Goal: Task Accomplishment & Management: Use online tool/utility

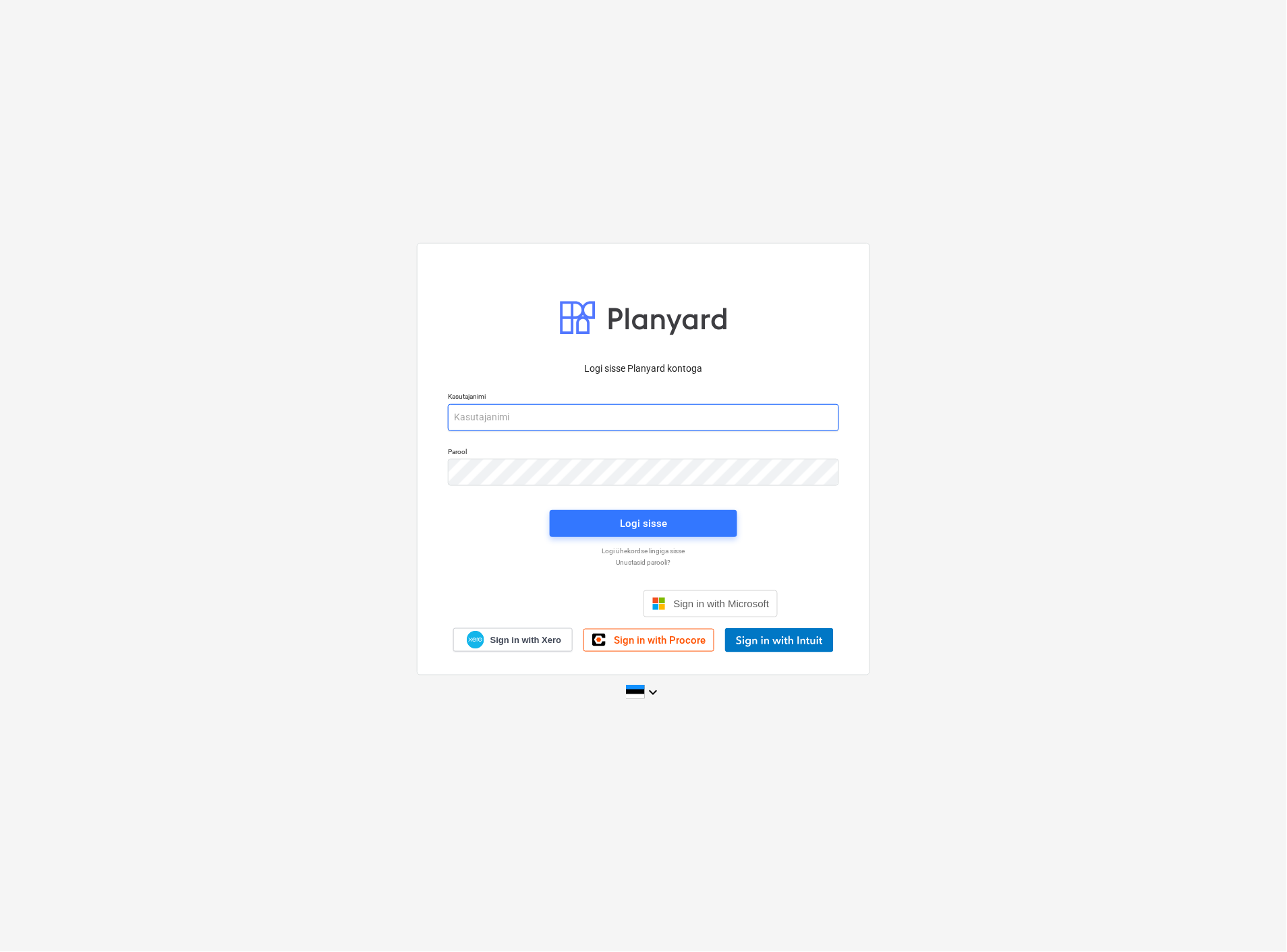
click at [541, 408] on input "email" at bounding box center [643, 417] width 391 height 27
type input "janek.tobi@e4house.ee"
click at [623, 517] on div "Logi sisse" at bounding box center [643, 523] width 48 height 18
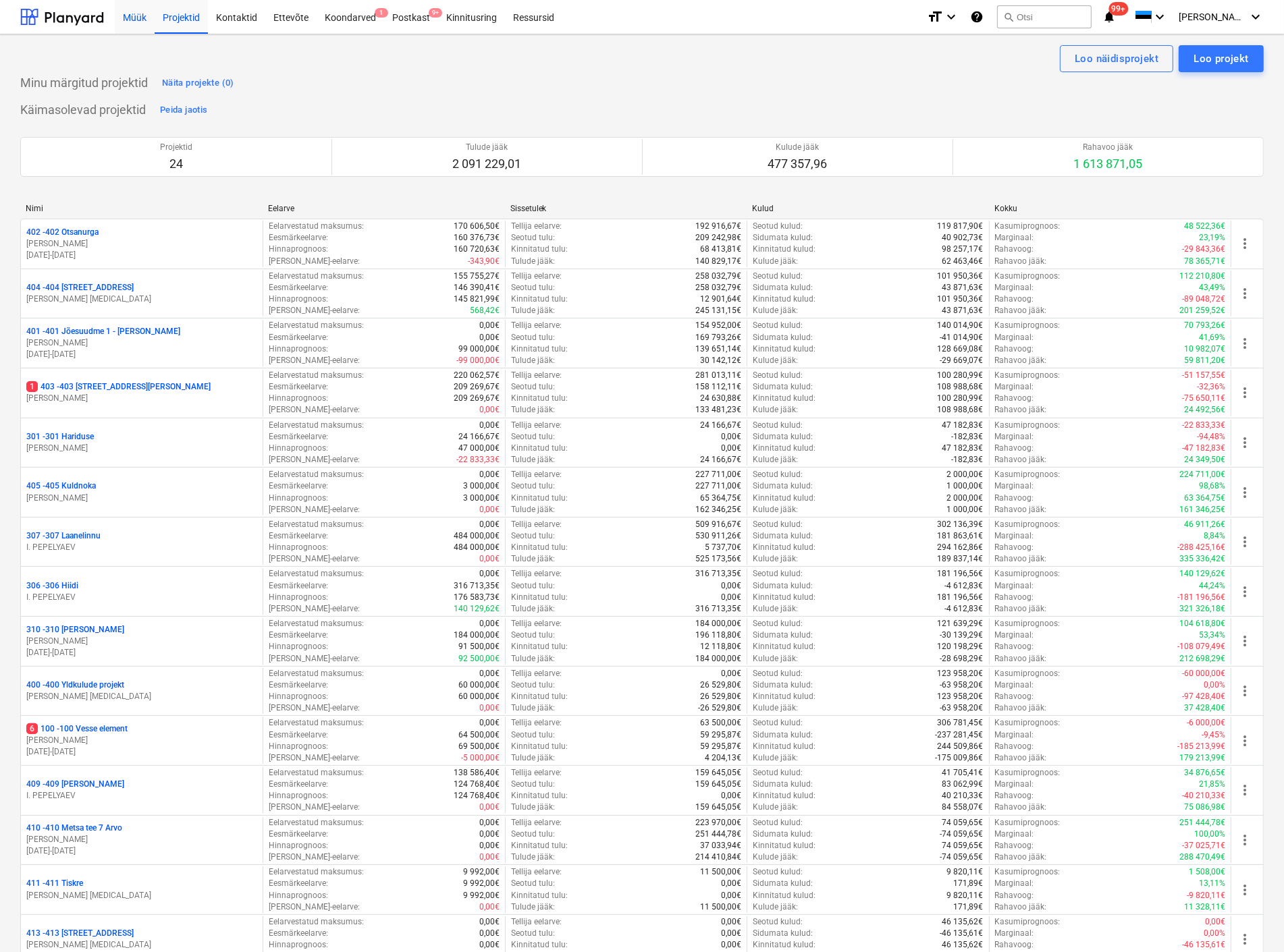
click at [127, 12] on div "Müük" at bounding box center [135, 16] width 40 height 34
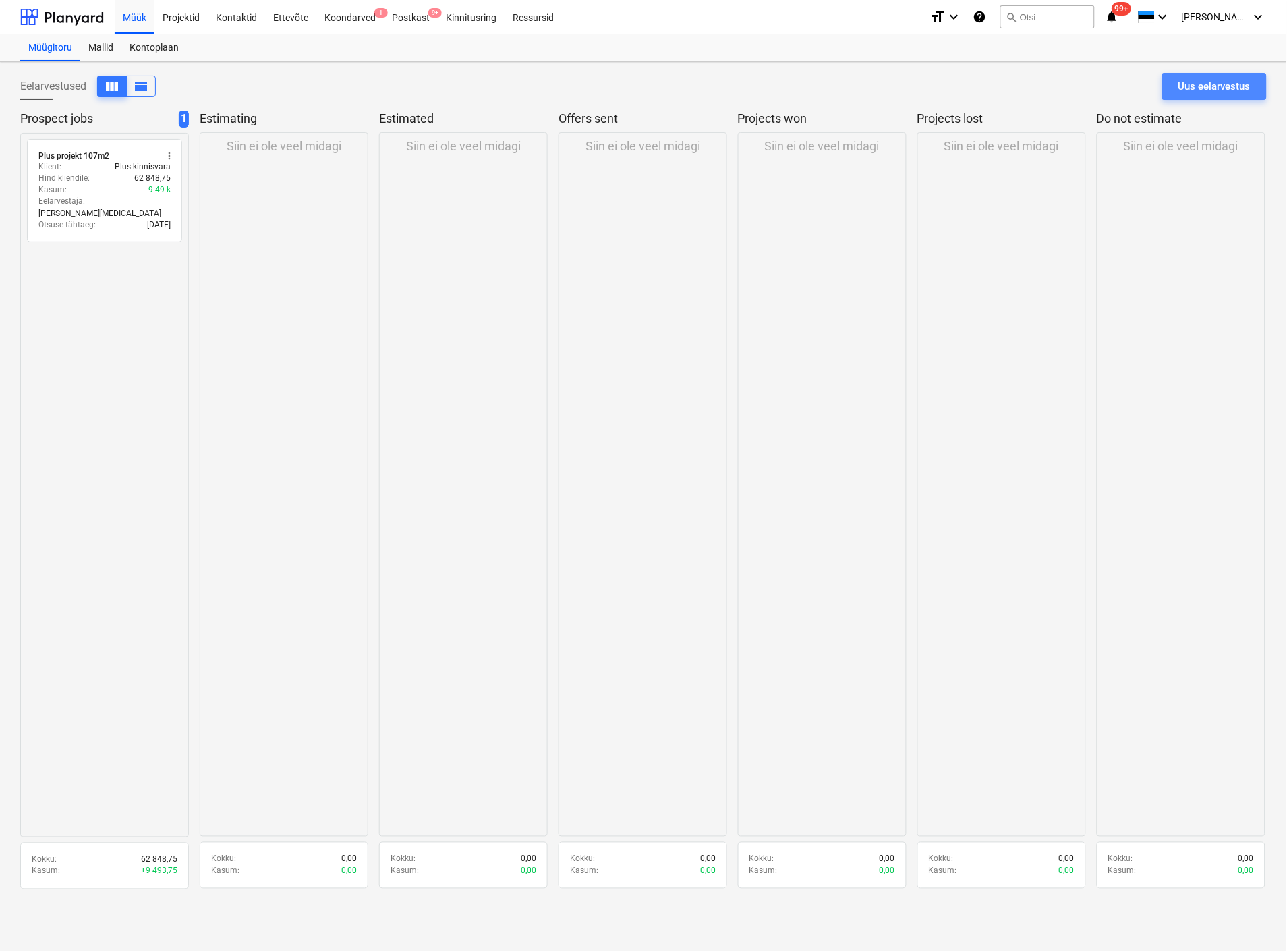
click at [1215, 83] on div "Uus eelarvestus" at bounding box center [1215, 86] width 72 height 18
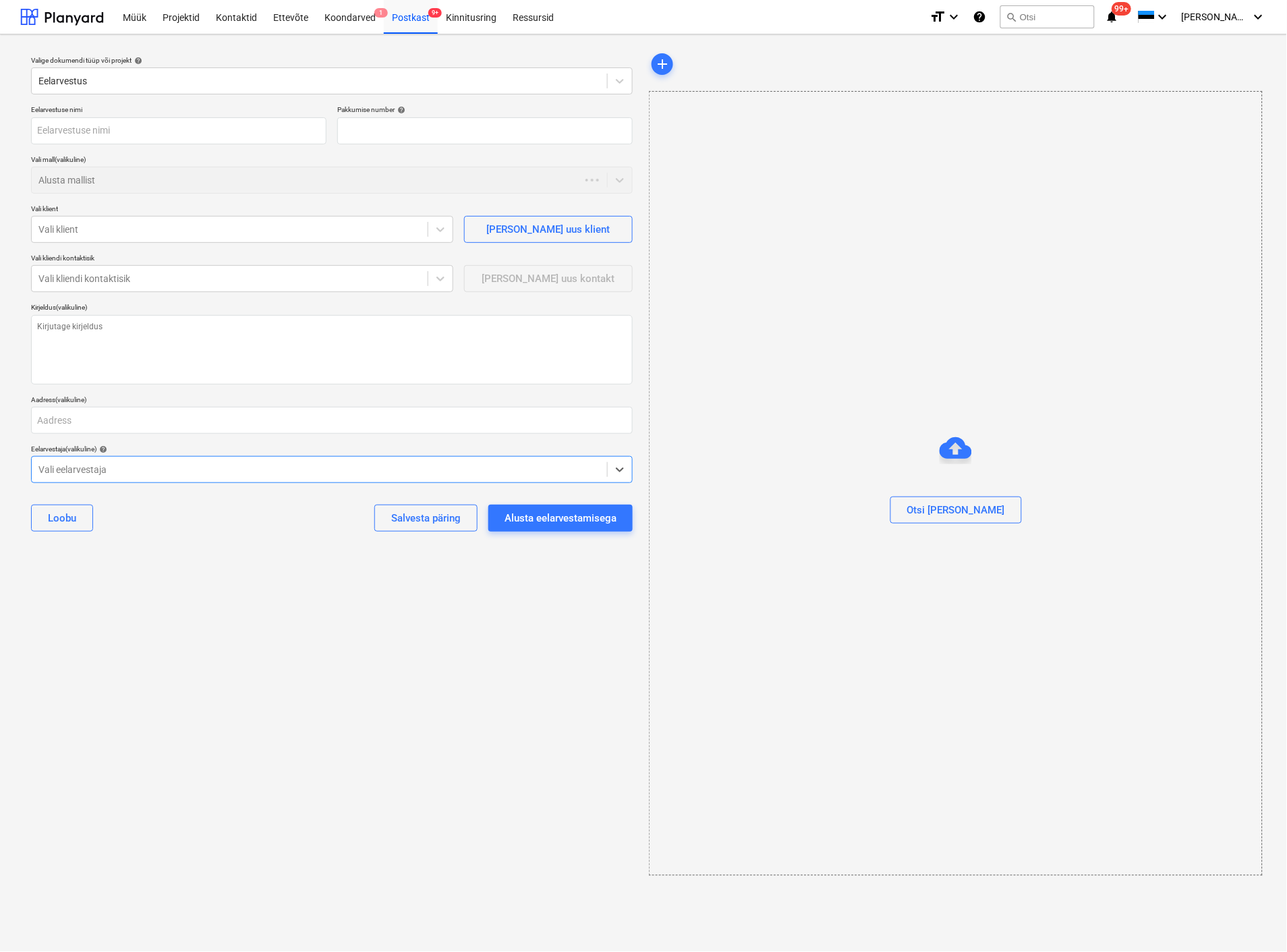
type textarea "x"
type input "QU-0003"
click at [108, 135] on input "text" at bounding box center [179, 130] width 296 height 27
type textarea "x"
type input "P"
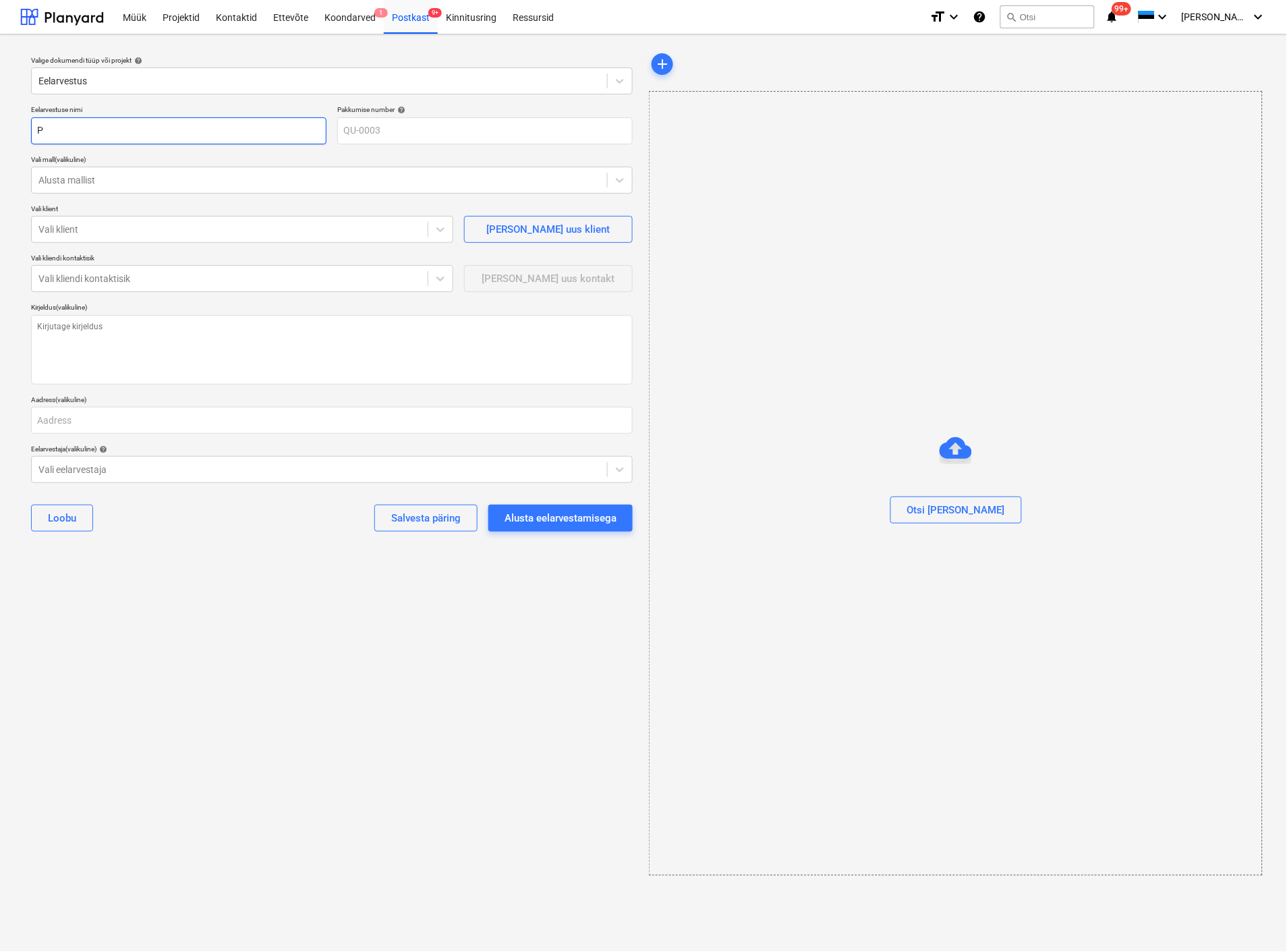
type textarea "x"
type input "Pe"
type textarea "x"
type input "Pee"
type textarea "x"
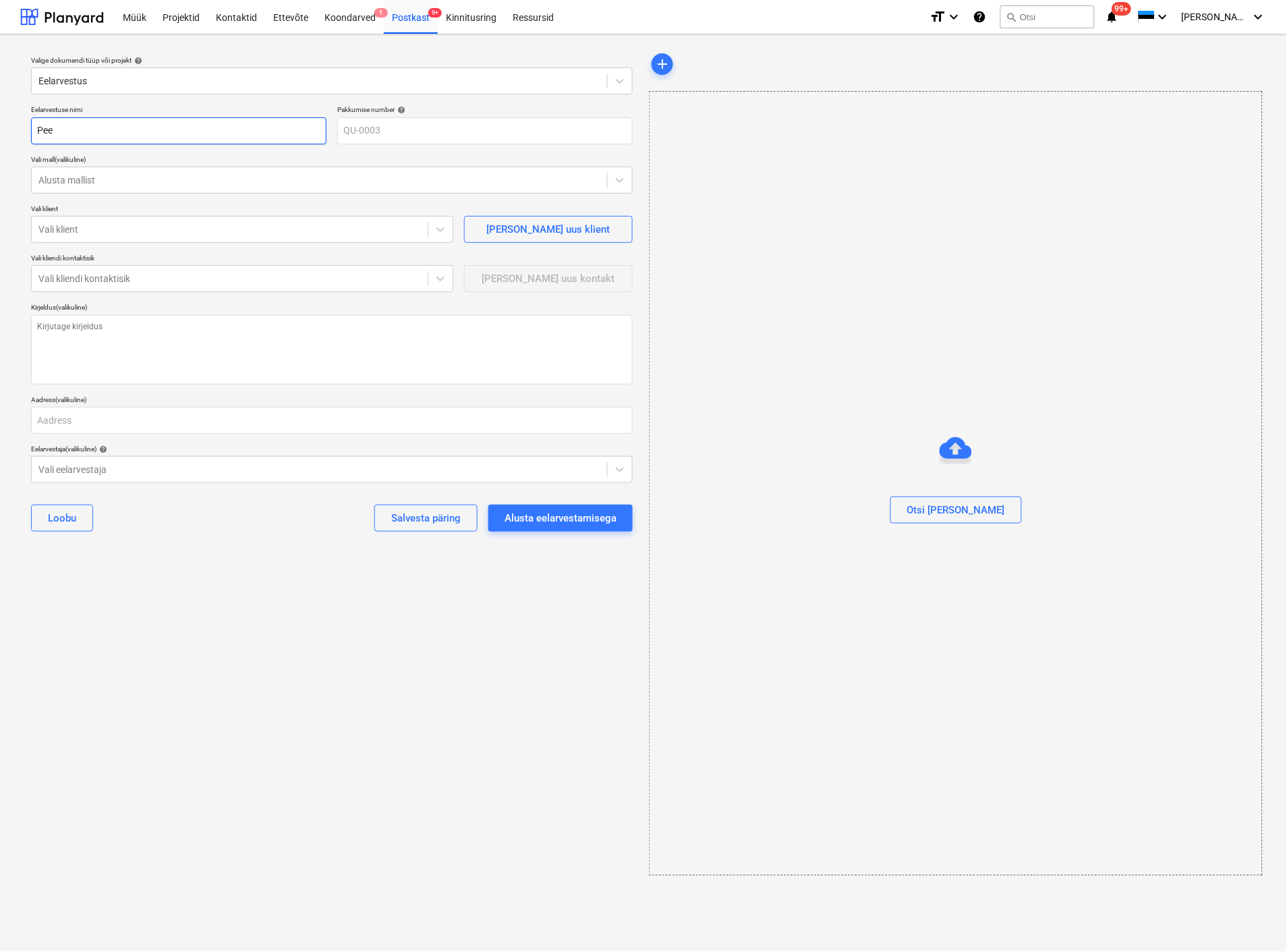
type input "Peet"
type textarea "x"
type input "Peetr"
type textarea "x"
type input "Peetri"
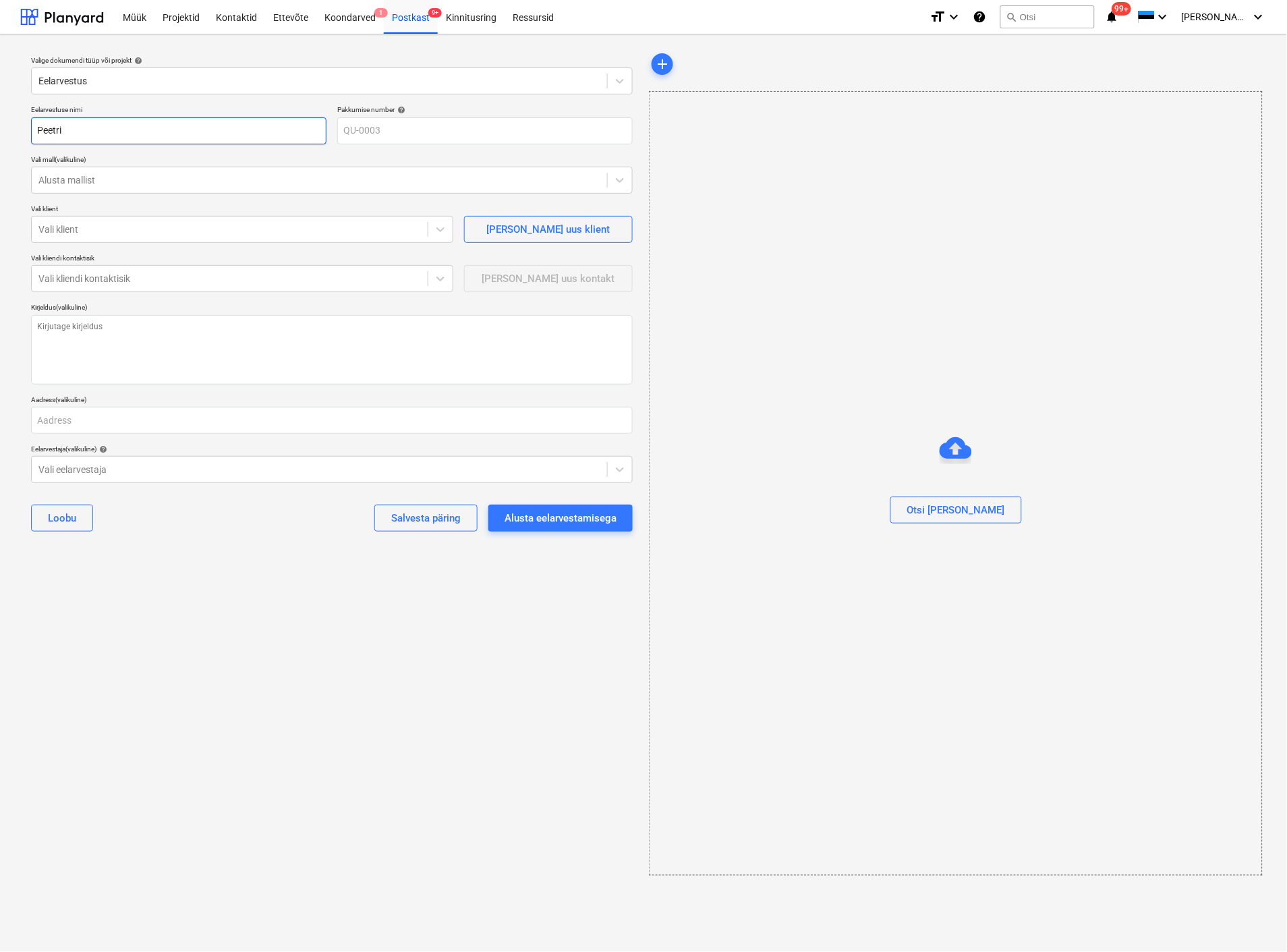
type textarea "x"
type input "Peetri"
type textarea "x"
type input "Peetri t"
type textarea "x"
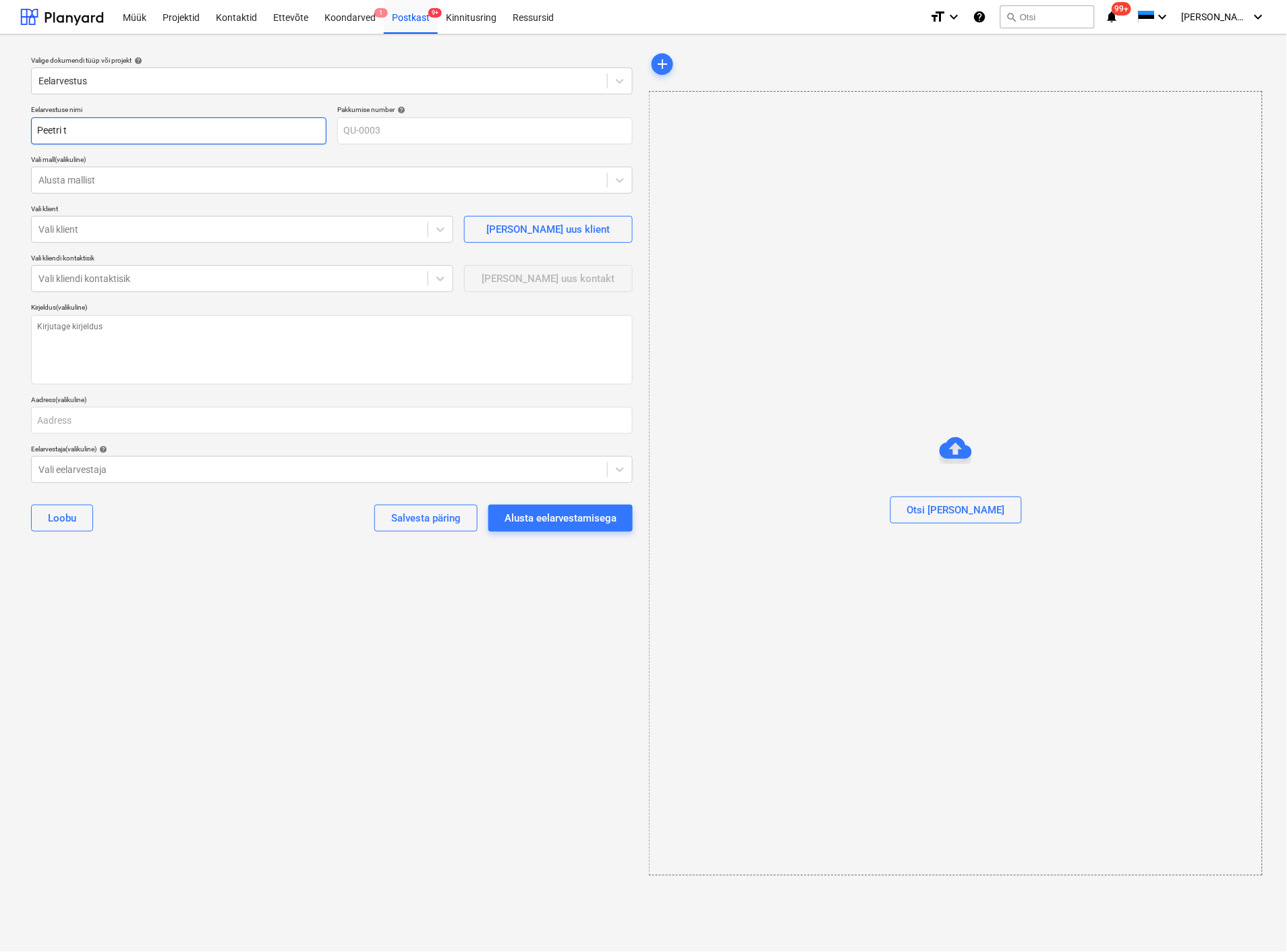
type input "Peetri tn"
type textarea "x"
type input "Peetri tn"
type textarea "x"
type input "Peetri tn 6"
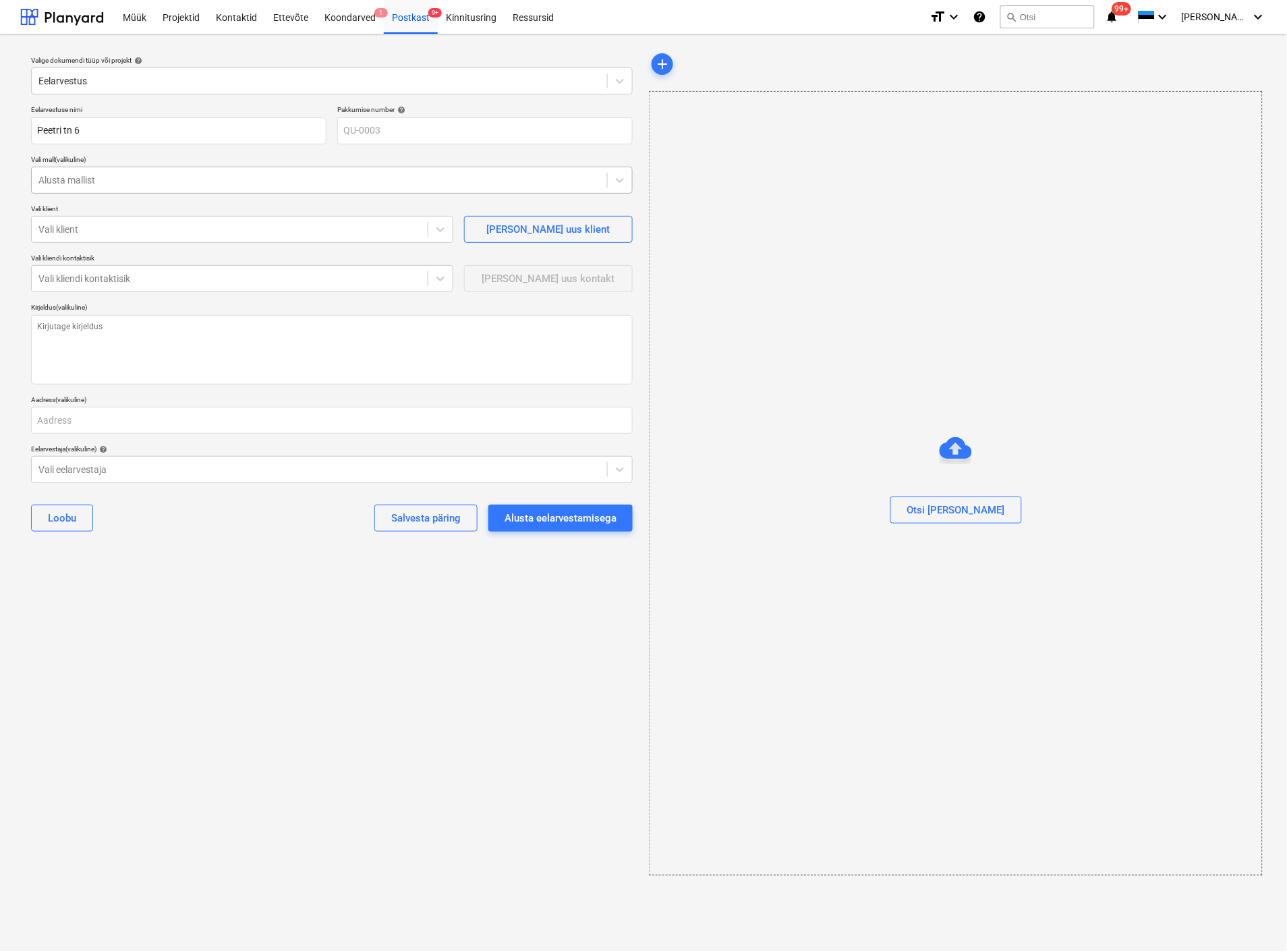
click at [88, 180] on div at bounding box center [320, 180] width 562 height 13
click at [127, 176] on div at bounding box center [320, 180] width 562 height 13
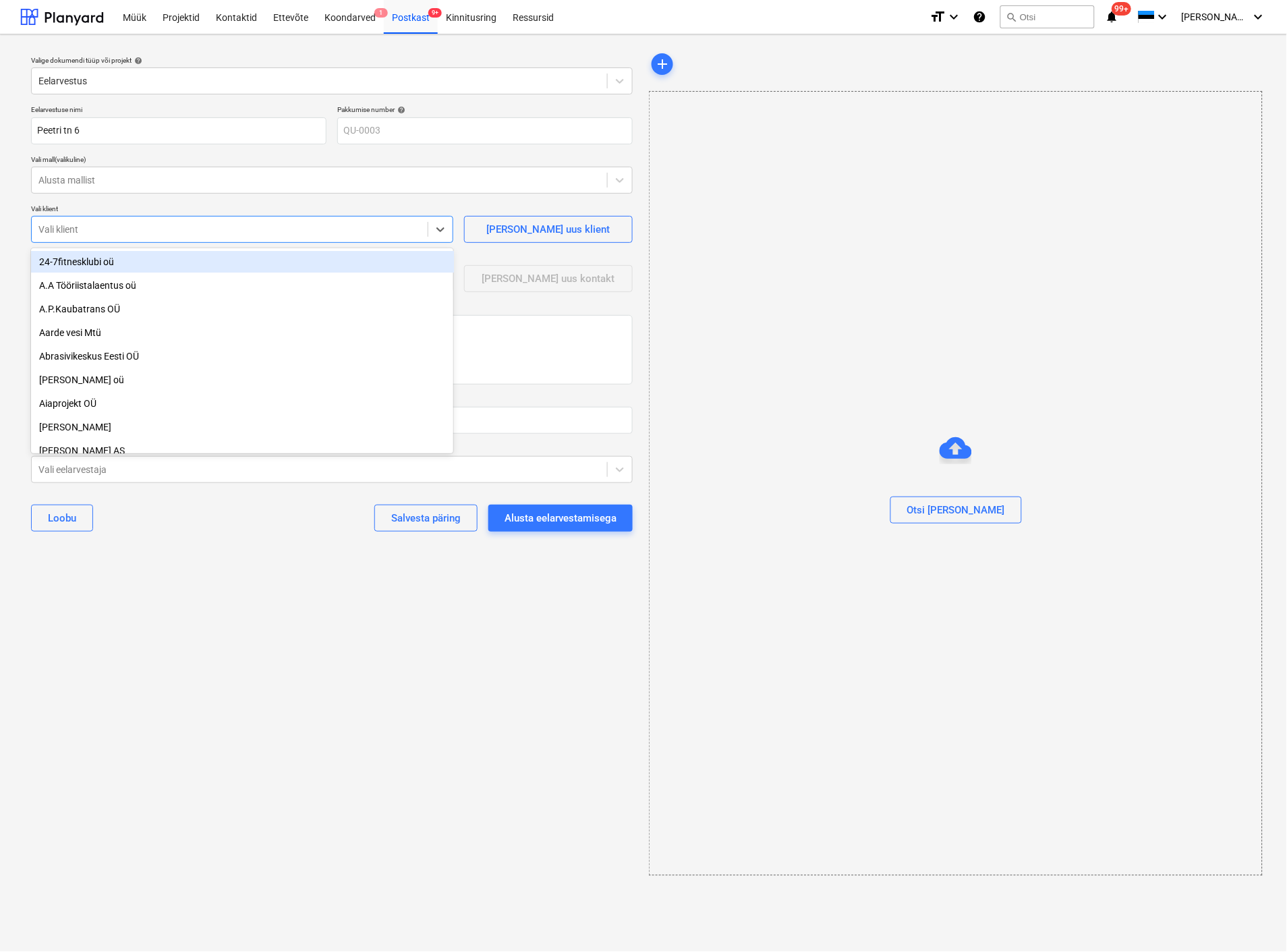
click at [98, 238] on div "Vali klient" at bounding box center [229, 230] width 396 height 19
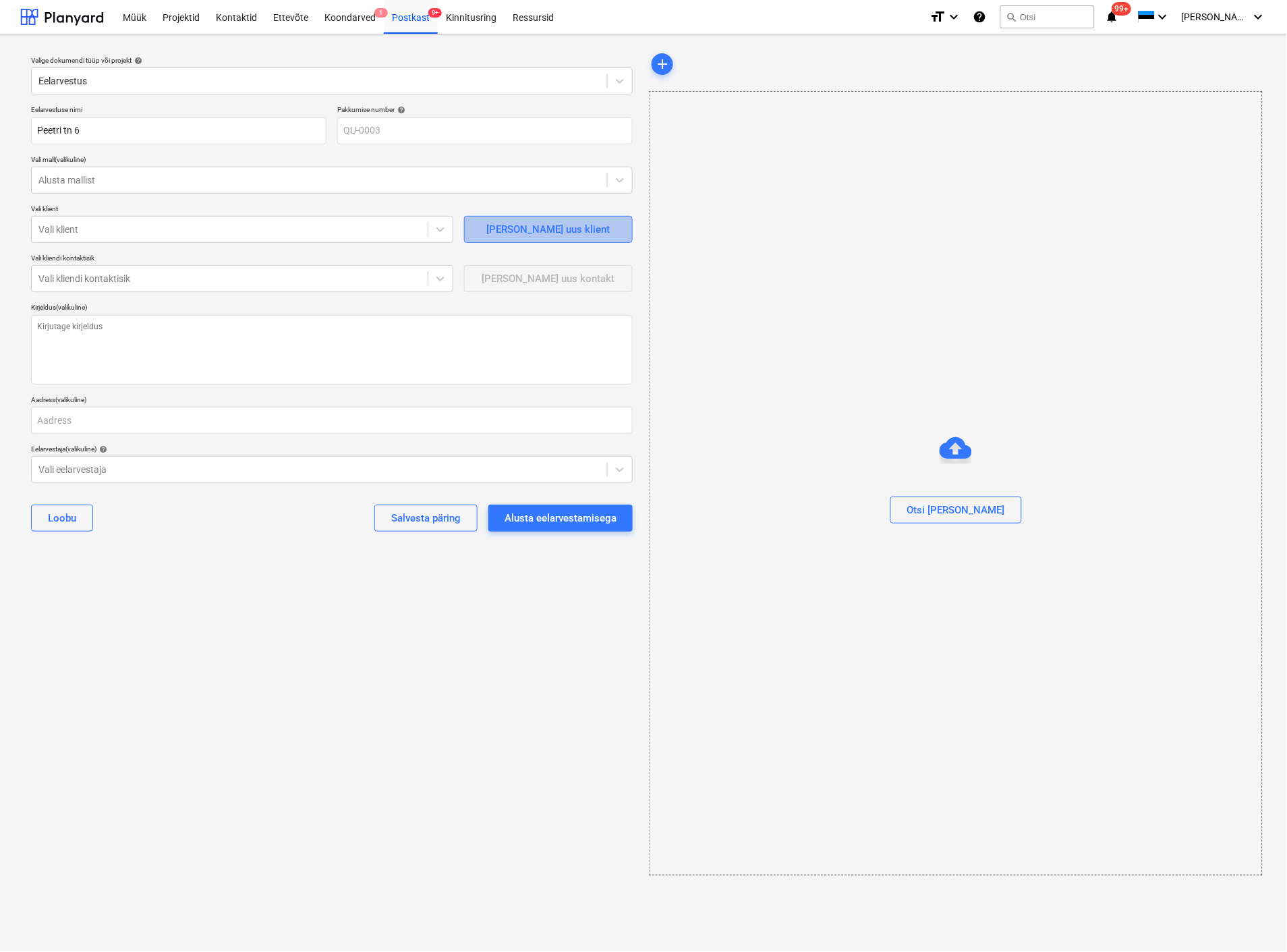
click at [585, 227] on span "Lisa uus klient" at bounding box center [548, 229] width 135 height 18
type textarea "x"
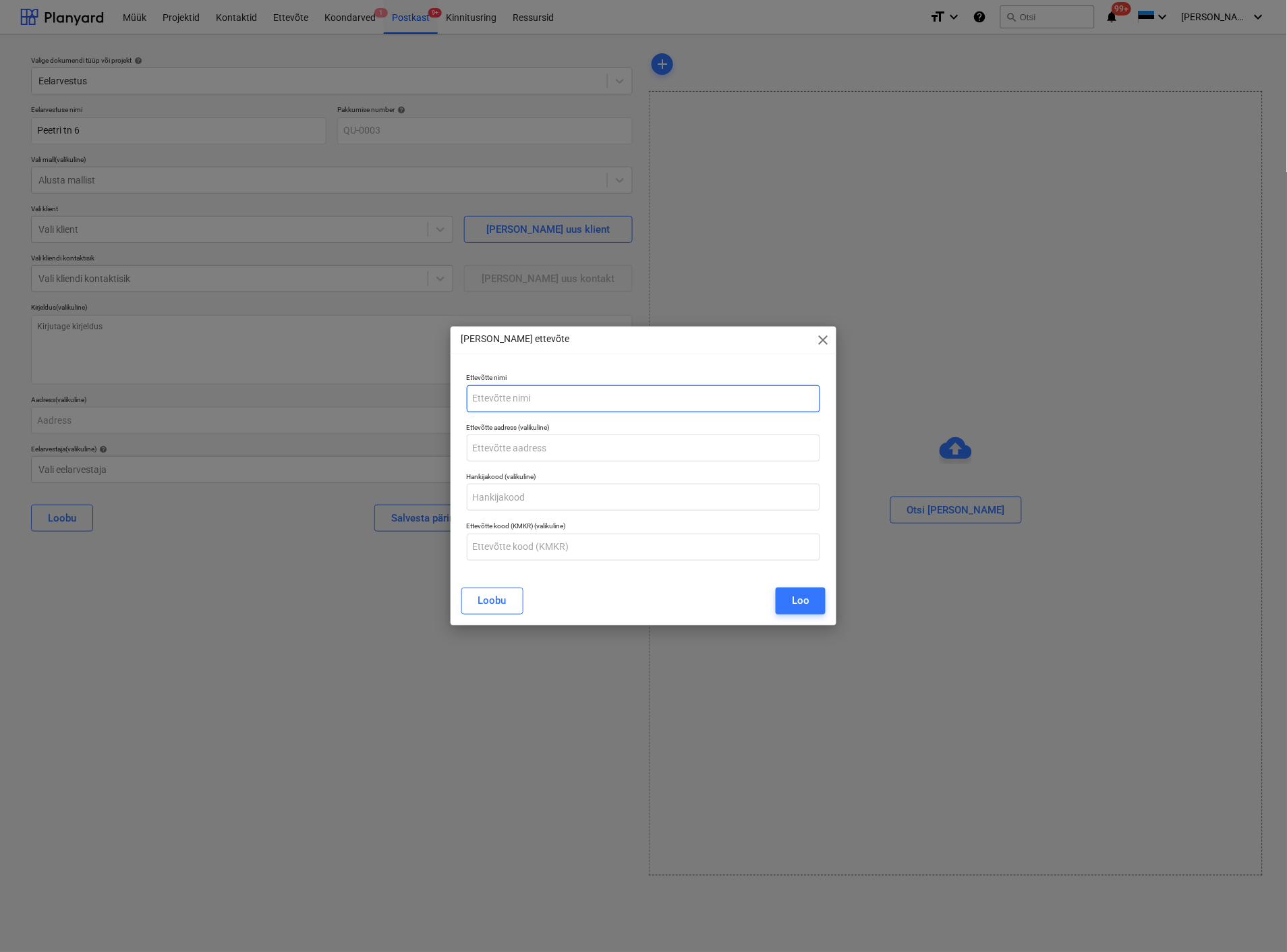
click at [548, 401] on input "text" at bounding box center [643, 398] width 353 height 27
type input "Oleg"
click at [801, 599] on div "Loo" at bounding box center [800, 601] width 18 height 18
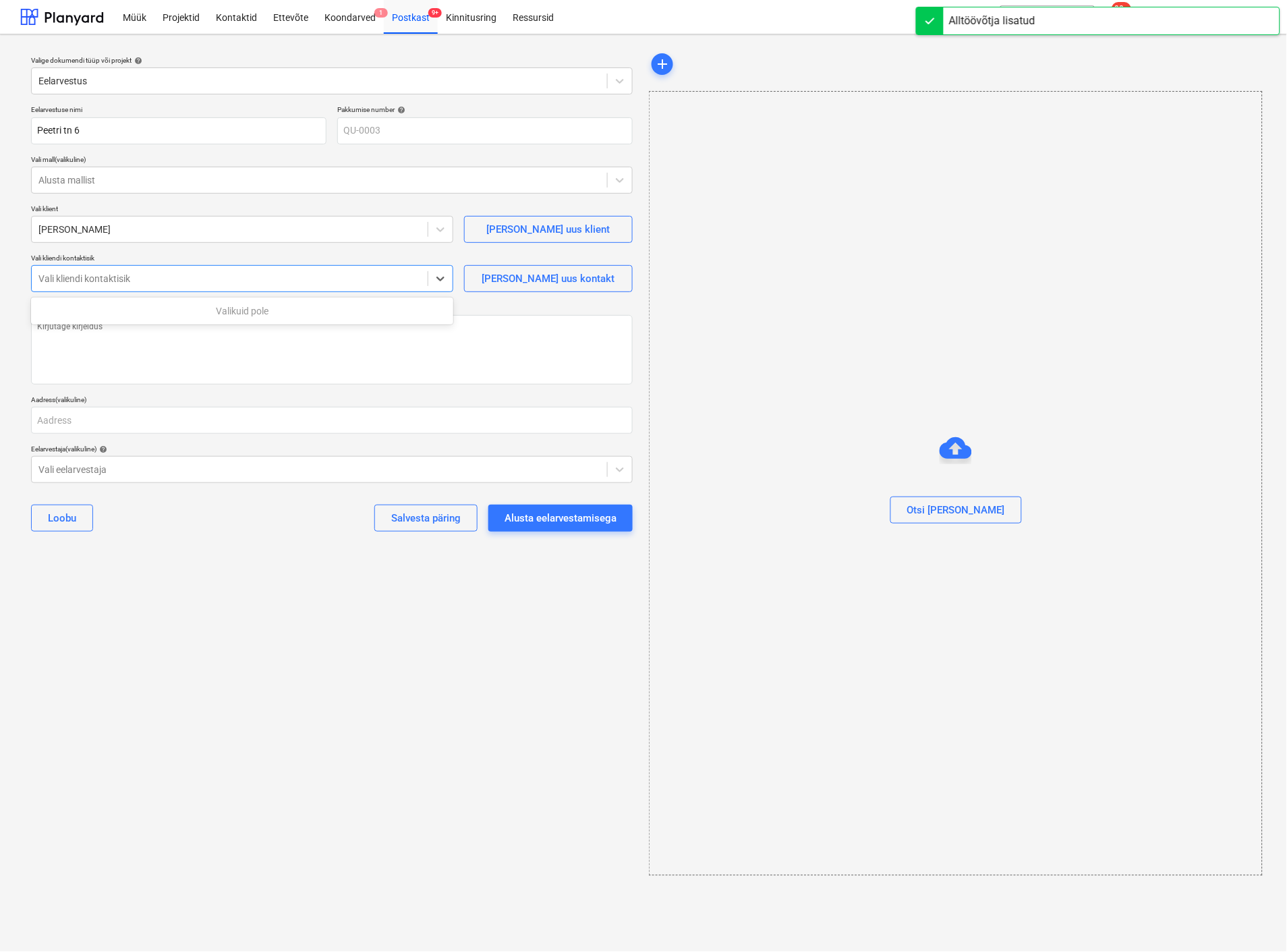
click at [221, 285] on div at bounding box center [230, 279] width 383 height 13
click at [243, 347] on textarea at bounding box center [331, 350] width 601 height 70
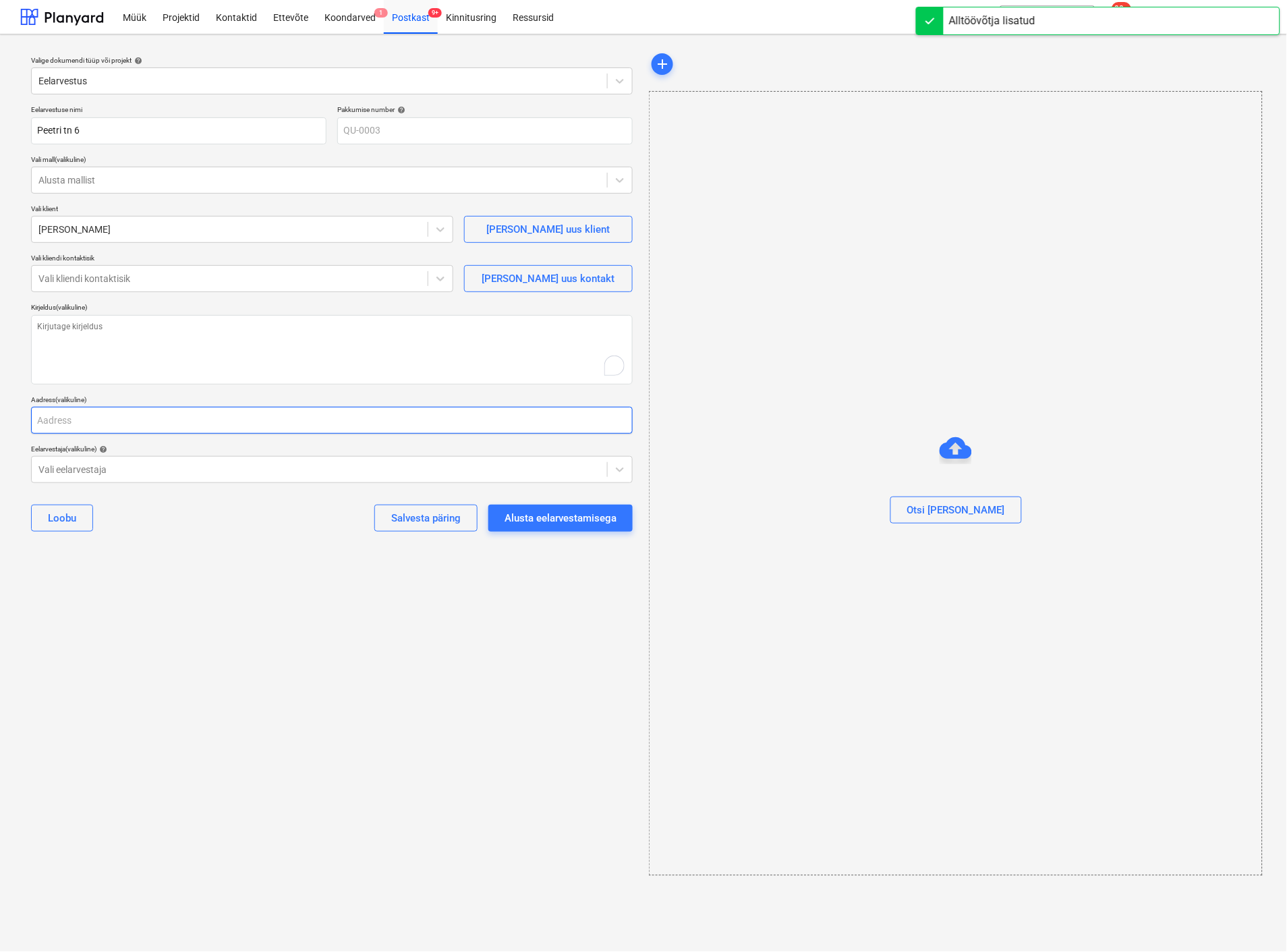
click at [106, 419] on input "text" at bounding box center [331, 420] width 601 height 27
type textarea "x"
type input "Pw"
type textarea "x"
type input "Pwe"
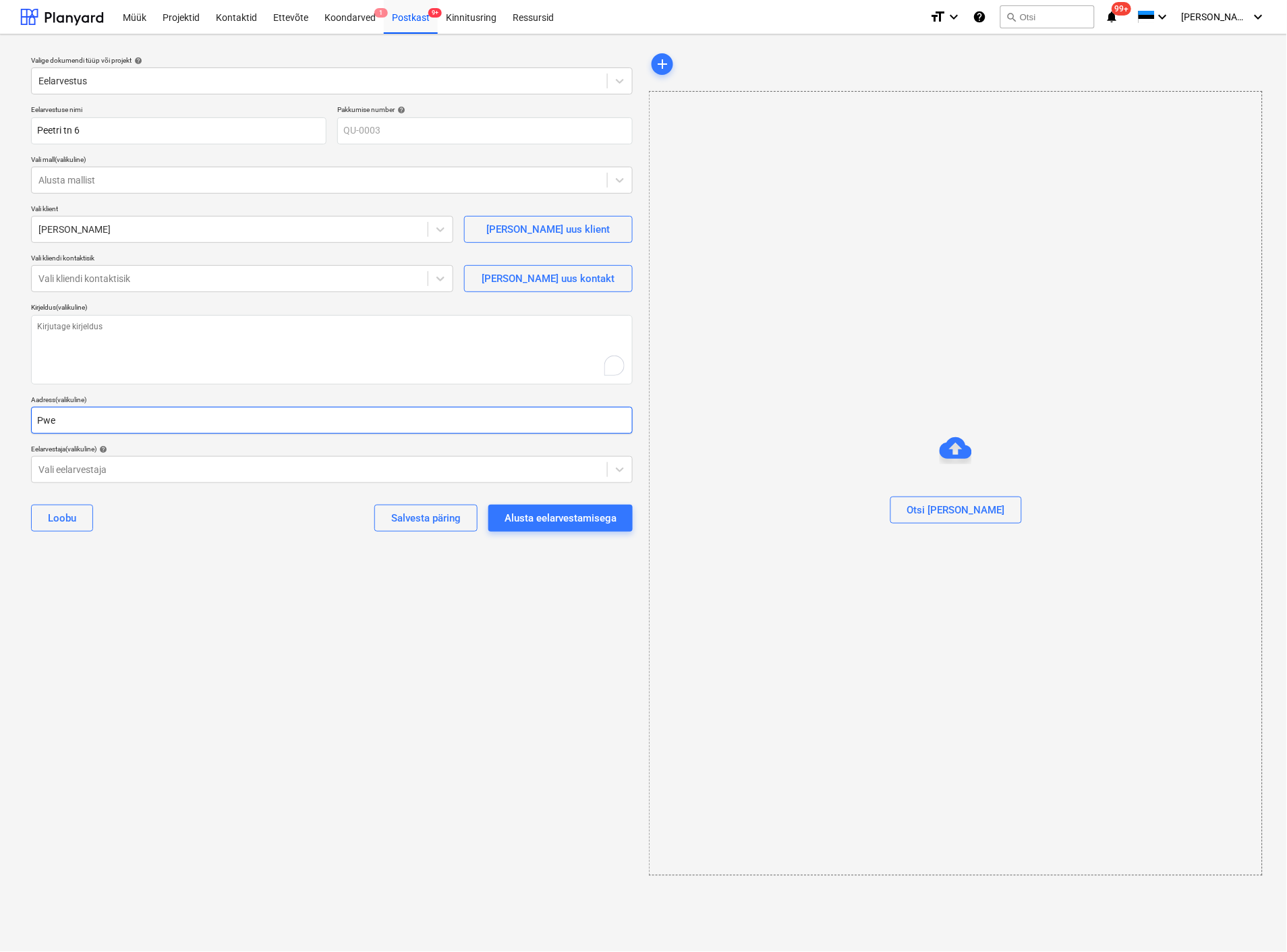
type textarea "x"
type input "Pwee"
type textarea "x"
type input "Pwe"
type textarea "x"
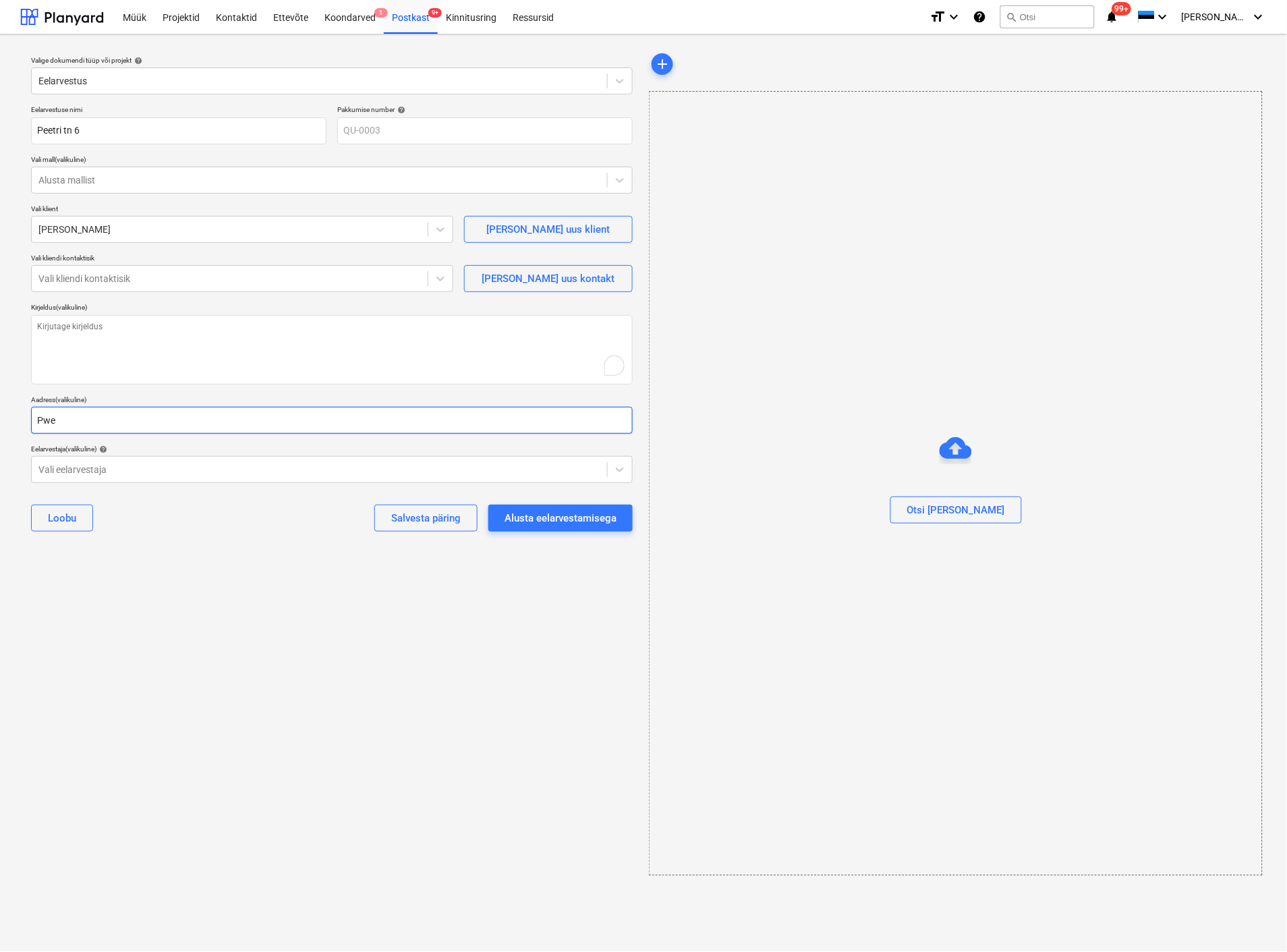
type input "Pw"
type textarea "x"
type input "P"
type textarea "x"
type input "Pe"
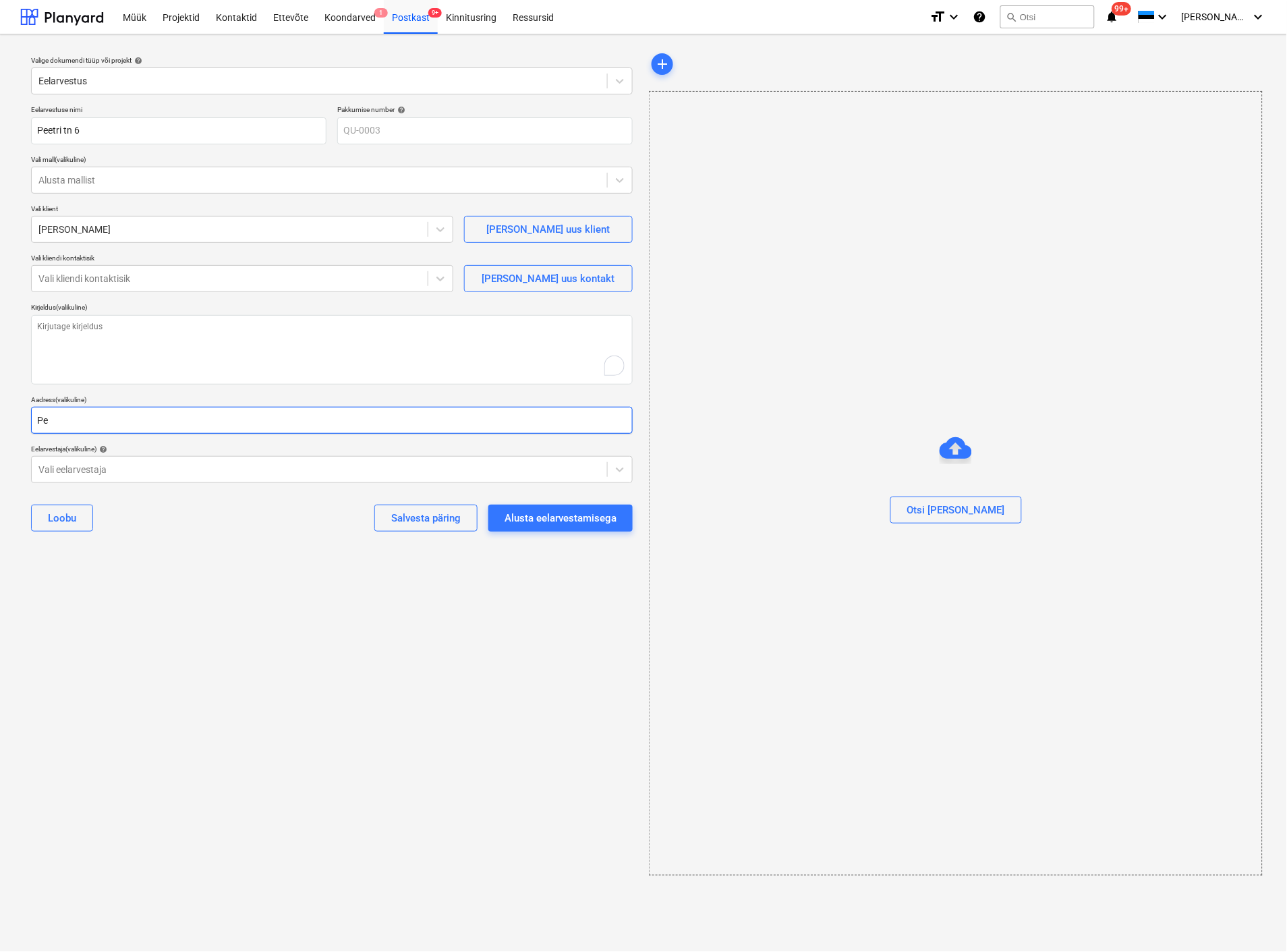
type textarea "x"
type input "Pee"
type textarea "x"
type input "Peet"
type textarea "x"
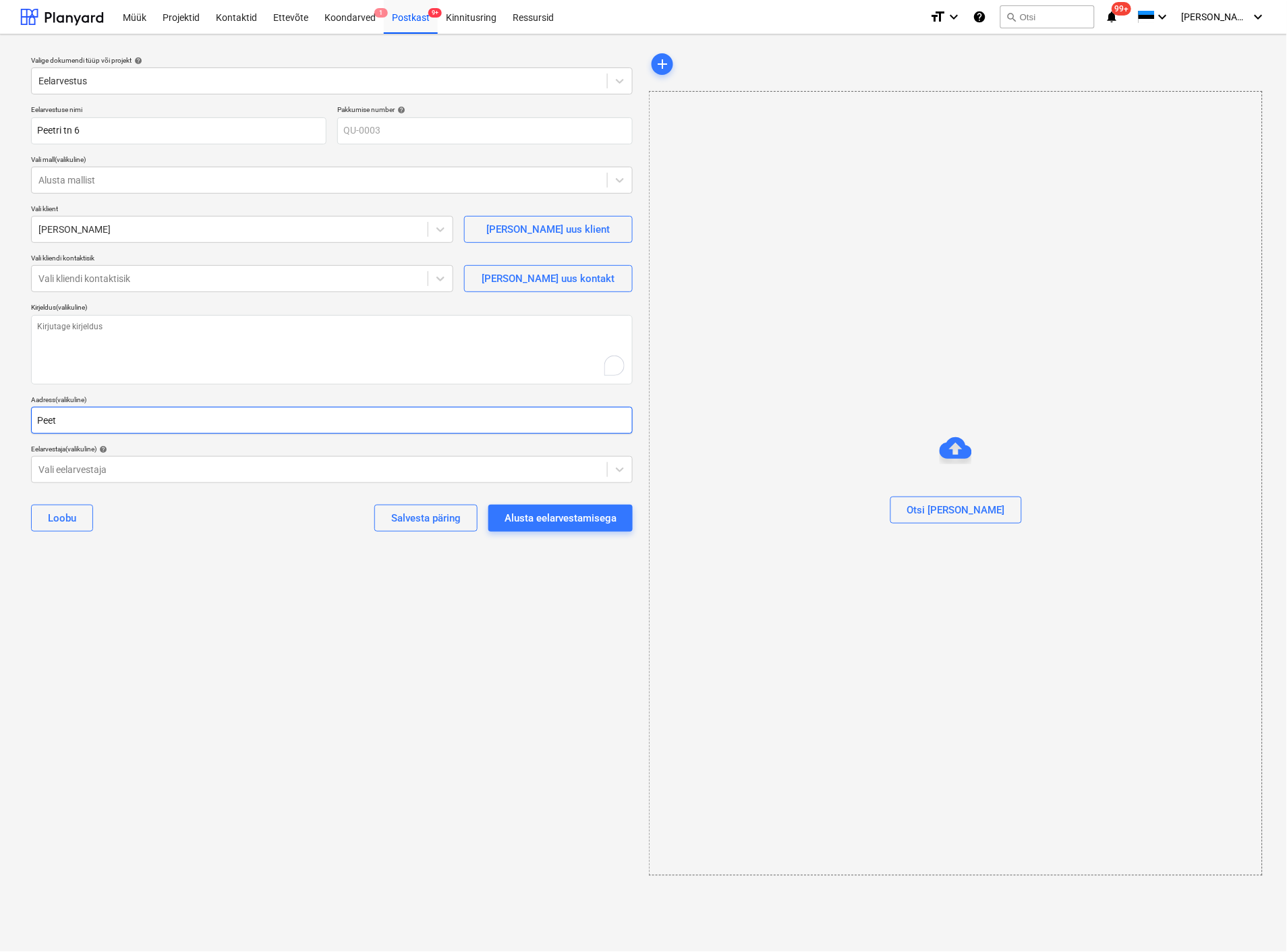
type input "Peetr"
type textarea "x"
type input "Peetri"
type textarea "x"
type input "Peetri"
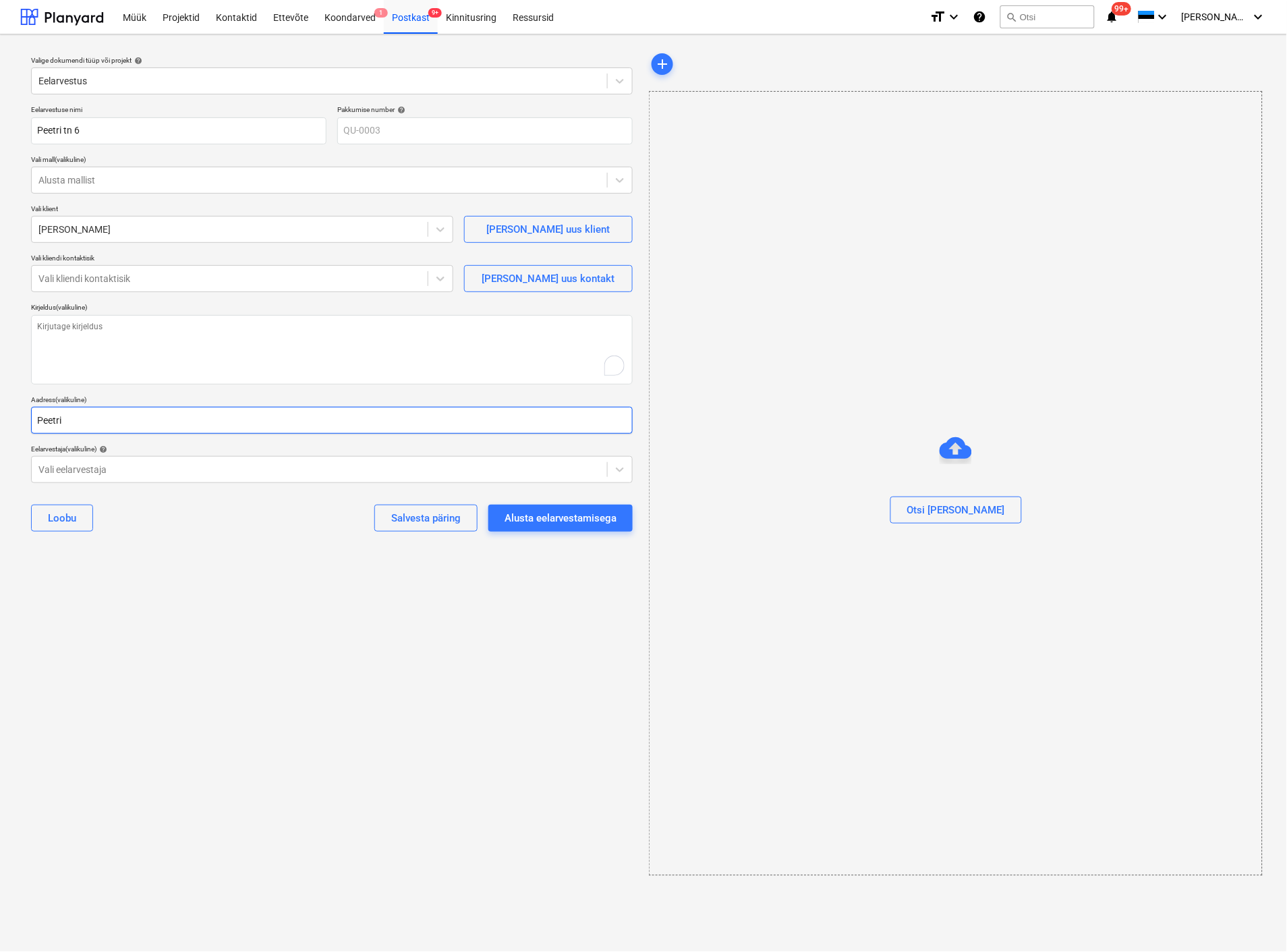
type textarea "x"
type input "Peetri t"
type textarea "x"
type input "Peetri tn"
type textarea "x"
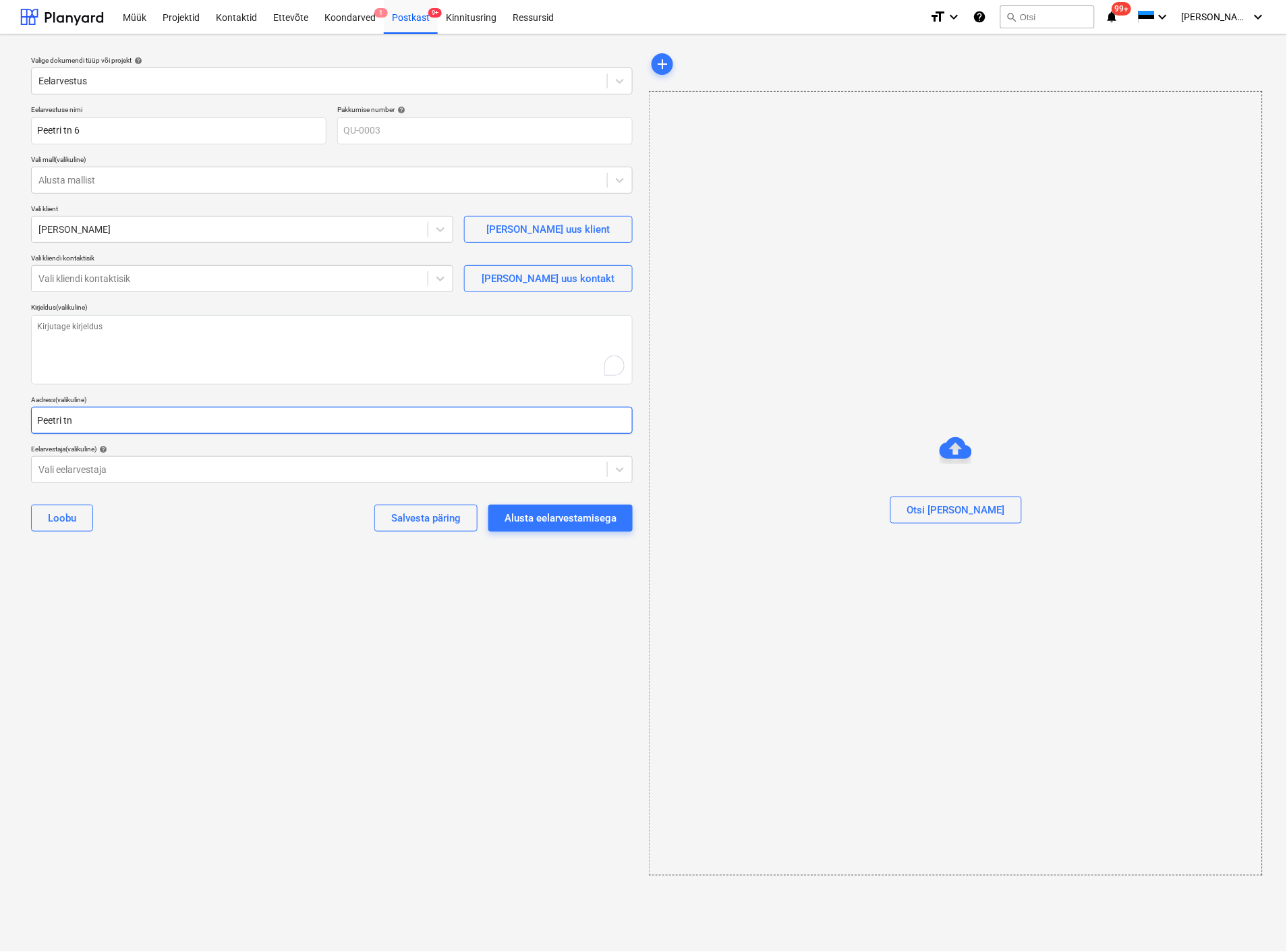
type input "Peetri tn"
type textarea "x"
type input "Peetri tn 6"
click at [117, 464] on div at bounding box center [320, 469] width 562 height 13
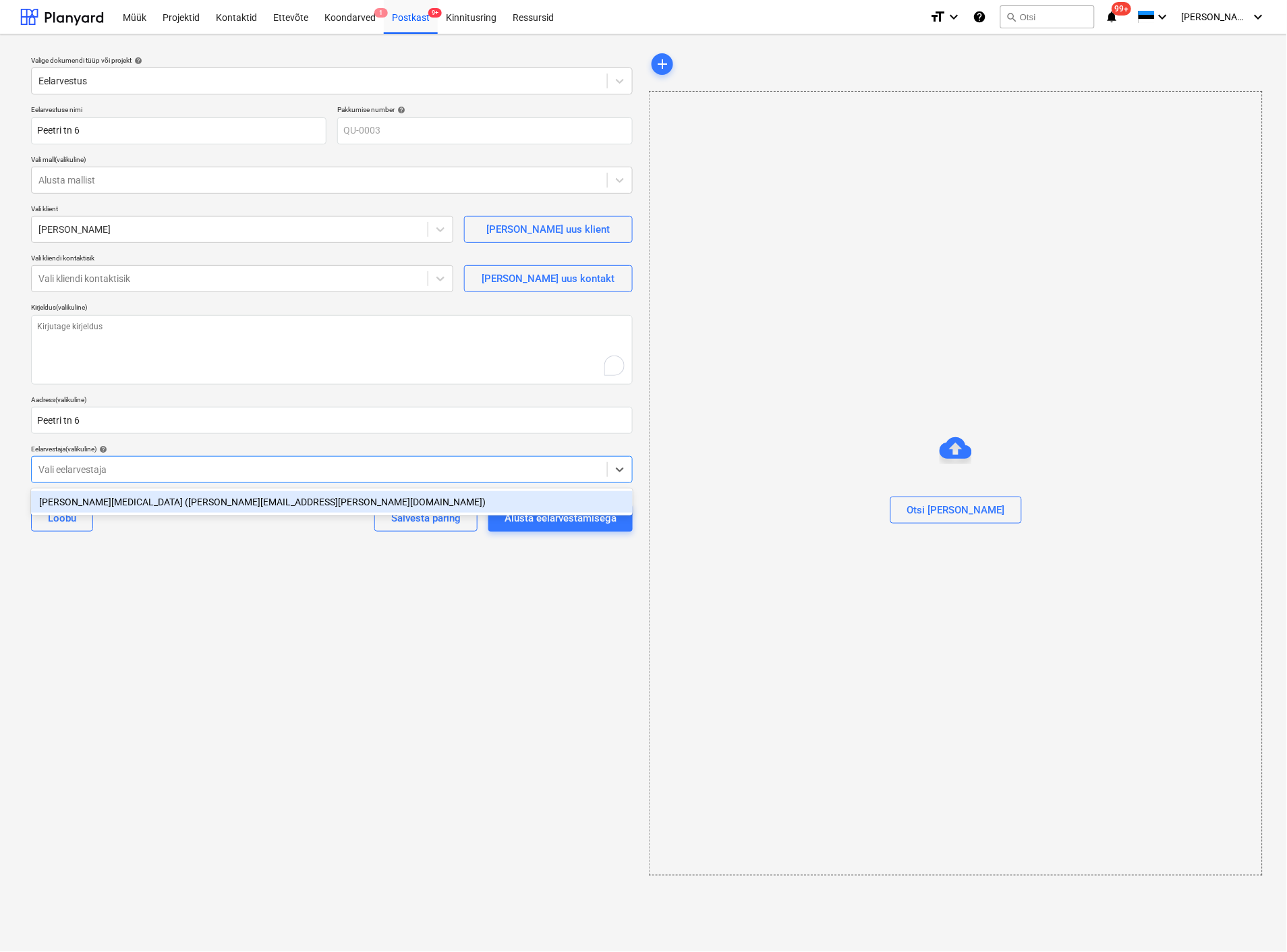
click at [105, 492] on div "Janek Tobi (janek.tobi@e4house.ee)" at bounding box center [331, 502] width 602 height 22
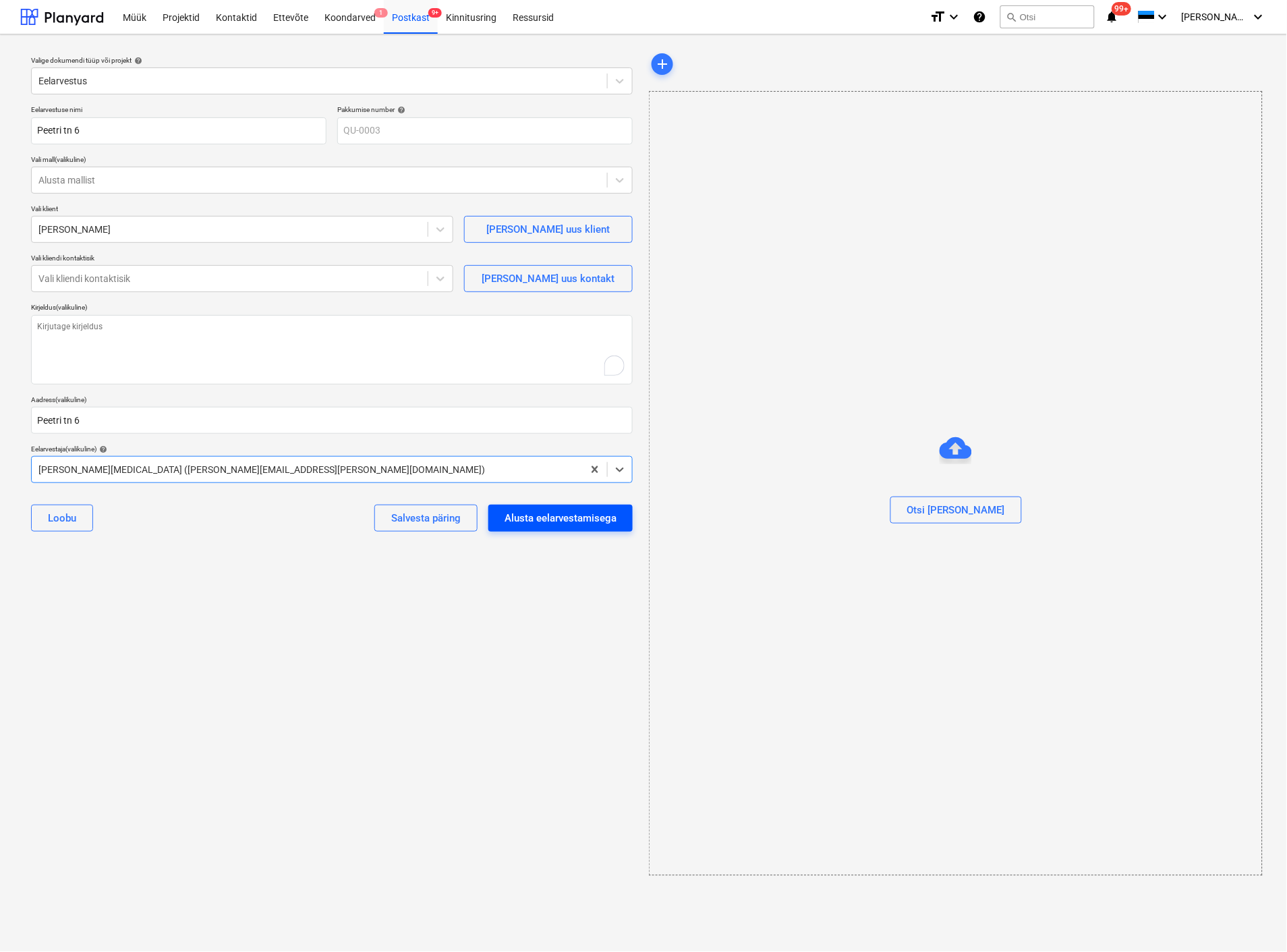
click at [522, 516] on div "Alusta eelarvestamisega" at bounding box center [560, 518] width 112 height 18
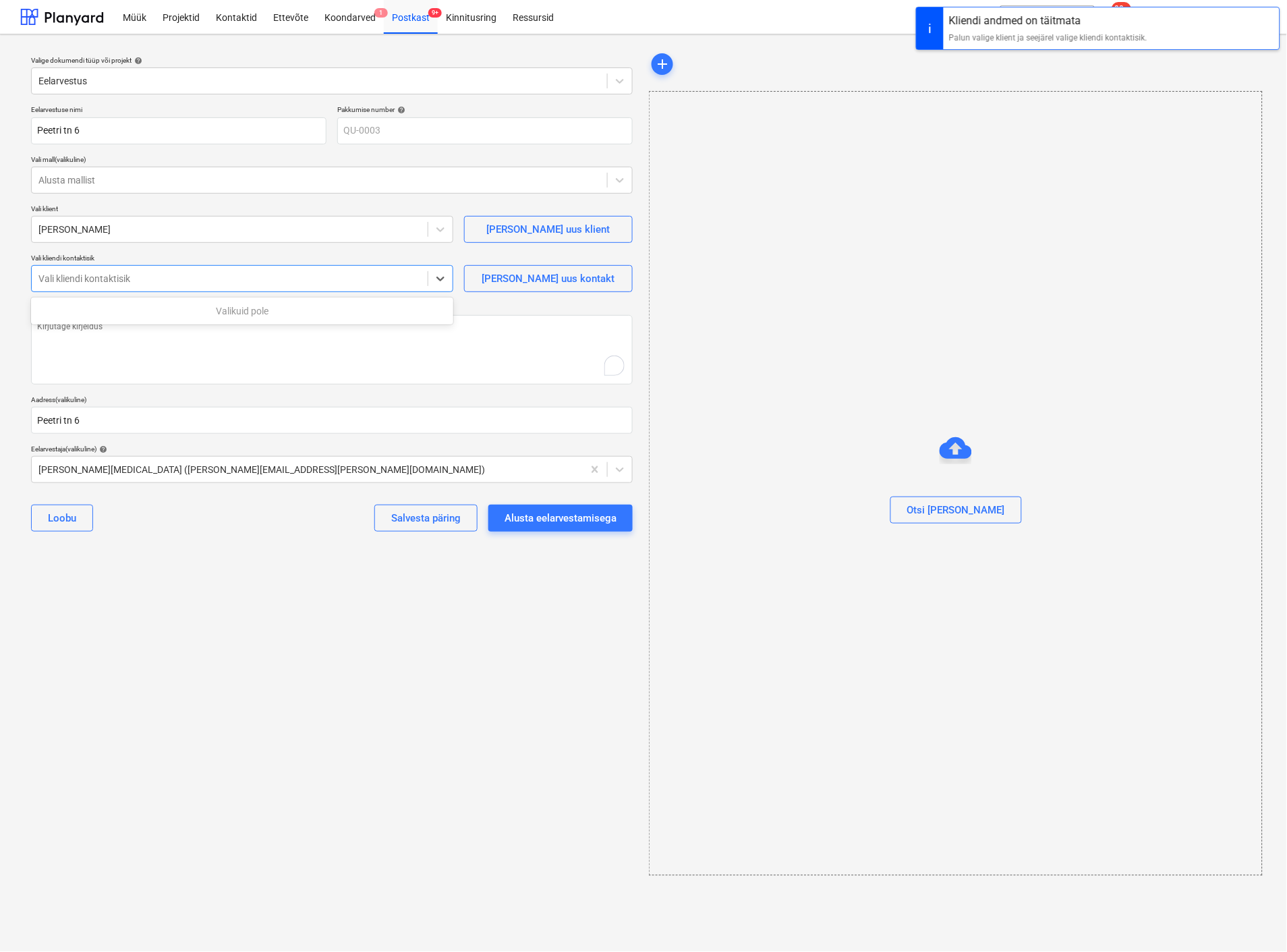
click at [134, 274] on div at bounding box center [230, 279] width 383 height 13
click at [509, 279] on span "Lisa uus kontakt" at bounding box center [548, 279] width 135 height 18
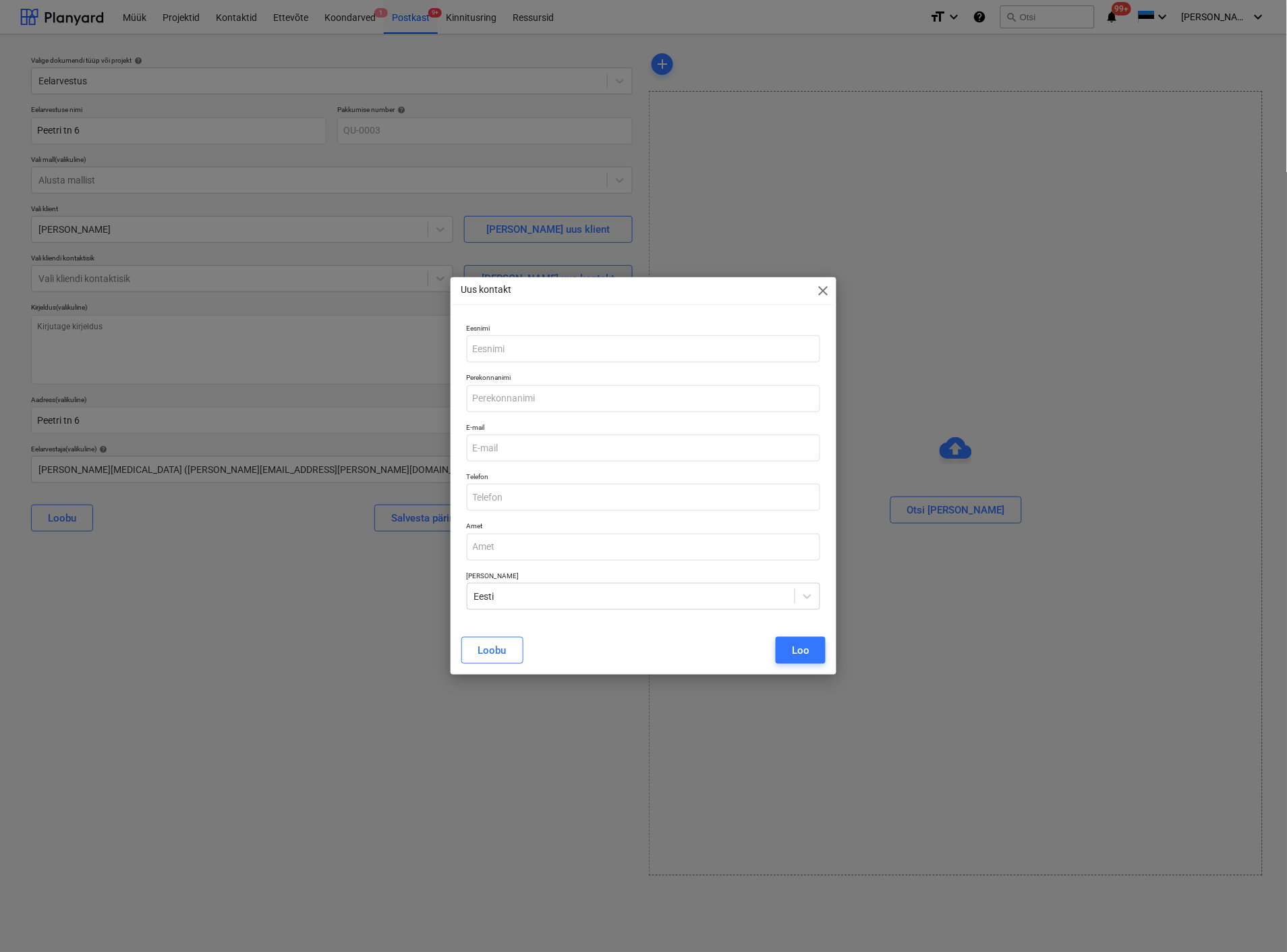
type textarea "x"
click at [523, 348] on input "text" at bounding box center [643, 348] width 353 height 27
type input "Oleg"
click at [800, 651] on div "Loo" at bounding box center [800, 651] width 18 height 18
click at [544, 453] on input "email" at bounding box center [643, 448] width 353 height 27
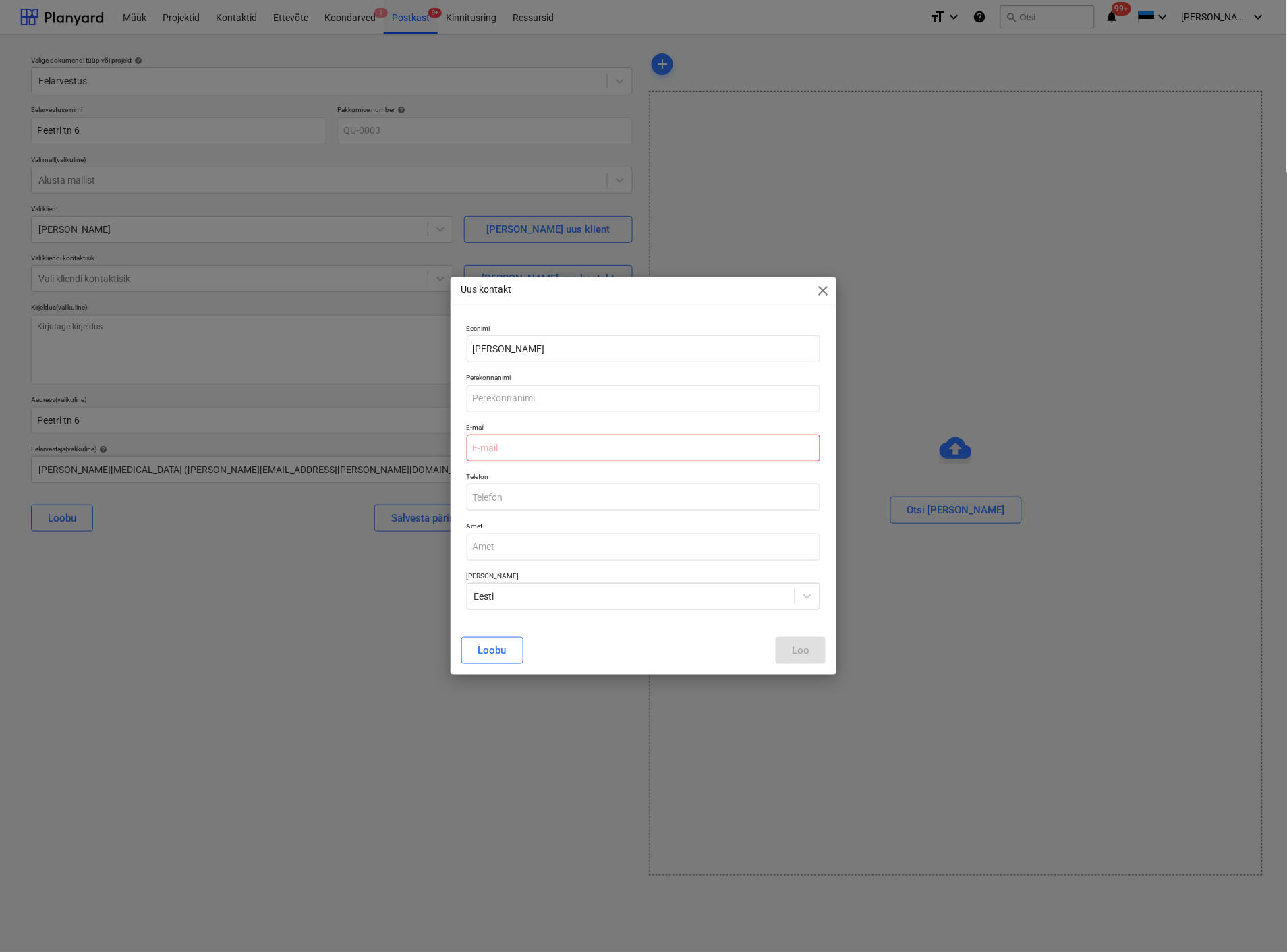
paste input "odin@mail.ee"
type input "odin@mail.ee"
click at [798, 648] on div "Loo" at bounding box center [800, 651] width 18 height 18
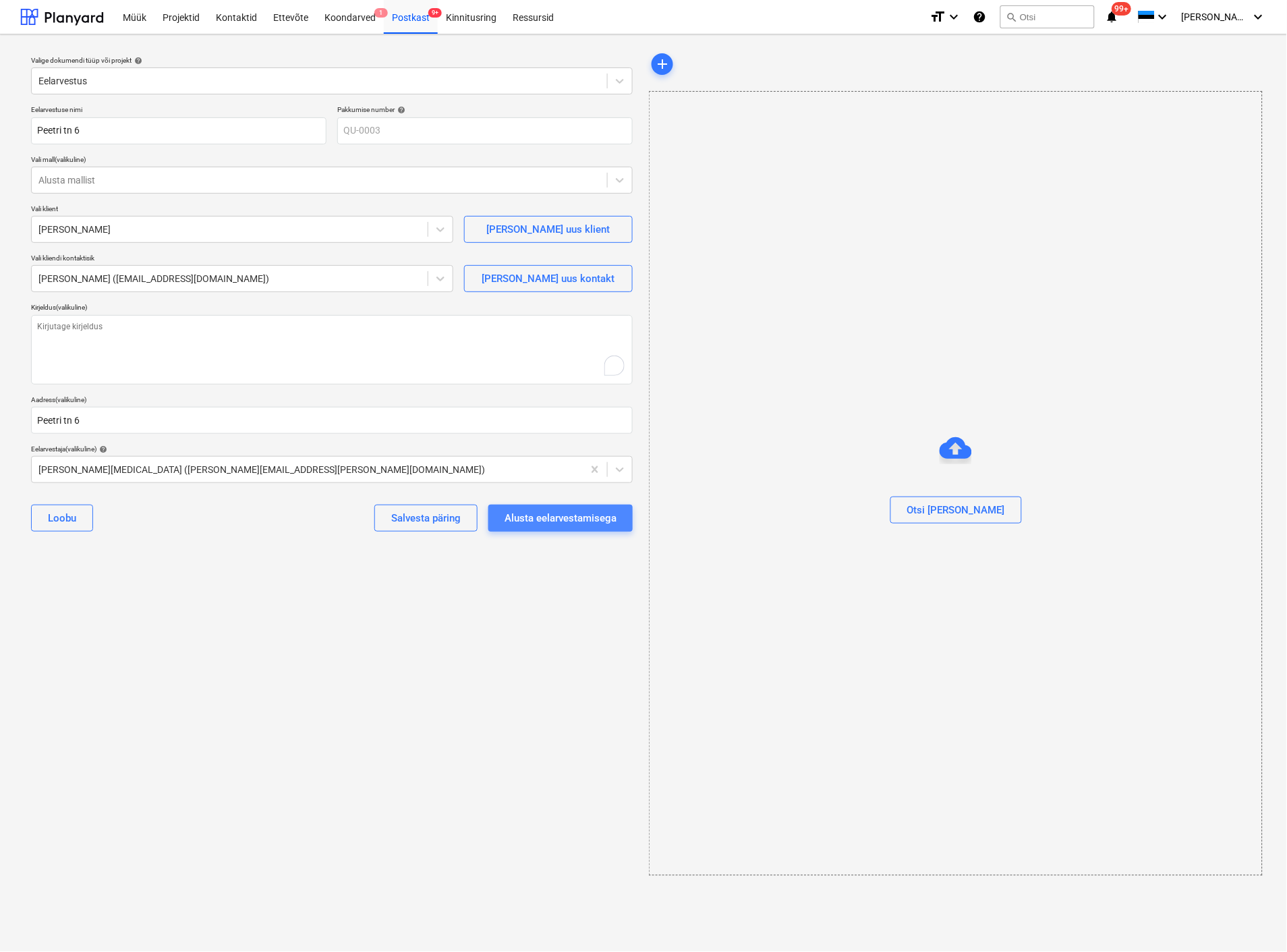
click at [557, 509] on div "Alusta eelarvestamisega" at bounding box center [560, 518] width 112 height 18
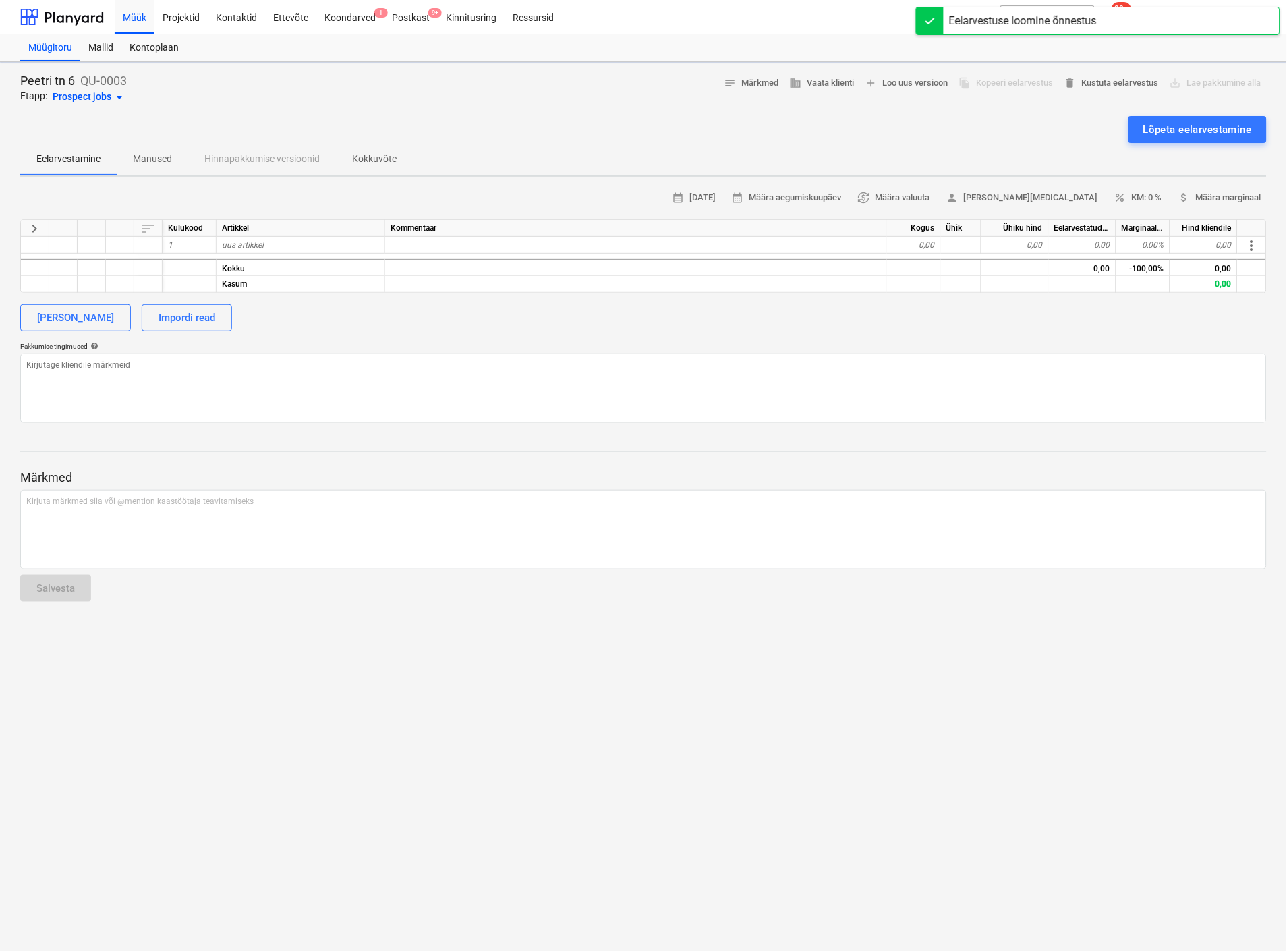
type textarea "x"
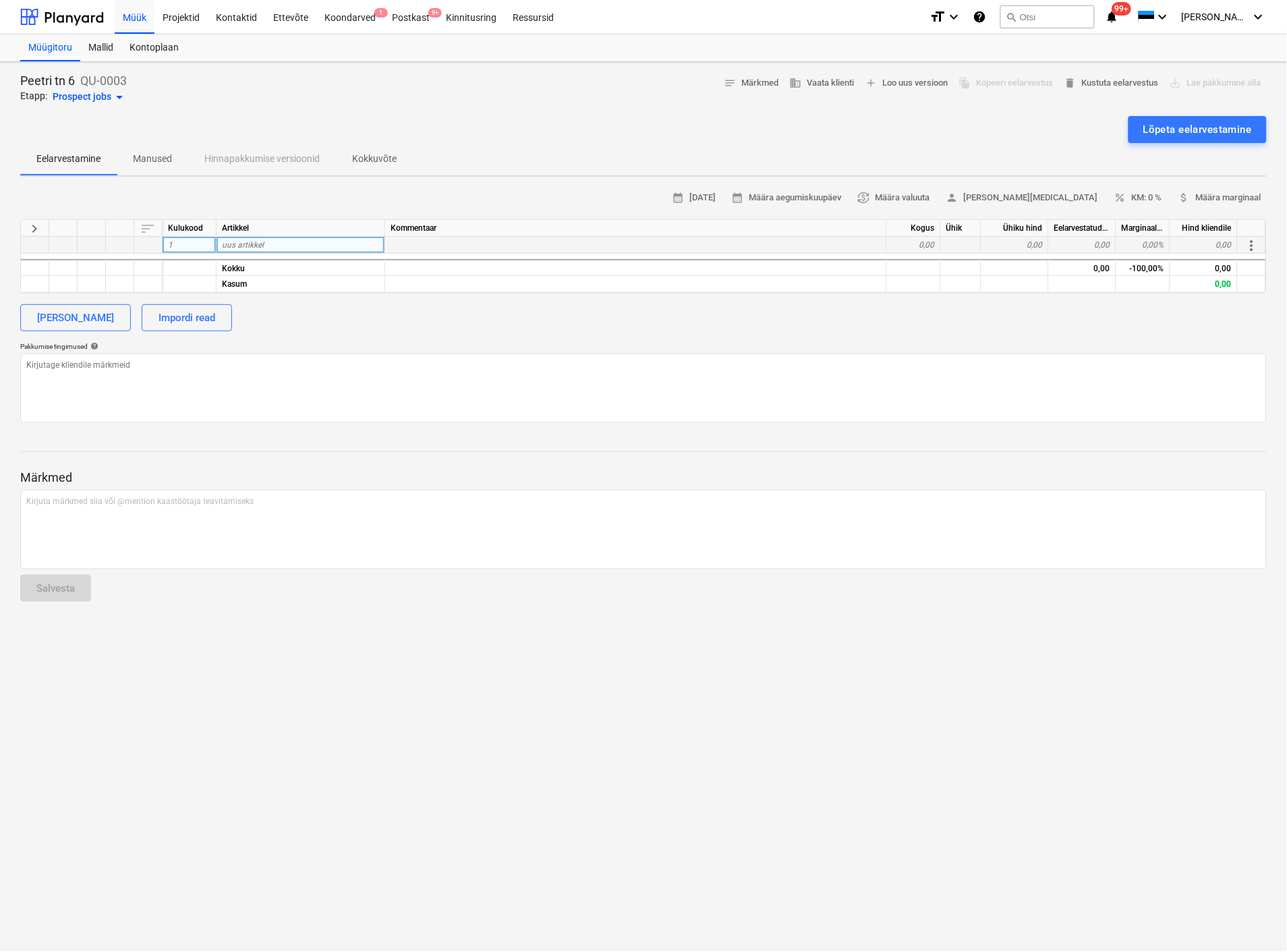
click at [305, 247] on div "uus artikkel" at bounding box center [301, 245] width 168 height 17
type input "P"
type input "Projekteerimine (karkass)"
click at [434, 239] on div at bounding box center [636, 245] width 502 height 17
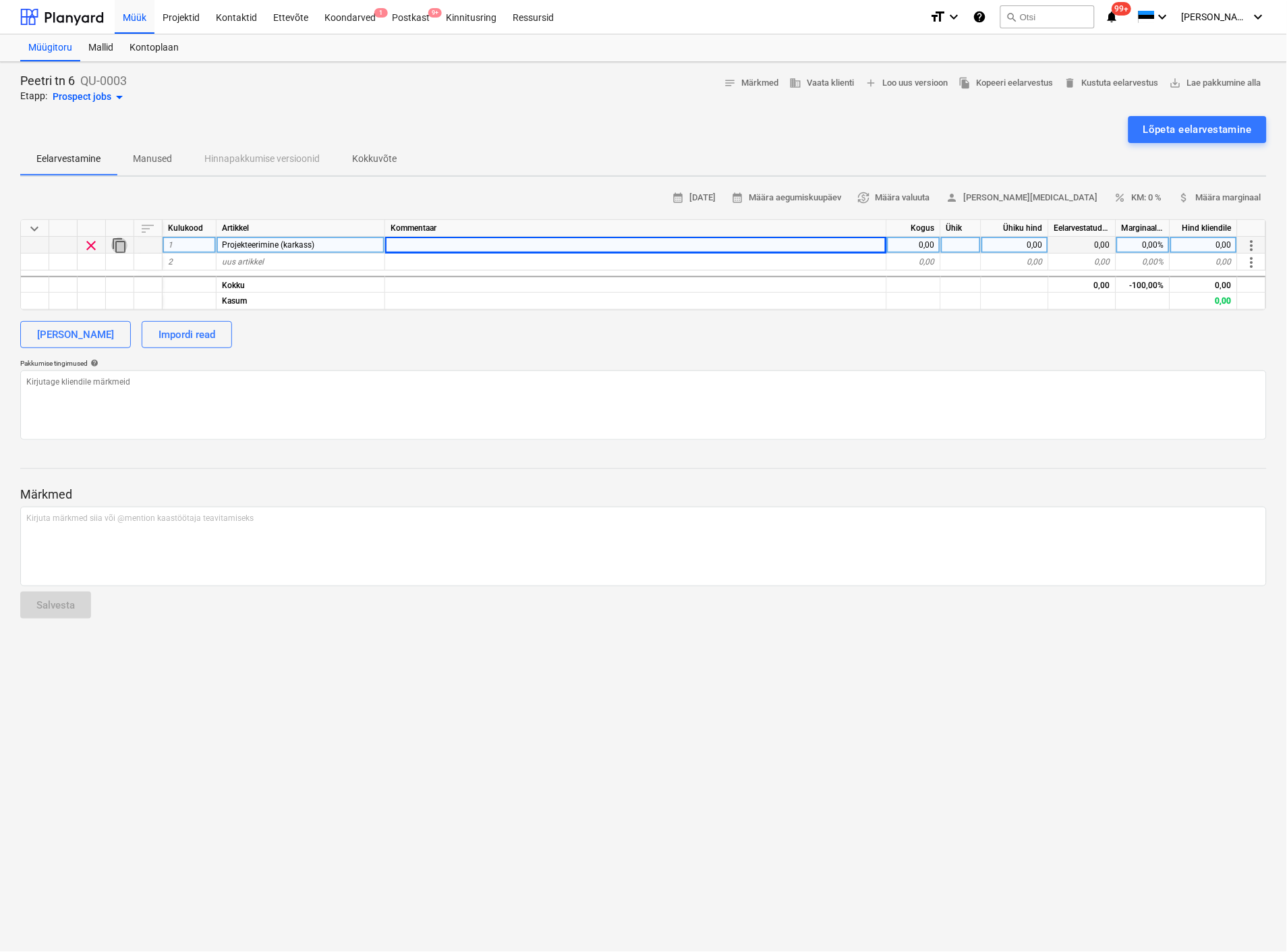
click at [118, 241] on span "content_copy" at bounding box center [119, 246] width 16 height 16
type textarea "x"
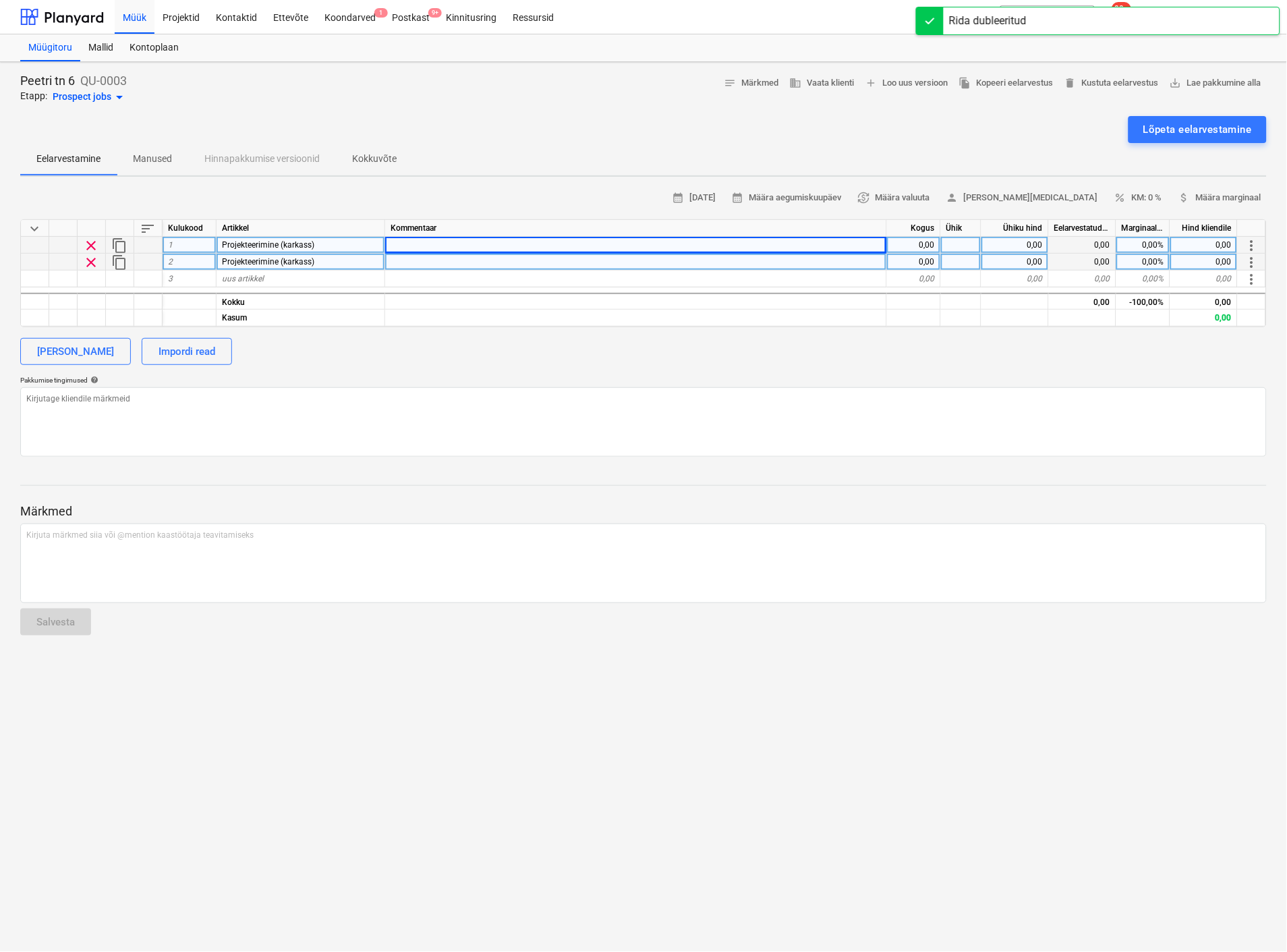
click at [327, 257] on div "Projekteerimine (karkass)" at bounding box center [301, 262] width 168 height 17
click at [327, 257] on input "Projekteerimine (karkass)" at bounding box center [301, 262] width 168 height 16
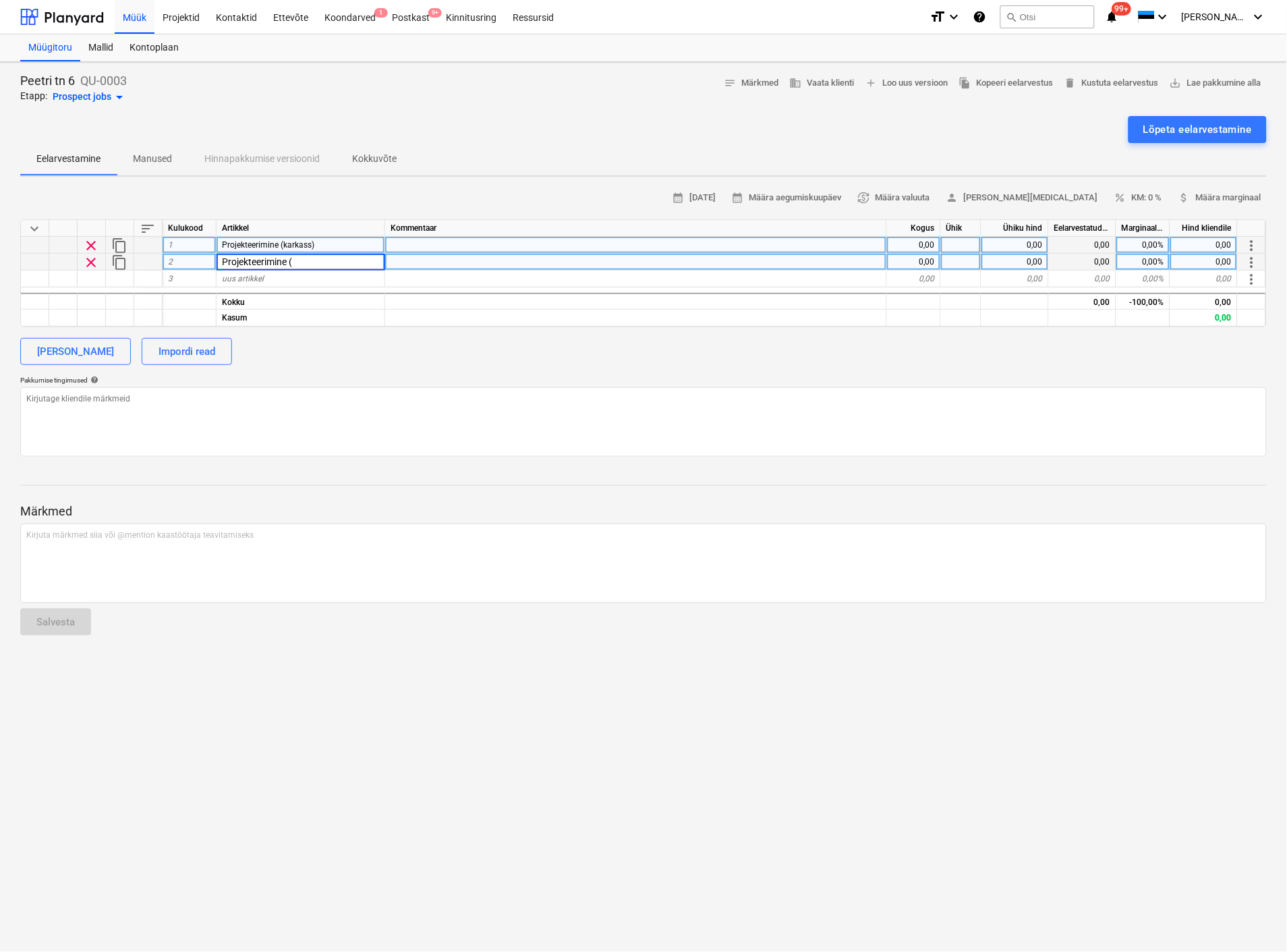
type input "Projekteerimine"
click at [91, 259] on span "clear" at bounding box center [91, 263] width 16 height 16
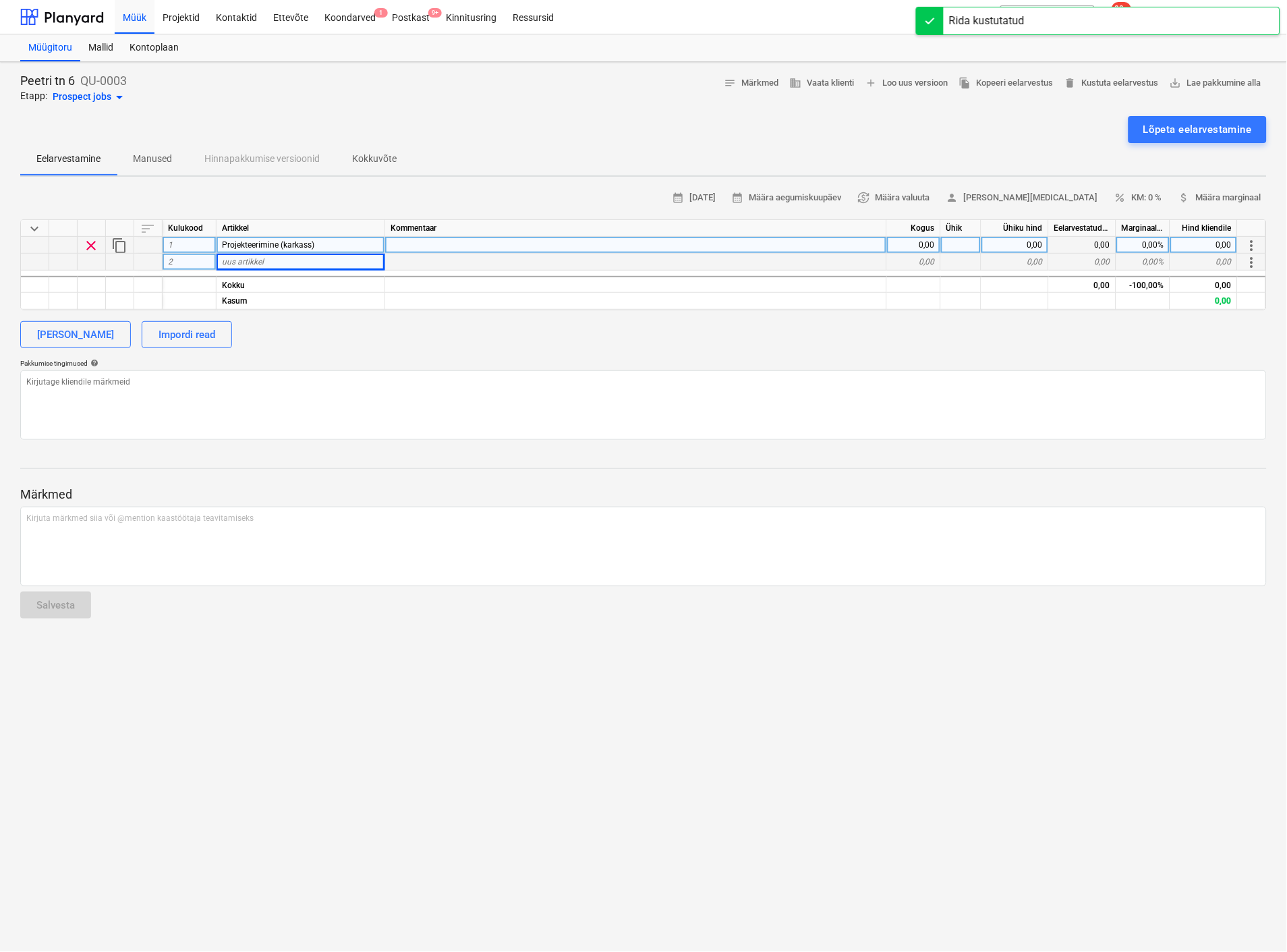
click at [246, 258] on span "uus artikkel" at bounding box center [242, 261] width 42 height 10
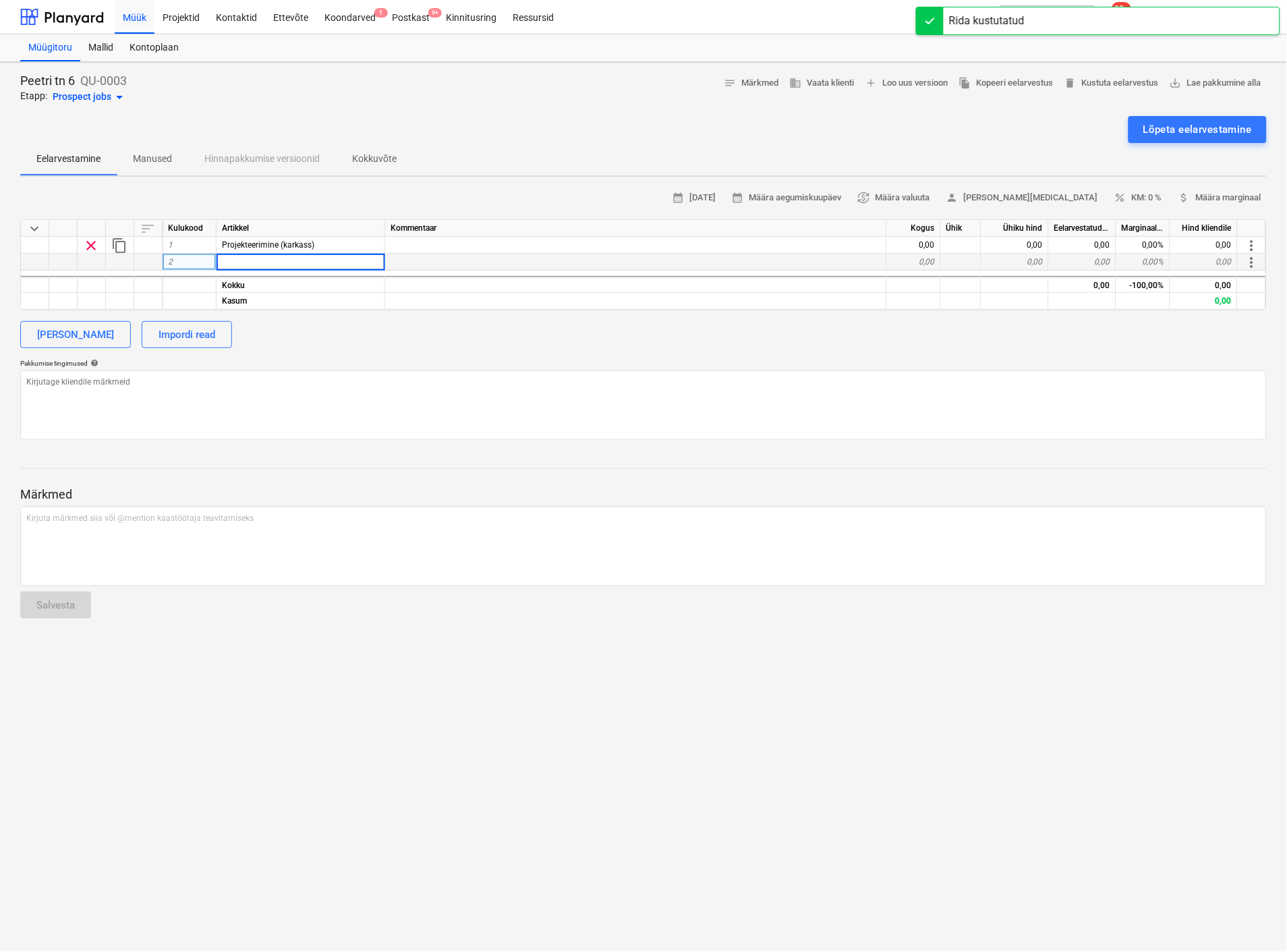
drag, startPoint x: 124, startPoint y: 243, endPoint x: 137, endPoint y: 255, distance: 17.7
click at [124, 245] on span "content_copy" at bounding box center [119, 246] width 16 height 16
type textarea "x"
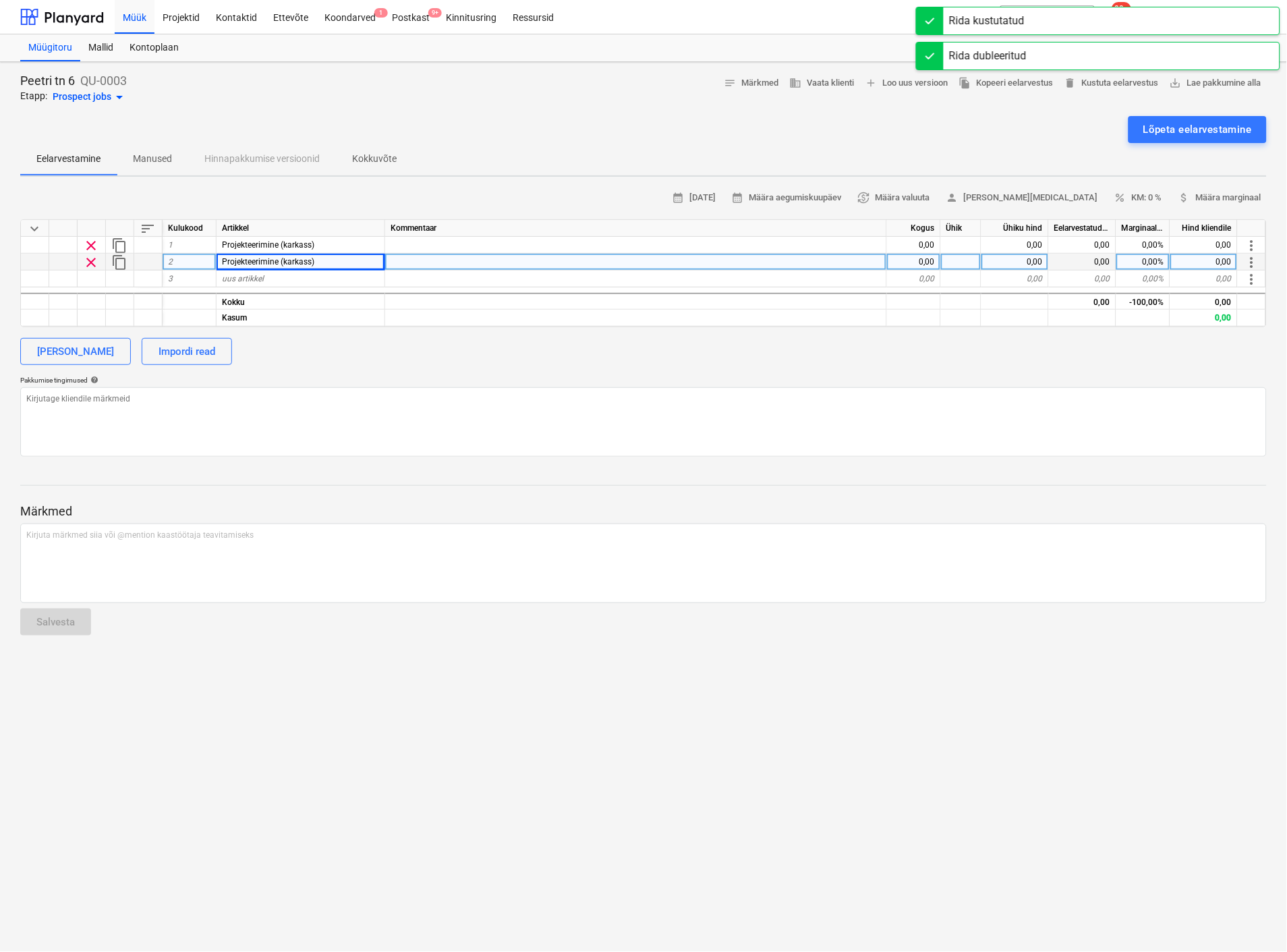
click at [332, 264] on div "Projekteerimine (karkass)" at bounding box center [301, 262] width 168 height 17
click at [332, 264] on input "Projekteerimine (karkass)" at bounding box center [301, 262] width 168 height 16
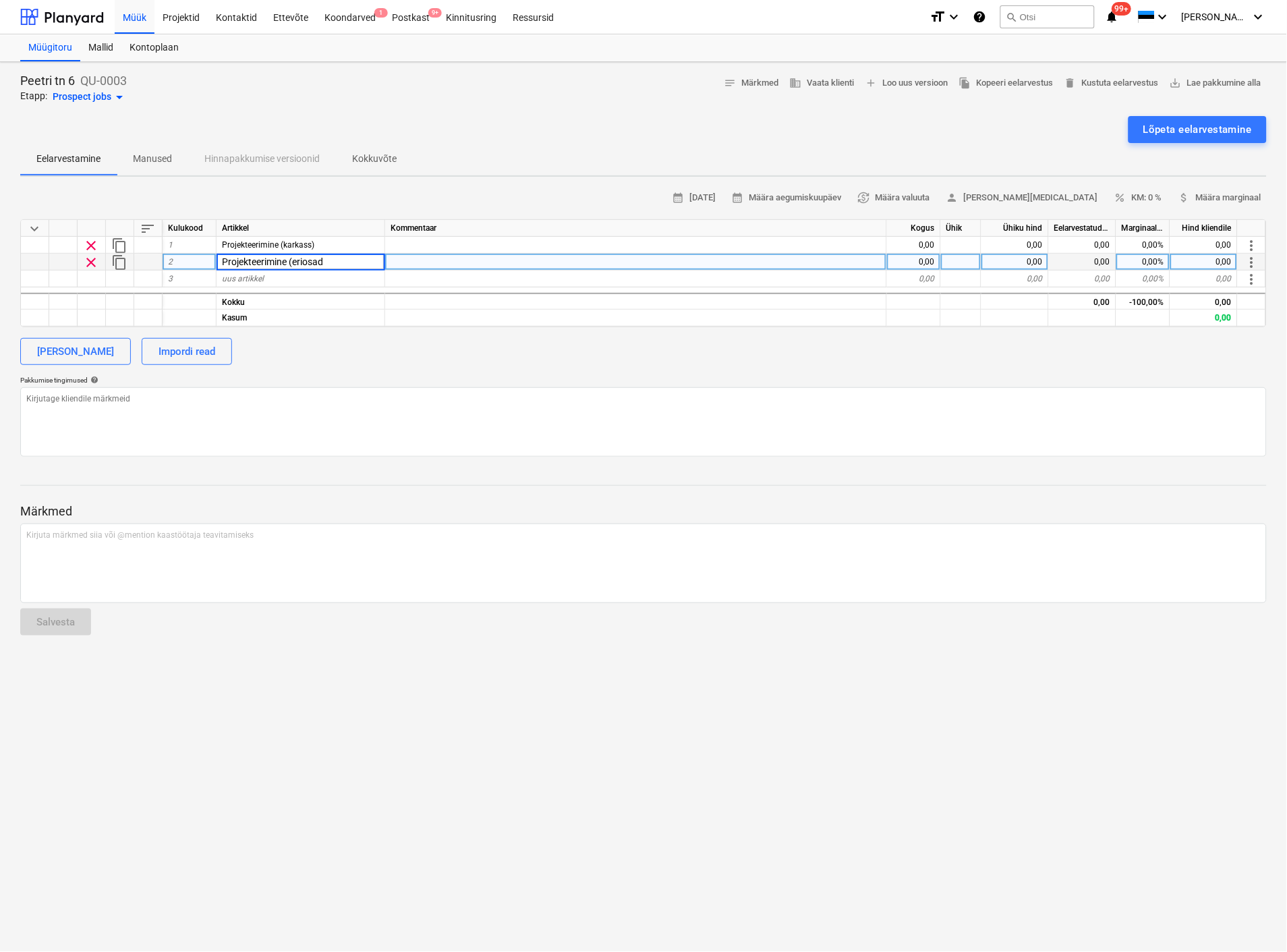
type input "Projekteerimine (eriosad)"
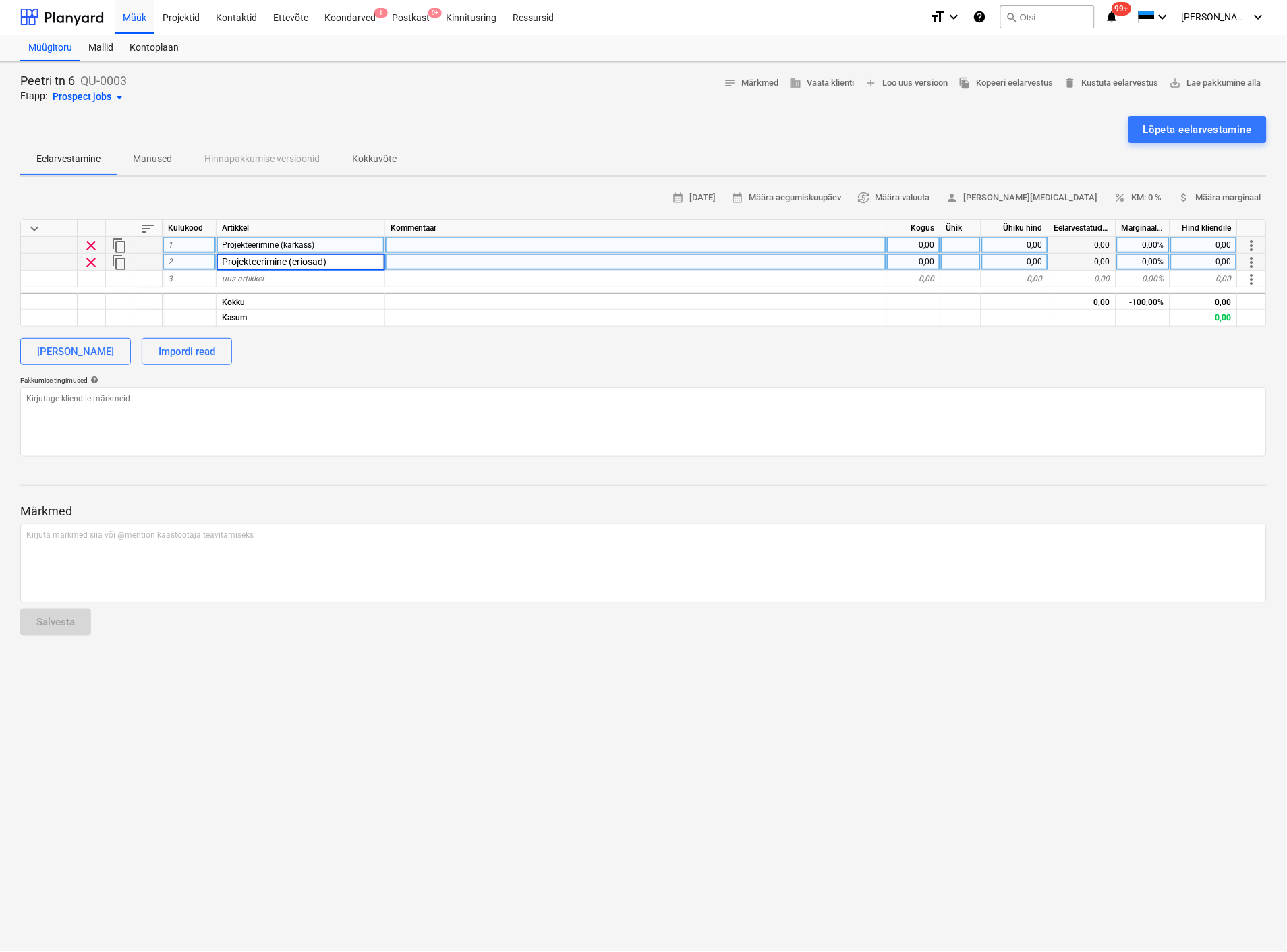
type textarea "x"
click at [925, 243] on div "0,00" at bounding box center [914, 245] width 54 height 17
type input "1"
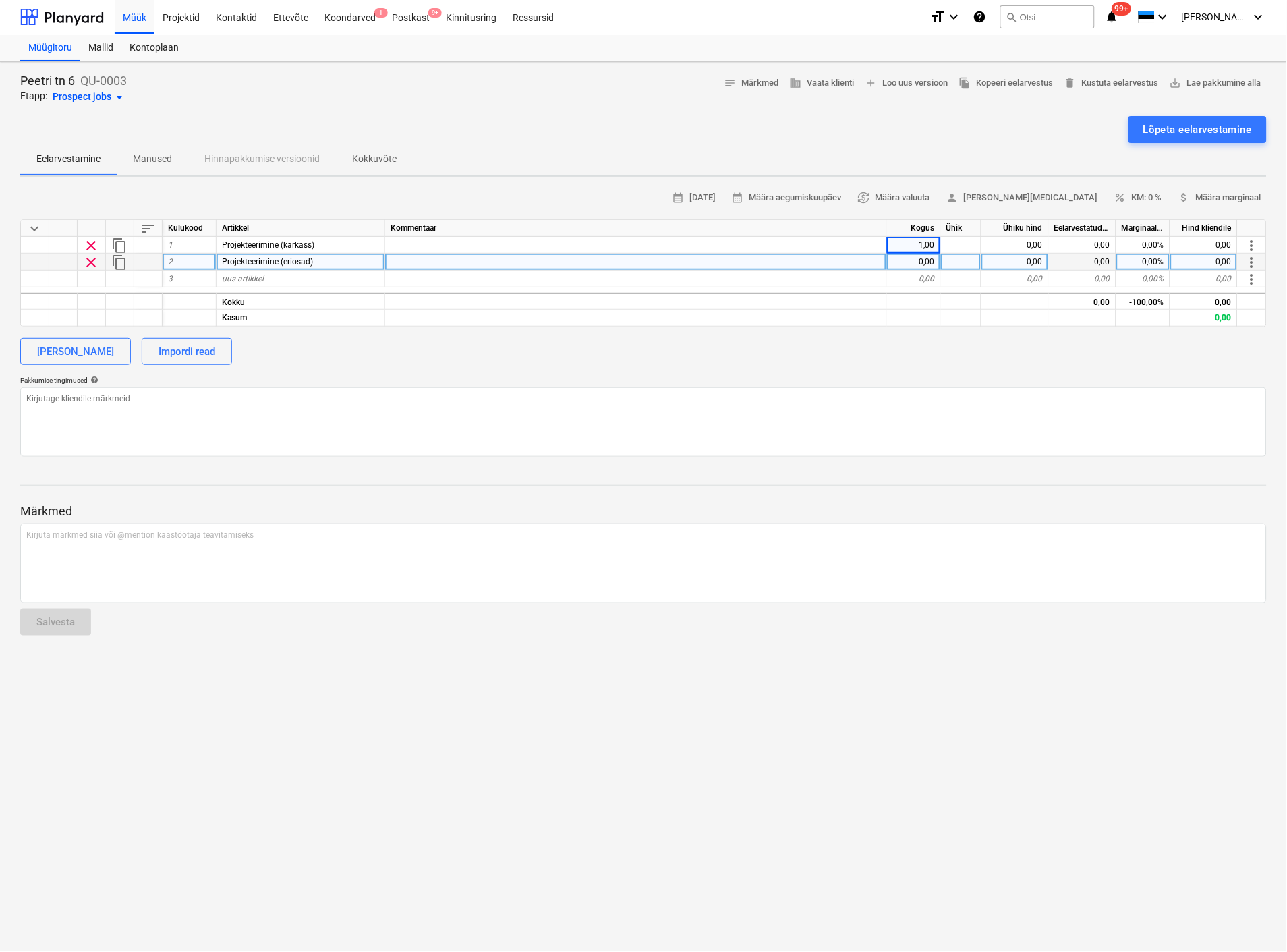
click at [918, 261] on div "0,00" at bounding box center [914, 262] width 54 height 17
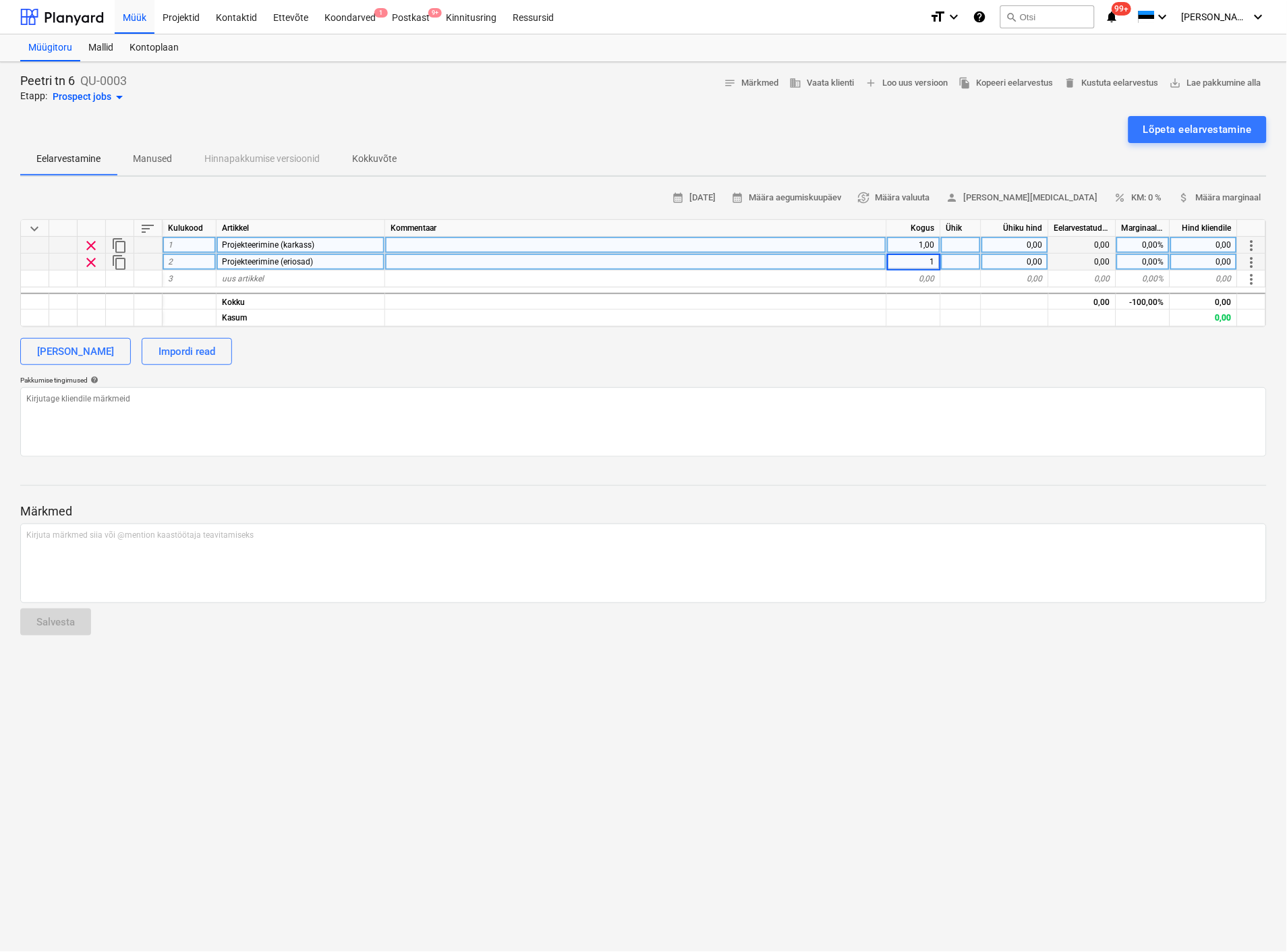
type textarea "x"
click at [961, 244] on div at bounding box center [961, 245] width 40 height 17
type input "kmpl"
type textarea "x"
click at [968, 256] on div at bounding box center [961, 262] width 40 height 17
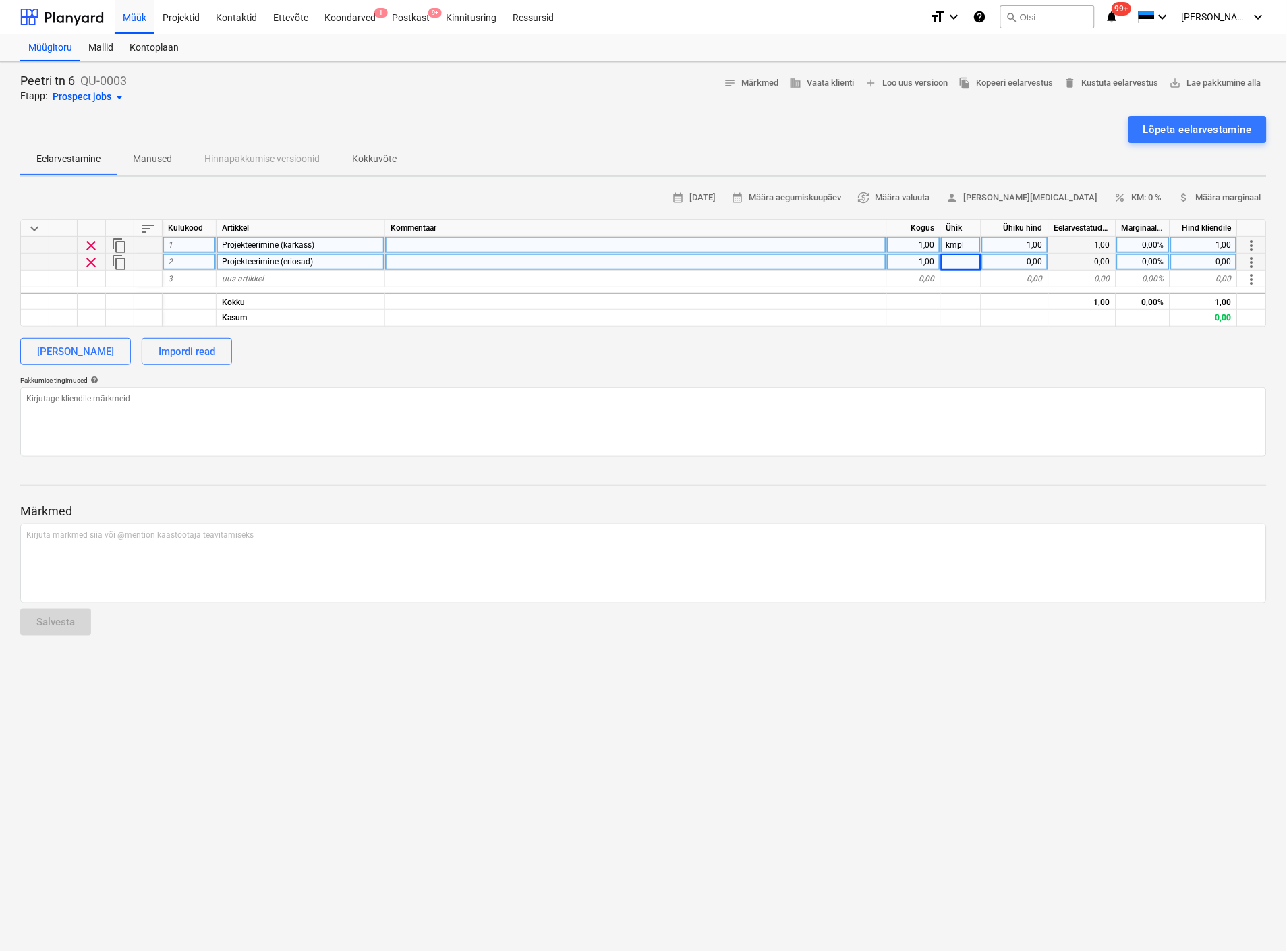
click at [706, 143] on div "Eelarvestamine Manused Hinnapakkumise versioonid Kokkuvõte" at bounding box center [644, 159] width 1247 height 32
click at [964, 258] on div at bounding box center [961, 262] width 40 height 17
click at [608, 146] on div "Eelarvestamine Manused Hinnapakkumise versioonid Kokkuvõte" at bounding box center [644, 159] width 1247 height 32
click at [956, 262] on div at bounding box center [961, 262] width 40 height 17
type input "kmpl"
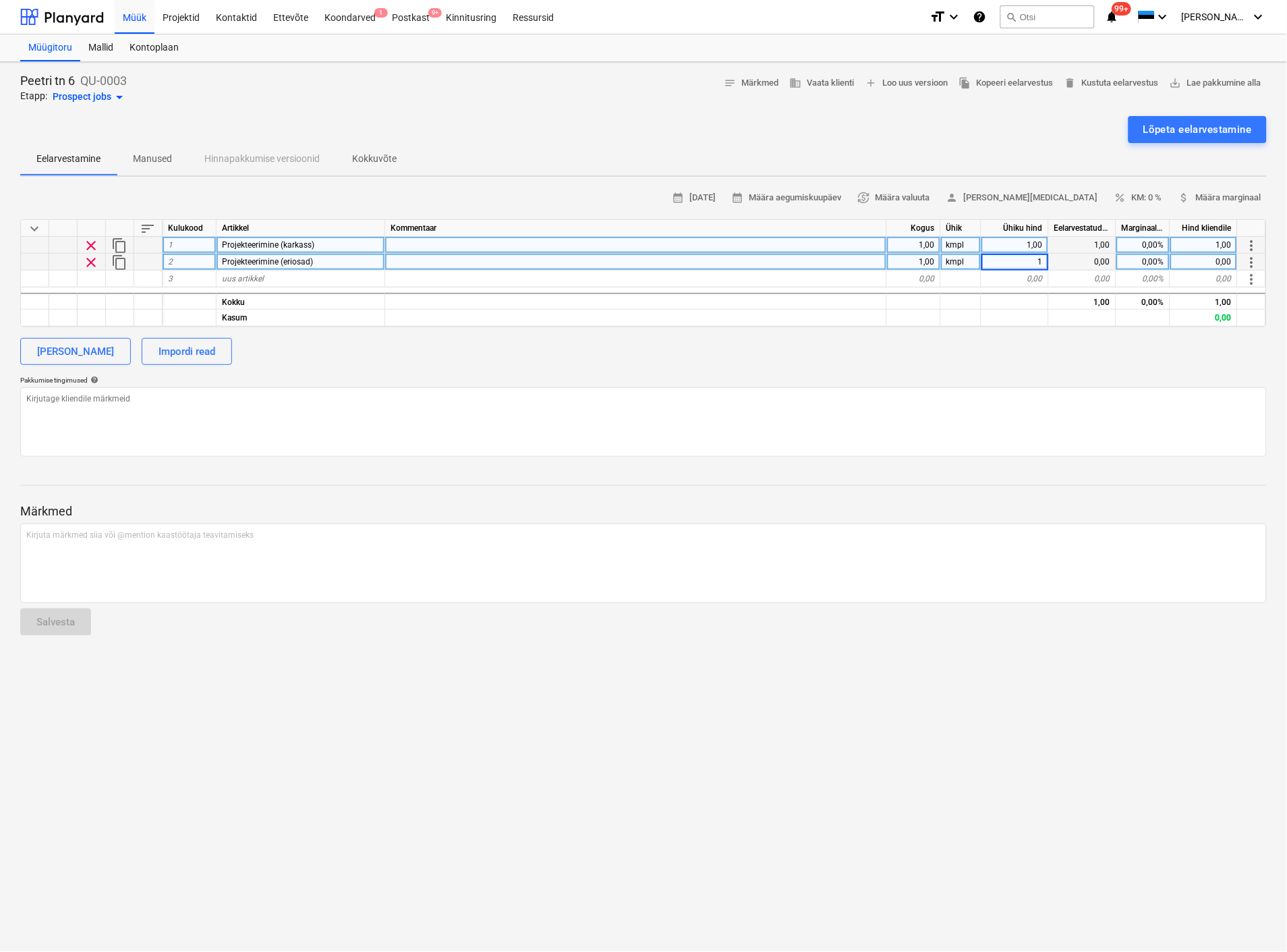
type textarea "x"
click at [981, 359] on div "[PERSON_NAME] Impordi read" at bounding box center [644, 351] width 1247 height 27
click at [1014, 240] on div "1,00" at bounding box center [1015, 245] width 67 height 17
type input "2500"
type textarea "x"
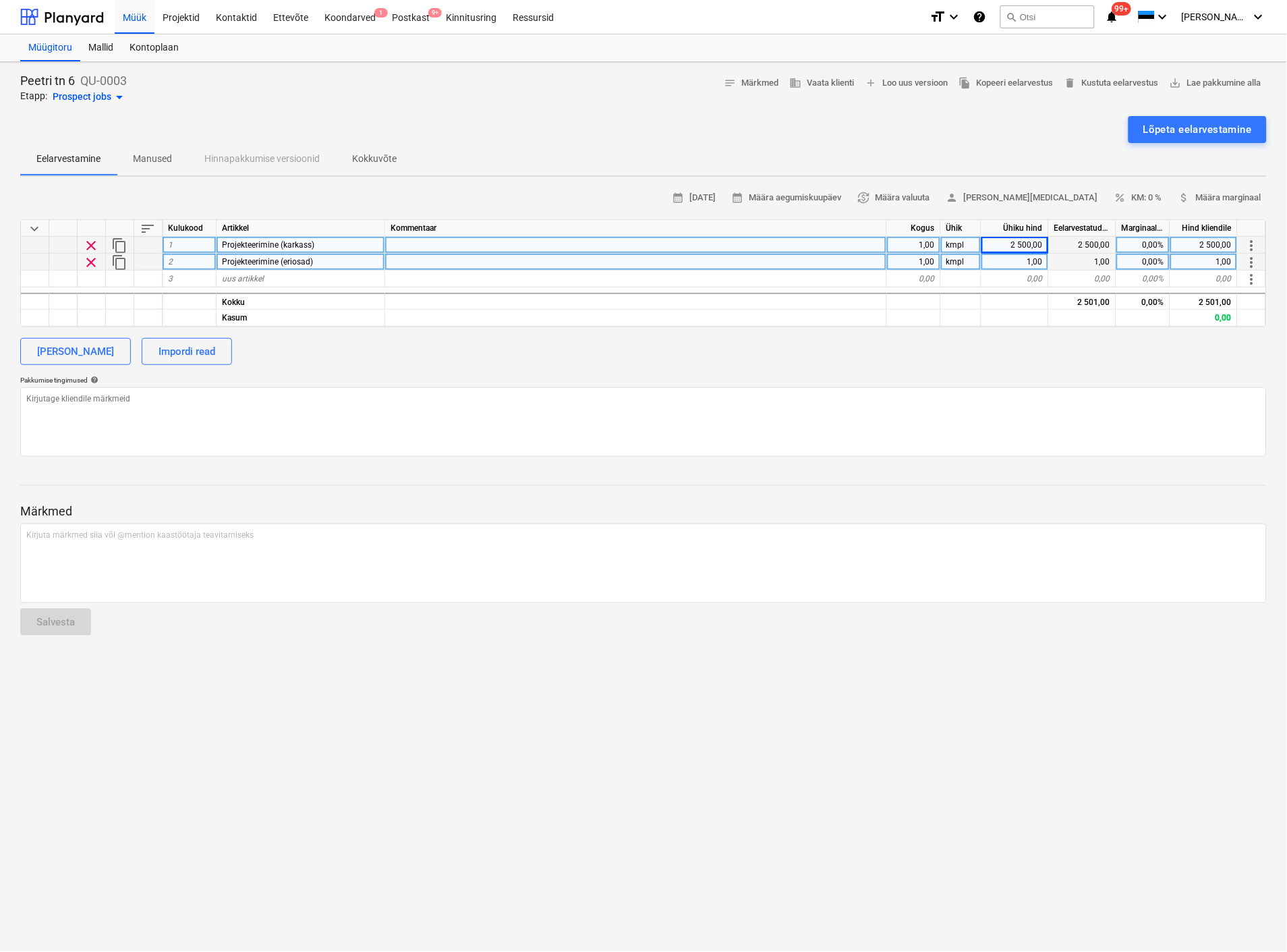
click at [1012, 260] on div "1,00" at bounding box center [1015, 262] width 67 height 17
type input "650"
click at [119, 262] on span "content_copy" at bounding box center [119, 263] width 16 height 16
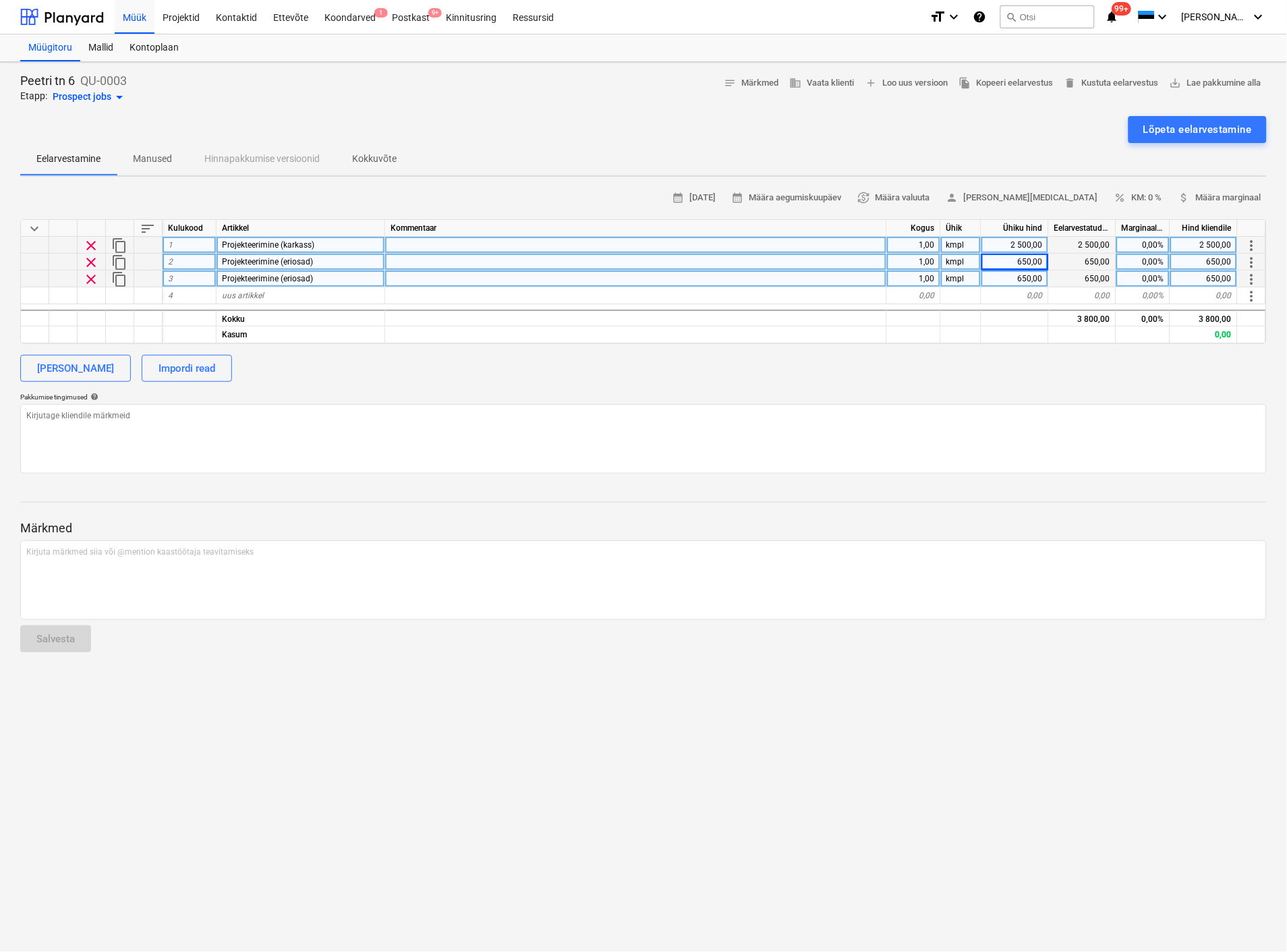
click at [93, 271] on span "clear" at bounding box center [91, 280] width 16 height 16
click at [91, 262] on span "clear" at bounding box center [91, 263] width 16 height 16
click at [90, 247] on span "clear" at bounding box center [91, 246] width 16 height 16
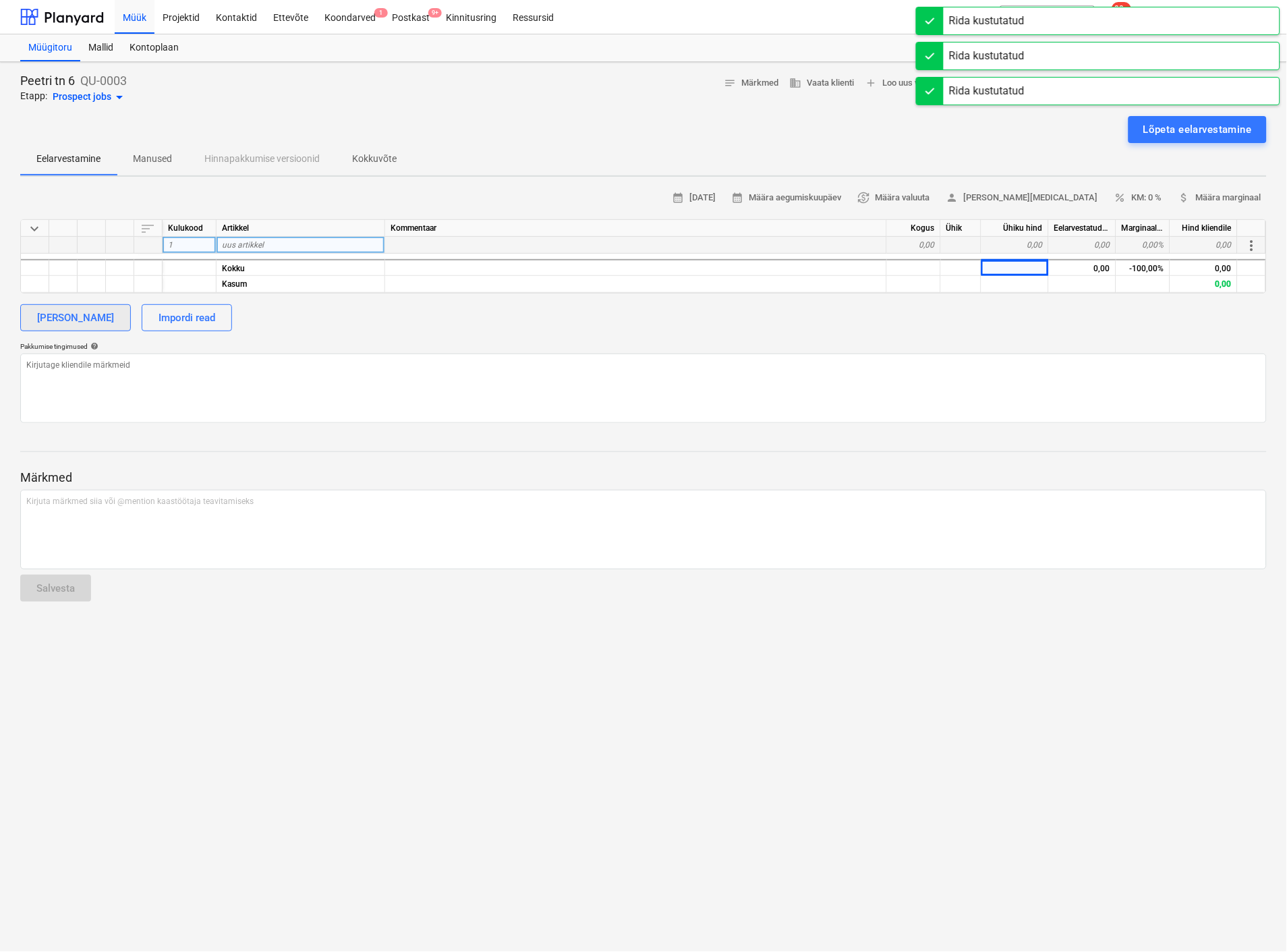
click at [102, 315] on div "[PERSON_NAME]" at bounding box center [75, 318] width 77 height 18
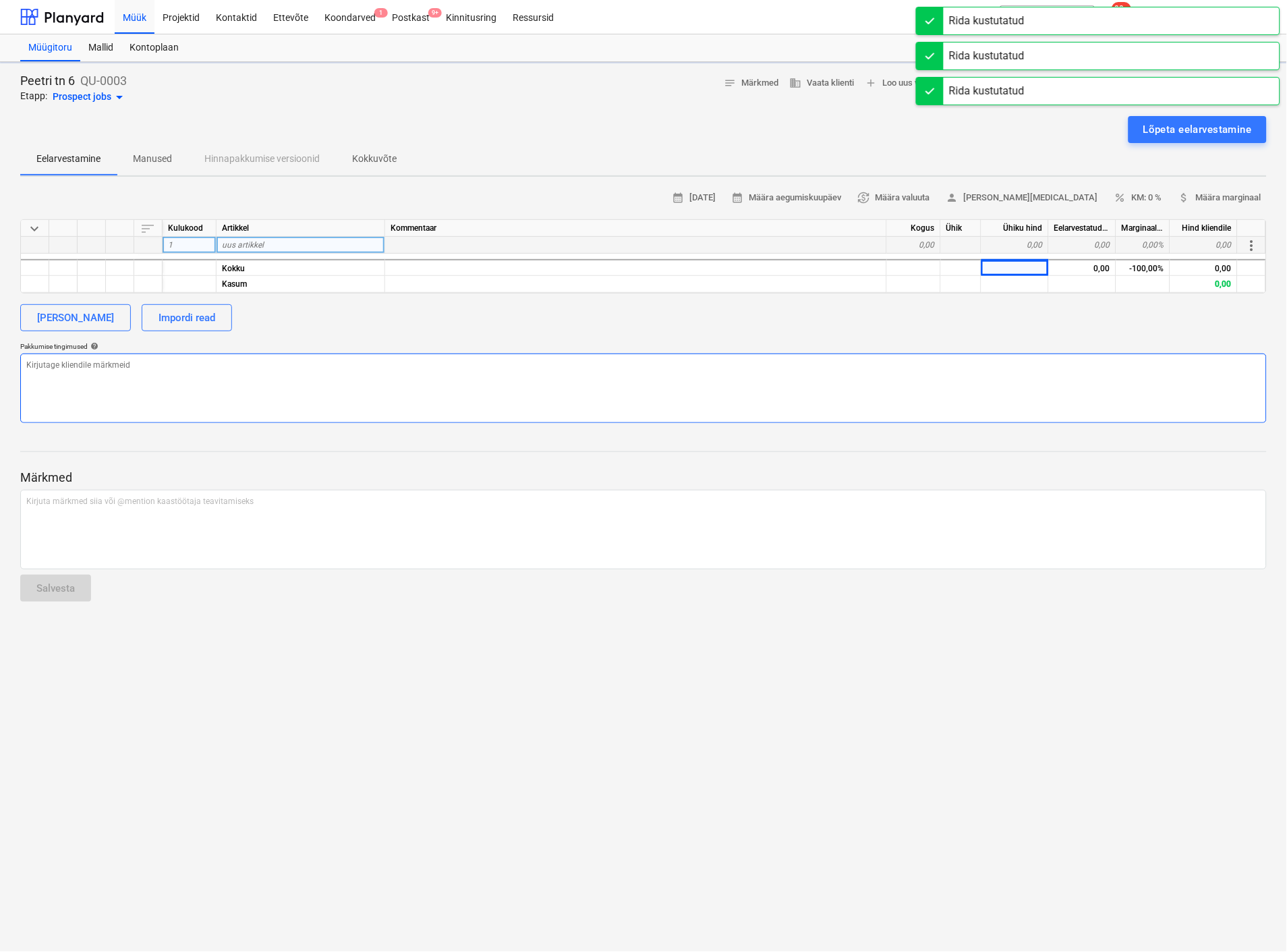
type textarea "x"
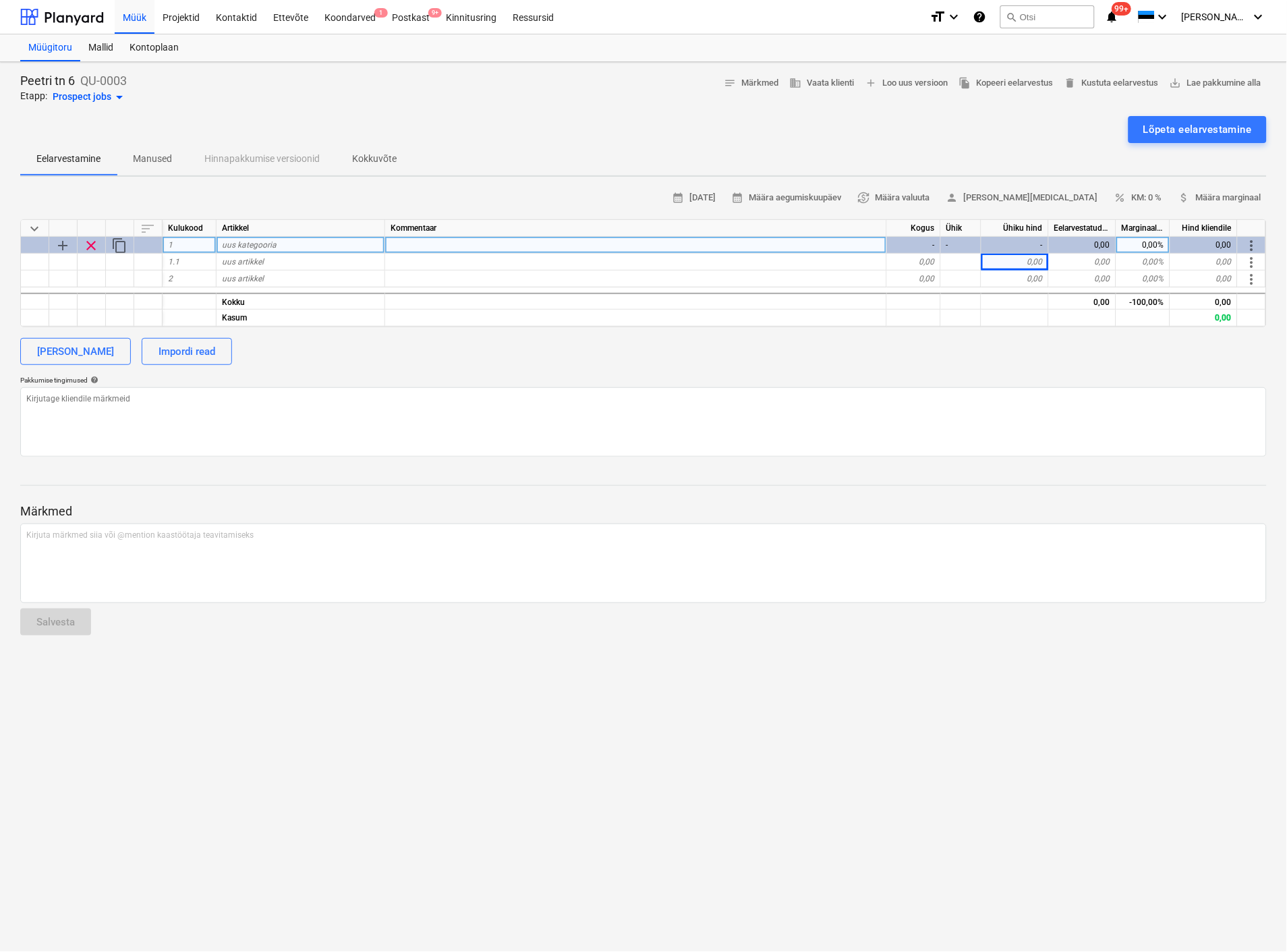
click at [268, 241] on span "uus kategooria" at bounding box center [249, 244] width 55 height 10
type input "Projekteerimine"
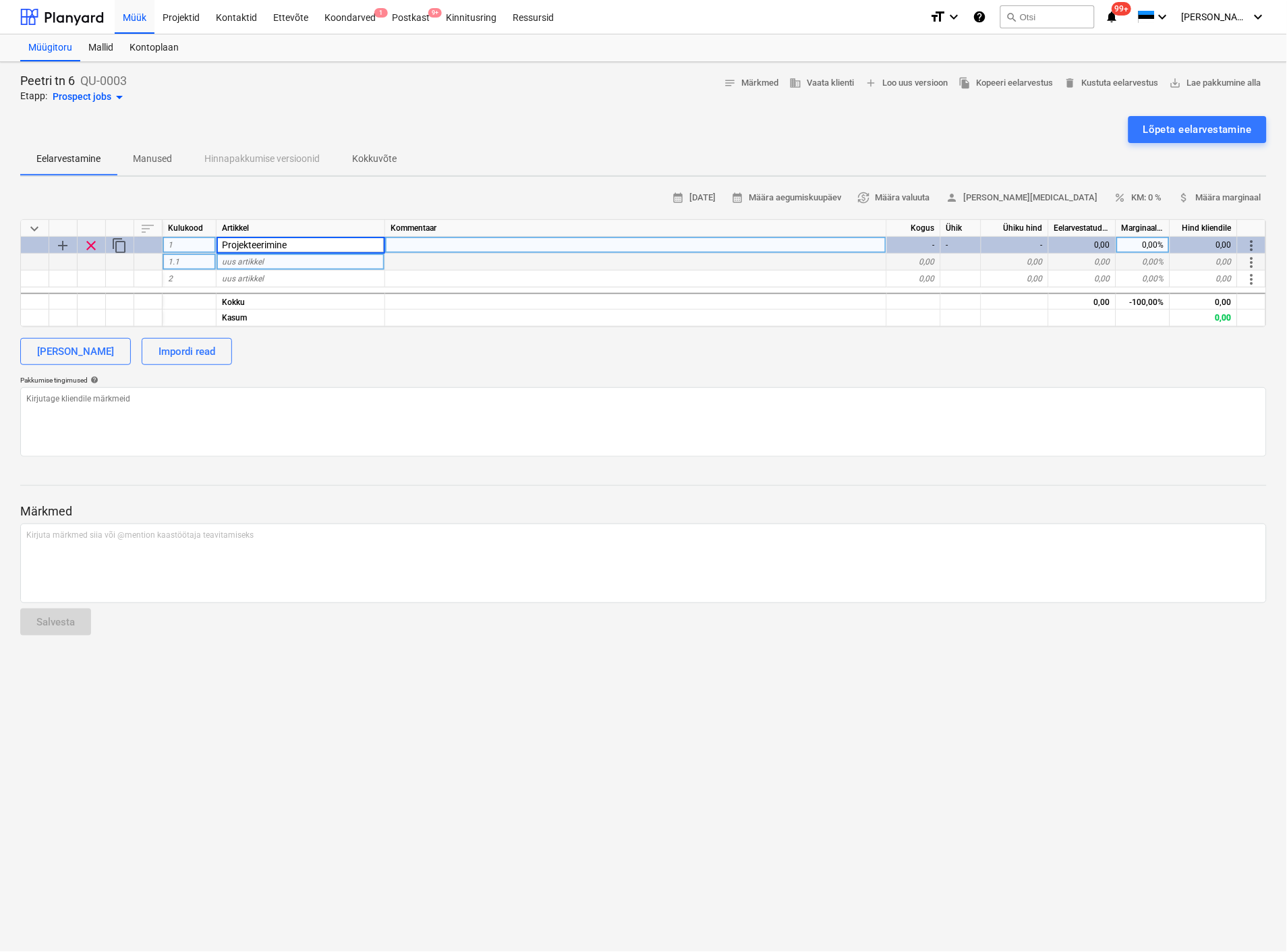
type textarea "x"
click at [299, 263] on div "uus artikkel" at bounding box center [301, 262] width 168 height 17
click at [299, 263] on input at bounding box center [301, 262] width 168 height 16
type input "Konstruktsioon"
click at [285, 293] on div "Kokku" at bounding box center [301, 301] width 168 height 17
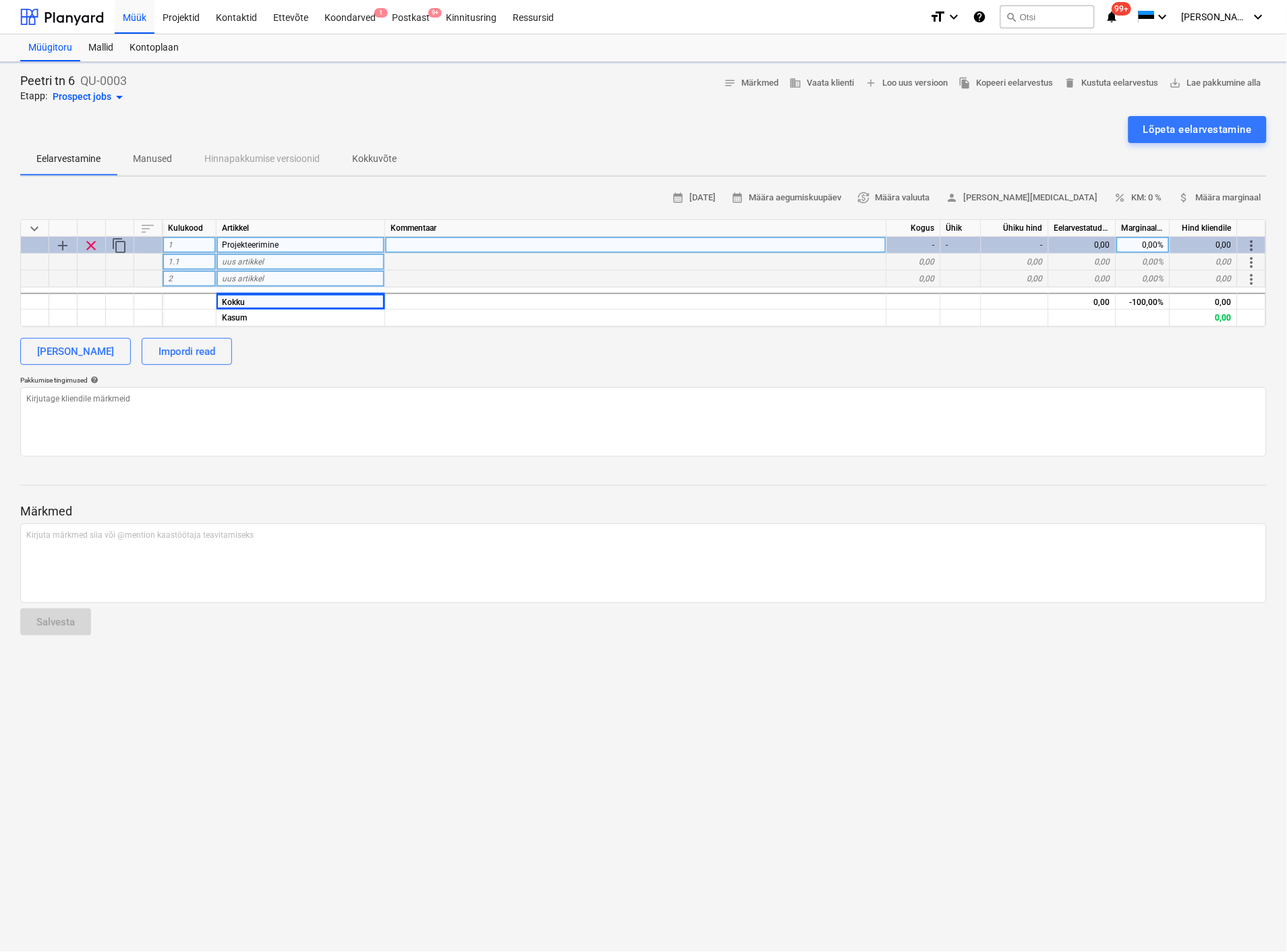
type textarea "x"
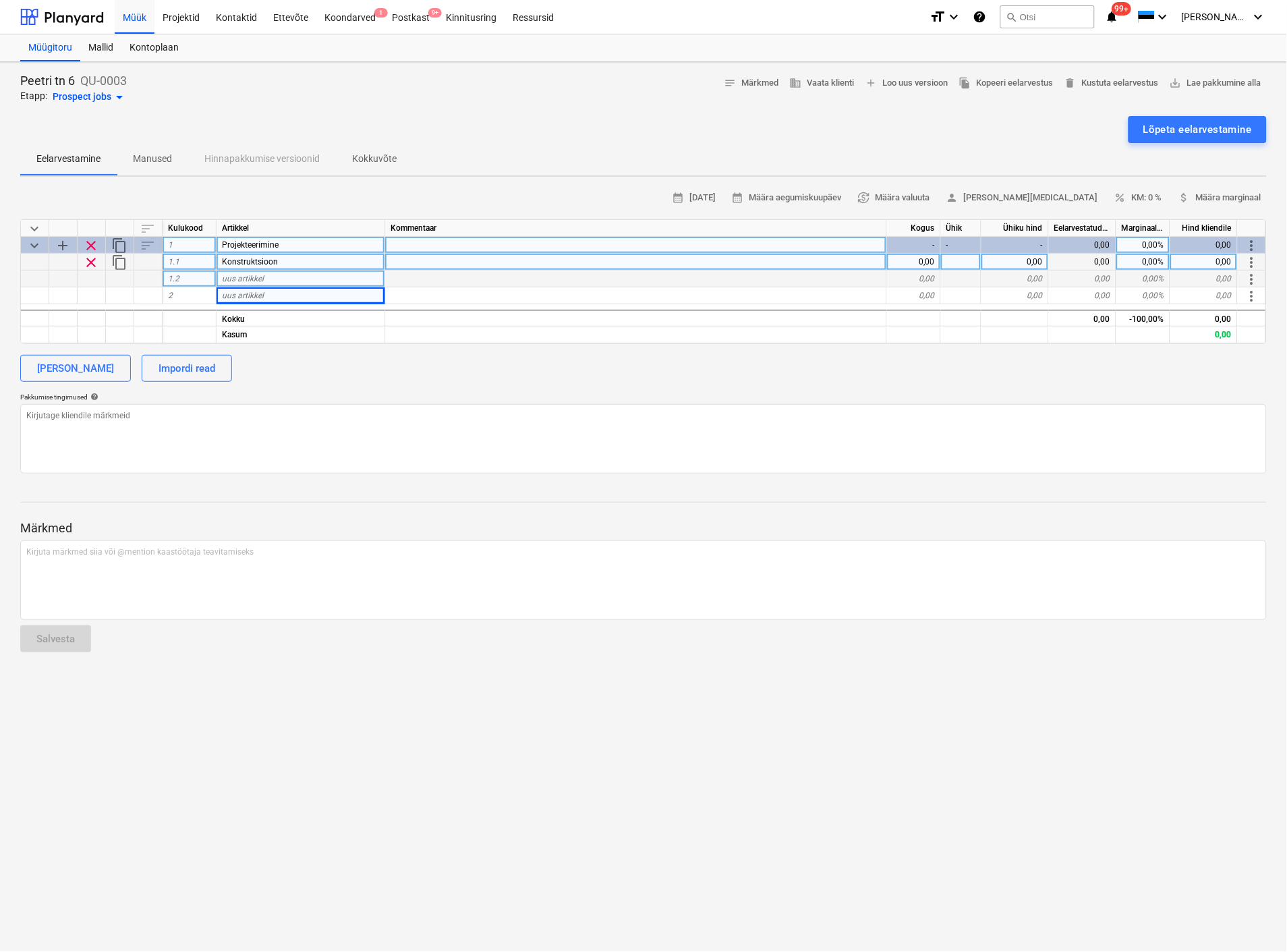
click at [237, 280] on span "uus artikkel" at bounding box center [242, 278] width 42 height 10
type input "Eriosad (elekter)"
click at [302, 378] on div "[PERSON_NAME] Impordi read" at bounding box center [644, 368] width 1247 height 27
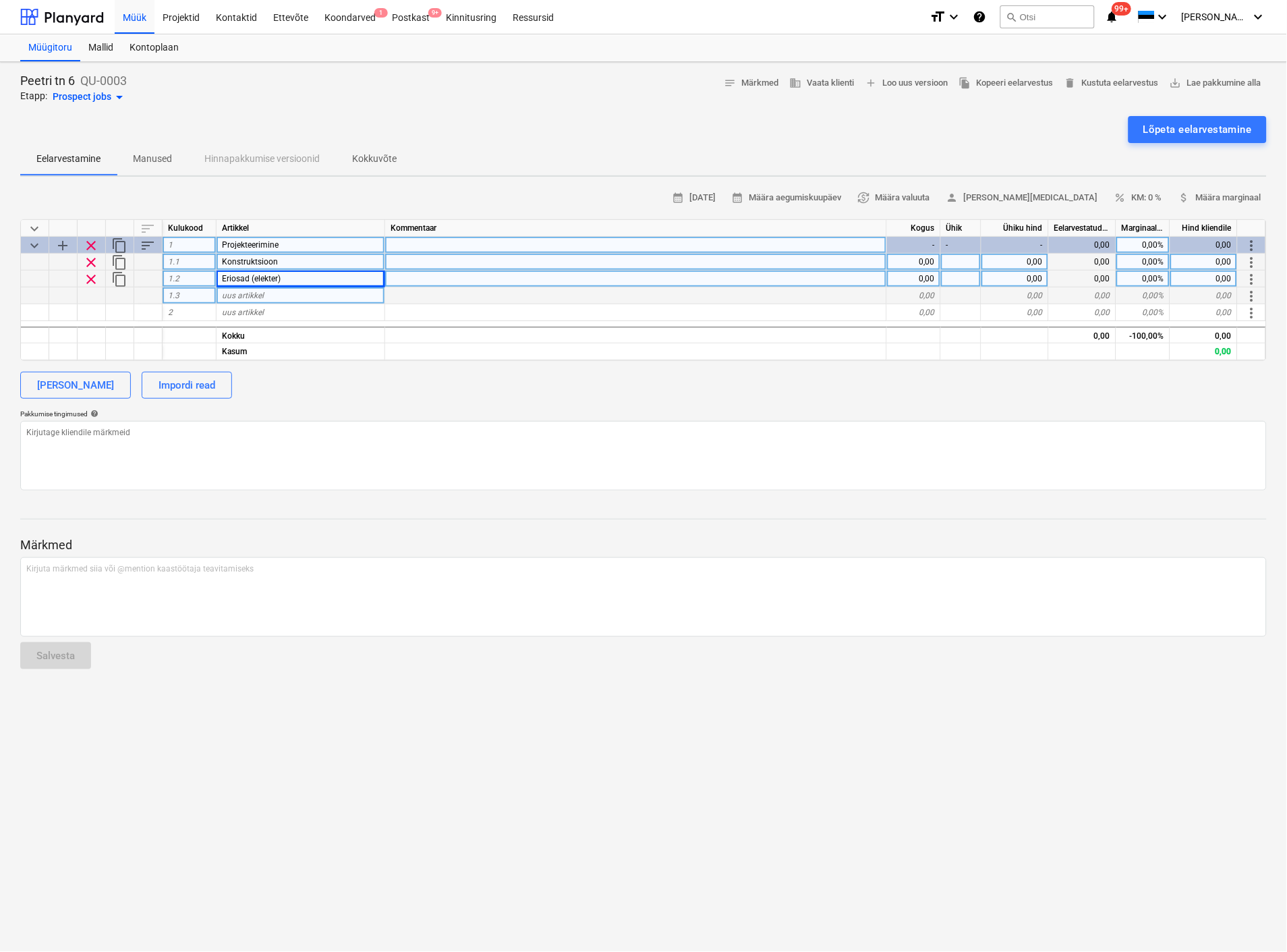
click at [252, 293] on span "uus artikkel" at bounding box center [242, 295] width 42 height 10
click at [122, 277] on span "content_copy" at bounding box center [119, 280] width 16 height 16
type textarea "x"
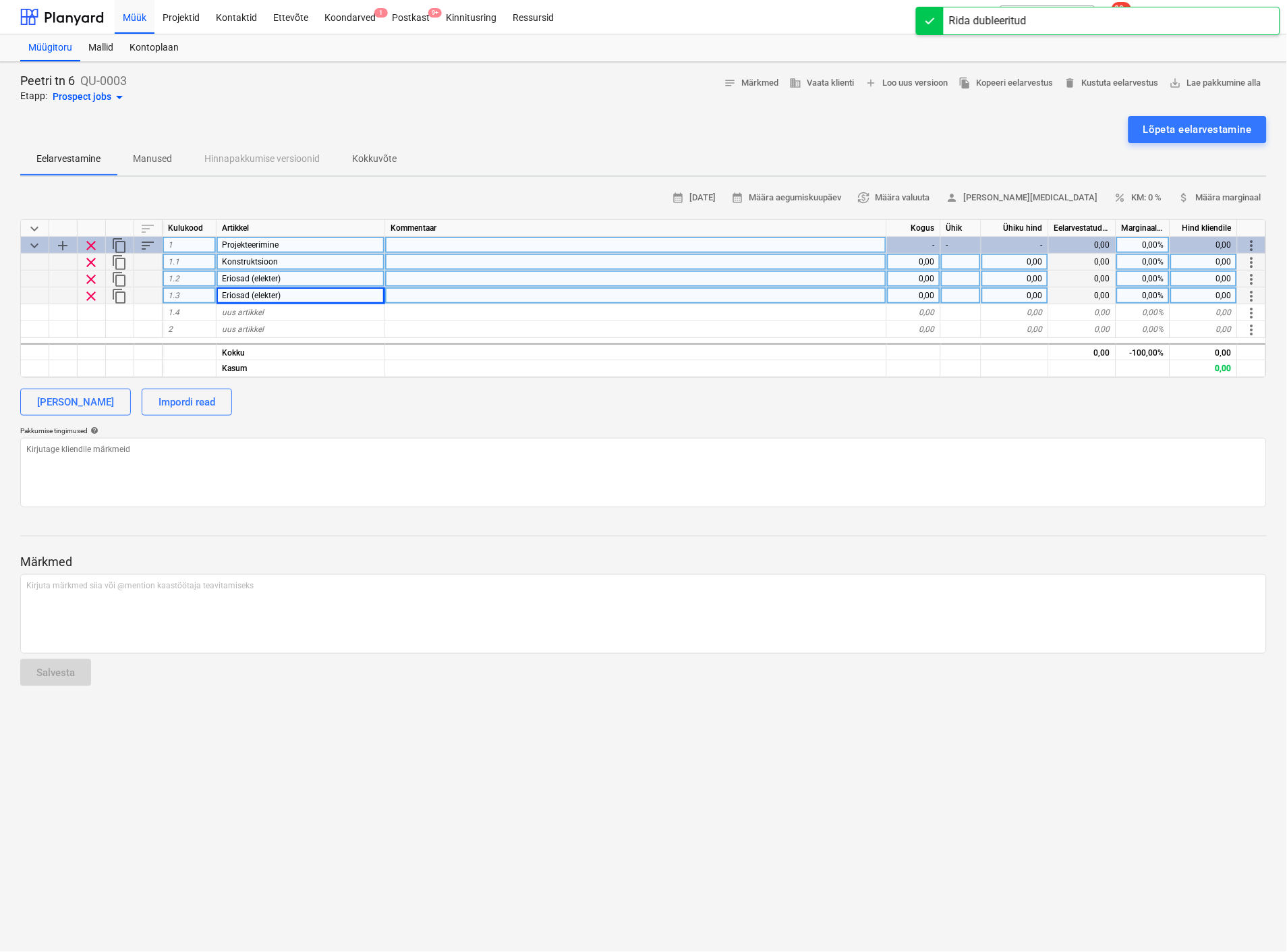
click at [279, 292] on span "Eriosad (elekter)" at bounding box center [251, 295] width 59 height 10
click at [288, 291] on input "Eriosad (elekter)" at bounding box center [301, 296] width 168 height 16
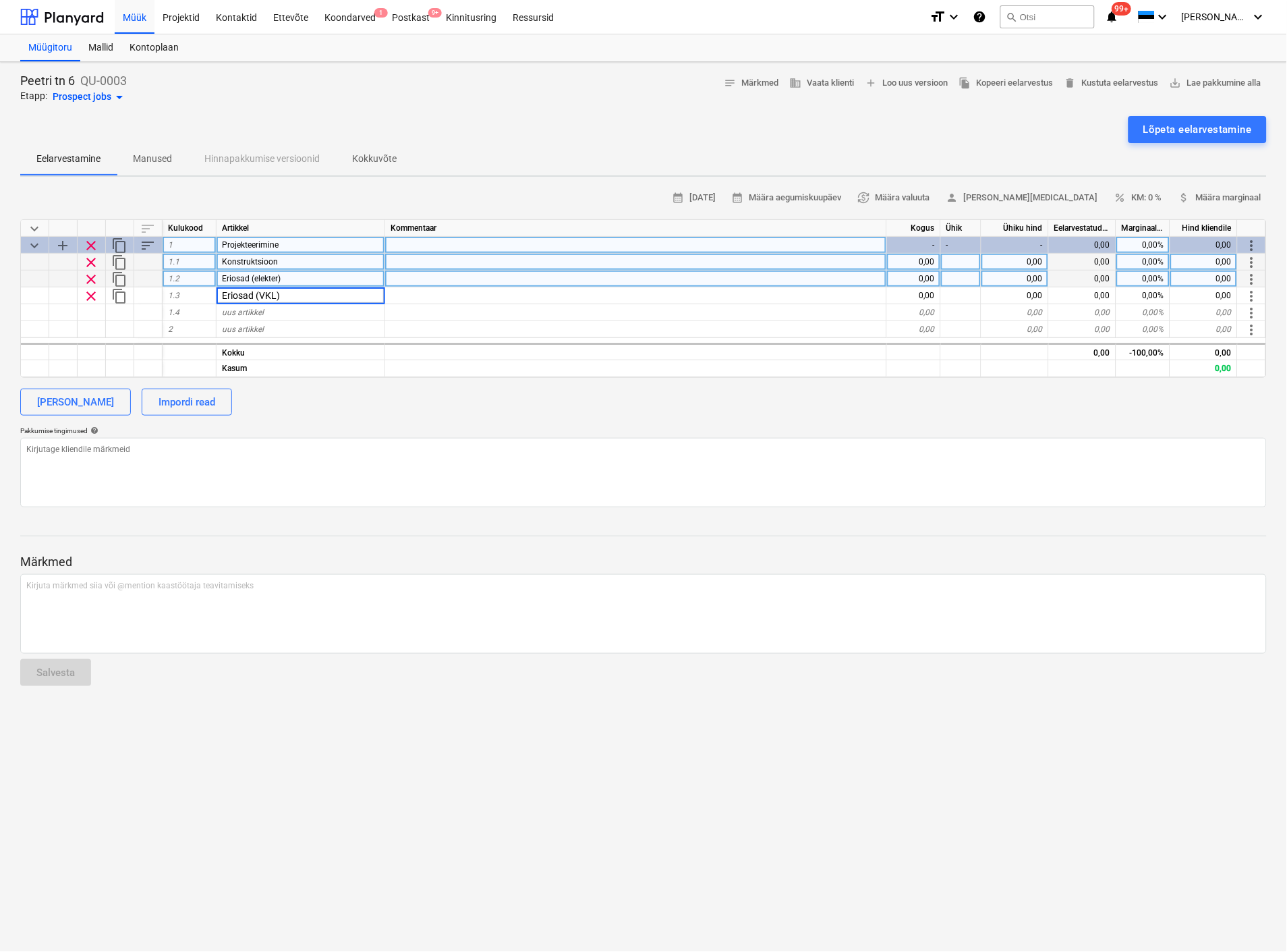
type input "Eriosad (VK)"
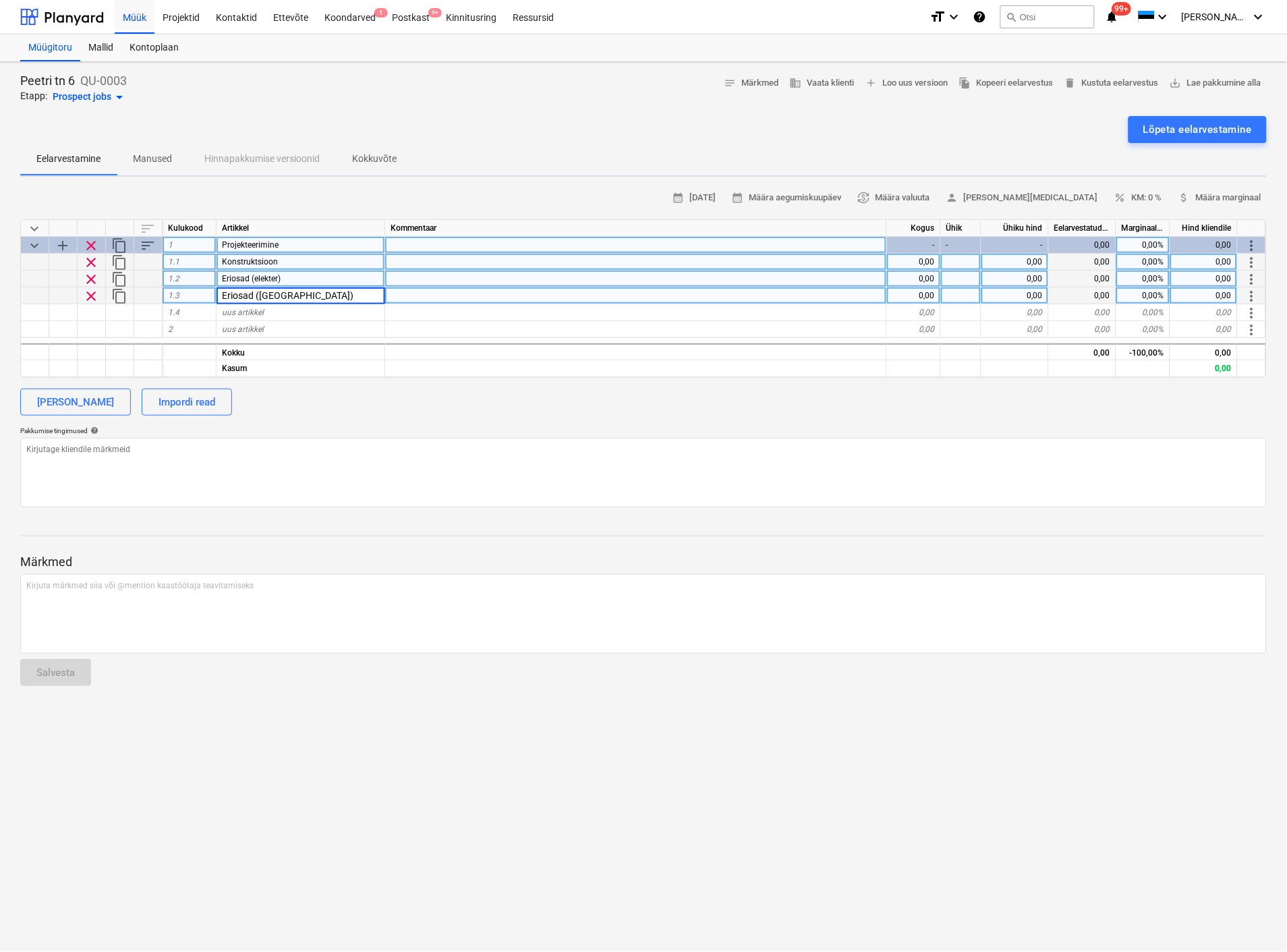
type textarea "x"
click at [912, 297] on div "0,00" at bounding box center [914, 296] width 54 height 17
type input "3"
type textarea "x"
click at [922, 274] on div "0,00" at bounding box center [914, 279] width 54 height 17
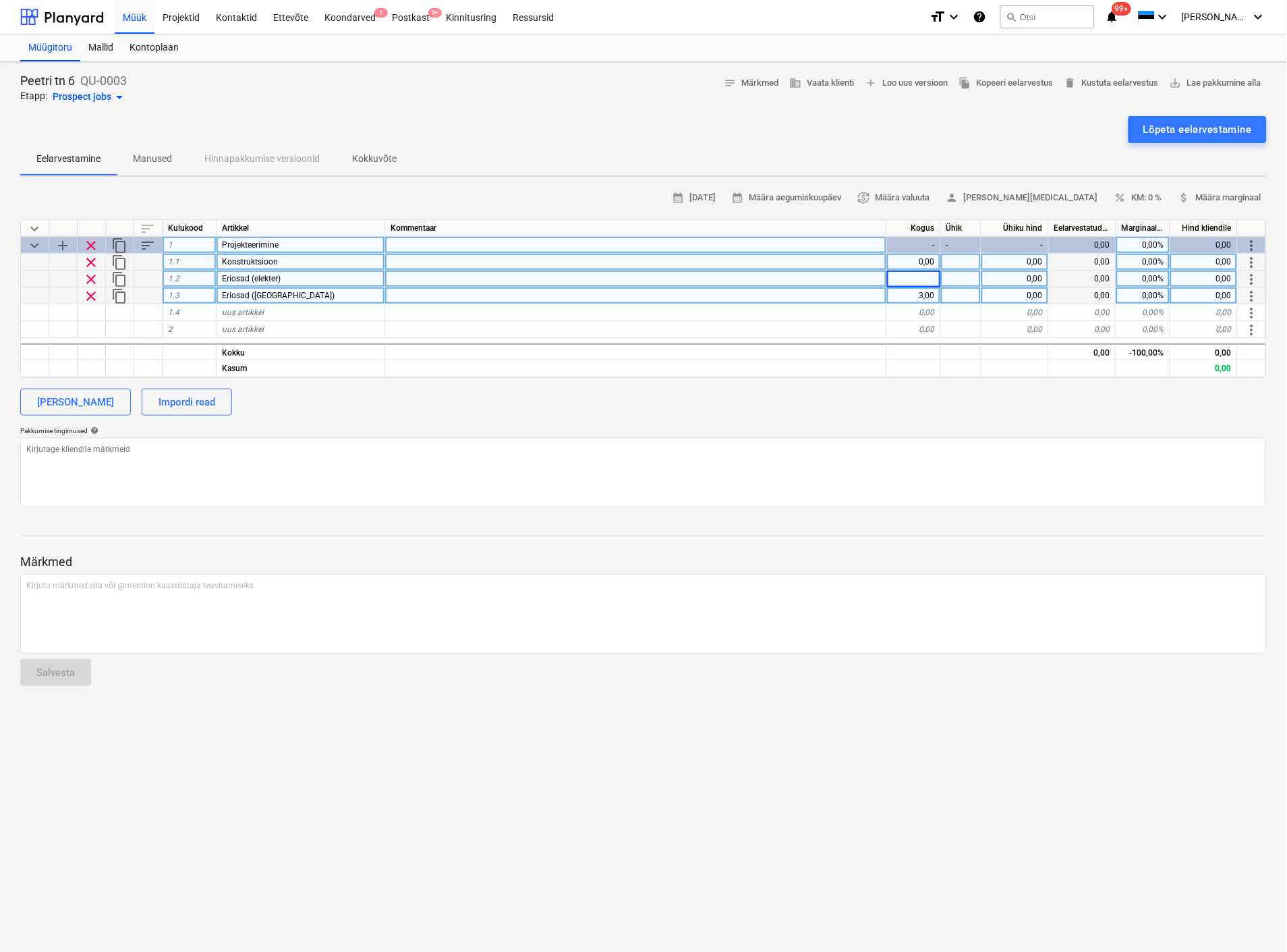
type input "1"
type textarea "x"
click at [926, 263] on div "0,00" at bounding box center [914, 262] width 54 height 17
type input "1"
click at [117, 291] on span "content_copy" at bounding box center [119, 296] width 16 height 16
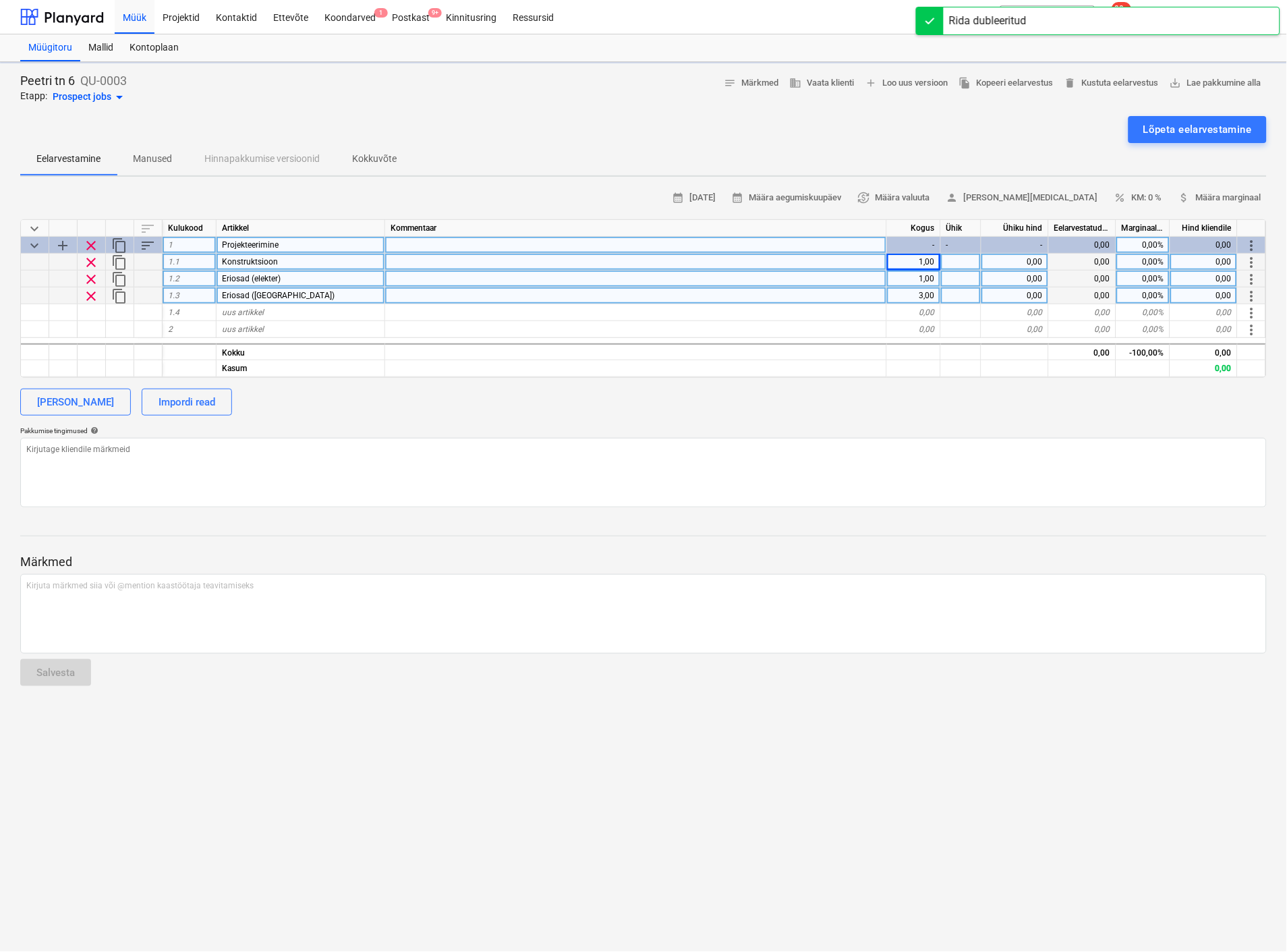
type textarea "x"
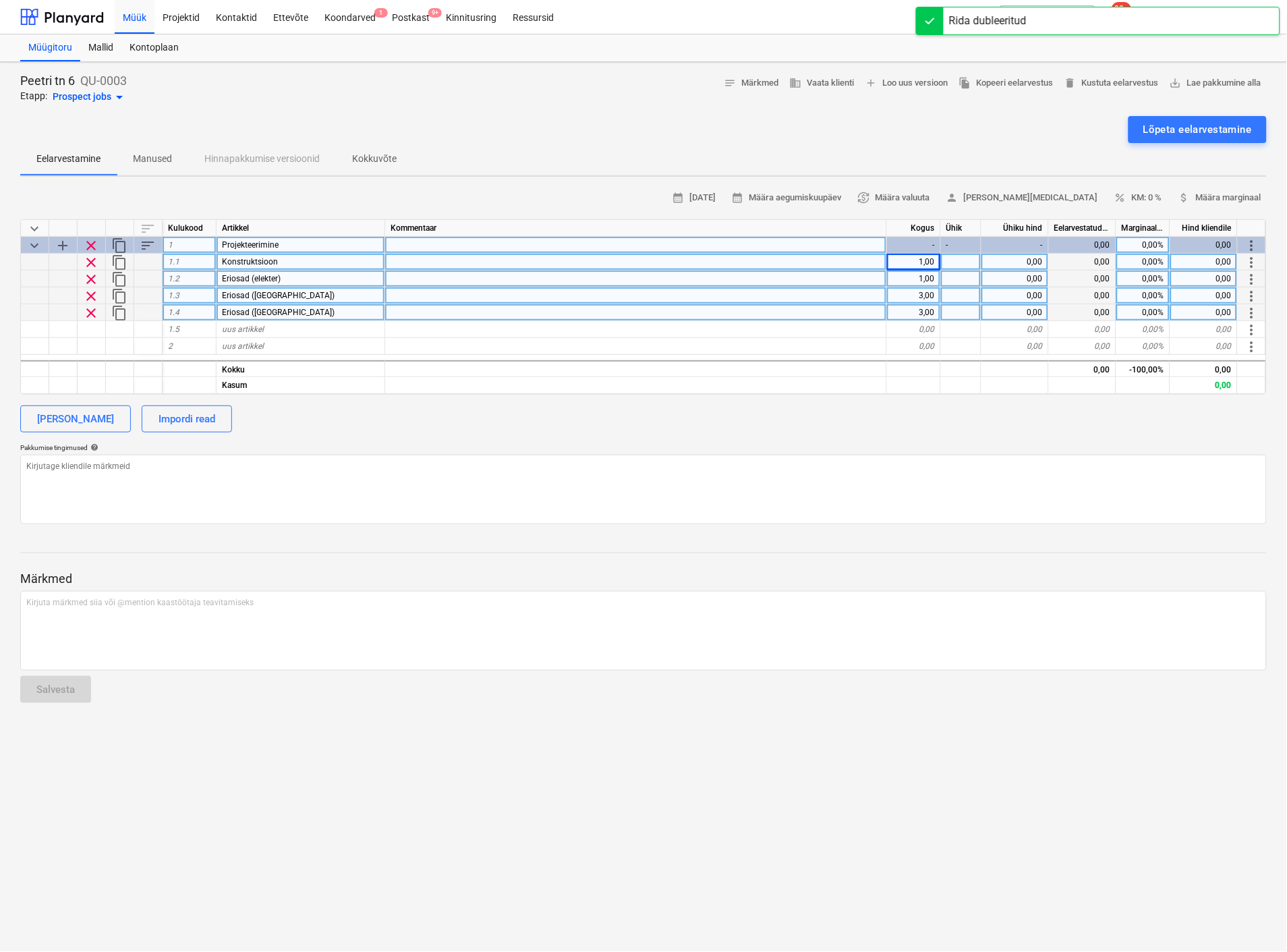
click at [260, 312] on span "Eriosad (VK)" at bounding box center [278, 312] width 113 height 10
click at [269, 307] on input "Eriosad (VK)" at bounding box center [301, 312] width 168 height 16
type input "Eriosad (ventilatsioon)"
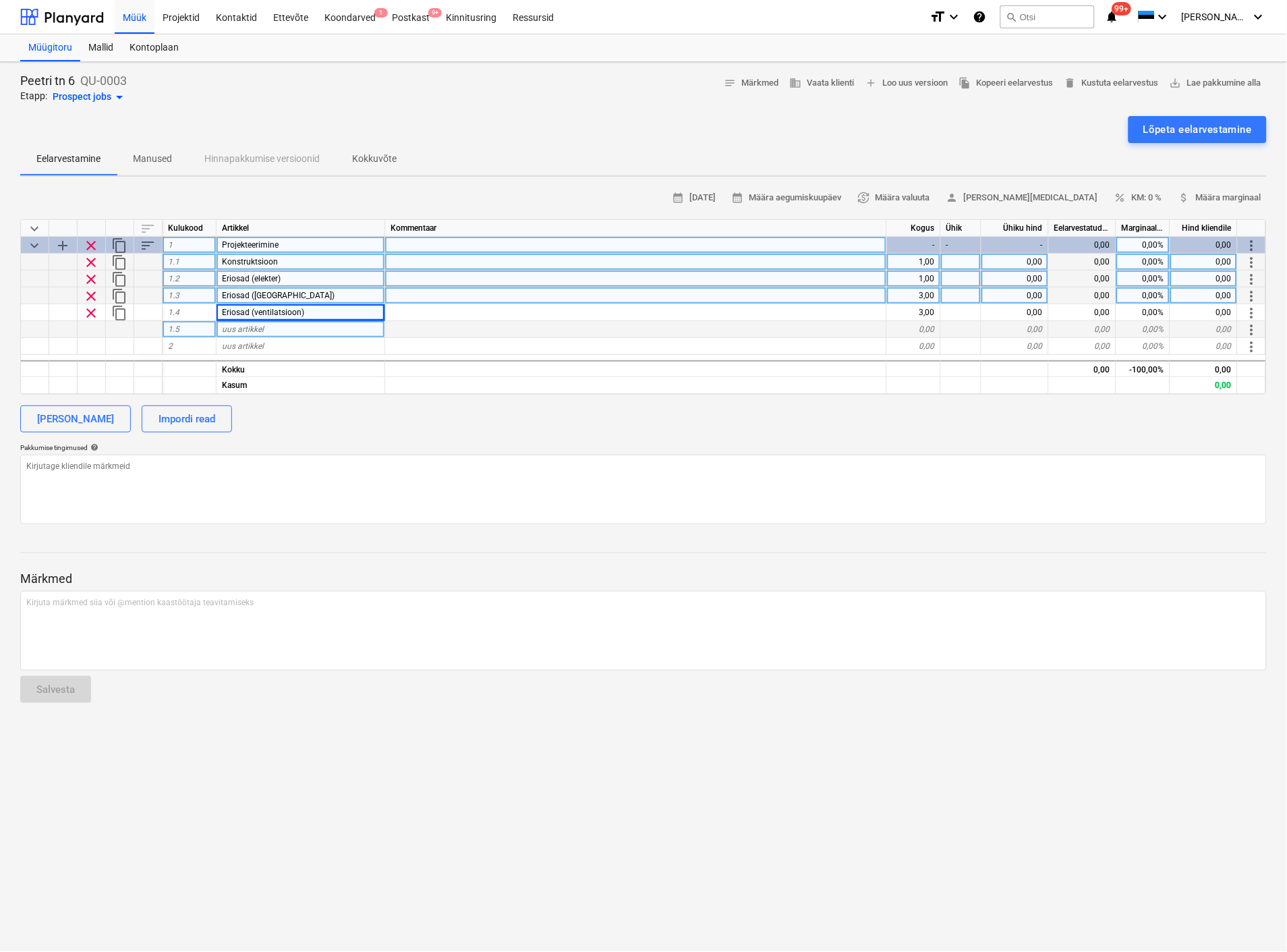
type textarea "x"
click at [111, 332] on div at bounding box center [120, 329] width 29 height 17
click at [982, 259] on div "0,00" at bounding box center [1015, 262] width 67 height 17
type input "2700"
type textarea "x"
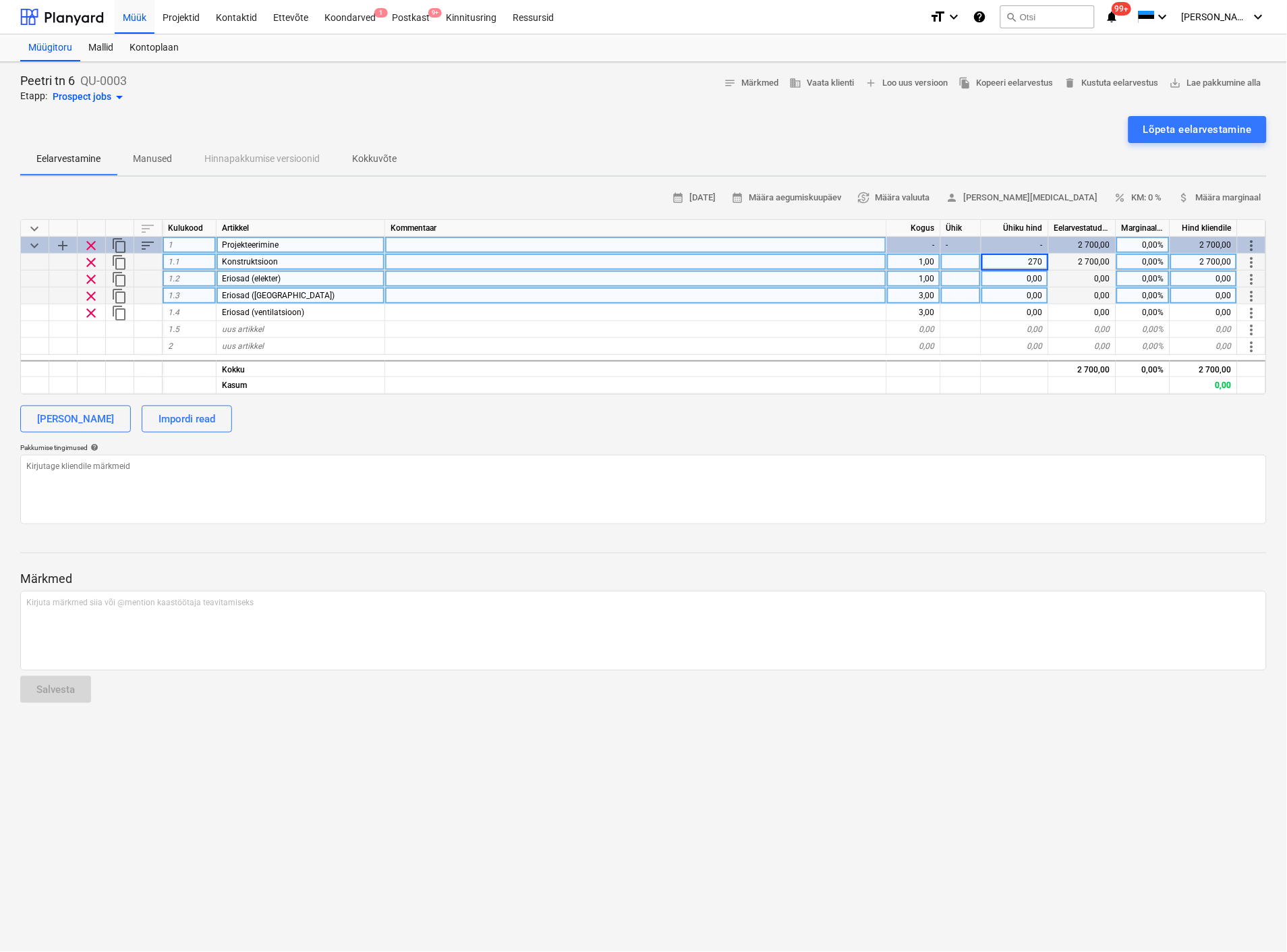
type input "2700"
click at [1033, 282] on div "0,00" at bounding box center [1015, 279] width 67 height 17
type input "650"
type textarea "x"
click at [1037, 294] on div "0,00" at bounding box center [1015, 296] width 67 height 17
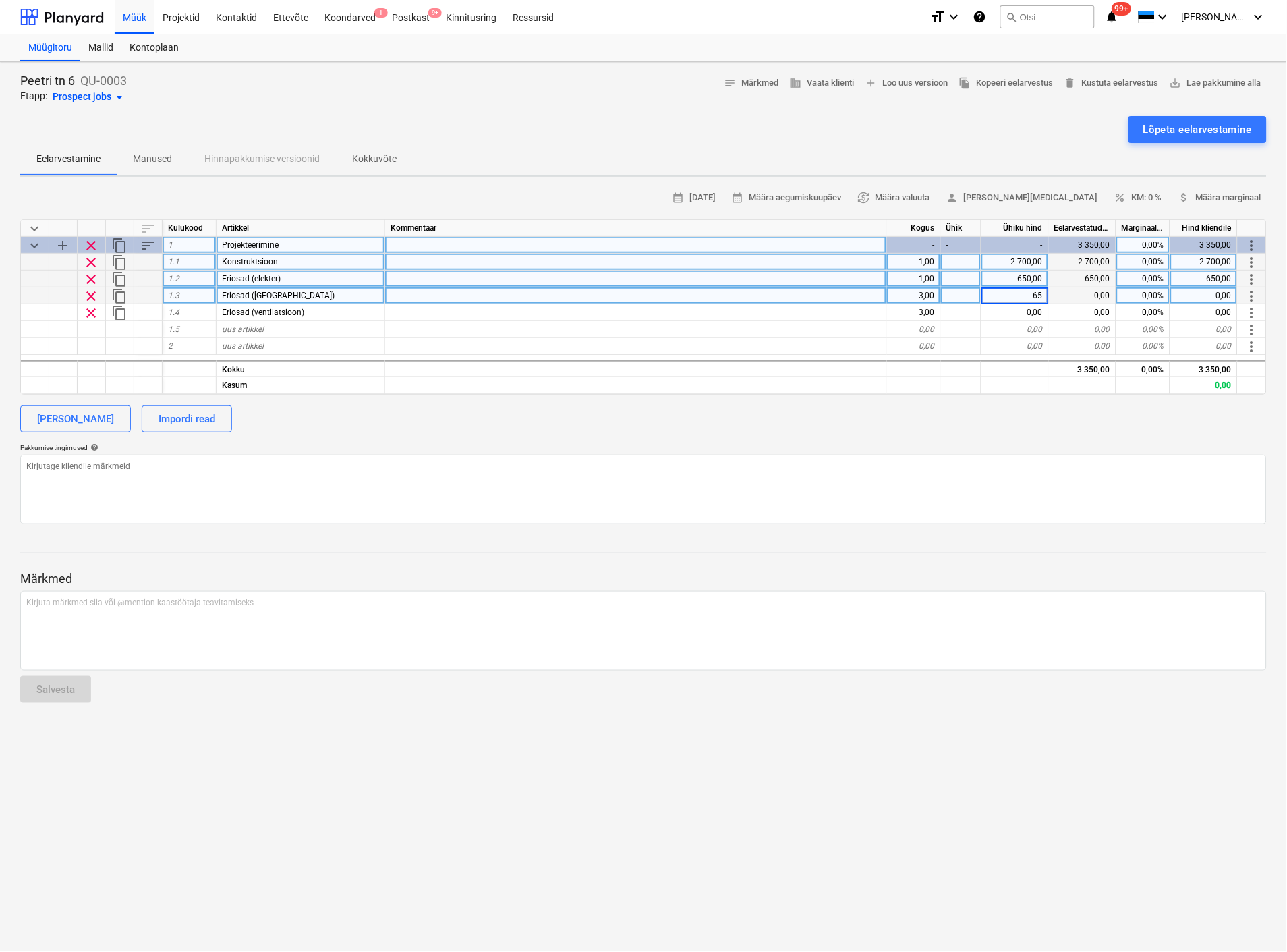
type input "650"
click at [1037, 294] on input "650" at bounding box center [1014, 296] width 67 height 16
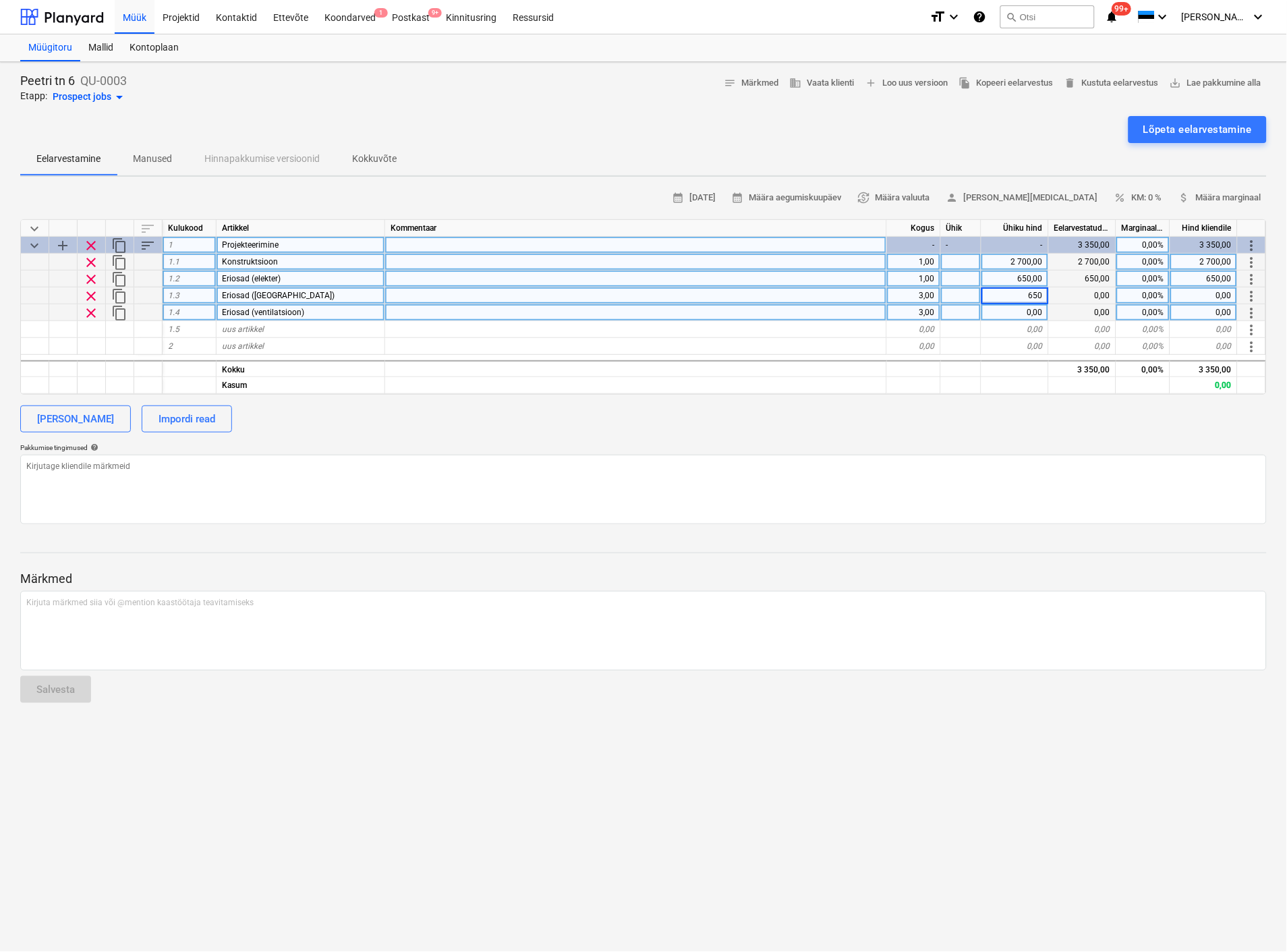
type textarea "x"
click at [1025, 310] on div "0,00" at bounding box center [1015, 312] width 67 height 17
type input "4"
type input "350"
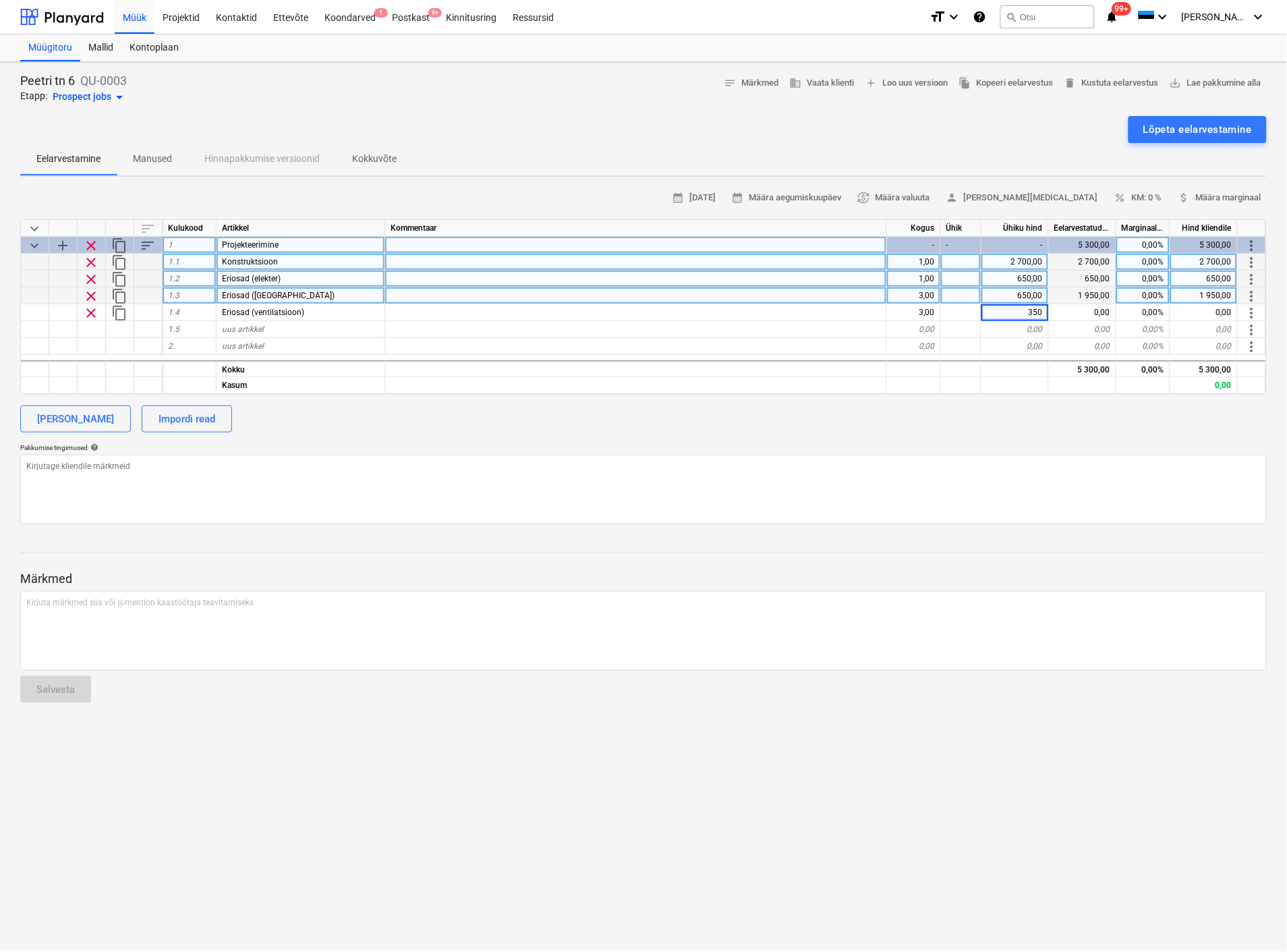
click at [942, 428] on div "[PERSON_NAME] Impordi read" at bounding box center [644, 419] width 1247 height 27
click at [103, 419] on div "[PERSON_NAME]" at bounding box center [75, 419] width 77 height 18
type textarea "x"
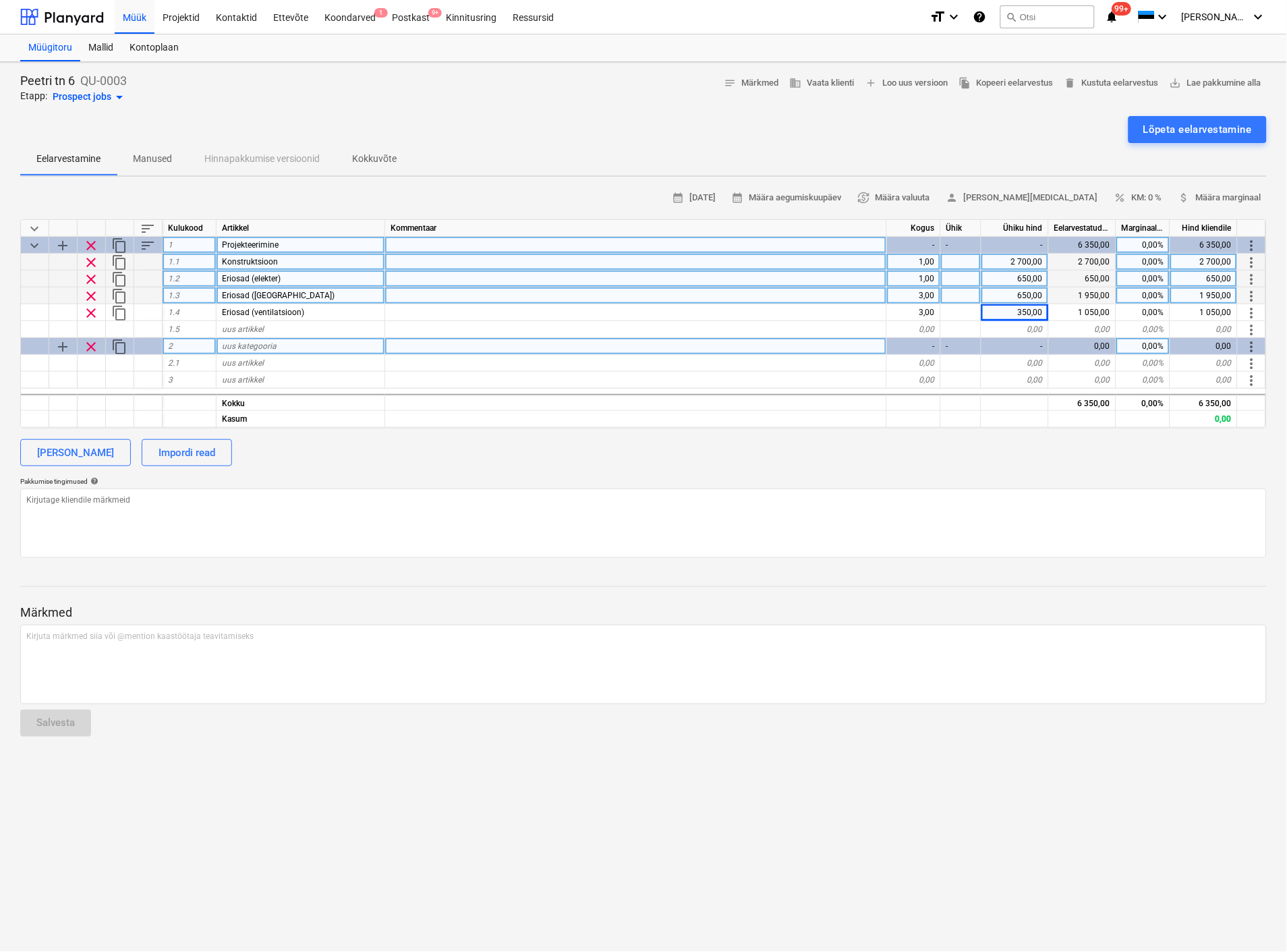
click at [248, 345] on span "uus kategooria" at bounding box center [249, 346] width 55 height 10
type input "Ettevalmistus"
type textarea "x"
click at [274, 359] on div "uus artikkel" at bounding box center [301, 363] width 168 height 17
type input "Väljakaeve"
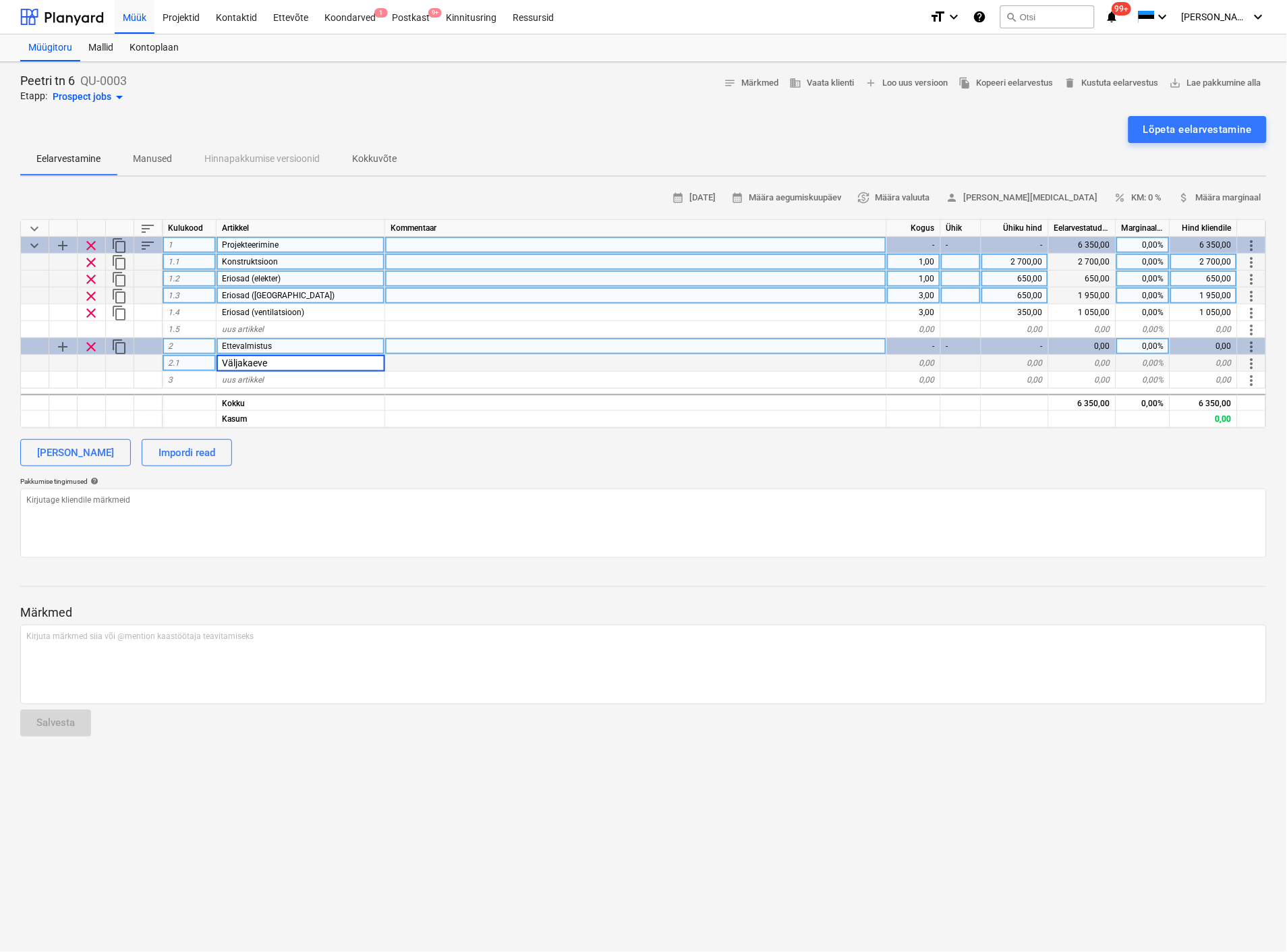
click at [913, 355] on div "0,00" at bounding box center [914, 363] width 54 height 17
click at [916, 361] on div "0,00" at bounding box center [914, 363] width 54 height 17
type textarea "x"
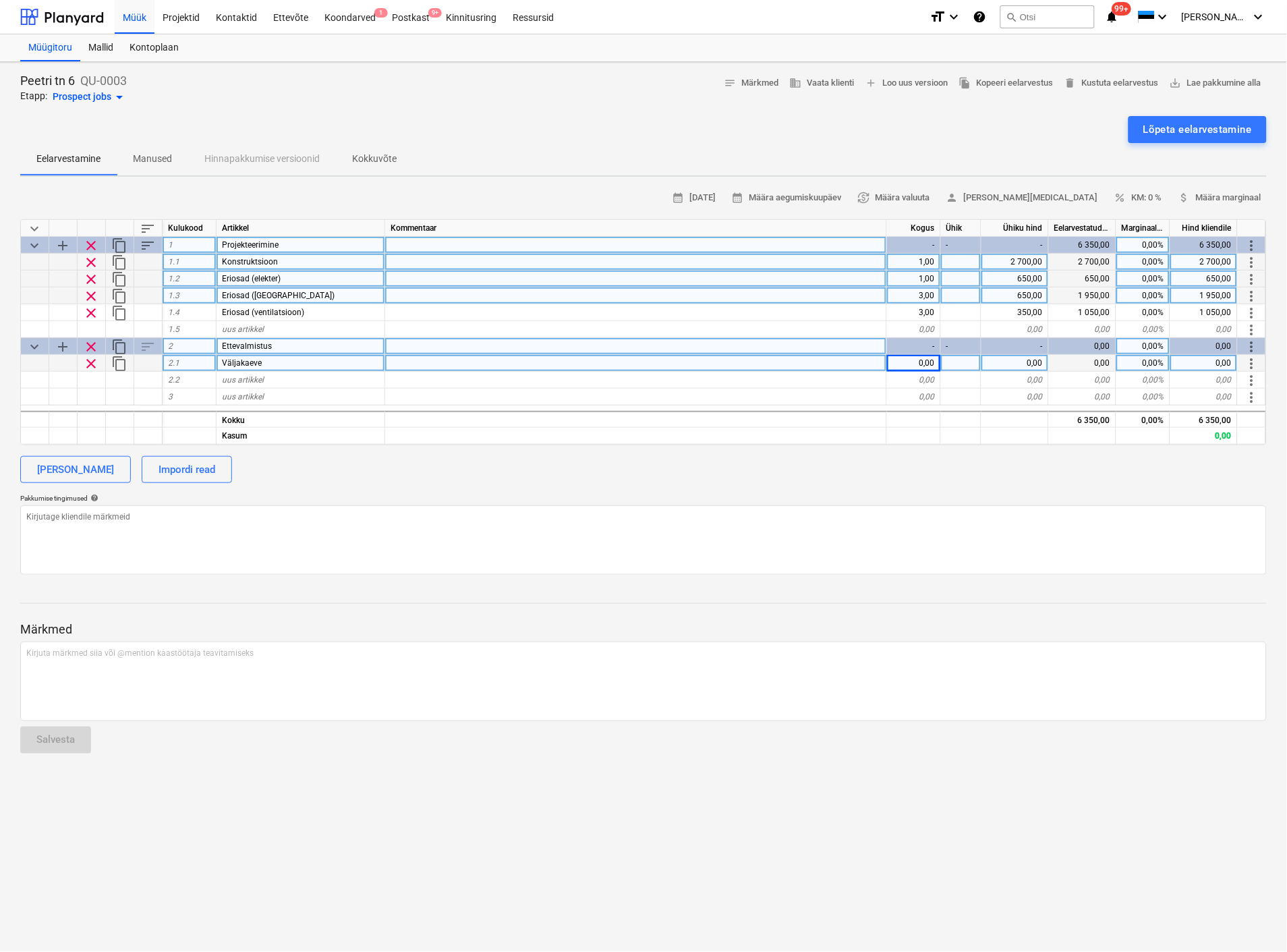
click at [916, 361] on div "0,00" at bounding box center [914, 363] width 54 height 17
type input "20"
type textarea "x"
type input "60"
type textarea "x"
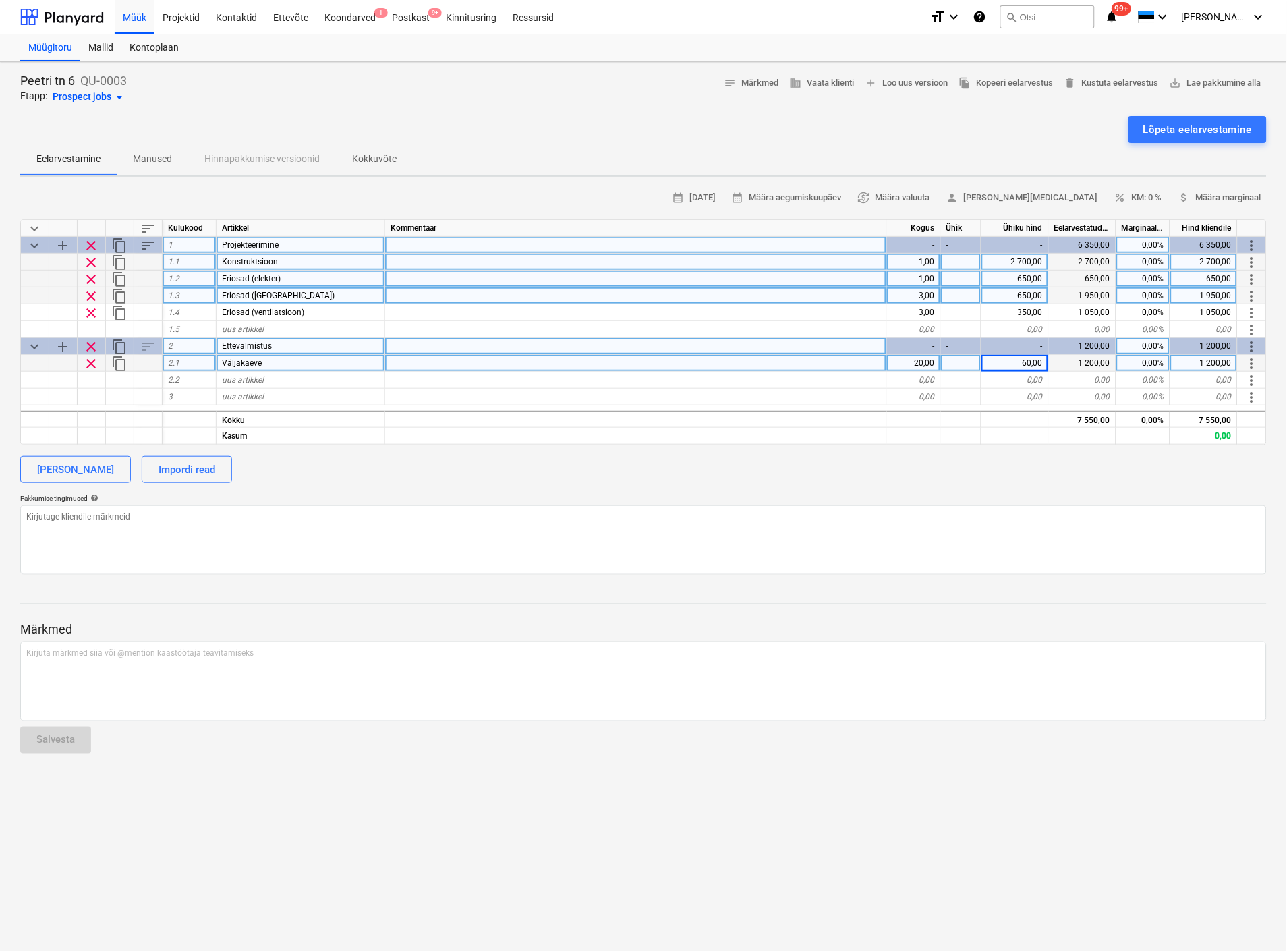
click at [925, 359] on div "20,00" at bounding box center [914, 363] width 54 height 17
click at [230, 379] on span "uus artikkel" at bounding box center [242, 380] width 42 height 10
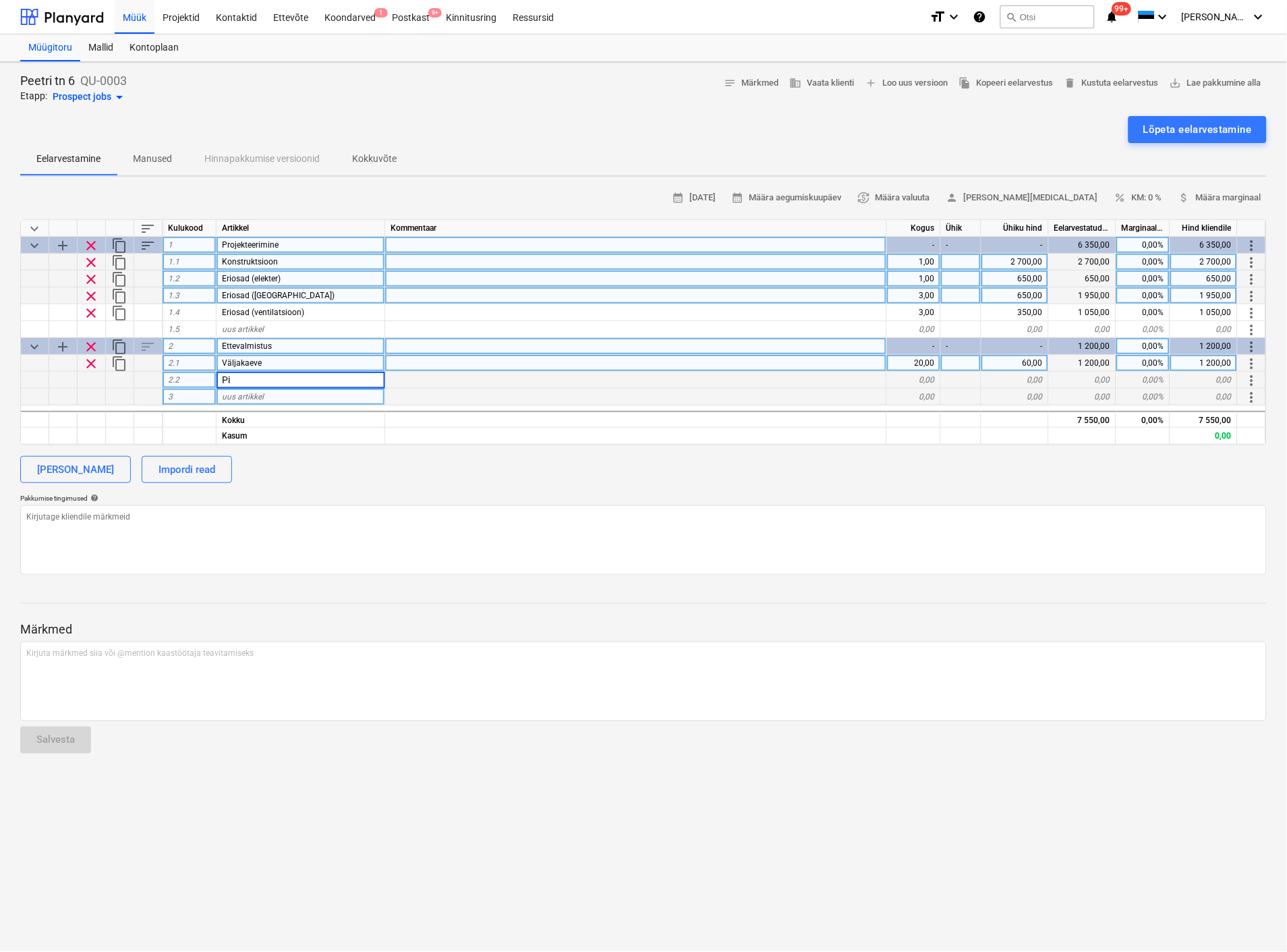
type input "P"
type input "Tagasitäide"
click at [926, 372] on div "0,00" at bounding box center [914, 380] width 54 height 17
type textarea "x"
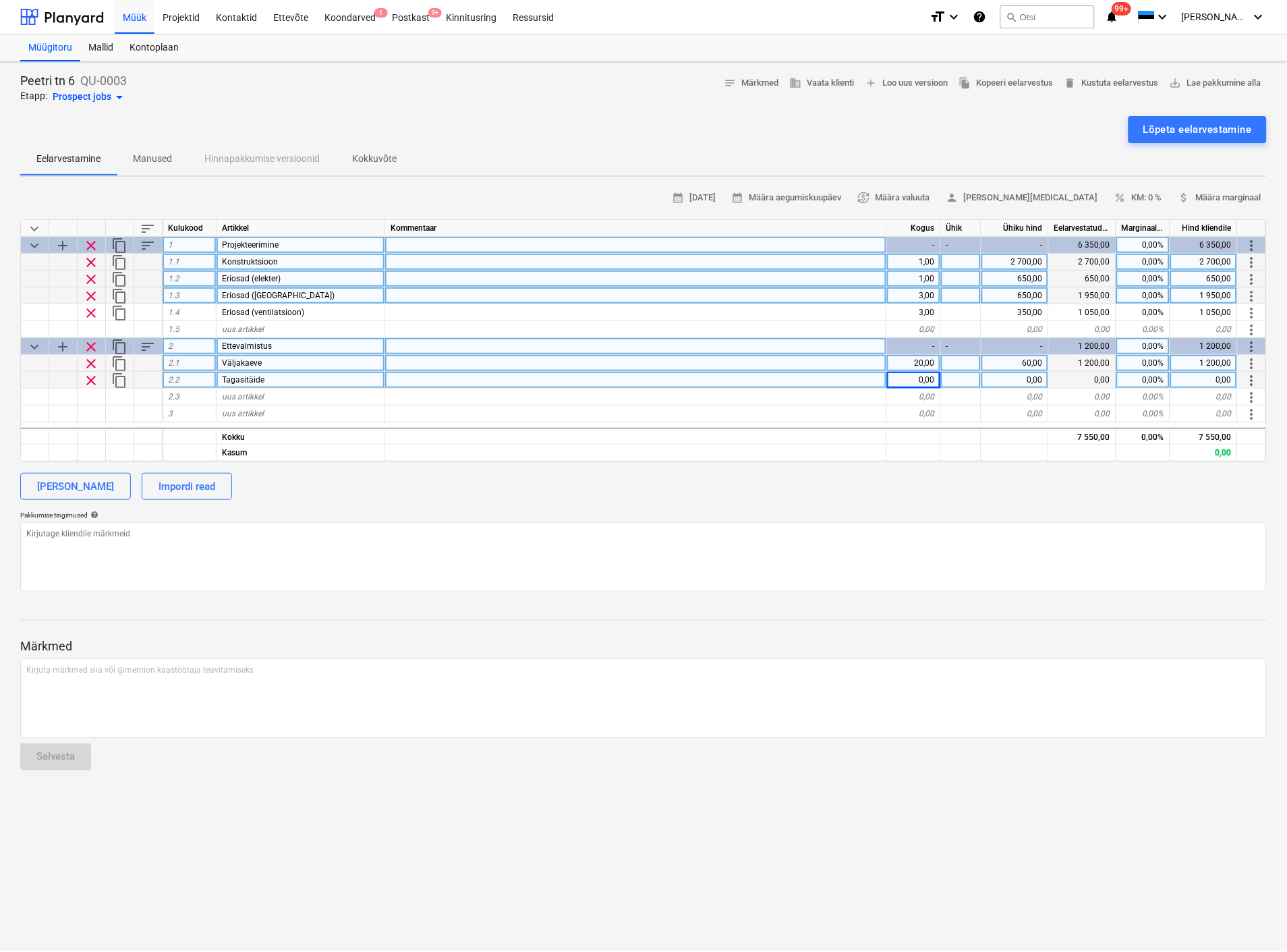
click at [904, 376] on div "0,00" at bounding box center [914, 380] width 54 height 17
type input "190"
type textarea "x"
click at [1037, 379] on div "0,00" at bounding box center [1015, 380] width 67 height 17
type input "14,5"
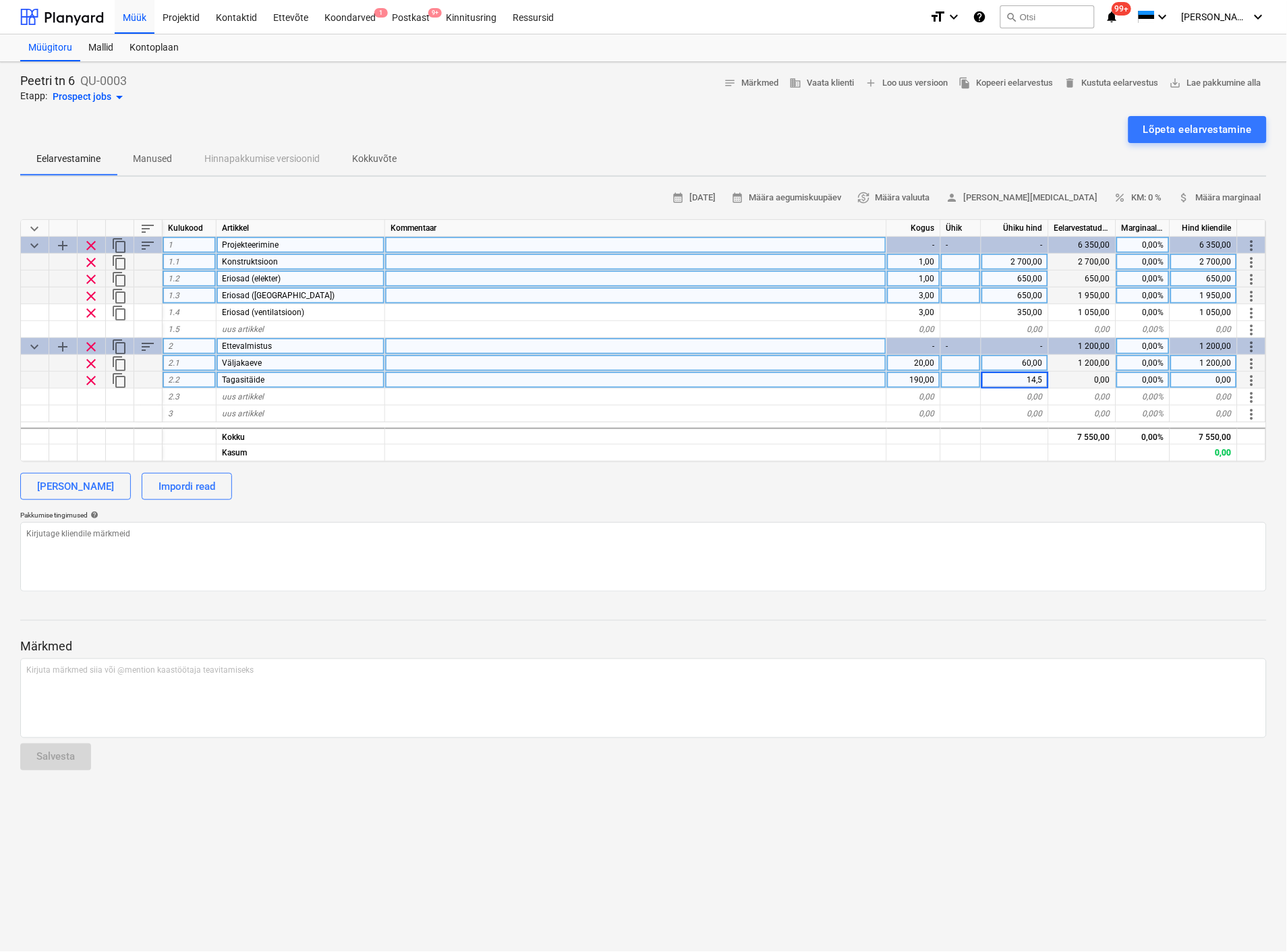
type textarea "x"
click at [939, 480] on div "[PERSON_NAME] Impordi read" at bounding box center [644, 486] width 1247 height 27
click at [428, 380] on div at bounding box center [636, 380] width 502 height 17
type input "Killustik"
click at [116, 383] on span "content_copy" at bounding box center [119, 381] width 16 height 16
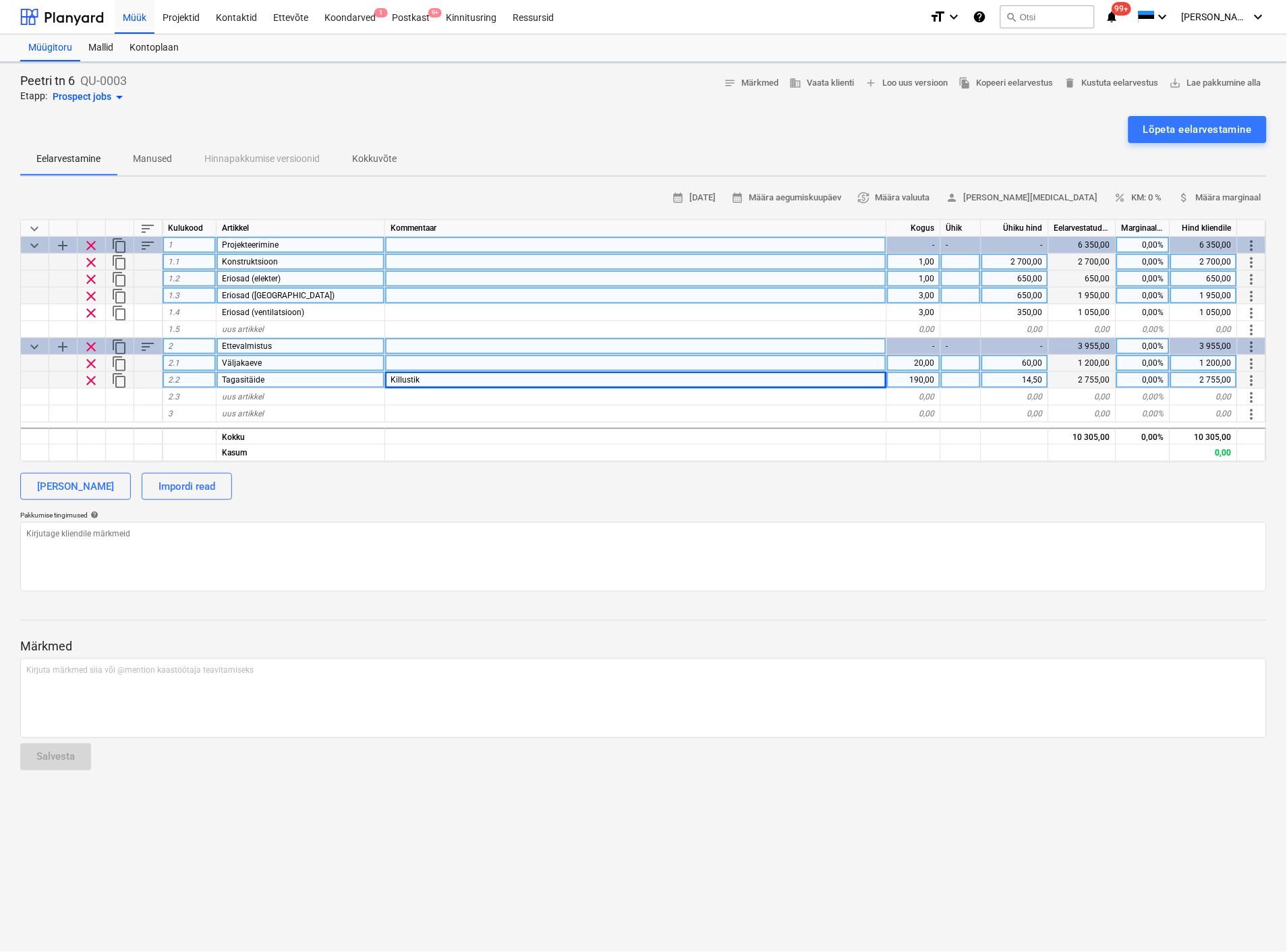
type textarea "x"
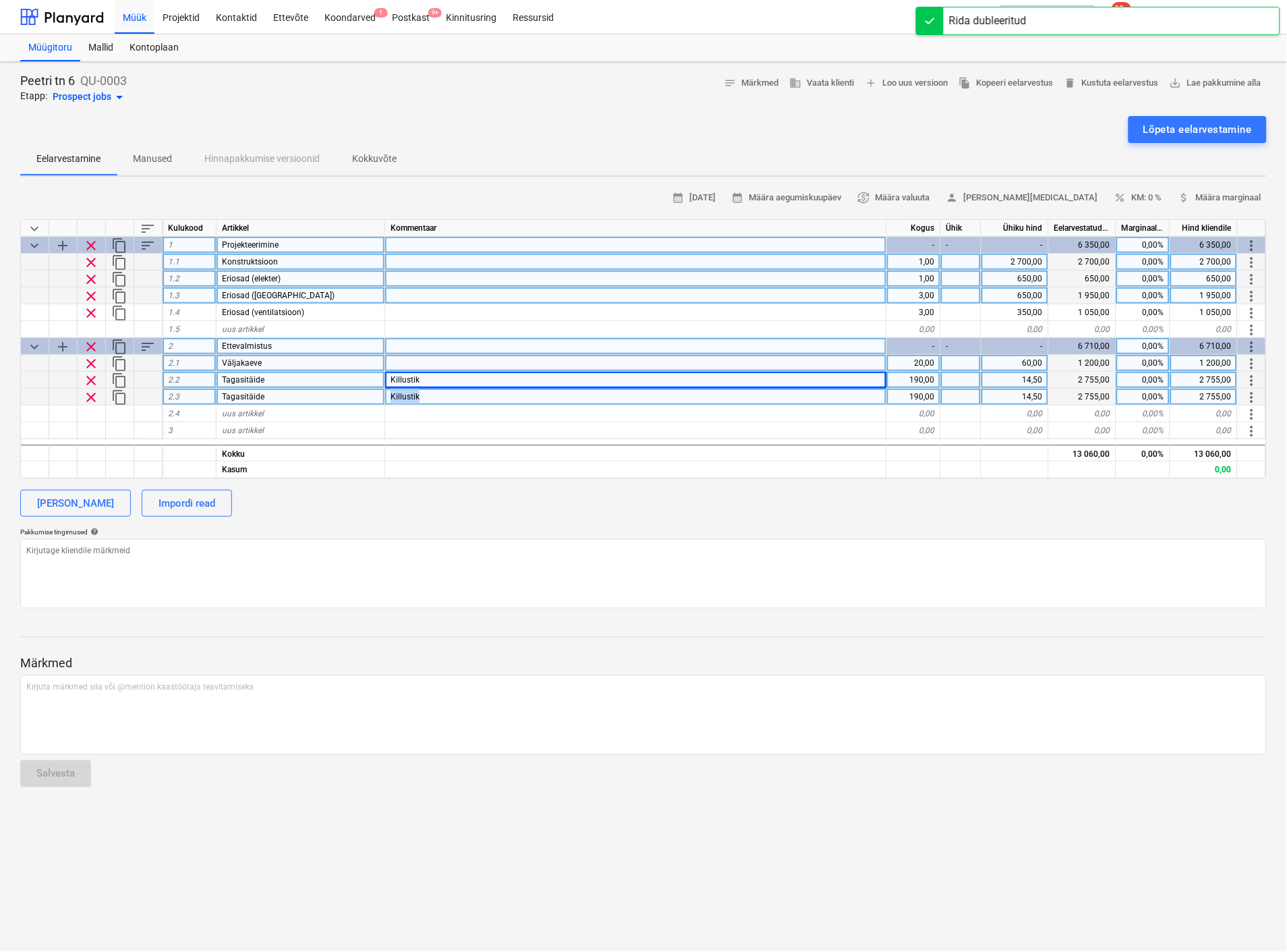
drag, startPoint x: 429, startPoint y: 397, endPoint x: 361, endPoint y: 401, distance: 68.1
click at [0, 0] on div "clear content_copy 2.3 Tagasitäide Killustik 190,00 14,50 2 755,00 0,00% 2 755,…" at bounding box center [0, 0] width 0 height 0
type input "Liiv"
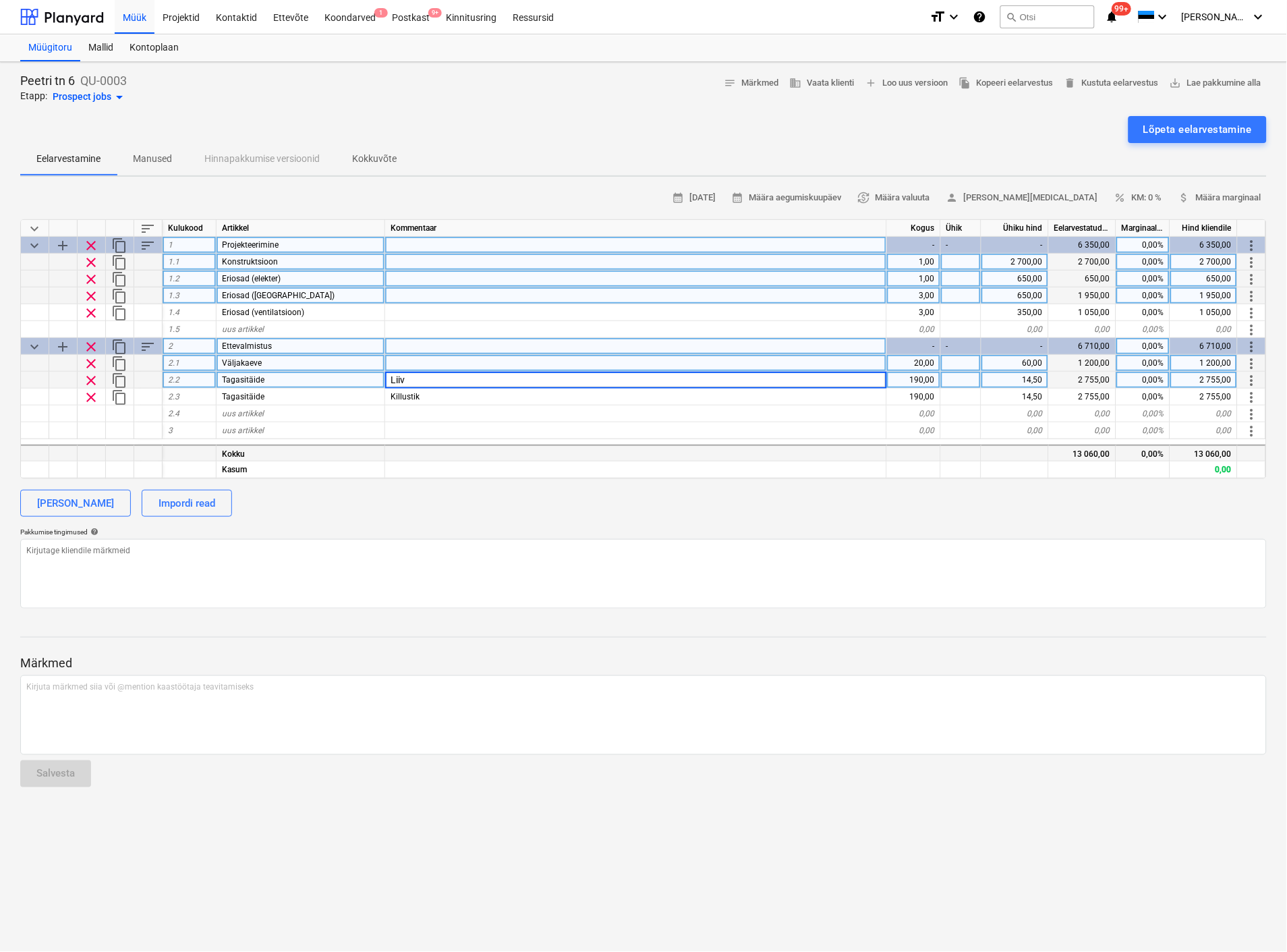
type textarea "x"
click at [402, 450] on div at bounding box center [636, 453] width 502 height 17
click at [414, 382] on div "Liiv" at bounding box center [636, 380] width 502 height 17
click at [414, 382] on input "Liiv" at bounding box center [635, 380] width 501 height 16
type input "Killustik"
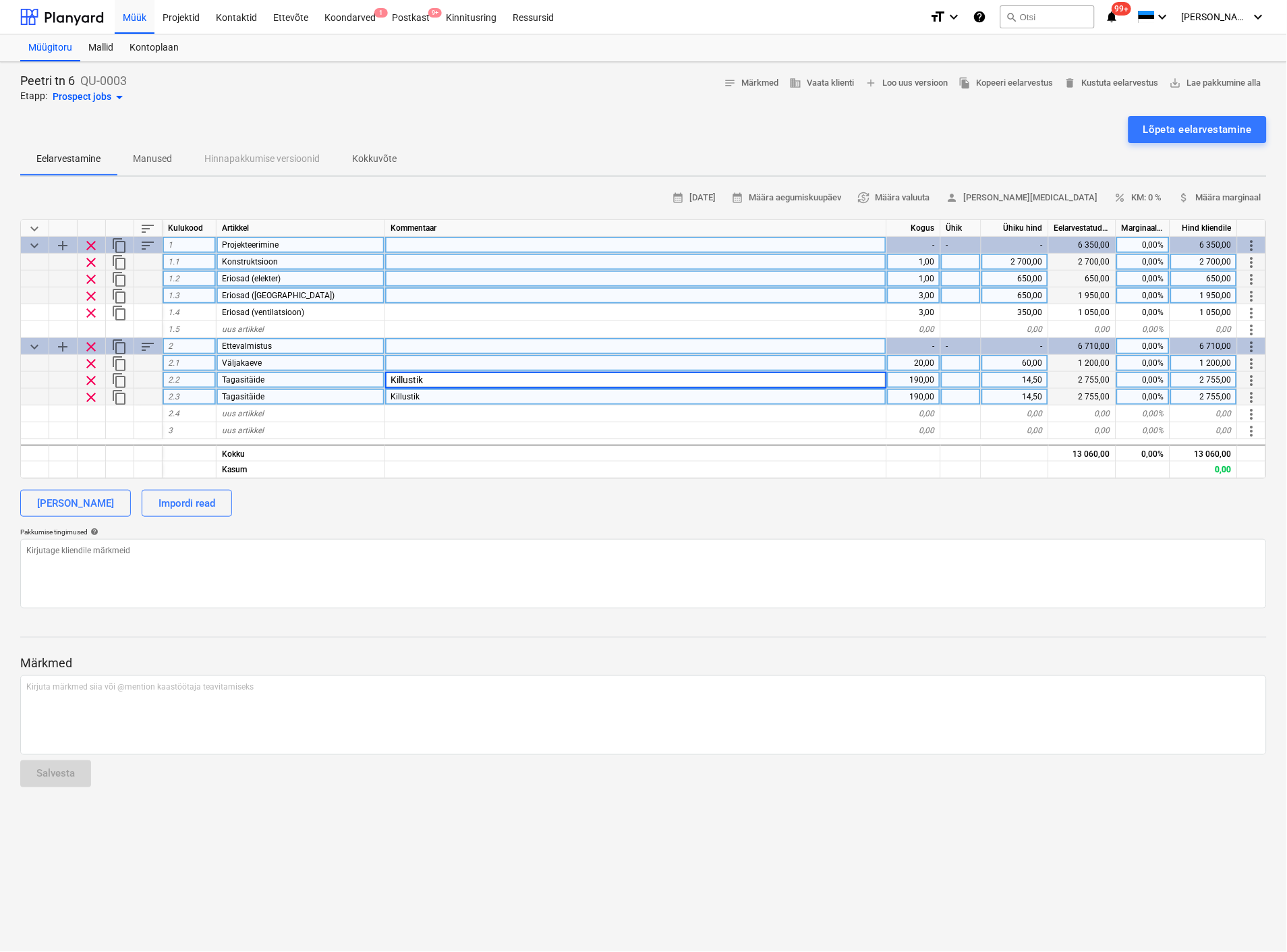
type textarea "x"
click at [422, 394] on div "Killustik" at bounding box center [636, 397] width 502 height 17
type input "Liiv"
type textarea "x"
click at [916, 389] on div "190,00" at bounding box center [914, 397] width 54 height 17
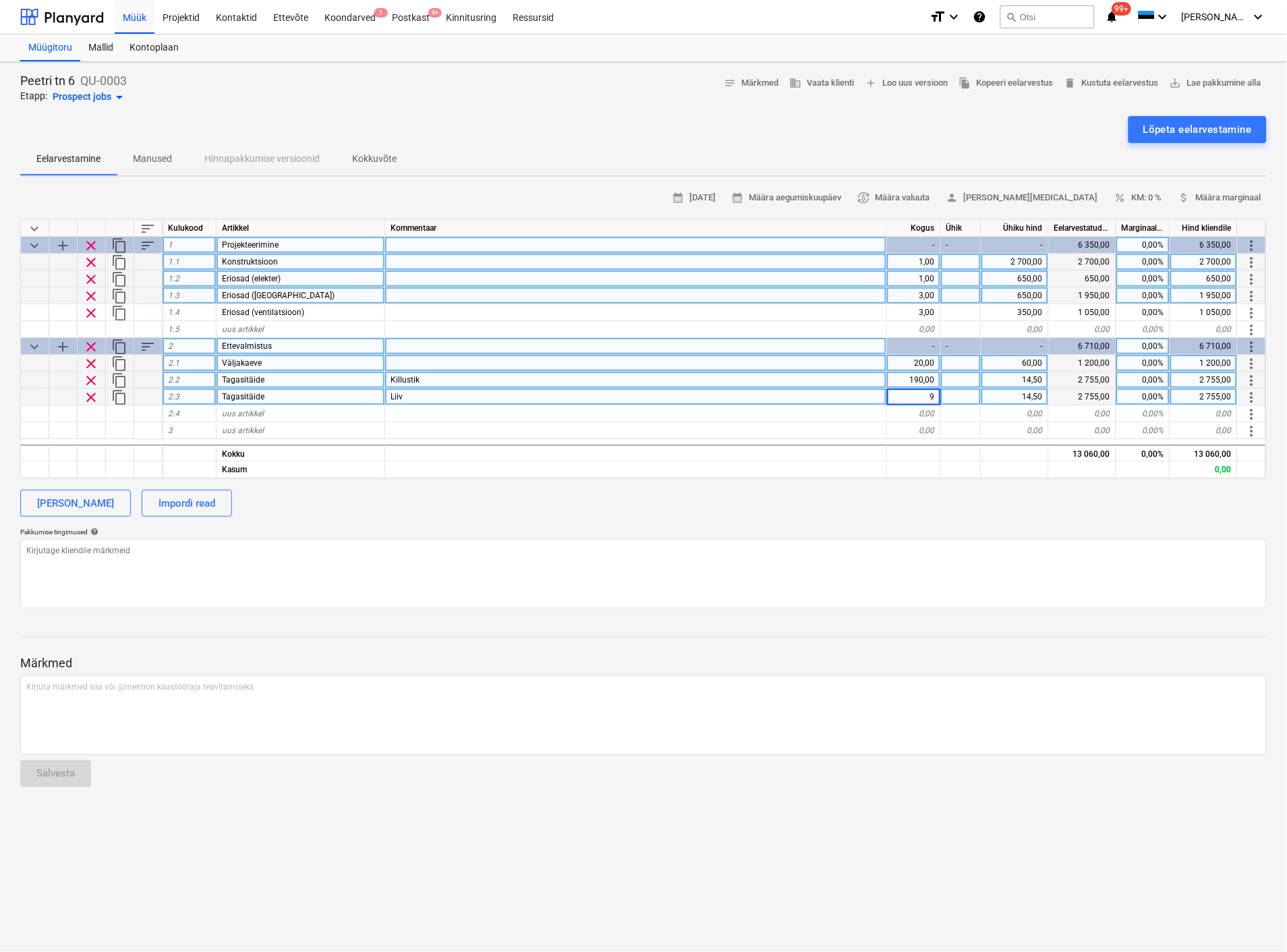
type input "90"
type textarea "x"
click at [1028, 396] on div "14,50" at bounding box center [1015, 397] width 67 height 17
type input "11"
type textarea "x"
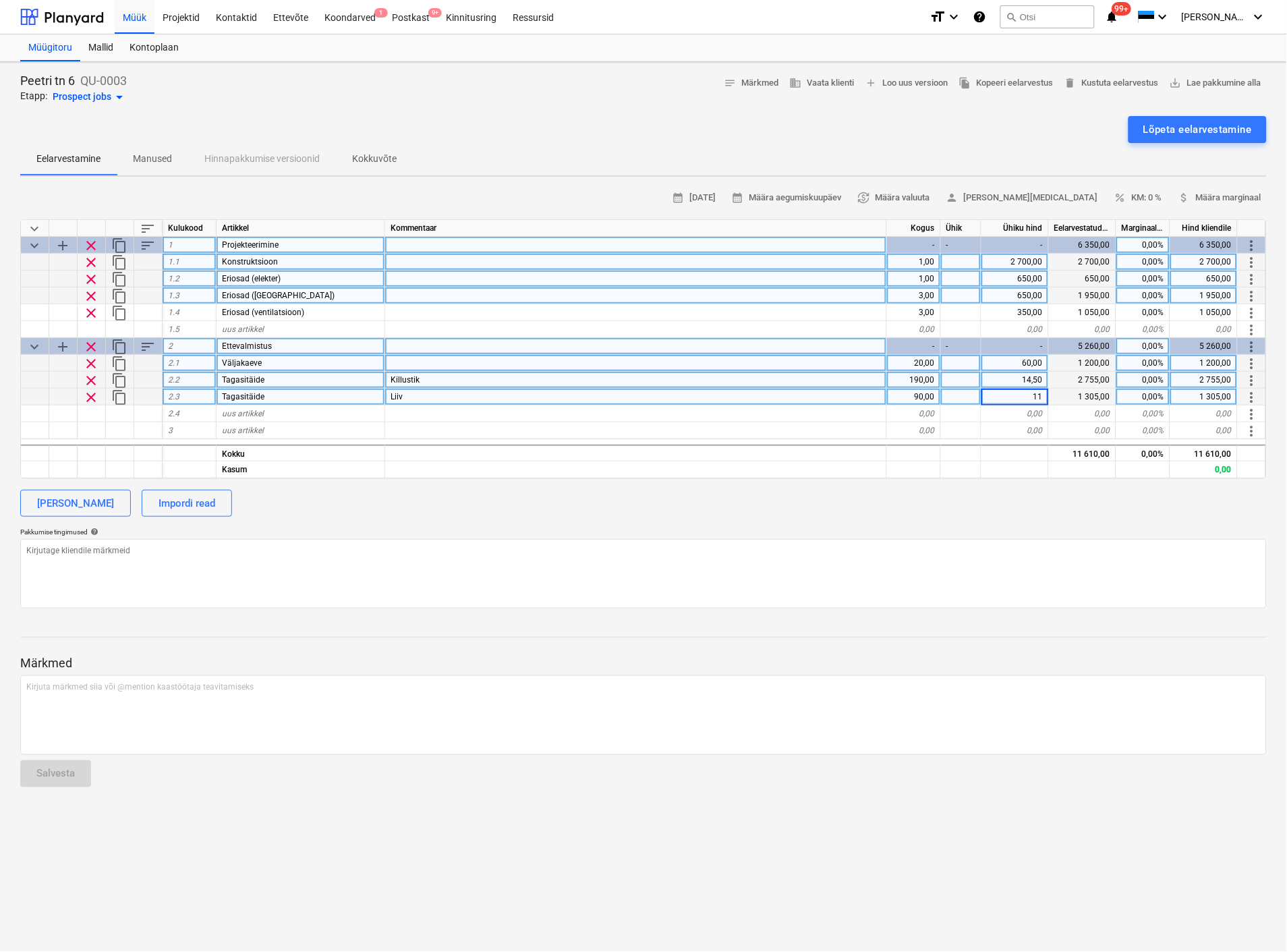
click at [929, 522] on div "calendar_month 02 Sep 2025 calendar_month Määra aegumiskuupäev currency_exchang…" at bounding box center [644, 397] width 1247 height 421
click at [119, 427] on div at bounding box center [120, 430] width 29 height 17
click at [226, 411] on span "uus artikkel" at bounding box center [242, 413] width 42 height 10
type input "Geotekstiil"
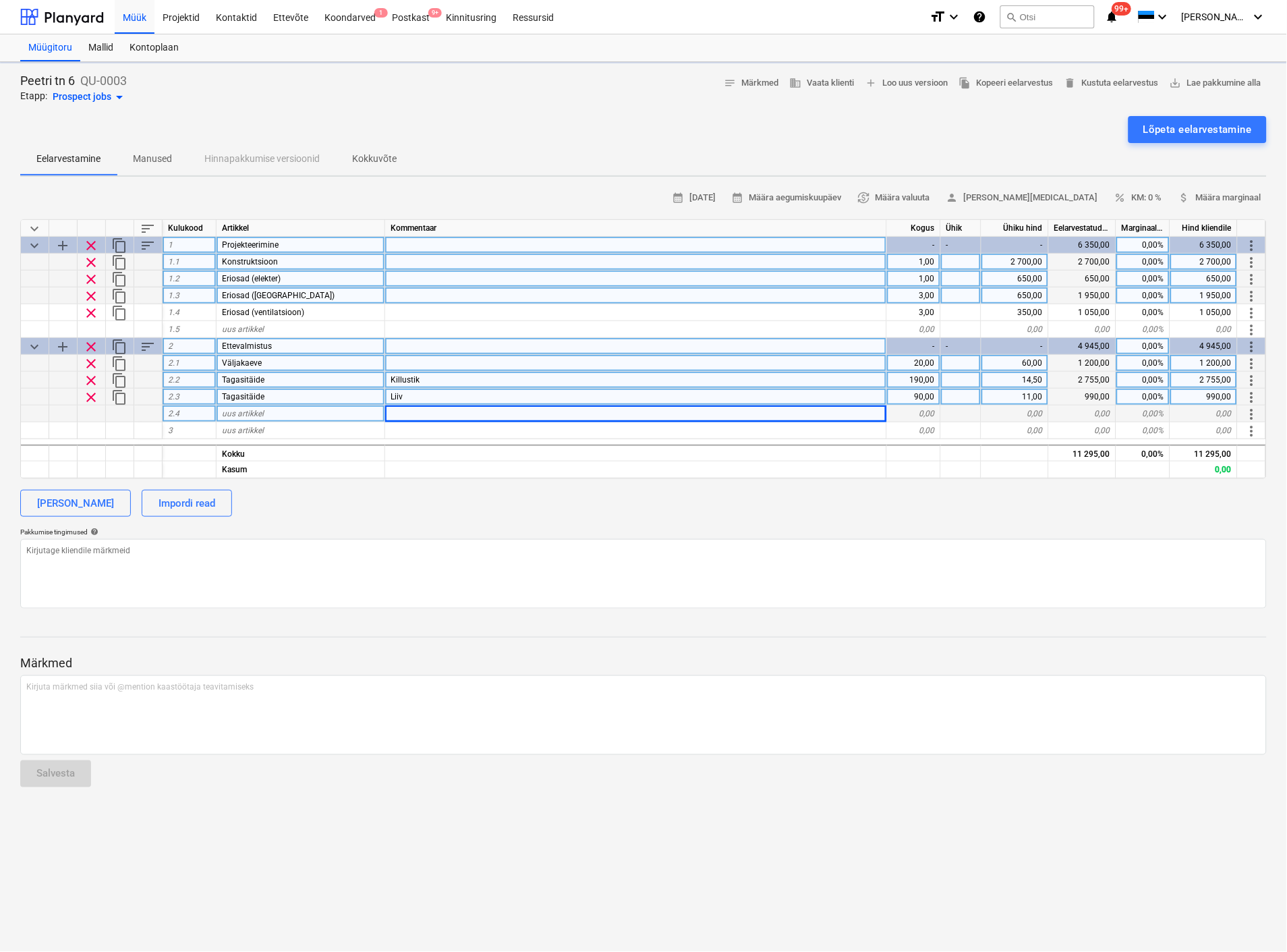
type textarea "x"
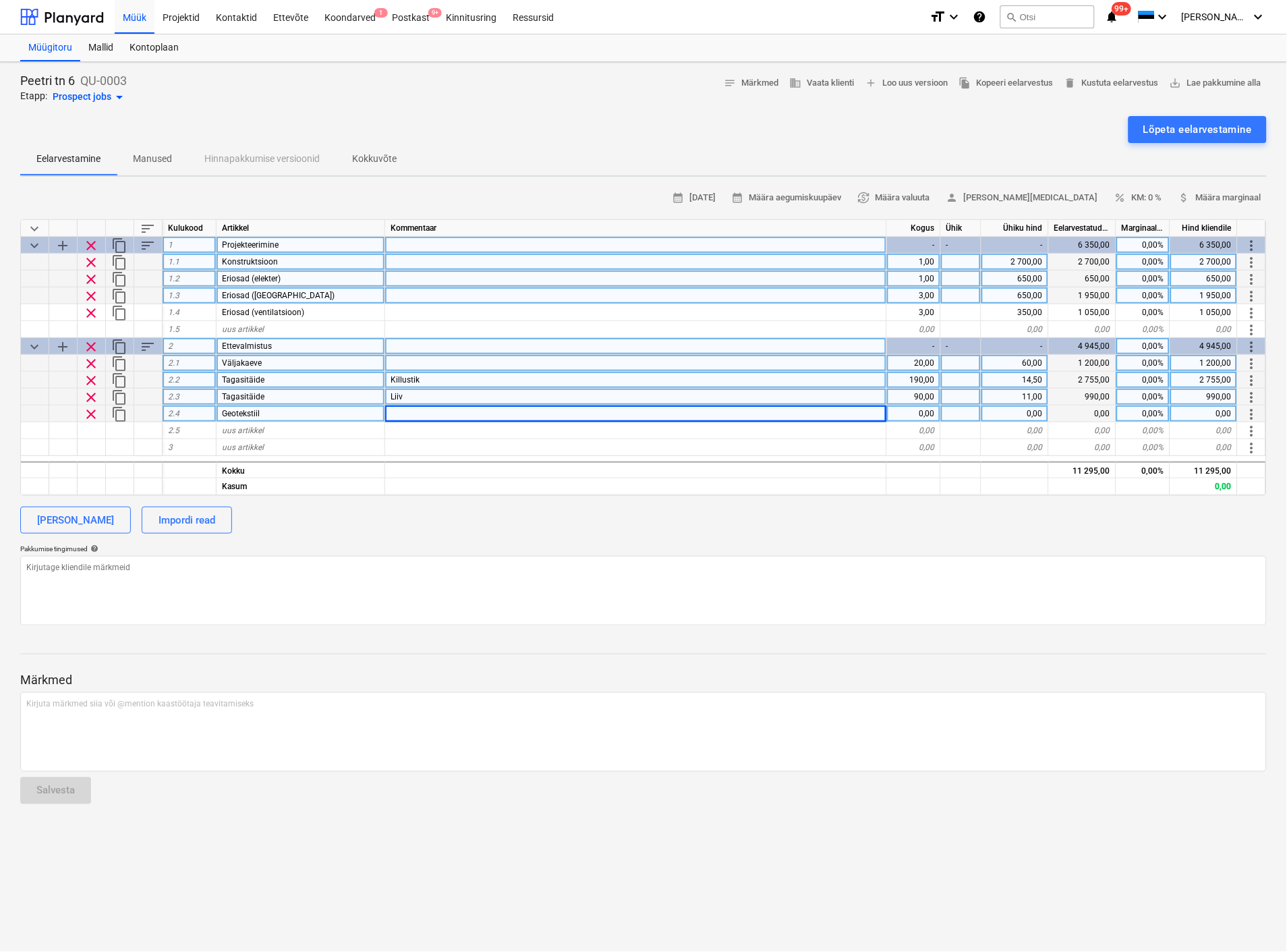
click at [926, 410] on div "0,00" at bounding box center [914, 413] width 54 height 17
type input "300"
type textarea "x"
type input "1,2"
click at [845, 554] on p "Pakkumise tingimused help" at bounding box center [644, 550] width 1247 height 12
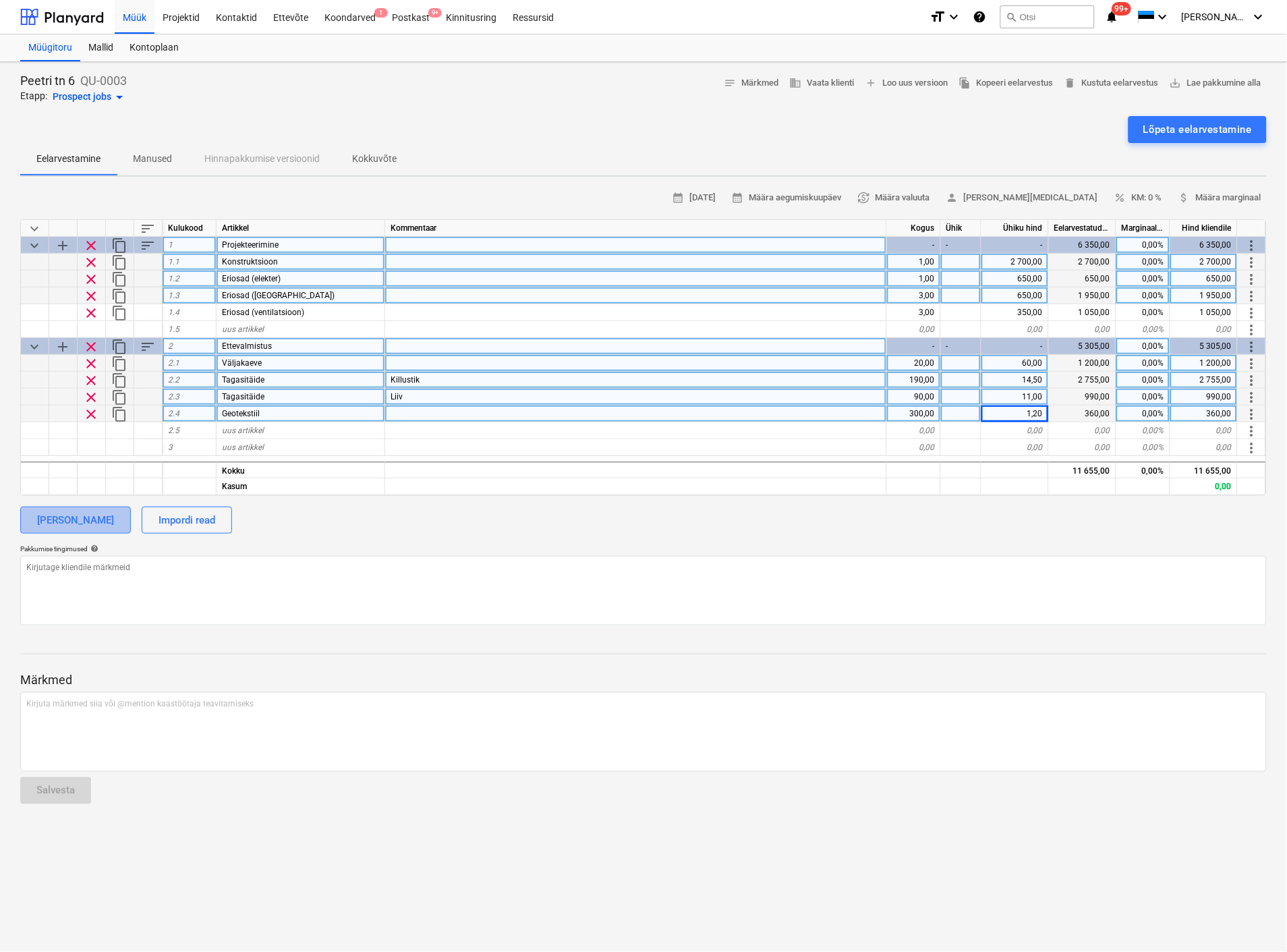
click at [83, 514] on div "[PERSON_NAME]" at bounding box center [75, 520] width 77 height 18
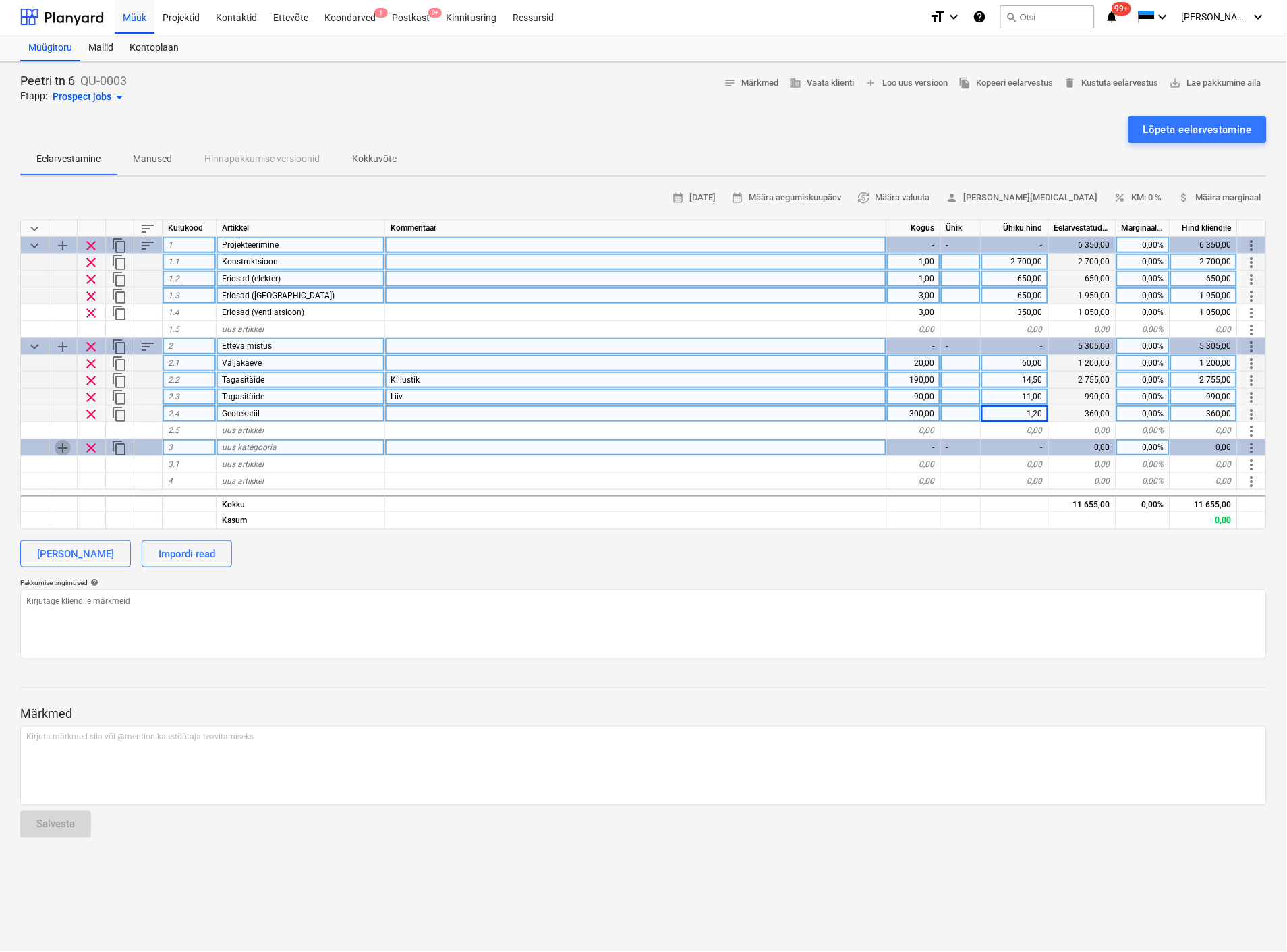
click at [59, 444] on span "add" at bounding box center [63, 448] width 16 height 16
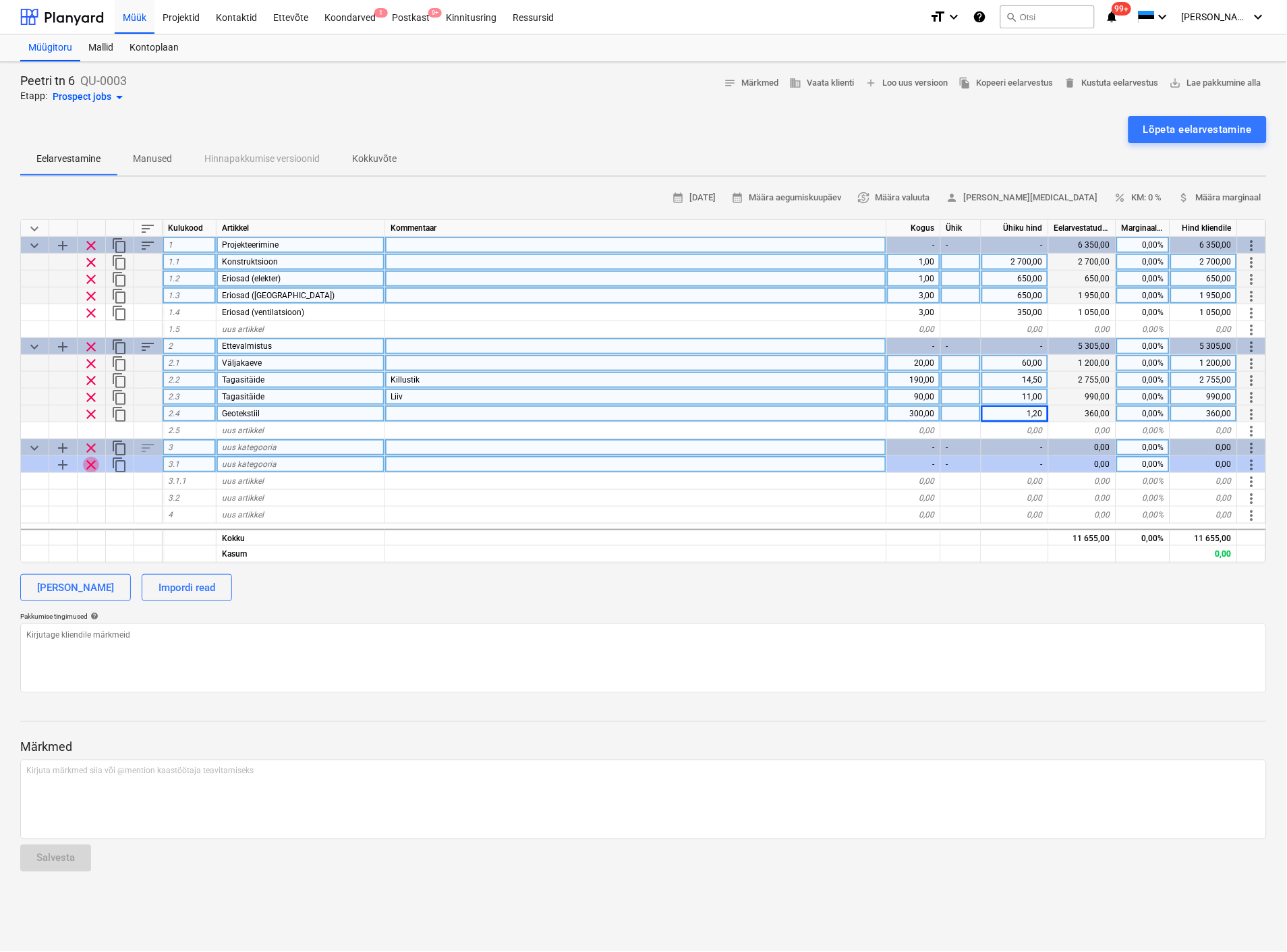
click at [91, 460] on span "clear" at bounding box center [91, 465] width 16 height 16
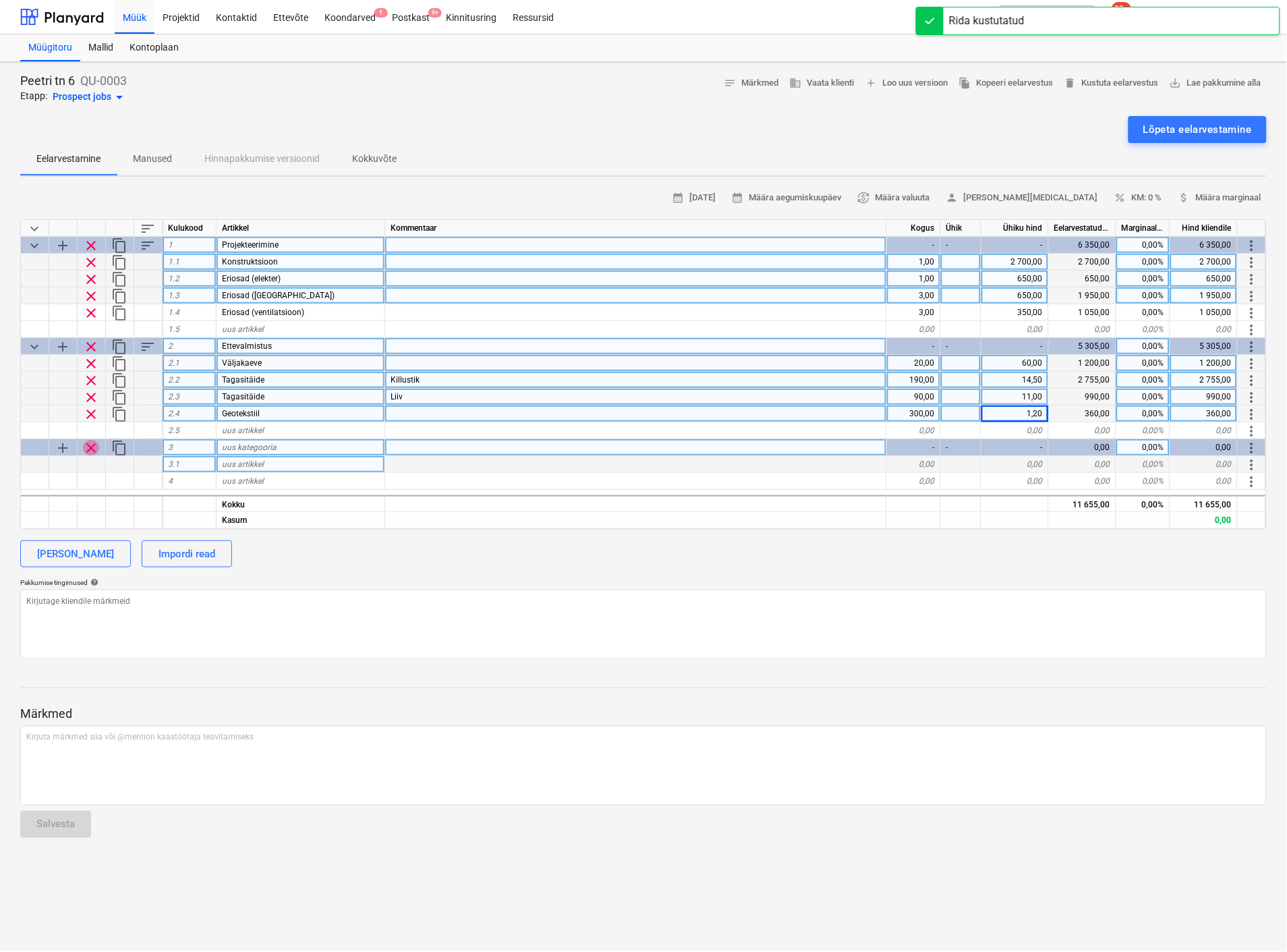
click at [88, 446] on span "clear" at bounding box center [91, 448] width 16 height 16
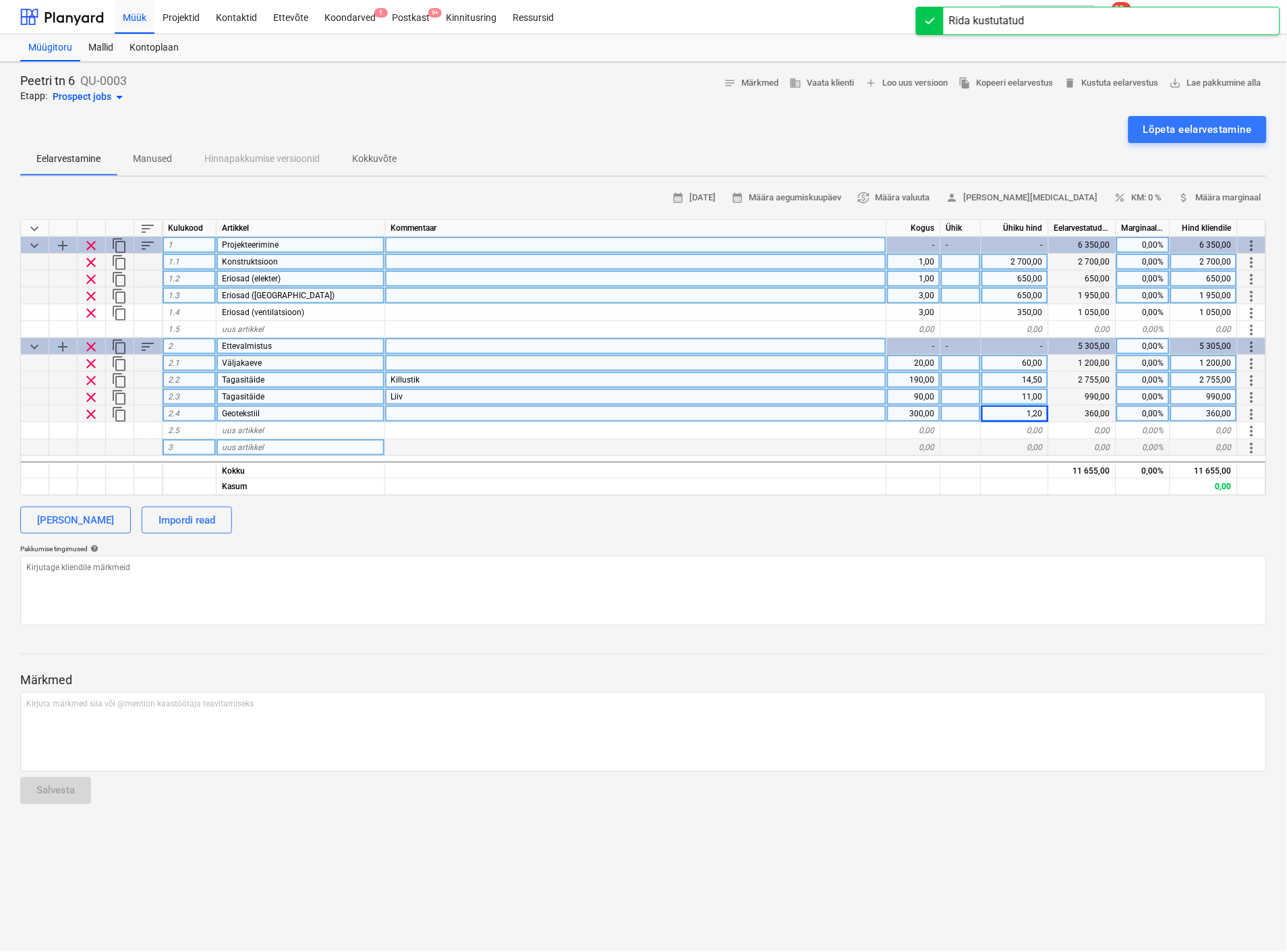
click at [1250, 450] on span "more_vert" at bounding box center [1252, 448] width 16 height 16
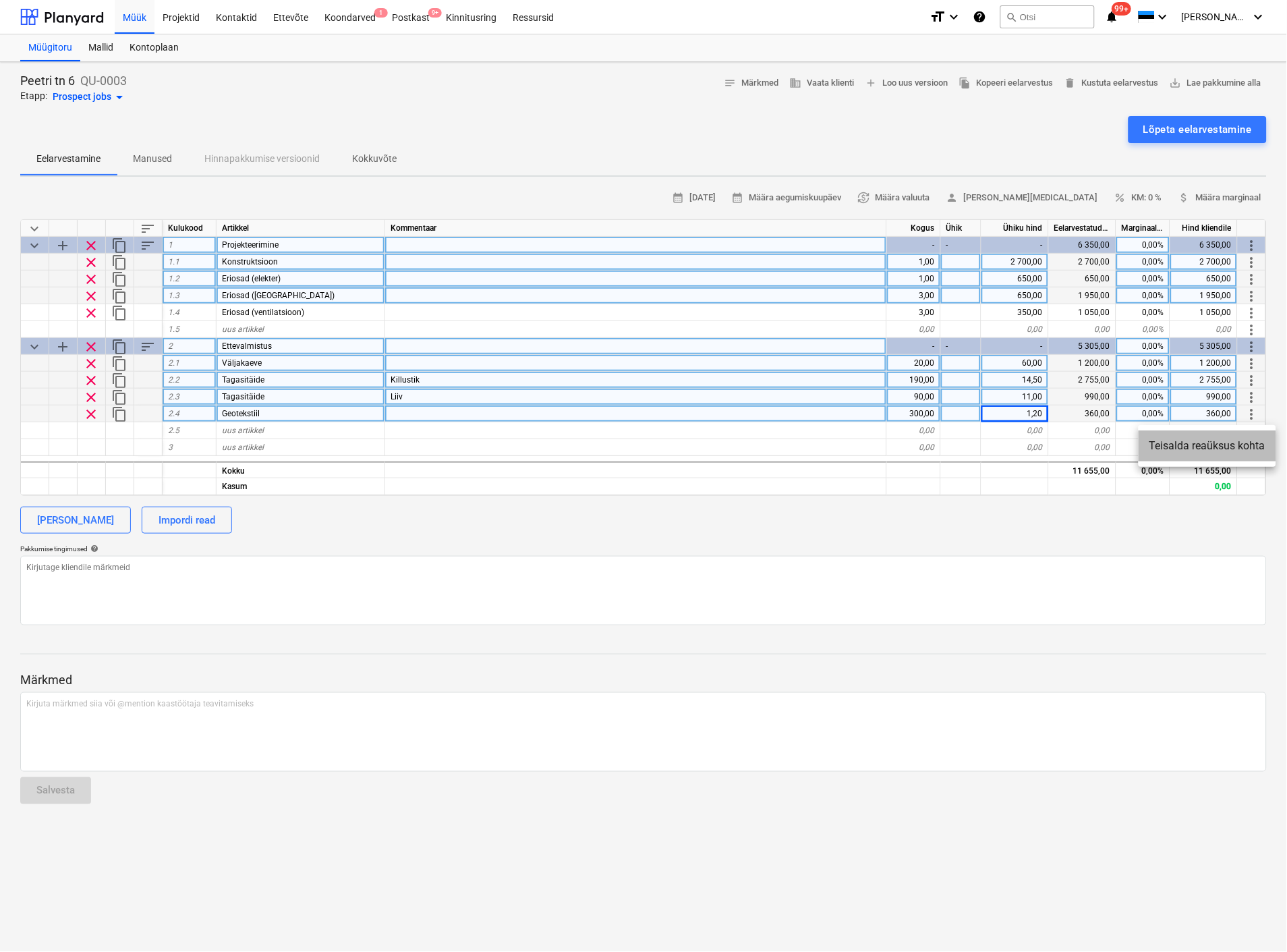
click at [1235, 446] on li "Teisalda reaüksus kohta" at bounding box center [1207, 446] width 138 height 31
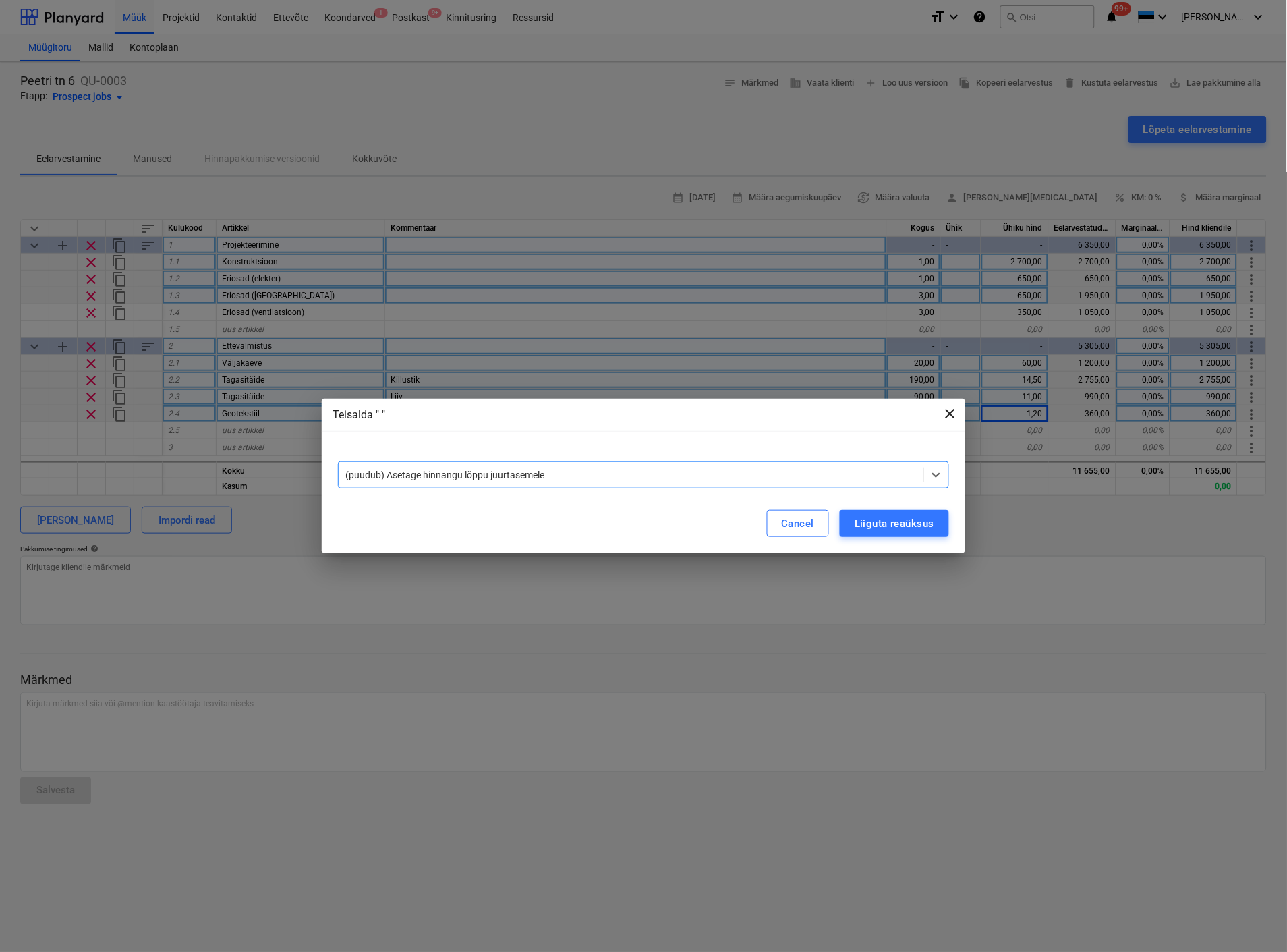
click at [949, 413] on span "close" at bounding box center [950, 413] width 16 height 16
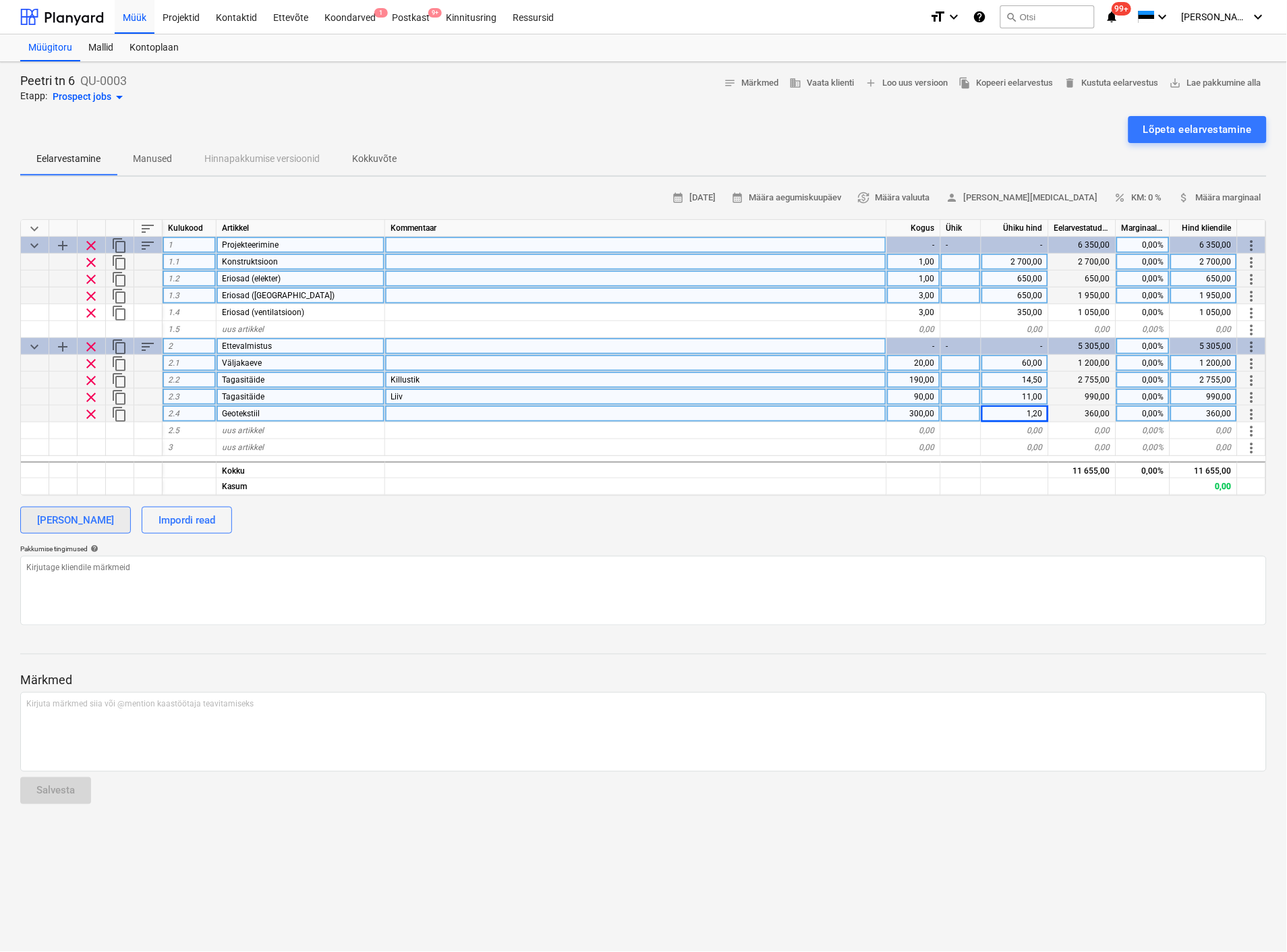
click at [82, 511] on div "[PERSON_NAME]" at bounding box center [75, 520] width 77 height 18
type textarea "x"
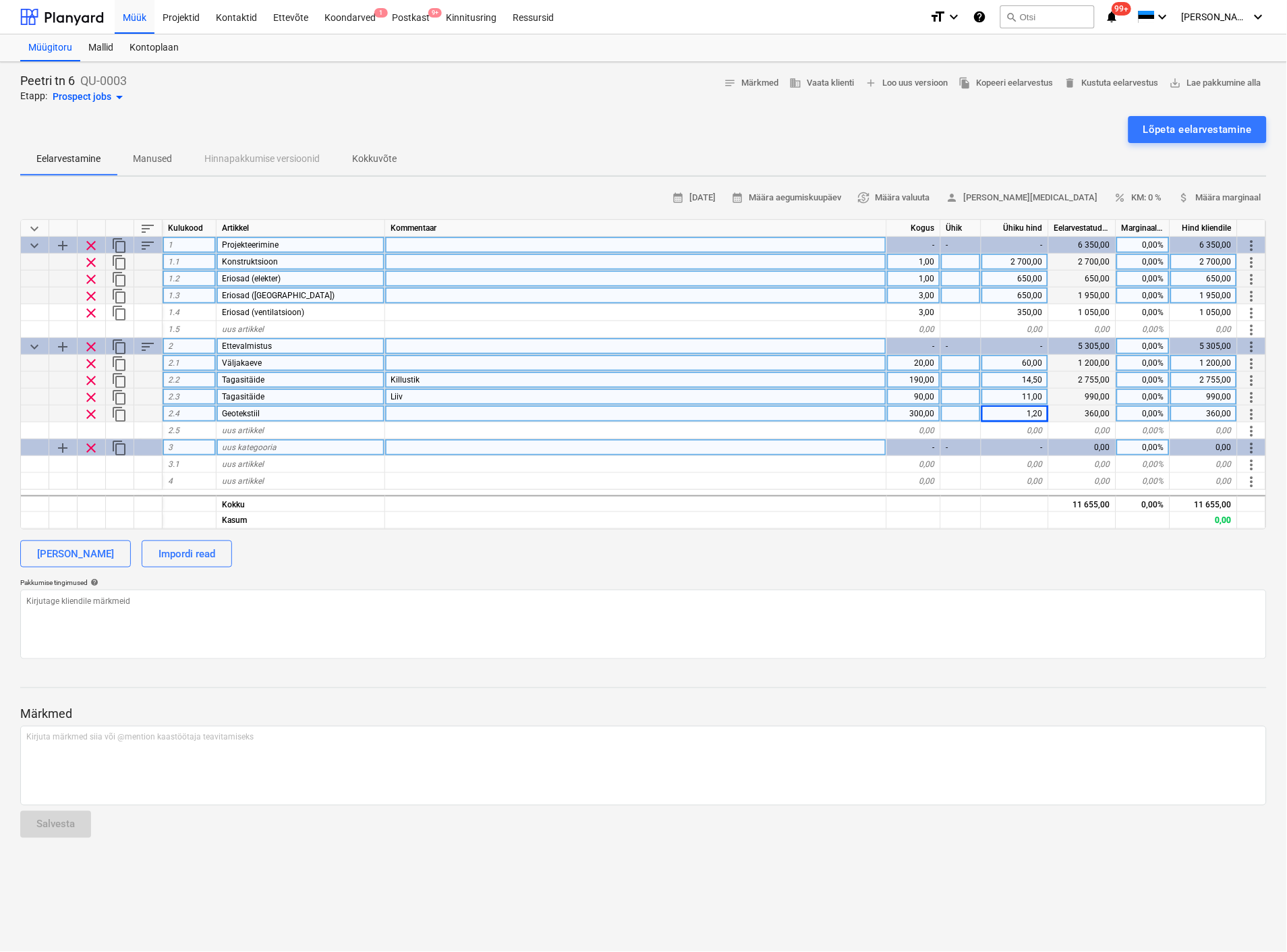
click at [253, 446] on span "uus kategooria" at bounding box center [249, 447] width 55 height 10
type input "V"
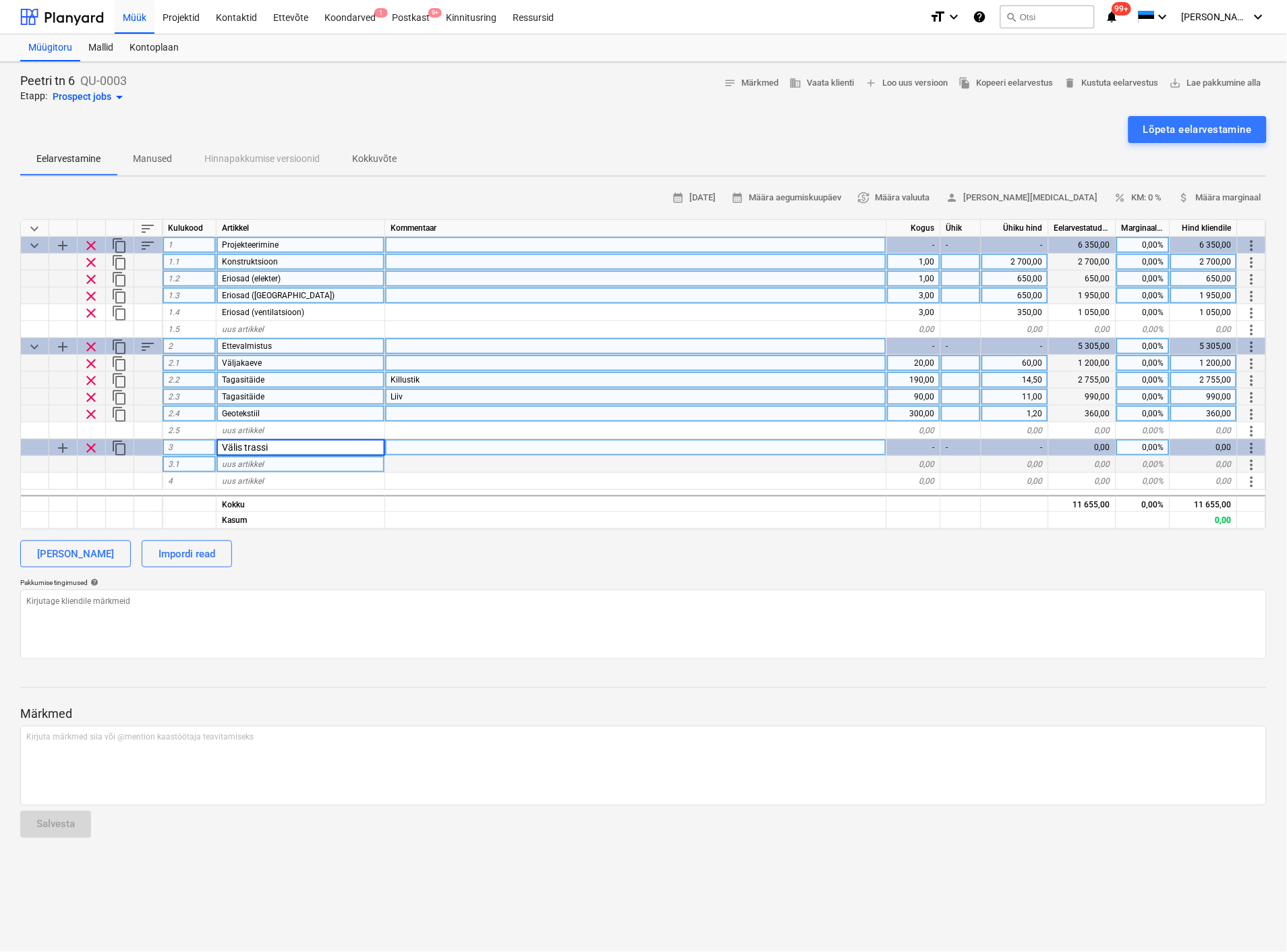
type input "Välis trassid"
type textarea "x"
click at [260, 462] on span "uus artikkel" at bounding box center [242, 464] width 42 height 10
type input "V"
type input "kanalisatsioon"
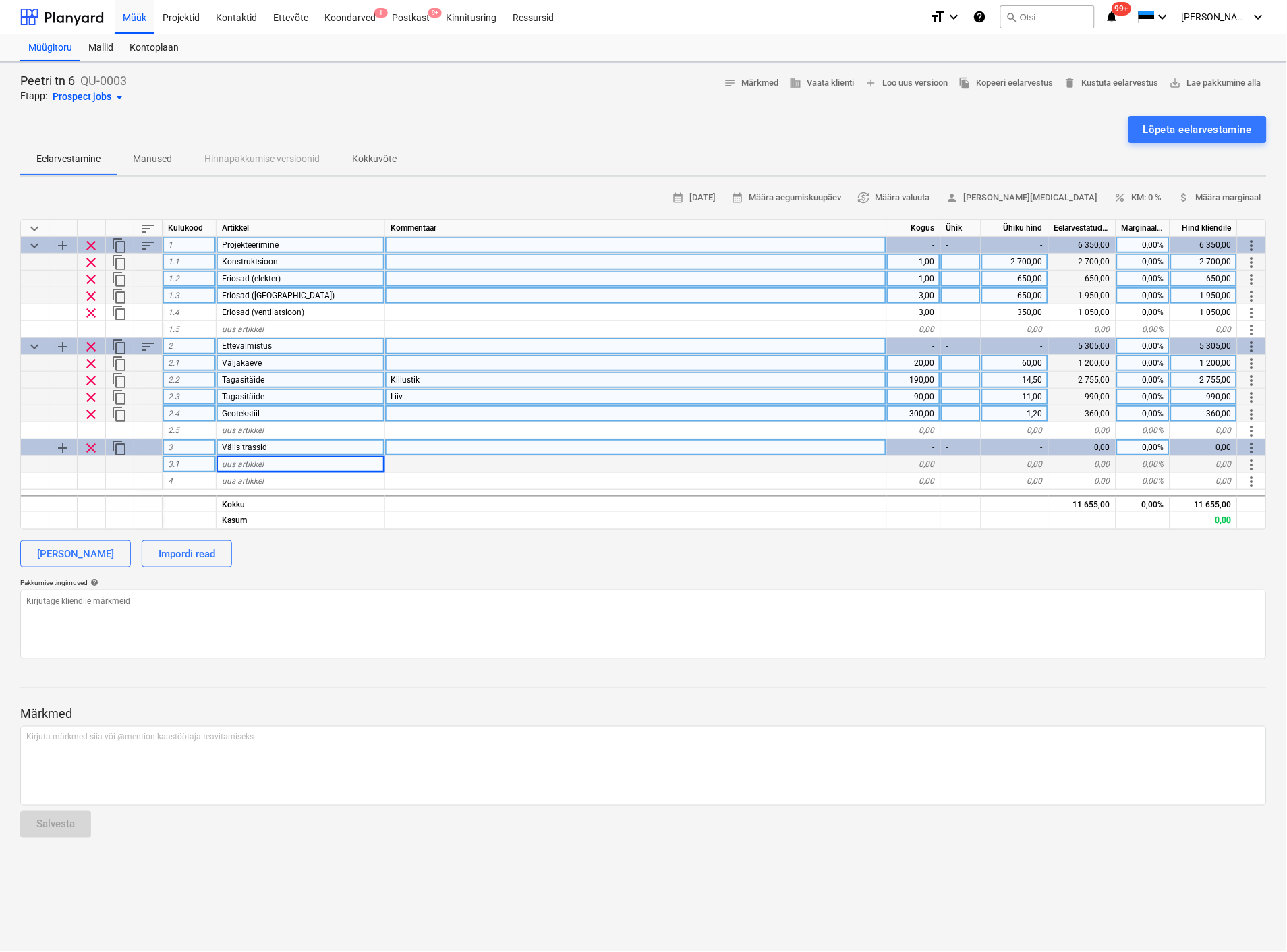
type textarea "x"
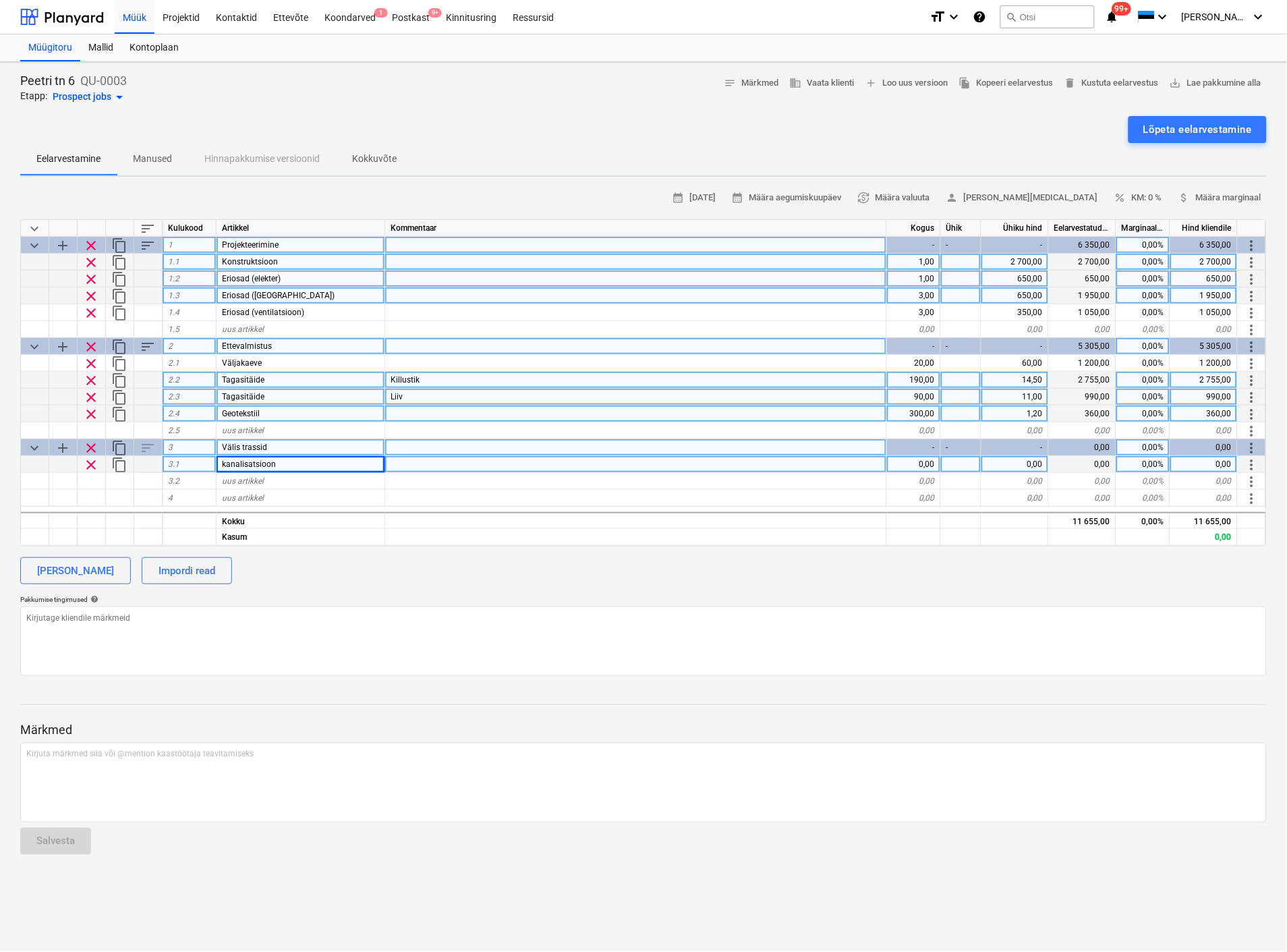
click at [286, 462] on div "kanalisatsioon" at bounding box center [301, 464] width 168 height 17
click at [226, 463] on input "kanalisatsioon" at bounding box center [301, 464] width 168 height 16
click at [225, 462] on input "kanalisatsioon" at bounding box center [301, 464] width 168 height 16
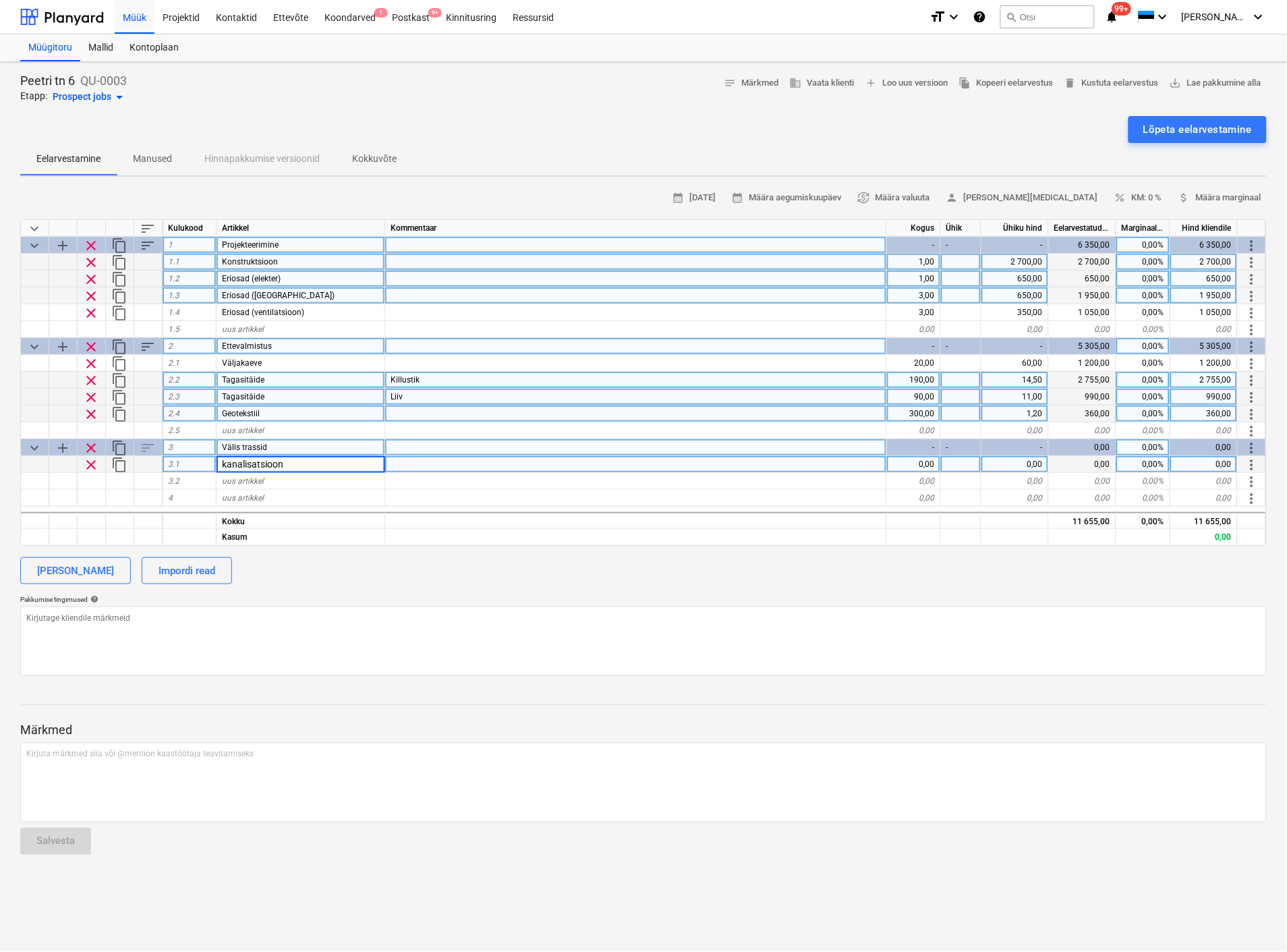
click at [287, 462] on input "kanalisatsioon" at bounding box center [301, 464] width 168 height 16
type input "Kanalisatsioon"
click at [203, 464] on div "3.1" at bounding box center [190, 464] width 54 height 17
click at [281, 466] on div "Kanalisatsioon" at bounding box center [301, 464] width 168 height 17
click at [59, 459] on div at bounding box center [63, 464] width 29 height 17
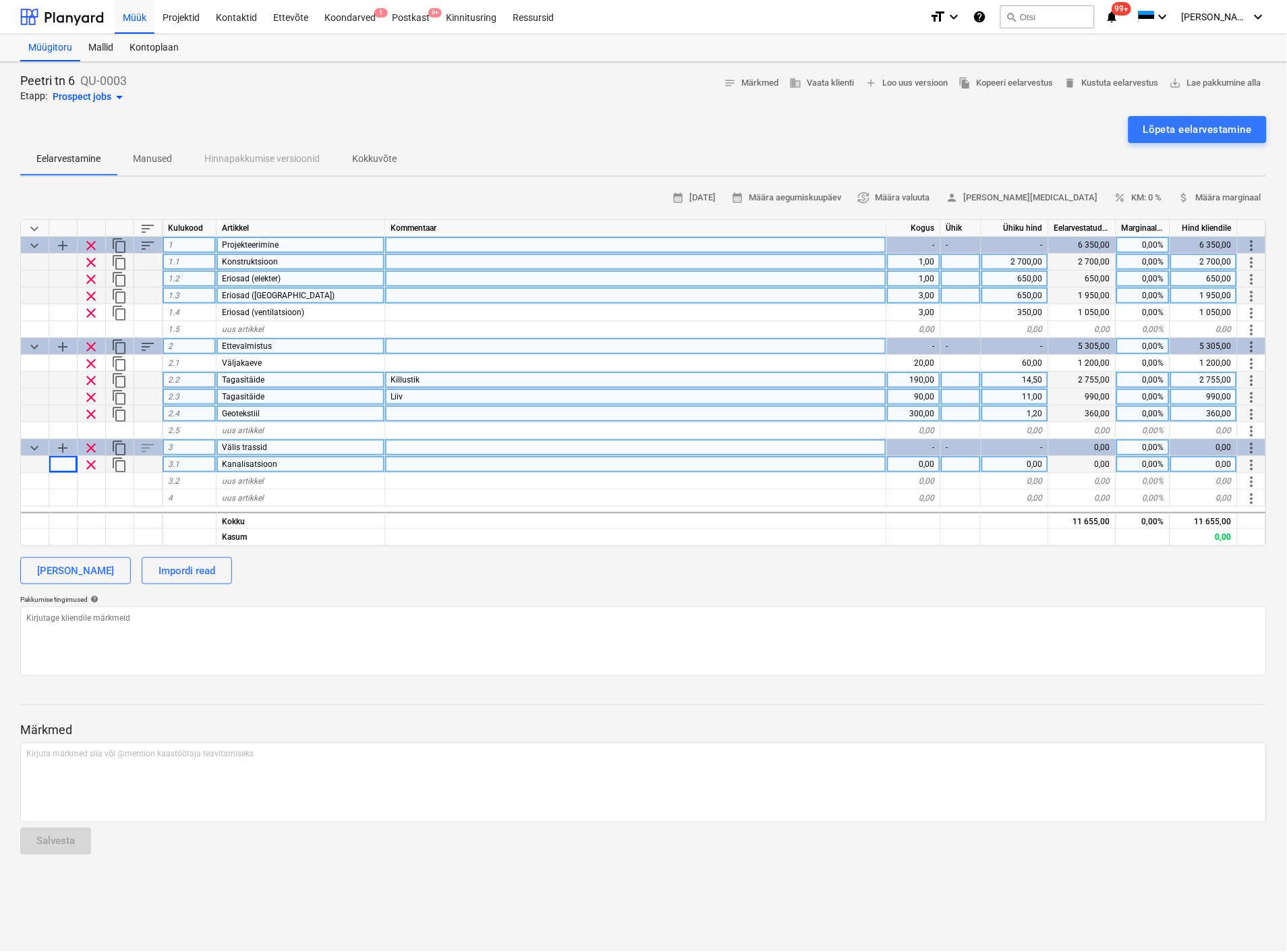
click at [113, 463] on span "content_copy" at bounding box center [119, 465] width 16 height 16
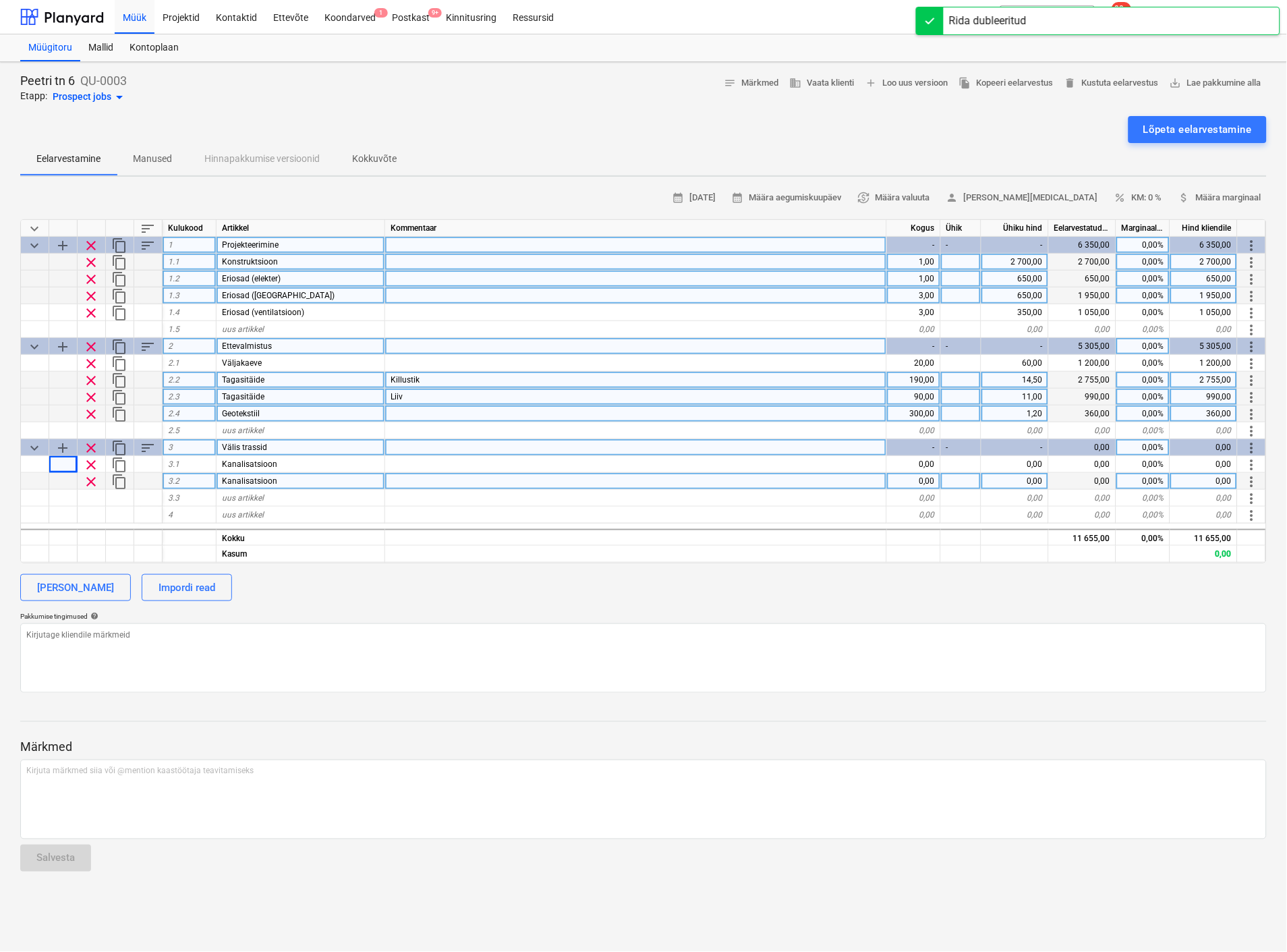
click at [96, 478] on span "clear" at bounding box center [91, 481] width 16 height 16
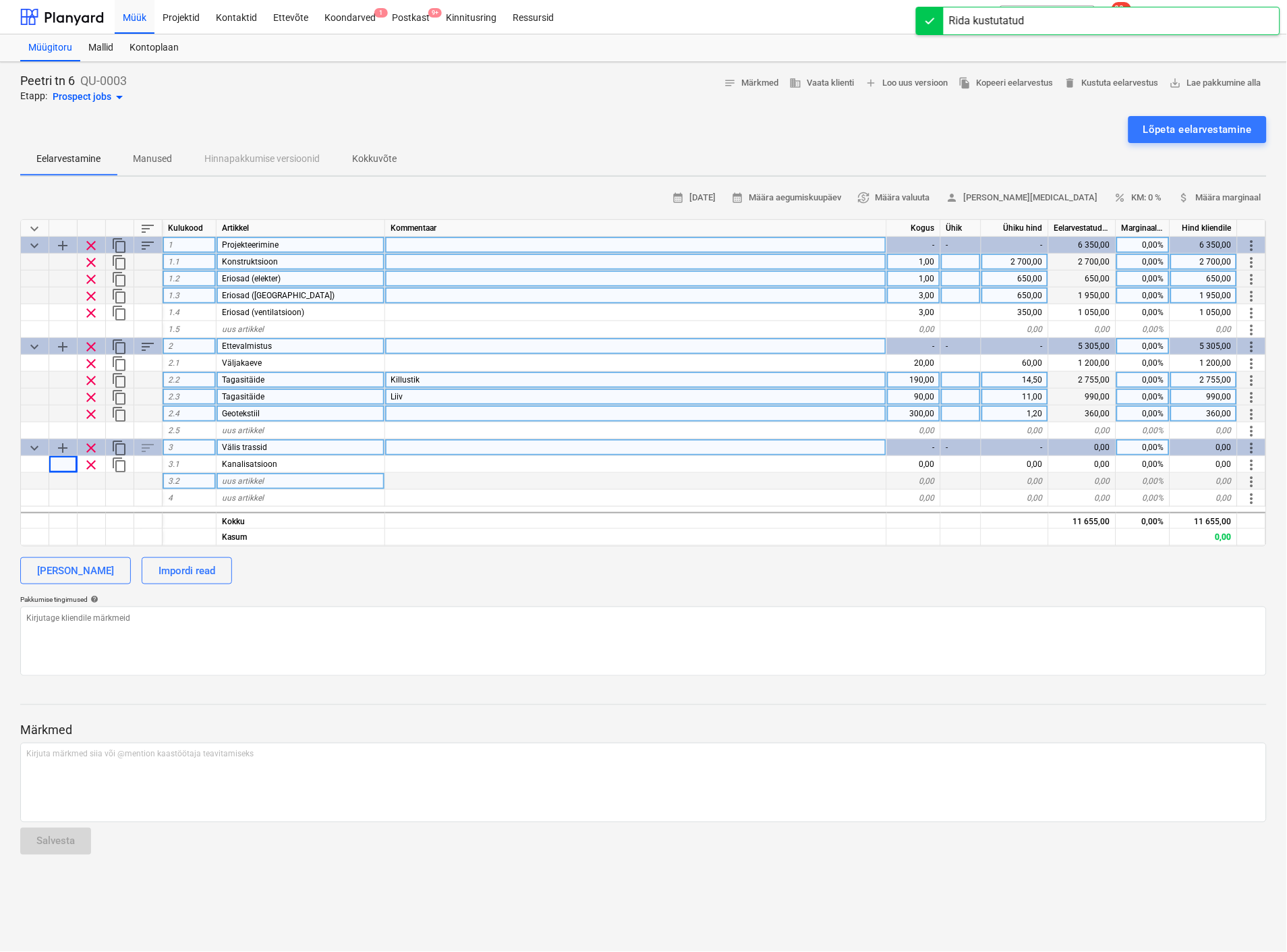
click at [64, 441] on span "add" at bounding box center [63, 448] width 16 height 16
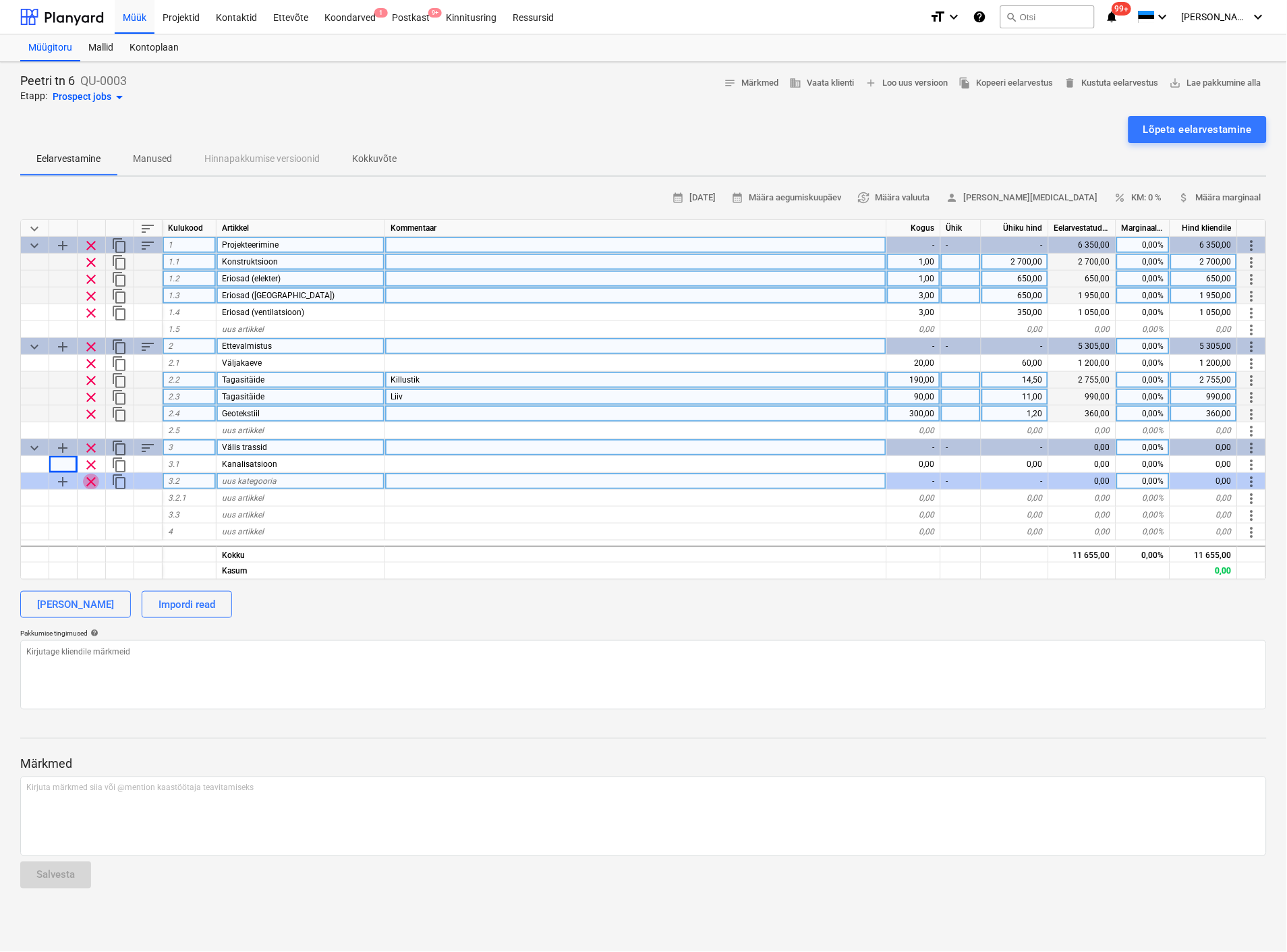
click at [96, 474] on span "clear" at bounding box center [91, 481] width 16 height 16
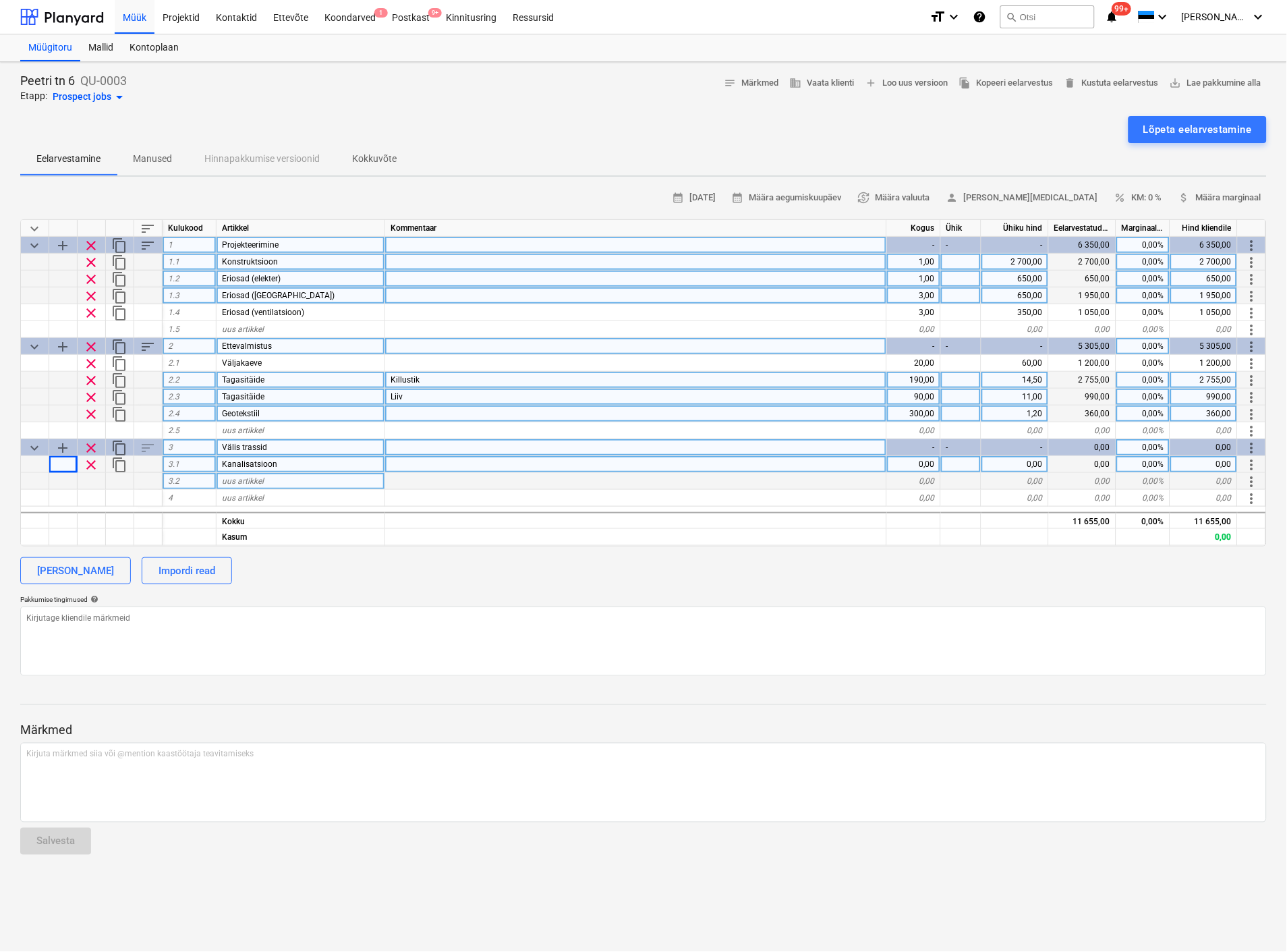
click at [283, 462] on div "Kanalisatsioon" at bounding box center [301, 464] width 168 height 17
click at [64, 468] on div at bounding box center [63, 464] width 29 height 17
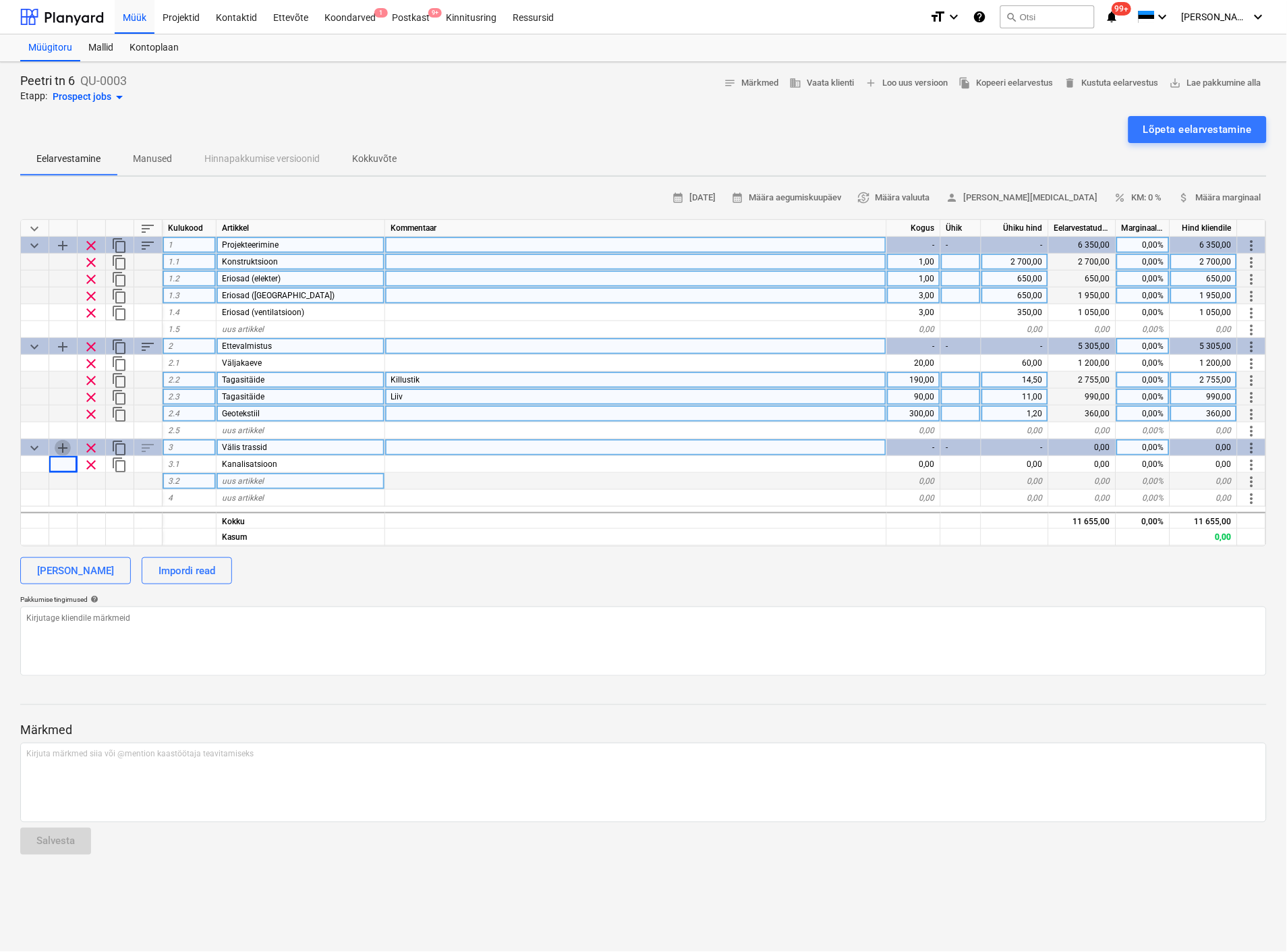
click at [64, 442] on span "add" at bounding box center [63, 448] width 16 height 16
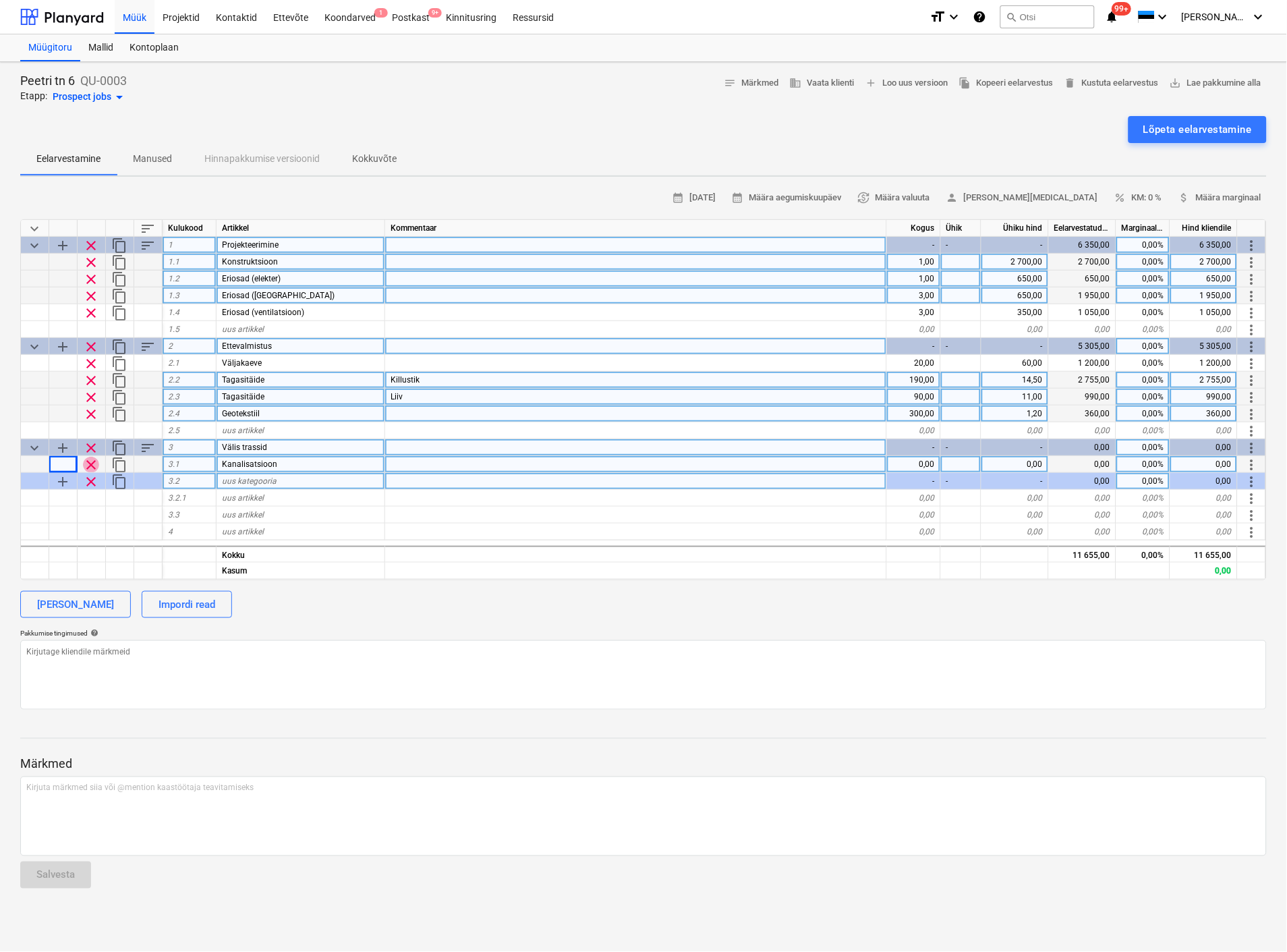
click at [92, 457] on span "clear" at bounding box center [91, 465] width 16 height 16
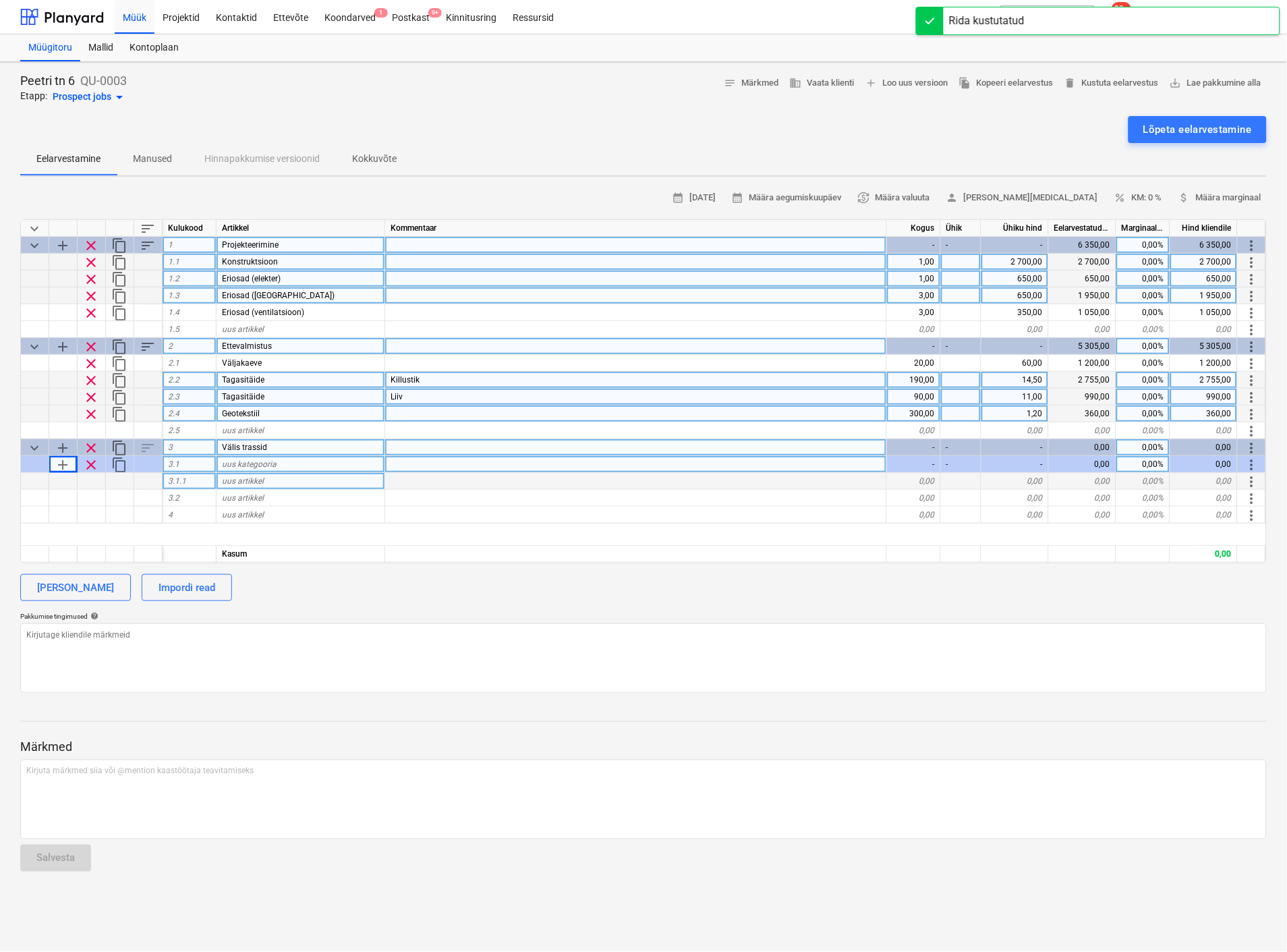
type textarea "x"
click at [258, 463] on span "uus kategooria" at bounding box center [249, 464] width 55 height 10
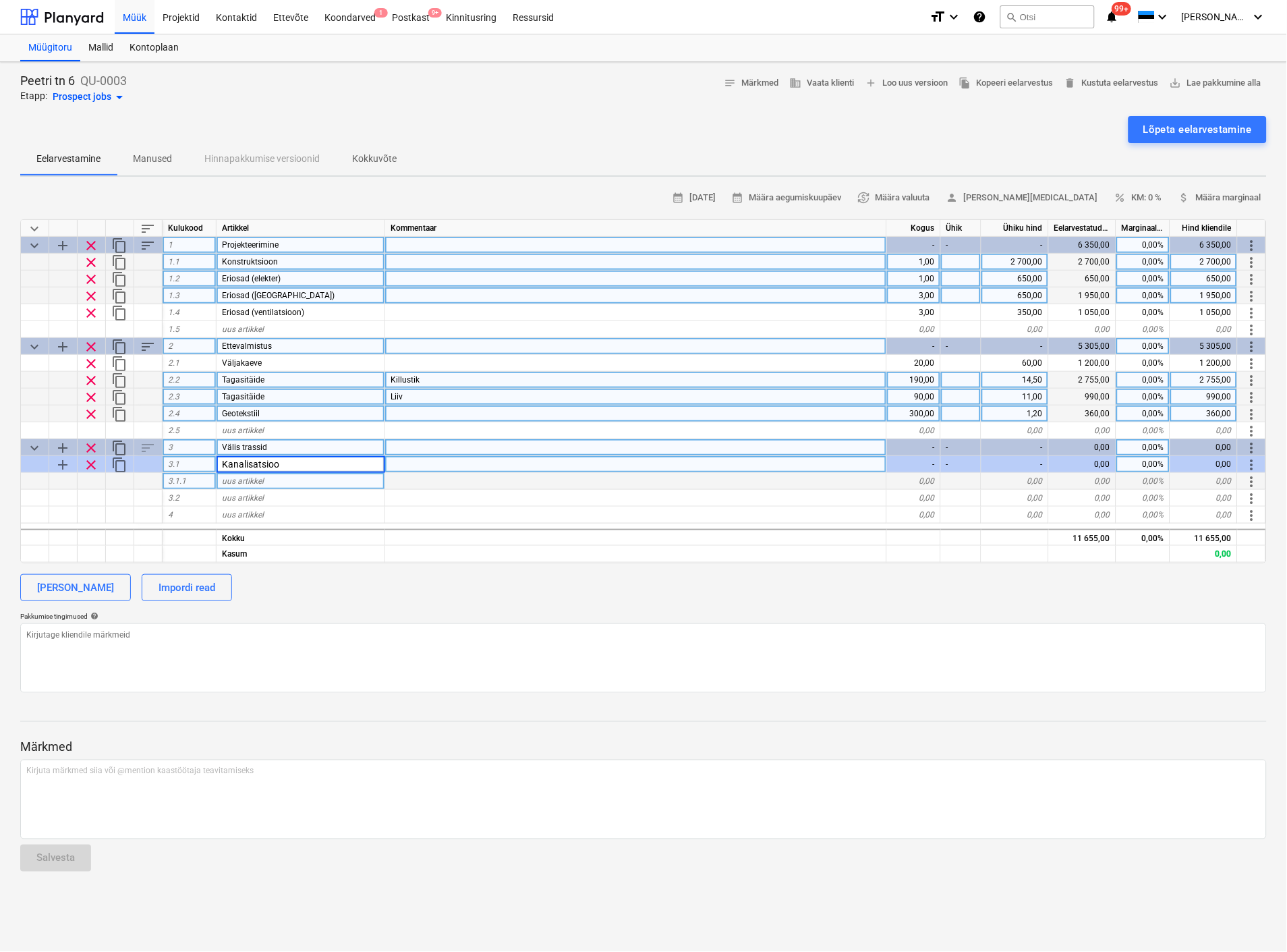
type input "Kanalisatsioon"
type textarea "x"
click at [266, 473] on div "uus artikkel" at bounding box center [301, 481] width 168 height 17
type input "Kaev"
click at [281, 497] on div "uus artikkel" at bounding box center [301, 498] width 168 height 17
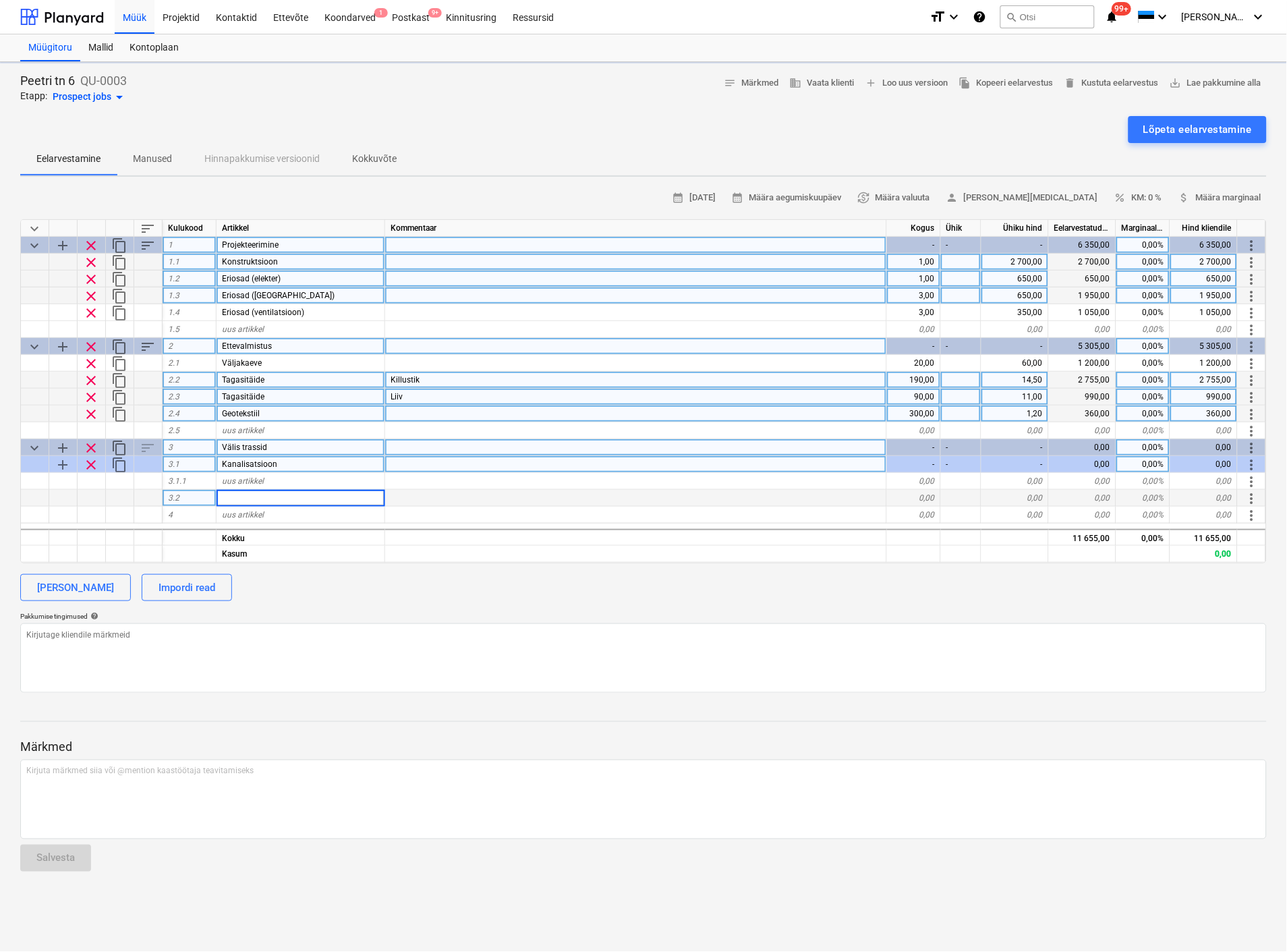
type textarea "x"
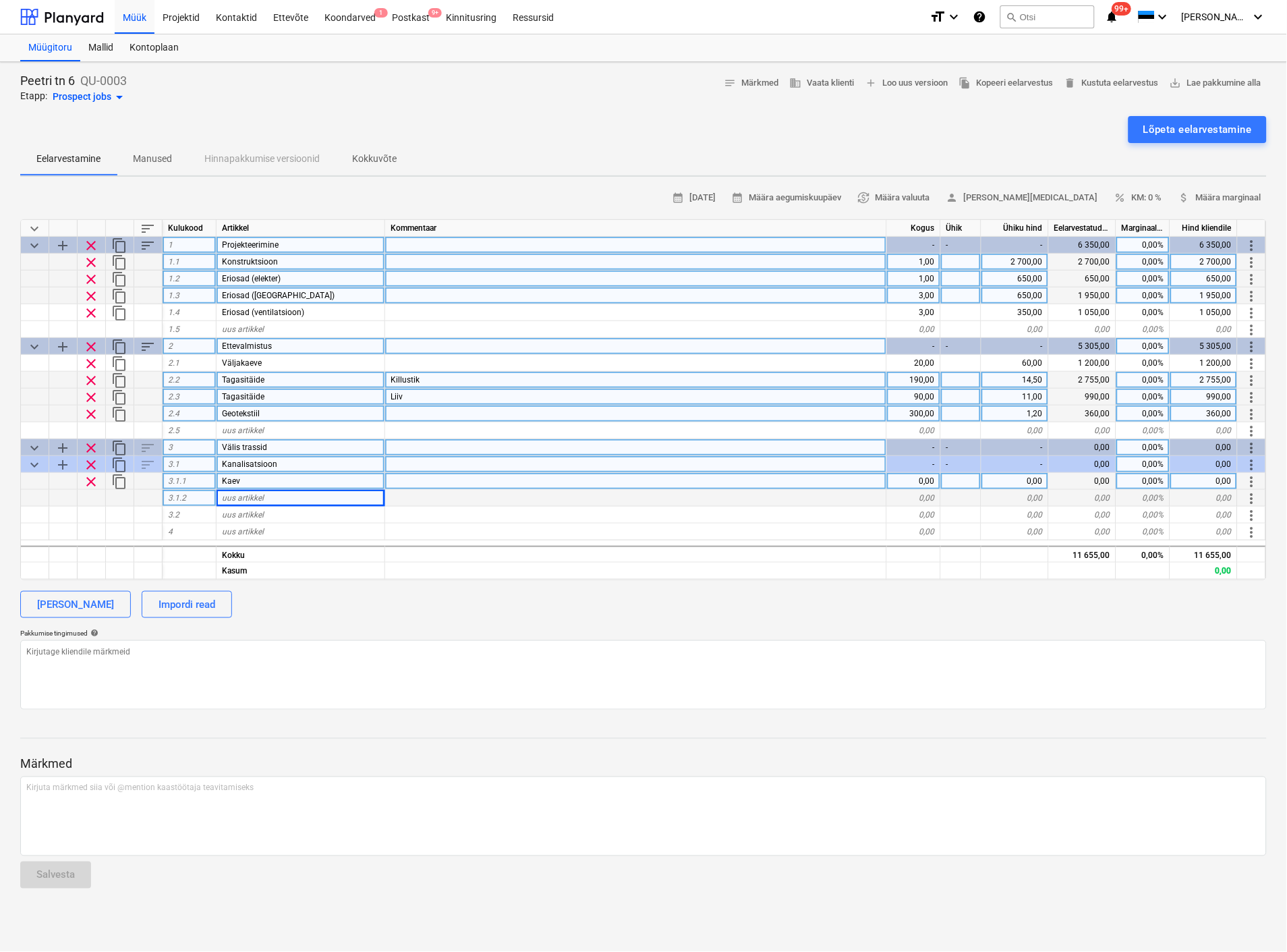
click at [280, 473] on div "Kaev" at bounding box center [301, 481] width 168 height 17
click at [288, 487] on input "Kaev" at bounding box center [301, 481] width 168 height 16
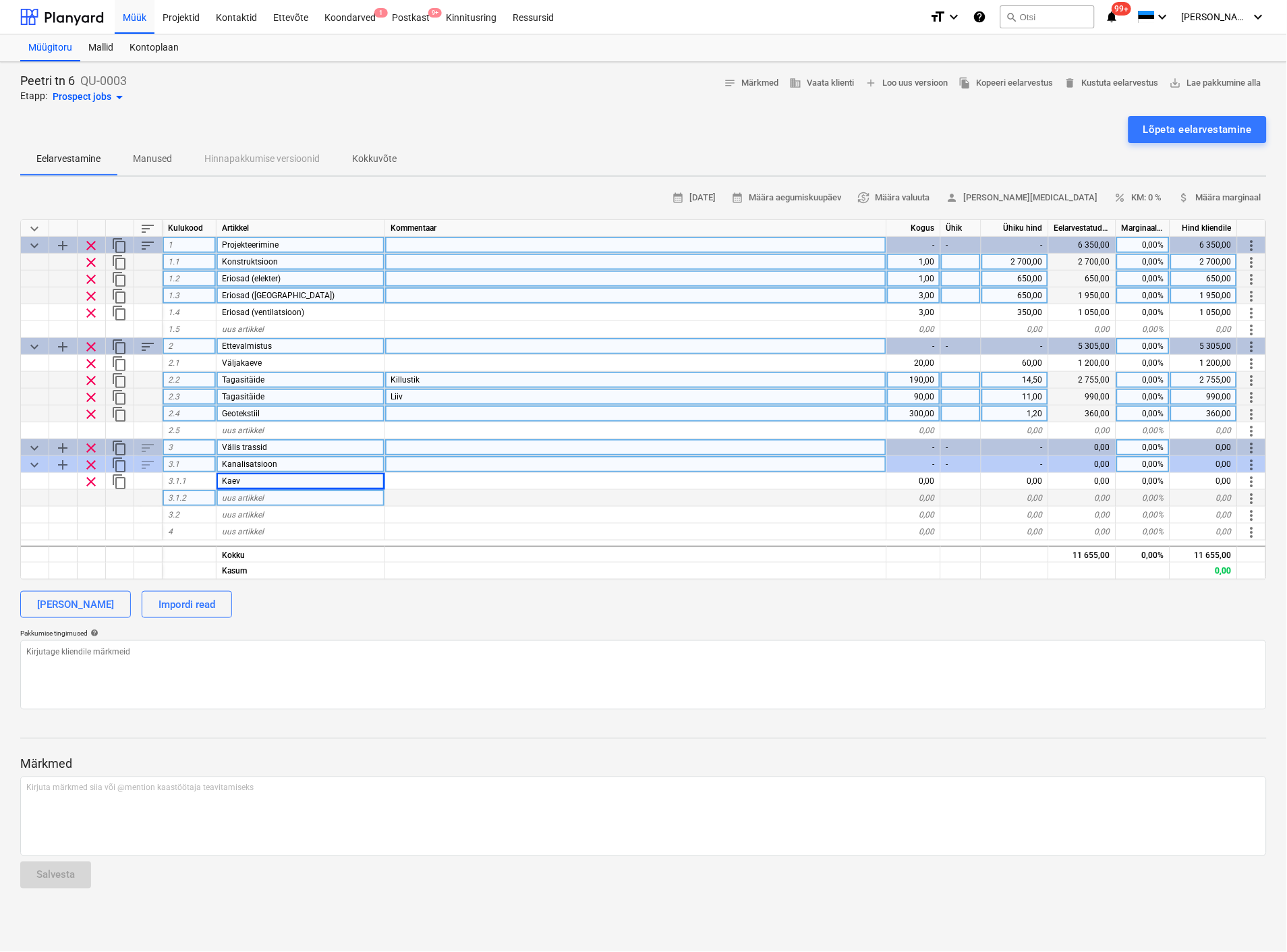
click at [269, 494] on div "uus artikkel" at bounding box center [301, 498] width 168 height 17
type input "Kanalitorud"
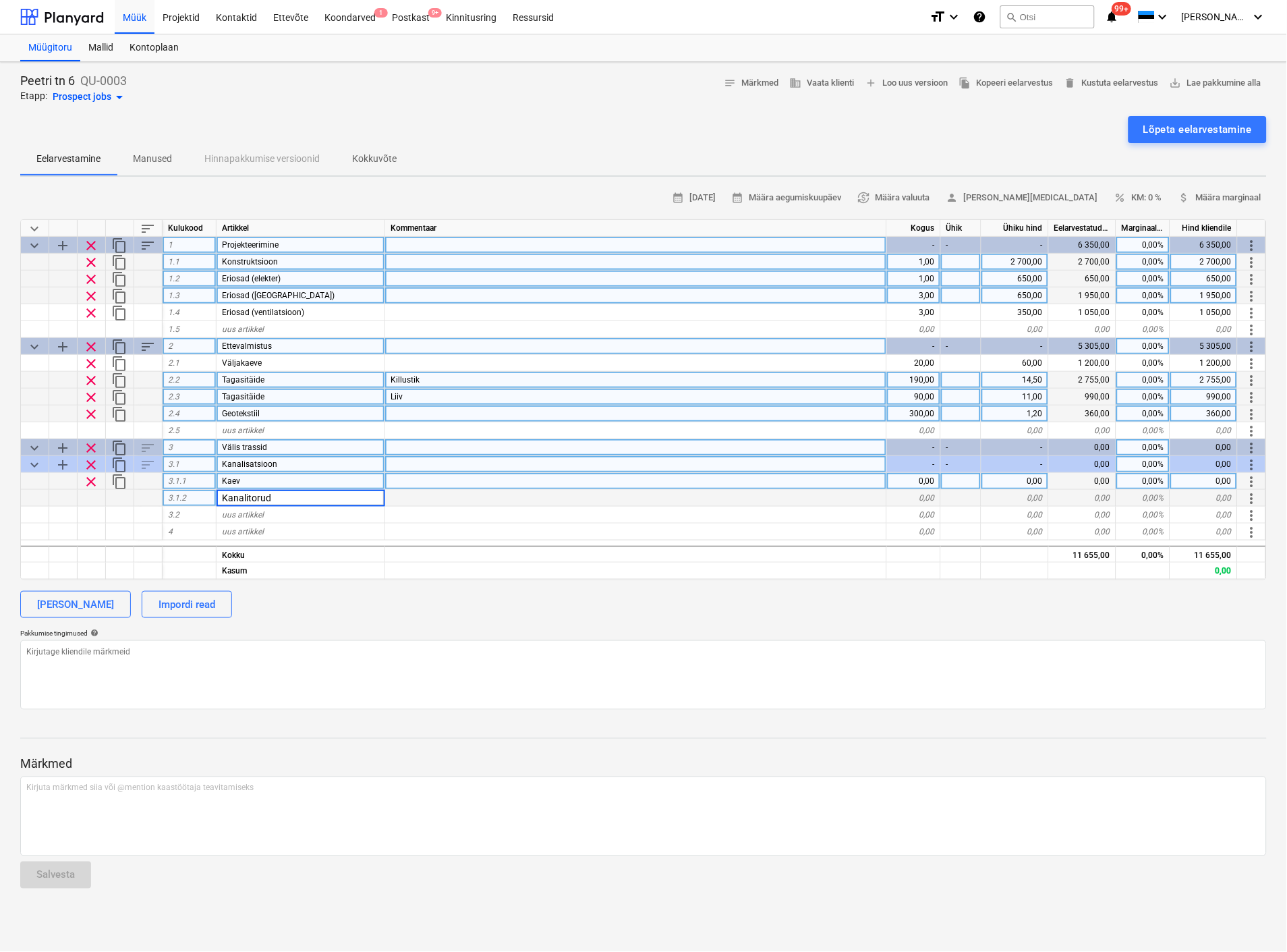
click at [318, 484] on div "Kaev" at bounding box center [301, 481] width 168 height 17
type textarea "x"
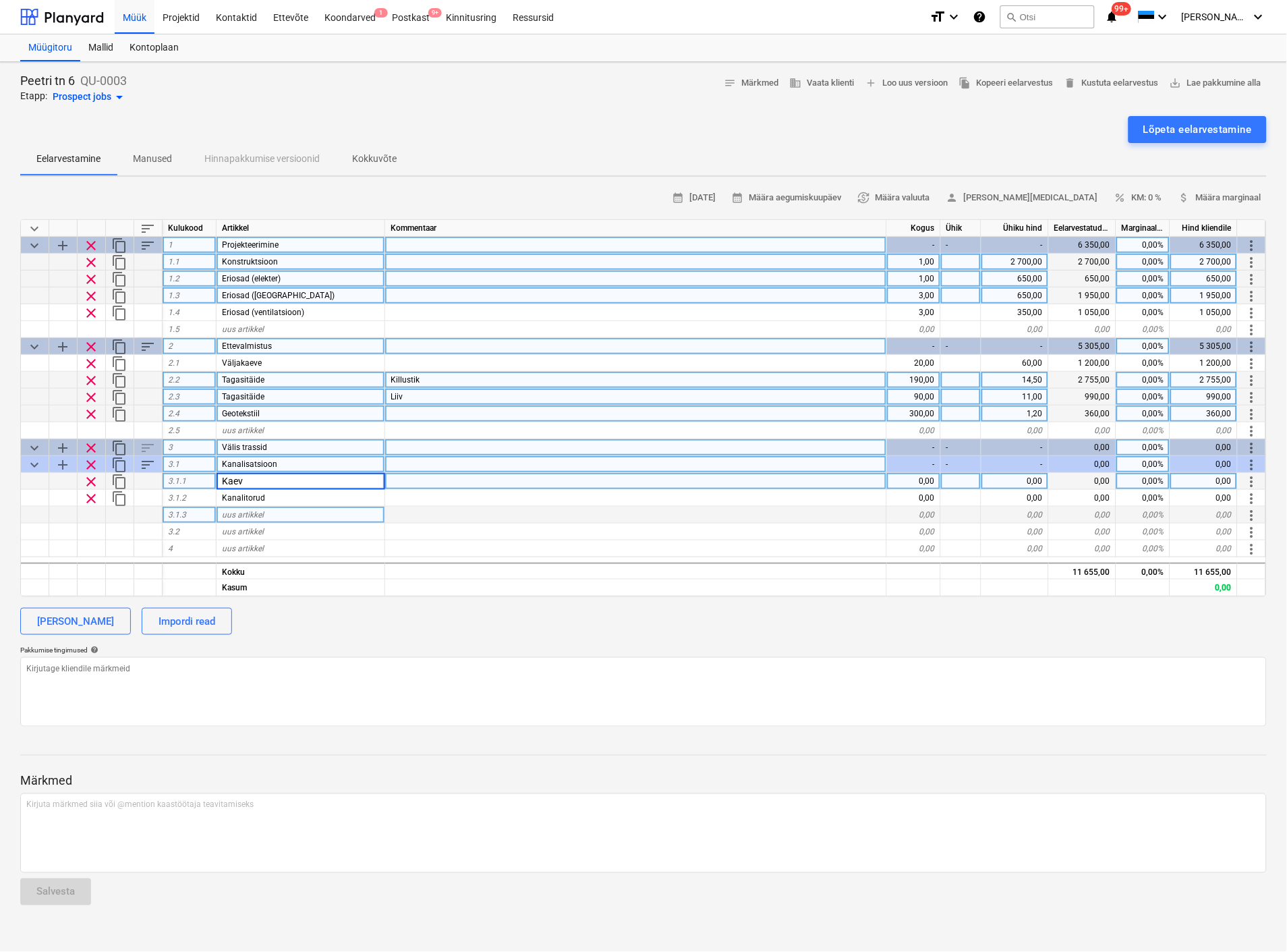
click at [264, 514] on div "uus artikkel" at bounding box center [301, 514] width 168 height 17
type input "Abimaterjalid"
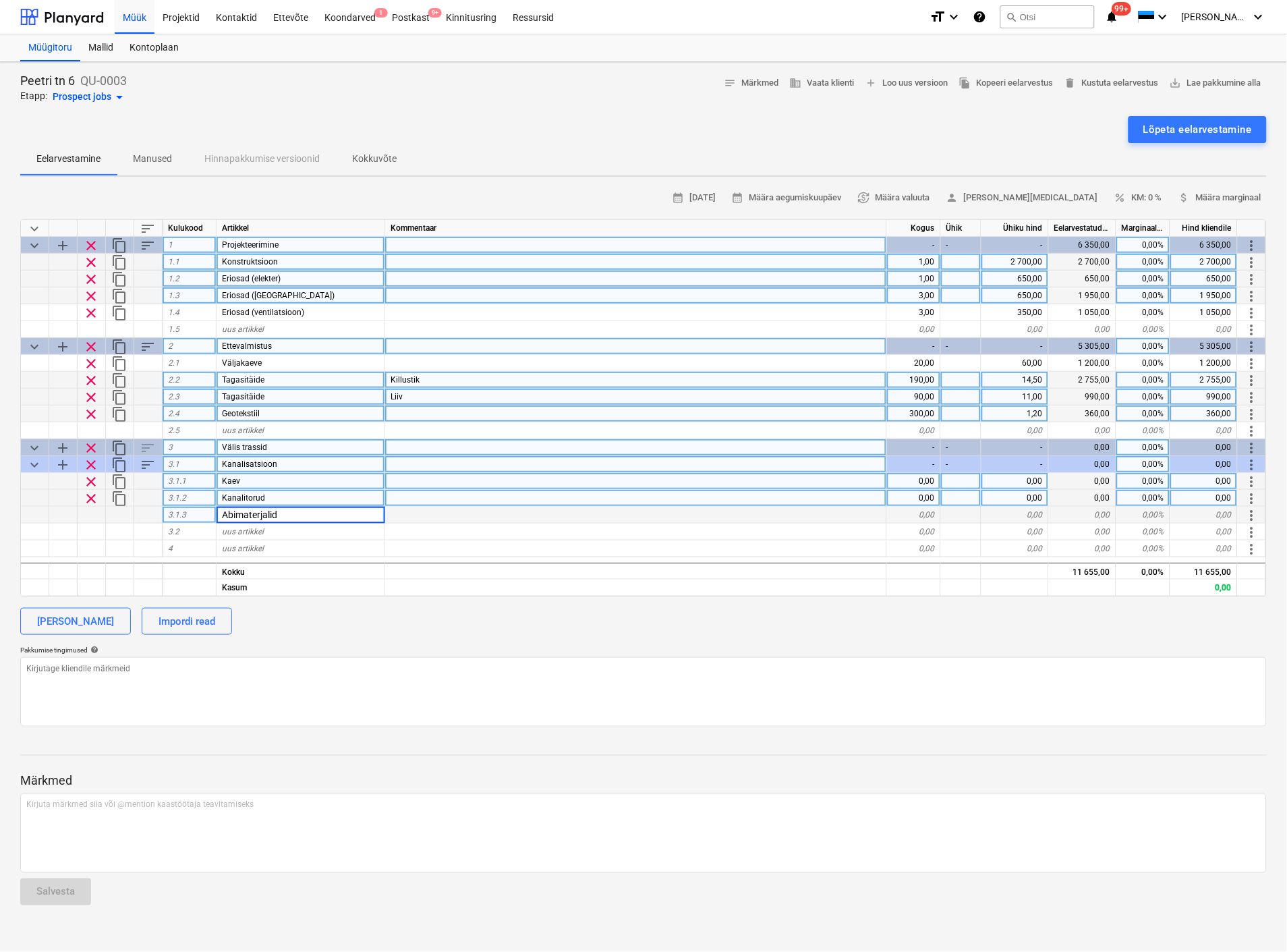
click at [921, 501] on div "0,00" at bounding box center [914, 498] width 54 height 17
type textarea "x"
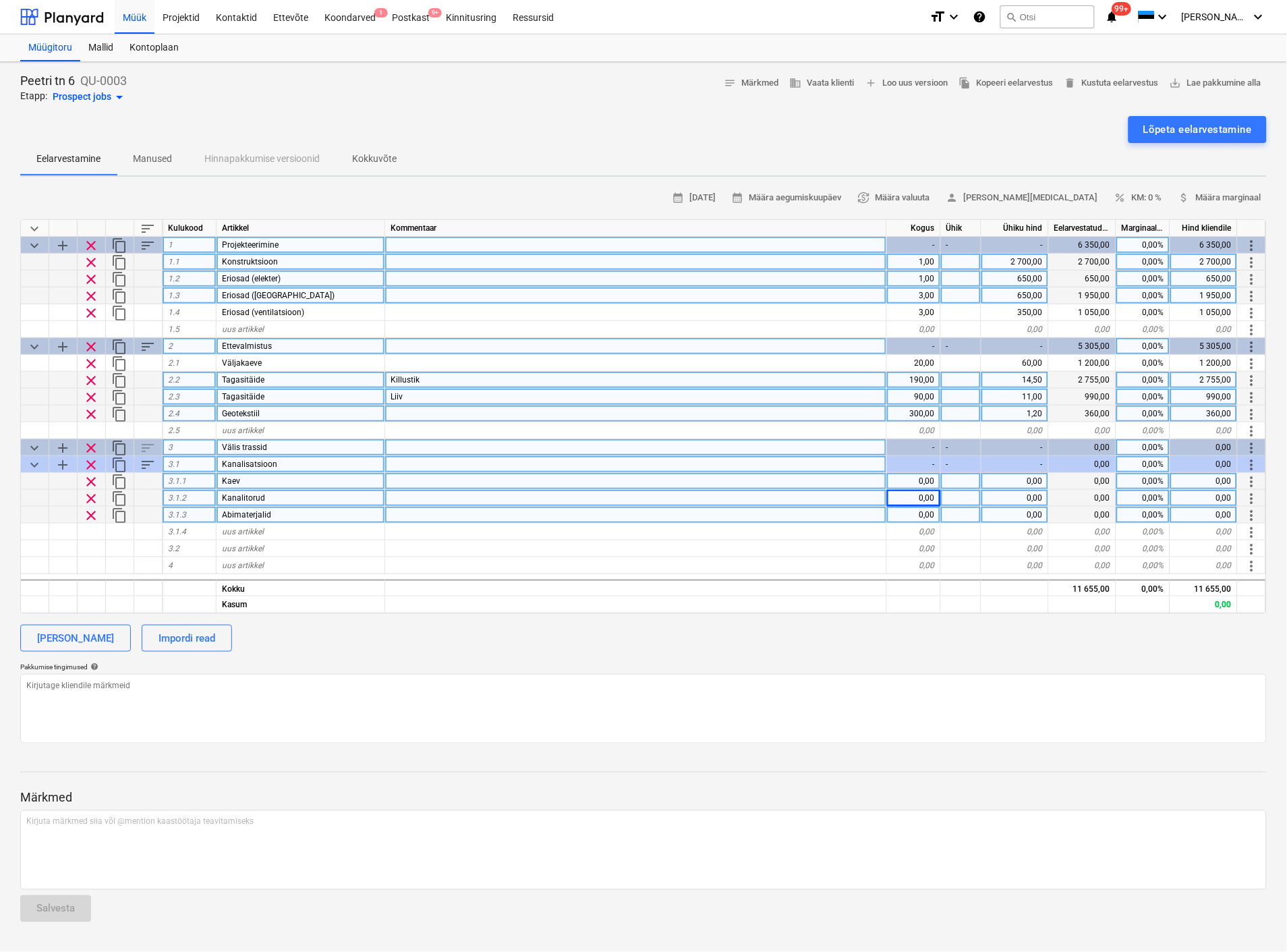
click at [915, 514] on div "0,00" at bounding box center [914, 514] width 54 height 17
type input "1"
type textarea "x"
click at [1016, 513] on div "0,00" at bounding box center [1015, 514] width 67 height 17
type input "80"
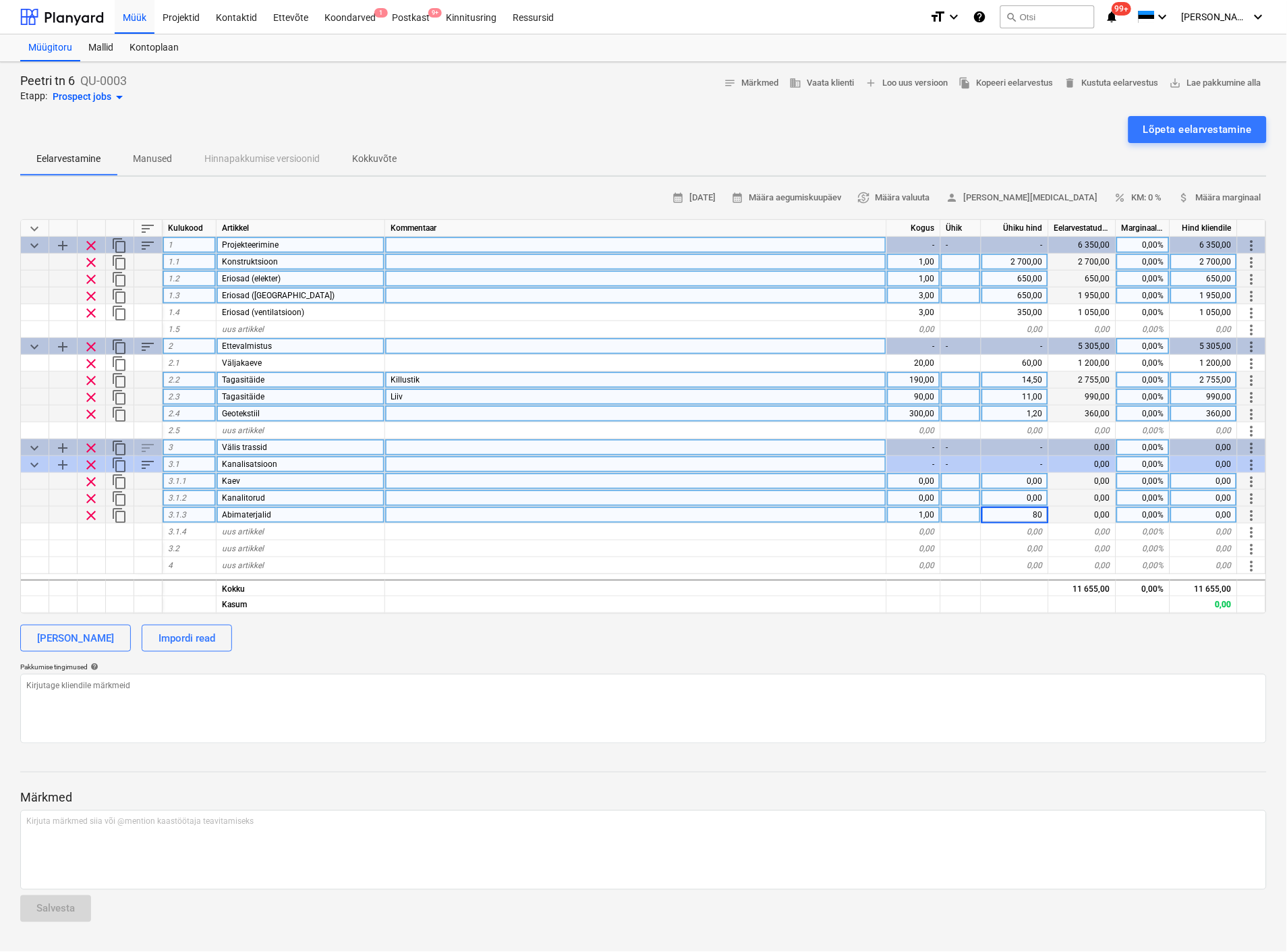
type textarea "x"
click at [924, 495] on div "0,00" at bounding box center [914, 498] width 54 height 17
click at [277, 511] on div "Abimaterjalid" at bounding box center [301, 514] width 168 height 17
type input "Põlved"
click at [413, 516] on div at bounding box center [636, 514] width 502 height 17
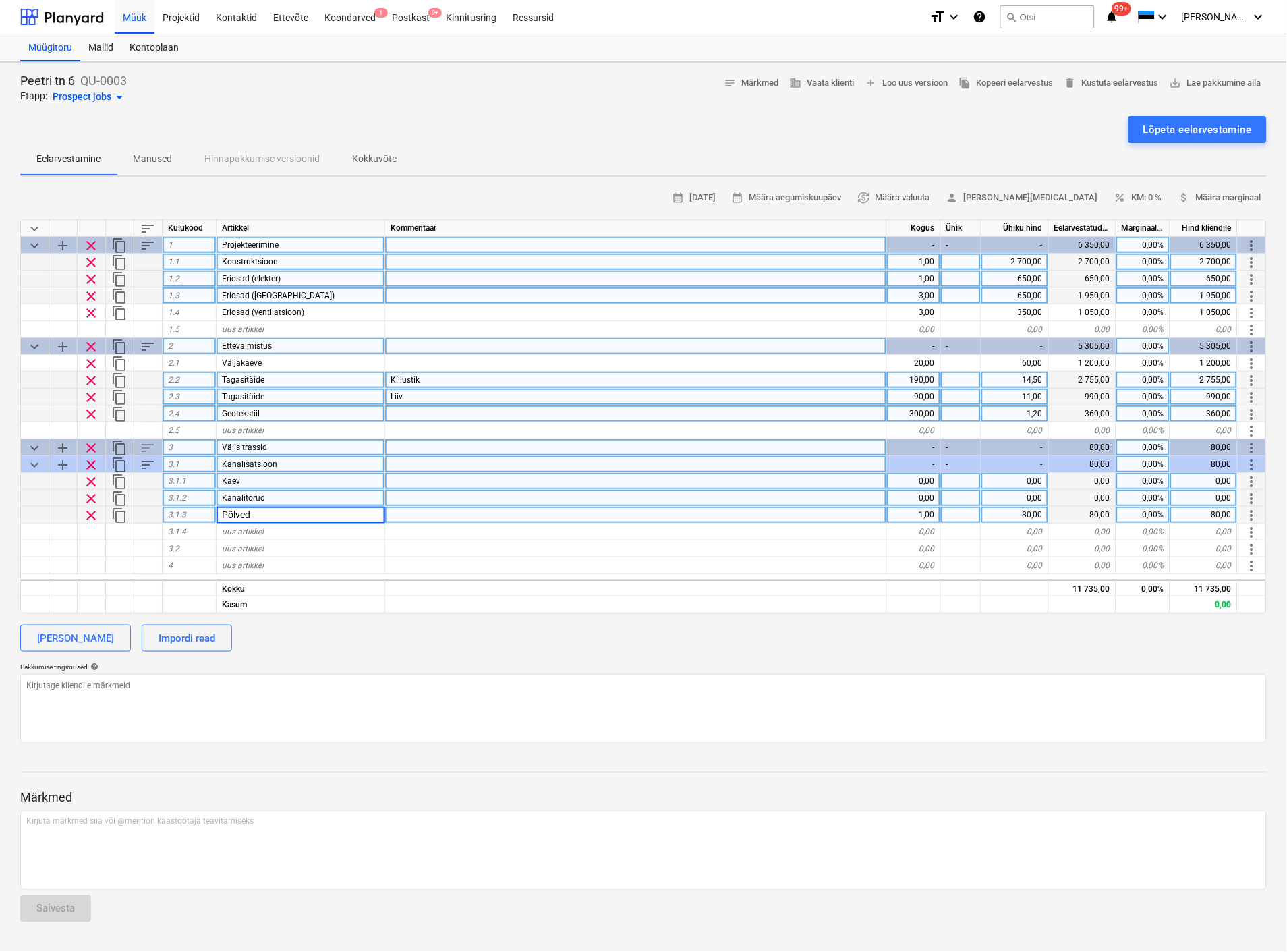
type textarea "x"
type input "45 kraadi"
click at [401, 495] on div at bounding box center [636, 498] width 502 height 17
type textarea "x"
type input "110mm"
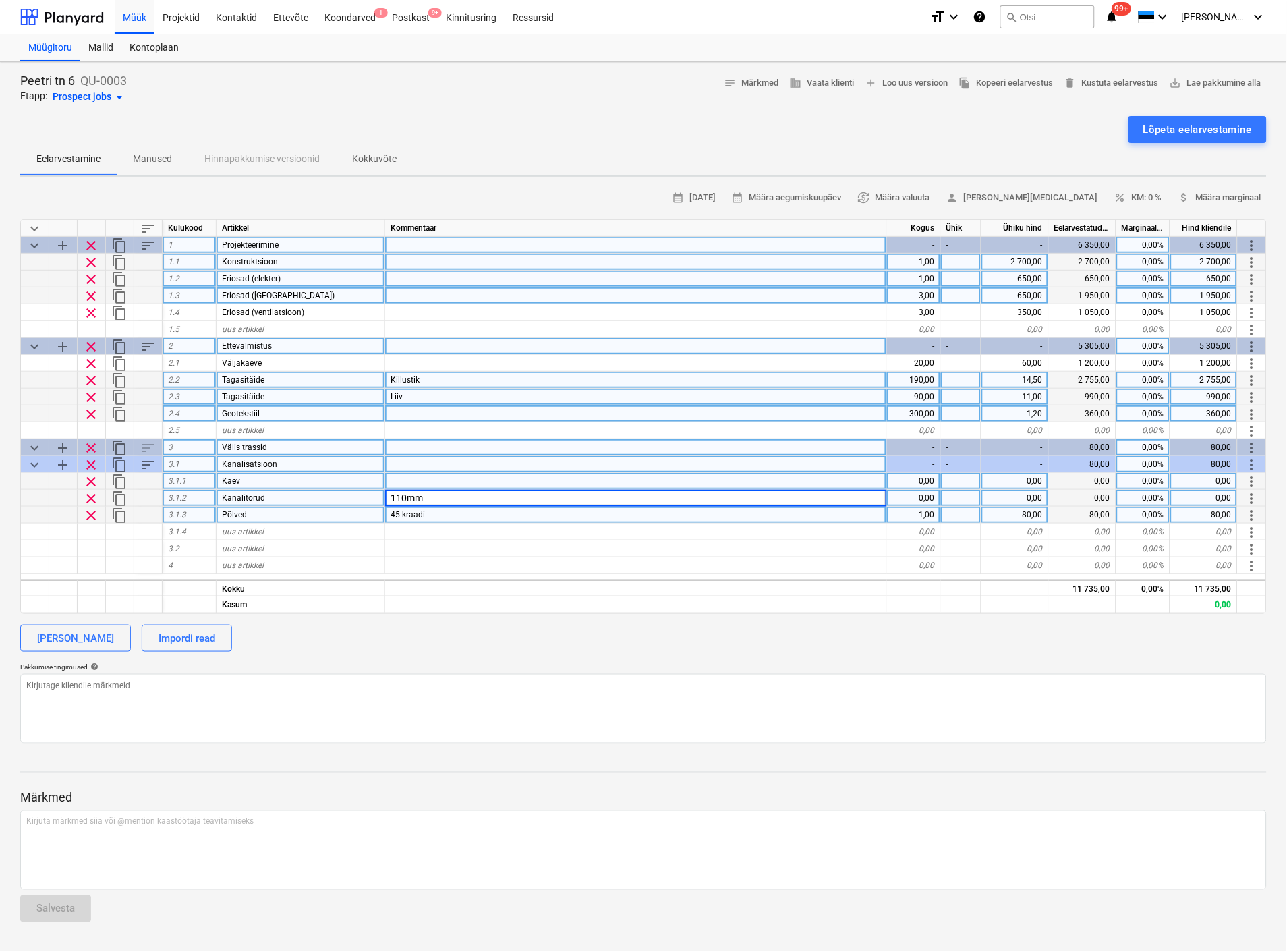
click at [443, 513] on div "45 kraadi" at bounding box center [636, 514] width 502 height 17
type textarea "x"
click at [443, 513] on input "45 kraadi" at bounding box center [635, 514] width 501 height 16
click at [443, 501] on div "110mm" at bounding box center [636, 498] width 502 height 17
click at [443, 500] on input "110mm" at bounding box center [635, 498] width 501 height 16
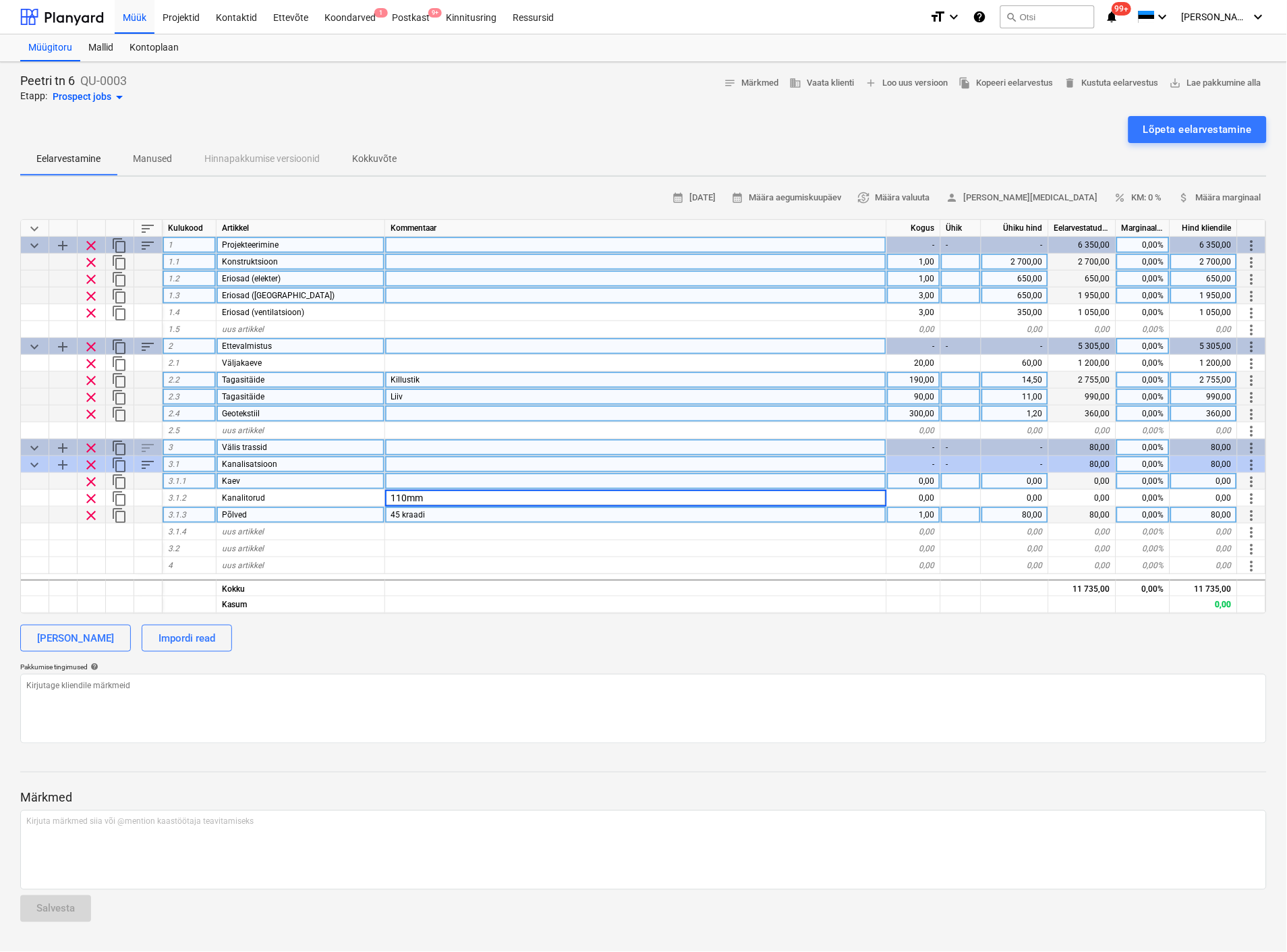
drag, startPoint x: 446, startPoint y: 495, endPoint x: 433, endPoint y: 510, distance: 19.8
click at [446, 496] on input "110mm" at bounding box center [635, 498] width 501 height 16
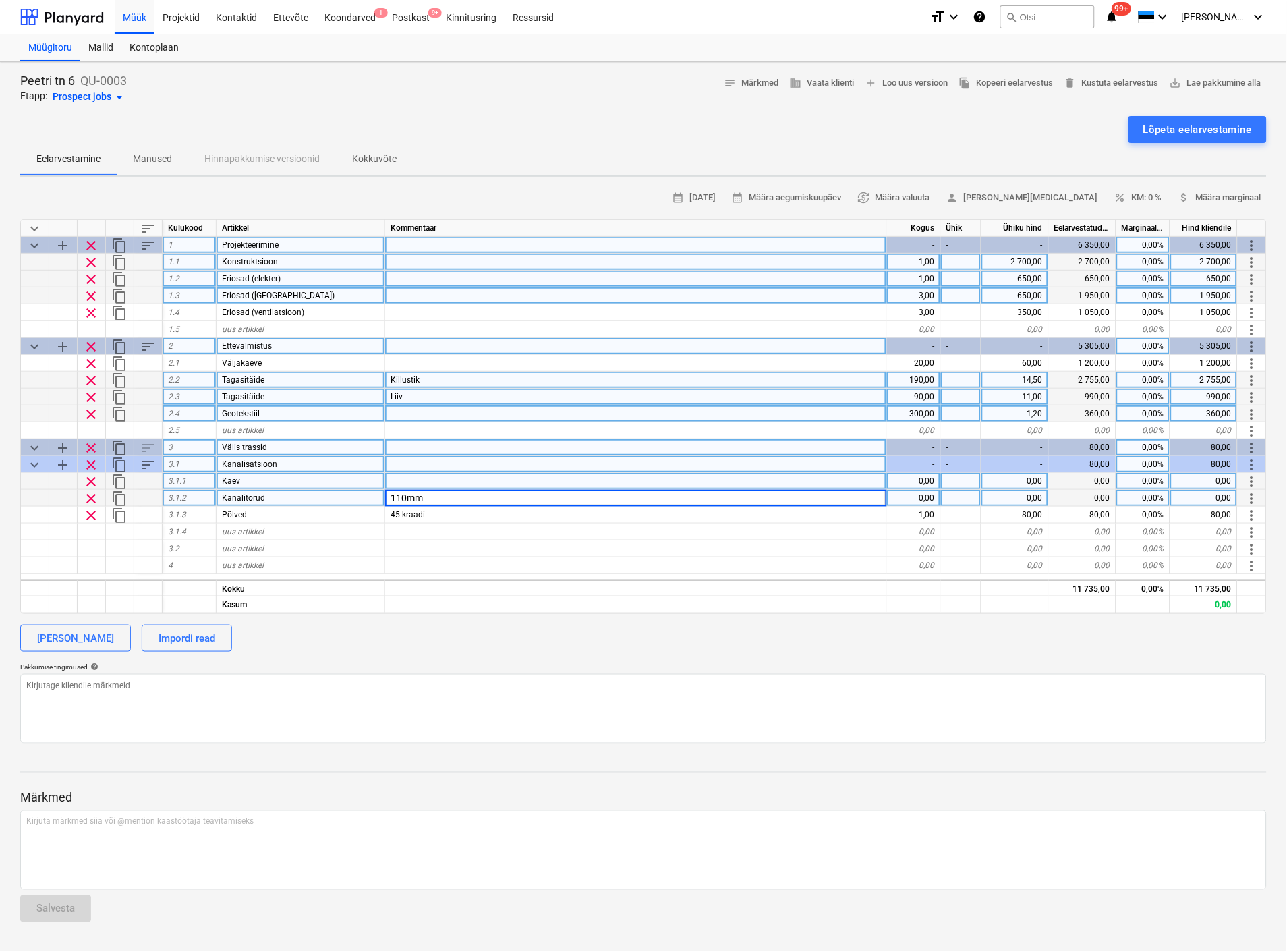
click at [435, 500] on input "110mm" at bounding box center [635, 498] width 501 height 16
type input "110mm, 3000mm"
type textarea "x"
click at [915, 496] on div "0,00" at bounding box center [914, 498] width 54 height 17
type input "7"
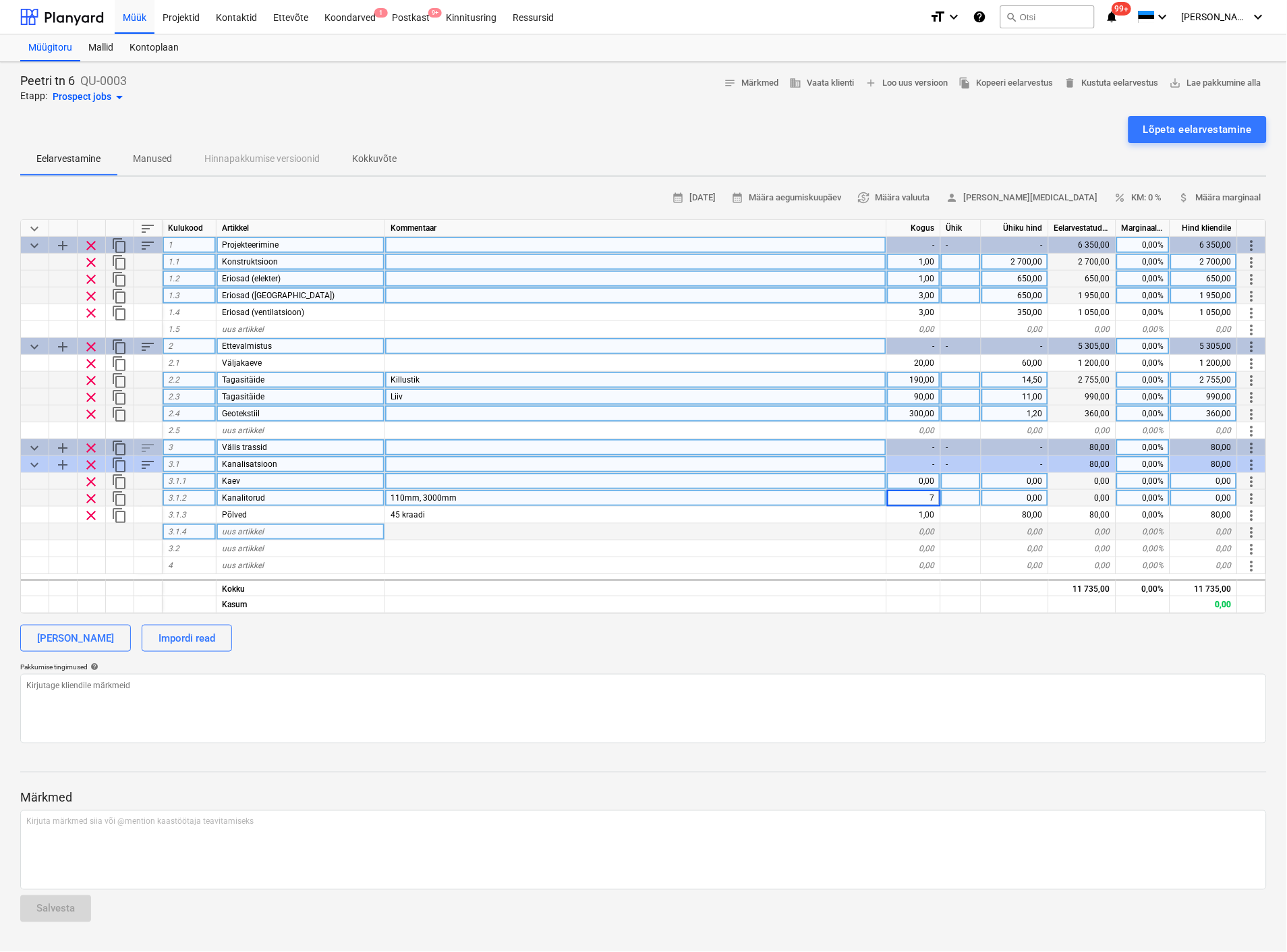
click at [919, 533] on div "0,00" at bounding box center [914, 531] width 54 height 17
type textarea "x"
click at [1037, 498] on div "0,00" at bounding box center [1015, 498] width 67 height 17
type input "14,24"
click at [858, 539] on div "keyboard_arrow_down sort Kulukood Artikkel Kommentaar Kogus Ühik Ühiku hind Eel…" at bounding box center [644, 416] width 1247 height 394
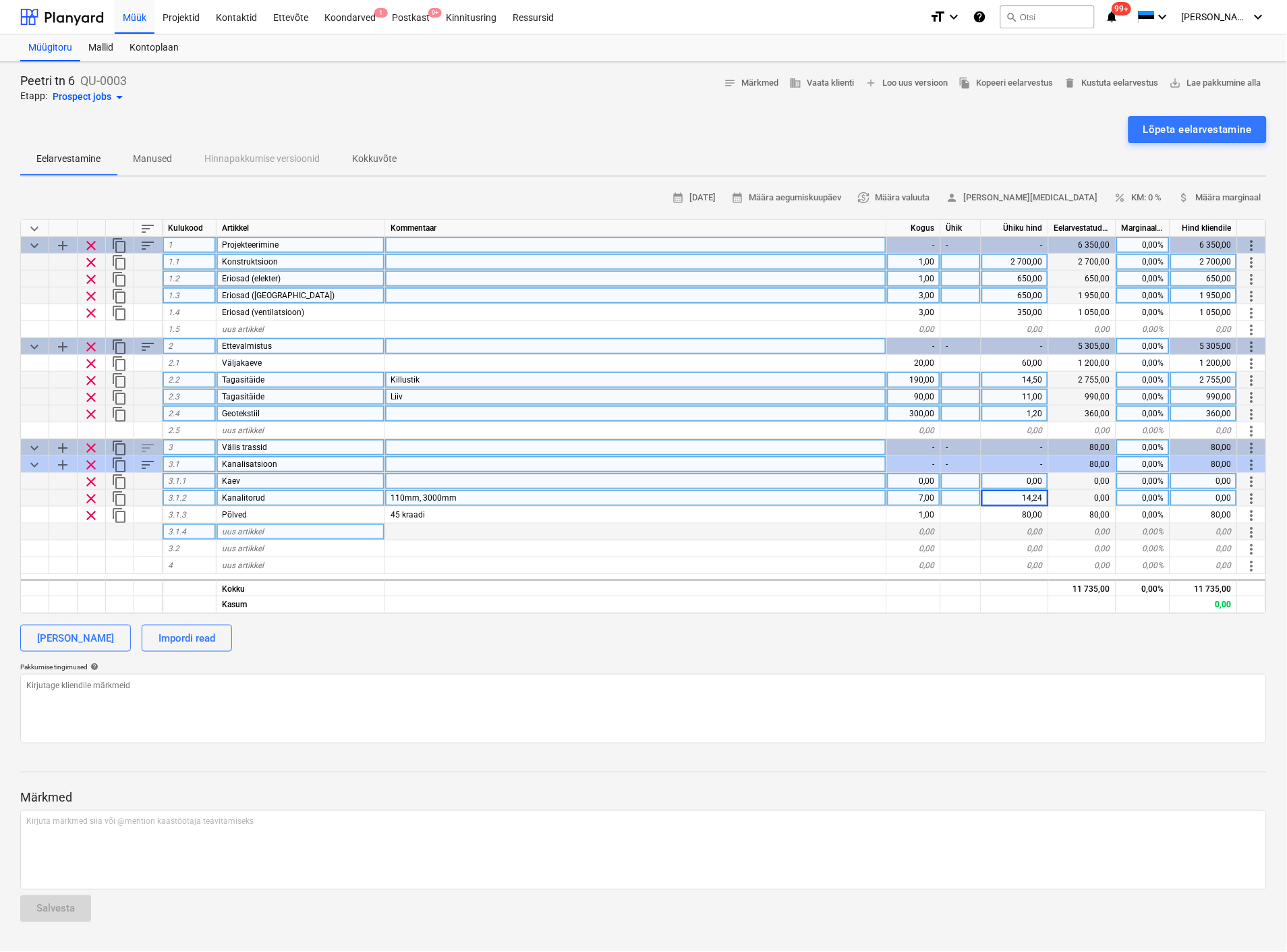
type textarea "x"
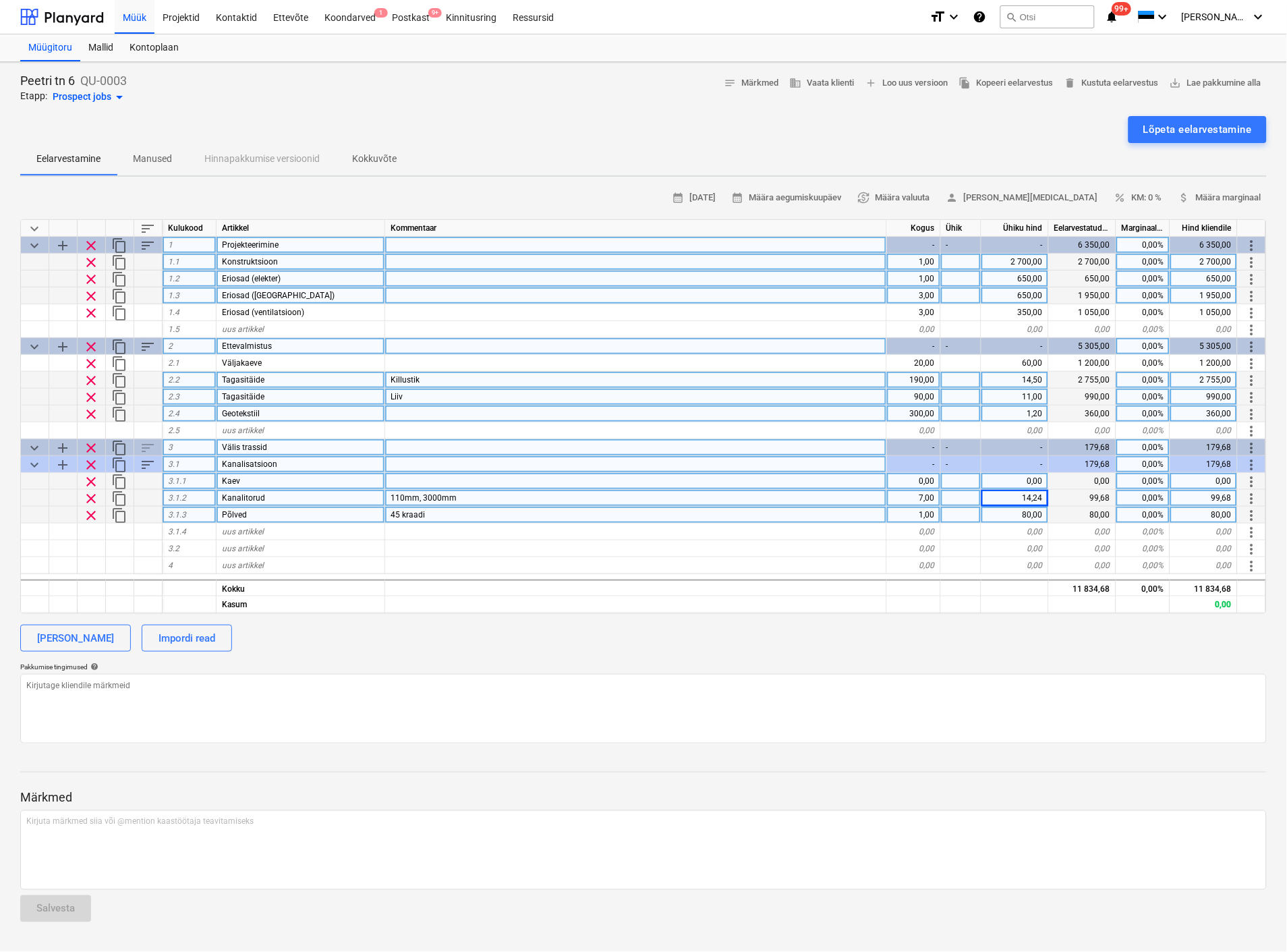
click at [921, 511] on div "1,00" at bounding box center [914, 514] width 54 height 17
type input "9"
type textarea "x"
click at [949, 511] on div at bounding box center [961, 514] width 40 height 17
type input "tk"
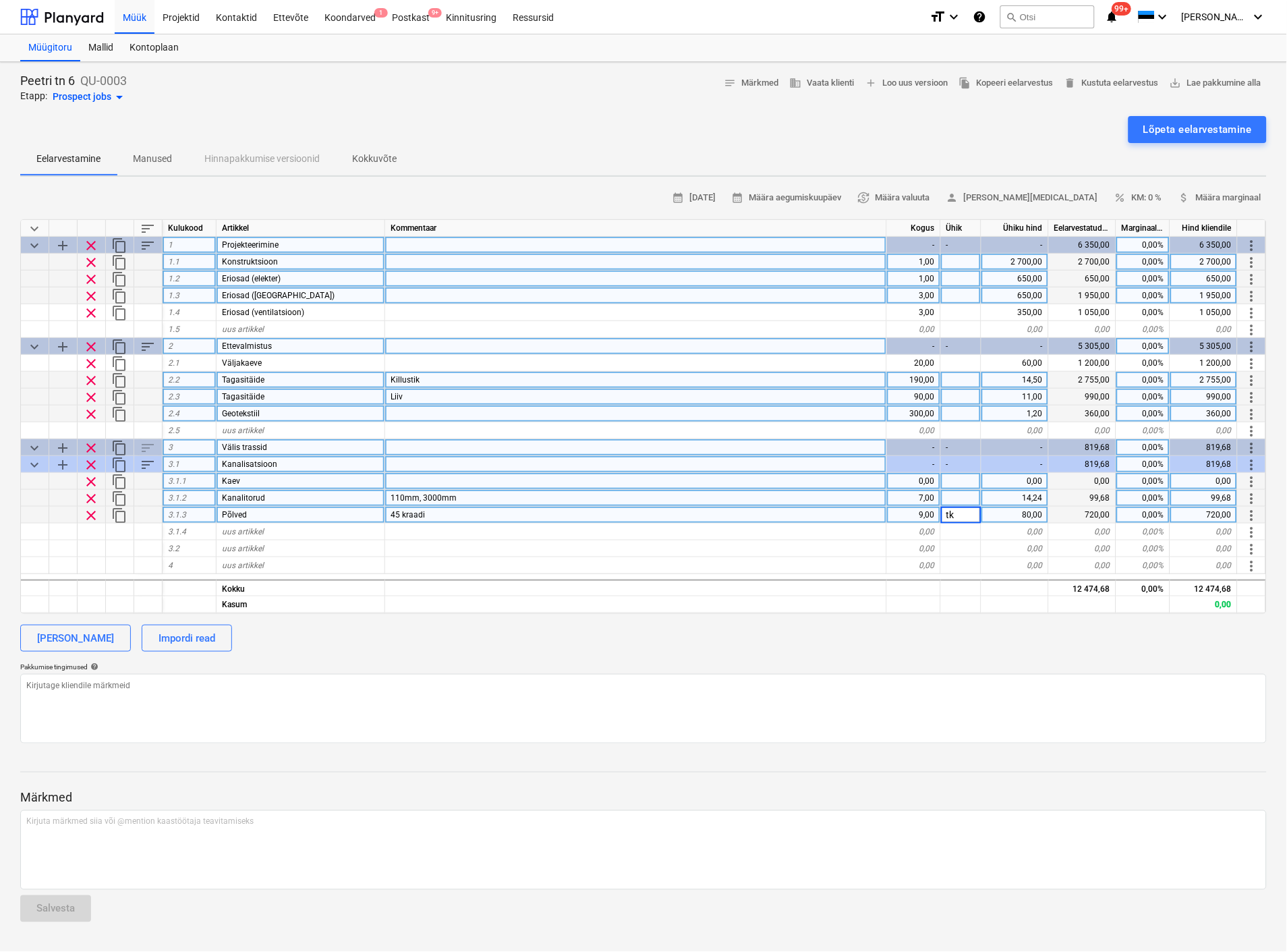
type textarea "x"
click at [1029, 513] on div "80,00" at bounding box center [1015, 514] width 67 height 17
type input "4,19"
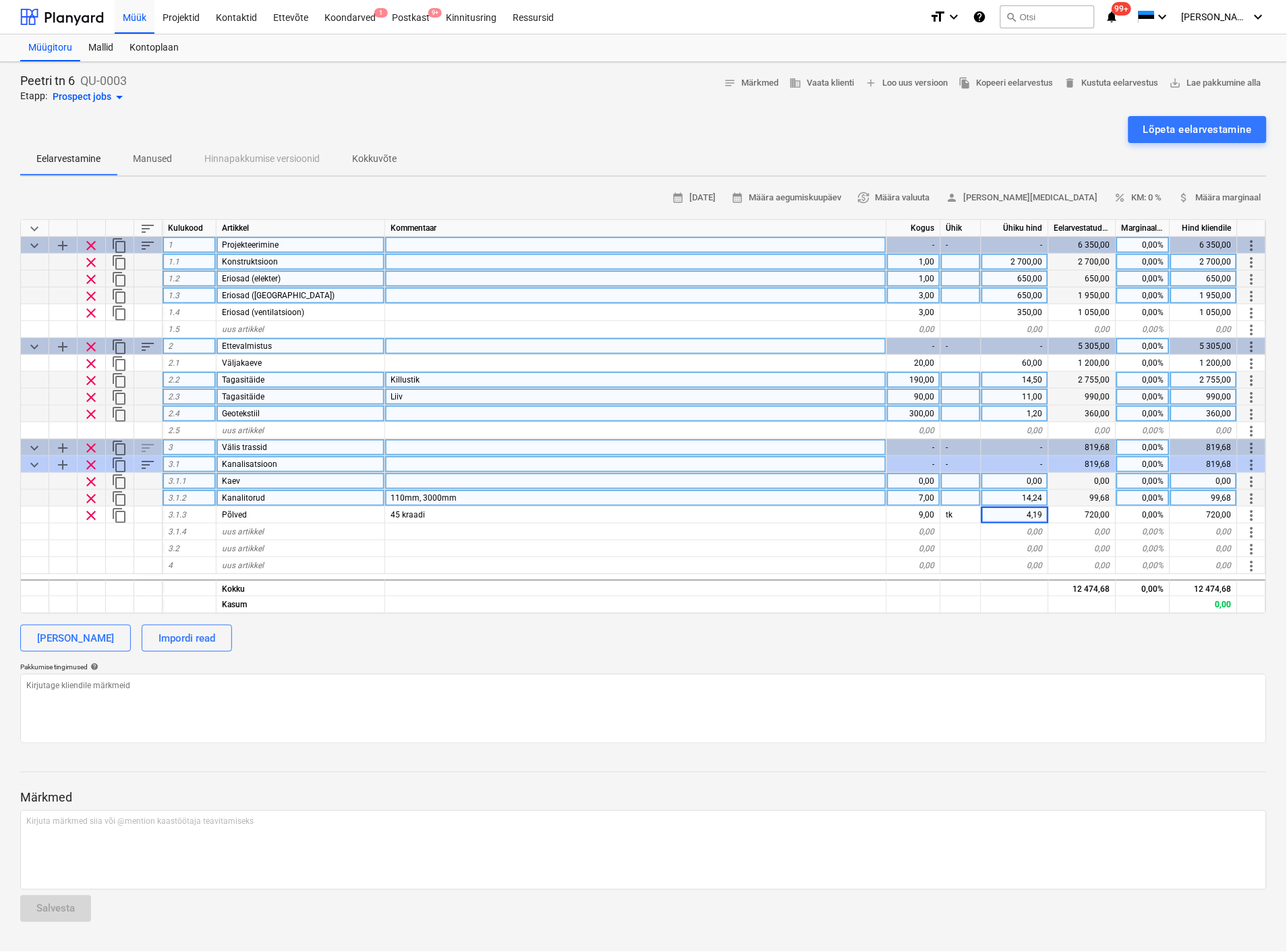
click at [914, 481] on div "0,00" at bounding box center [914, 481] width 54 height 17
type textarea "x"
click at [419, 481] on div at bounding box center [636, 481] width 502 height 17
click at [417, 475] on div at bounding box center [636, 481] width 502 height 17
type input "400/110"
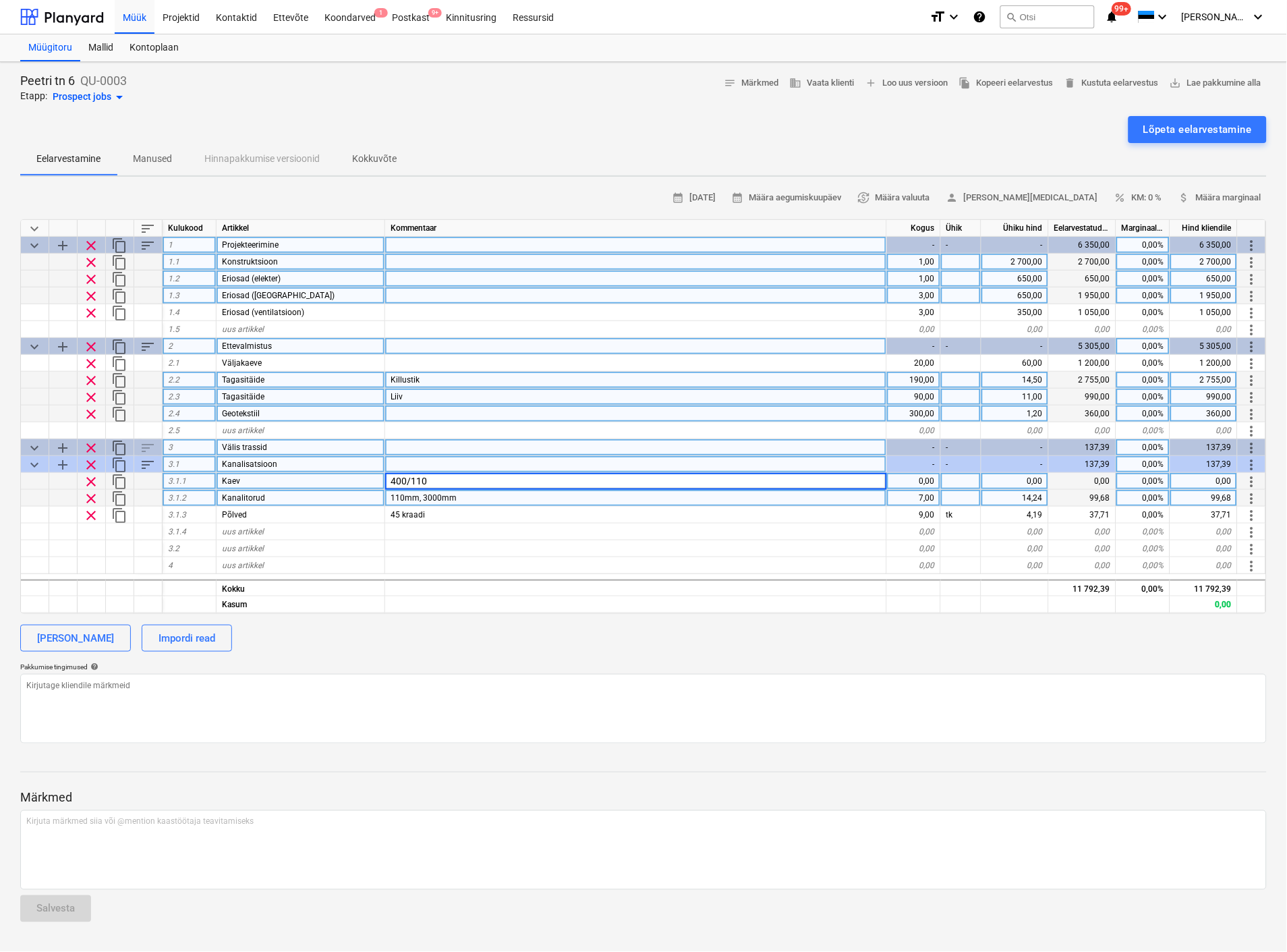
click at [904, 481] on div "0,00" at bounding box center [914, 481] width 54 height 17
type textarea "x"
type input "1"
click at [969, 484] on div at bounding box center [961, 481] width 40 height 17
type textarea "x"
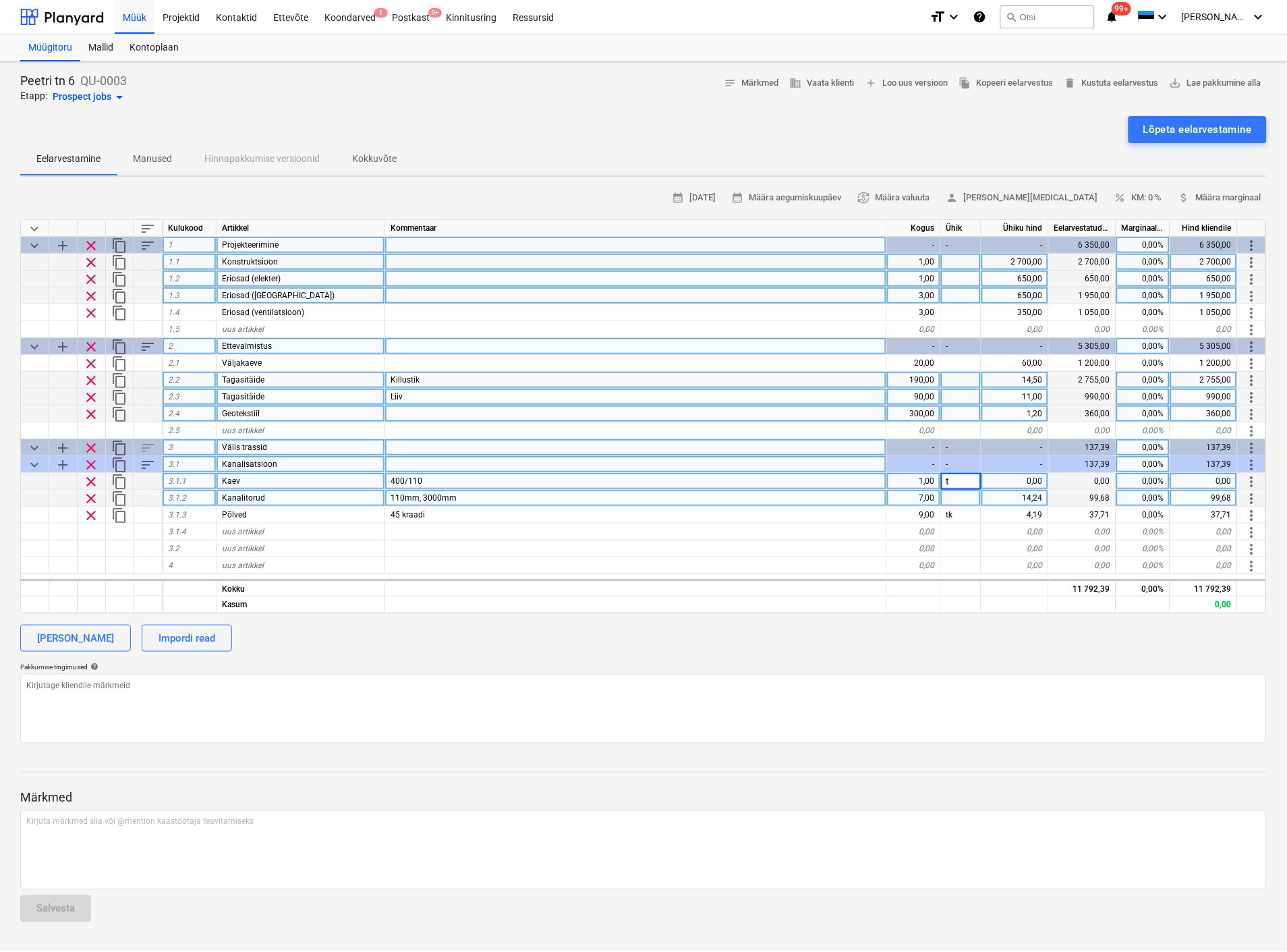
type input "tk"
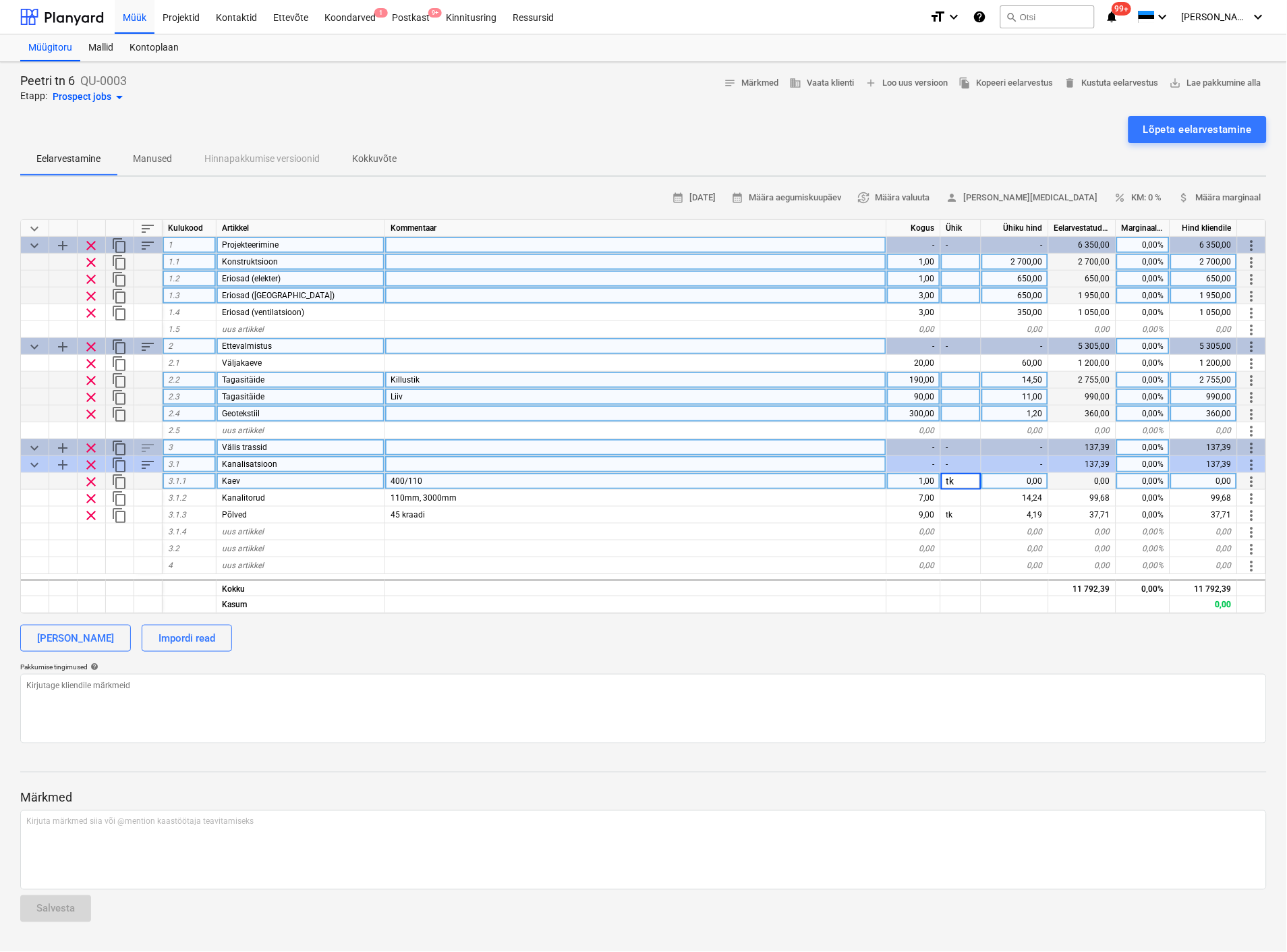
type textarea "x"
click at [1027, 476] on div "0,00" at bounding box center [1015, 481] width 67 height 17
type input "190"
click at [784, 542] on div at bounding box center [636, 549] width 502 height 17
type textarea "x"
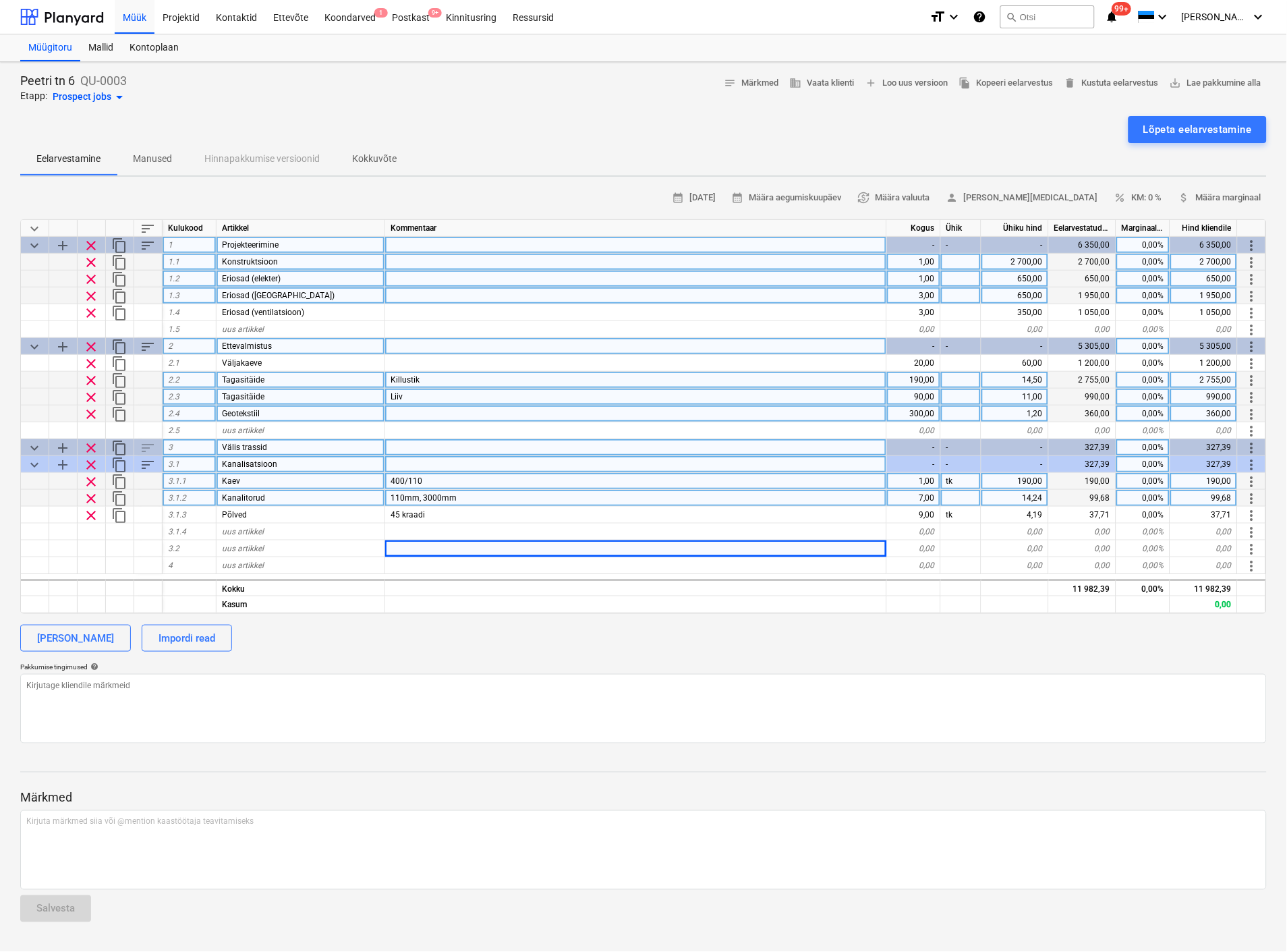
click at [953, 492] on div at bounding box center [961, 498] width 40 height 17
type input "tk"
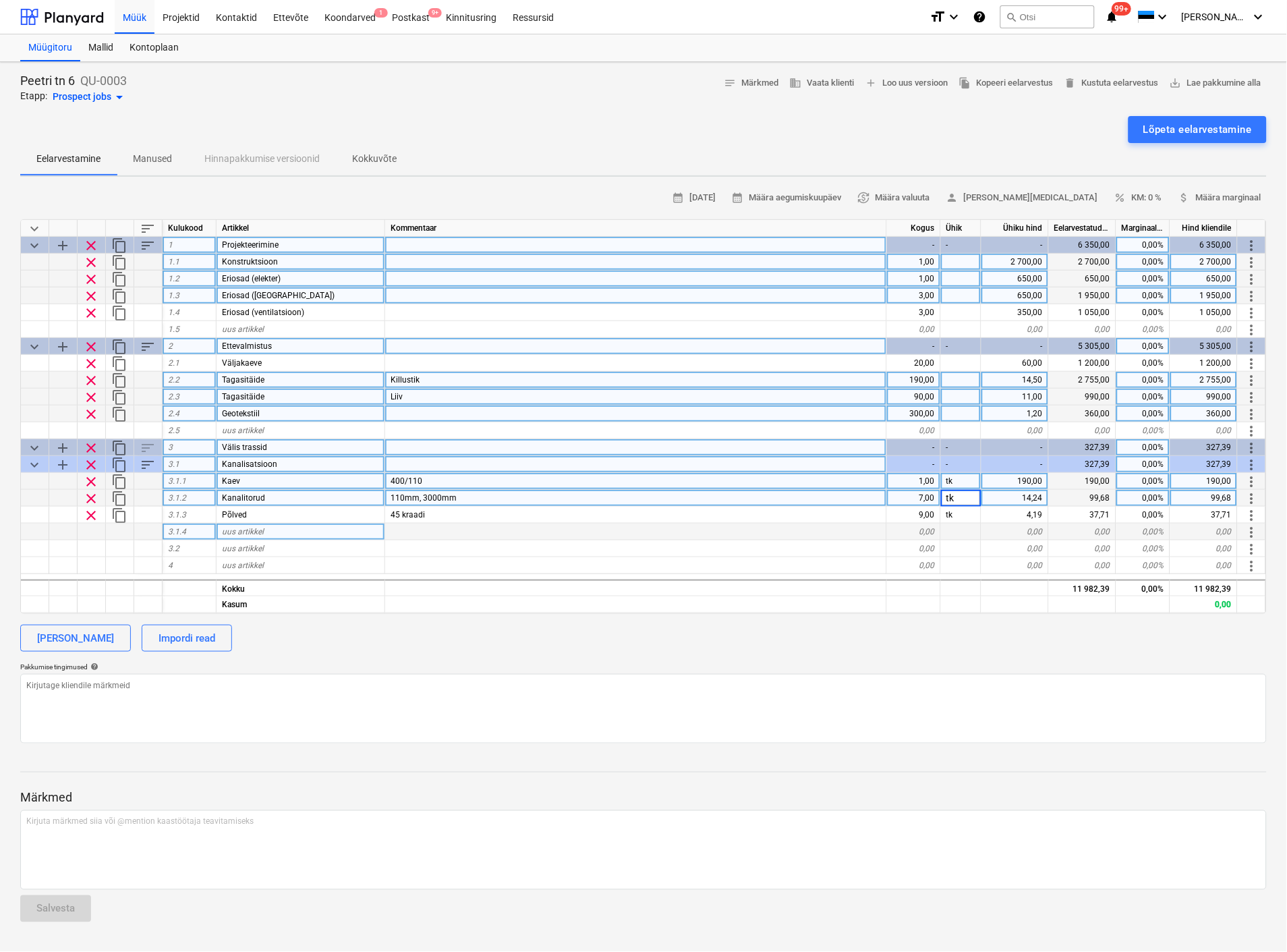
type textarea "x"
click at [262, 523] on div "uus artikkel" at bounding box center [301, 531] width 168 height 17
type input "Abimaterjalid"
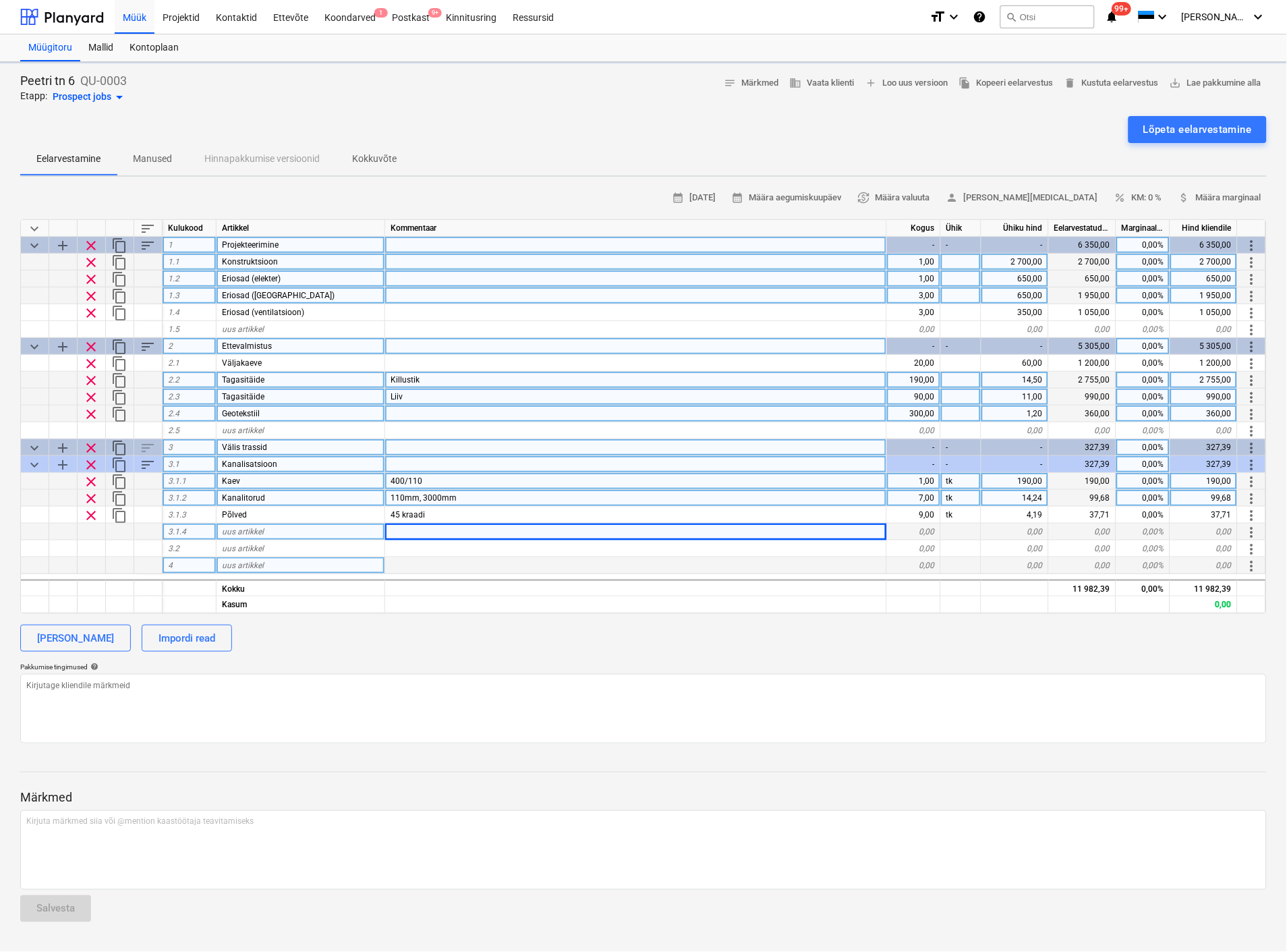
type textarea "x"
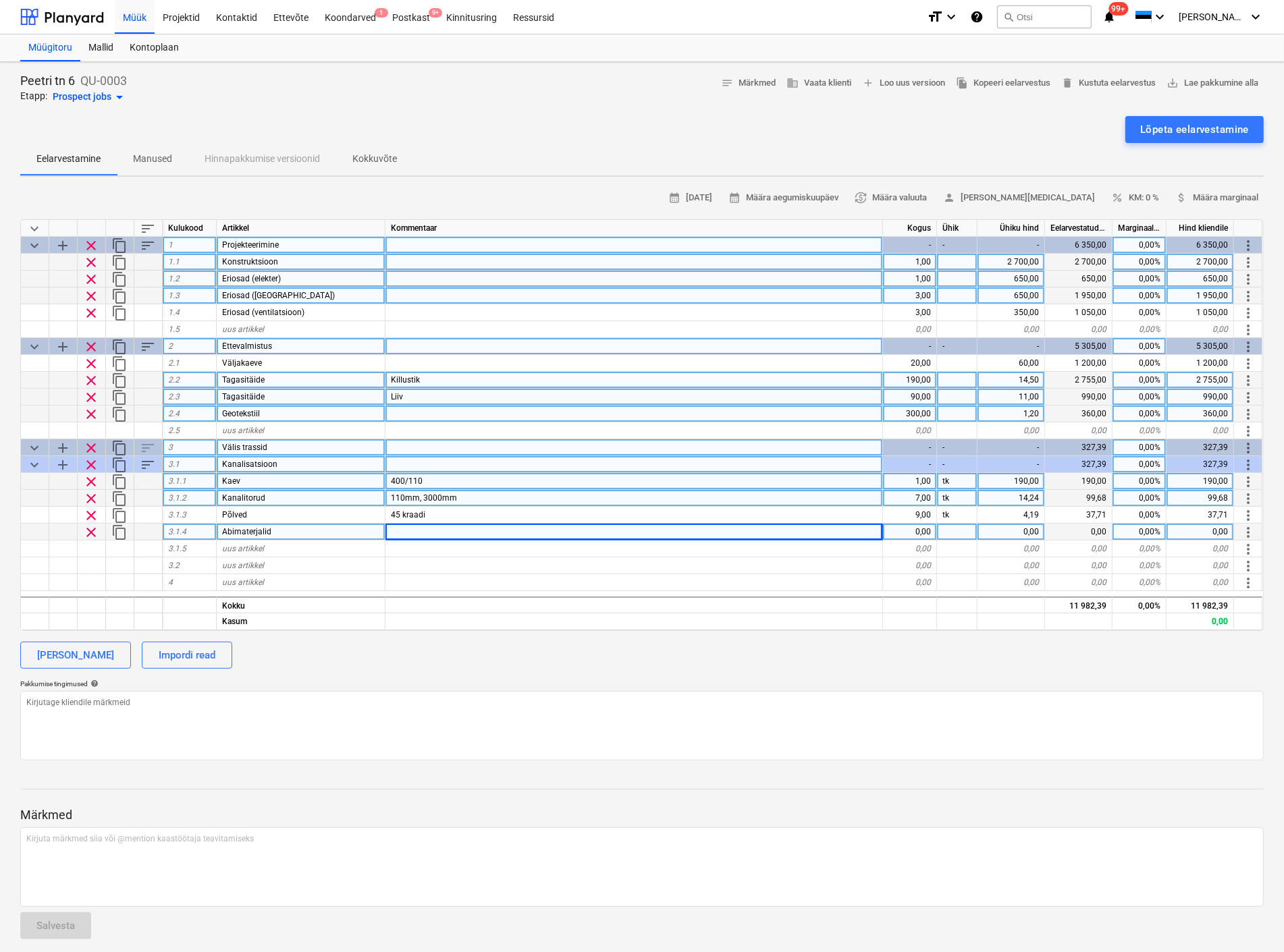
click at [504, 532] on div at bounding box center [634, 531] width 498 height 17
type input "Lint, värv, kreem jne"
type textarea "x"
click at [912, 526] on div "0,00" at bounding box center [910, 531] width 54 height 17
type input "1"
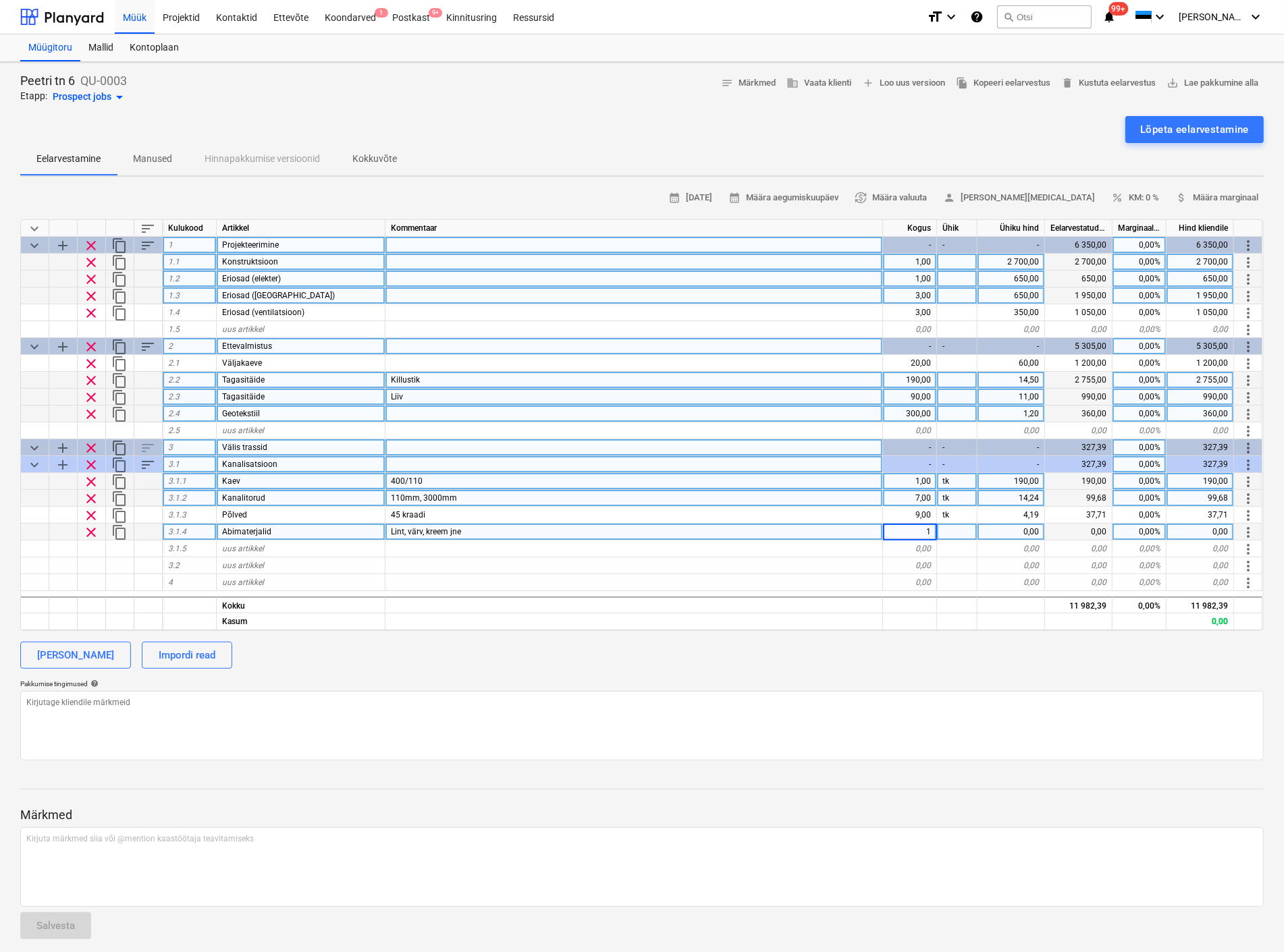
click at [955, 528] on div at bounding box center [957, 531] width 40 height 17
type textarea "x"
type input "kmpl"
type textarea "x"
click at [1034, 530] on div "1,00" at bounding box center [1011, 531] width 67 height 17
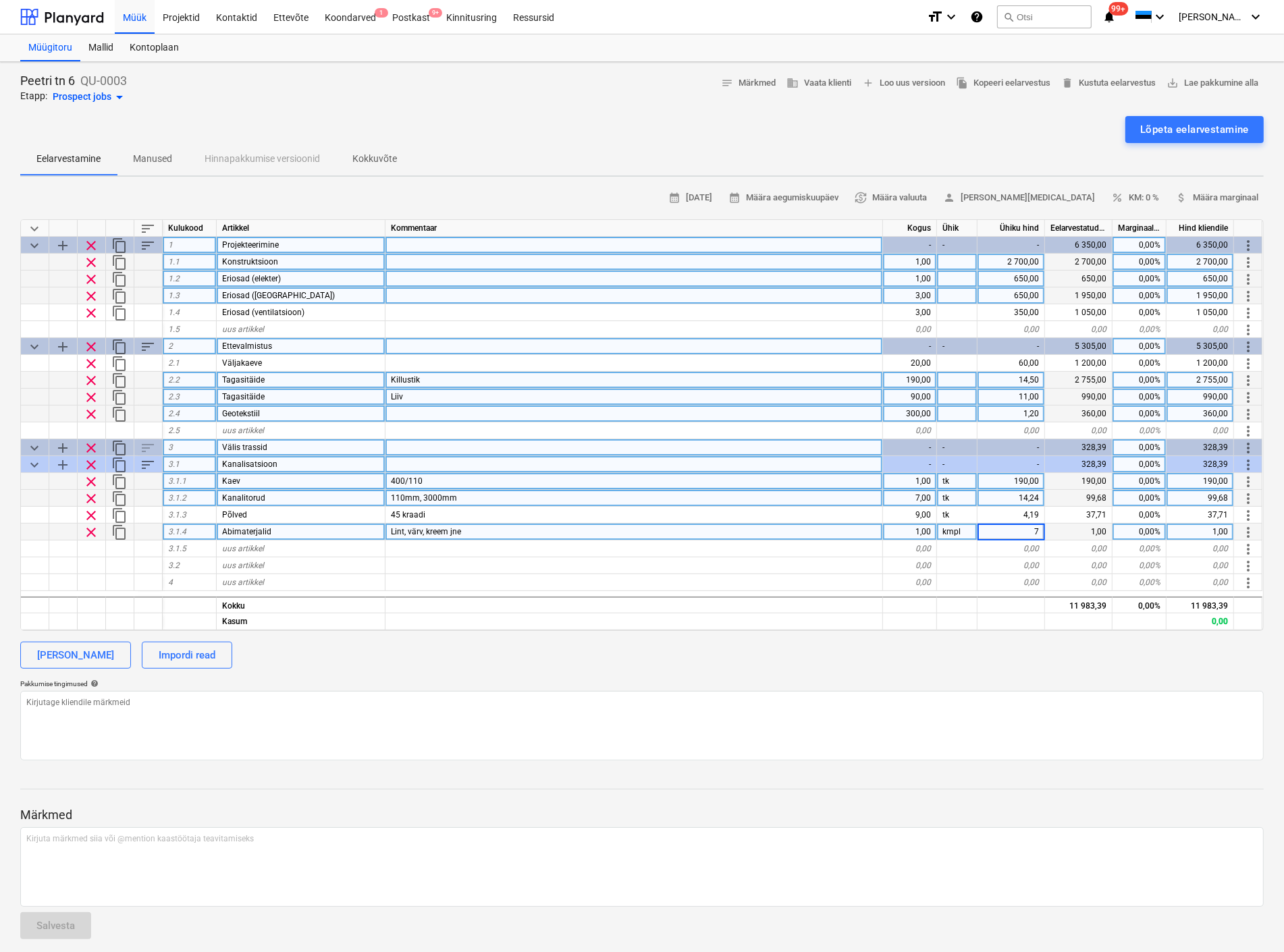
type input "75"
click at [781, 541] on div at bounding box center [634, 549] width 498 height 17
click at [61, 443] on span "add" at bounding box center [63, 448] width 16 height 16
type textarea "x"
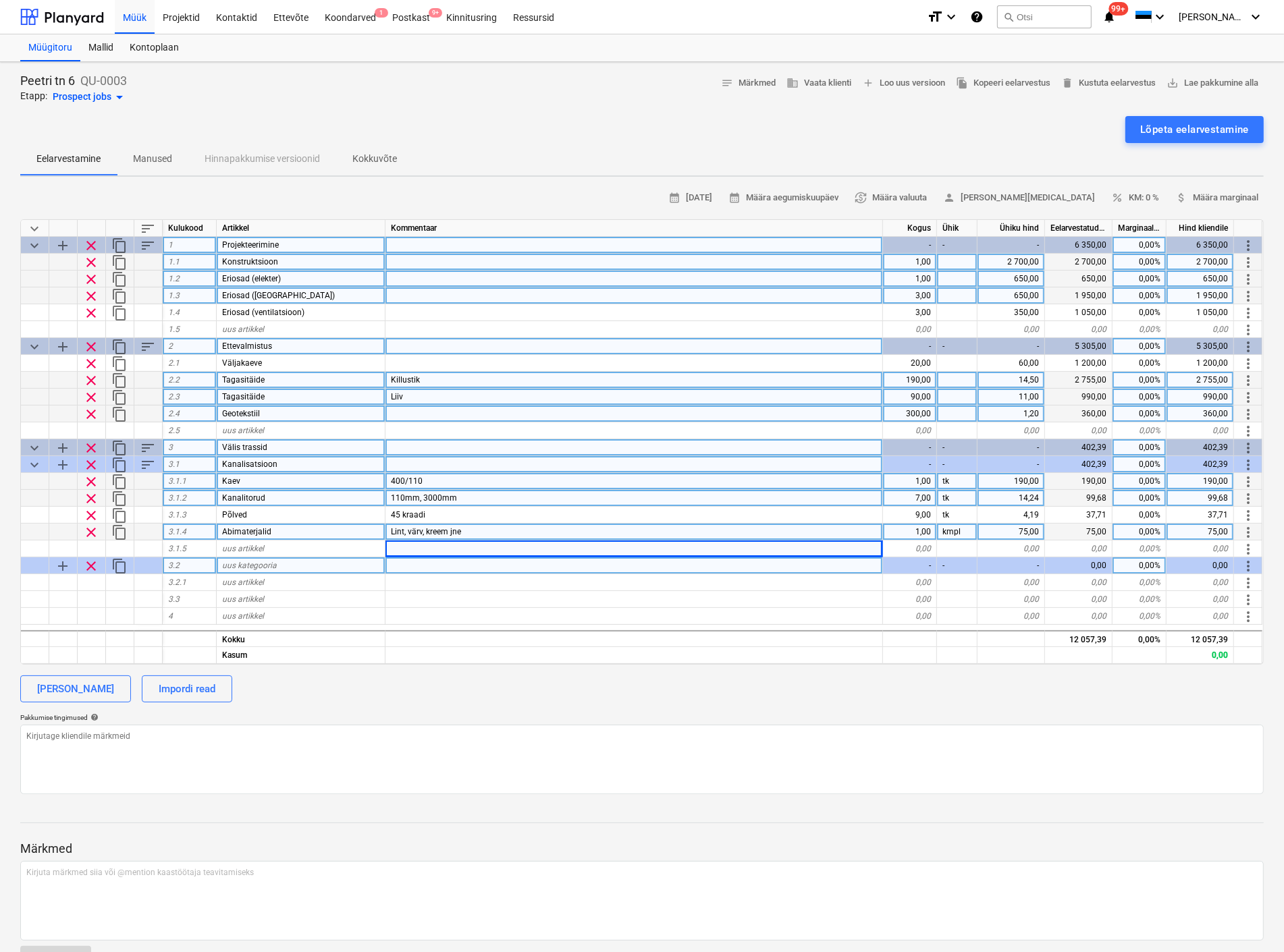
click at [237, 561] on span "uus kategooria" at bounding box center [249, 565] width 55 height 10
type input "Vesi"
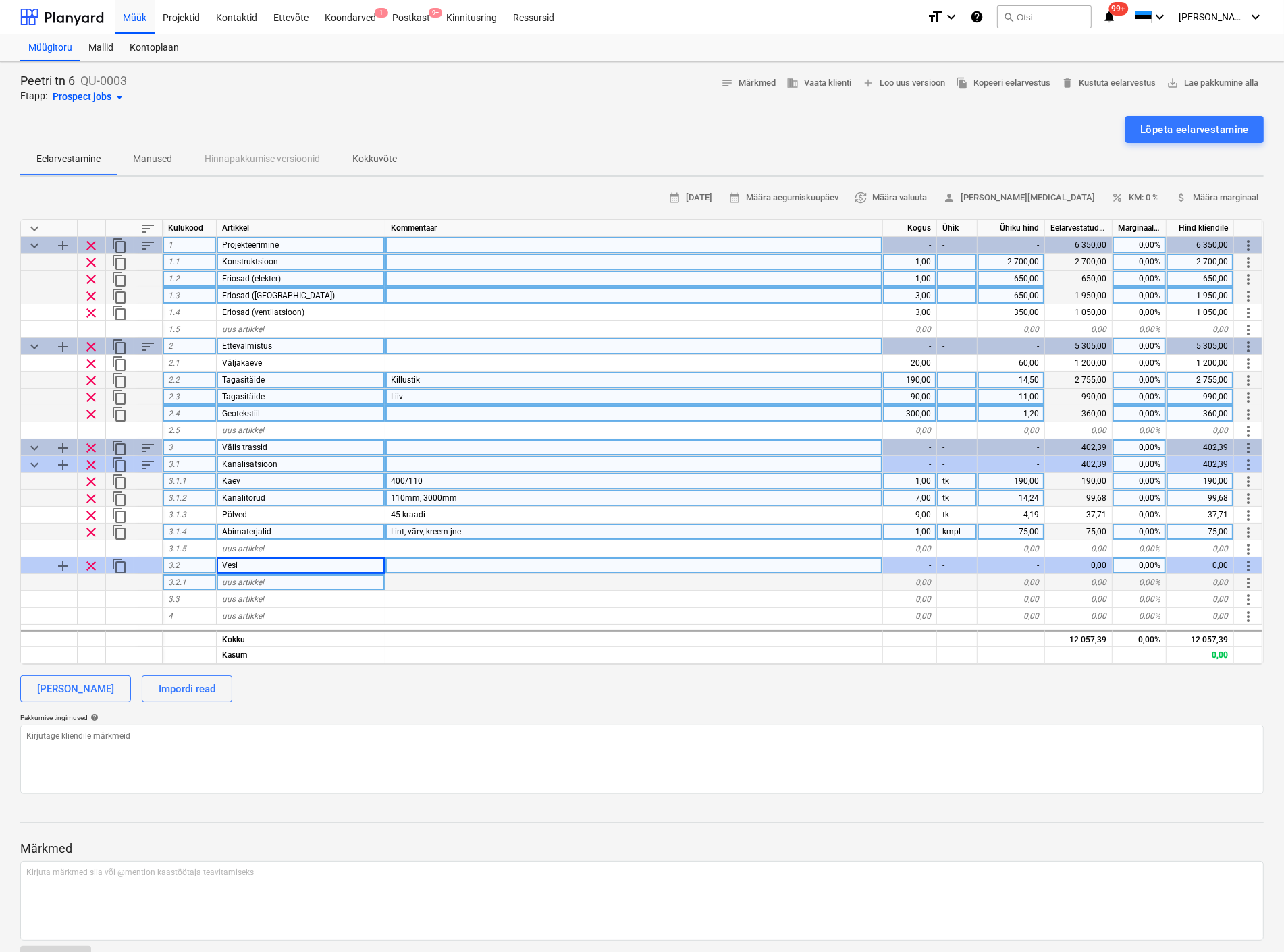
type textarea "x"
drag, startPoint x: 295, startPoint y: 563, endPoint x: 199, endPoint y: 570, distance: 96.3
click at [0, 0] on div "add clear content_copy 3.2 Keevismuhv - - - 0,00 0,00% 0,00 more_vert" at bounding box center [0, 0] width 0 height 0
click at [261, 566] on input "PEM" at bounding box center [301, 566] width 168 height 16
click at [264, 584] on span "uus artikkel" at bounding box center [242, 582] width 42 height 10
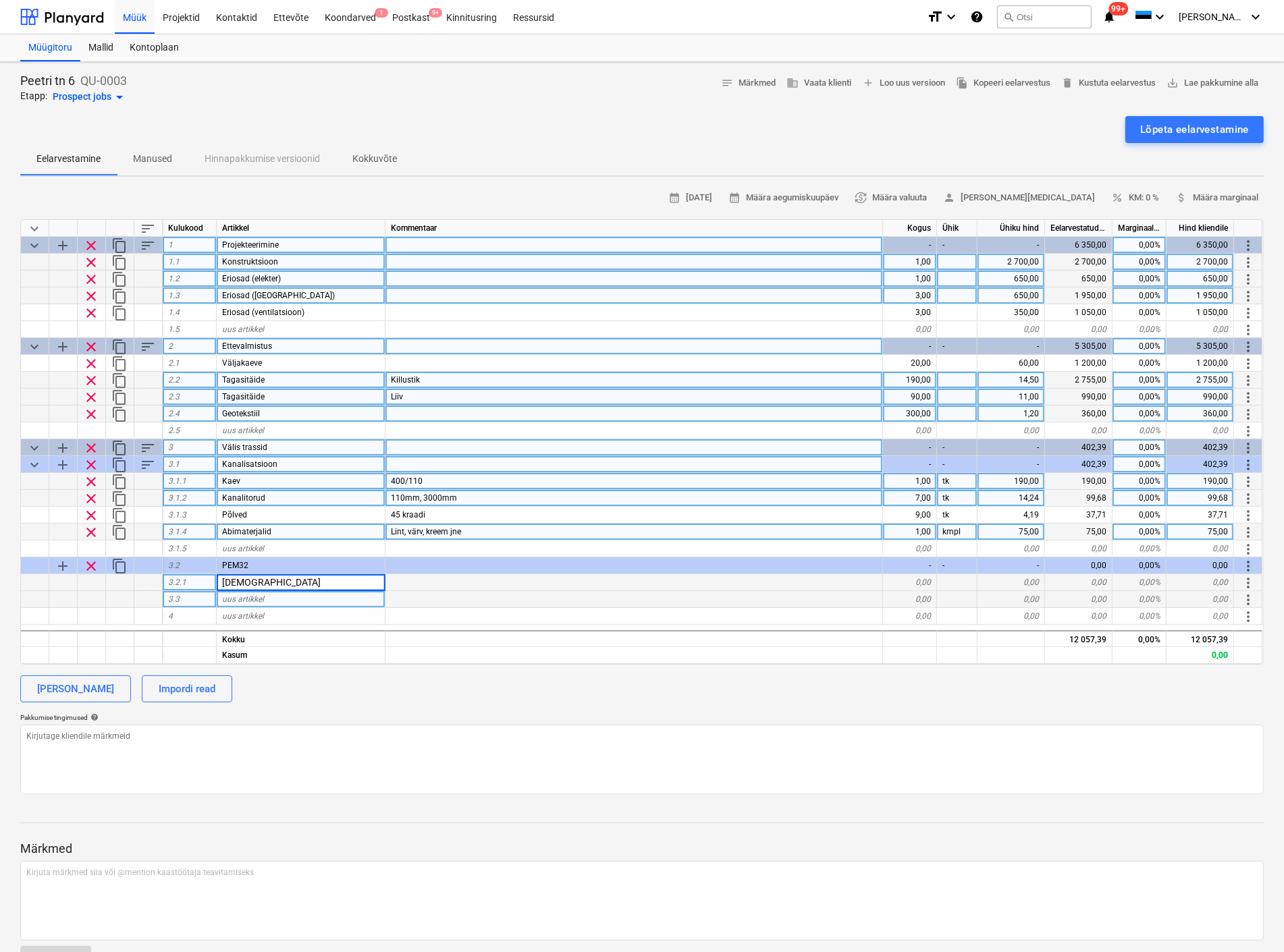
click at [267, 594] on div "uus artikkel" at bounding box center [301, 599] width 168 height 17
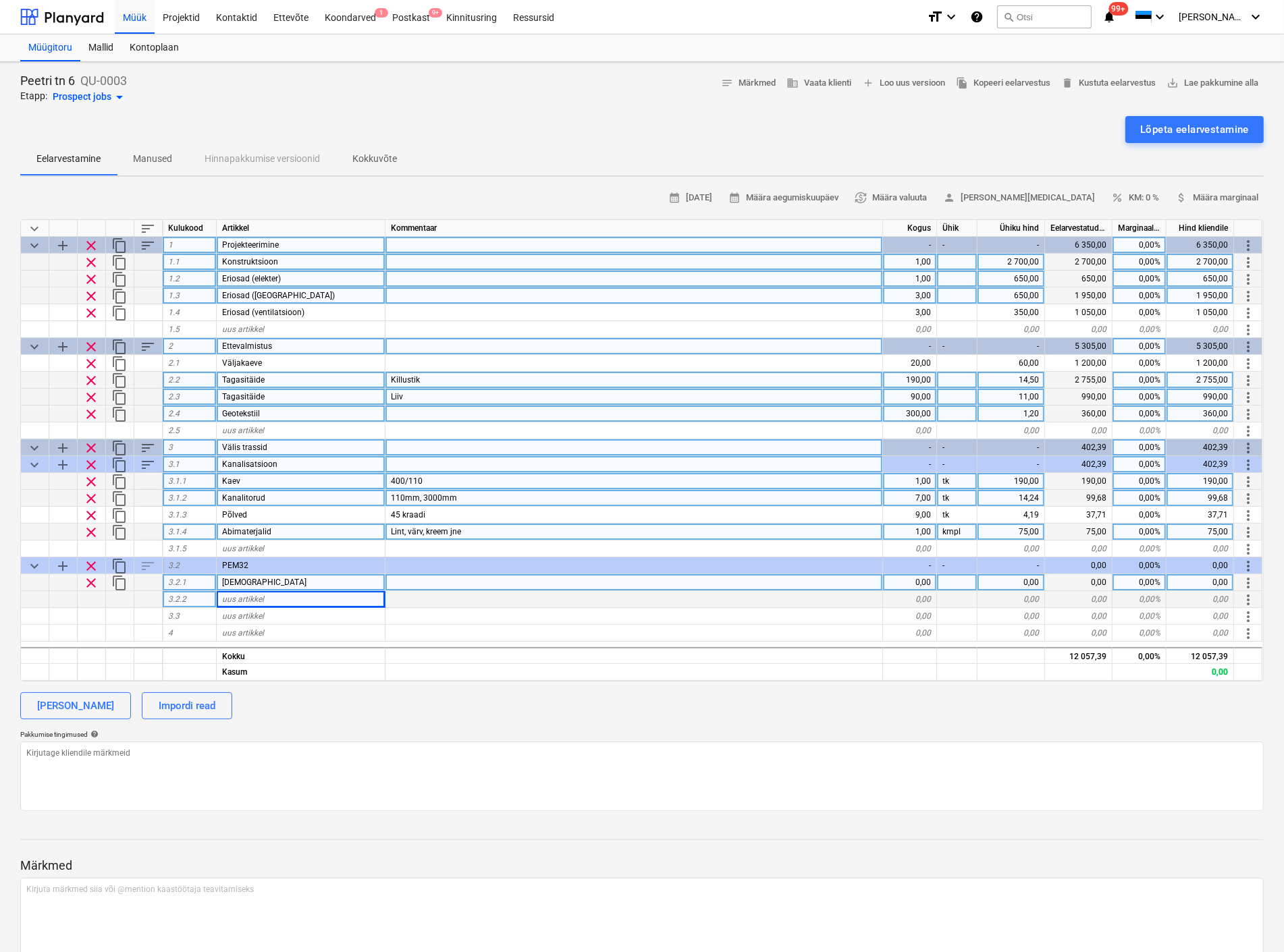
click at [415, 582] on div at bounding box center [634, 582] width 498 height 17
click at [923, 581] on div "0,00" at bounding box center [910, 582] width 54 height 17
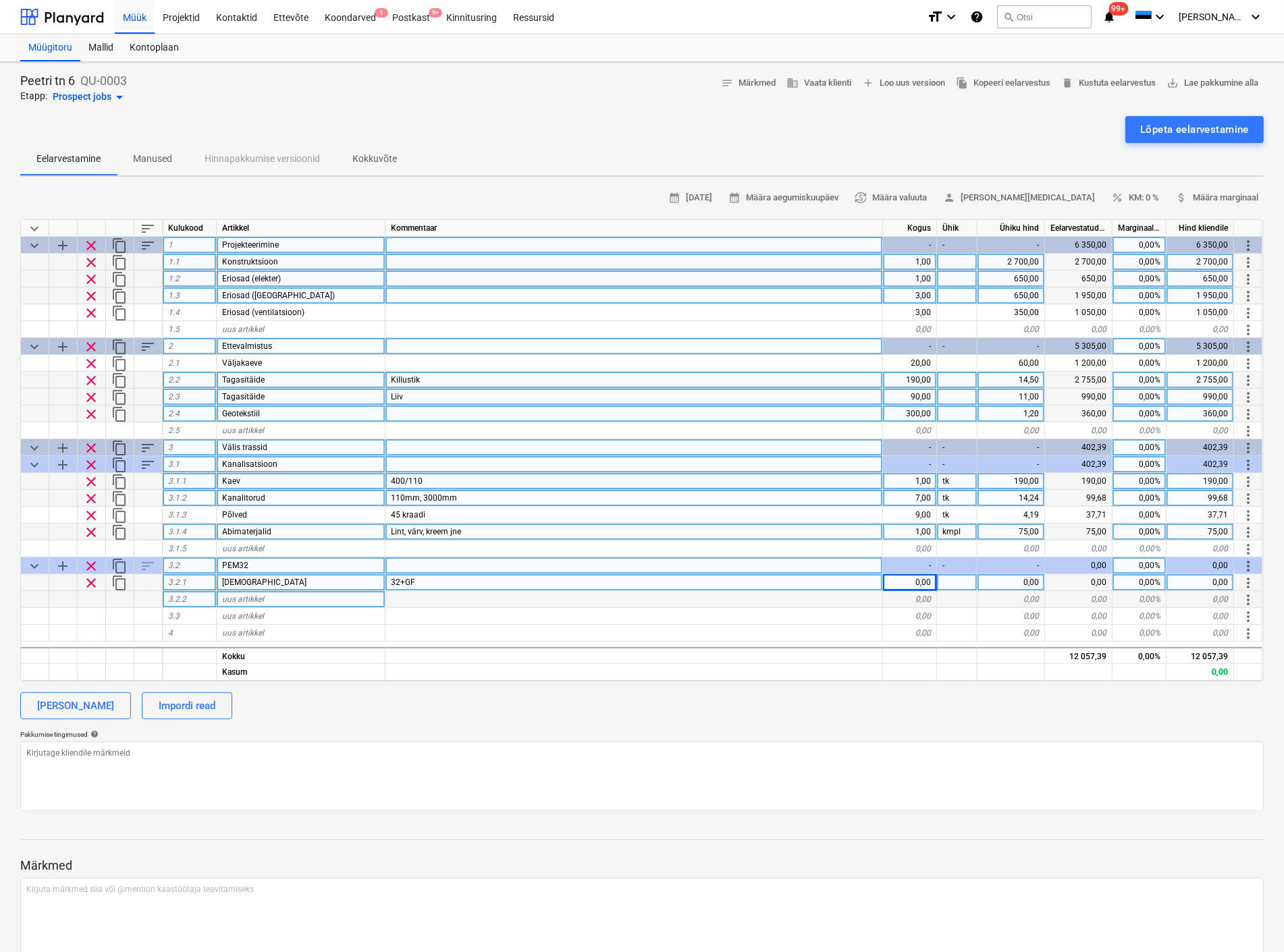
click at [915, 572] on div "-" at bounding box center [910, 566] width 54 height 17
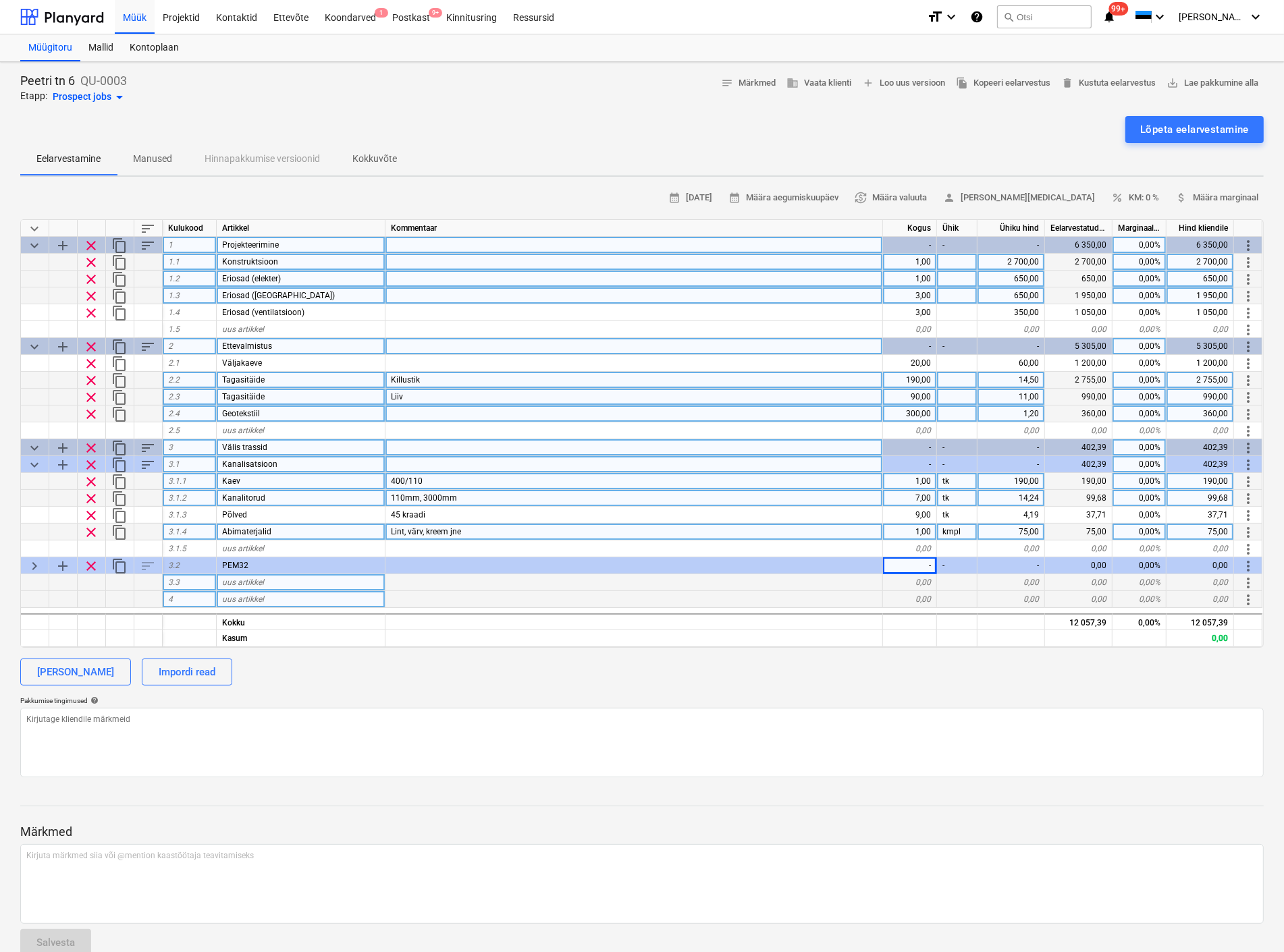
click at [908, 582] on div "0,00" at bounding box center [910, 582] width 54 height 17
click at [917, 580] on div "0,00" at bounding box center [910, 582] width 54 height 17
click at [284, 582] on div "uus artikkel" at bounding box center [301, 582] width 168 height 17
click at [284, 582] on input at bounding box center [301, 582] width 168 height 16
click at [922, 580] on div "0,00" at bounding box center [910, 582] width 54 height 17
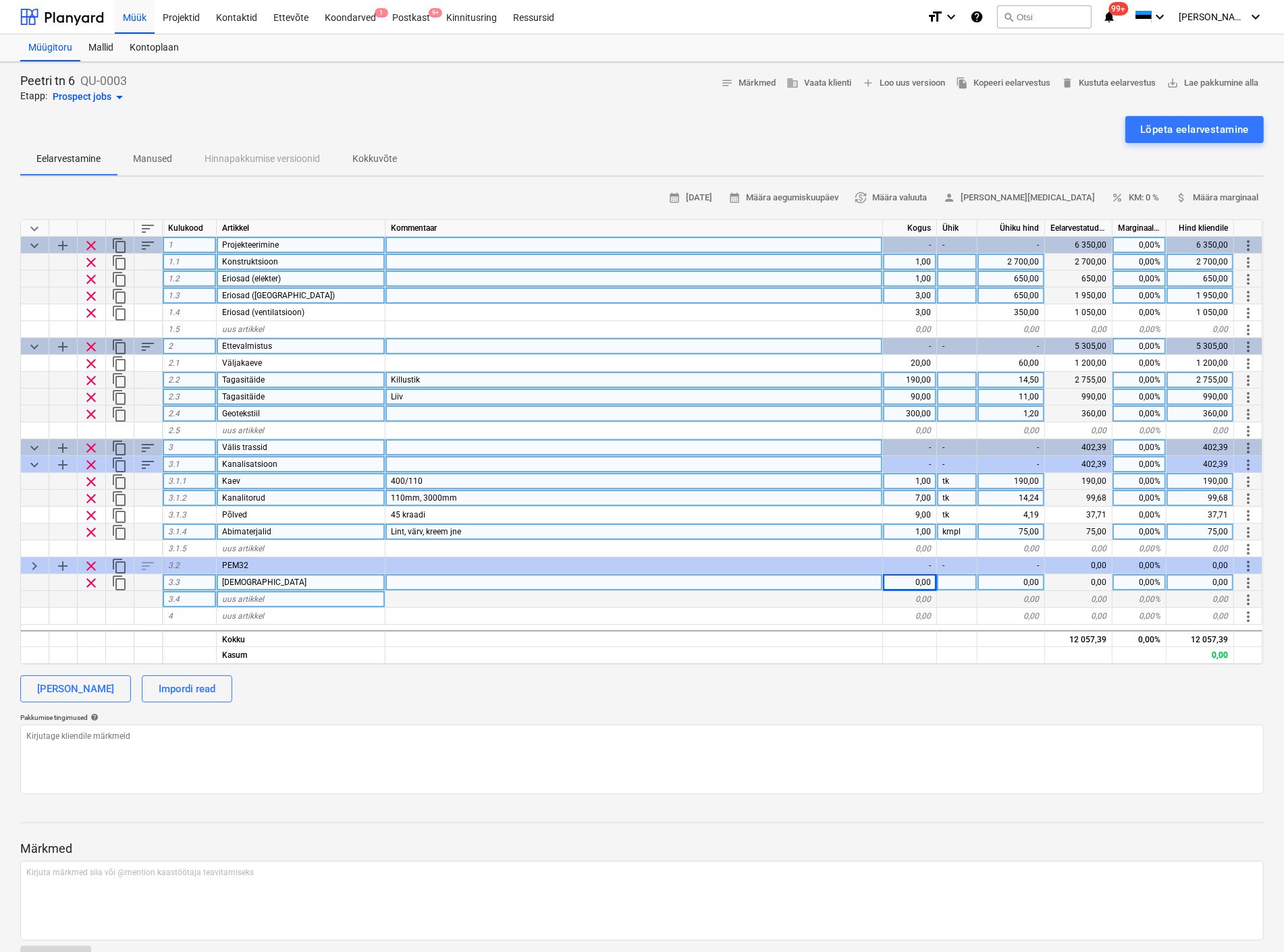
click at [402, 578] on div at bounding box center [634, 582] width 498 height 17
click at [903, 587] on div "0,00" at bounding box center [910, 582] width 54 height 17
click at [972, 577] on div at bounding box center [957, 582] width 40 height 17
click at [1008, 583] on div "0,00" at bounding box center [1011, 582] width 67 height 17
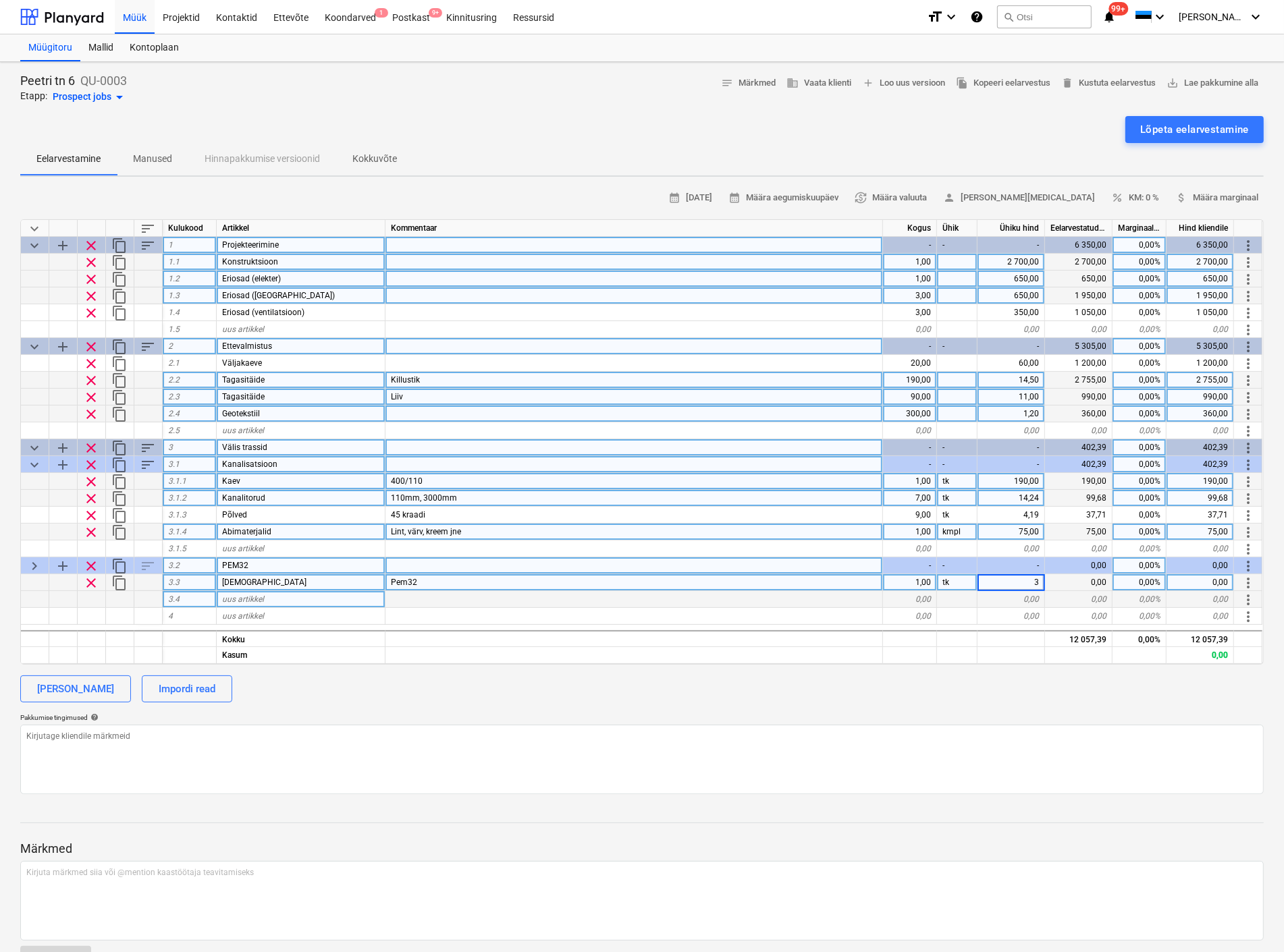
click at [910, 558] on div "-" at bounding box center [910, 566] width 54 height 17
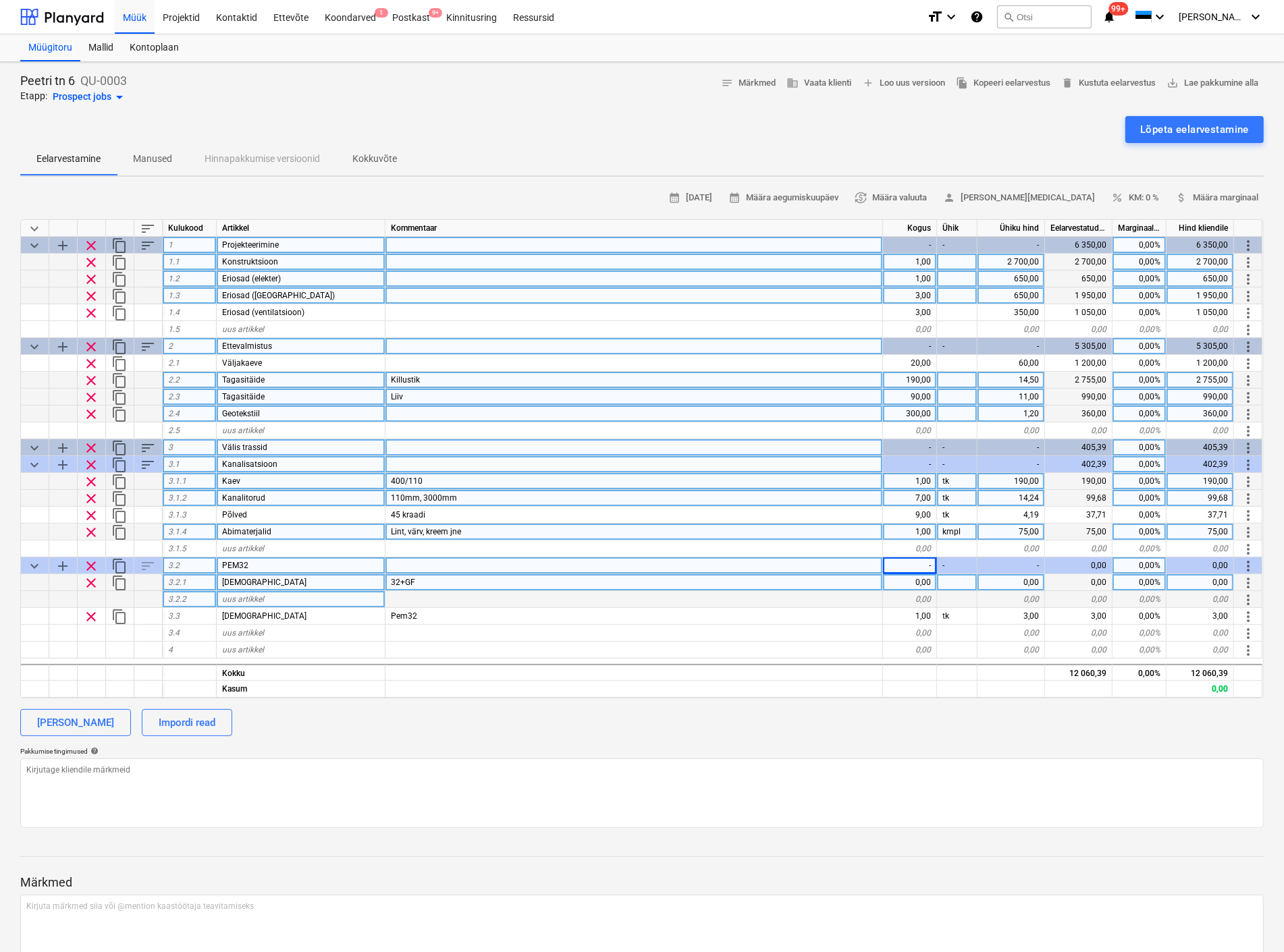
click at [914, 563] on div "-" at bounding box center [910, 566] width 54 height 17
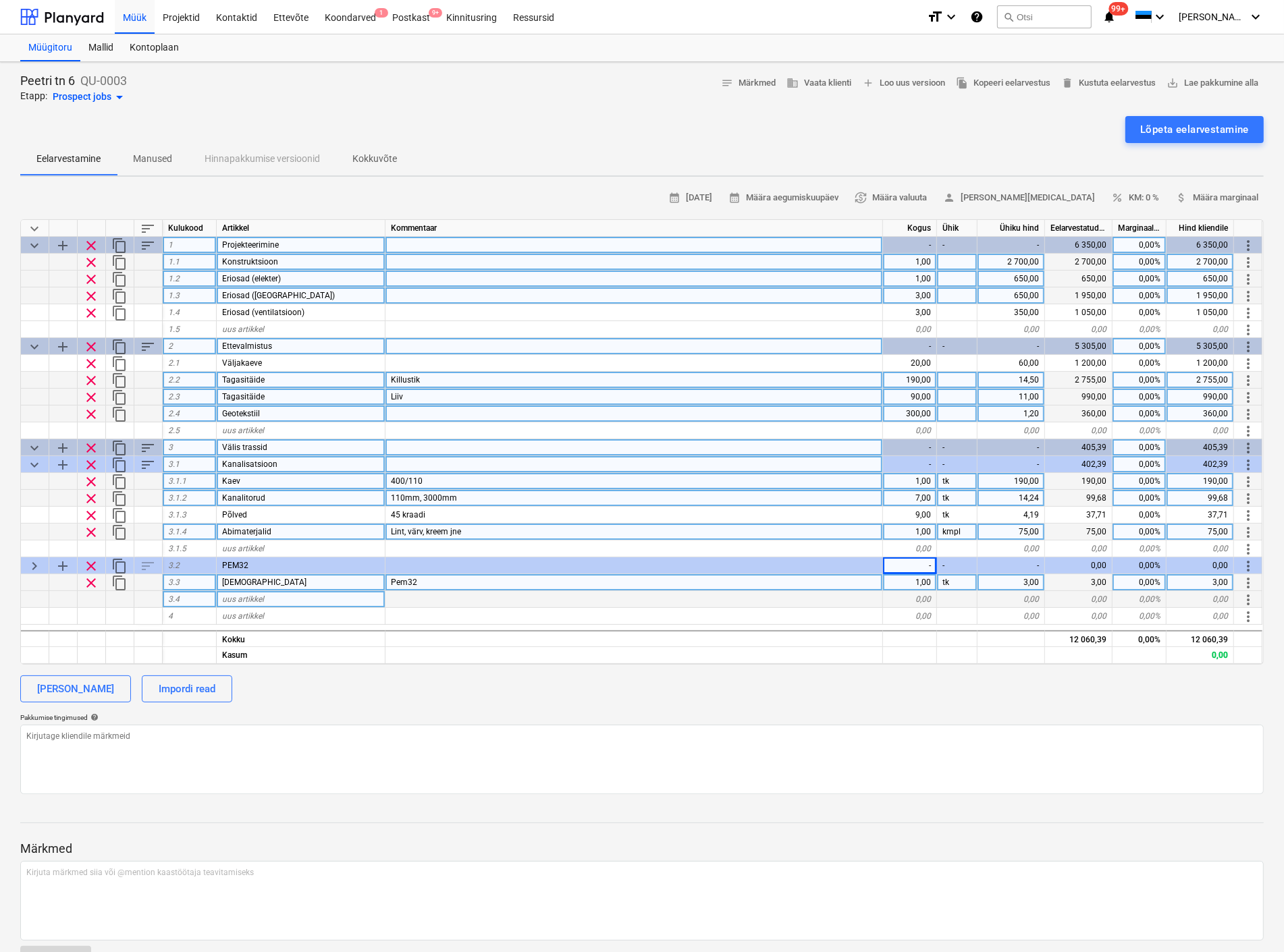
click at [946, 625] on div "keyboard_arrow_down sort Kulukood Artikkel Kommentaar Kogus Ühik Ühiku hind Eel…" at bounding box center [642, 442] width 1243 height 446
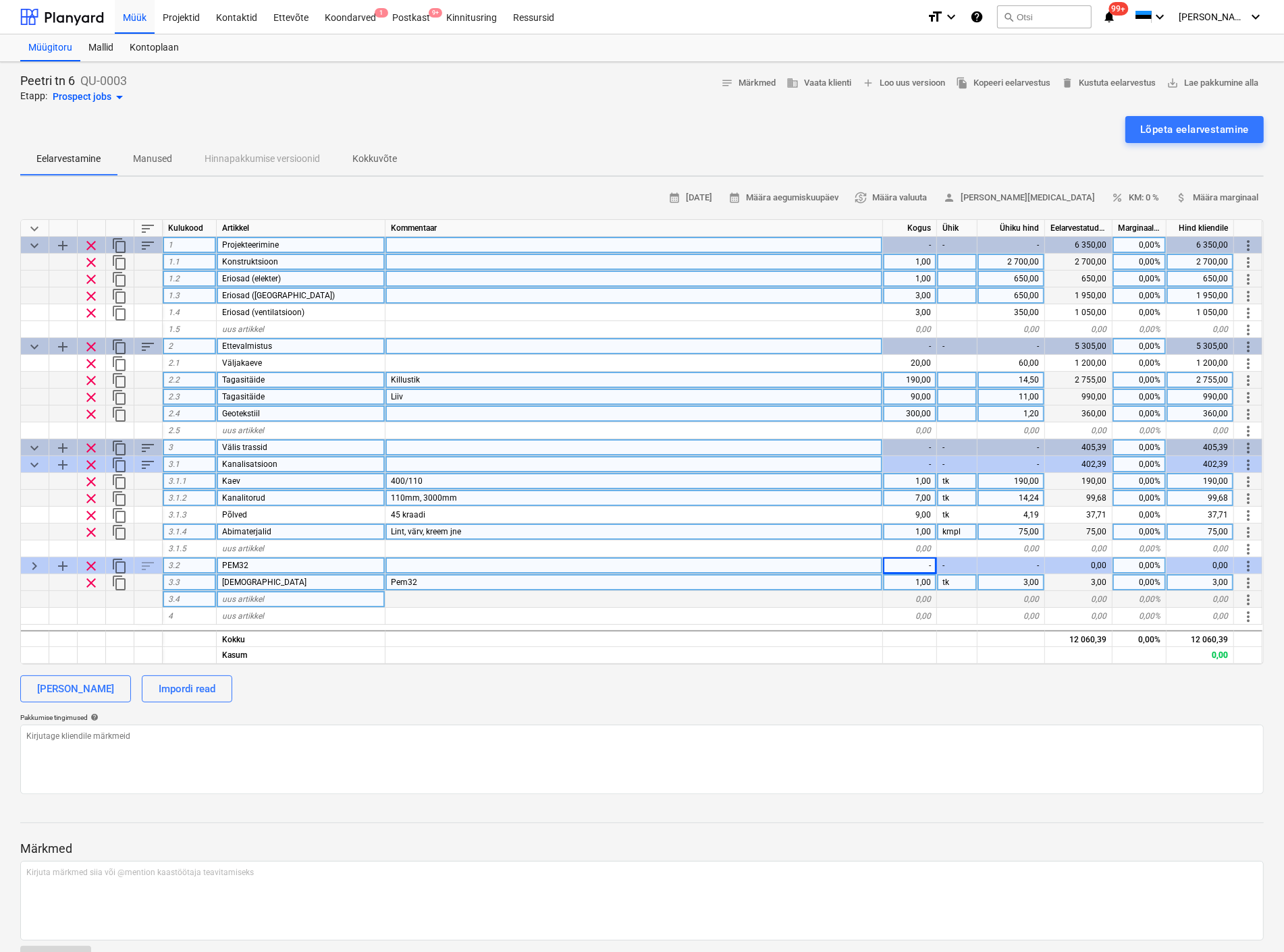
click at [921, 564] on div "-" at bounding box center [910, 566] width 54 height 17
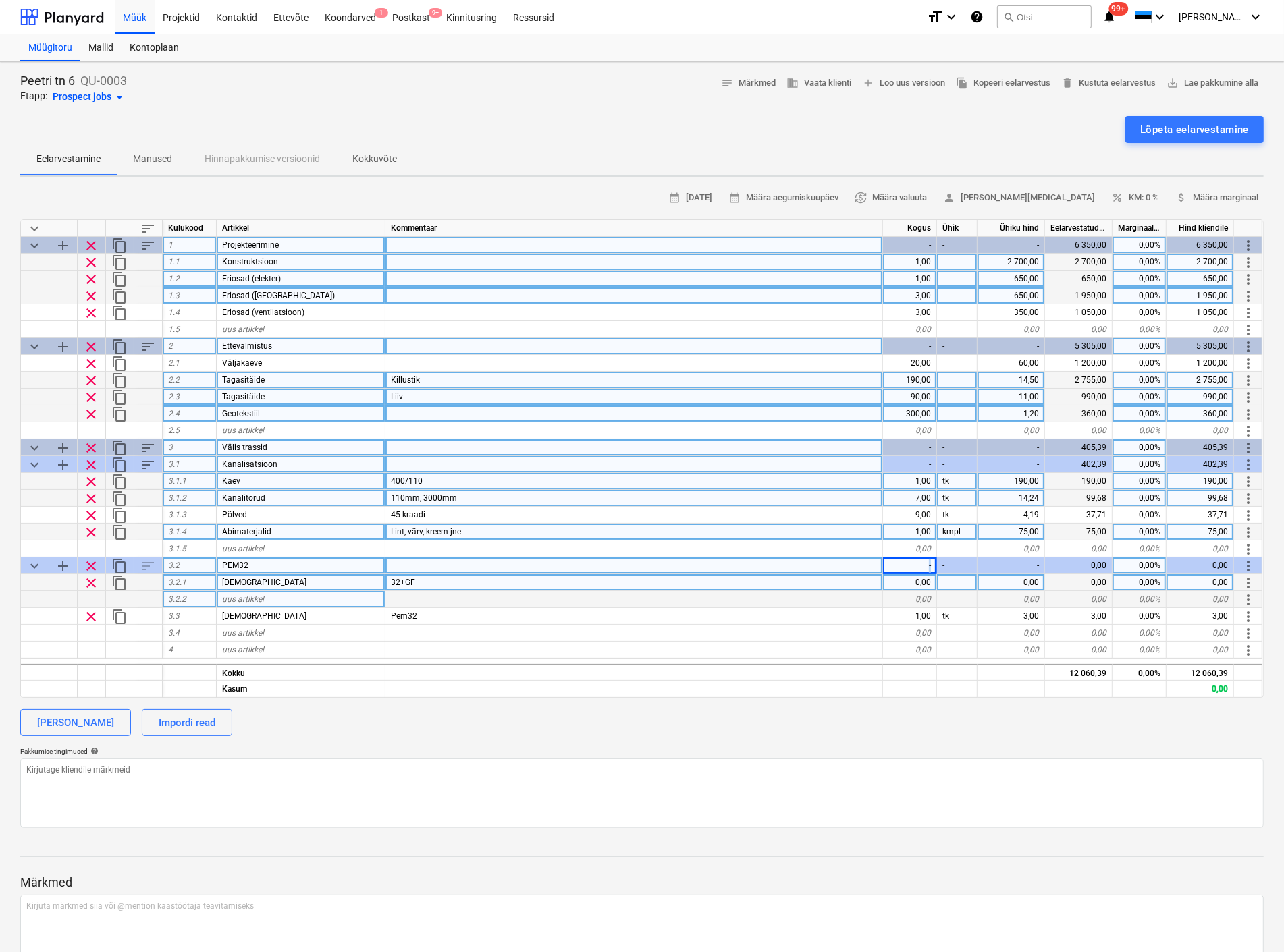
click at [921, 564] on div "-" at bounding box center [910, 566] width 54 height 17
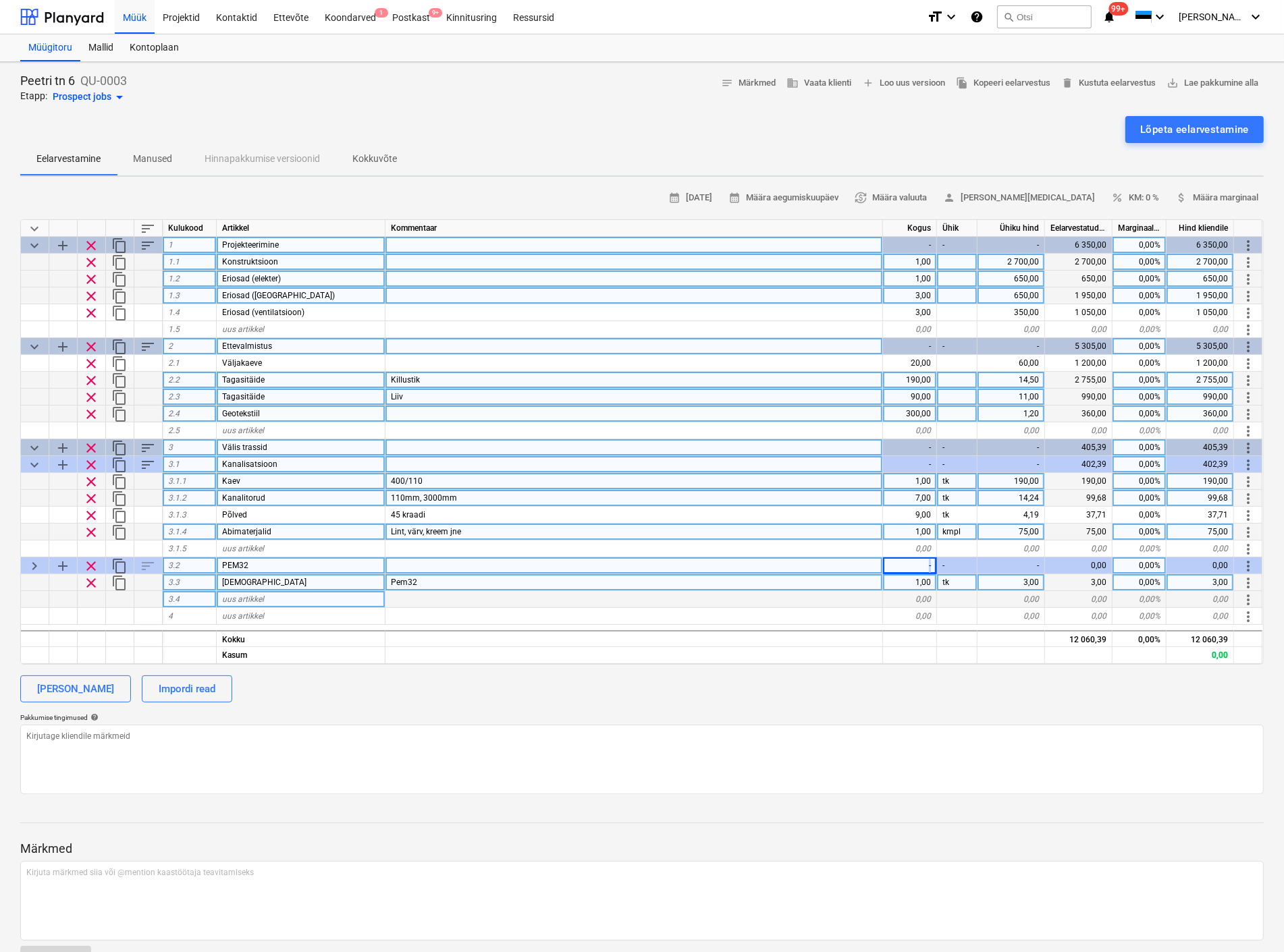
click at [921, 564] on div "-" at bounding box center [910, 566] width 54 height 17
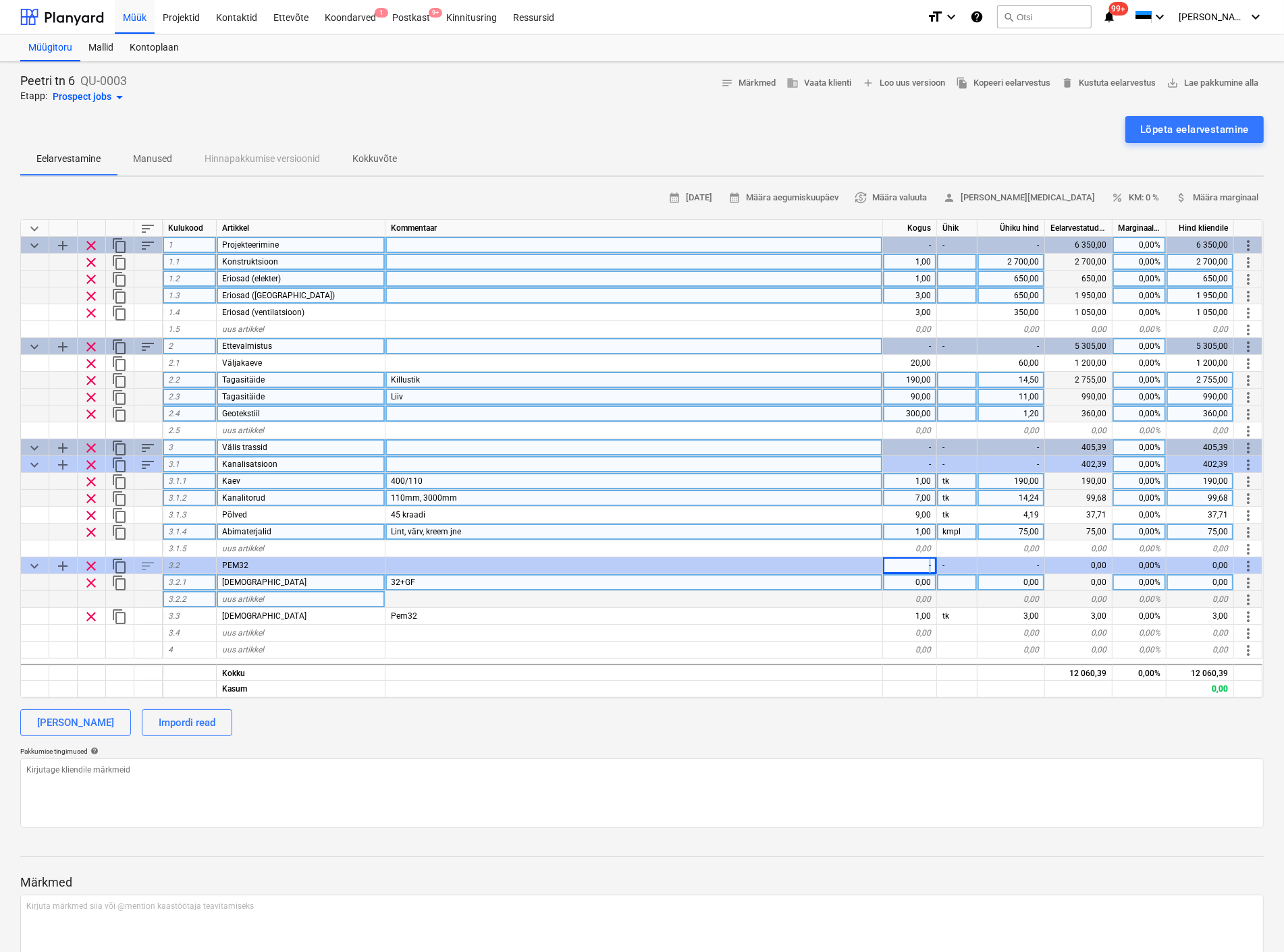
click at [86, 580] on span "clear" at bounding box center [91, 583] width 16 height 16
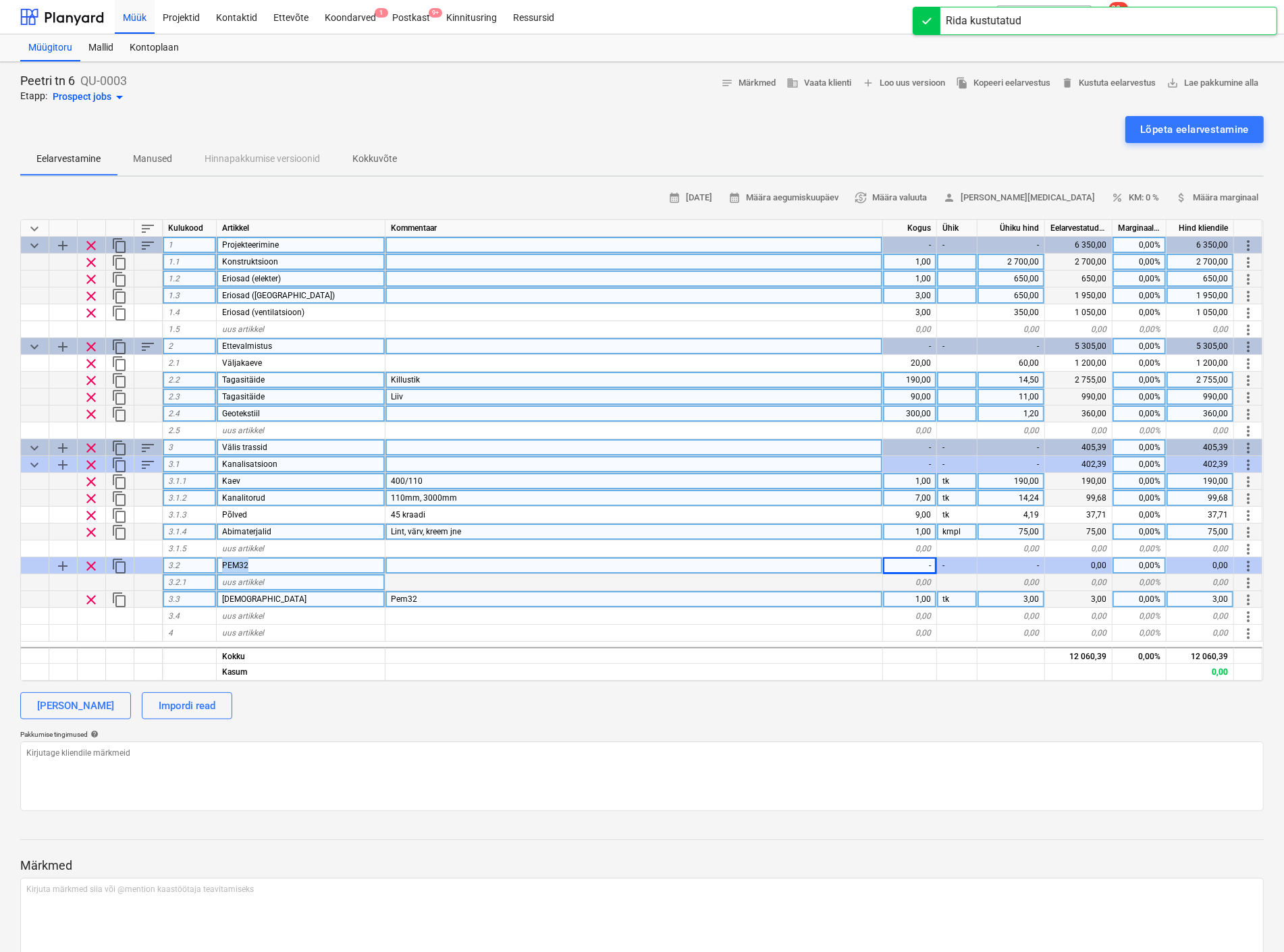
drag, startPoint x: 258, startPoint y: 566, endPoint x: 209, endPoint y: 566, distance: 49.0
click at [0, 0] on div "add clear content_copy 3.2 PEM32 - - - 0,00 0,00% 0,00 more_vert" at bounding box center [0, 0] width 0 height 0
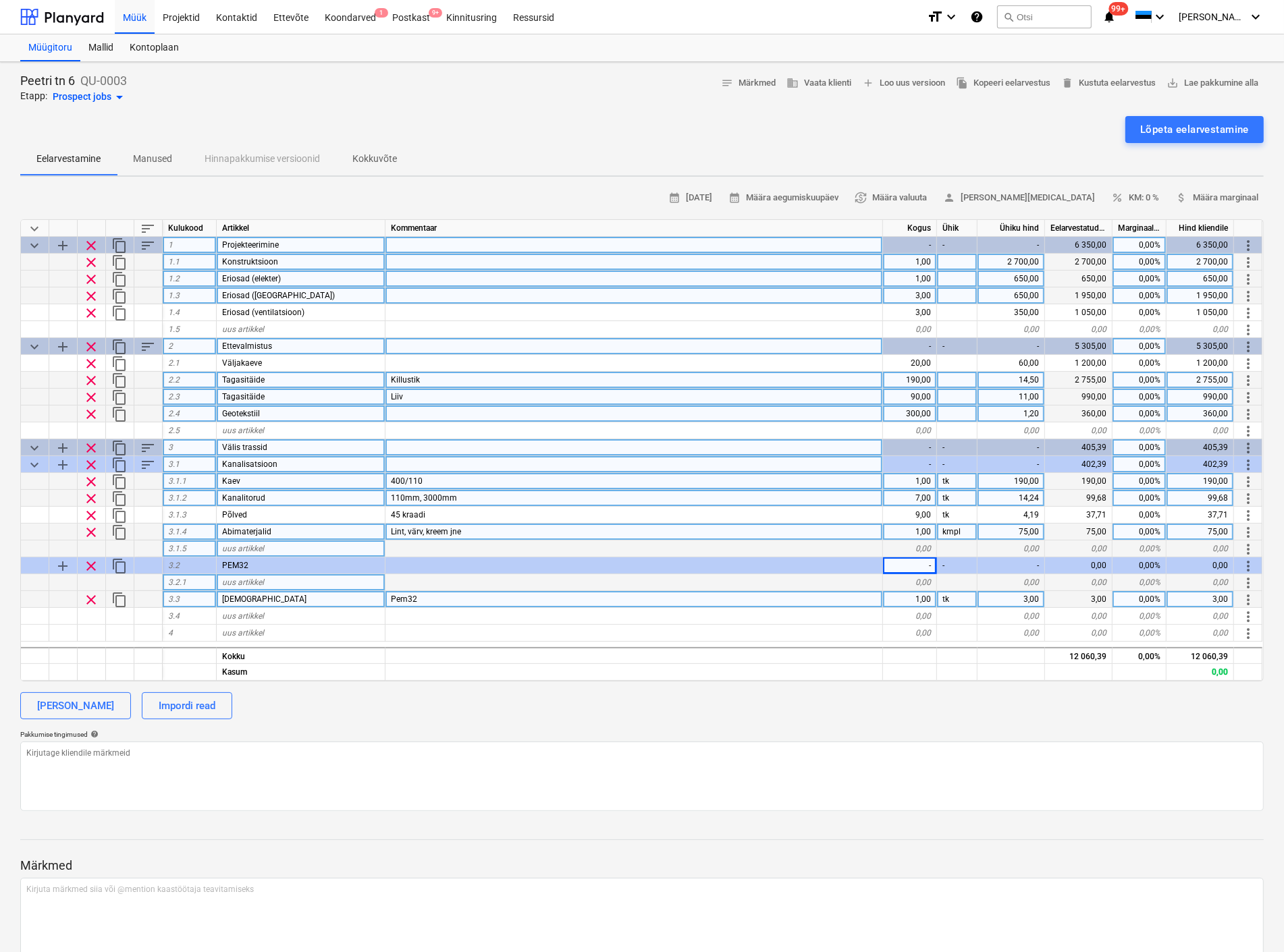
click at [265, 555] on div "uus artikkel" at bounding box center [301, 549] width 168 height 17
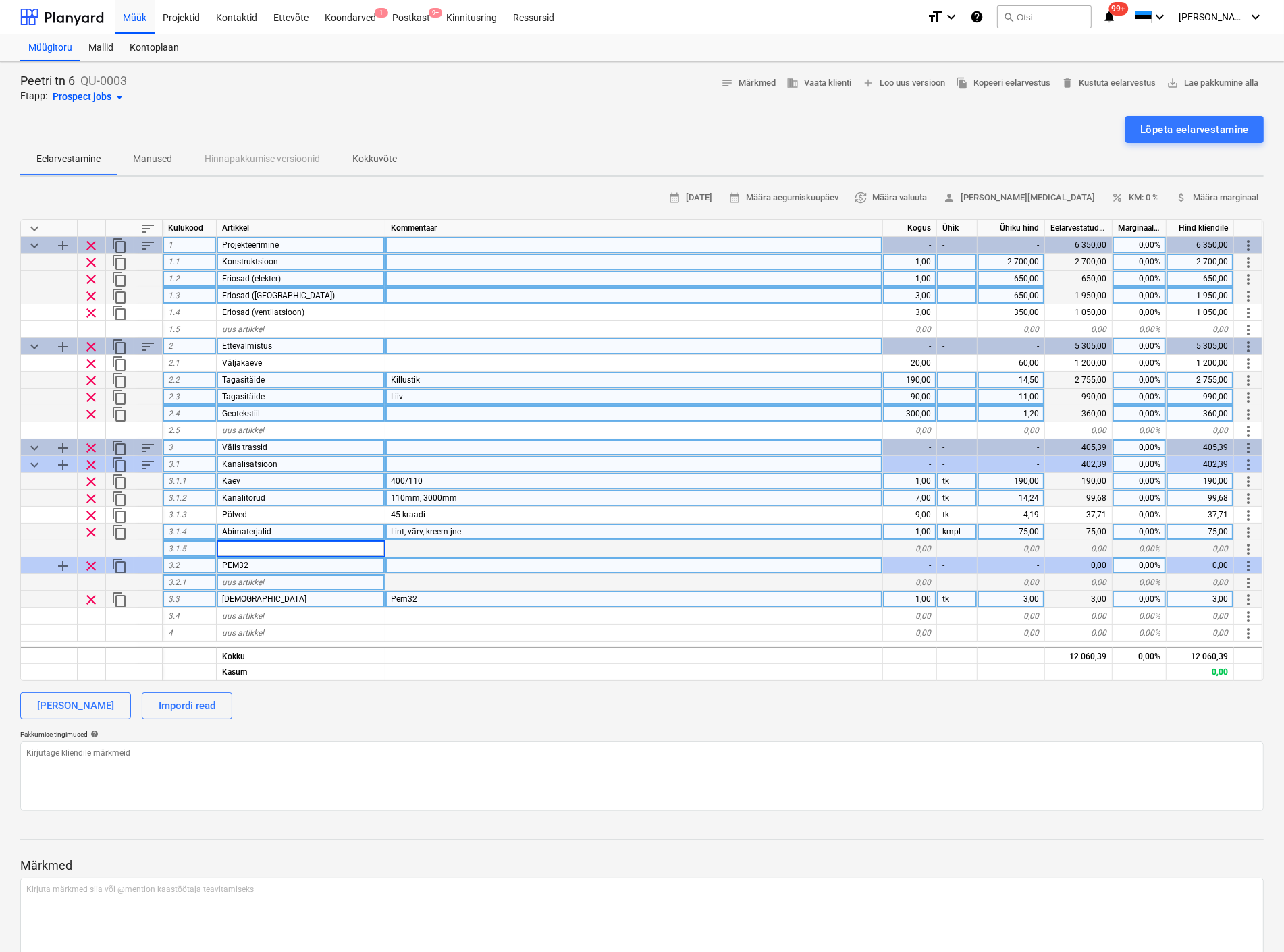
click at [264, 563] on div "PEM32" at bounding box center [301, 566] width 168 height 17
click at [246, 584] on span "uus artikkel" at bounding box center [242, 582] width 42 height 10
click at [906, 578] on div "0,00" at bounding box center [910, 582] width 54 height 17
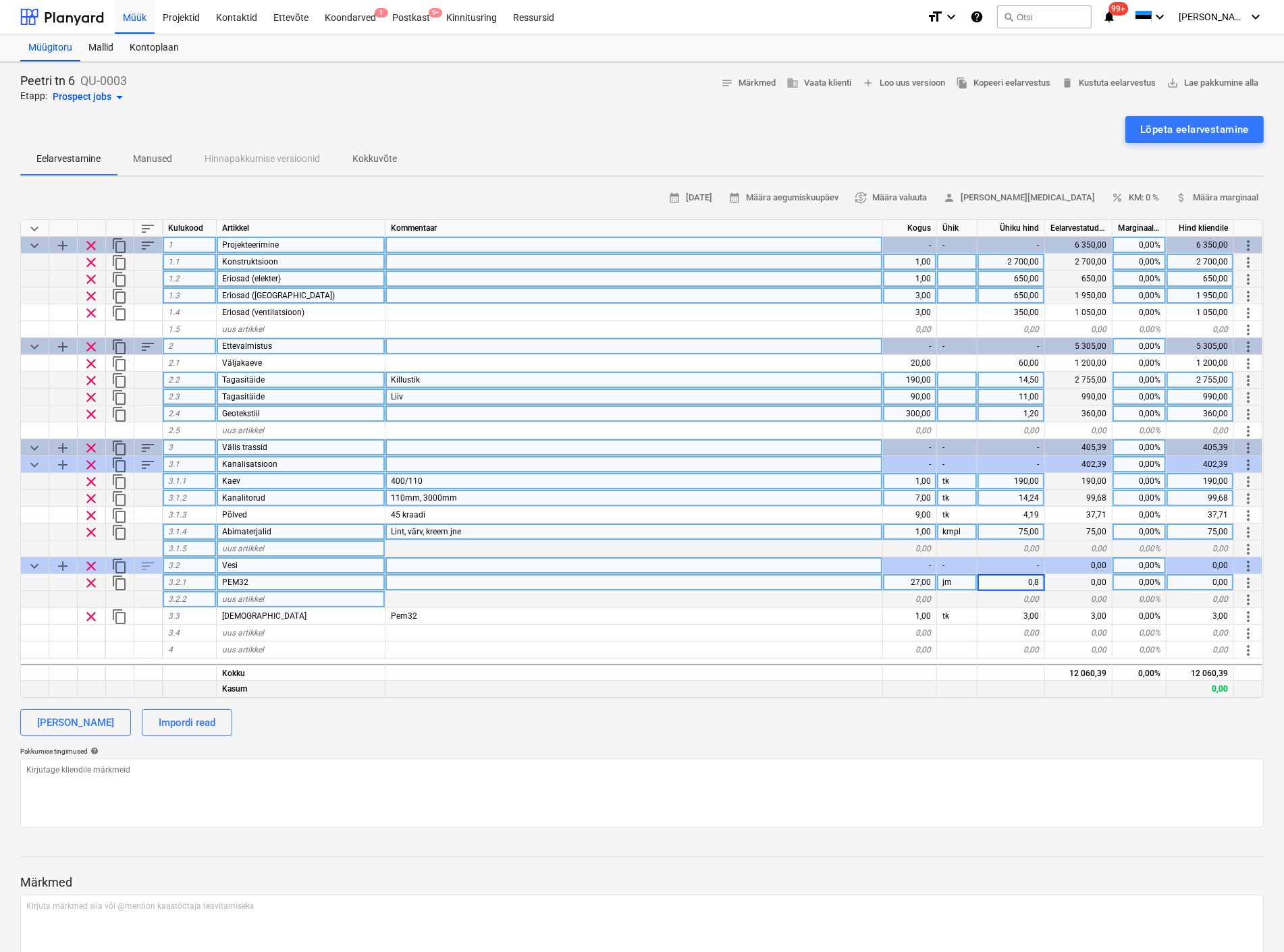
click at [745, 691] on div at bounding box center [634, 689] width 498 height 17
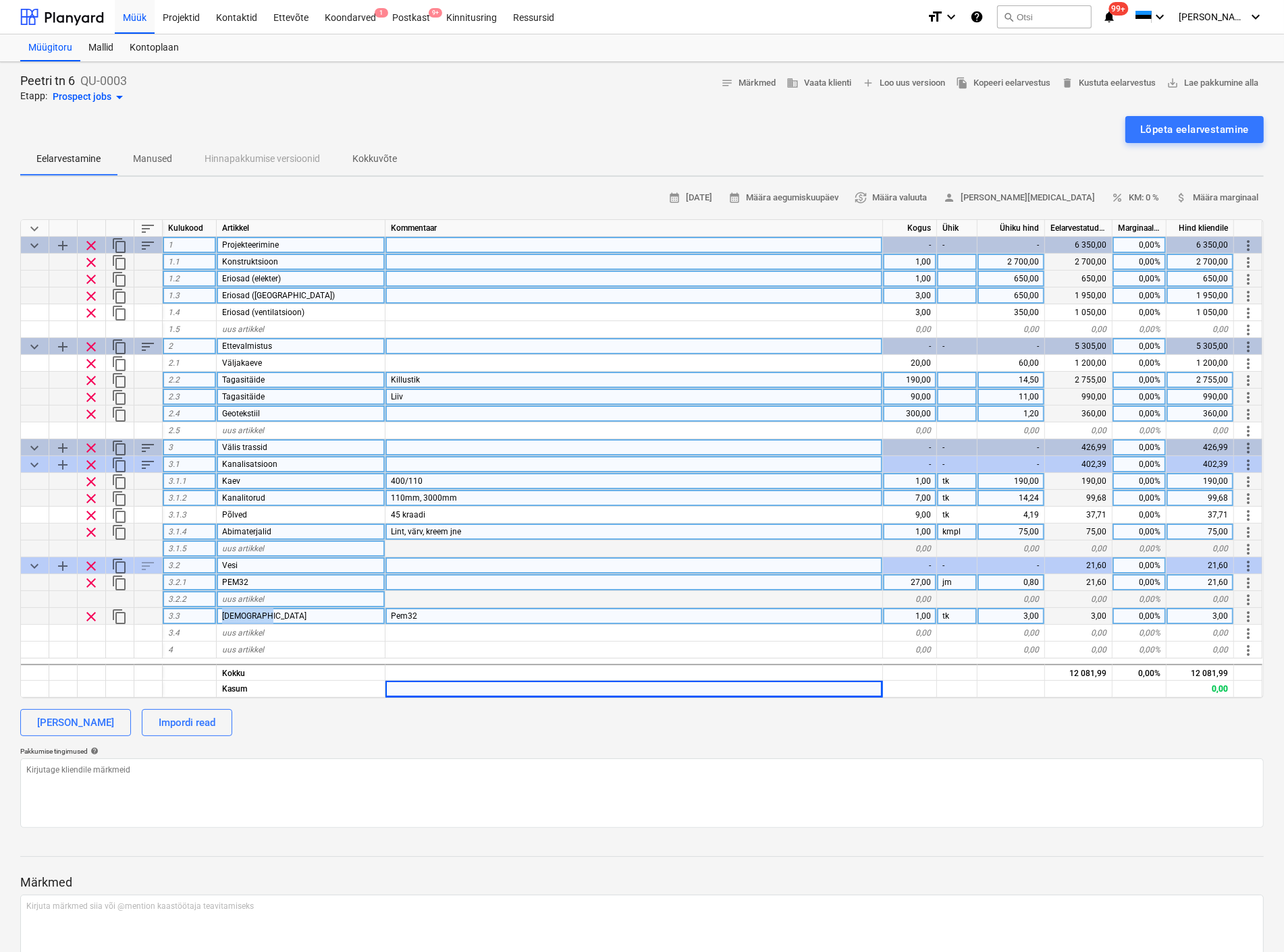
drag, startPoint x: 275, startPoint y: 612, endPoint x: 207, endPoint y: 615, distance: 68.1
click at [0, 0] on div "clear content_copy 3.3 Keevismuhv Pem32 1,00 tk 3,00 3,00 0,00% 3,00 more_vert" at bounding box center [0, 0] width 0 height 0
copy div "Keevismuhv"
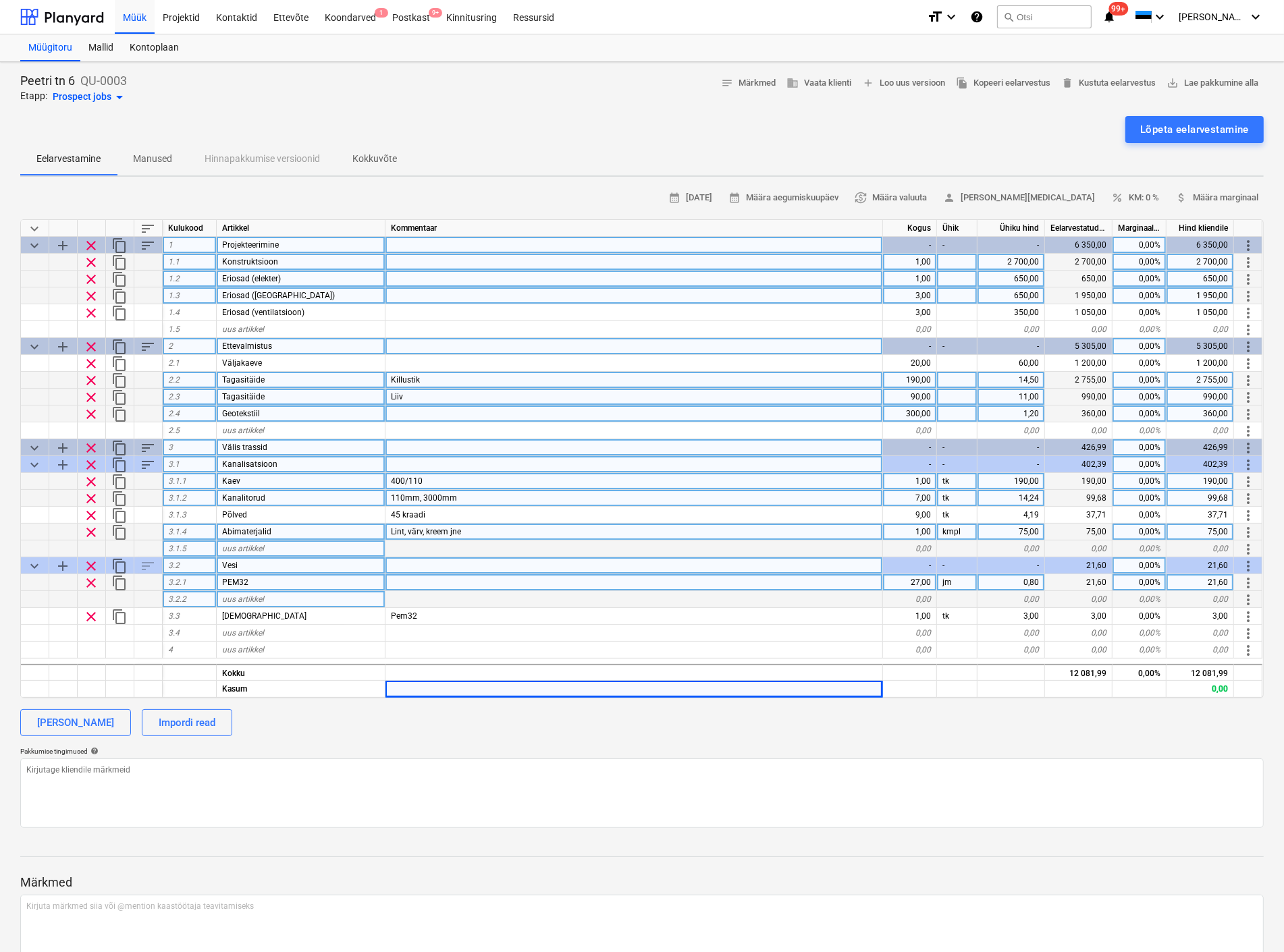
click at [266, 595] on div "uus artikkel" at bounding box center [301, 599] width 168 height 17
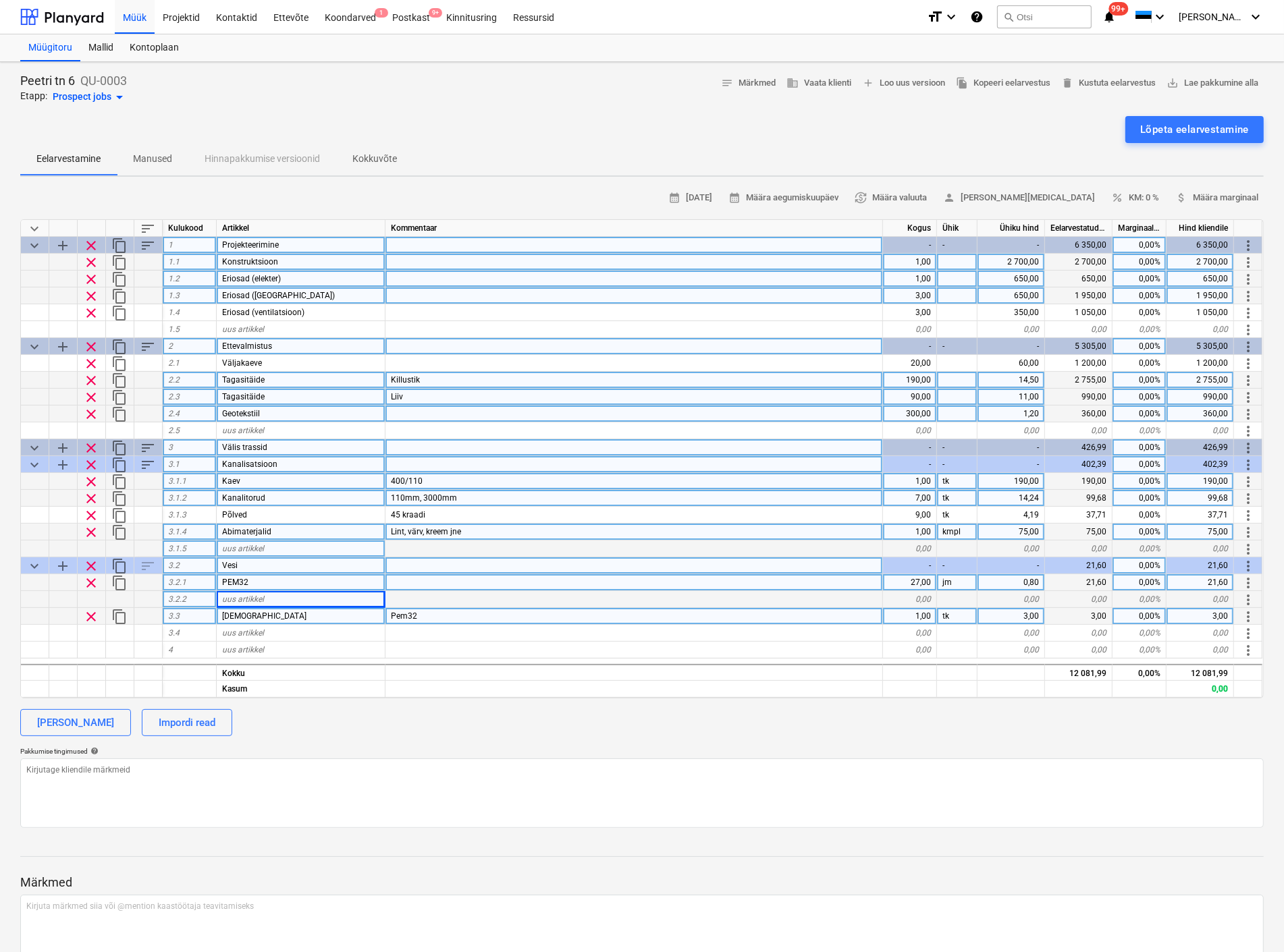
drag, startPoint x: 428, startPoint y: 617, endPoint x: 352, endPoint y: 619, distance: 76.0
click at [0, 0] on div "clear content_copy 3.3 Keevismuhv Pem32 1,00 tk 3,00 3,00 0,00% 3,00 more_vert" at bounding box center [0, 0] width 0 height 0
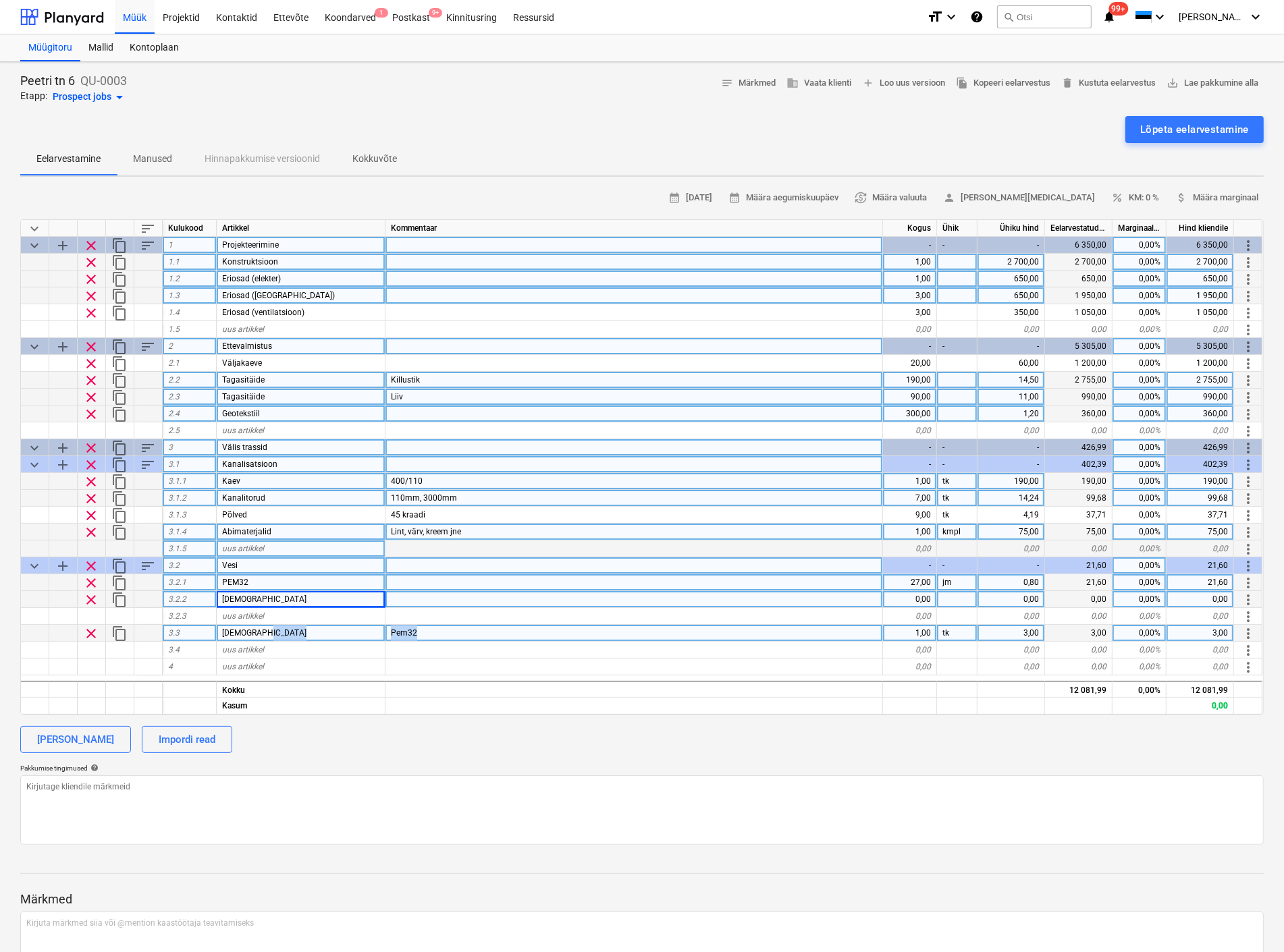
drag, startPoint x: 419, startPoint y: 629, endPoint x: 380, endPoint y: 627, distance: 39.1
click at [0, 0] on div "clear content_copy 3.3 Keevismuhv Pem32 1,00 tk 3,00 3,00 0,00% 3,00 more_vert" at bounding box center [0, 0] width 0 height 0
copy div "Pem32"
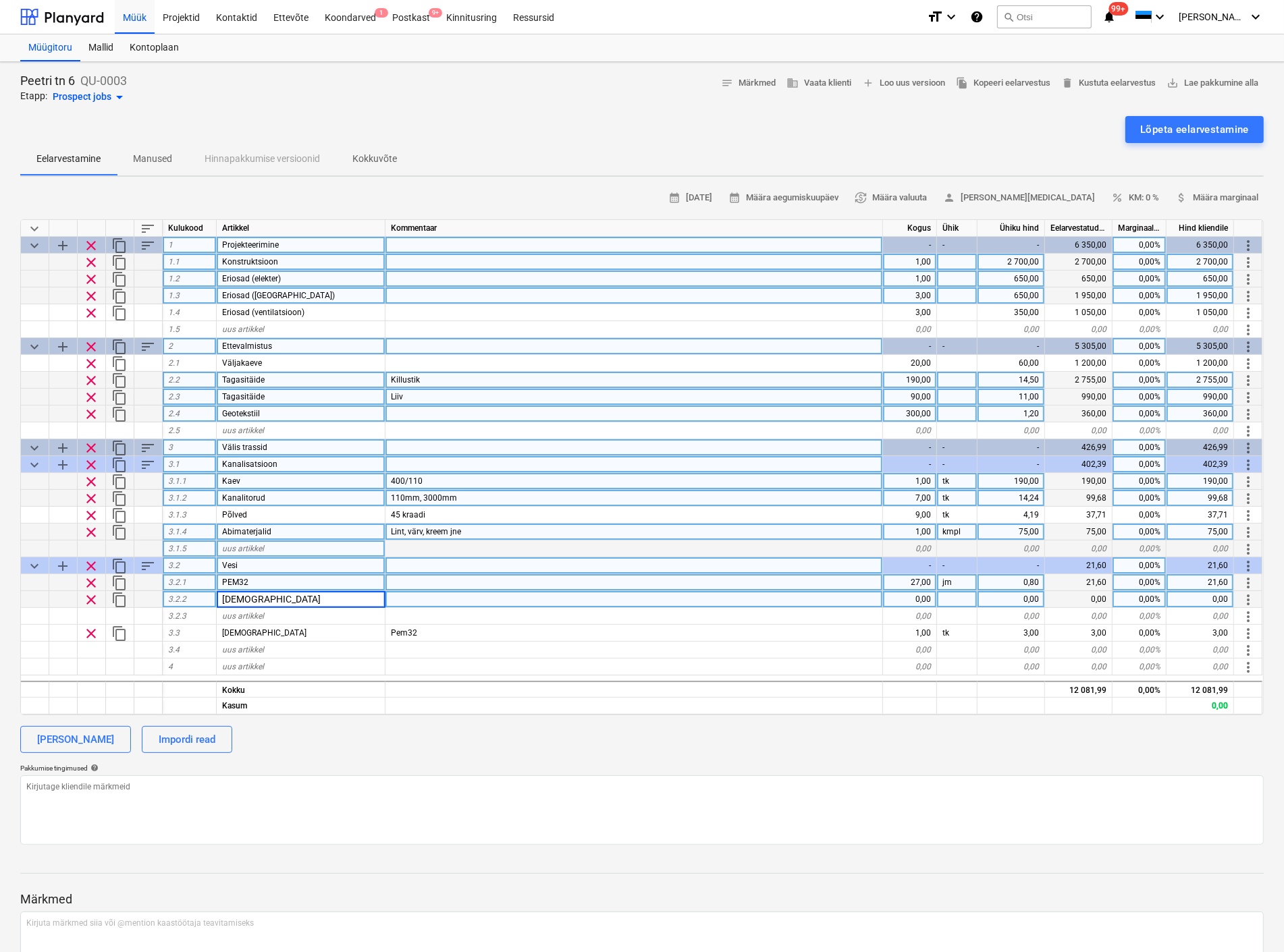
click at [419, 605] on div at bounding box center [634, 599] width 498 height 17
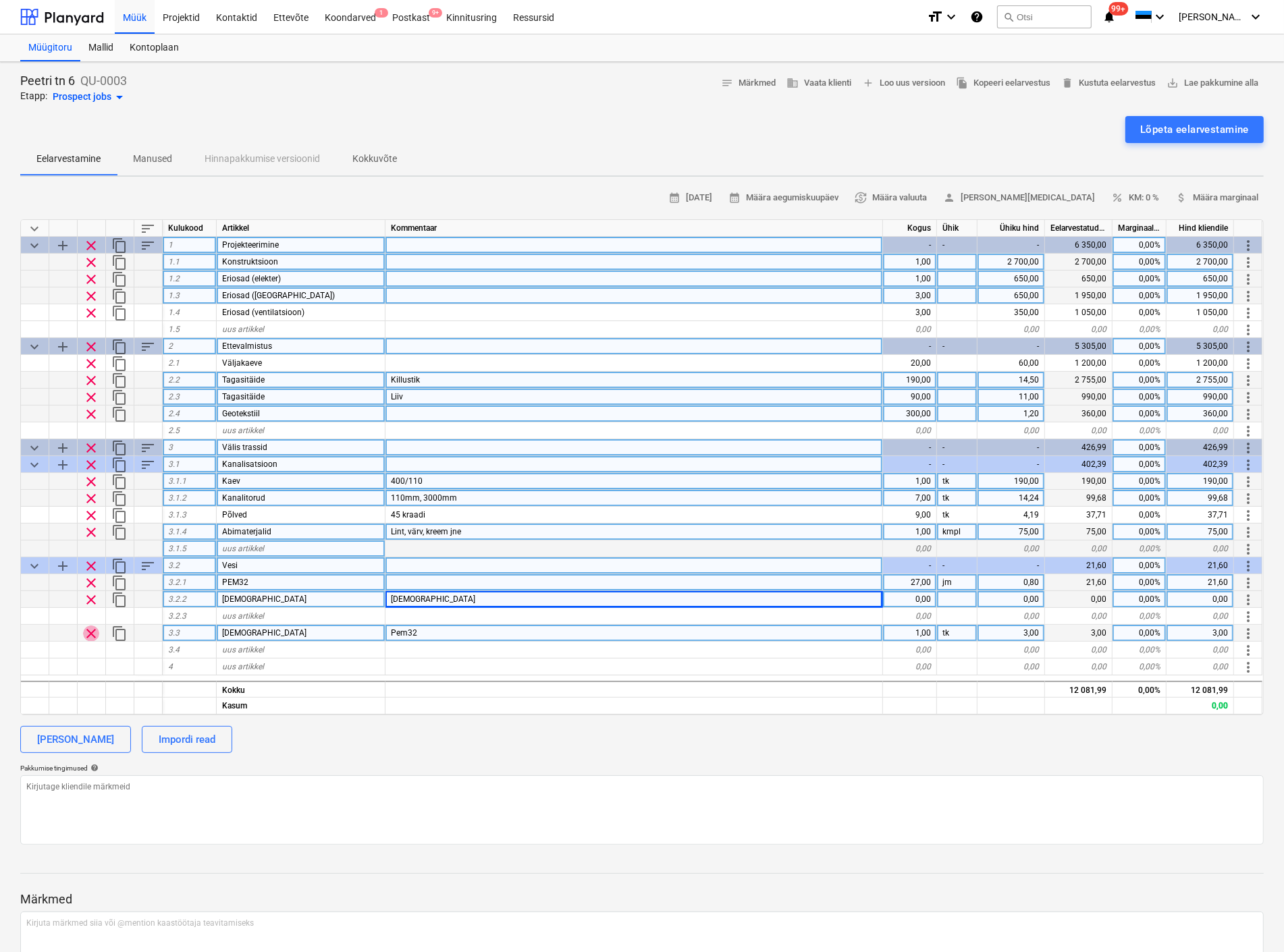
click at [93, 626] on span "clear" at bounding box center [91, 634] width 16 height 16
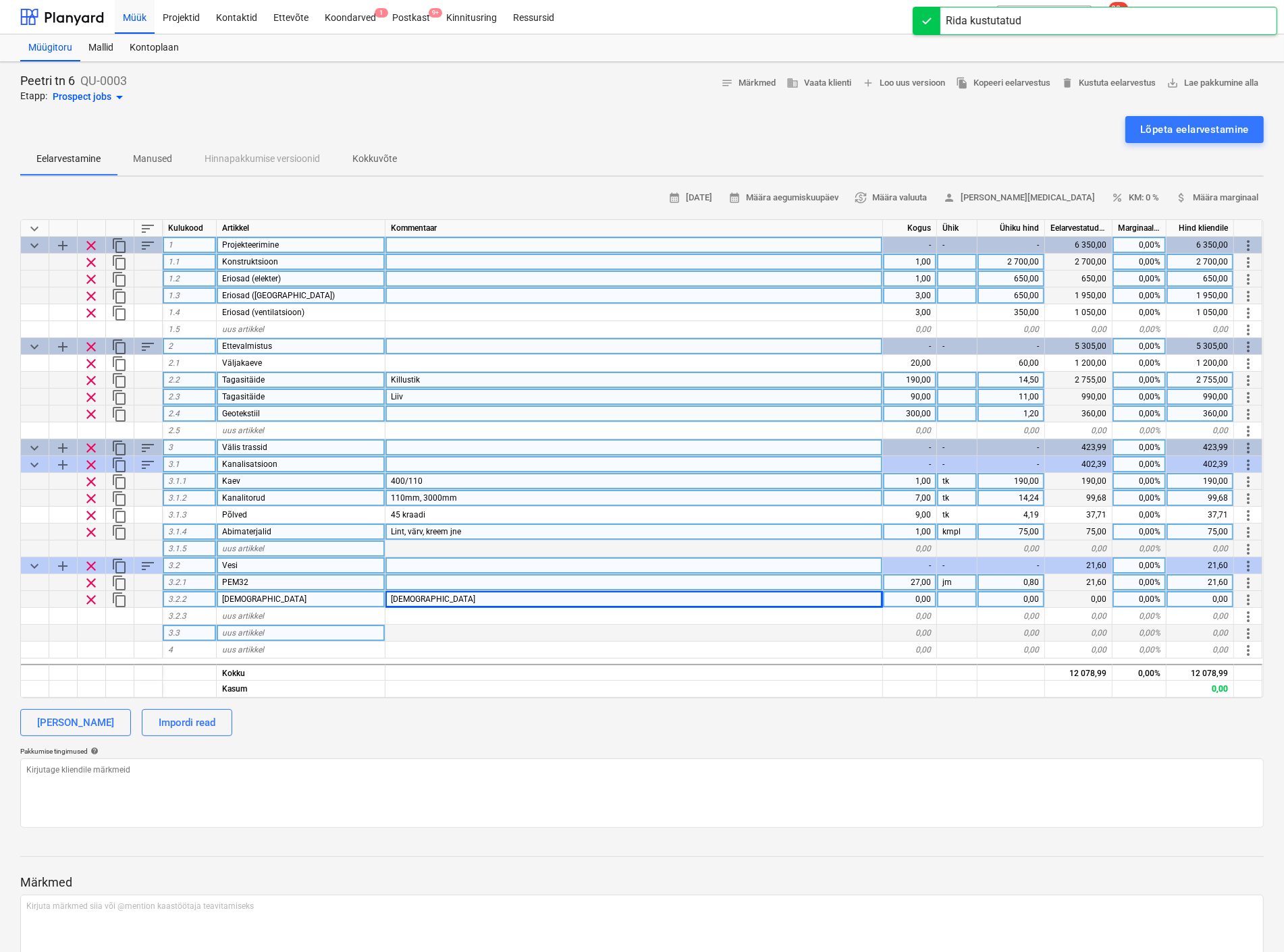
click at [922, 601] on div "0,00" at bounding box center [910, 599] width 54 height 17
click at [948, 599] on div at bounding box center [957, 599] width 40 height 17
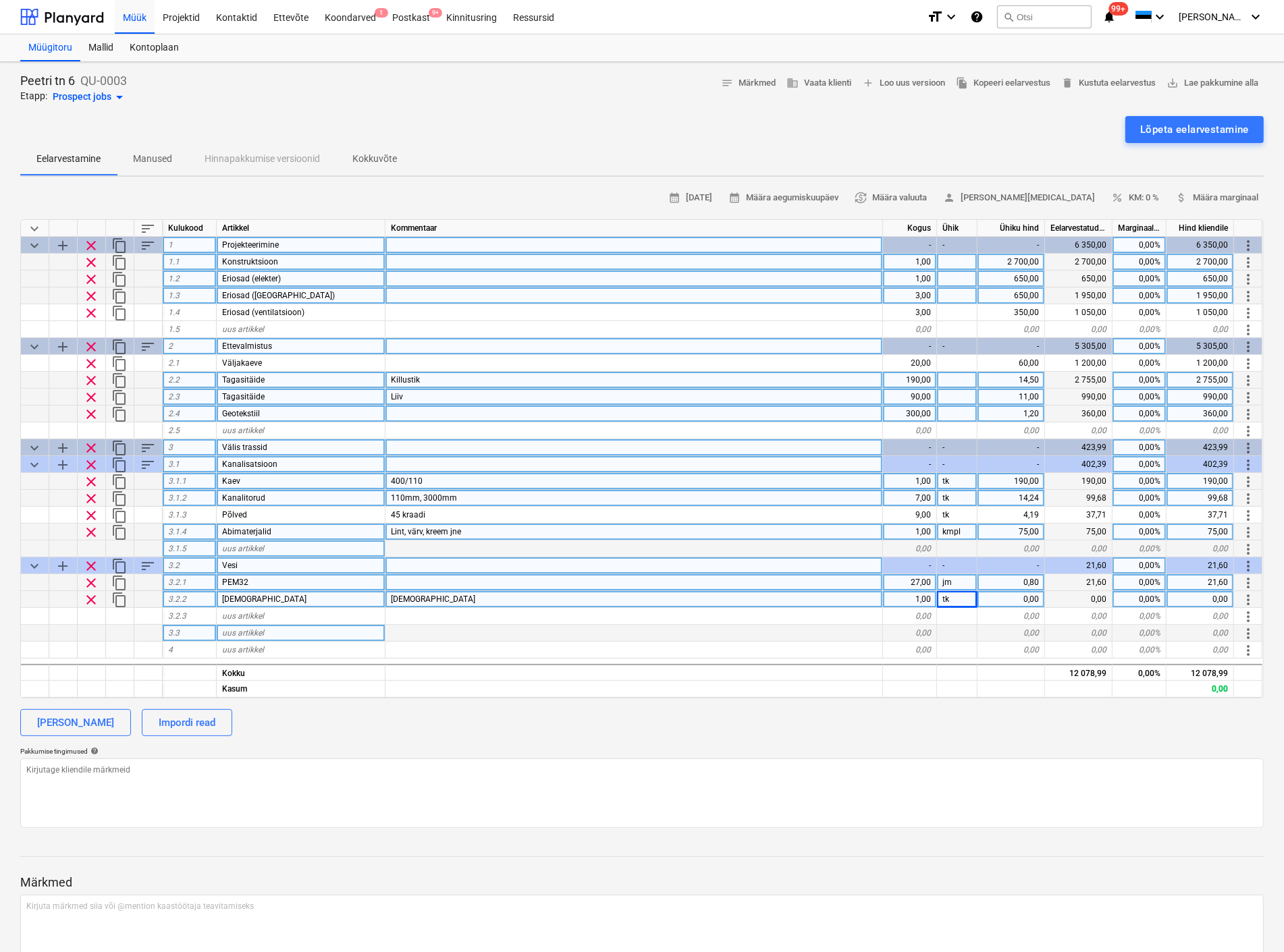
click at [1009, 598] on div "0,00" at bounding box center [1011, 599] width 67 height 17
click at [253, 615] on span "uus artikkel" at bounding box center [242, 615] width 42 height 10
click at [925, 612] on div "0,00" at bounding box center [910, 616] width 54 height 17
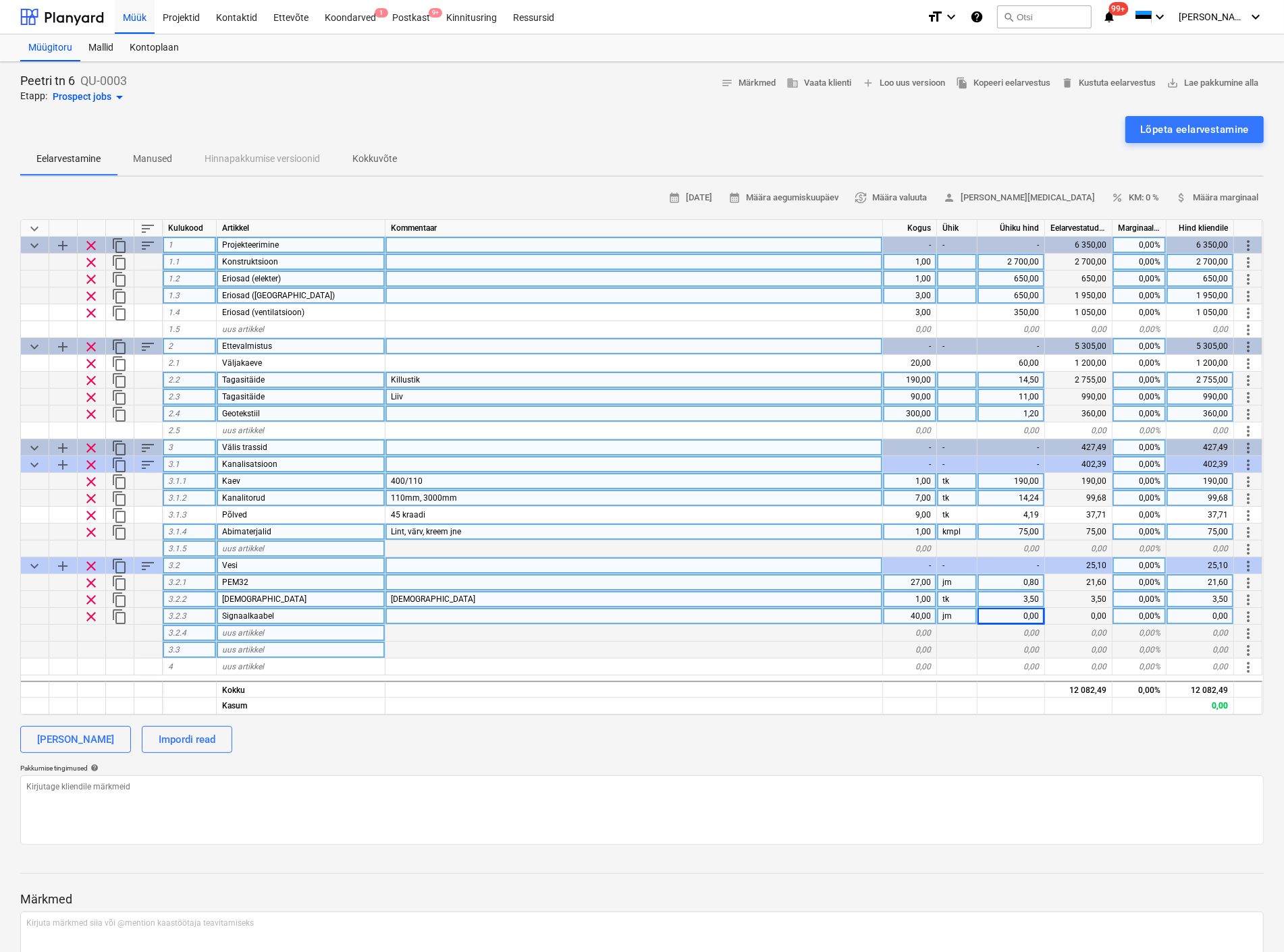
click at [765, 642] on div at bounding box center [634, 650] width 498 height 17
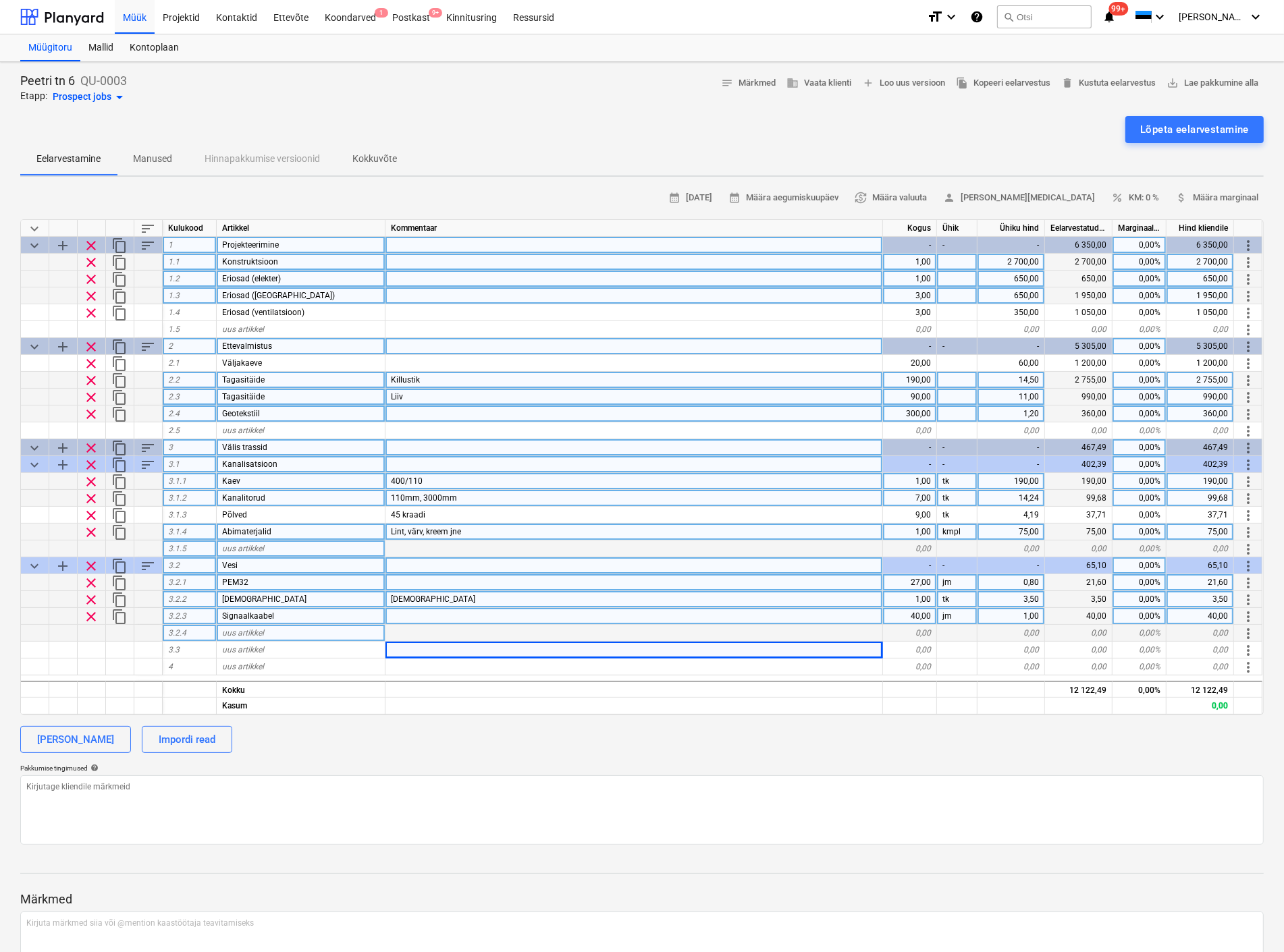
click at [244, 541] on div "uus artikkel" at bounding box center [301, 549] width 168 height 17
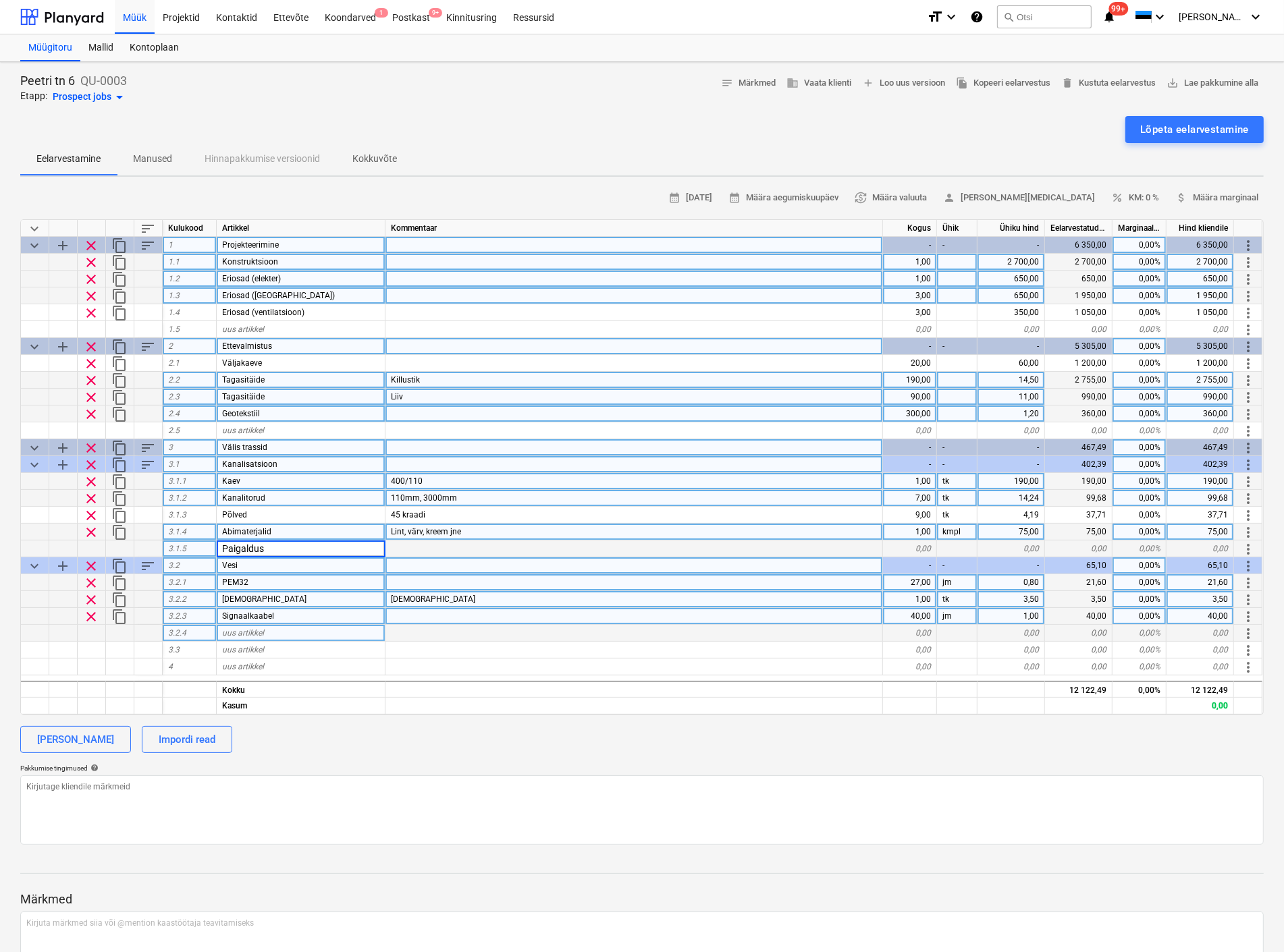
click at [922, 545] on div "0,00" at bounding box center [910, 549] width 54 height 17
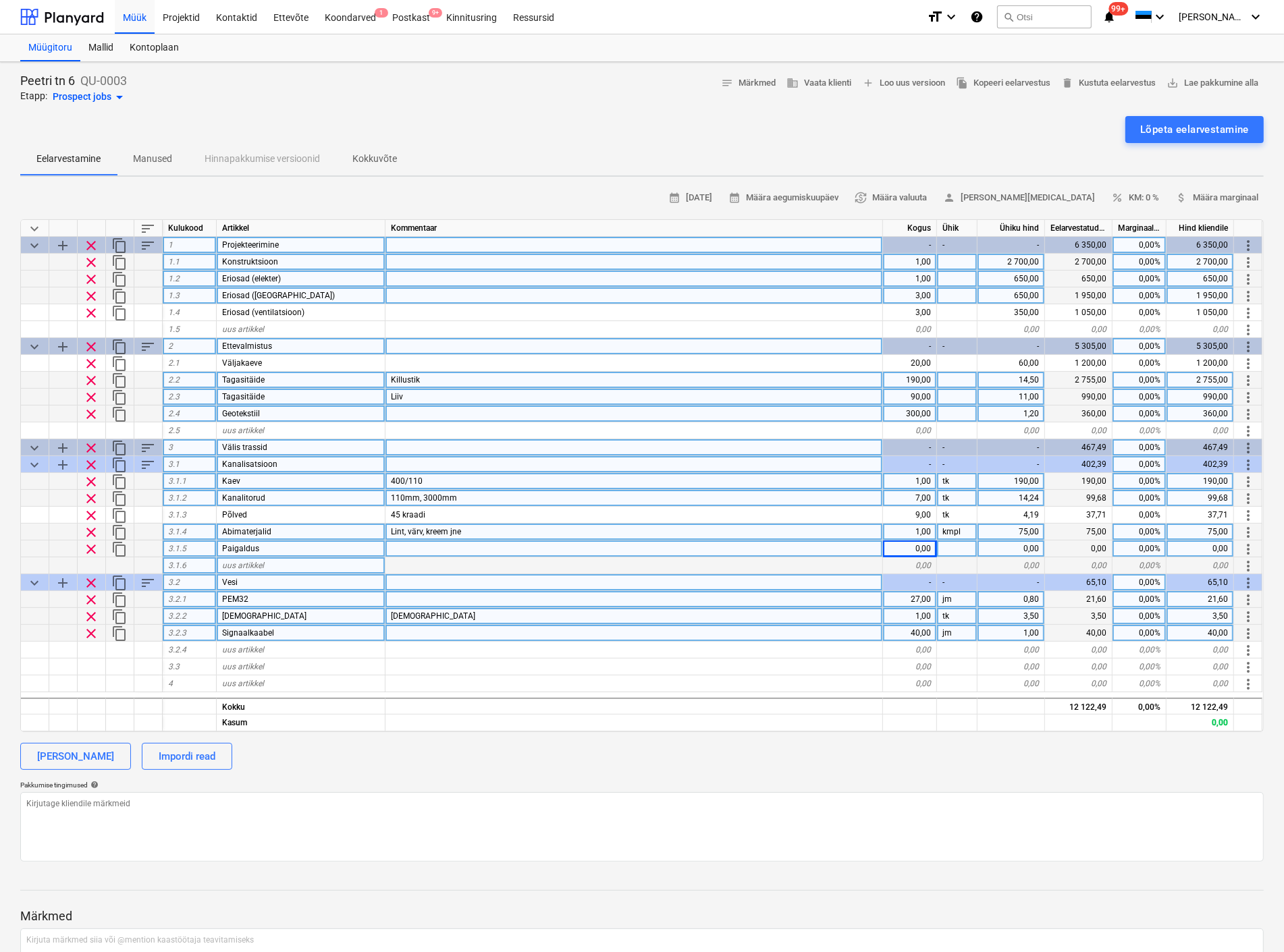
click at [921, 545] on div "0,00" at bounding box center [910, 549] width 54 height 17
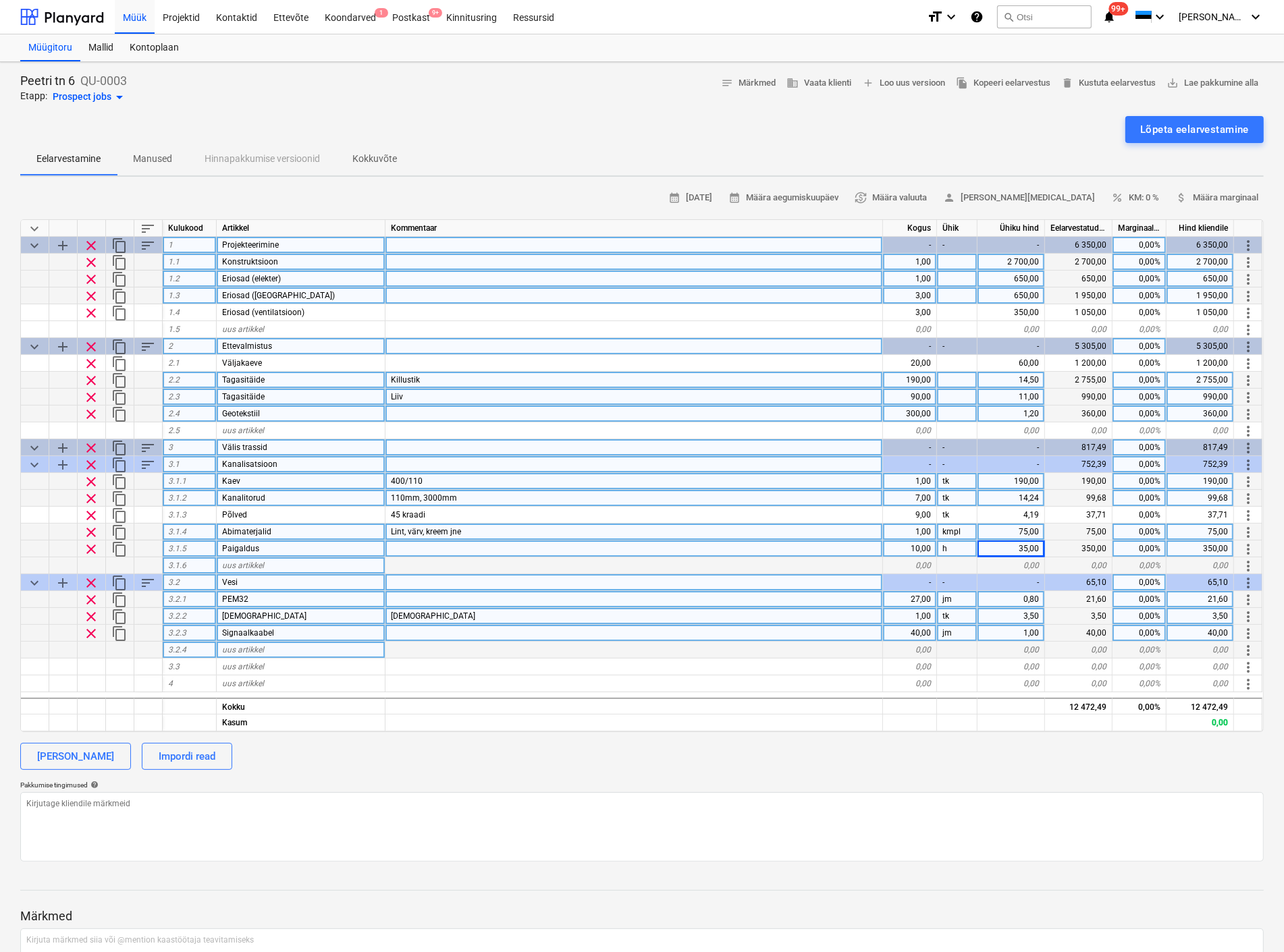
click at [258, 648] on span "uus artikkel" at bounding box center [242, 649] width 42 height 10
click at [463, 650] on div at bounding box center [634, 650] width 498 height 17
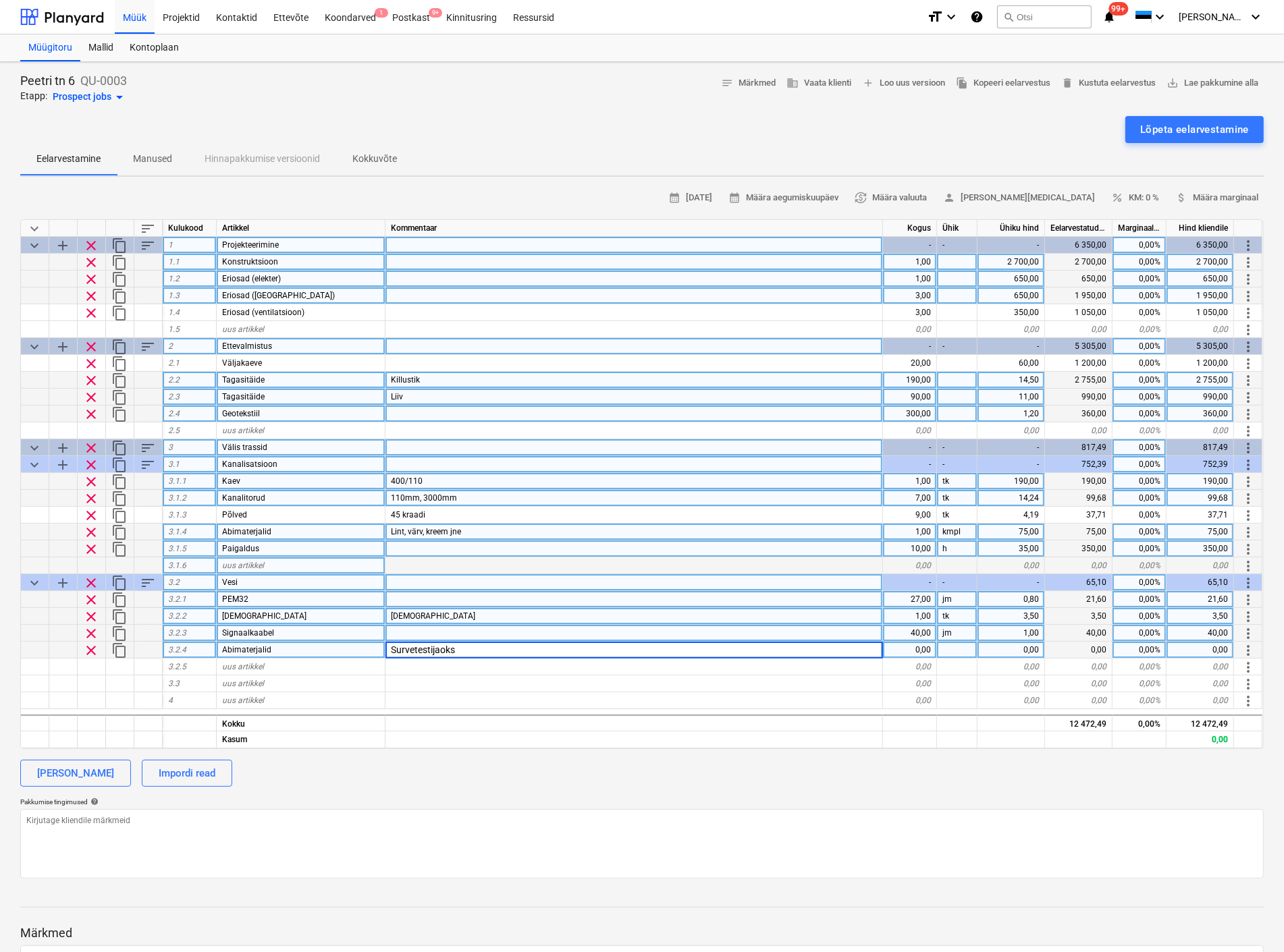
click at [922, 648] on div "0,00" at bounding box center [910, 650] width 54 height 17
click at [280, 664] on div "uus artikkel" at bounding box center [301, 667] width 168 height 17
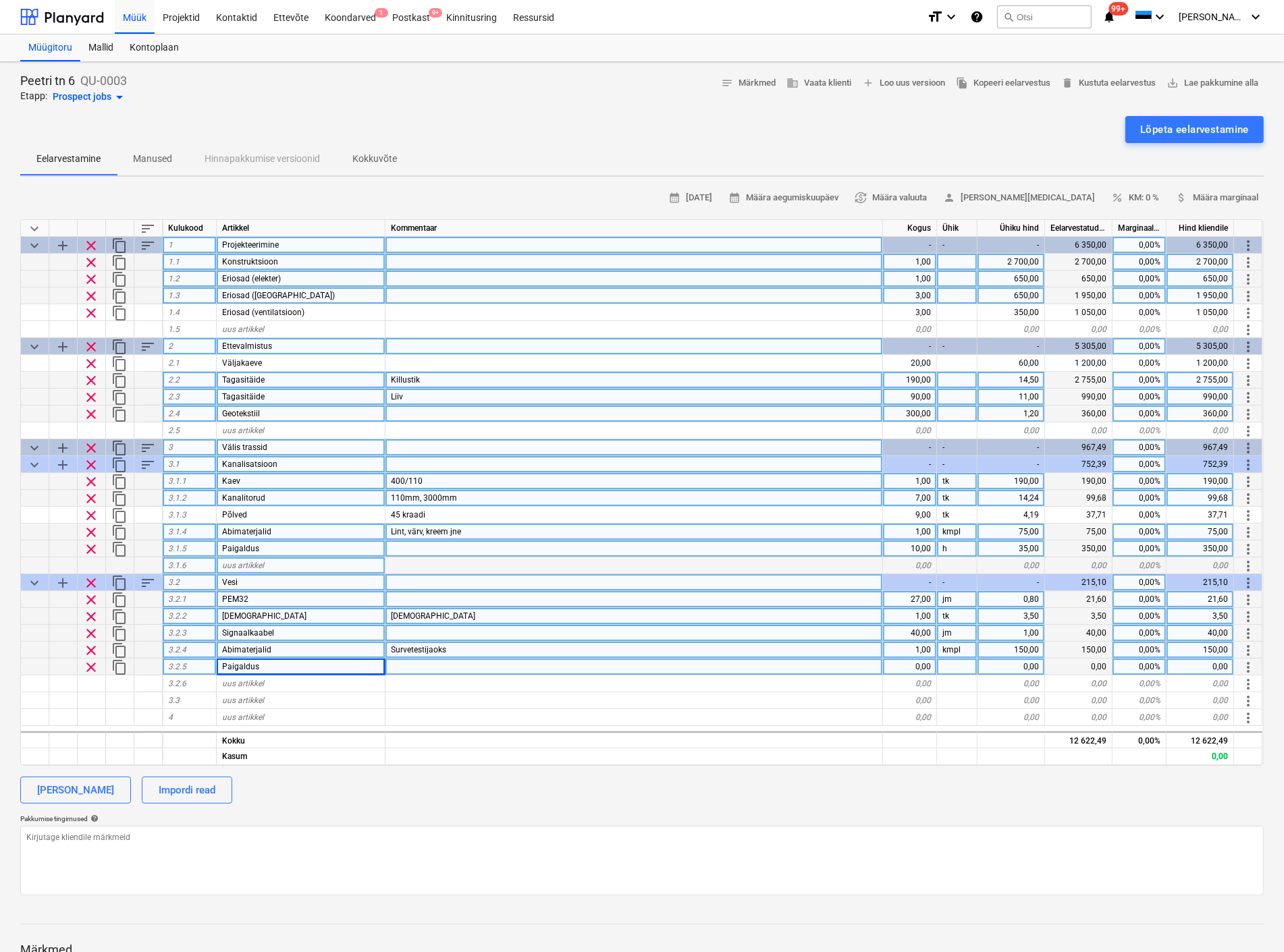
click at [428, 648] on span "Survetestijaoks" at bounding box center [419, 649] width 56 height 10
click at [430, 648] on input "Survetestijaoks" at bounding box center [633, 650] width 497 height 16
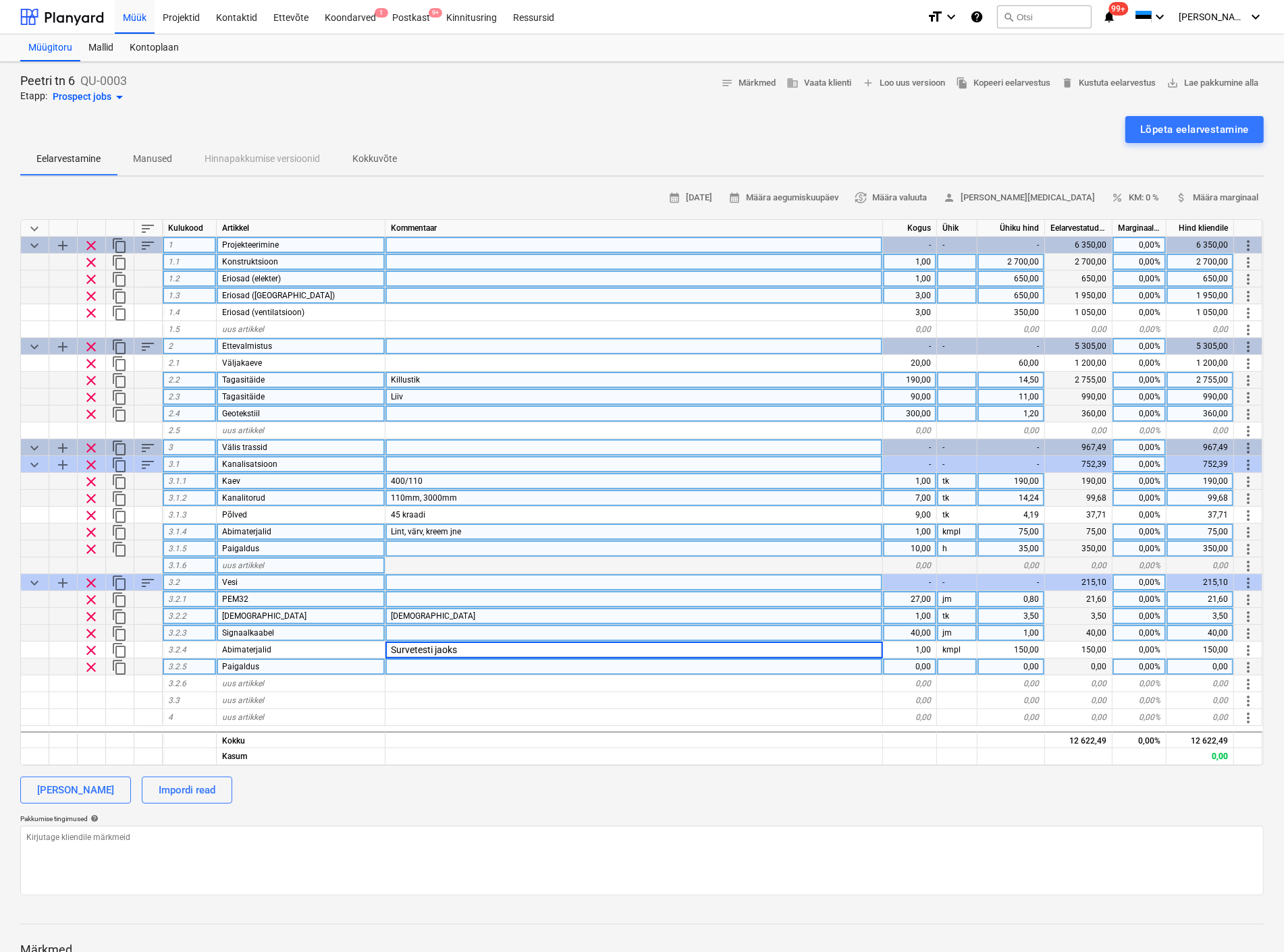
click at [913, 667] on div "0,00" at bounding box center [910, 667] width 54 height 17
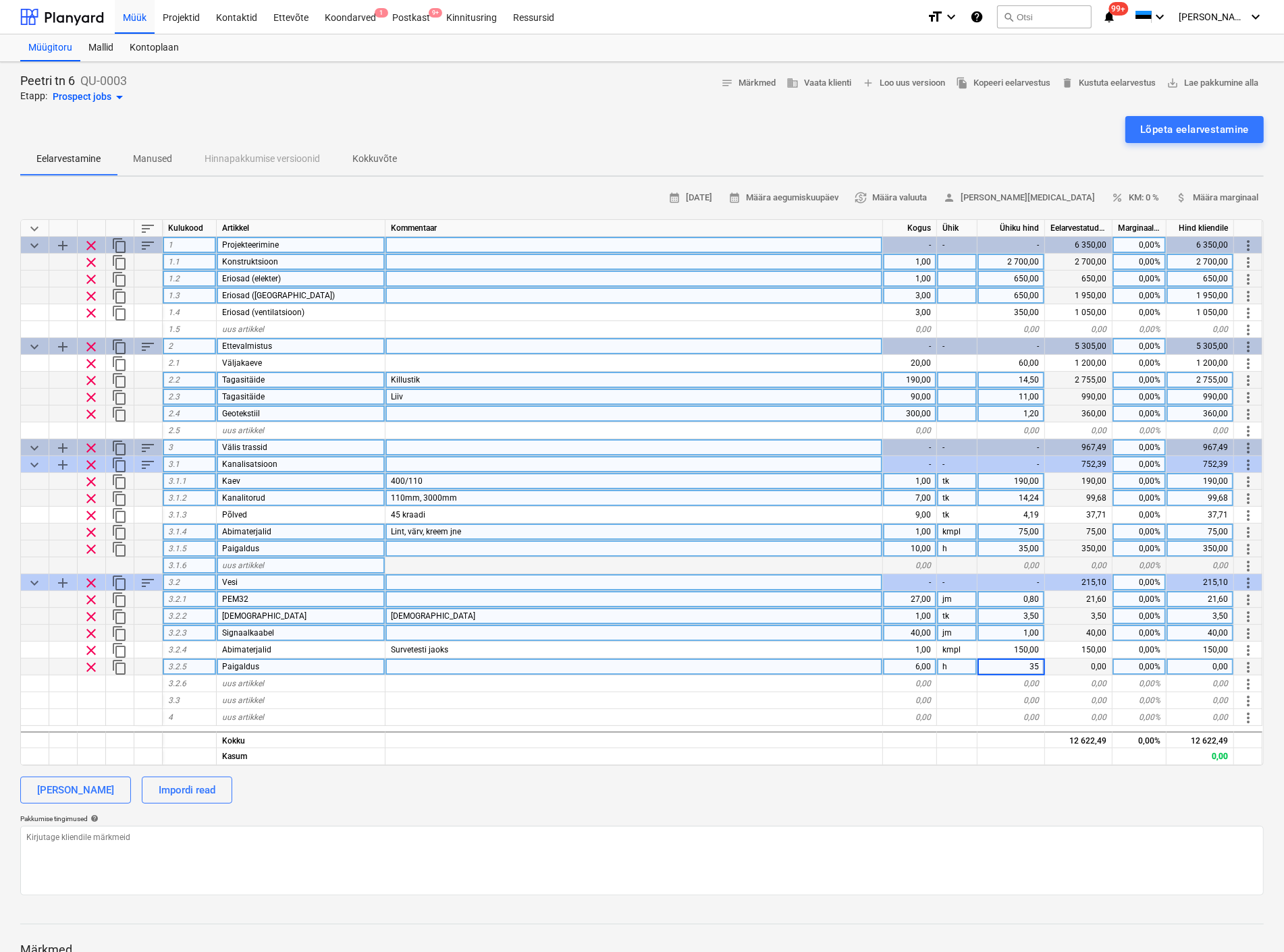
click at [912, 549] on div "10,00" at bounding box center [910, 549] width 54 height 17
click at [912, 549] on input "10" at bounding box center [909, 549] width 53 height 16
click at [917, 661] on div "6,00" at bounding box center [910, 667] width 54 height 17
click at [917, 661] on input "6" at bounding box center [909, 667] width 53 height 16
click at [792, 702] on div at bounding box center [634, 700] width 498 height 17
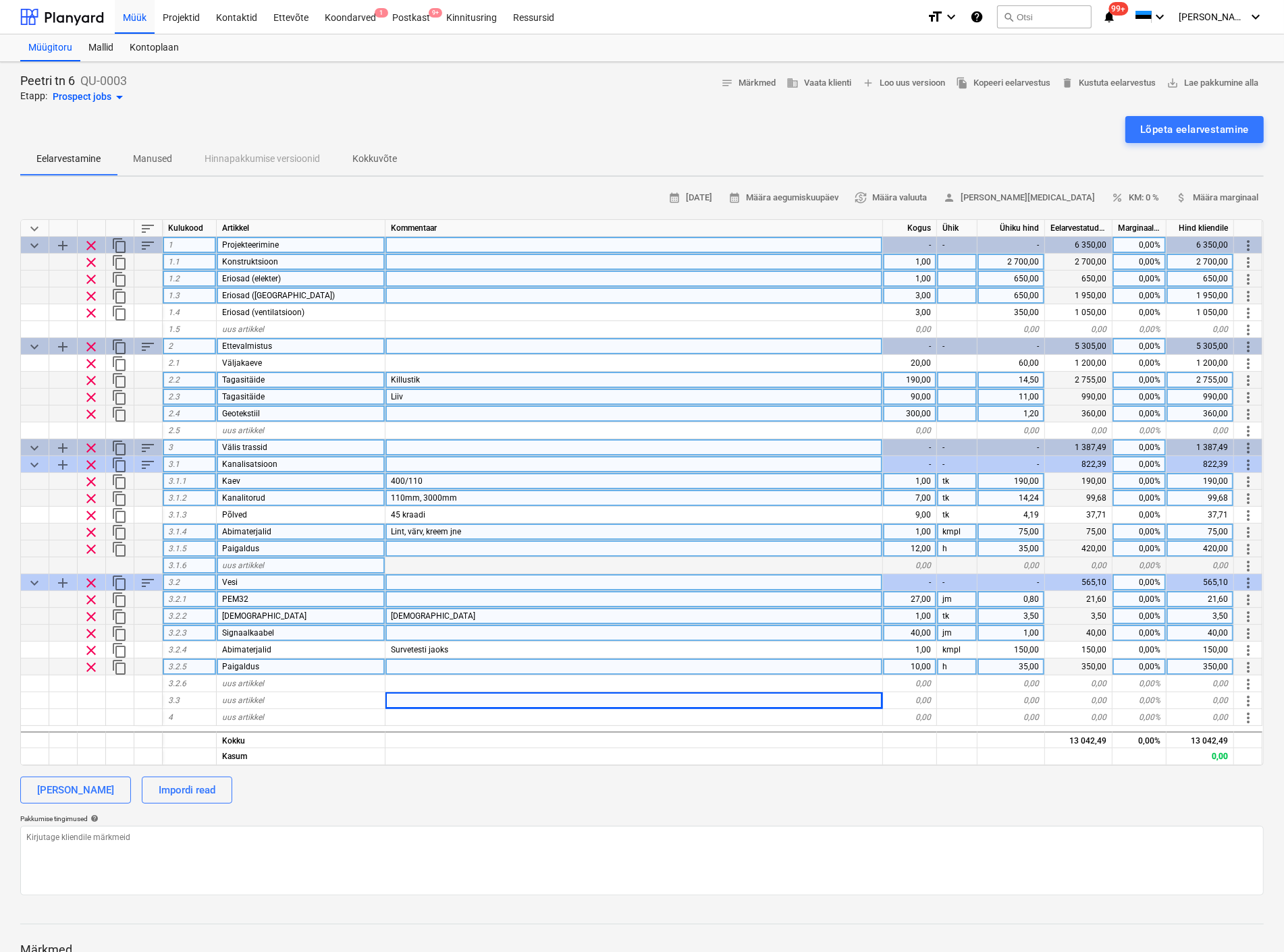
click at [920, 457] on div "-" at bounding box center [910, 464] width 54 height 17
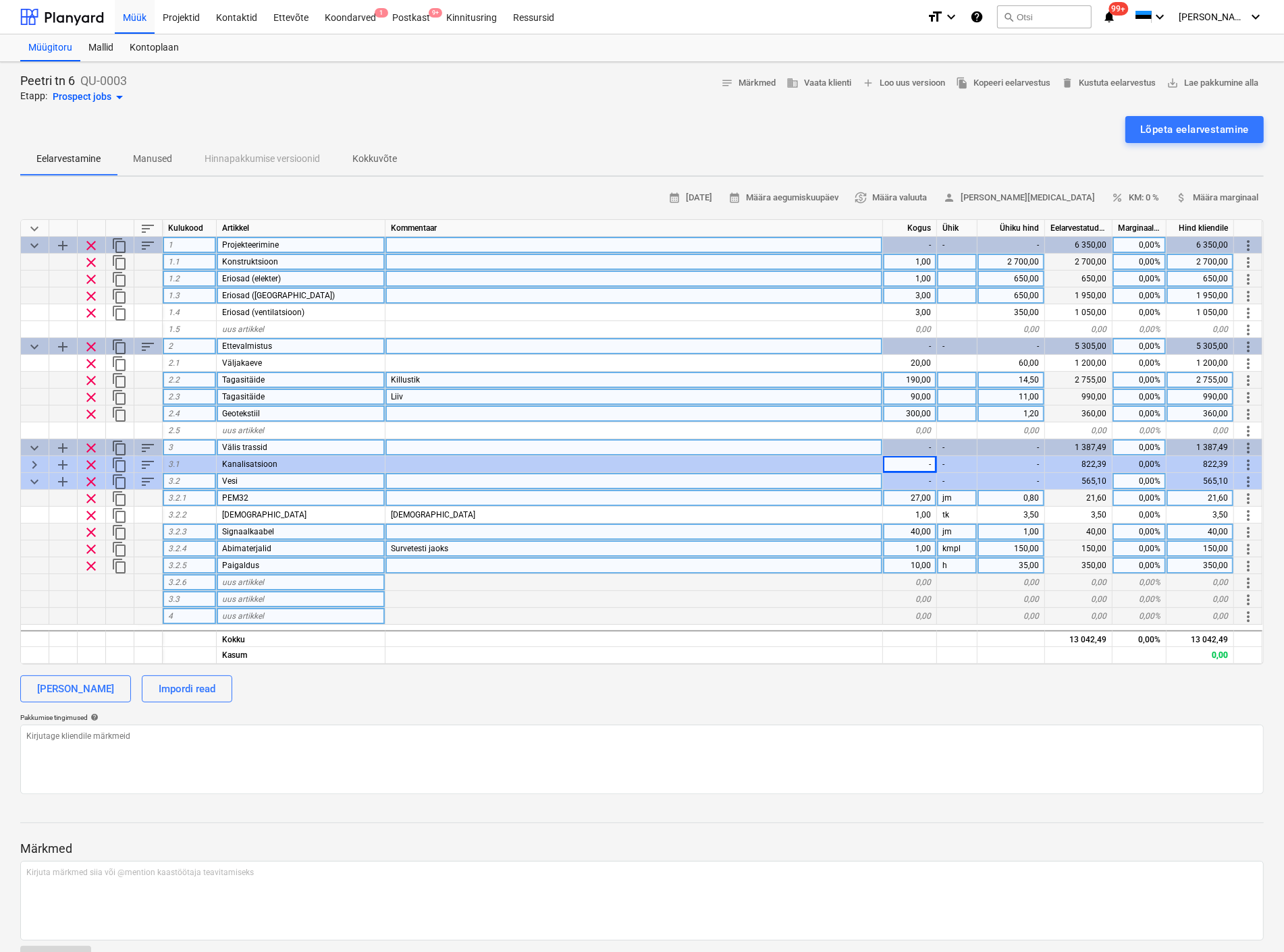
click at [819, 719] on div "Pakkumise tingimused help" at bounding box center [642, 718] width 1243 height 9
click at [804, 733] on textarea at bounding box center [642, 759] width 1243 height 70
drag, startPoint x: 657, startPoint y: 735, endPoint x: 638, endPoint y: 682, distance: 56.3
click at [657, 734] on textarea "To enrich screen reader interactions, please activate Accessibility in Grammarl…" at bounding box center [642, 759] width 1243 height 70
click at [637, 678] on div "[PERSON_NAME] Impordi read" at bounding box center [642, 689] width 1243 height 27
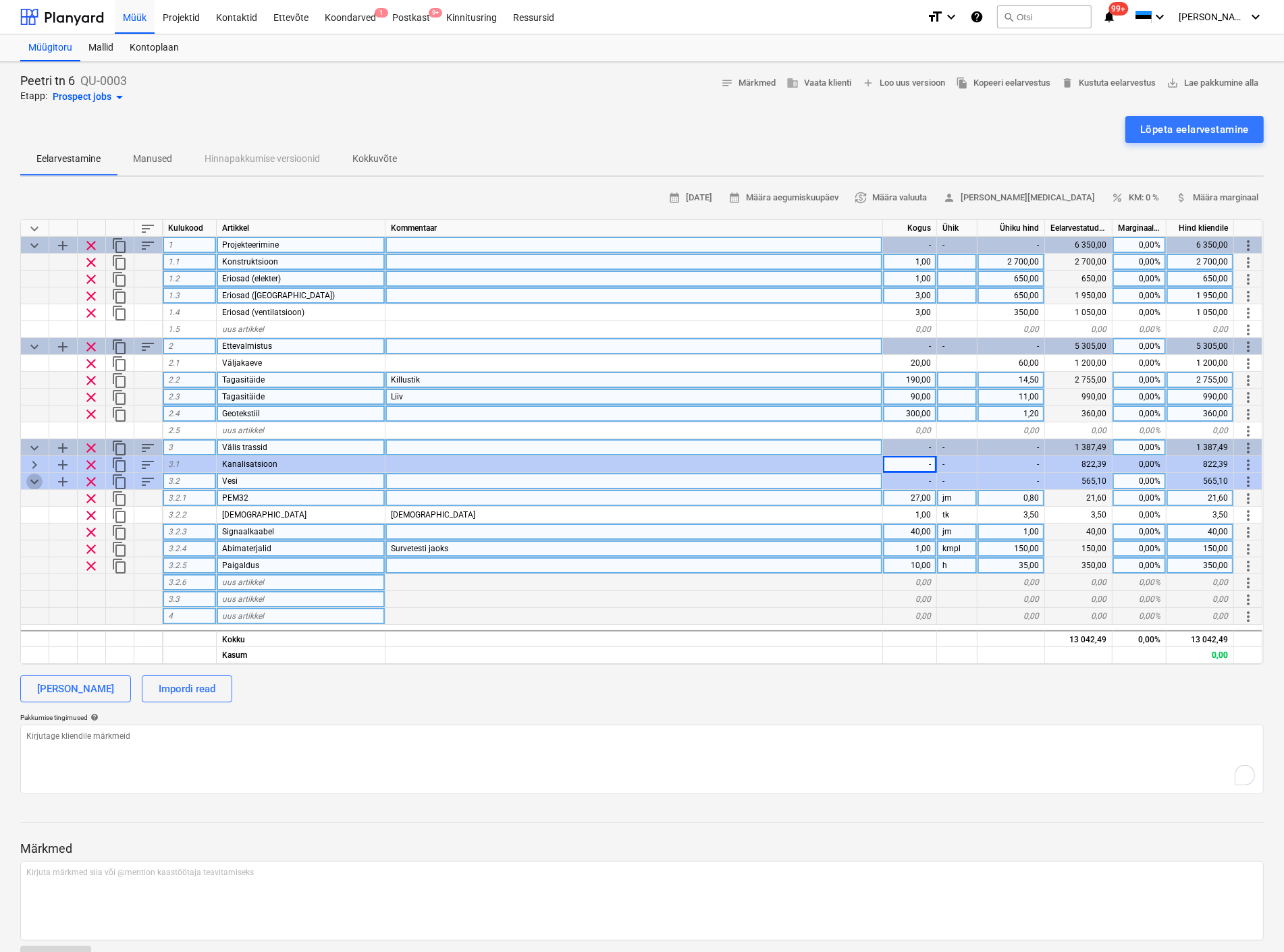
click at [36, 478] on span "keyboard_arrow_down" at bounding box center [34, 481] width 16 height 16
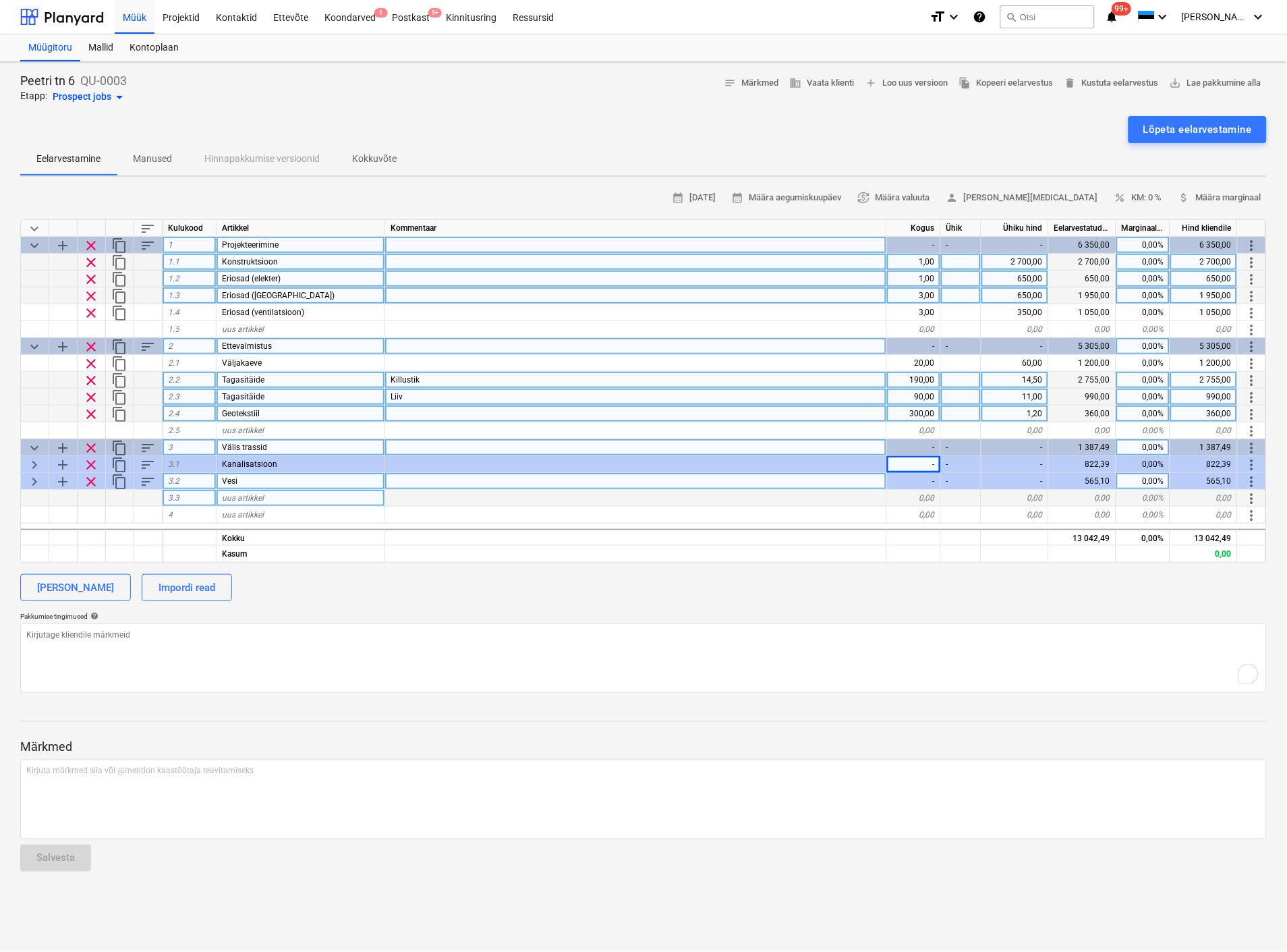
click at [61, 443] on span "add" at bounding box center [63, 448] width 16 height 16
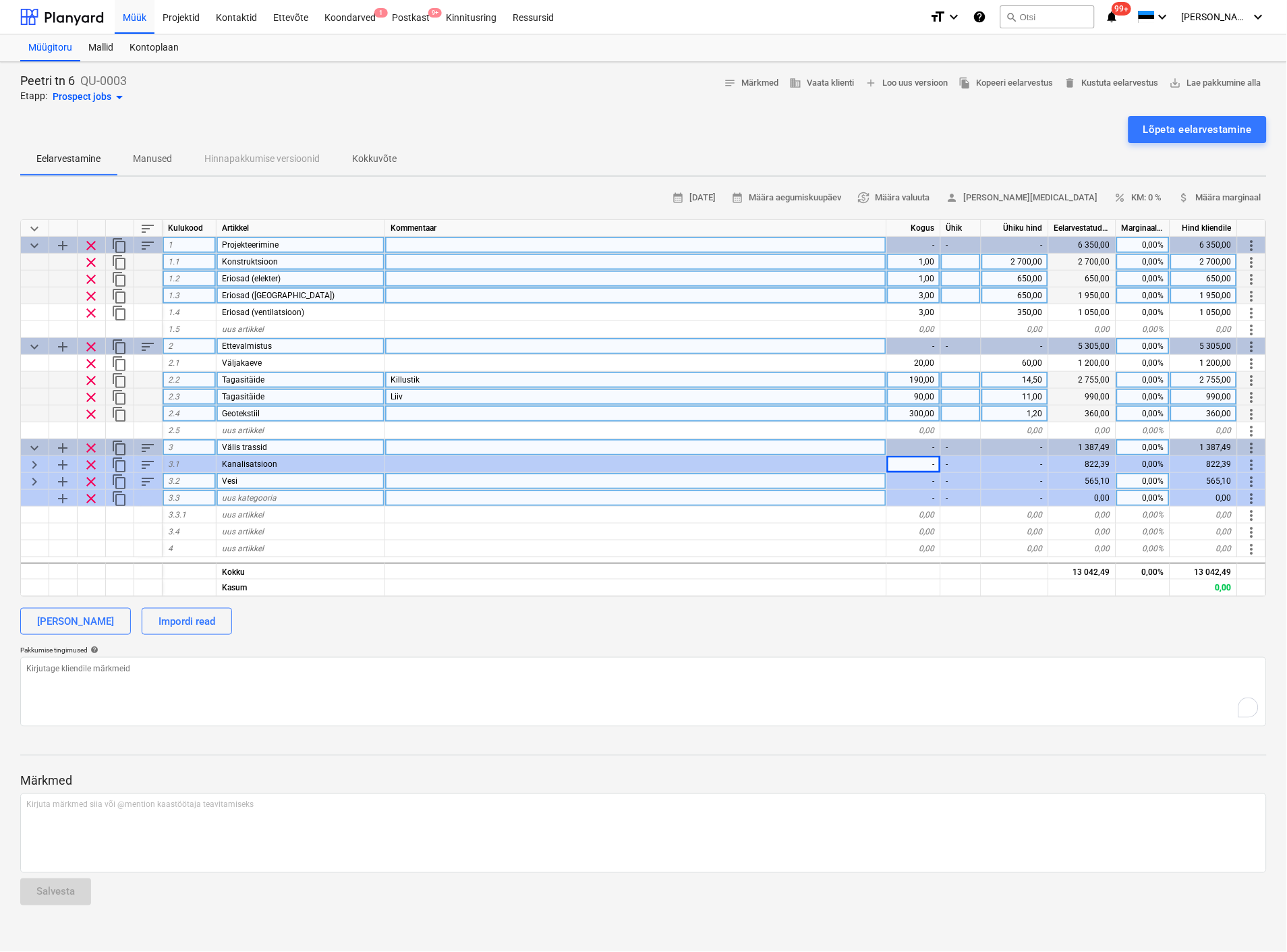
click at [232, 496] on span "uus kategooria" at bounding box center [249, 498] width 55 height 10
click at [245, 510] on span "uus artikkel" at bounding box center [242, 514] width 42 height 10
click at [912, 513] on div "0,00" at bounding box center [914, 514] width 54 height 17
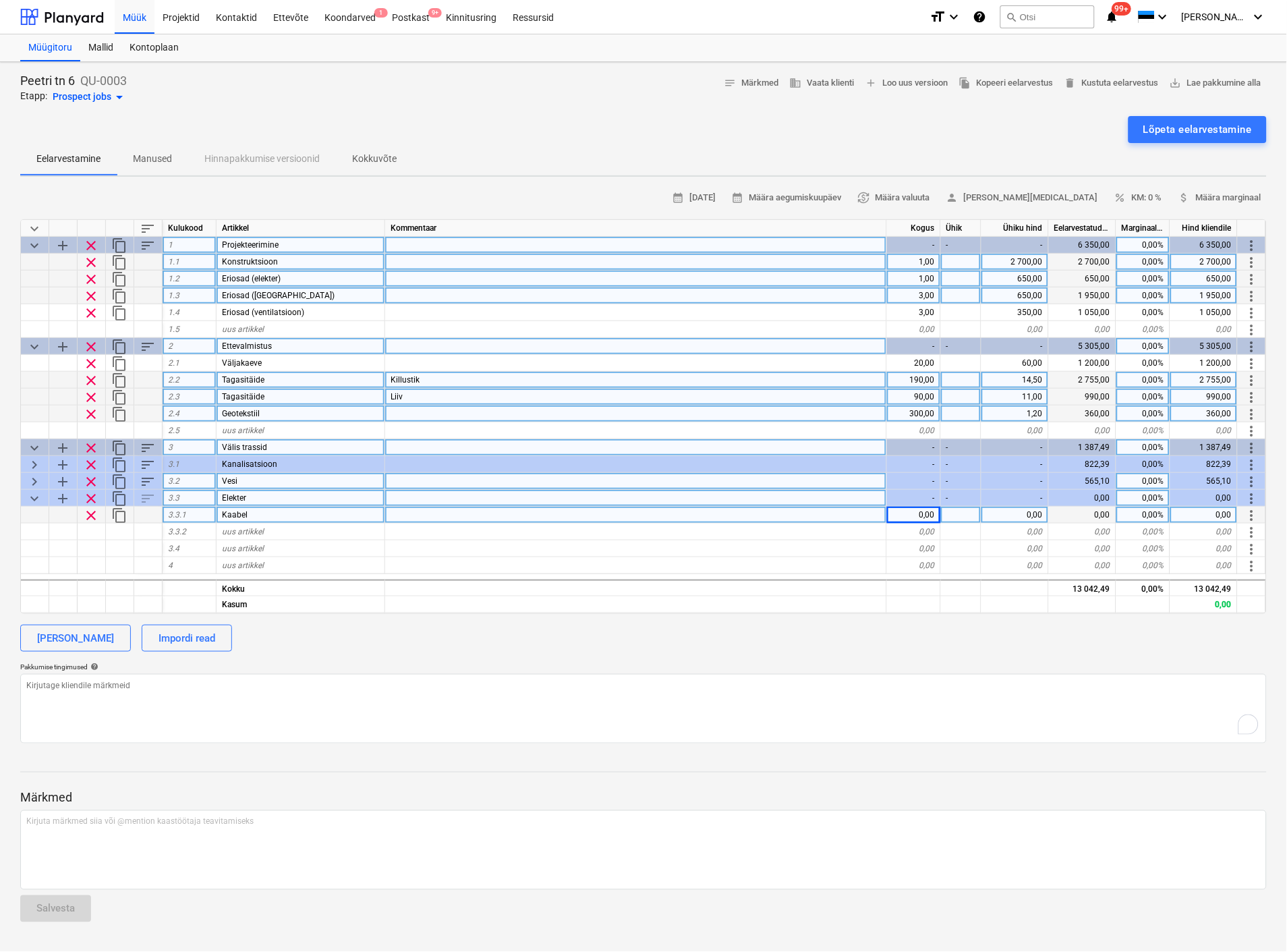
click at [912, 513] on div "0,00" at bounding box center [914, 514] width 54 height 17
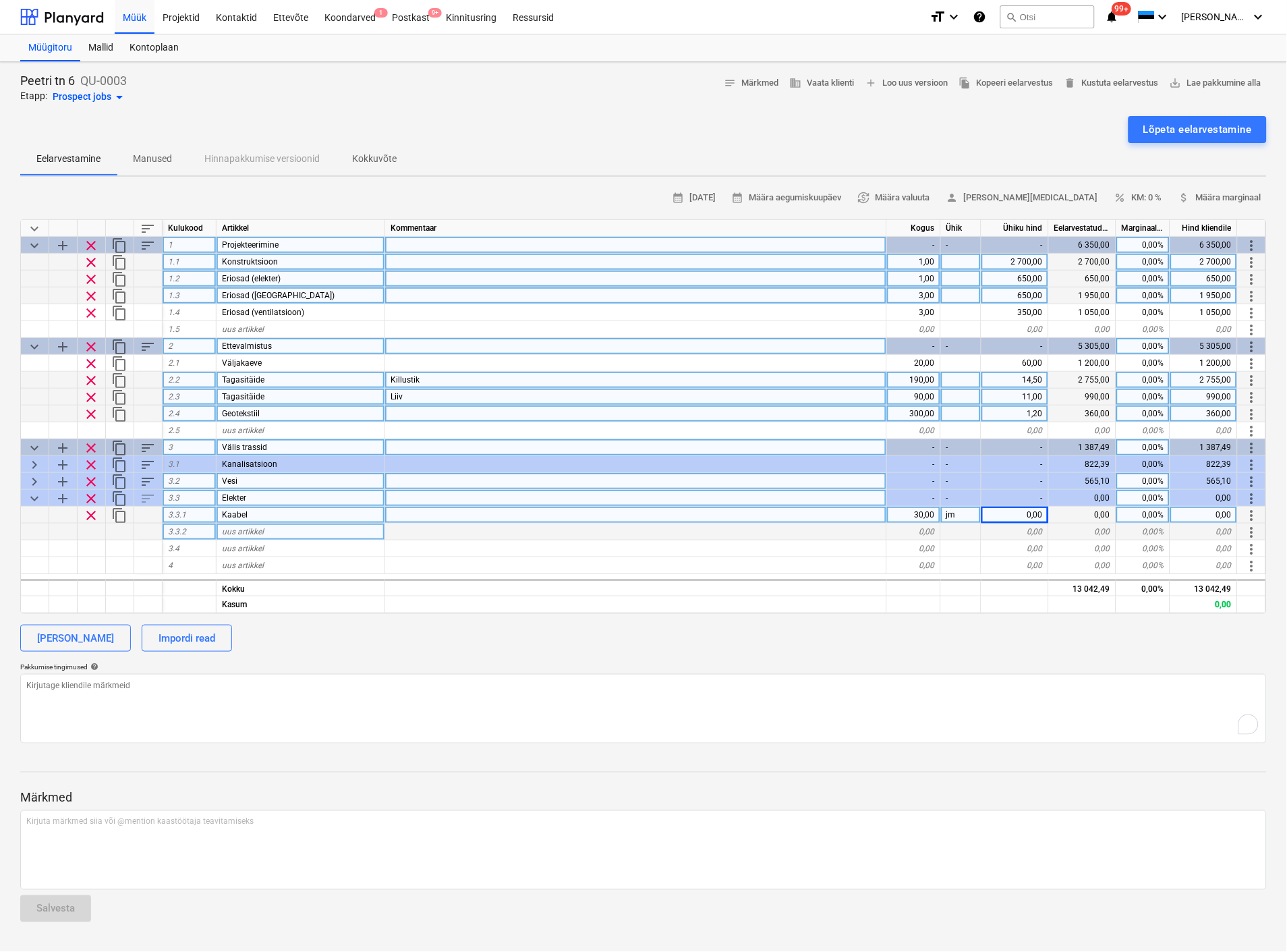
click at [244, 528] on span "uus artikkel" at bounding box center [242, 531] width 42 height 10
click at [424, 528] on div at bounding box center [636, 531] width 502 height 17
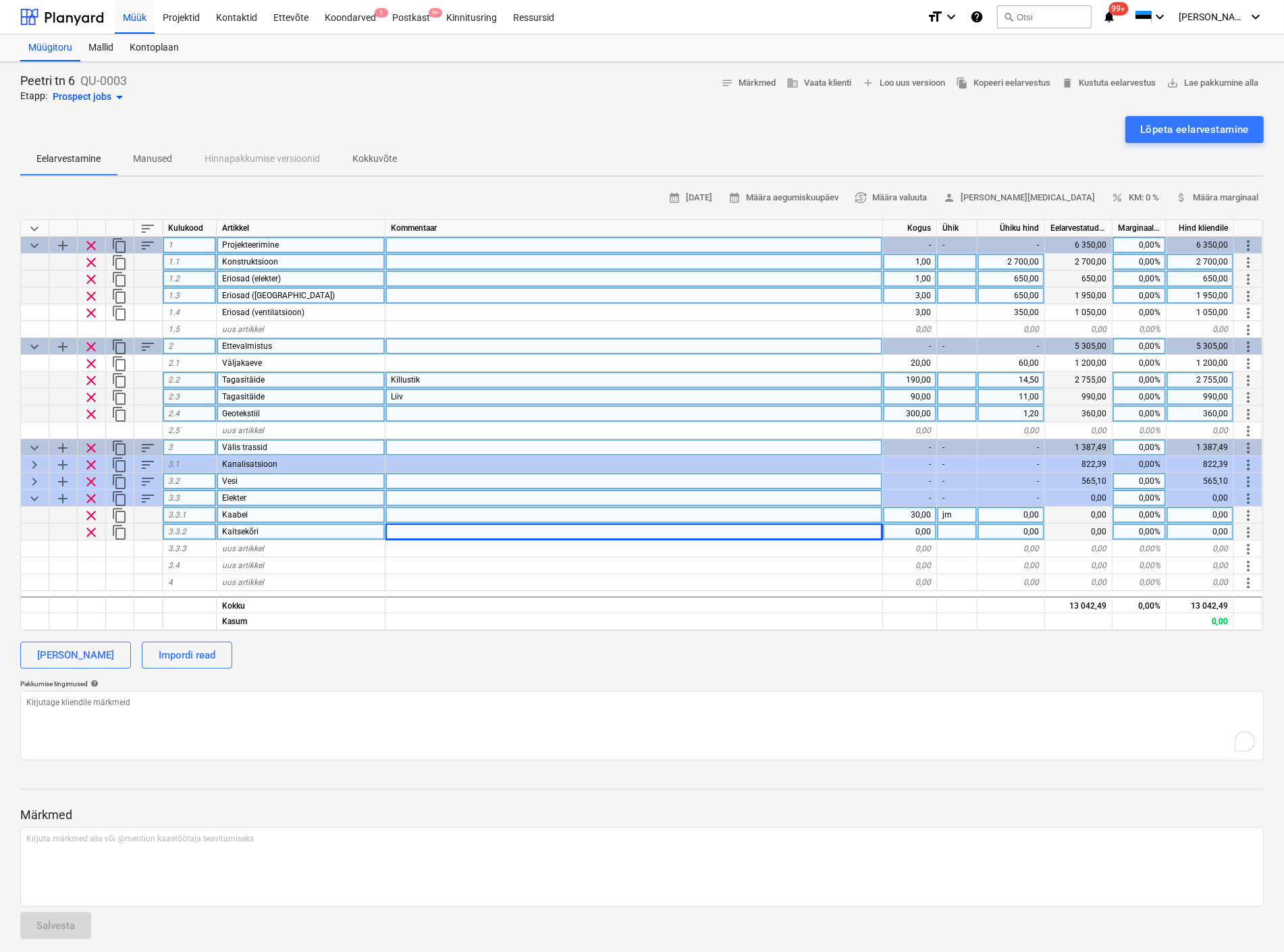
click at [437, 532] on div at bounding box center [634, 531] width 498 height 17
click at [423, 514] on div at bounding box center [634, 514] width 498 height 17
click at [1010, 517] on div "0,00" at bounding box center [1011, 514] width 67 height 17
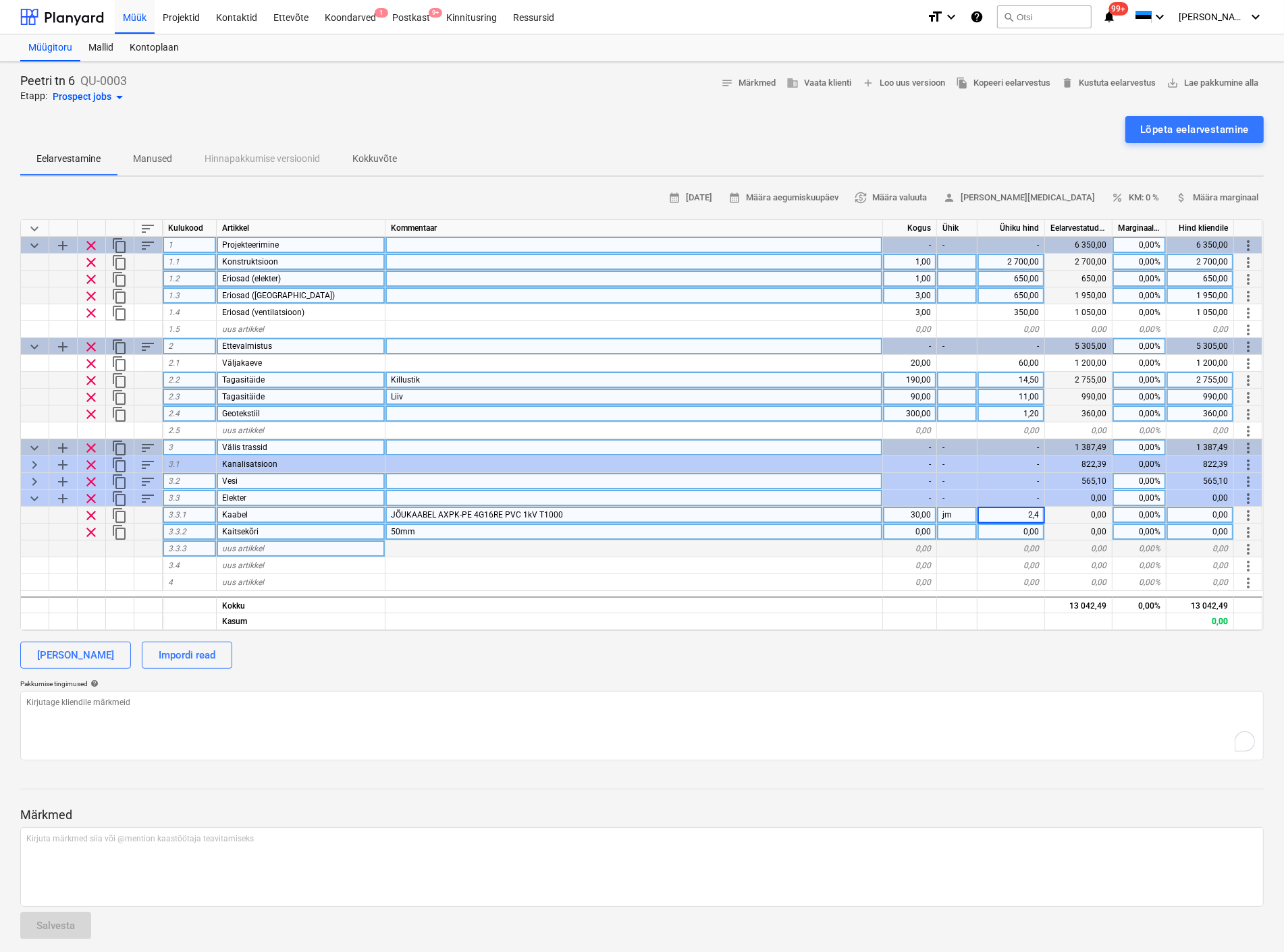
click at [892, 549] on div "0,00" at bounding box center [910, 549] width 54 height 17
drag, startPoint x: 427, startPoint y: 534, endPoint x: 373, endPoint y: 534, distance: 54.0
click at [0, 0] on div "clear content_copy 3.3.2 Kaitsekõri 50mm 0,00 0,00 0,00 0,00% 0,00 more_vert" at bounding box center [0, 0] width 0 height 0
click at [439, 536] on div "50mm" at bounding box center [634, 531] width 498 height 17
click at [435, 531] on input "50mm" at bounding box center [633, 531] width 497 height 16
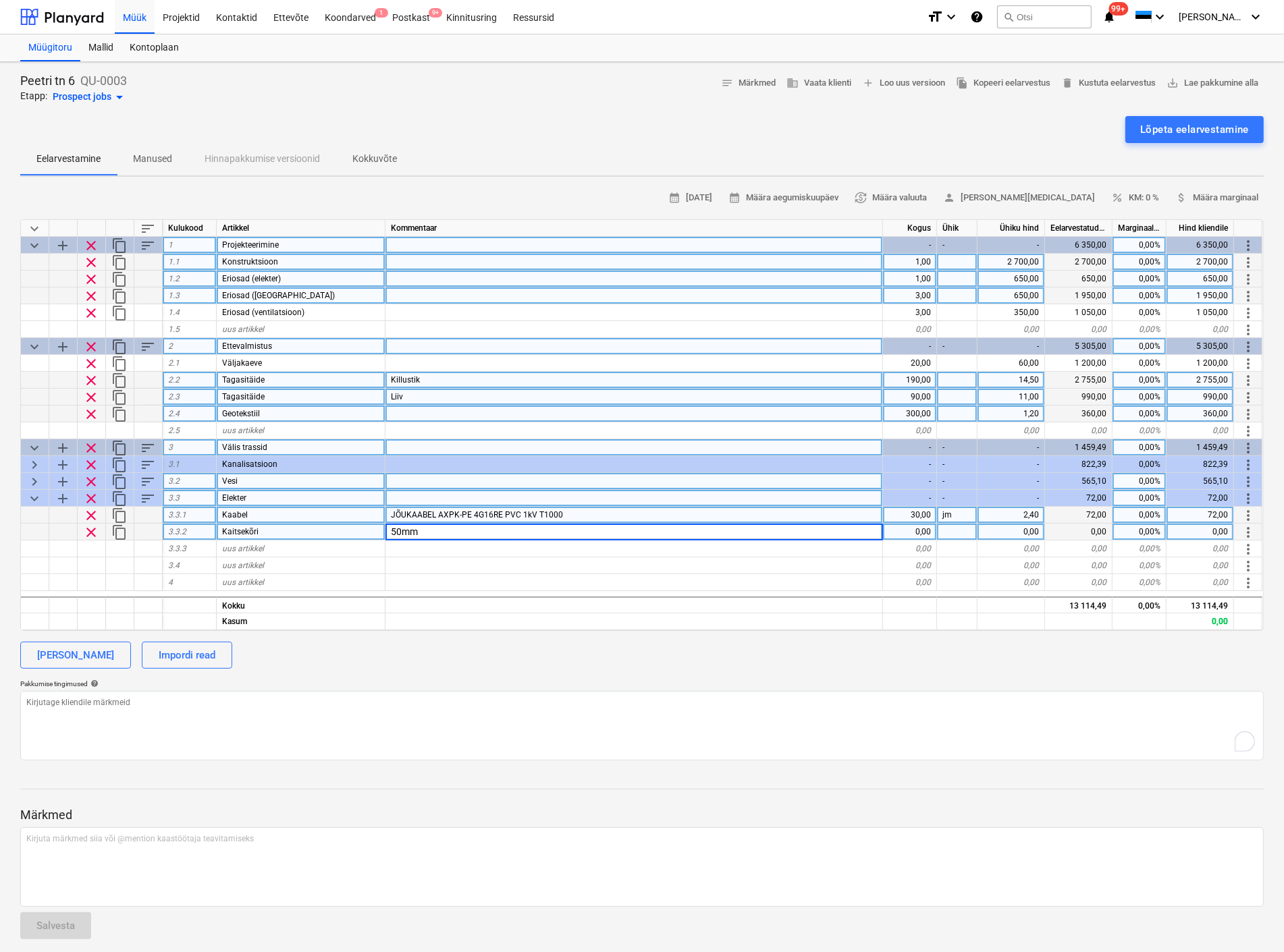
click at [435, 531] on input "50mm" at bounding box center [633, 531] width 497 height 16
click at [920, 531] on div "0,00" at bounding box center [910, 531] width 54 height 17
click at [727, 583] on div at bounding box center [634, 582] width 498 height 17
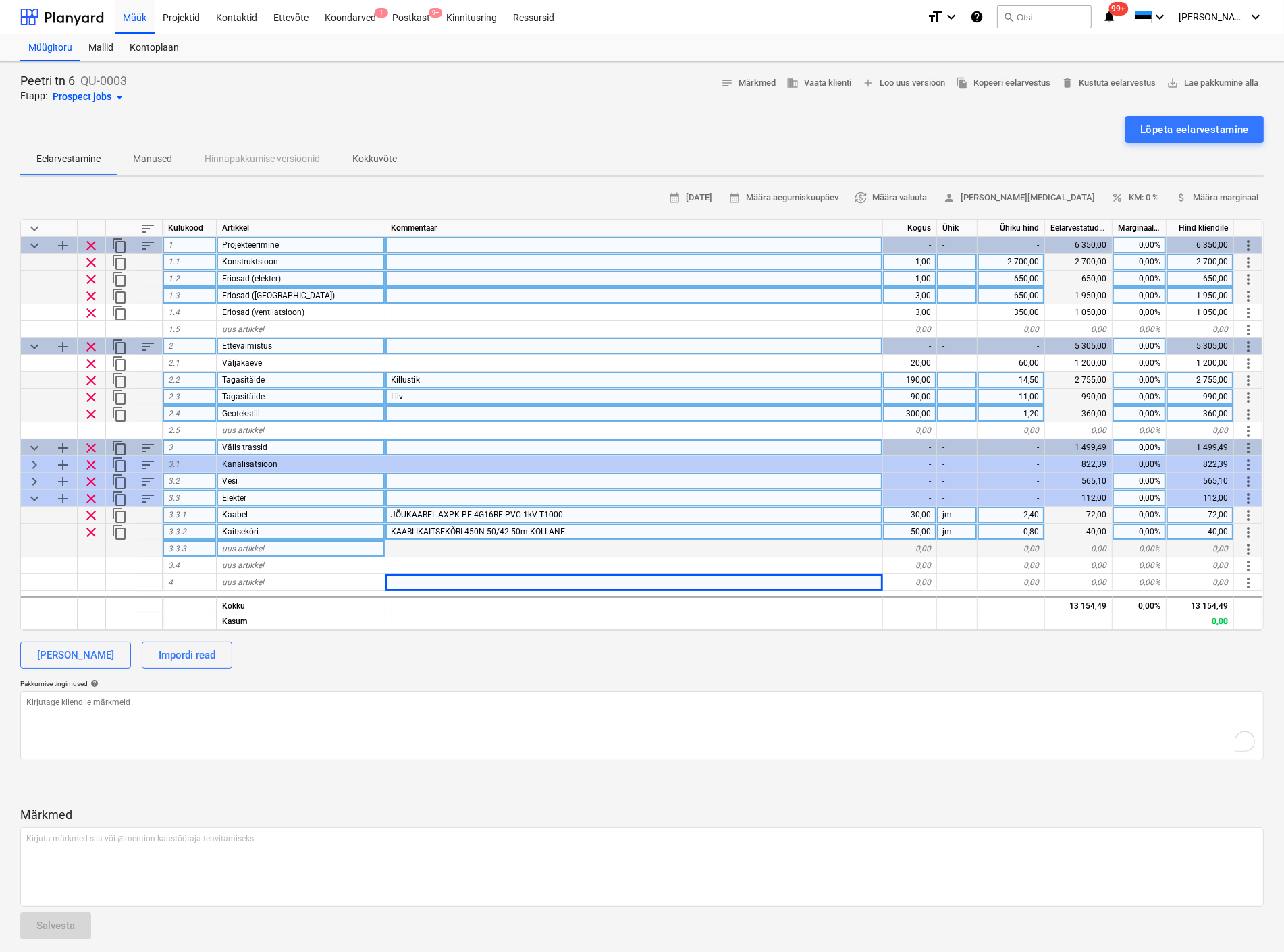
click at [291, 553] on div "uus artikkel" at bounding box center [301, 549] width 168 height 17
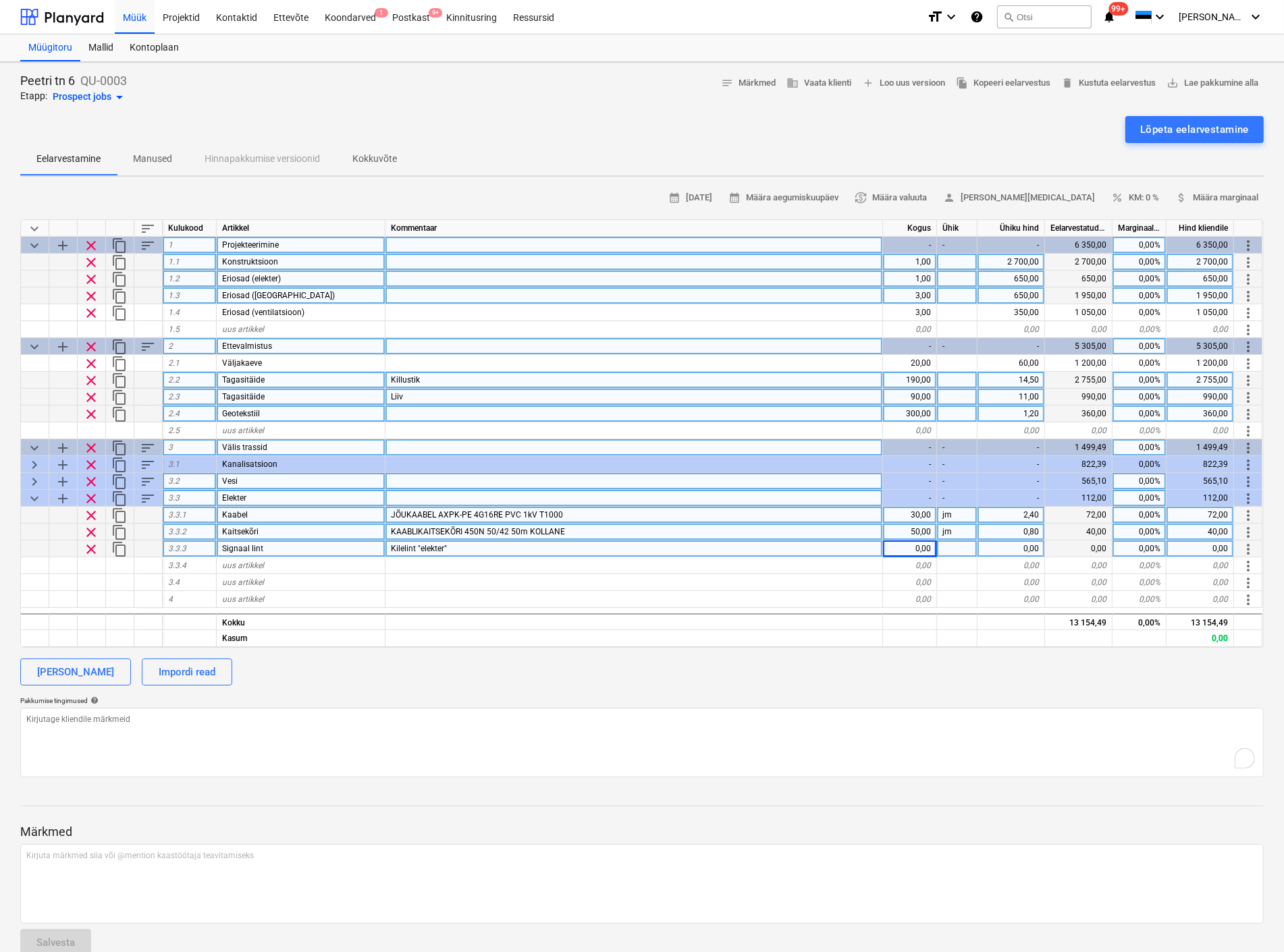
click at [919, 548] on div "0,00" at bounding box center [910, 549] width 54 height 17
click at [962, 544] on div at bounding box center [957, 549] width 40 height 17
click at [622, 591] on div at bounding box center [634, 599] width 498 height 17
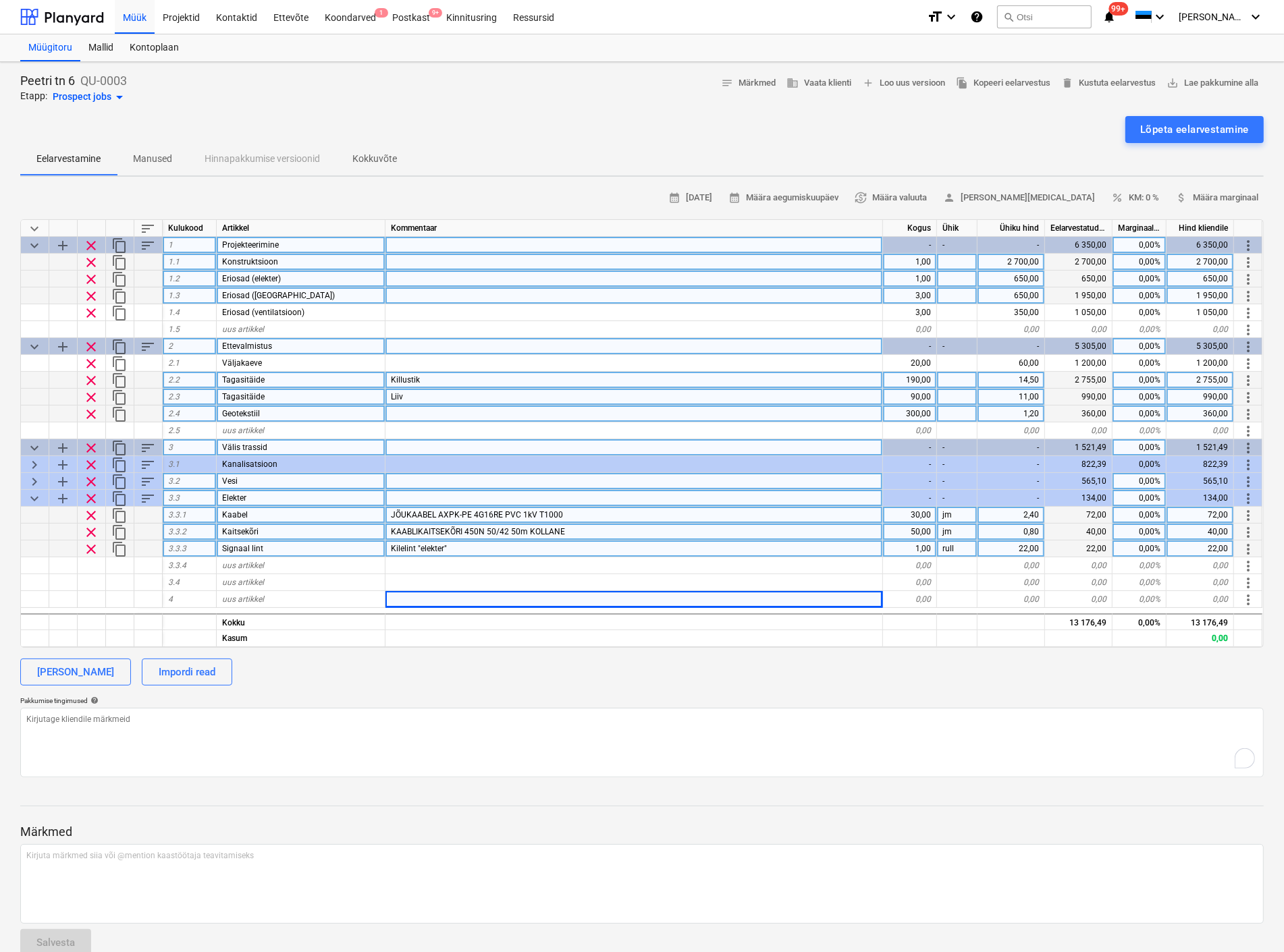
click at [425, 416] on div at bounding box center [634, 413] width 498 height 17
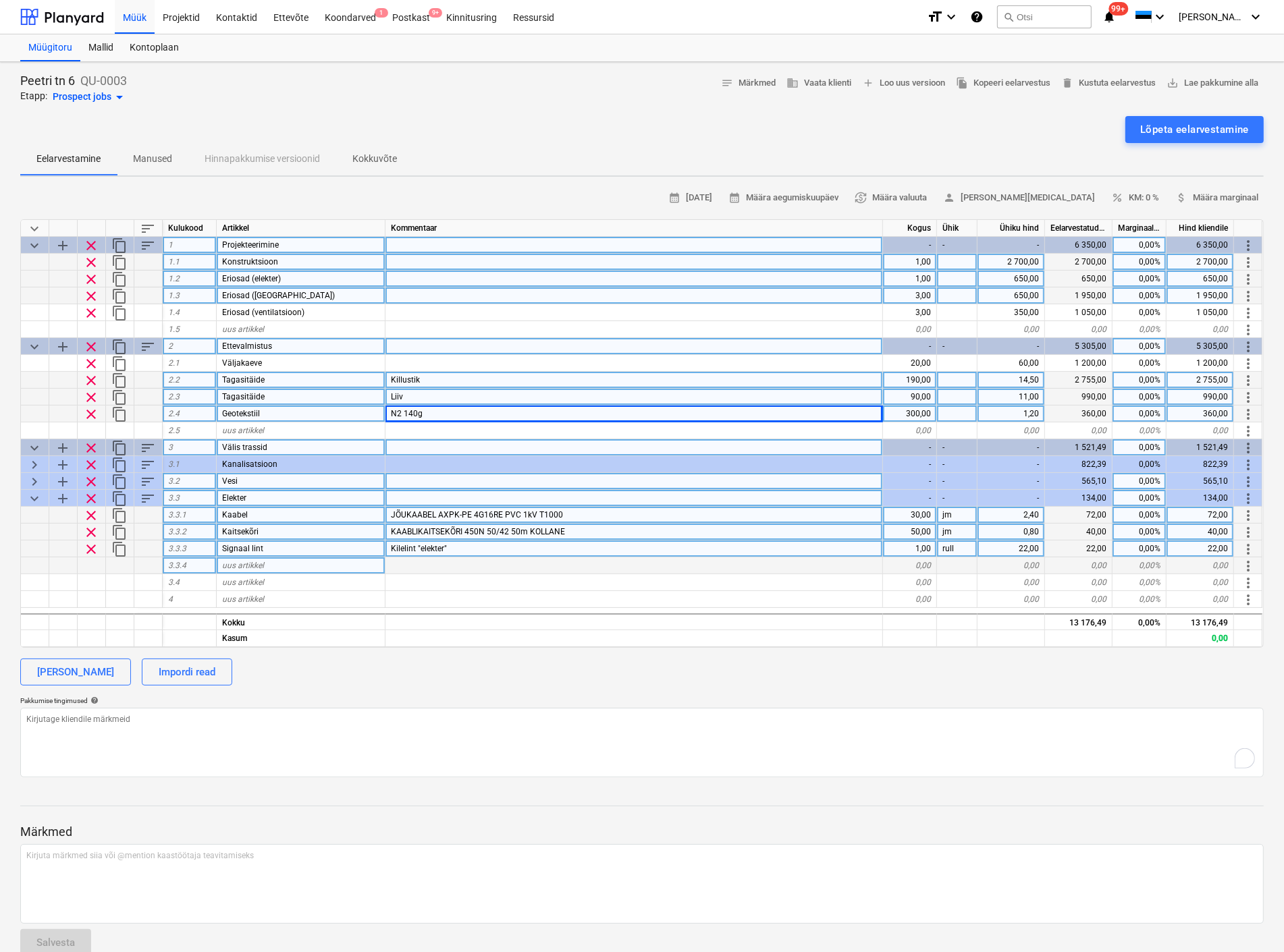
click at [246, 565] on span "uus artikkel" at bounding box center [242, 565] width 42 height 10
click at [913, 558] on div "0,00" at bounding box center [910, 566] width 54 height 17
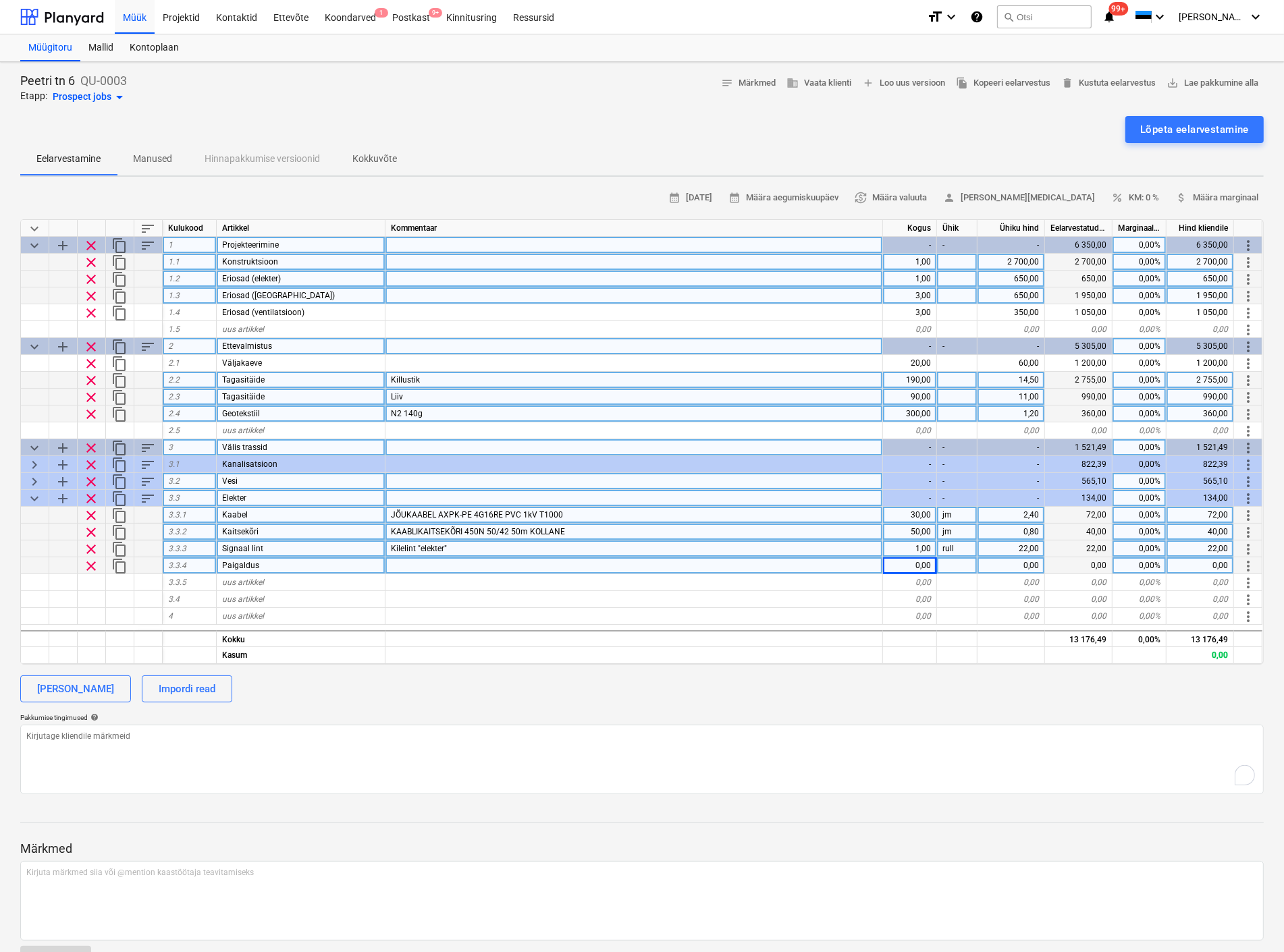
click at [914, 564] on div "0,00" at bounding box center [910, 566] width 54 height 17
click at [948, 564] on div at bounding box center [957, 566] width 40 height 17
click at [657, 591] on div at bounding box center [634, 599] width 498 height 17
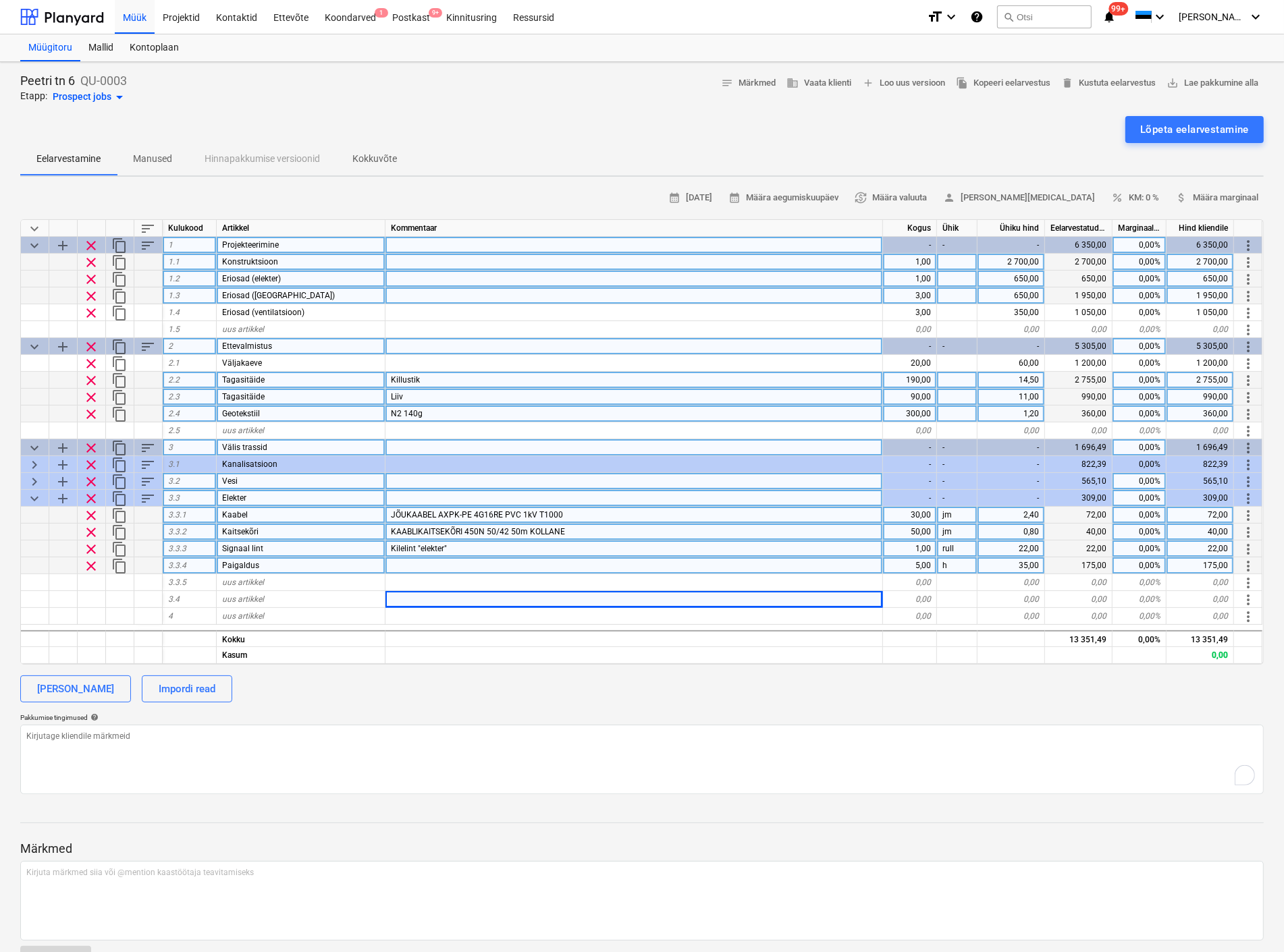
click at [39, 342] on span "keyboard_arrow_down" at bounding box center [34, 347] width 16 height 16
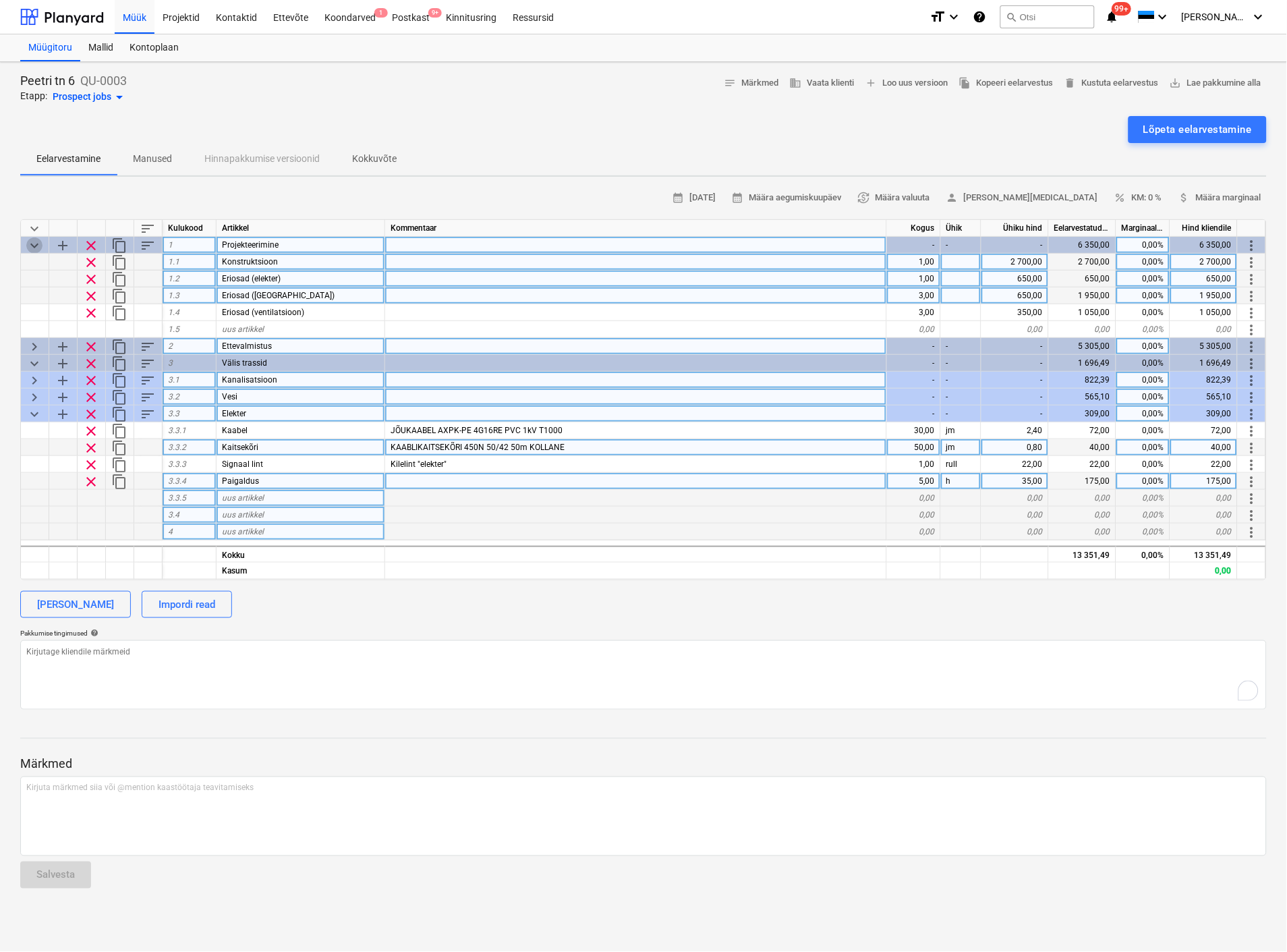
click at [32, 248] on span "keyboard_arrow_down" at bounding box center [34, 246] width 16 height 16
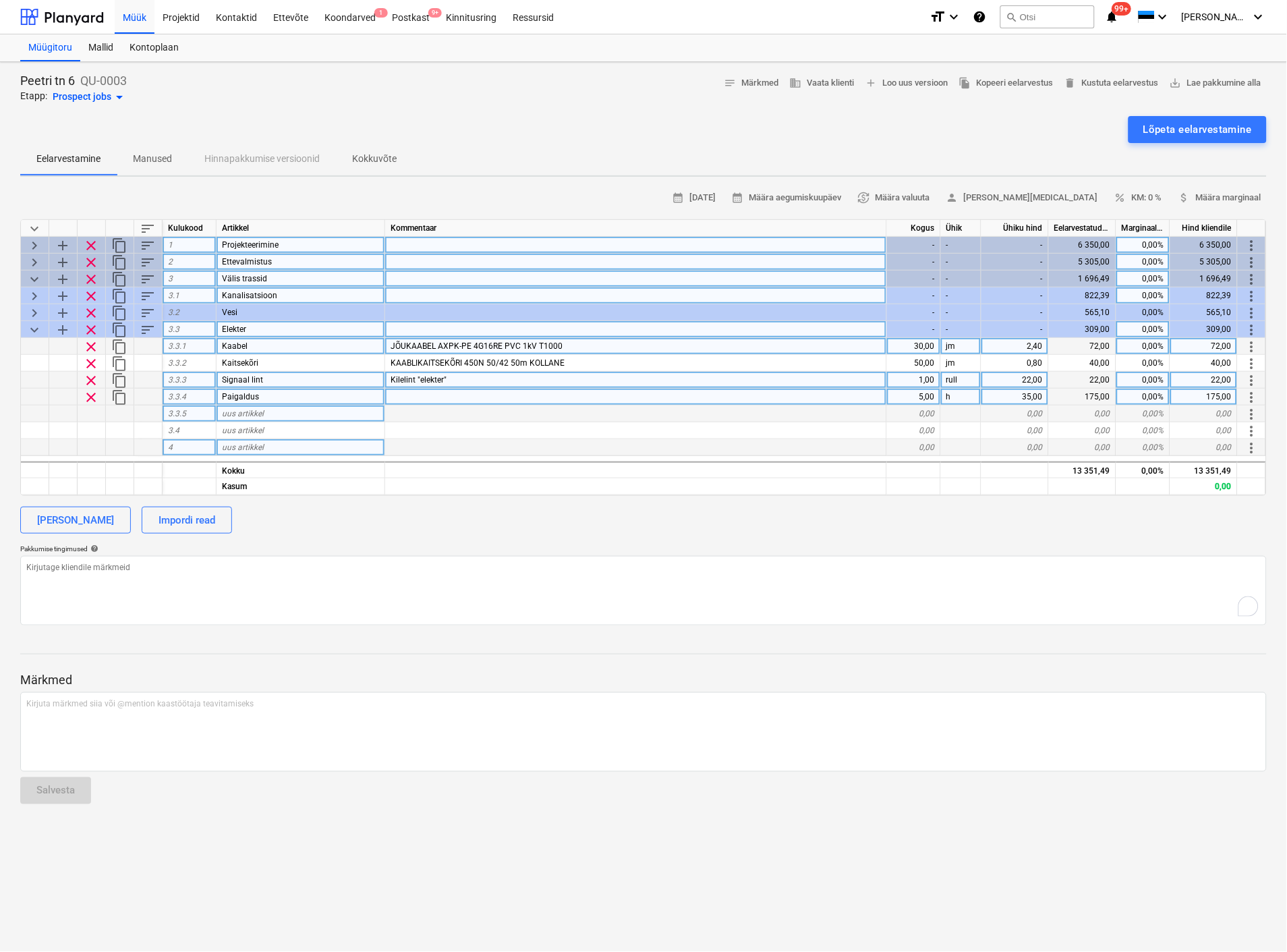
click at [30, 323] on span "keyboard_arrow_down" at bounding box center [34, 330] width 16 height 16
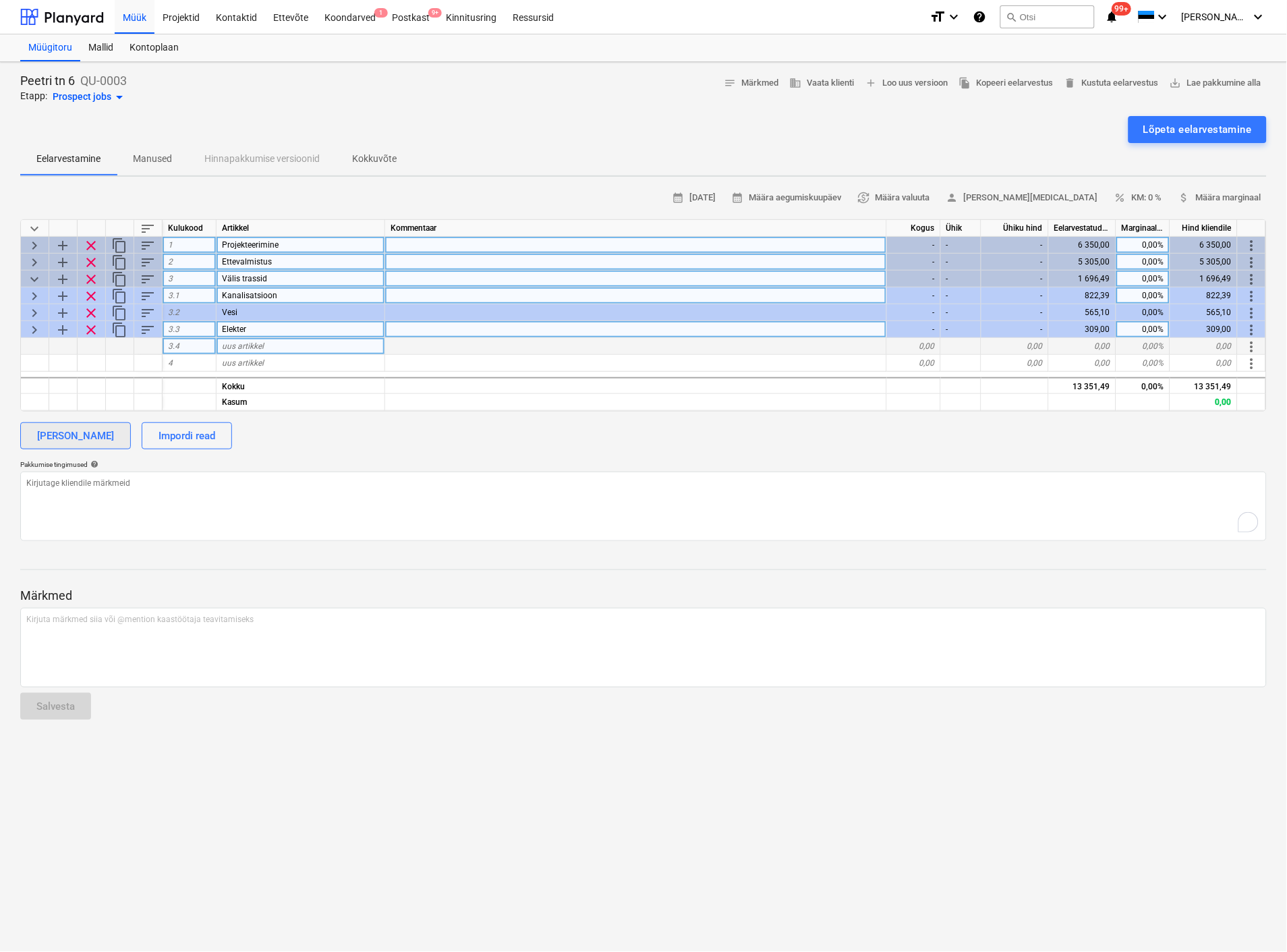
click at [85, 432] on div "[PERSON_NAME]" at bounding box center [75, 436] width 77 height 18
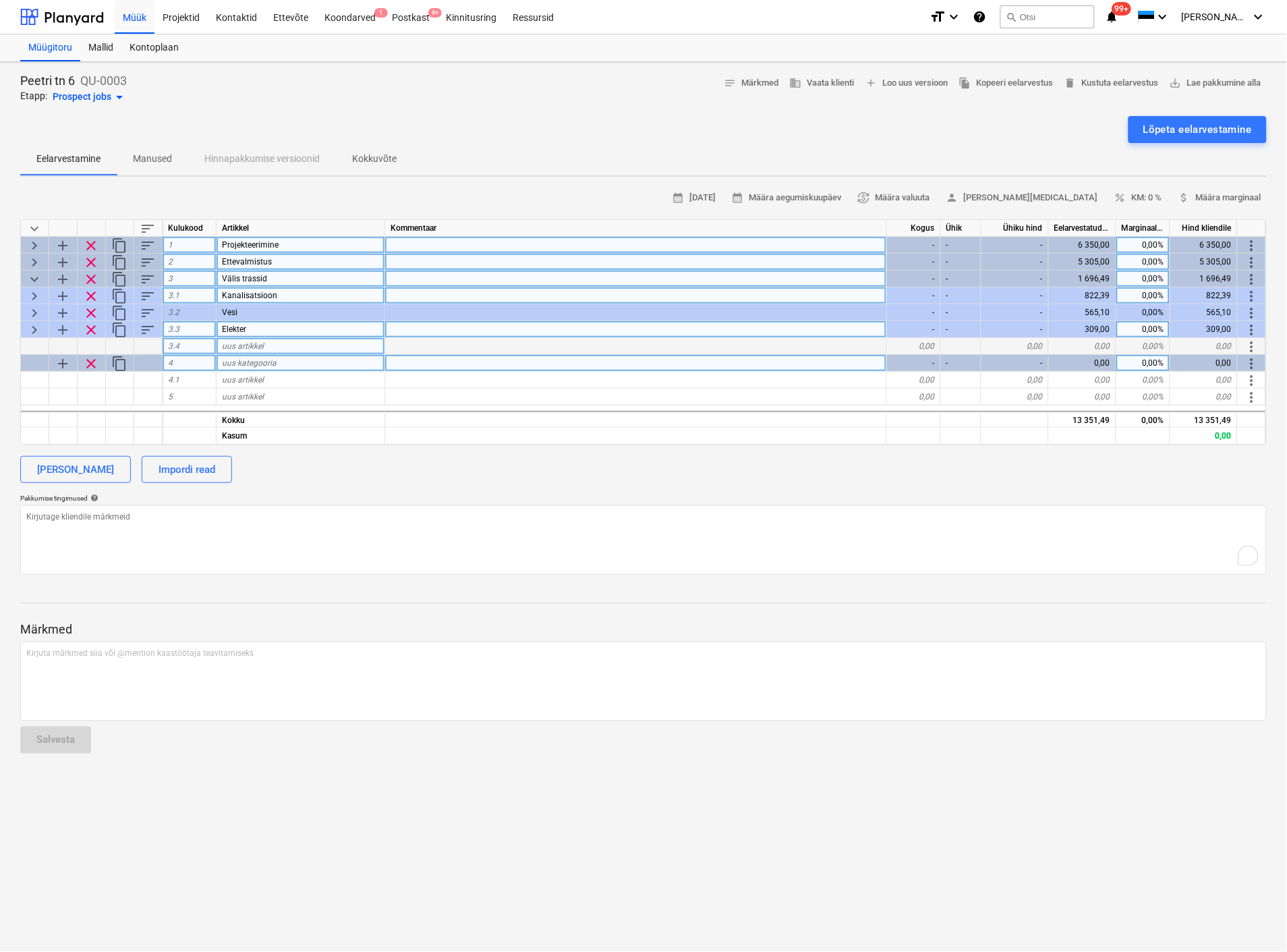
click at [239, 362] on span "uus kategooria" at bounding box center [249, 363] width 55 height 10
click at [247, 378] on span "uus artikkel" at bounding box center [242, 380] width 42 height 10
click at [915, 380] on div "0,00" at bounding box center [914, 380] width 54 height 17
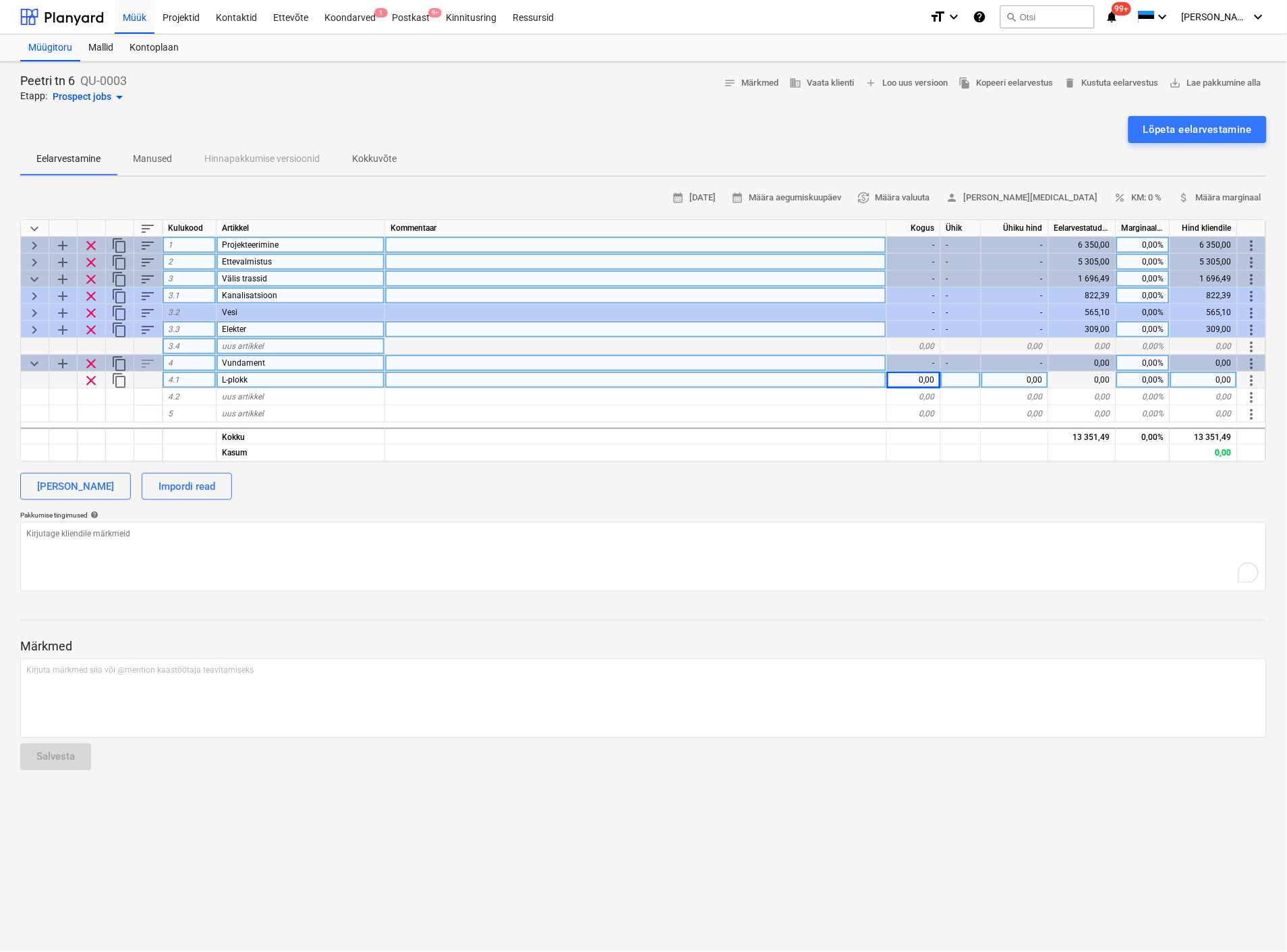
click at [1021, 378] on div "0,00" at bounding box center [1015, 380] width 67 height 17
click at [919, 381] on div "1,00" at bounding box center [914, 380] width 54 height 17
click at [927, 376] on div "1,00" at bounding box center [914, 380] width 54 height 17
click at [459, 382] on div at bounding box center [636, 380] width 502 height 17
click at [923, 376] on div "1,00" at bounding box center [914, 380] width 54 height 17
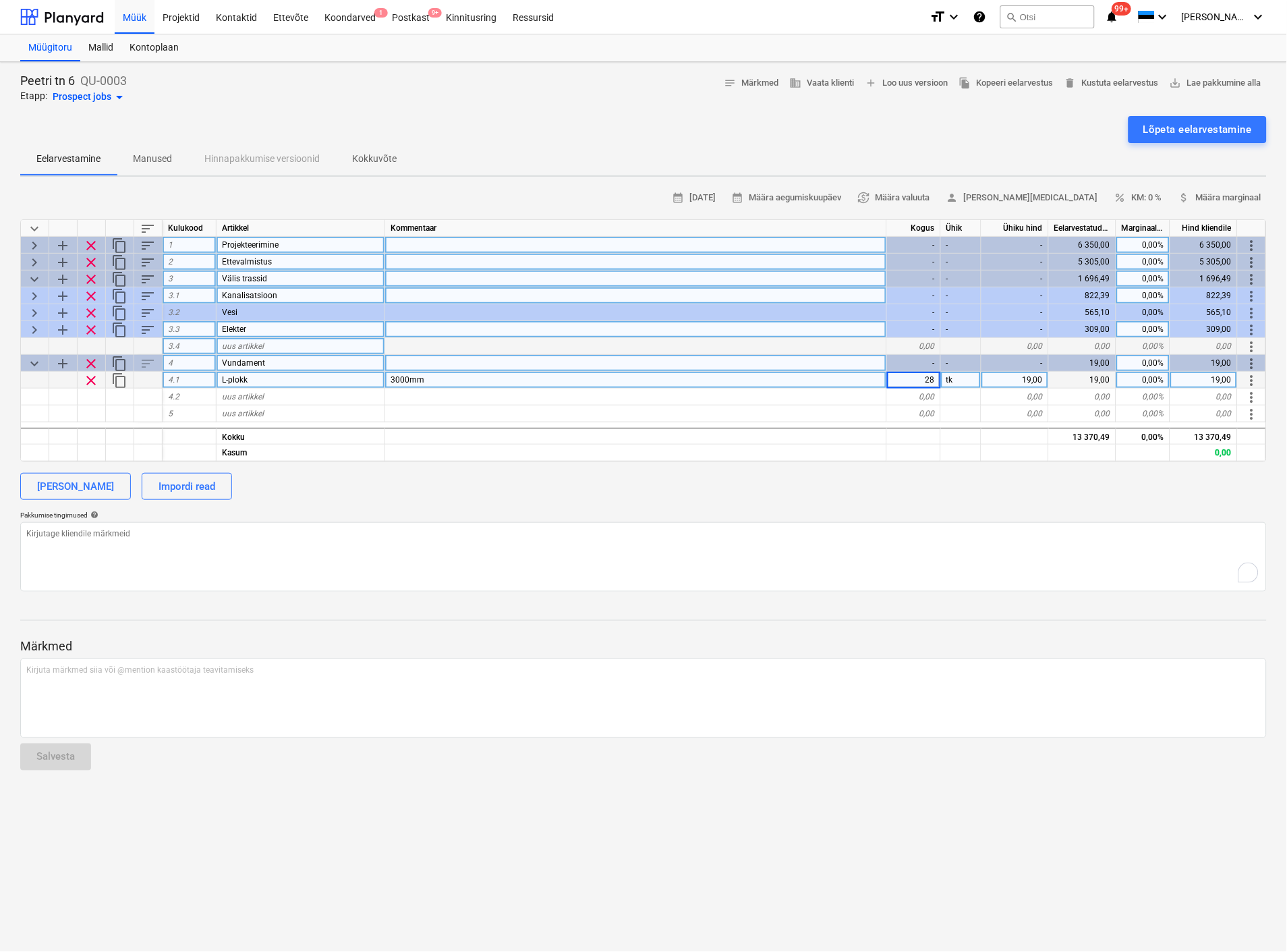
click at [715, 473] on div "[PERSON_NAME] Impordi read" at bounding box center [644, 486] width 1247 height 27
click at [280, 394] on div "uus artikkel" at bounding box center [301, 397] width 168 height 17
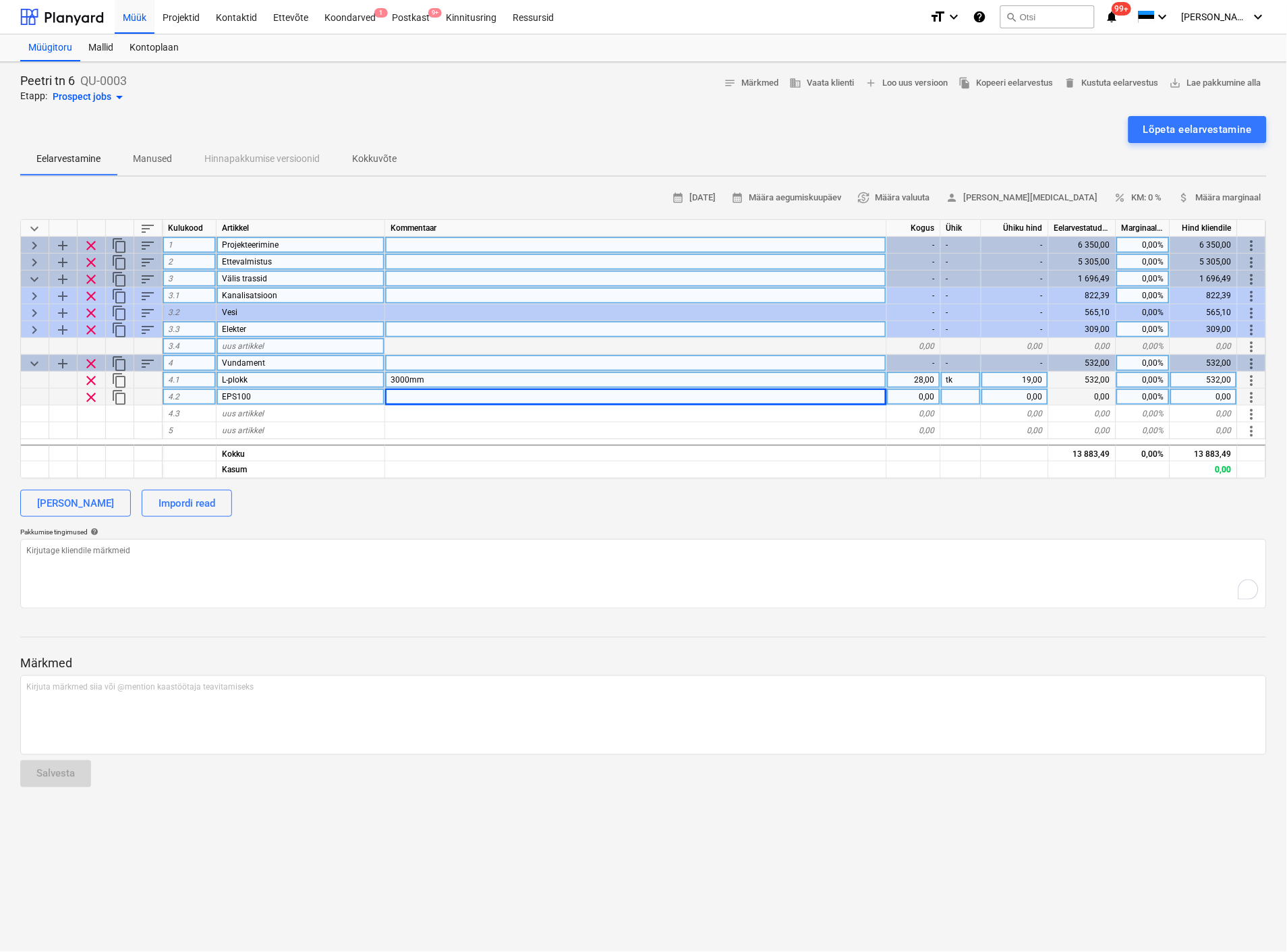
click at [924, 398] on div "0,00" at bounding box center [914, 397] width 54 height 17
click at [958, 394] on div at bounding box center [961, 397] width 40 height 17
click at [1017, 392] on div "0,00" at bounding box center [1015, 397] width 67 height 17
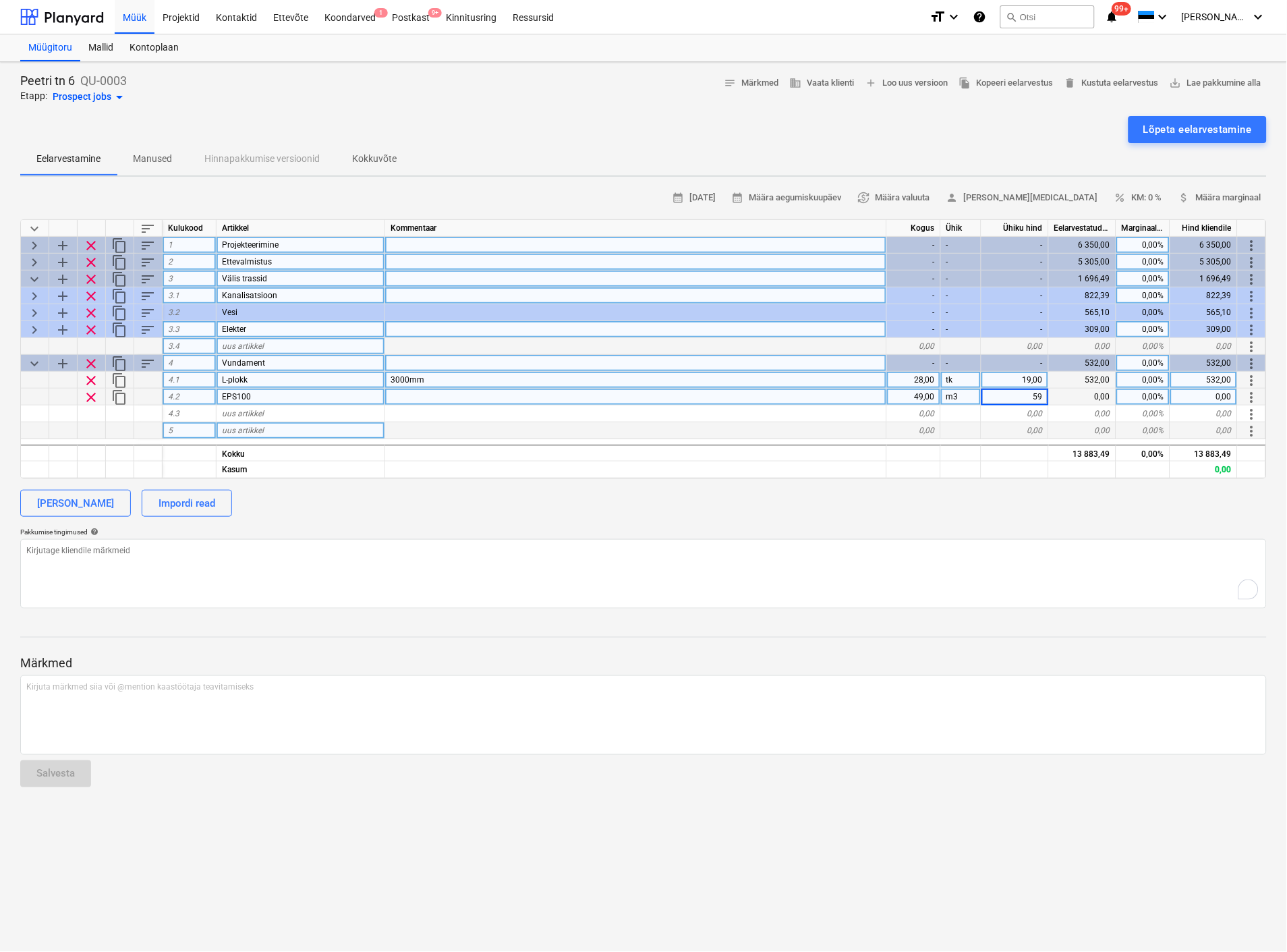
click at [811, 432] on div at bounding box center [636, 430] width 502 height 17
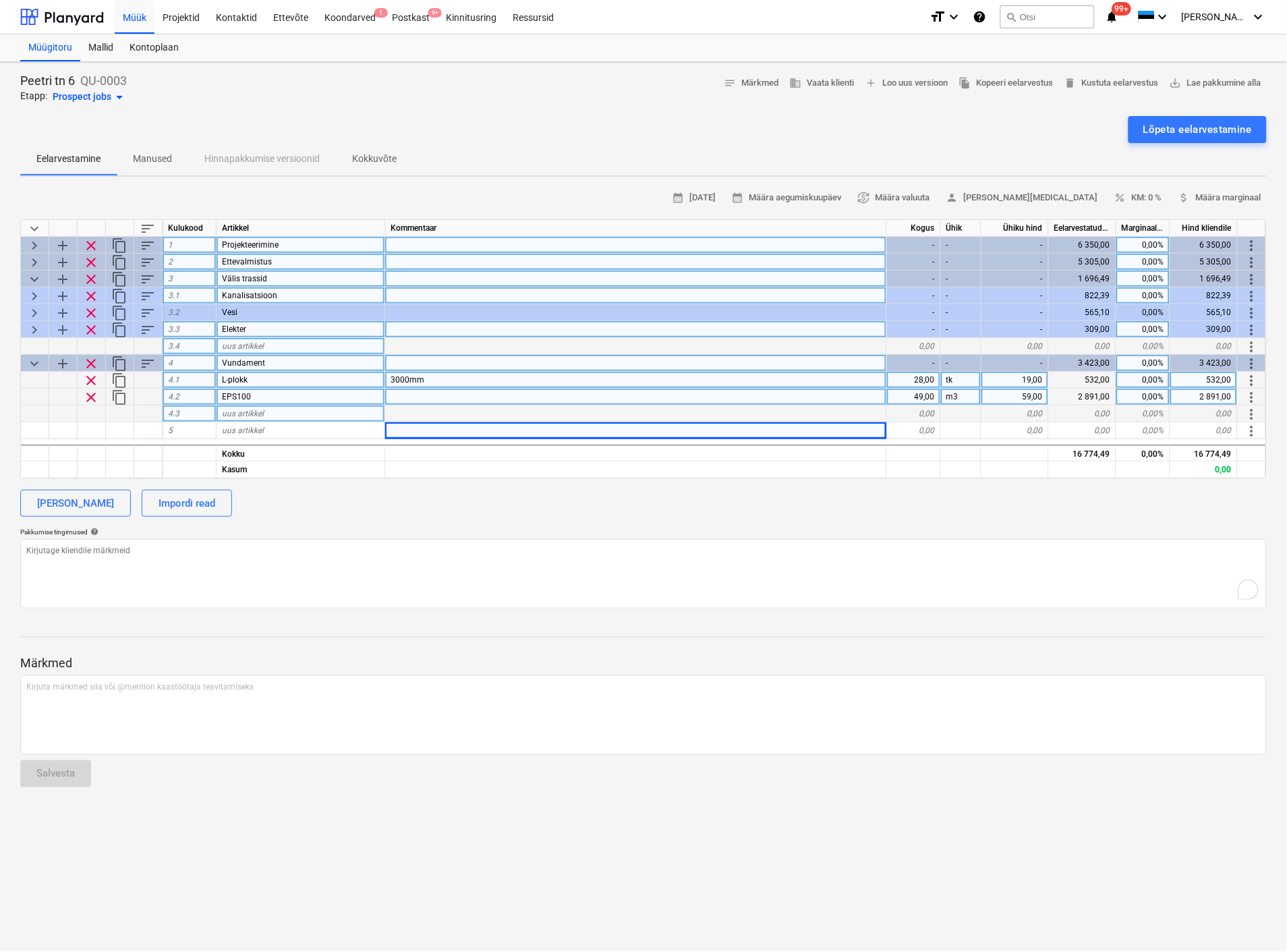
click at [220, 413] on div "uus artikkel" at bounding box center [301, 413] width 168 height 17
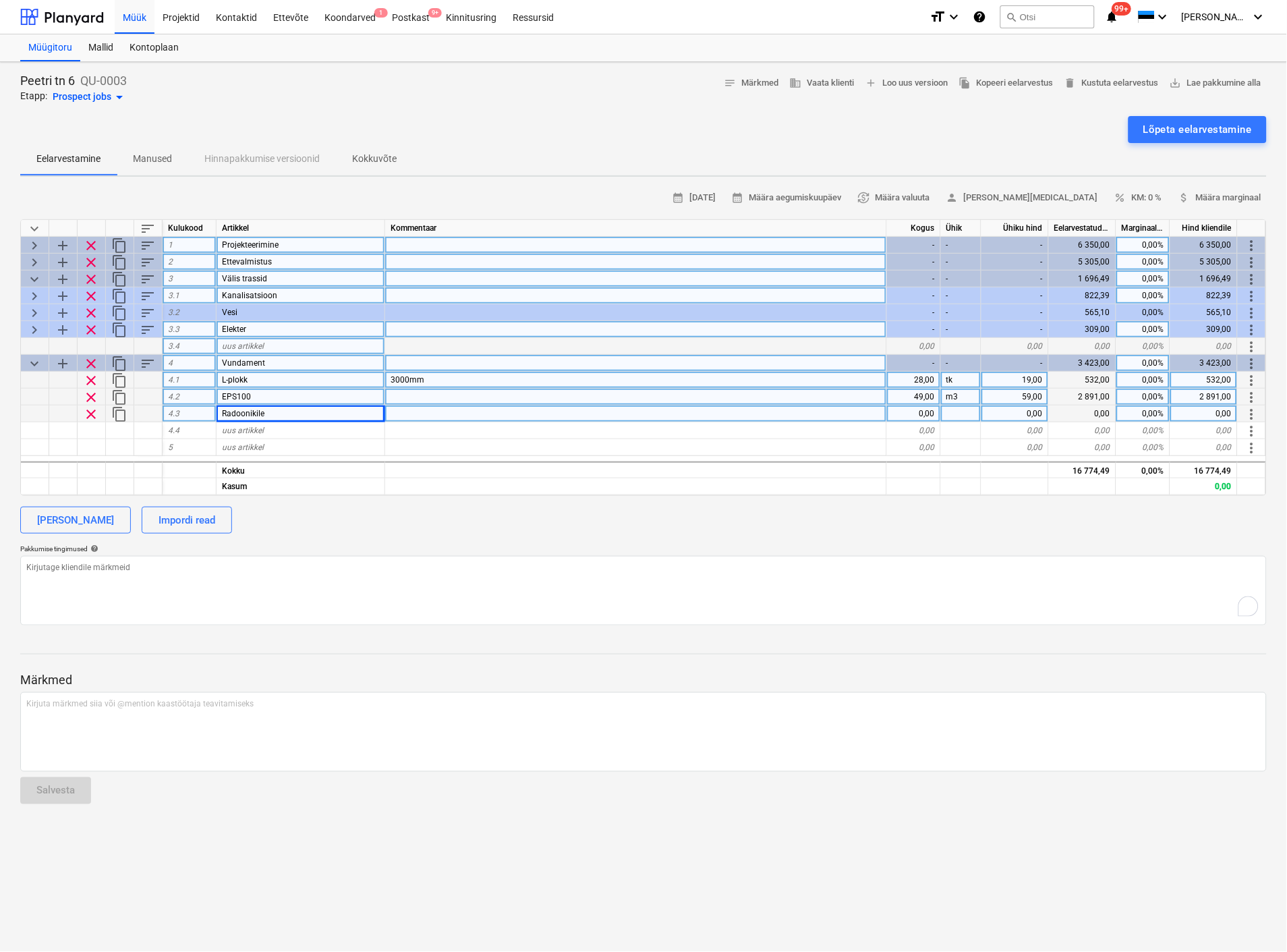
click at [415, 410] on div at bounding box center [636, 413] width 502 height 17
click at [923, 414] on div "0,00" at bounding box center [914, 413] width 54 height 17
click at [961, 413] on div at bounding box center [961, 413] width 40 height 17
click at [1002, 412] on div "0,00" at bounding box center [1015, 413] width 67 height 17
click at [410, 435] on div at bounding box center [636, 430] width 502 height 17
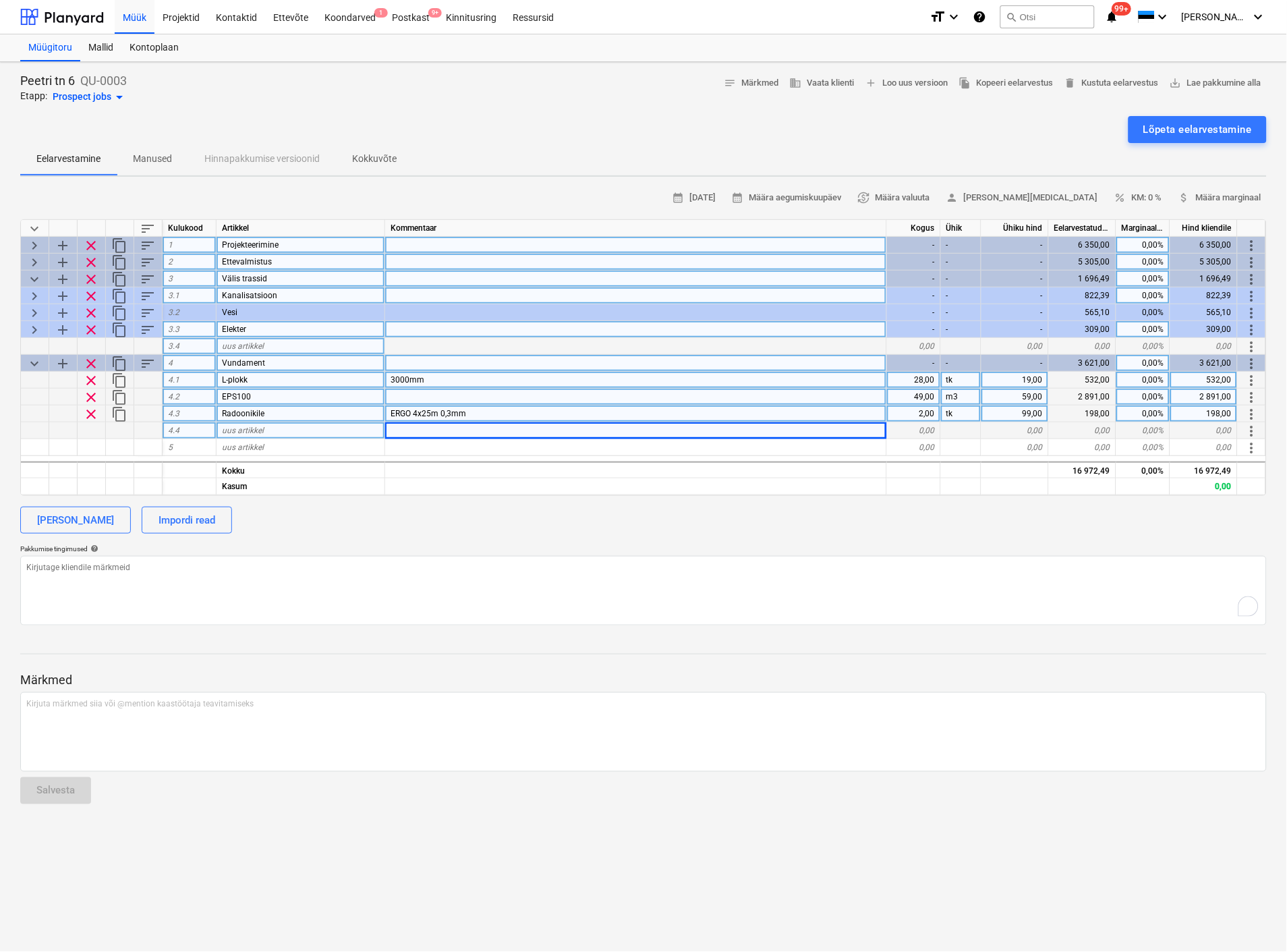
click at [306, 427] on div "uus artikkel" at bounding box center [301, 430] width 168 height 17
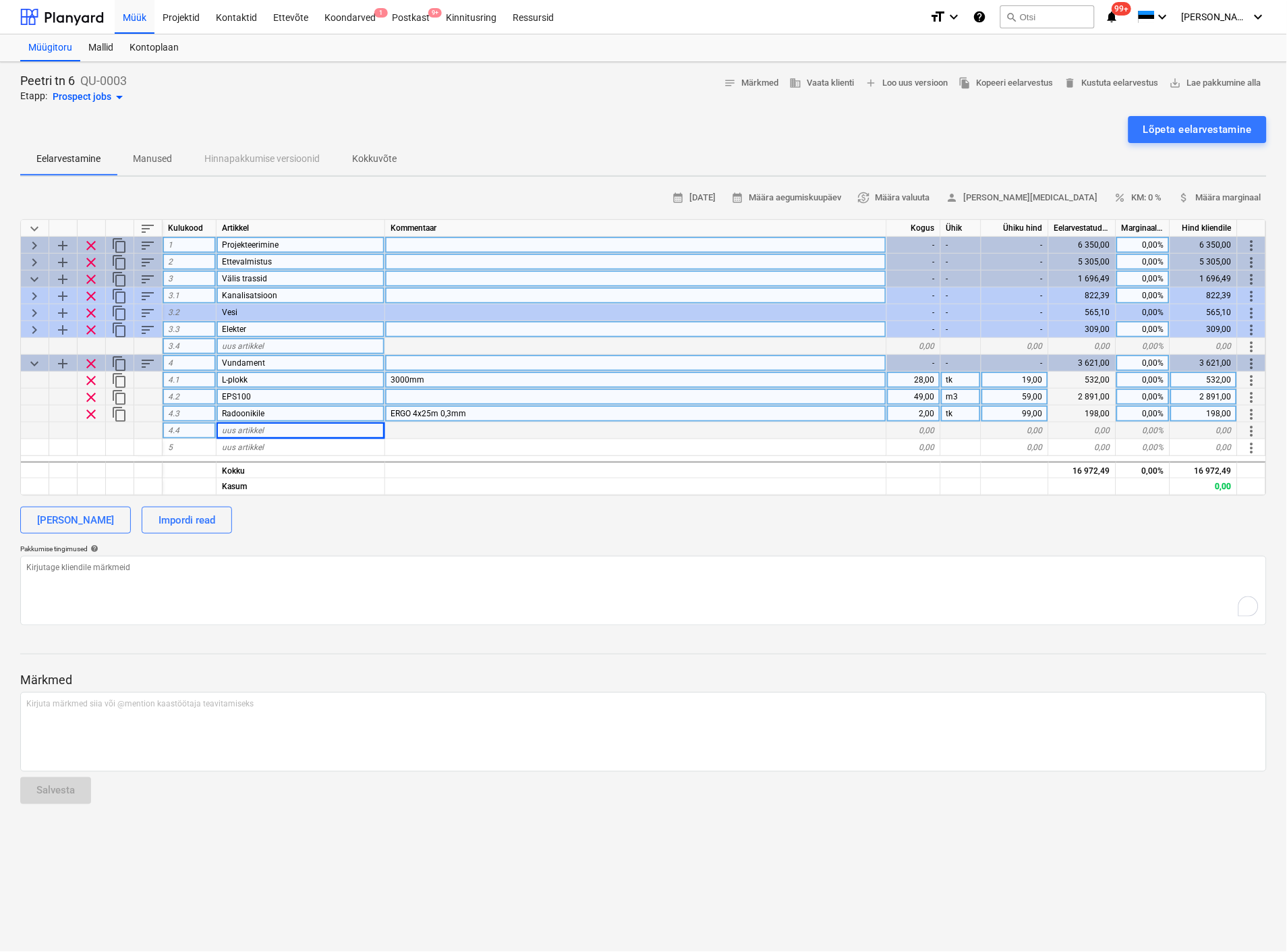
click at [416, 428] on div at bounding box center [636, 430] width 502 height 17
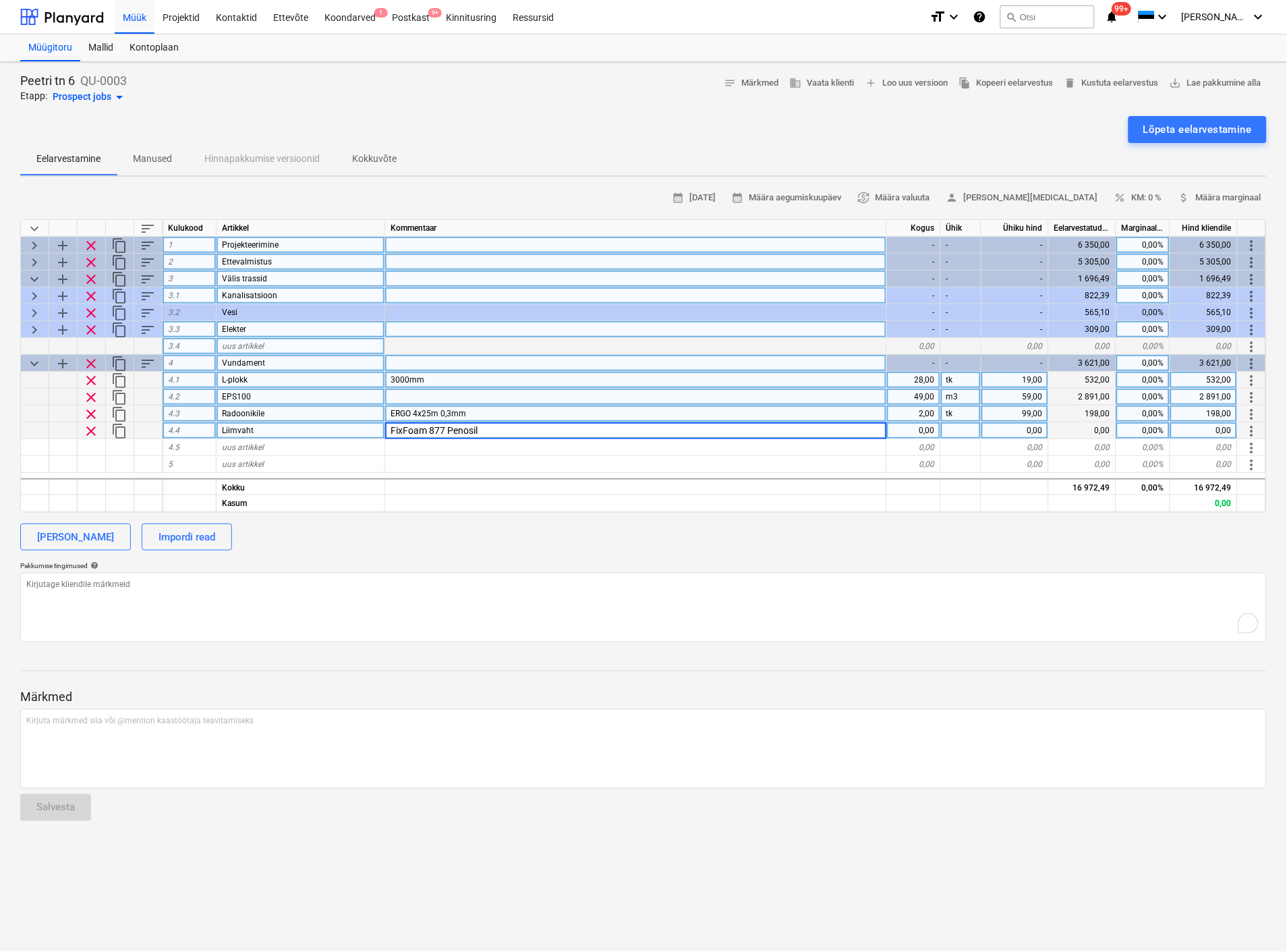
click at [574, 427] on input "FixFoam 877 Penosil" at bounding box center [635, 430] width 501 height 16
click at [952, 430] on div at bounding box center [961, 430] width 40 height 17
click at [915, 428] on div "0,00" at bounding box center [914, 430] width 54 height 17
click at [1026, 427] on div "0,00" at bounding box center [1015, 430] width 67 height 17
click at [740, 593] on textarea "To enrich screen reader interactions, please activate Accessibility in Grammarl…" at bounding box center [644, 607] width 1247 height 70
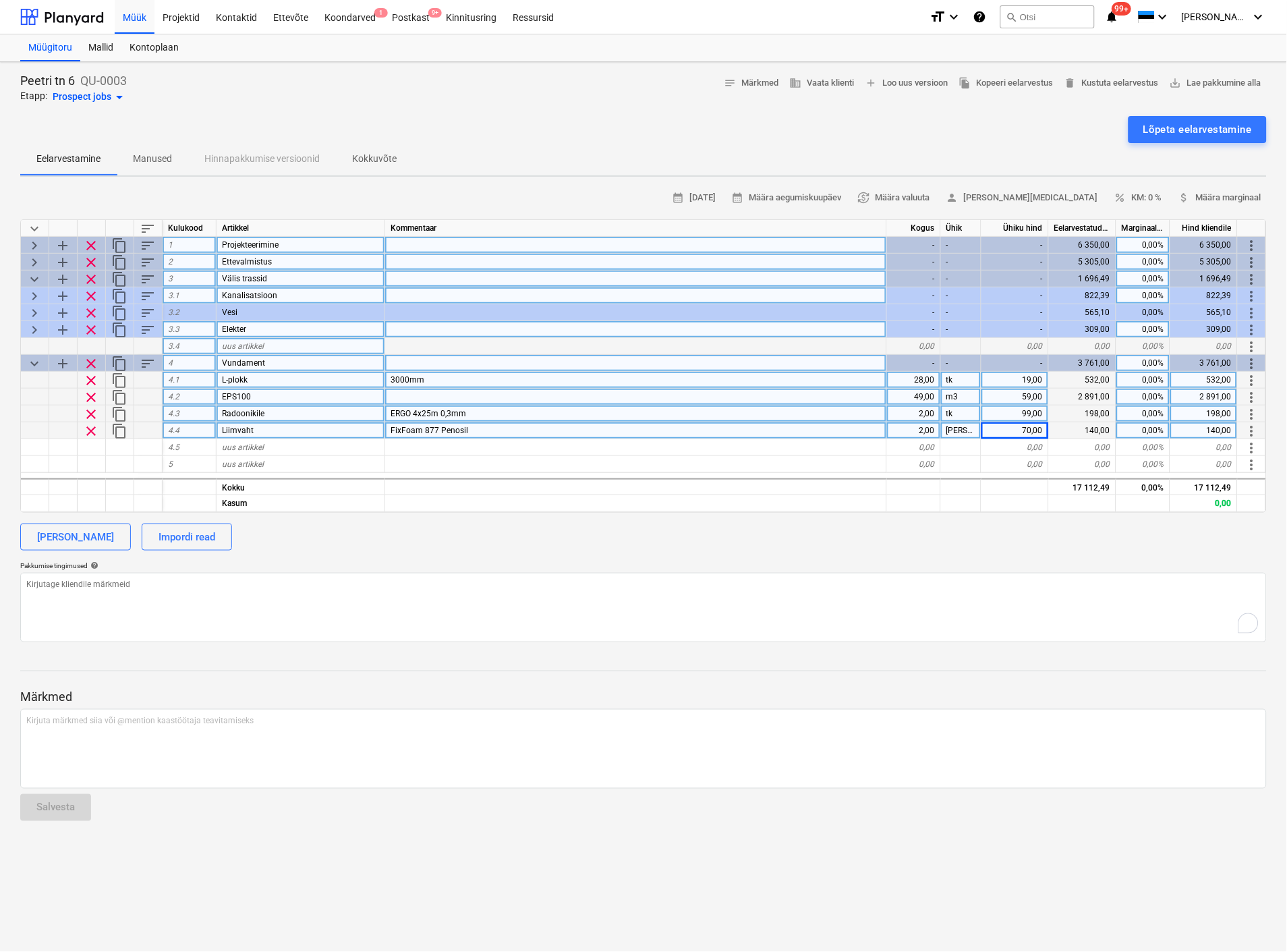
click at [502, 427] on div "FixFoam 877 Penosil" at bounding box center [636, 430] width 502 height 17
click at [502, 427] on input "FixFoam 877 Penosil" at bounding box center [635, 430] width 501 height 16
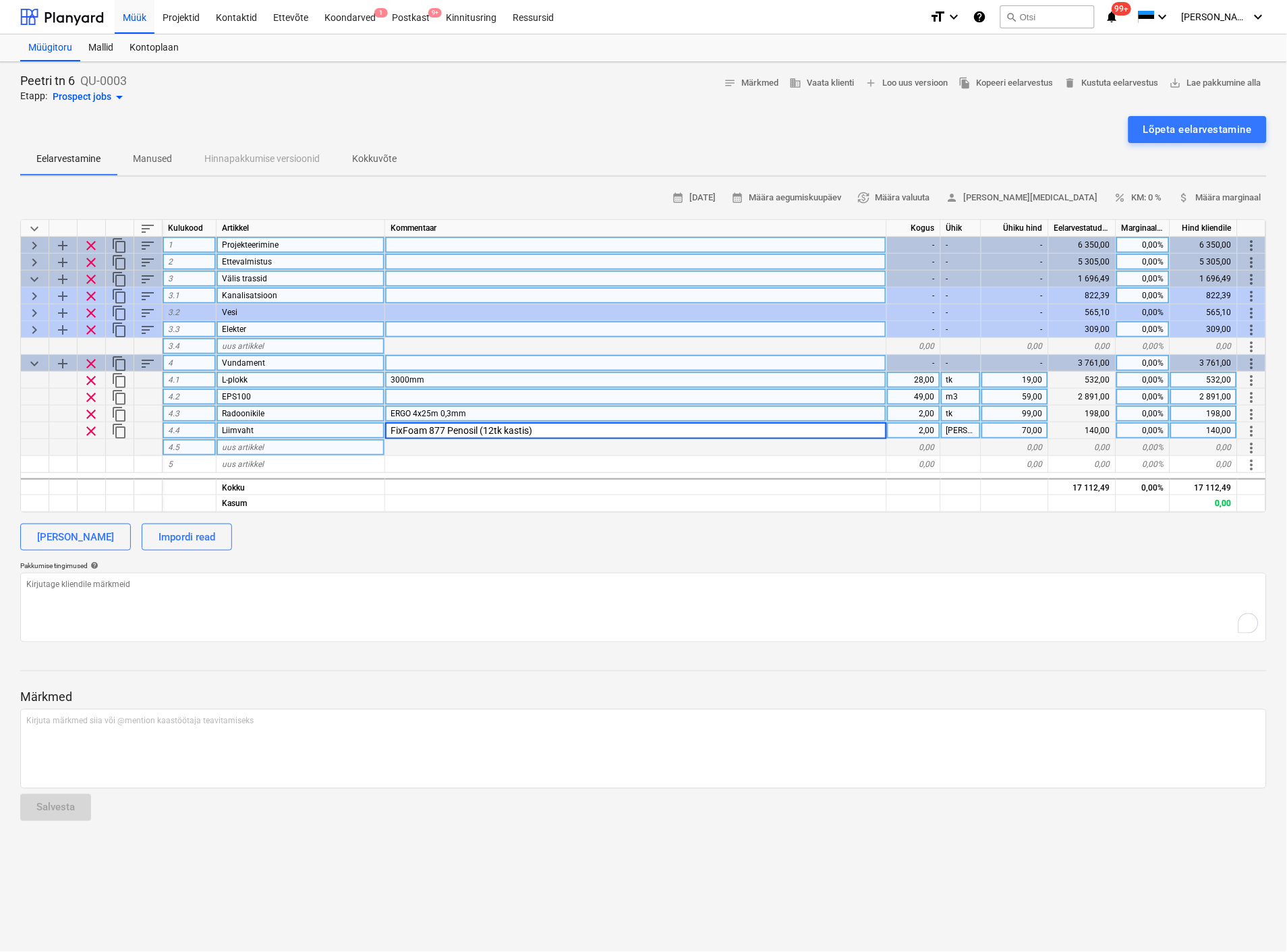
click at [274, 446] on div "uus artikkel" at bounding box center [301, 447] width 168 height 17
click at [399, 443] on div at bounding box center [636, 447] width 502 height 17
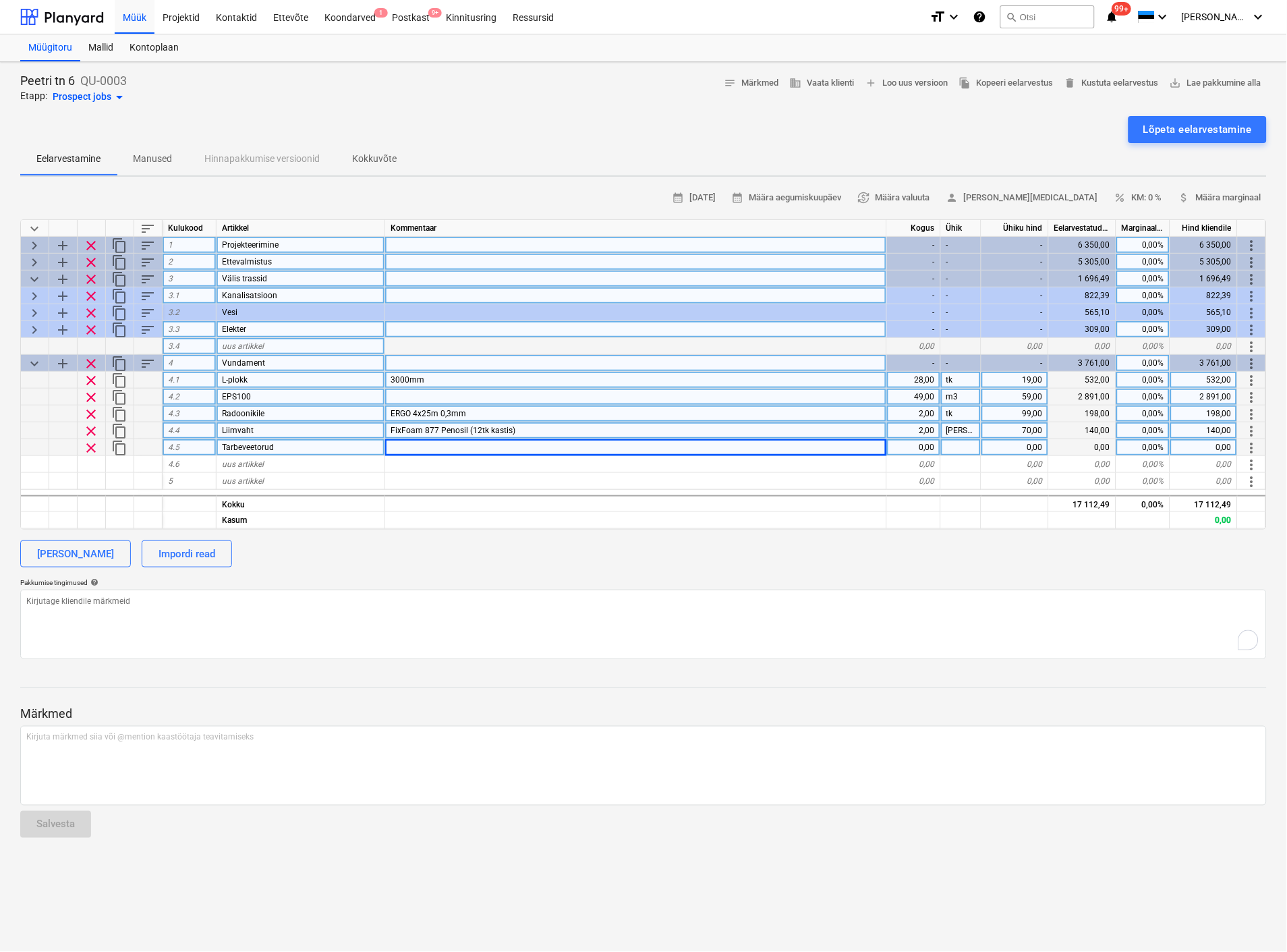
click at [402, 446] on div at bounding box center [636, 447] width 502 height 17
click at [948, 446] on div at bounding box center [961, 447] width 40 height 17
click at [926, 448] on div "0,00" at bounding box center [914, 447] width 54 height 17
click at [1016, 446] on div "0,00" at bounding box center [1015, 447] width 67 height 17
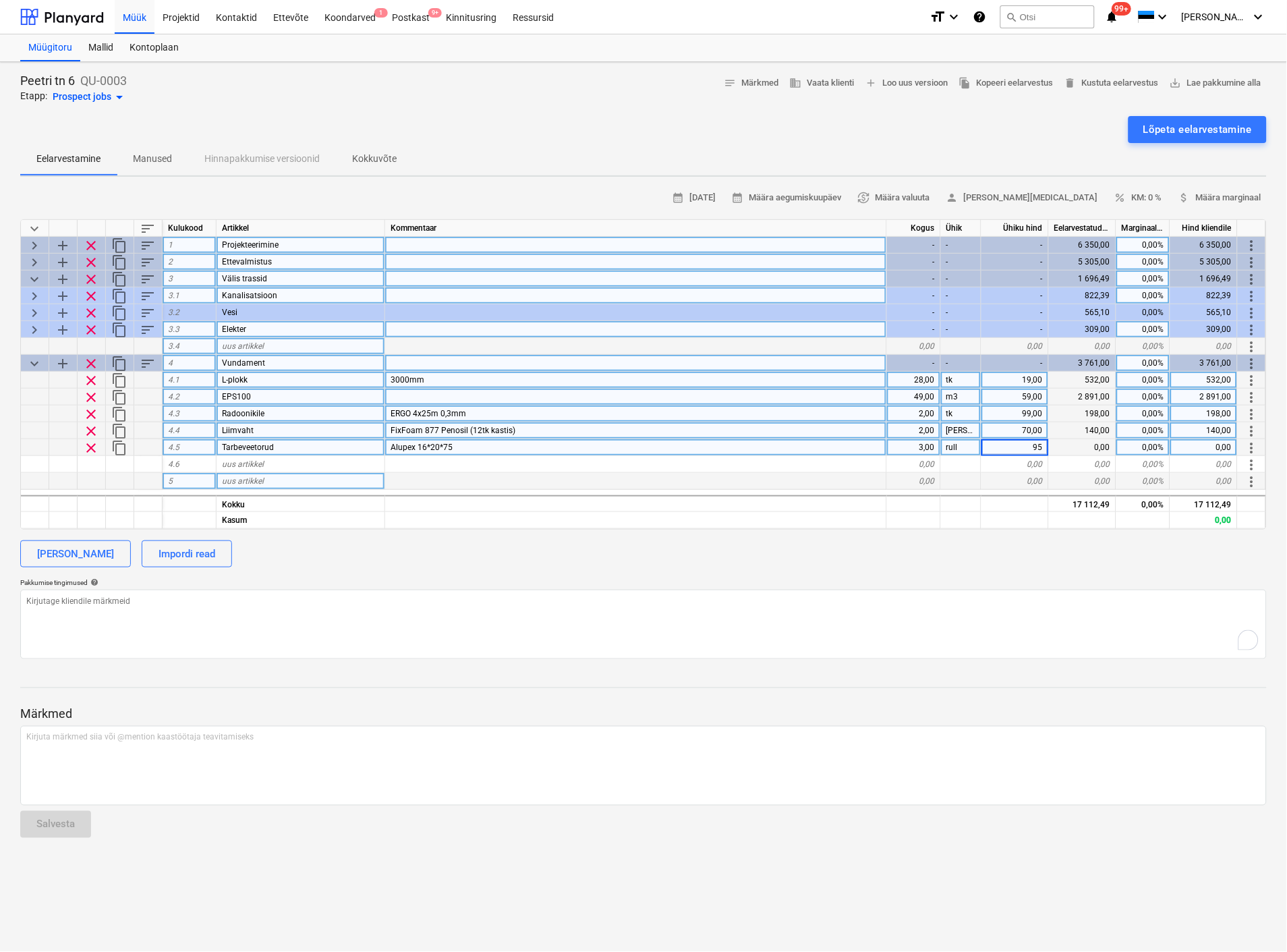
click at [791, 476] on div at bounding box center [636, 481] width 502 height 17
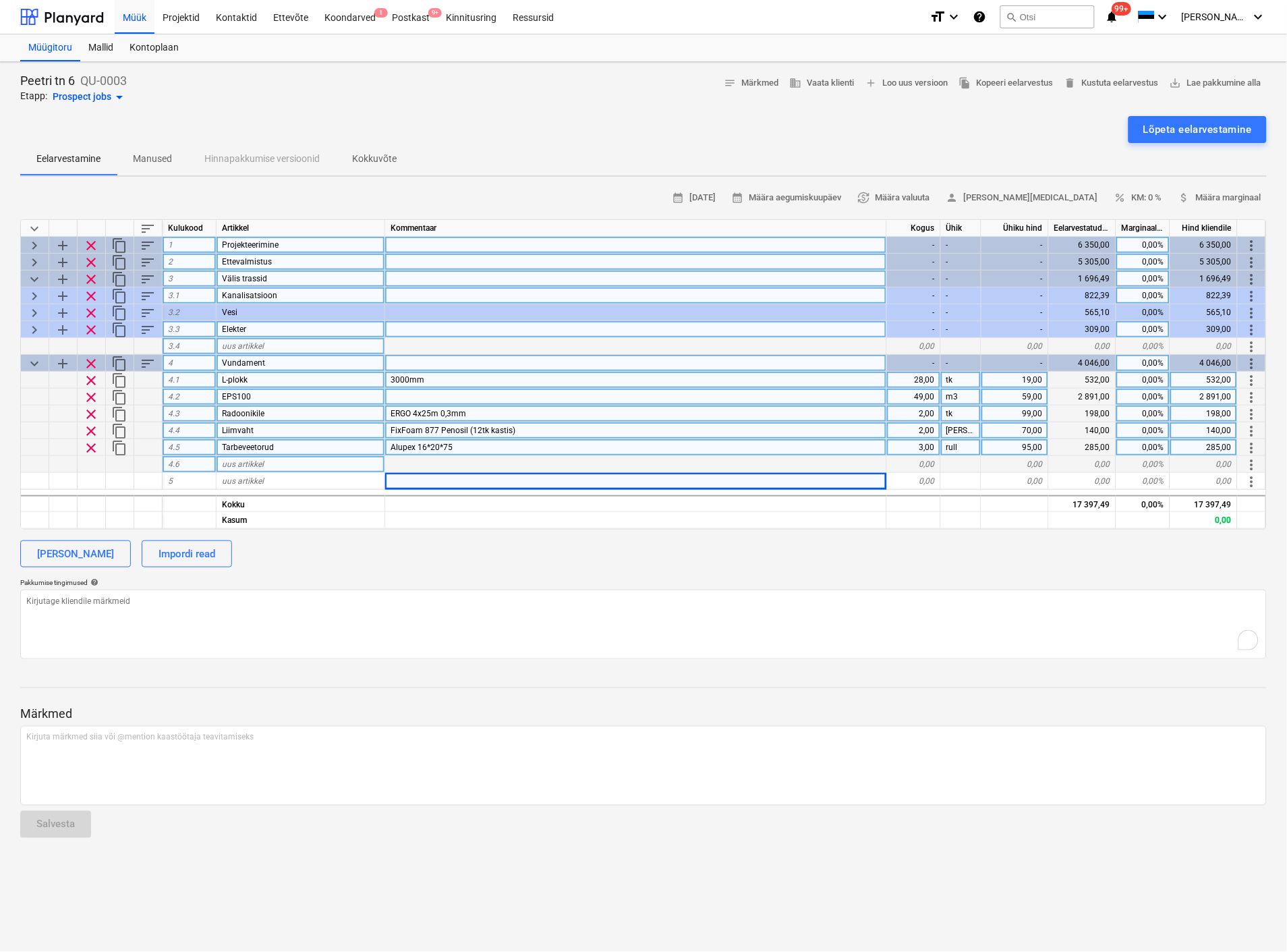
click at [227, 461] on span "uus artikkel" at bounding box center [242, 464] width 42 height 10
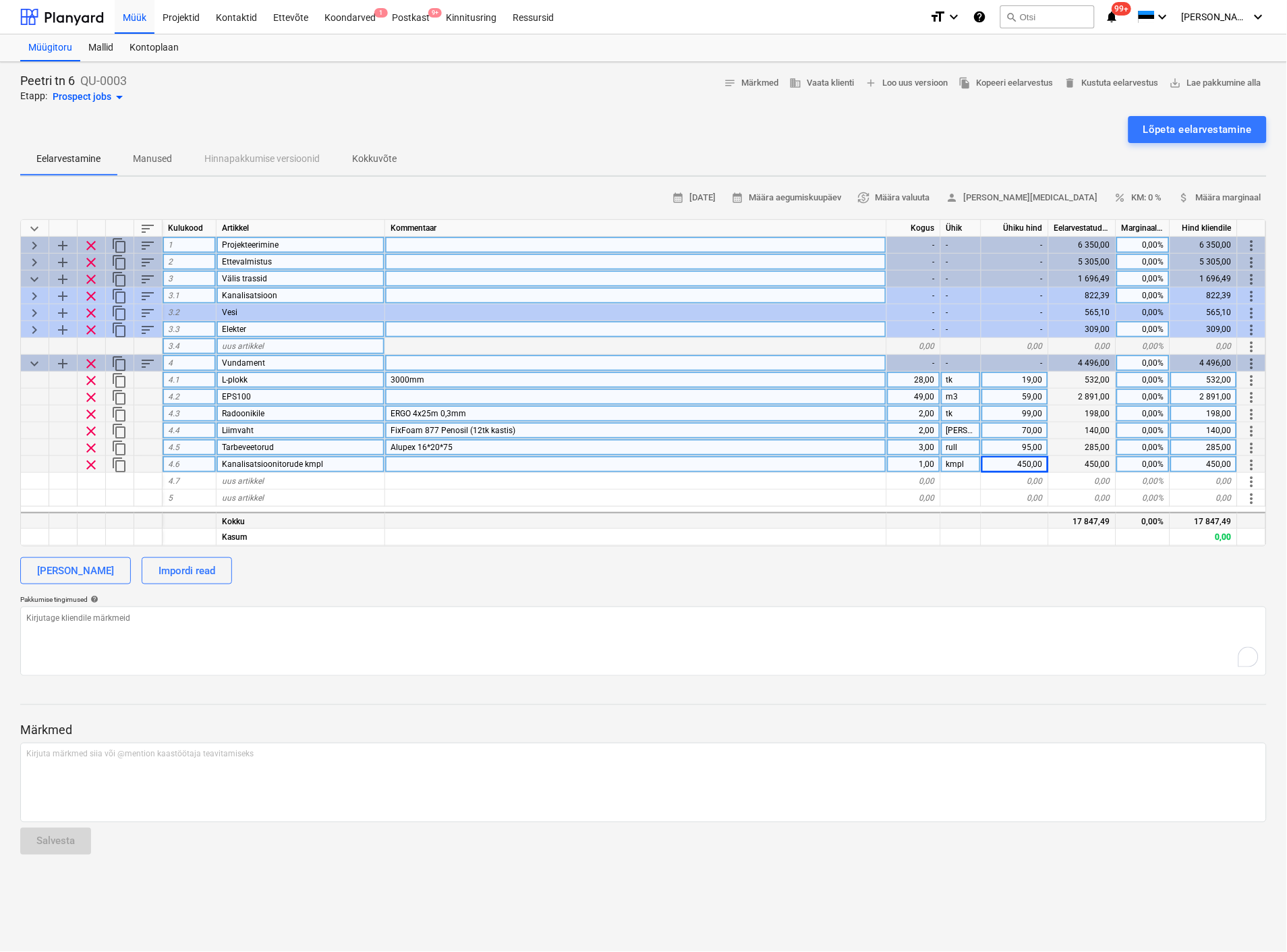
click at [609, 522] on div at bounding box center [636, 520] width 502 height 17
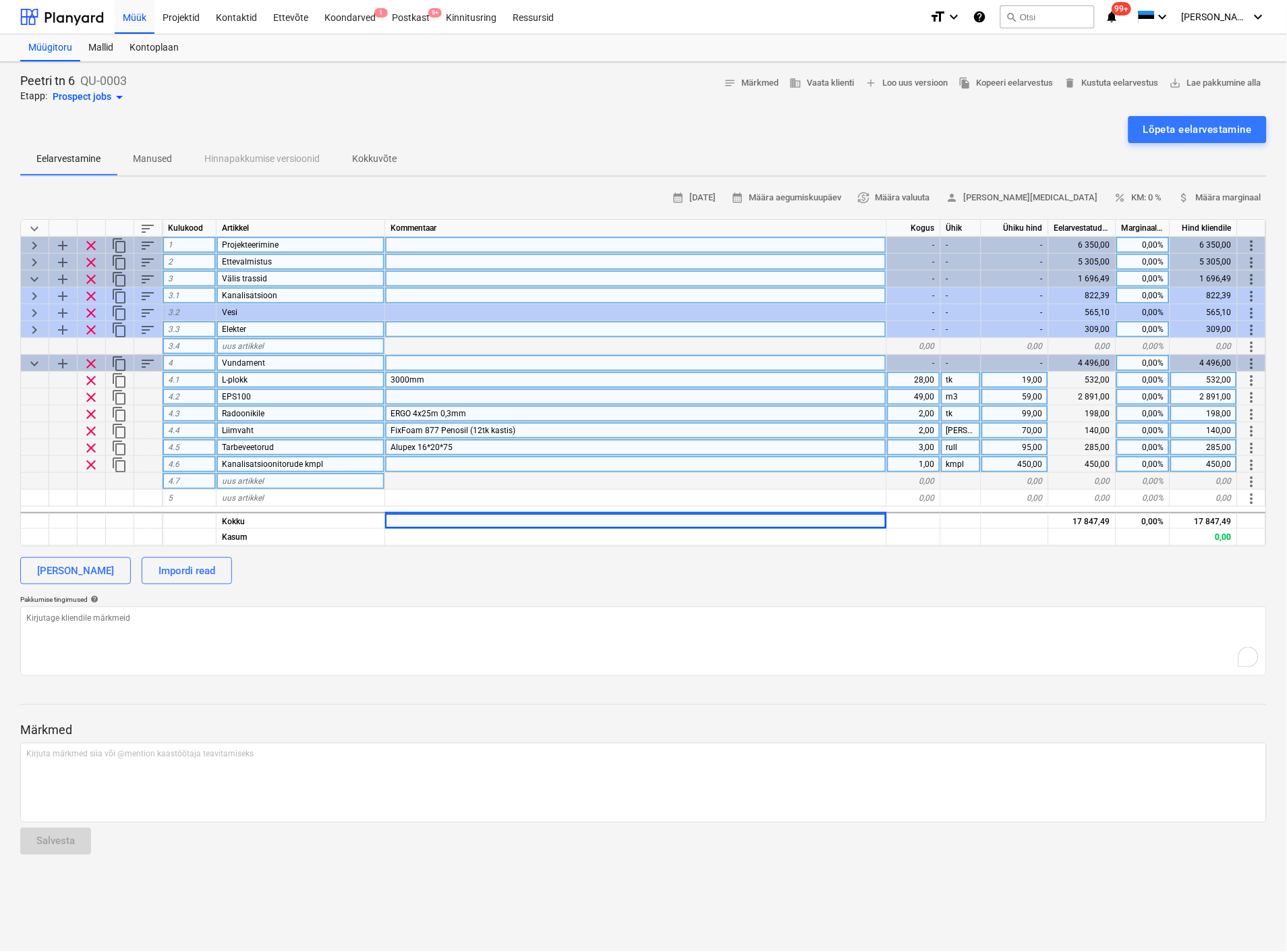
click at [311, 473] on div "uus artikkel" at bounding box center [301, 481] width 168 height 17
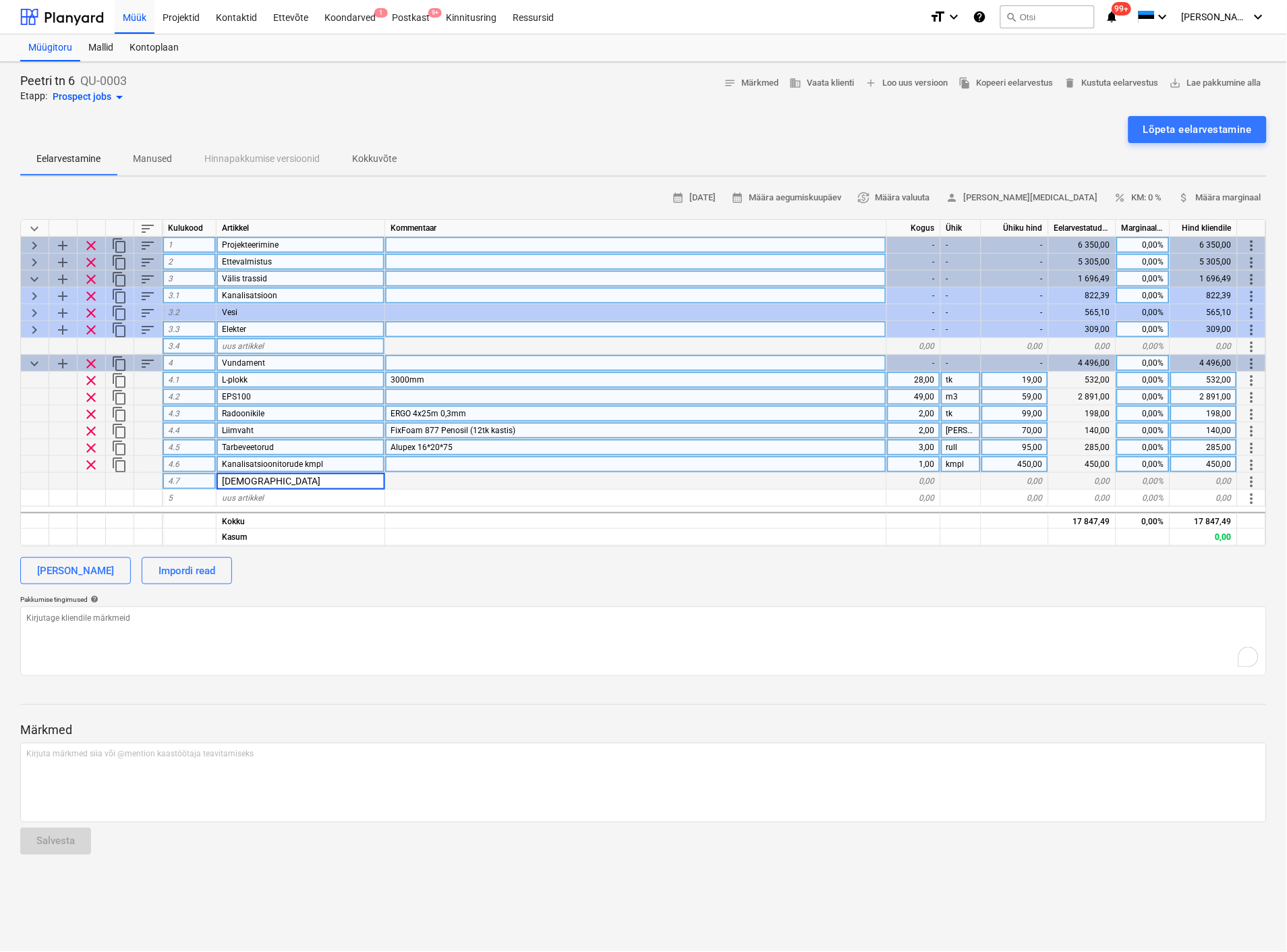
click at [918, 477] on div "0,00" at bounding box center [914, 481] width 54 height 17
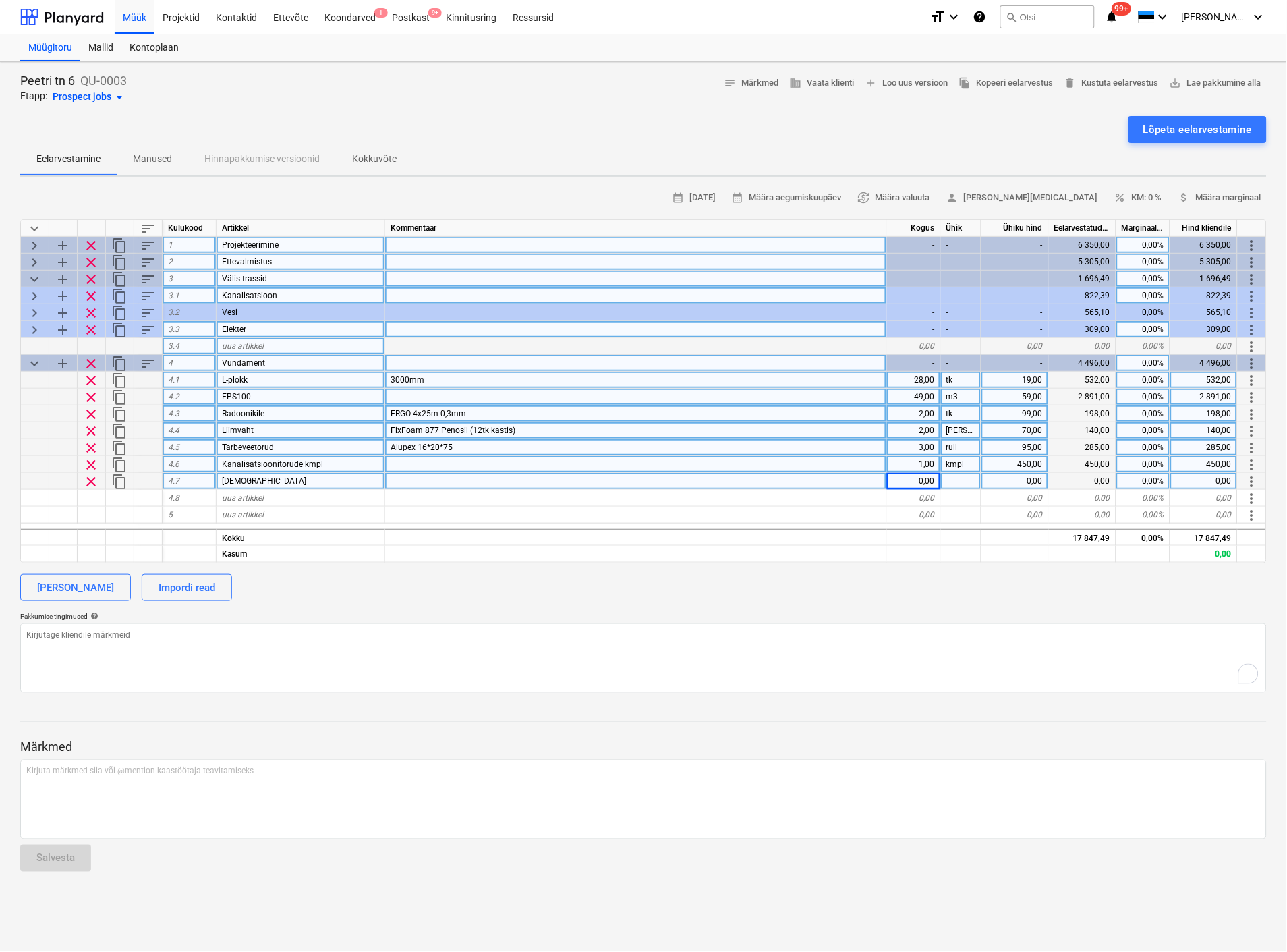
click at [918, 481] on div "0,00" at bounding box center [914, 481] width 54 height 17
click at [950, 480] on div at bounding box center [961, 481] width 40 height 17
click at [923, 482] on div "1,00" at bounding box center [914, 481] width 54 height 17
click at [315, 493] on div "uus artikkel" at bounding box center [301, 498] width 168 height 17
click at [289, 480] on div "Torutööd" at bounding box center [301, 481] width 168 height 17
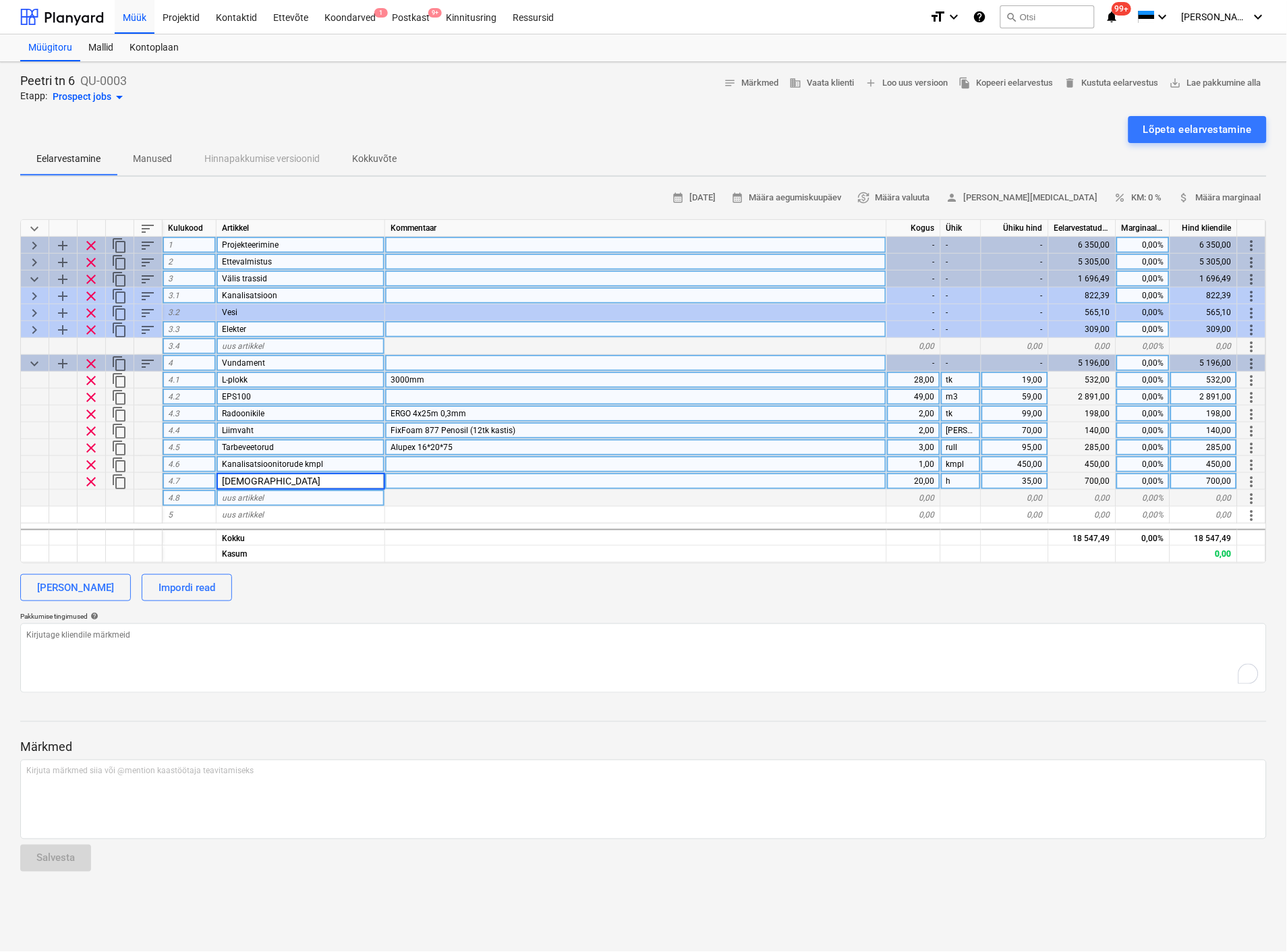
click at [289, 480] on input "Torutööd" at bounding box center [301, 481] width 168 height 16
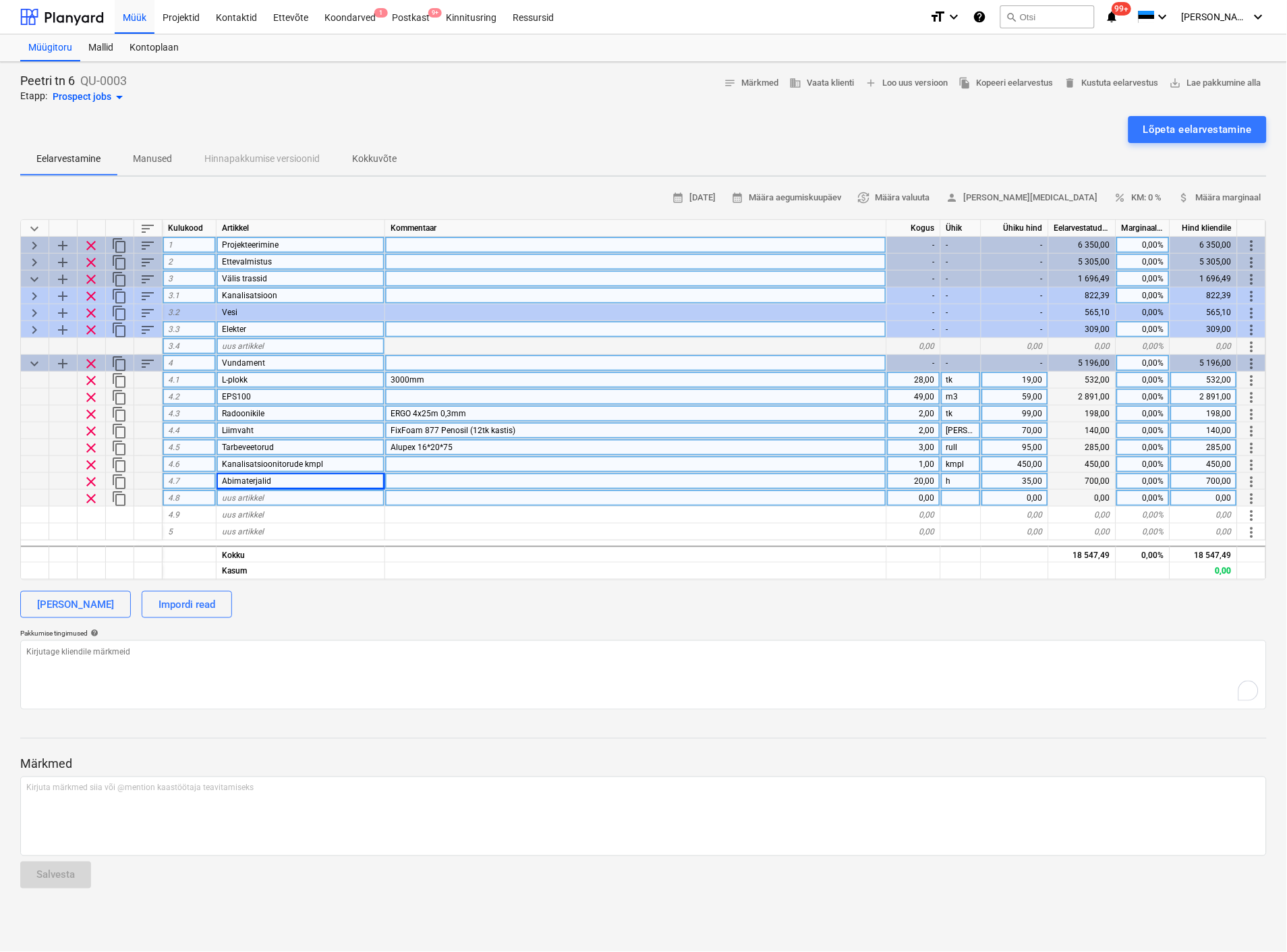
click at [920, 480] on div "20,00" at bounding box center [914, 481] width 54 height 17
click at [961, 480] on div "h" at bounding box center [961, 481] width 40 height 17
click at [1033, 478] on input "90" at bounding box center [1014, 481] width 67 height 16
click at [499, 483] on div at bounding box center [636, 481] width 502 height 17
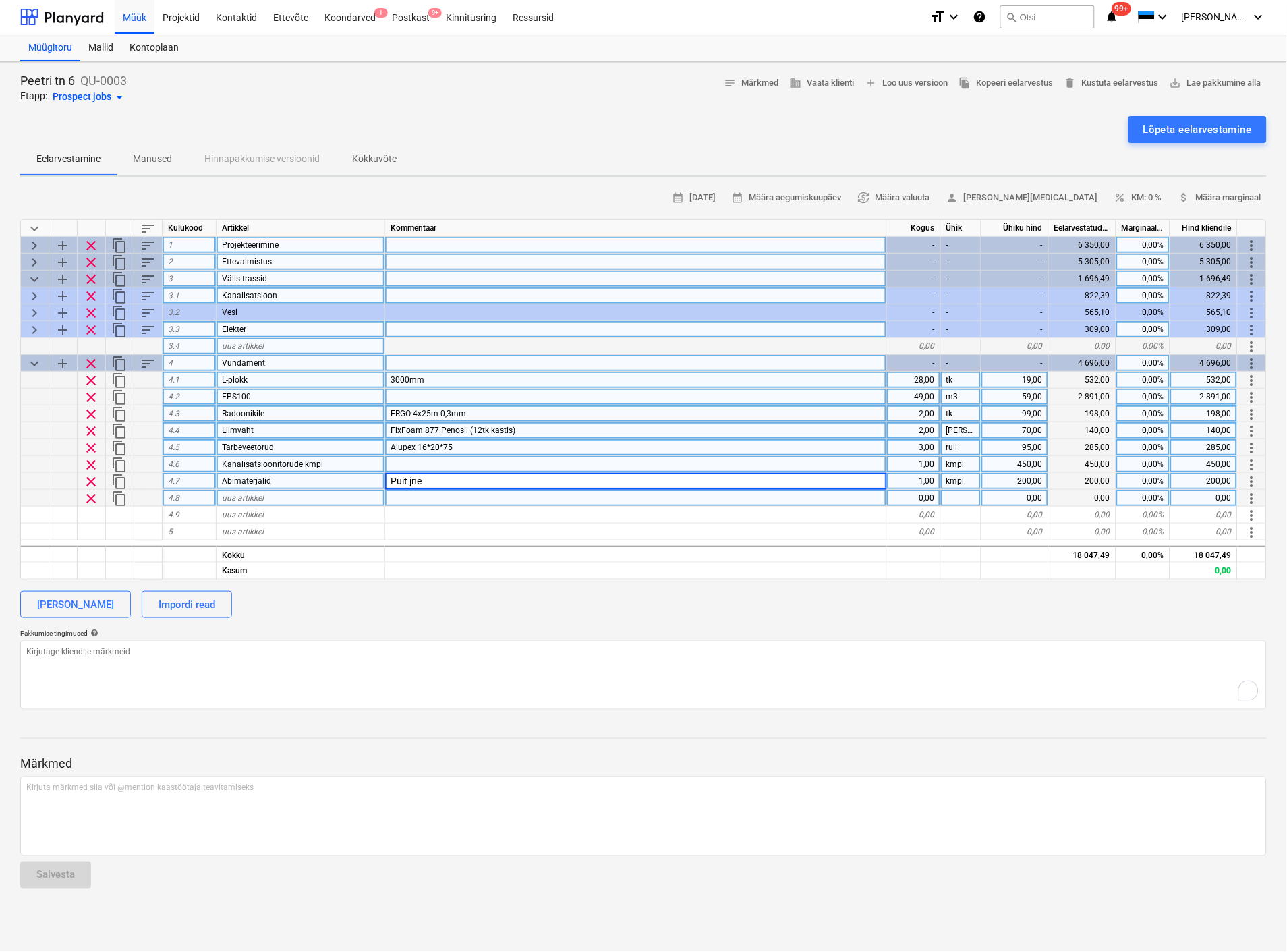
click at [346, 498] on div "uus artikkel" at bounding box center [301, 498] width 168 height 17
click at [920, 493] on div "0,00" at bounding box center [914, 498] width 54 height 17
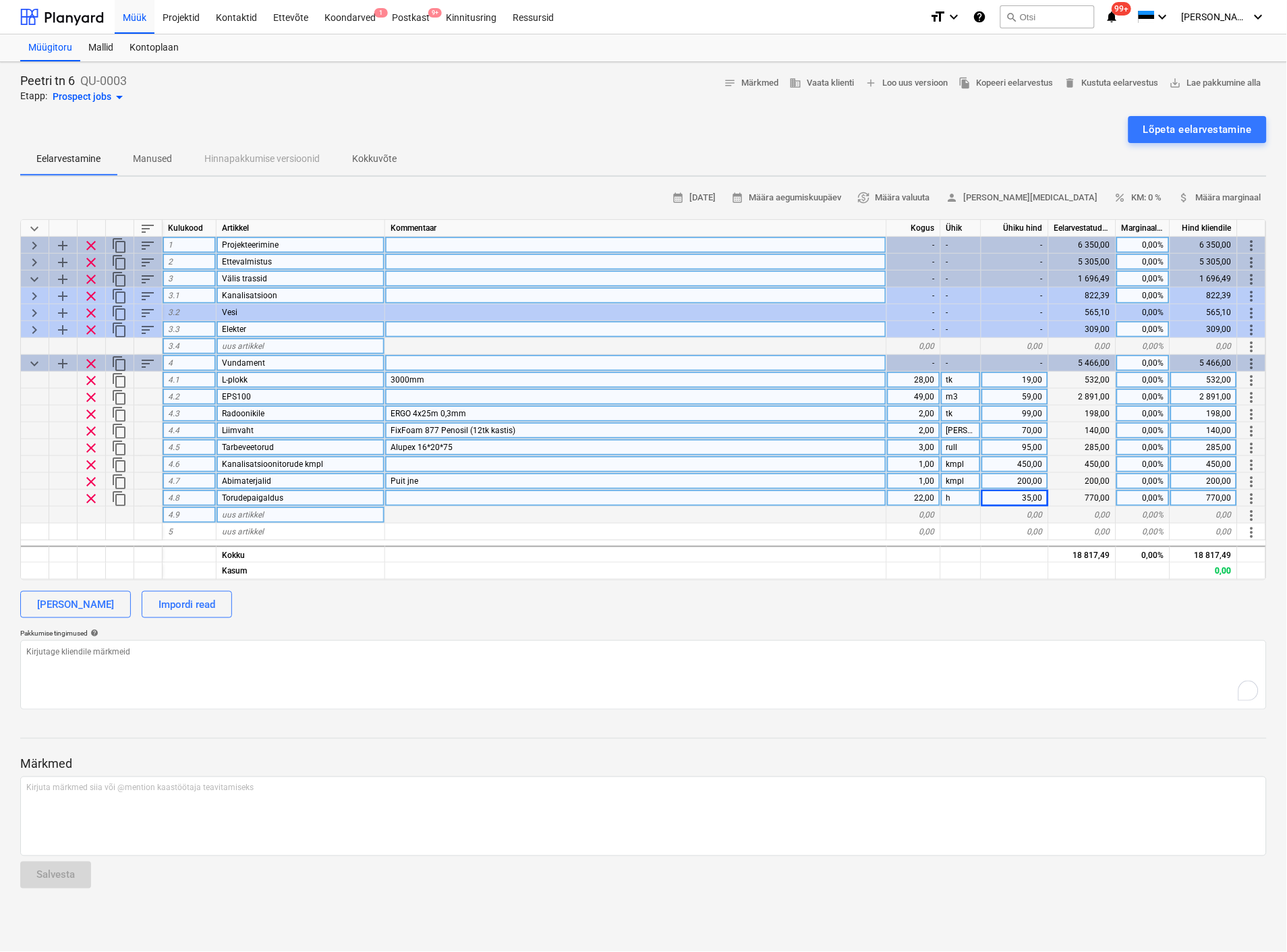
click at [267, 508] on div "uus artikkel" at bounding box center [301, 514] width 168 height 17
click at [926, 511] on div "0,00" at bounding box center [914, 514] width 54 height 17
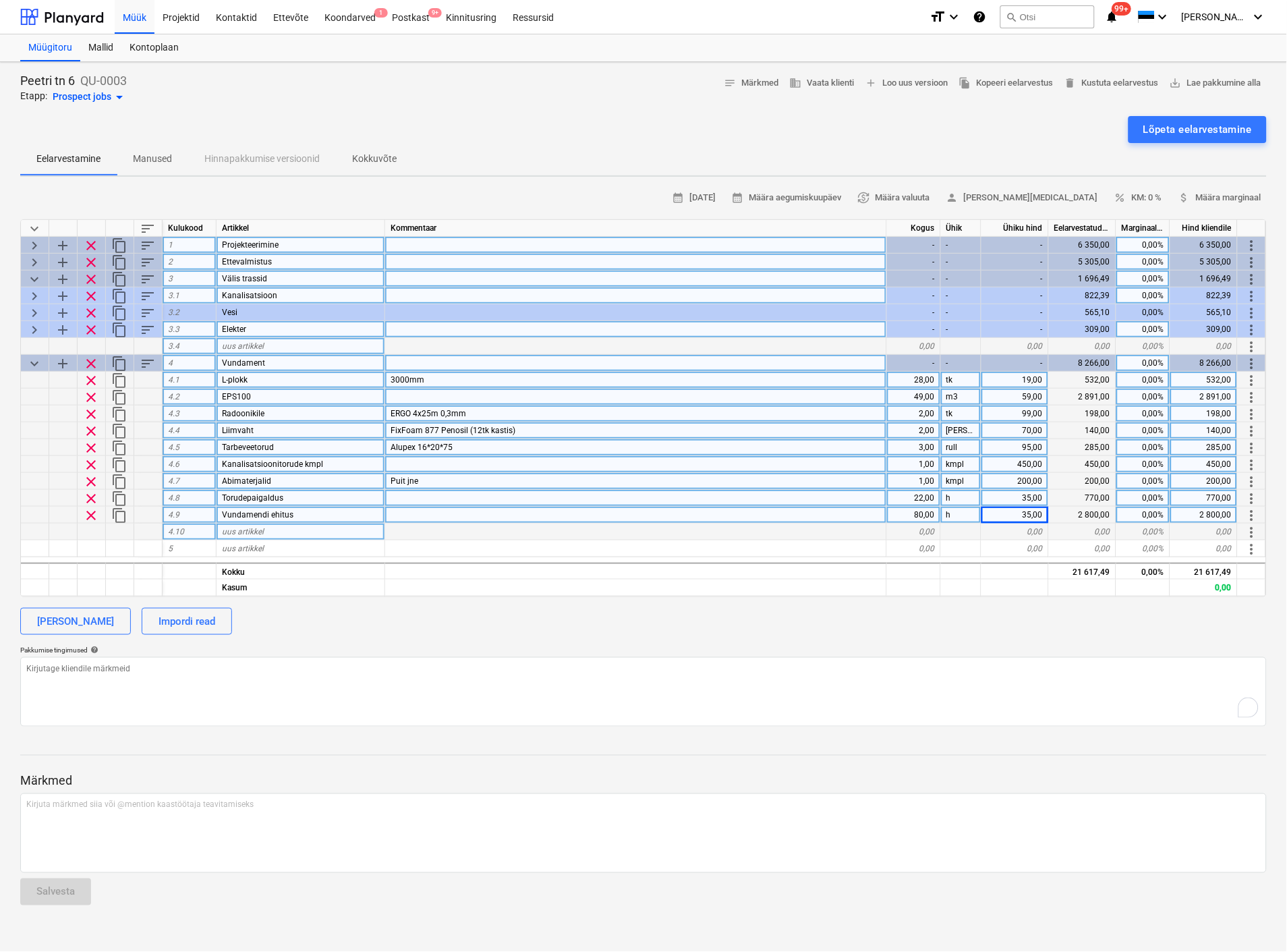
click at [297, 532] on div "uus artikkel" at bounding box center [301, 531] width 168 height 17
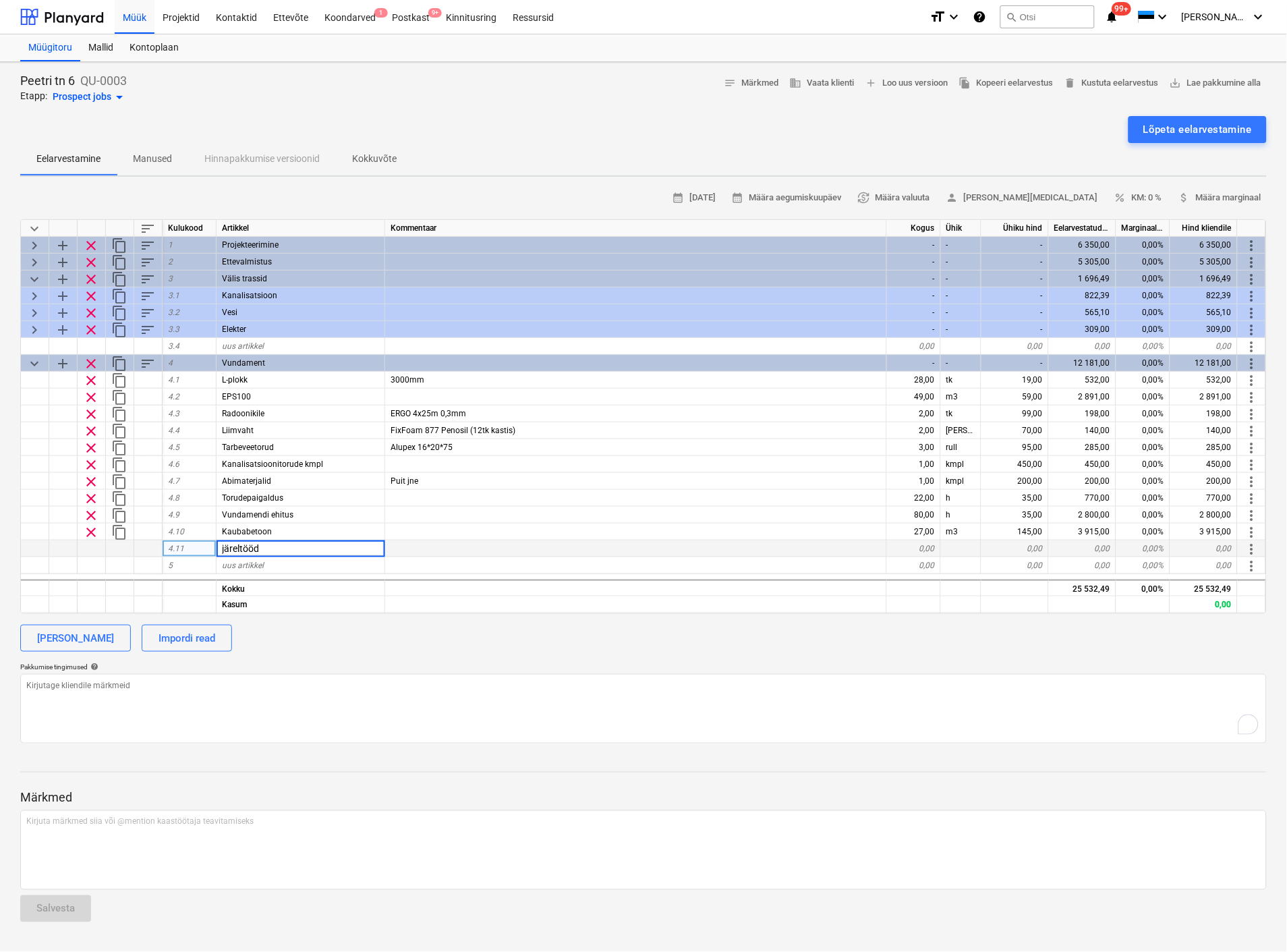
drag, startPoint x: 0, startPoint y: 0, endPoint x: 207, endPoint y: 549, distance: 586.7
click at [0, 0] on div "4.11 järeltööd 0,00 0,00 0,00 0,00% 0,00 more_vert" at bounding box center [0, 0] width 0 height 0
type input "Järeltööd"
click at [921, 547] on div "0,00" at bounding box center [914, 549] width 54 height 17
type textarea "x"
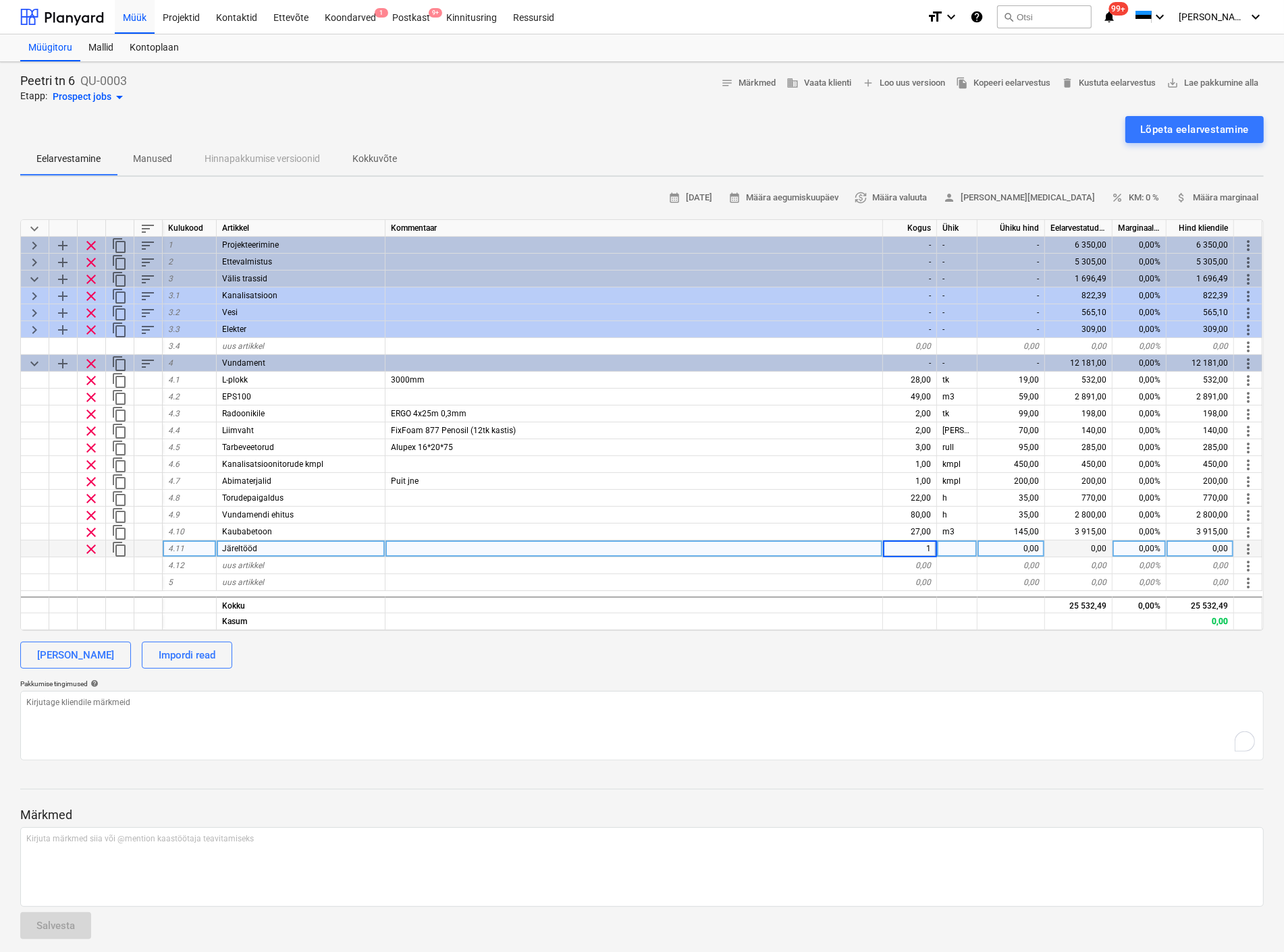
type input "15"
type textarea "x"
click at [1011, 549] on div "0,00" at bounding box center [1011, 549] width 67 height 17
type input "35"
click at [780, 558] on div at bounding box center [634, 566] width 498 height 17
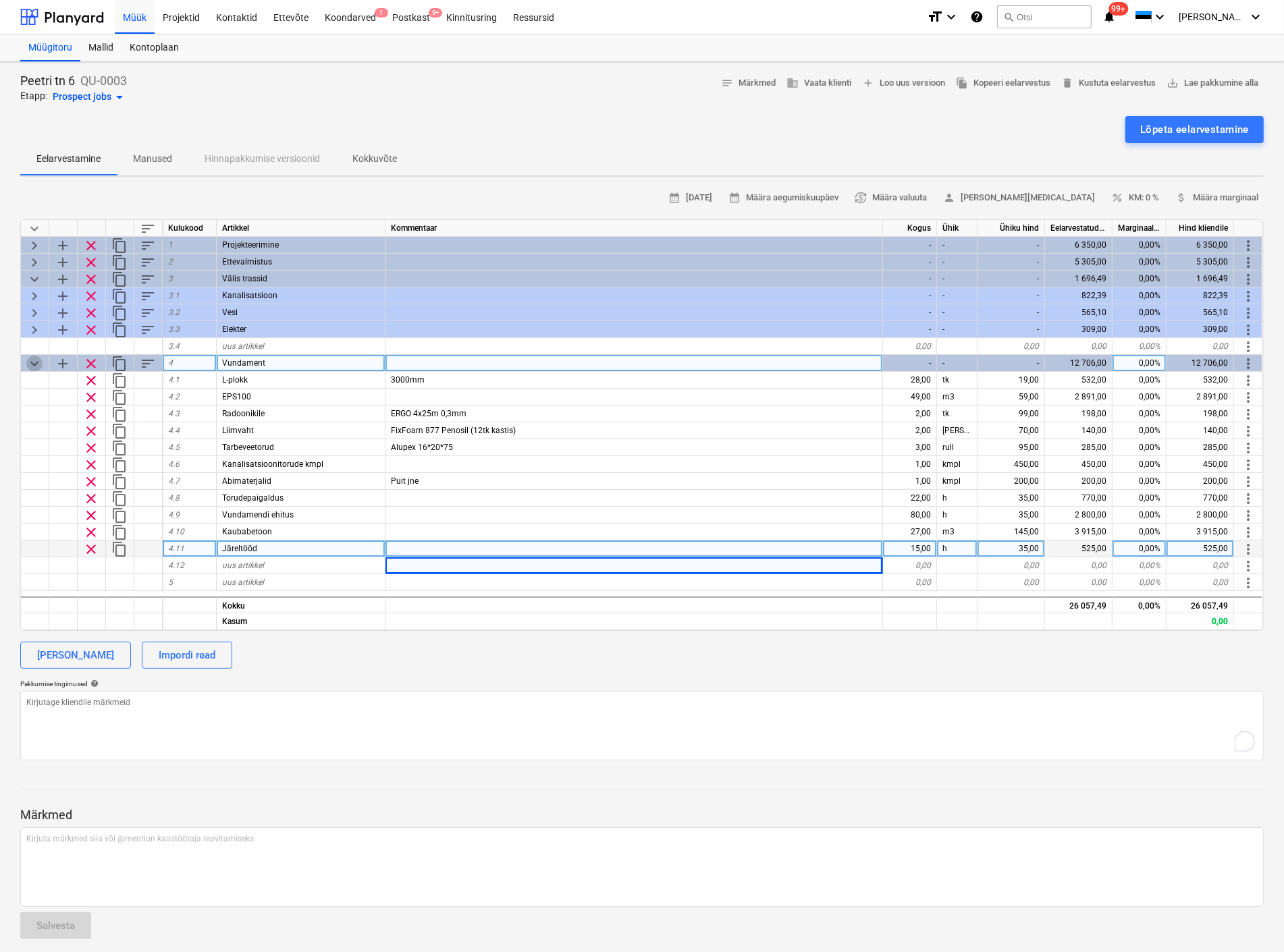
click at [32, 359] on span "keyboard_arrow_down" at bounding box center [34, 364] width 16 height 16
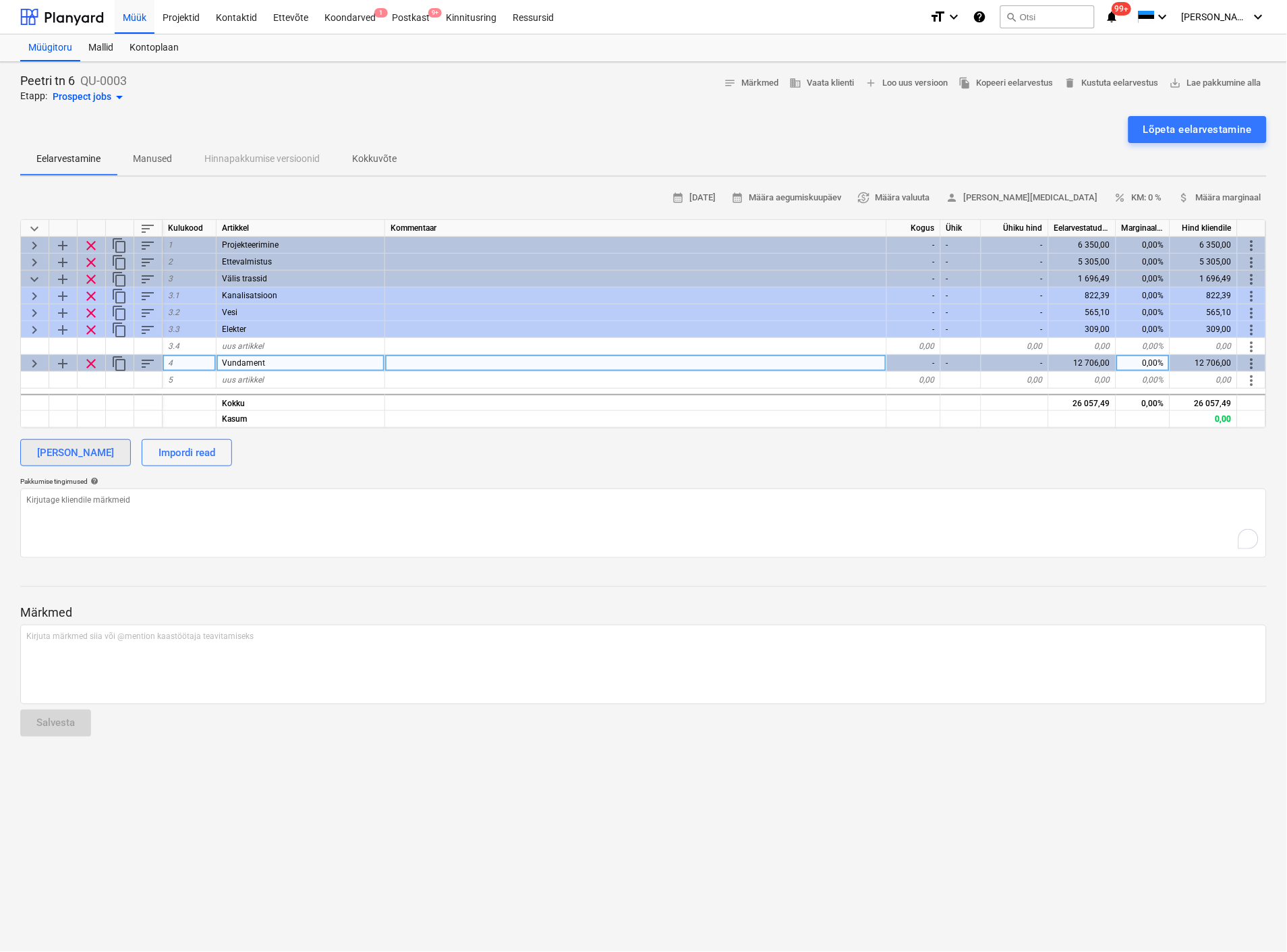
click at [82, 453] on div "[PERSON_NAME]" at bounding box center [75, 453] width 77 height 18
type textarea "x"
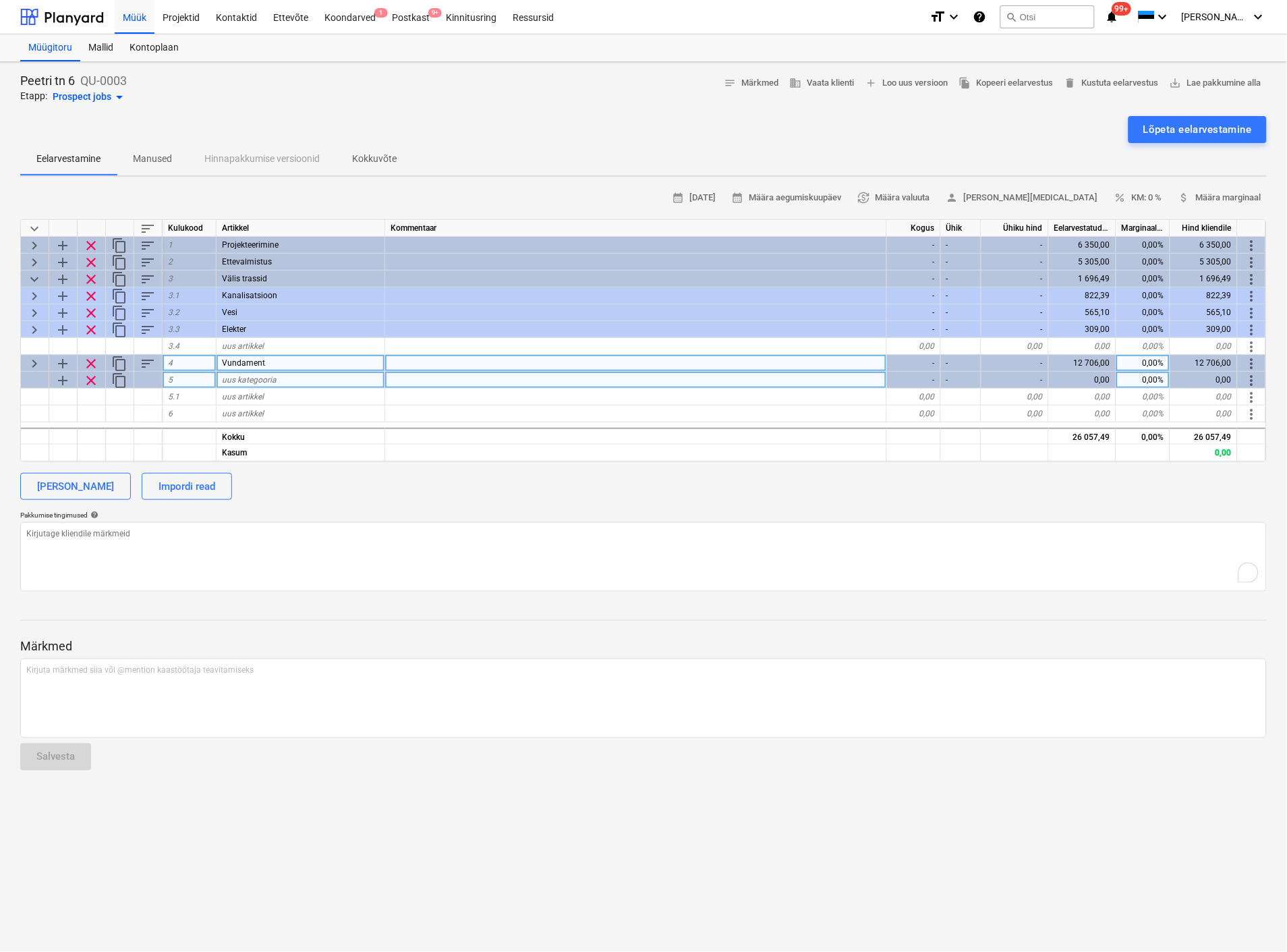
click at [245, 381] on span "uus kategooria" at bounding box center [249, 380] width 55 height 10
type input "Seina elemendid"
type textarea "x"
click at [248, 394] on span "uus artikkel" at bounding box center [242, 397] width 42 height 10
type input "K"
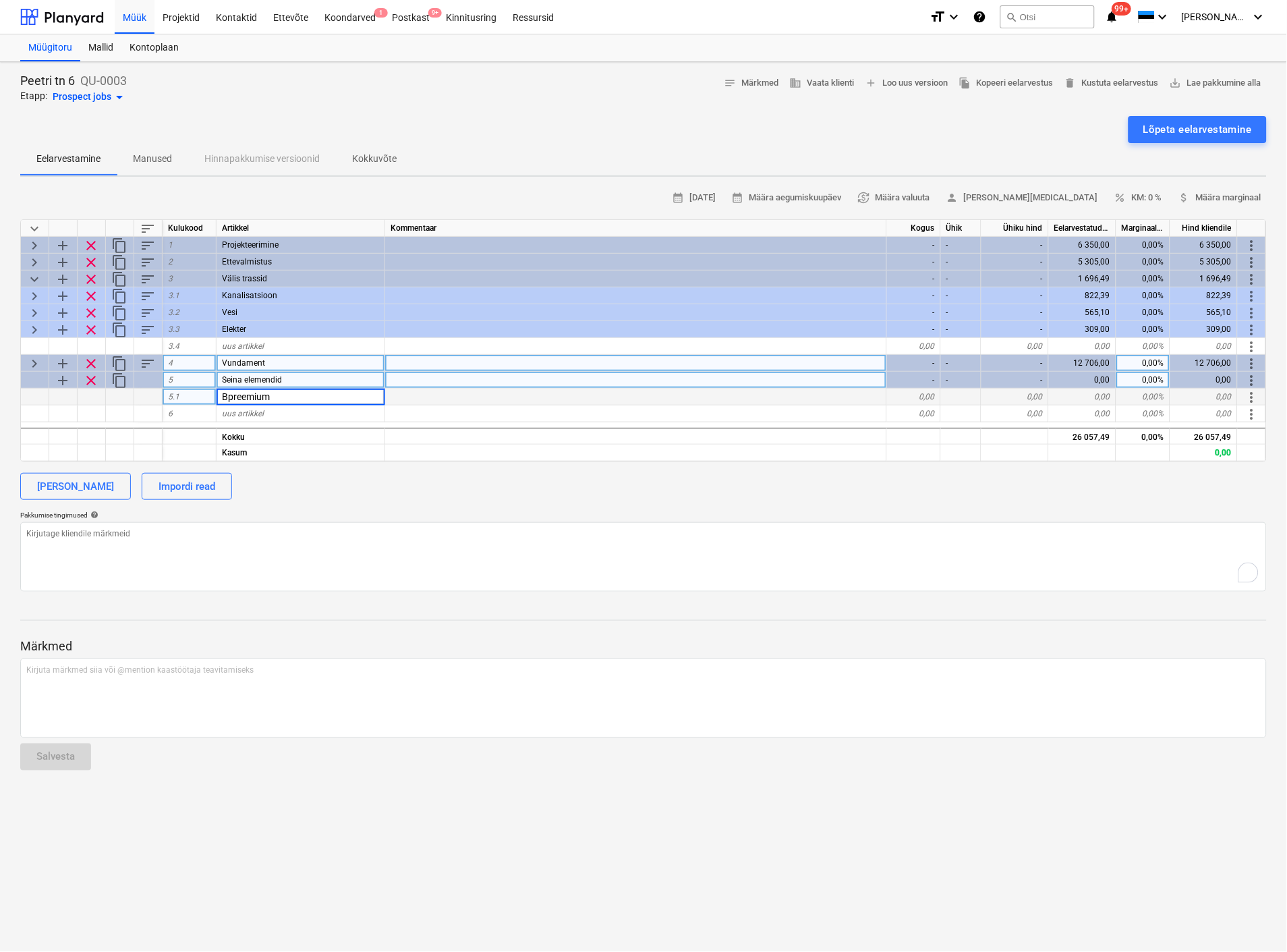
drag, startPoint x: 285, startPoint y: 393, endPoint x: 210, endPoint y: 400, distance: 75.3
click at [0, 0] on div "5.1 Bpreemium 0,00 0,00 0,00 0,00% 0,00 more_vert" at bounding box center [0, 0] width 0 height 0
type input "Preemium"
type textarea "x"
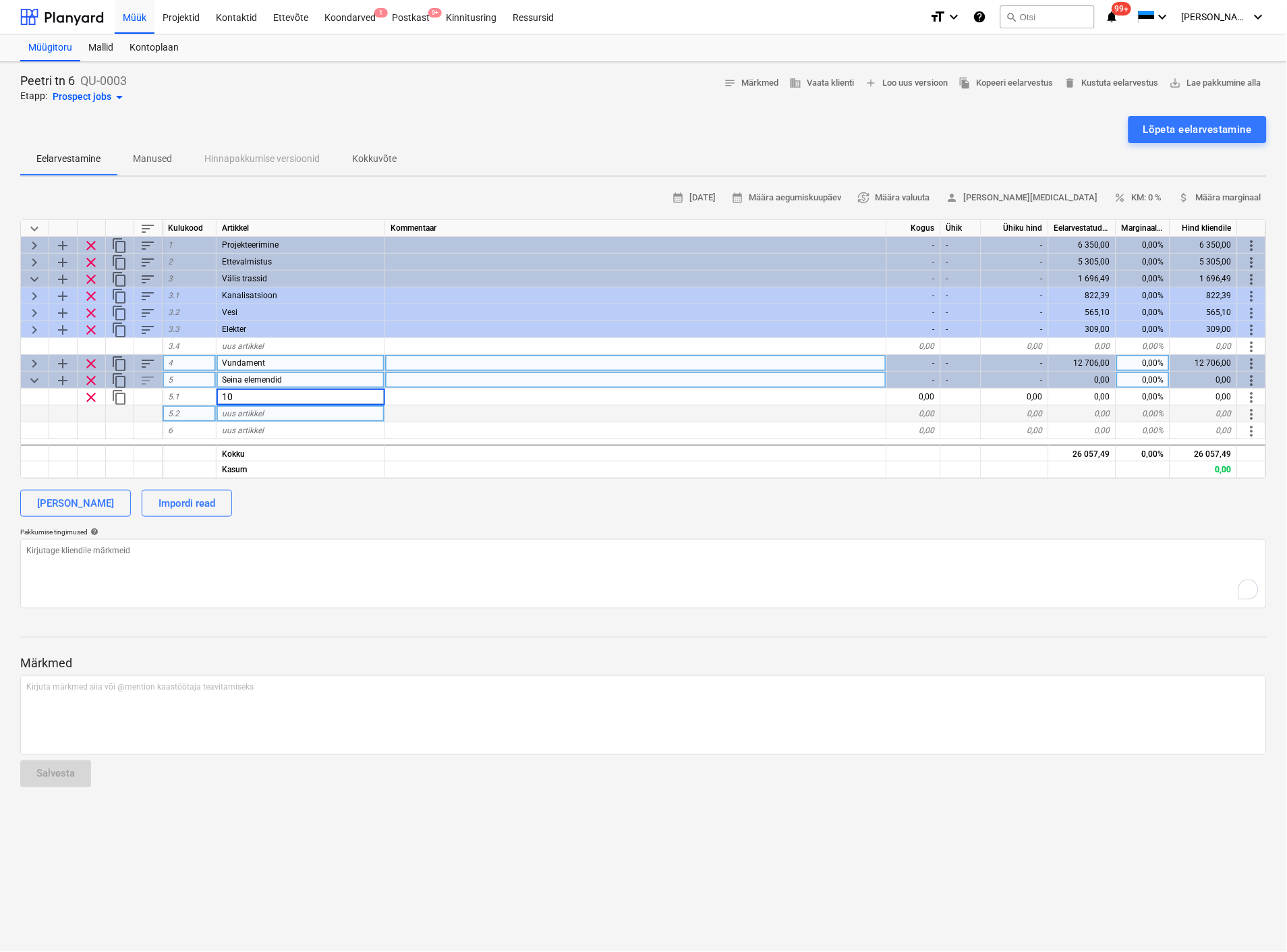
type input "1"
type input "Preemium"
type input "b"
type input "Betoon 100"
type textarea "x"
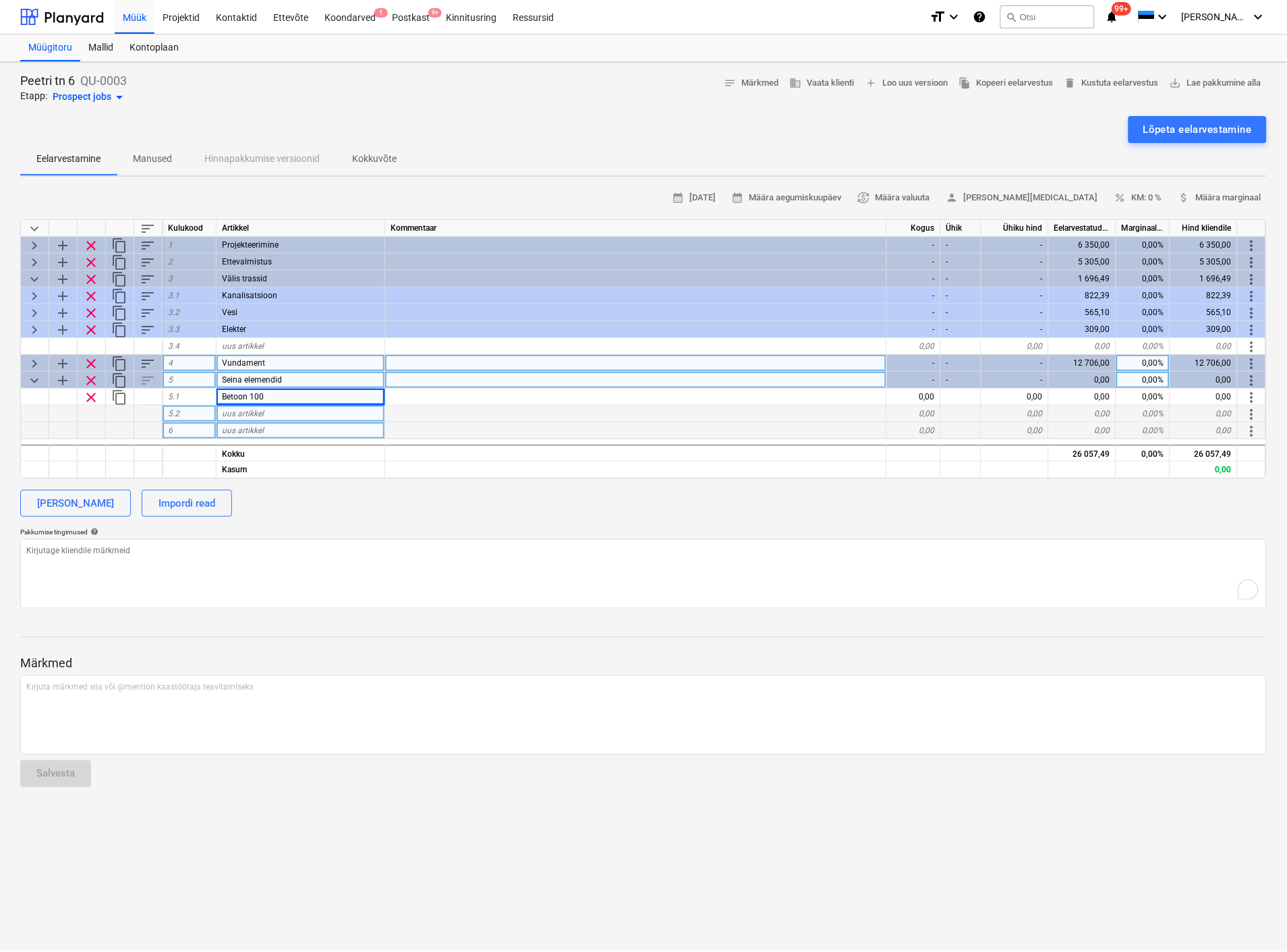
click at [803, 424] on div at bounding box center [636, 430] width 502 height 17
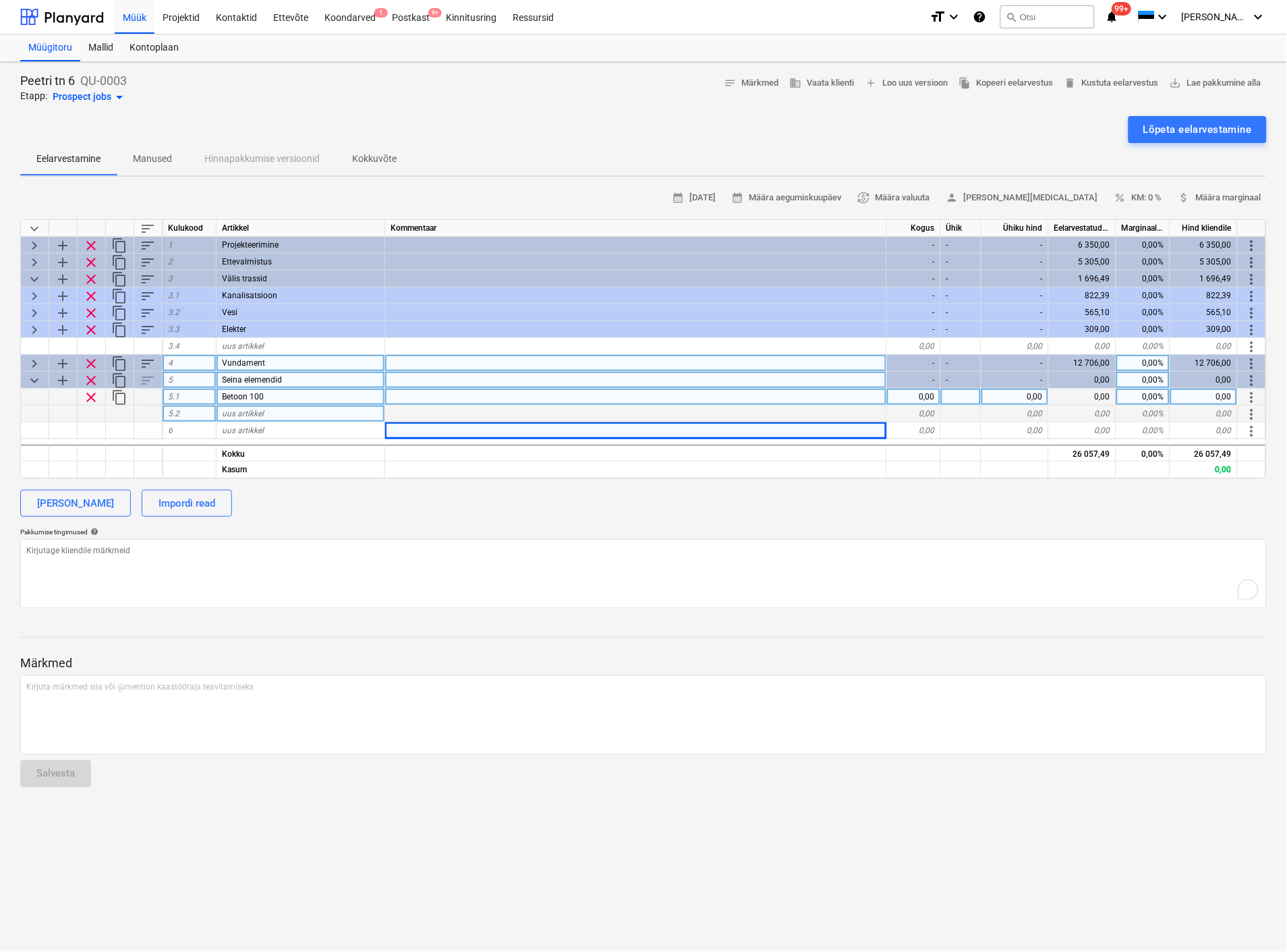
click at [915, 398] on div "0,00" at bounding box center [914, 397] width 54 height 17
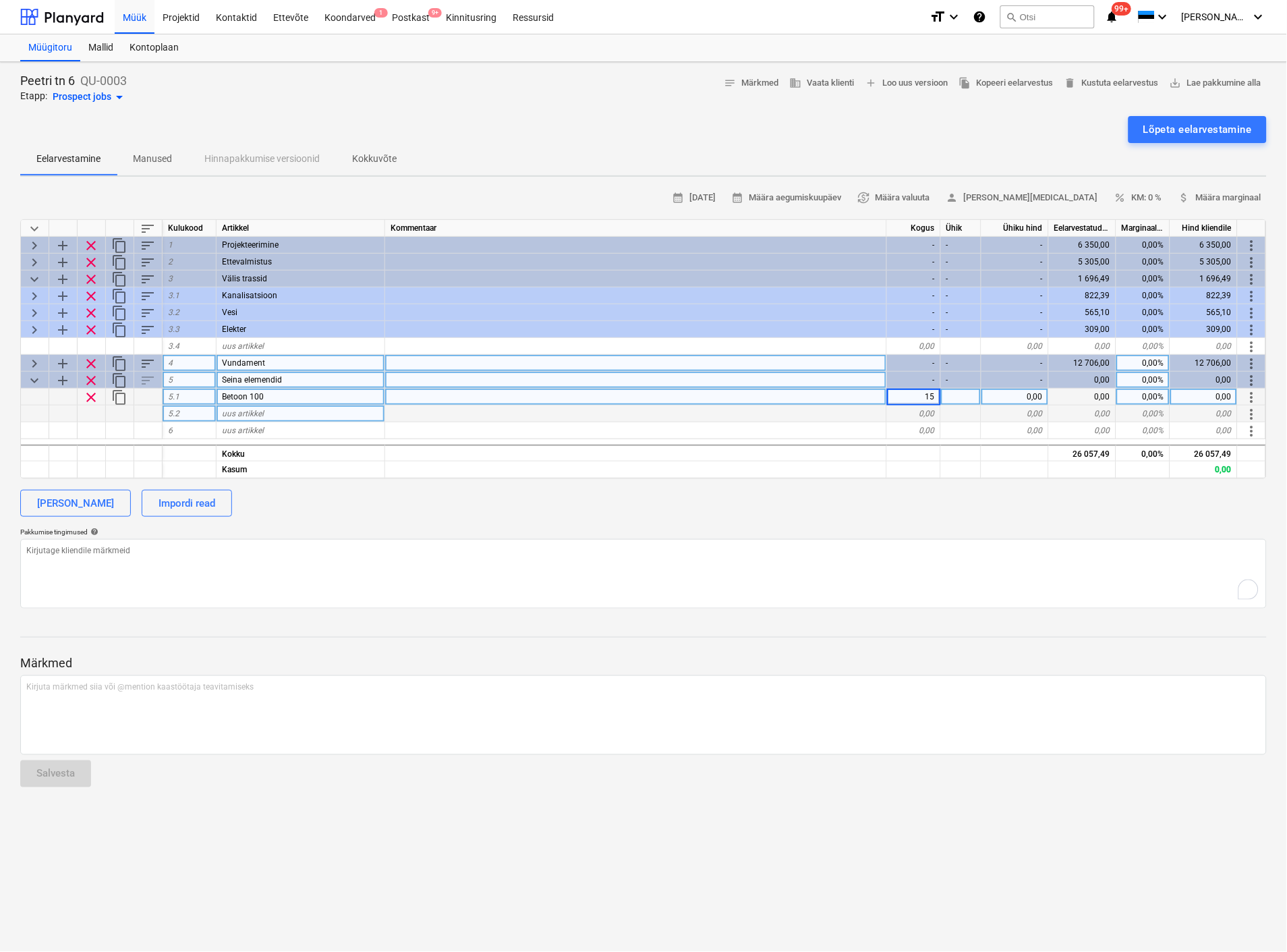
type input "150"
type textarea "x"
click at [273, 394] on div "Betoon 100" at bounding box center [301, 397] width 168 height 17
type input "b"
type input "Betoon preemium"
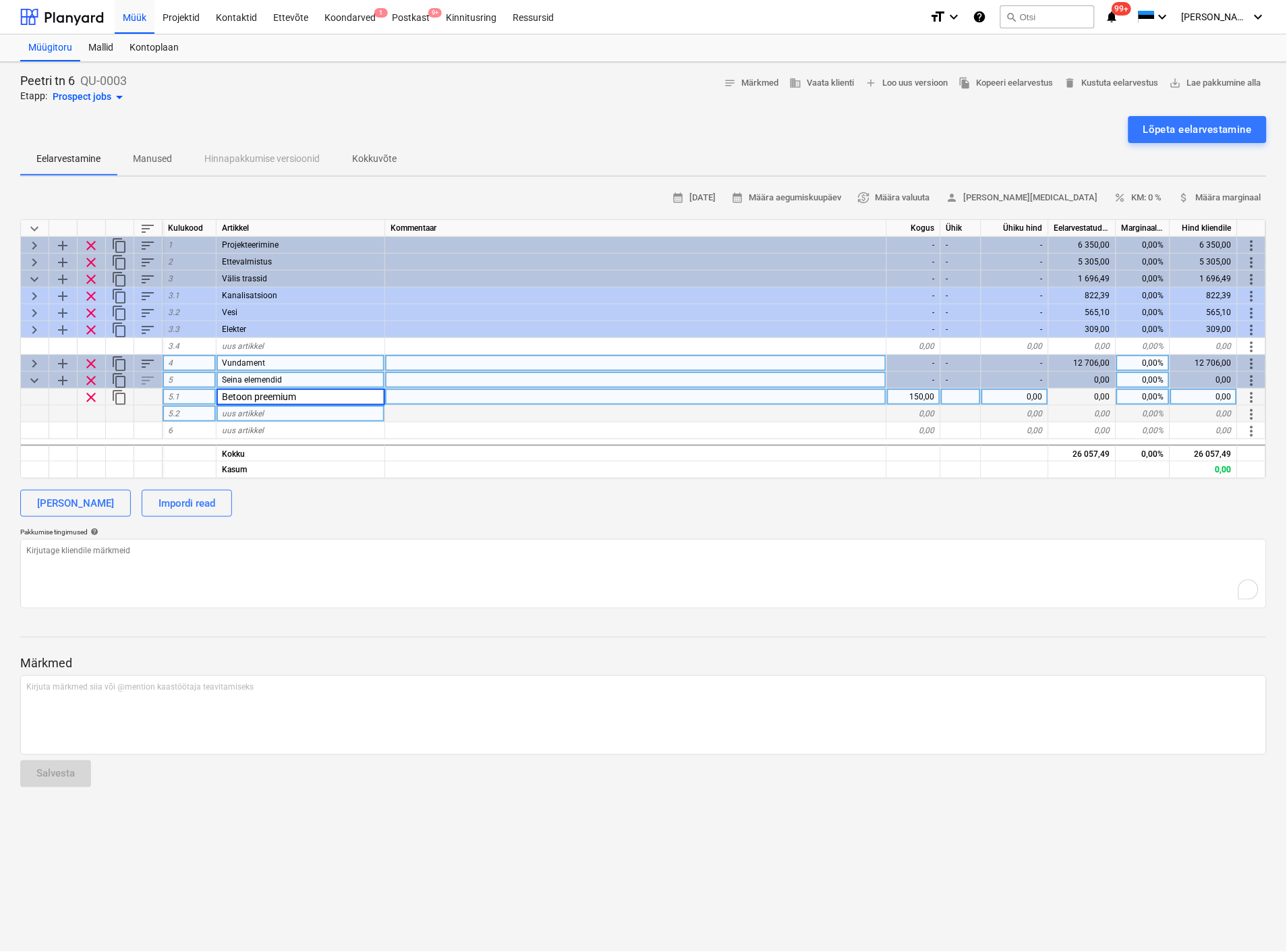
type textarea "x"
click at [963, 397] on div at bounding box center [961, 397] width 40 height 17
type input "m2"
type textarea "x"
click at [1033, 397] on div "0,00" at bounding box center [1015, 397] width 67 height 17
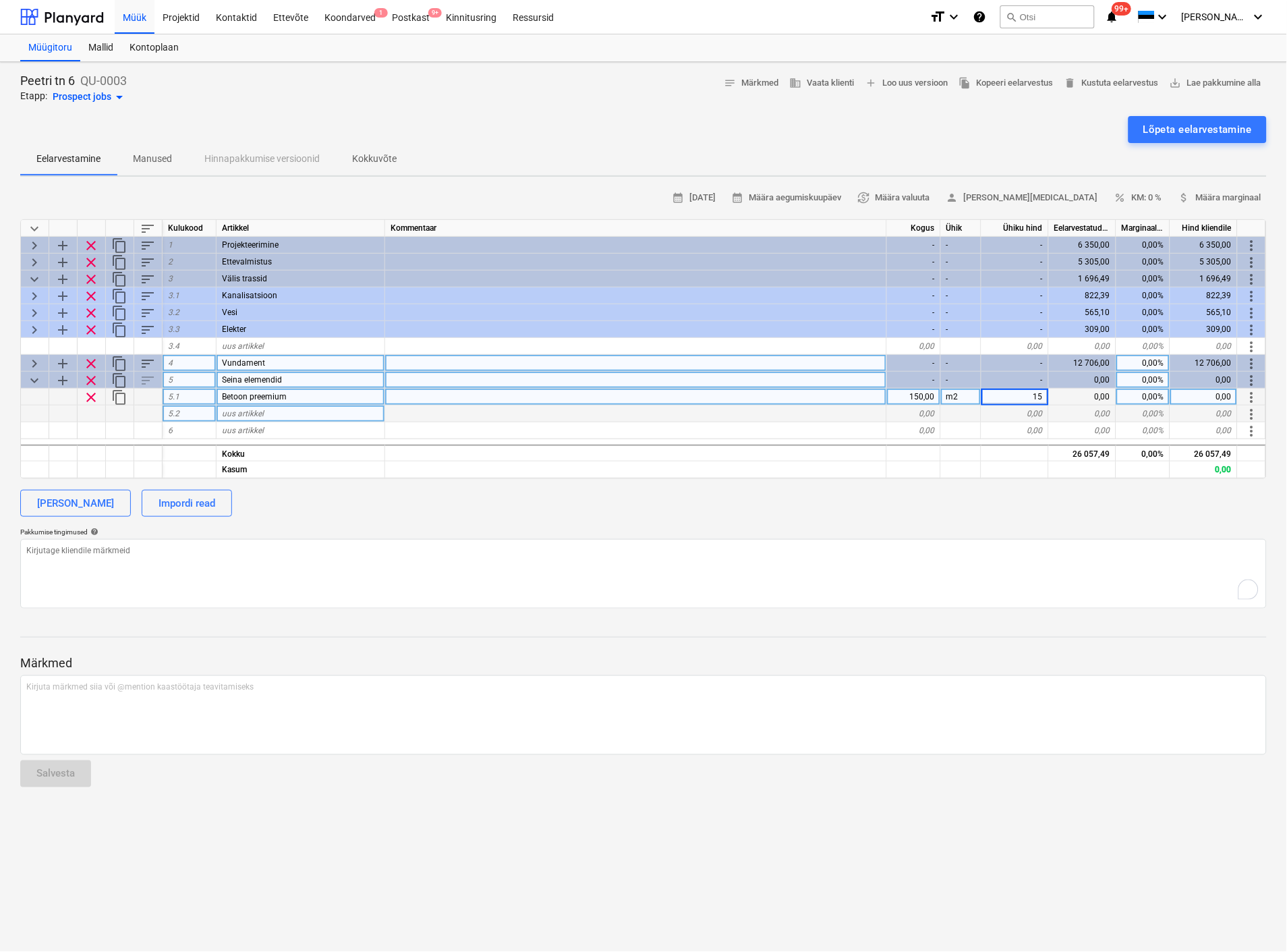
type input "150"
click at [934, 469] on div at bounding box center [914, 470] width 54 height 17
click at [119, 400] on span "content_copy" at bounding box center [119, 397] width 16 height 16
type textarea "x"
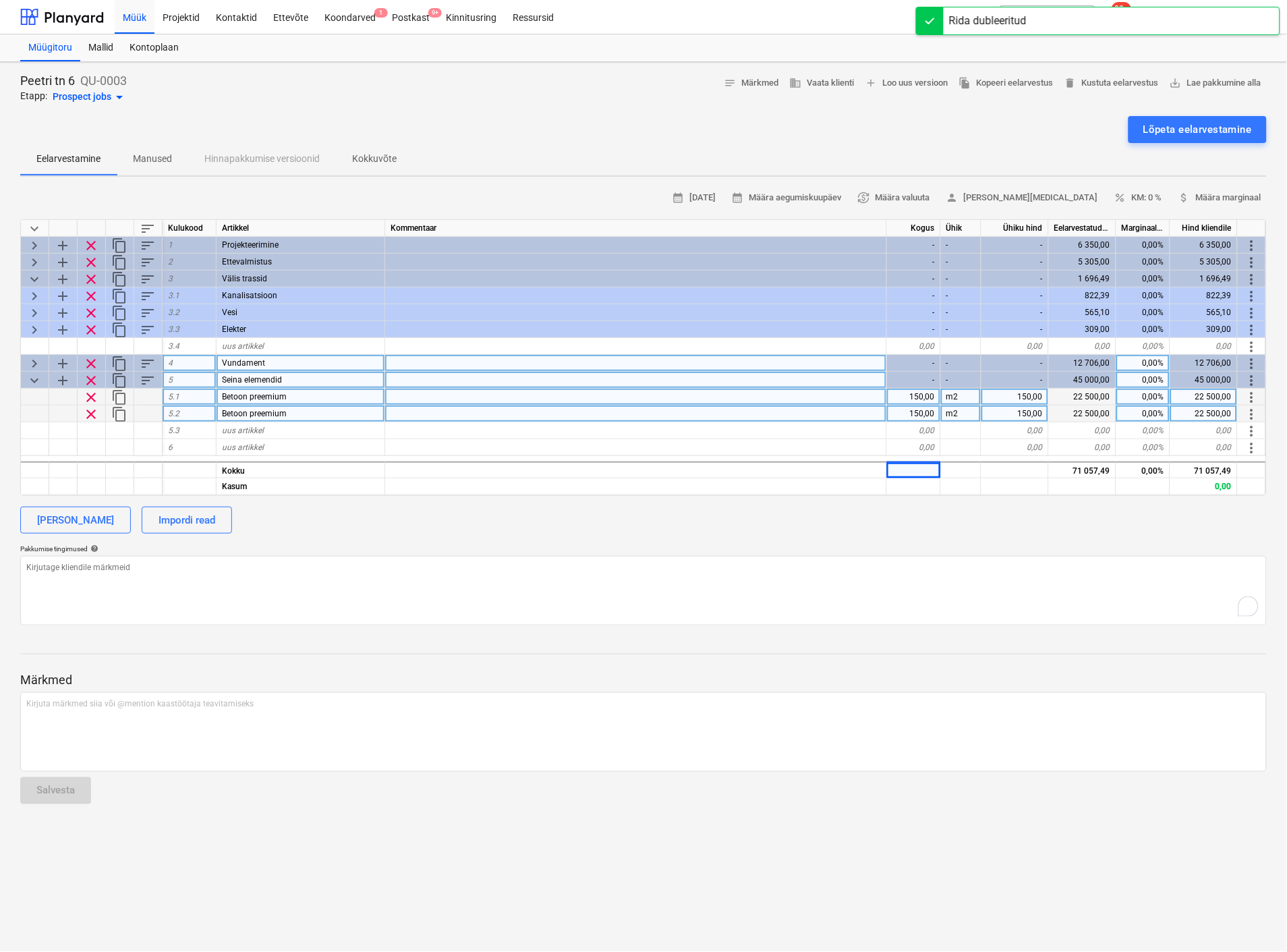
click at [291, 411] on div "Betoon preemium" at bounding box center [301, 413] width 168 height 17
click at [291, 411] on input "Betoon preemium" at bounding box center [301, 413] width 168 height 16
click at [299, 416] on input "Betoon preemium" at bounding box center [301, 413] width 168 height 16
type input "Betoon 100mm"
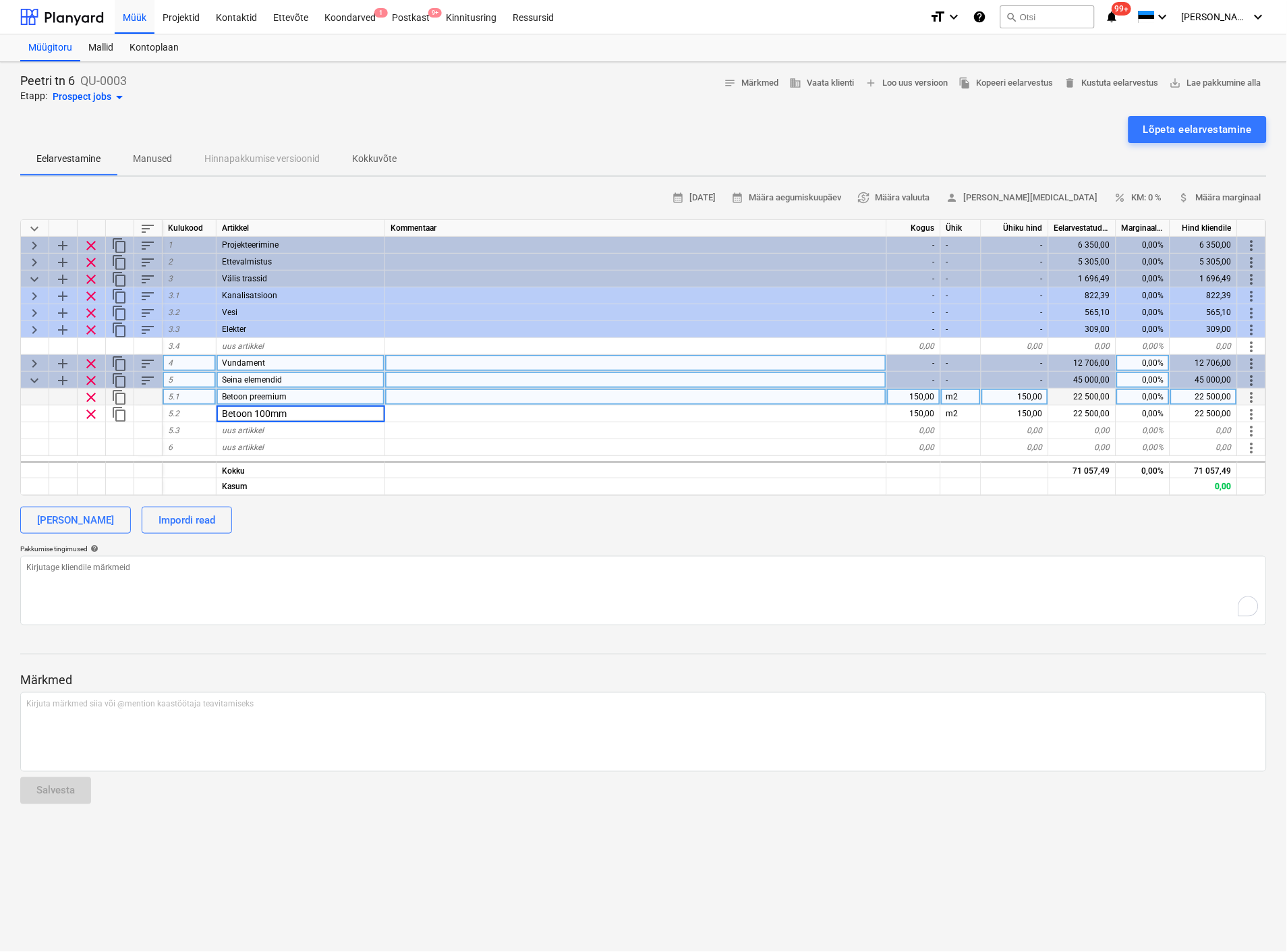
type textarea "x"
click at [417, 541] on div "calendar_month [DATE] calendar_month Määra aegumiskuupäev currency_exchange Mää…" at bounding box center [644, 406] width 1247 height 438
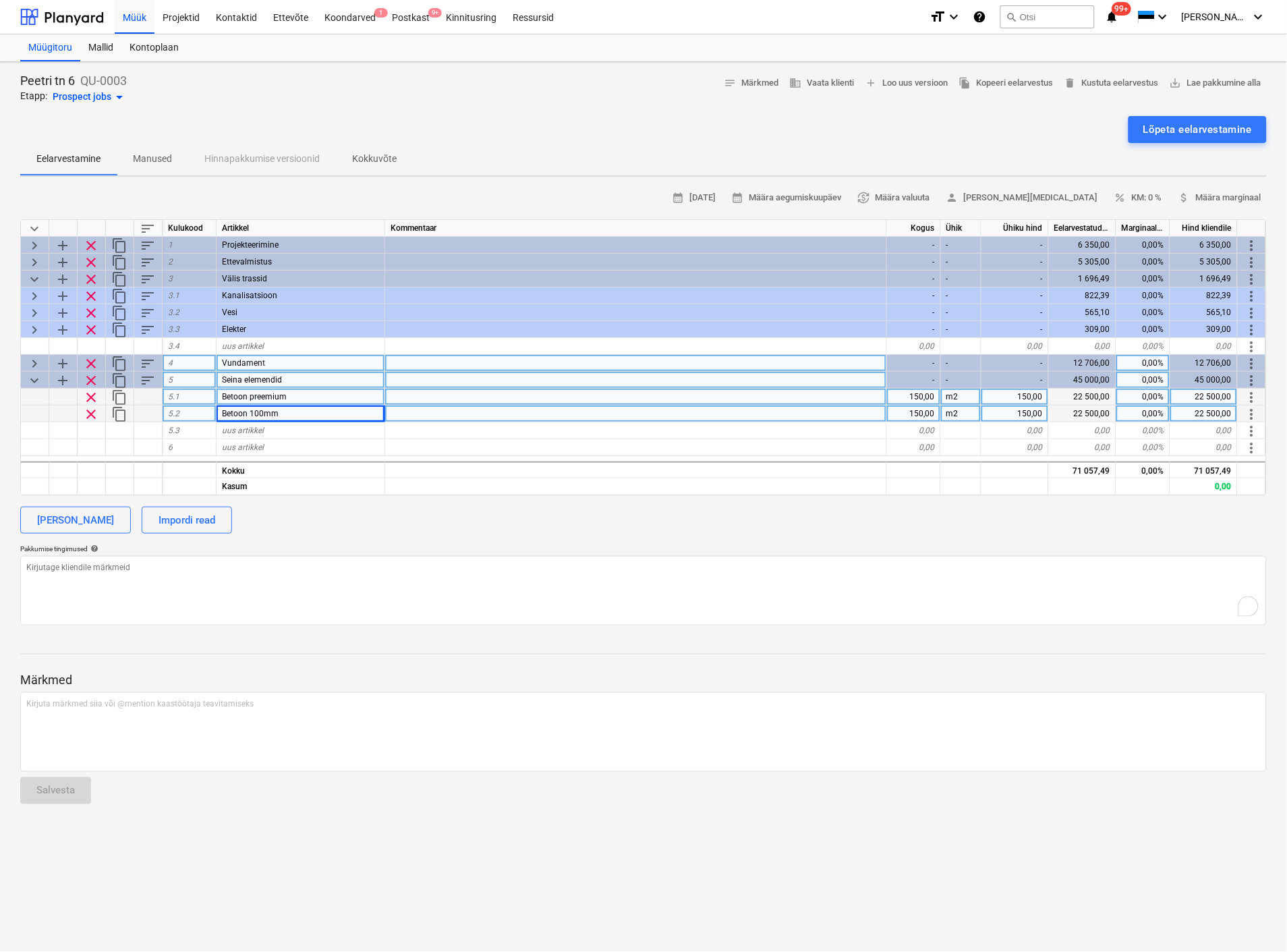
click at [1032, 407] on div "150,00" at bounding box center [1015, 413] width 67 height 17
click at [1029, 394] on div "150,00" at bounding box center [1015, 397] width 67 height 17
click at [1029, 394] on input "150" at bounding box center [1014, 397] width 67 height 16
type input "1"
type input "100"
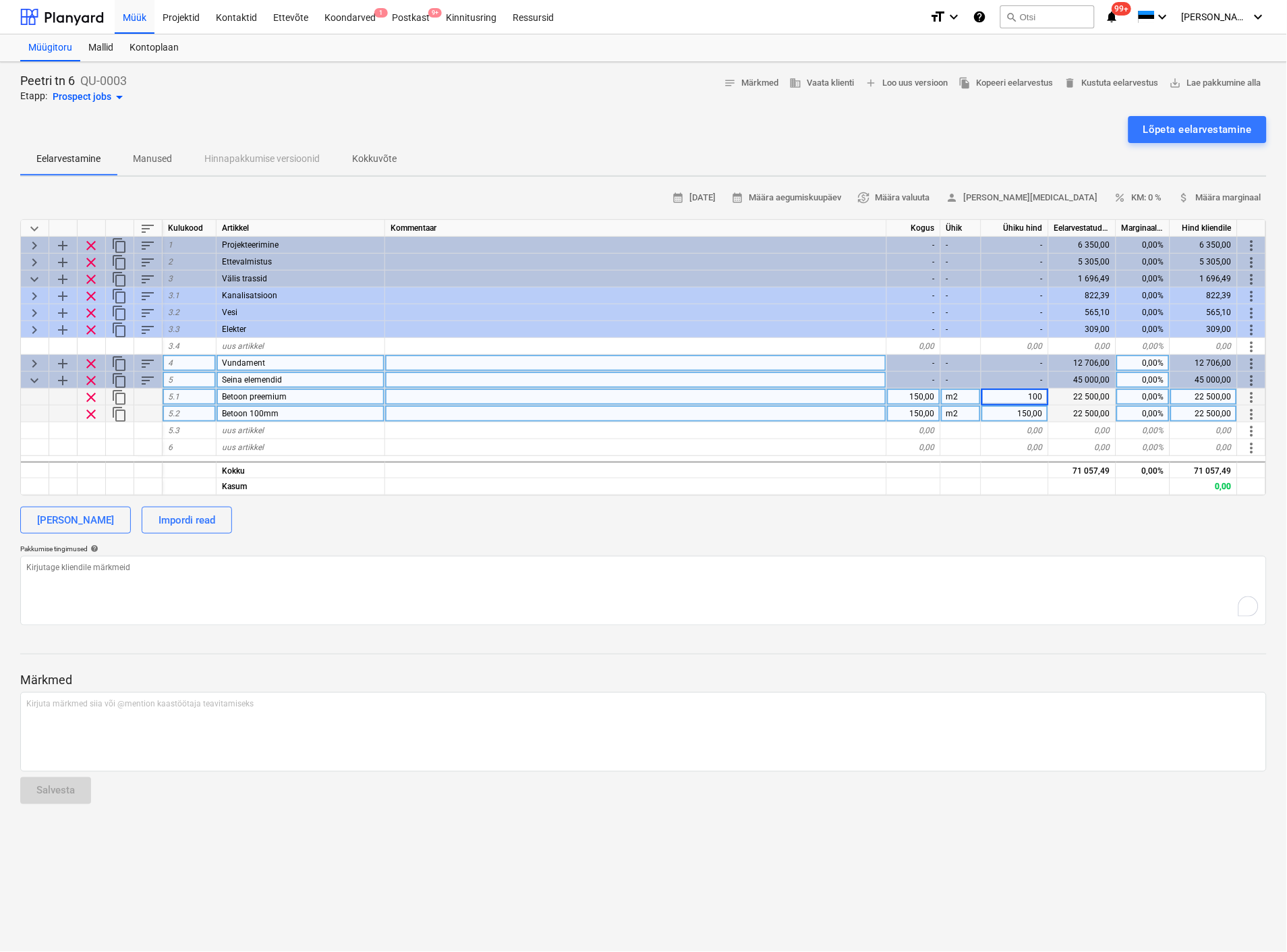
type textarea "x"
click at [1027, 412] on div "150,00" at bounding box center [1015, 413] width 67 height 17
type input "45"
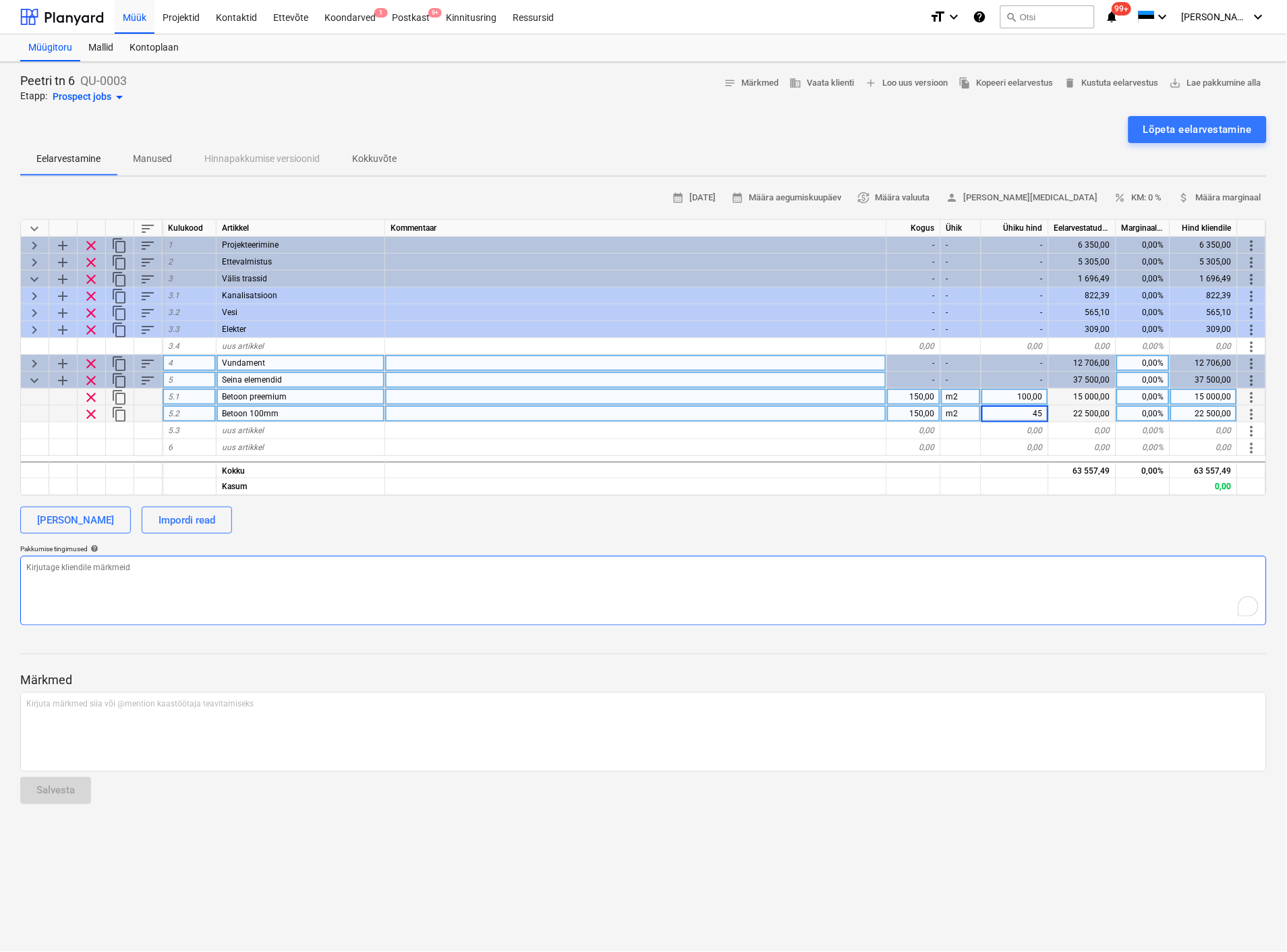
click at [1034, 574] on textarea "To enrich screen reader interactions, please activate Accessibility in Grammarl…" at bounding box center [644, 591] width 1247 height 70
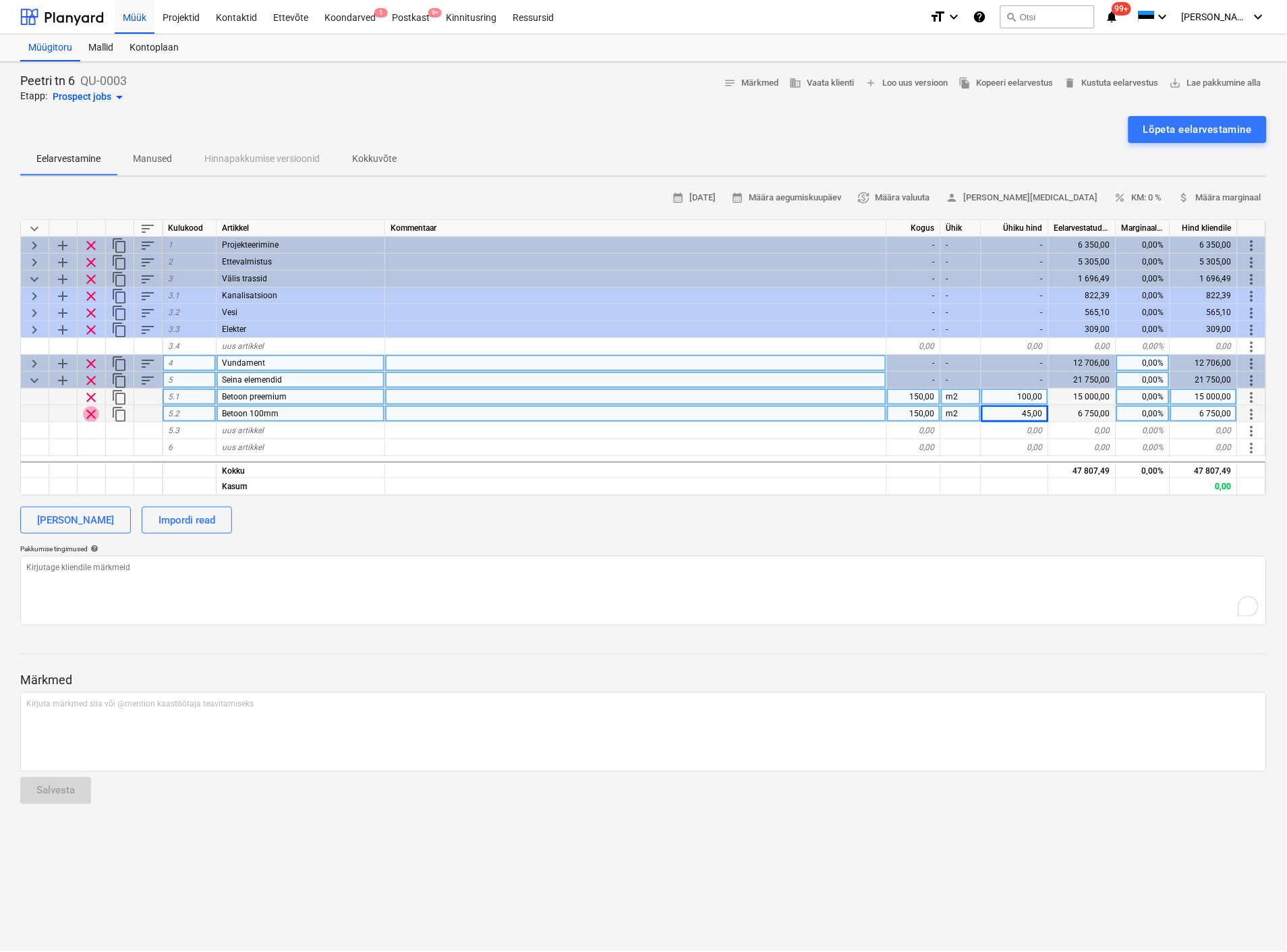
click at [86, 408] on span "clear" at bounding box center [91, 414] width 16 height 16
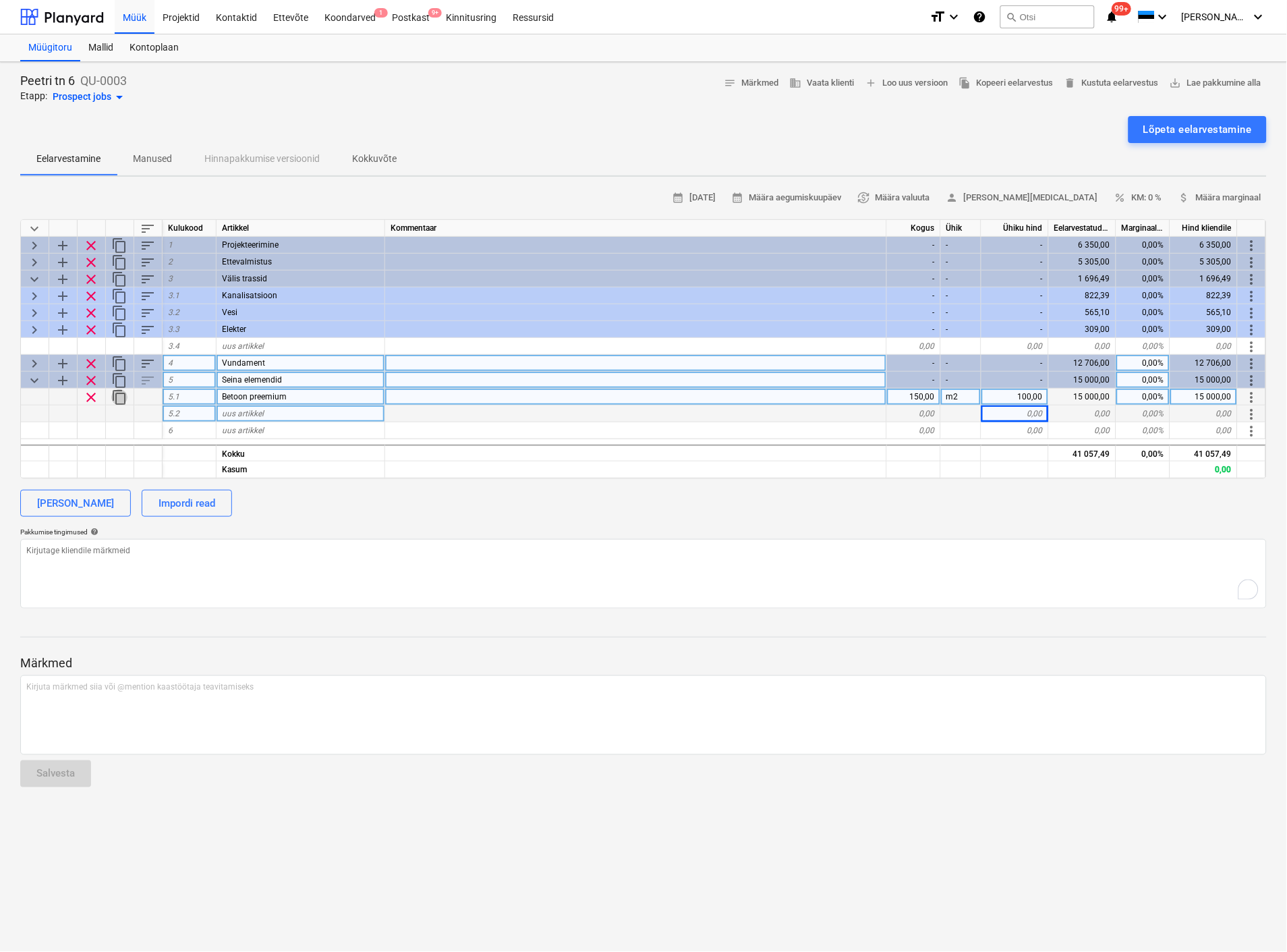
click at [119, 394] on span "content_copy" at bounding box center [119, 397] width 16 height 16
type textarea "x"
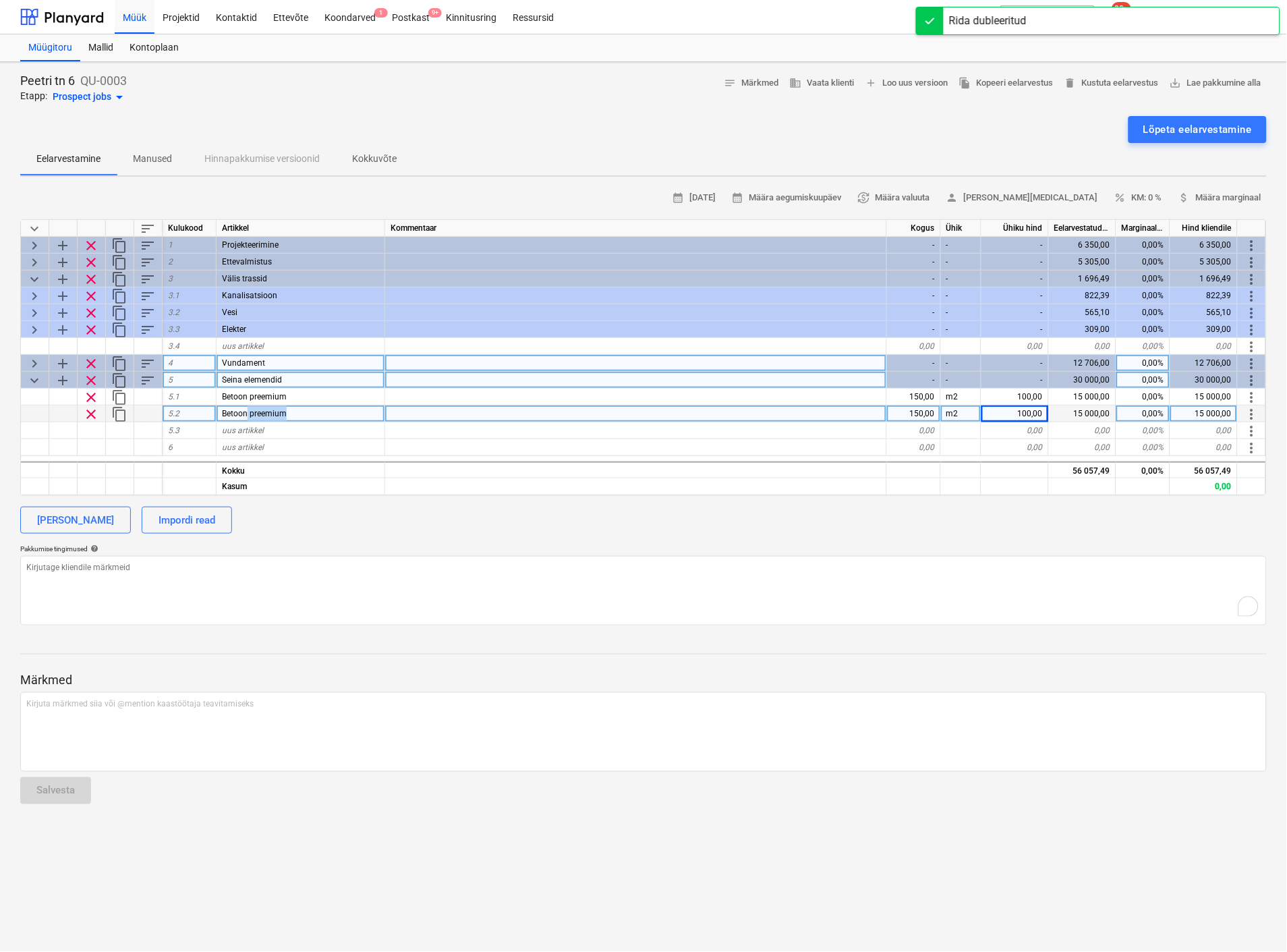
drag, startPoint x: 299, startPoint y: 411, endPoint x: 247, endPoint y: 409, distance: 52.0
click at [247, 409] on div "Betoon preemium" at bounding box center [301, 413] width 168 height 17
type input "Betoon 100mm"
type textarea "x"
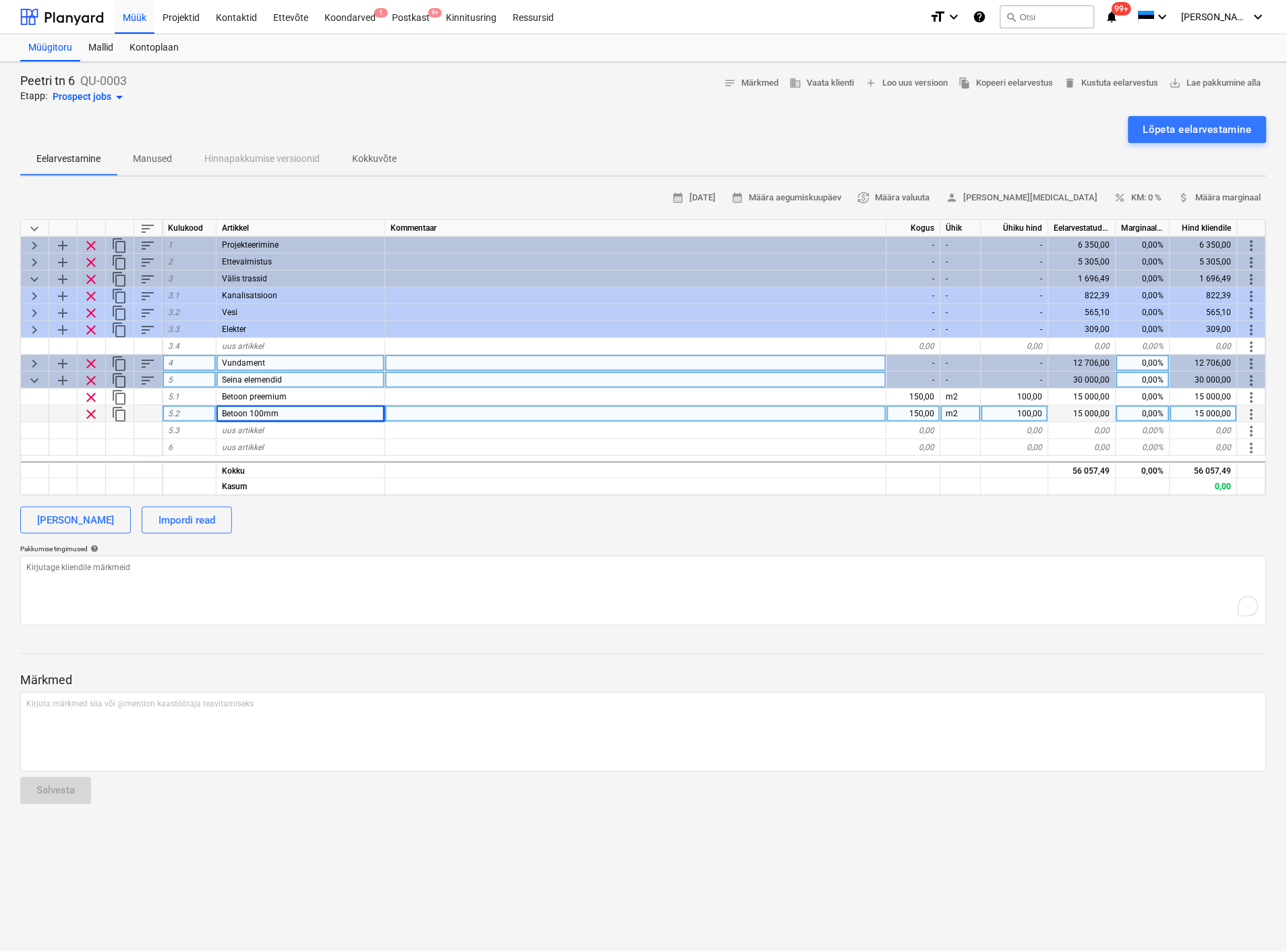
click at [1029, 412] on div "100,00" at bounding box center [1015, 413] width 67 height 17
type input "45"
click at [793, 443] on div at bounding box center [636, 447] width 502 height 17
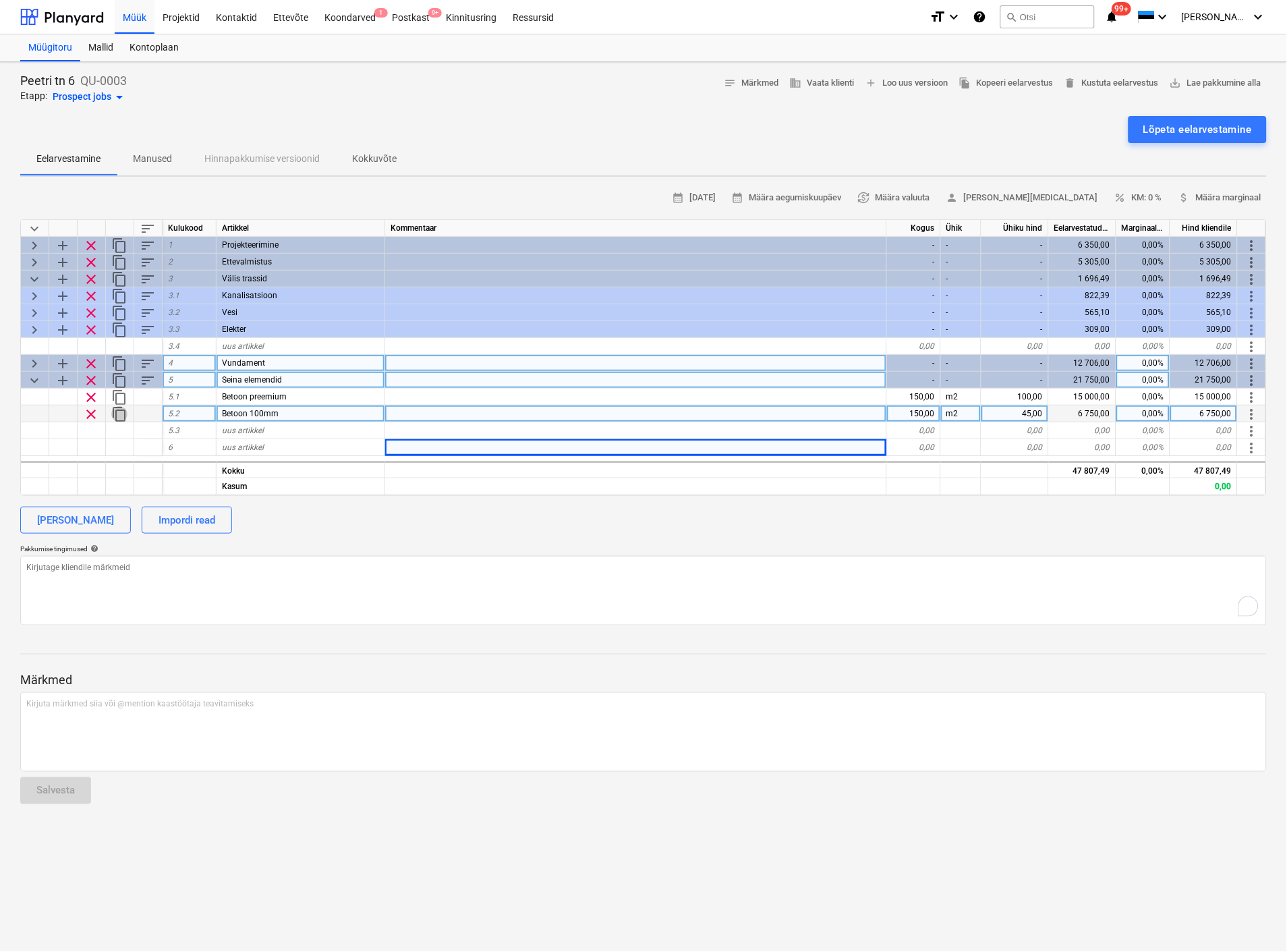
click at [122, 411] on span "content_copy" at bounding box center [119, 414] width 16 height 16
type textarea "x"
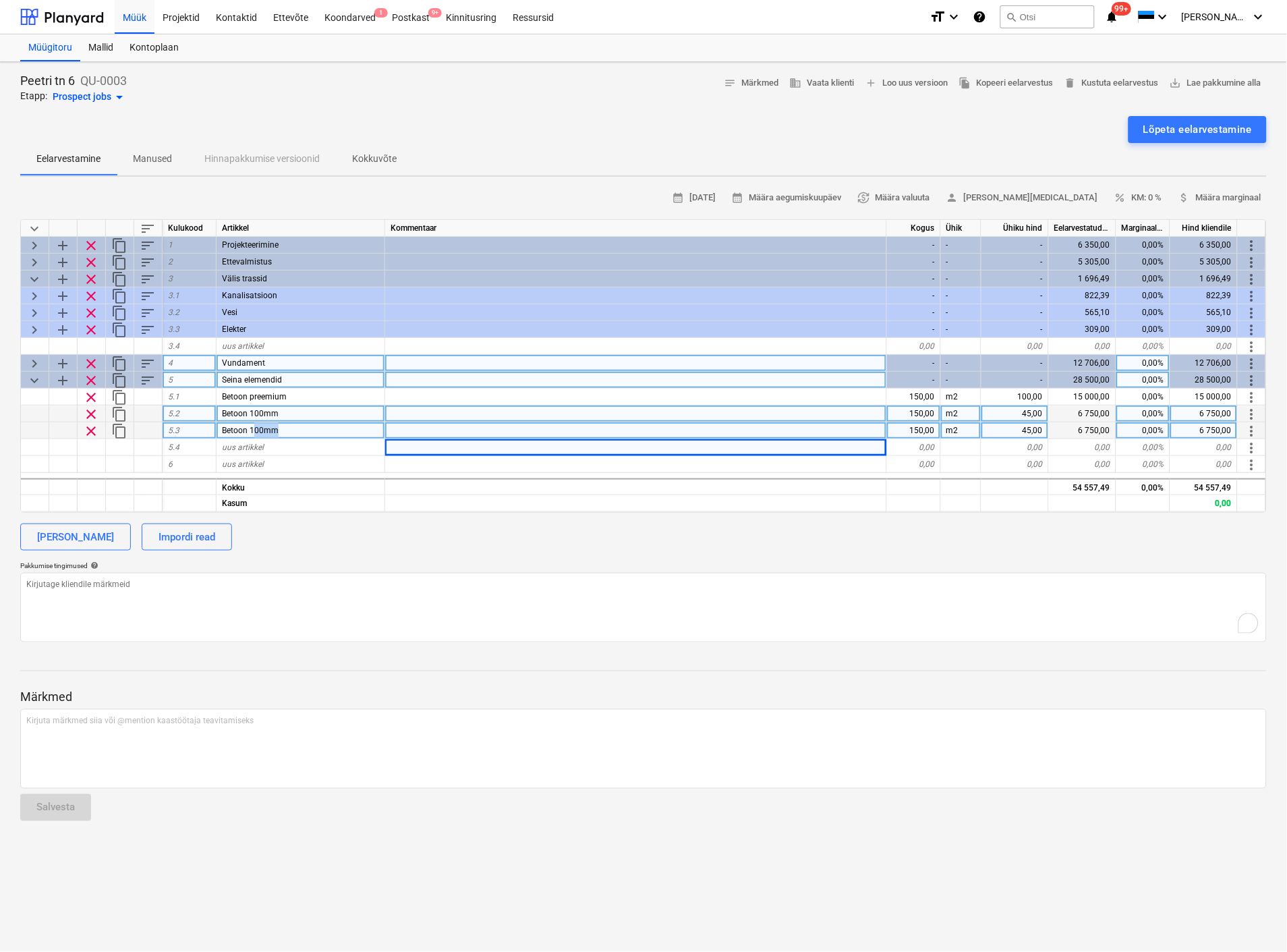
drag, startPoint x: 288, startPoint y: 428, endPoint x: 255, endPoint y: 428, distance: 33.0
click at [255, 428] on div "Betoon 100mm" at bounding box center [301, 430] width 168 height 17
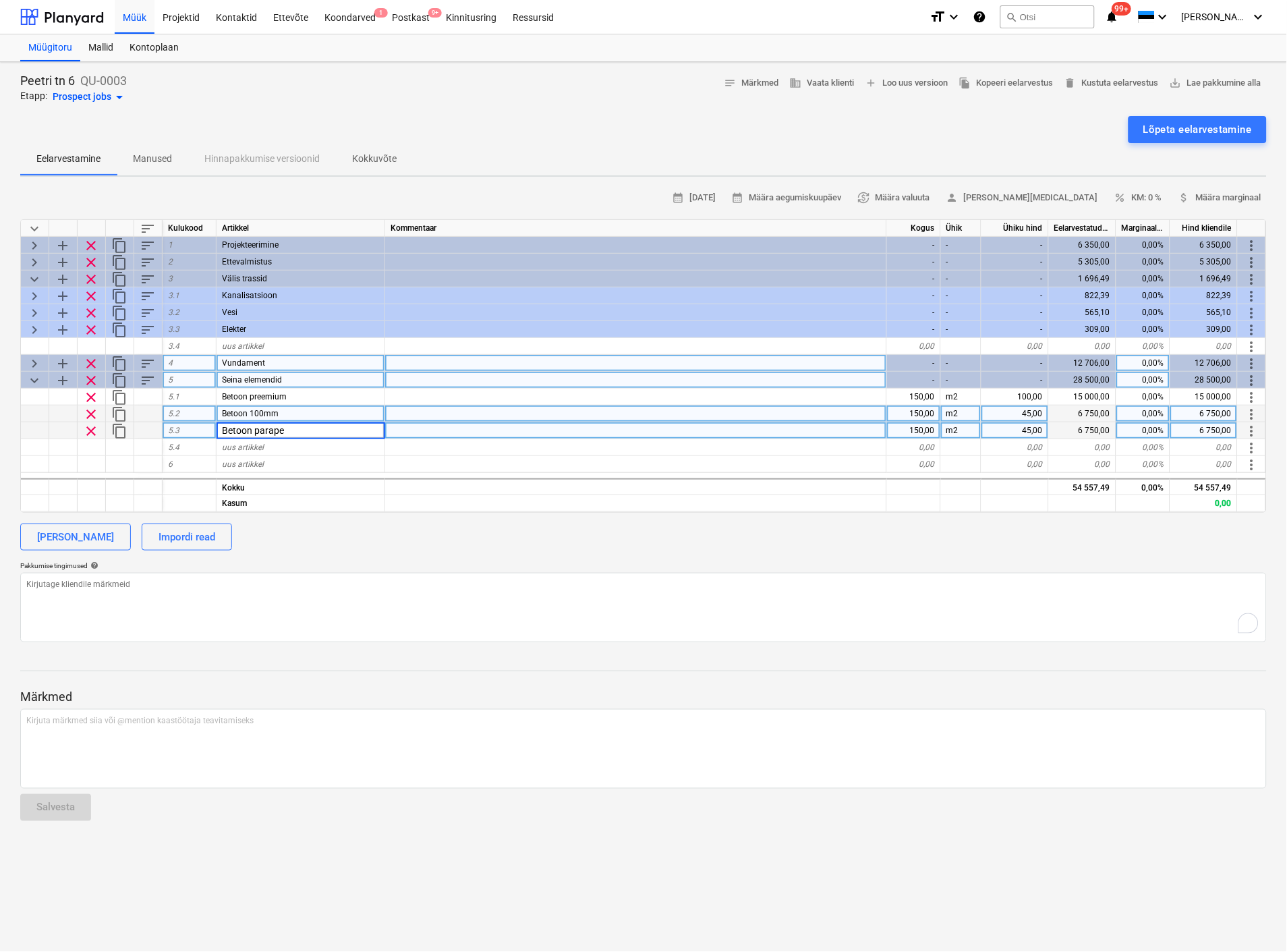
type input "Betoon parapet"
type textarea "x"
click at [911, 429] on div "150,00" at bounding box center [914, 430] width 54 height 17
type input "95"
type textarea "x"
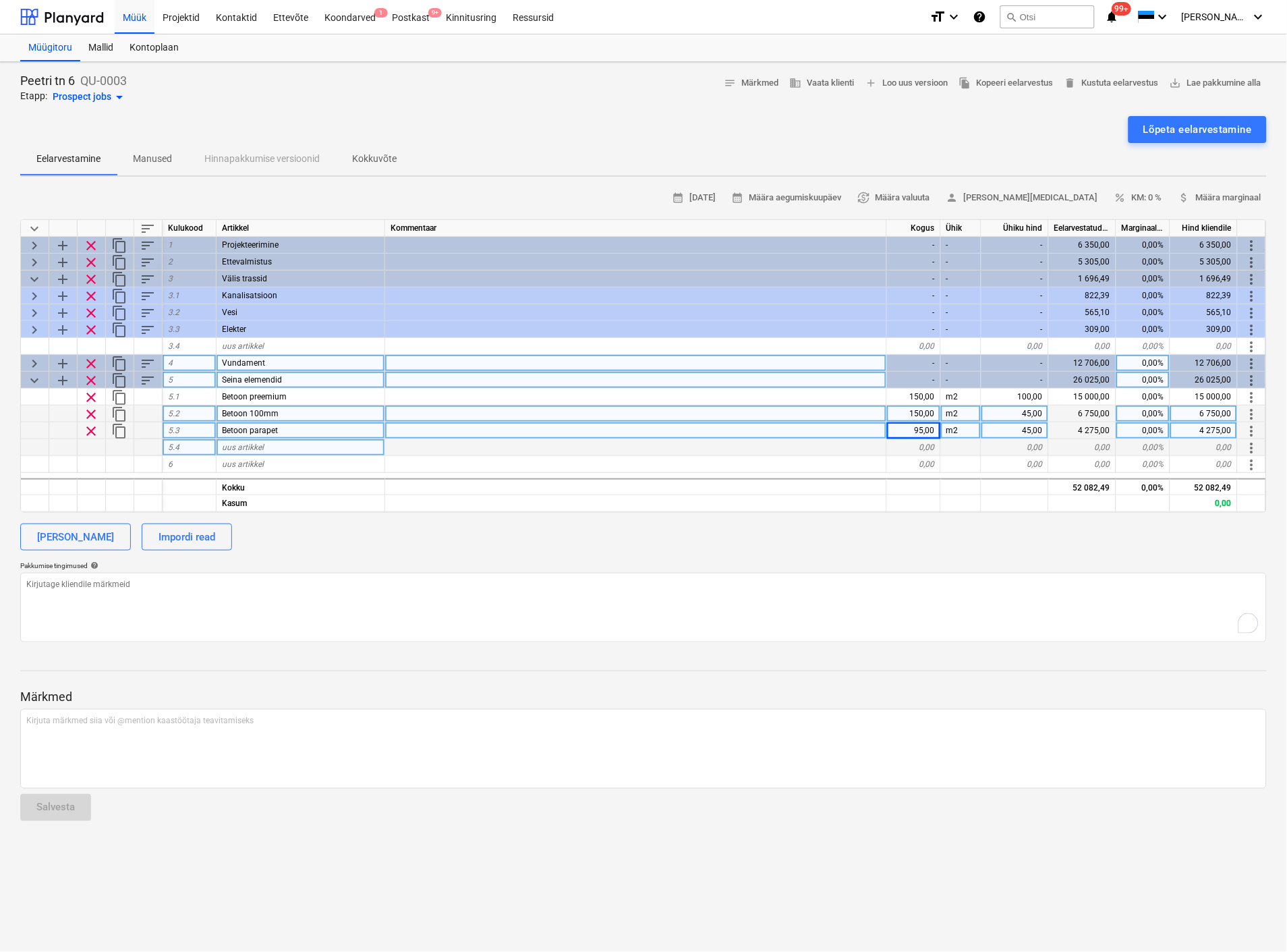
click at [1021, 446] on div "0,00" at bounding box center [1015, 447] width 67 height 17
click at [244, 443] on span "uus artikkel" at bounding box center [242, 447] width 42 height 10
type input "Abimaterjal"
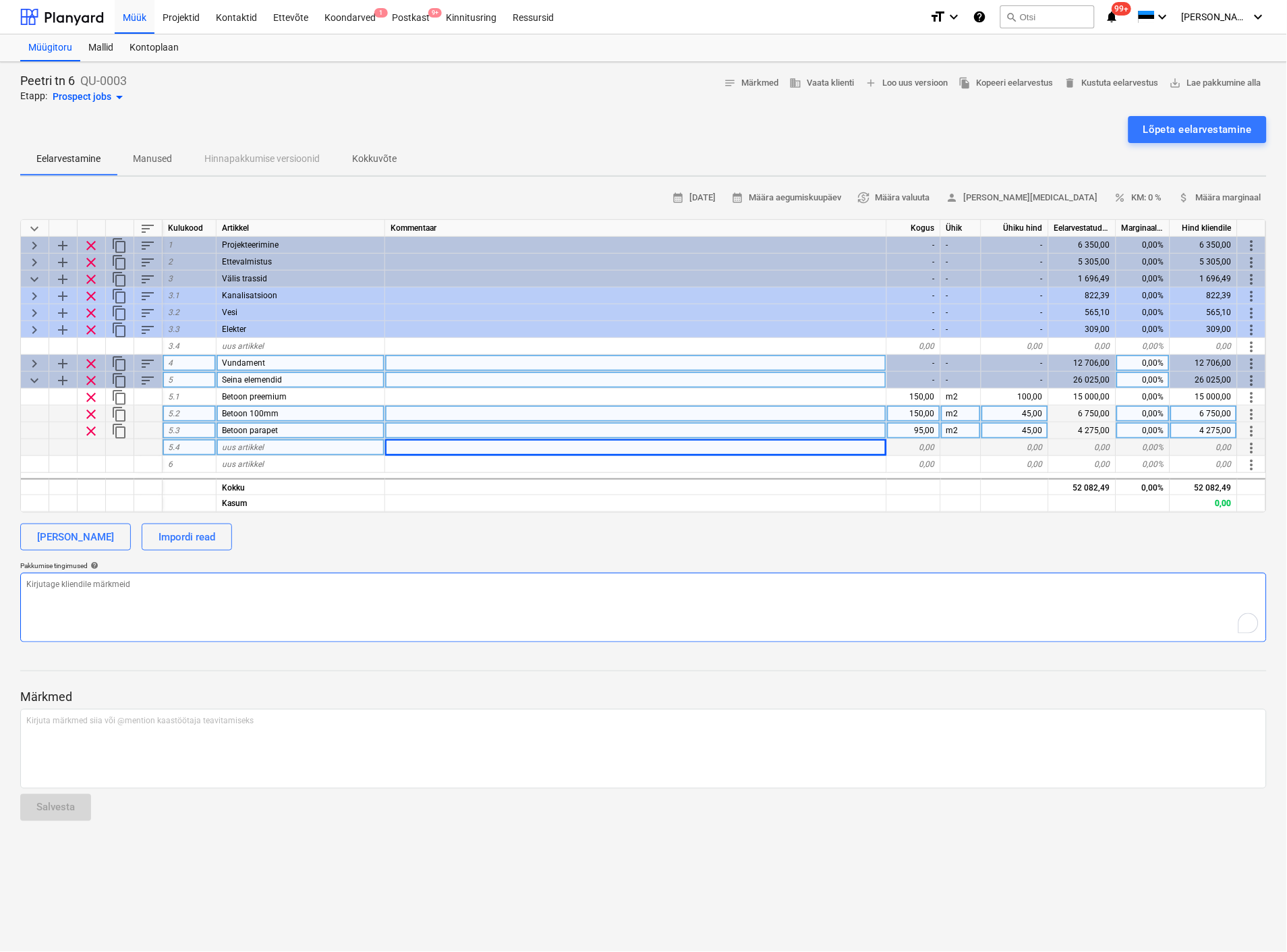
type textarea "x"
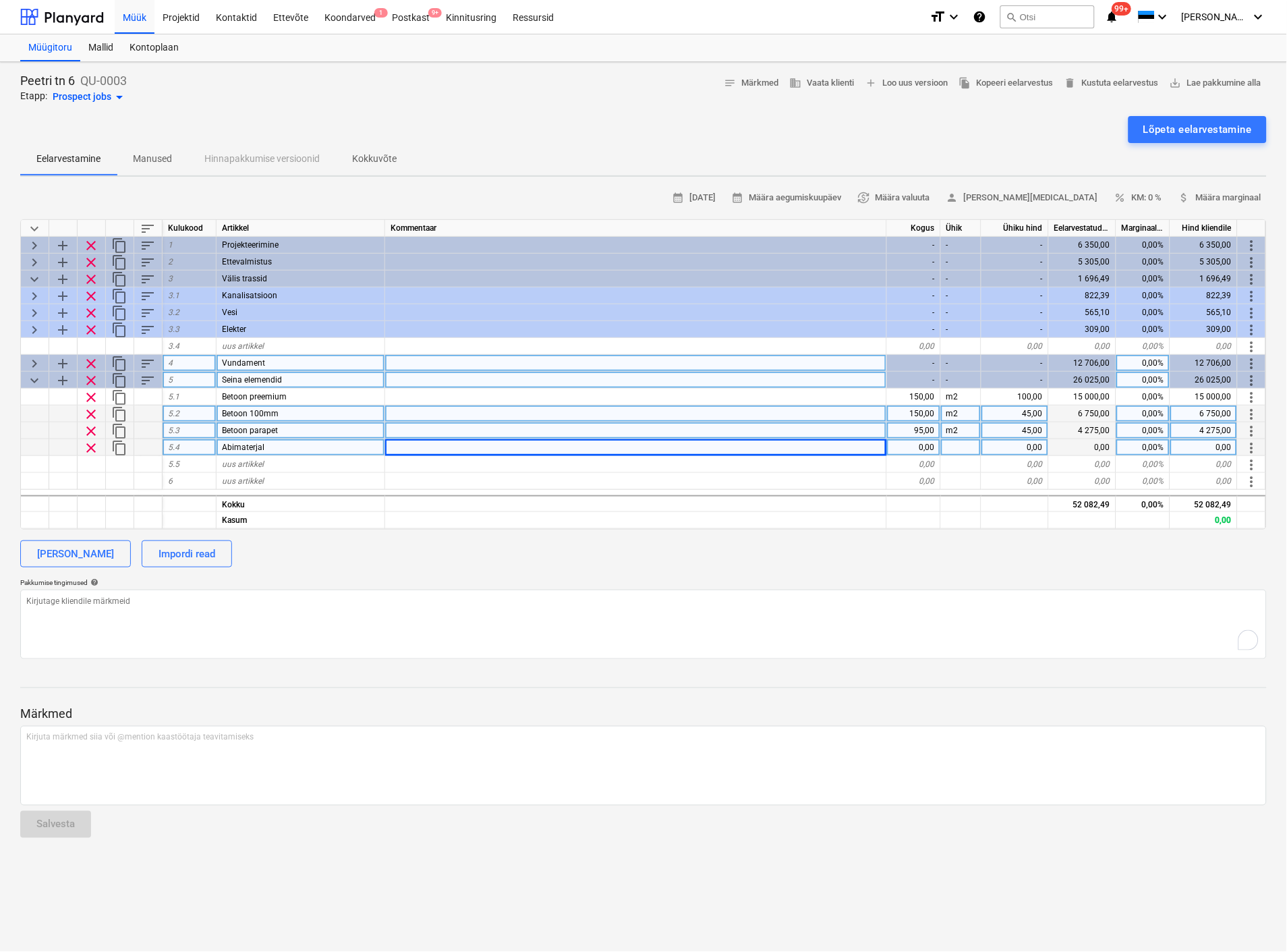
click at [508, 446] on div at bounding box center [636, 447] width 502 height 17
type input "paigaldus"
type textarea "x"
click at [908, 443] on div "0,00" at bounding box center [914, 447] width 54 height 17
type input "1"
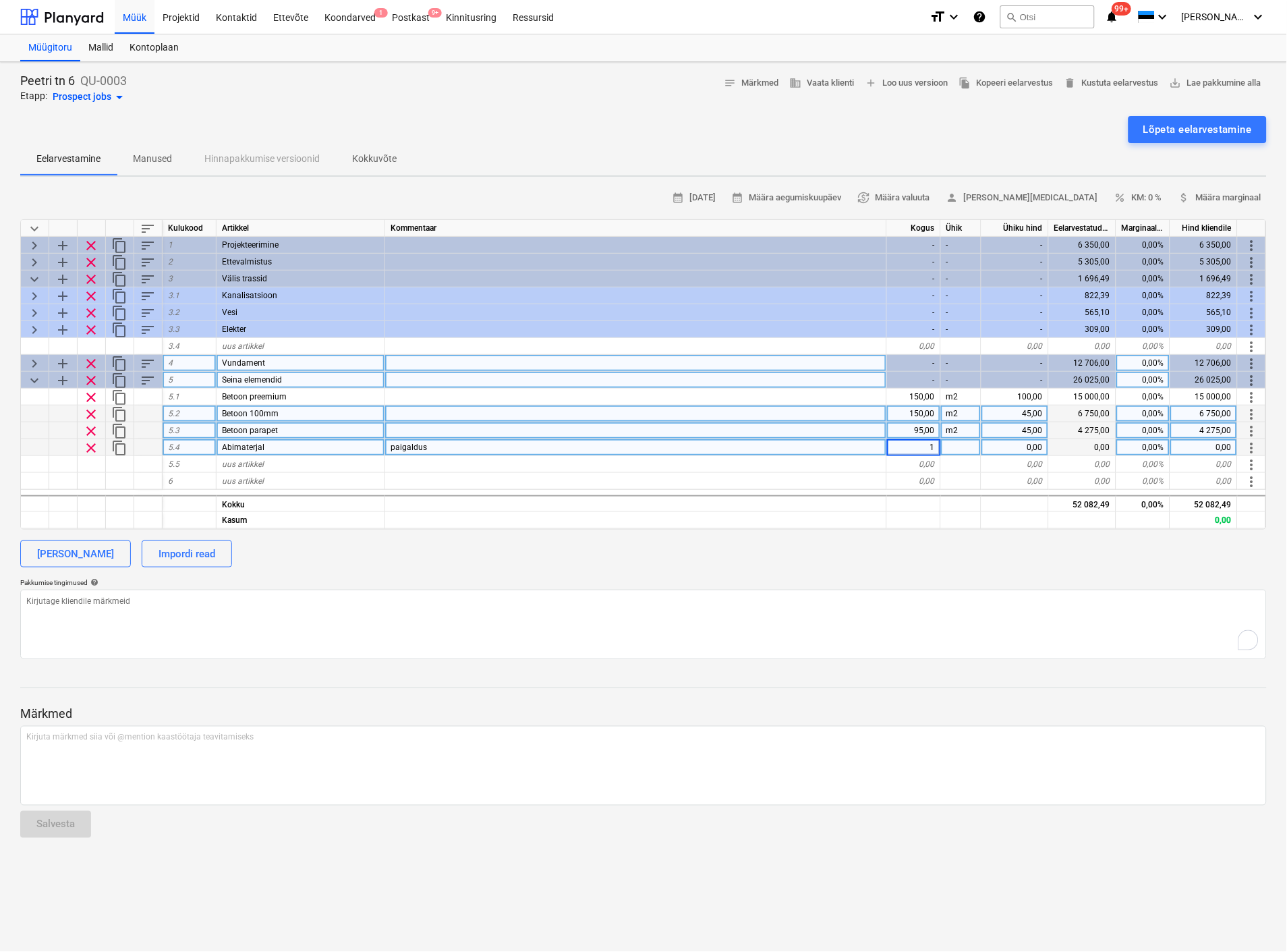
type textarea "x"
click at [966, 446] on div at bounding box center [961, 447] width 40 height 17
type input "kmpl"
type textarea "x"
type input "500"
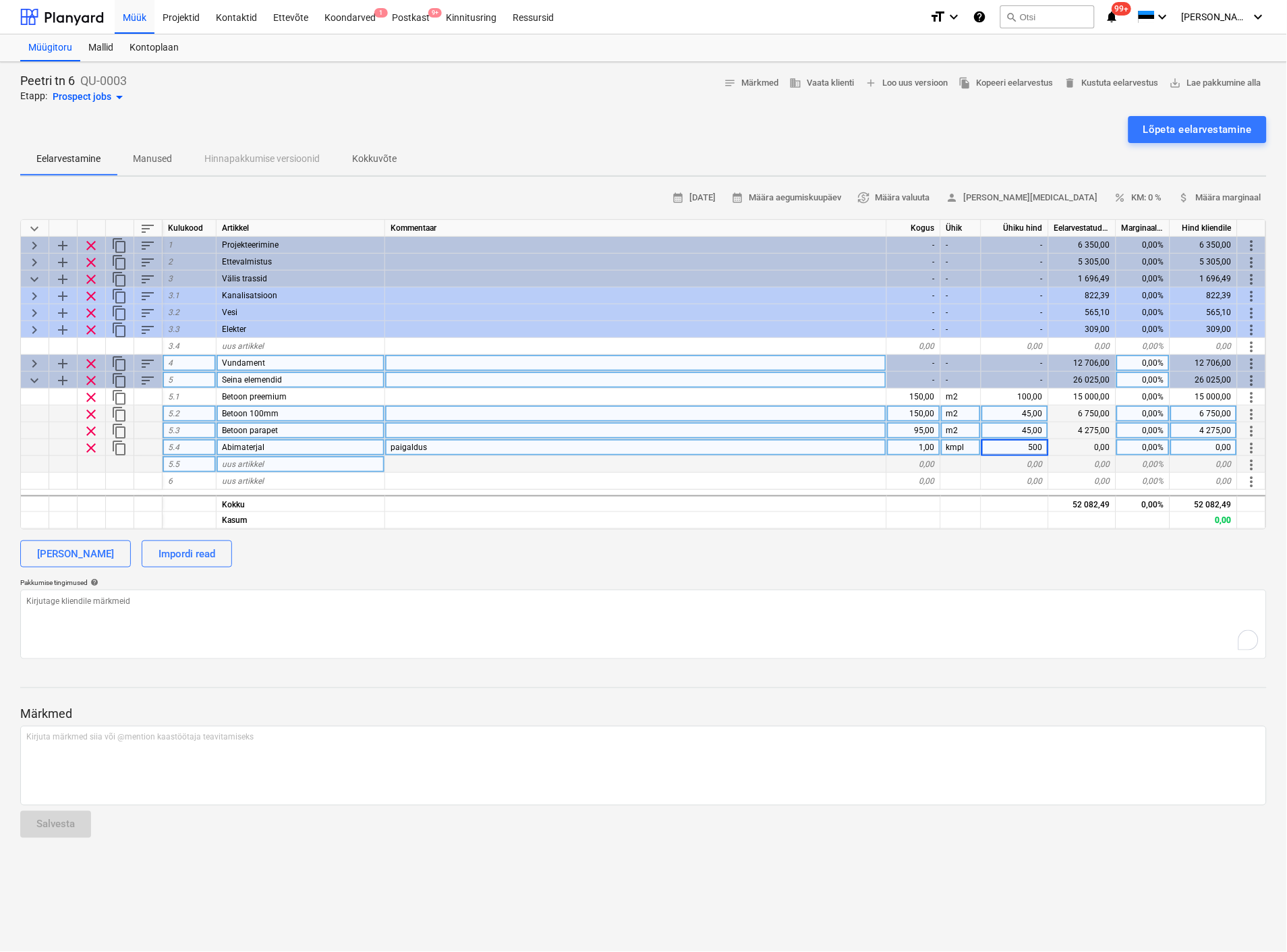
type textarea "x"
click at [239, 461] on span "uus artikkel" at bounding box center [242, 464] width 42 height 10
type input "Transport"
click at [399, 461] on div at bounding box center [636, 464] width 502 height 17
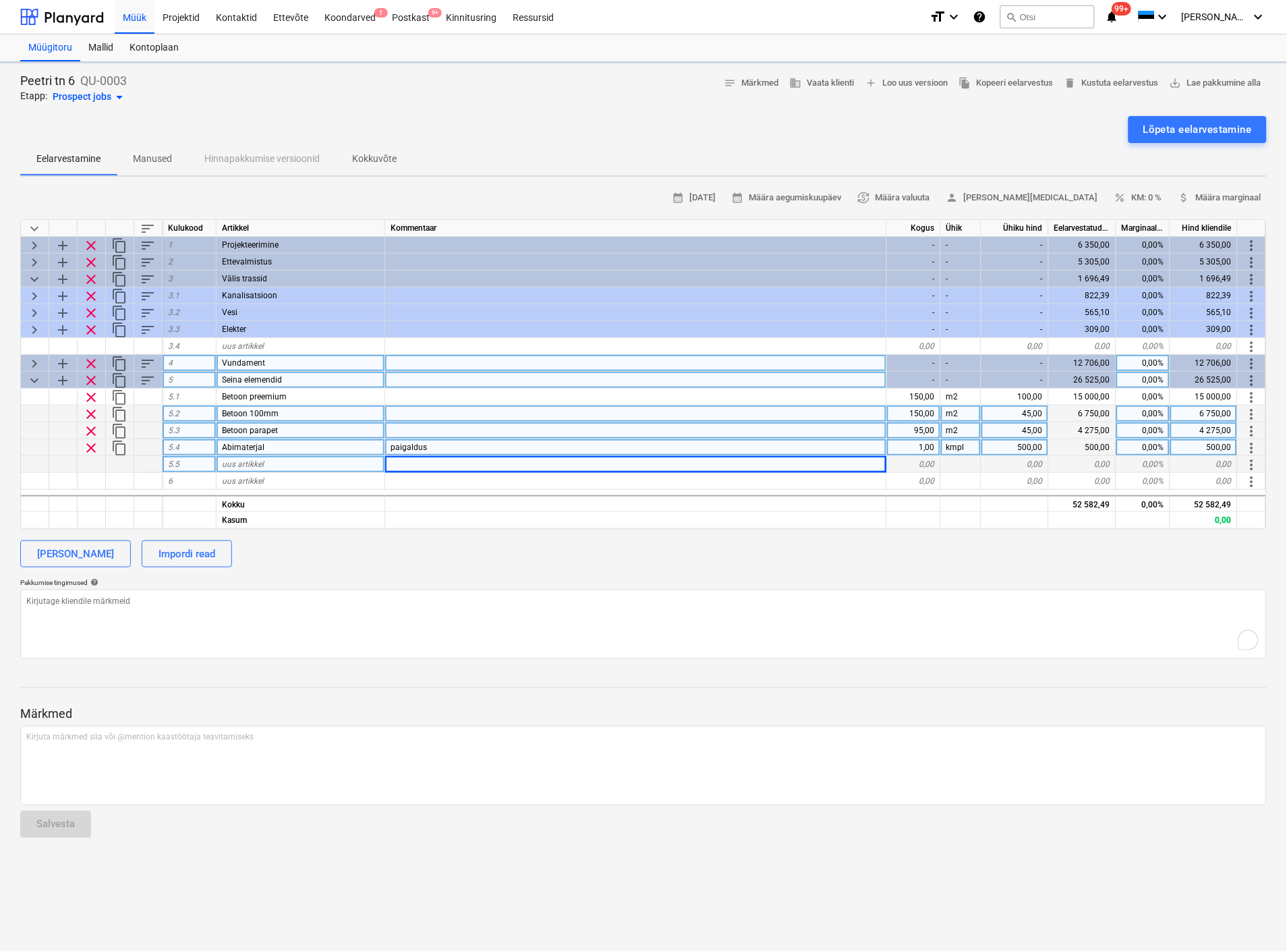
type textarea "x"
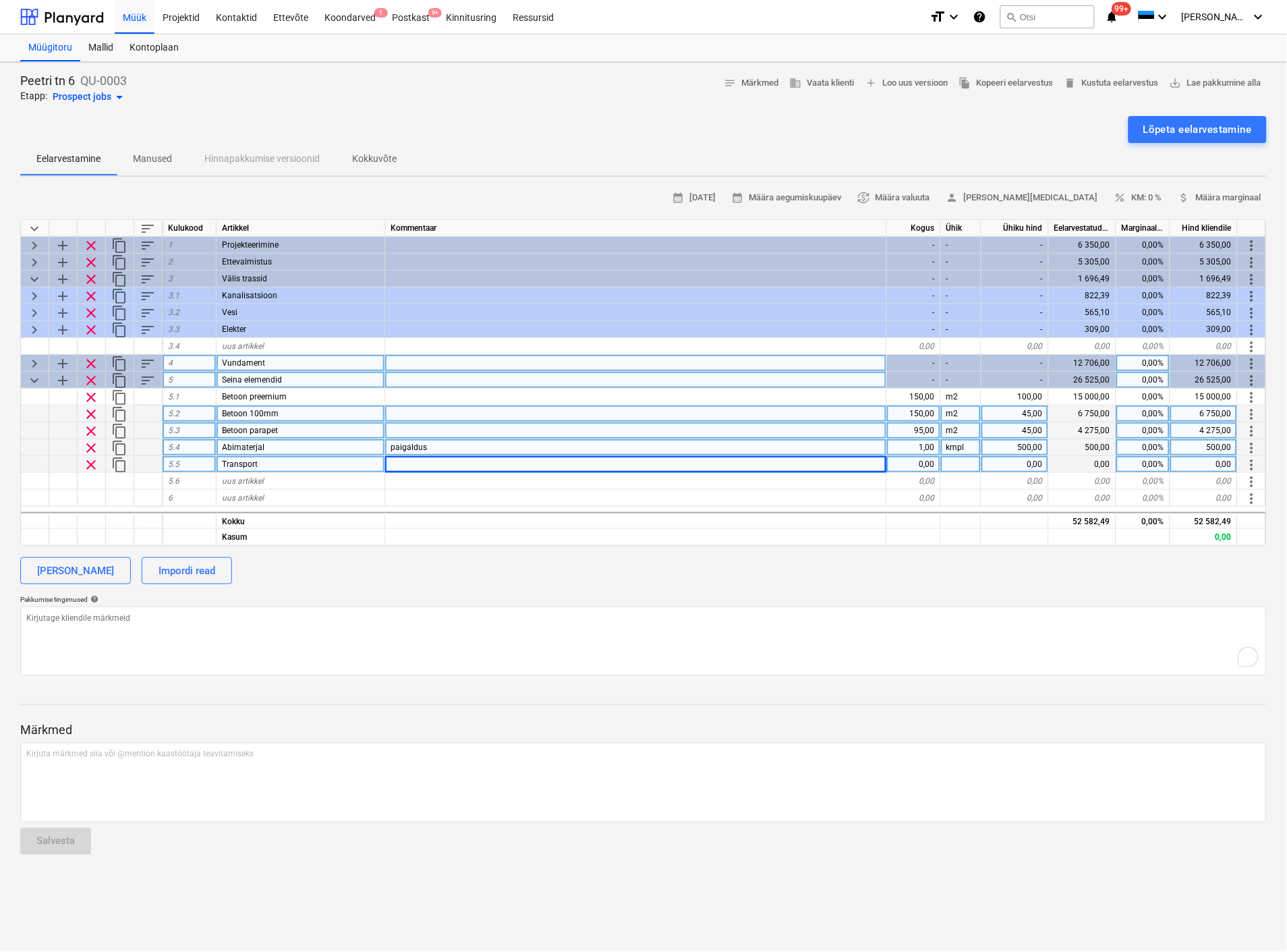
click at [927, 463] on div "0,00" at bounding box center [914, 464] width 54 height 17
click at [925, 460] on input "4" at bounding box center [913, 464] width 53 height 16
type input "5"
type textarea "x"
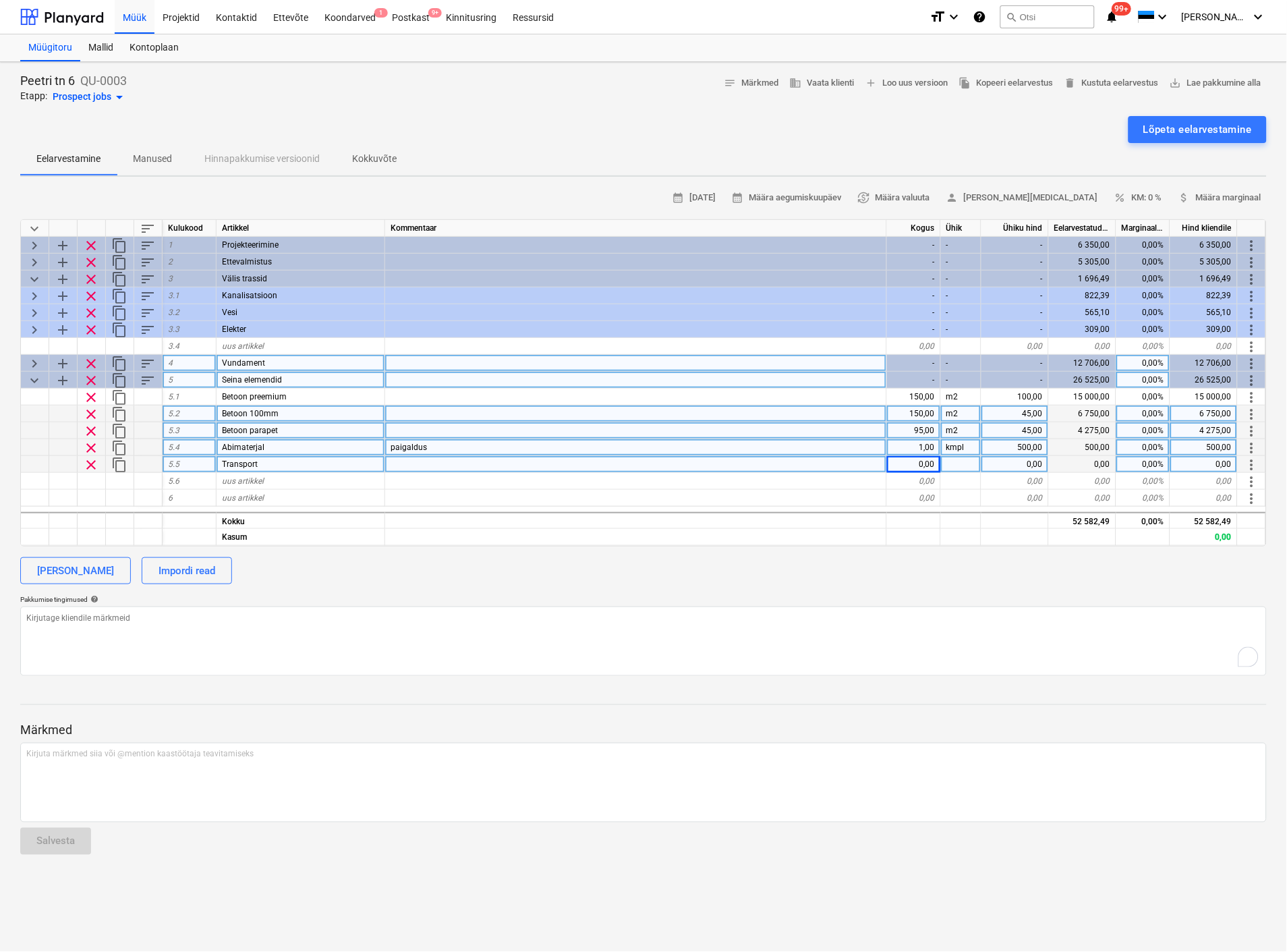
click at [964, 463] on div at bounding box center [961, 464] width 40 height 17
type input "kmpl"
type textarea "x"
type input "1"
type input "100"
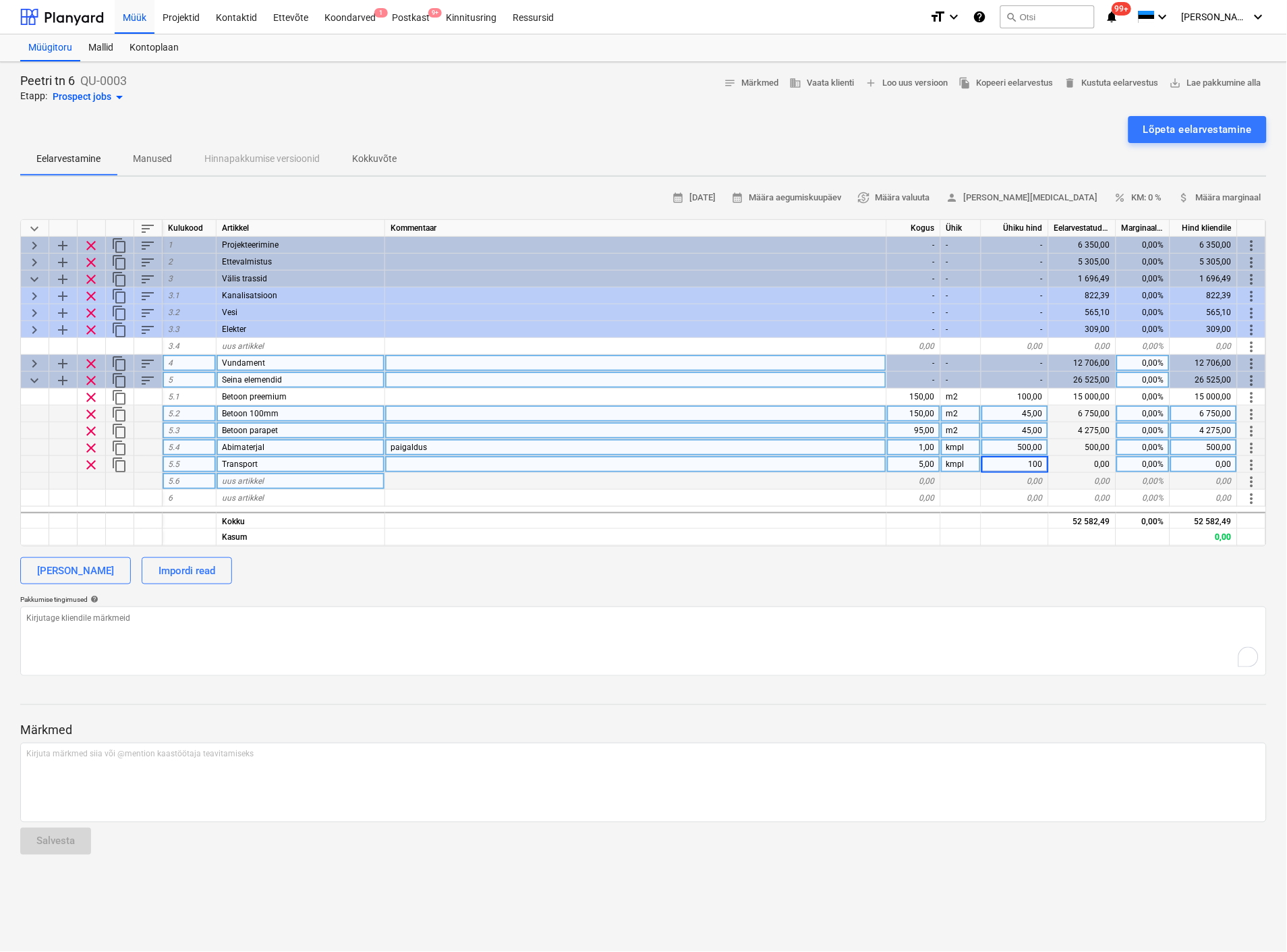
type textarea "x"
click at [798, 479] on div at bounding box center [636, 481] width 502 height 17
click at [300, 483] on div "uus artikkel" at bounding box center [301, 481] width 168 height 17
type input "Kraana"
click at [924, 480] on div "0,00" at bounding box center [914, 481] width 54 height 17
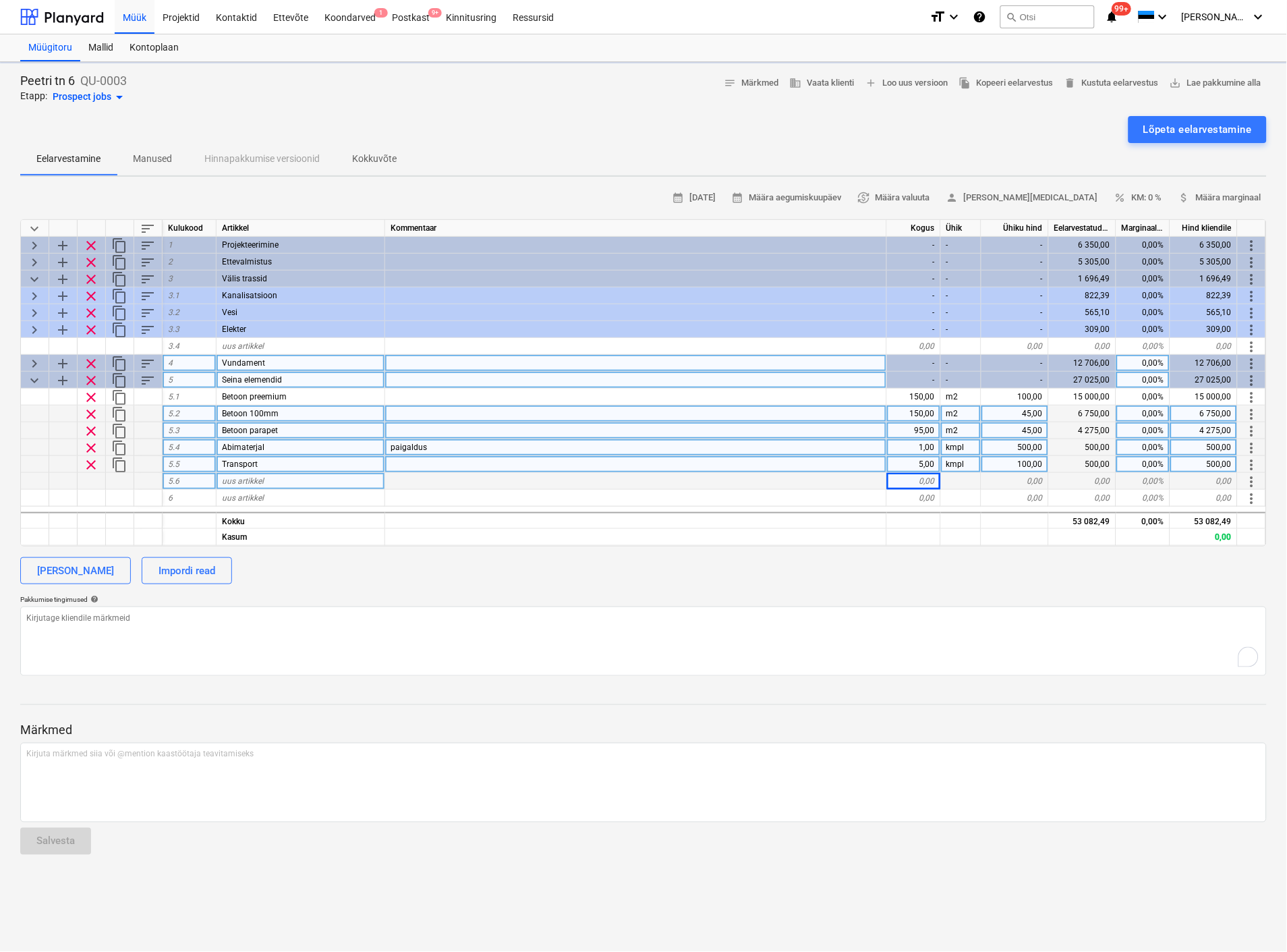
type textarea "x"
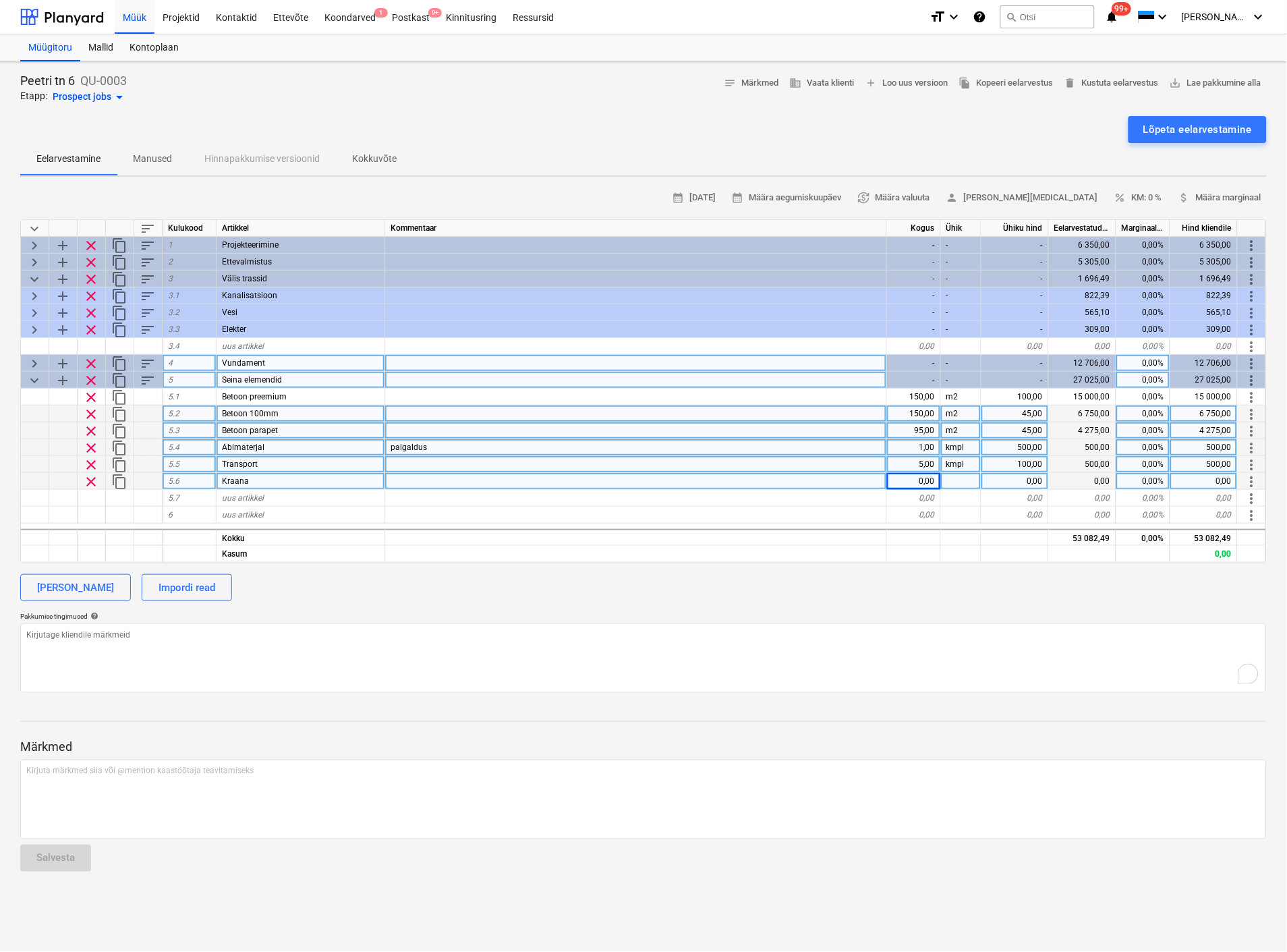
click at [924, 480] on div "0,00" at bounding box center [914, 481] width 54 height 17
type input "20"
type textarea "x"
click at [958, 477] on div at bounding box center [961, 481] width 40 height 17
type input "h"
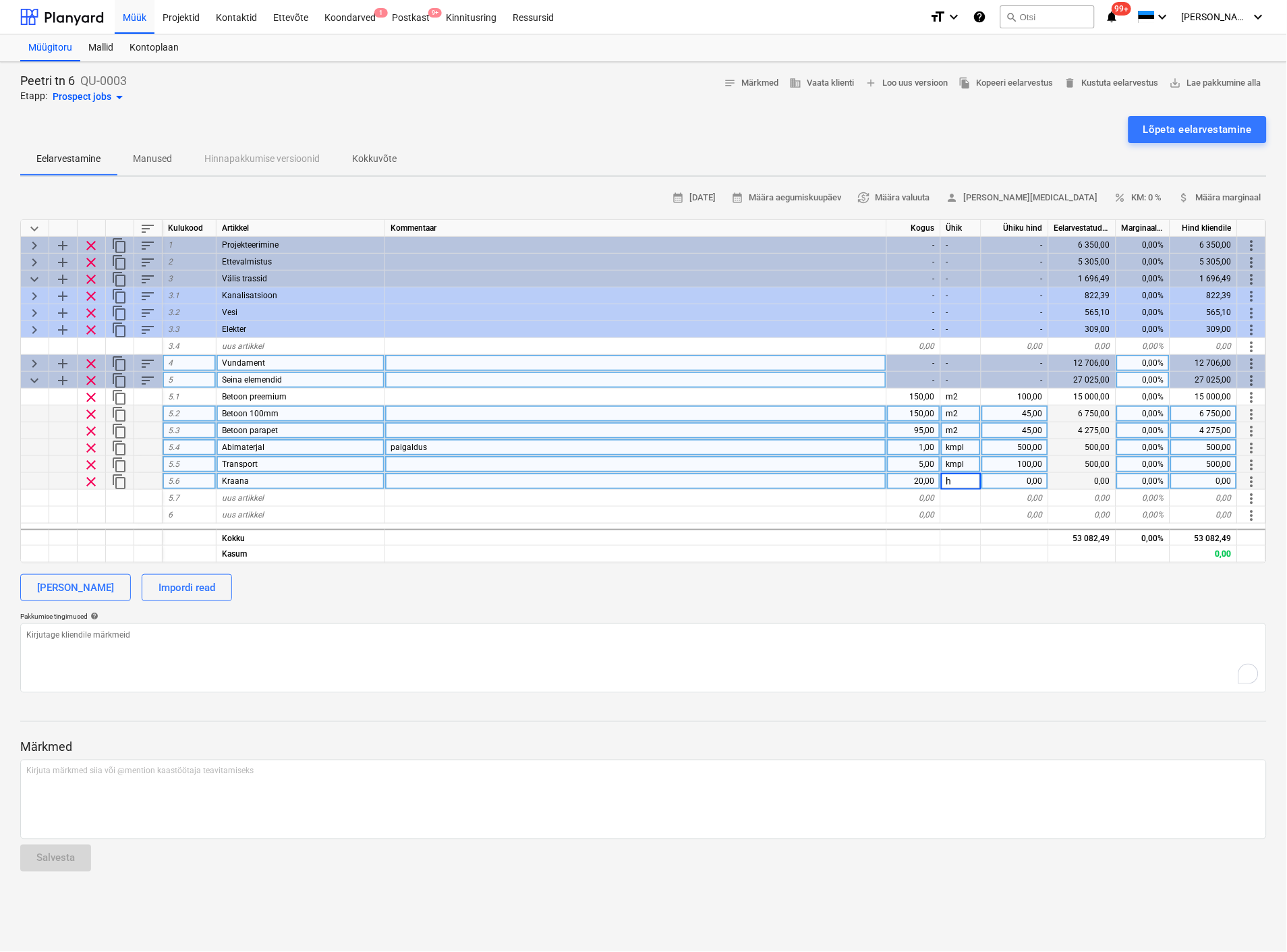
type textarea "x"
click at [1030, 480] on div "0,00" at bounding box center [1015, 481] width 67 height 17
type input "70"
click at [1008, 508] on div "0,00" at bounding box center [1015, 514] width 67 height 17
click at [35, 373] on span "keyboard_arrow_down" at bounding box center [34, 381] width 16 height 16
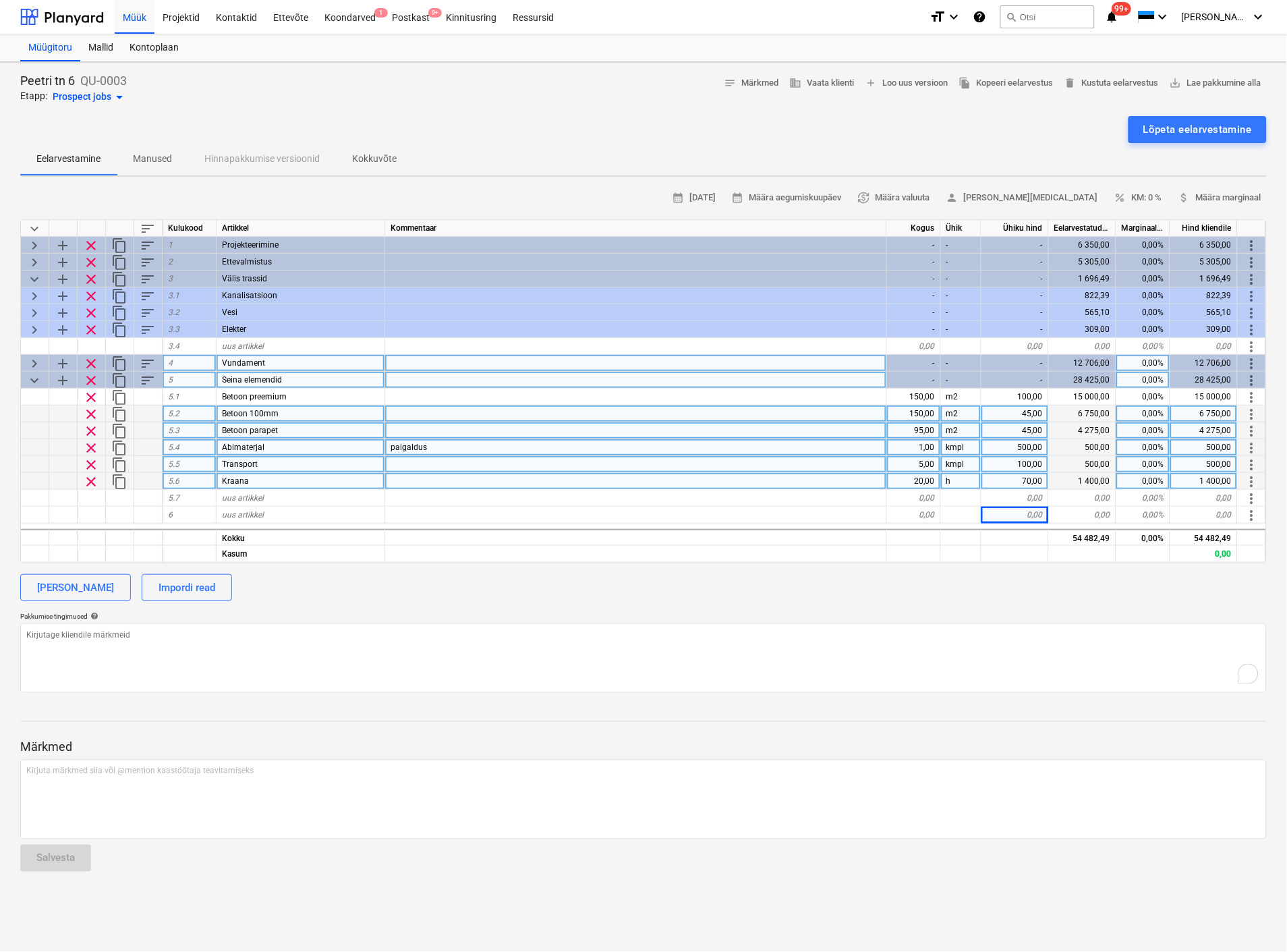
type textarea "x"
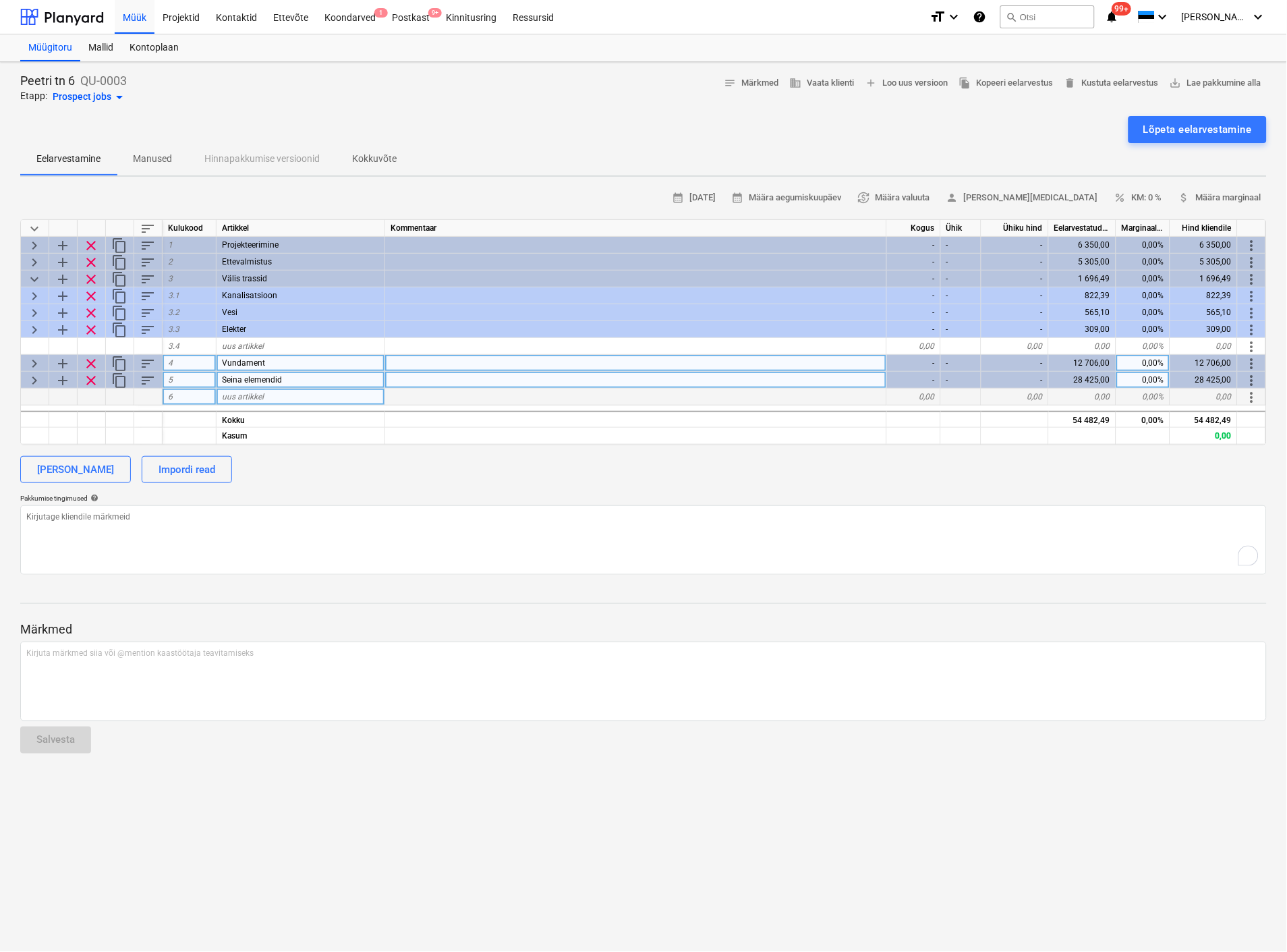
click at [238, 398] on span "uus artikkel" at bounding box center [242, 397] width 42 height 10
type input "K"
click at [63, 466] on div "[PERSON_NAME]" at bounding box center [75, 470] width 77 height 18
type textarea "x"
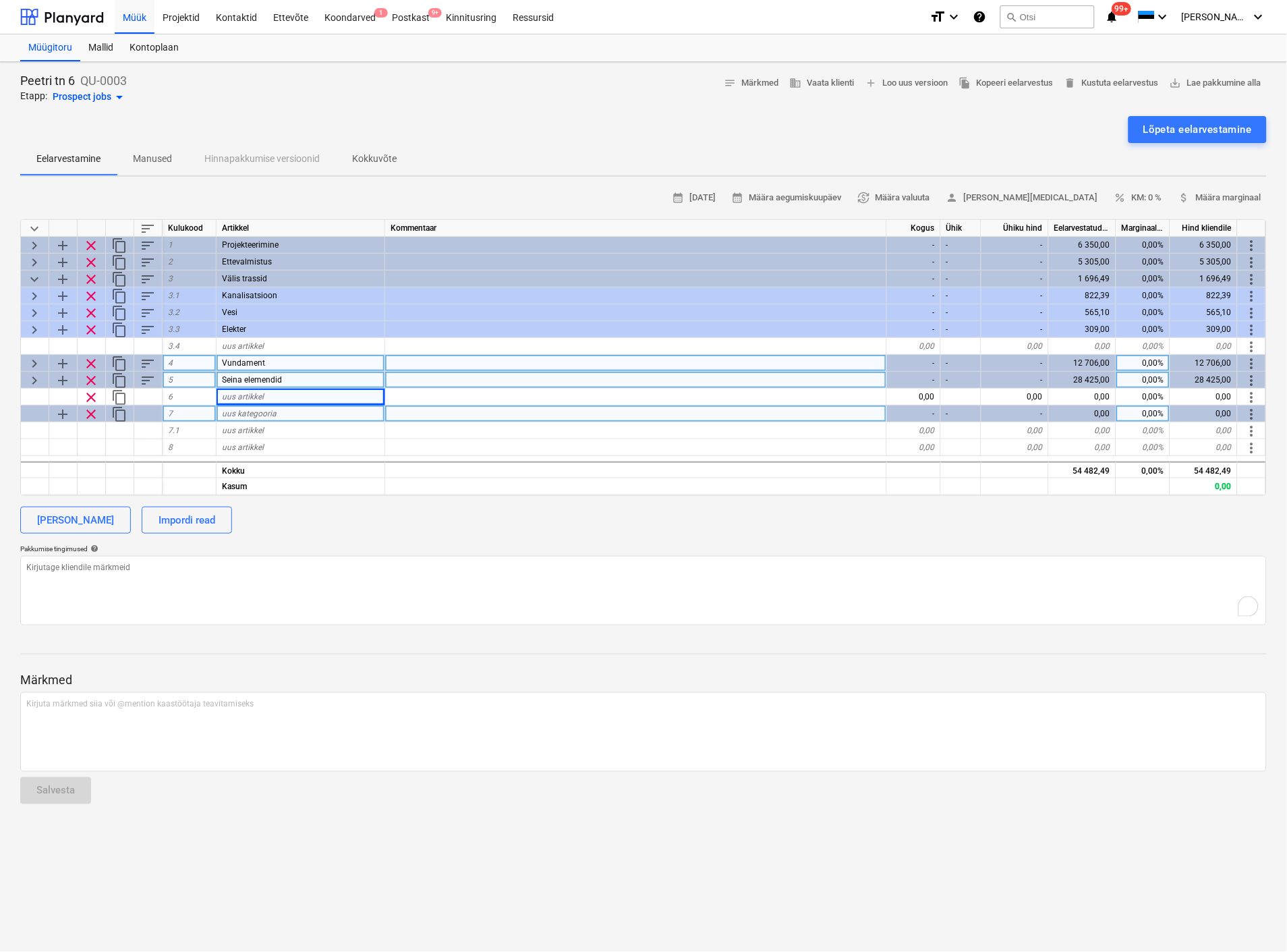
click at [239, 412] on span "uus kategooria" at bounding box center [249, 413] width 55 height 10
type input "Katus"
type textarea "x"
click at [244, 430] on span "uus artikkel" at bounding box center [242, 430] width 42 height 10
type input "Müürilatt"
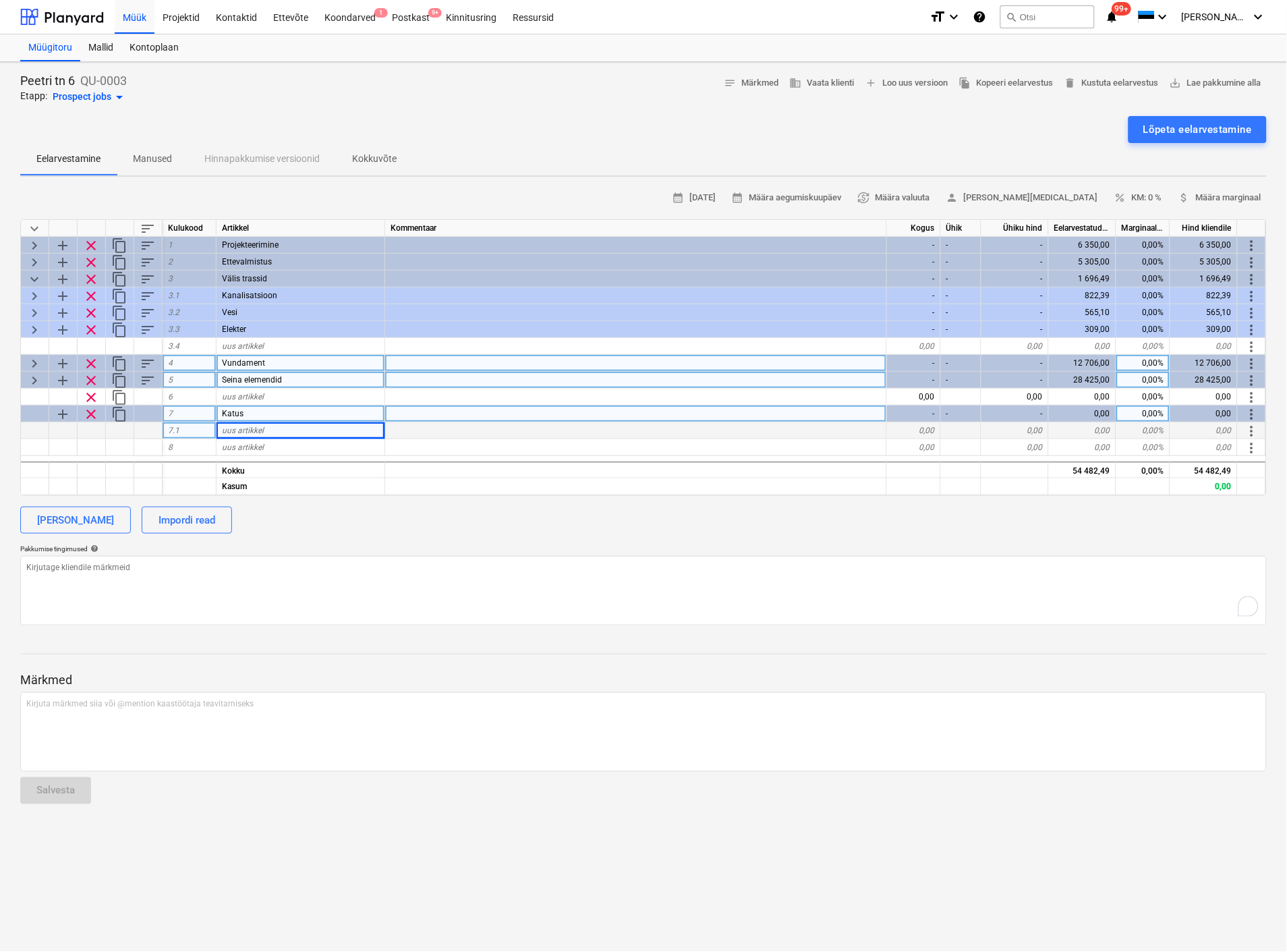
click at [921, 428] on div "0,00" at bounding box center [914, 430] width 54 height 17
type textarea "x"
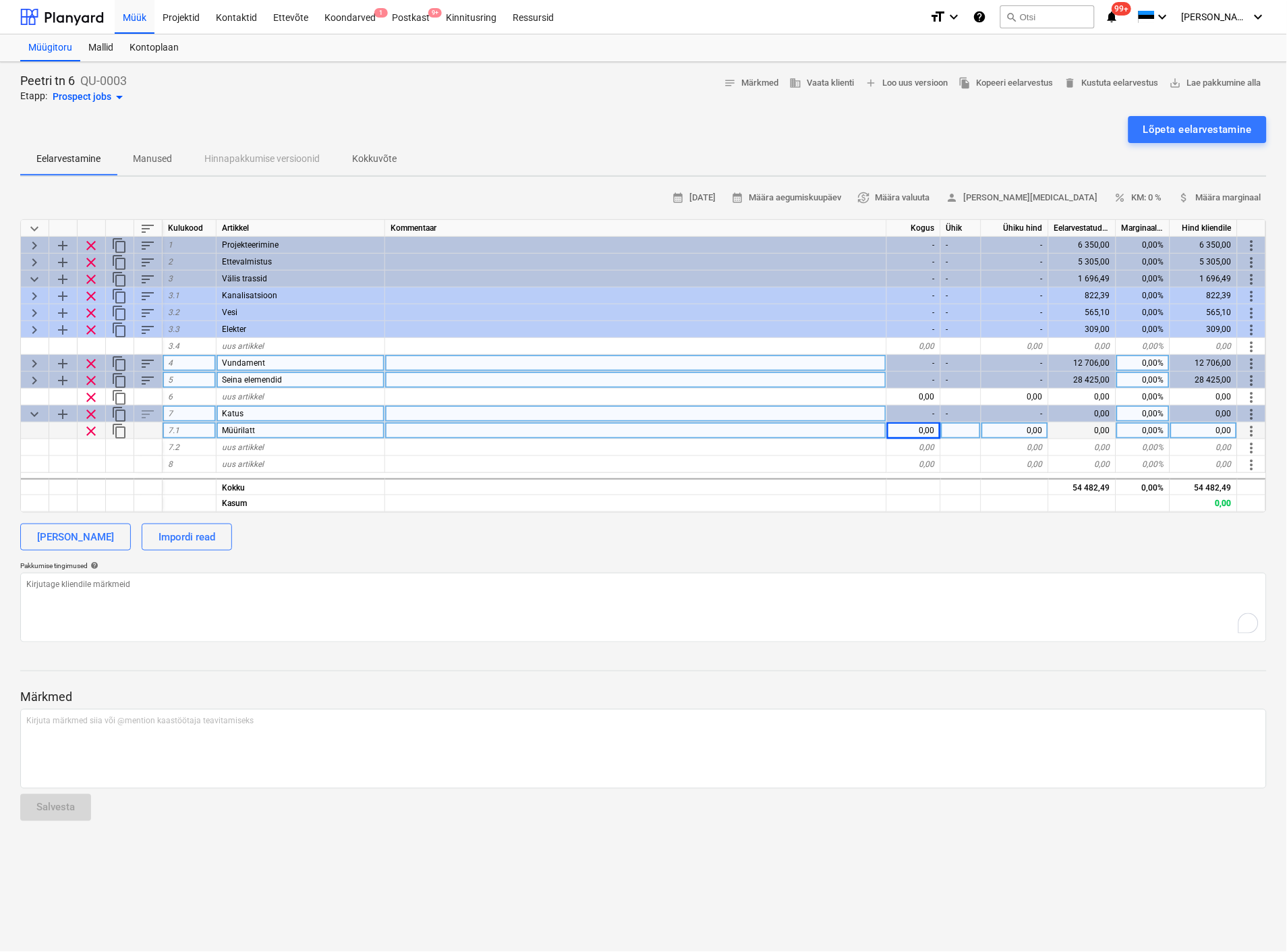
click at [921, 428] on div "0,00" at bounding box center [914, 430] width 54 height 17
type input "80"
type textarea "x"
click at [960, 427] on div at bounding box center [961, 430] width 40 height 17
type input "k"
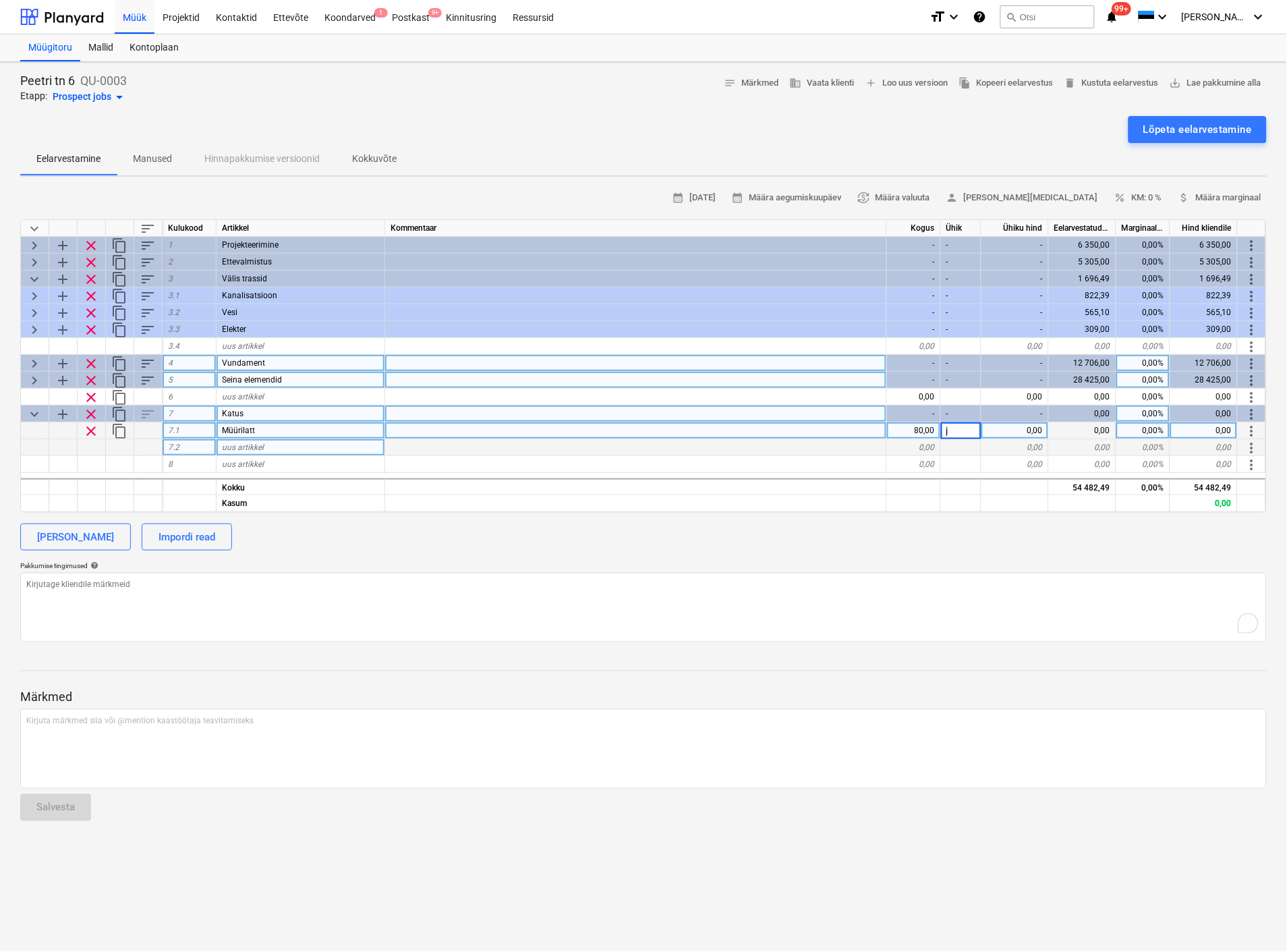
type input "jm"
type textarea "x"
click at [1017, 427] on div "0,00" at bounding box center [1015, 430] width 67 height 17
click at [592, 427] on div at bounding box center [636, 430] width 502 height 17
type input "koos paigaldusega"
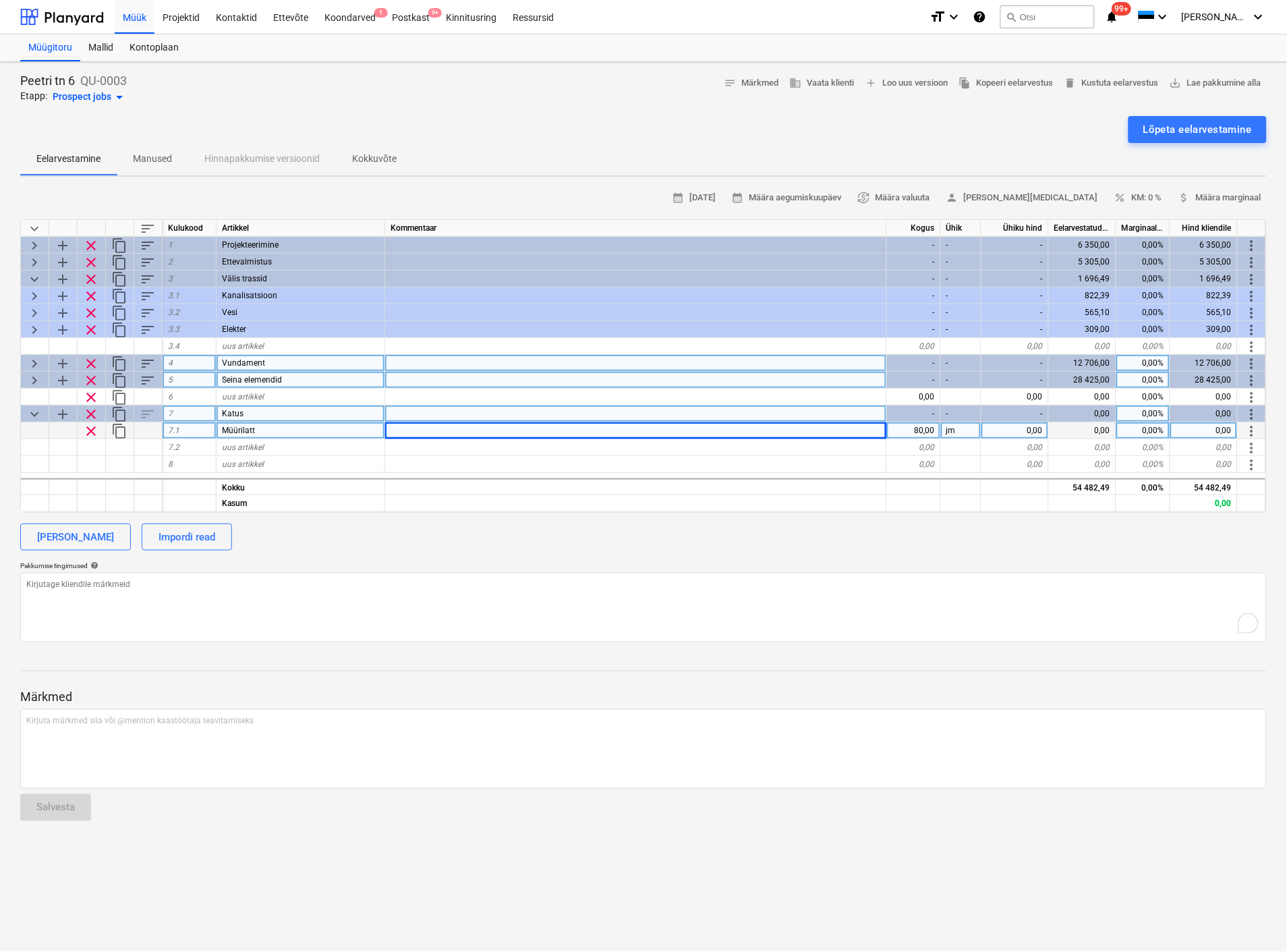
click at [1012, 429] on div "0,00" at bounding box center [1015, 430] width 67 height 17
type textarea "x"
type input "5"
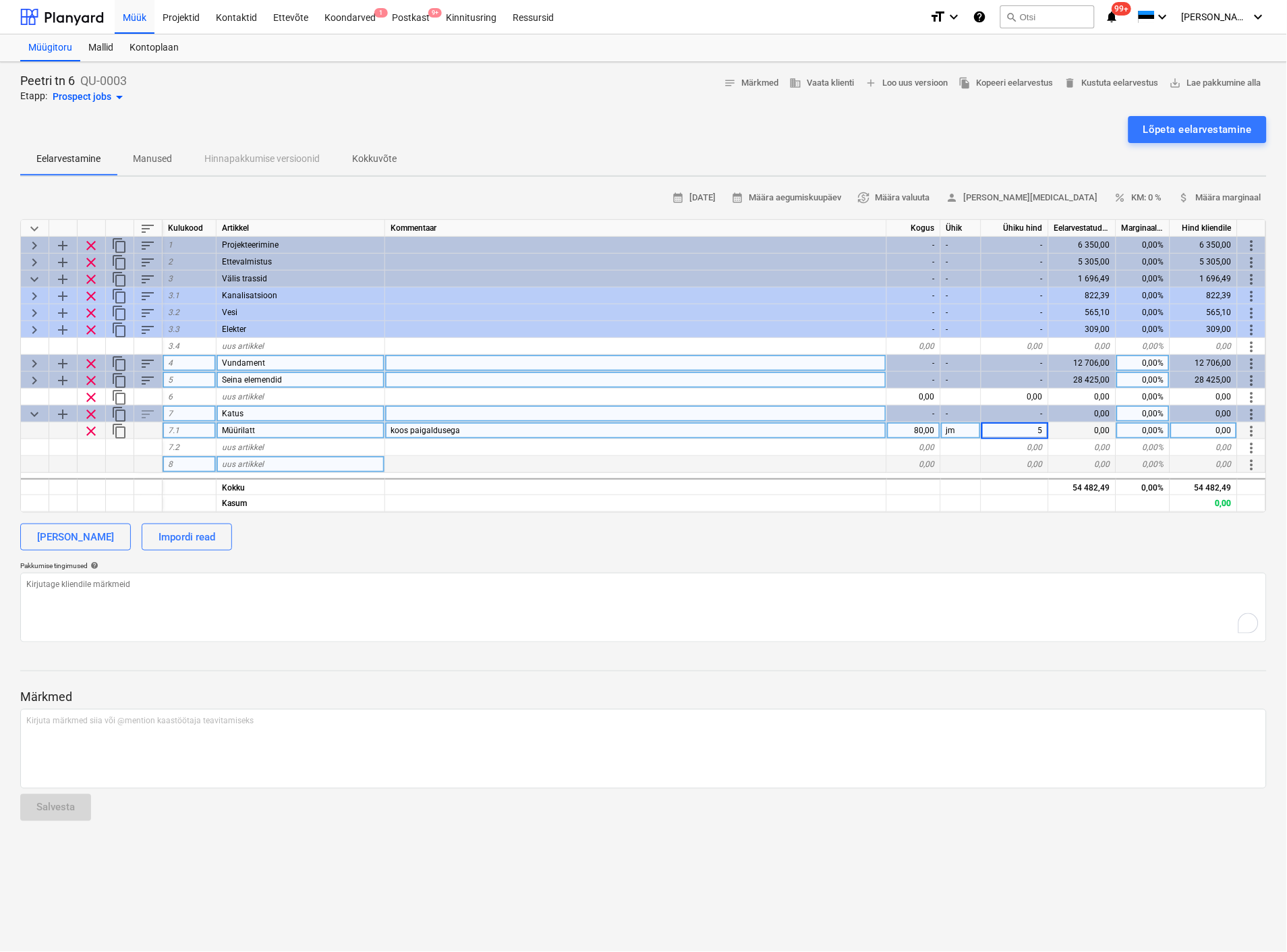
type textarea "x"
click at [776, 457] on div at bounding box center [636, 464] width 502 height 17
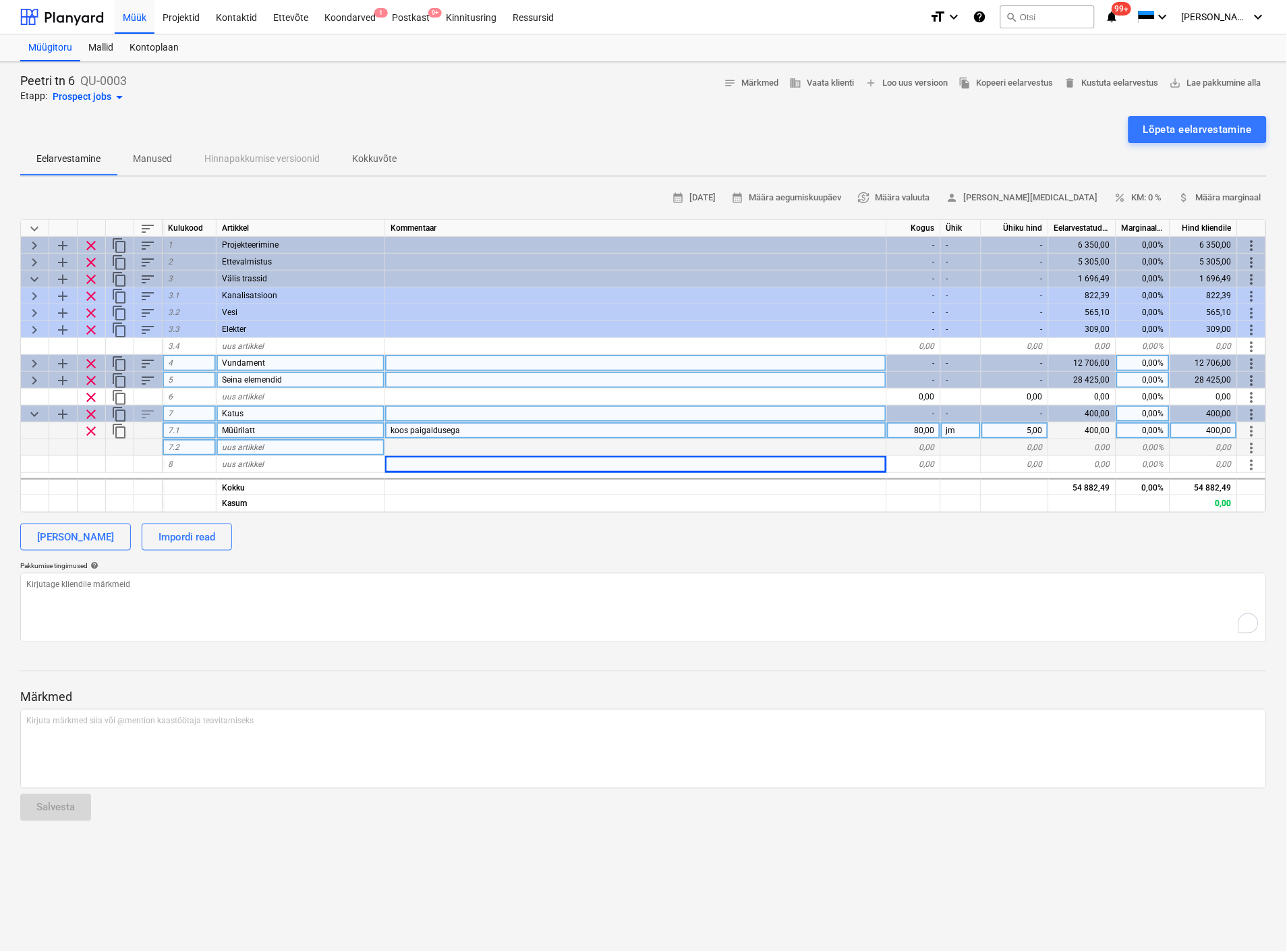
click at [243, 443] on span "uus artikkel" at bounding box center [242, 447] width 42 height 10
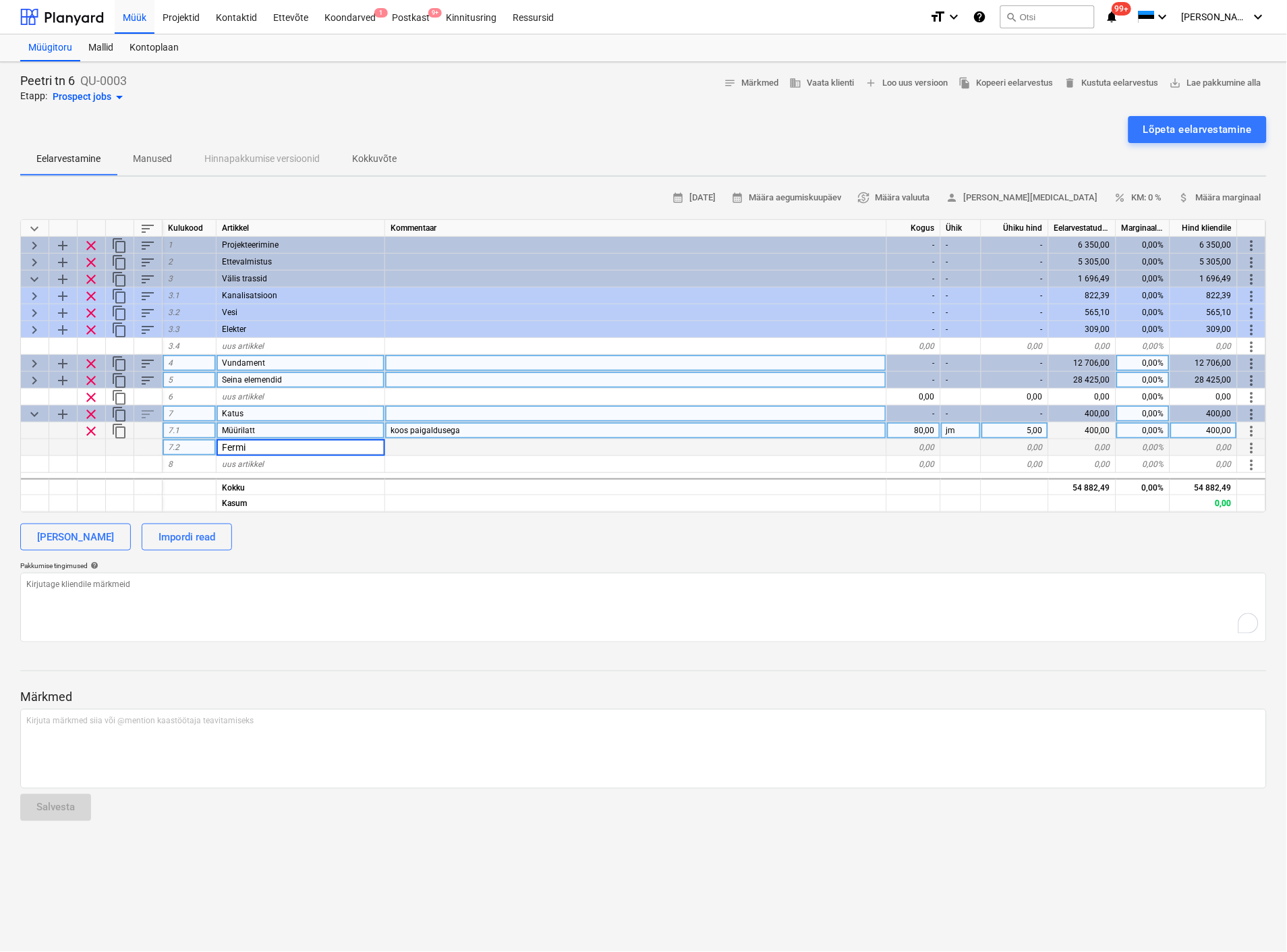
type input "Fermid"
type textarea "x"
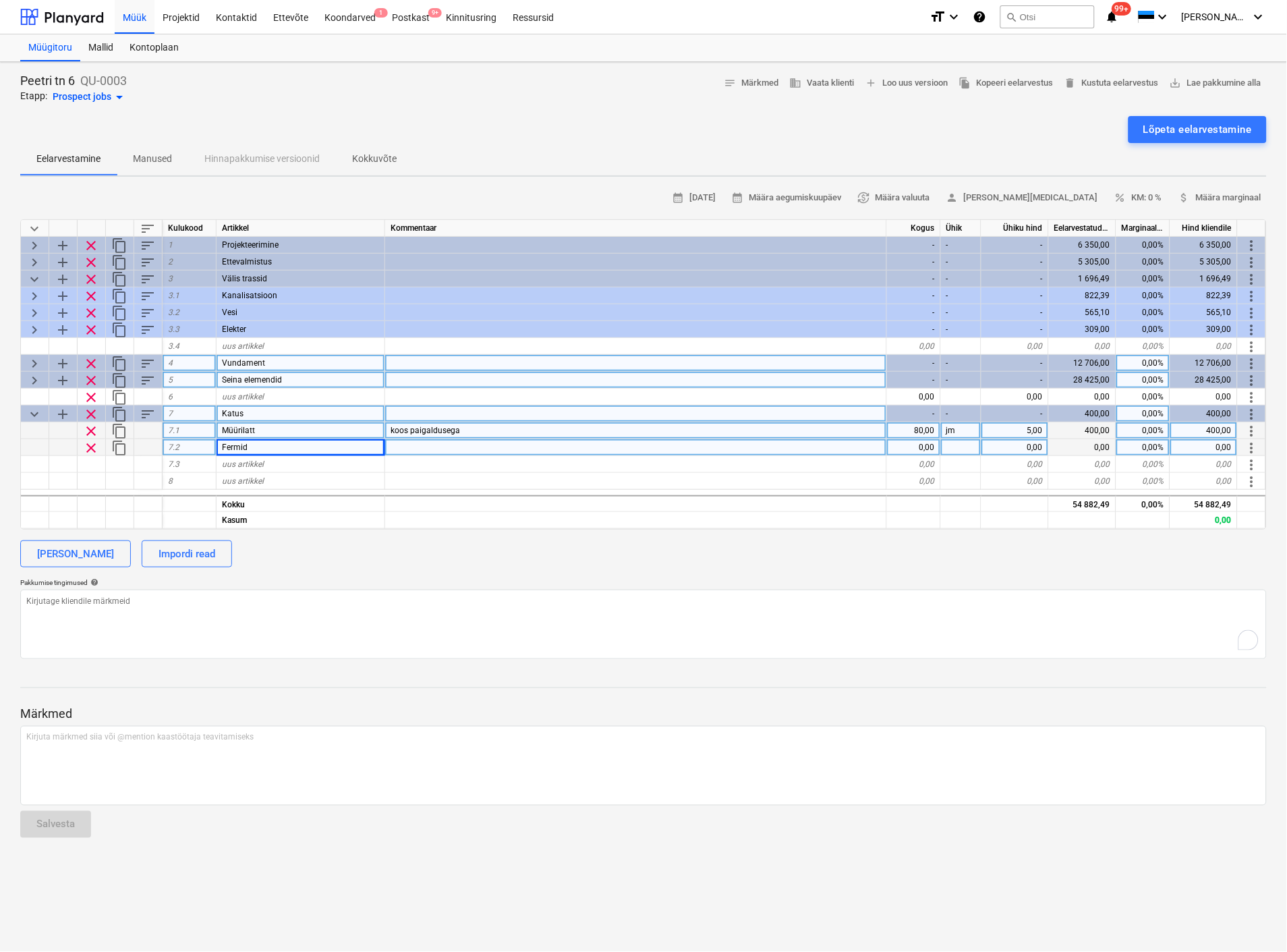
click at [405, 448] on div at bounding box center [636, 447] width 502 height 17
type input "Koos liimataladega"
type textarea "x"
click at [919, 444] on div "0,00" at bounding box center [914, 447] width 54 height 17
type input "10400"
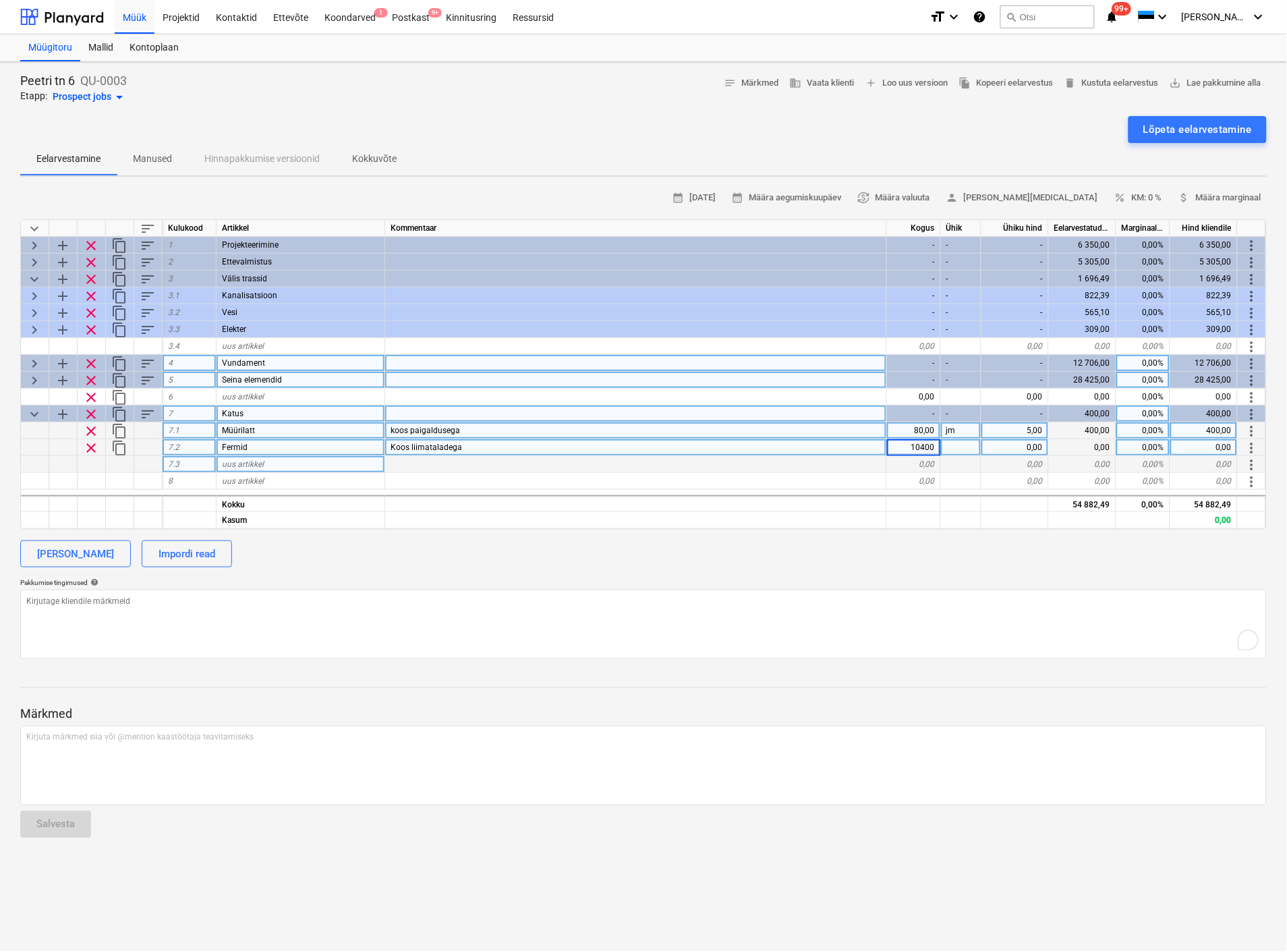
click at [313, 462] on div "uus artikkel" at bounding box center [301, 464] width 168 height 17
type textarea "x"
click at [313, 462] on input at bounding box center [301, 464] width 168 height 16
type input "Postid"
type textarea "x"
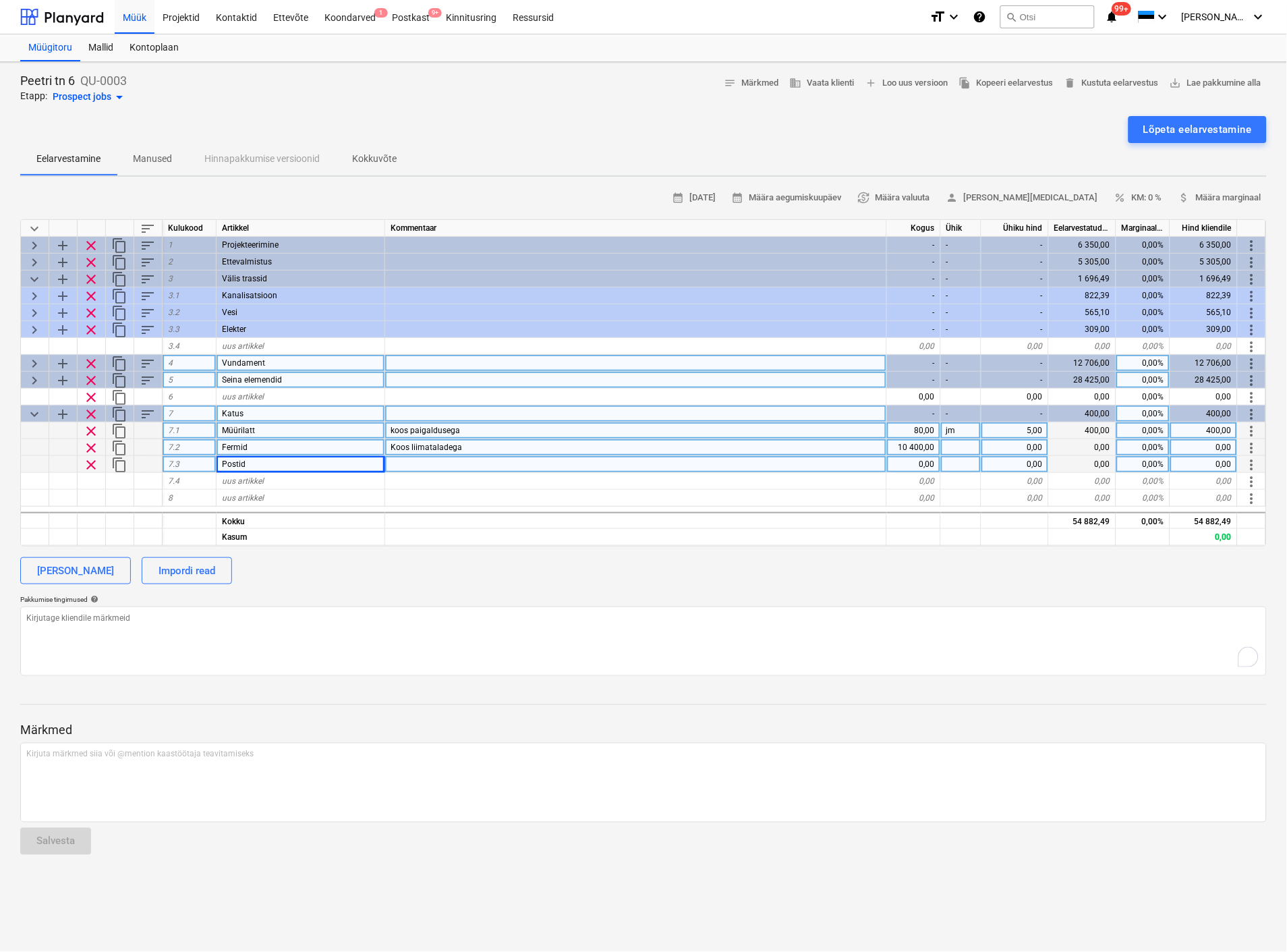
click at [929, 461] on div "0,00" at bounding box center [914, 464] width 54 height 17
type input "8"
click at [954, 462] on div at bounding box center [961, 464] width 40 height 17
type textarea "x"
type input "tk"
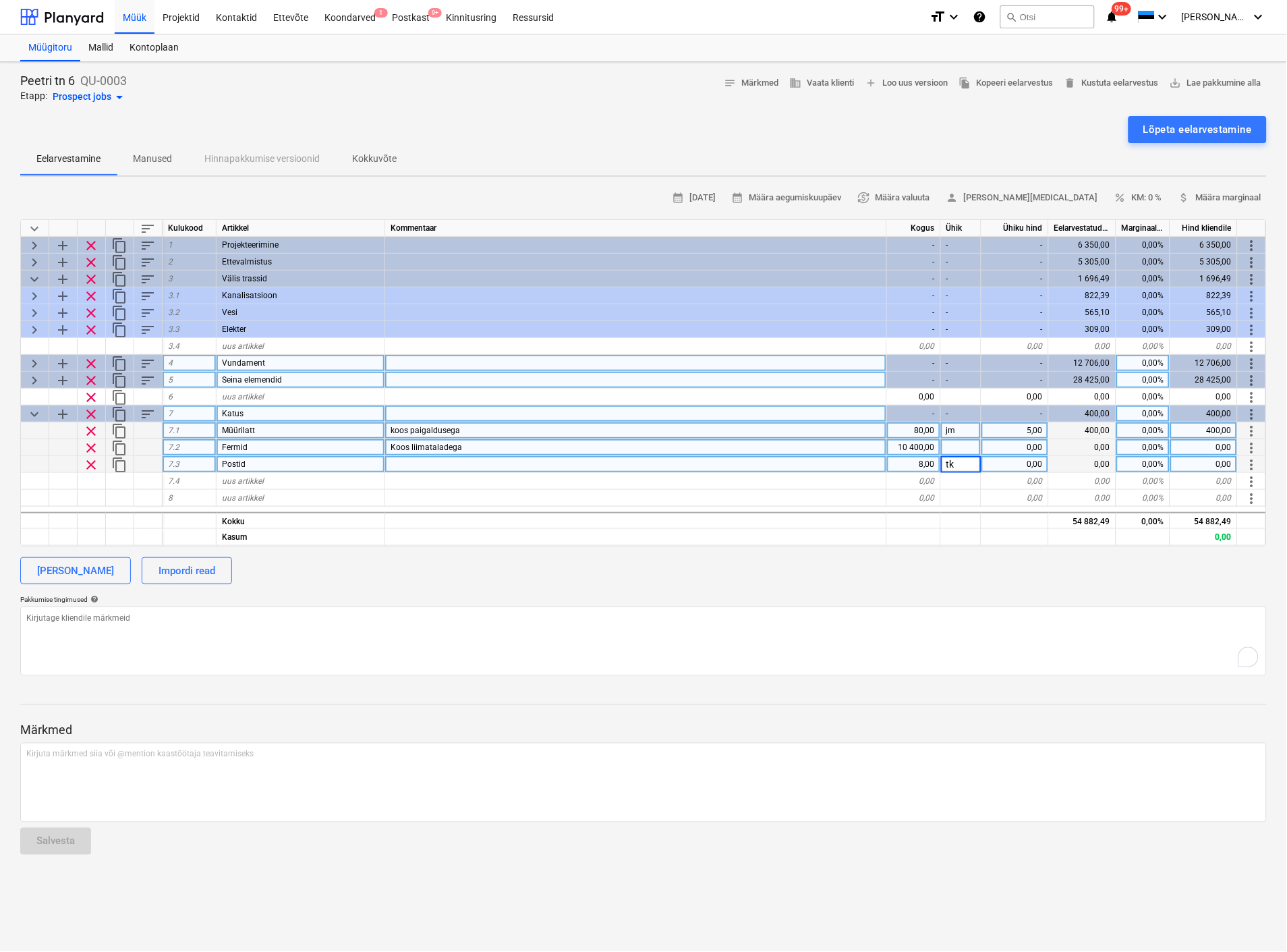
type textarea "x"
click at [960, 444] on div at bounding box center [961, 447] width 40 height 17
type input "kmpl"
type textarea "x"
click at [915, 449] on div "10 400,00" at bounding box center [914, 447] width 54 height 17
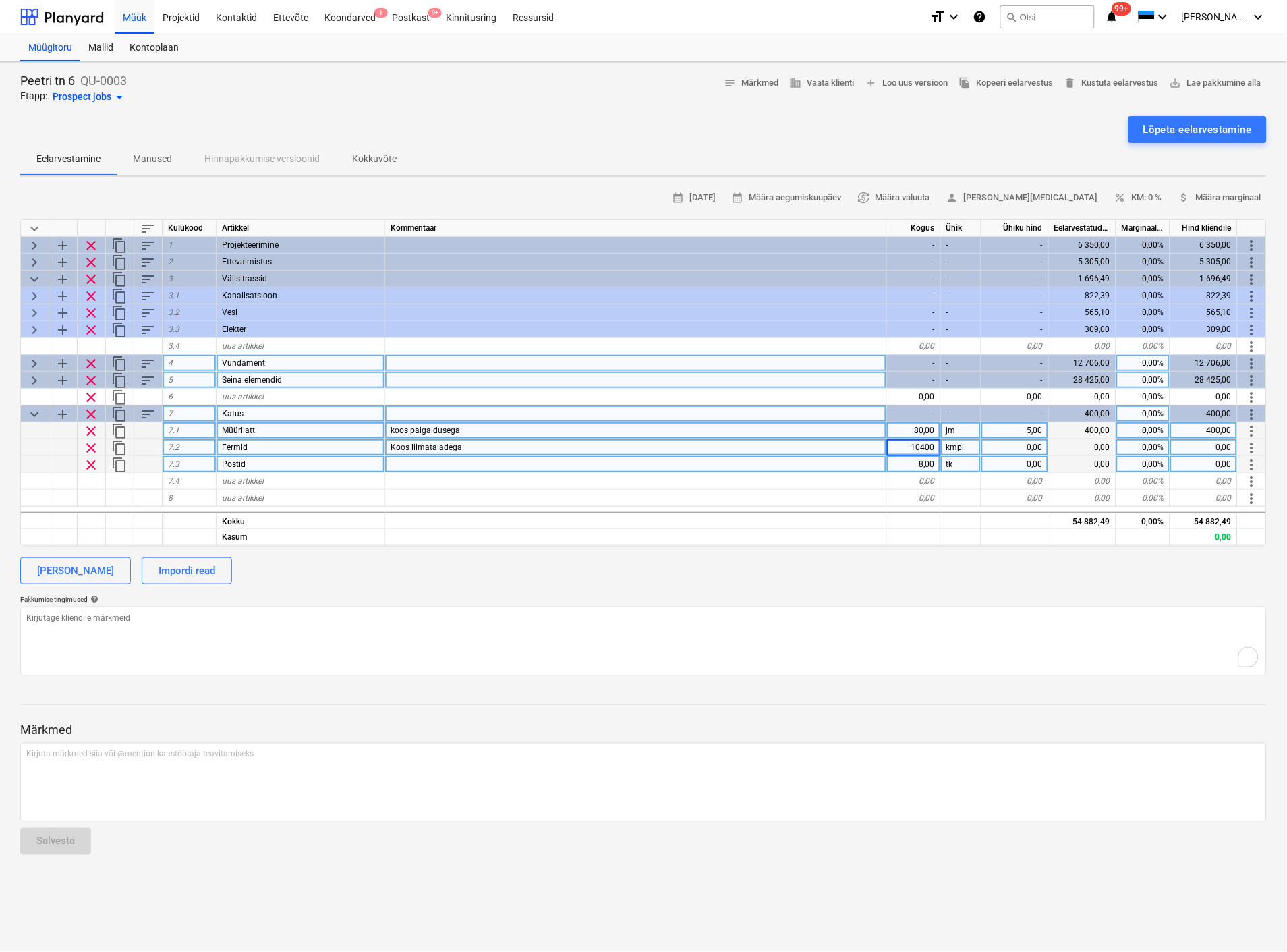
type input "1"
type textarea "x"
click at [1033, 446] on div "0,00" at bounding box center [1015, 447] width 67 height 17
type input "10400"
type textarea "x"
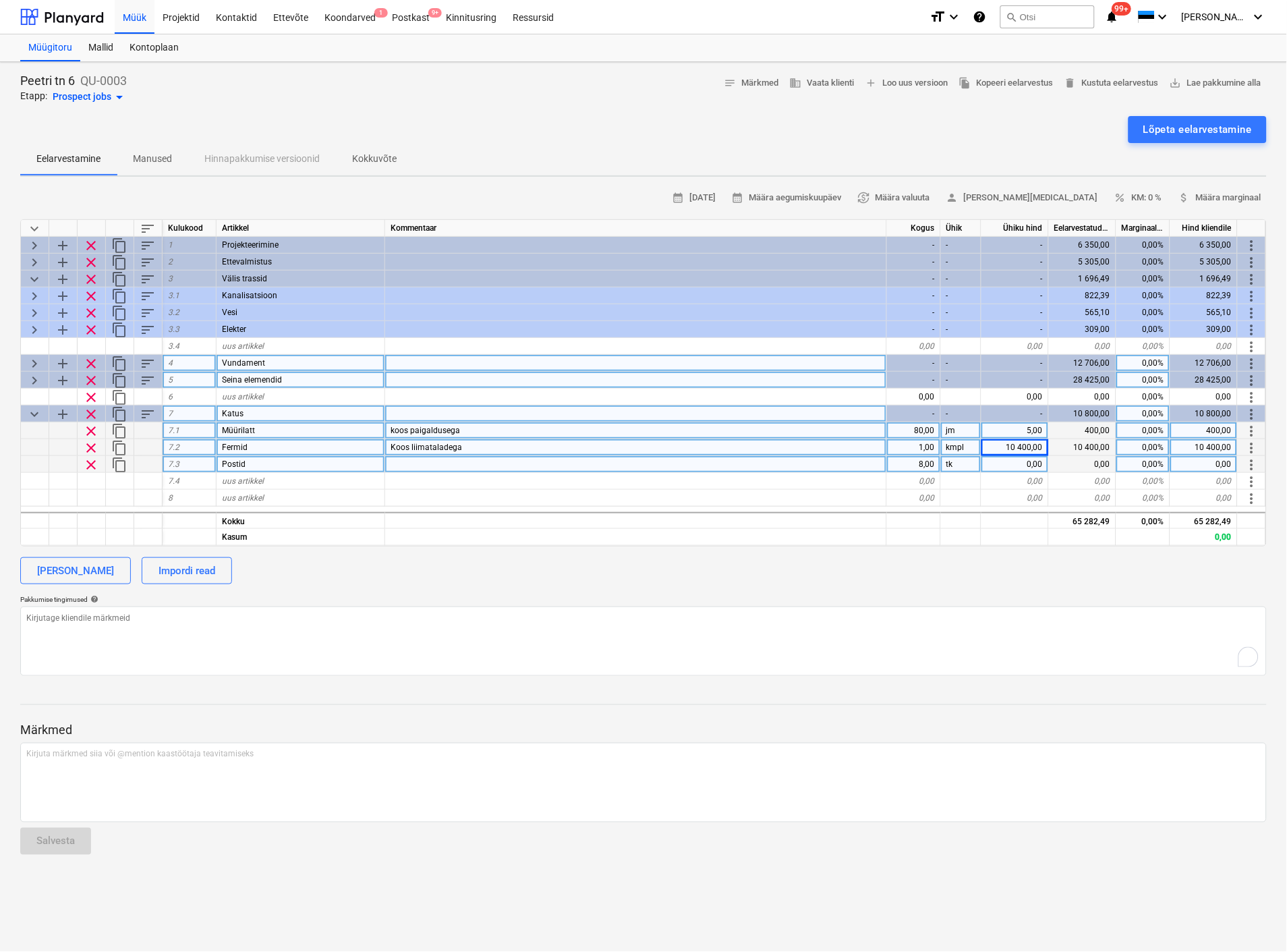
click at [1035, 460] on div "0,00" at bounding box center [1015, 464] width 67 height 17
type input "290"
click at [959, 516] on div at bounding box center [961, 520] width 40 height 17
type textarea "x"
click at [228, 481] on span "uus artikkel" at bounding box center [242, 481] width 42 height 10
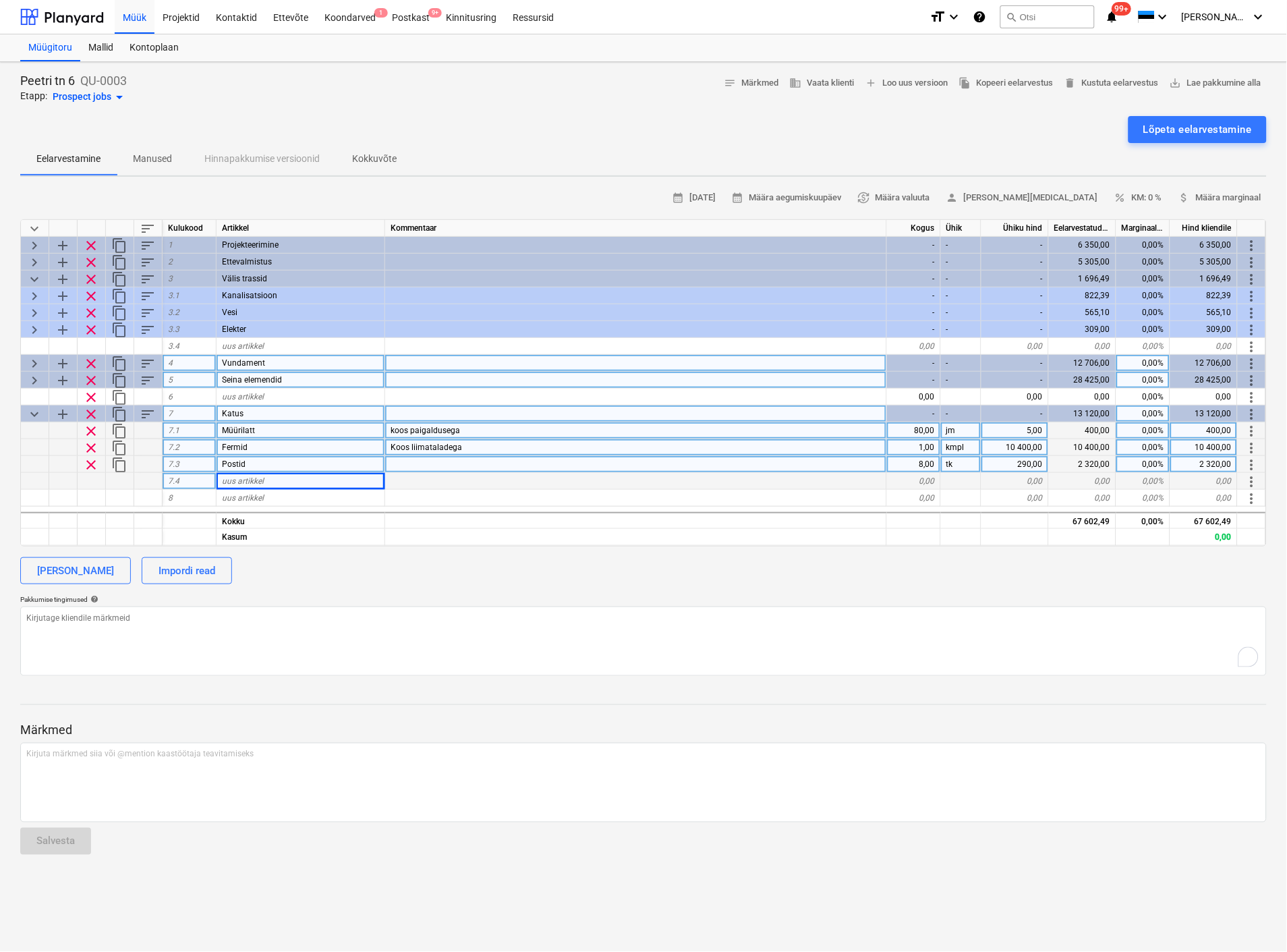
click at [234, 481] on span "uus artikkel" at bounding box center [242, 481] width 42 height 10
type input "OSB"
click at [423, 480] on div at bounding box center [636, 481] width 502 height 17
type textarea "x"
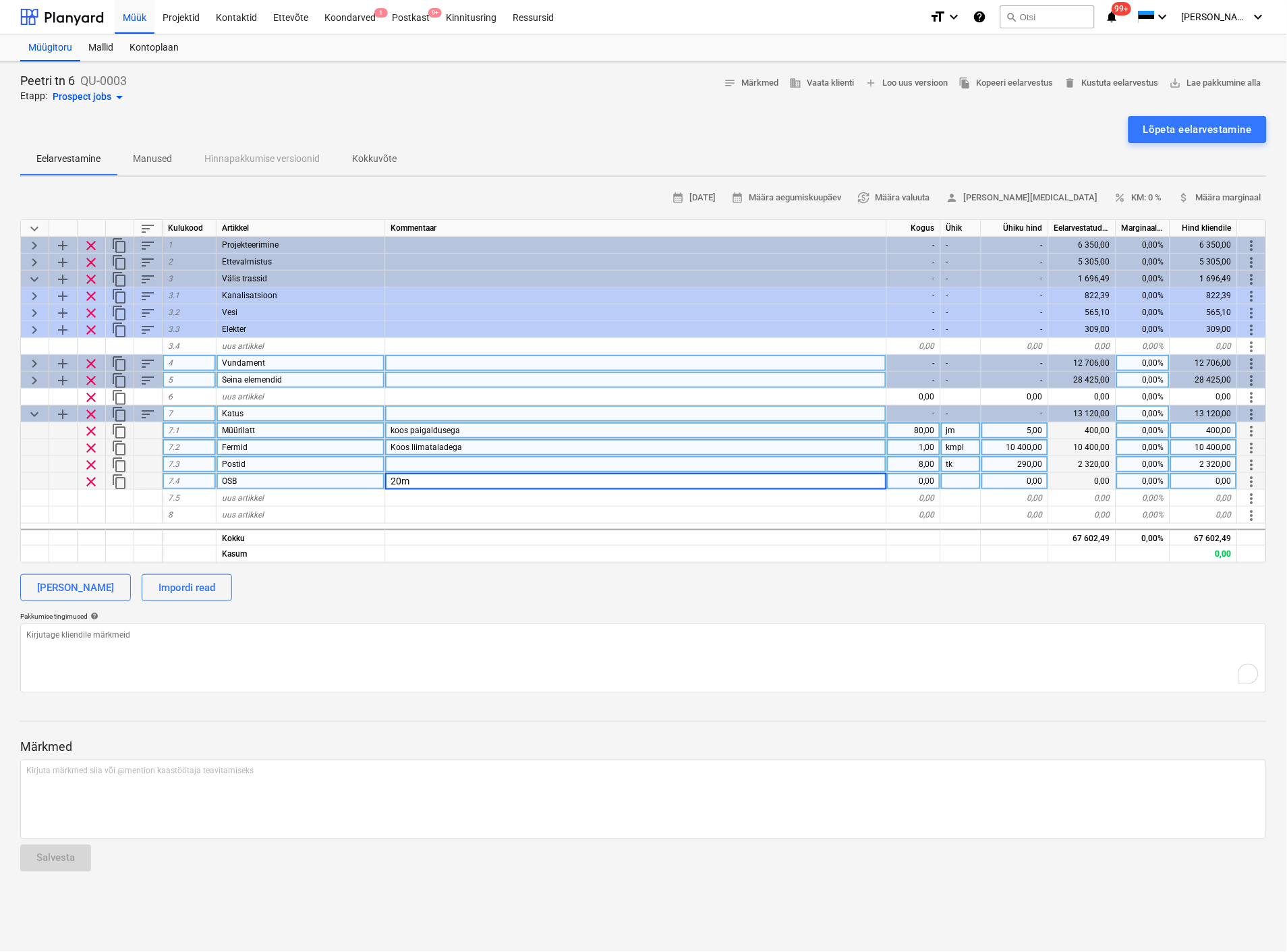
type input "20mm"
click at [924, 477] on div "0,00" at bounding box center [914, 481] width 54 height 17
type textarea "x"
type input "190"
type textarea "x"
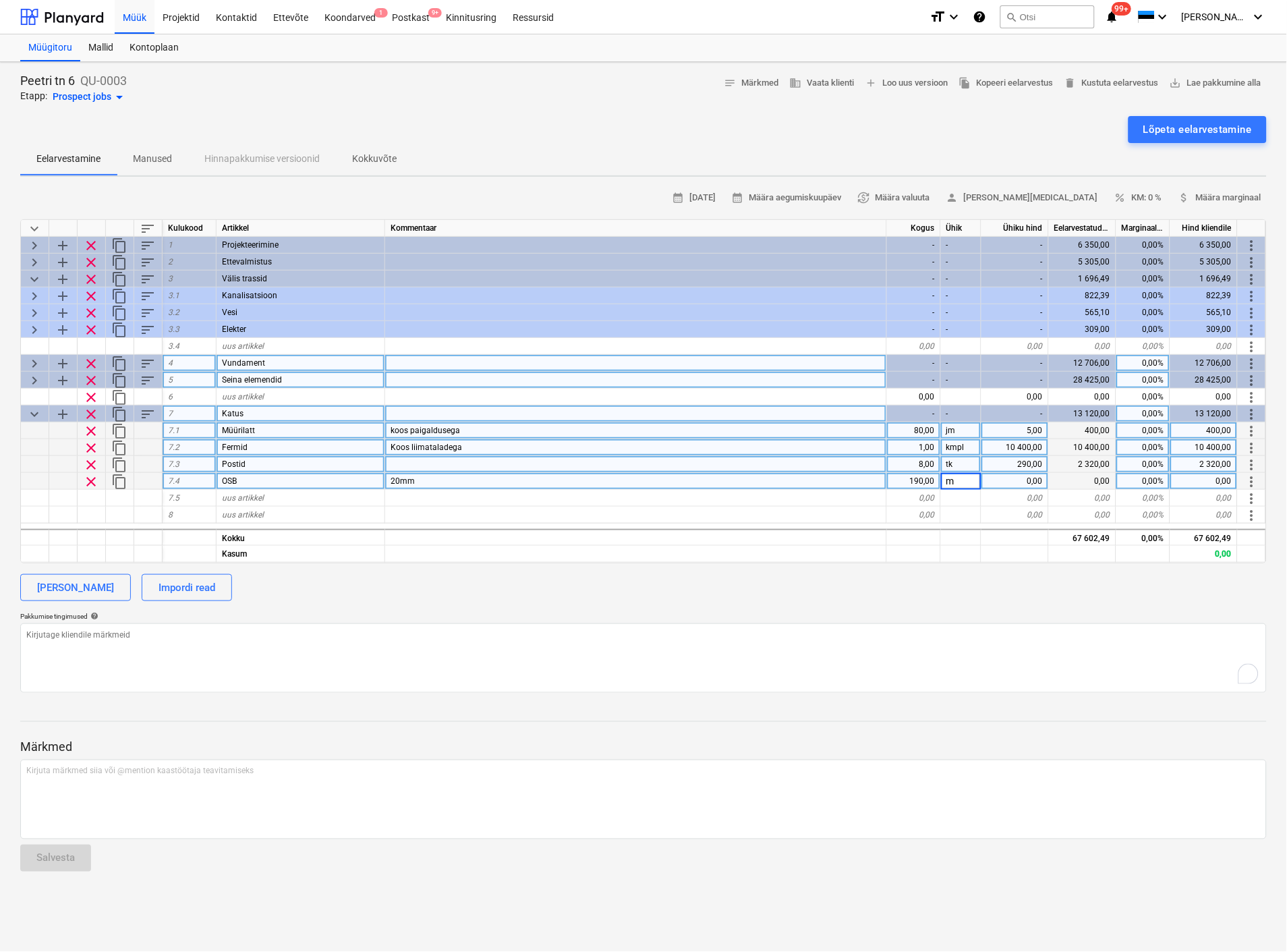
type input "m2"
type textarea "x"
click at [1038, 480] on div "0,00" at bounding box center [1015, 481] width 67 height 17
click at [1038, 480] on input at bounding box center [1014, 481] width 67 height 16
type input "8,5"
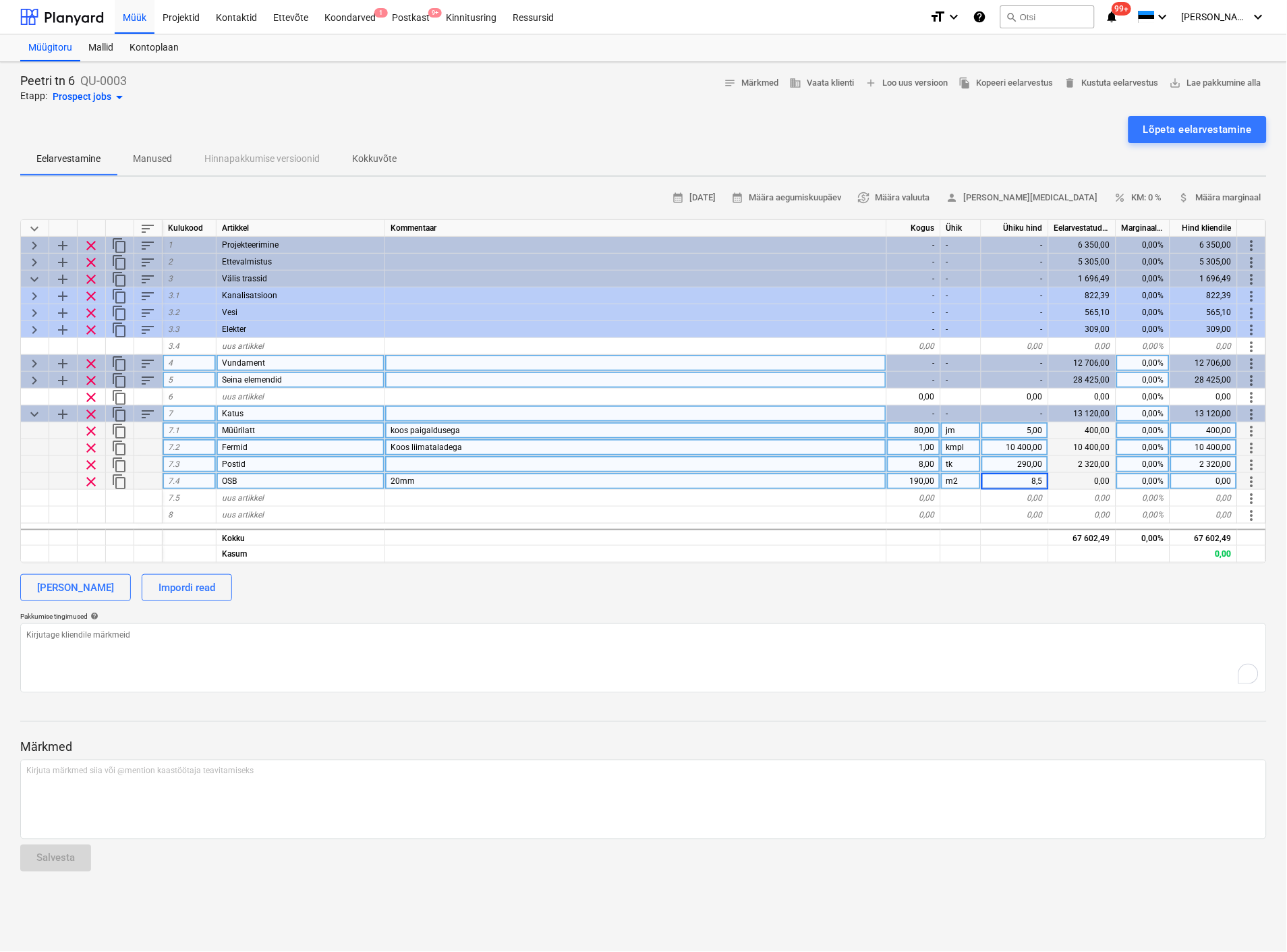
type textarea "x"
click at [983, 618] on div "Pakkumise tingimused help" at bounding box center [644, 616] width 1247 height 9
click at [312, 494] on div "uus artikkel" at bounding box center [301, 498] width 168 height 17
type input "Hingavaluskate"
click at [931, 498] on div "0,00" at bounding box center [914, 498] width 54 height 17
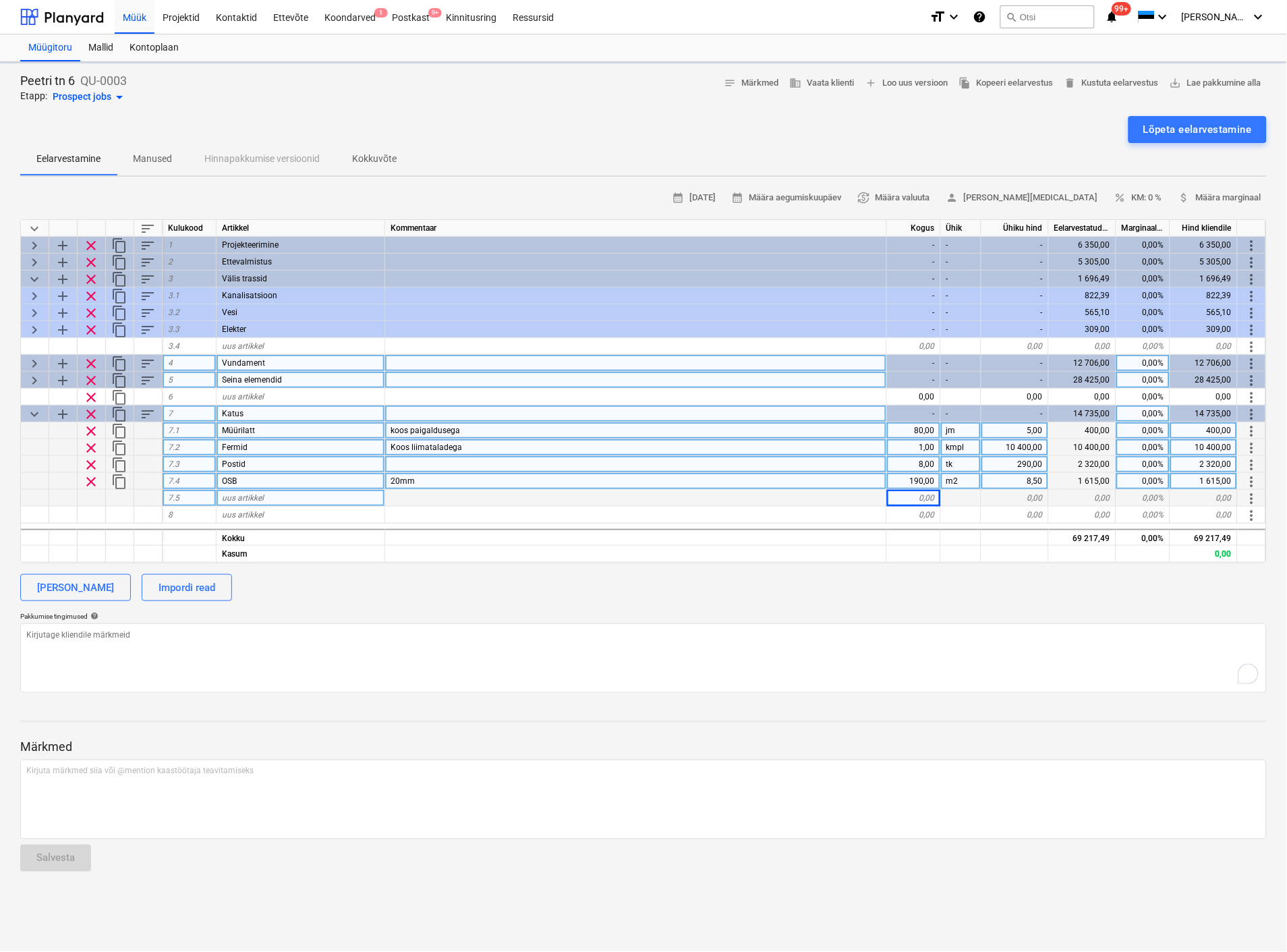
type textarea "x"
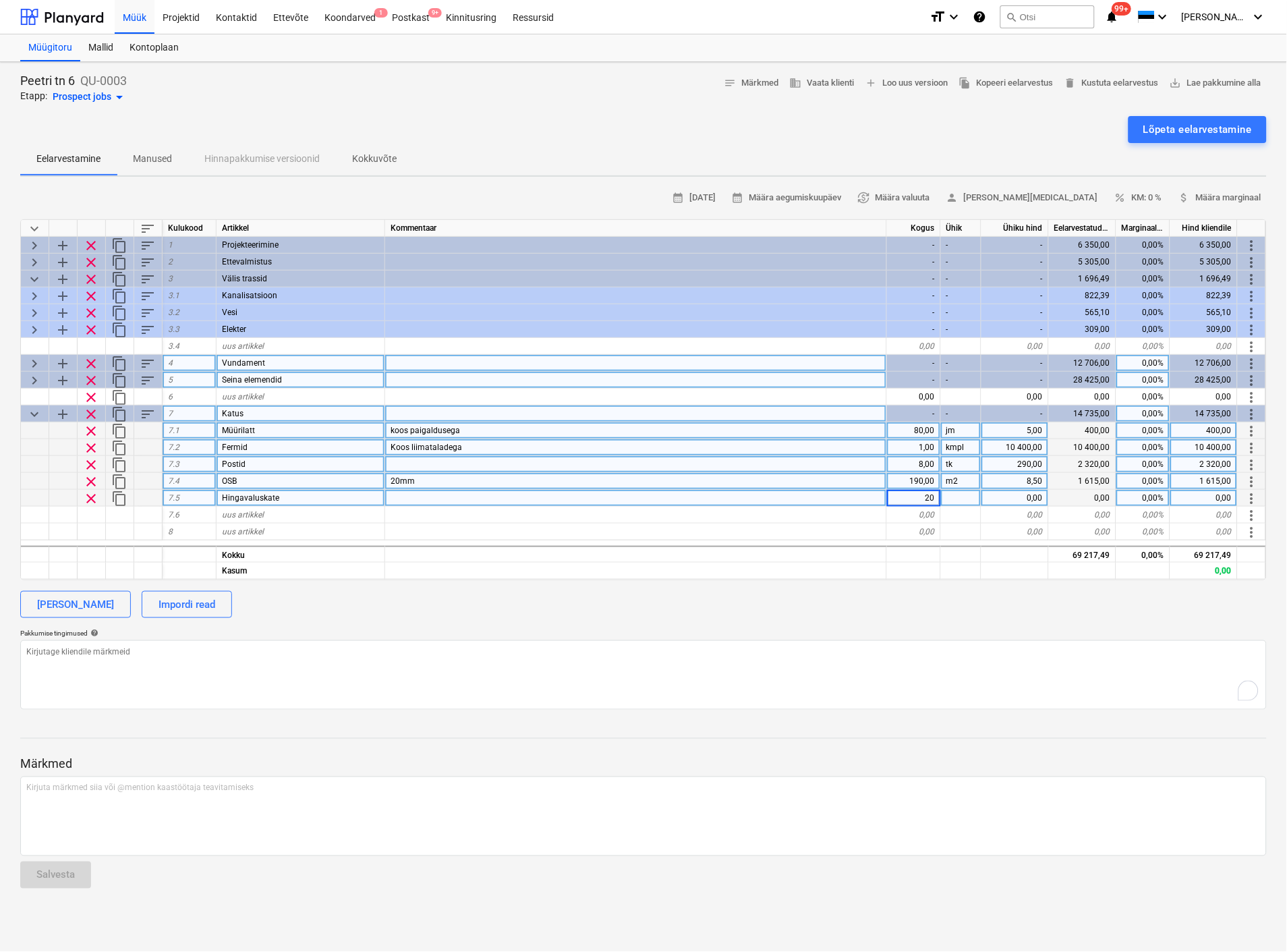
type input "200"
type textarea "x"
click at [970, 493] on div at bounding box center [961, 498] width 40 height 17
type input "m2"
click at [1027, 498] on div "0,00" at bounding box center [1015, 498] width 67 height 17
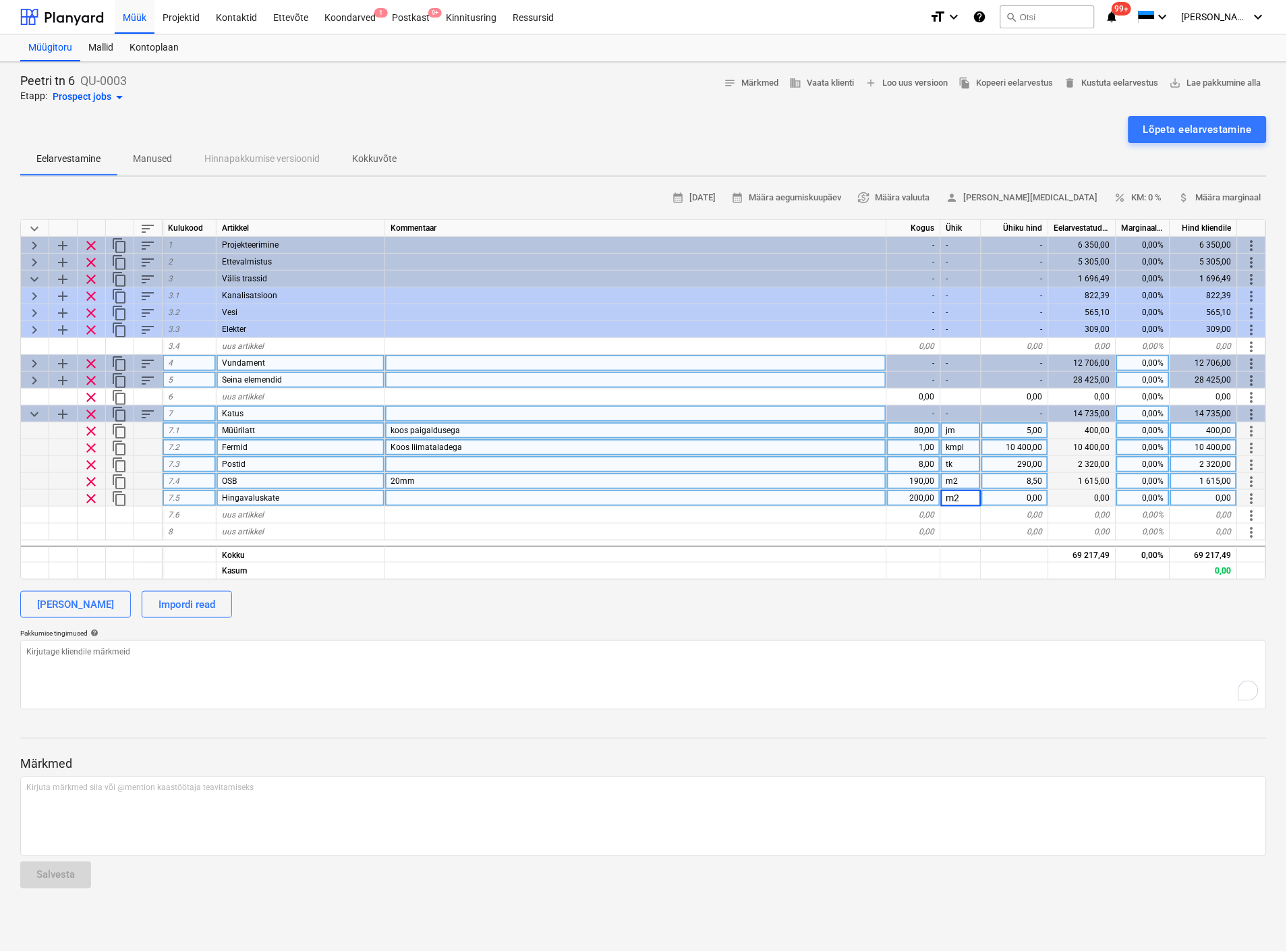
type textarea "x"
type input "1"
type textarea "x"
click at [919, 555] on div at bounding box center [914, 554] width 54 height 17
click at [241, 517] on span "uus artikkel" at bounding box center [242, 514] width 42 height 10
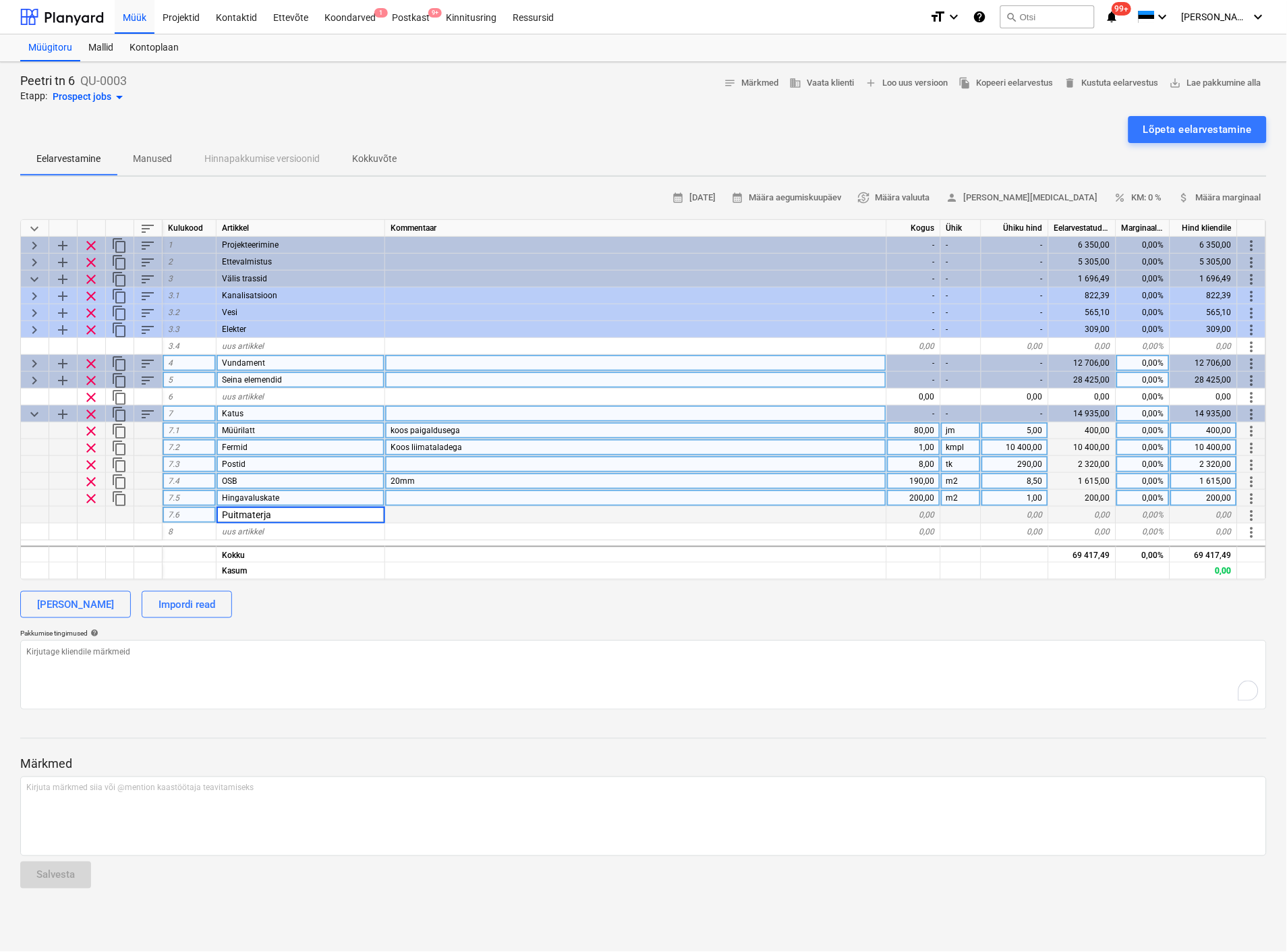
type input "Puitmaterjal"
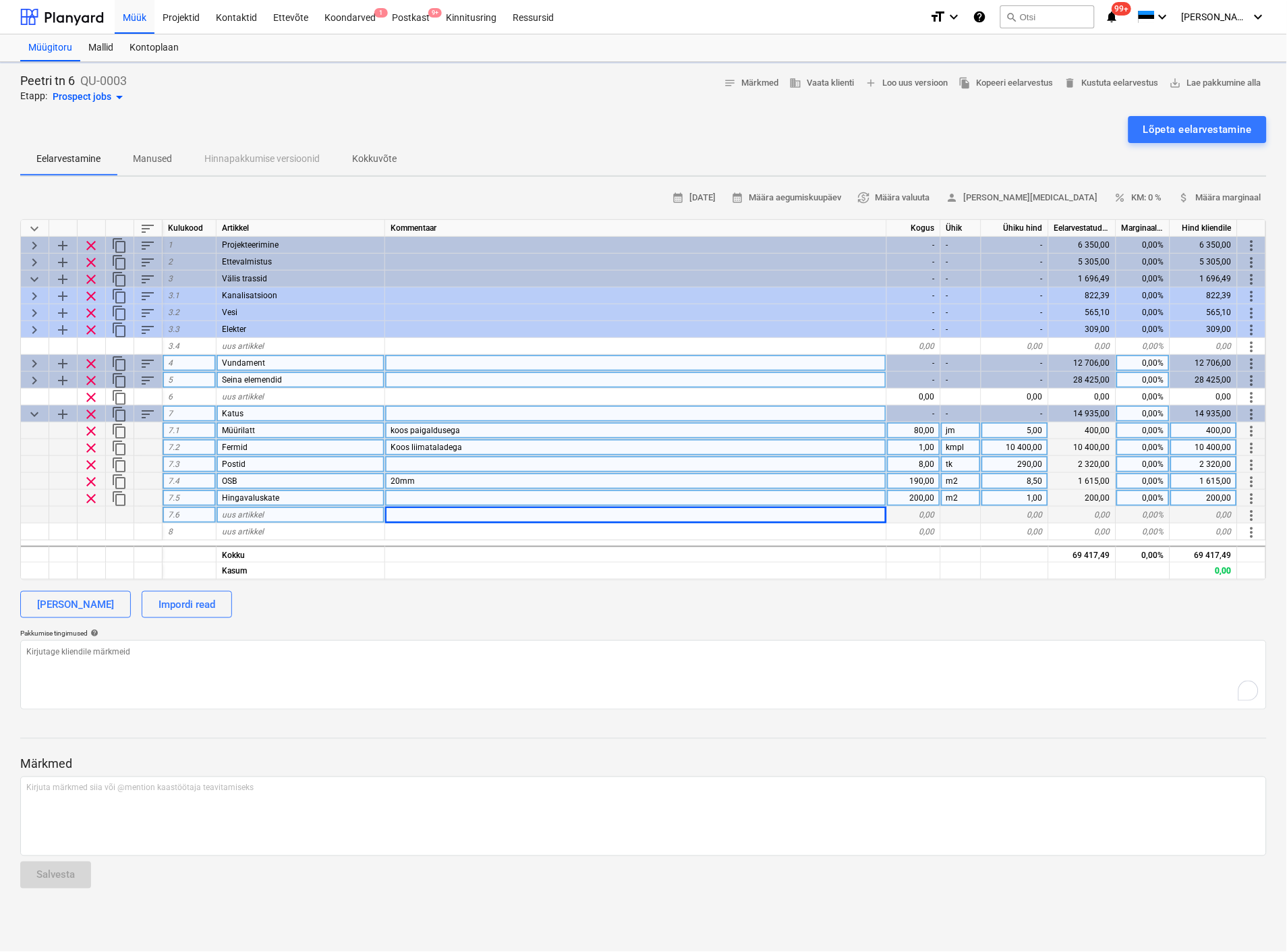
type textarea "x"
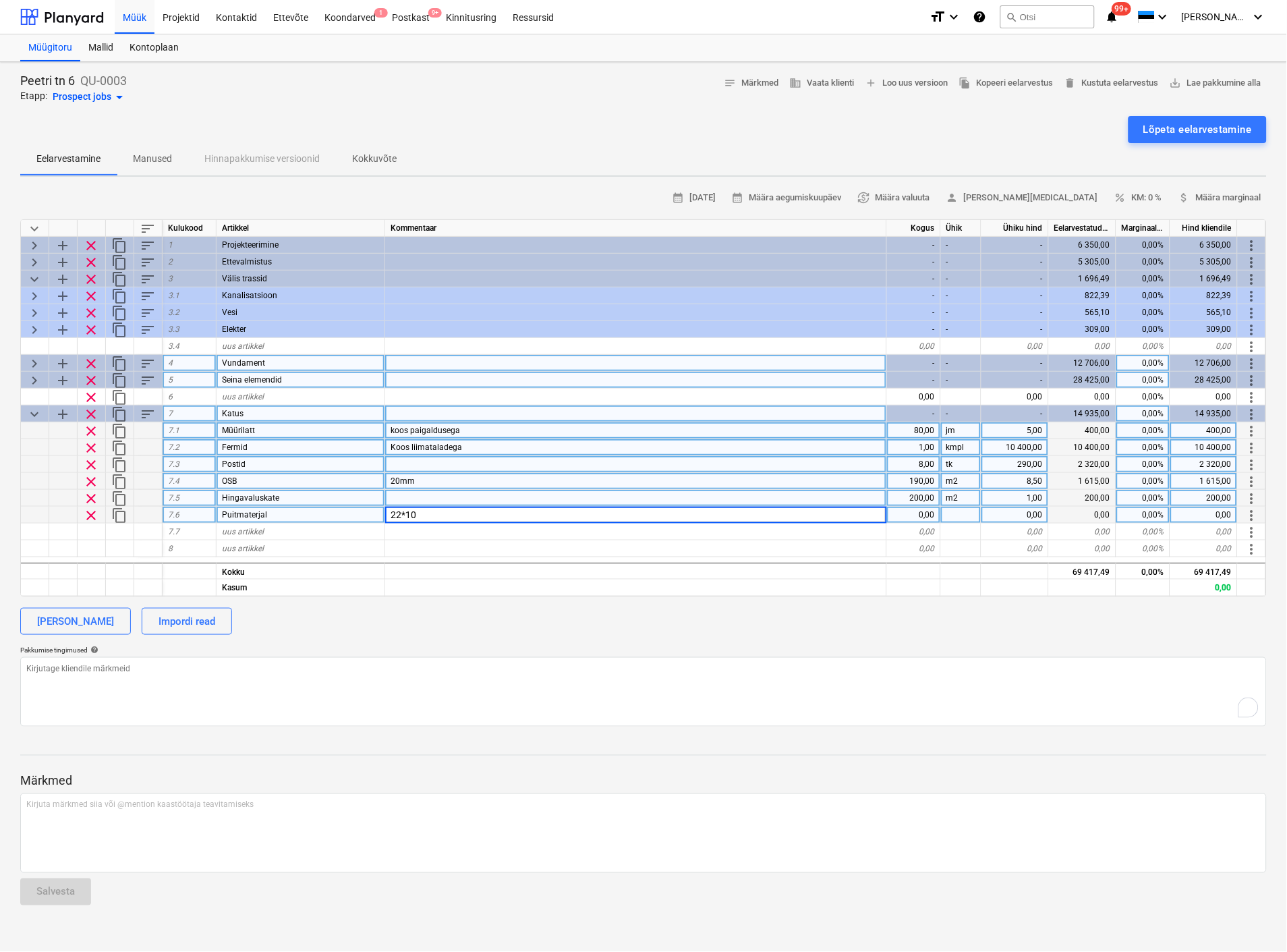
type input "22*100"
click at [933, 511] on div "0,00" at bounding box center [914, 514] width 54 height 17
type textarea "x"
type input "600"
type textarea "x"
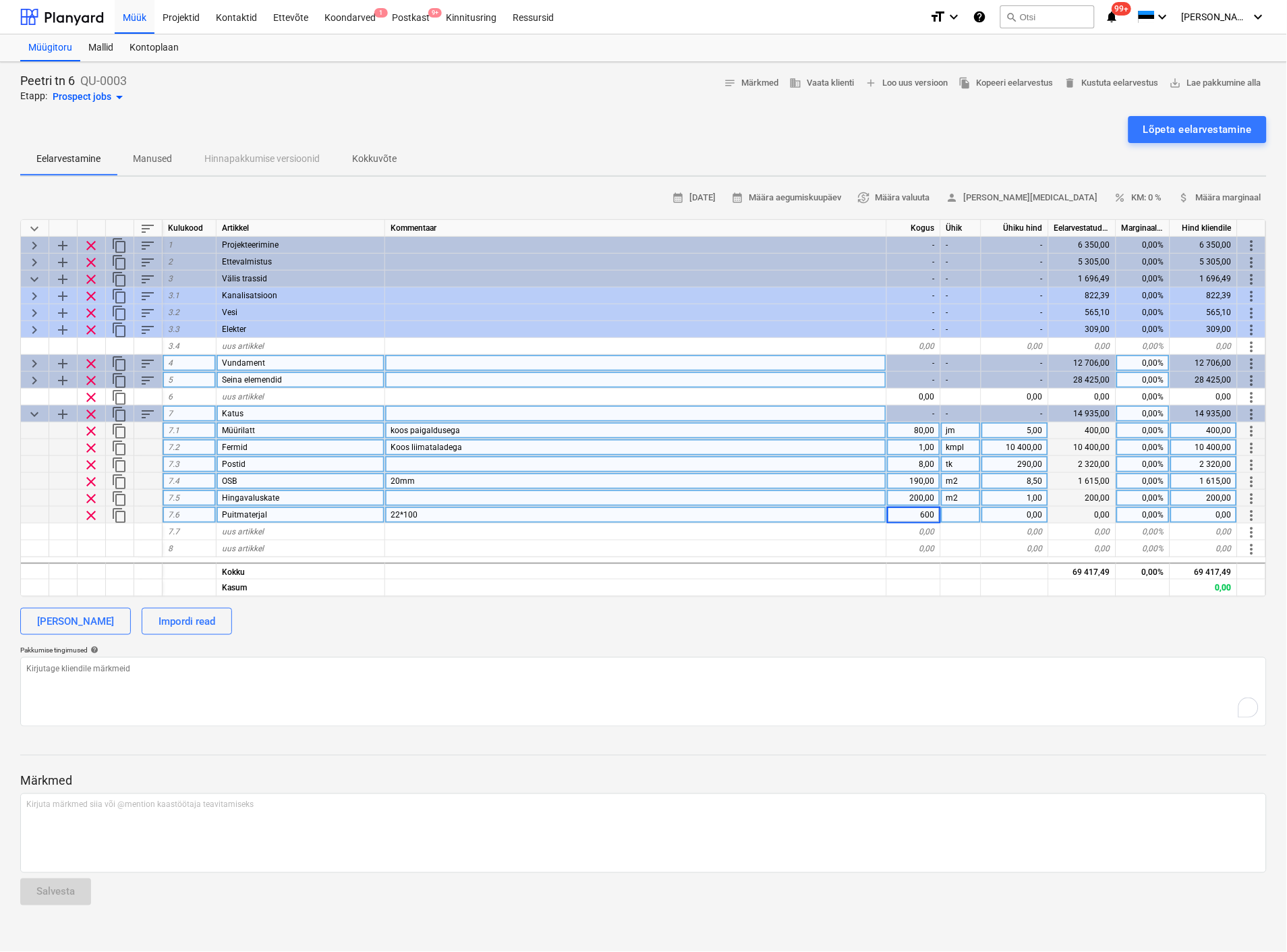
click at [951, 514] on div at bounding box center [961, 514] width 40 height 17
type input "jm"
type textarea "x"
click at [1016, 515] on div "0,00" at bounding box center [1015, 514] width 67 height 17
type input "0,8"
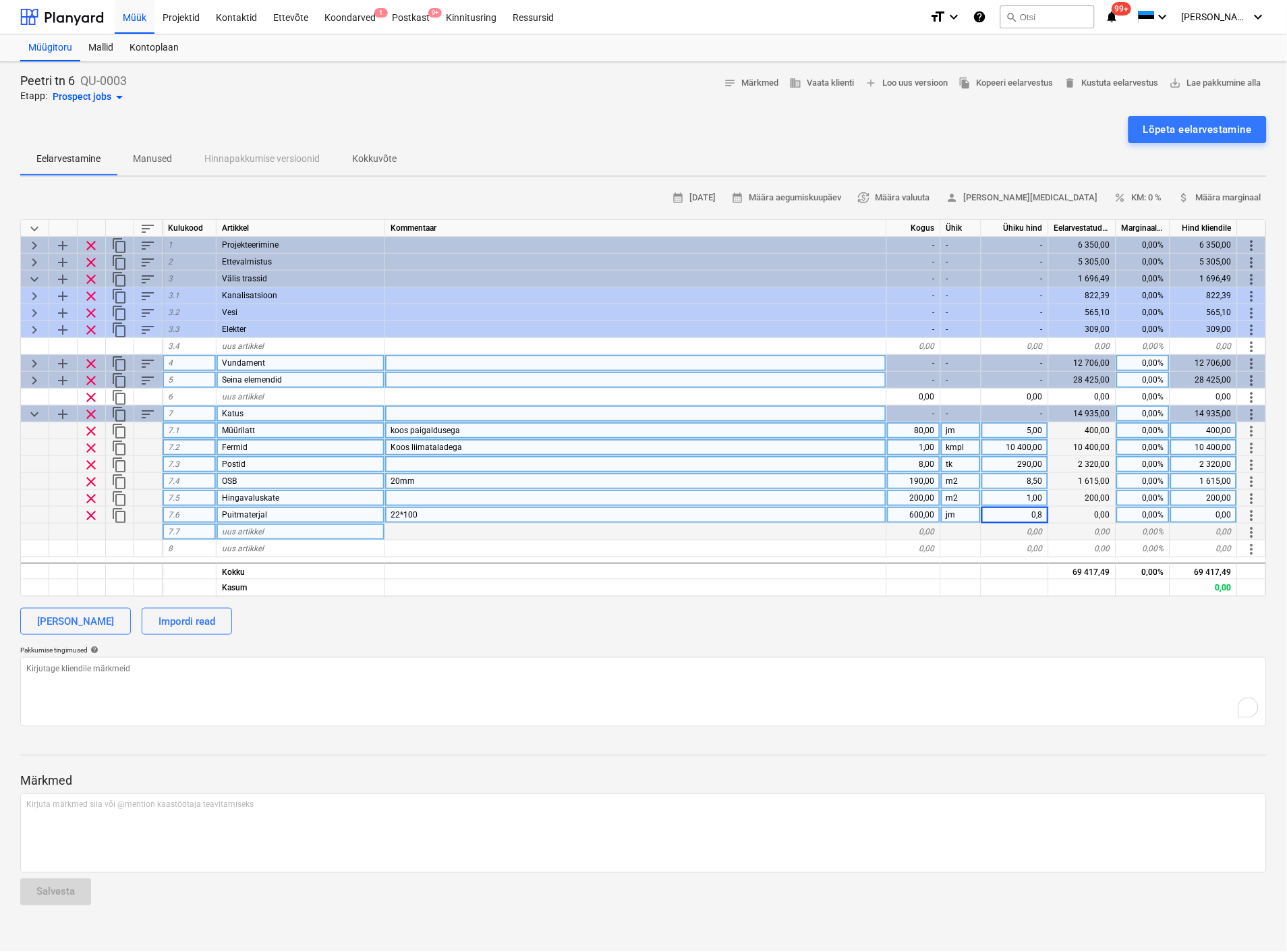
type textarea "x"
click at [241, 523] on div "uus artikkel" at bounding box center [301, 531] width 168 height 17
type input "Puitmaterjal"
type textarea "x"
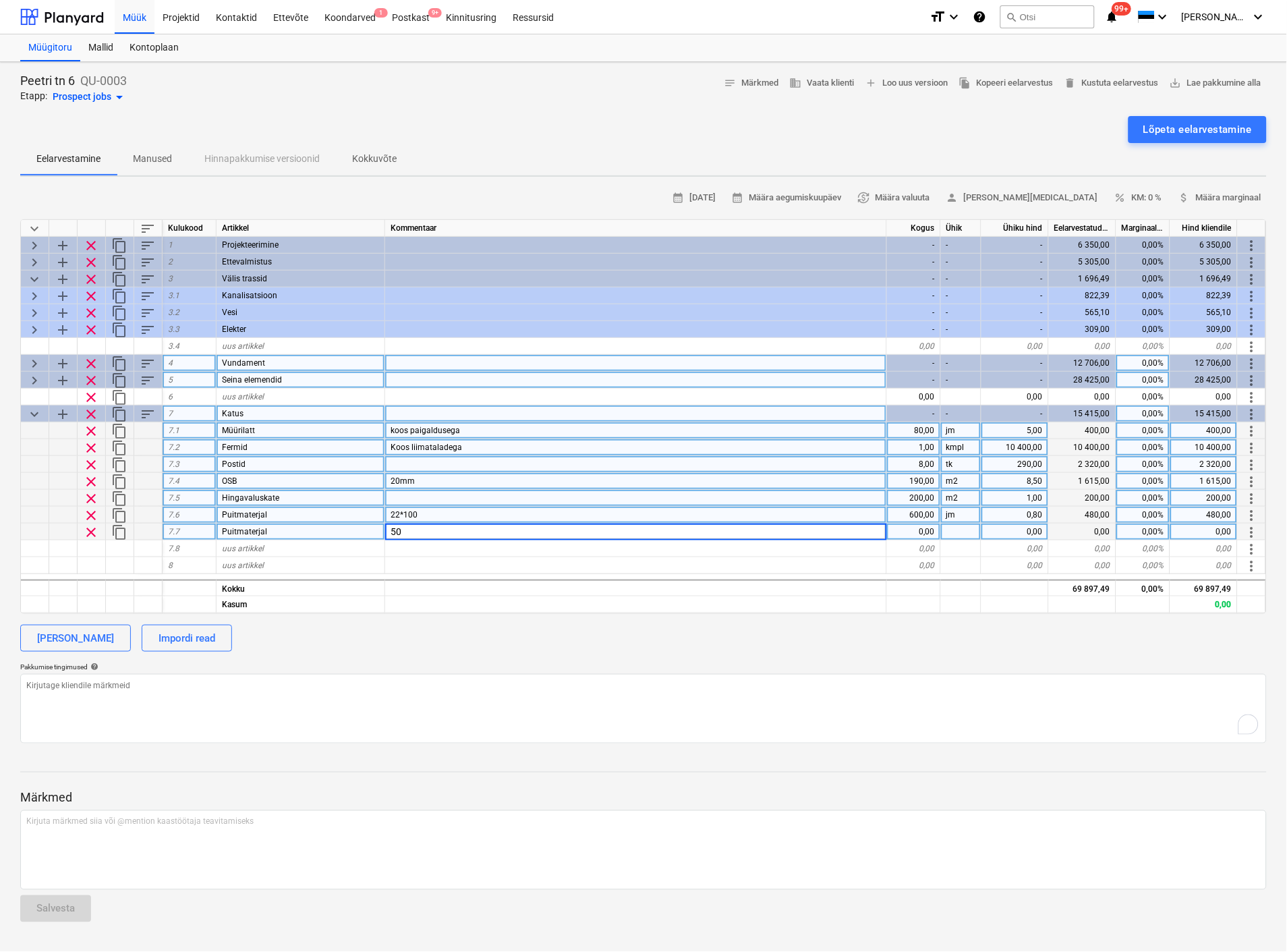
type input "5"
type input "45*90"
type textarea "x"
click at [907, 531] on div "0,00" at bounding box center [914, 531] width 54 height 17
type input "400"
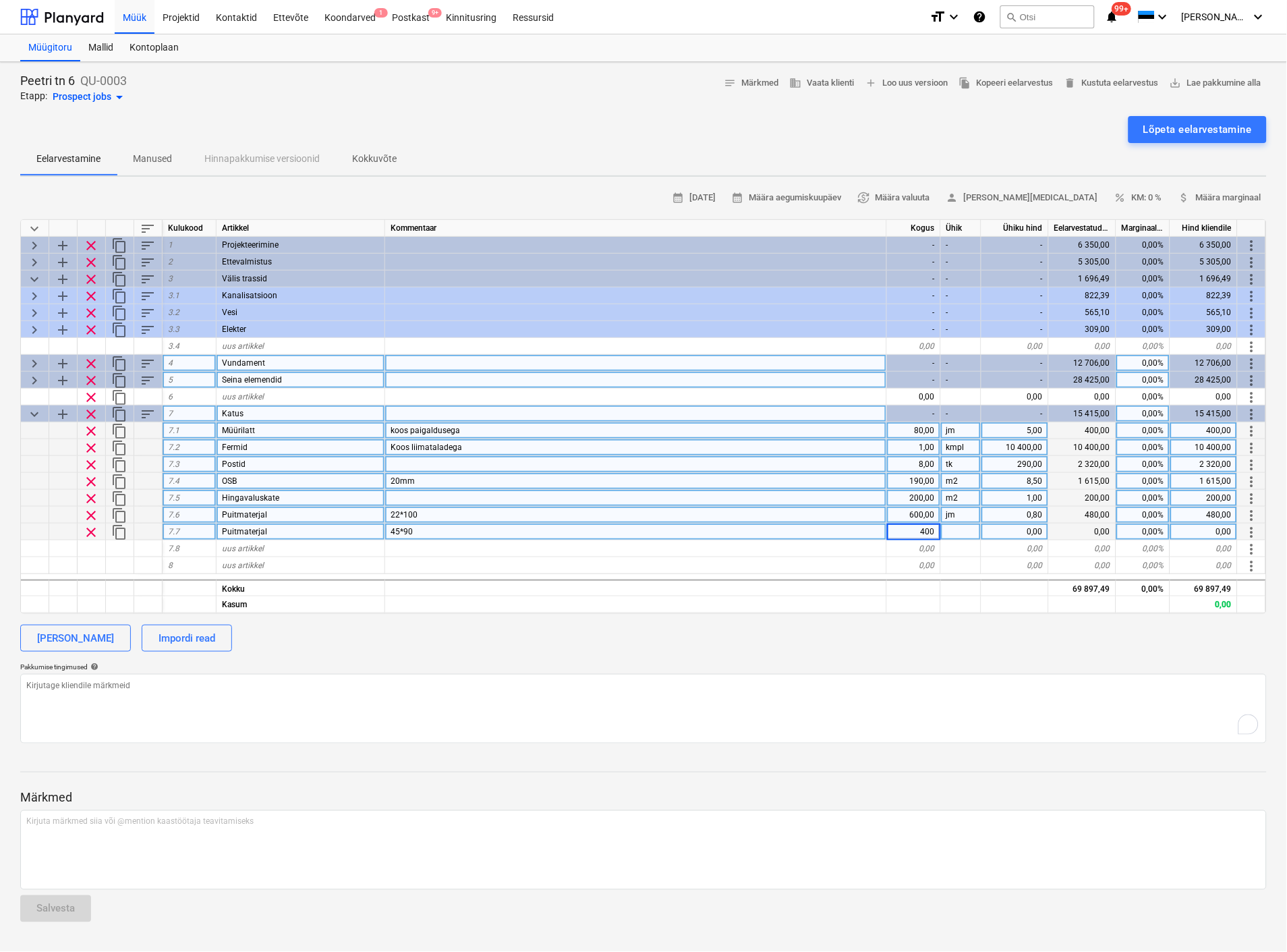
type textarea "x"
type input "jm"
type textarea "x"
type input "1,7"
type textarea "x"
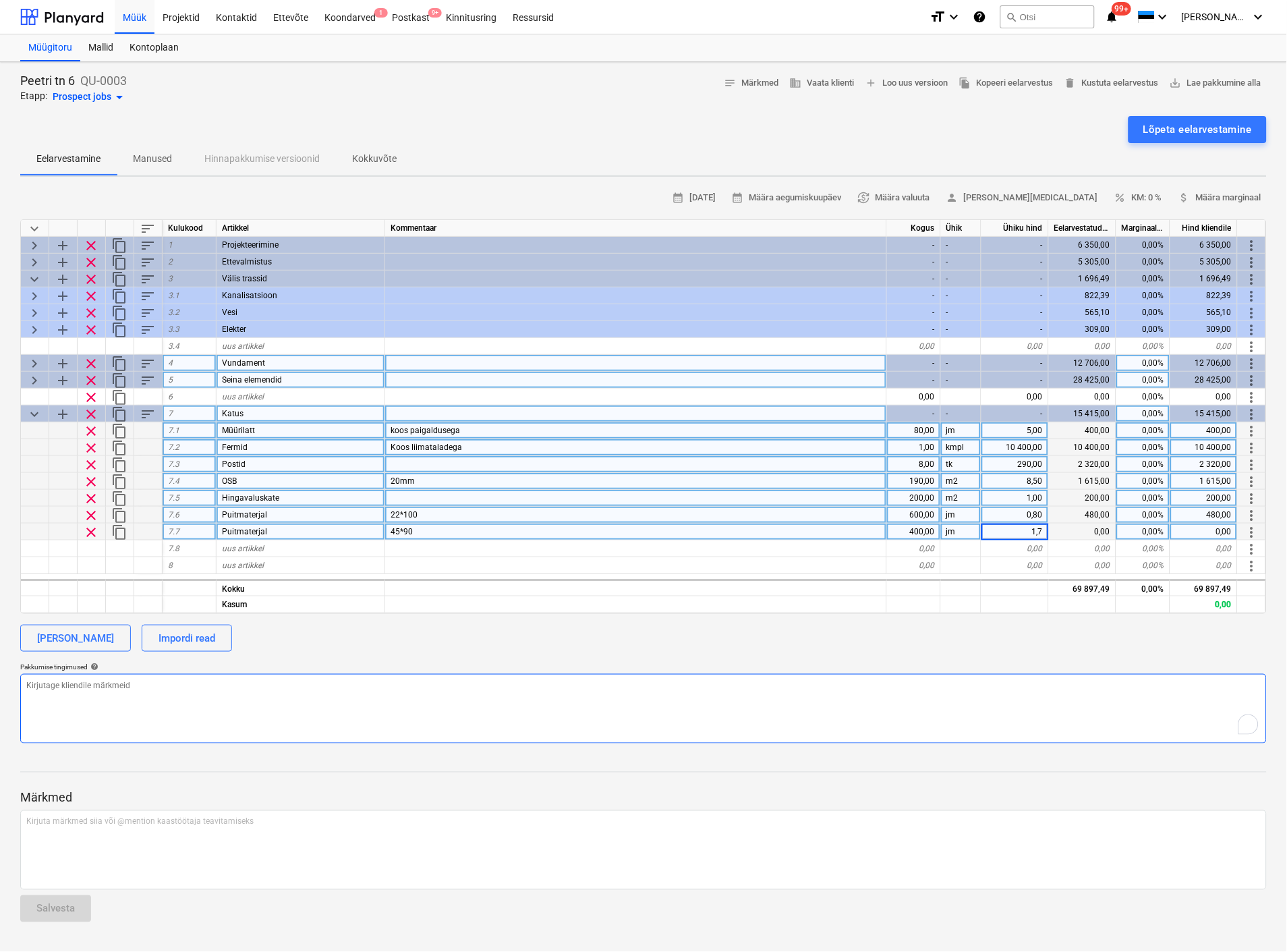
click at [713, 704] on textarea "To enrich screen reader interactions, please activate Accessibility in Grammarl…" at bounding box center [644, 708] width 1247 height 70
click at [1032, 531] on div "1,70" at bounding box center [1015, 531] width 67 height 17
click at [1032, 531] on input "1,7" at bounding box center [1014, 531] width 67 height 16
type input "1,9"
click at [915, 690] on textarea "To enrich screen reader interactions, please activate Accessibility in Grammarl…" at bounding box center [644, 708] width 1247 height 70
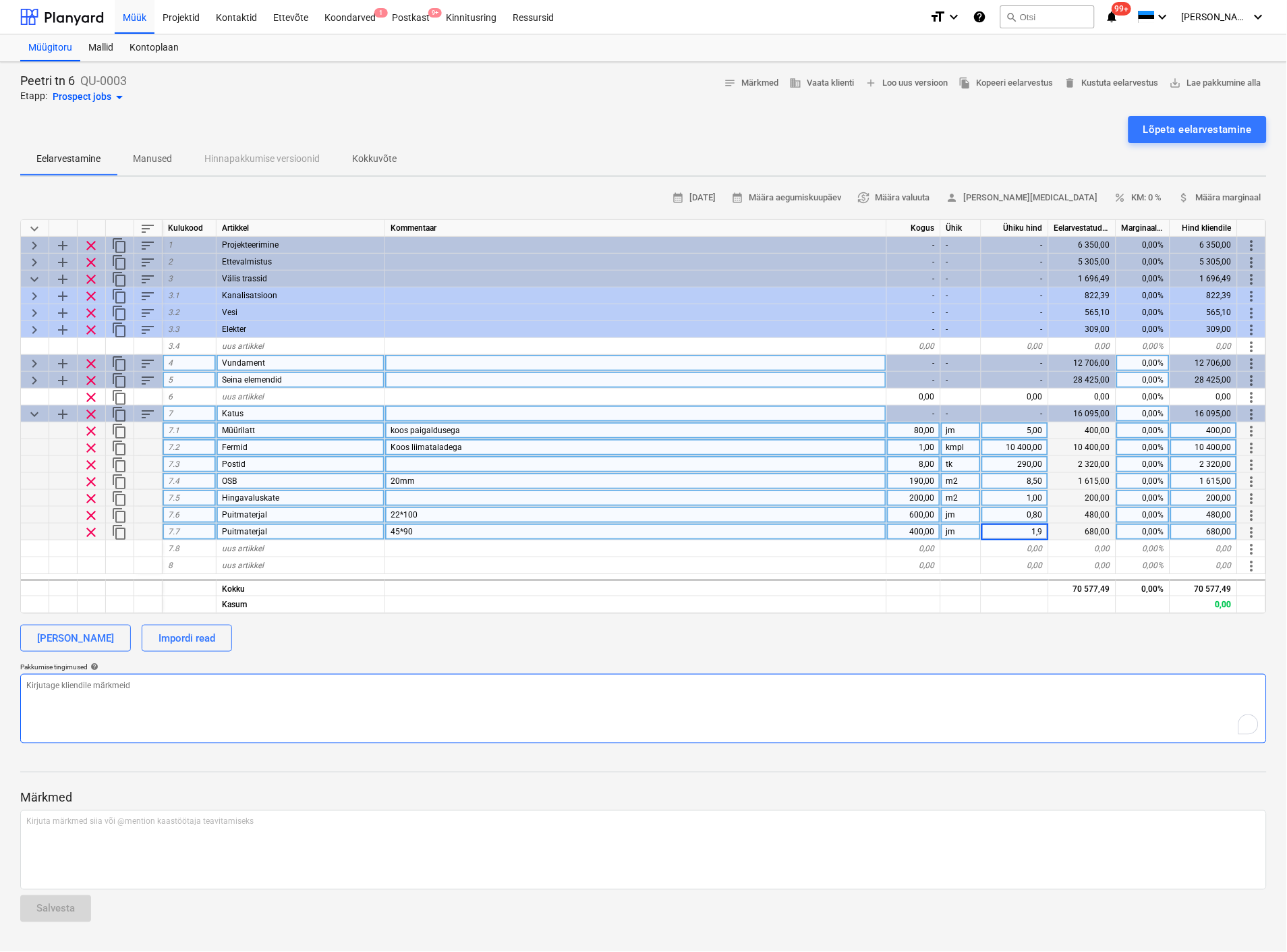
type textarea "x"
click at [248, 545] on span "uus artikkel" at bounding box center [242, 548] width 42 height 10
type input "N"
type input "n"
type input "Nurgad"
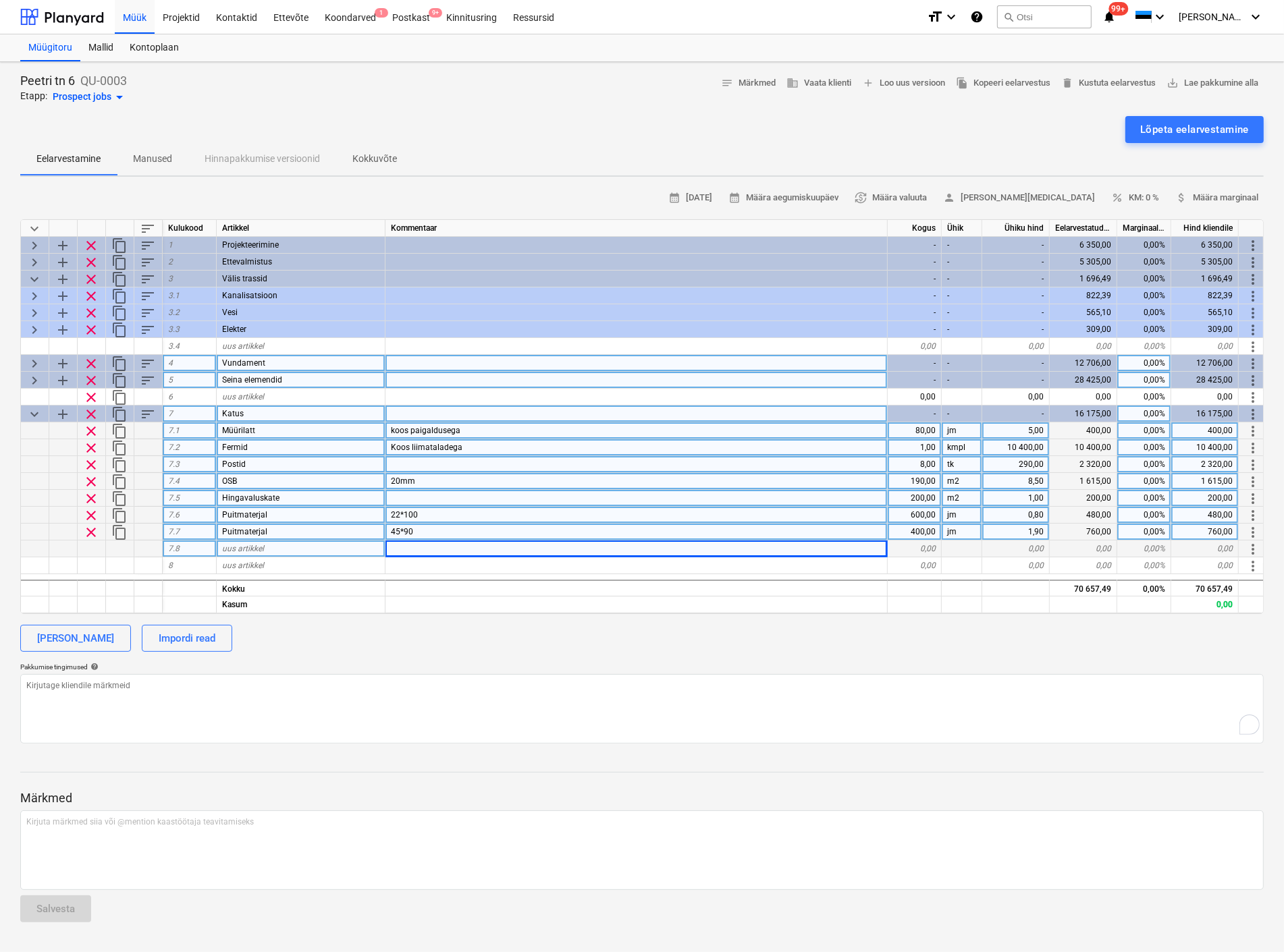
type textarea "x"
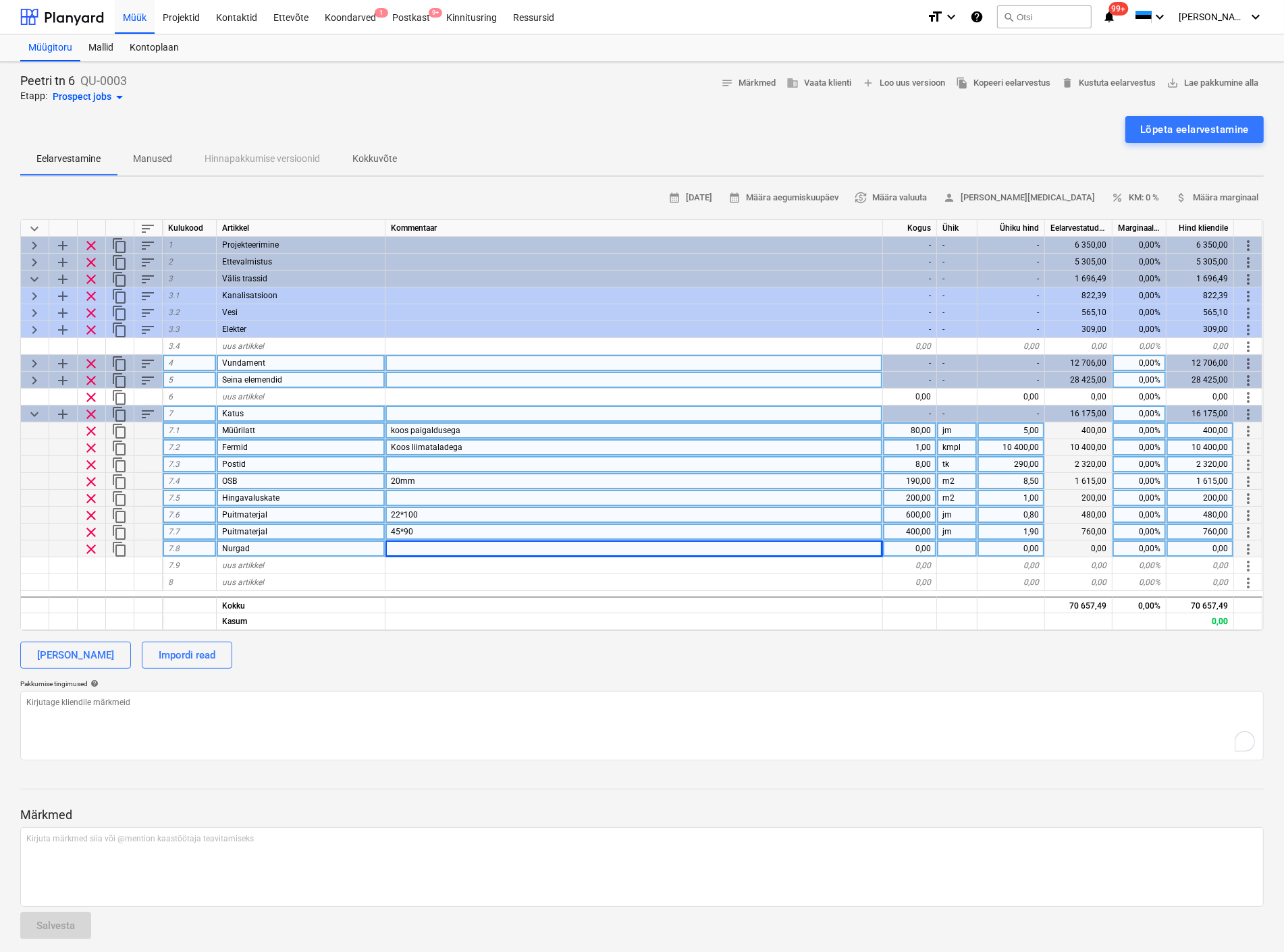
click at [917, 547] on div "0,00" at bounding box center [910, 549] width 54 height 17
click at [920, 547] on div "0,00" at bounding box center [910, 549] width 54 height 17
type input "1"
type input "200"
type textarea "x"
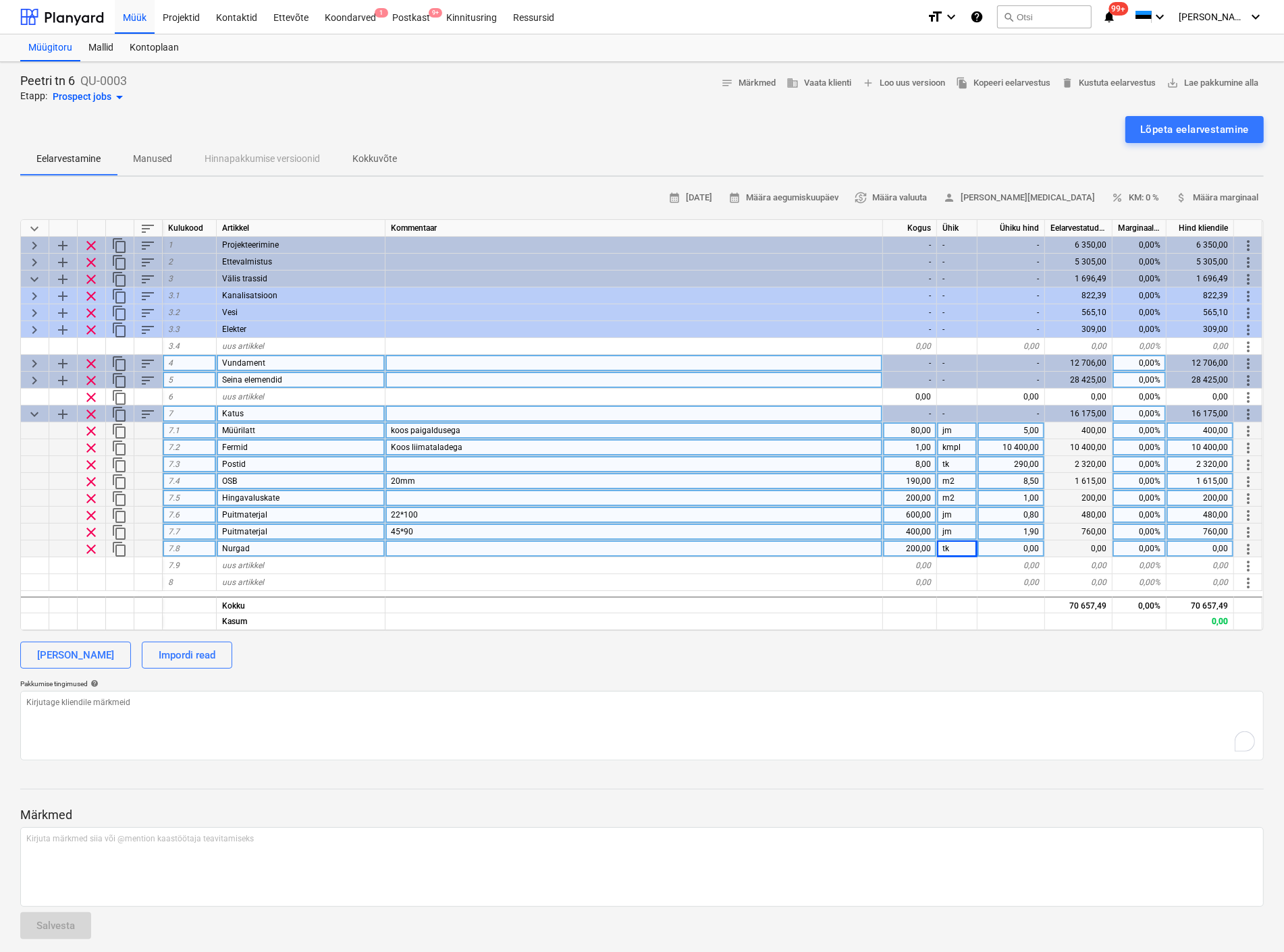
click at [1029, 541] on div "0,00" at bounding box center [1011, 549] width 67 height 17
type input "0,7"
click at [891, 675] on div "calendar_month [DATE] calendar_month Määra aegumiskuupäev currency_exchange Mää…" at bounding box center [642, 473] width 1243 height 573
type textarea "x"
click at [1029, 539] on div "1,90" at bounding box center [1011, 531] width 67 height 17
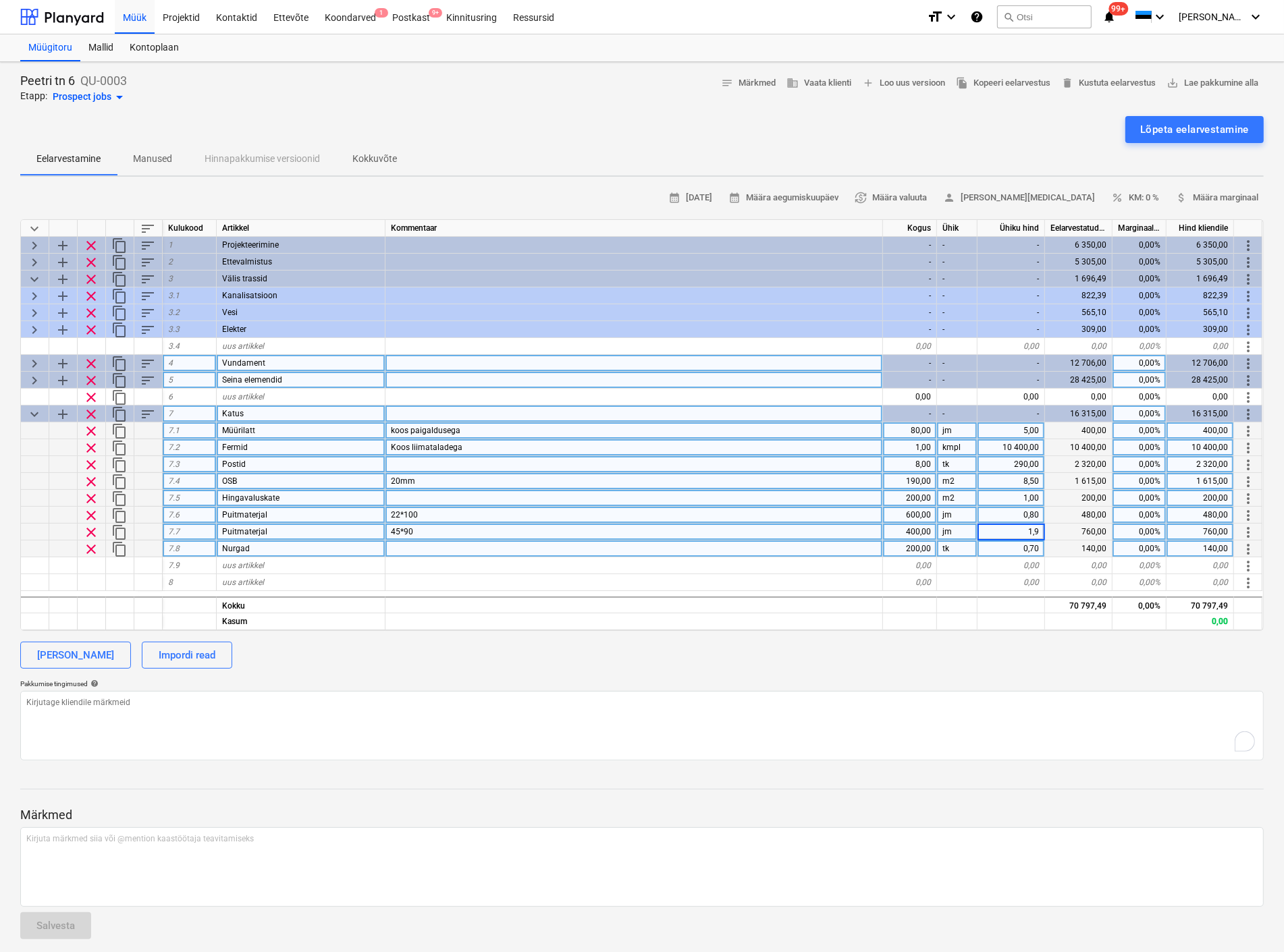
click at [1029, 545] on div "0,70" at bounding box center [1011, 549] width 67 height 17
click at [1029, 545] on input "0,7" at bounding box center [1010, 549] width 67 height 16
type input "0,8"
click at [908, 544] on div "200,00" at bounding box center [910, 549] width 54 height 17
type textarea "x"
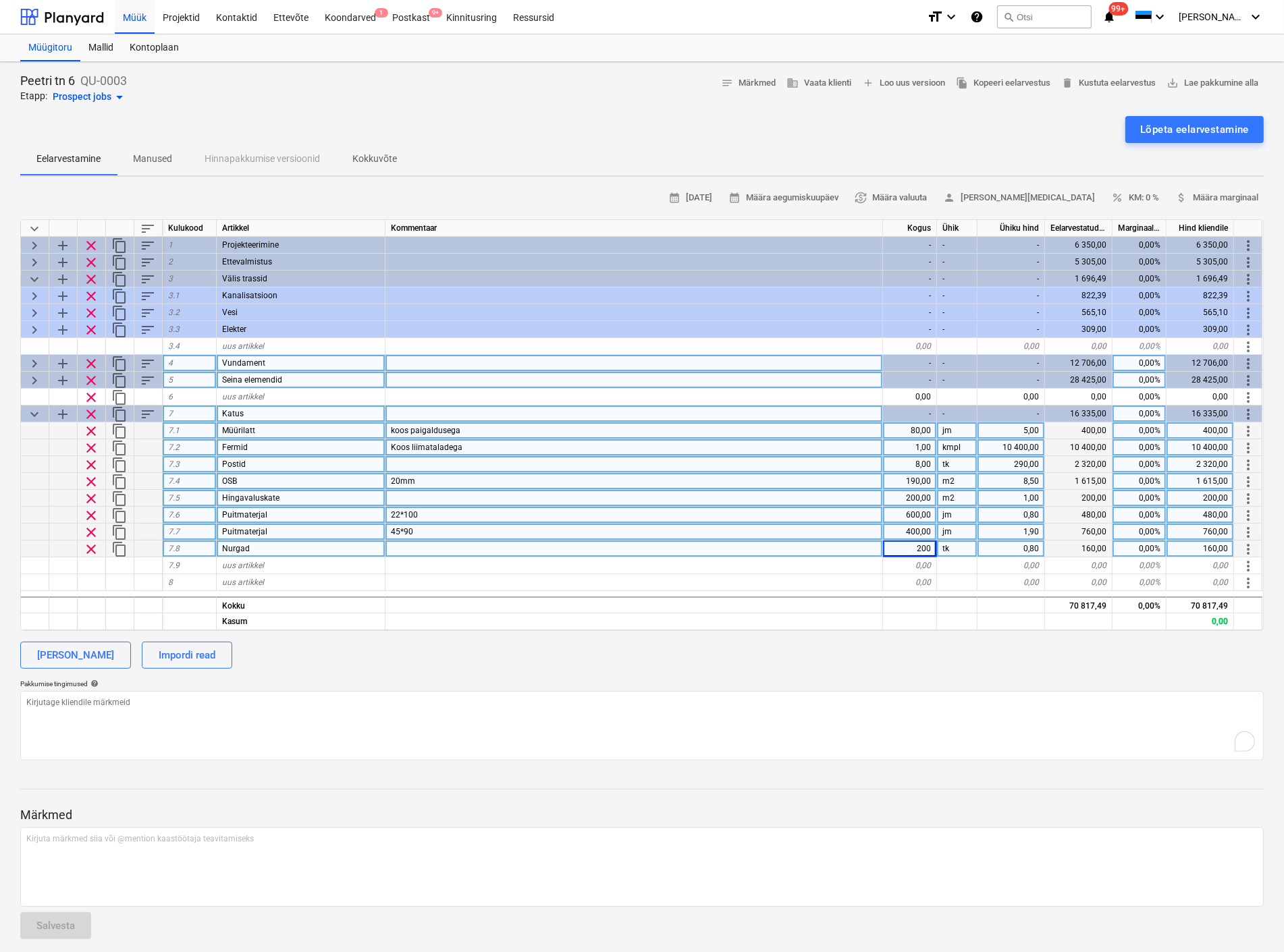
click at [908, 544] on input "200" at bounding box center [909, 549] width 53 height 16
type input "300"
click at [808, 692] on textarea "To enrich screen reader interactions, please activate Accessibility in Grammarl…" at bounding box center [642, 725] width 1243 height 70
type textarea "x"
click at [365, 666] on div "[PERSON_NAME] Impordi read" at bounding box center [642, 655] width 1243 height 27
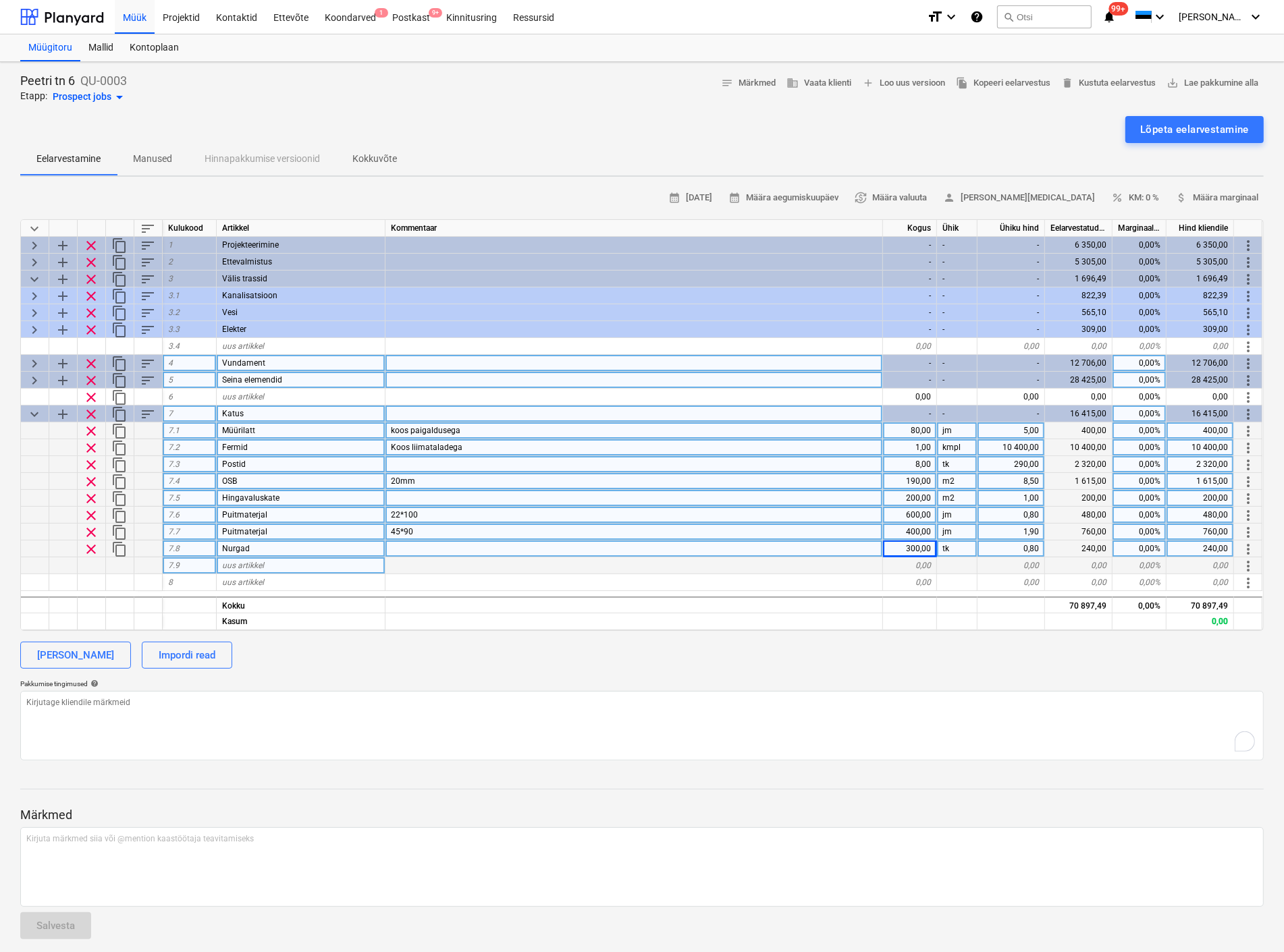
click at [264, 561] on div "uus artikkel" at bounding box center [301, 566] width 168 height 17
type input "Kinnitusvahendid"
click at [926, 567] on div "0,00" at bounding box center [910, 566] width 54 height 17
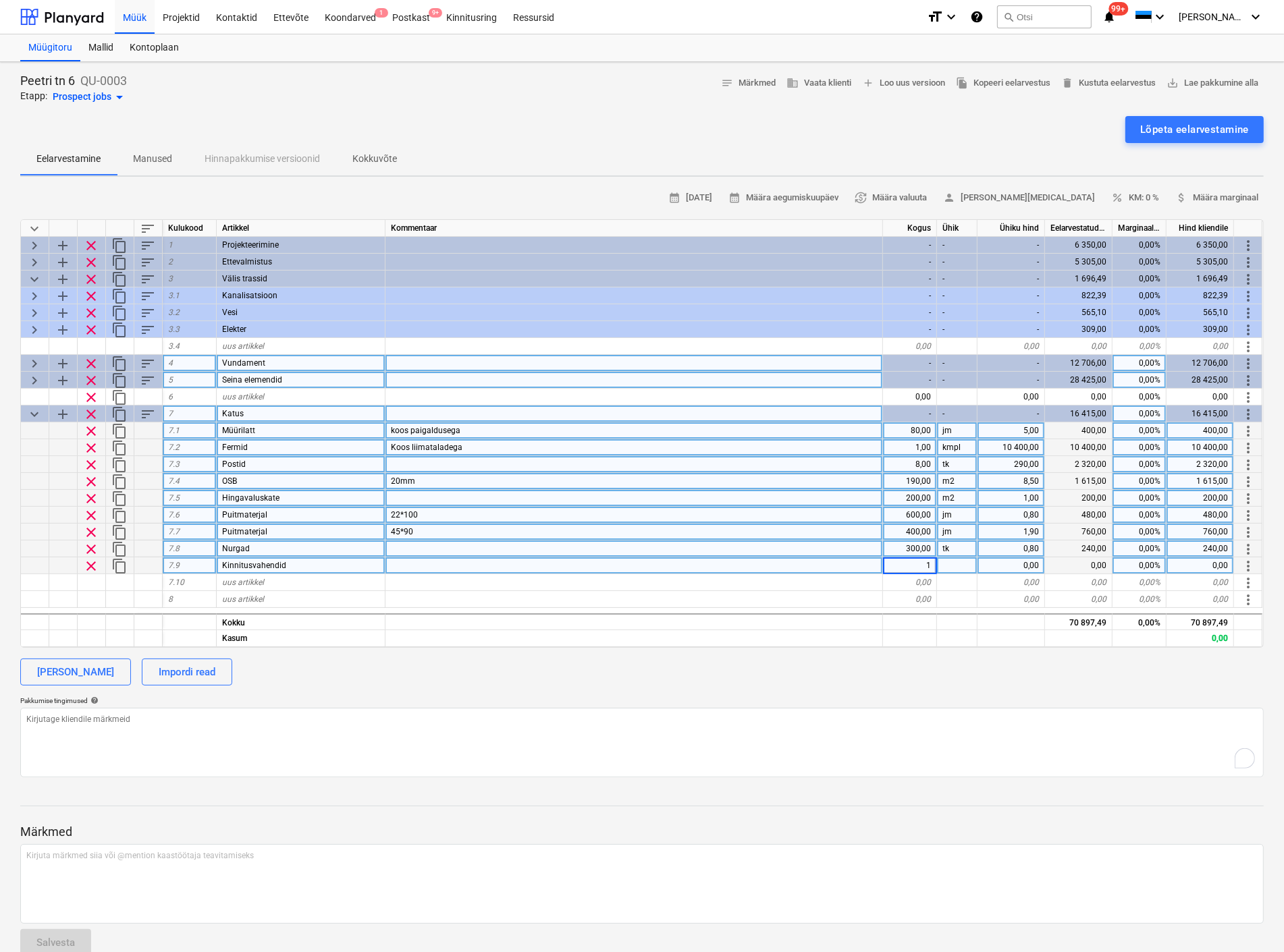
click at [949, 569] on div at bounding box center [957, 566] width 40 height 17
type textarea "x"
type input "kmpl"
type textarea "x"
click at [1017, 560] on div "0,00" at bounding box center [1011, 566] width 67 height 17
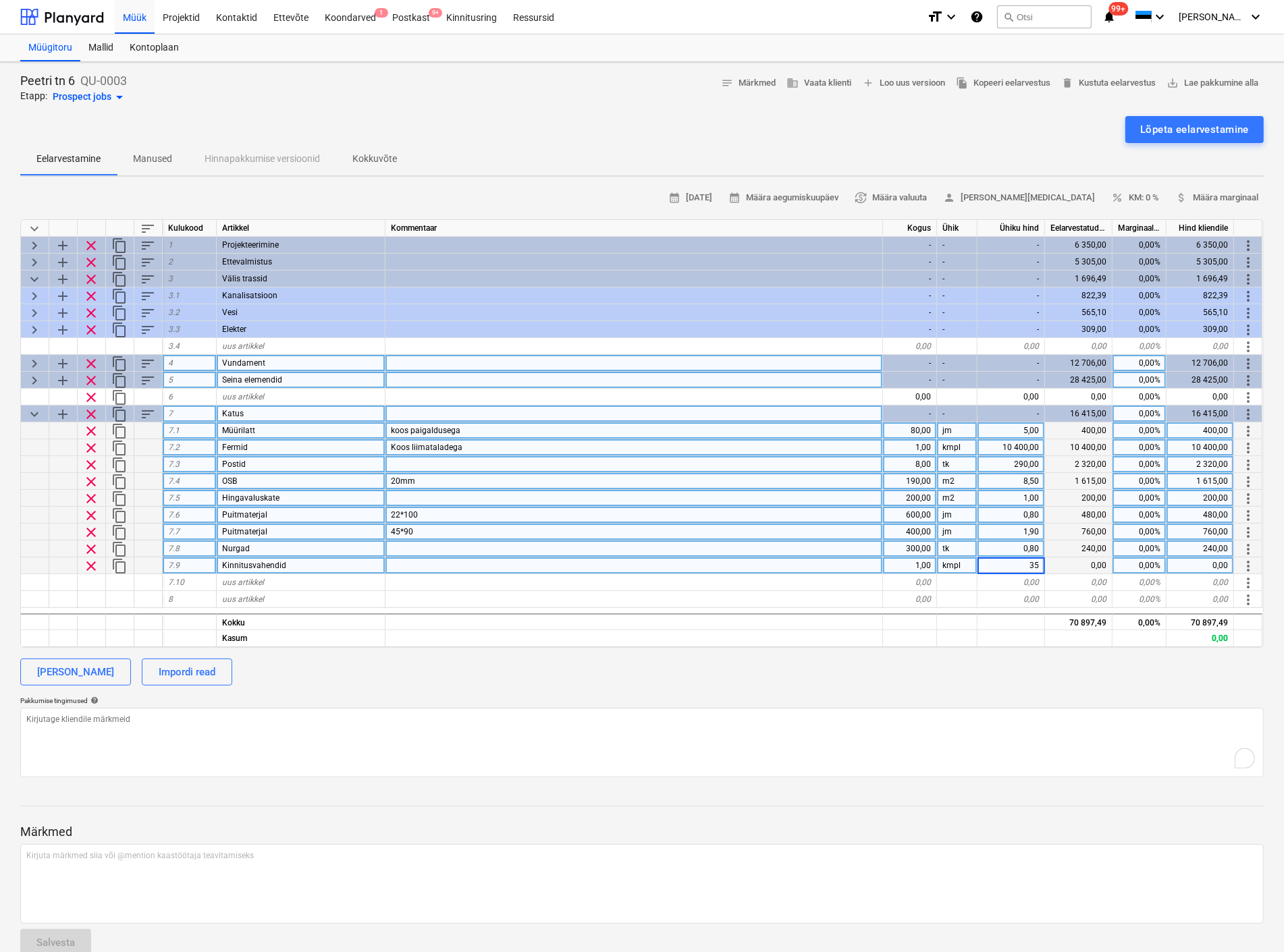
type input "350"
type textarea "x"
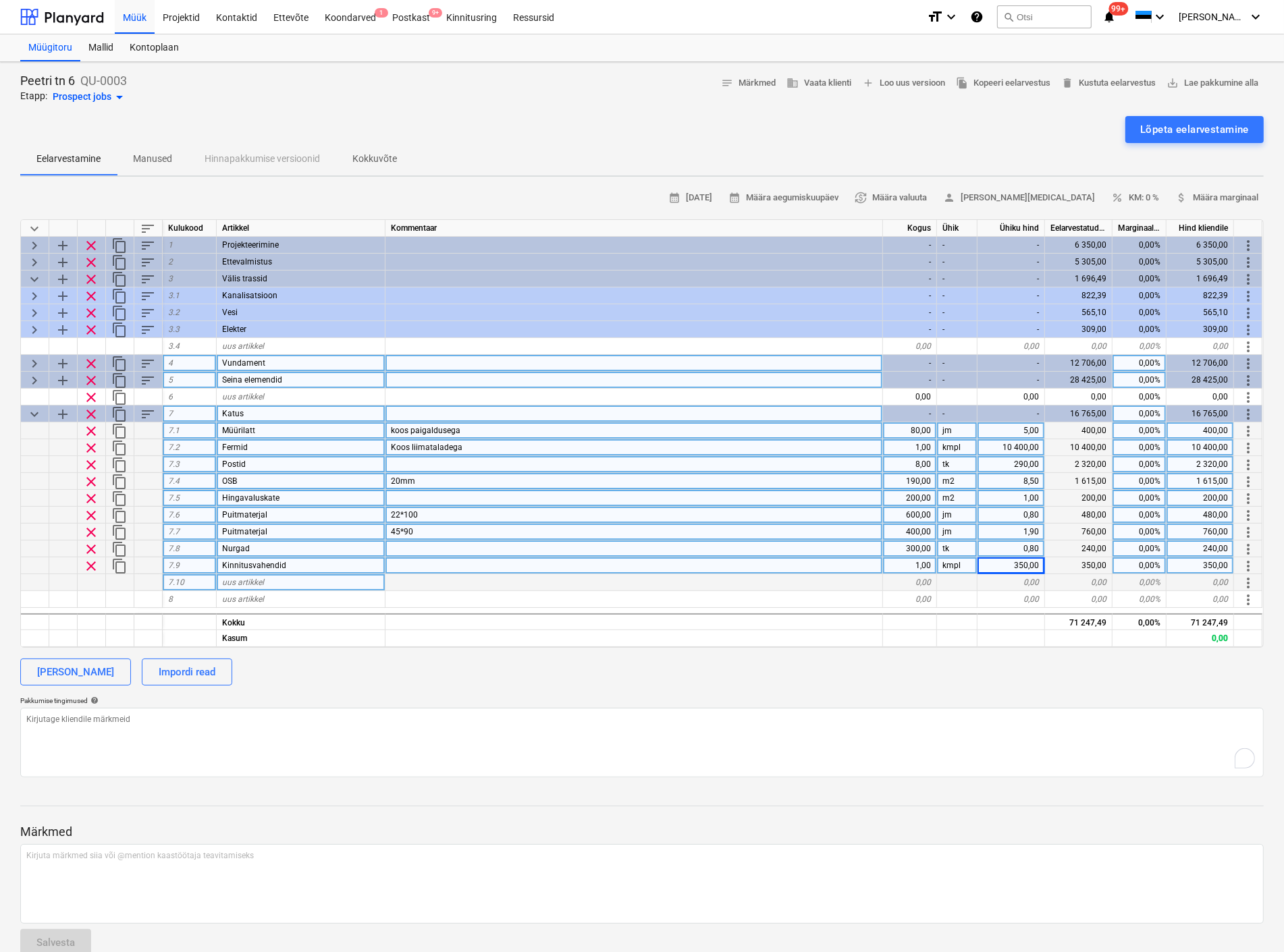
click at [272, 580] on div "uus artikkel" at bounding box center [301, 582] width 168 height 17
type input "PVC"
click at [929, 579] on div "0,00" at bounding box center [910, 582] width 54 height 17
type textarea "x"
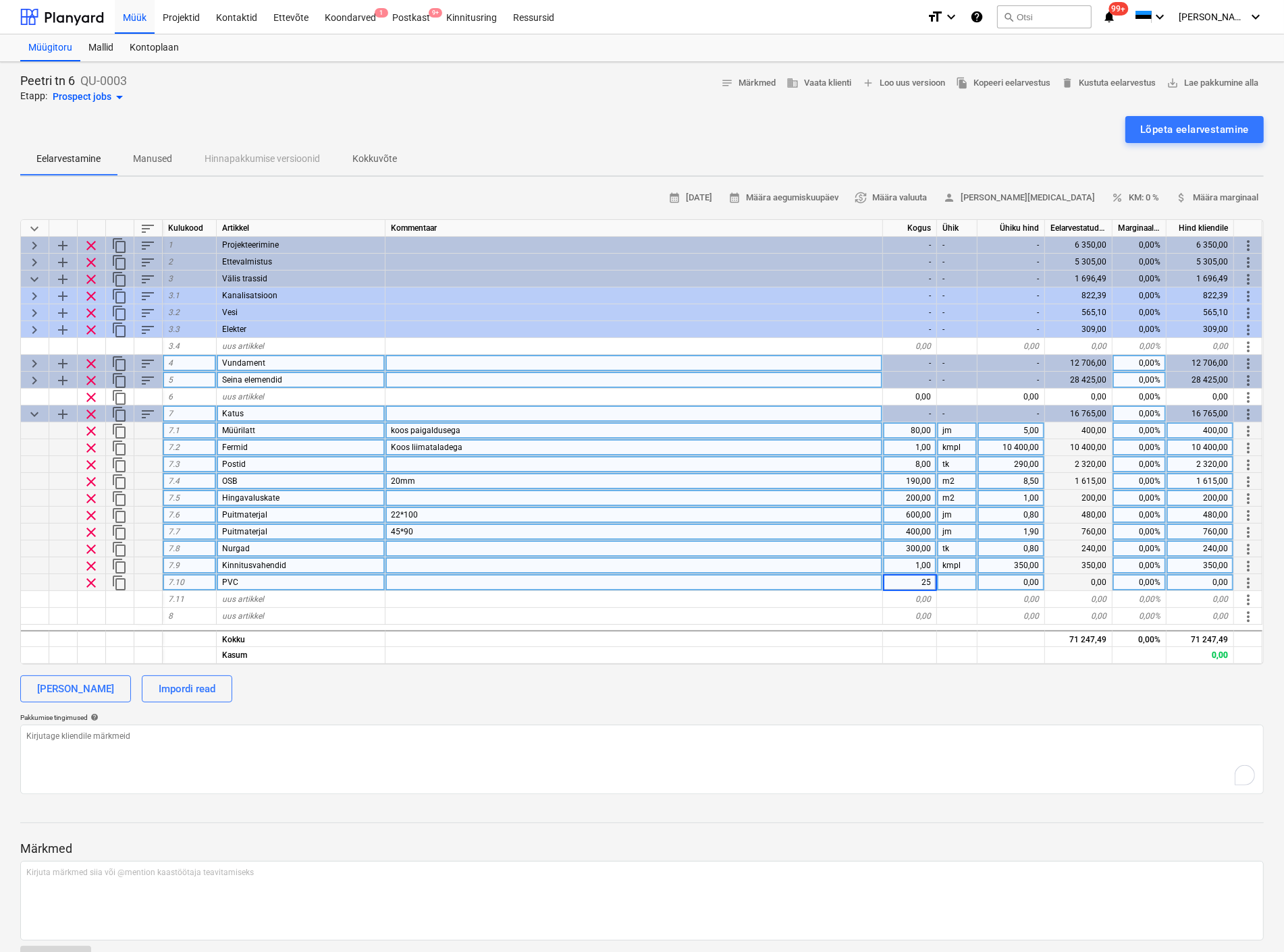
type input "250"
click at [911, 498] on div "200,00" at bounding box center [910, 498] width 54 height 17
type textarea "x"
click at [911, 498] on input "200" at bounding box center [909, 498] width 53 height 16
type input "260"
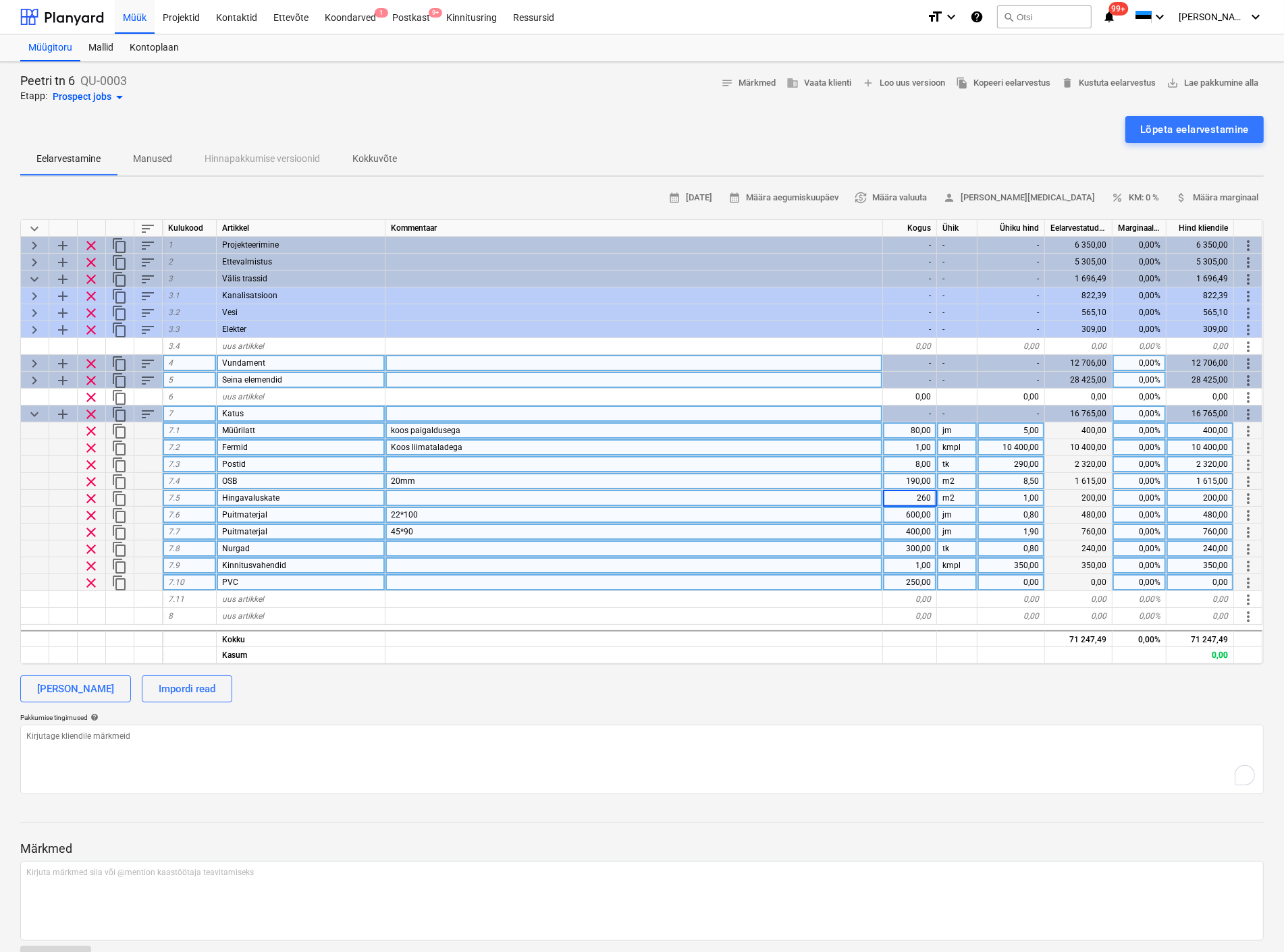
click at [910, 480] on div "190,00" at bounding box center [910, 481] width 54 height 17
type textarea "x"
type input "250"
click at [860, 553] on div at bounding box center [634, 549] width 498 height 17
type textarea "x"
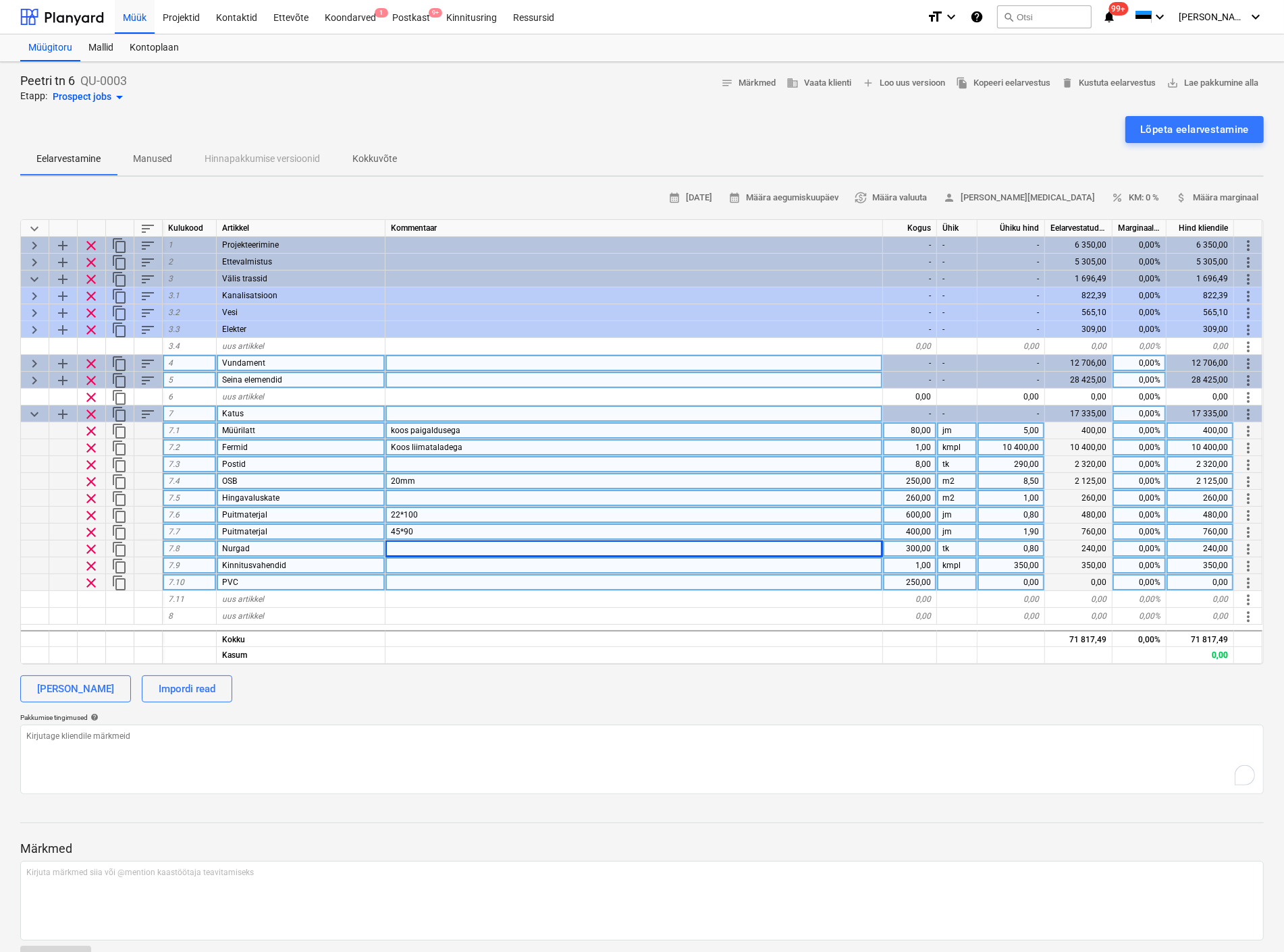
click at [914, 477] on div "250,00" at bounding box center [910, 481] width 54 height 17
type input "270"
click at [853, 662] on div "keyboard_arrow_down sort Kulukood Artikkel Kommentaar Kogus Ühik Ühiku hind Eel…" at bounding box center [642, 442] width 1243 height 446
type textarea "x"
click at [919, 577] on div "250,00" at bounding box center [910, 582] width 54 height 17
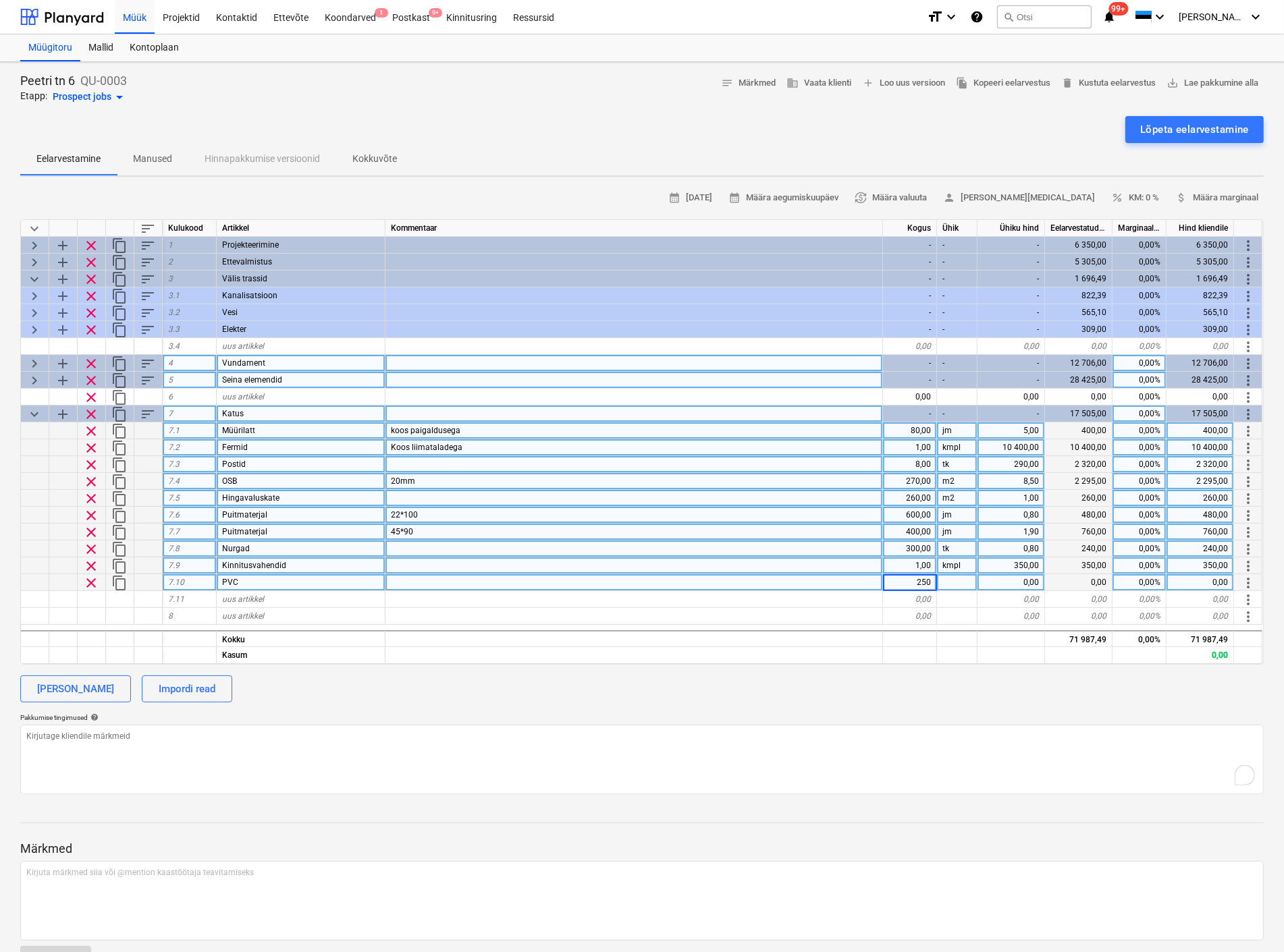
click at [919, 577] on input "250" at bounding box center [909, 582] width 53 height 16
type input "280"
click at [1015, 582] on div "0,00" at bounding box center [1011, 582] width 67 height 17
type textarea "x"
type input "8"
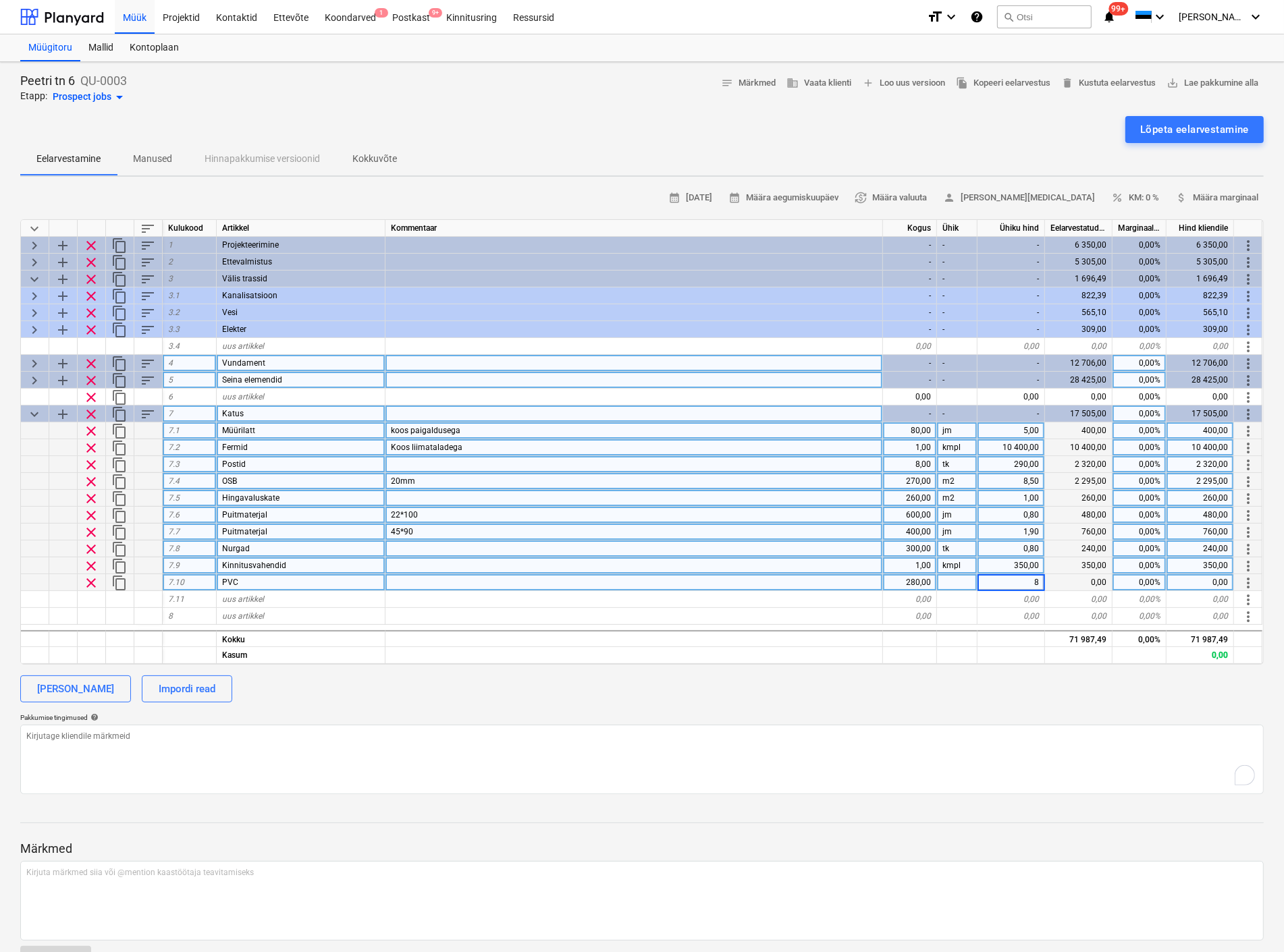
click at [930, 711] on div "calendar_month [DATE] calendar_month Määra aegumiskuupäev currency_exchange Mää…" at bounding box center [642, 490] width 1243 height 607
type textarea "x"
click at [265, 595] on div "uus artikkel" at bounding box center [301, 599] width 168 height 17
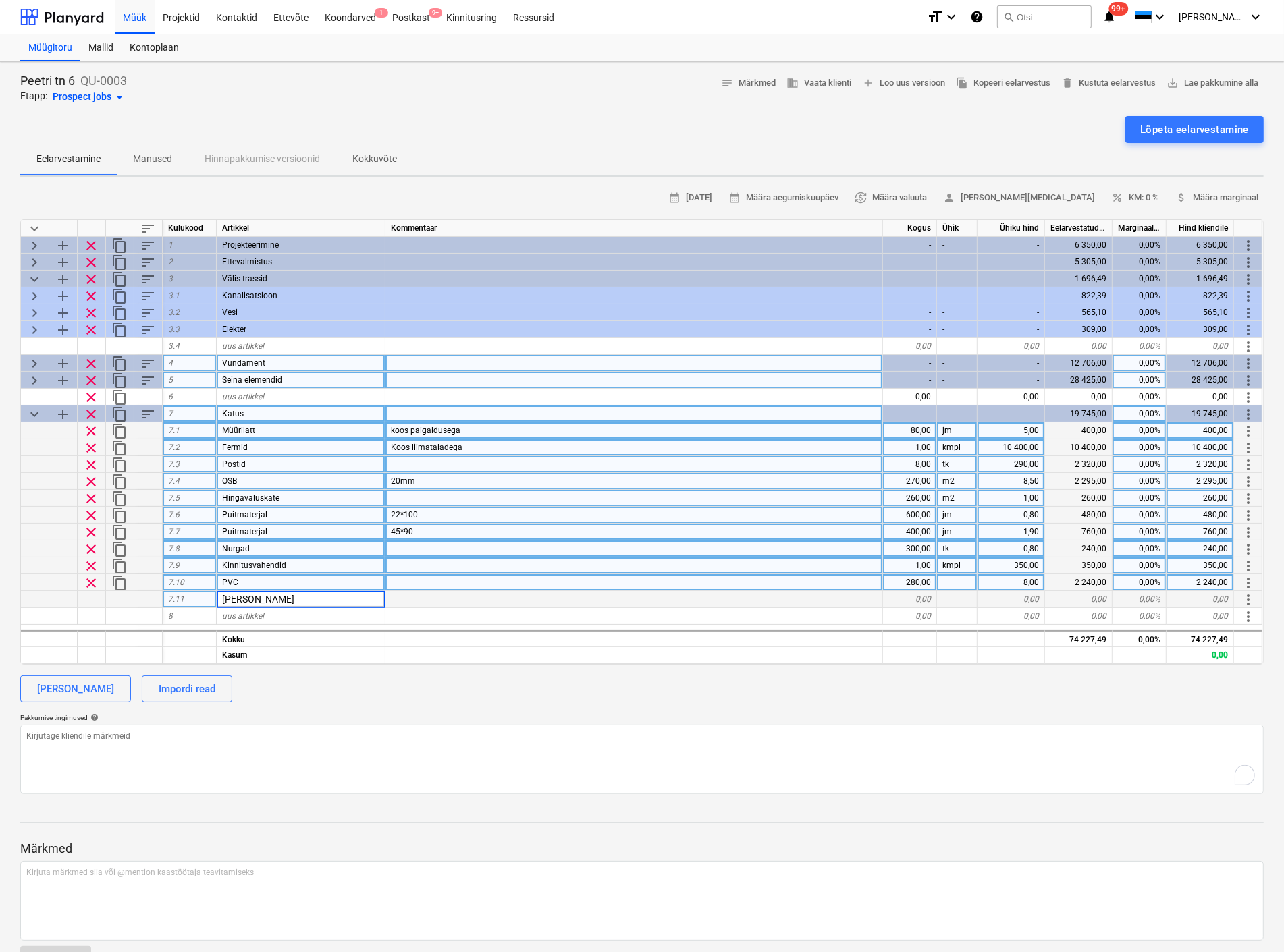
type input "Fermide paigaldus"
click at [898, 599] on div "0,00" at bounding box center [910, 599] width 54 height 17
type textarea "x"
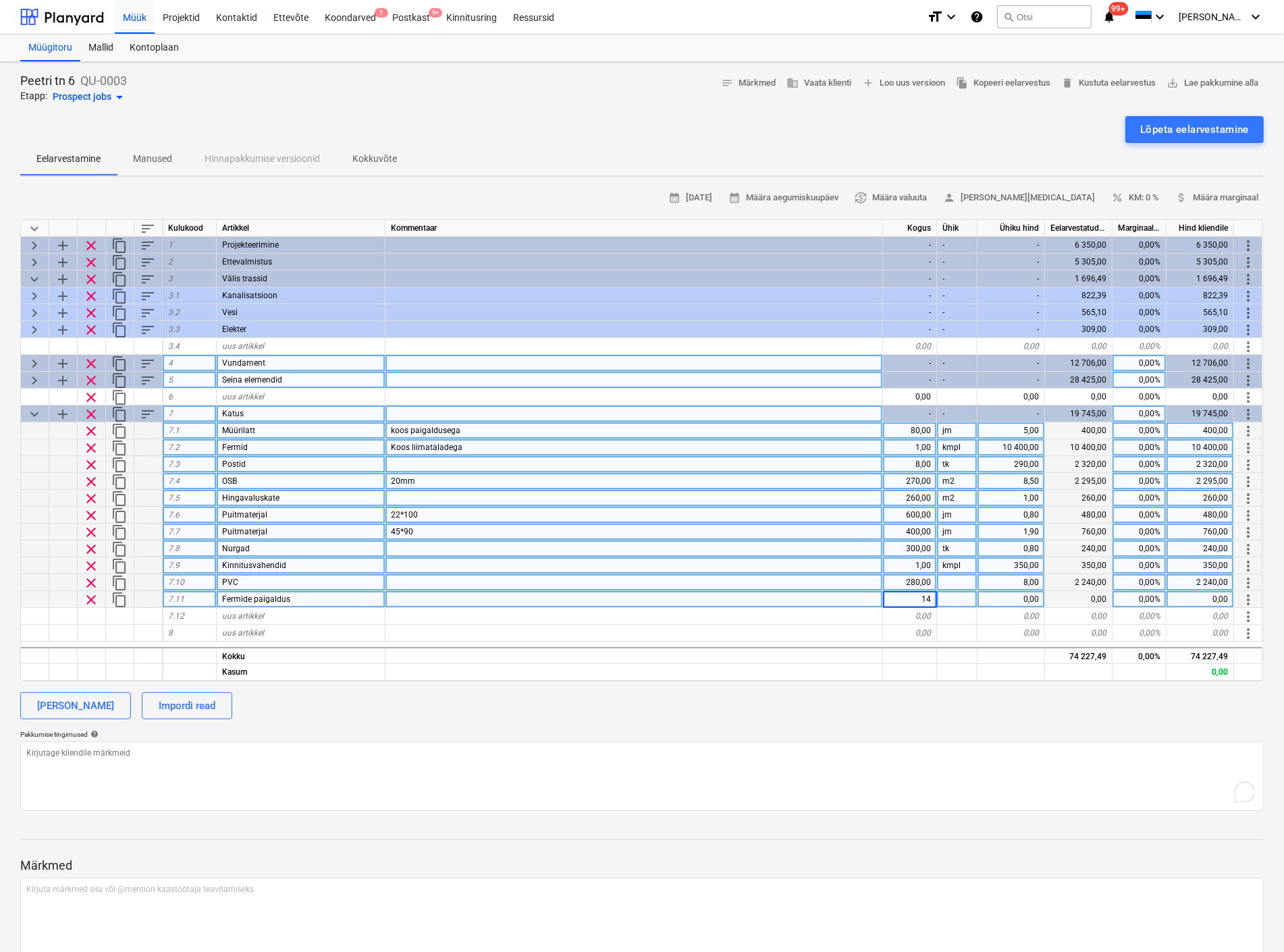
type input "140"
type textarea "x"
type input "35"
click at [950, 580] on div at bounding box center [957, 582] width 40 height 17
type textarea "x"
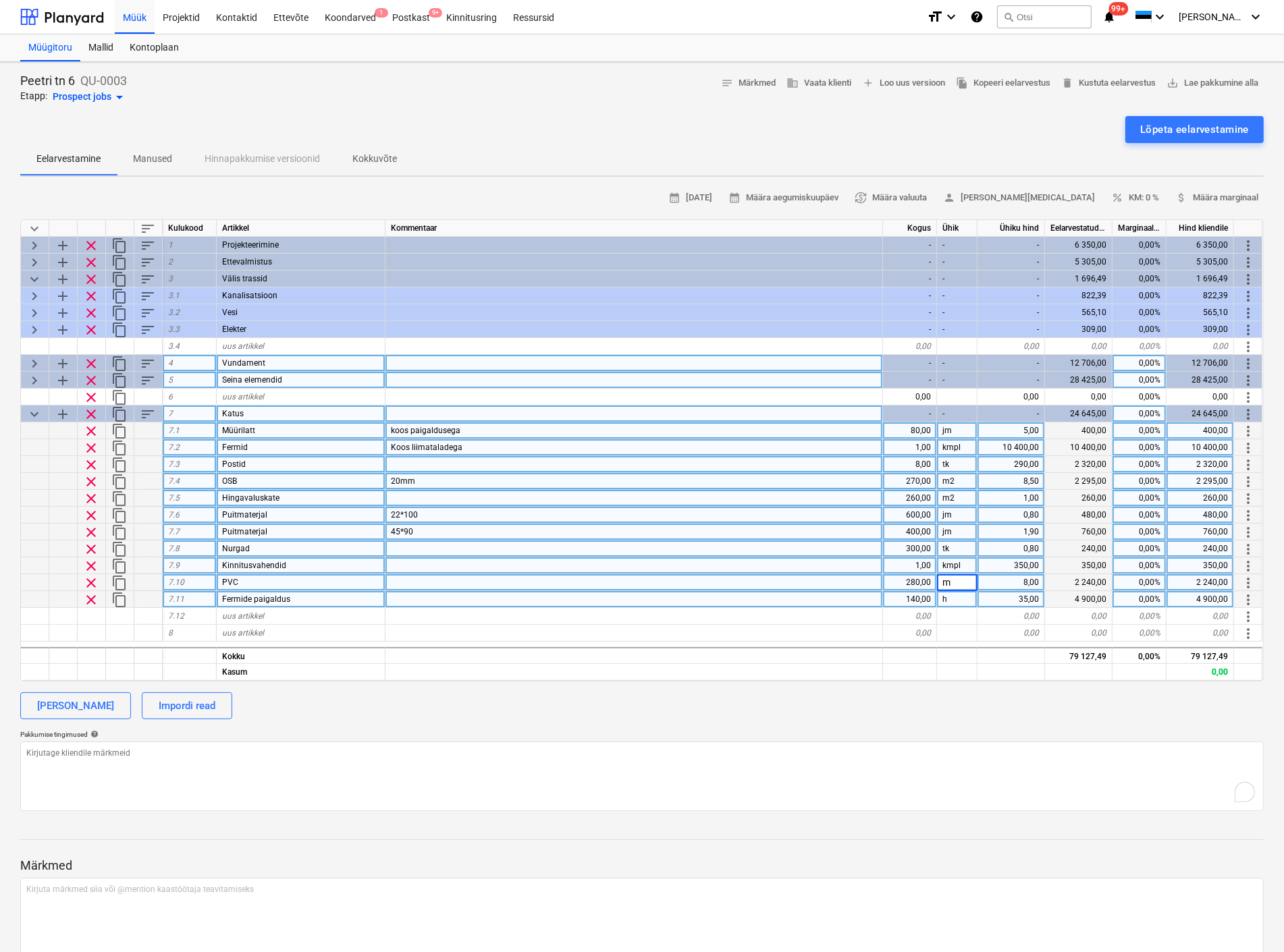
type input "m2"
click at [305, 618] on div "uus artikkel" at bounding box center [301, 616] width 168 height 17
type textarea "x"
type input "PVC"
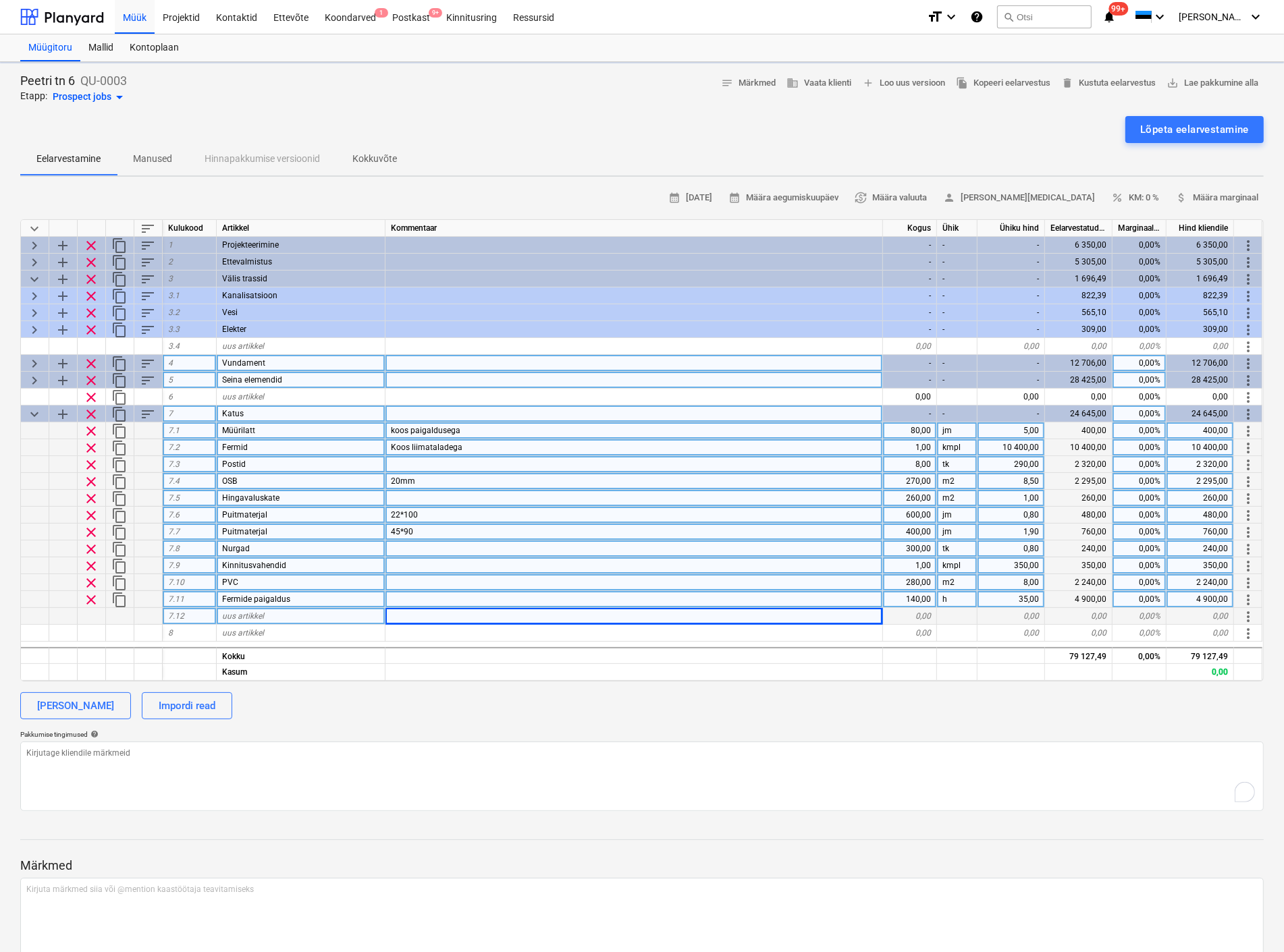
type textarea "x"
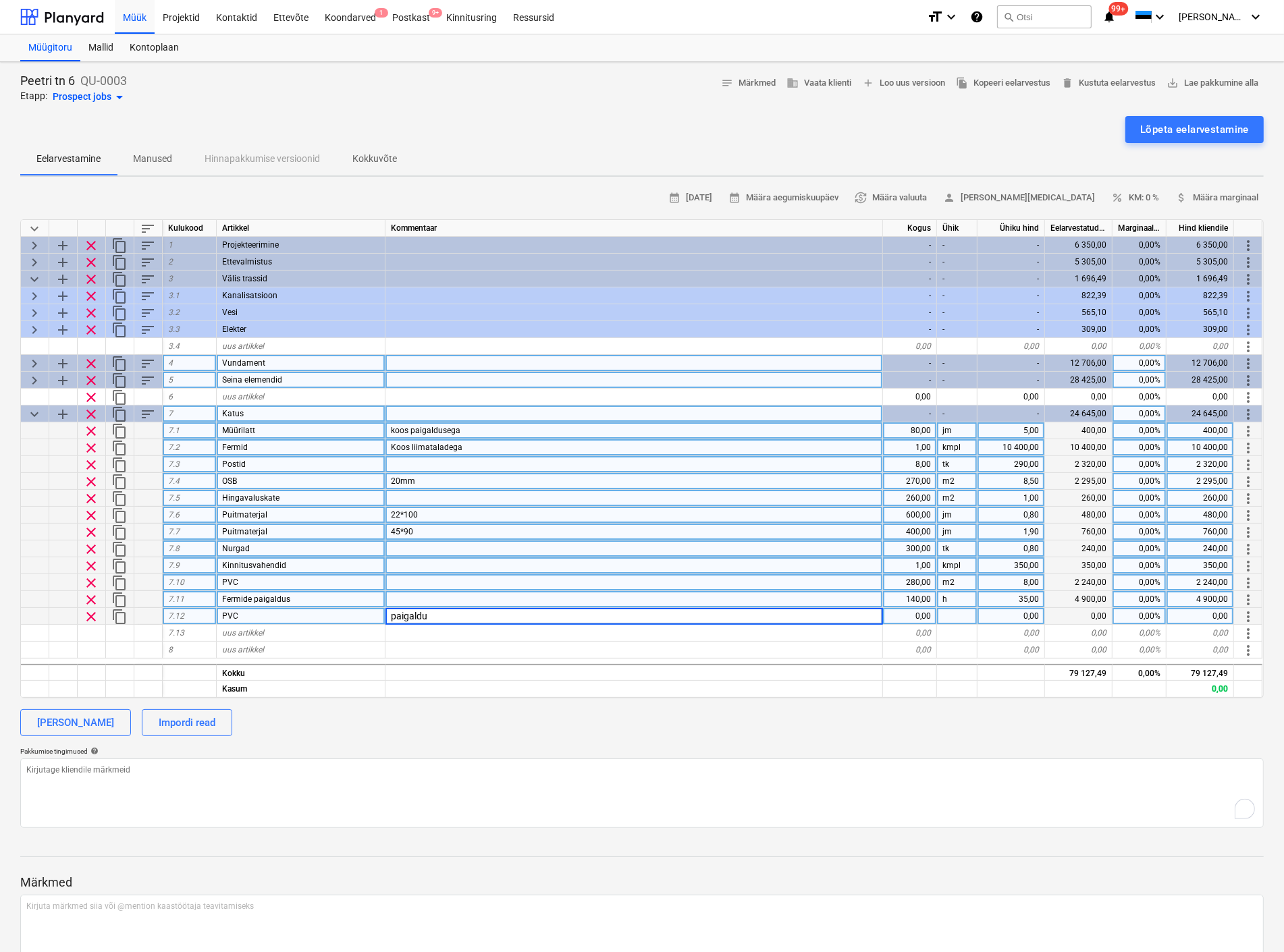
type input "paigaldus"
click at [338, 659] on div "keyboard_arrow_down sort Kulukood Artikkel Kommentaar Kogus Ühik Ühiku hind Eel…" at bounding box center [642, 459] width 1243 height 479
type textarea "x"
click at [415, 653] on div at bounding box center [634, 650] width 498 height 17
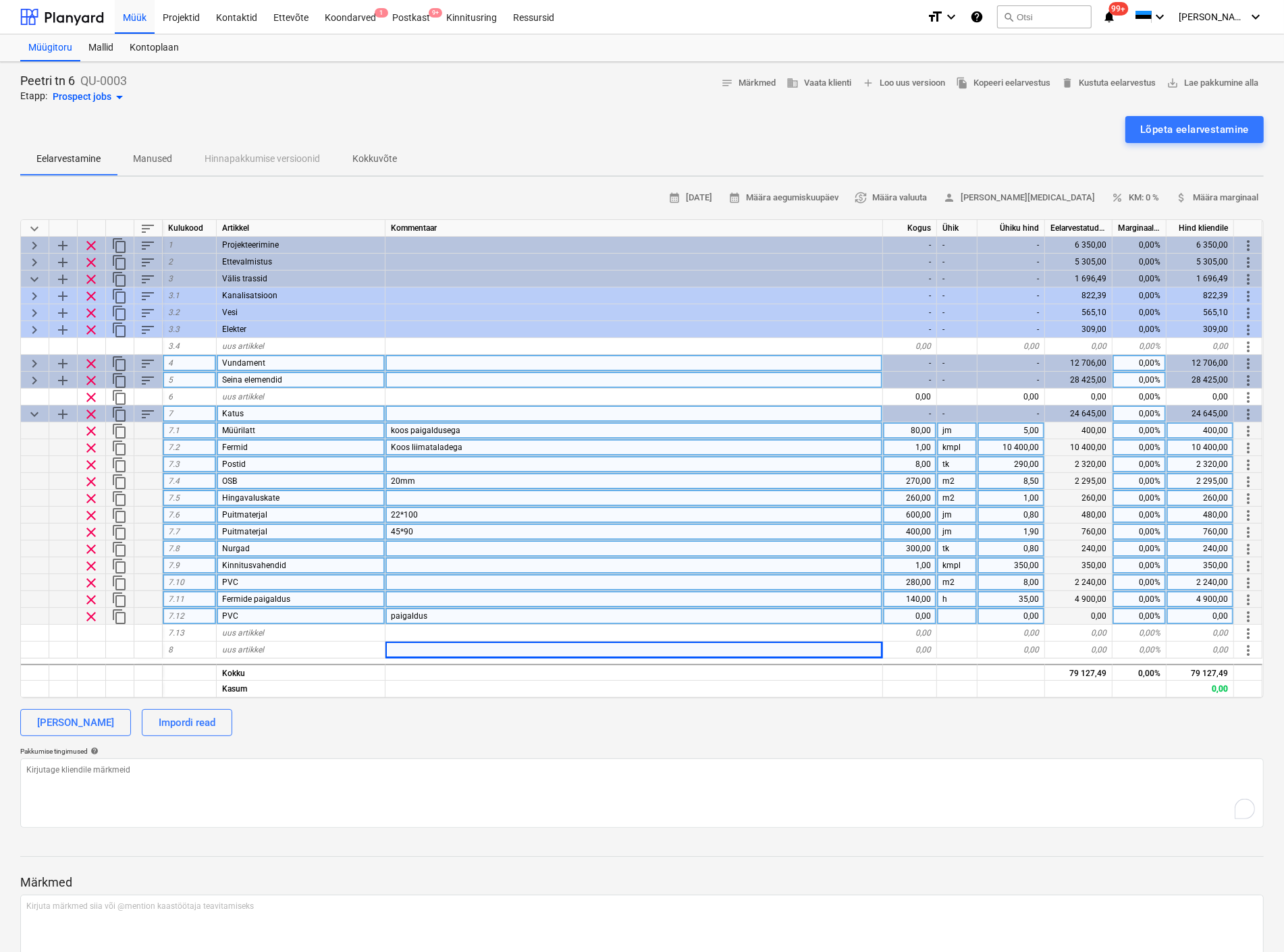
click at [410, 591] on div at bounding box center [634, 599] width 498 height 17
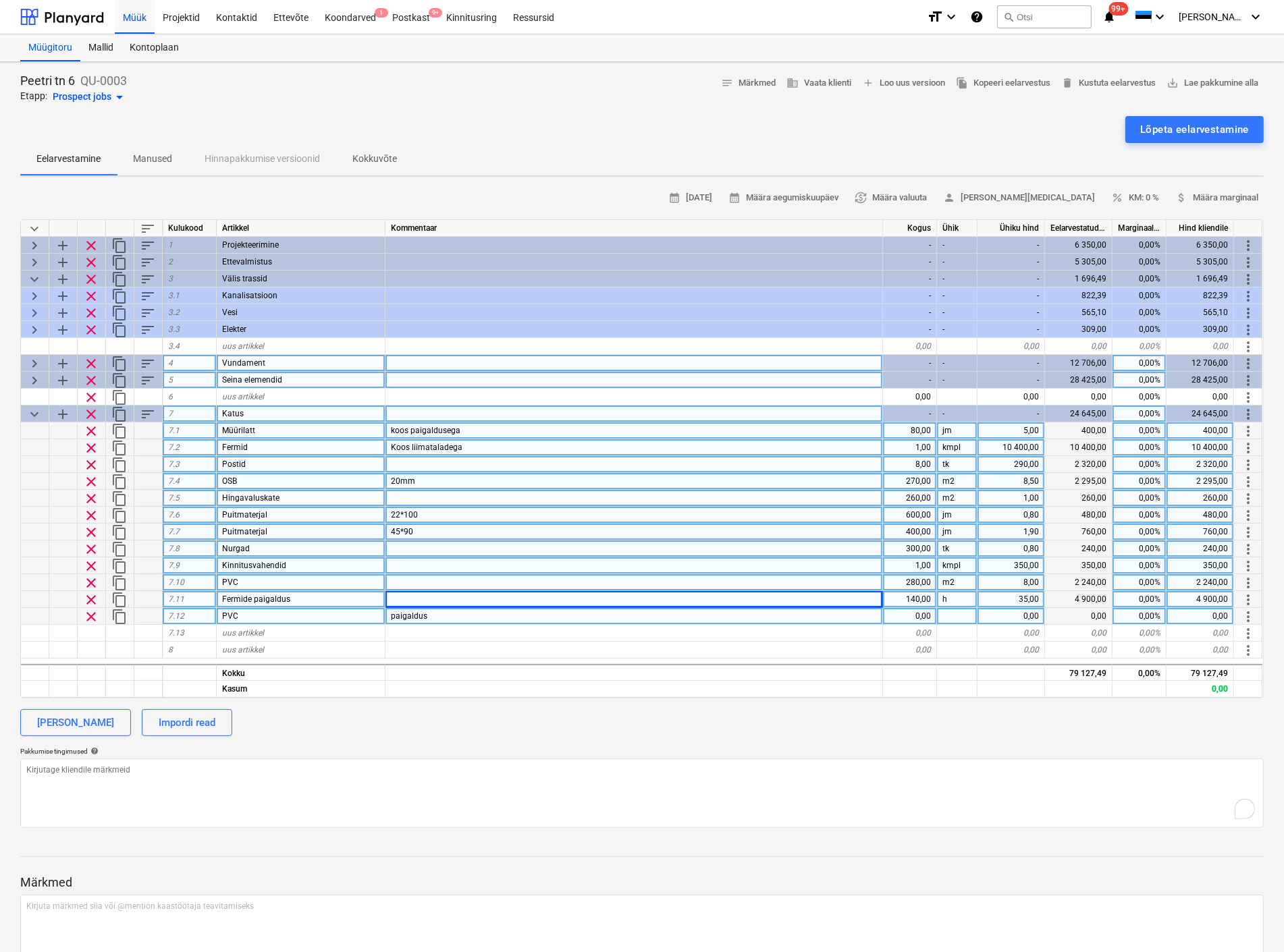
drag, startPoint x: 255, startPoint y: 617, endPoint x: 221, endPoint y: 617, distance: 34.0
click at [221, 617] on div "PVC" at bounding box center [301, 616] width 168 height 17
click at [250, 612] on input "PVC" at bounding box center [301, 616] width 168 height 16
type input "P"
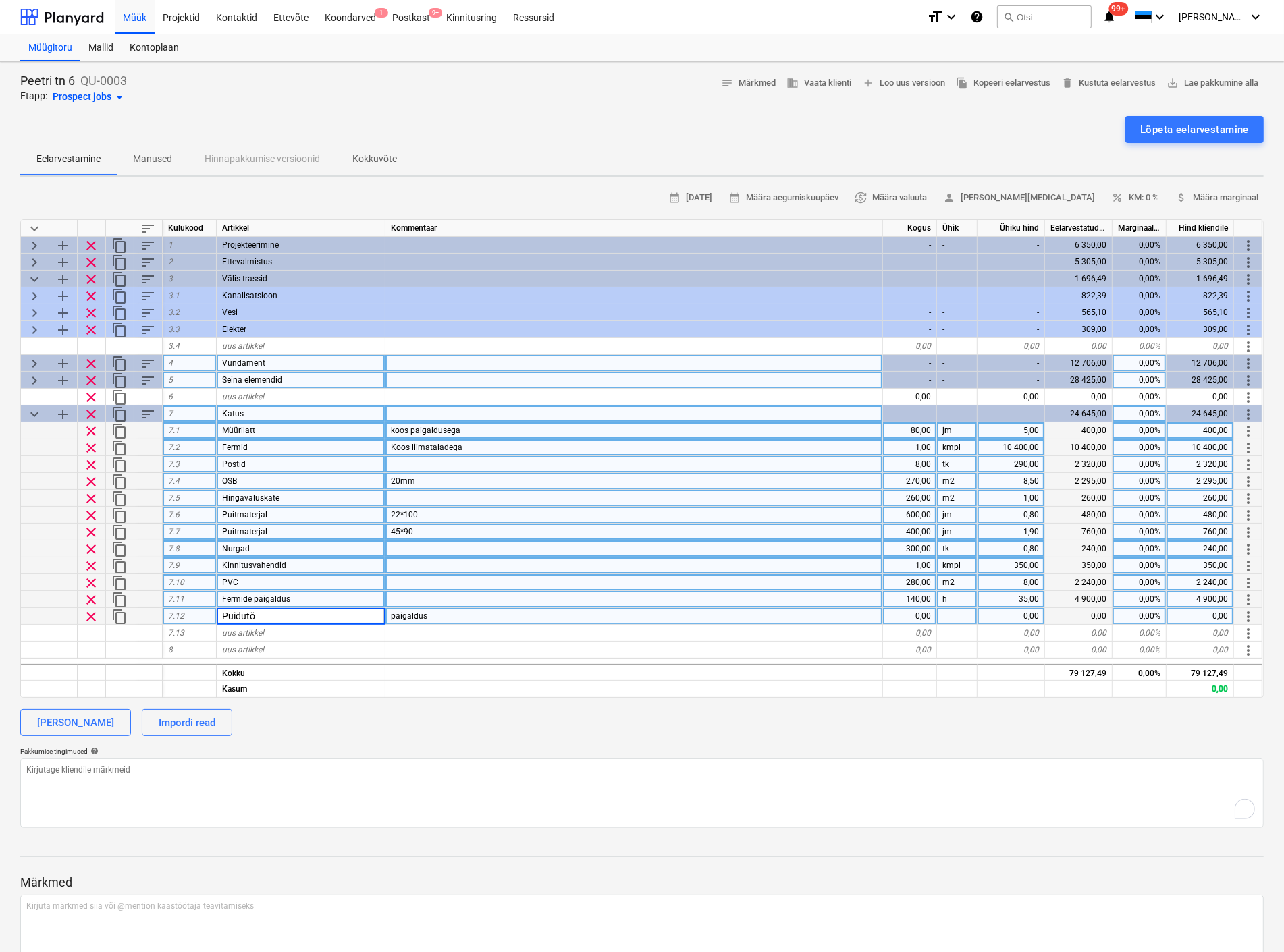
type input "Puidutöö"
type textarea "x"
drag, startPoint x: 429, startPoint y: 612, endPoint x: 381, endPoint y: 622, distance: 49.0
click at [0, 0] on div "clear content_copy 7.12 Puidutöö paigaldus 0,00 0,00 0,00 0,00% 0,00 more_vert" at bounding box center [0, 0] width 0 height 0
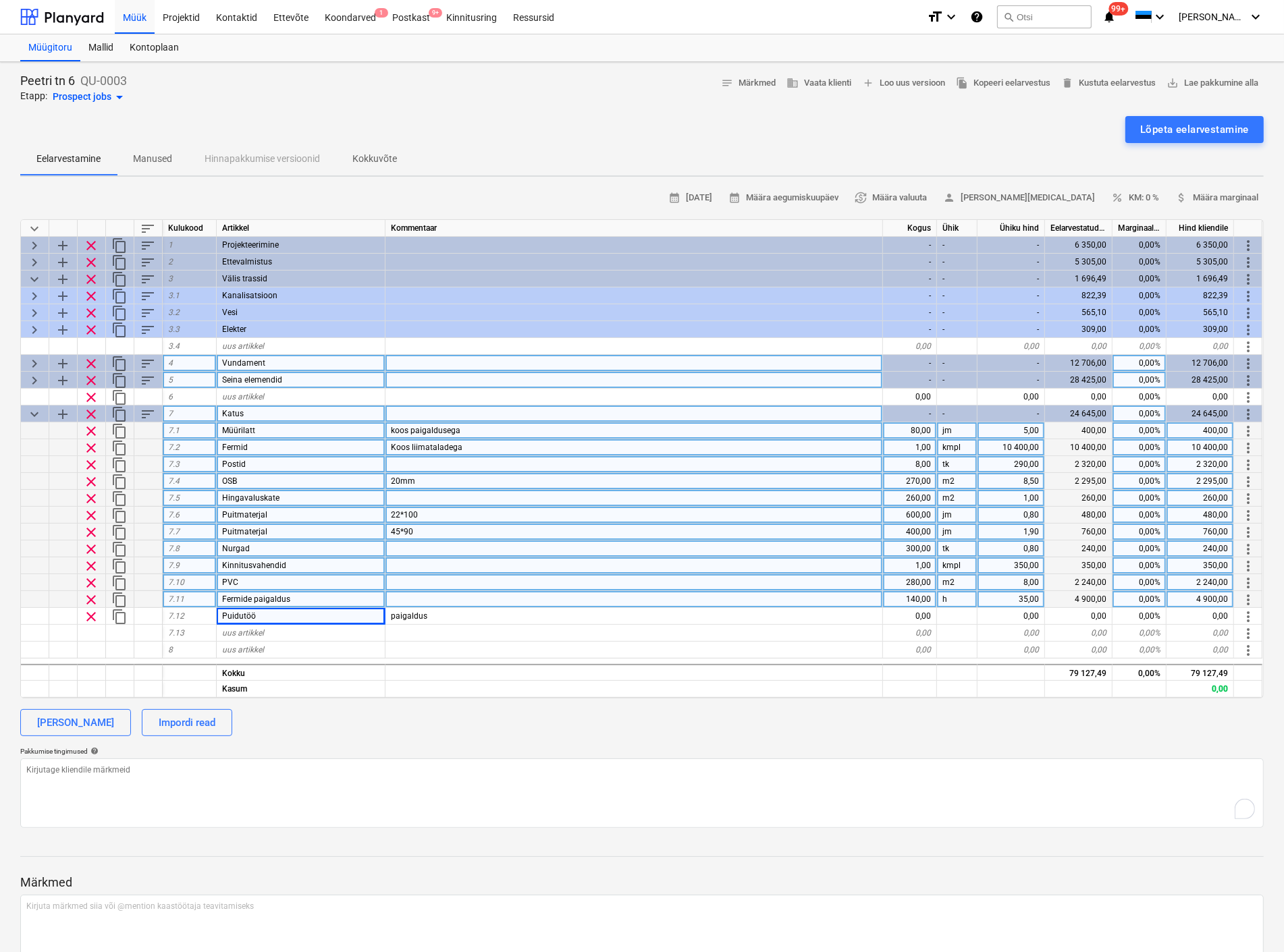
click at [437, 617] on div "paigaldus" at bounding box center [634, 616] width 498 height 17
type input "OSB, parapetid jne"
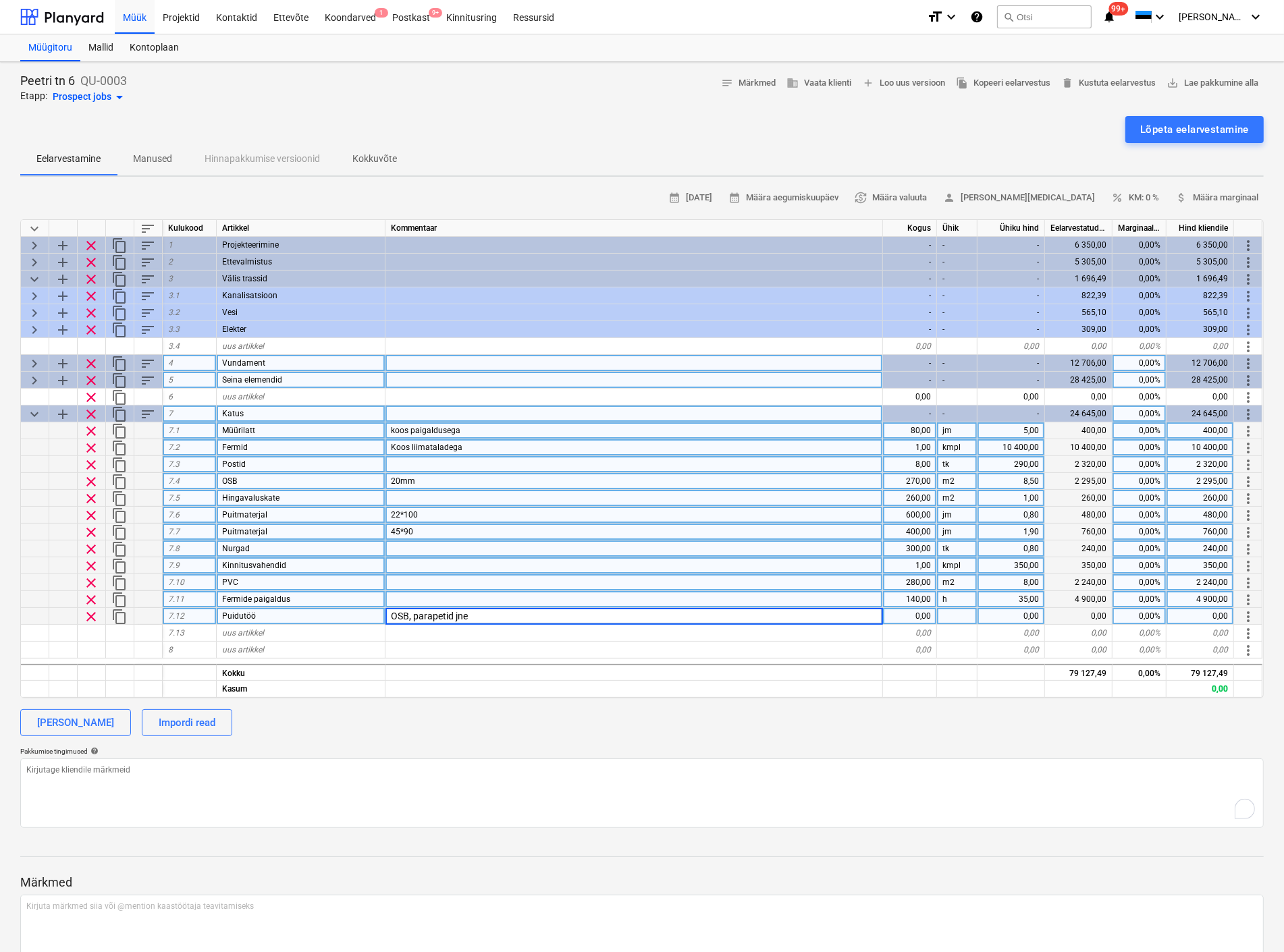
click at [909, 617] on div "0,00" at bounding box center [910, 616] width 54 height 17
type textarea "x"
type input "150"
type textarea "x"
click at [908, 597] on div "140,00" at bounding box center [910, 599] width 54 height 17
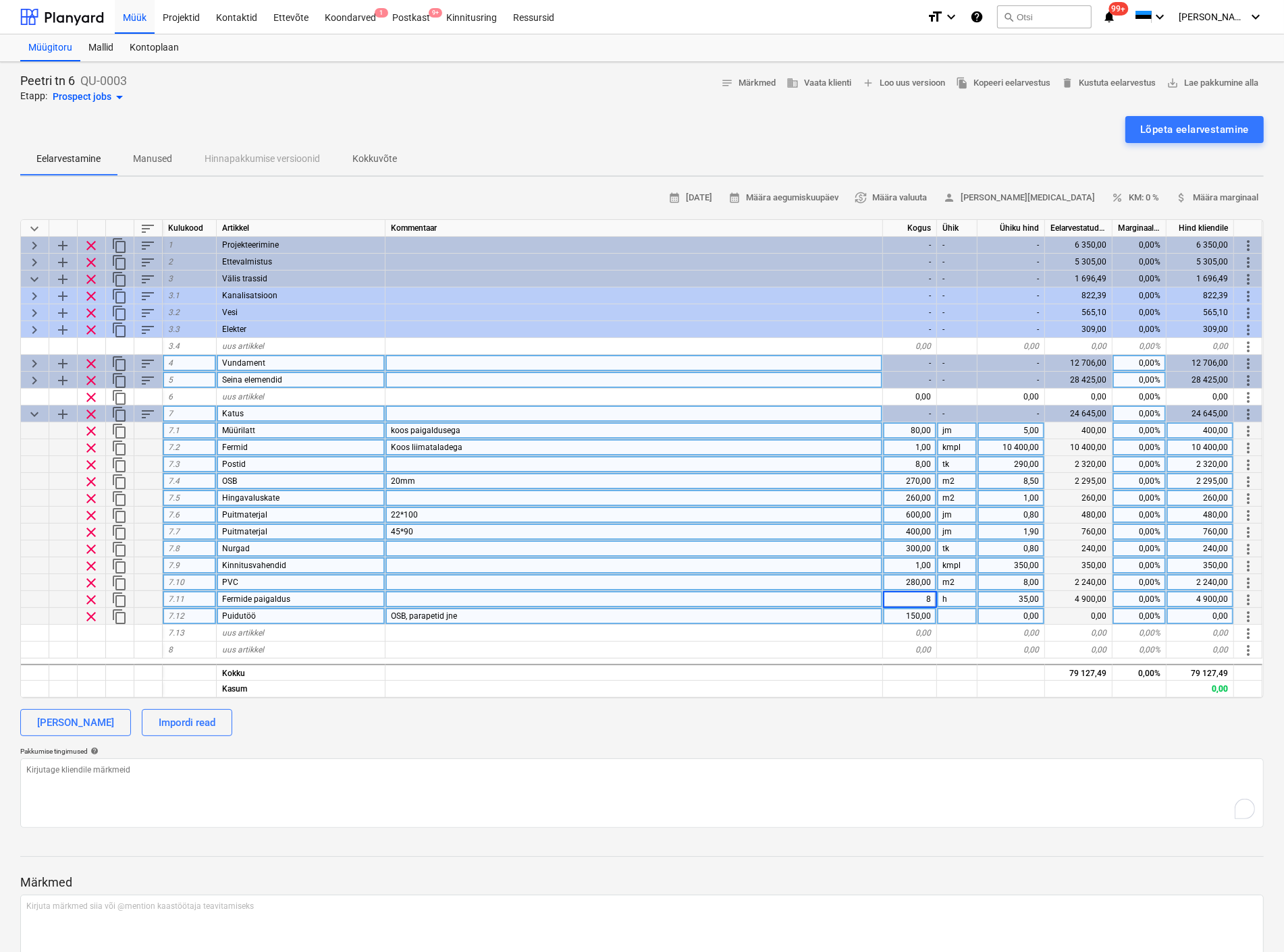
type input "80"
click at [955, 612] on div at bounding box center [957, 616] width 40 height 17
type textarea "x"
click at [918, 597] on div "80,00" at bounding box center [910, 599] width 54 height 17
type input "60"
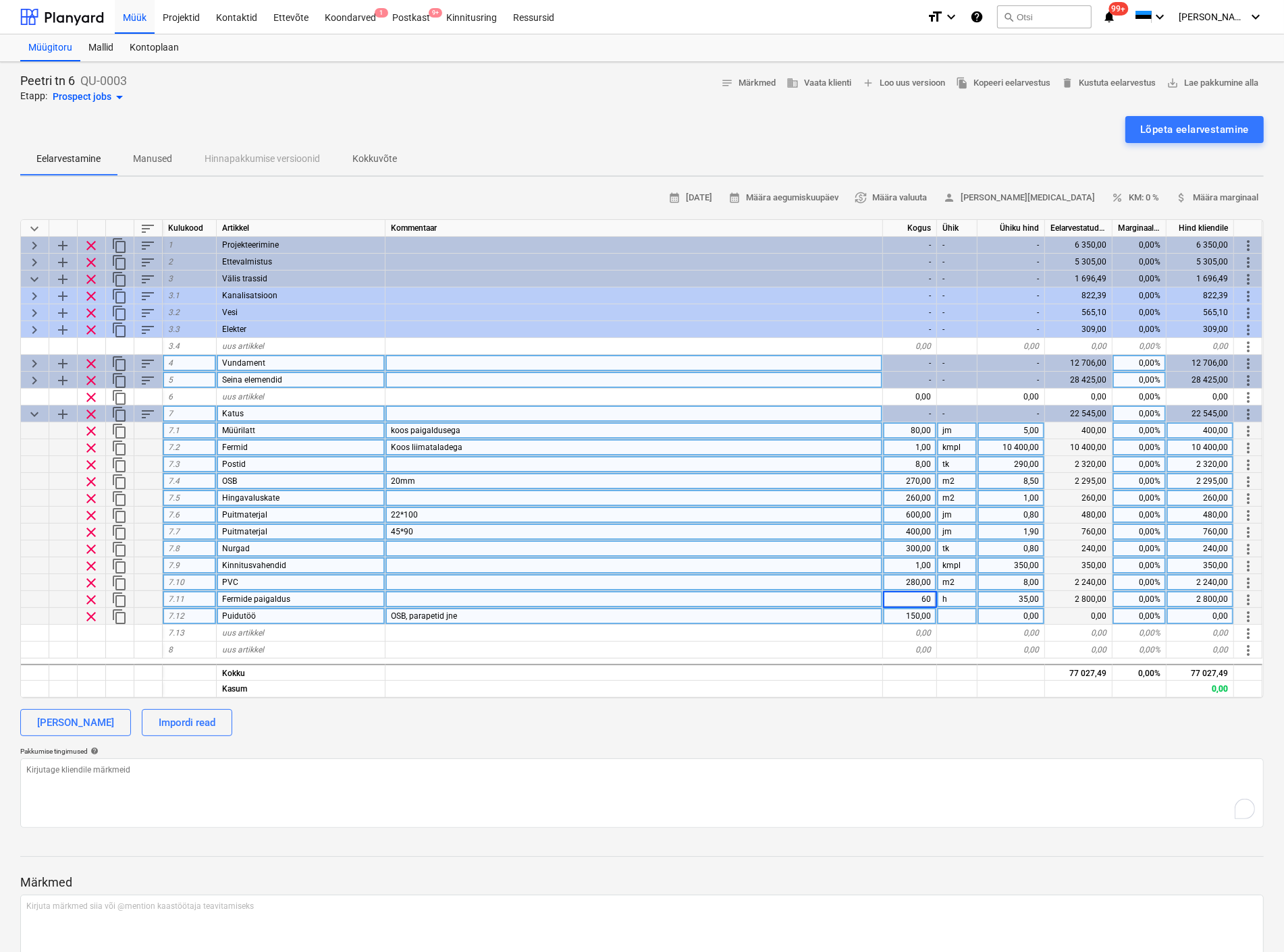
click at [945, 617] on div at bounding box center [957, 616] width 40 height 17
click at [1013, 609] on div "0,00" at bounding box center [1011, 616] width 67 height 17
click at [940, 631] on div at bounding box center [957, 633] width 40 height 17
click at [253, 629] on span "uus artikkel" at bounding box center [242, 632] width 42 height 10
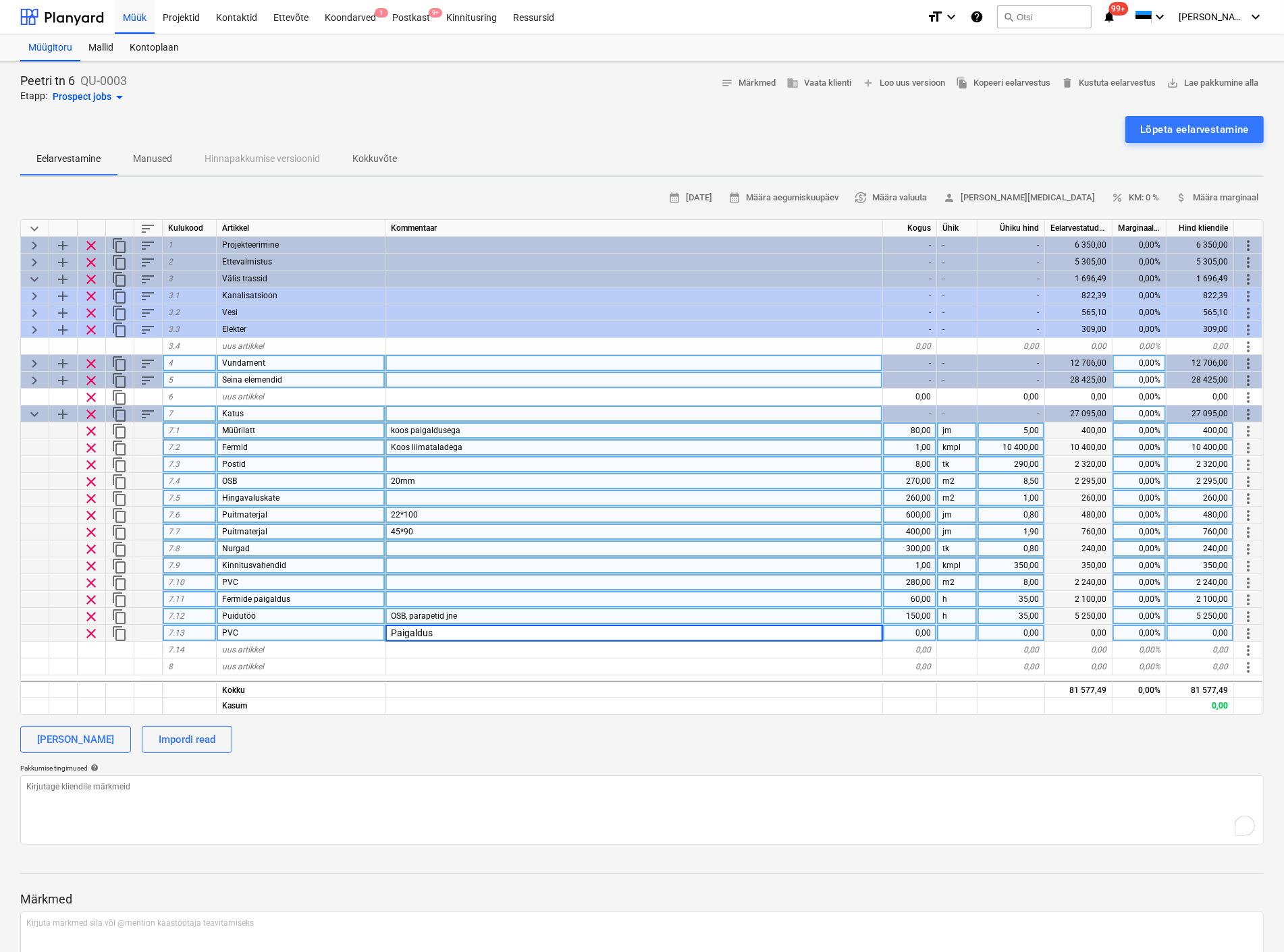
click at [920, 629] on div "0,00" at bounding box center [910, 633] width 54 height 17
click at [758, 668] on div at bounding box center [634, 667] width 498 height 17
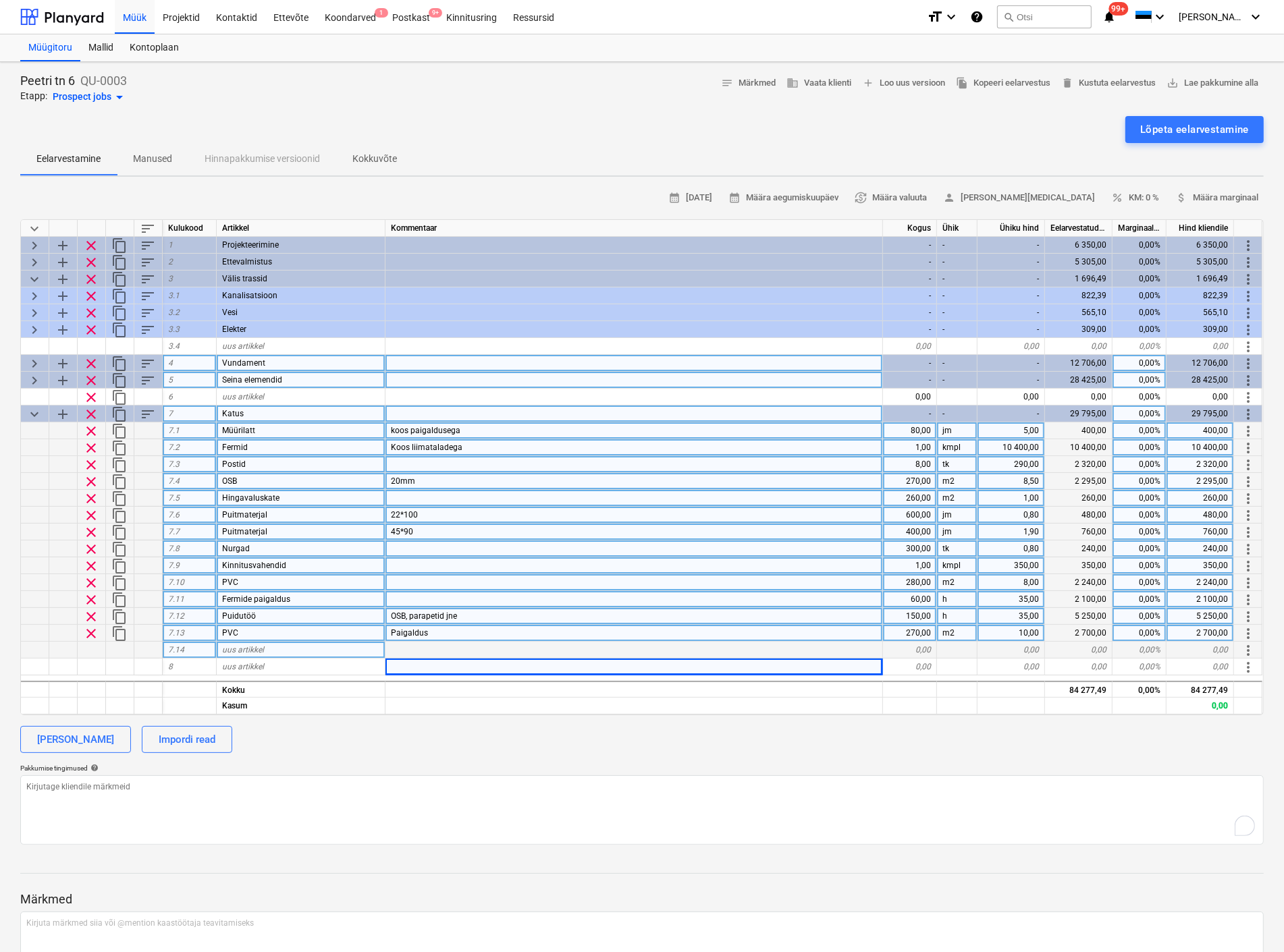
click at [234, 646] on span "uus artikkel" at bounding box center [242, 649] width 42 height 10
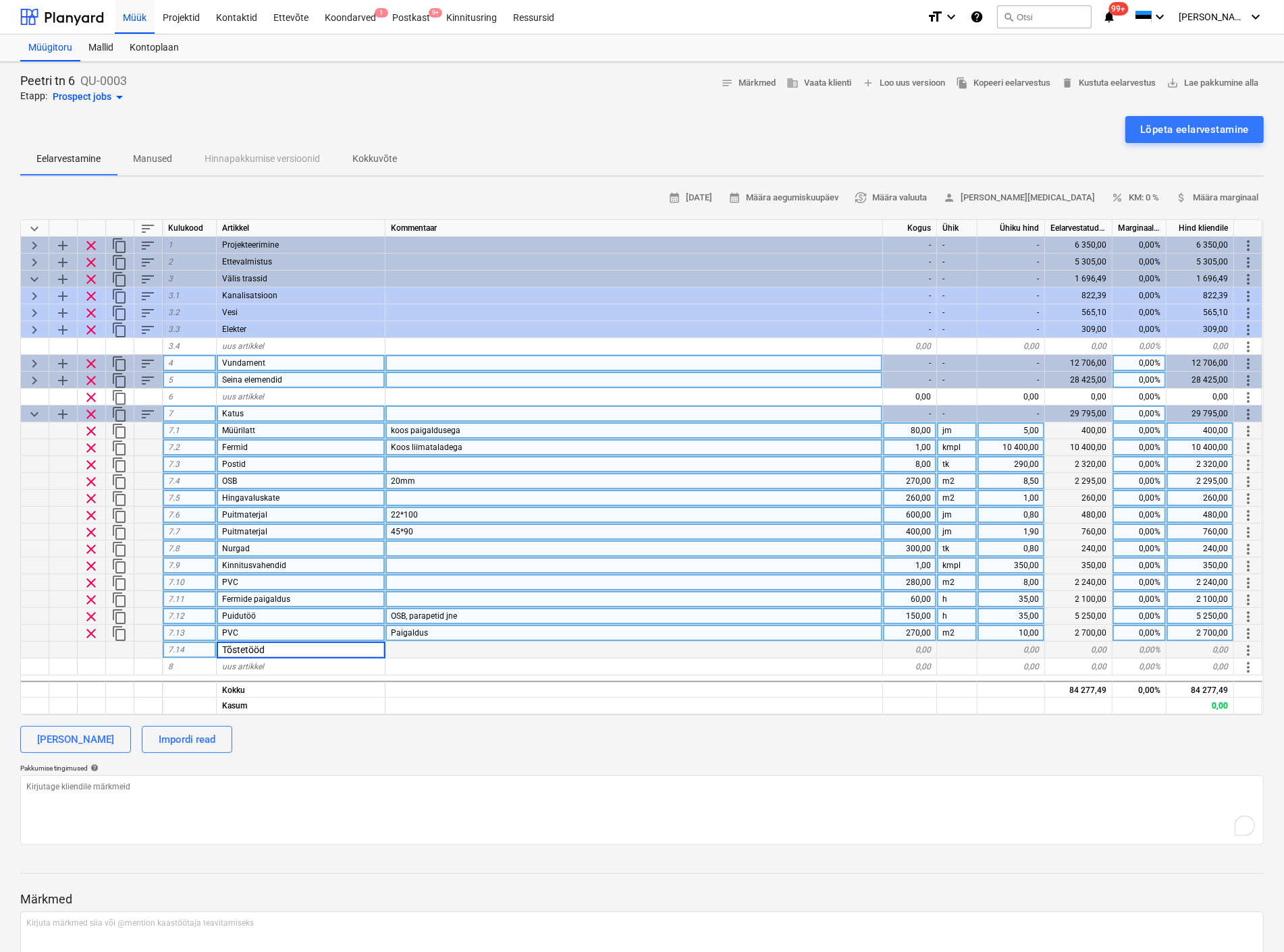
click at [926, 643] on div "0,00" at bounding box center [910, 650] width 54 height 17
click at [923, 645] on div "0,00" at bounding box center [910, 650] width 54 height 17
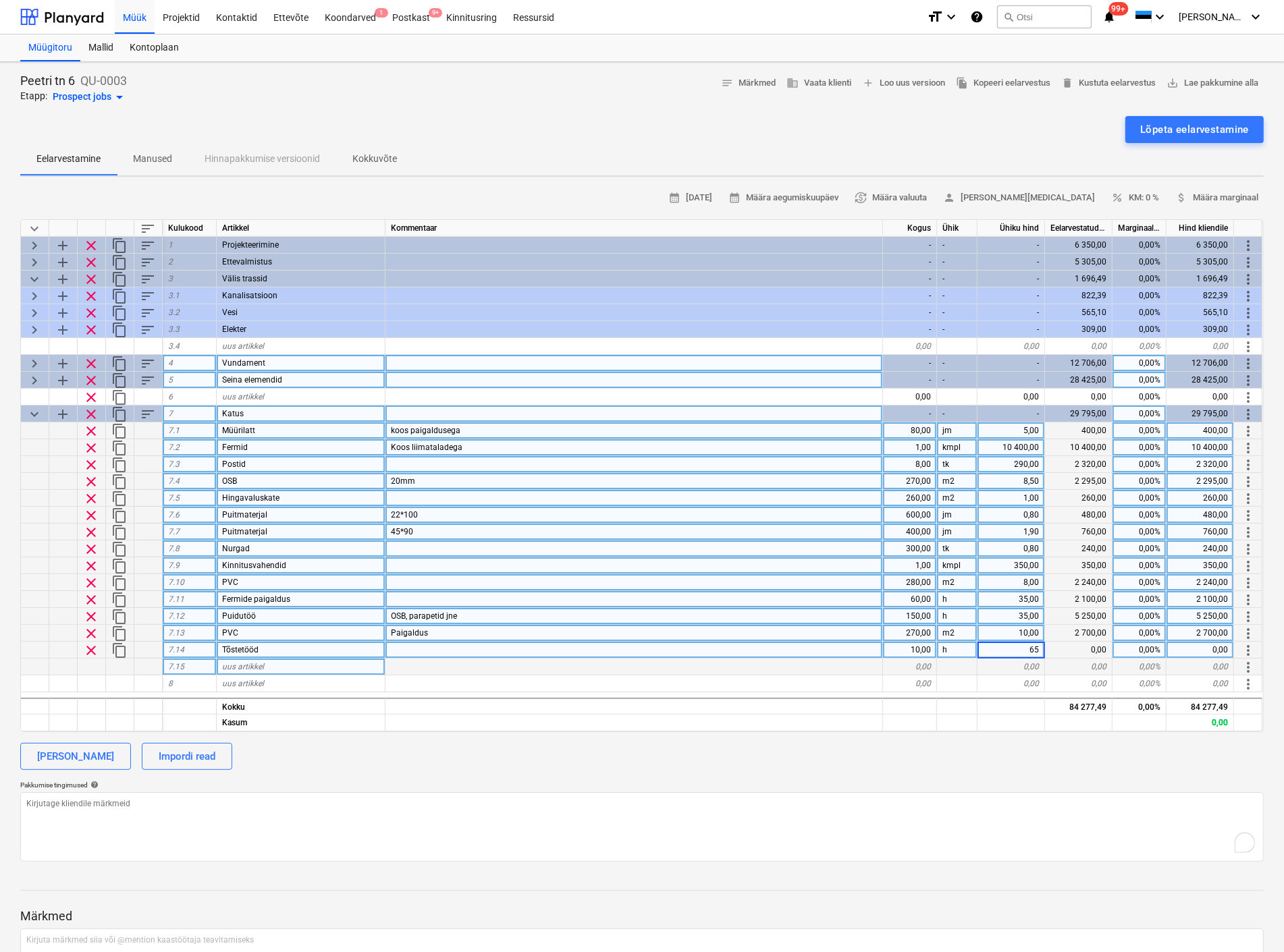
click at [316, 665] on div "uus artikkel" at bounding box center [301, 667] width 168 height 17
click at [909, 661] on div "0,00" at bounding box center [910, 667] width 54 height 17
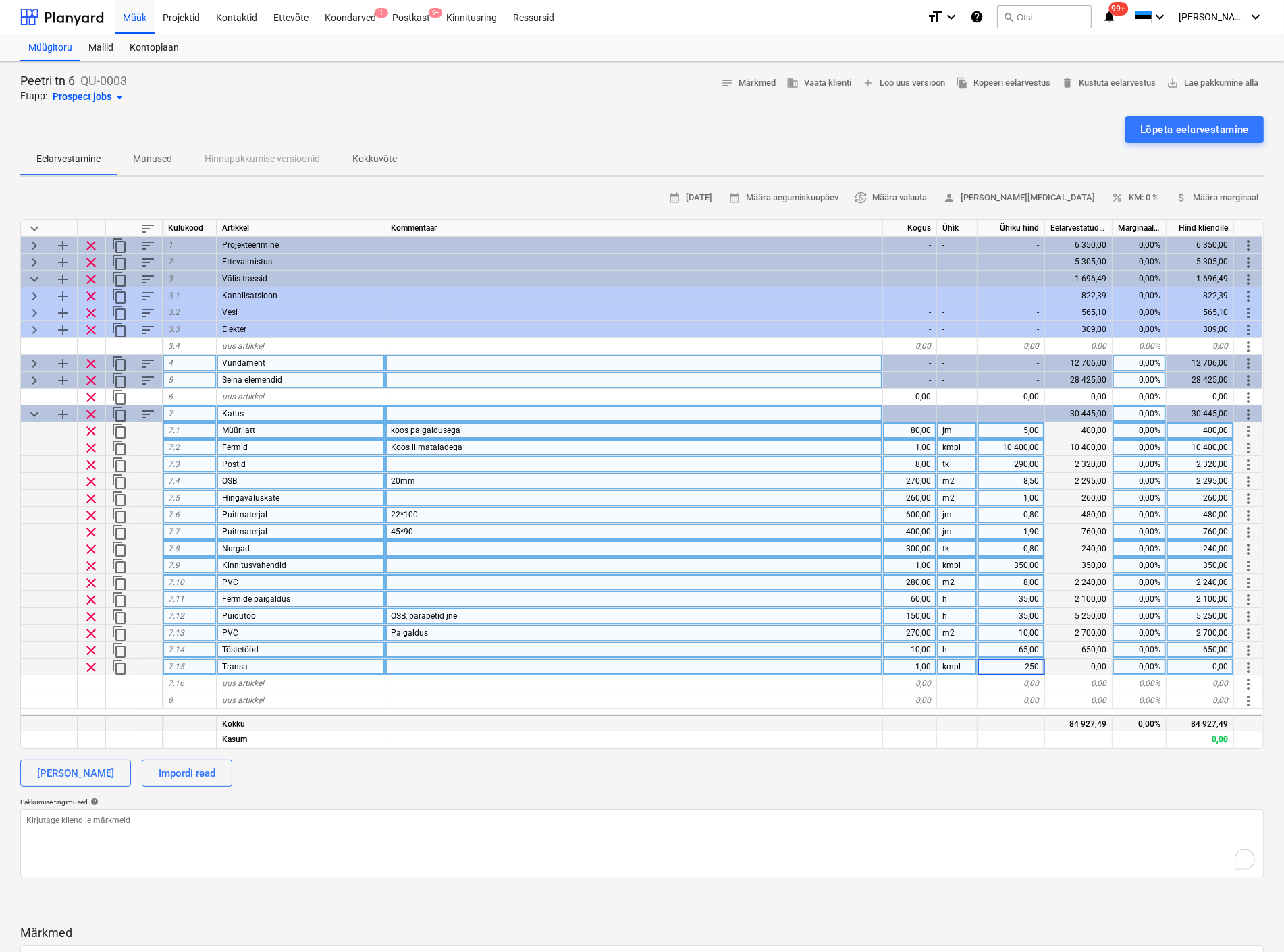
click at [656, 717] on div at bounding box center [634, 722] width 498 height 17
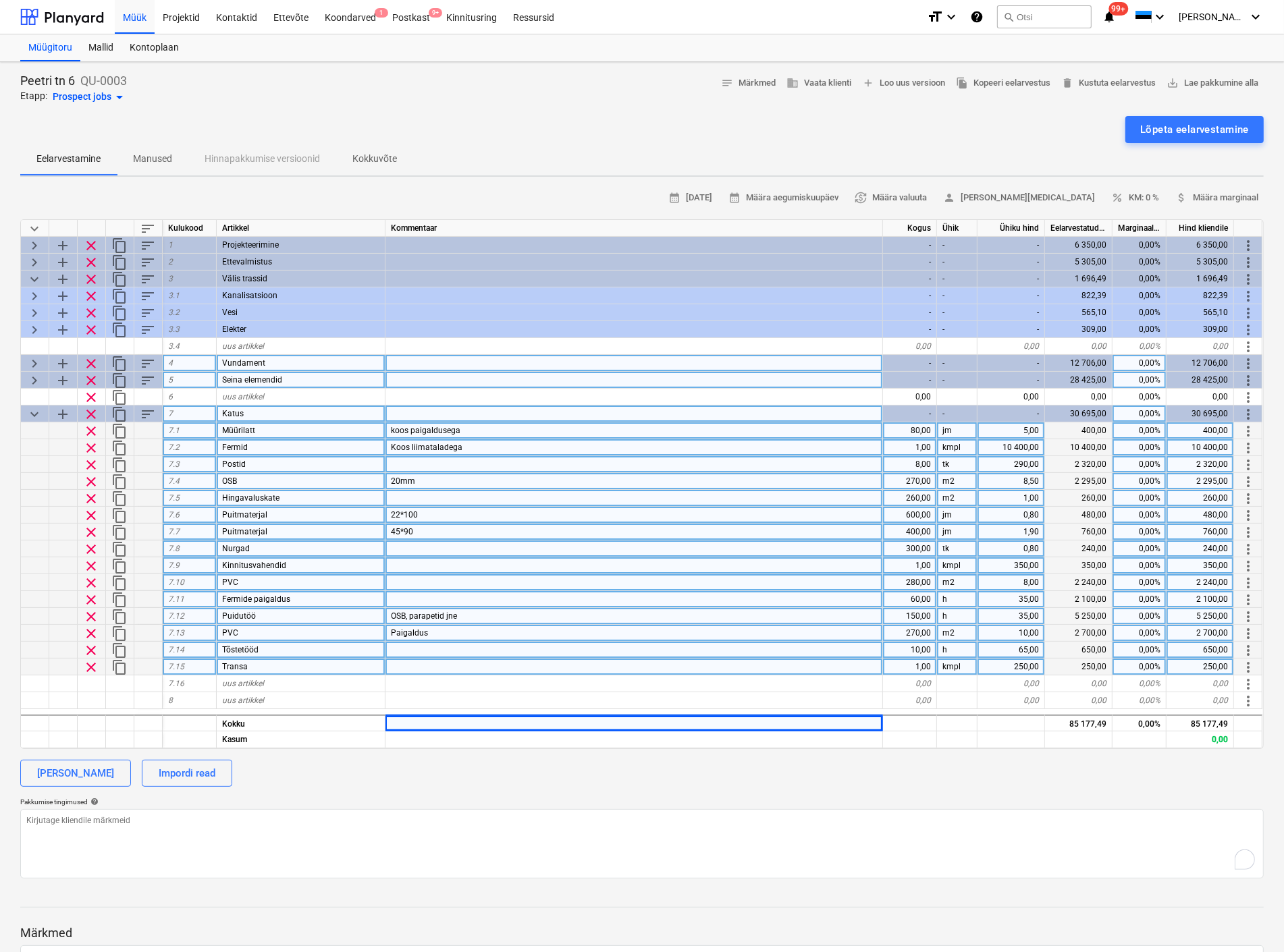
click at [25, 411] on div "keyboard_arrow_down" at bounding box center [35, 413] width 29 height 17
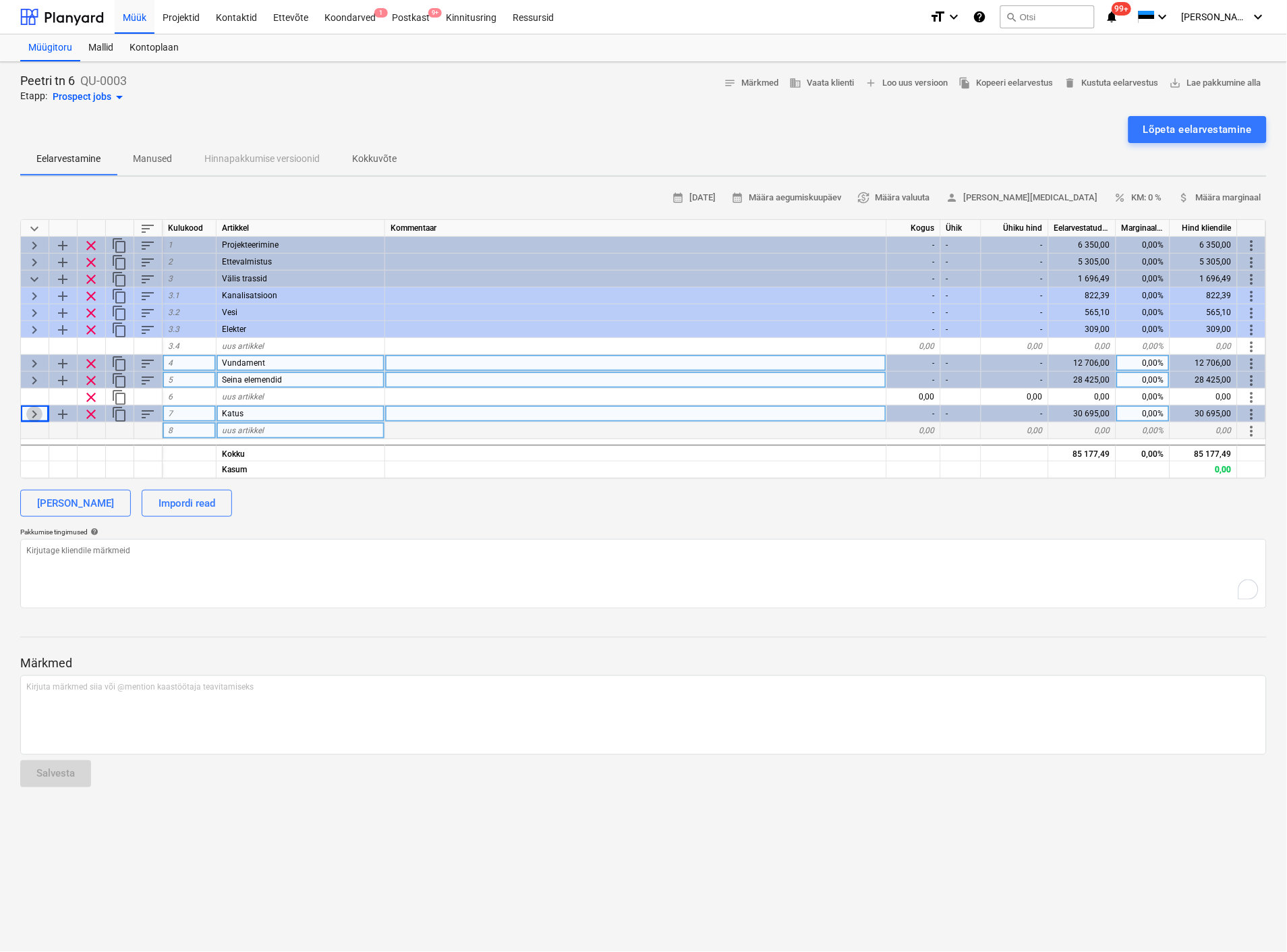
click at [29, 410] on span "keyboard_arrow_right" at bounding box center [34, 414] width 16 height 16
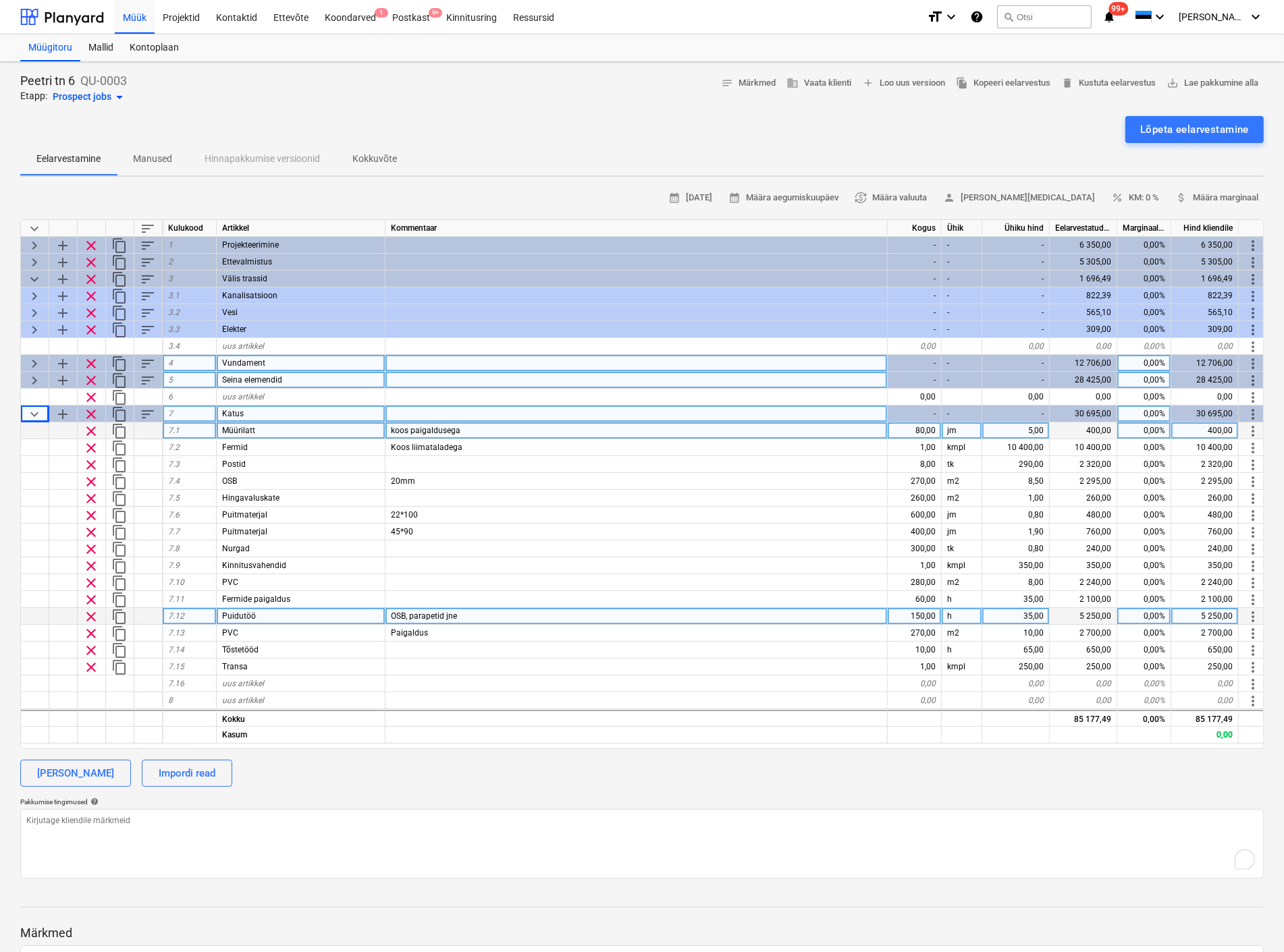
click at [922, 612] on div "150,00" at bounding box center [914, 616] width 54 height 17
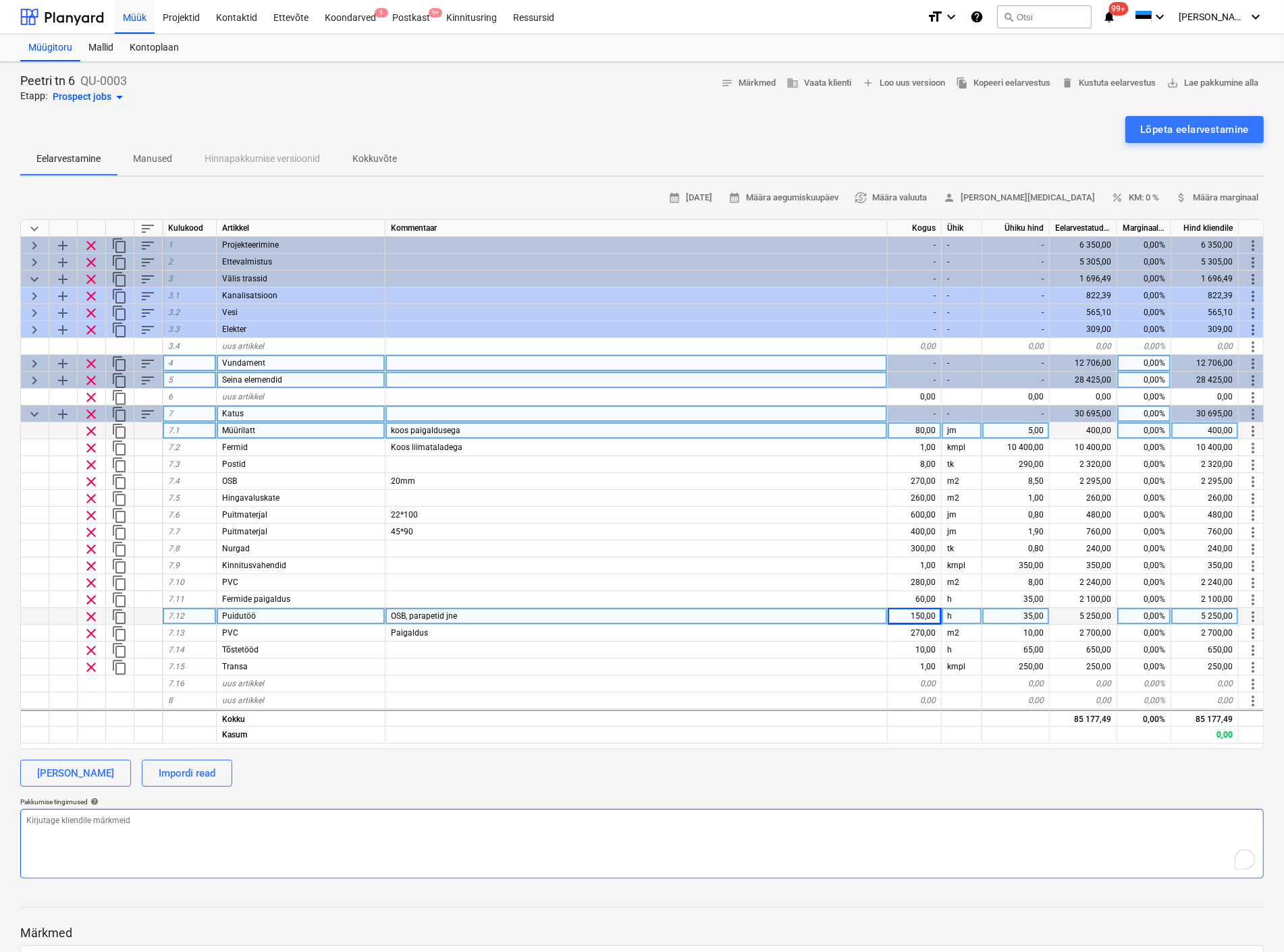
click at [805, 832] on textarea "To enrich screen reader interactions, please activate Accessibility in Grammarl…" at bounding box center [642, 843] width 1243 height 70
click at [34, 411] on span "keyboard_arrow_down" at bounding box center [34, 414] width 16 height 16
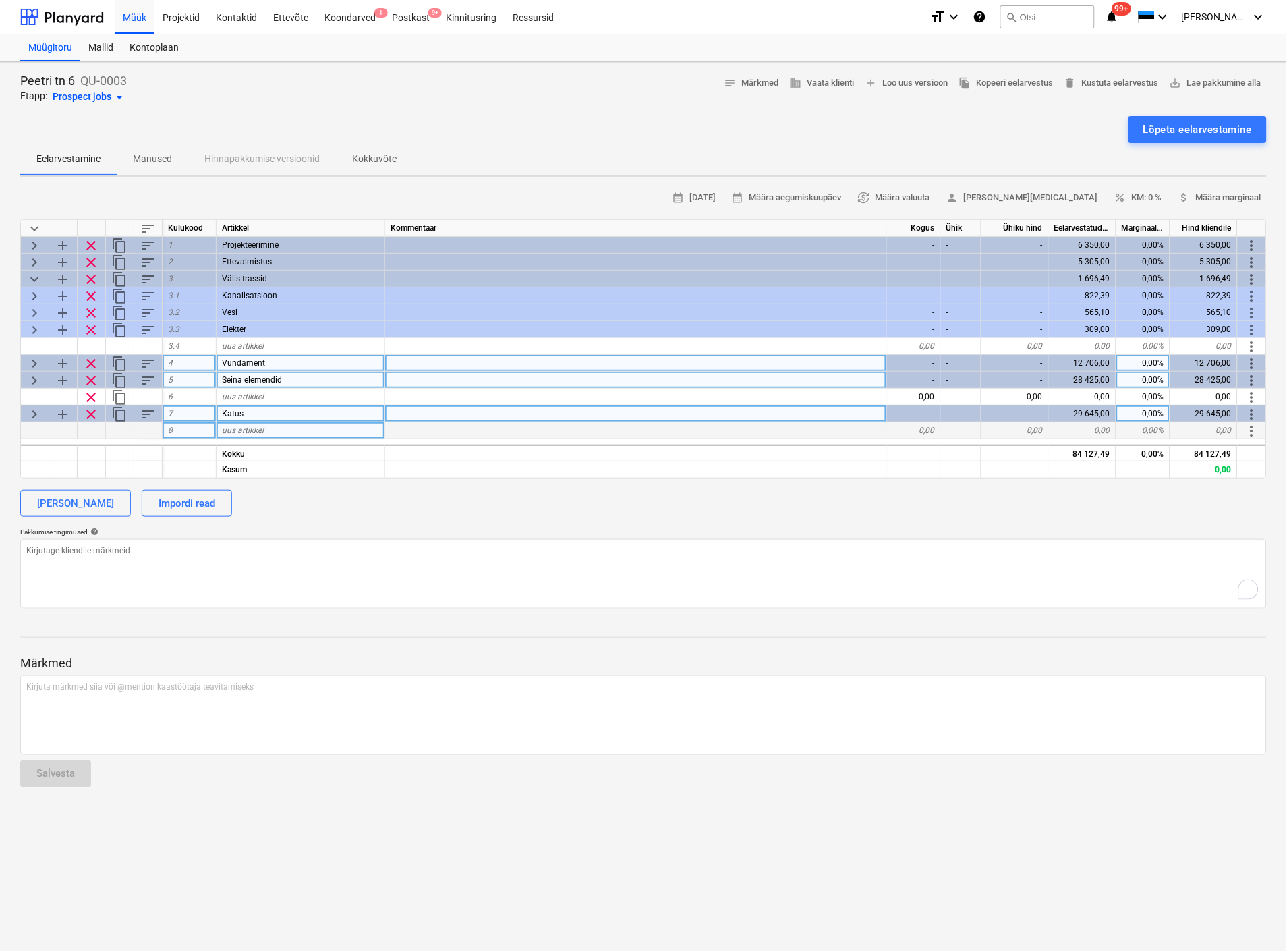
click at [34, 373] on span "keyboard_arrow_right" at bounding box center [34, 381] width 16 height 16
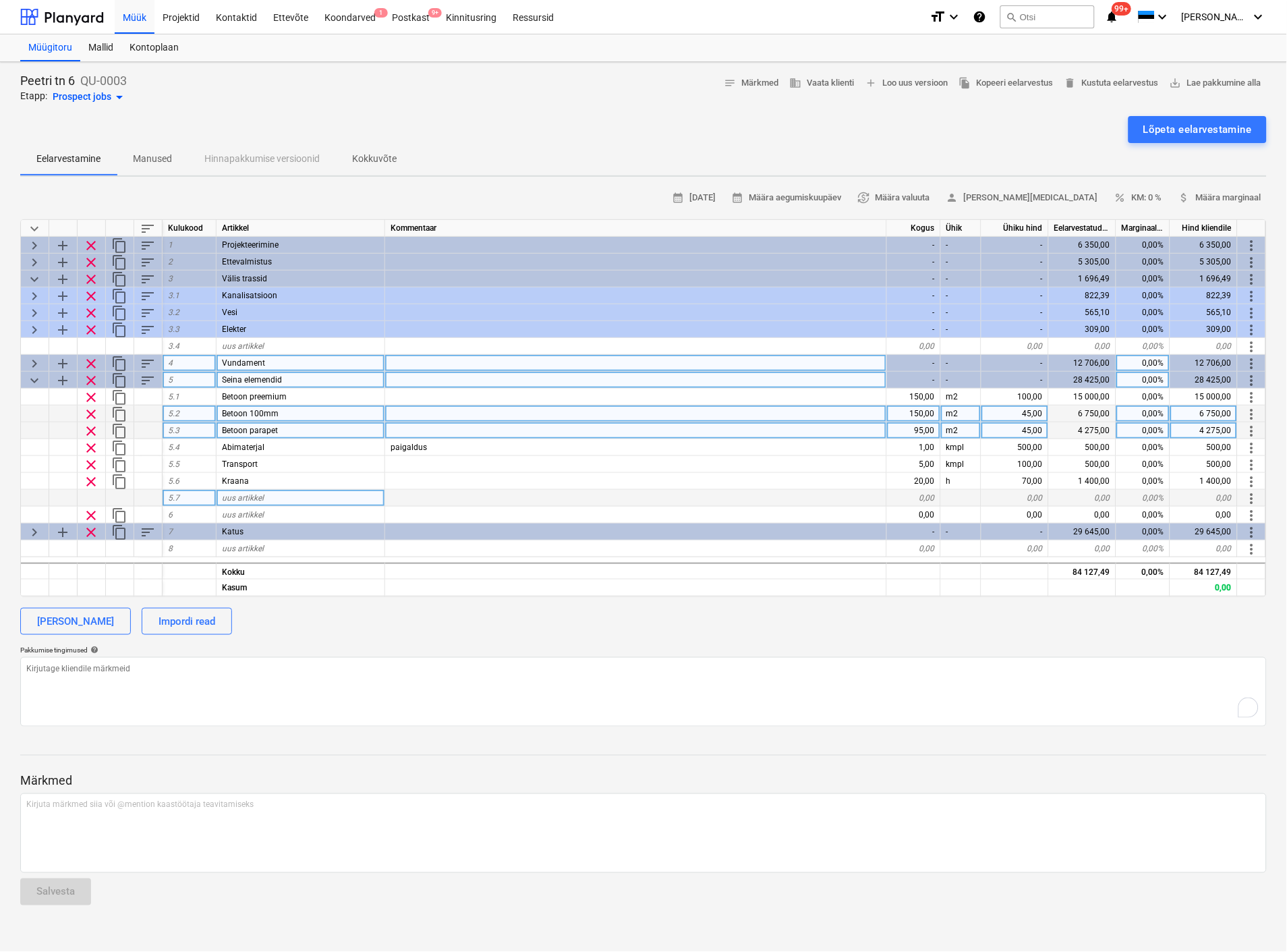
click at [269, 501] on div "uus artikkel" at bounding box center [301, 498] width 168 height 17
drag, startPoint x: 354, startPoint y: 497, endPoint x: 177, endPoint y: 498, distance: 177.0
click at [0, 0] on div "5.7 Seina elementide paigaldus 0,00 0,00 0,00 0,00% 0,00 more_vert" at bounding box center [0, 0] width 0 height 0
click at [921, 494] on div "0,00" at bounding box center [914, 498] width 54 height 17
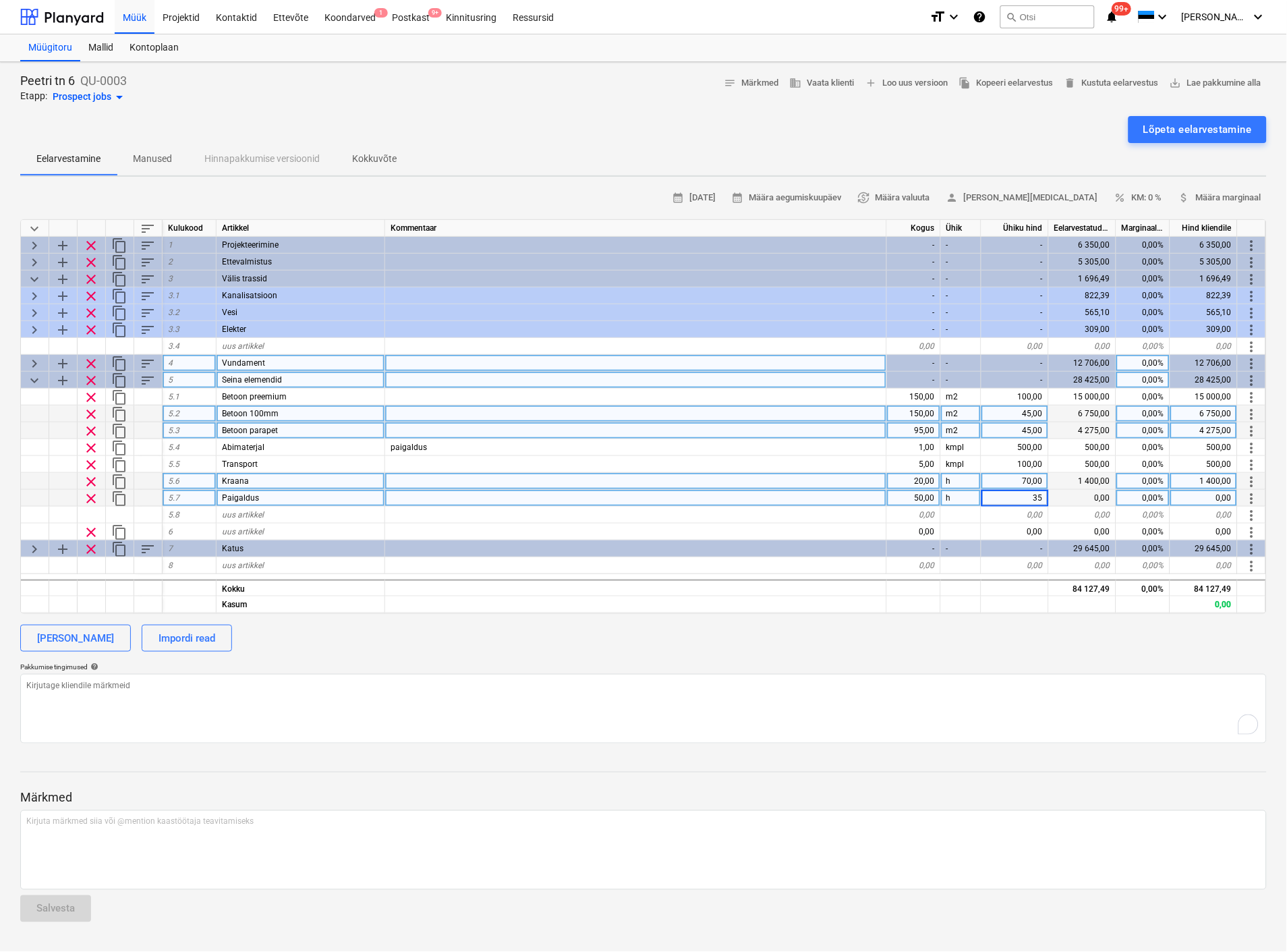
click at [835, 478] on div at bounding box center [636, 481] width 502 height 17
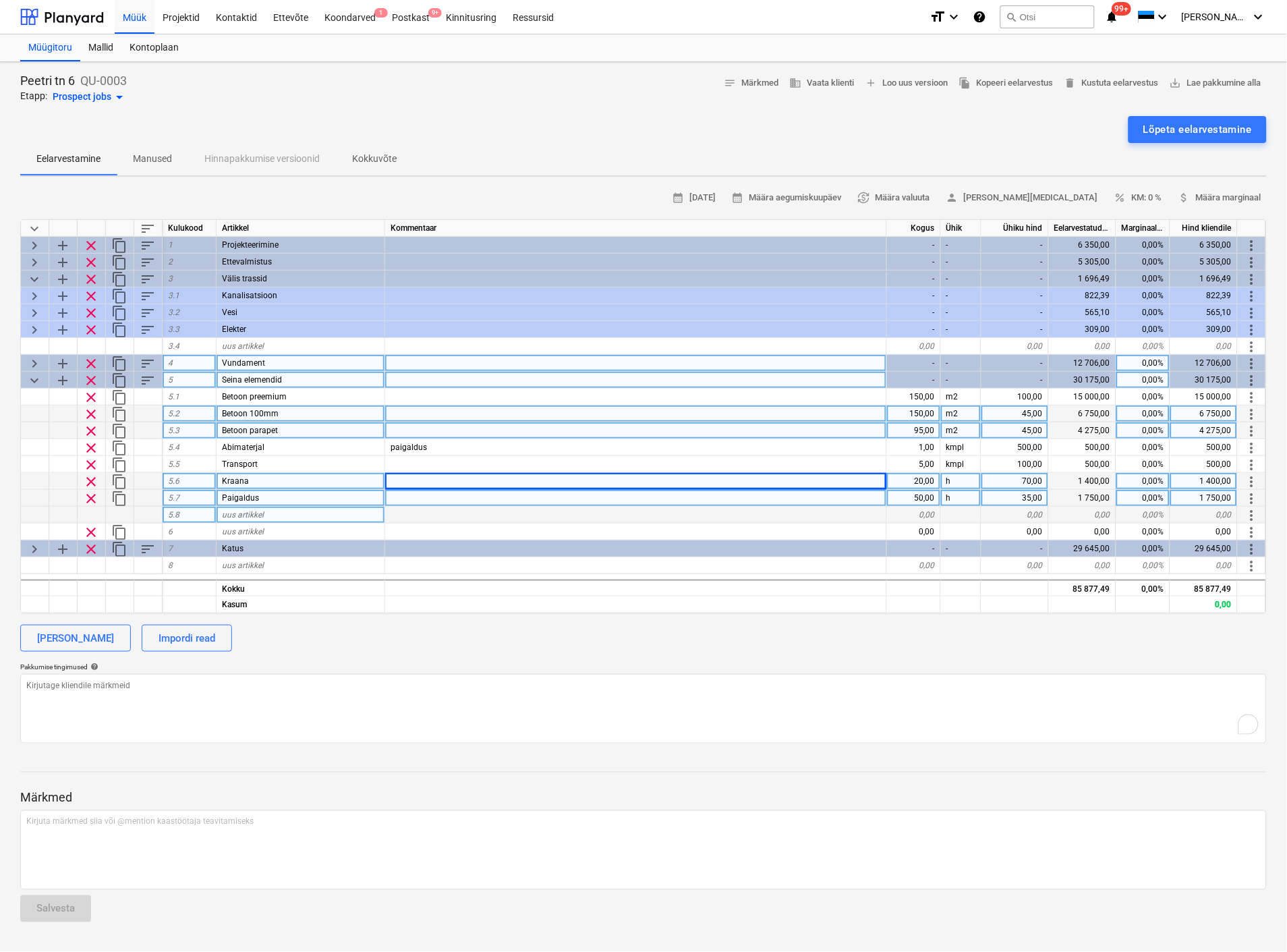
click at [329, 511] on div "uus artikkel" at bounding box center [301, 514] width 168 height 17
click at [926, 511] on div "0,00" at bounding box center [914, 514] width 54 height 17
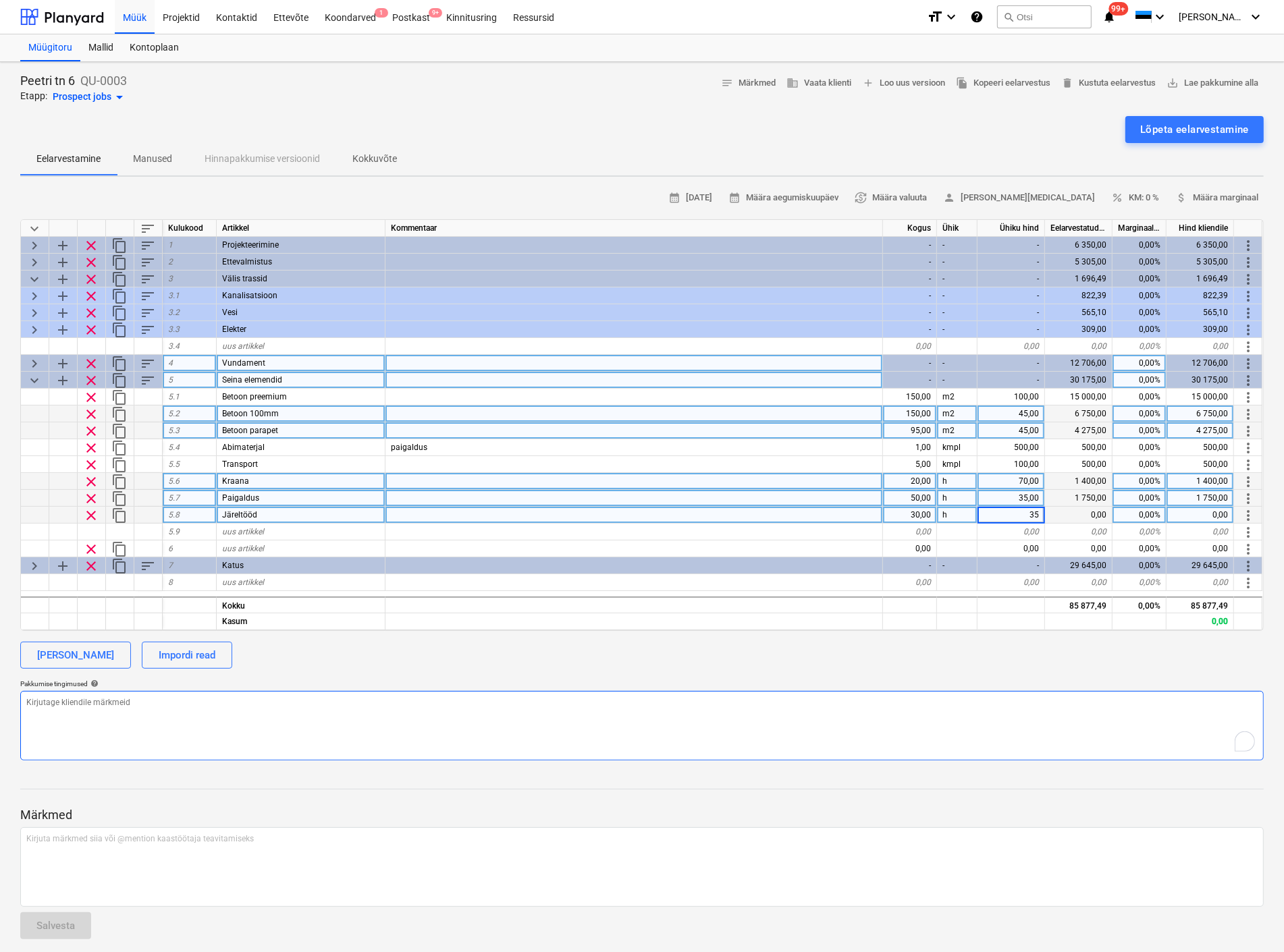
click at [828, 737] on textarea "To enrich screen reader interactions, please activate Accessibility in Grammarl…" at bounding box center [642, 725] width 1243 height 70
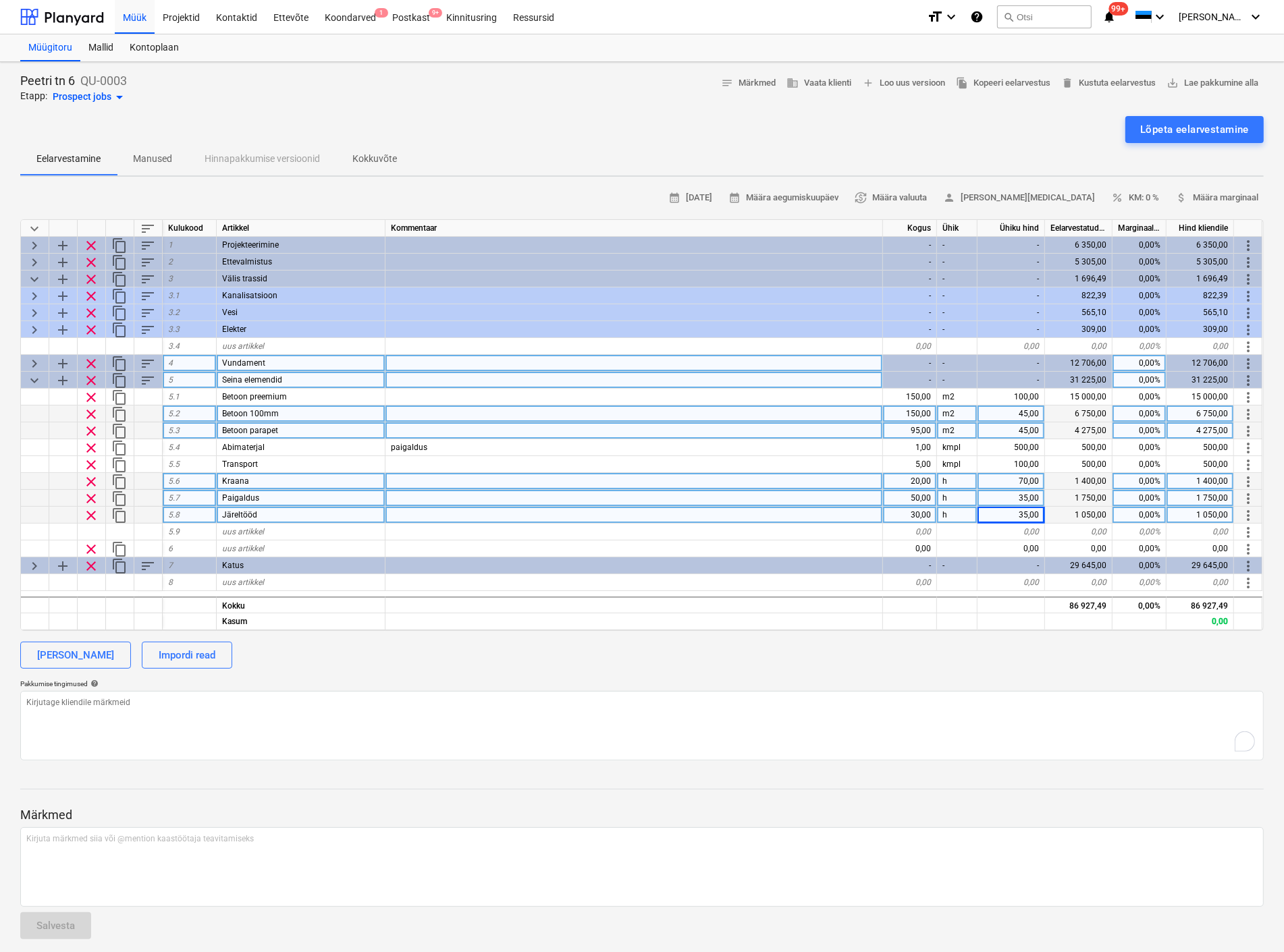
click at [37, 376] on span "keyboard_arrow_down" at bounding box center [34, 381] width 16 height 16
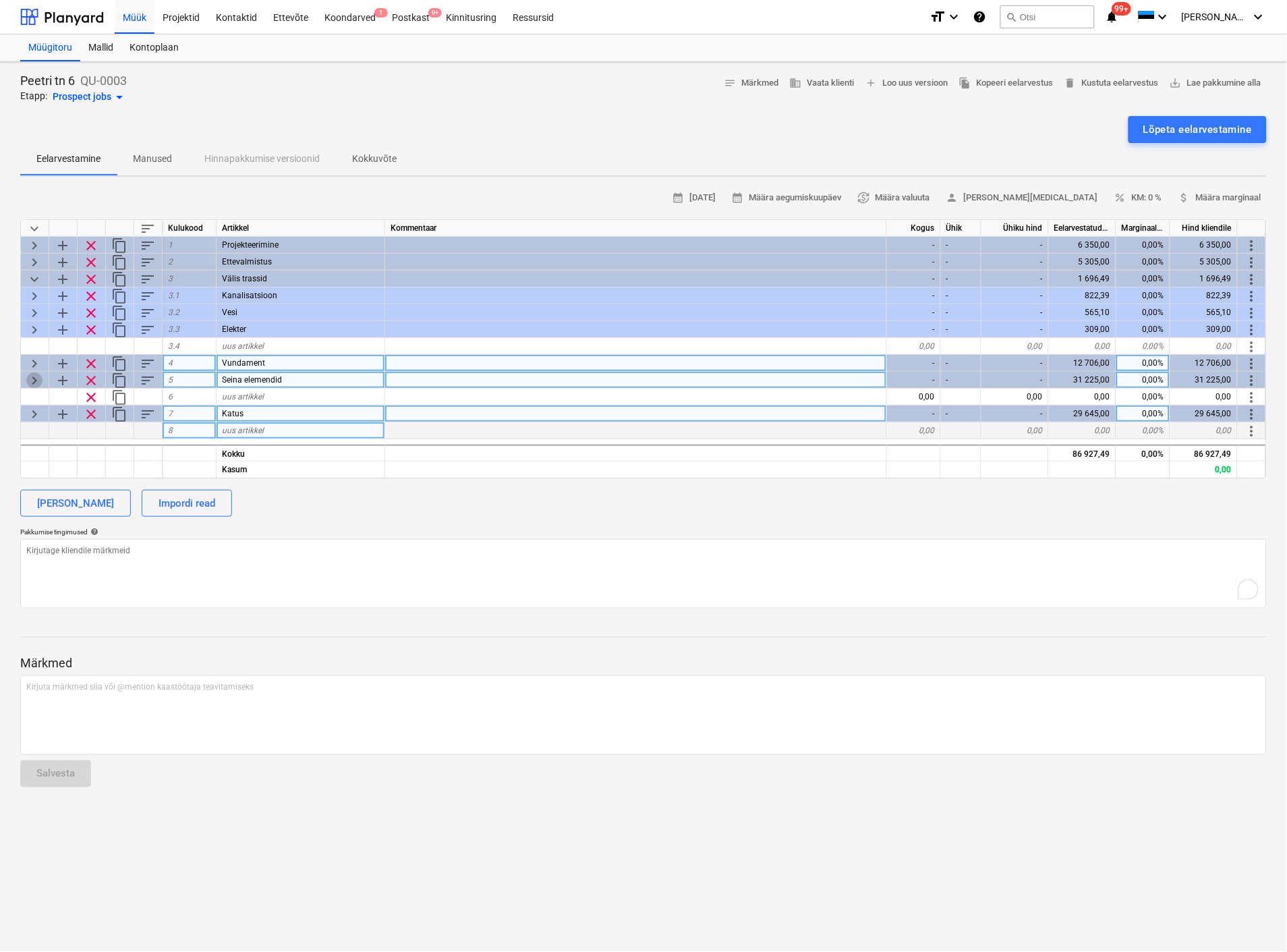
click at [34, 376] on span "keyboard_arrow_right" at bounding box center [34, 381] width 16 height 16
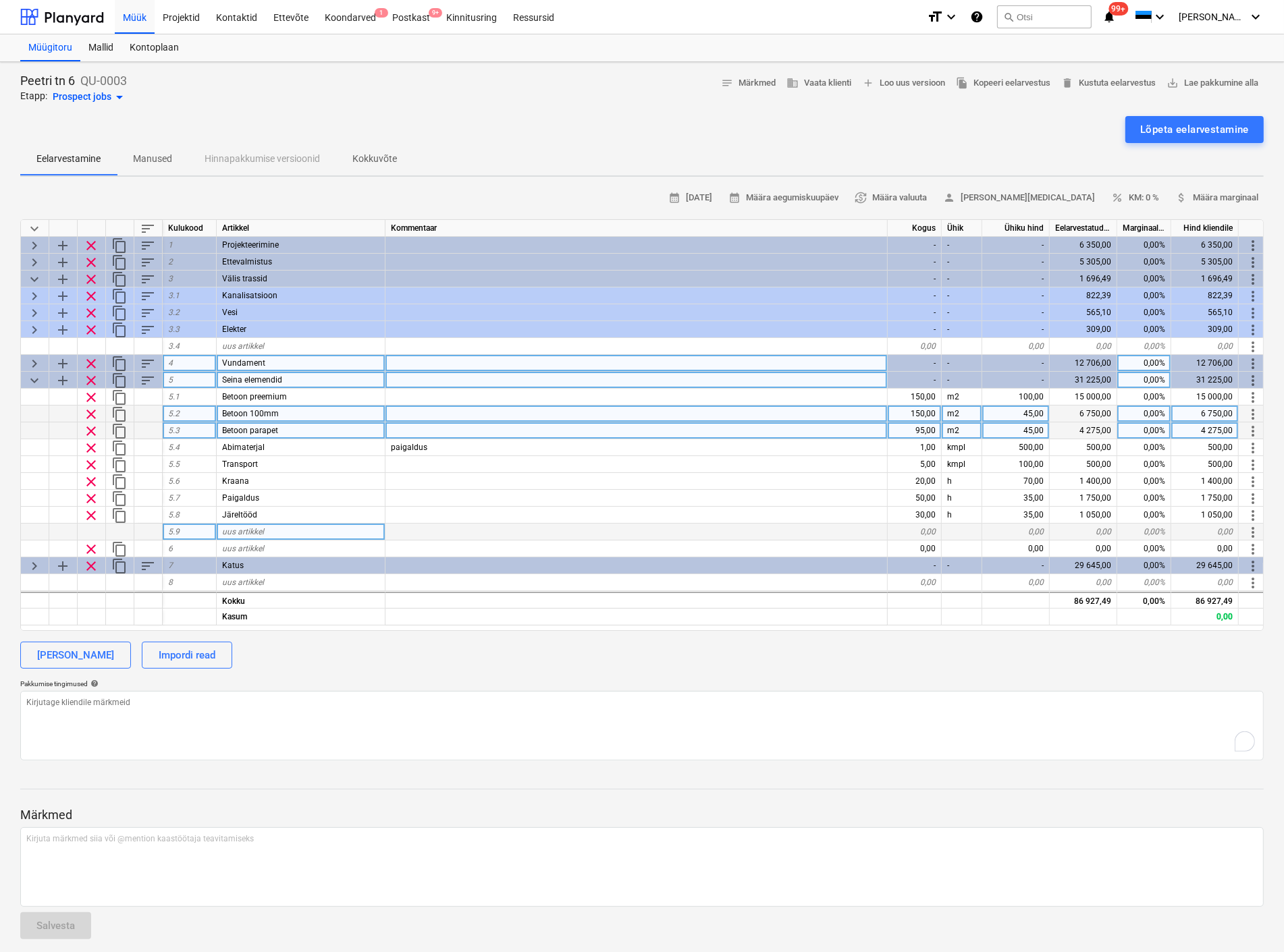
click at [228, 531] on span "uus artikkel" at bounding box center [242, 531] width 42 height 10
click at [922, 525] on div "0,00" at bounding box center [914, 531] width 54 height 17
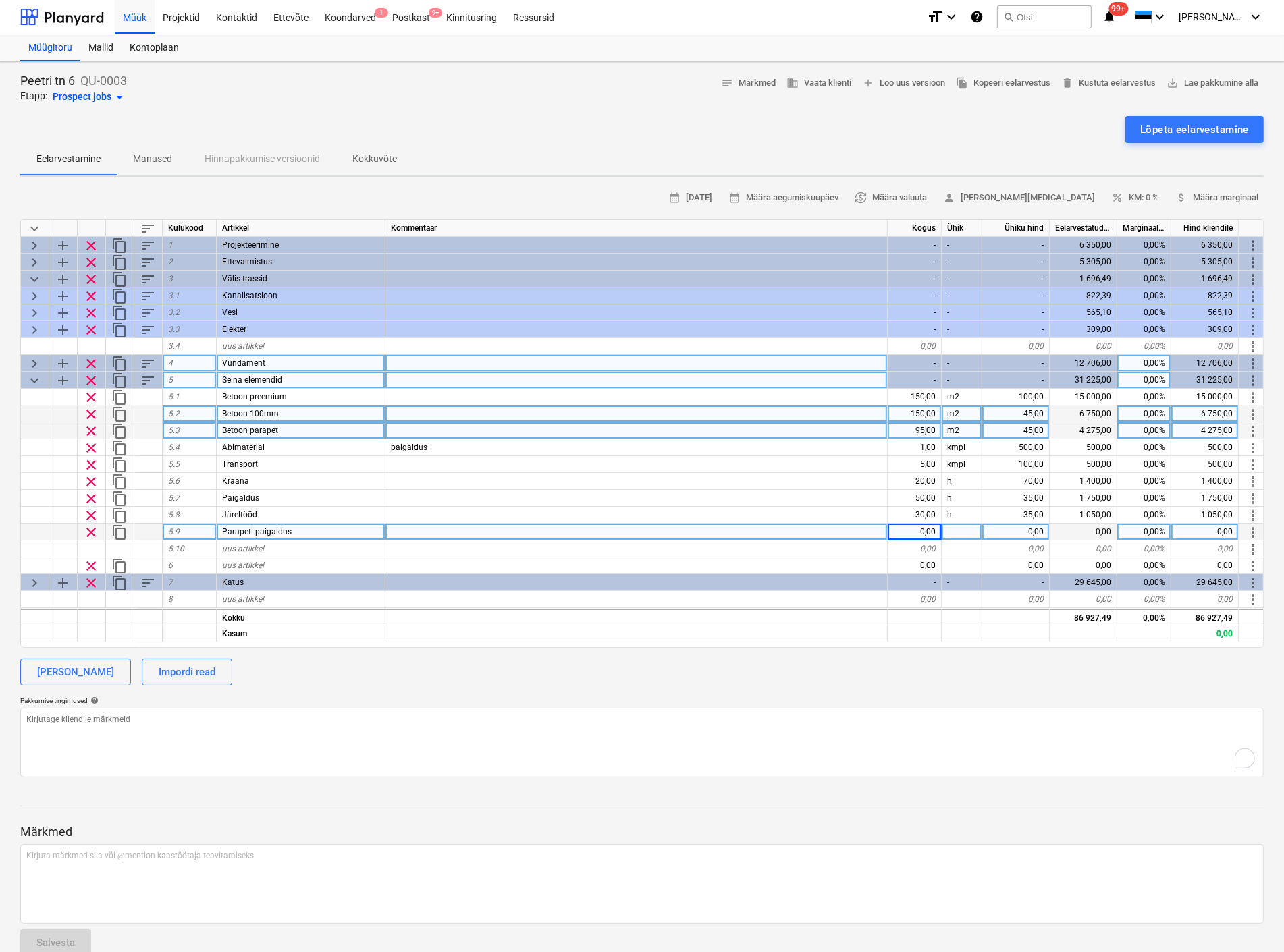
click at [922, 526] on div "0,00" at bounding box center [914, 531] width 54 height 17
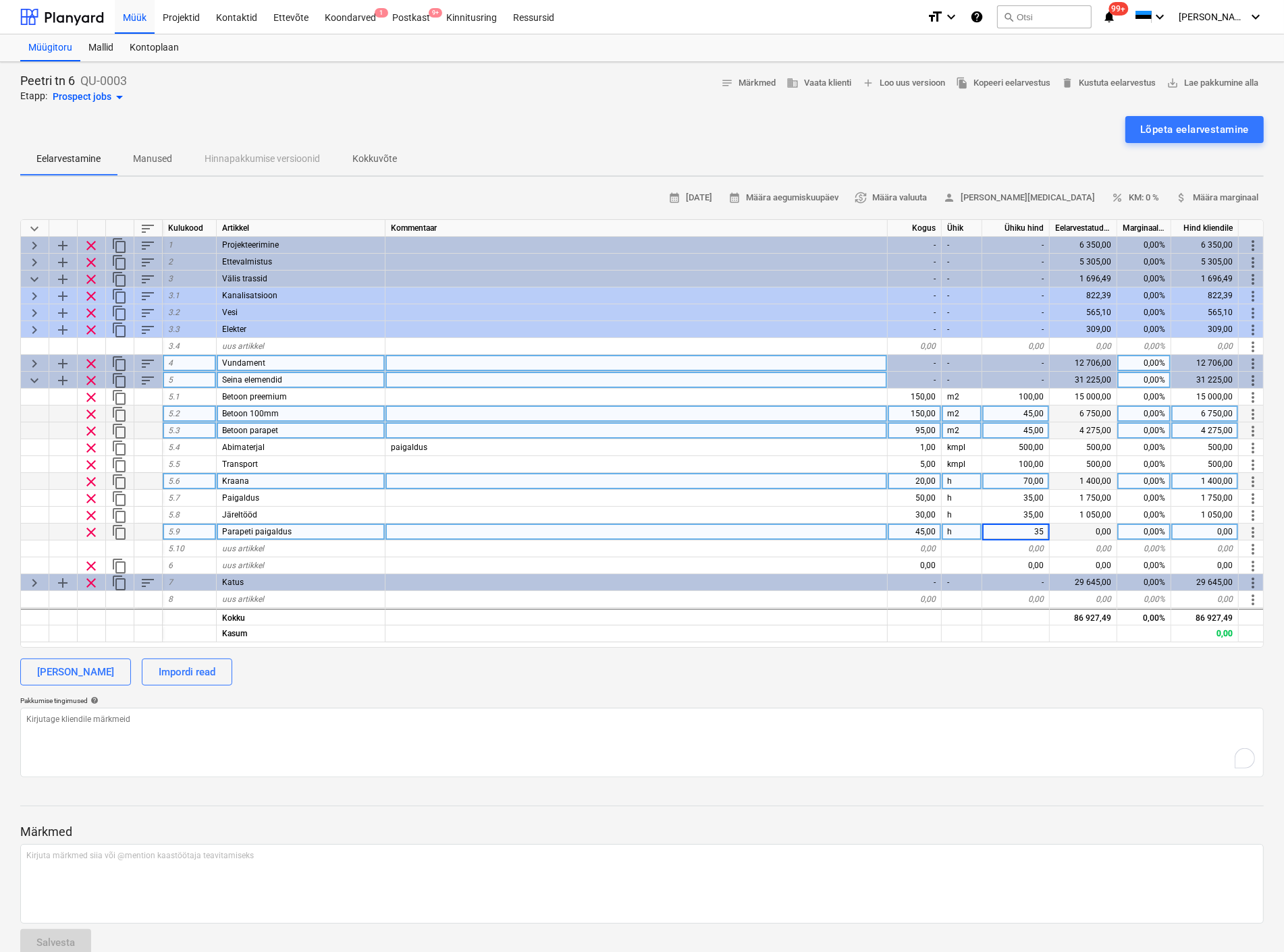
click at [755, 476] on div at bounding box center [636, 481] width 502 height 17
click at [920, 532] on div "45,00" at bounding box center [914, 531] width 54 height 17
click at [921, 532] on input "45" at bounding box center [914, 531] width 53 height 16
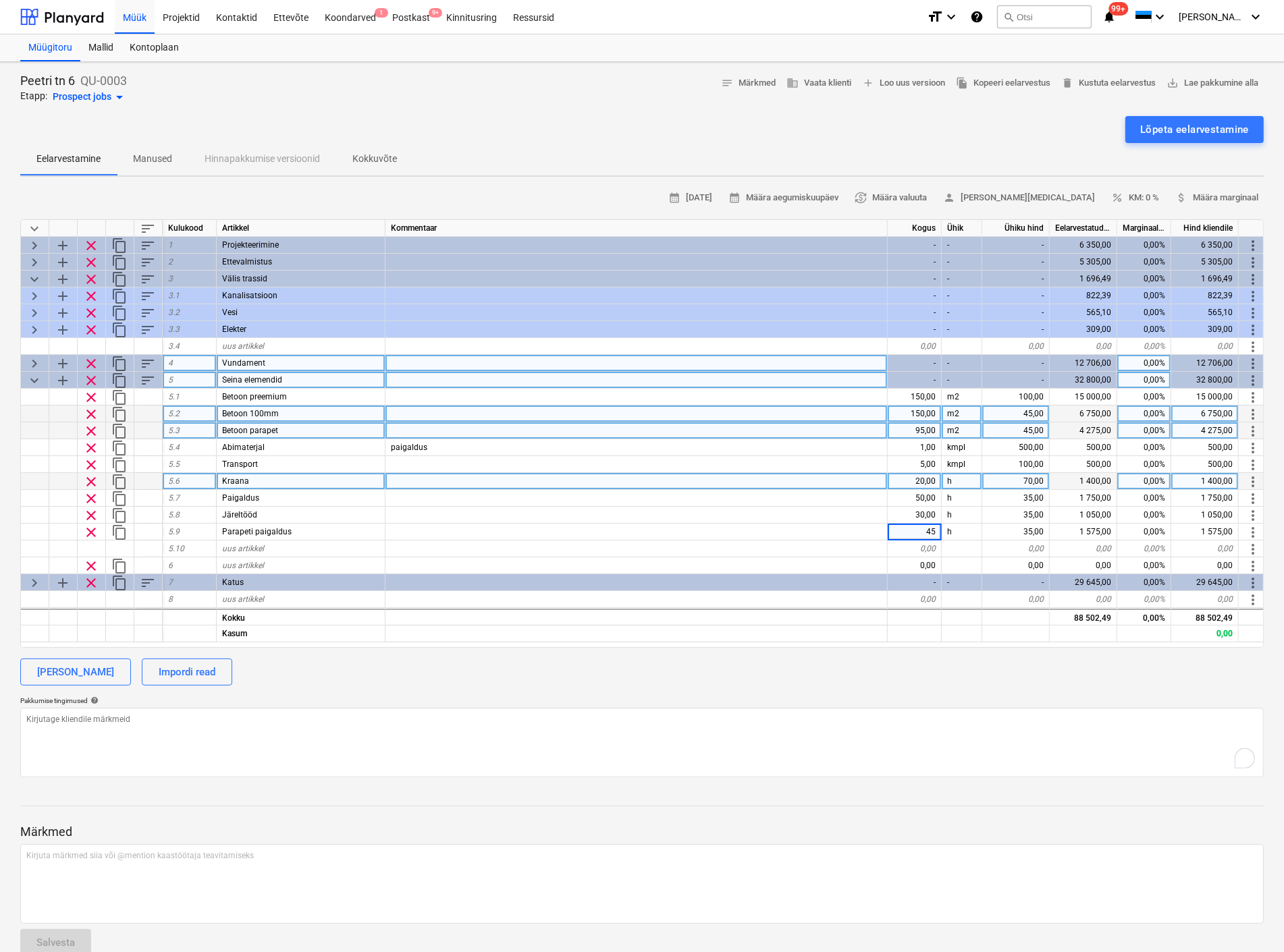
click at [29, 381] on span "keyboard_arrow_down" at bounding box center [34, 381] width 16 height 16
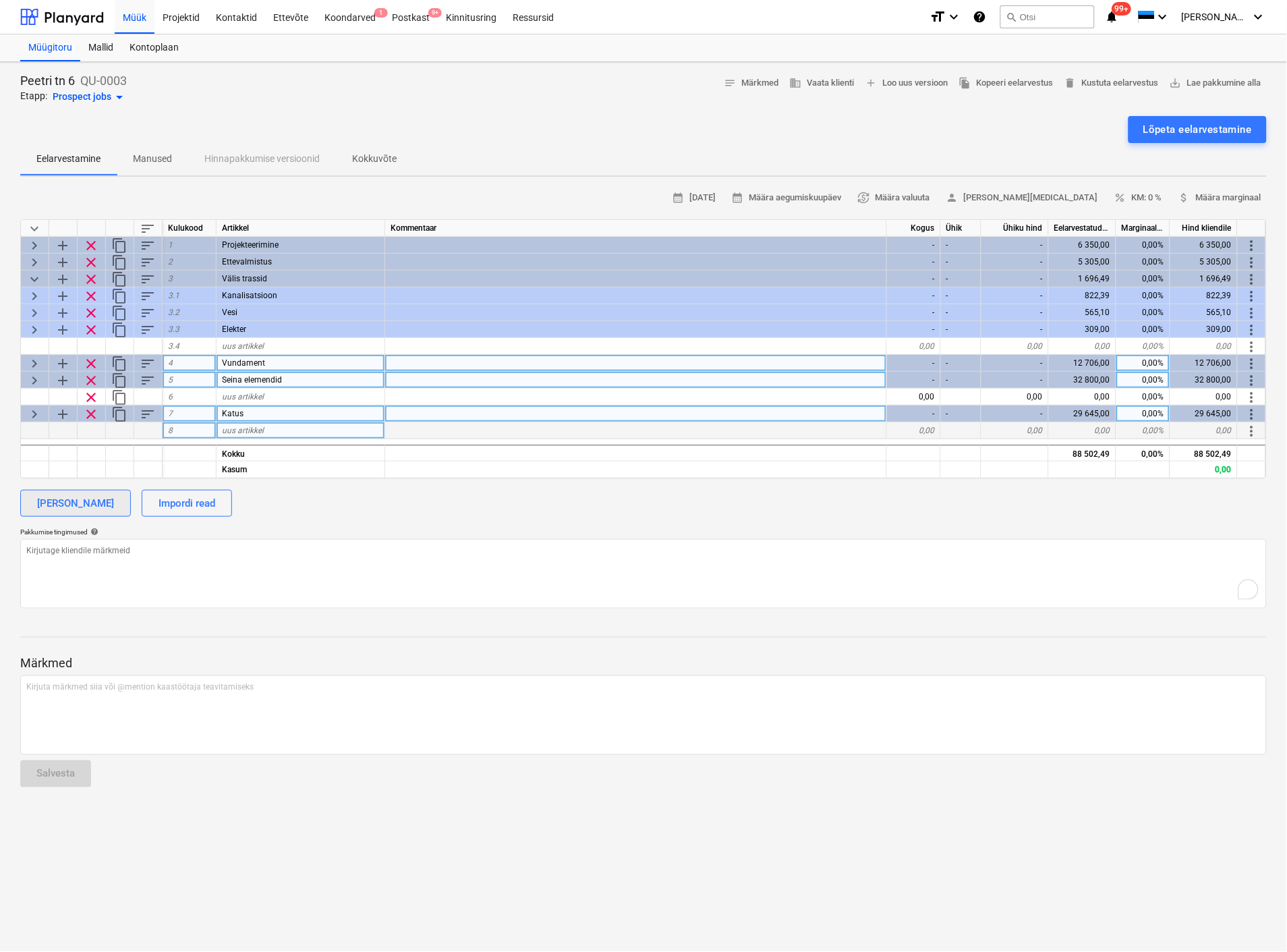
click at [65, 506] on div "[PERSON_NAME]" at bounding box center [75, 503] width 77 height 18
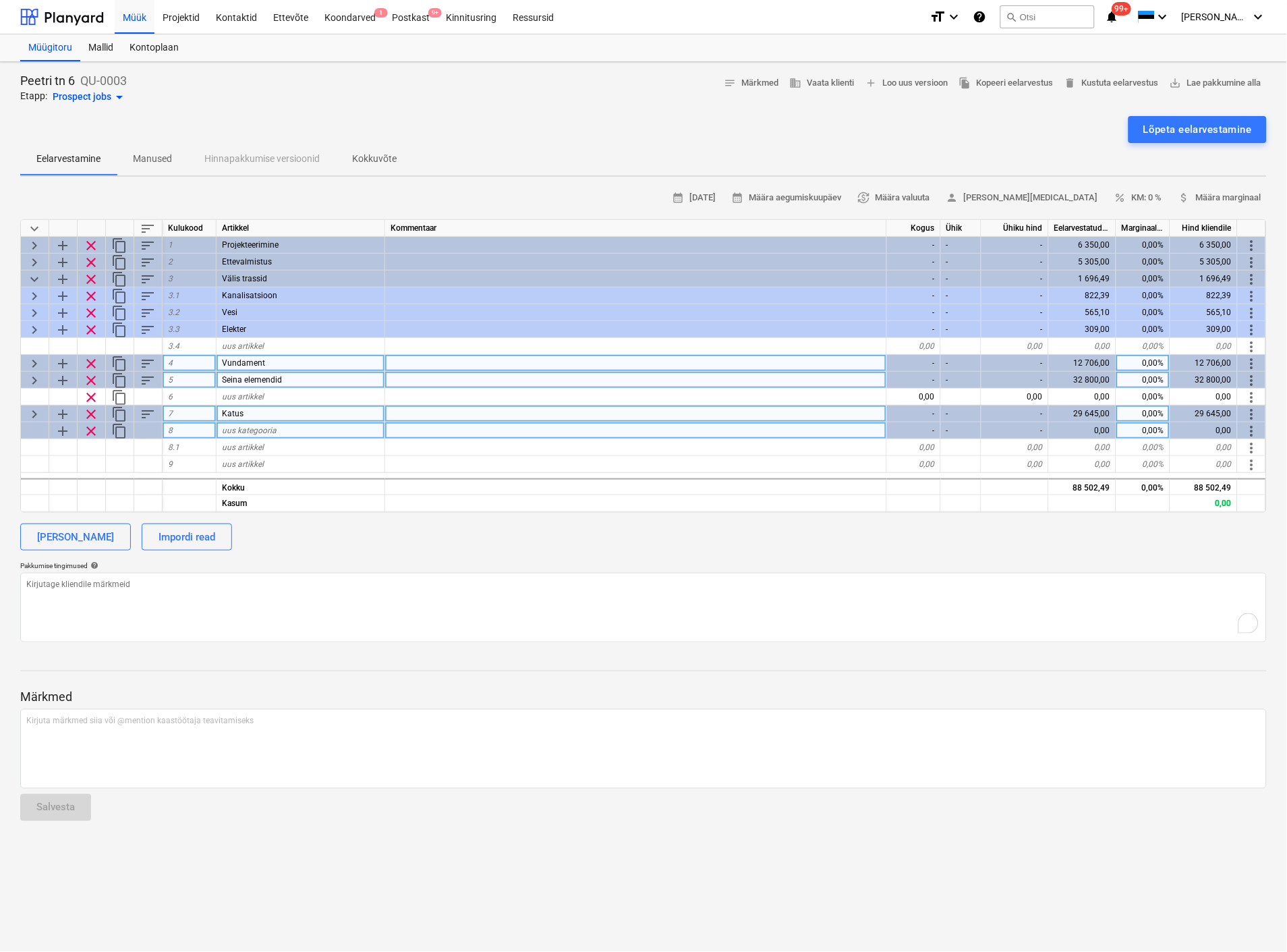
click at [222, 430] on span "uus kategooria" at bounding box center [249, 430] width 55 height 10
drag, startPoint x: 241, startPoint y: 435, endPoint x: 209, endPoint y: 433, distance: 32.1
click at [0, 0] on div "add clear content_copy 8 Aknad - - - 0,00 0,00% 0,00 more_vert" at bounding box center [0, 0] width 0 height 0
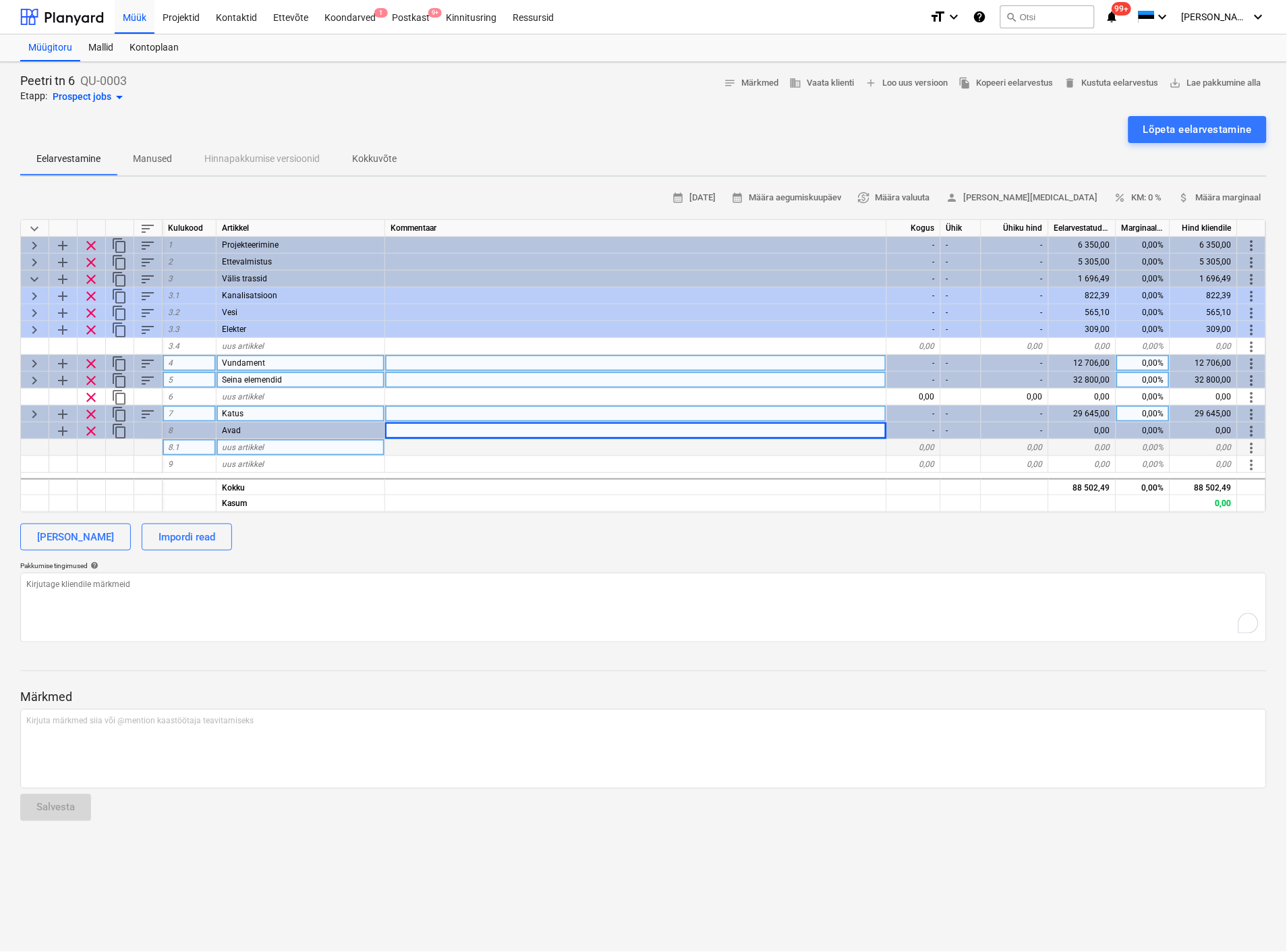
click at [244, 447] on span "uus artikkel" at bounding box center [242, 447] width 42 height 10
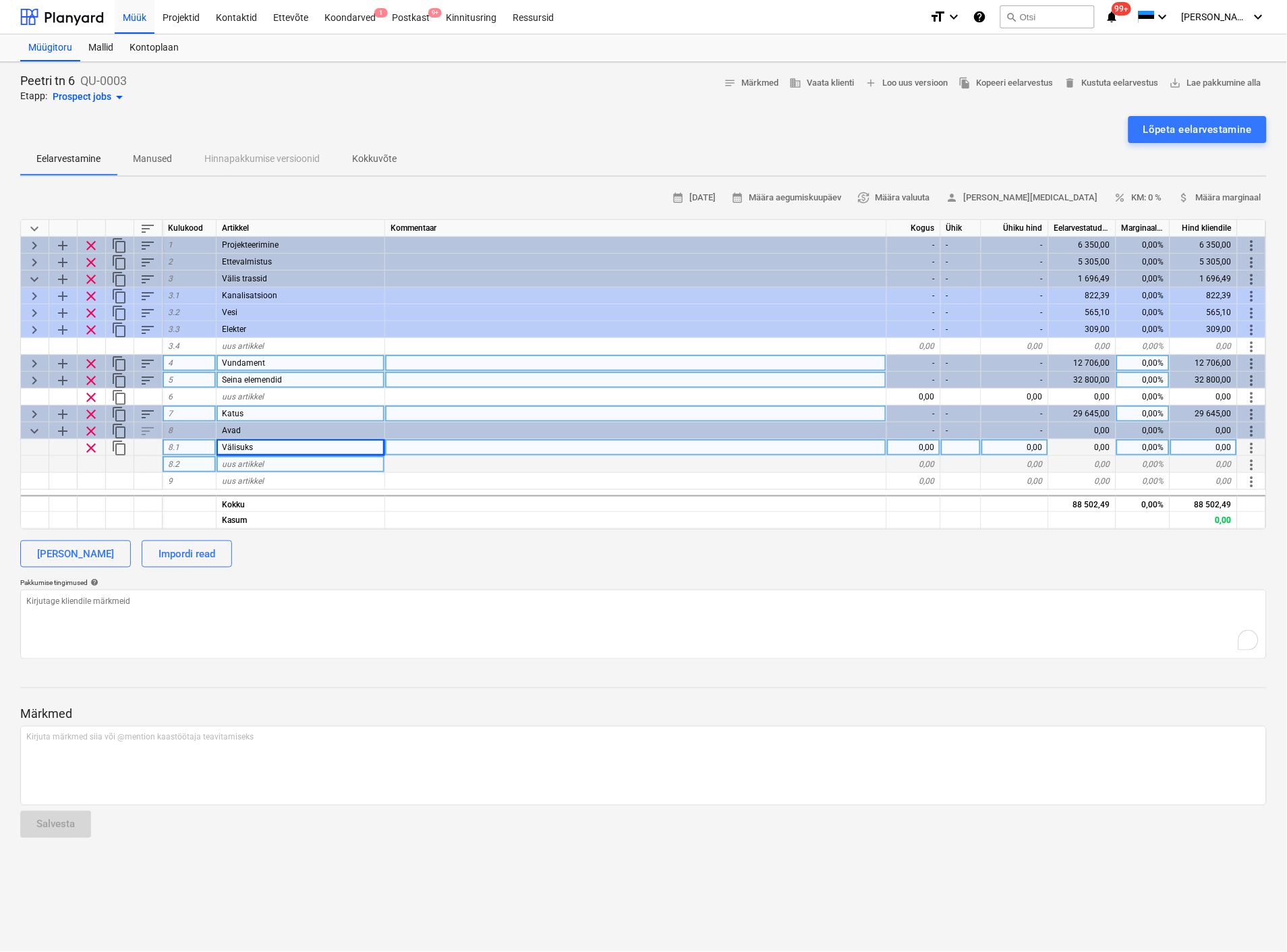
click at [906, 448] on div "0,00" at bounding box center [914, 447] width 54 height 17
click at [235, 462] on span "uus artikkel" at bounding box center [242, 464] width 42 height 10
click at [919, 463] on div "0,00" at bounding box center [914, 464] width 54 height 17
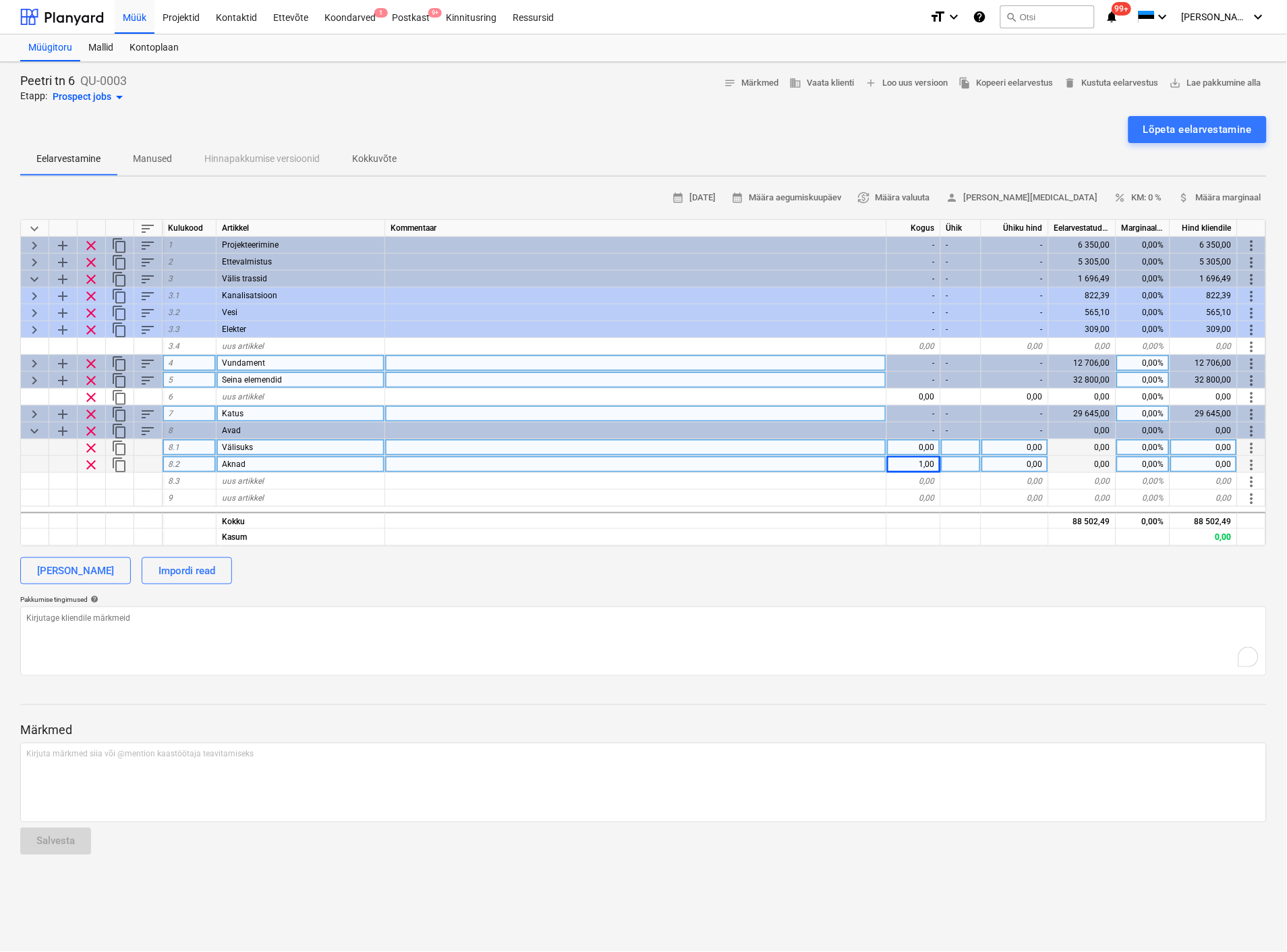
click at [926, 446] on div "0,00" at bounding box center [914, 447] width 54 height 17
click at [921, 441] on div "0,00" at bounding box center [914, 447] width 54 height 17
click at [966, 446] on div at bounding box center [961, 447] width 40 height 17
click at [1013, 453] on div "0,00" at bounding box center [1015, 447] width 67 height 17
click at [866, 549] on div "calendar_month [DATE] calendar_month Määra aegumiskuupäev currency_exchange Mää…" at bounding box center [644, 432] width 1247 height 489
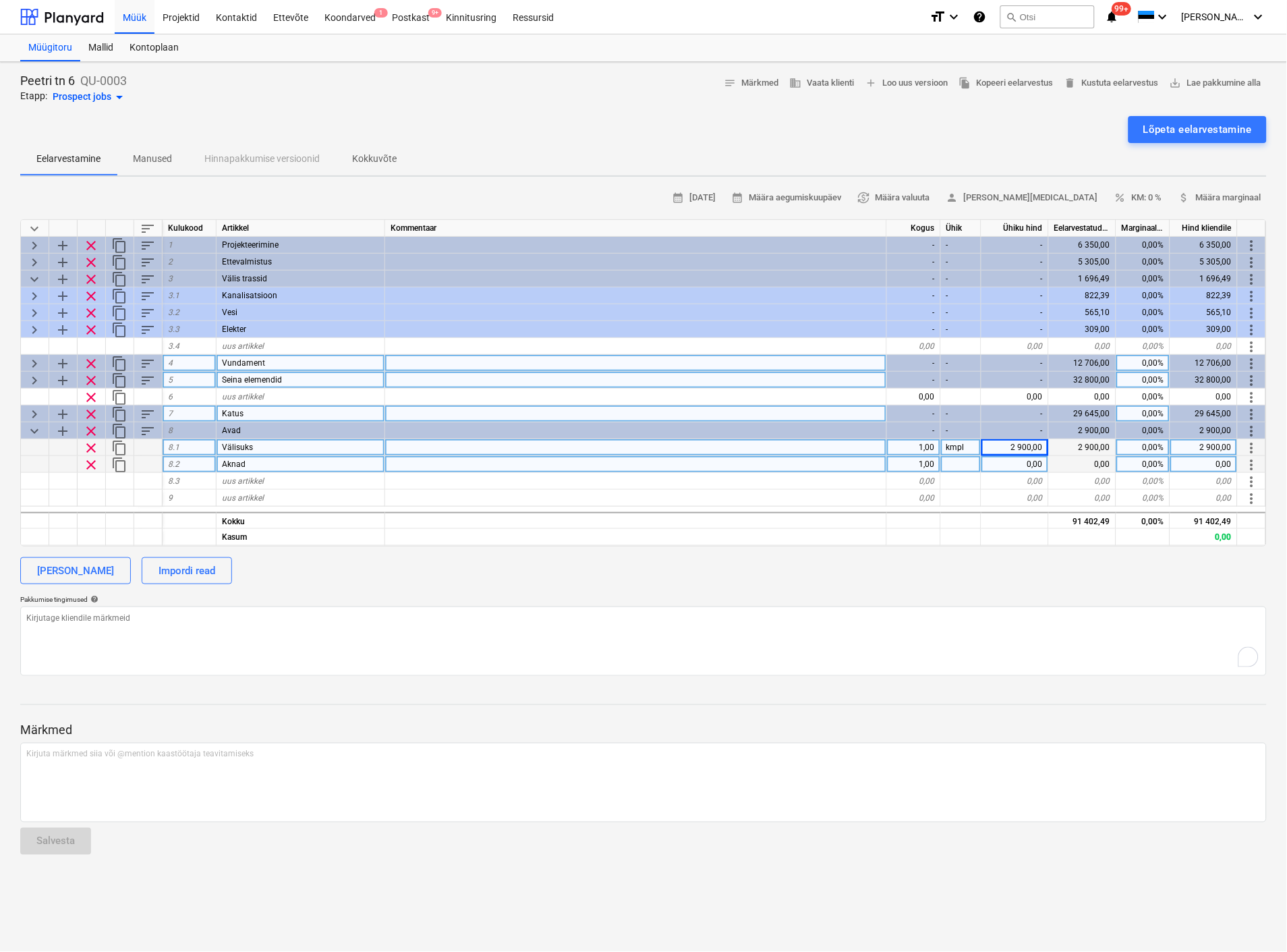
click at [958, 467] on div at bounding box center [961, 464] width 40 height 17
click at [1015, 461] on div "0,00" at bounding box center [1015, 464] width 67 height 17
click at [1024, 460] on div "0,00" at bounding box center [1015, 464] width 67 height 17
click at [237, 480] on span "uus artikkel" at bounding box center [242, 481] width 42 height 10
click at [928, 476] on div "0,00" at bounding box center [914, 481] width 54 height 17
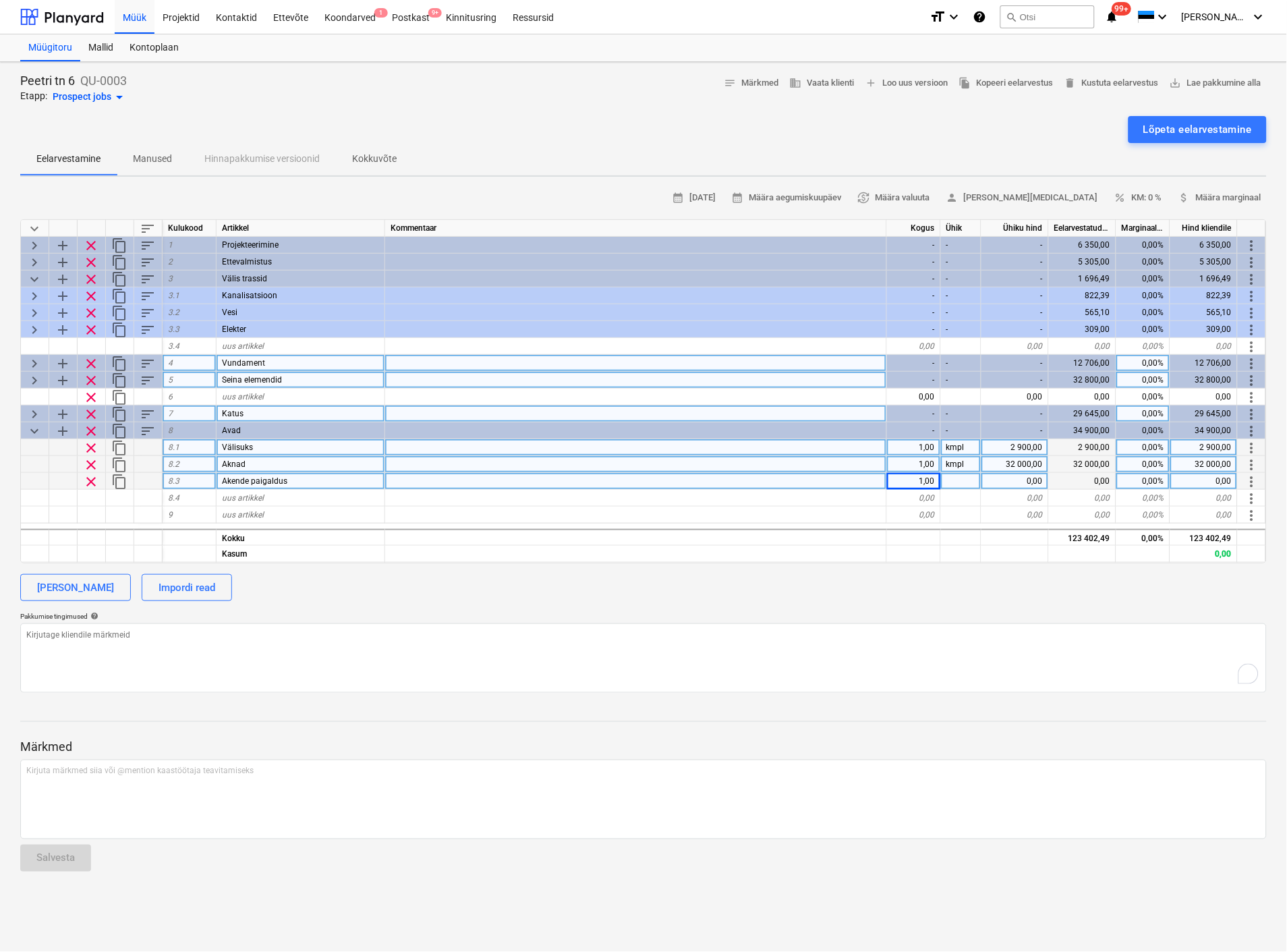
click at [953, 480] on div at bounding box center [961, 481] width 40 height 17
click at [1033, 475] on div "0,00" at bounding box center [1015, 481] width 67 height 17
click at [901, 491] on div "0,00" at bounding box center [914, 498] width 54 height 17
click at [911, 498] on div "0,00" at bounding box center [914, 498] width 54 height 17
click at [962, 495] on div at bounding box center [961, 498] width 40 height 17
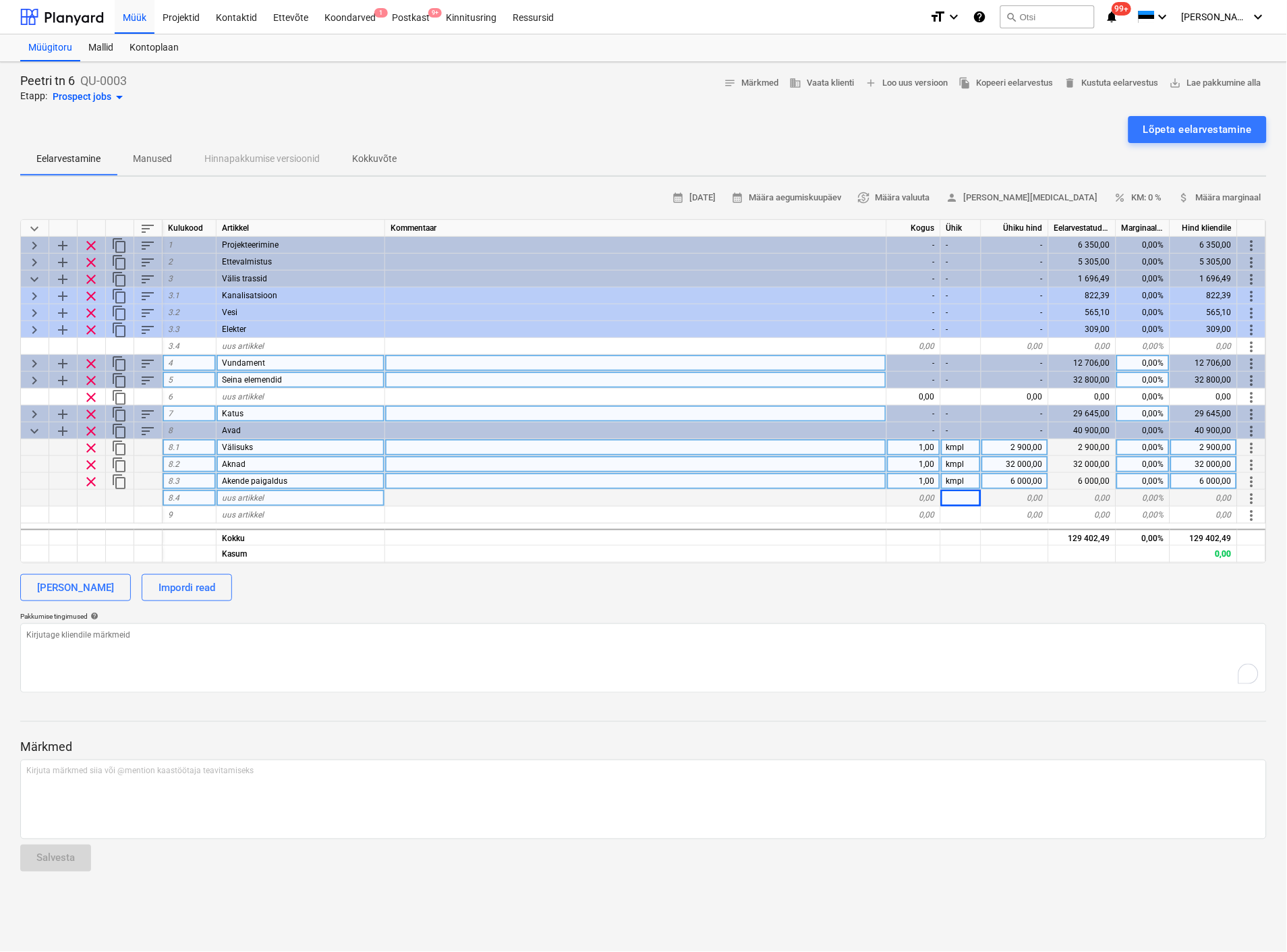
click at [295, 494] on div "uus artikkel" at bounding box center [301, 498] width 168 height 17
click at [935, 495] on div "0,00" at bounding box center [914, 498] width 54 height 17
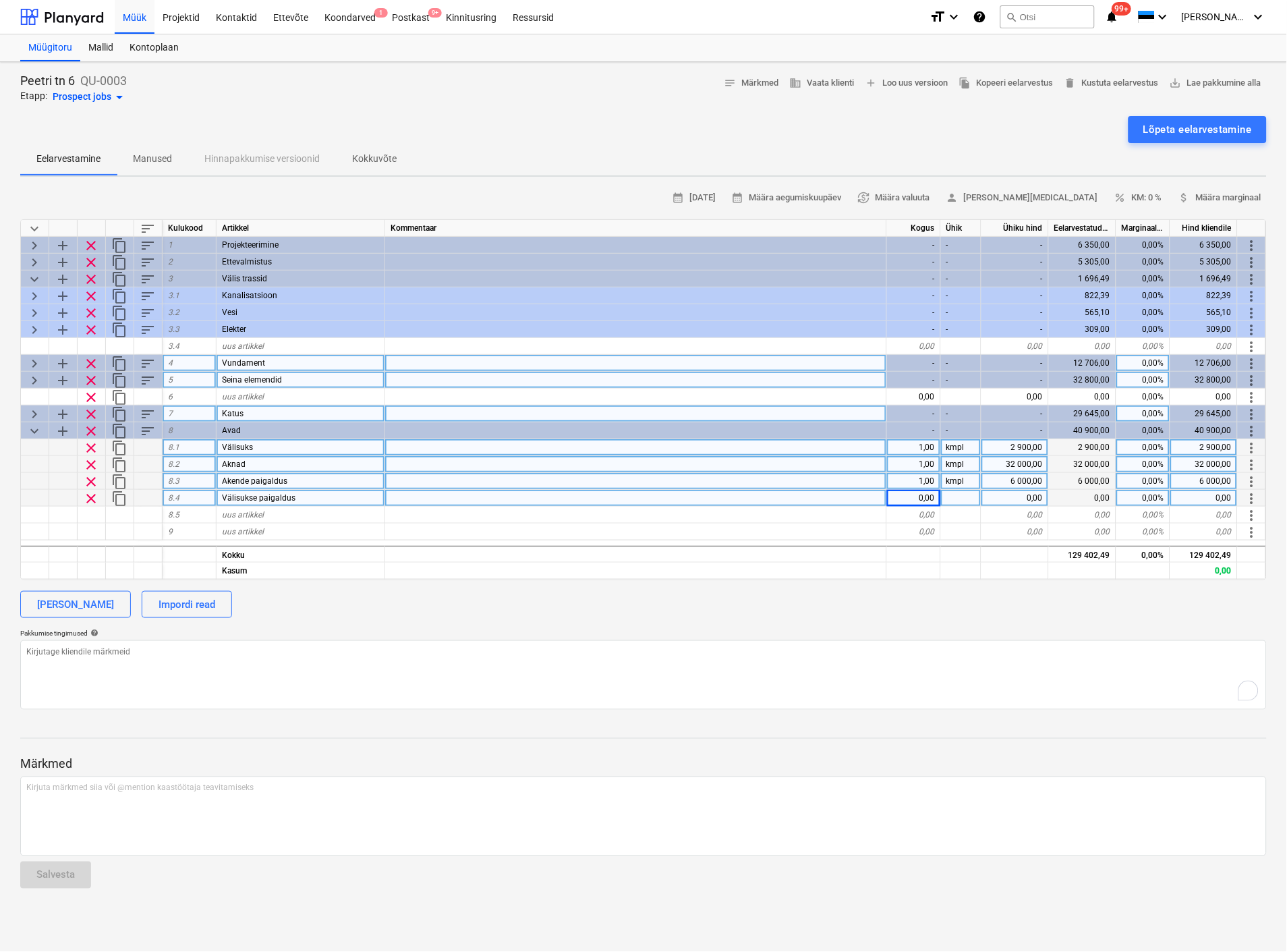
click at [932, 497] on div "0,00" at bounding box center [914, 498] width 54 height 17
click at [956, 499] on div at bounding box center [961, 498] width 40 height 17
click at [689, 116] on div "Lõpeta eelarvestamine" at bounding box center [644, 130] width 1247 height 27
click at [965, 500] on div at bounding box center [961, 498] width 40 height 17
click at [795, 607] on div "[PERSON_NAME] Impordi read" at bounding box center [644, 604] width 1247 height 27
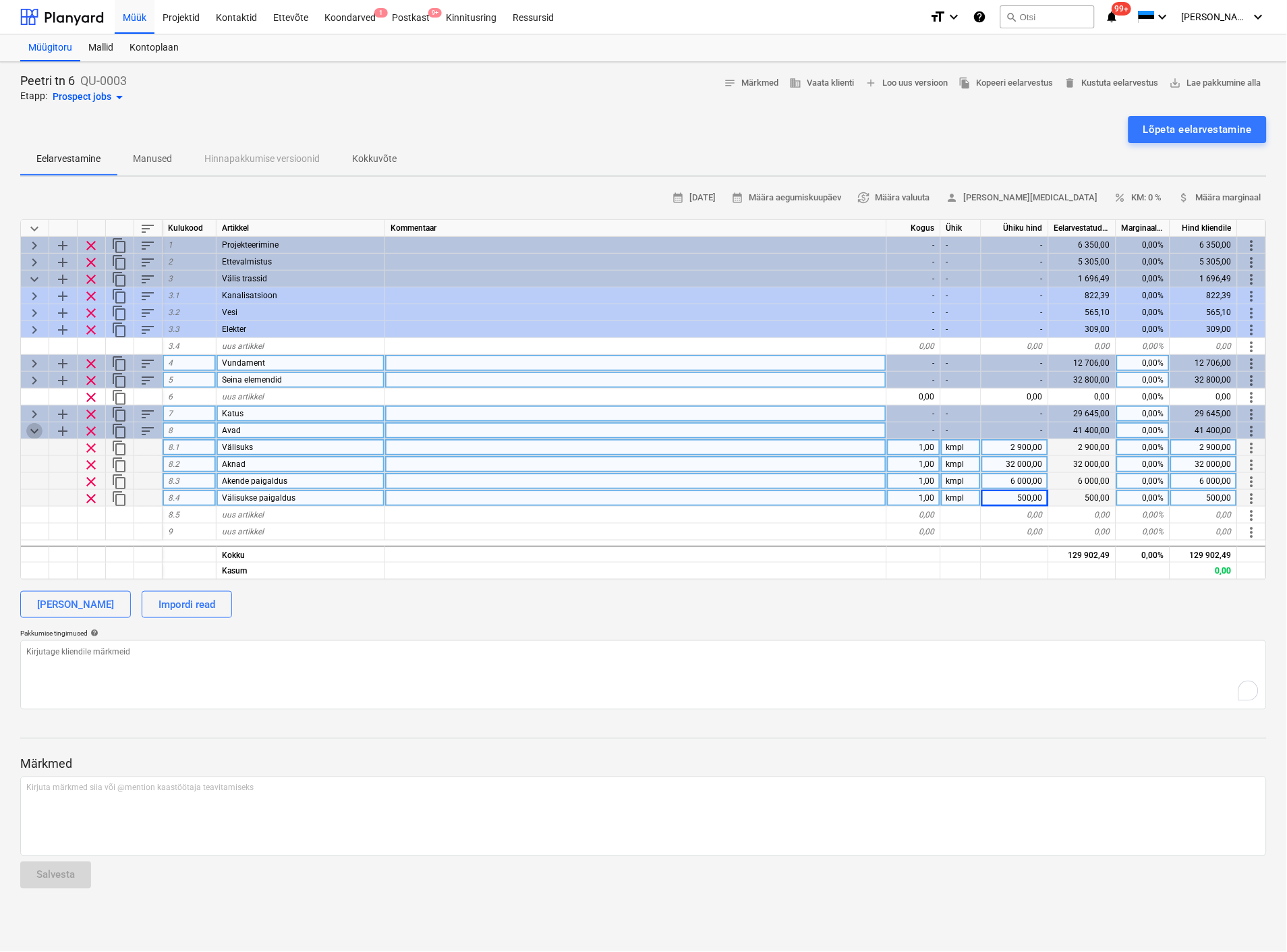
click at [31, 426] on span "keyboard_arrow_down" at bounding box center [34, 431] width 16 height 16
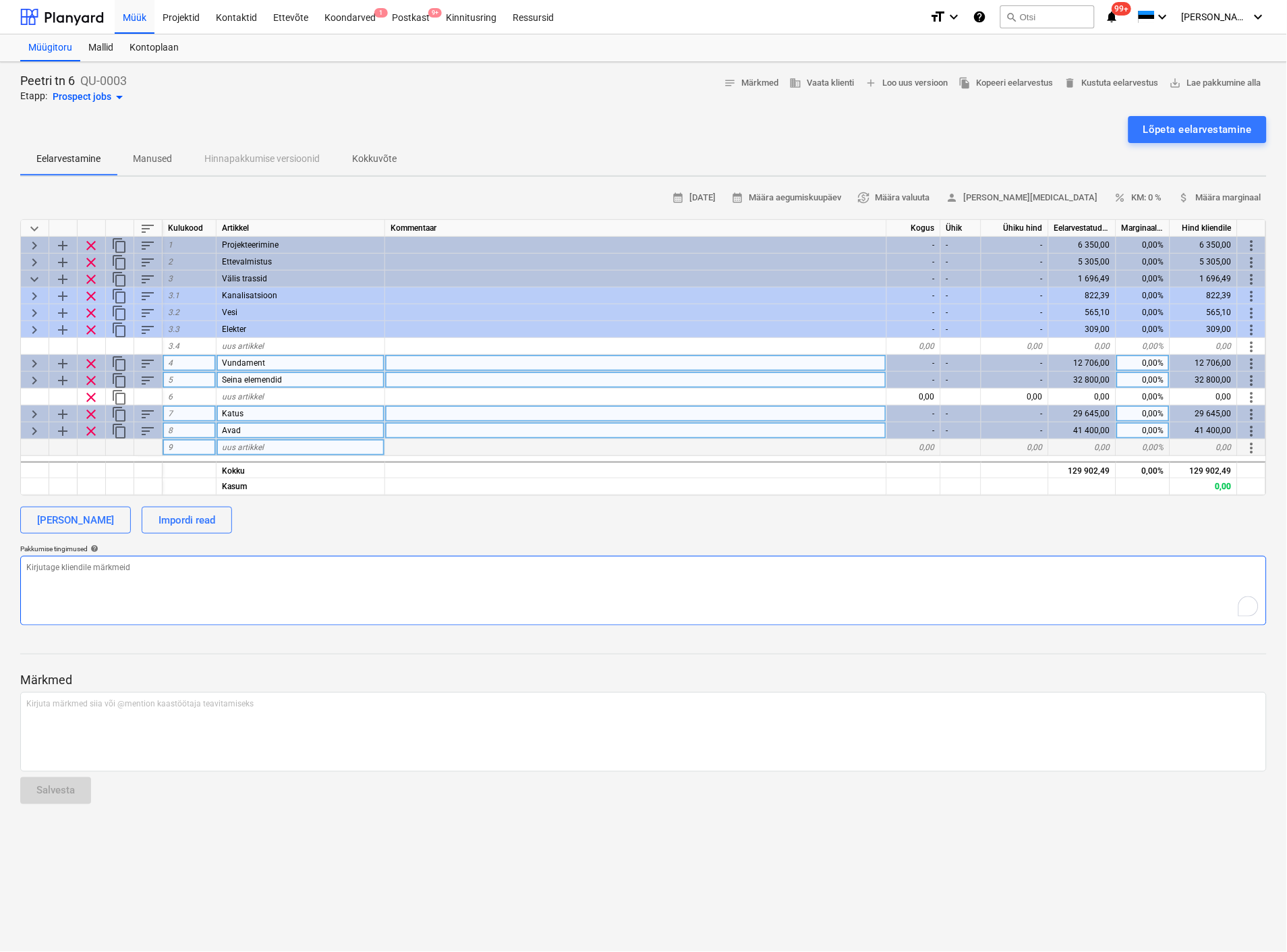
click at [314, 563] on textarea "To enrich screen reader interactions, please activate Accessibility in Grammarl…" at bounding box center [644, 591] width 1247 height 70
click at [1152, 195] on span "percent KM: 0 %" at bounding box center [1138, 198] width 48 height 15
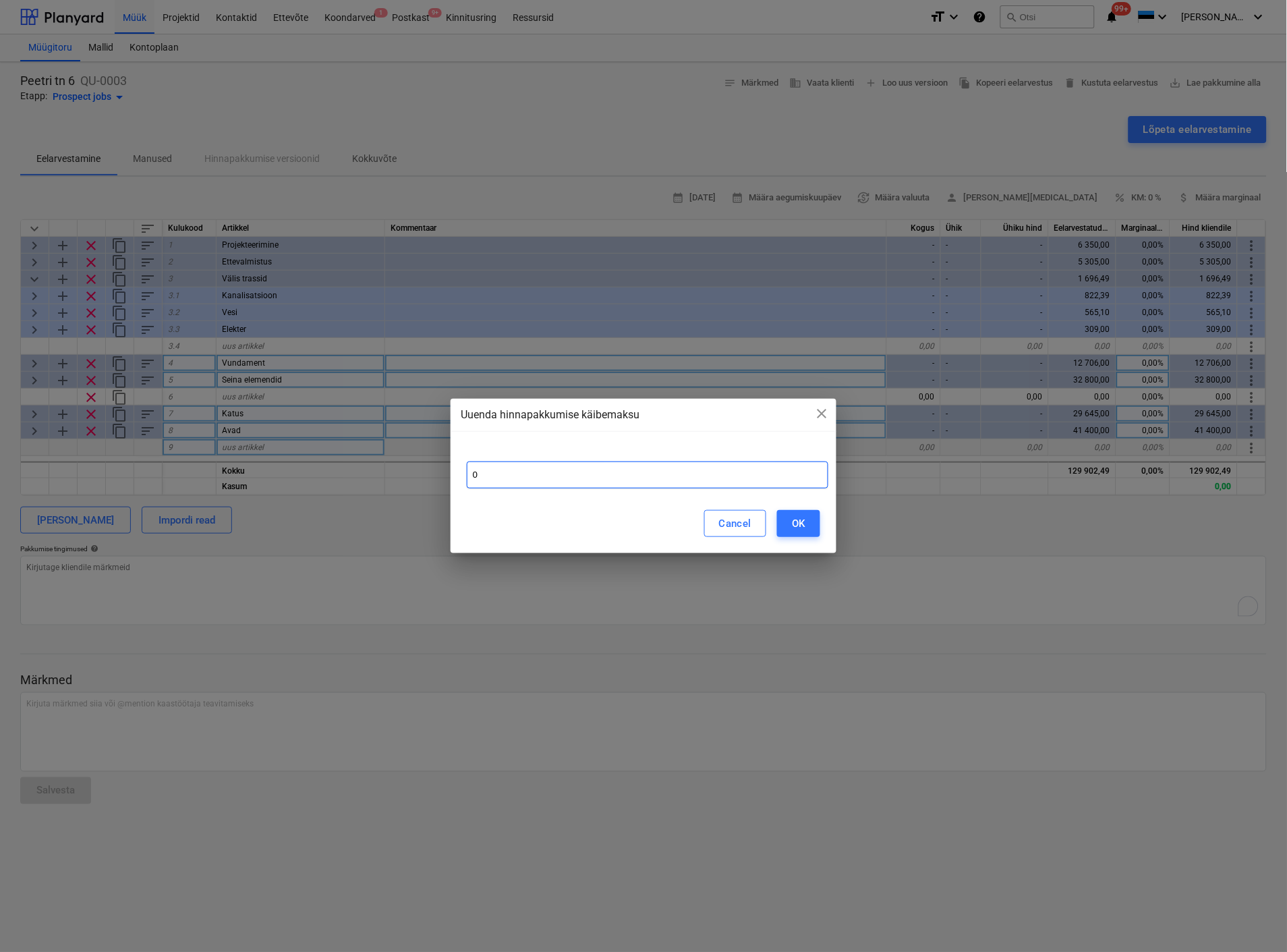
click at [555, 478] on input "0" at bounding box center [648, 475] width 361 height 27
click at [803, 523] on div "OK" at bounding box center [798, 523] width 13 height 18
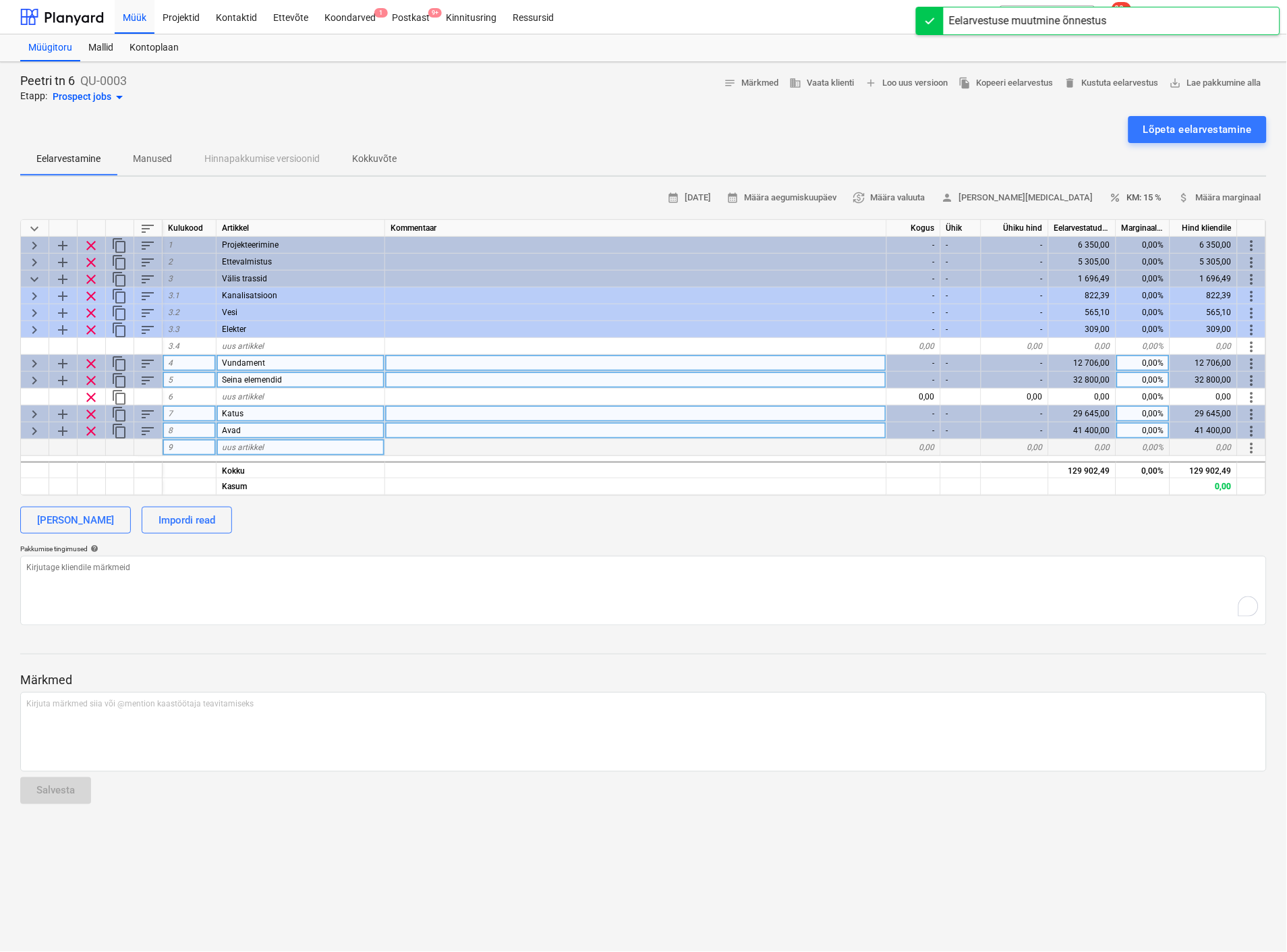
click at [1154, 190] on span "percent KM: 15 %" at bounding box center [1136, 198] width 53 height 15
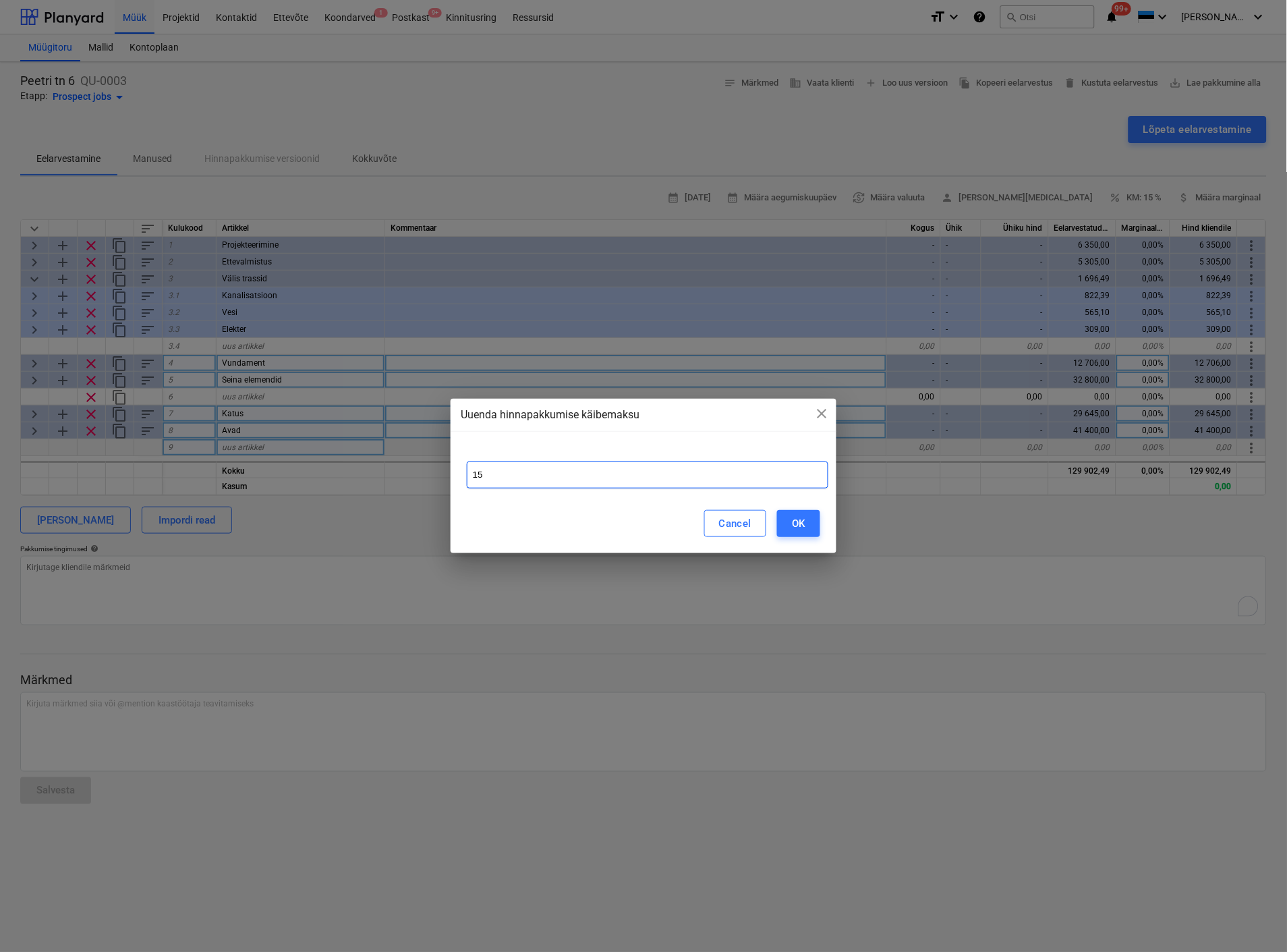
click at [594, 475] on input "15" at bounding box center [648, 475] width 361 height 27
click at [796, 522] on div "OK" at bounding box center [798, 523] width 13 height 18
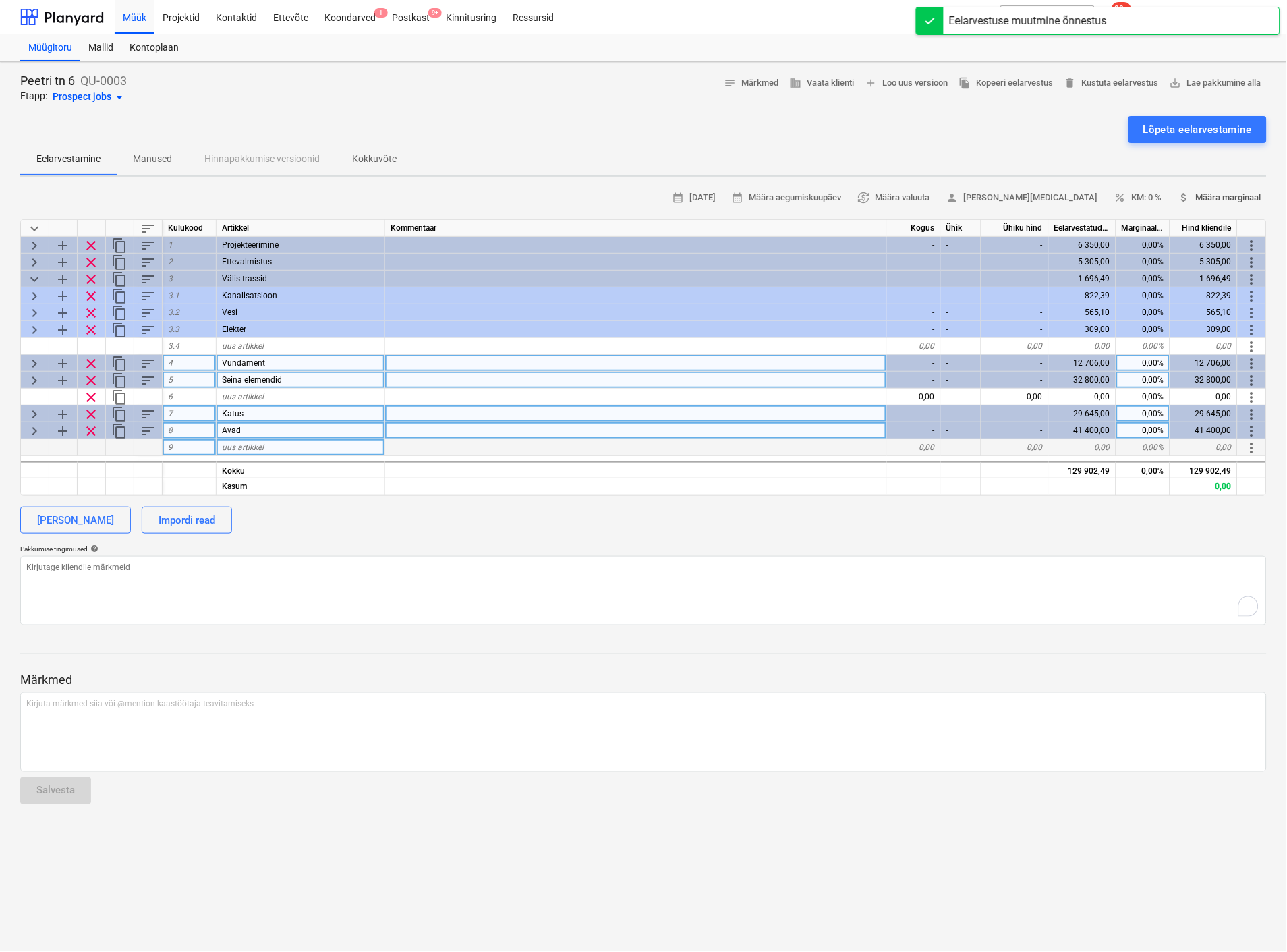
click at [1209, 193] on span "attach_money Määra marginaal" at bounding box center [1220, 198] width 83 height 15
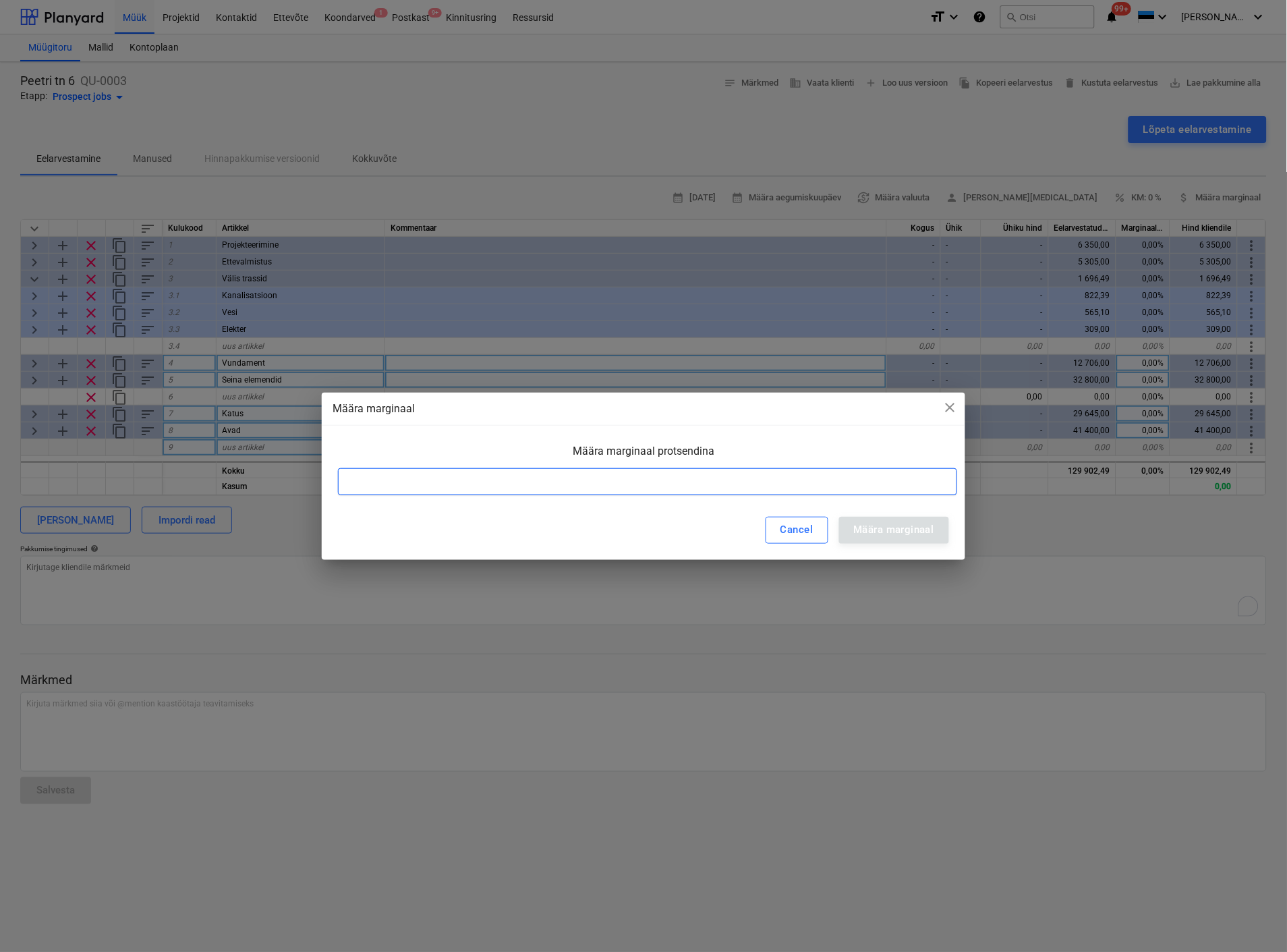
click at [541, 483] on input at bounding box center [648, 481] width 619 height 27
click at [921, 522] on div "Määra marginaal" at bounding box center [894, 530] width 80 height 18
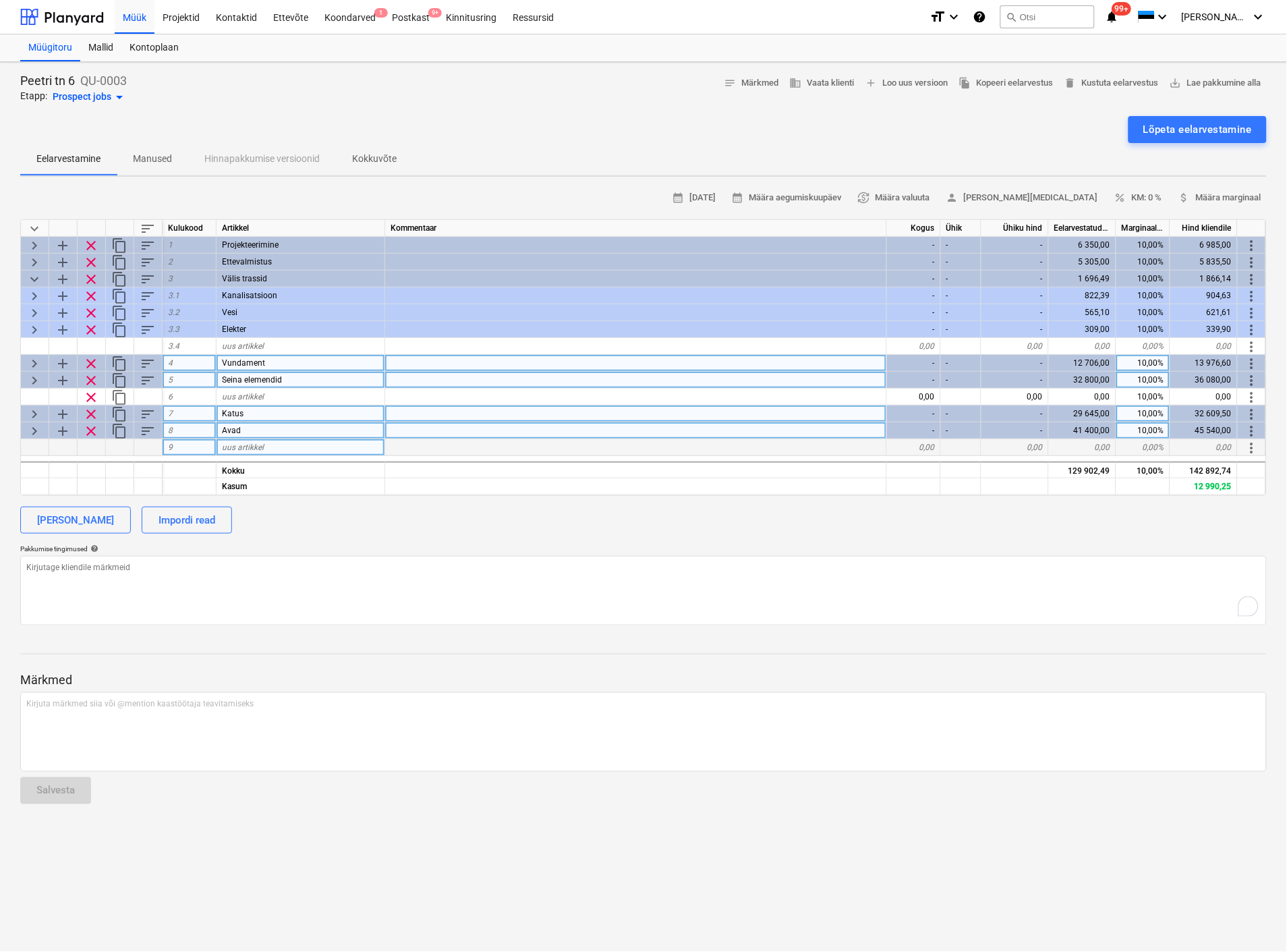
click at [1152, 360] on div "10,00%" at bounding box center [1144, 363] width 54 height 17
click at [1152, 360] on input "10" at bounding box center [1143, 363] width 53 height 16
click at [1143, 360] on div "2 010,00%" at bounding box center [1144, 363] width 54 height 17
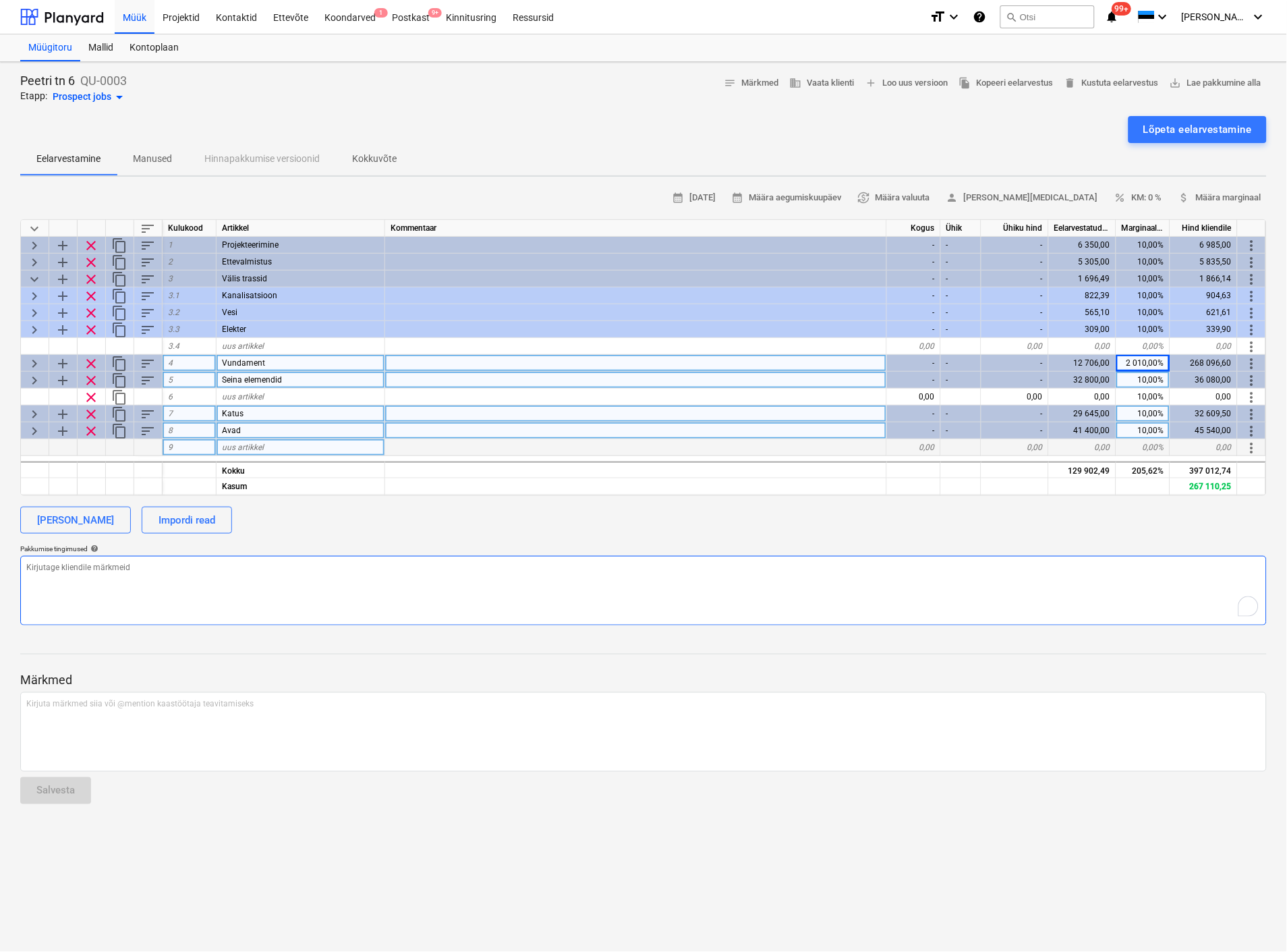
click at [1100, 575] on textarea "To enrich screen reader interactions, please activate Accessibility in Grammarl…" at bounding box center [644, 591] width 1247 height 70
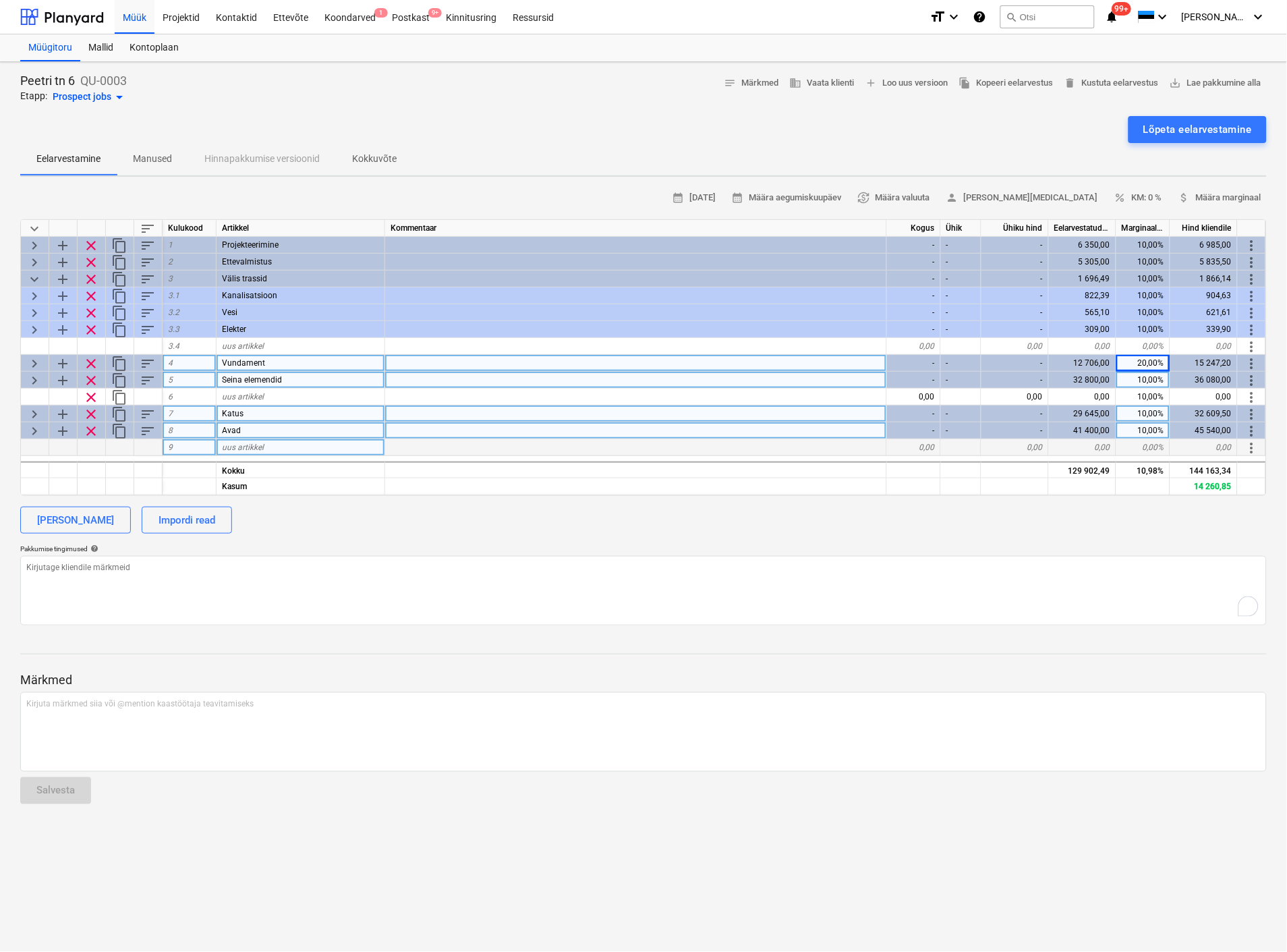
click at [1147, 375] on div "10,00%" at bounding box center [1144, 380] width 54 height 17
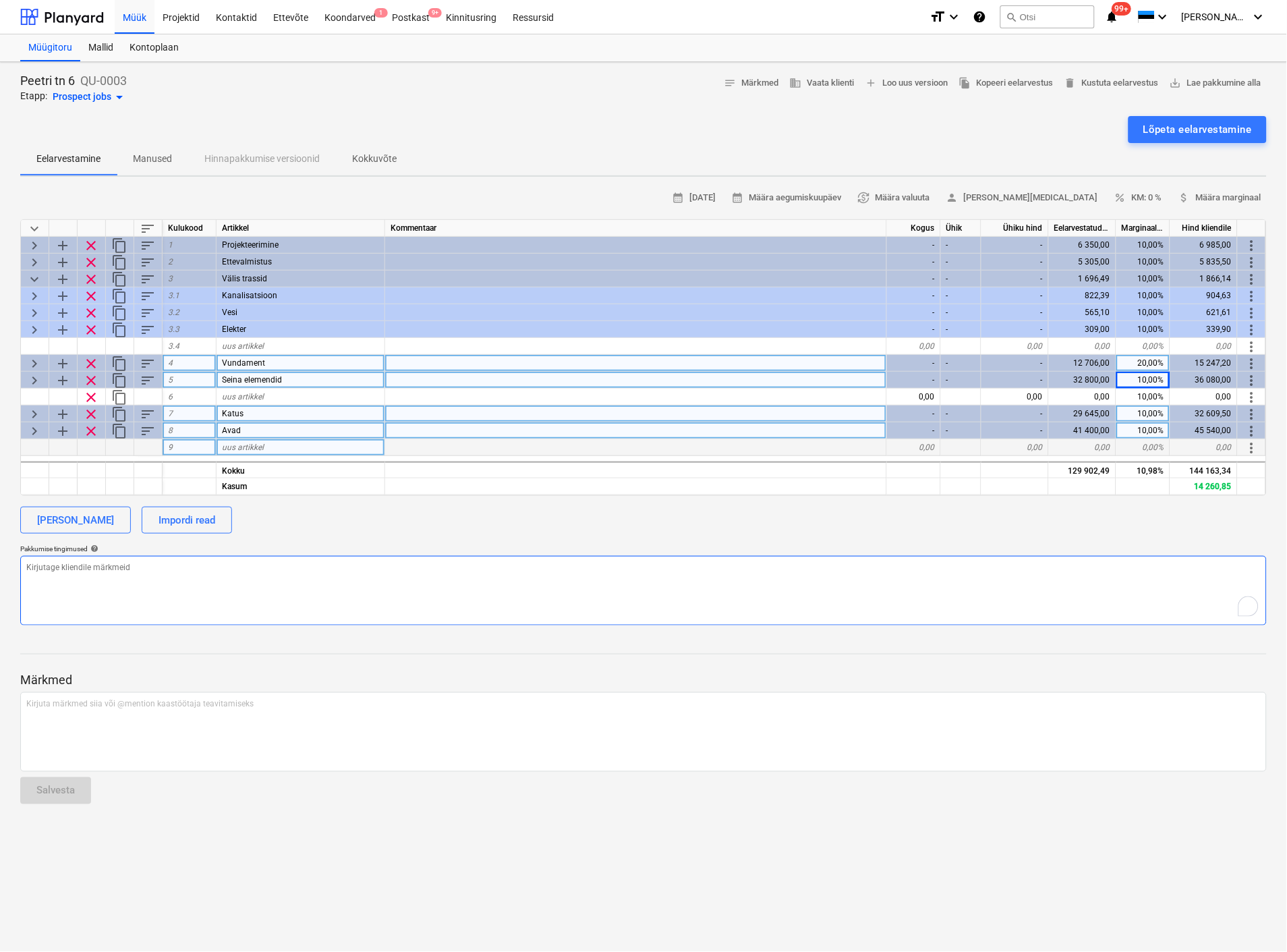
click at [1065, 617] on textarea "To enrich screen reader interactions, please activate Accessibility in Grammarl…" at bounding box center [644, 591] width 1247 height 70
click at [31, 373] on span "keyboard_arrow_right" at bounding box center [34, 381] width 16 height 16
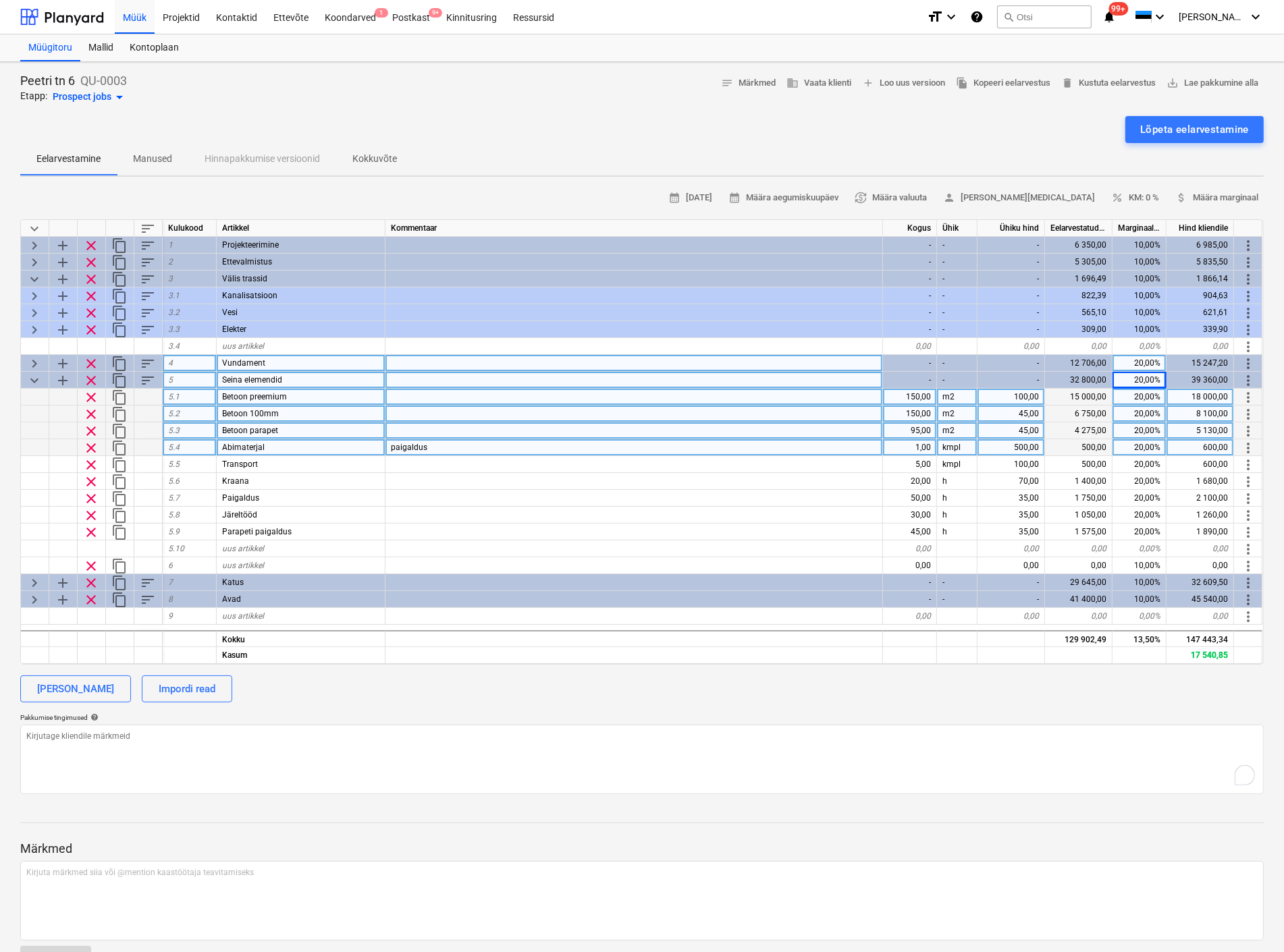
click at [1145, 394] on div "20,00%" at bounding box center [1139, 397] width 54 height 17
click at [986, 803] on div "Peetri tn 6 QU-0003 Etapp: Prospect jobs arrow_drop_down notes Märkmed business…" at bounding box center [642, 528] width 1284 height 932
click at [1139, 414] on div "20,00%" at bounding box center [1139, 413] width 54 height 17
click at [900, 801] on div "Peetri tn 6 QU-0003 Etapp: Prospect jobs arrow_drop_down notes Märkmed business…" at bounding box center [642, 528] width 1284 height 932
click at [1139, 411] on div "20,00%" at bounding box center [1139, 413] width 54 height 17
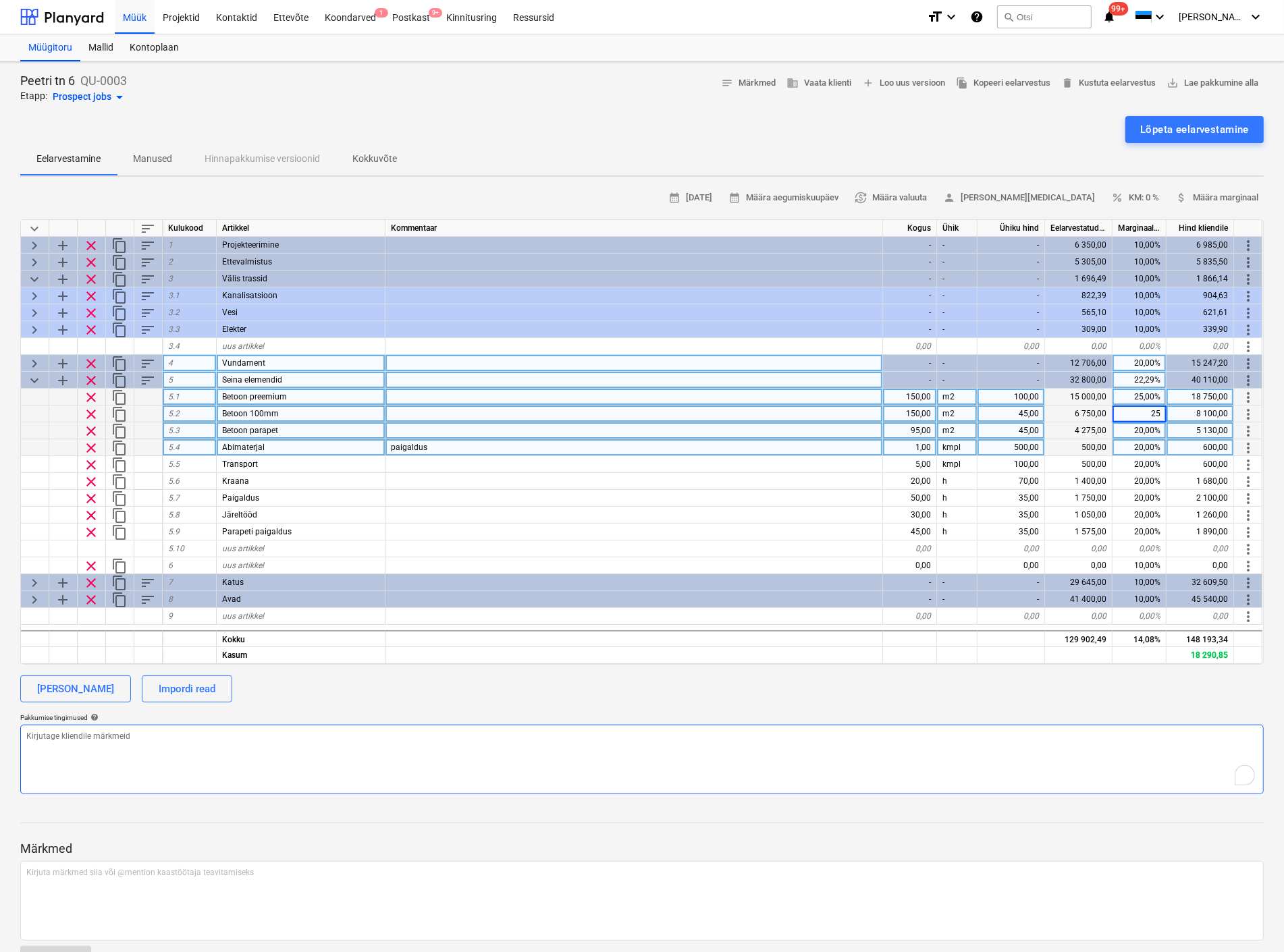
click at [1003, 784] on textarea "To enrich screen reader interactions, please activate Accessibility in Grammarl…" at bounding box center [642, 759] width 1243 height 70
click at [85, 689] on div "[PERSON_NAME]" at bounding box center [75, 689] width 77 height 18
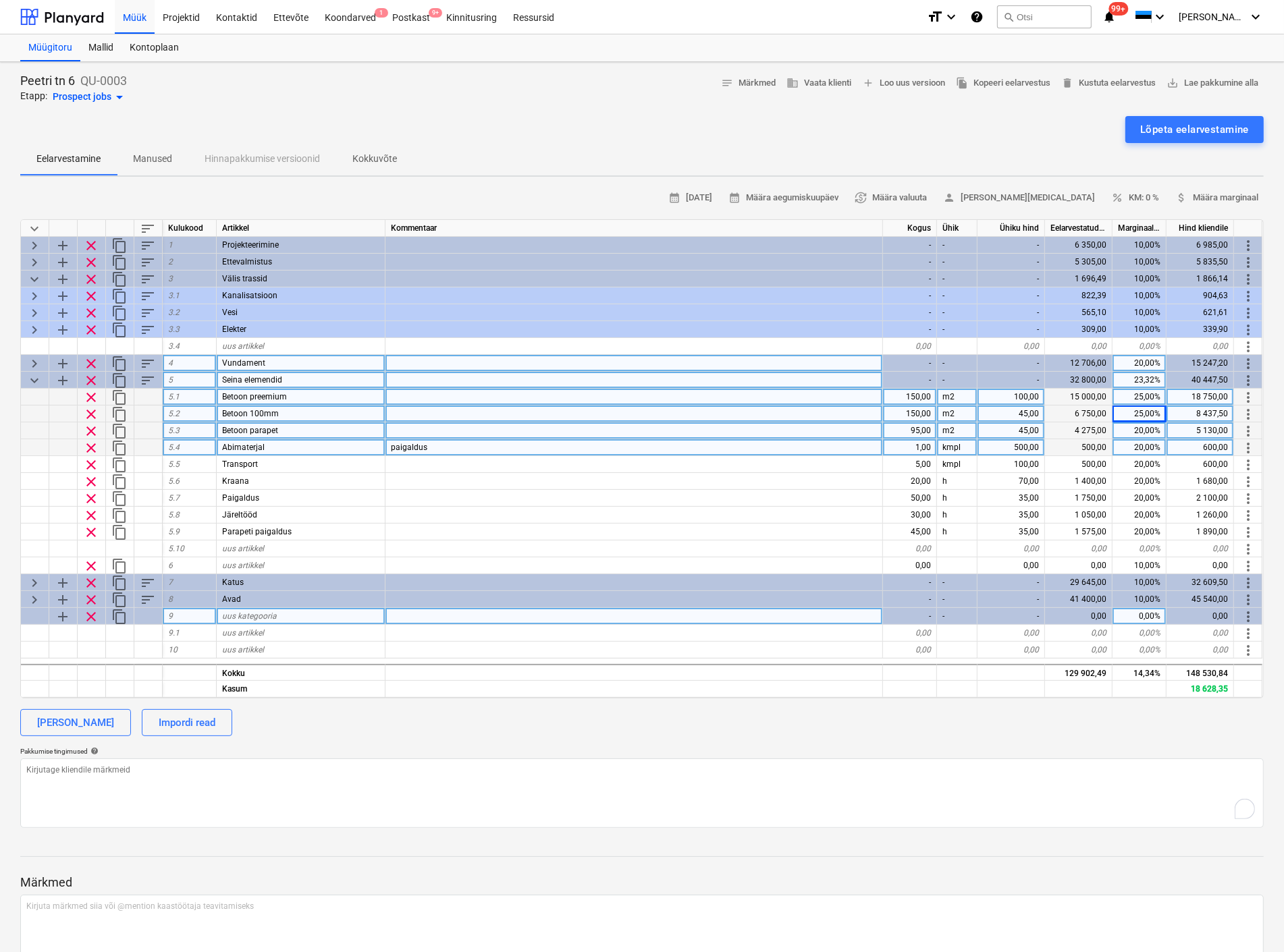
click at [238, 617] on span "uus kategooria" at bounding box center [249, 615] width 55 height 10
click at [240, 628] on span "uus artikkel" at bounding box center [242, 632] width 42 height 10
click at [921, 633] on div "0,00" at bounding box center [910, 633] width 54 height 17
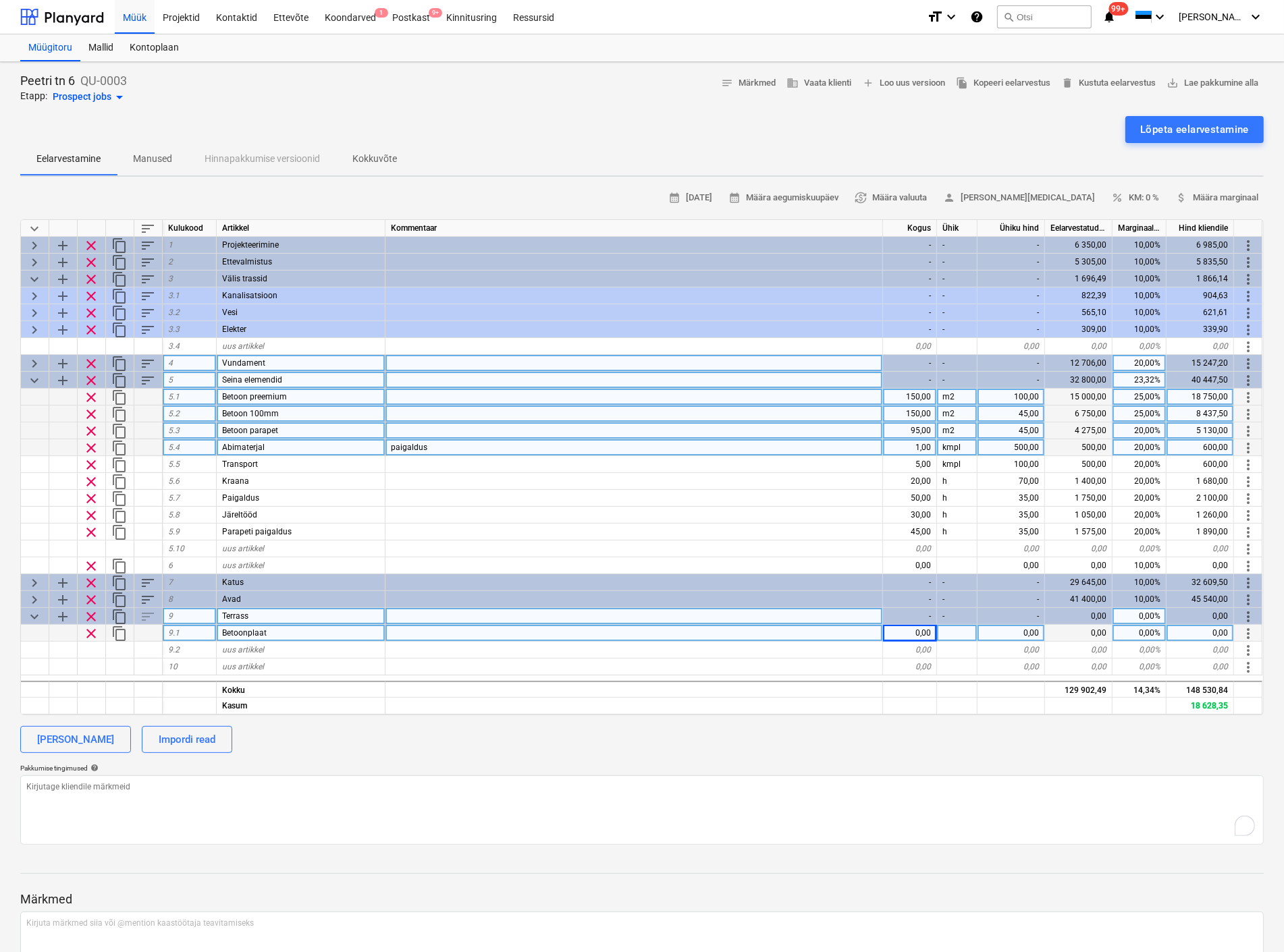
click at [921, 633] on div "0,00" at bounding box center [910, 633] width 54 height 17
click at [1004, 630] on div "0,00" at bounding box center [1011, 633] width 67 height 17
click at [958, 632] on div at bounding box center [957, 633] width 40 height 17
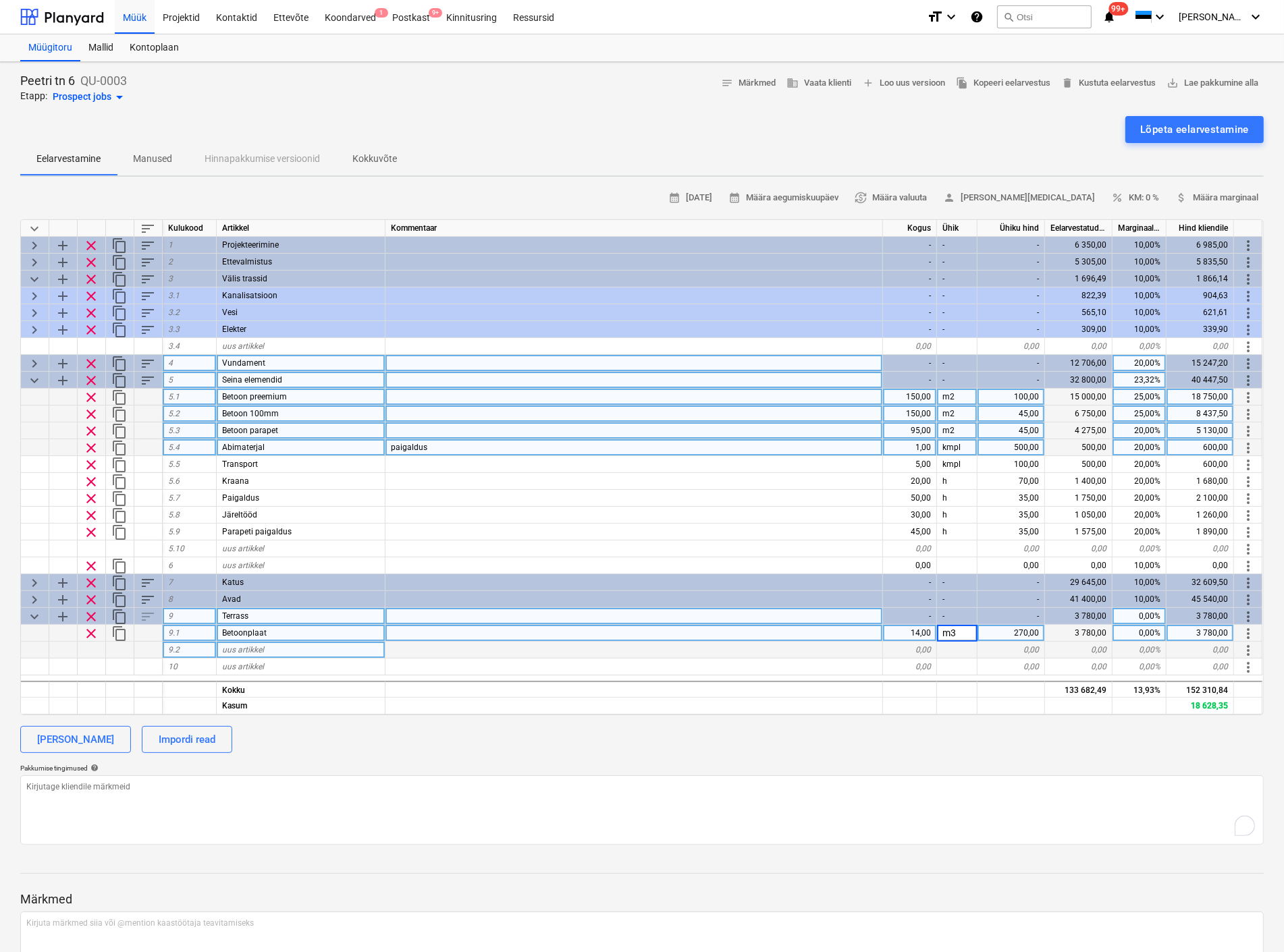
click at [266, 646] on div "uus artikkel" at bounding box center [301, 650] width 168 height 17
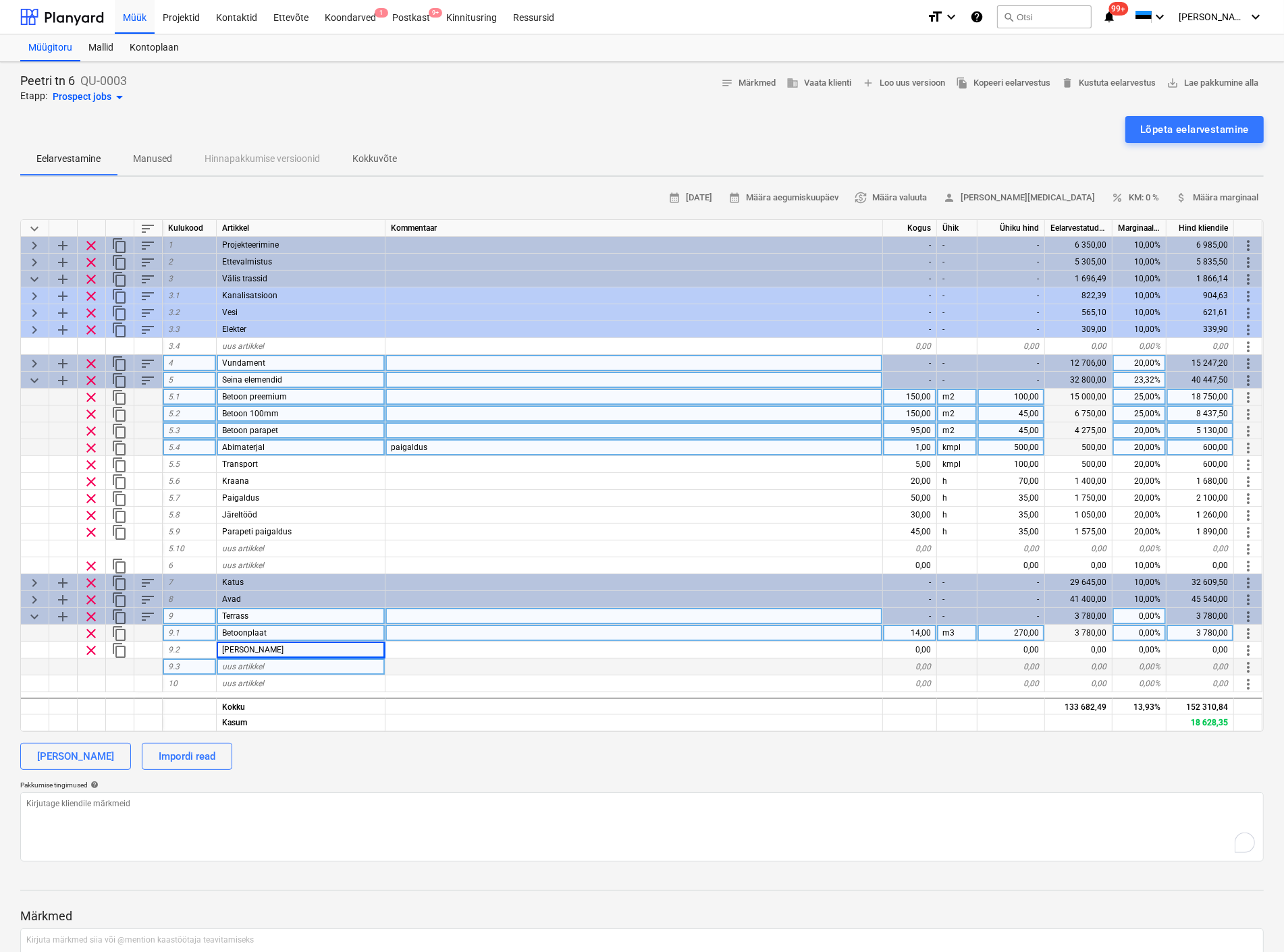
drag, startPoint x: 318, startPoint y: 648, endPoint x: 184, endPoint y: 661, distance: 134.6
click at [184, 661] on div "keyboard_arrow_down sort Kulukood Artikkel Kommentaar Kogus Ühik Ühiku hind Eel…" at bounding box center [642, 476] width 1243 height 513
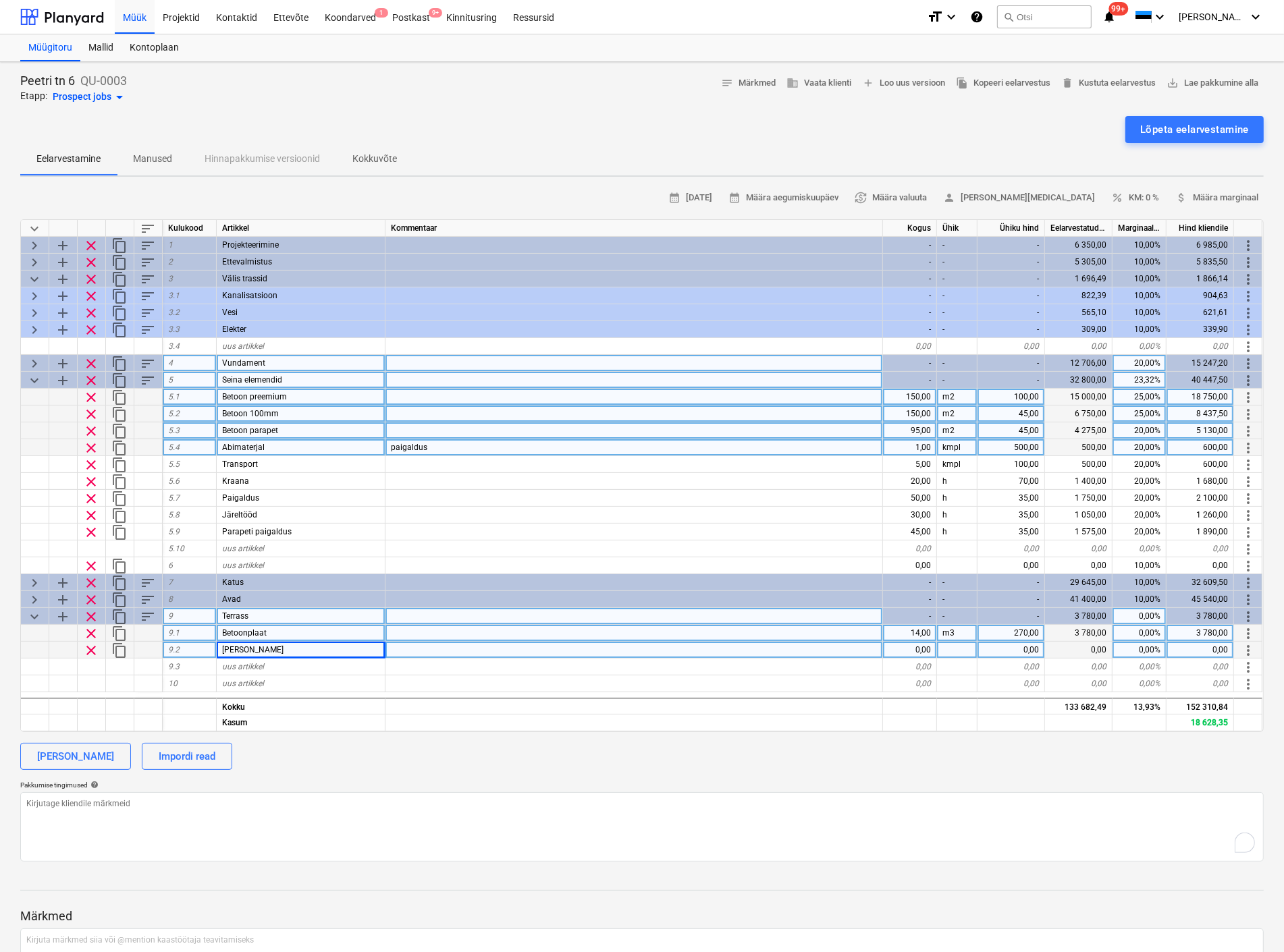
click at [322, 648] on div "[PERSON_NAME]" at bounding box center [301, 650] width 168 height 17
click at [927, 649] on div "0,00" at bounding box center [910, 650] width 54 height 17
click at [766, 753] on div "[PERSON_NAME] Impordi read" at bounding box center [642, 756] width 1243 height 27
click at [30, 614] on span "keyboard_arrow_down" at bounding box center [34, 617] width 16 height 16
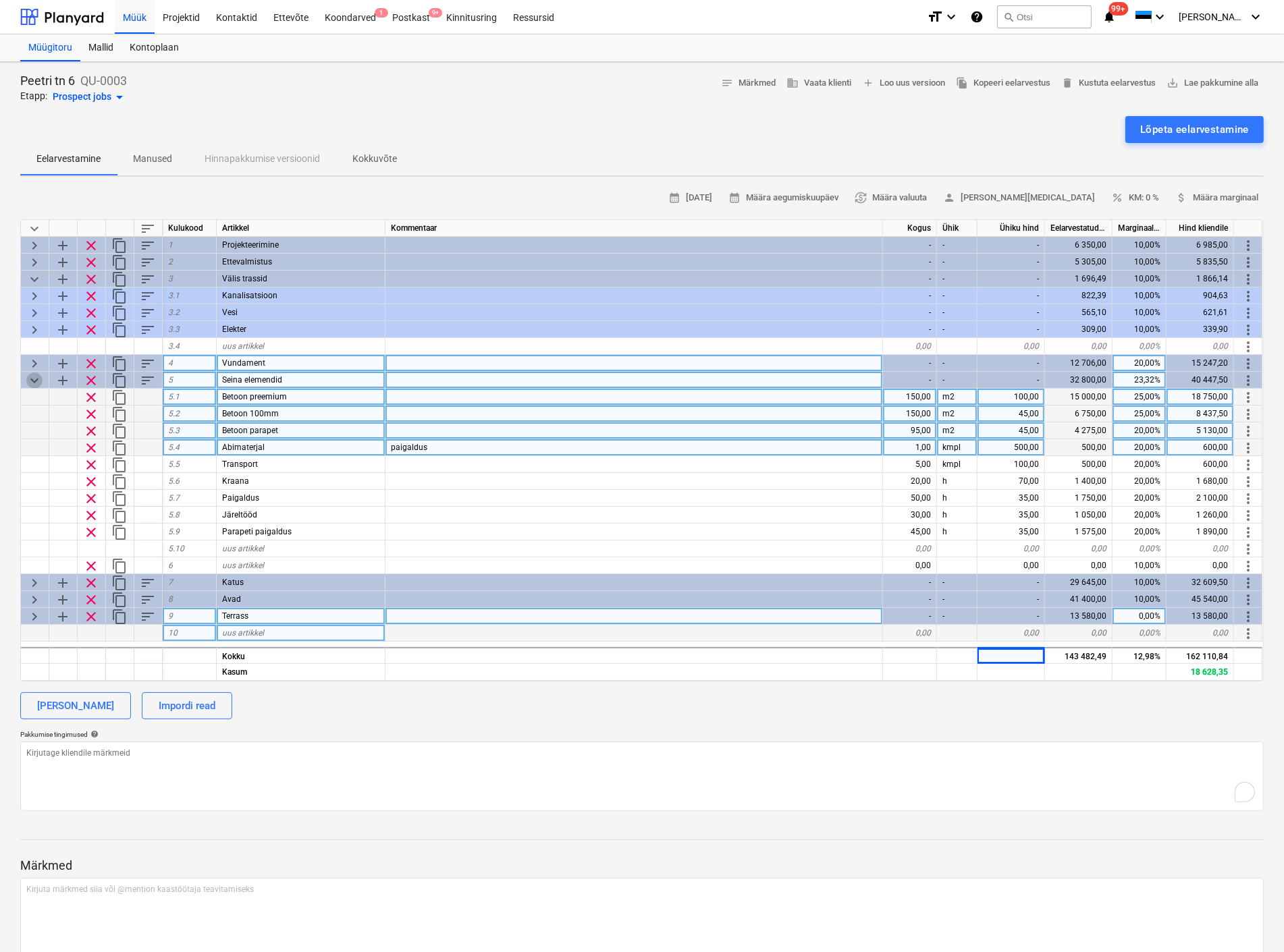
click at [30, 374] on span "keyboard_arrow_down" at bounding box center [34, 381] width 16 height 16
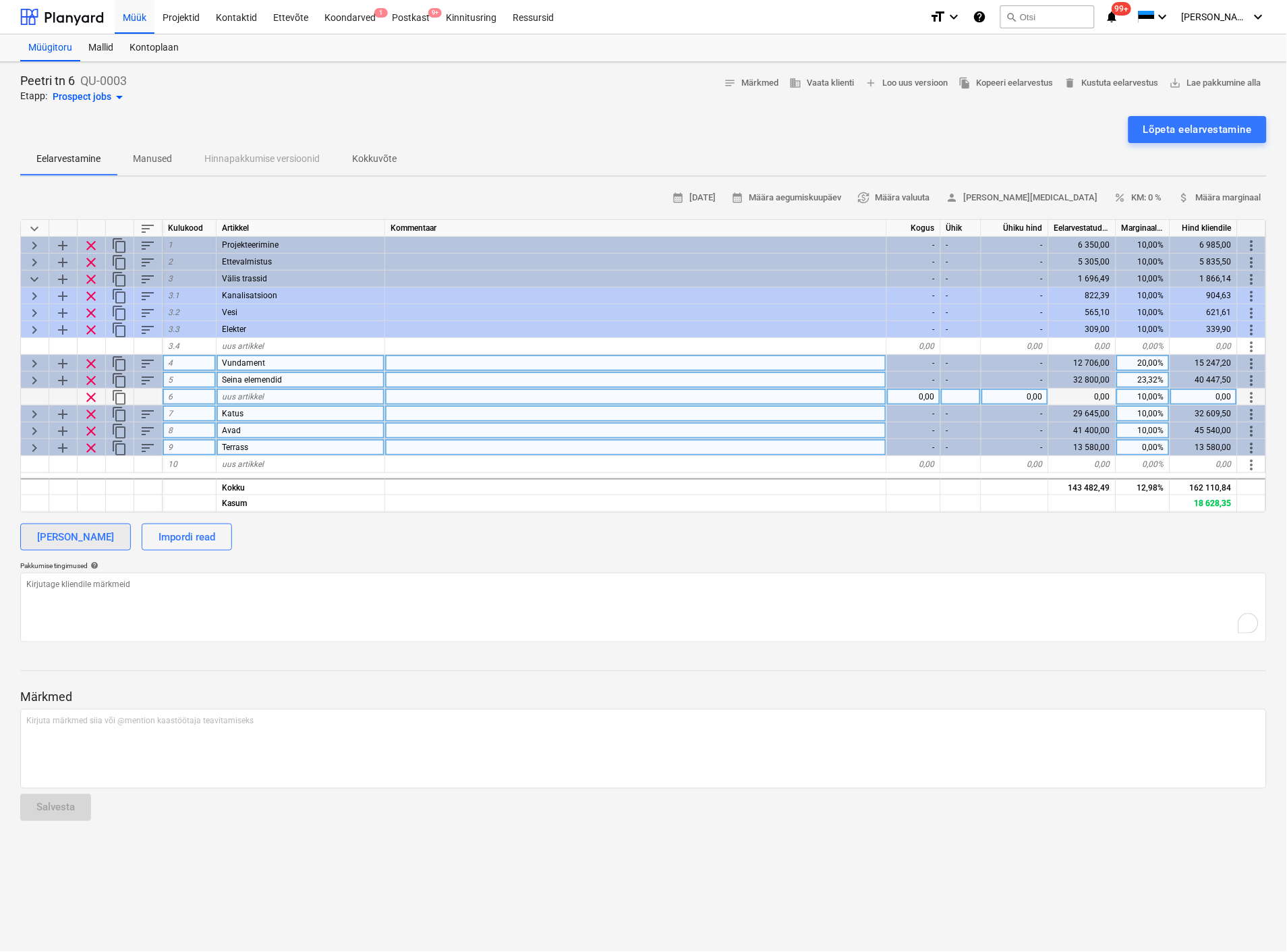
click at [85, 532] on div "[PERSON_NAME]" at bounding box center [75, 537] width 77 height 18
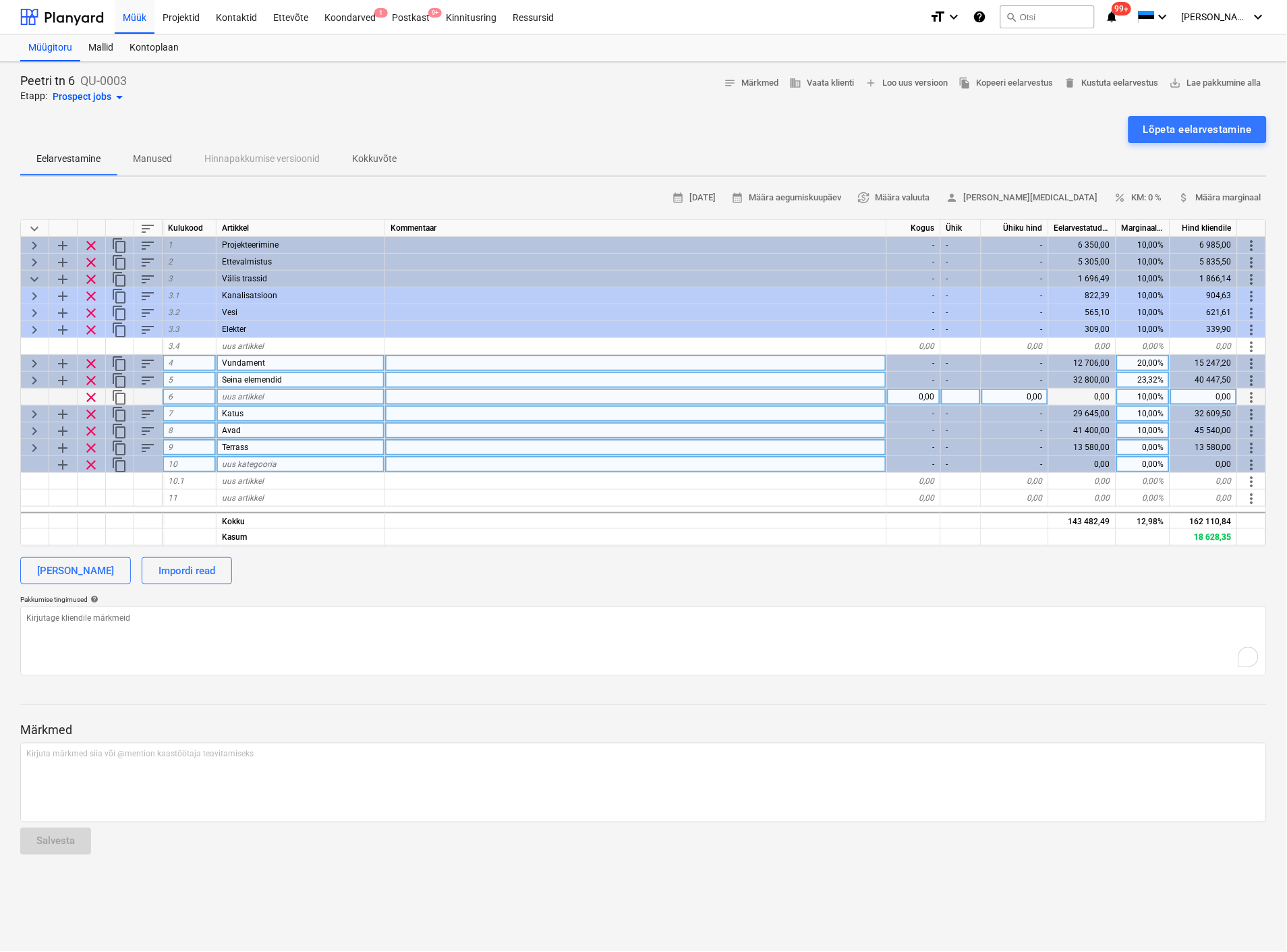
click at [247, 464] on span "uus kategooria" at bounding box center [249, 464] width 55 height 10
drag, startPoint x: 313, startPoint y: 461, endPoint x: 219, endPoint y: 463, distance: 94.0
click at [219, 463] on input "Kuur betooni osa" at bounding box center [301, 464] width 168 height 16
click at [454, 532] on div at bounding box center [636, 537] width 502 height 17
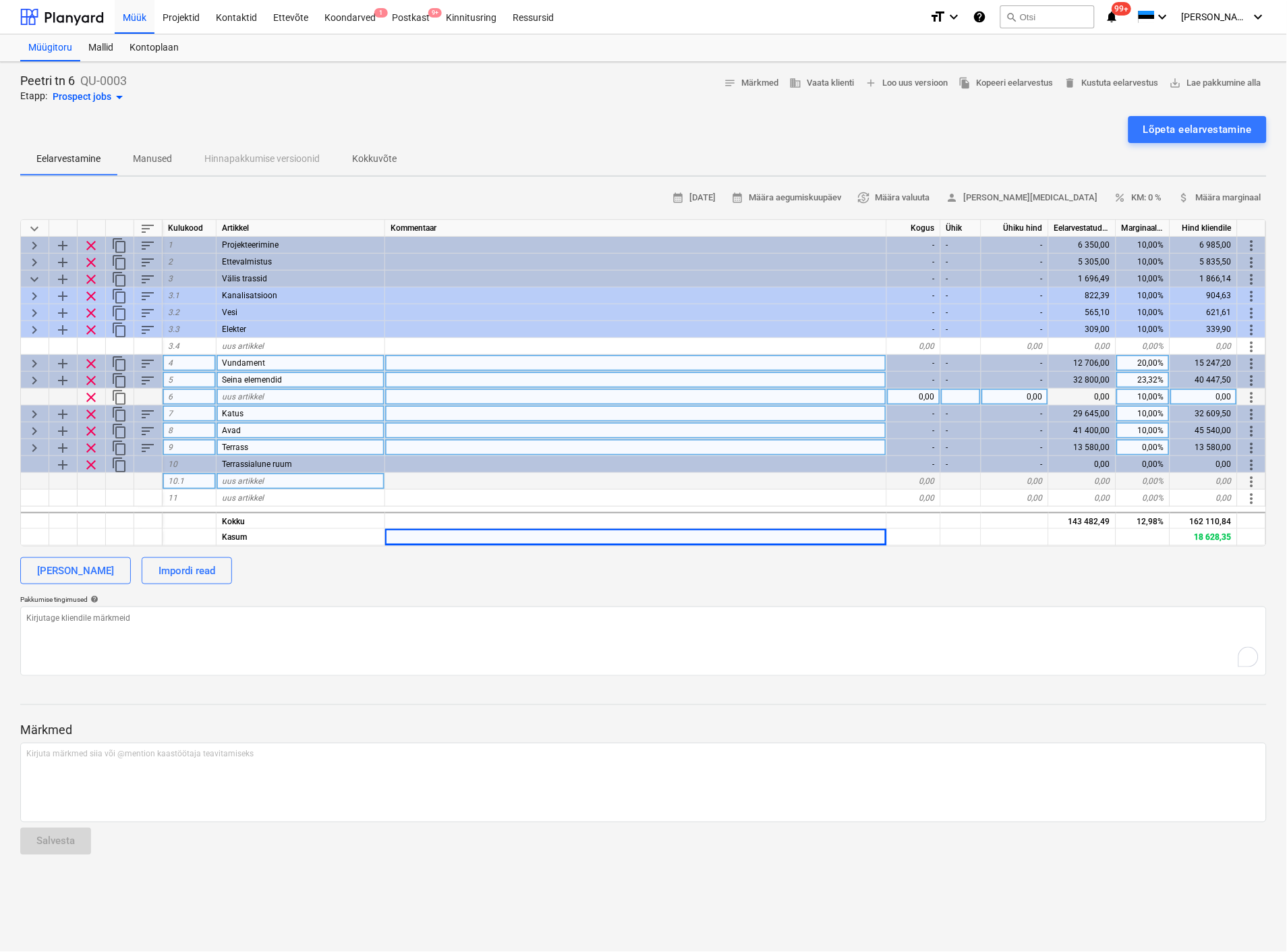
click at [443, 480] on div at bounding box center [636, 481] width 502 height 17
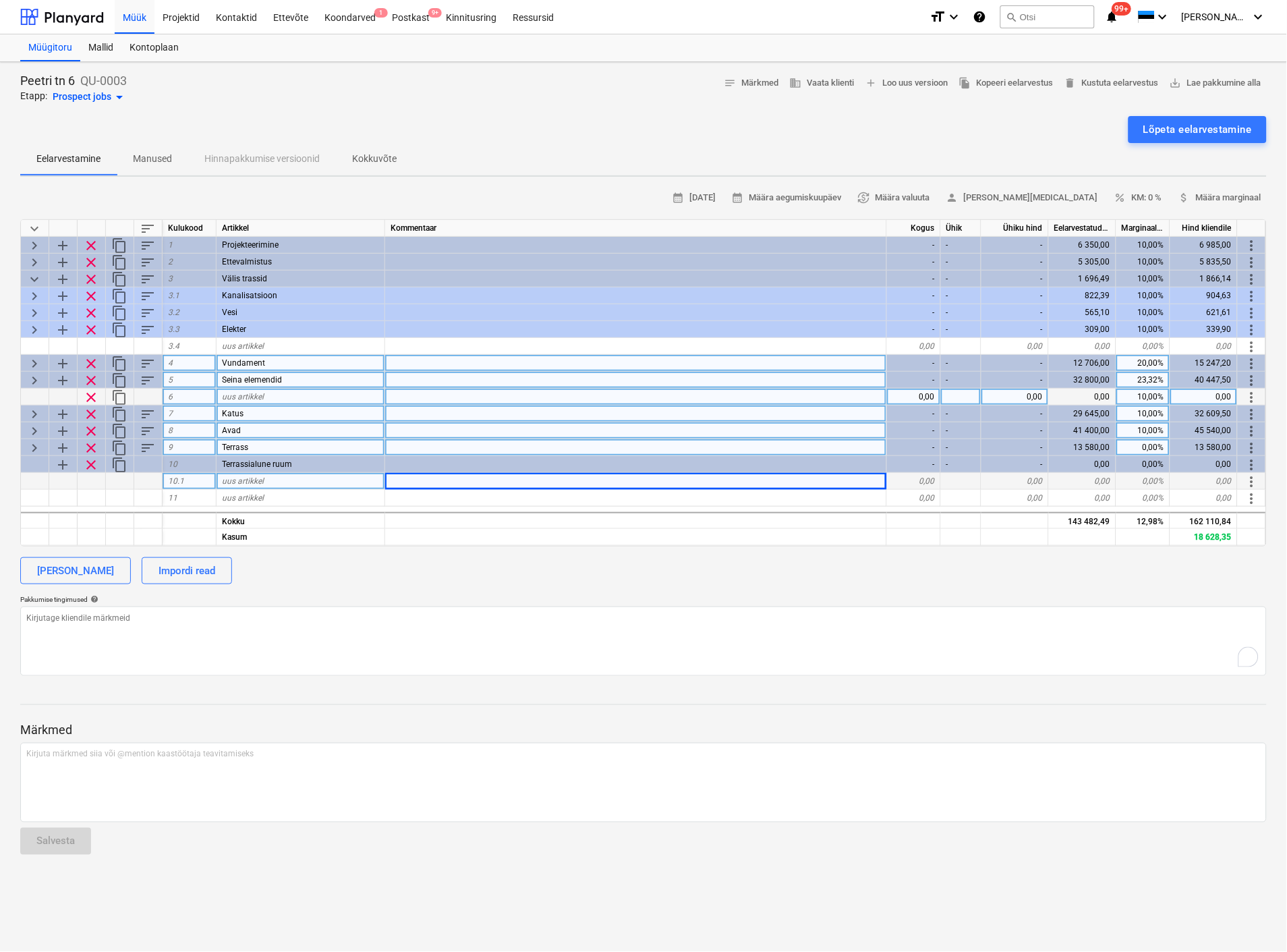
click at [264, 482] on div "uus artikkel" at bounding box center [301, 481] width 168 height 17
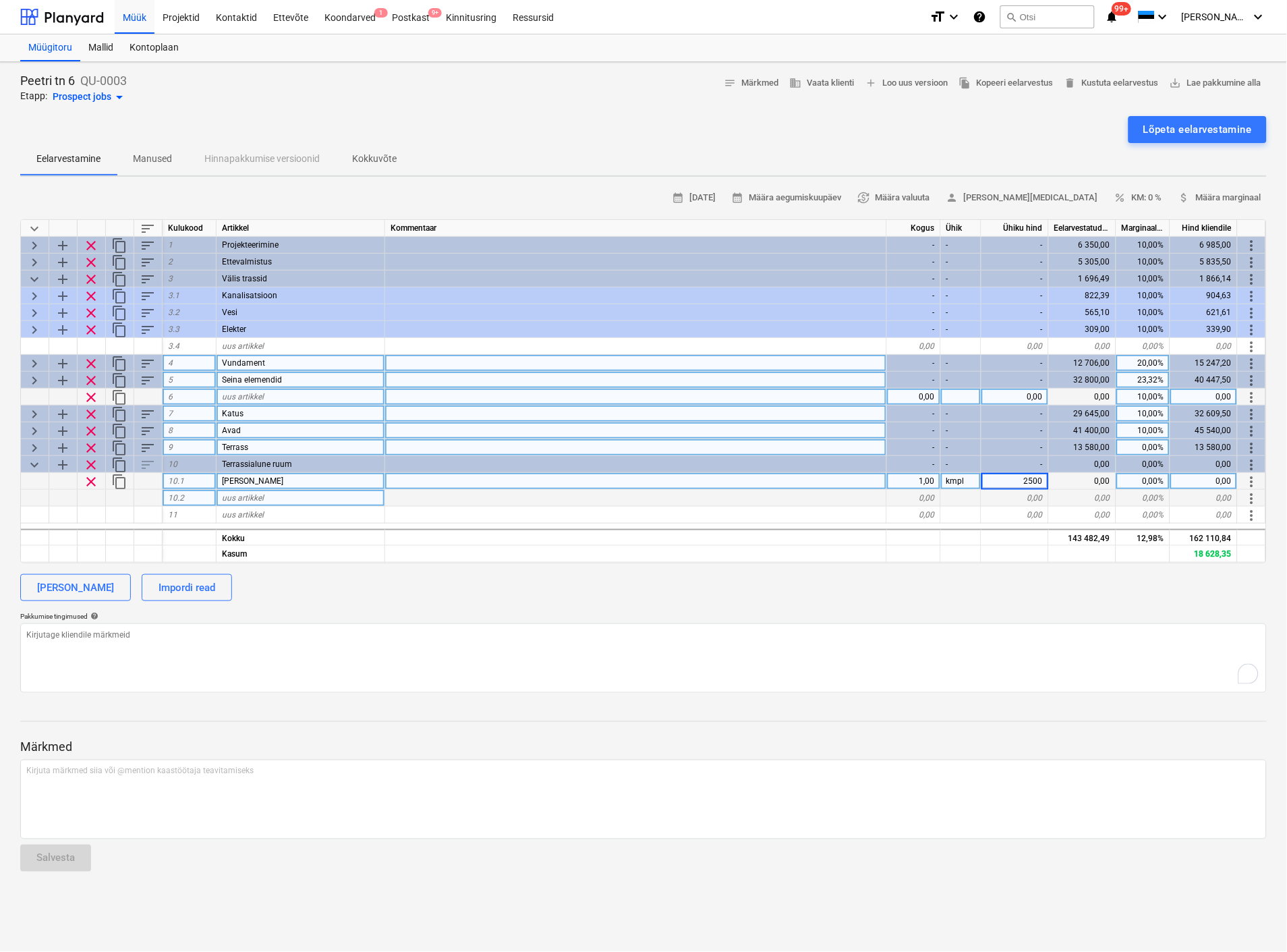
click at [271, 500] on div "uus artikkel" at bounding box center [301, 498] width 168 height 17
click at [924, 490] on div "0,00" at bounding box center [914, 498] width 54 height 17
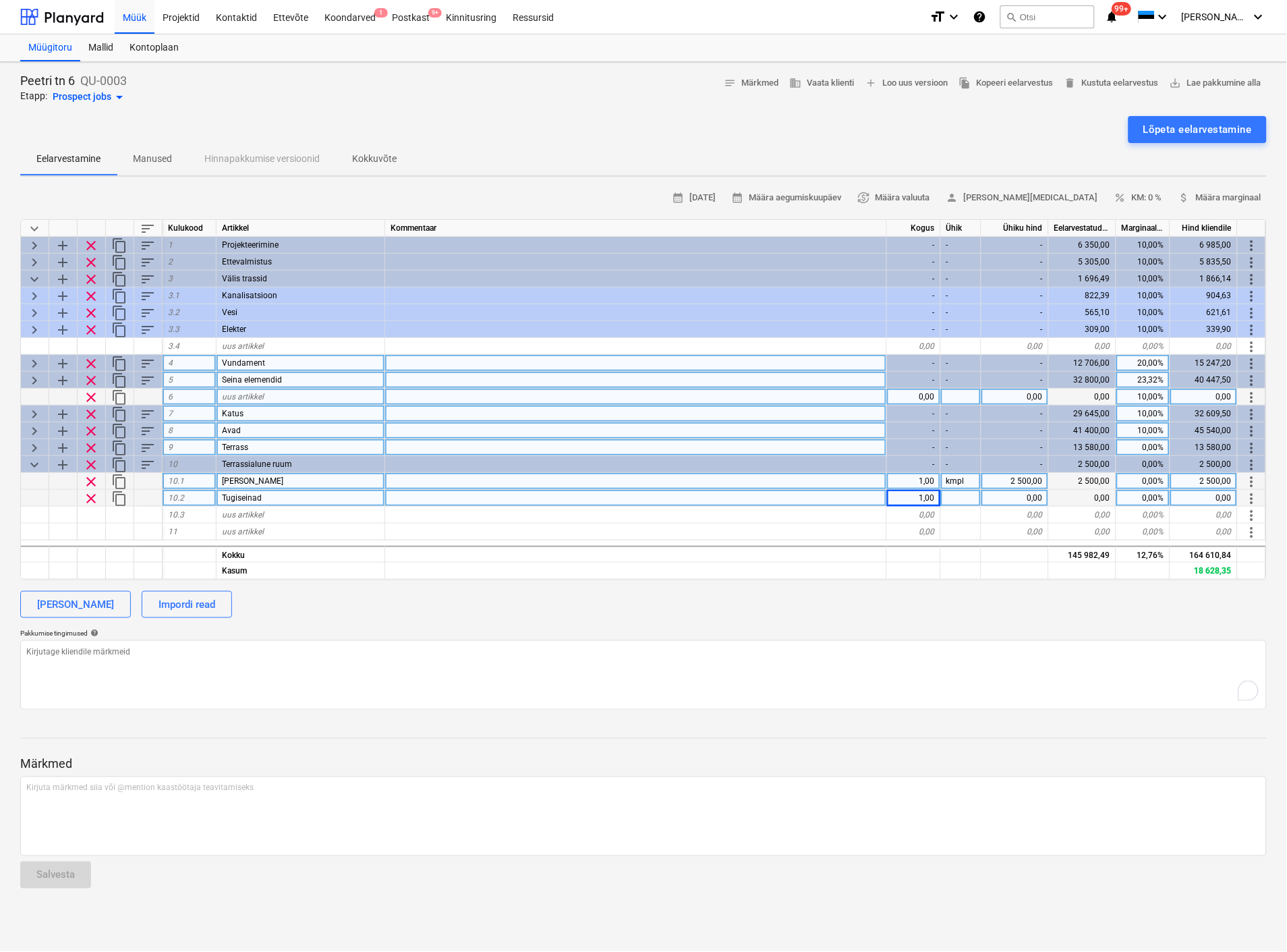
click at [945, 496] on div at bounding box center [961, 498] width 40 height 17
click at [1004, 498] on div "0,00" at bounding box center [1015, 498] width 67 height 17
click at [636, 555] on div at bounding box center [636, 554] width 502 height 17
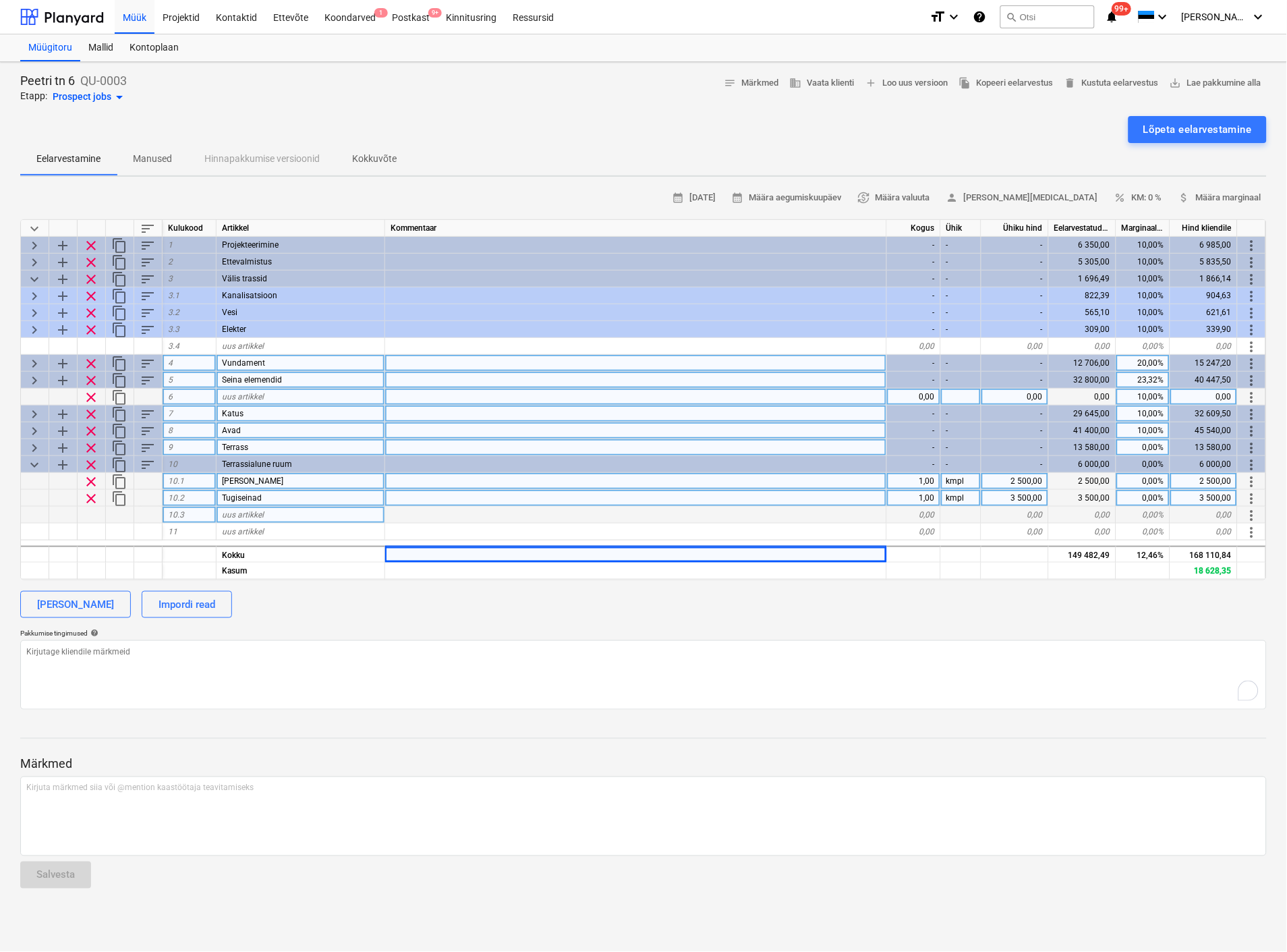
click at [243, 514] on span "uus artikkel" at bounding box center [242, 514] width 42 height 10
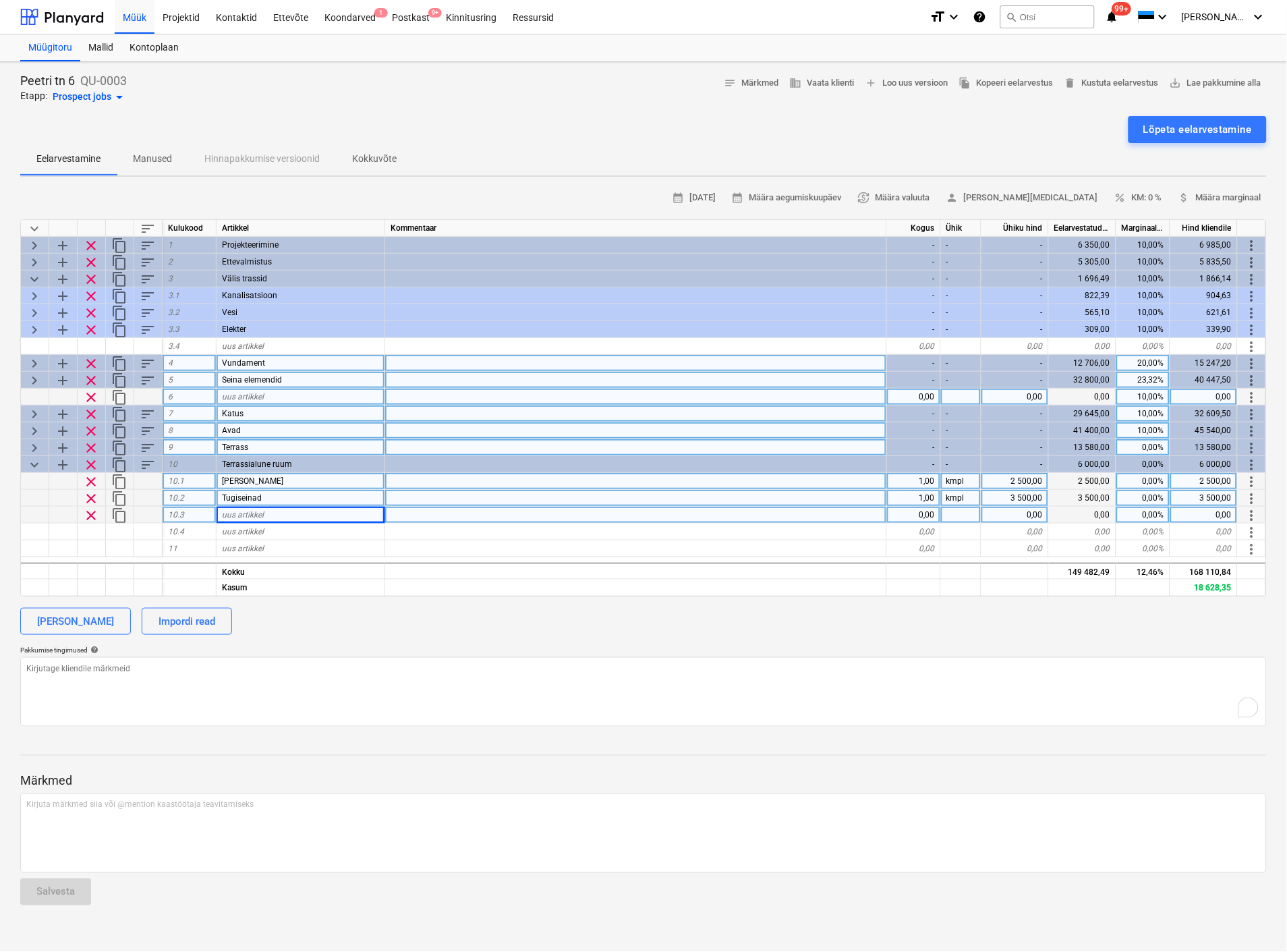
drag, startPoint x: 91, startPoint y: 493, endPoint x: 91, endPoint y: 477, distance: 16.0
click at [91, 477] on span "clear" at bounding box center [91, 481] width 16 height 16
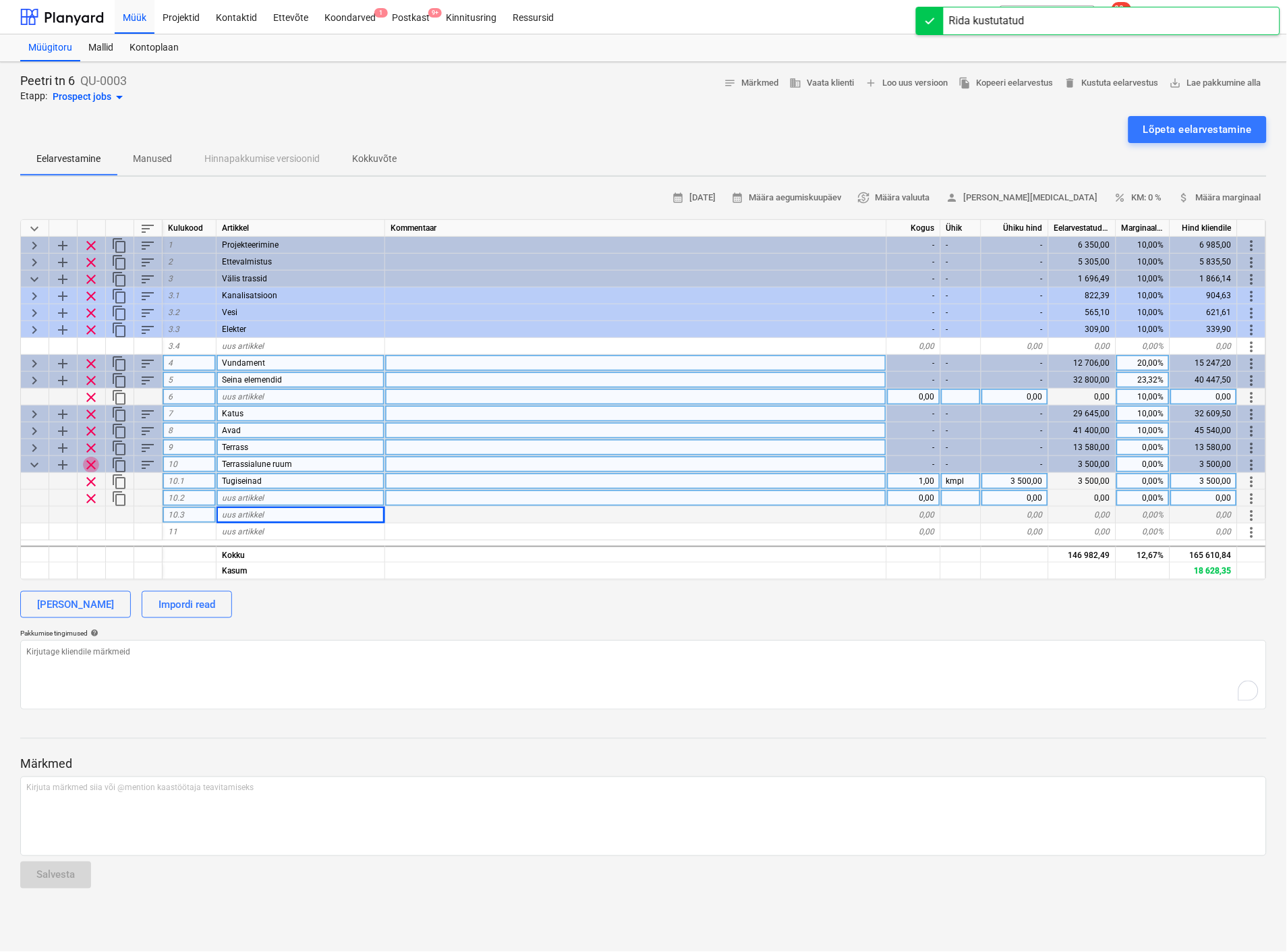
click at [88, 463] on span "clear" at bounding box center [91, 465] width 16 height 16
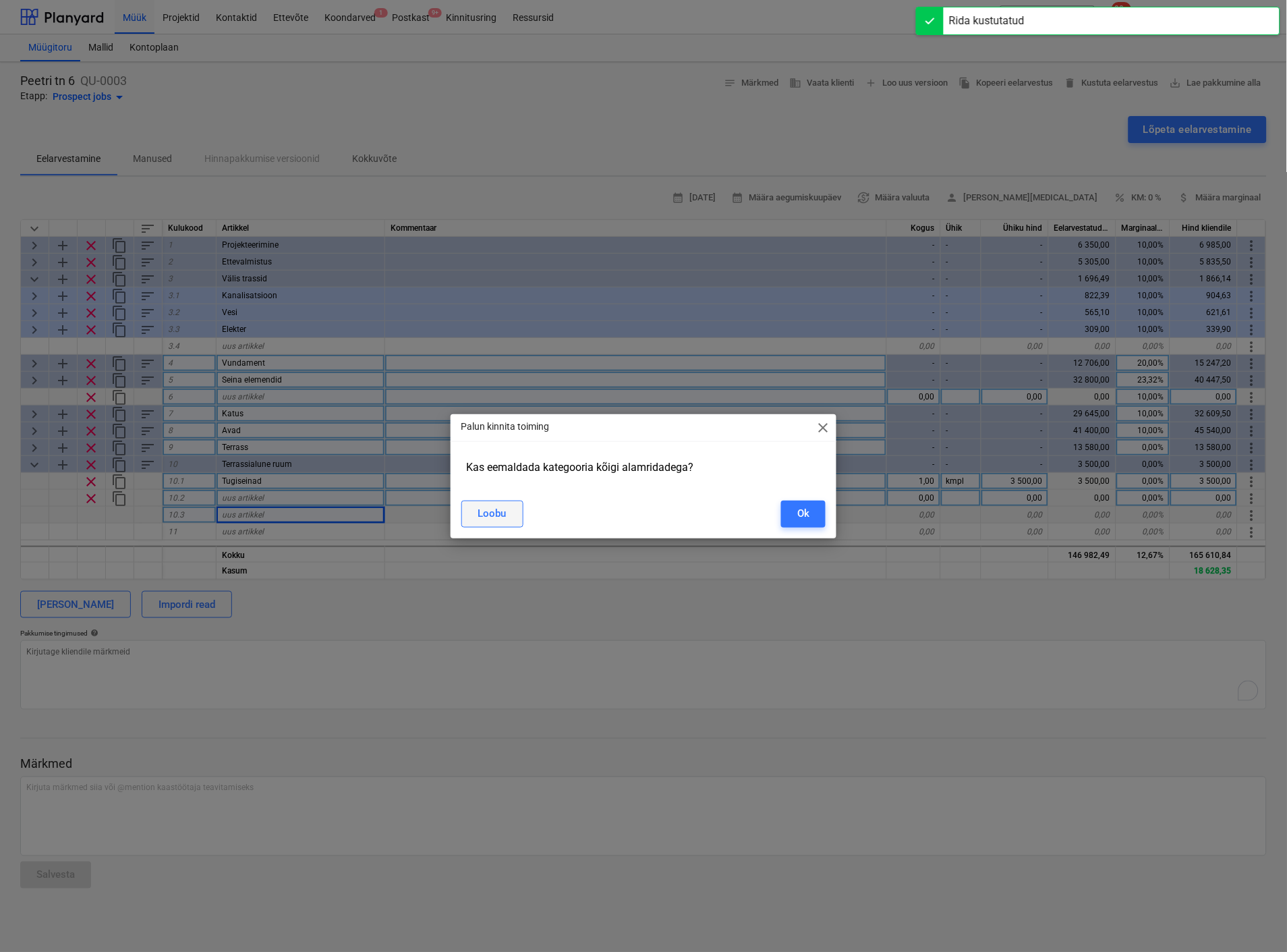
click at [495, 521] on div "Loobu" at bounding box center [492, 514] width 29 height 18
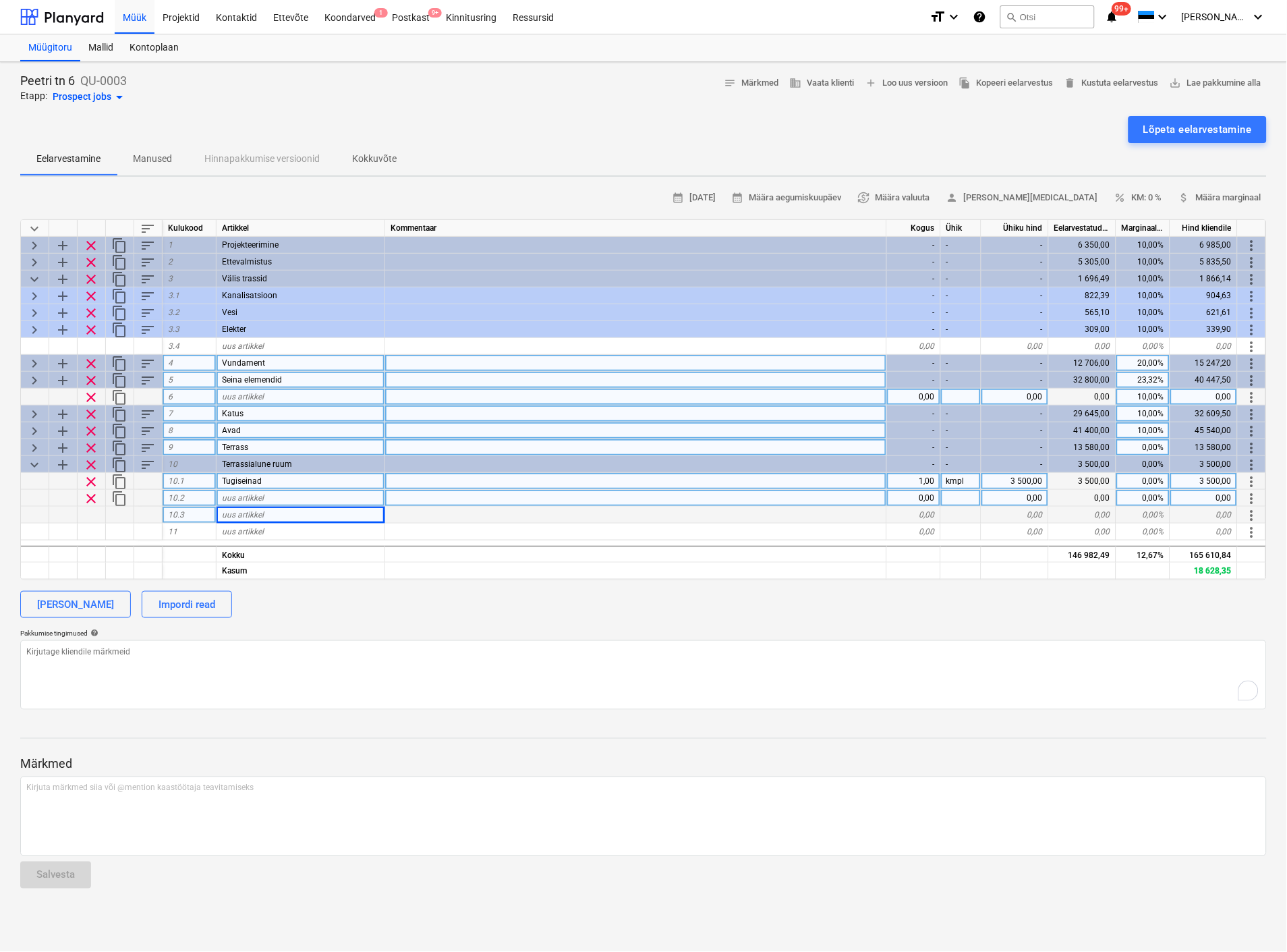
click at [92, 481] on span "clear" at bounding box center [91, 481] width 16 height 16
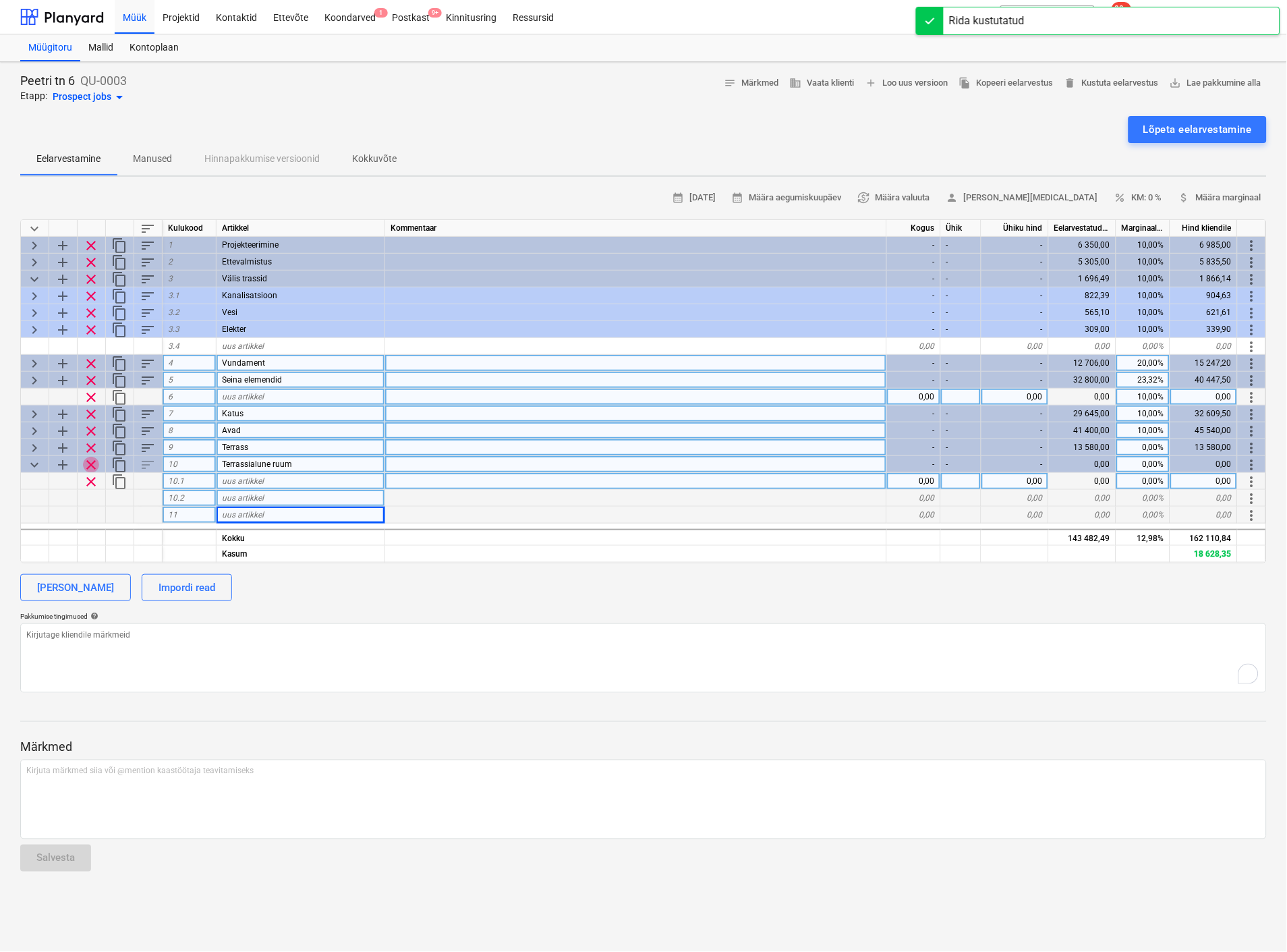
click at [92, 460] on span "clear" at bounding box center [91, 465] width 16 height 16
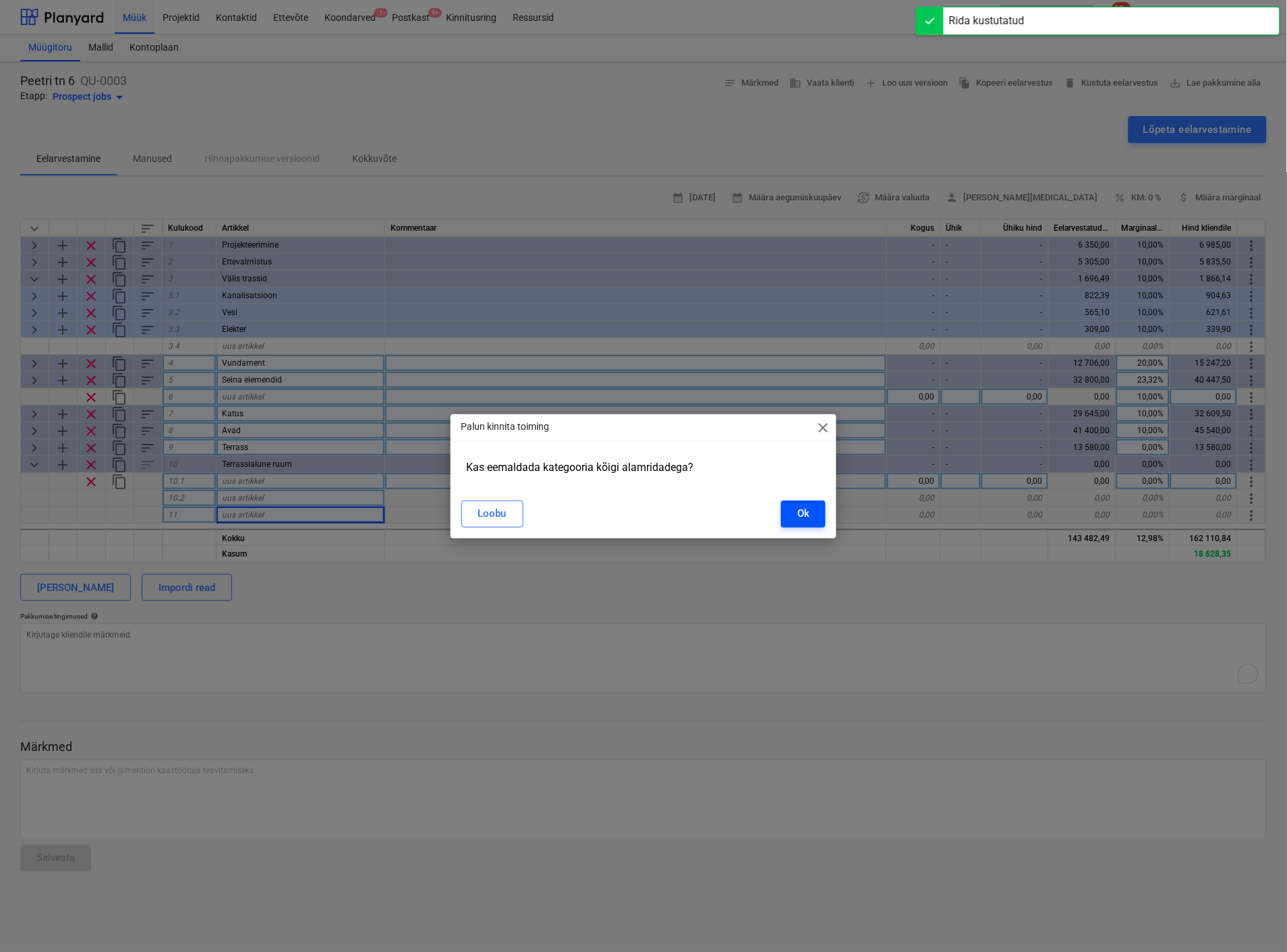
click at [810, 511] on button "Ok" at bounding box center [803, 514] width 45 height 27
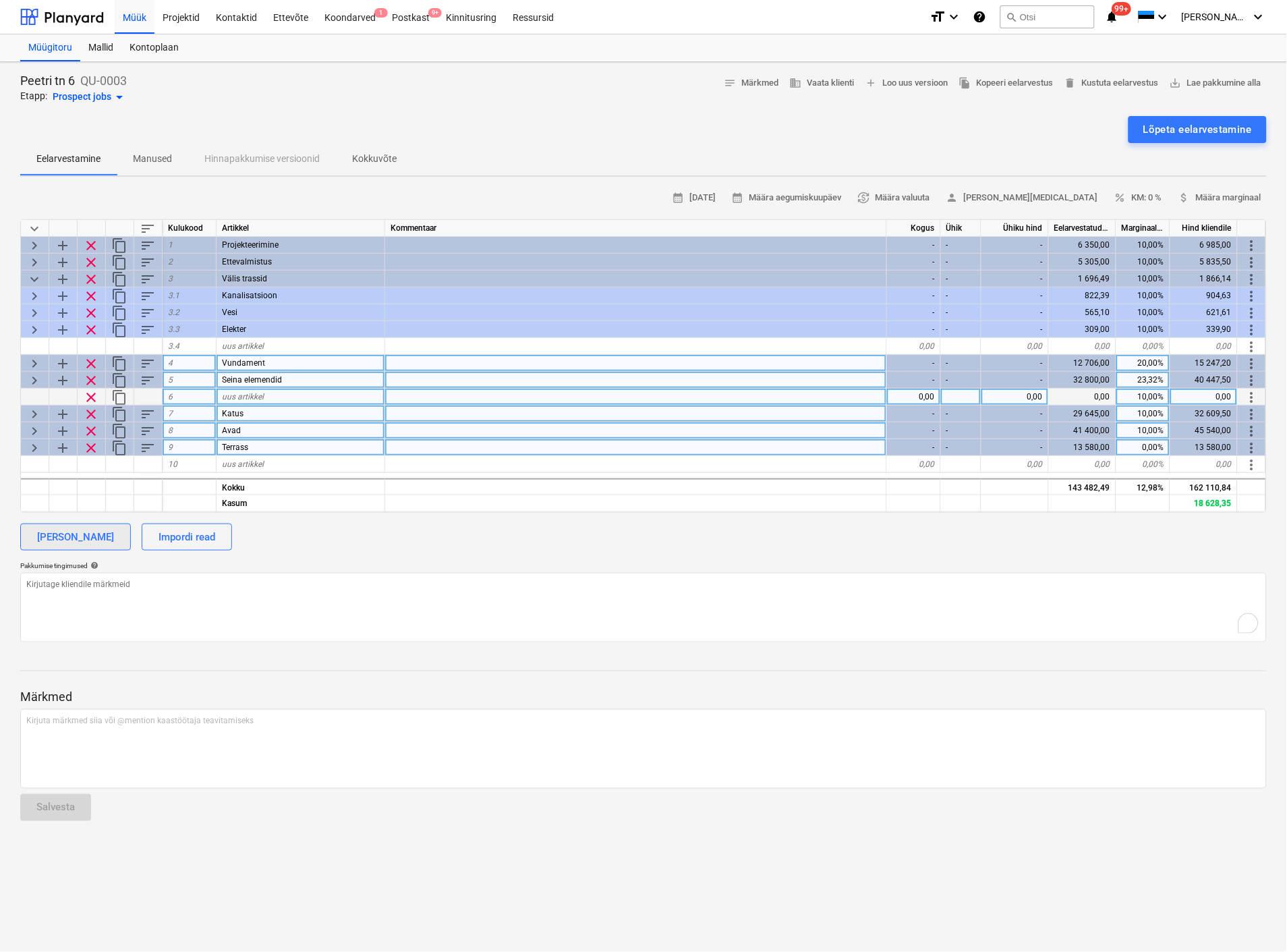
click at [78, 539] on div "[PERSON_NAME]" at bounding box center [75, 537] width 77 height 18
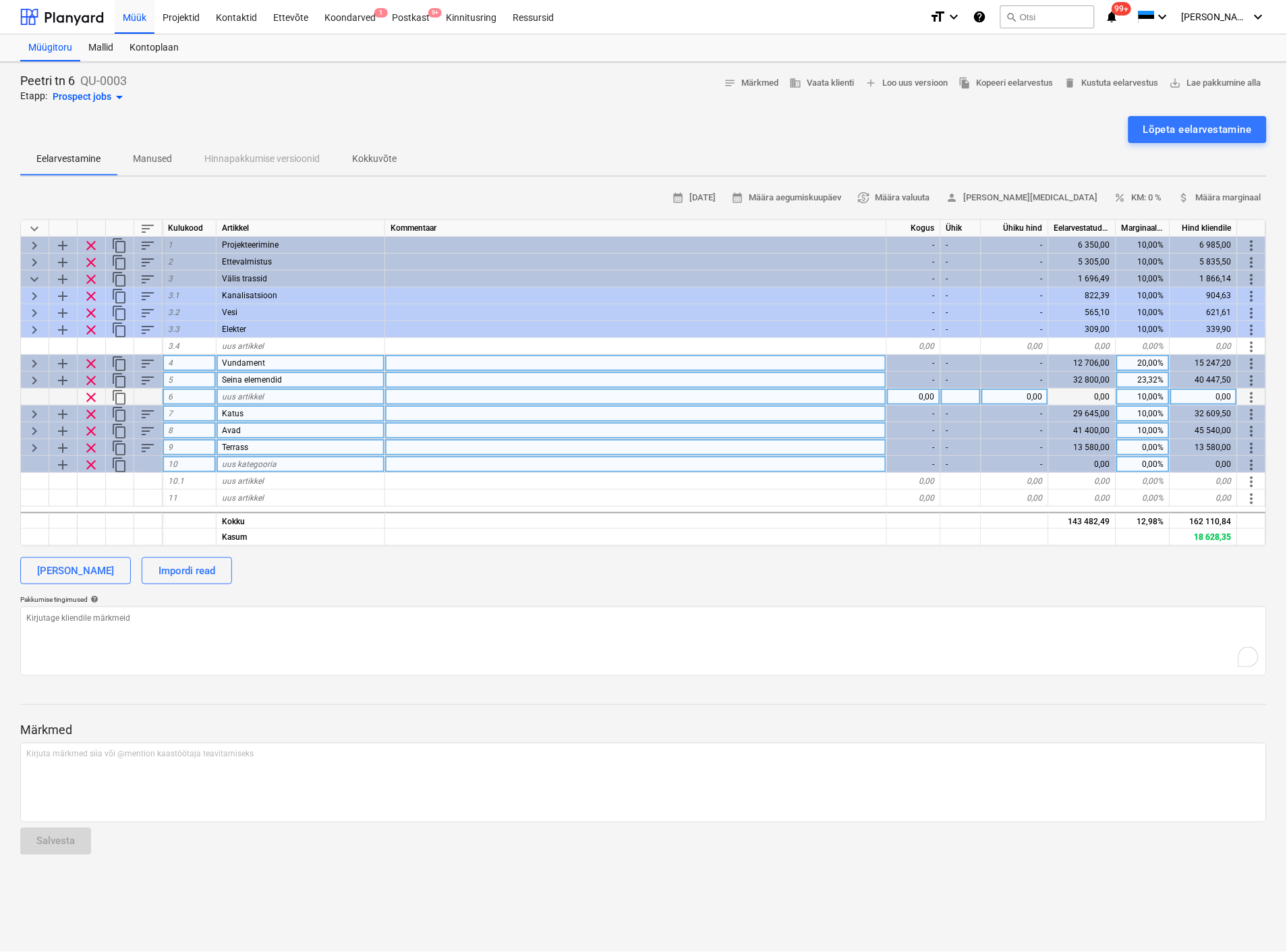
click at [247, 463] on span "uus kategooria" at bounding box center [249, 464] width 55 height 10
click at [239, 479] on span "uus artikkel" at bounding box center [242, 481] width 42 height 10
click at [61, 457] on span "add" at bounding box center [63, 465] width 16 height 16
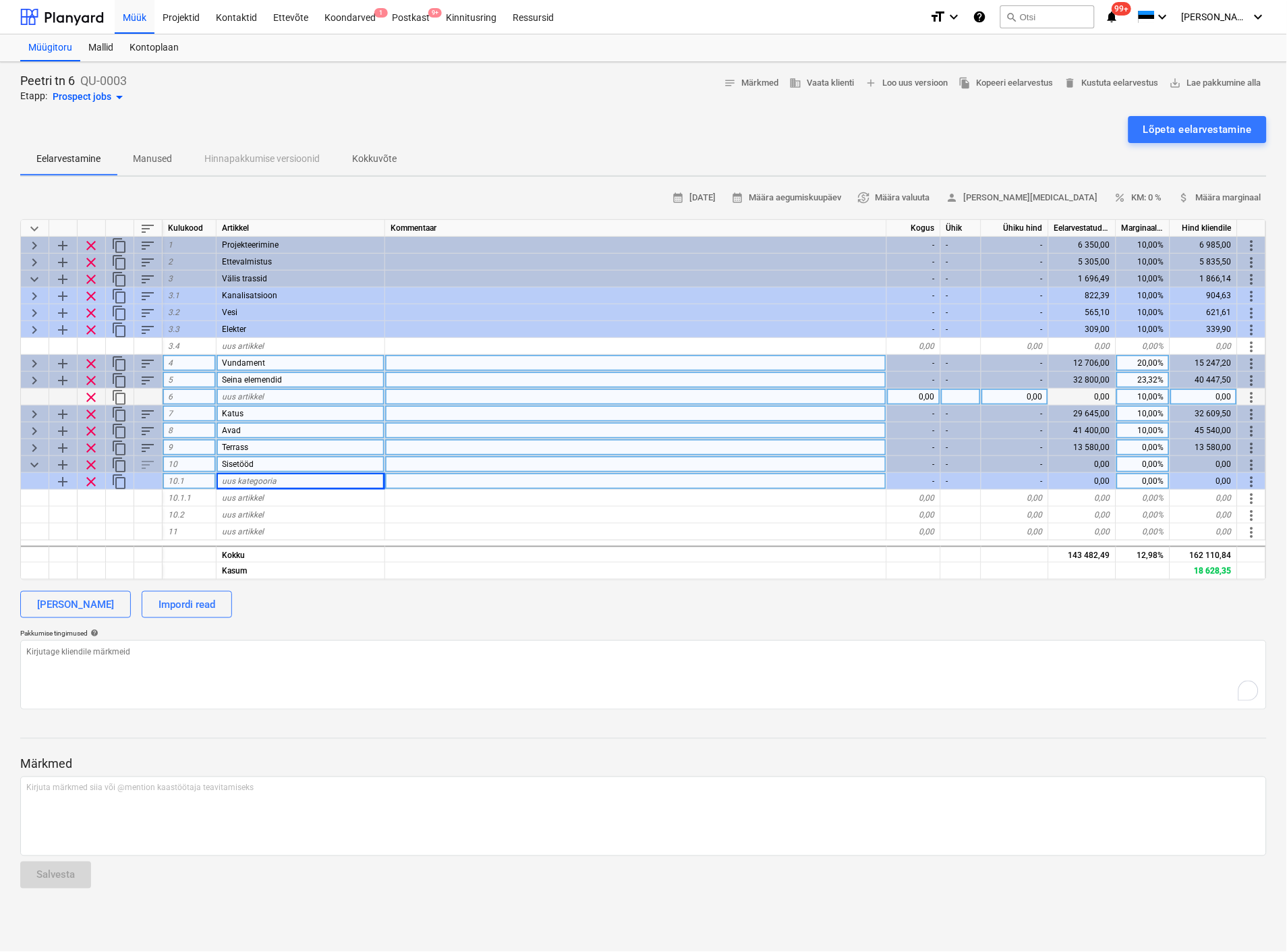
click at [90, 477] on span "clear" at bounding box center [91, 481] width 16 height 16
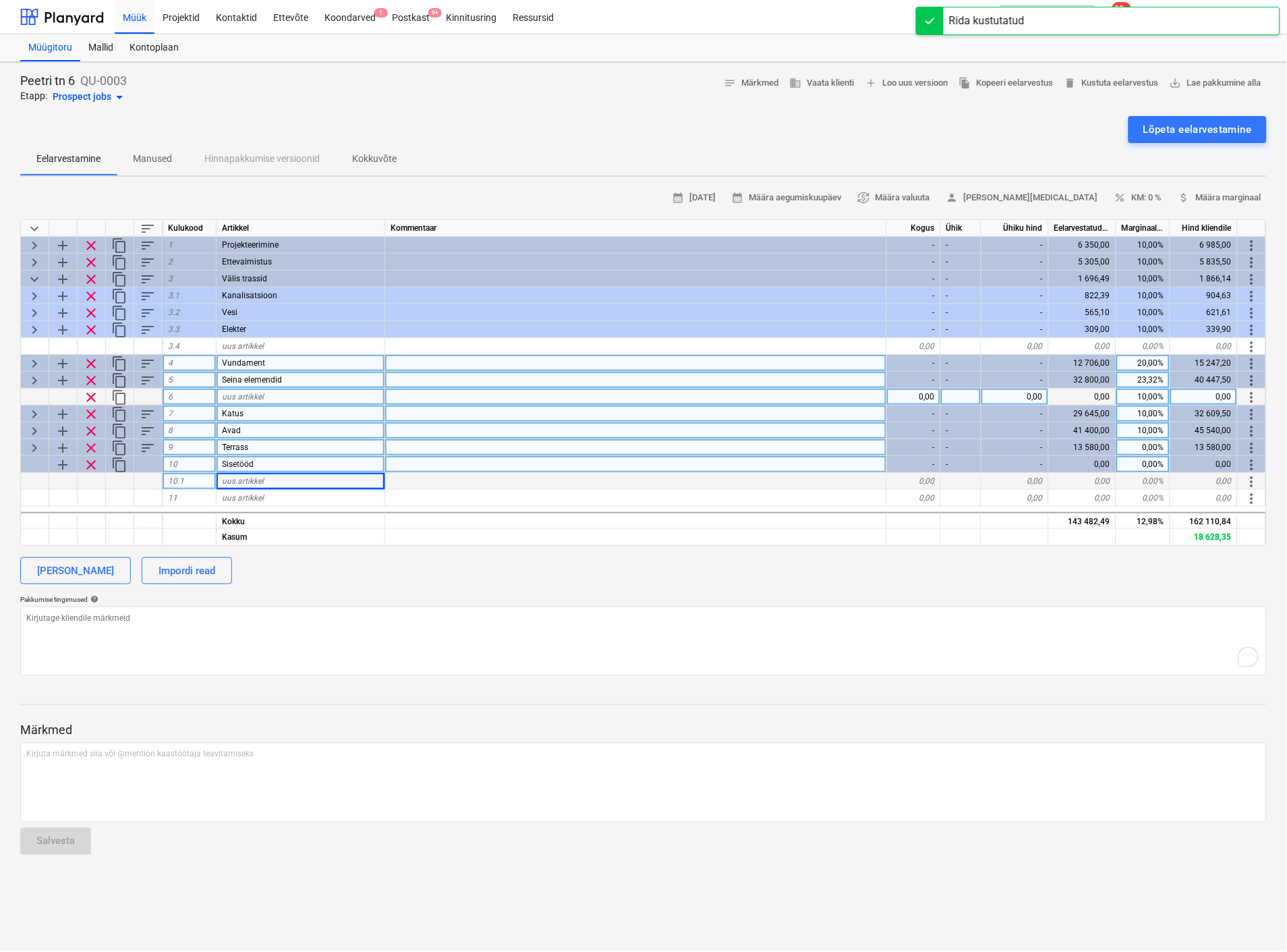
click at [294, 462] on div "Sisetööd" at bounding box center [301, 464] width 168 height 17
click at [58, 461] on span "add" at bounding box center [63, 465] width 16 height 16
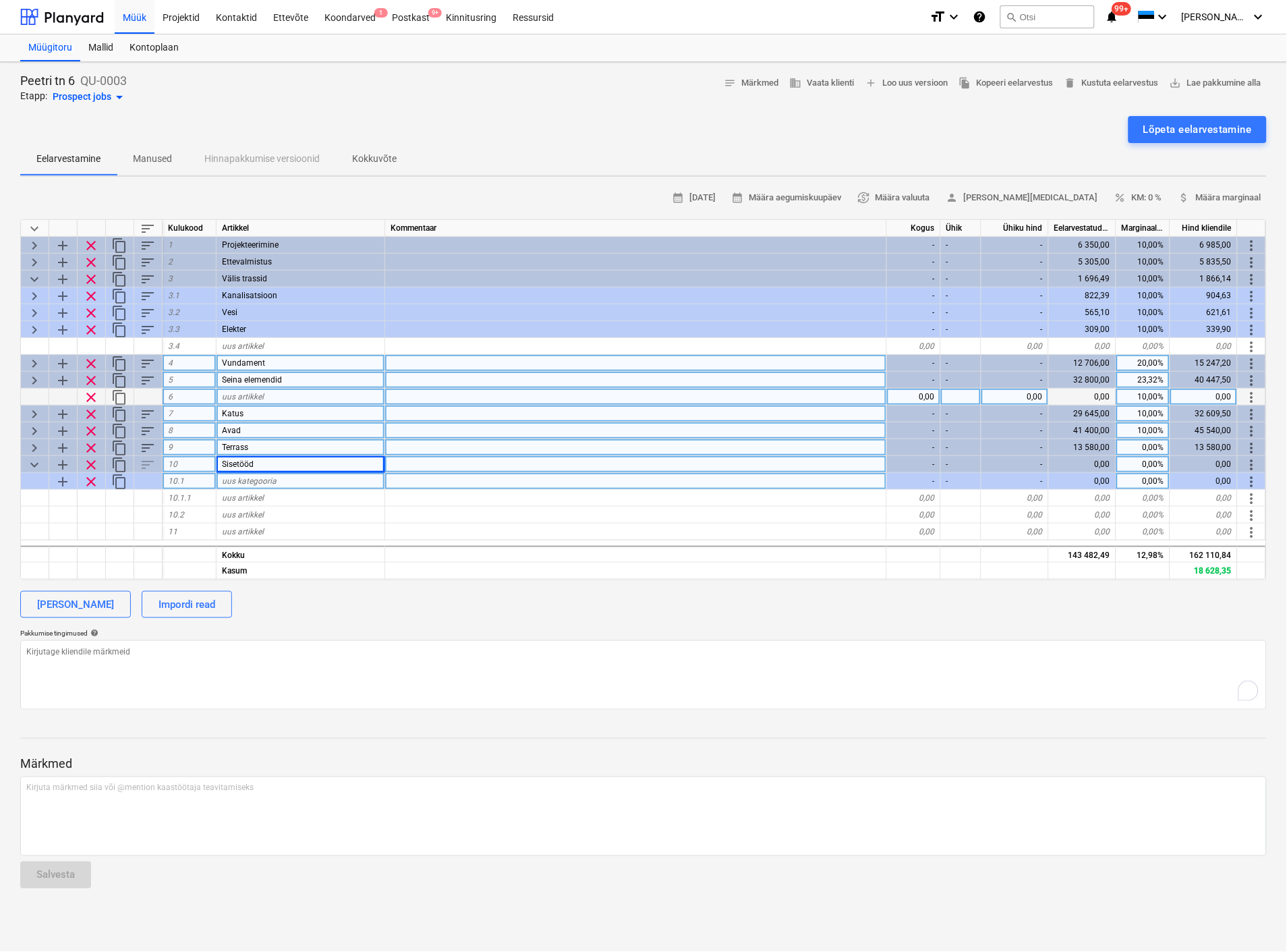
click at [239, 476] on span "uus kategooria" at bounding box center [249, 481] width 55 height 10
click at [237, 495] on span "uus artikkel" at bounding box center [242, 498] width 42 height 10
click at [902, 495] on div "0,00" at bounding box center [914, 498] width 54 height 17
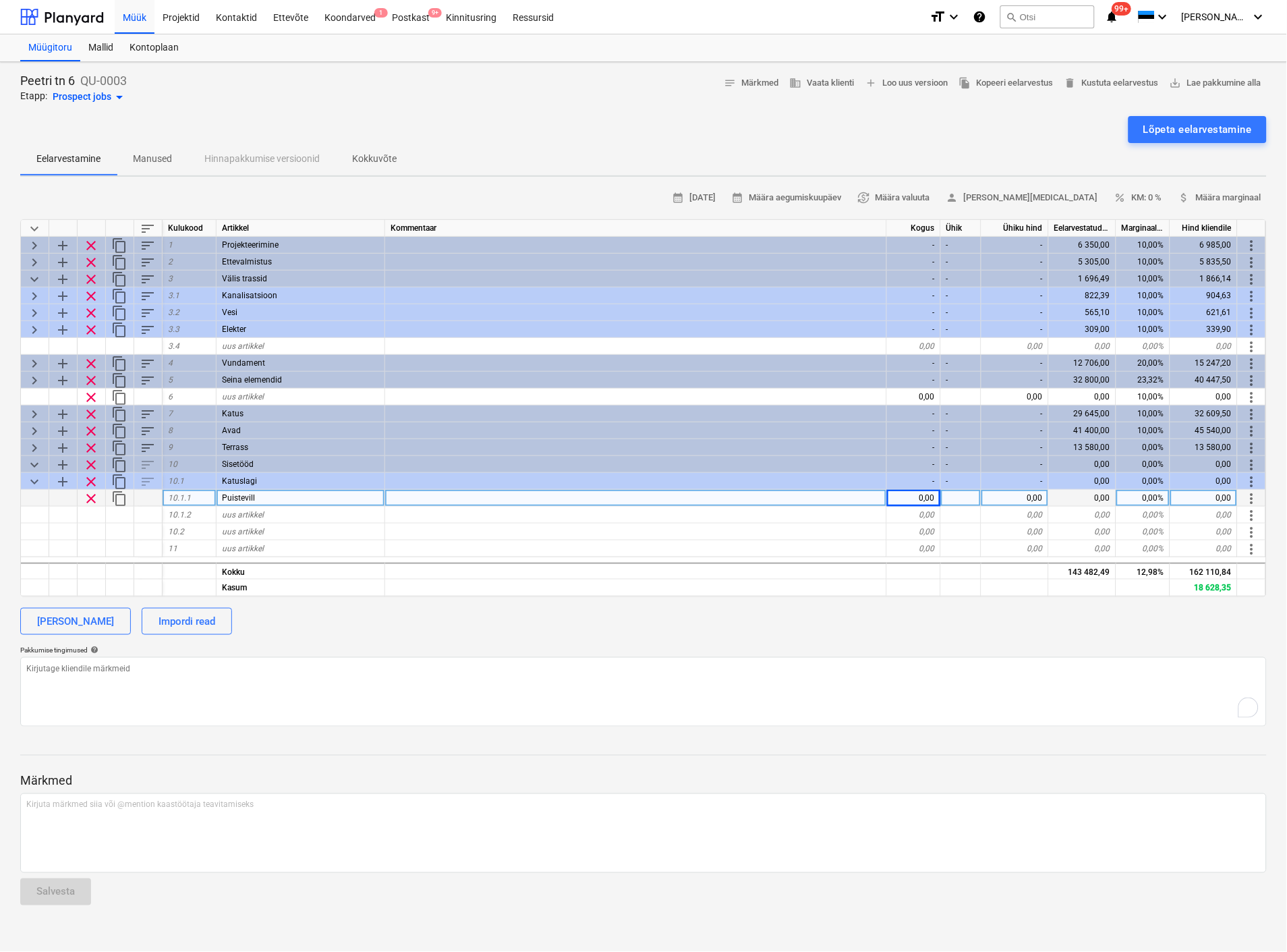
click at [918, 498] on div "0,00" at bounding box center [914, 498] width 54 height 17
type input "40"
type textarea "x"
click at [966, 497] on div at bounding box center [961, 498] width 40 height 17
type input "m3"
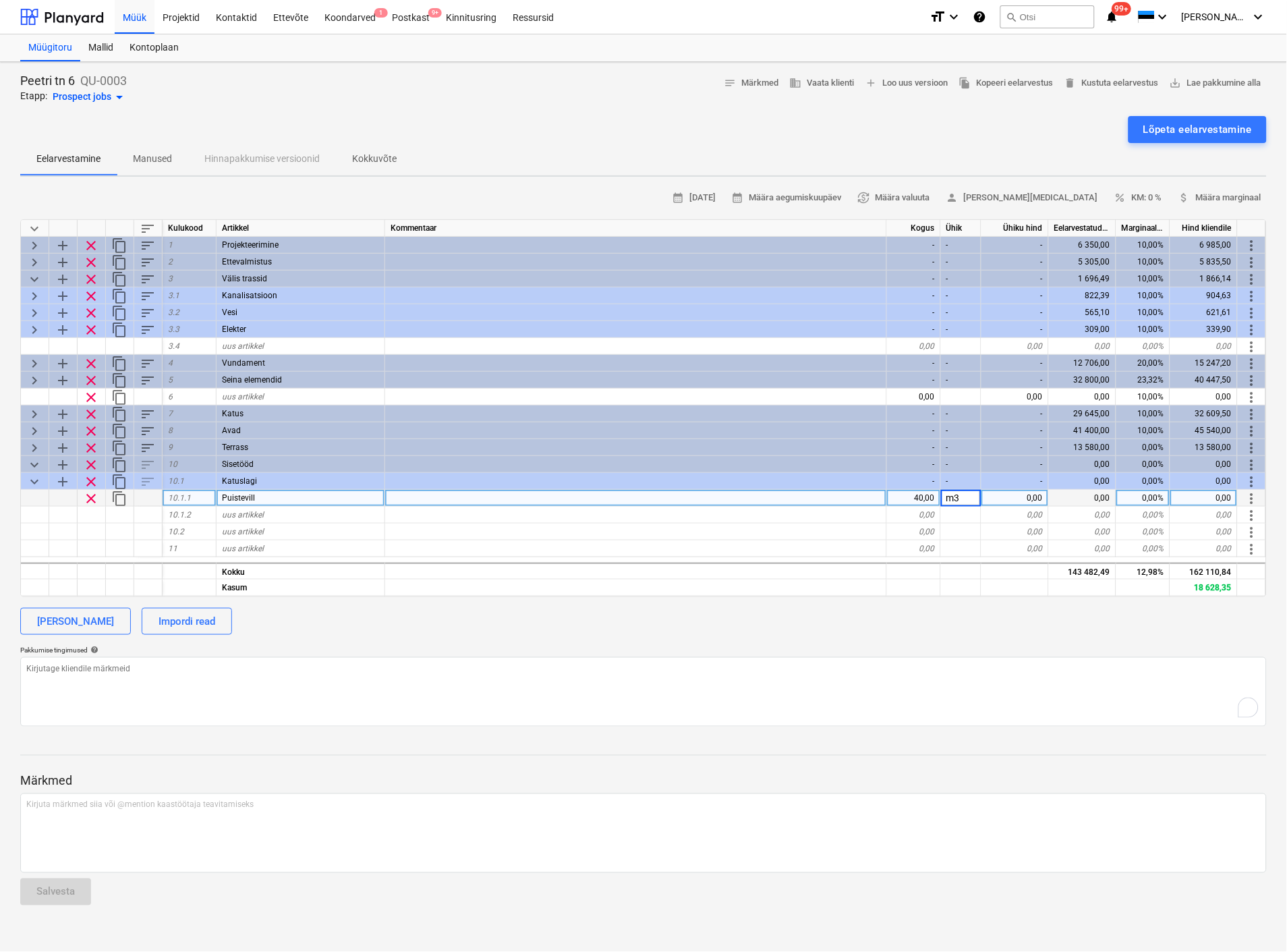
type textarea "x"
click at [1035, 493] on div "0,00" at bounding box center [1015, 498] width 67 height 17
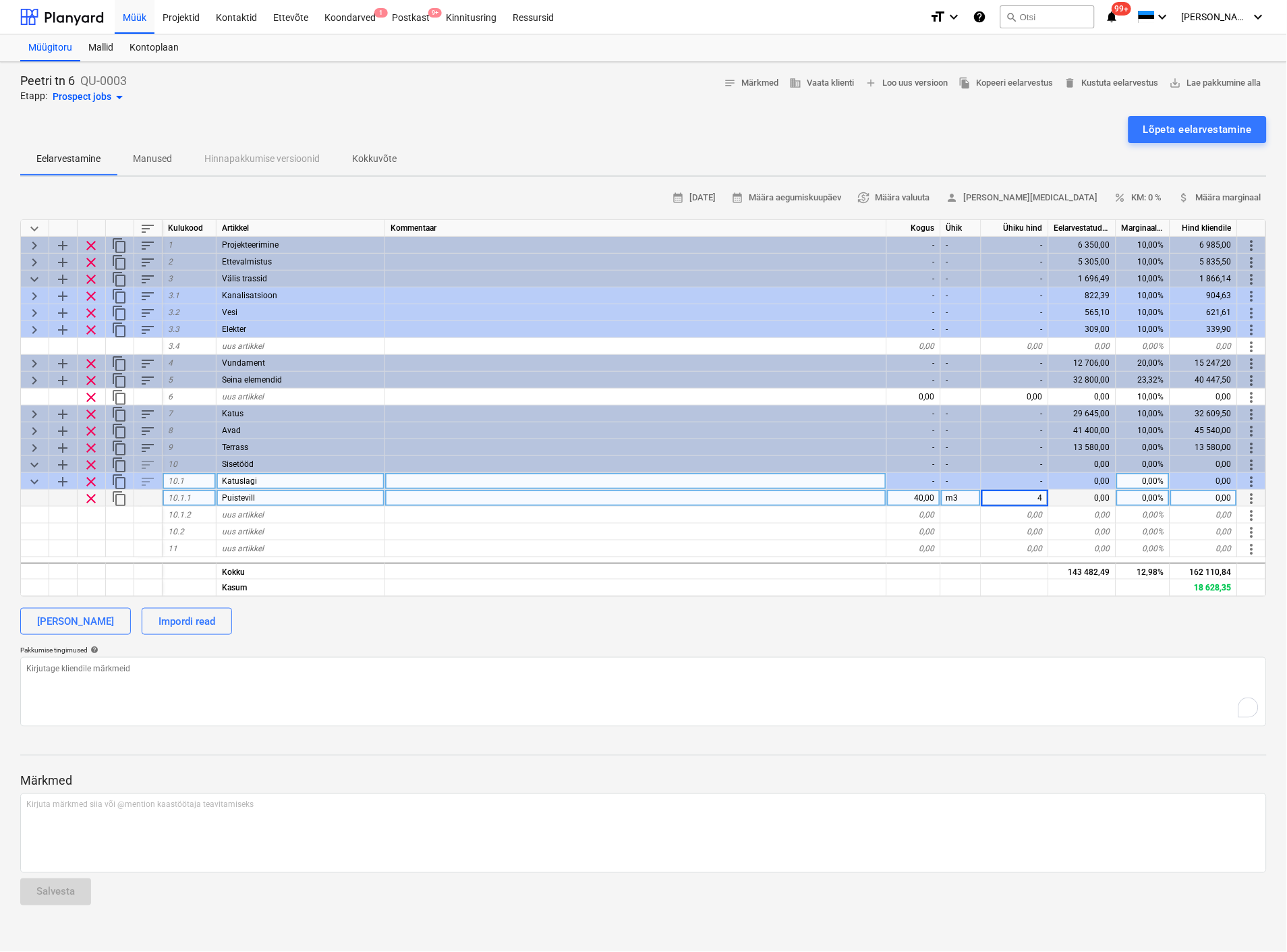
type input "40"
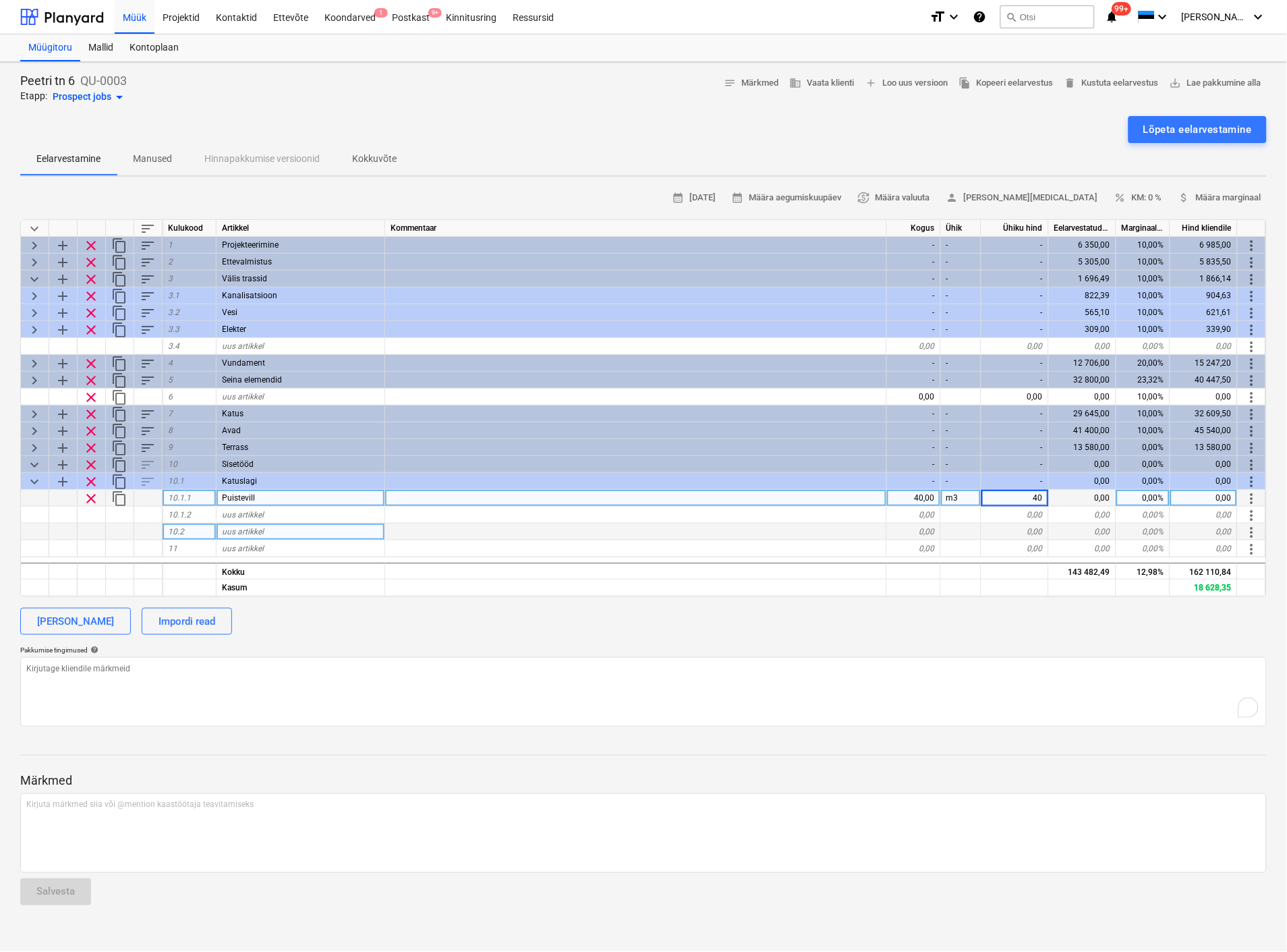
type textarea "x"
click at [943, 538] on div at bounding box center [961, 531] width 40 height 17
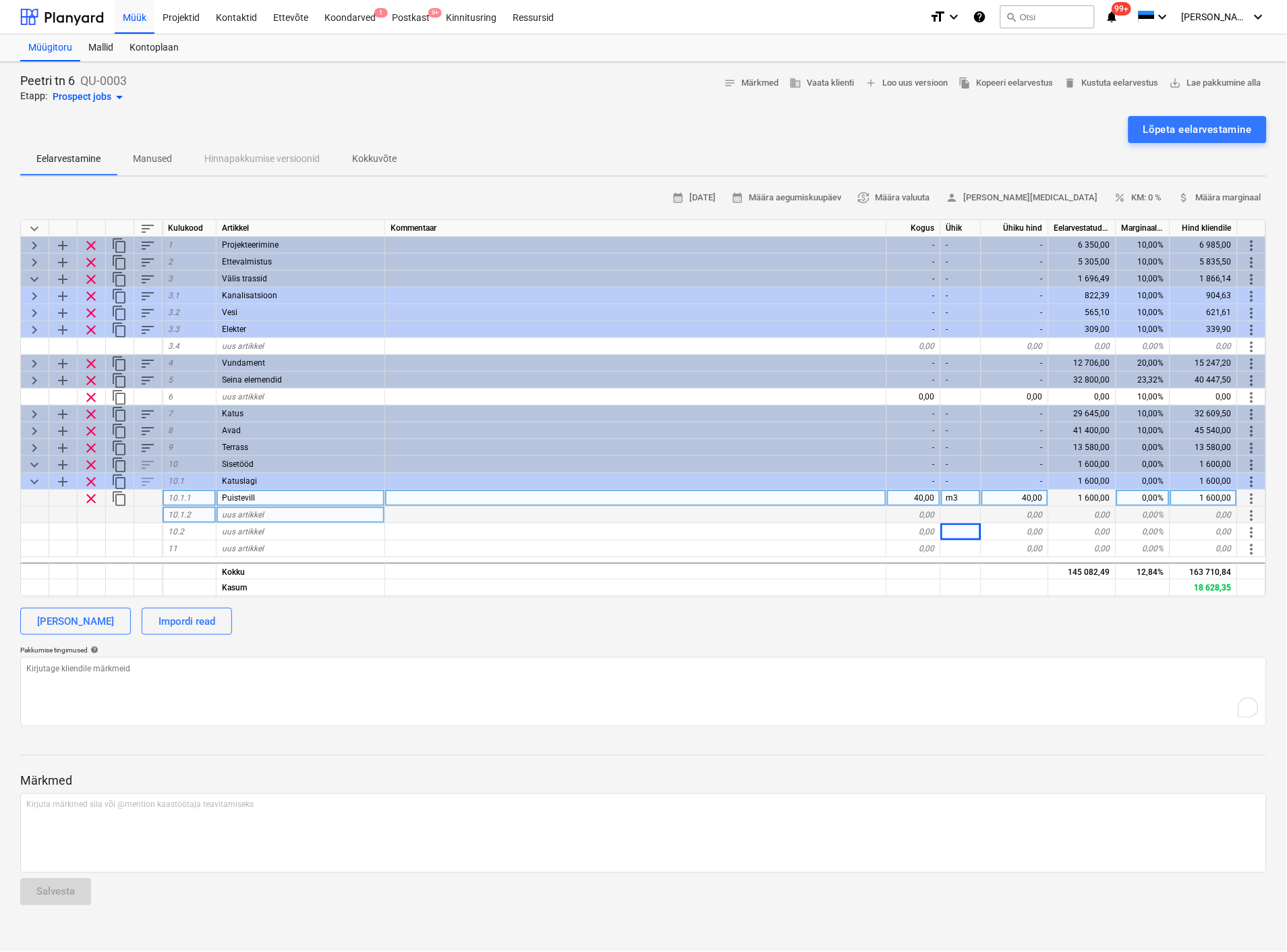
click at [252, 510] on span "uus artikkel" at bounding box center [242, 514] width 42 height 10
type input "Aurutõkkekile"
click at [914, 514] on div "0,00" at bounding box center [914, 514] width 54 height 17
type textarea "x"
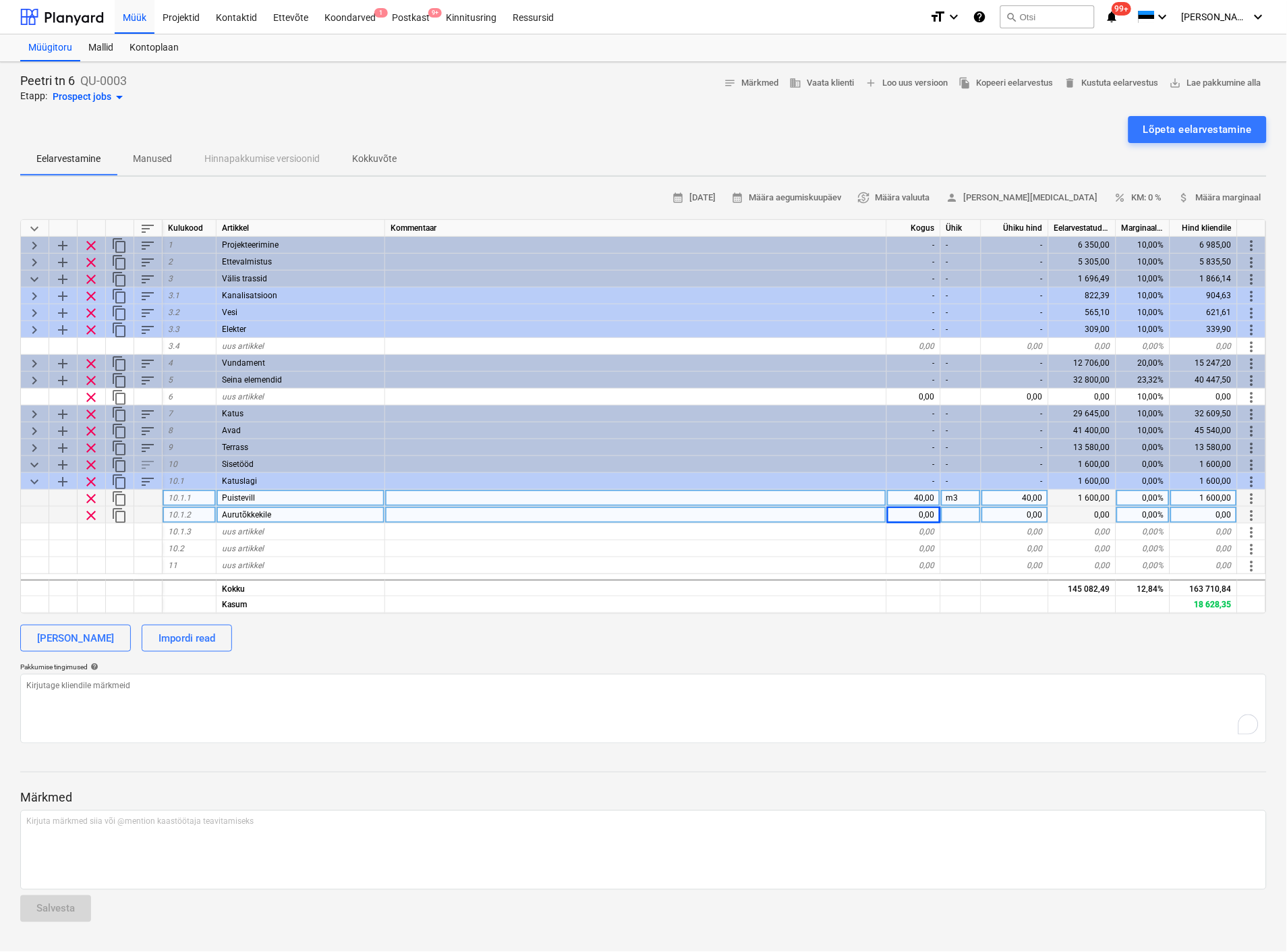
click at [920, 514] on div "0,00" at bounding box center [914, 514] width 54 height 17
type input "190"
type textarea "x"
click at [299, 511] on div "Aurutõkkekile" at bounding box center [301, 514] width 168 height 17
click at [299, 511] on input "Aurutõkkekile" at bounding box center [301, 514] width 168 height 16
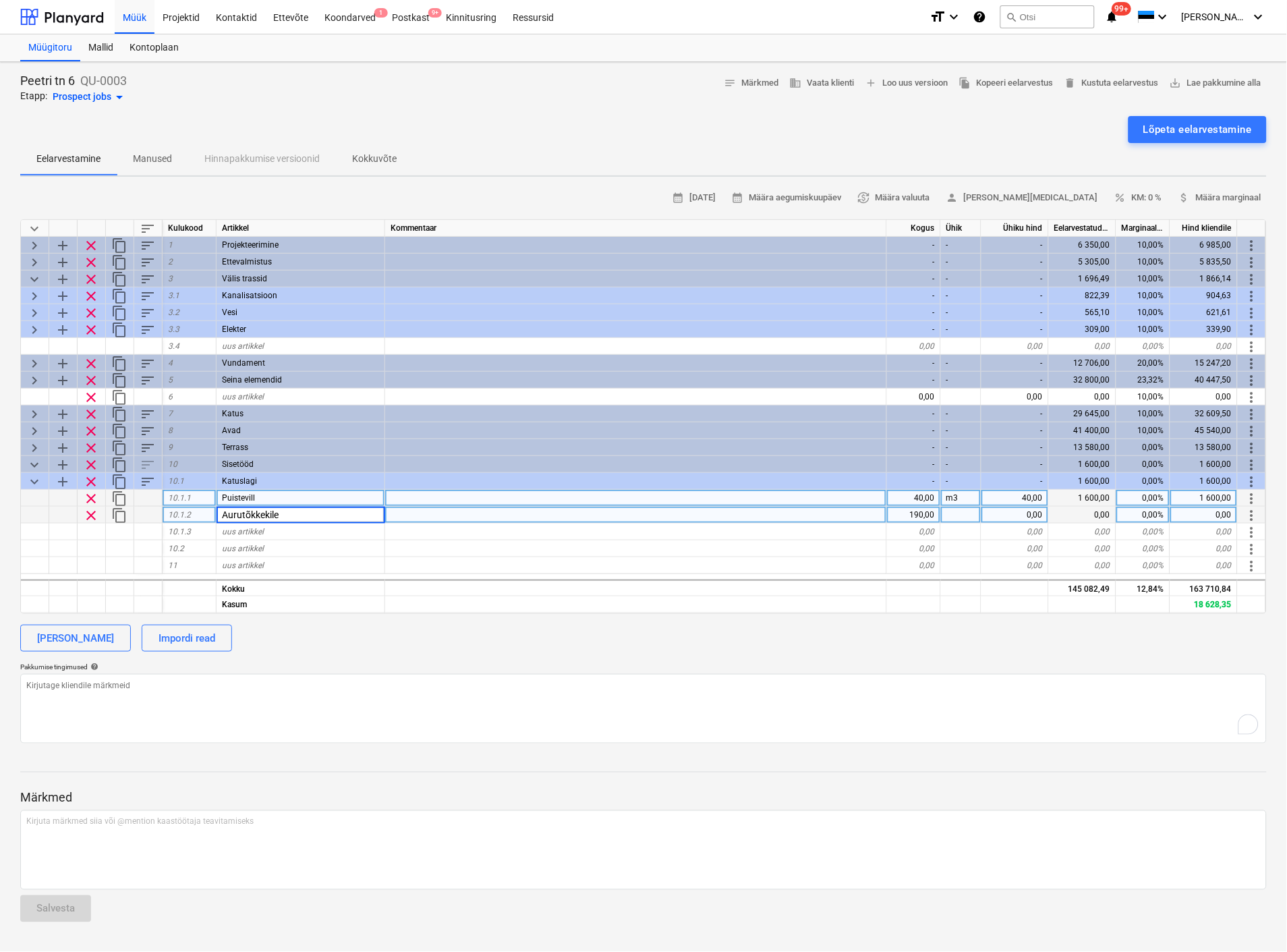
click at [299, 511] on input "Aurutõkkekile" at bounding box center [301, 514] width 168 height 16
click at [299, 516] on input "Aurutõkkekile" at bounding box center [301, 514] width 168 height 16
type input "Aurutõkkekile koos paigaldusega"
click at [956, 515] on div at bounding box center [961, 514] width 40 height 17
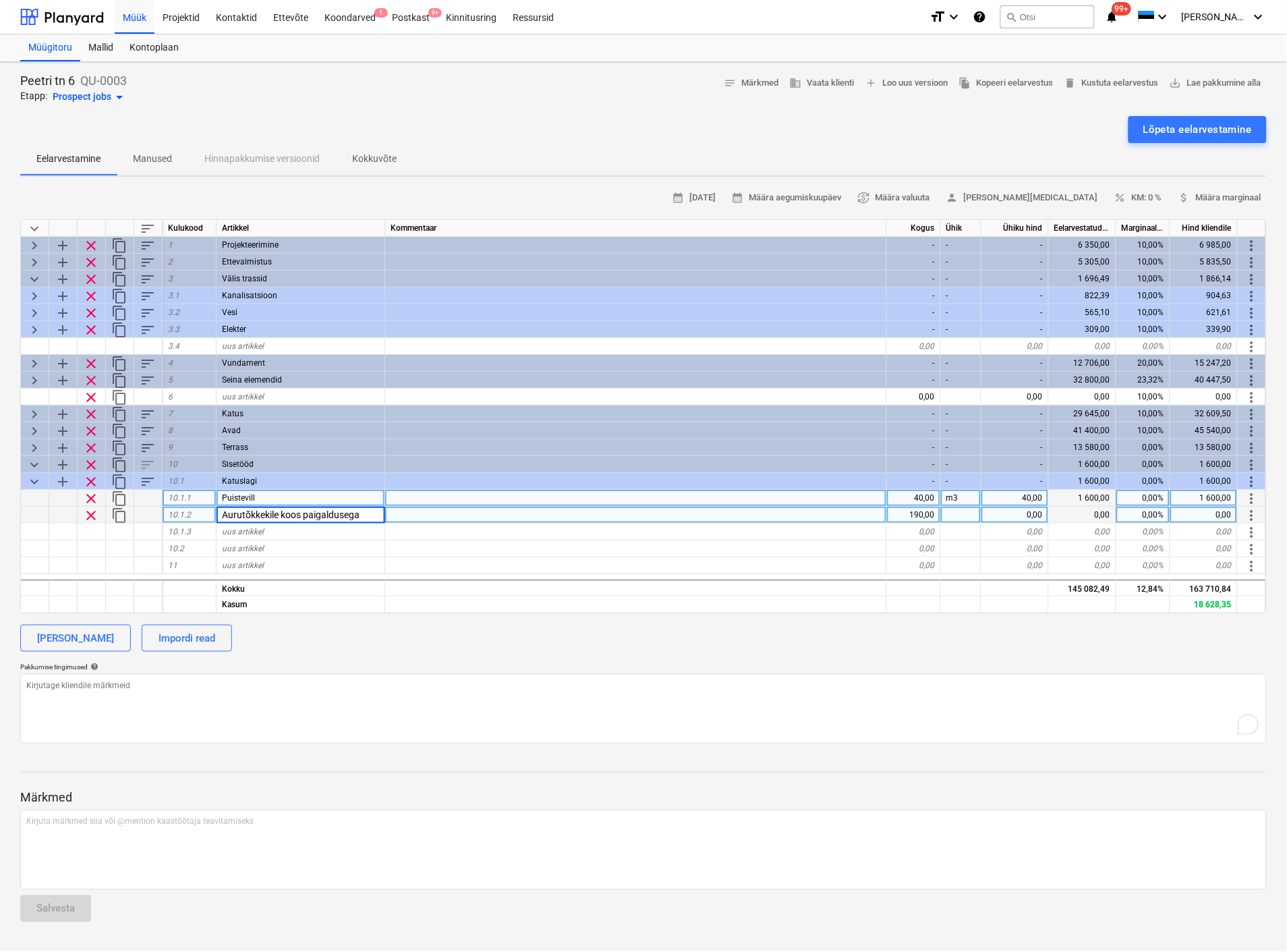
type textarea "x"
type input "m2"
type textarea "x"
click at [1033, 520] on div "0,00" at bounding box center [1015, 514] width 67 height 17
type input "7"
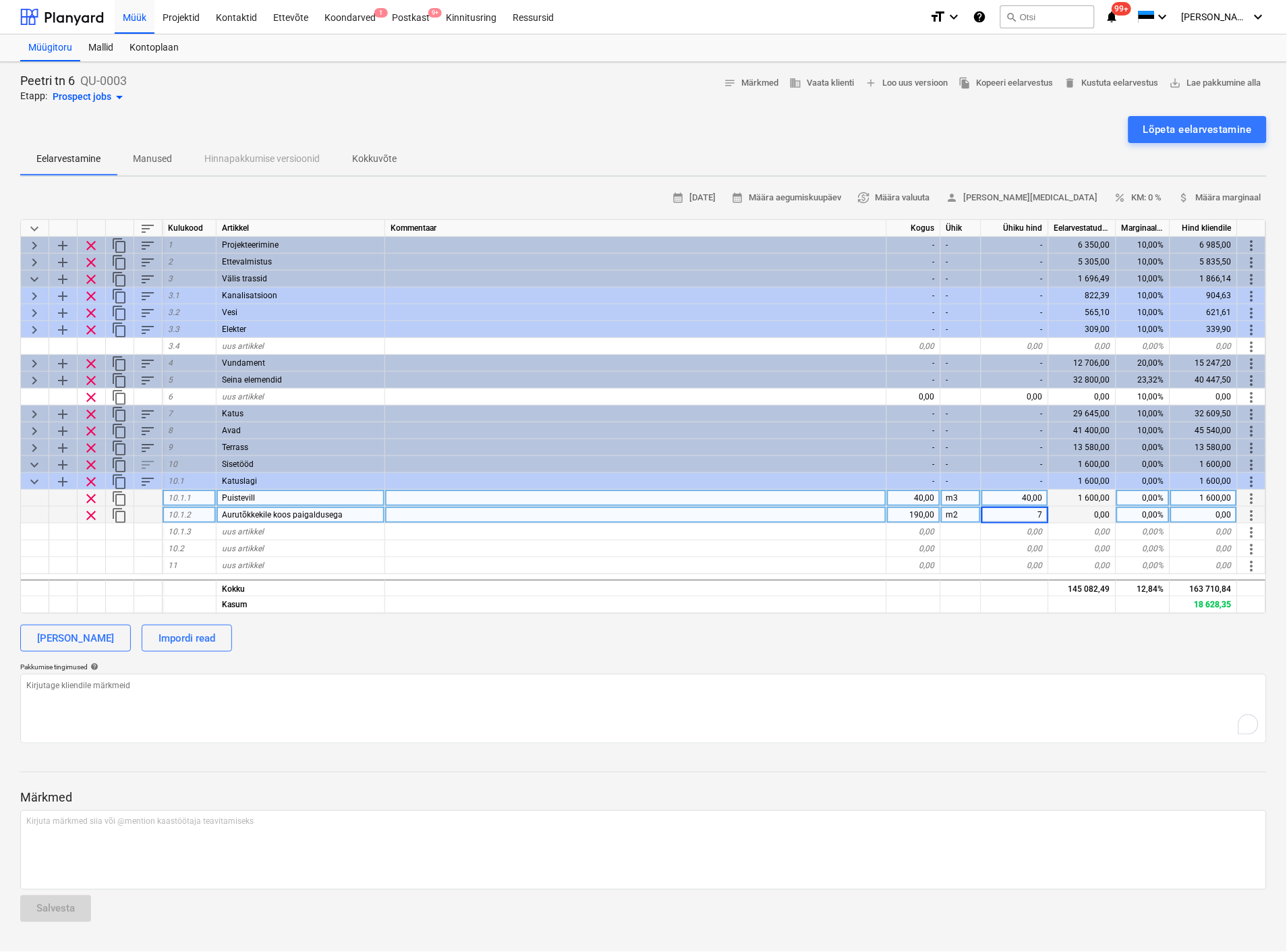
type textarea "x"
click at [976, 576] on div "keyboard_arrow_down sort Kulukood Artikkel Kommentaar Kogus Ühik Ühiku hind Eel…" at bounding box center [644, 416] width 1247 height 394
click at [241, 527] on span "uus artikkel" at bounding box center [242, 531] width 42 height 10
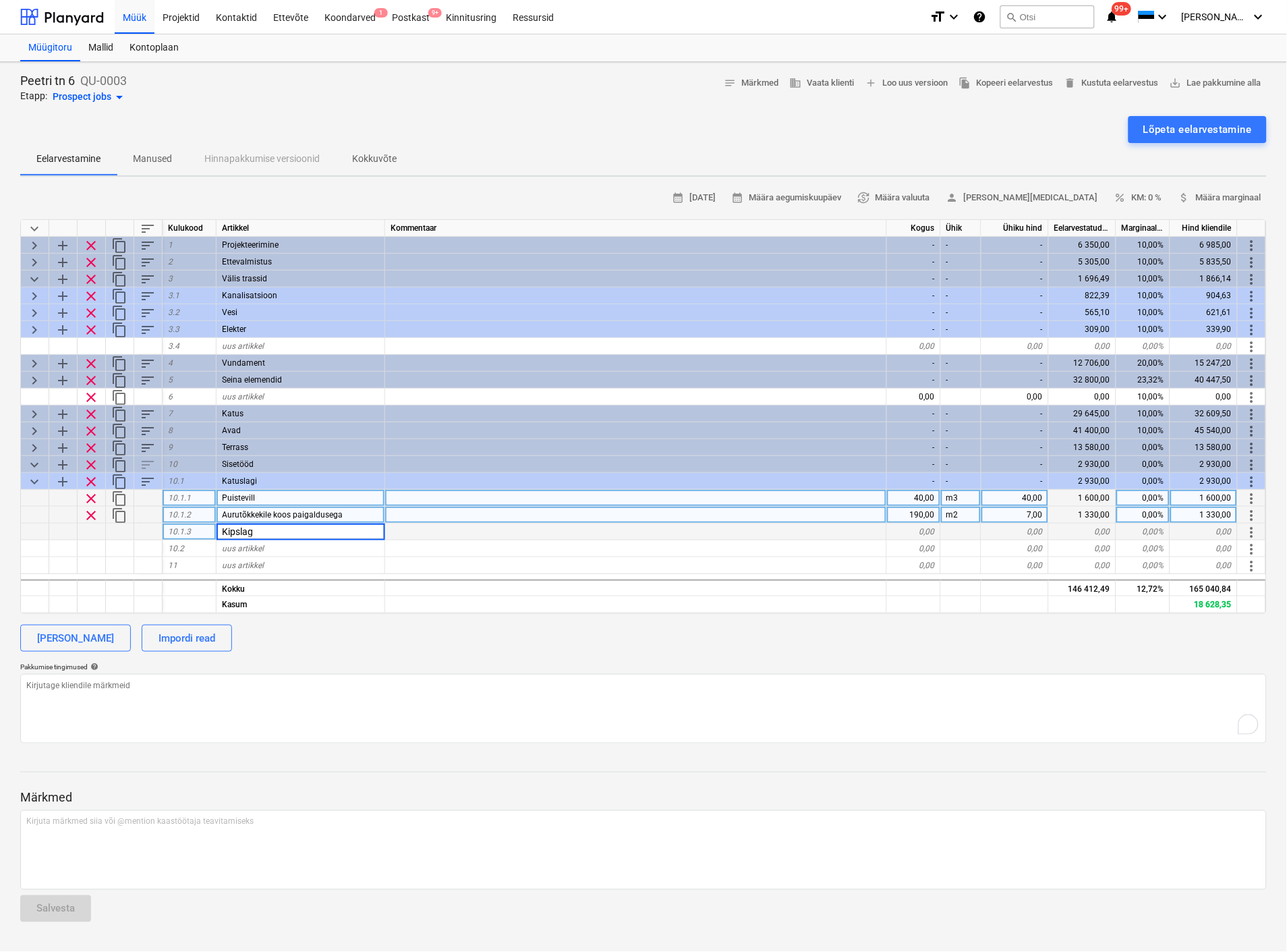
type input "Kipslagi"
click at [408, 527] on div at bounding box center [636, 531] width 502 height 17
type textarea "x"
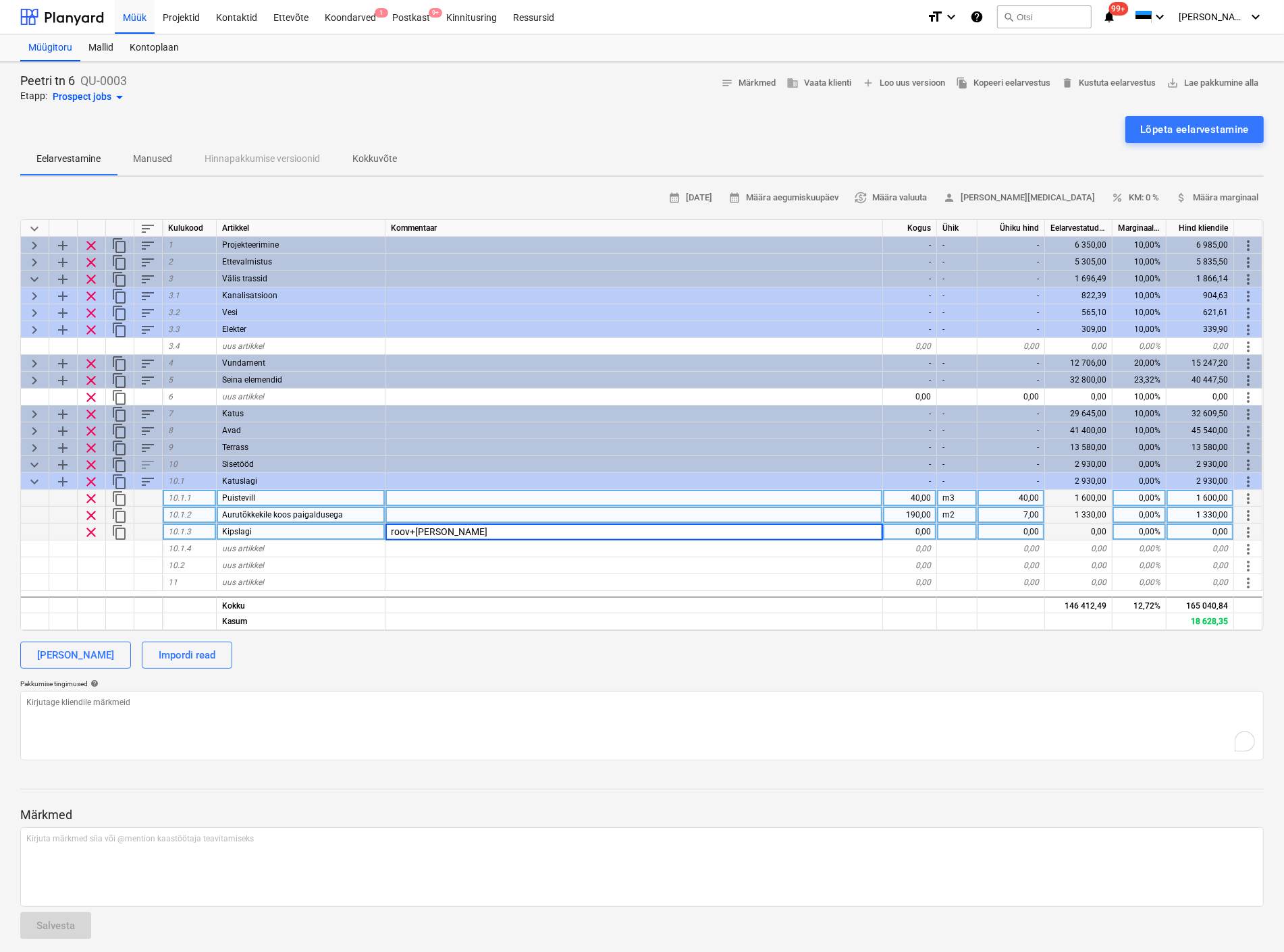
type input "roov+kips"
click at [906, 528] on div "0,00" at bounding box center [910, 531] width 54 height 17
type textarea "x"
type input "180"
type textarea "x"
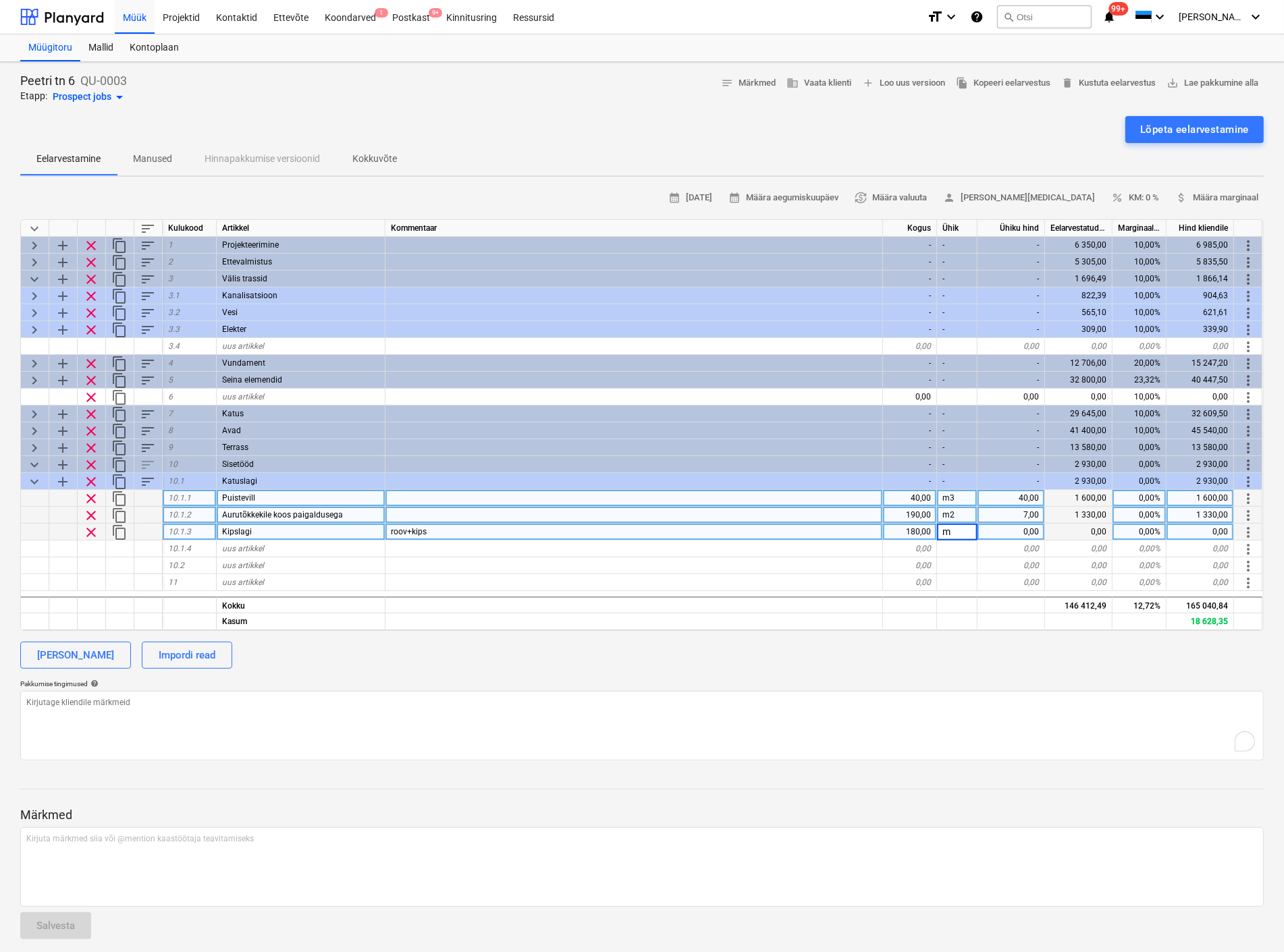
type input "m2"
type textarea "x"
type input "45"
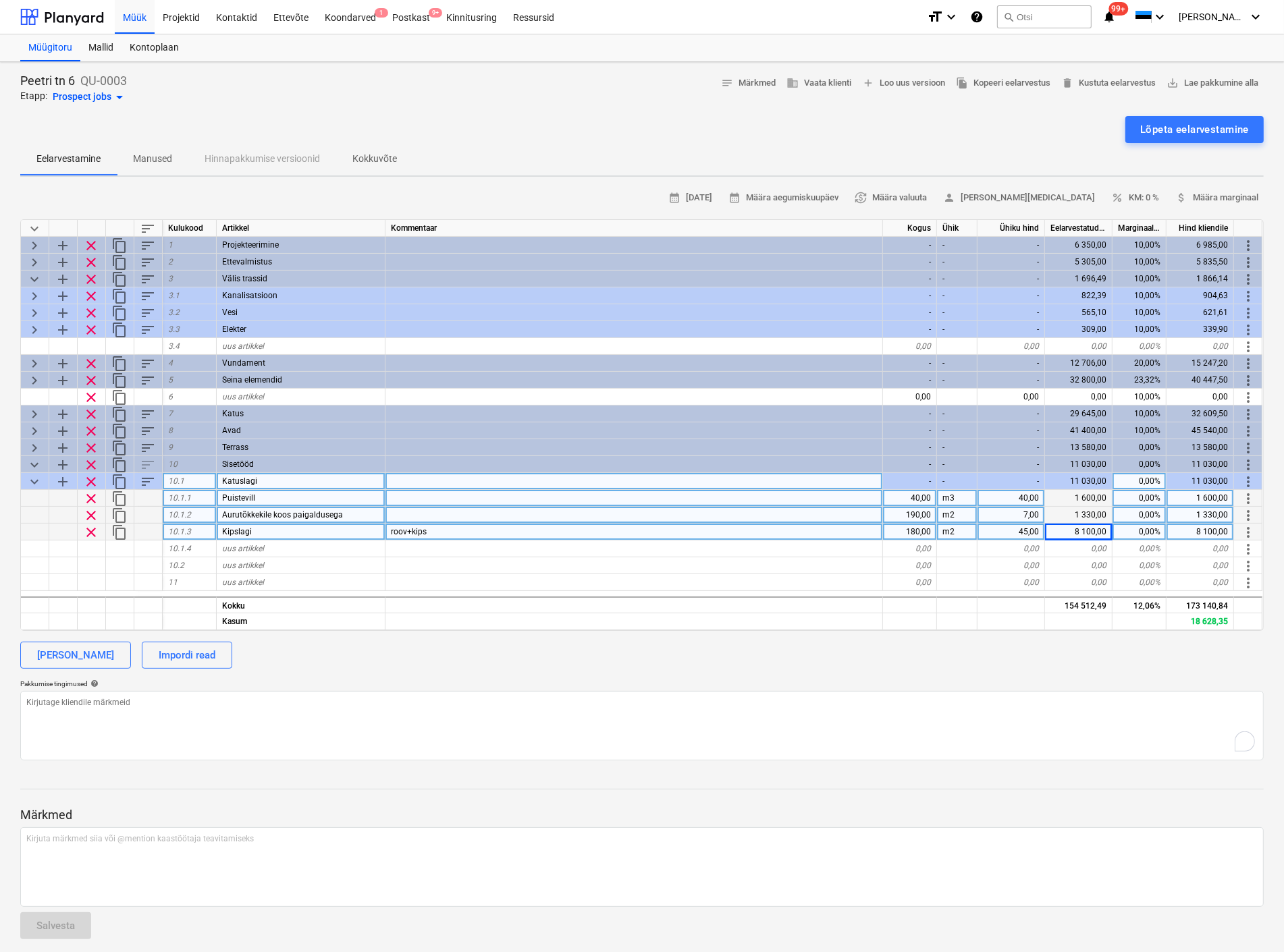
click at [31, 479] on span "keyboard_arrow_down" at bounding box center [34, 481] width 16 height 16
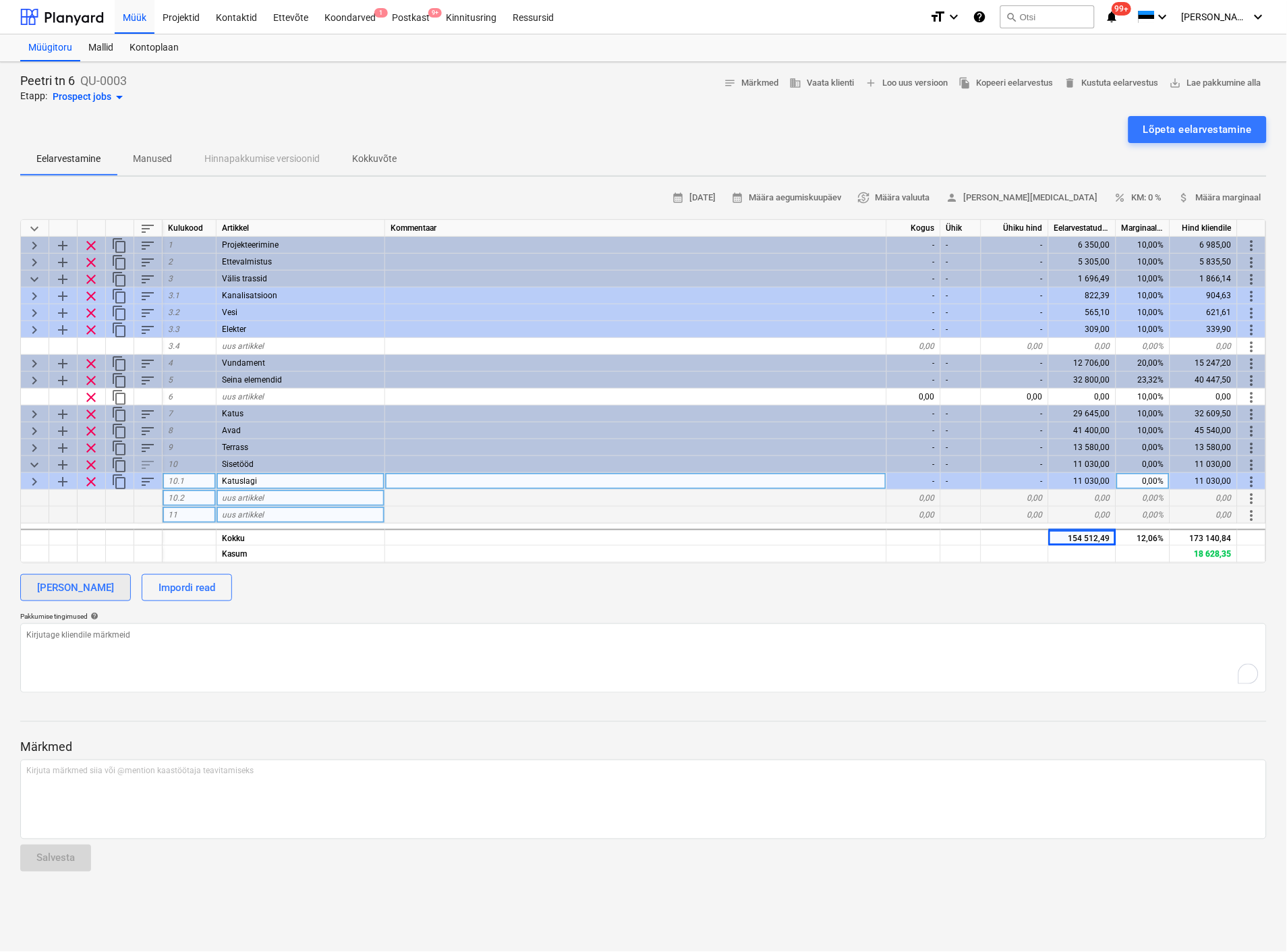
click at [58, 580] on div "[PERSON_NAME]" at bounding box center [75, 588] width 77 height 18
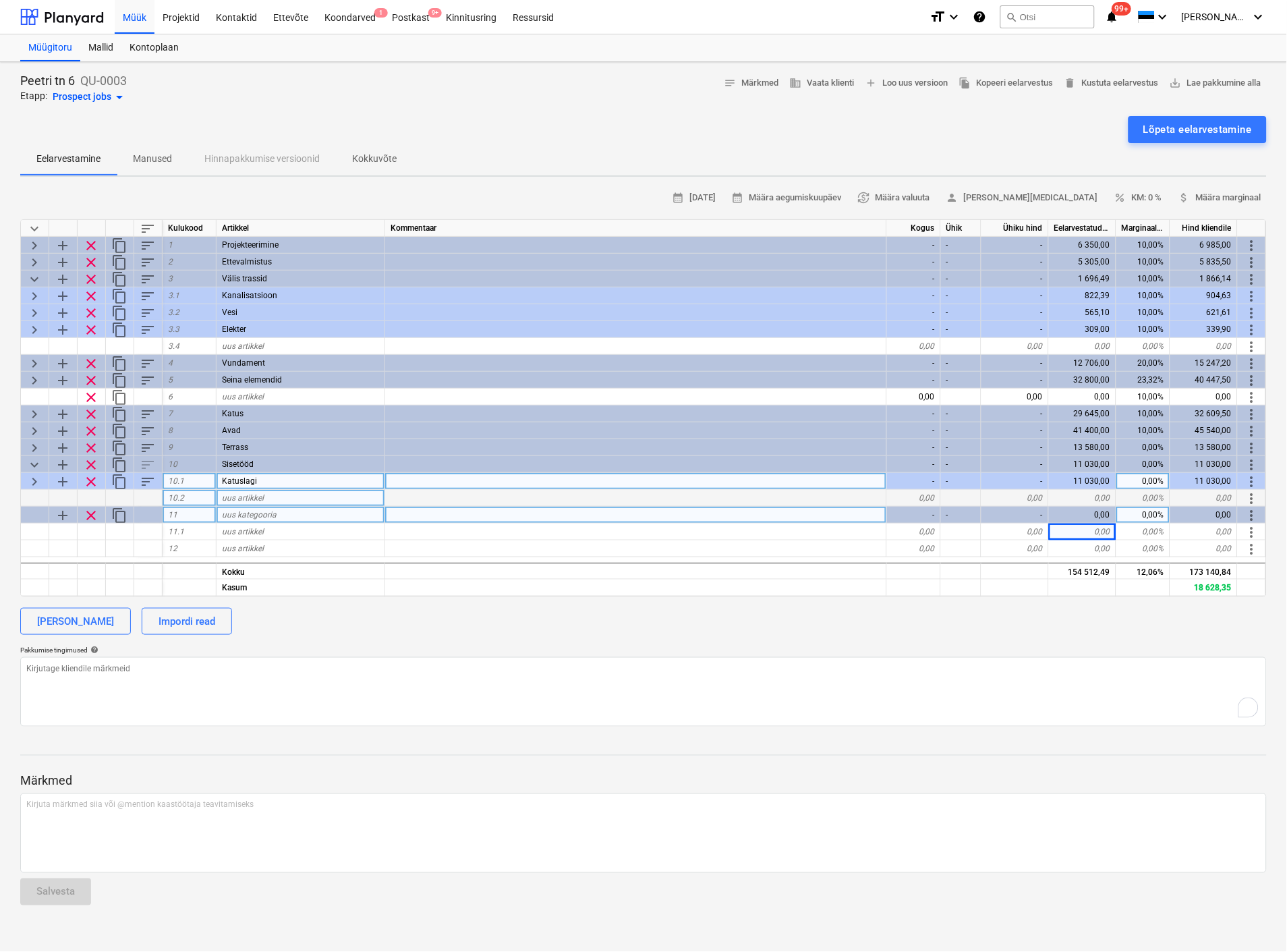
click at [90, 507] on span "clear" at bounding box center [91, 515] width 16 height 16
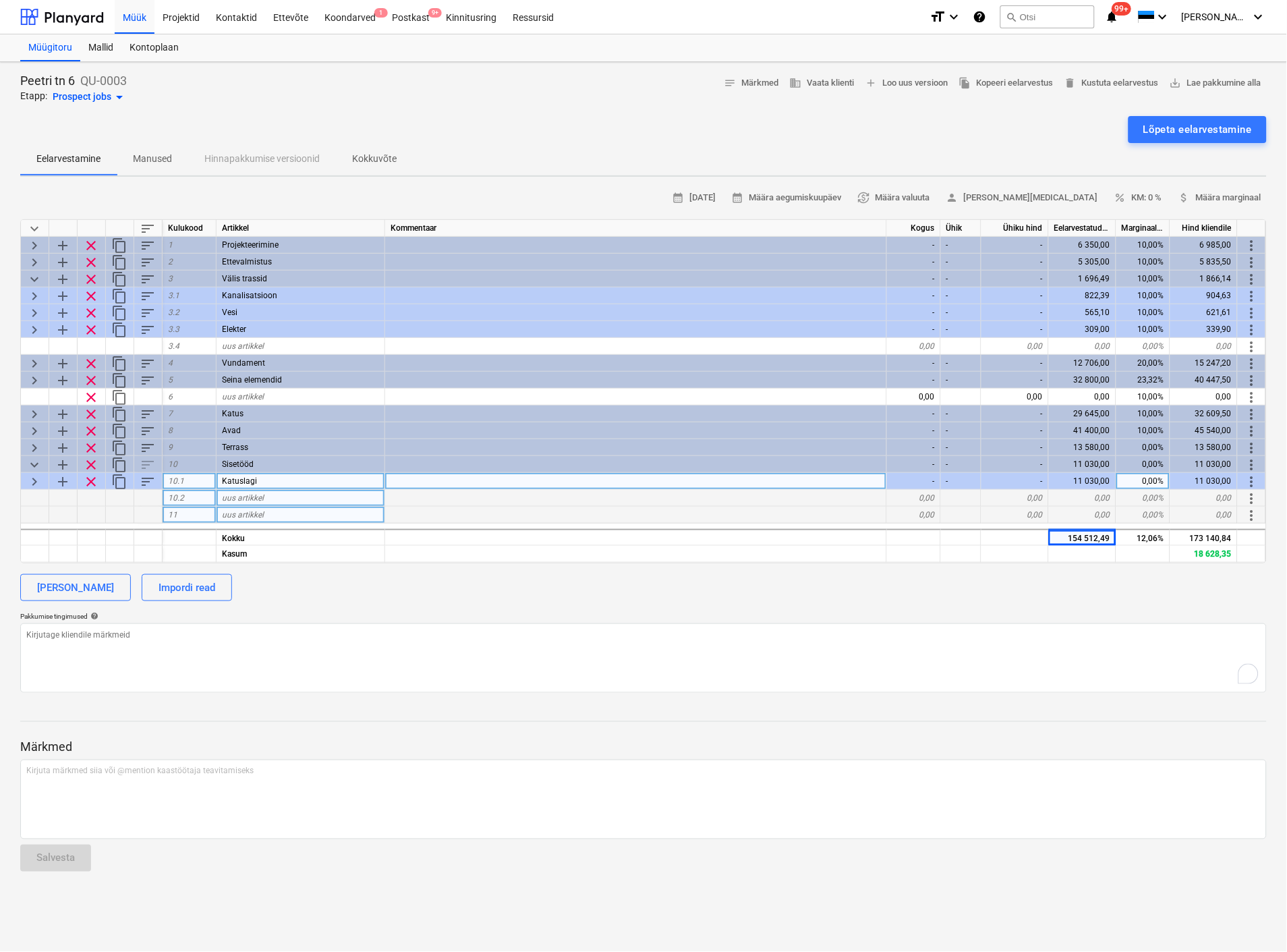
click at [61, 473] on span "add" at bounding box center [63, 481] width 16 height 16
click at [59, 480] on span "add" at bounding box center [63, 481] width 16 height 16
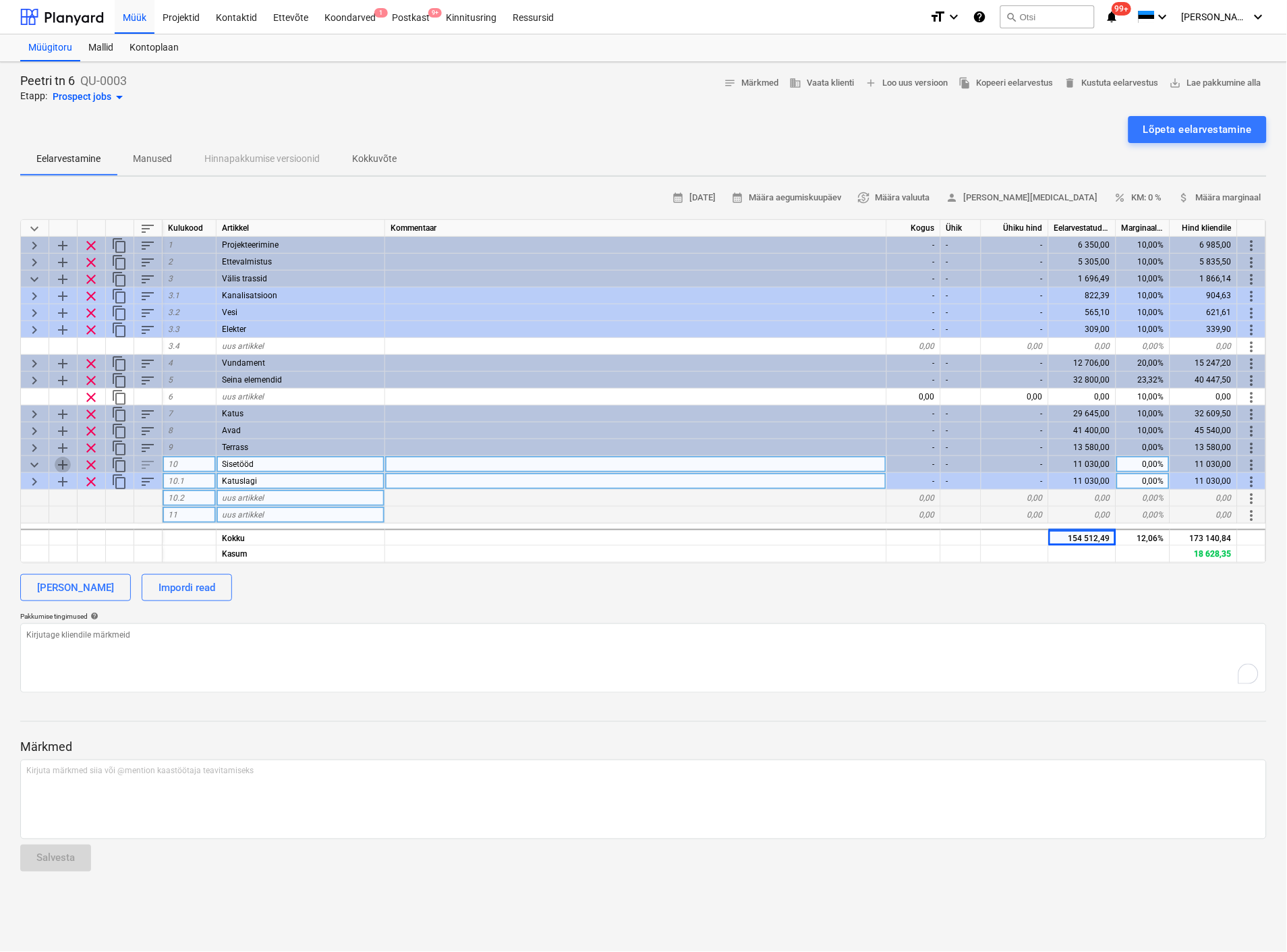
click at [61, 462] on span "add" at bounding box center [63, 465] width 16 height 16
type textarea "x"
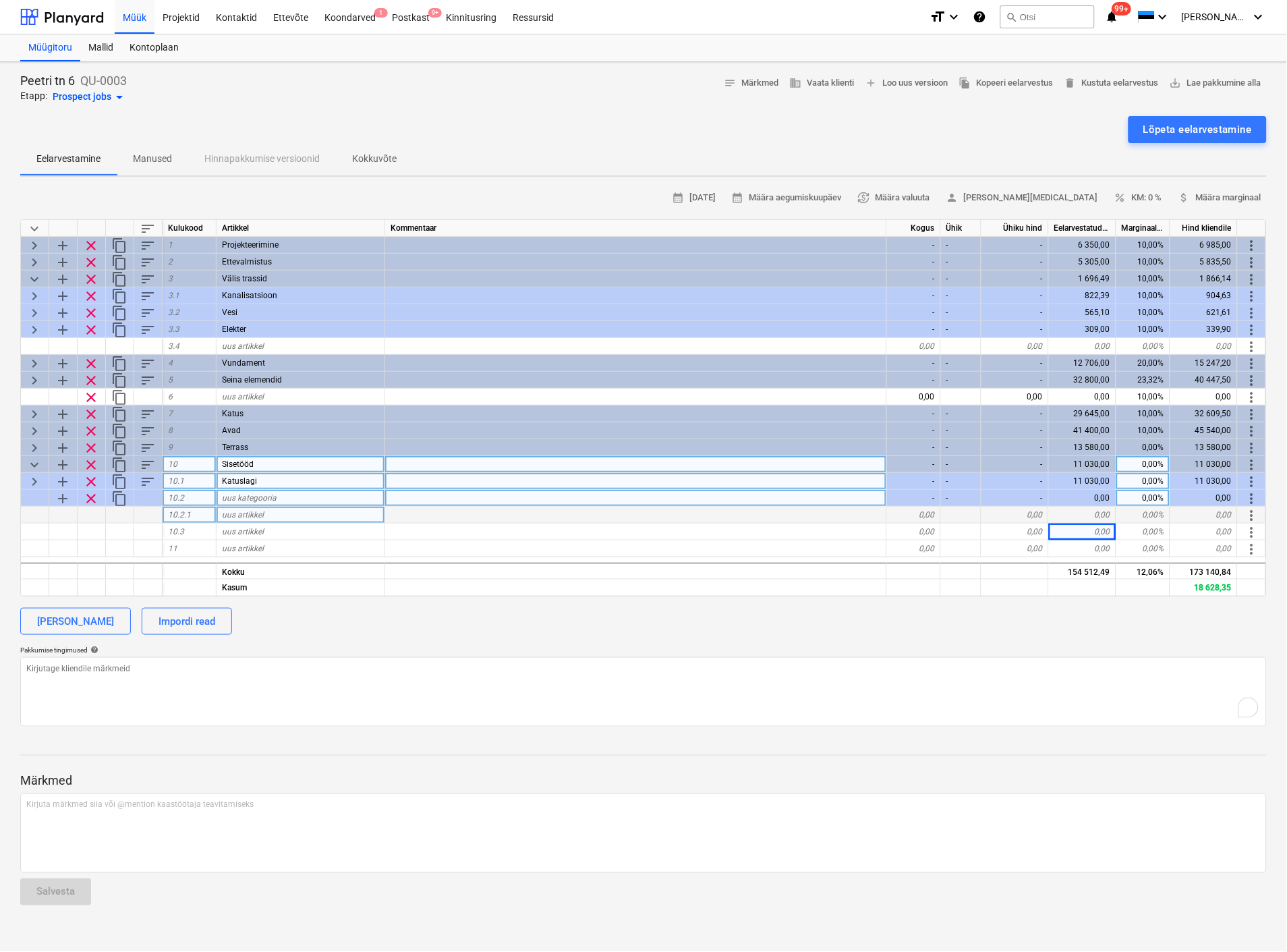
click at [222, 493] on span "uus kategooria" at bounding box center [249, 498] width 55 height 10
type input "Maalritööd"
type textarea "x"
click at [226, 516] on span "uus artikkel" at bounding box center [242, 514] width 42 height 10
type input "Pahteldus laed"
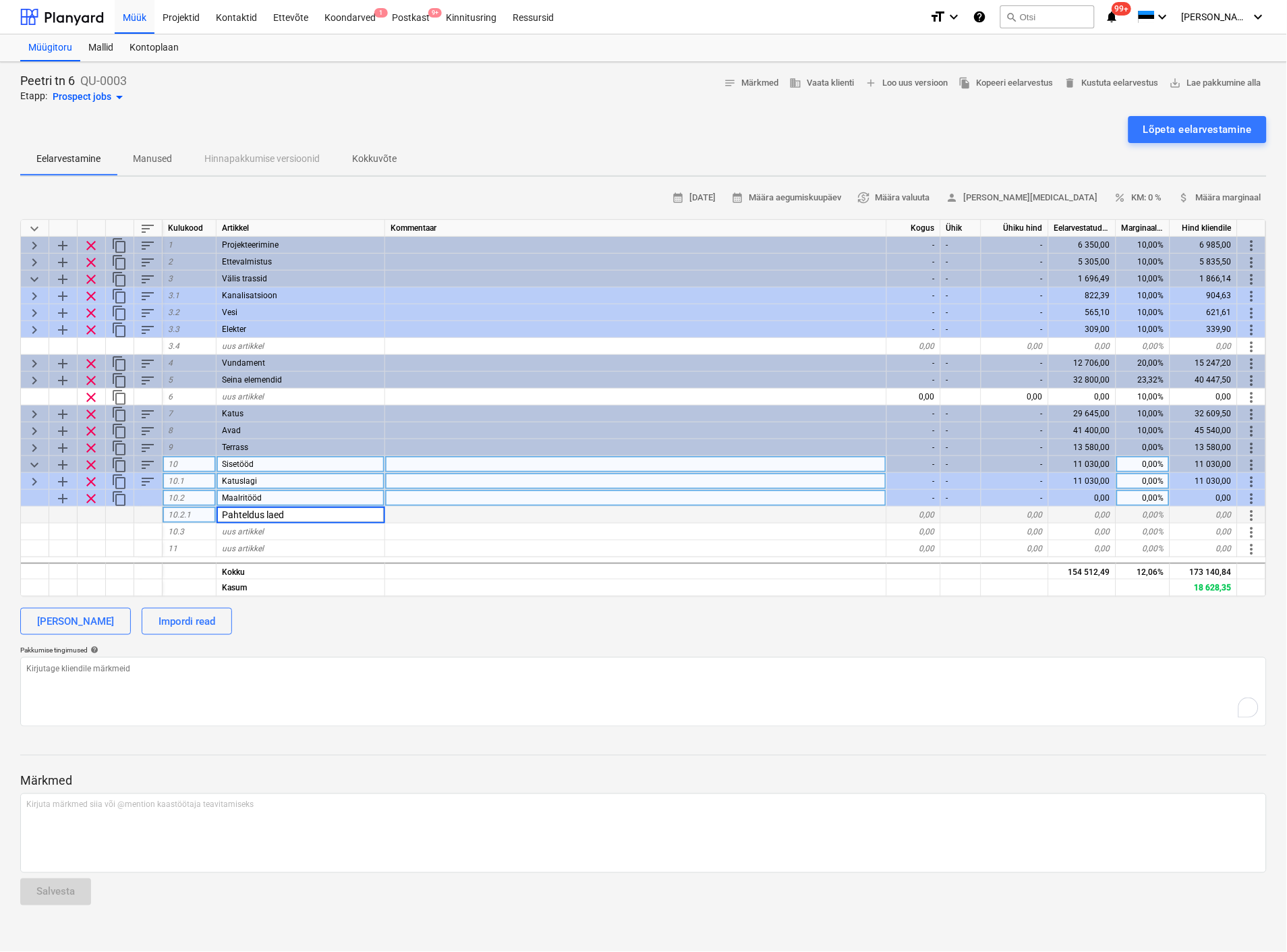
click at [195, 510] on div "10.2.1" at bounding box center [190, 514] width 54 height 17
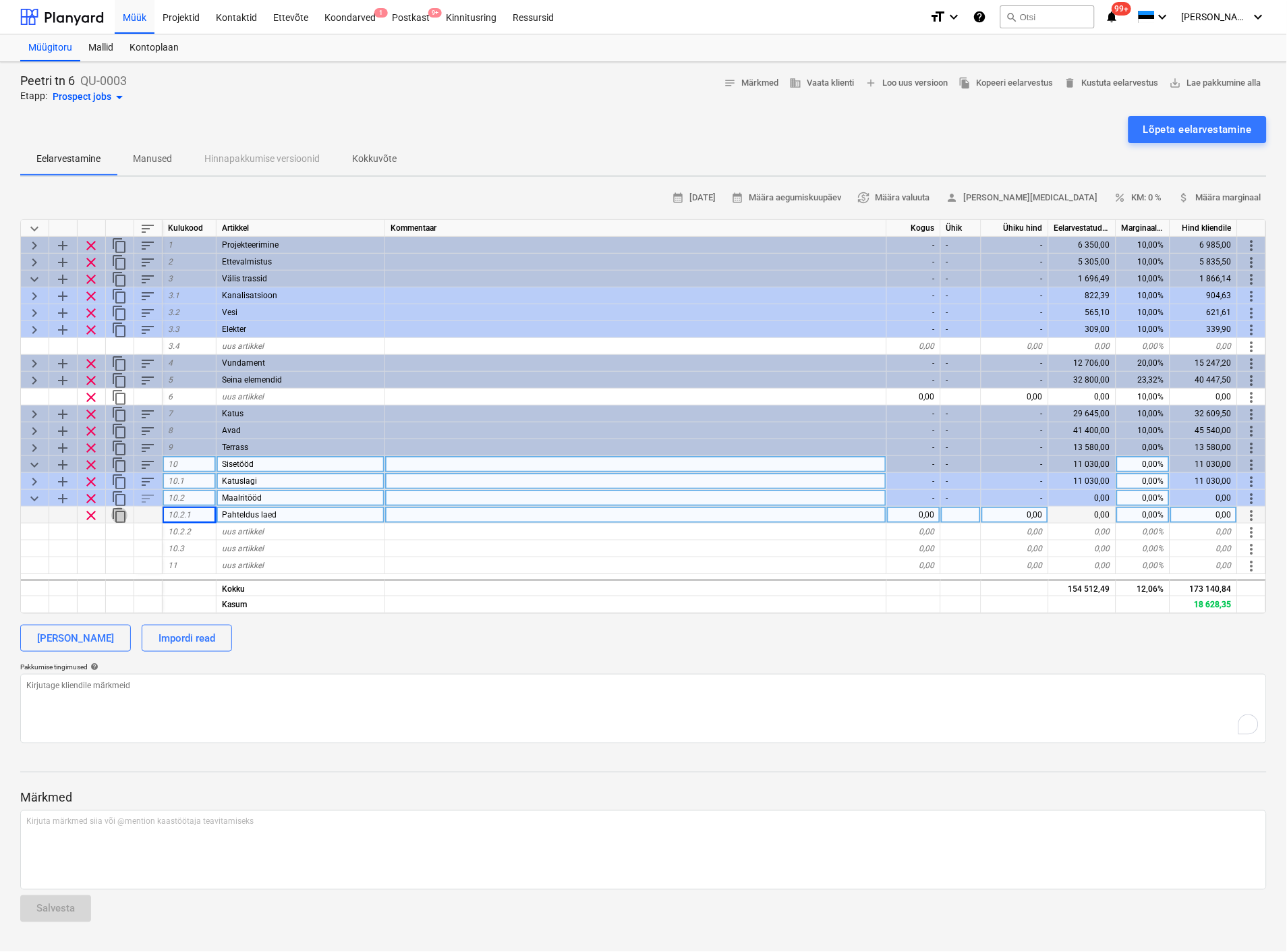
click at [113, 508] on span "content_copy" at bounding box center [119, 515] width 16 height 16
type textarea "x"
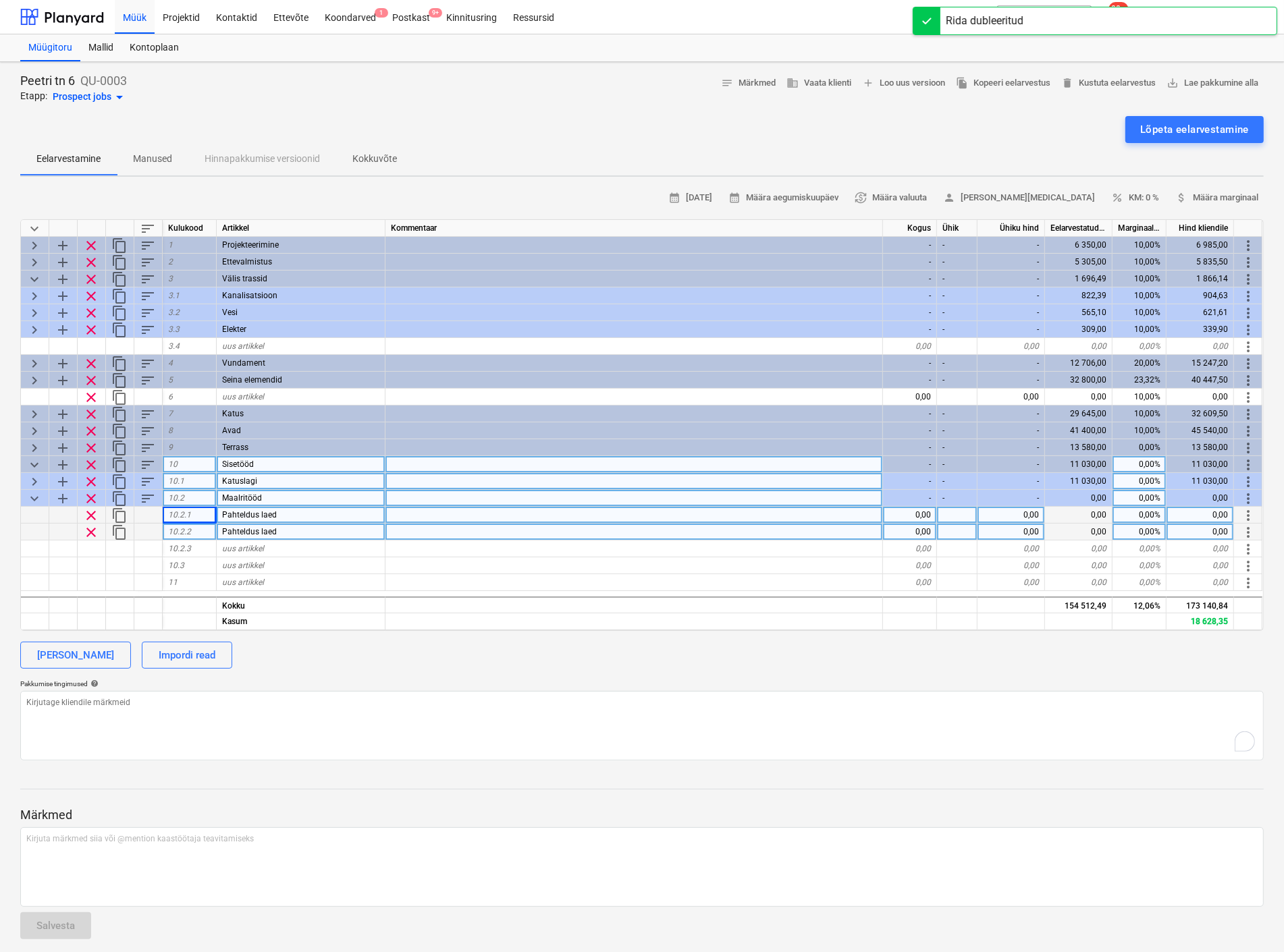
click at [280, 527] on div "Pahteldus laed" at bounding box center [301, 531] width 168 height 17
click at [294, 528] on input "Pahteldus laed" at bounding box center [301, 531] width 168 height 16
type input "Pahteldus seinad"
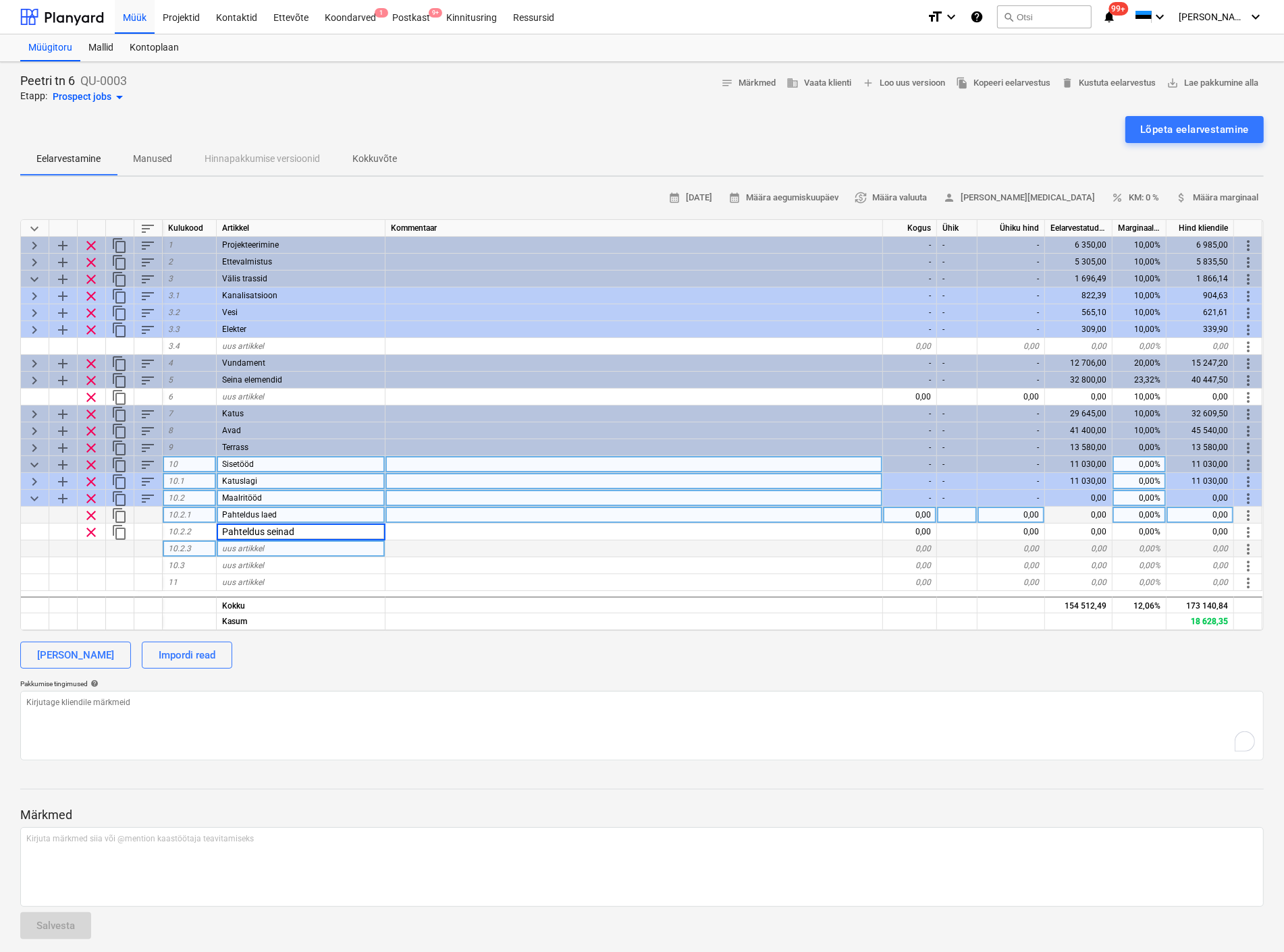
click at [272, 541] on div "uus artikkel" at bounding box center [301, 549] width 168 height 17
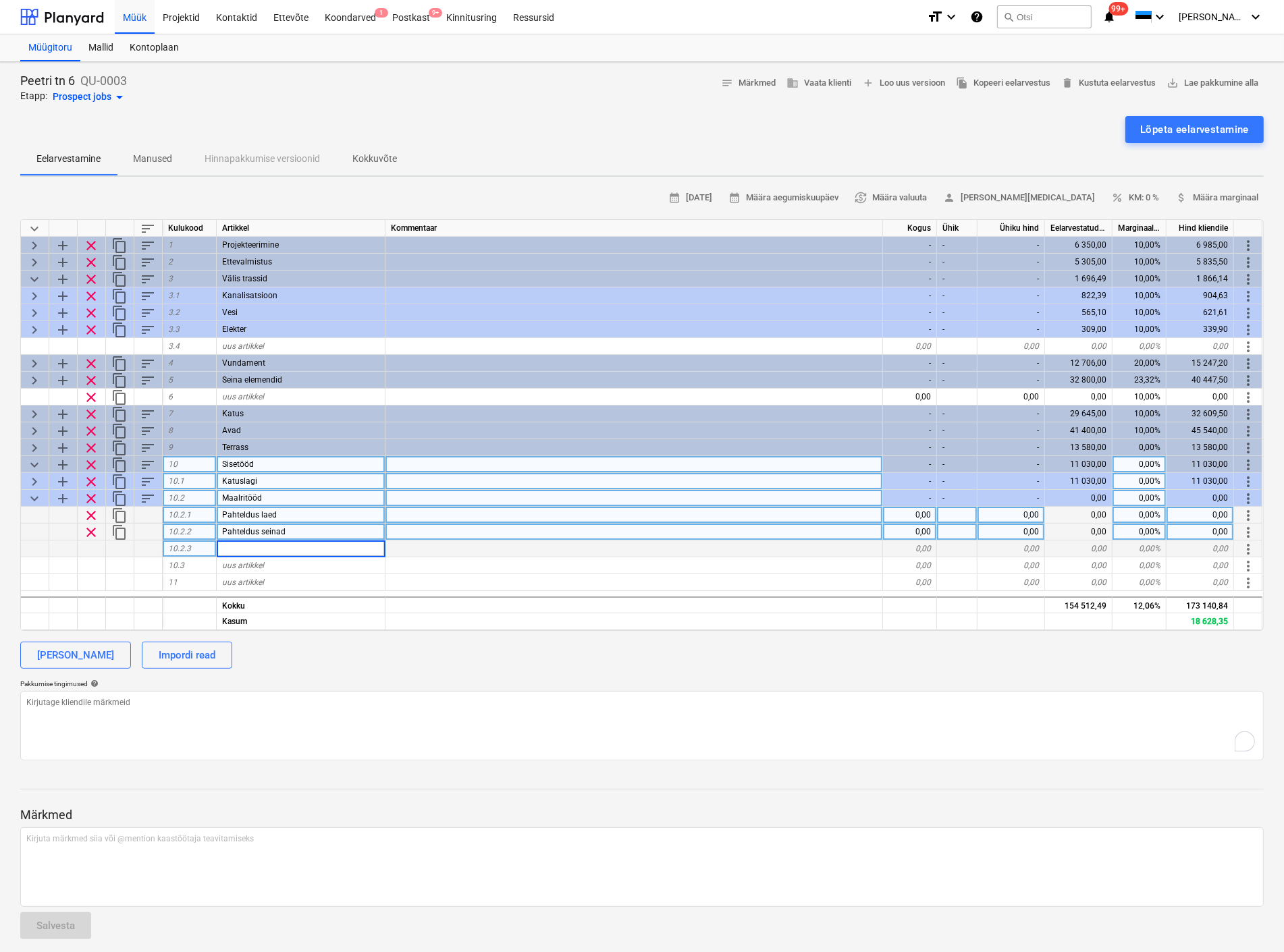
click at [117, 531] on span "content_copy" at bounding box center [119, 532] width 16 height 16
type textarea "x"
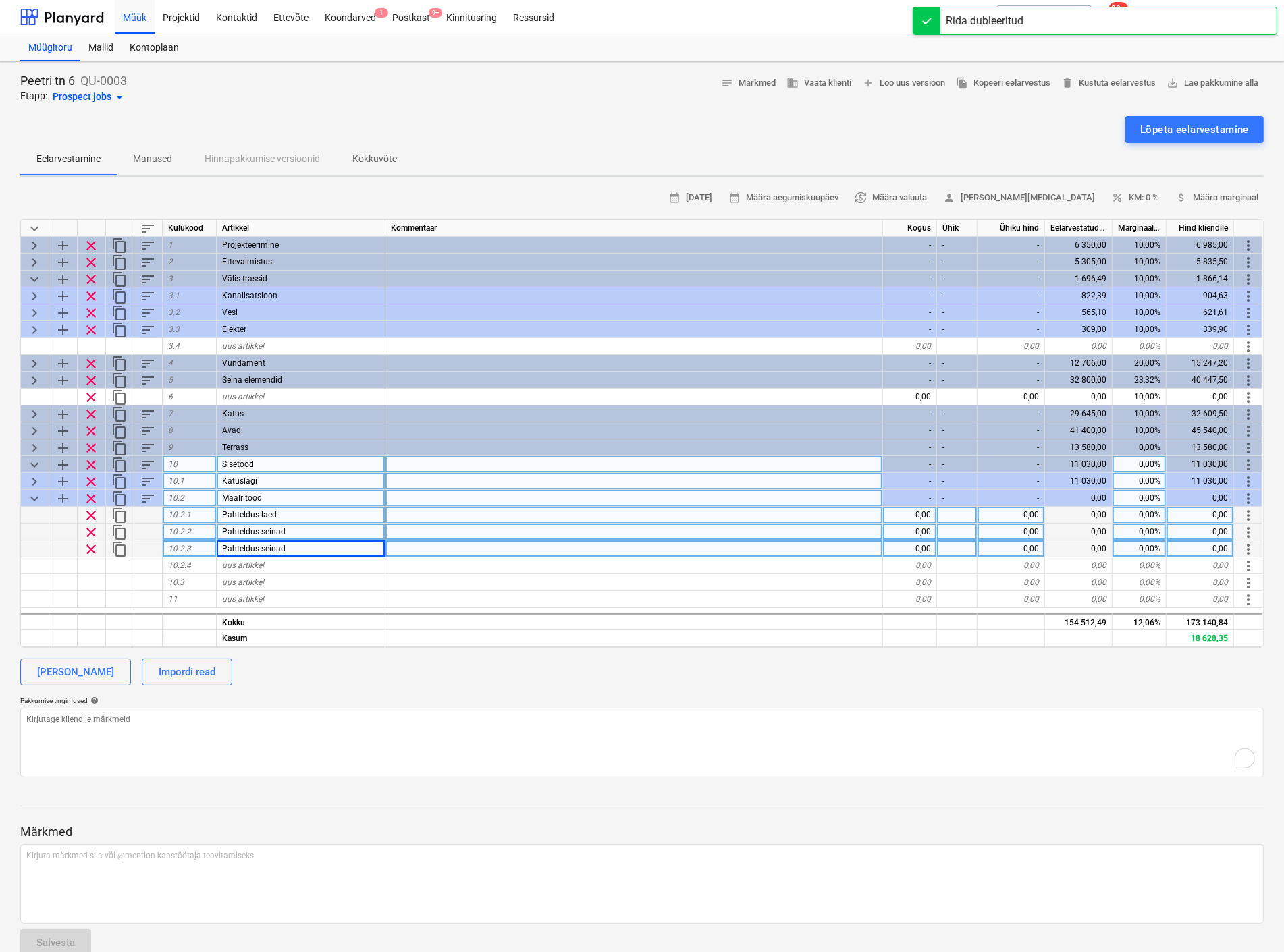
click at [236, 547] on span "Pahteldus seinad" at bounding box center [253, 548] width 64 height 10
type input "Aknapõsed"
type textarea "x"
click at [1020, 550] on div "0,00" at bounding box center [1011, 549] width 67 height 17
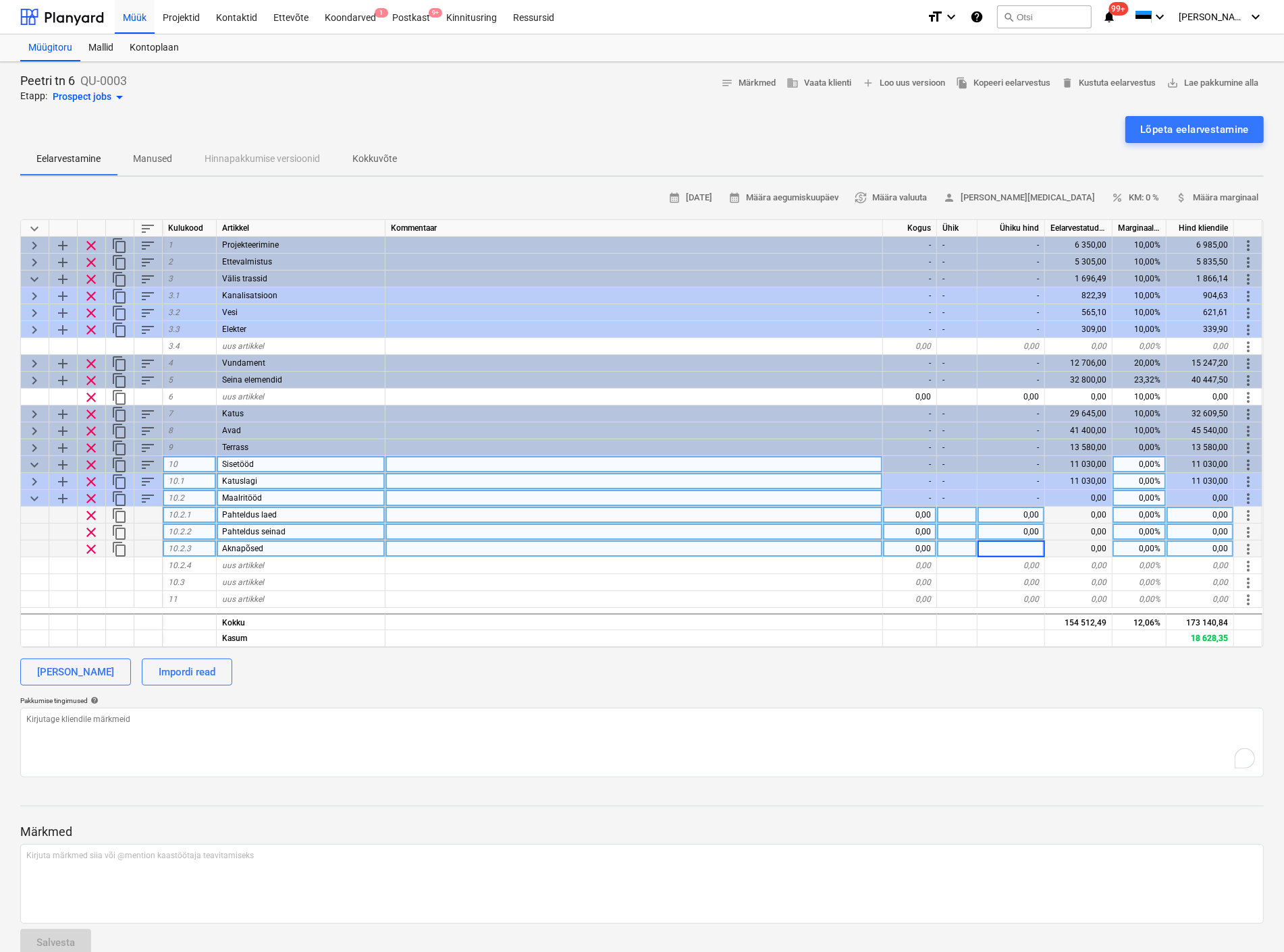
type input "9"
click at [1029, 531] on div "0,00" at bounding box center [1011, 531] width 67 height 17
type textarea "x"
click at [956, 549] on div "tk" at bounding box center [957, 549] width 40 height 17
type input "jm"
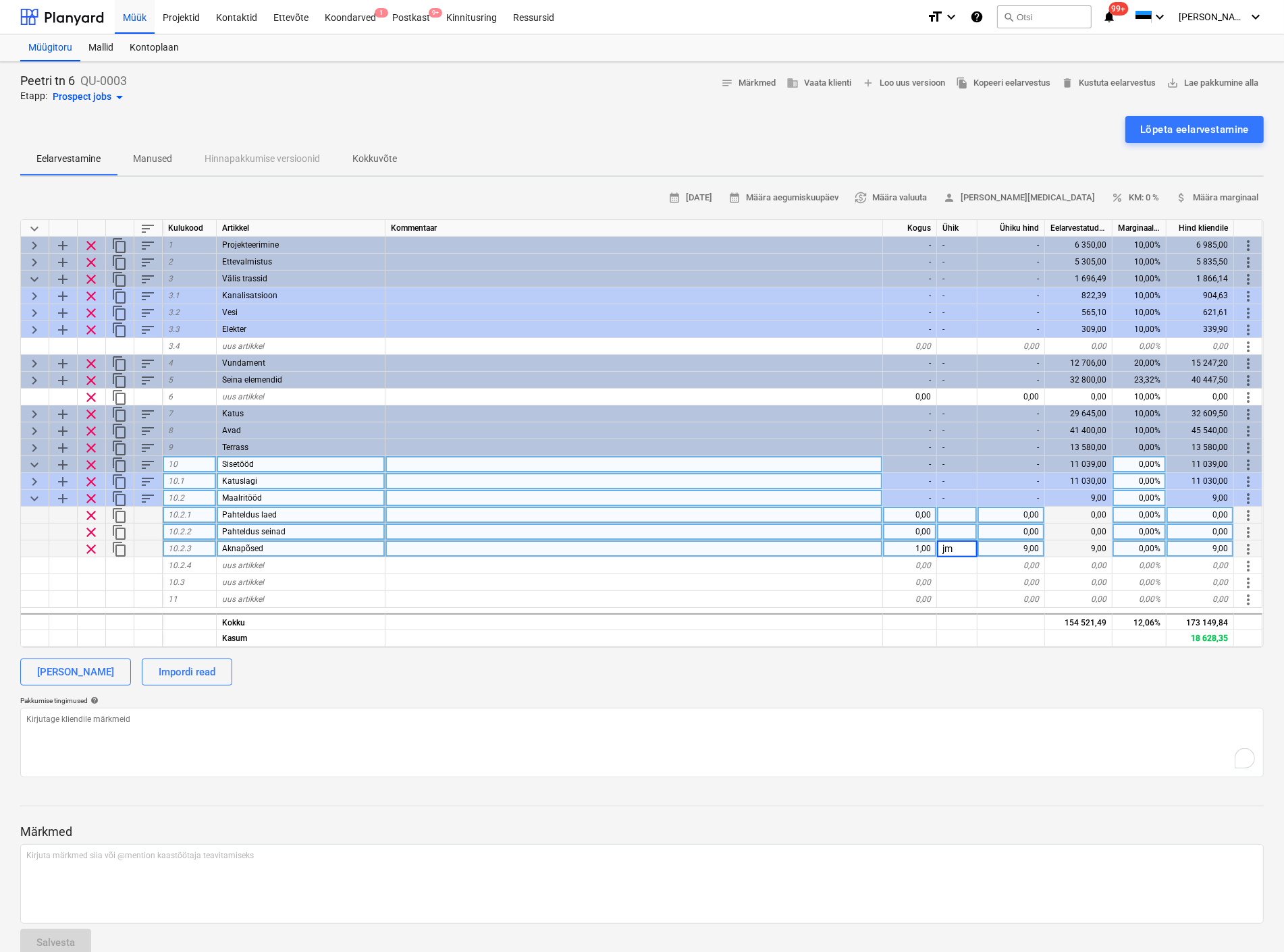
type textarea "x"
click at [1017, 526] on div "0,00" at bounding box center [1011, 531] width 67 height 17
type input "18"
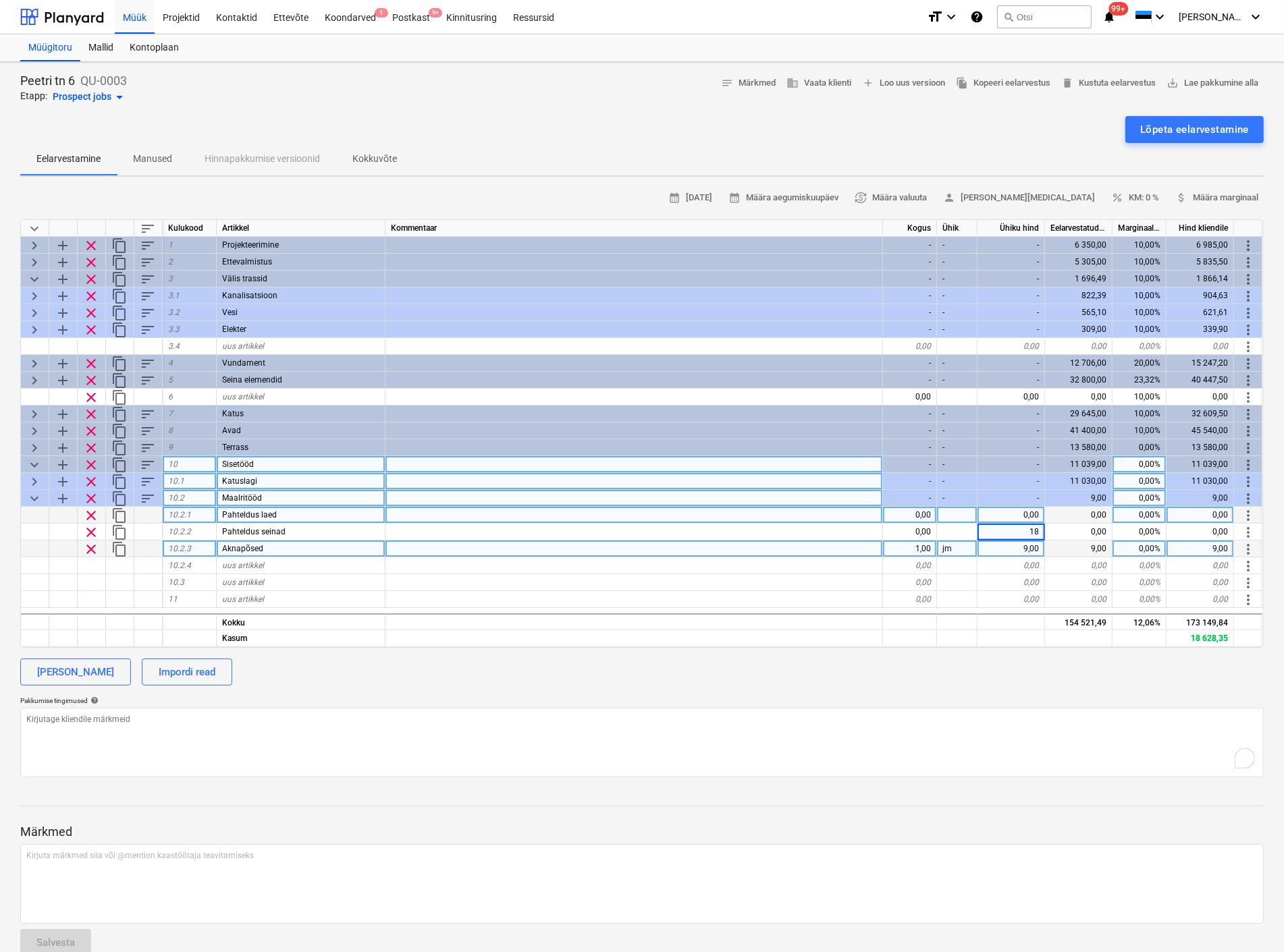
click at [1015, 513] on div "0,00" at bounding box center [1011, 514] width 67 height 17
type textarea "x"
type input "18"
click at [998, 618] on div at bounding box center [1011, 621] width 67 height 17
type textarea "x"
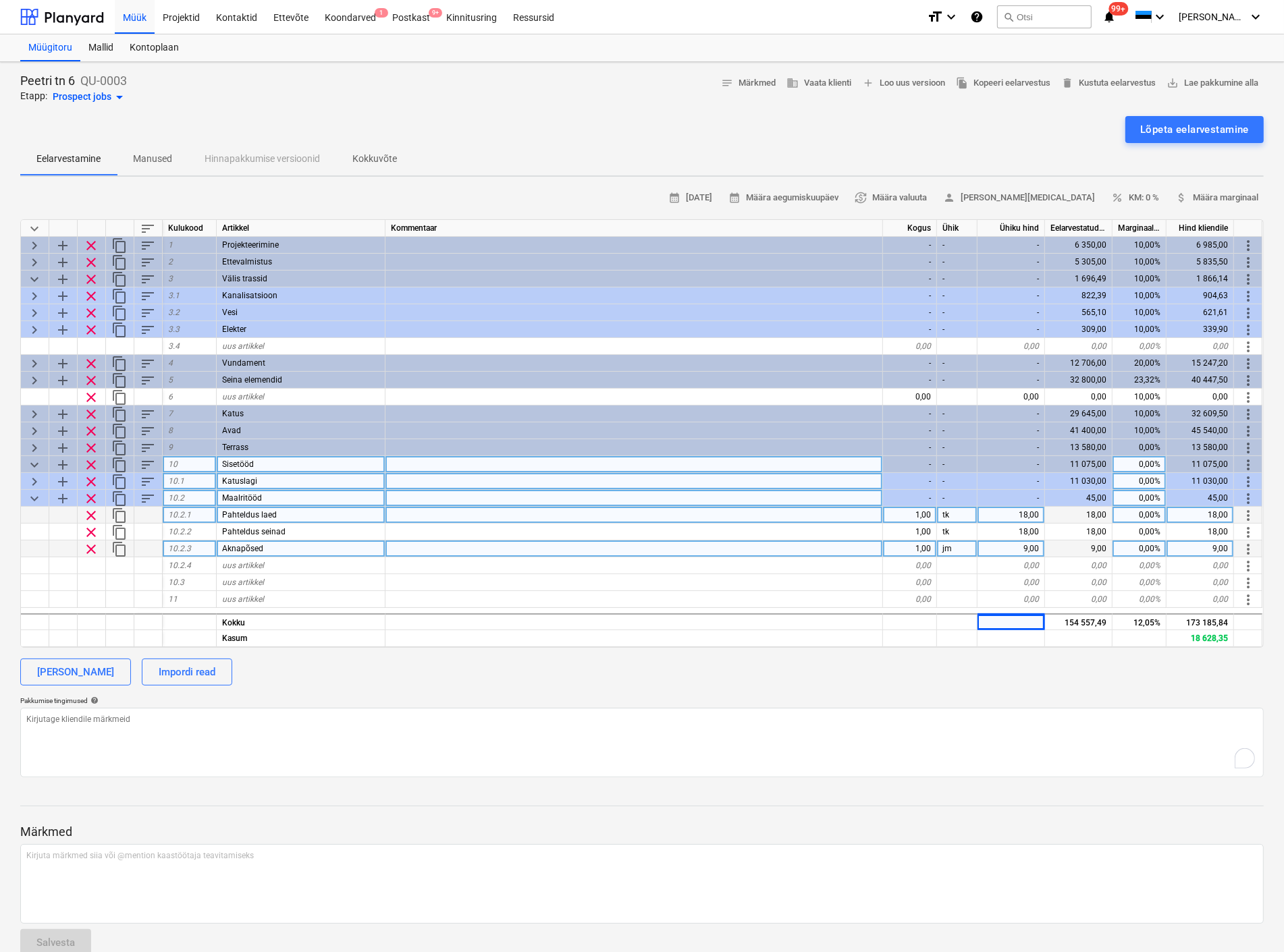
click at [909, 514] on div "1,00" at bounding box center [910, 514] width 54 height 17
type input "180"
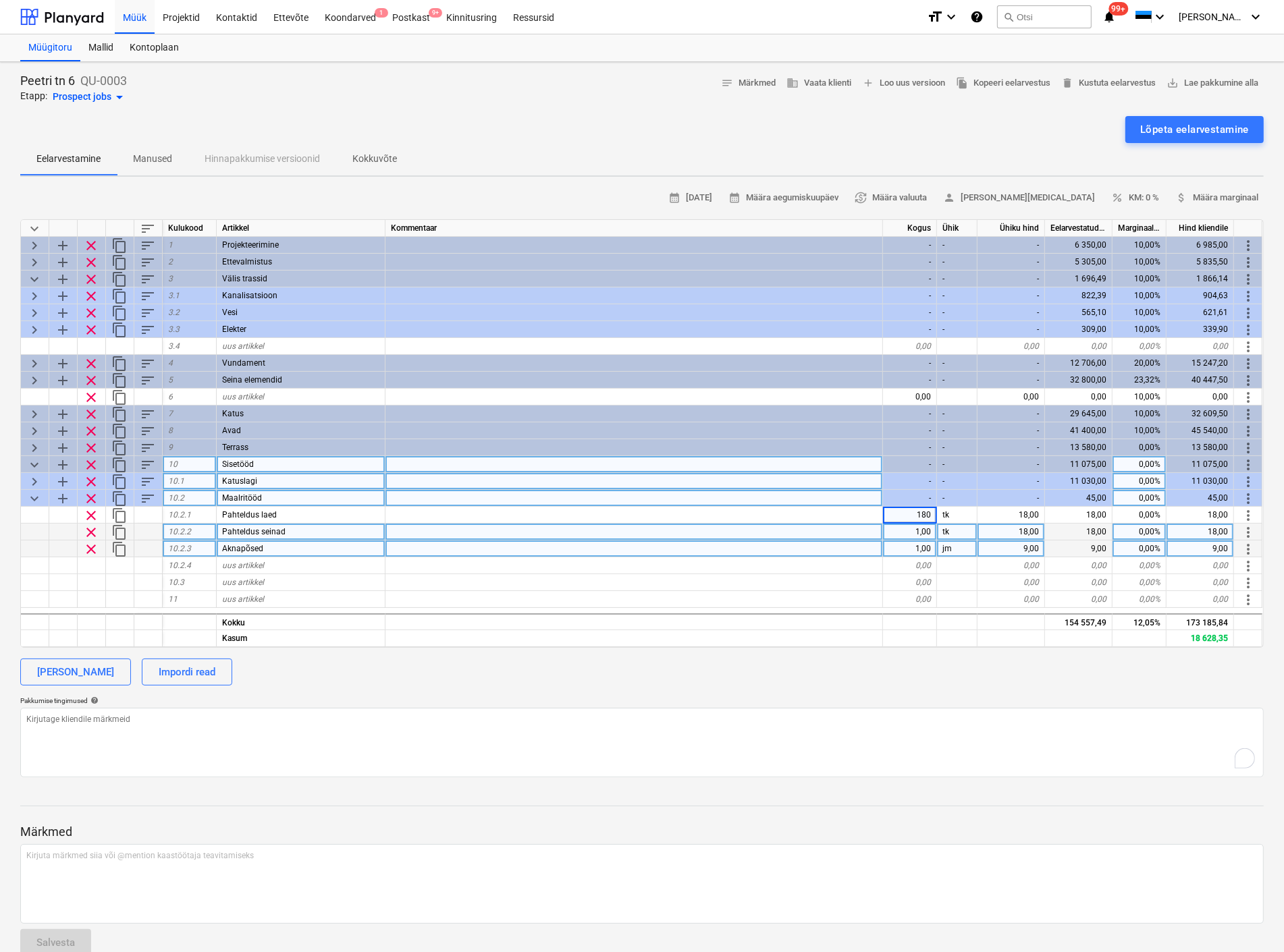
click at [911, 533] on div "1,00" at bounding box center [910, 531] width 54 height 17
type textarea "x"
type input "450"
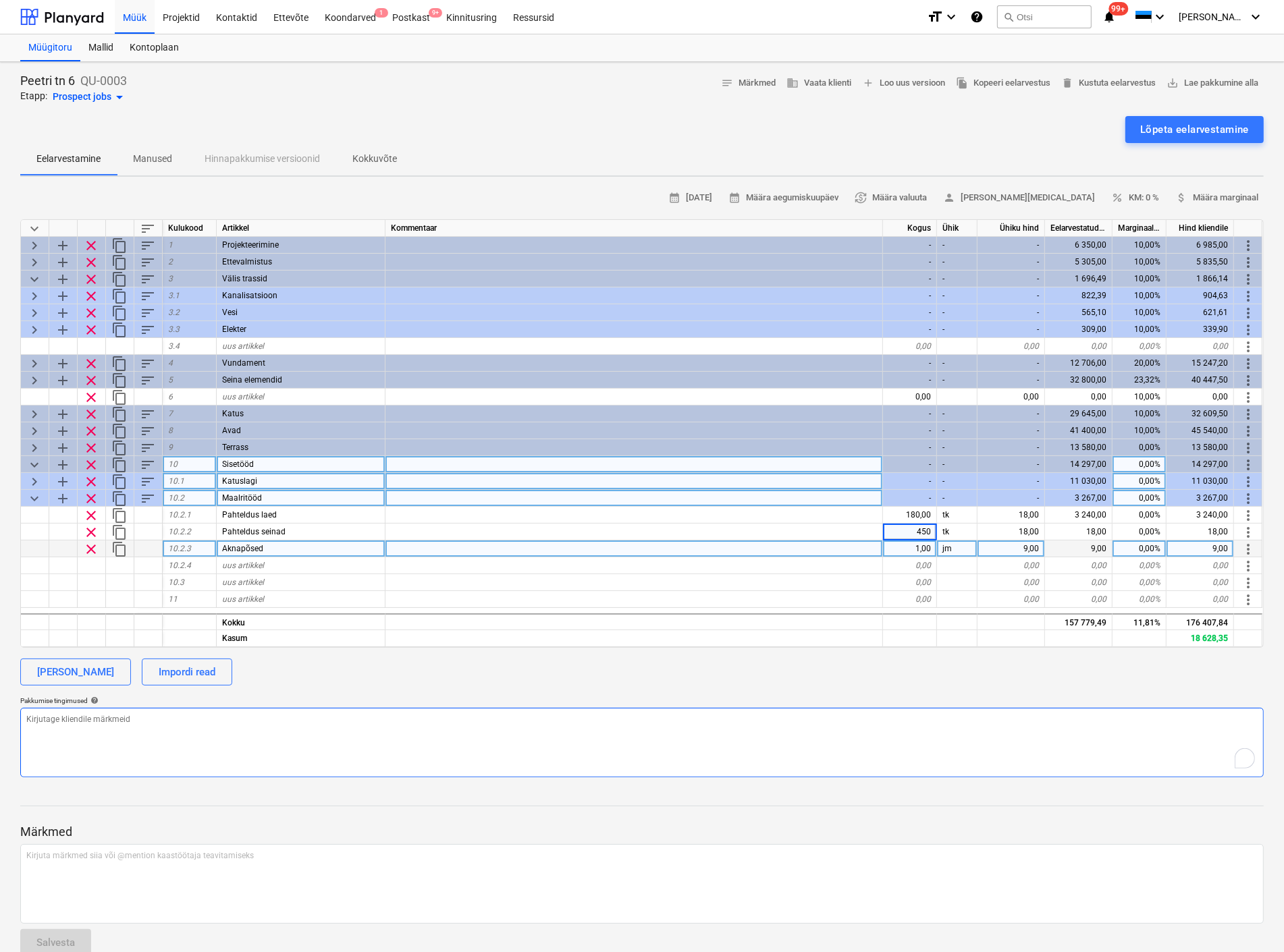
click at [881, 771] on textarea "To enrich screen reader interactions, please activate Accessibility in Grammarl…" at bounding box center [642, 742] width 1243 height 70
type textarea "x"
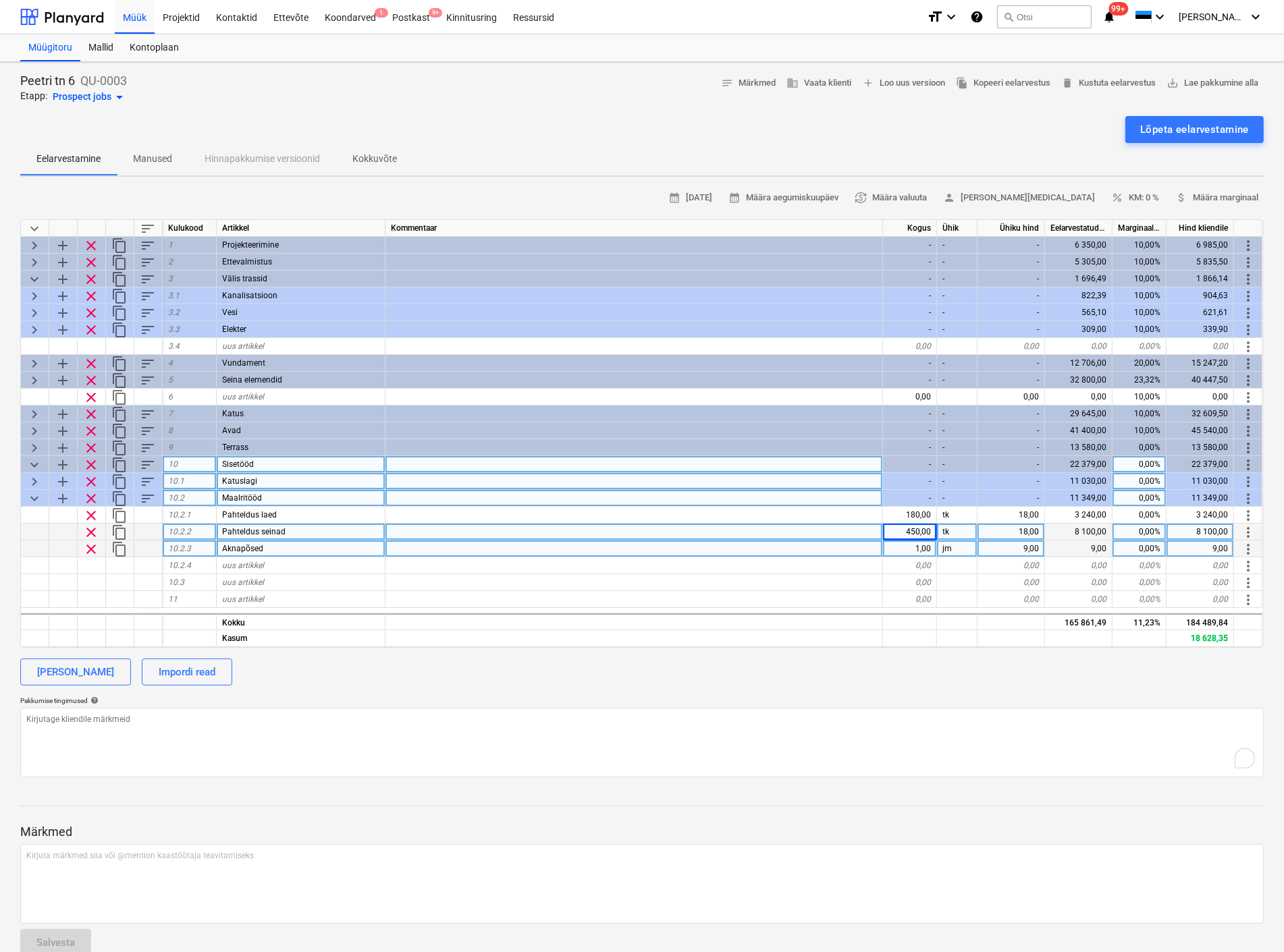
click at [1021, 527] on div "18,00" at bounding box center [1011, 531] width 67 height 17
type input "22"
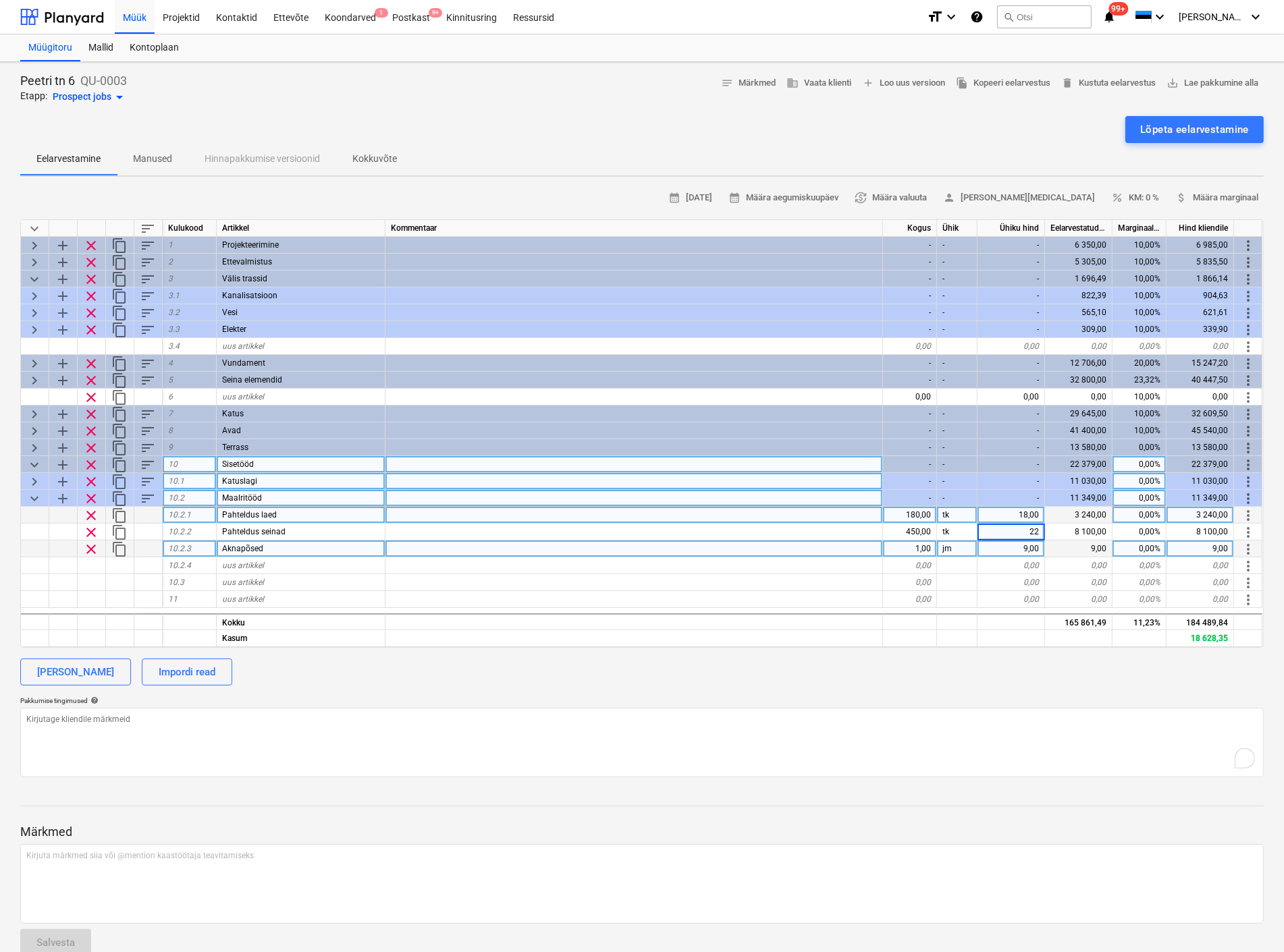
click at [1023, 511] on div "18,00" at bounding box center [1011, 514] width 67 height 17
type textarea "x"
type input "22"
click at [952, 711] on textarea "To enrich screen reader interactions, please activate Accessibility in Grammarl…" at bounding box center [642, 742] width 1243 height 70
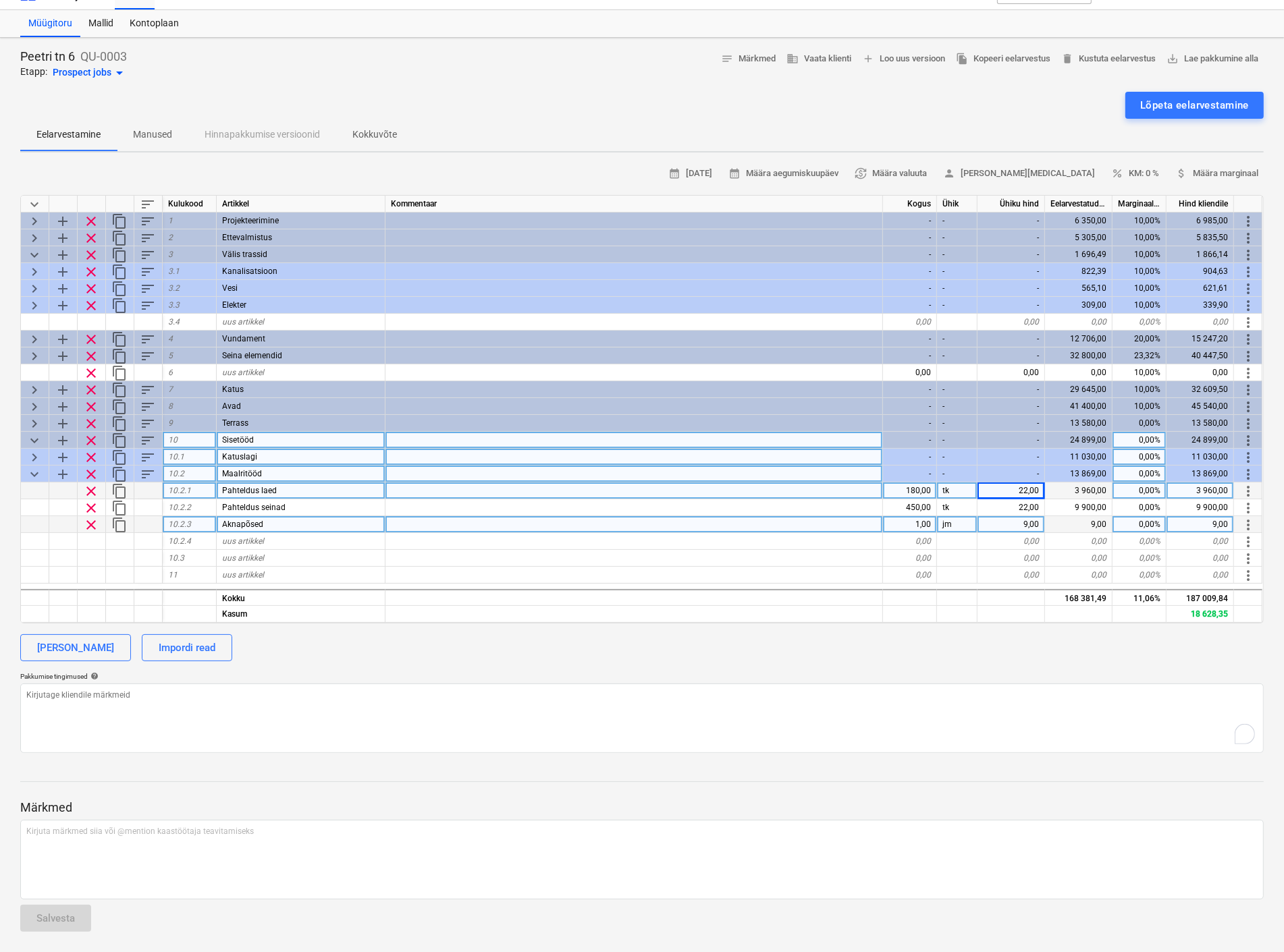
click at [812, 626] on div "calendar_month 02 Sep 2025 calendar_month Määra aegumiskuupäev currency_exchang…" at bounding box center [642, 458] width 1243 height 590
click at [1233, 171] on span "attach_money Määra marginaal" at bounding box center [1216, 173] width 83 height 15
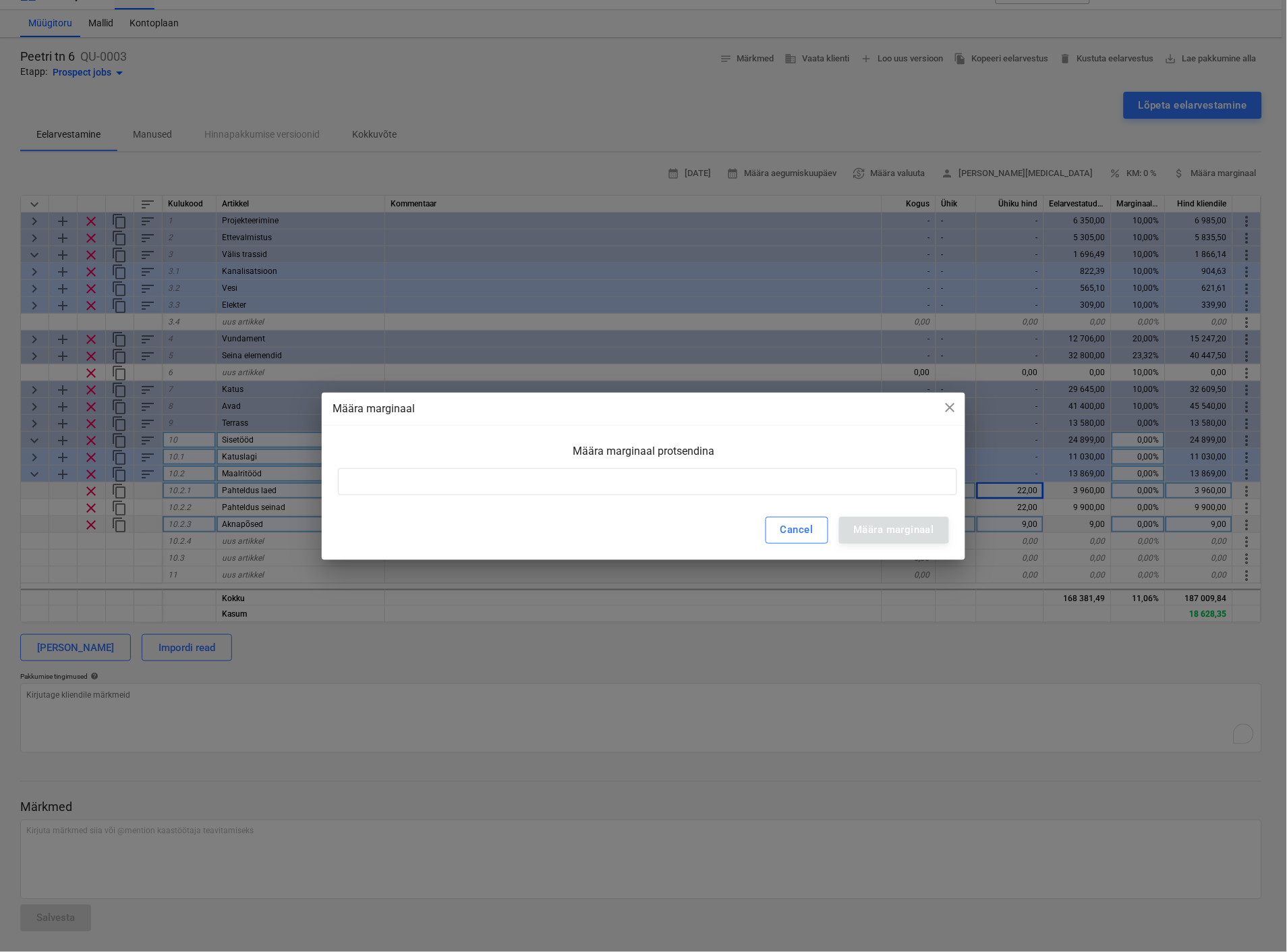
click at [899, 761] on div "Määra marginaal close Määra marginaal protsendina Cancel Määra marginaal" at bounding box center [643, 476] width 1287 height 952
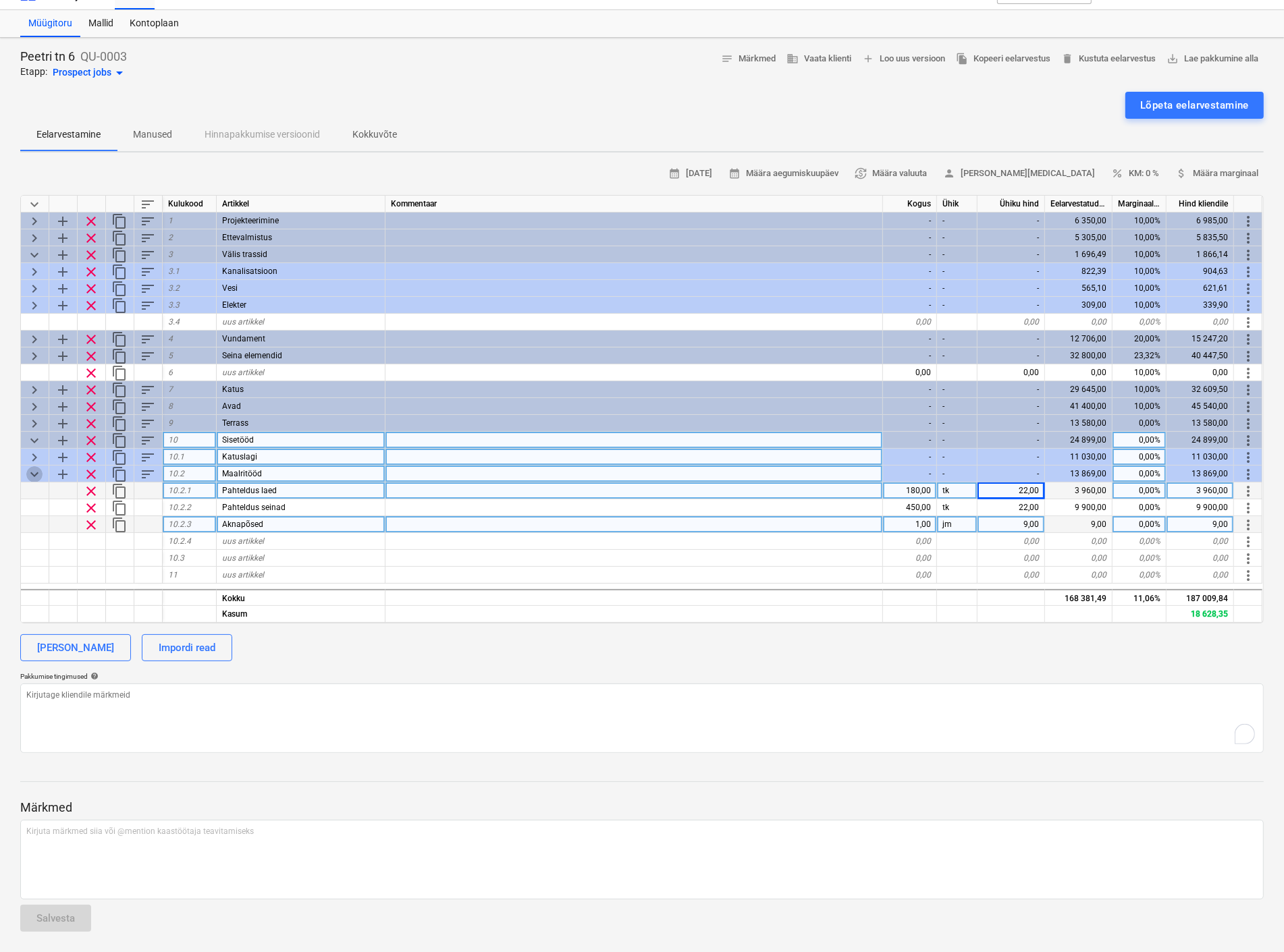
click at [34, 466] on span "keyboard_arrow_down" at bounding box center [34, 474] width 16 height 16
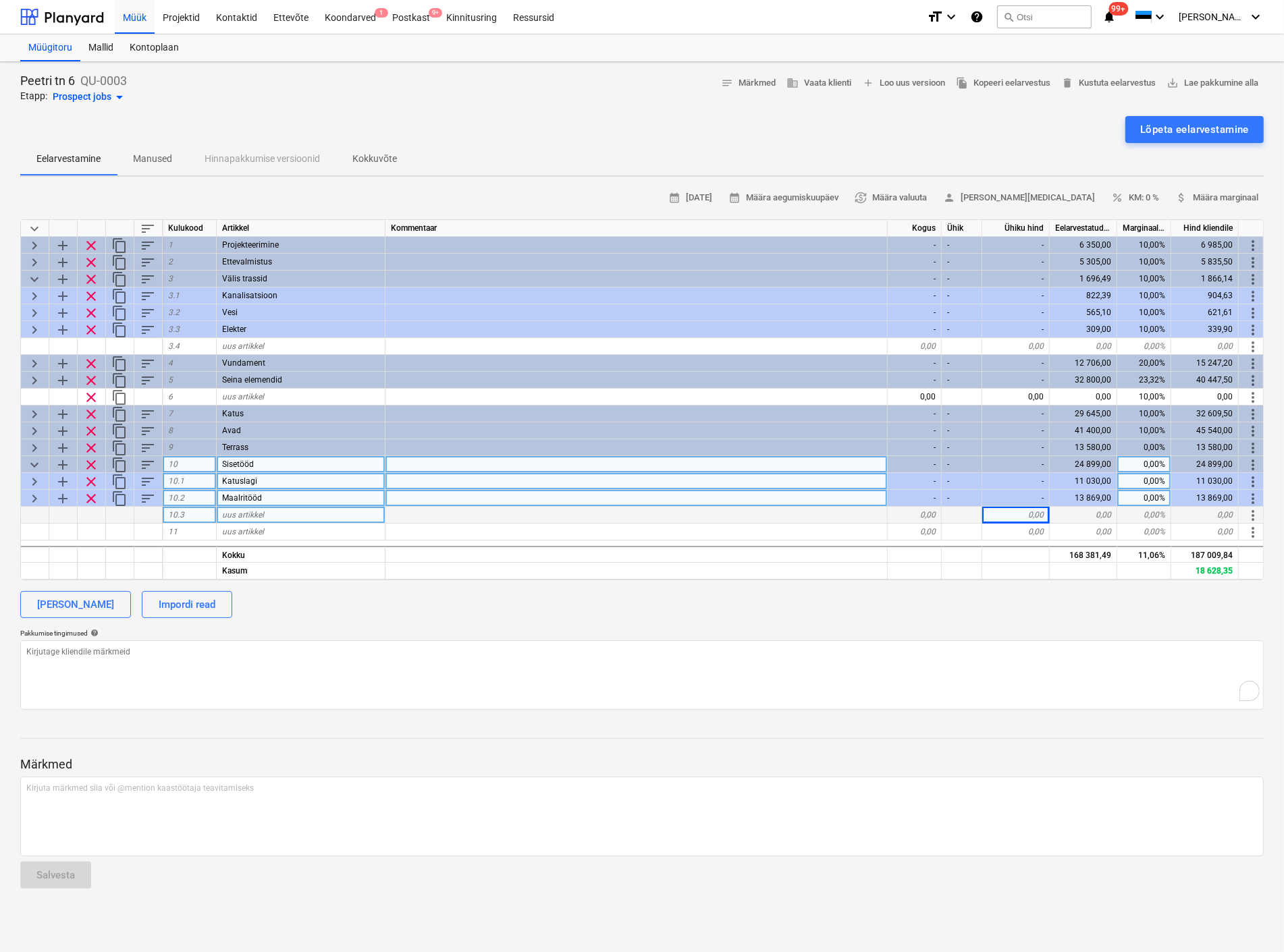
scroll to position [0, 0]
click at [88, 601] on div "[PERSON_NAME]" at bounding box center [75, 604] width 77 height 18
type textarea "x"
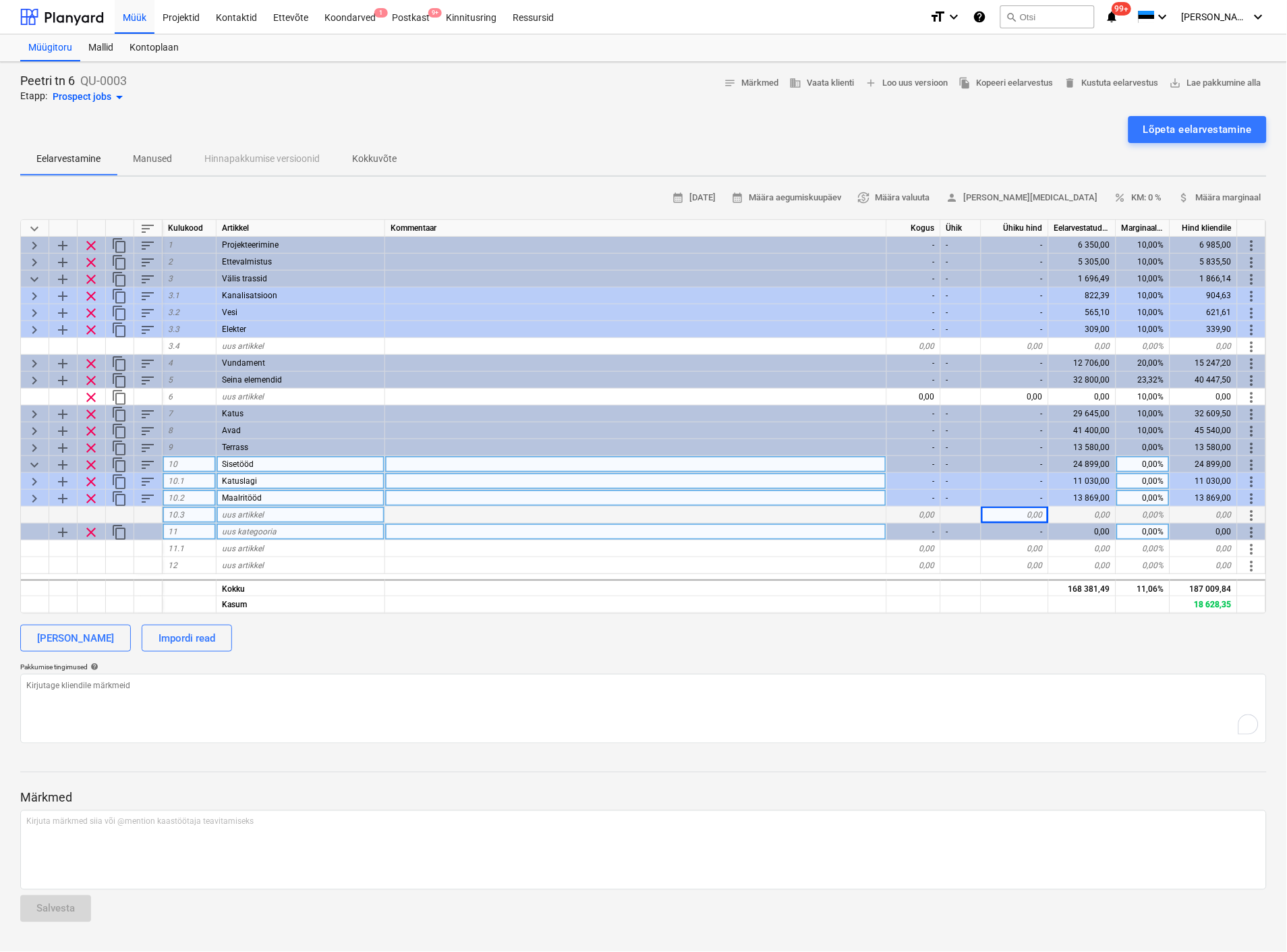
click at [244, 530] on span "uus kategooria" at bounding box center [249, 531] width 55 height 10
type input "Eriosad"
click at [91, 571] on div at bounding box center [91, 566] width 29 height 17
click at [56, 527] on span "add" at bounding box center [63, 532] width 16 height 16
type textarea "x"
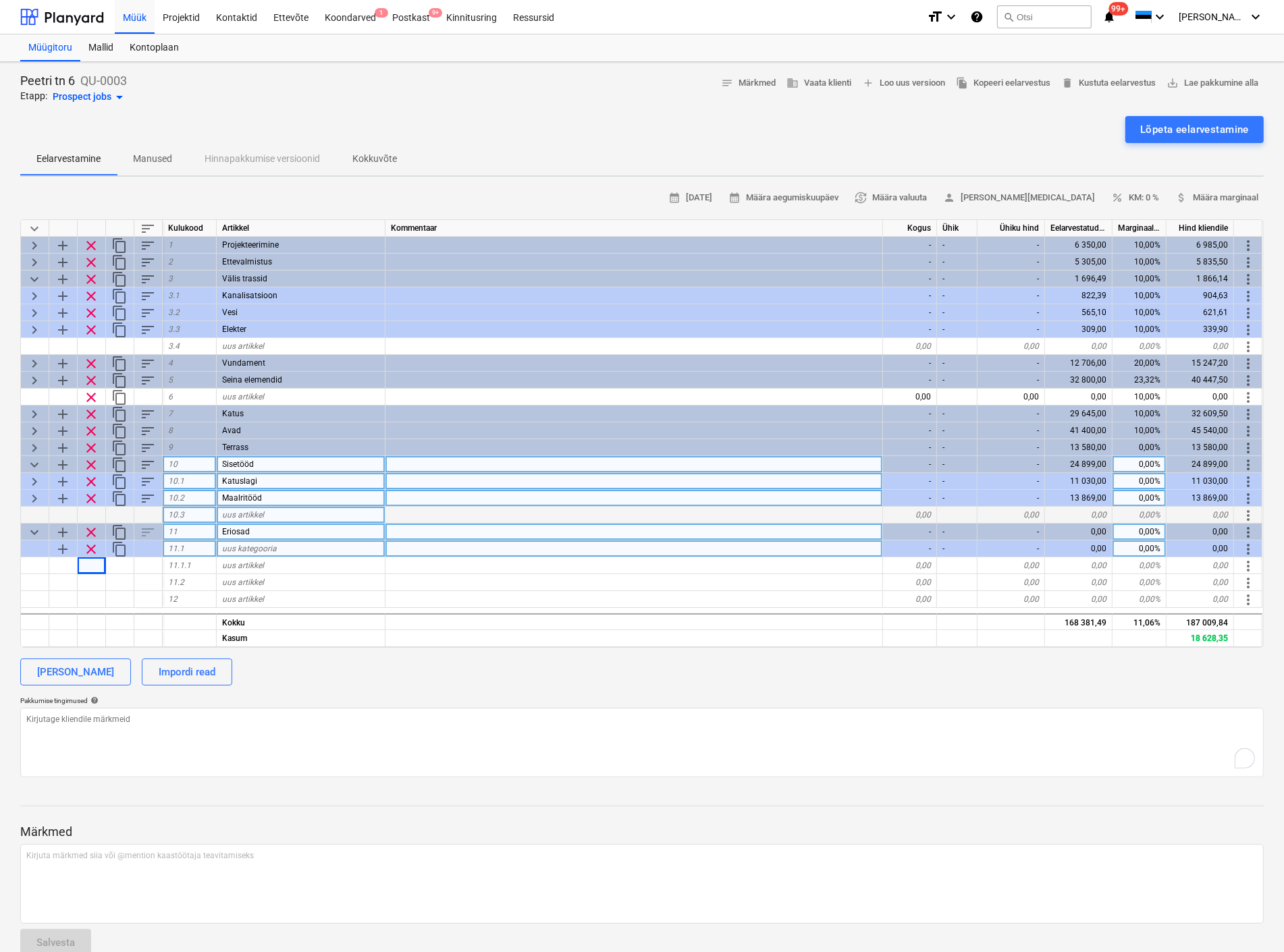
click at [252, 544] on span "uus kategooria" at bounding box center [249, 548] width 55 height 10
type input "Elekter"
type textarea "x"
click at [248, 563] on span "uus artikkel" at bounding box center [242, 565] width 42 height 10
type input "Kaablid"
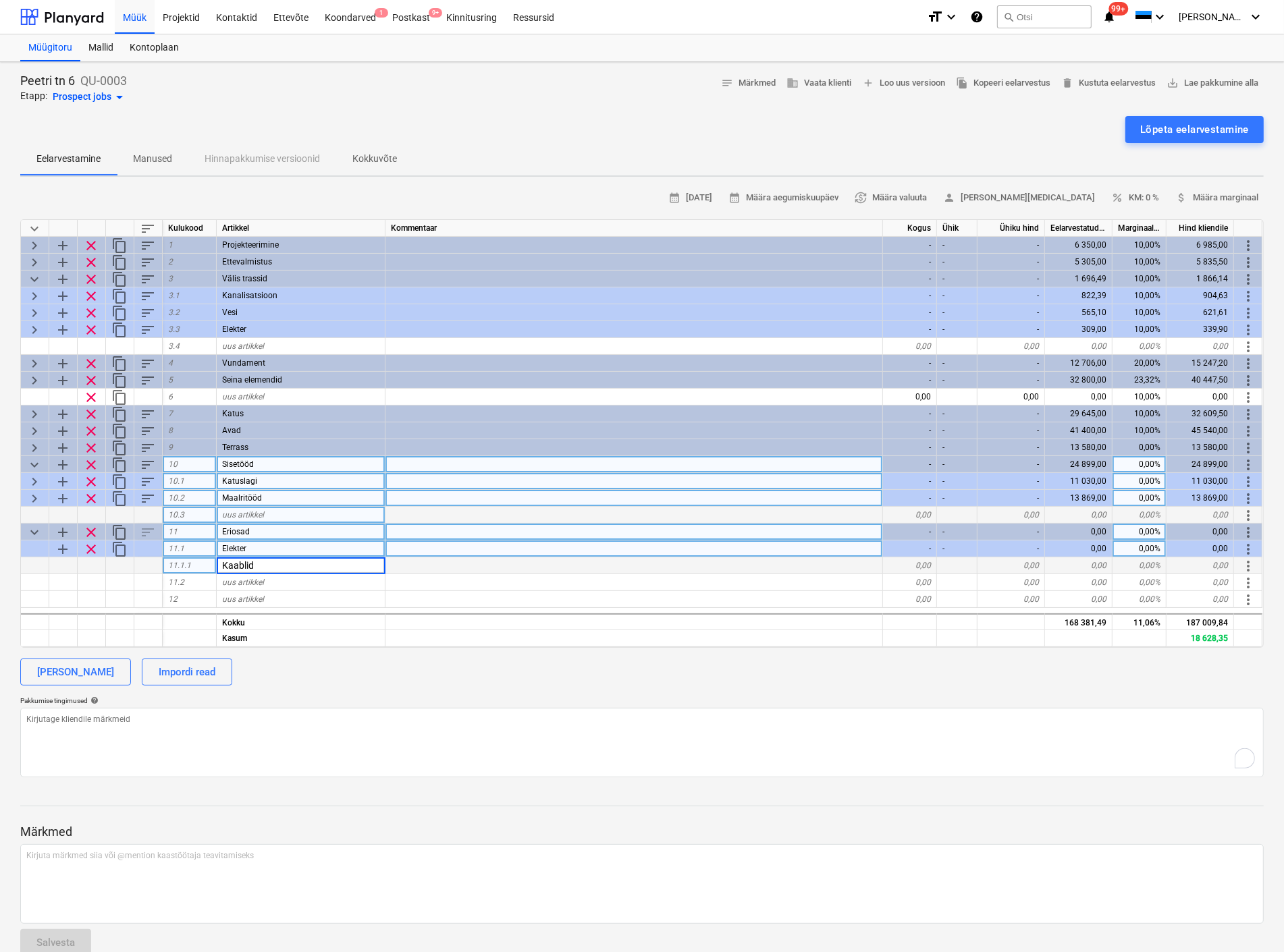
click at [906, 562] on div "0,00" at bounding box center [910, 566] width 54 height 17
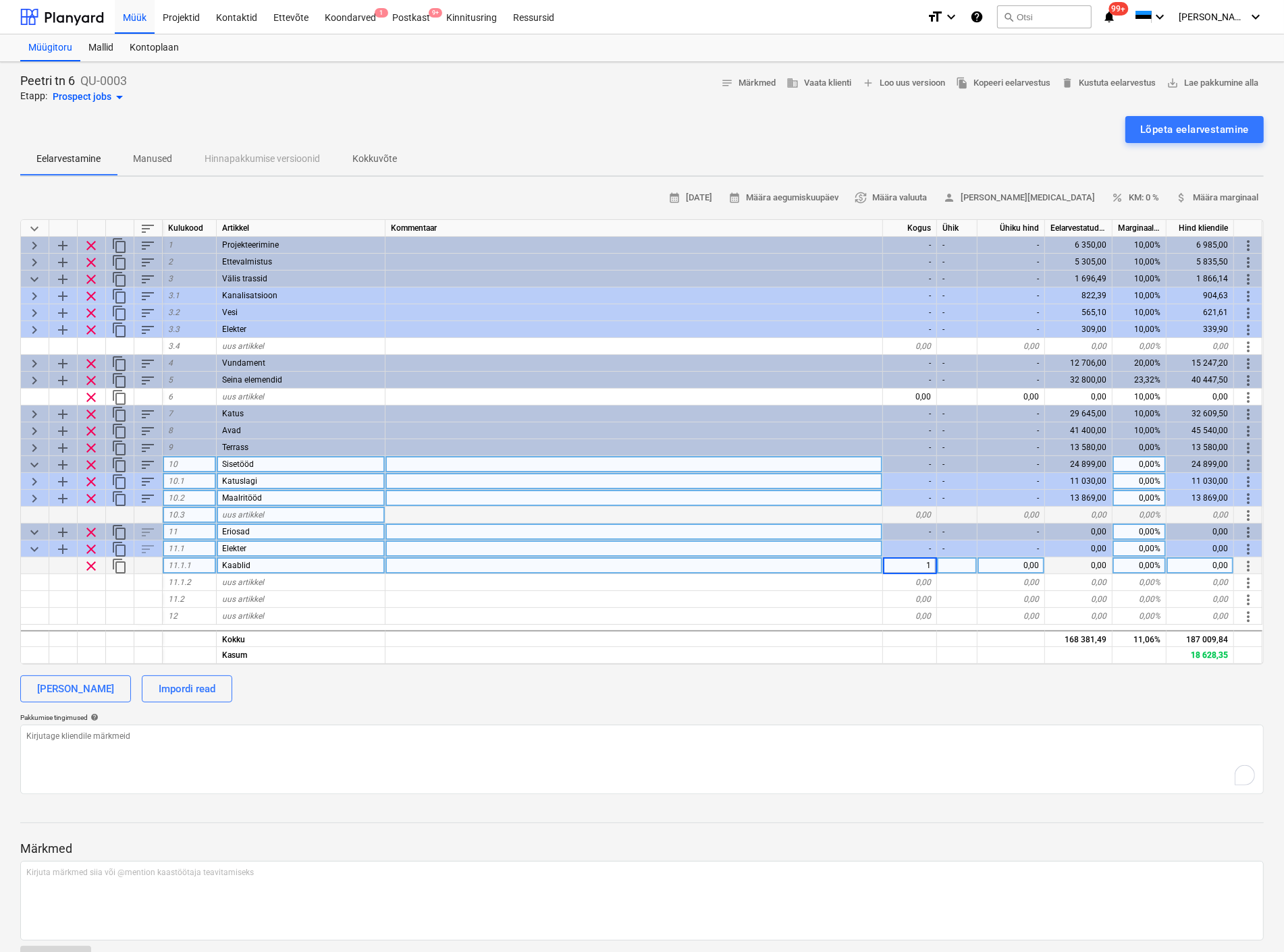
click at [1008, 558] on div "0,00" at bounding box center [1011, 566] width 67 height 17
type textarea "x"
type input "2000"
click at [967, 565] on div at bounding box center [957, 566] width 40 height 17
type textarea "x"
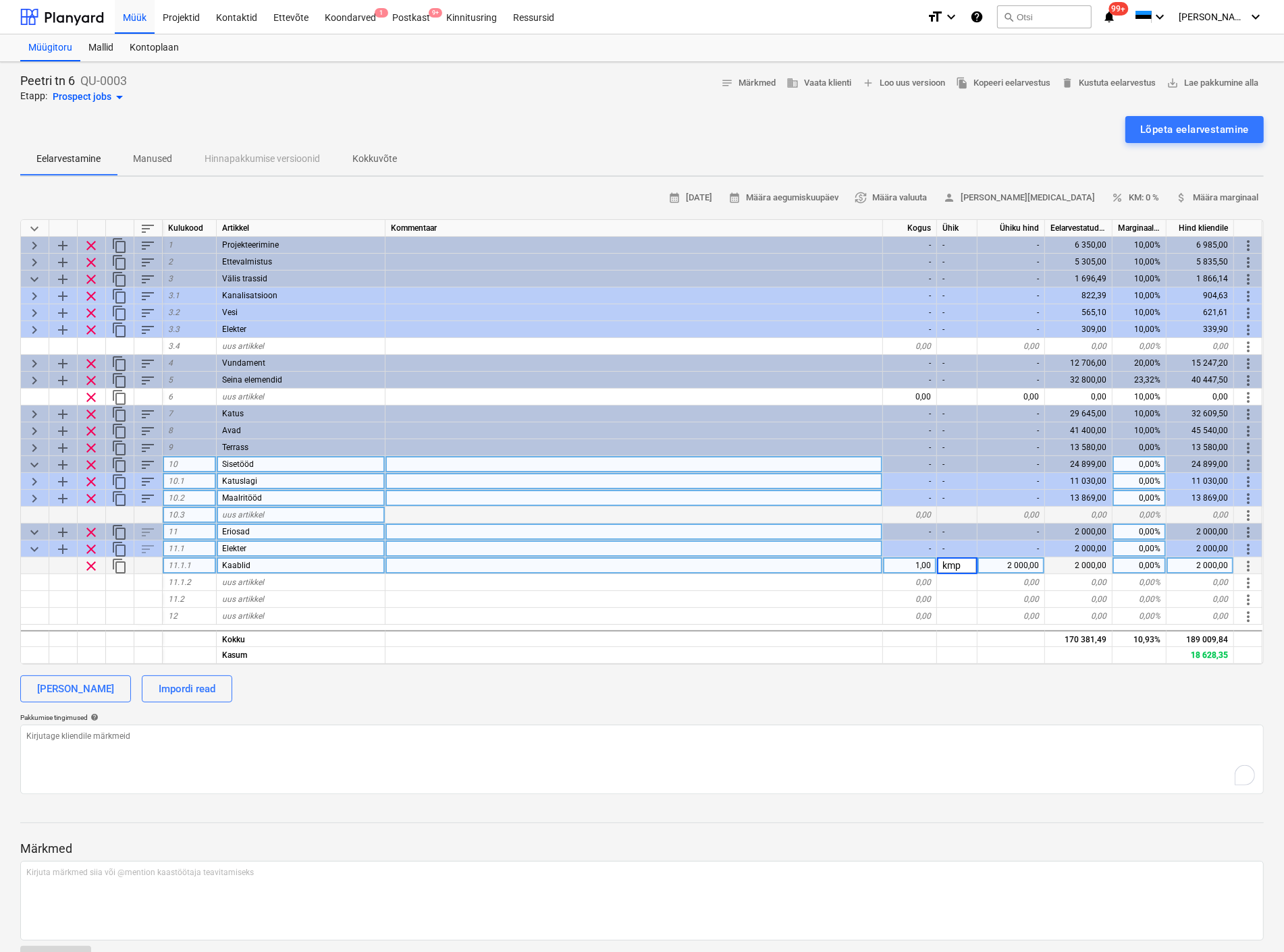
type input "kmpl"
click at [270, 576] on div "uus artikkel" at bounding box center [301, 582] width 168 height 17
type textarea "x"
type input "Paigaldus"
click at [923, 579] on div "0,00" at bounding box center [910, 582] width 54 height 17
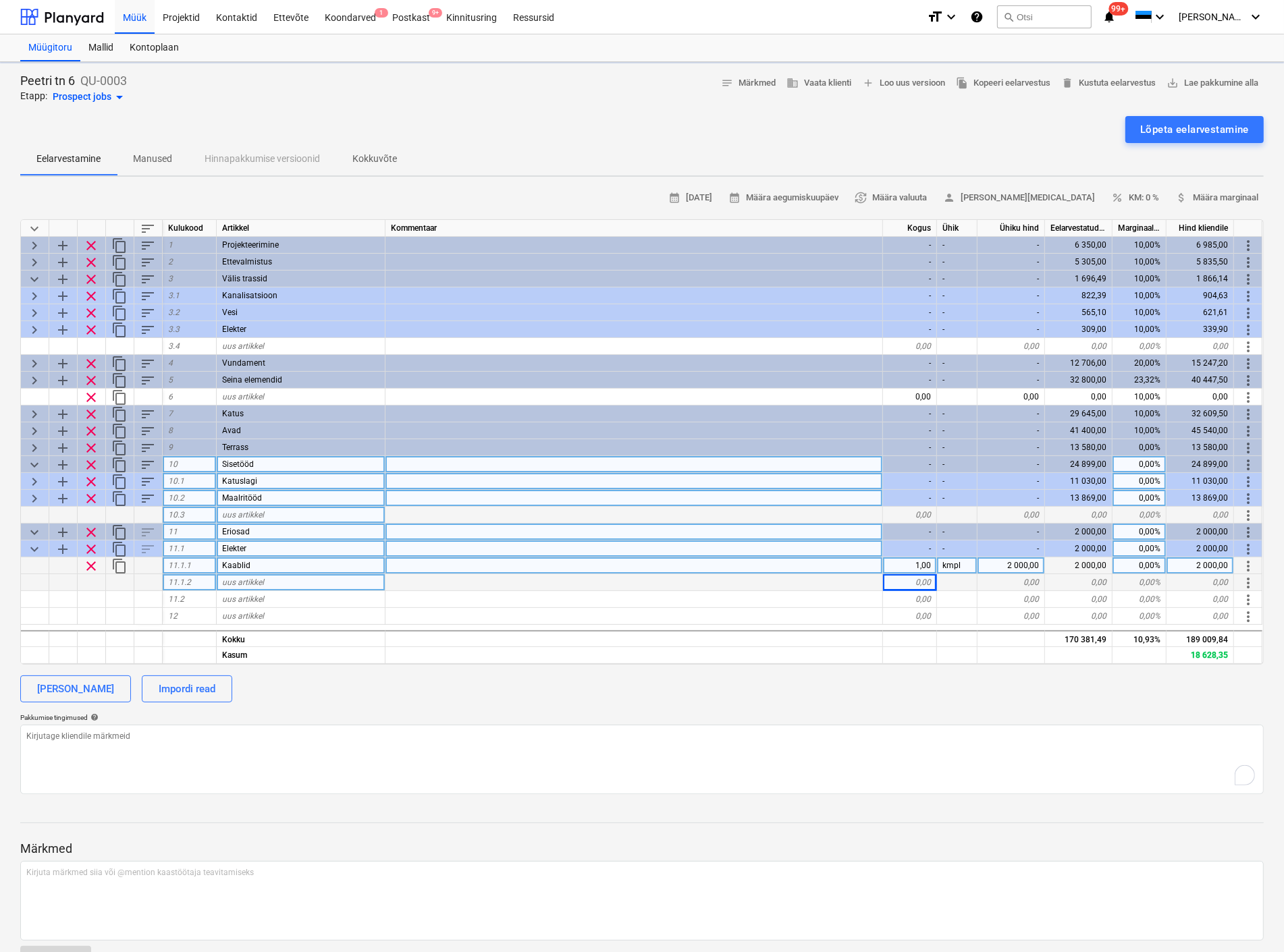
type textarea "x"
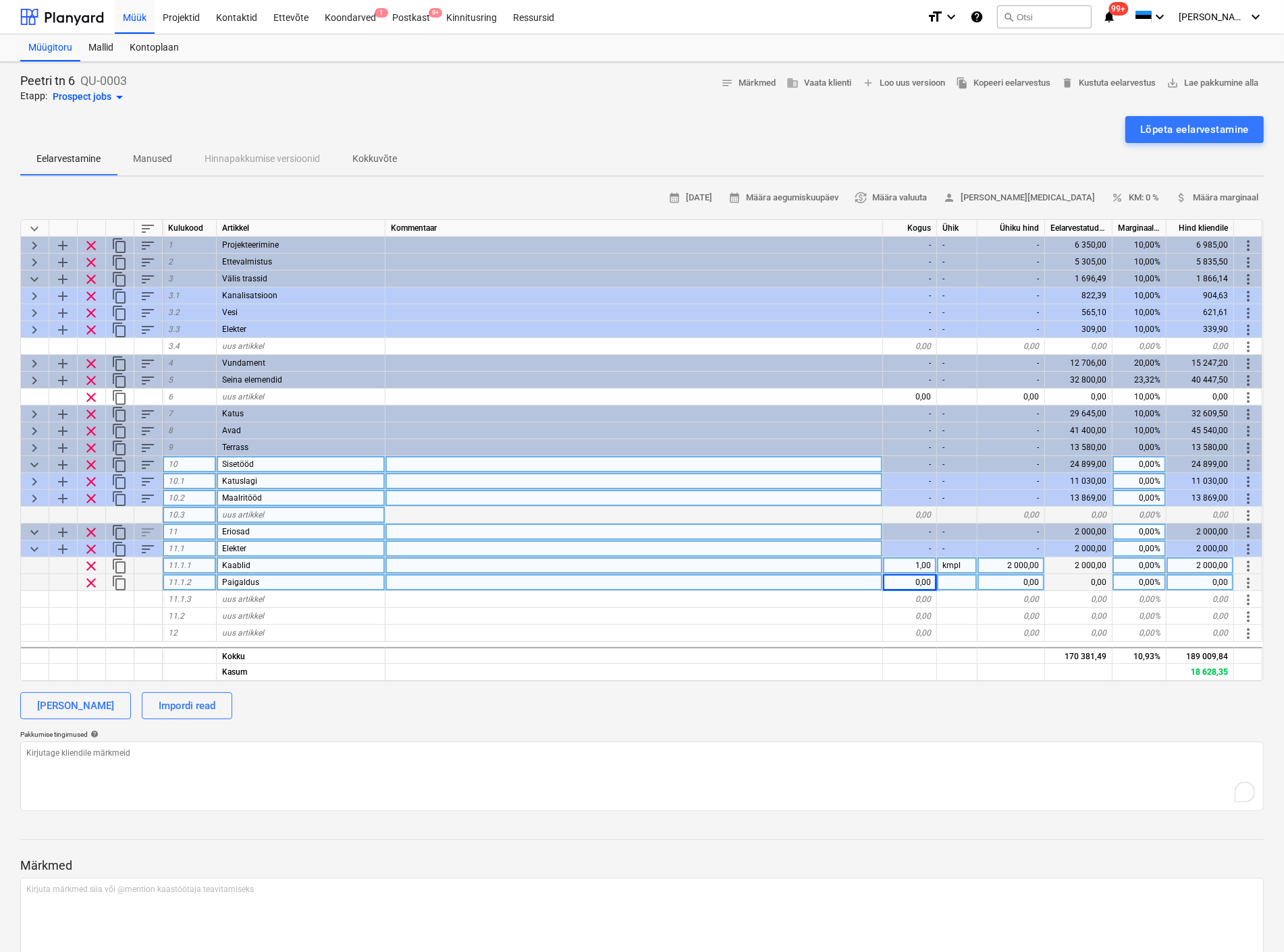
click at [966, 582] on div at bounding box center [957, 582] width 40 height 17
click at [913, 577] on div "0,00" at bounding box center [910, 582] width 54 height 17
type input "1"
click at [948, 582] on div at bounding box center [957, 582] width 40 height 17
type textarea "x"
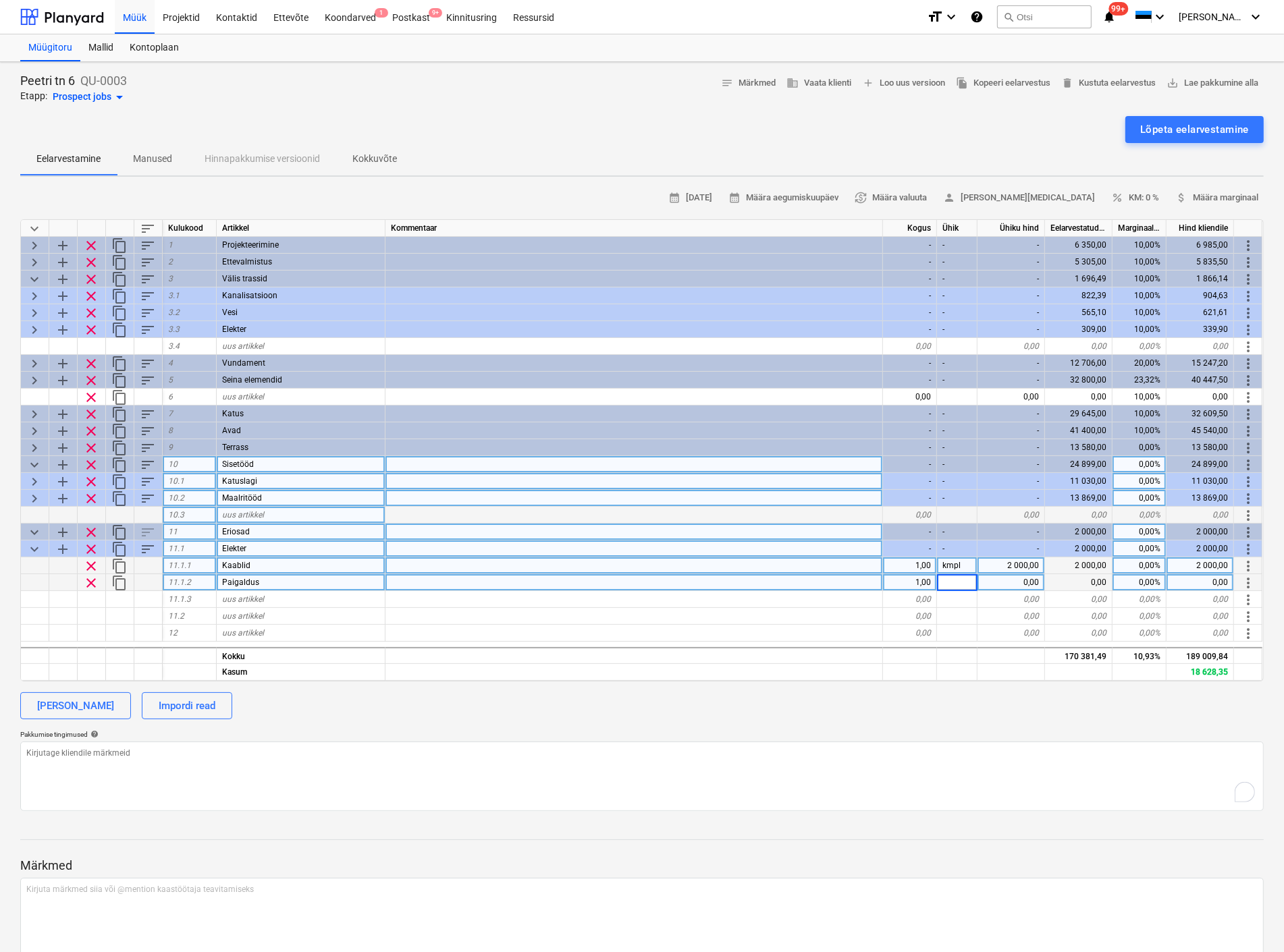
type input "l"
type input "kmpl"
click at [1029, 578] on div "0,00" at bounding box center [1011, 582] width 67 height 17
type textarea "x"
type input "4000"
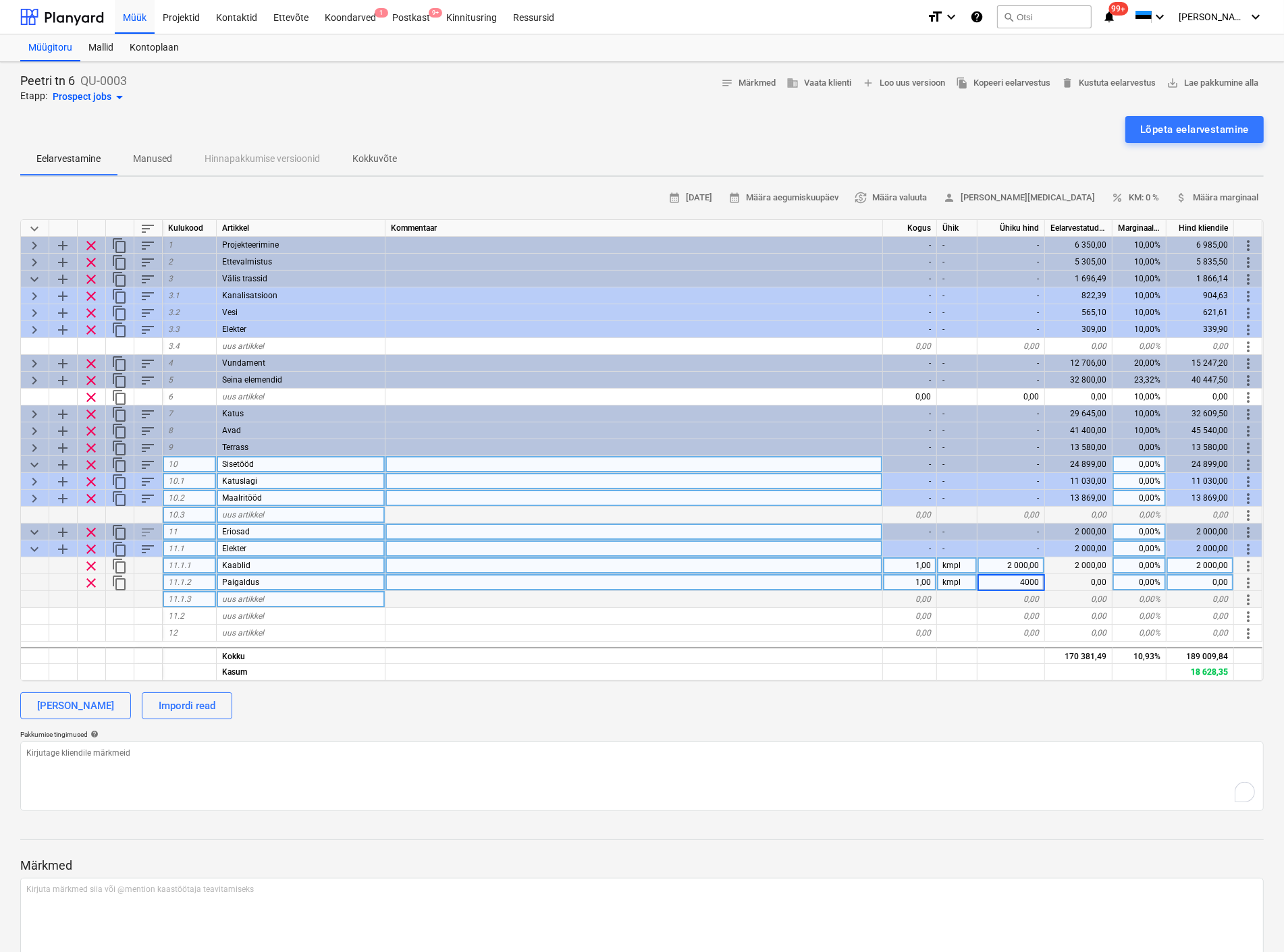
type textarea "x"
click at [228, 594] on span "uus artikkel" at bounding box center [242, 599] width 42 height 10
type input "Elektrikapp"
click at [933, 592] on div "0,00" at bounding box center [910, 599] width 54 height 17
type textarea "x"
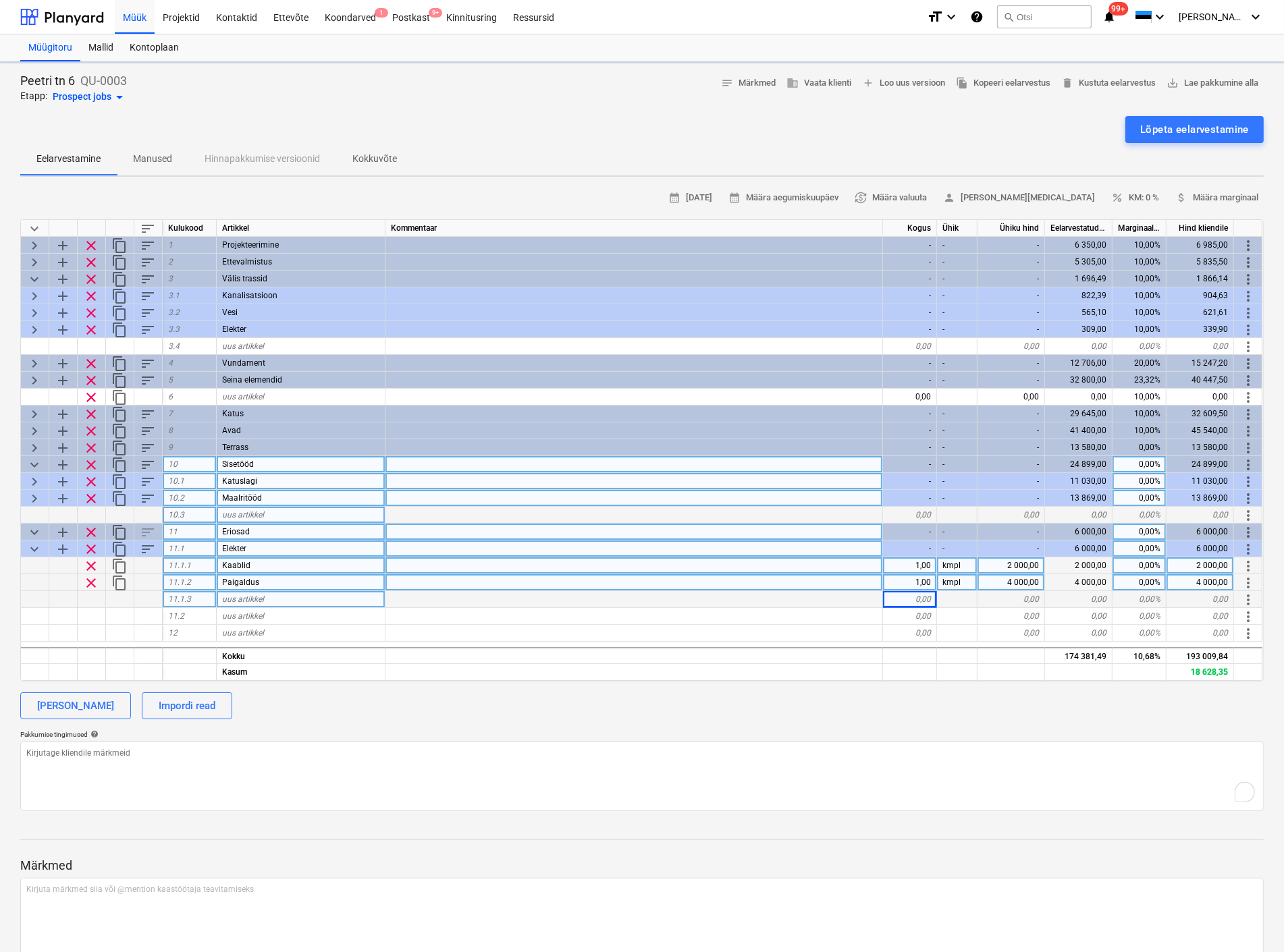
click at [925, 596] on div "0,00" at bounding box center [910, 599] width 54 height 17
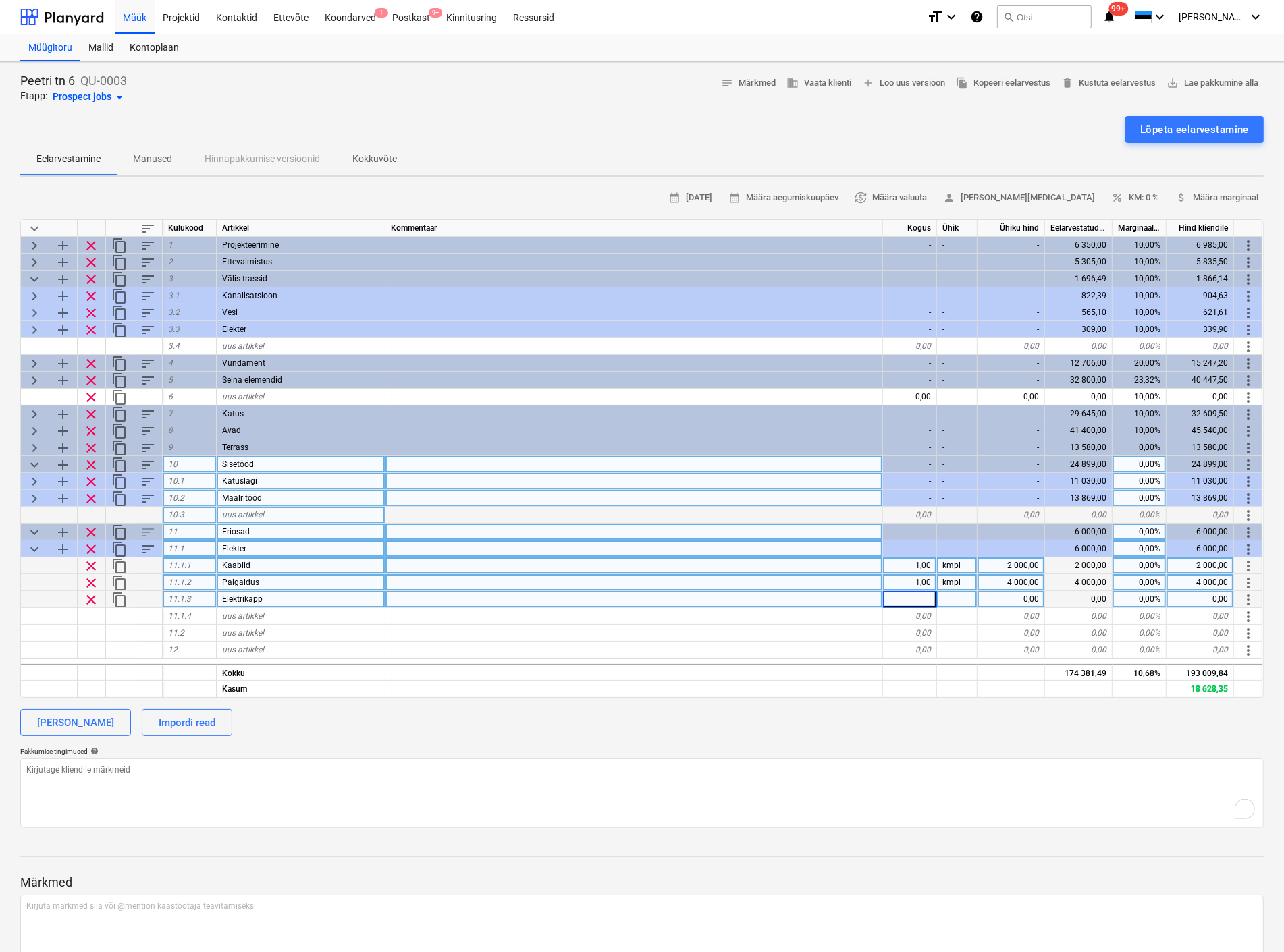
type input "1"
click at [954, 601] on div at bounding box center [957, 599] width 40 height 17
type textarea "x"
type input "kmpl"
click at [1001, 601] on div "0,00" at bounding box center [1011, 599] width 67 height 17
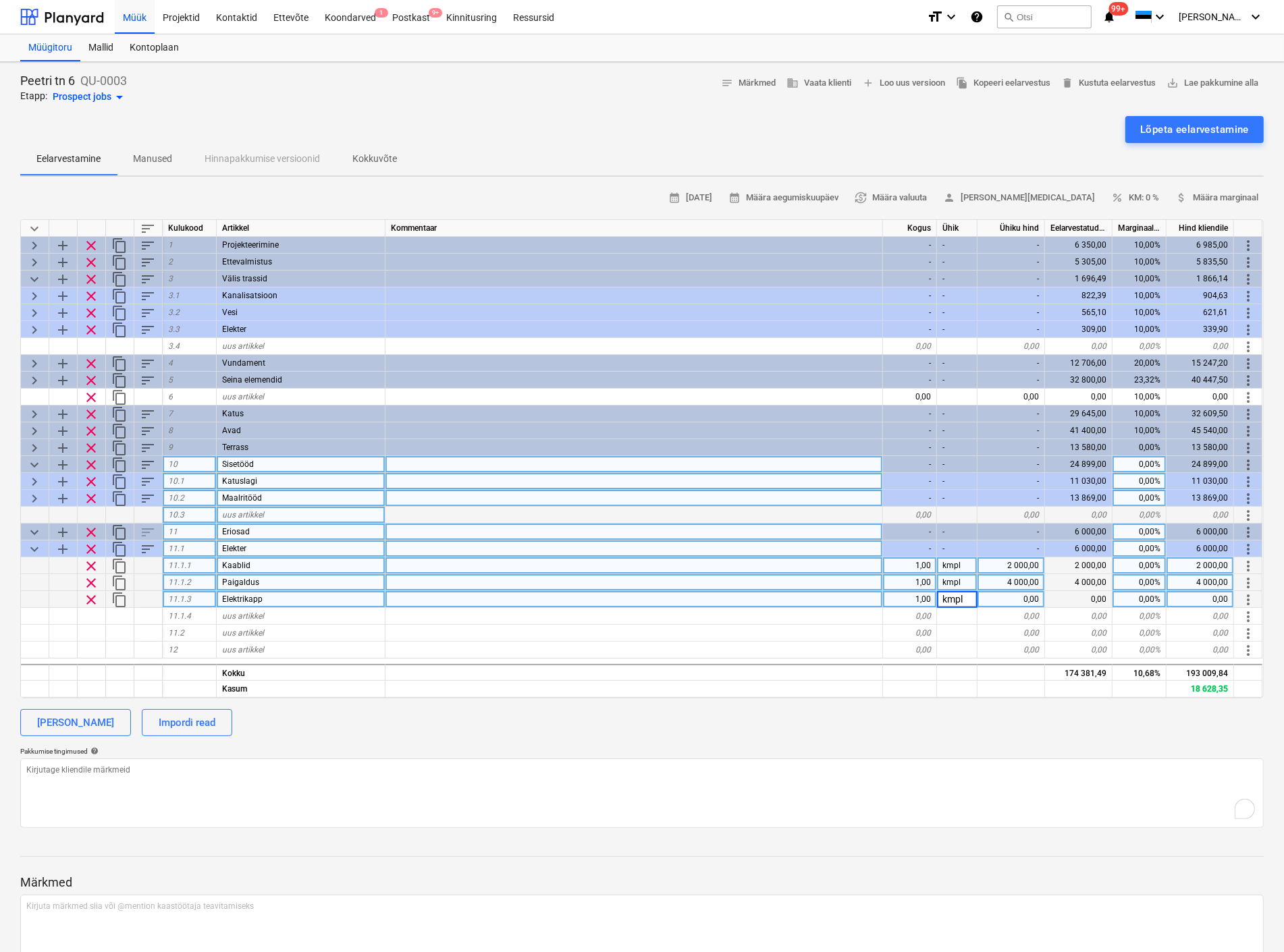
type textarea "x"
type input "1500"
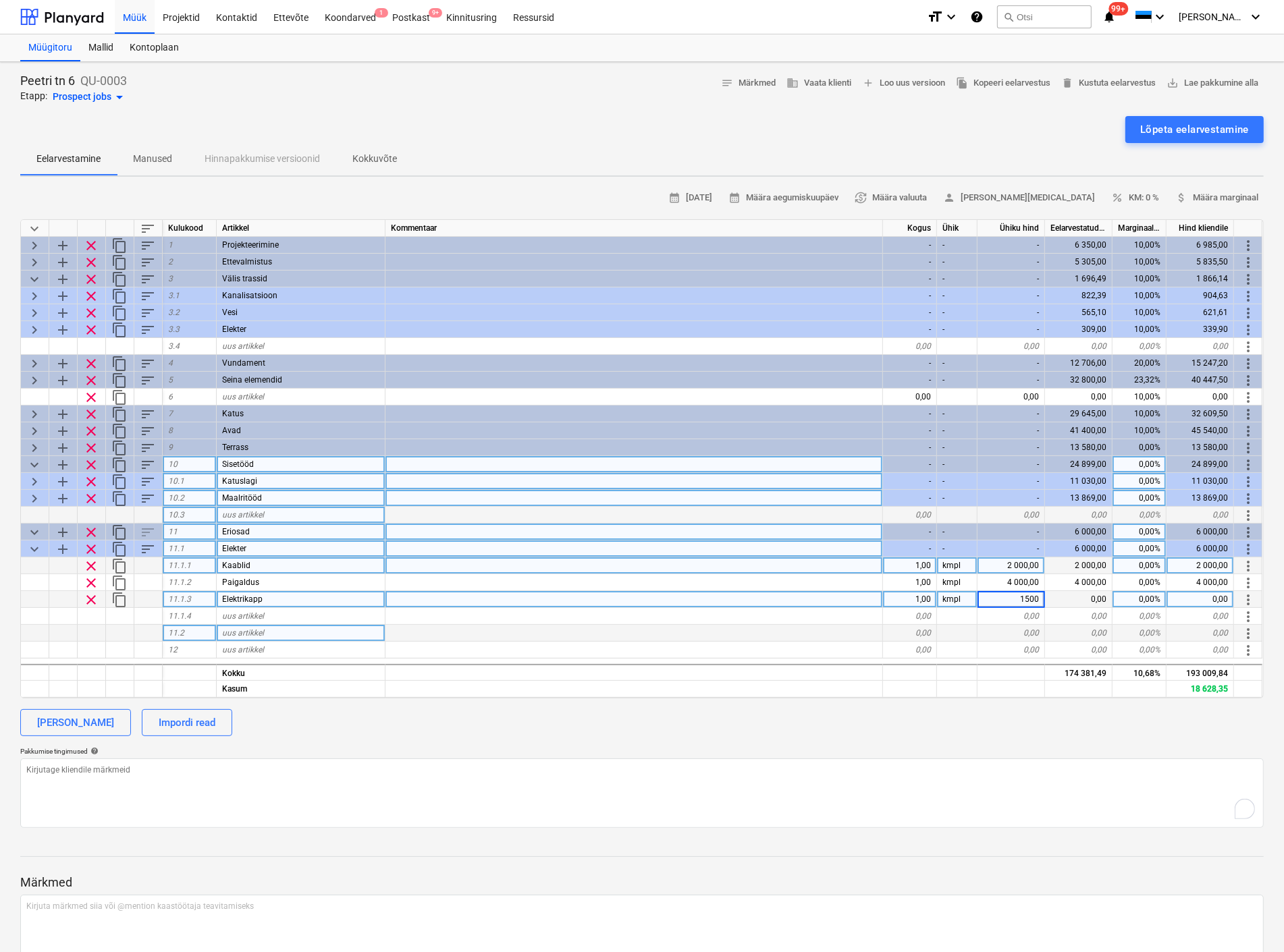
click at [818, 628] on div at bounding box center [634, 633] width 498 height 17
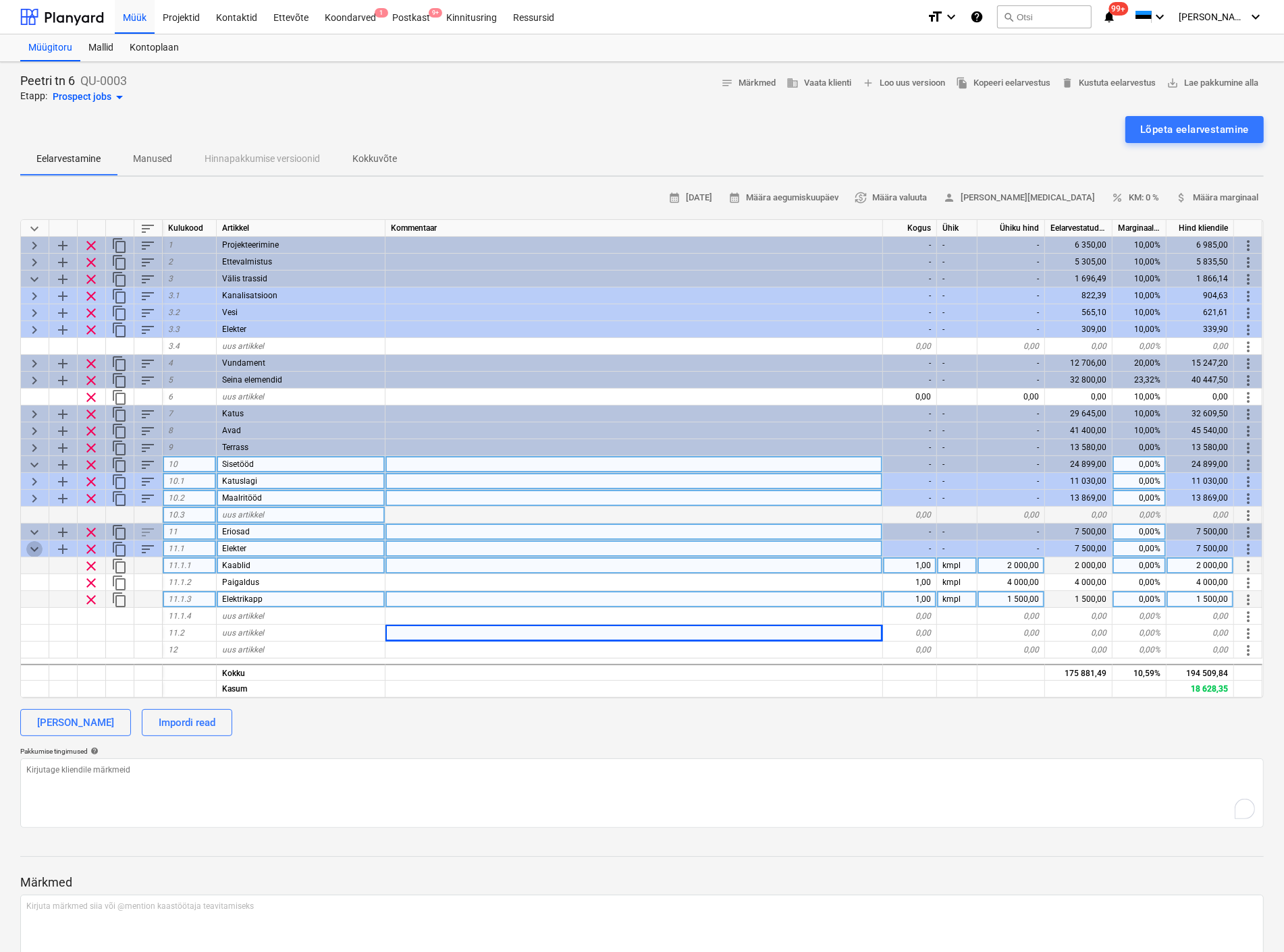
click at [29, 544] on span "keyboard_arrow_down" at bounding box center [34, 549] width 16 height 16
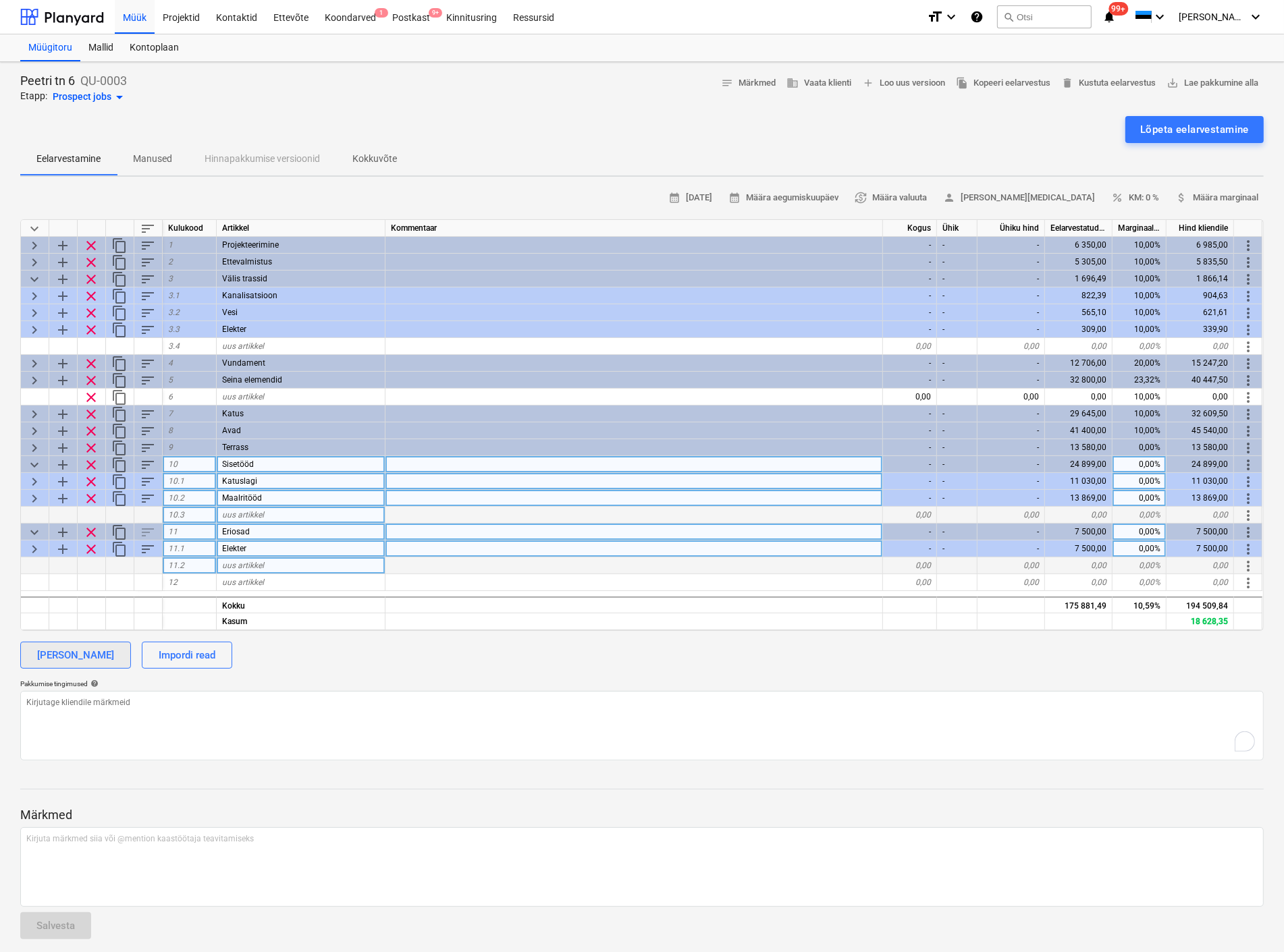
click at [62, 653] on div "[PERSON_NAME]" at bounding box center [75, 655] width 77 height 18
type textarea "x"
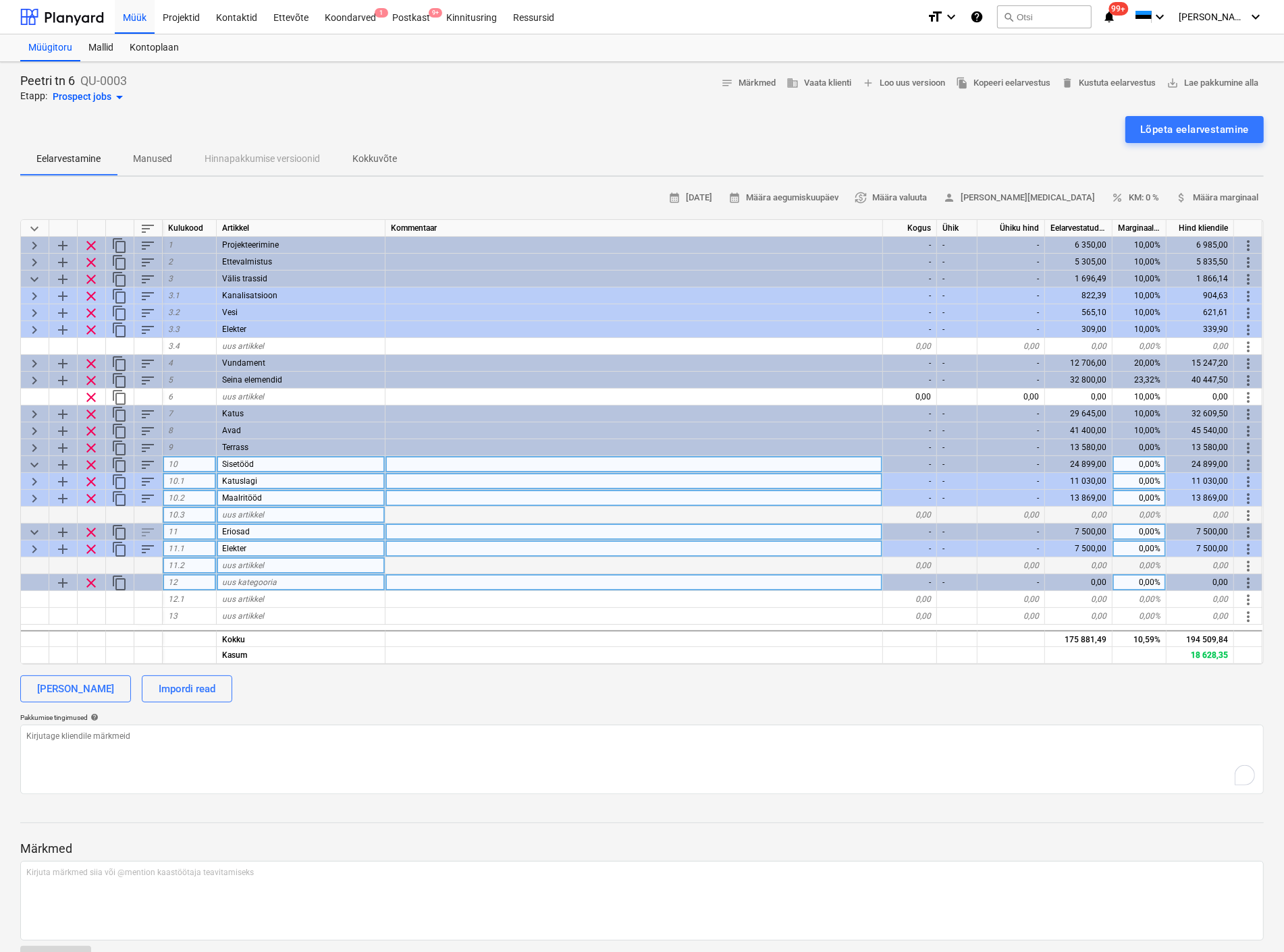
click at [247, 581] on span "uus kategooria" at bounding box center [249, 582] width 55 height 10
type input "Ventilatsioonisüsteem"
type textarea "x"
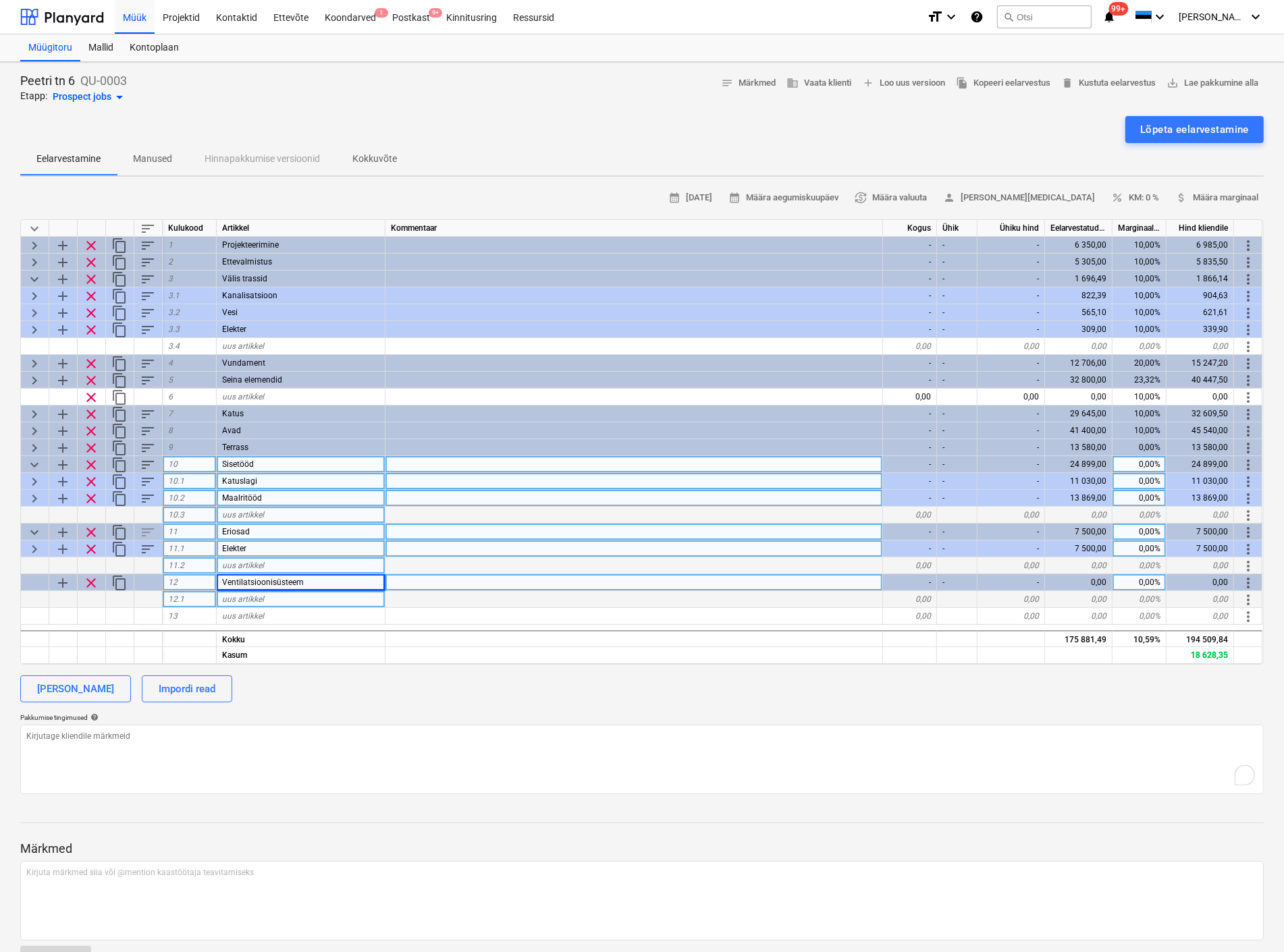
click at [257, 602] on div "uus artikkel" at bounding box center [301, 599] width 168 height 17
type input "Torustik"
click at [919, 595] on div "0,00" at bounding box center [910, 599] width 54 height 17
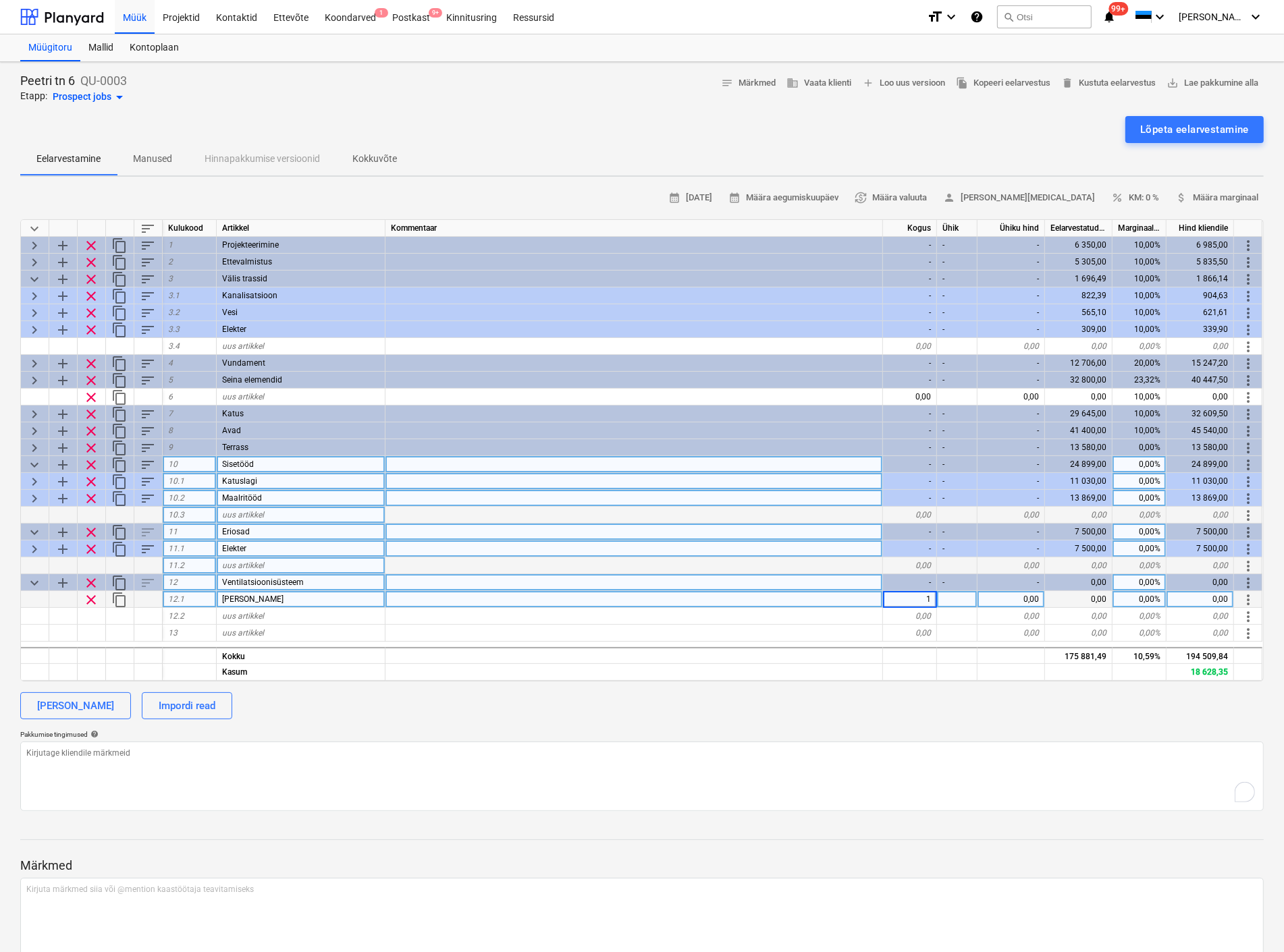
click at [965, 596] on div at bounding box center [957, 599] width 40 height 17
type textarea "x"
type input "kmpl"
click at [1017, 601] on div "0,00" at bounding box center [1011, 599] width 67 height 17
type textarea "x"
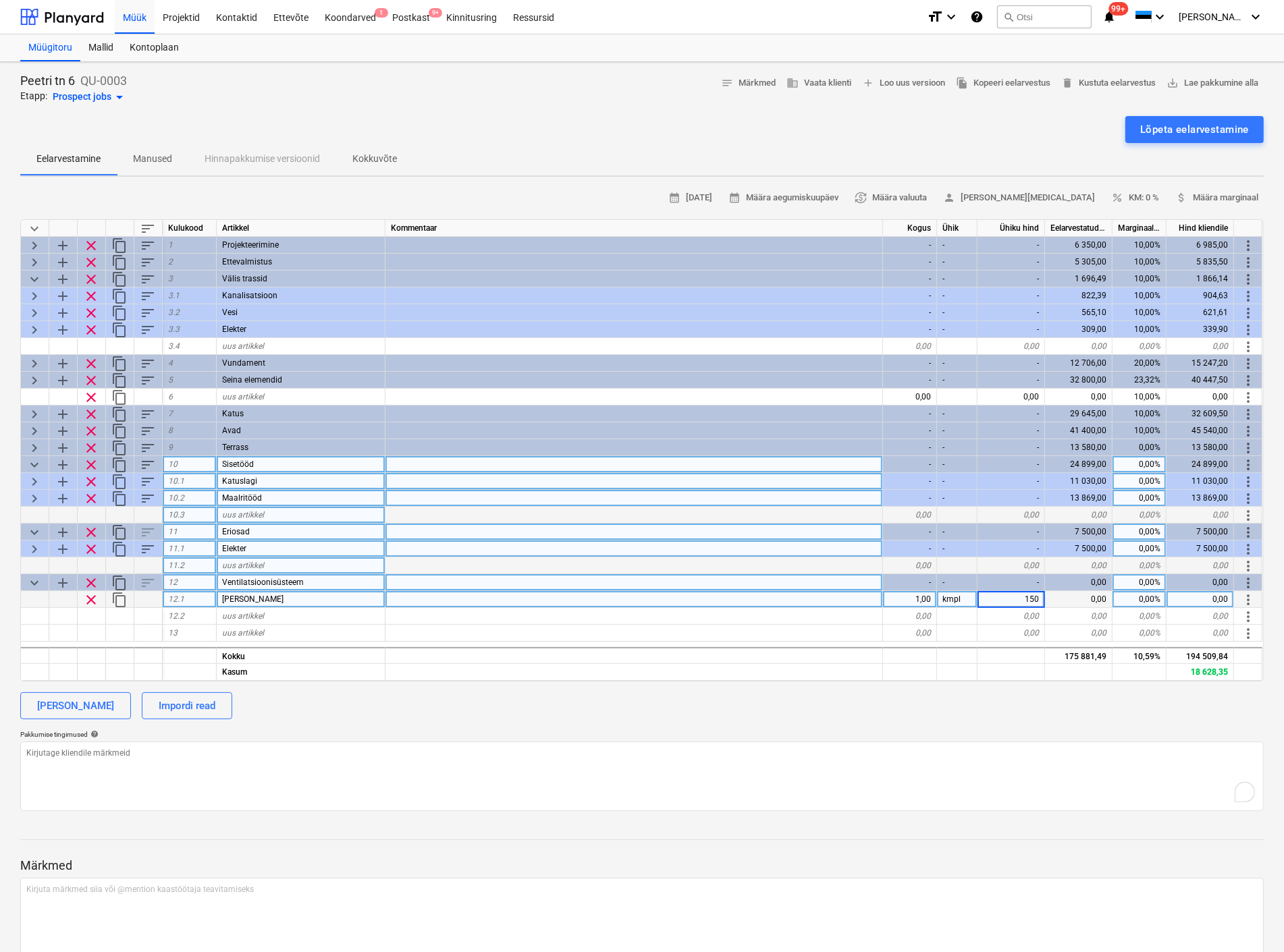
type input "1500"
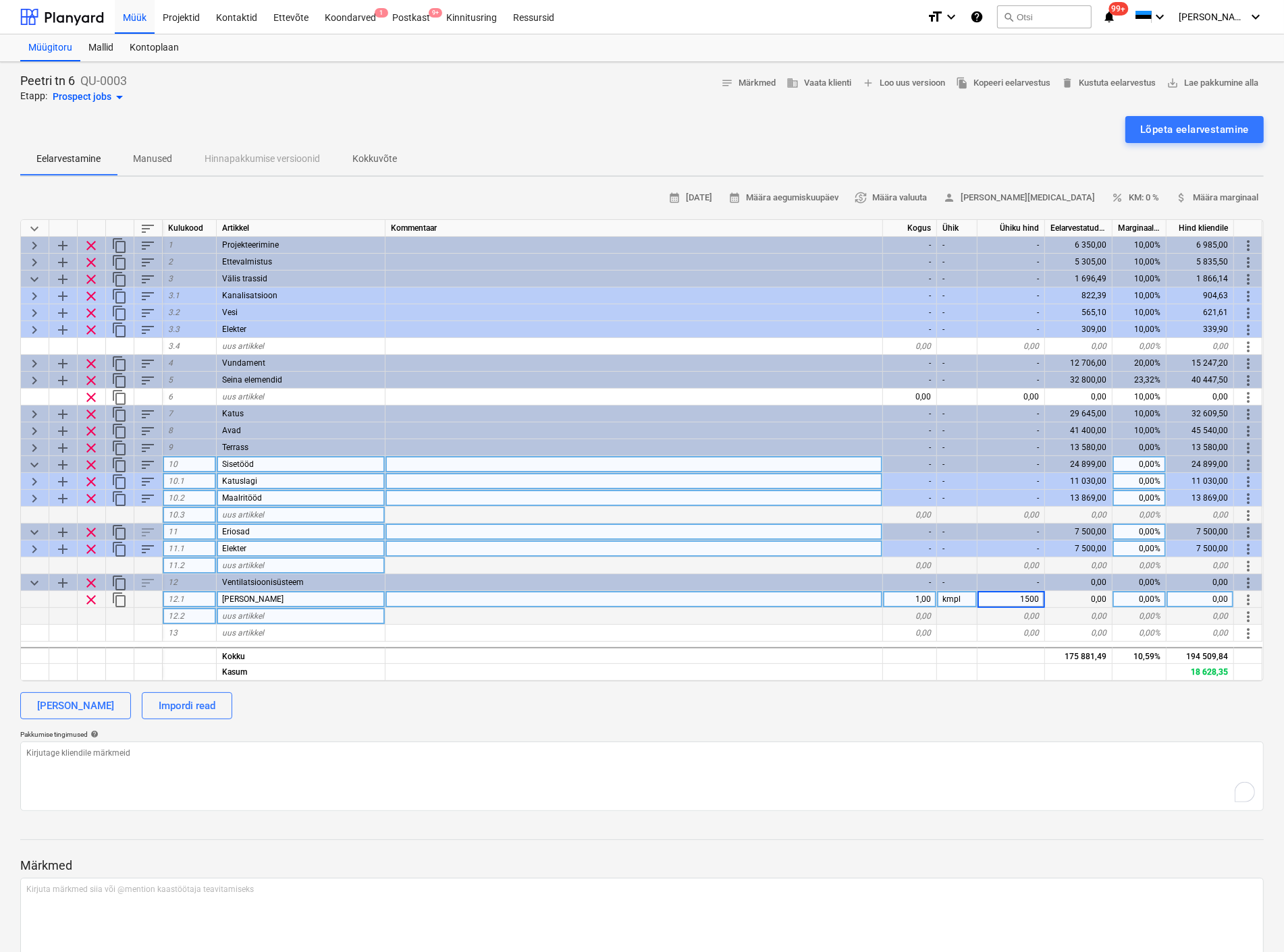
click at [269, 615] on div "uus artikkel" at bounding box center [301, 616] width 168 height 17
type textarea "x"
type input "Agregaat"
click at [915, 611] on div "0,00" at bounding box center [910, 616] width 54 height 17
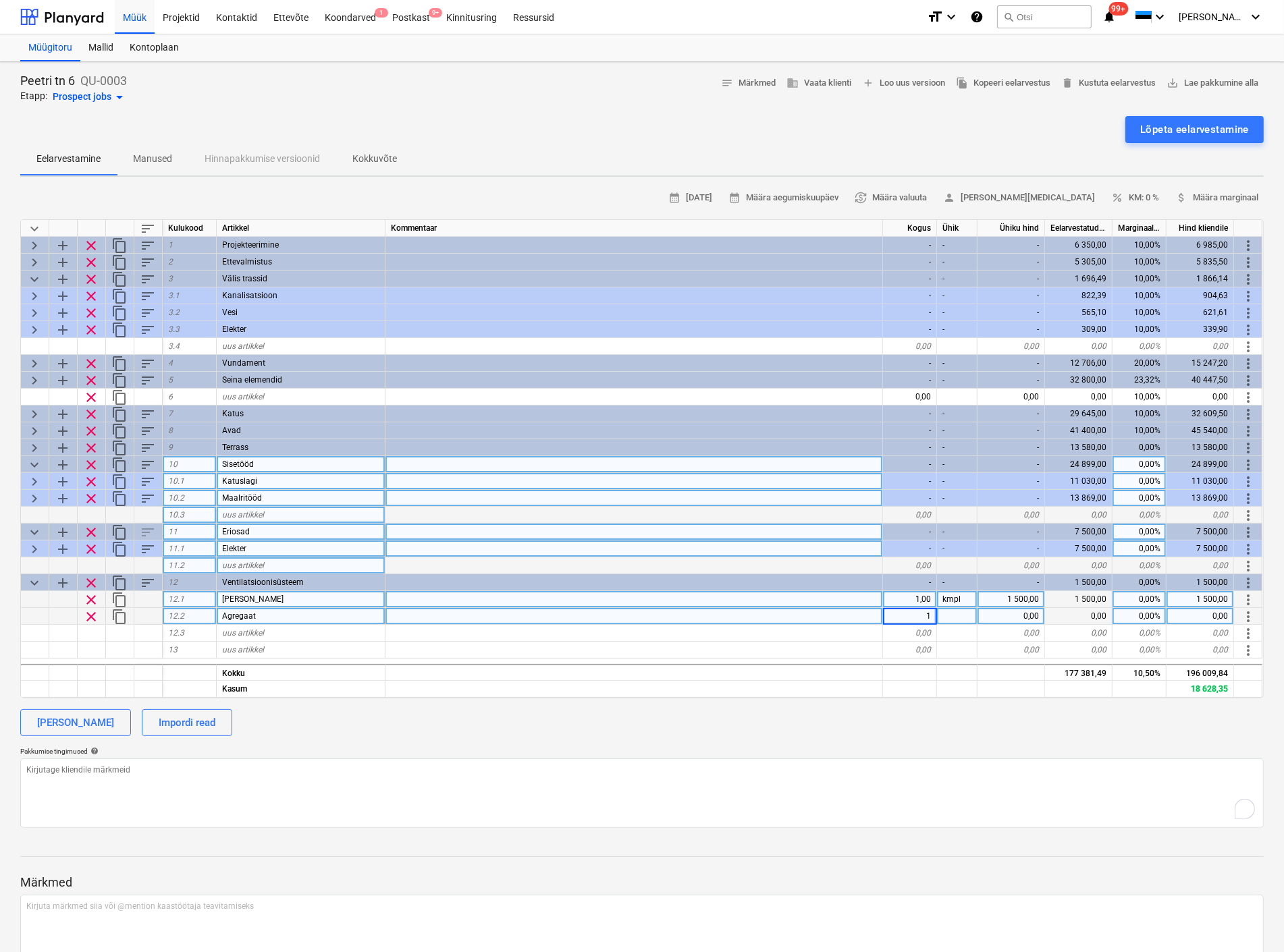
click at [964, 618] on div at bounding box center [957, 616] width 40 height 17
type textarea "x"
type input "kmpl"
click at [1006, 615] on div "0,00" at bounding box center [1011, 616] width 67 height 17
type textarea "x"
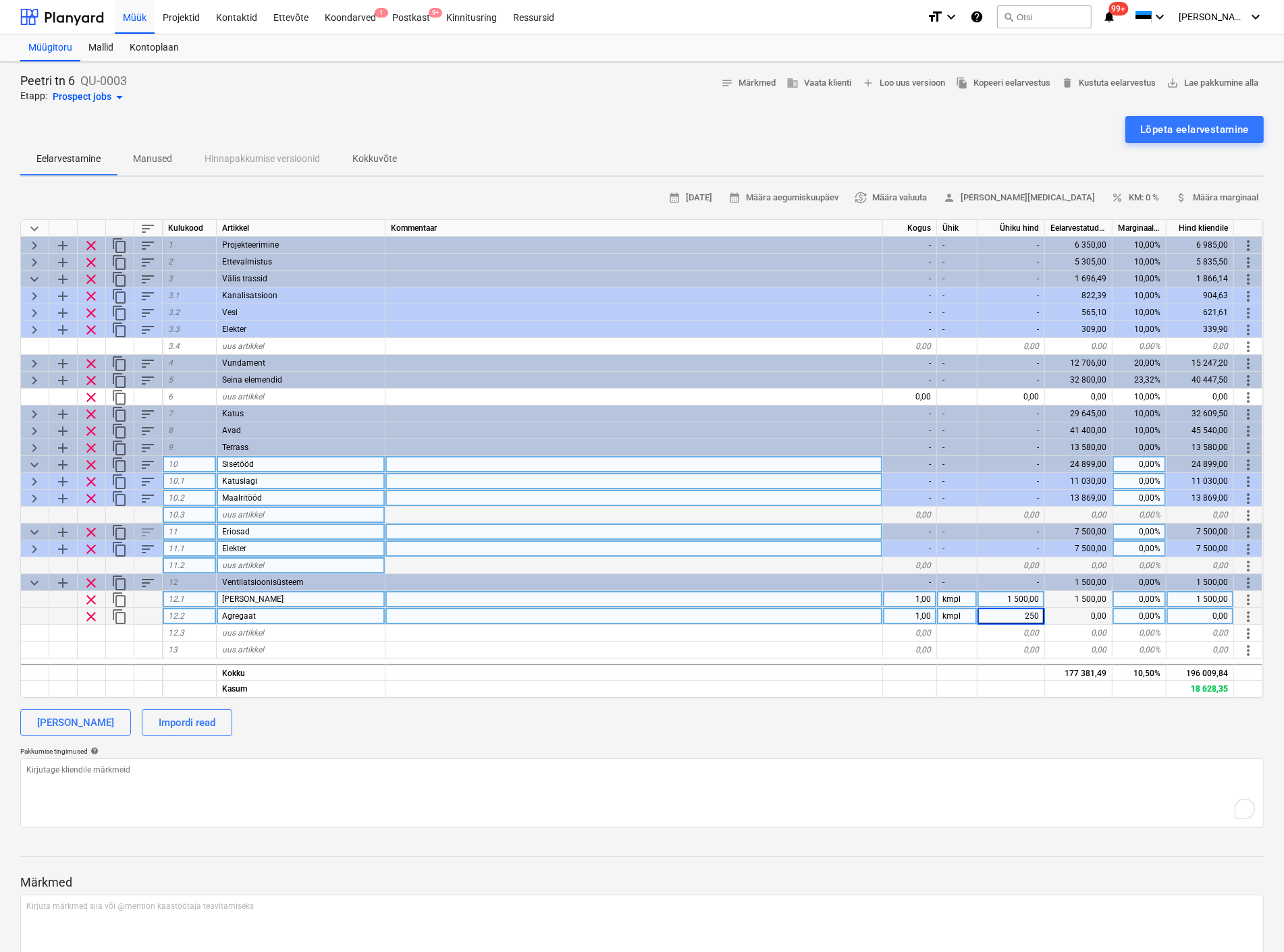
type input "2500"
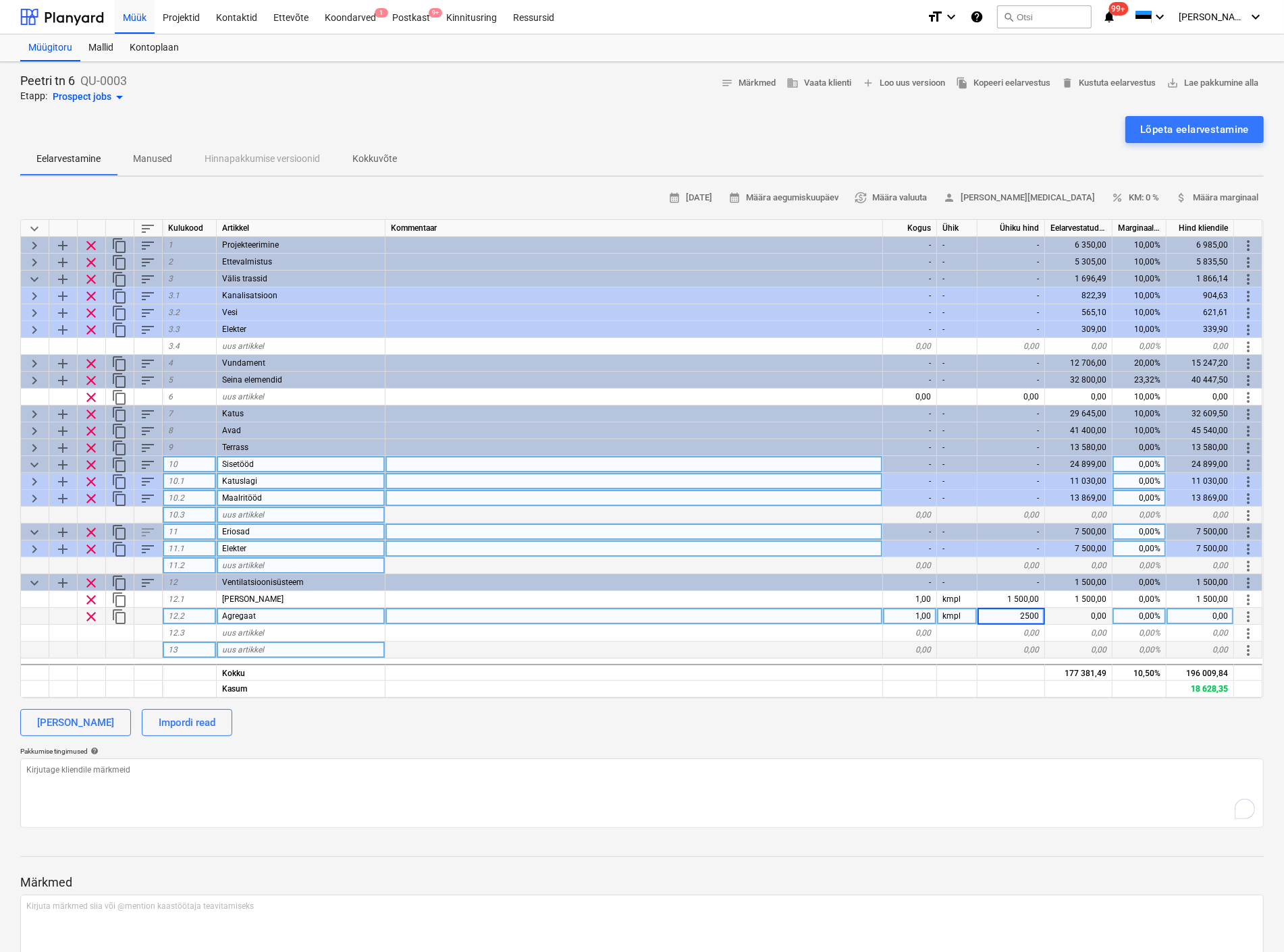
click at [970, 648] on div at bounding box center [957, 650] width 40 height 17
type textarea "x"
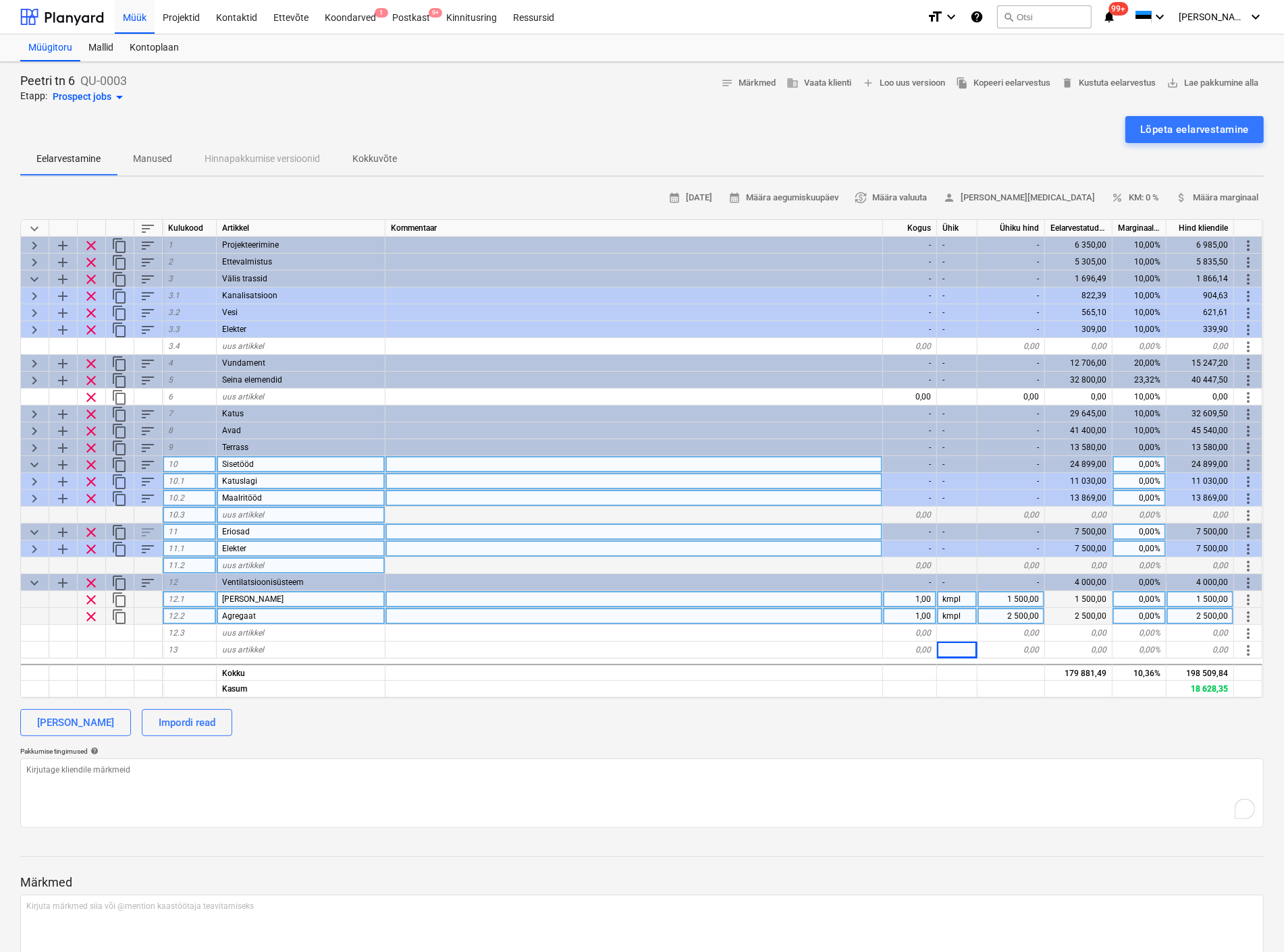
click at [1012, 598] on div "1 500,00" at bounding box center [1011, 599] width 67 height 17
click at [1012, 598] on input "1500" at bounding box center [1010, 599] width 67 height 16
type input "2500"
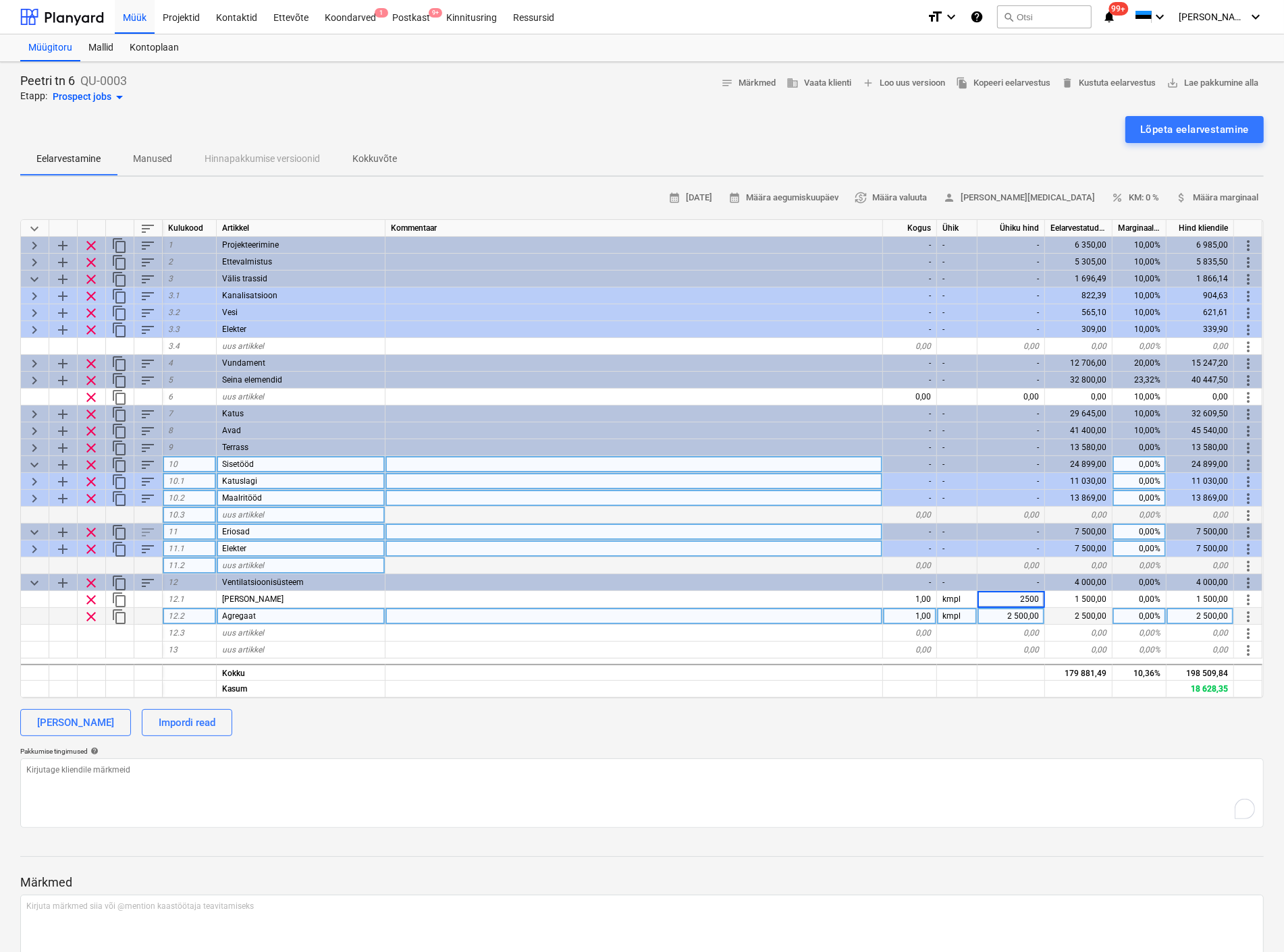
click at [842, 843] on div at bounding box center [642, 844] width 1243 height 11
type textarea "x"
click at [252, 628] on span "uus artikkel" at bounding box center [242, 632] width 42 height 10
type input "Paigaldus"
click at [922, 633] on div "0,00" at bounding box center [910, 633] width 54 height 17
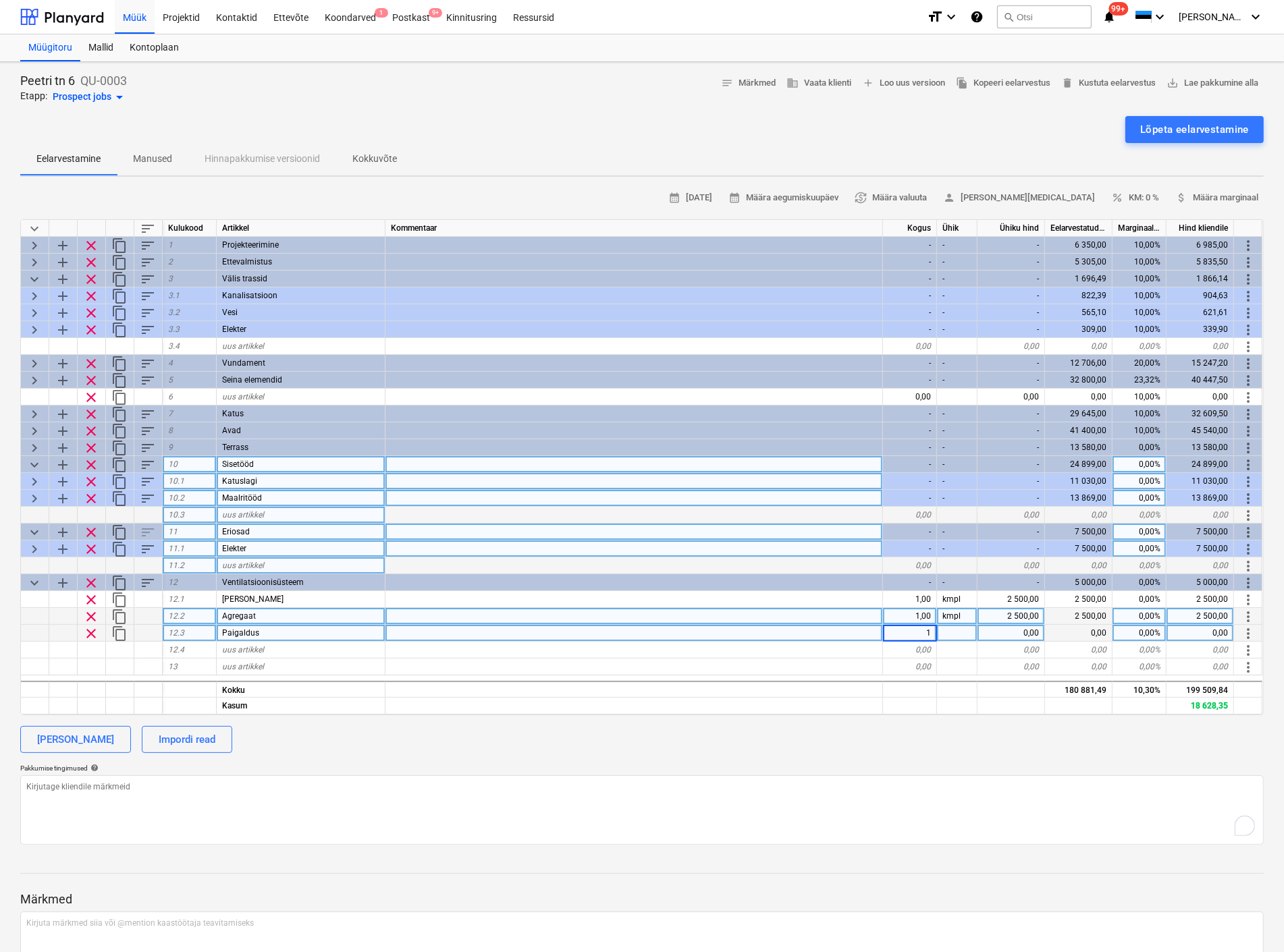
click at [942, 637] on div at bounding box center [957, 633] width 40 height 17
type textarea "x"
type input "kmpl"
click at [994, 634] on div "0,00" at bounding box center [1011, 633] width 67 height 17
type textarea "x"
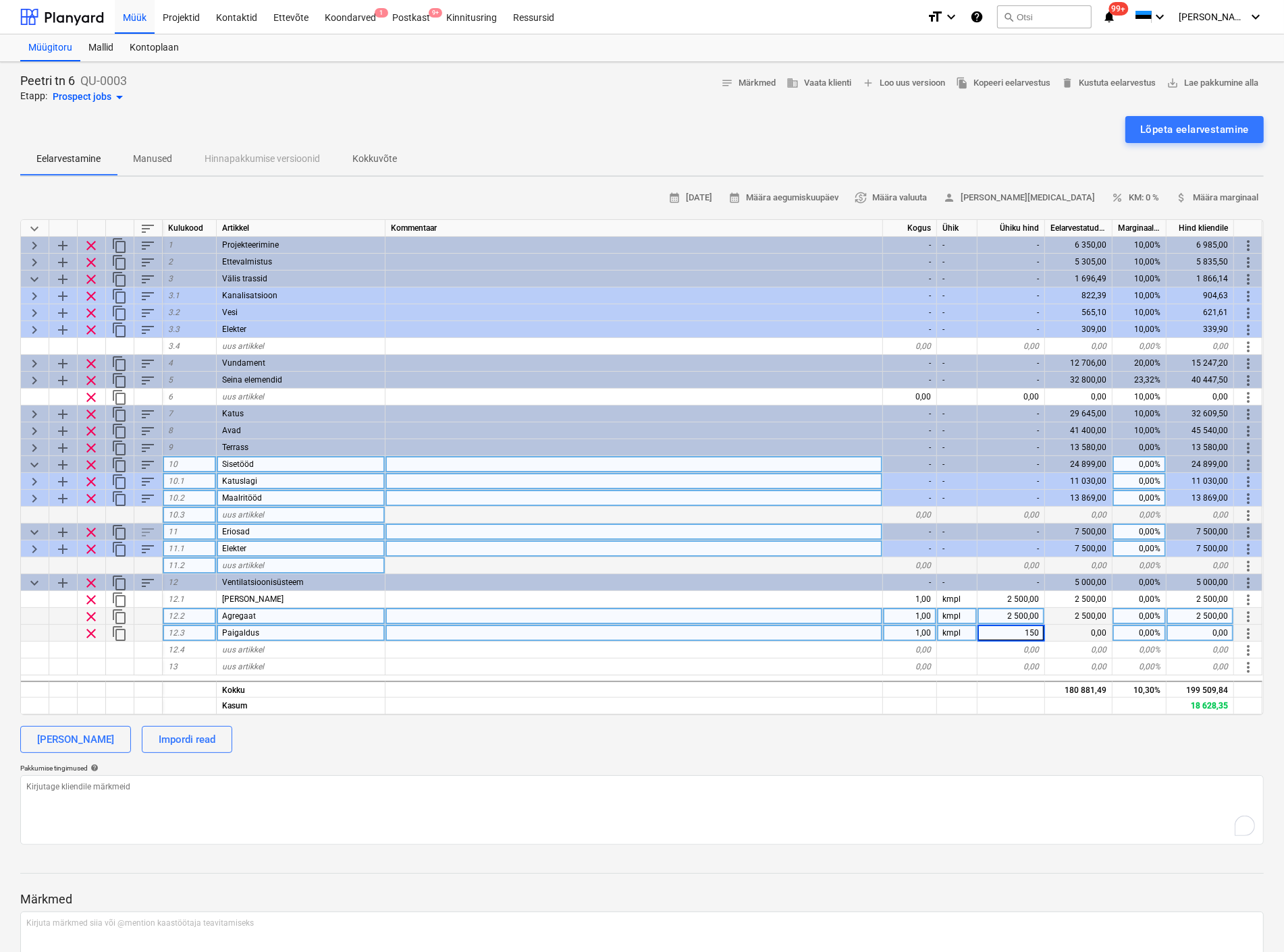
type input "1500"
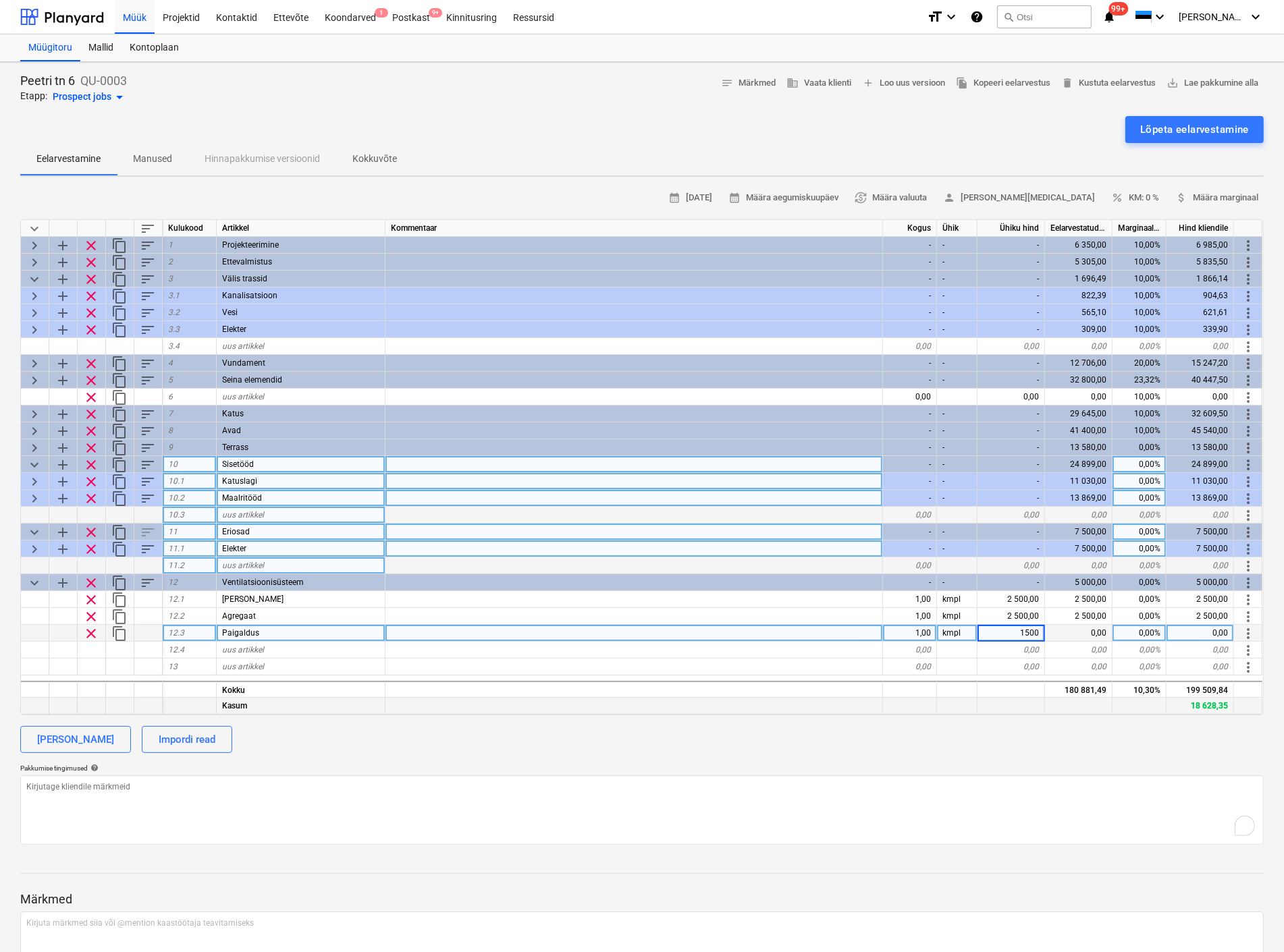
click at [784, 710] on div at bounding box center [634, 705] width 498 height 17
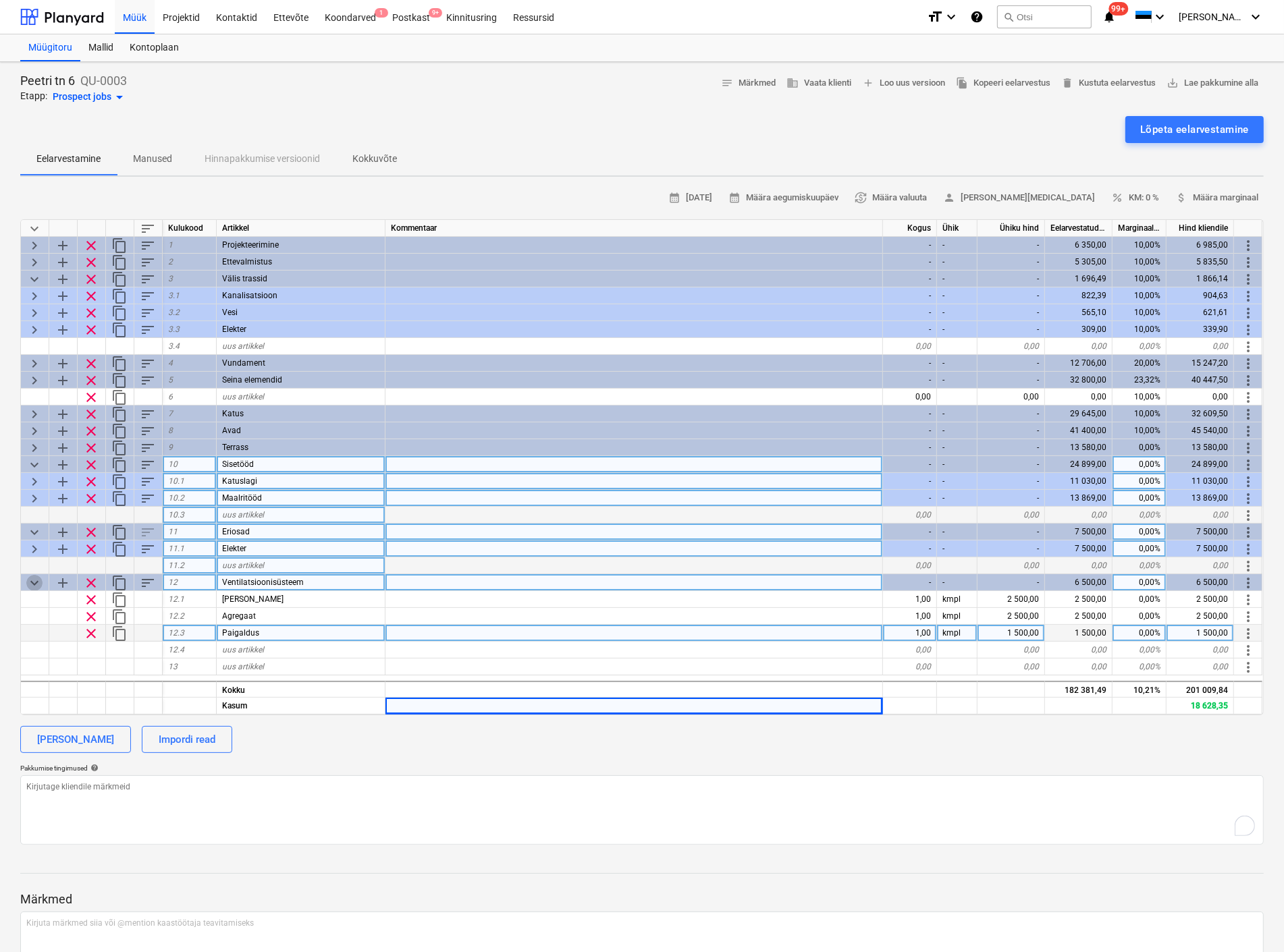
click at [31, 578] on span "keyboard_arrow_down" at bounding box center [34, 583] width 16 height 16
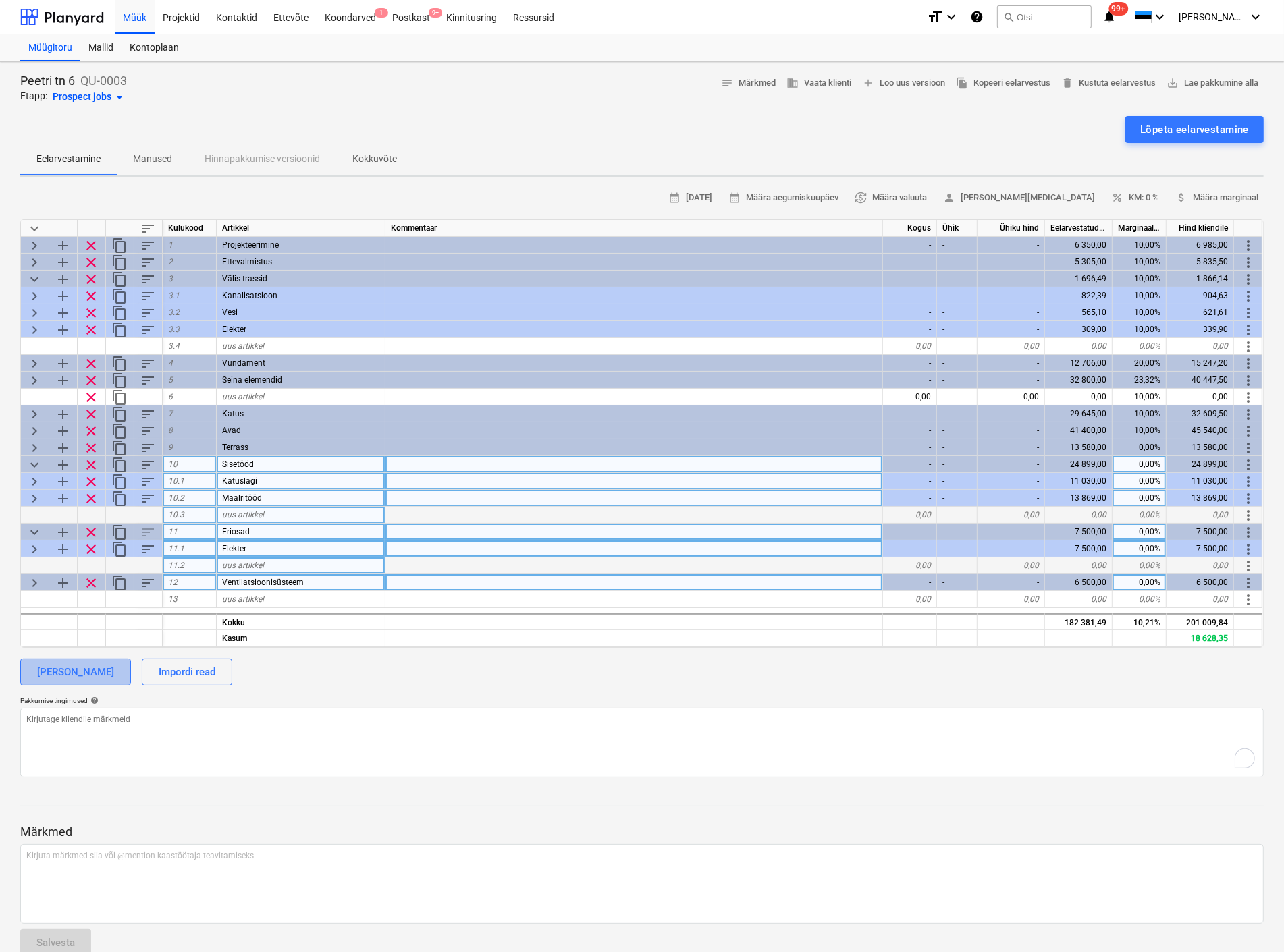
click at [79, 666] on div "[PERSON_NAME]" at bounding box center [75, 672] width 77 height 18
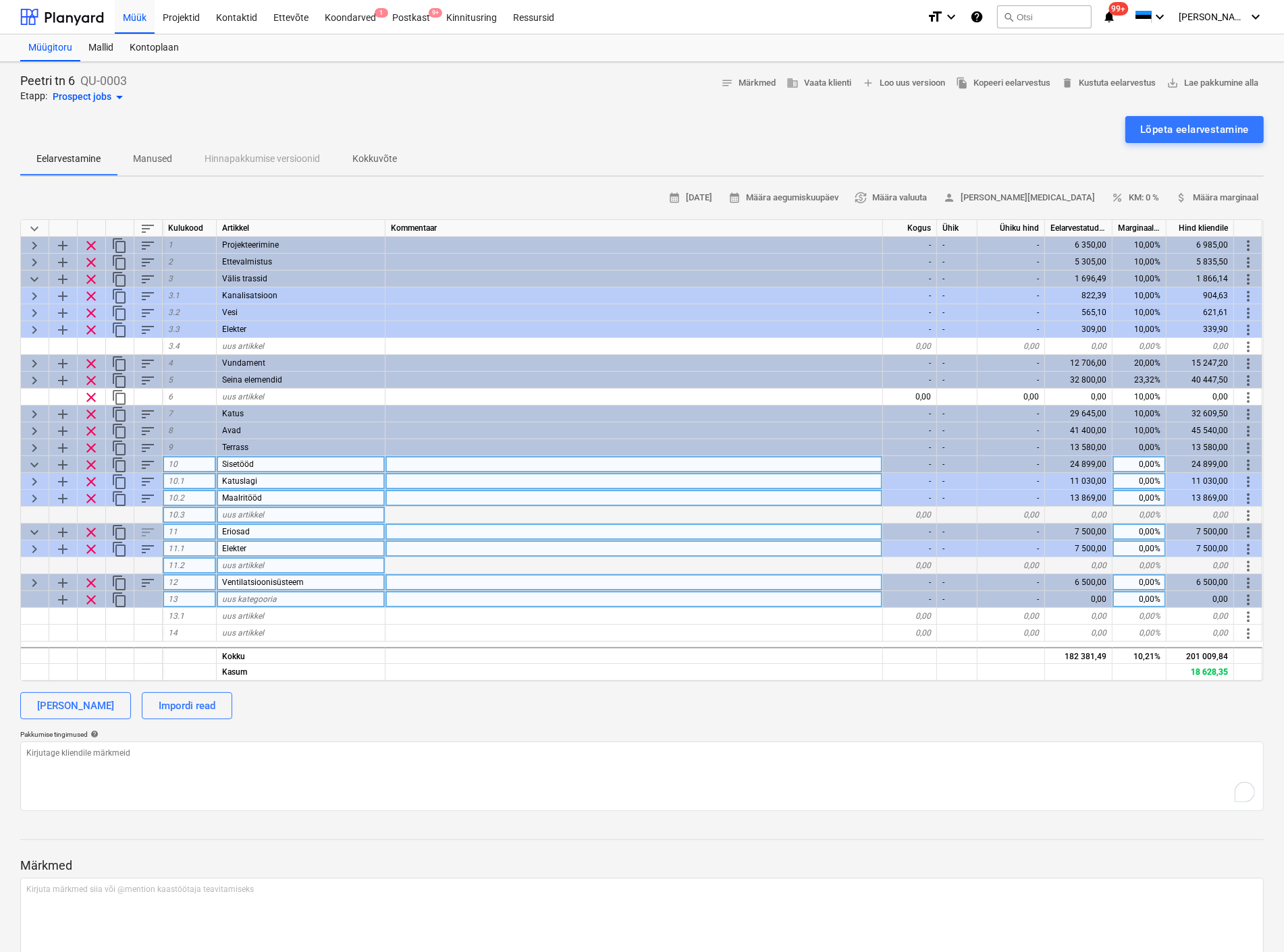
click at [91, 592] on span "clear" at bounding box center [91, 600] width 16 height 16
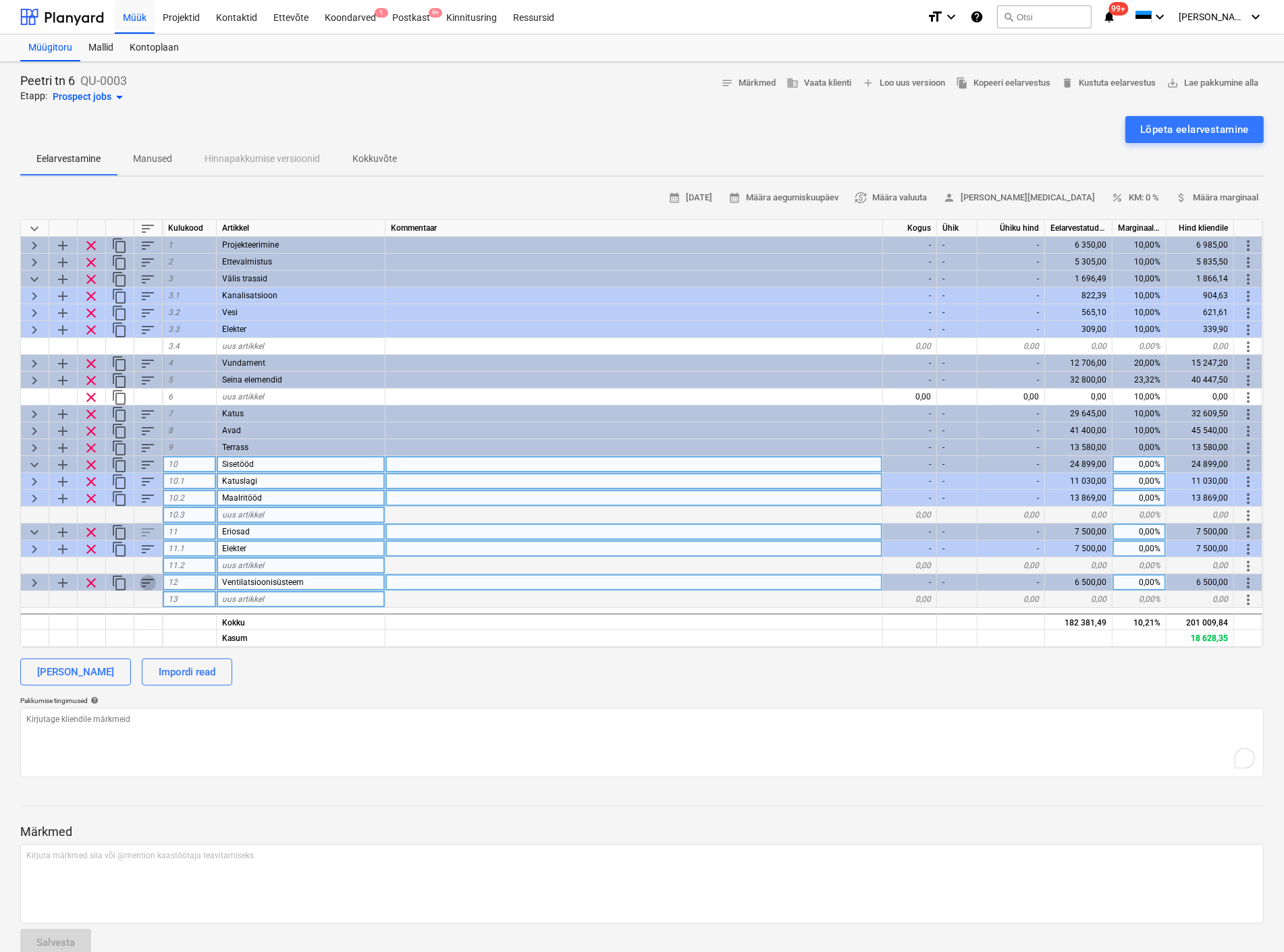
click at [143, 575] on span "sort" at bounding box center [148, 583] width 16 height 16
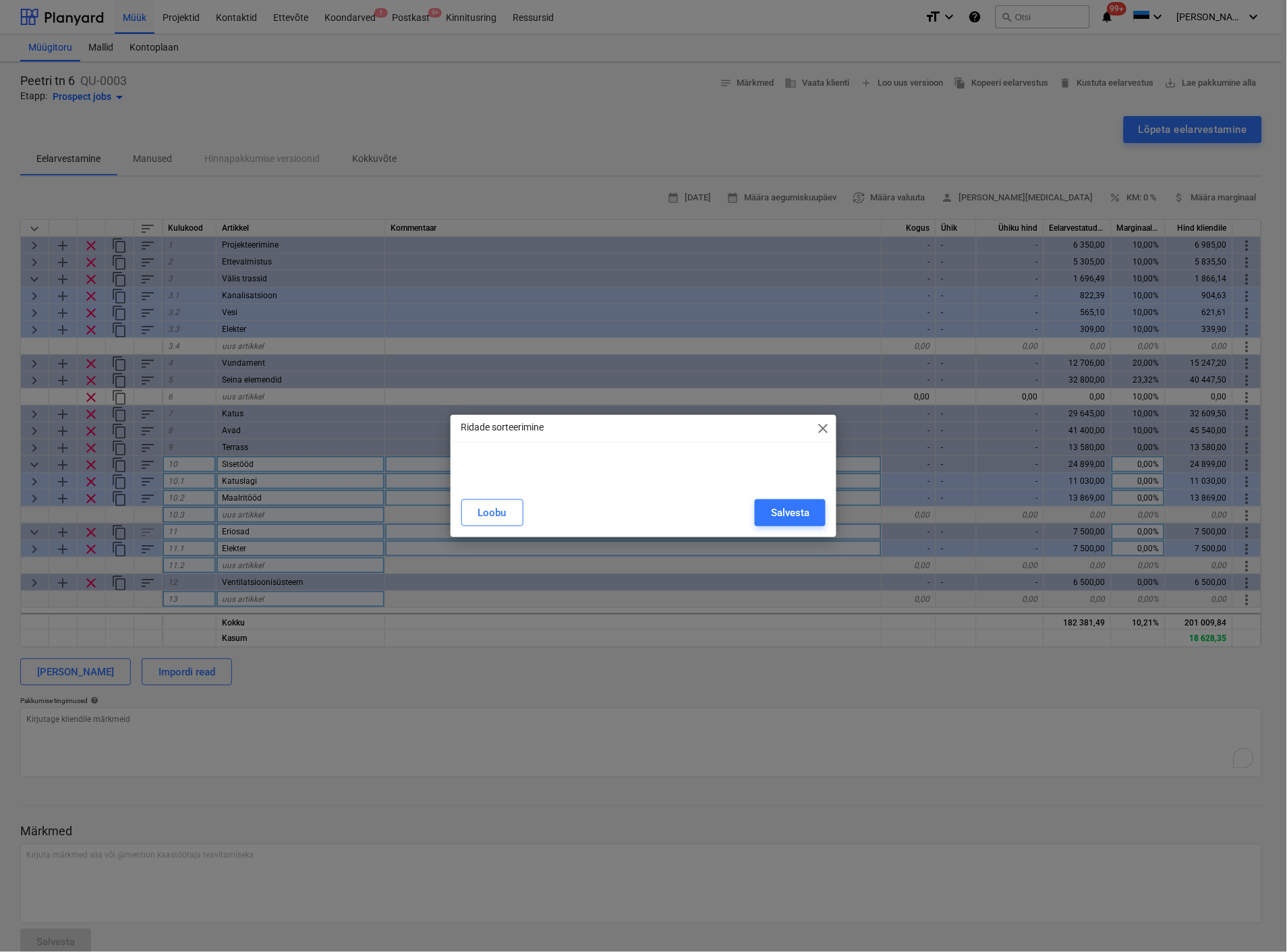
click at [823, 428] on span "close" at bounding box center [823, 428] width 16 height 16
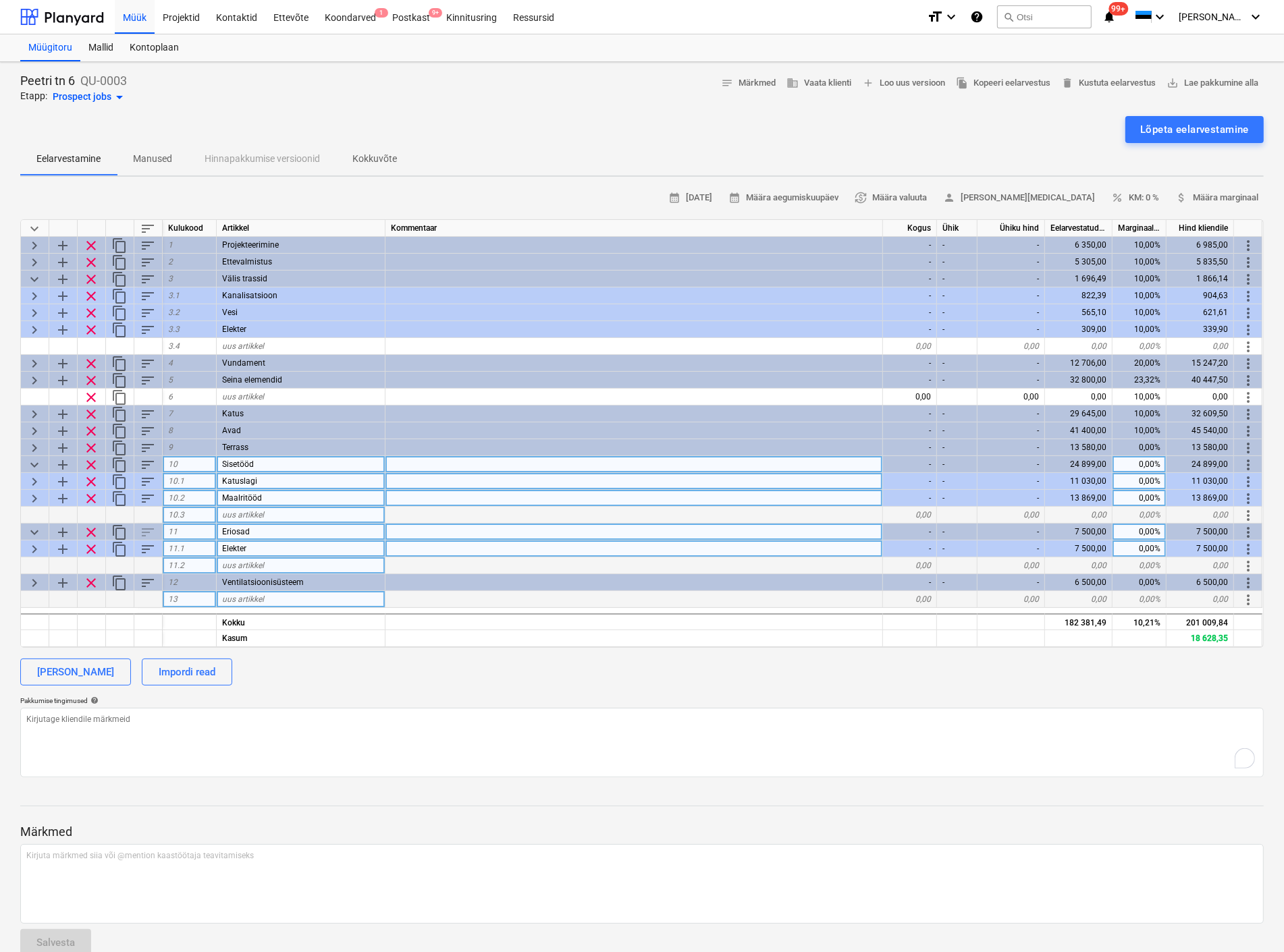
drag, startPoint x: 145, startPoint y: 580, endPoint x: 145, endPoint y: 571, distance: 9.0
click at [145, 571] on div "keyboard_arrow_down sort Kulukood Artikkel Kommentaar Kogus Ühik Ühiku hind Eel…" at bounding box center [642, 433] width 1243 height 428
click at [61, 543] on span "add" at bounding box center [63, 549] width 16 height 16
click at [30, 544] on span "keyboard_arrow_right" at bounding box center [34, 549] width 16 height 16
type textarea "x"
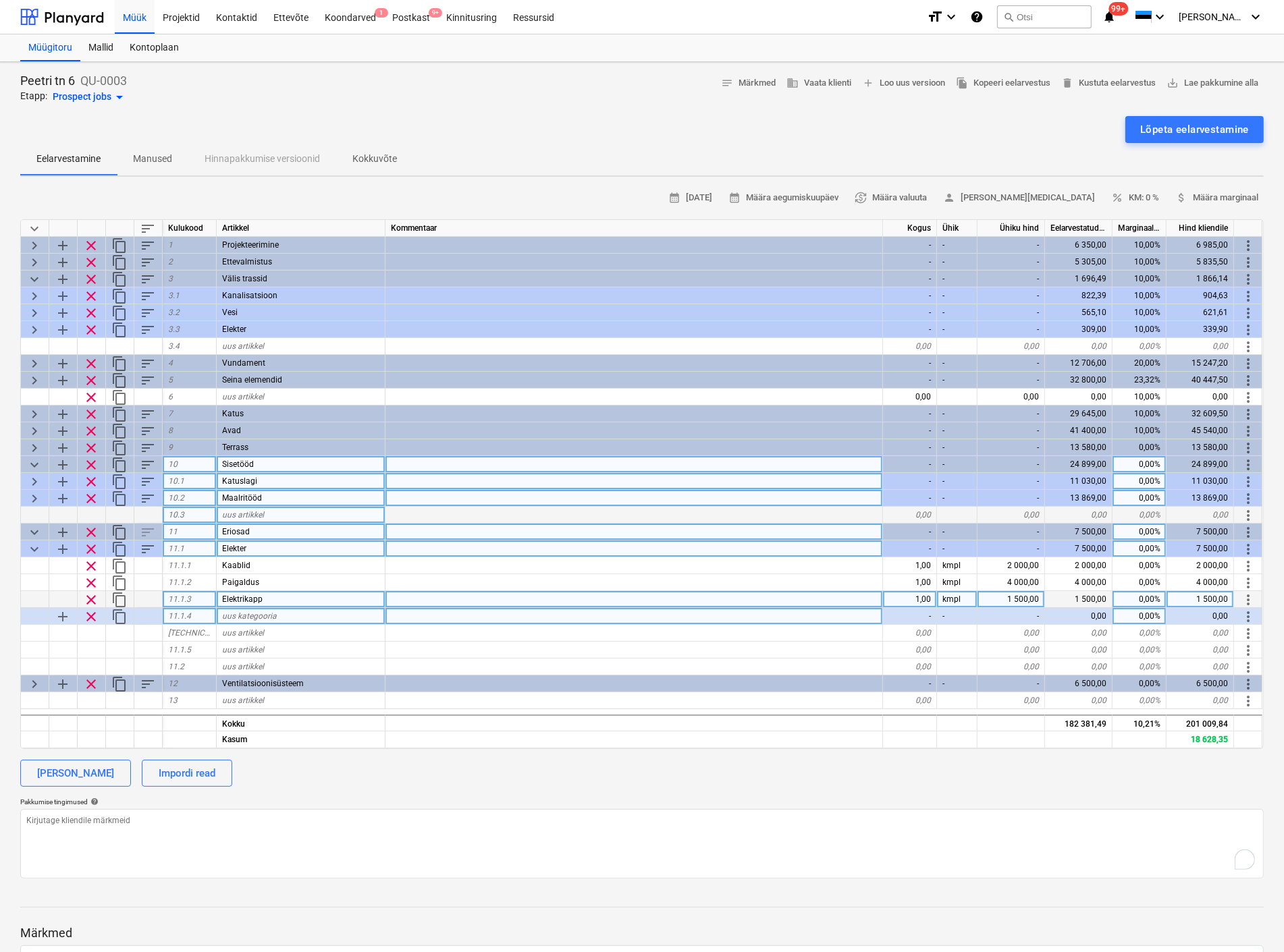
click at [232, 615] on span "uus kategooria" at bounding box center [249, 615] width 55 height 10
type input "Ventilatsioon"
type textarea "x"
type input "T"
type input "Ventilatsioon"
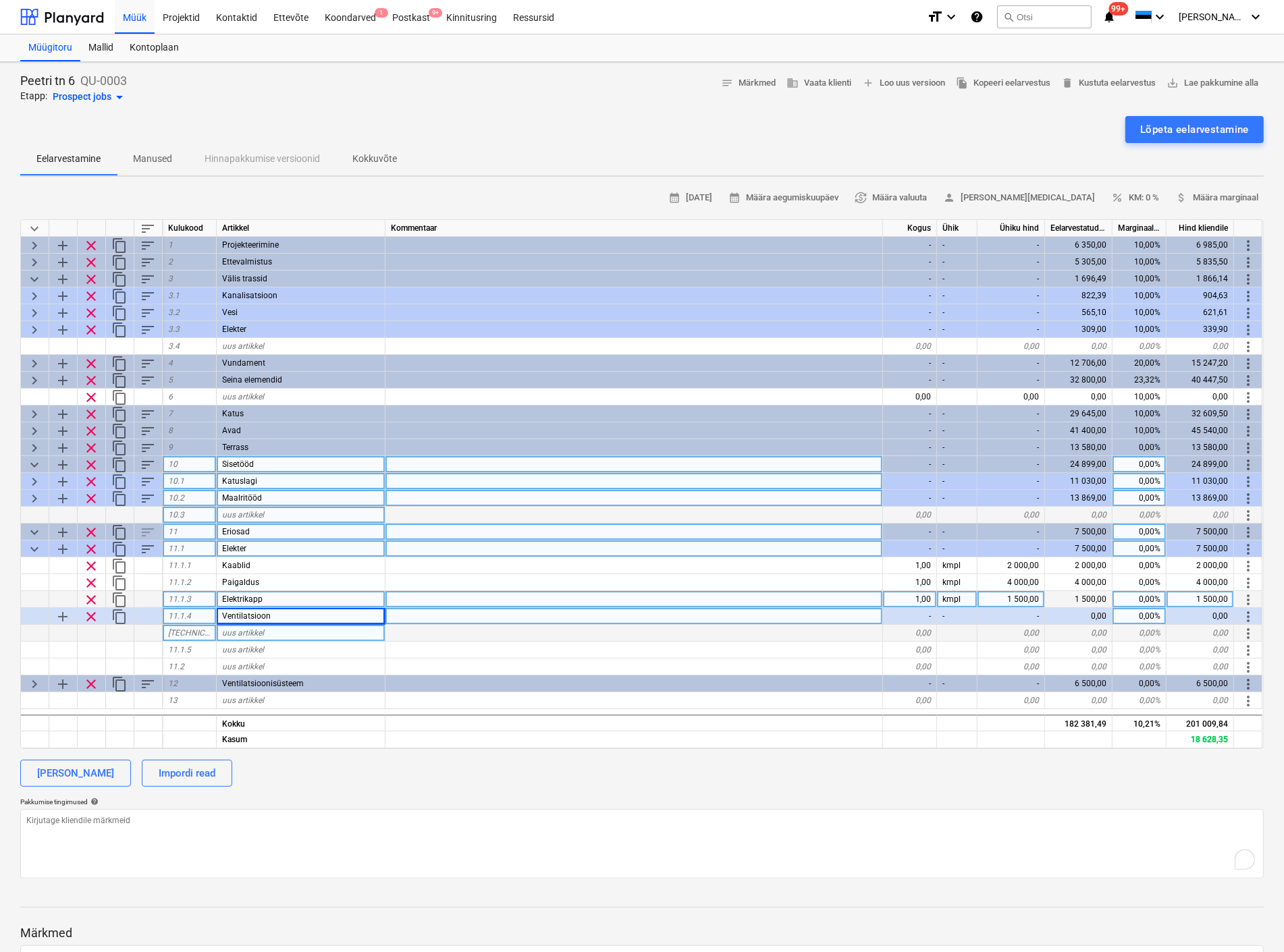
click at [255, 632] on span "uus artikkel" at bounding box center [242, 632] width 42 height 10
type input "Torud"
type textarea "x"
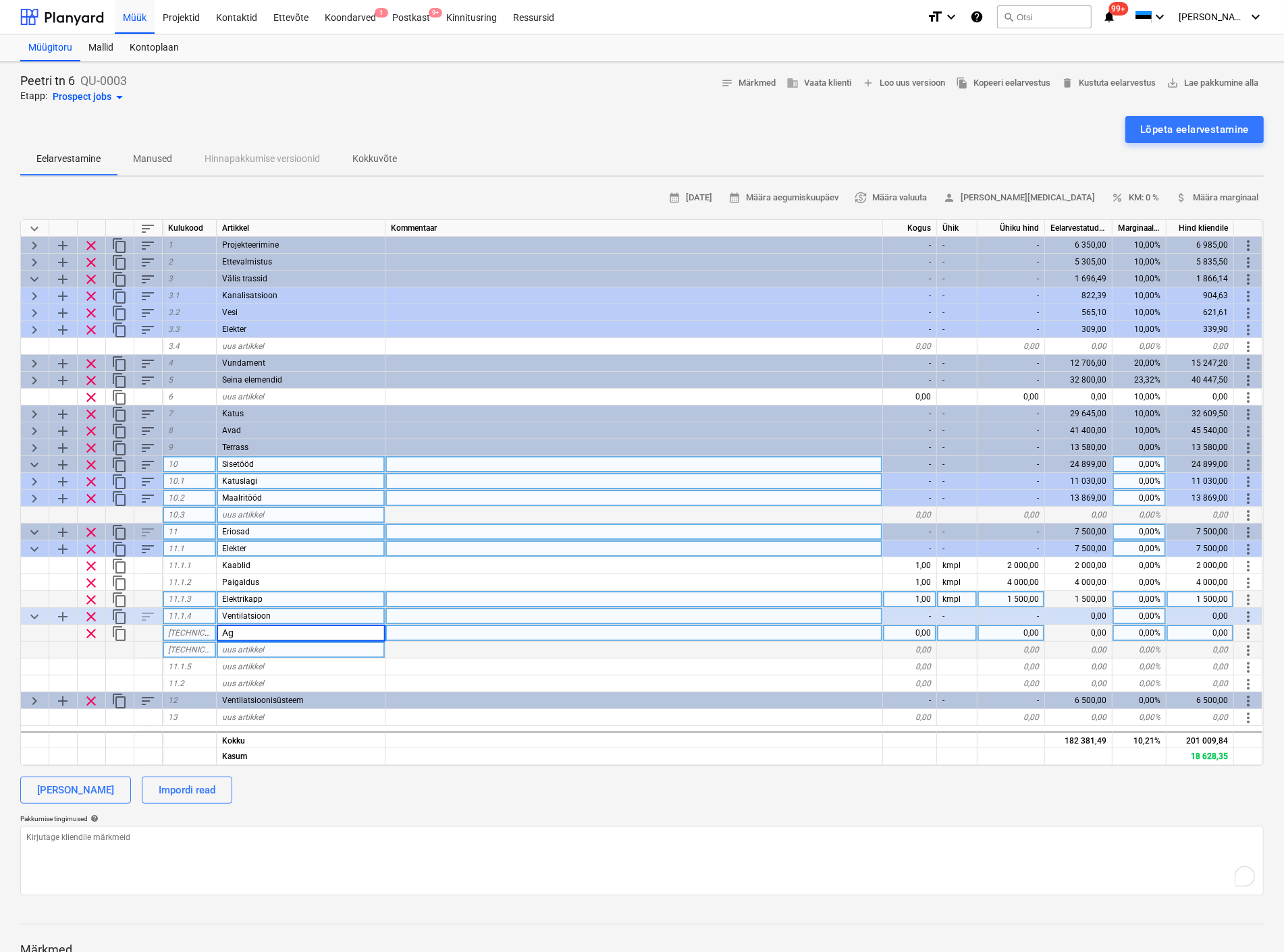
type input "A"
type input "Torud"
type input "Agrgaat"
type textarea "x"
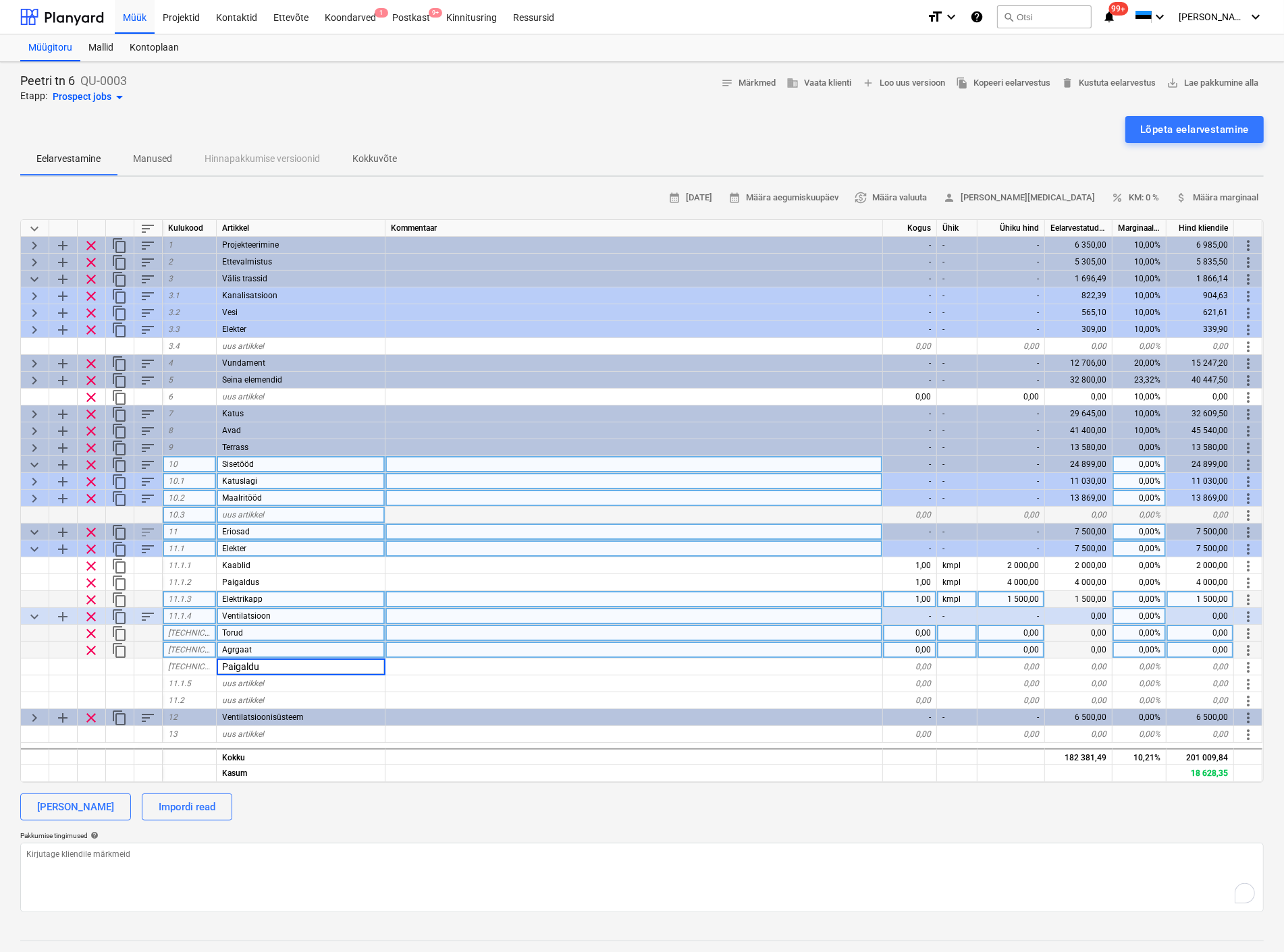
type input "Paigaldus"
type textarea "x"
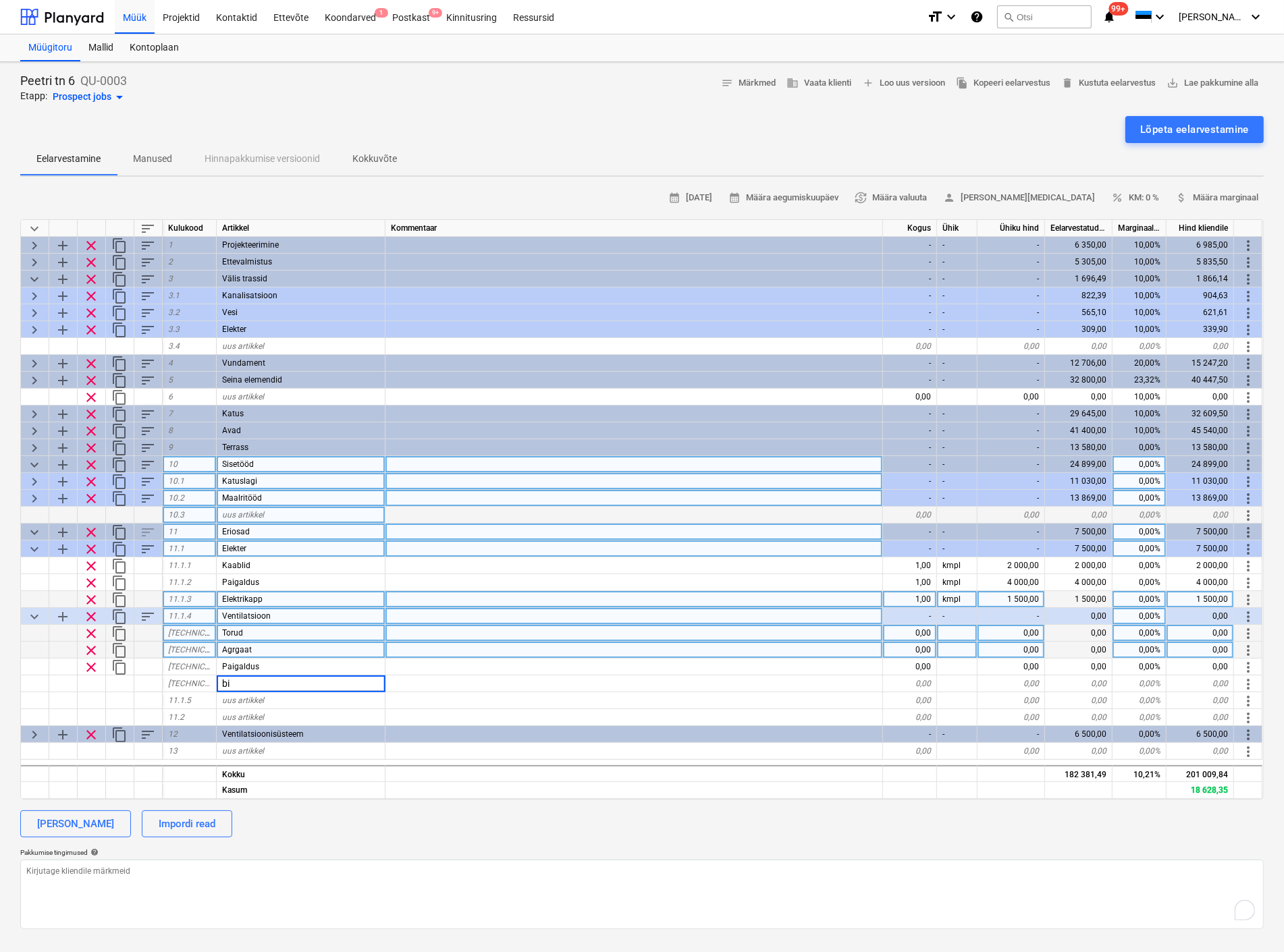
type input "b"
type input "Abimaterjalid"
click at [160, 700] on div at bounding box center [148, 700] width 29 height 17
type textarea "x"
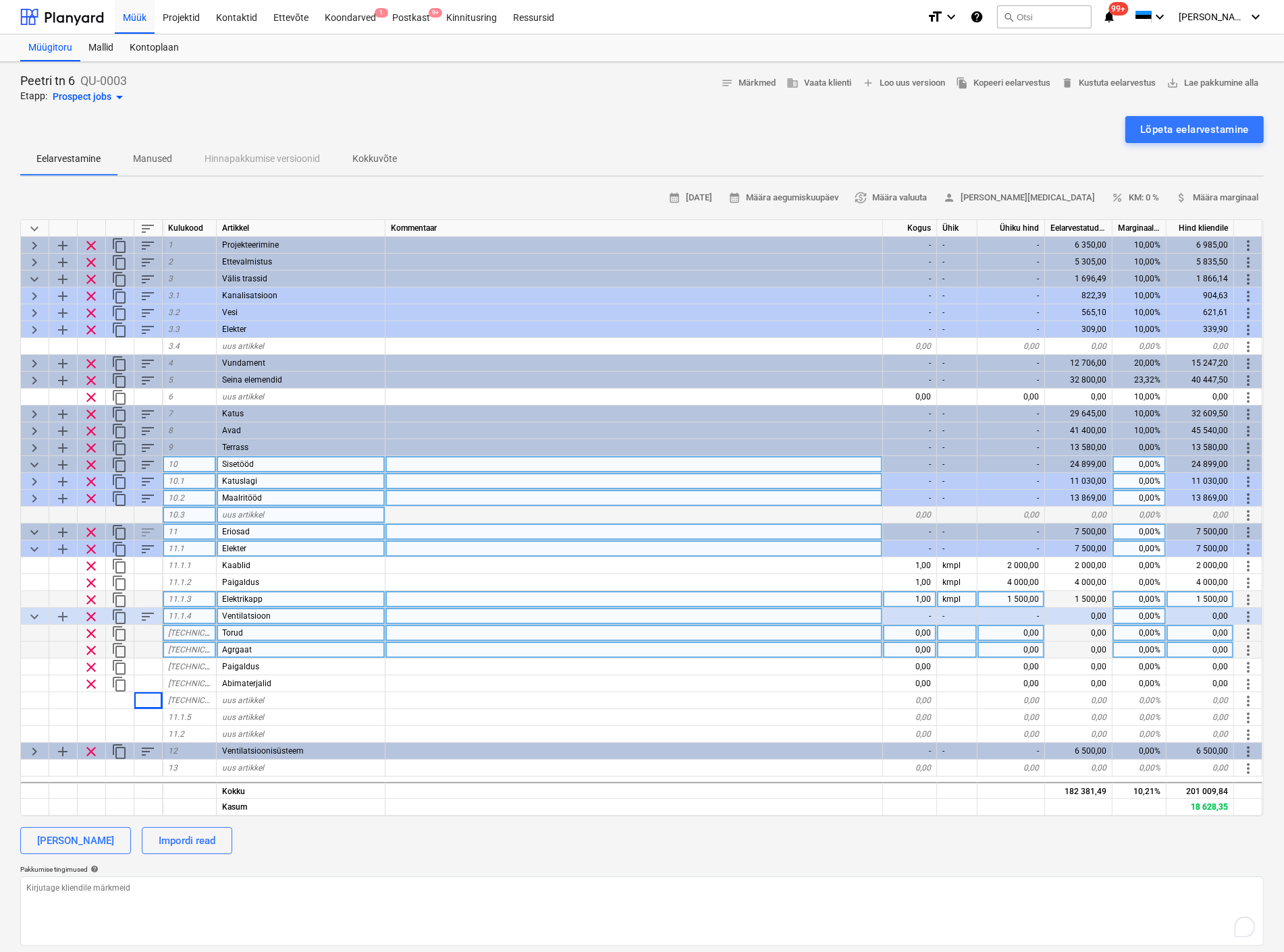
click at [913, 636] on div "0,00" at bounding box center [910, 633] width 54 height 17
type input "1"
click at [954, 634] on div at bounding box center [957, 633] width 40 height 17
type textarea "x"
click at [918, 630] on div "1,00" at bounding box center [910, 633] width 54 height 17
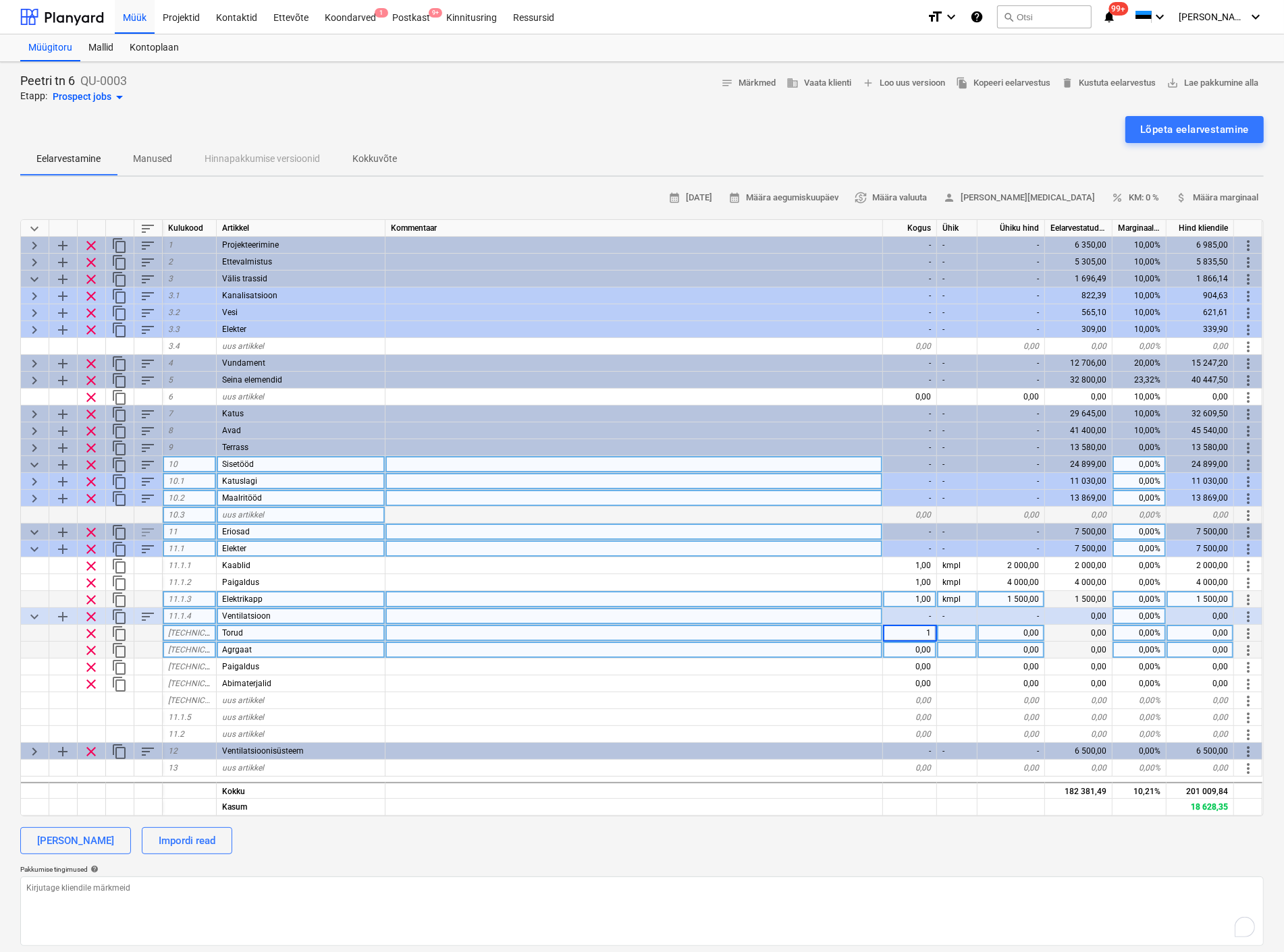
type input "3"
click at [954, 630] on div at bounding box center [957, 633] width 40 height 17
type textarea "x"
type input "350"
click at [945, 653] on div at bounding box center [957, 650] width 40 height 17
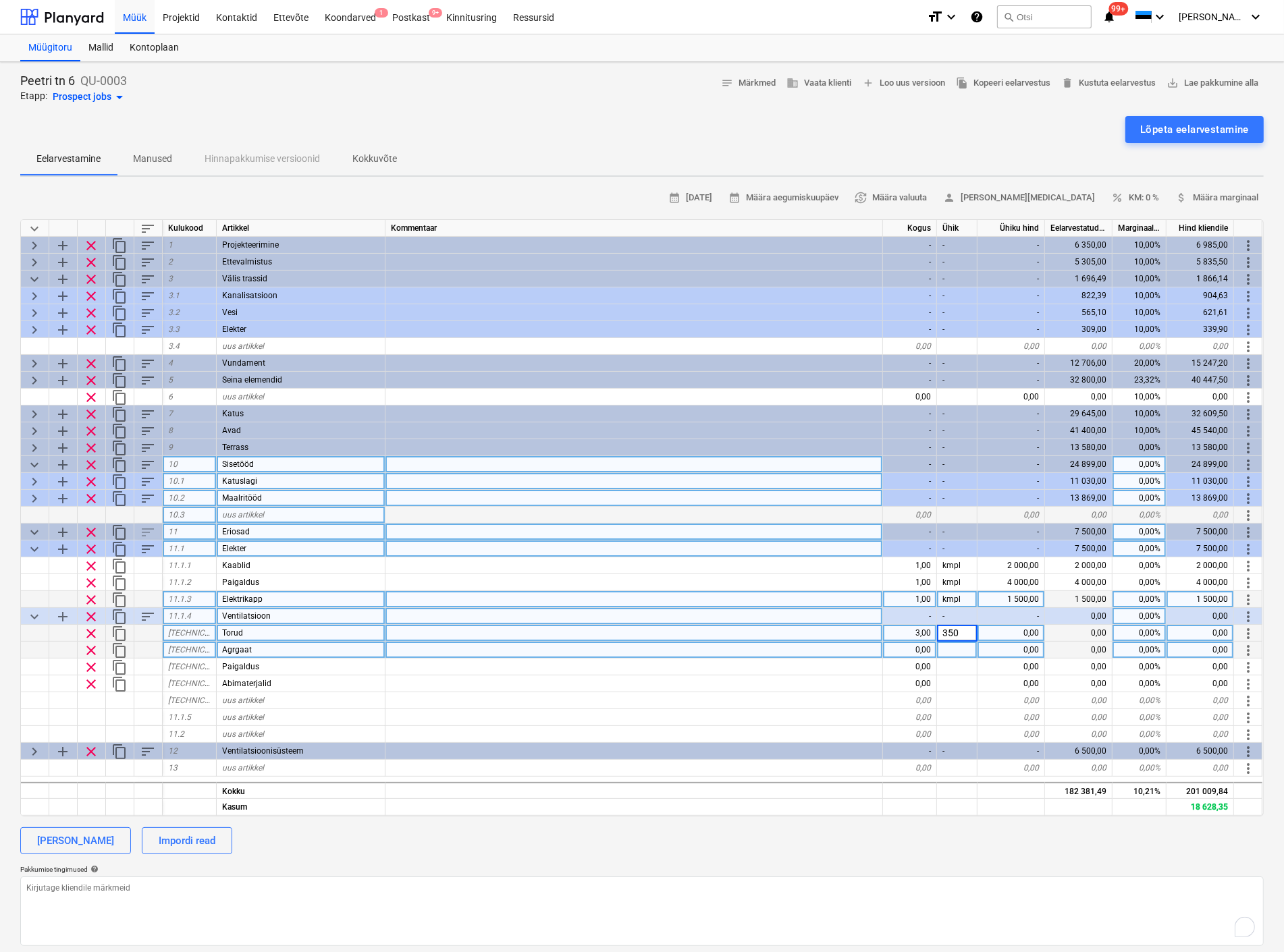
type textarea "x"
click at [922, 648] on div "0,00" at bounding box center [910, 650] width 54 height 17
type input "1"
click at [947, 649] on div at bounding box center [957, 650] width 40 height 17
type textarea "x"
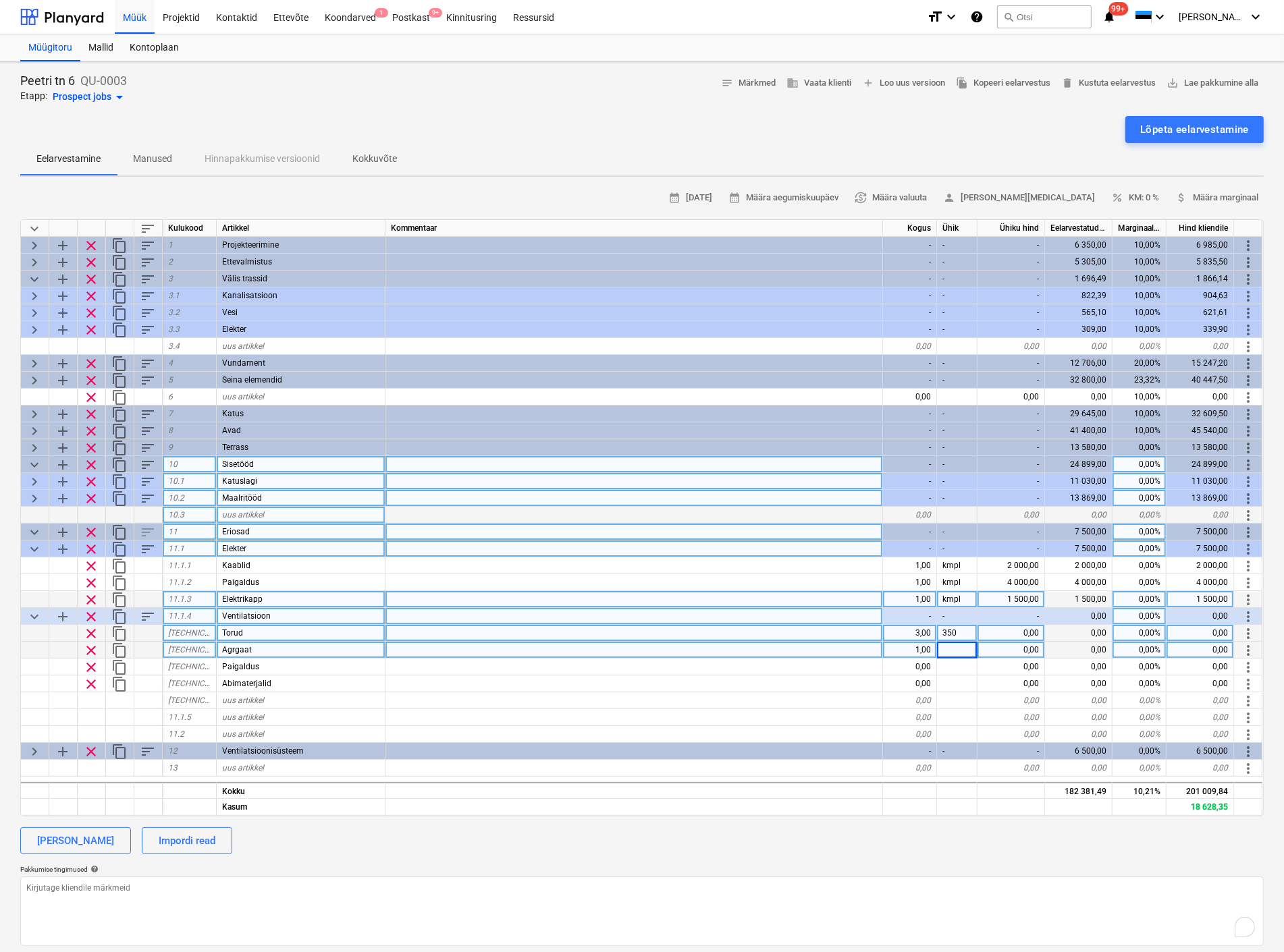
click at [1018, 634] on div "0,00" at bounding box center [1011, 633] width 67 height 17
type input "350"
click at [955, 635] on div "350" at bounding box center [957, 633] width 40 height 17
type textarea "x"
type input "kmpl"
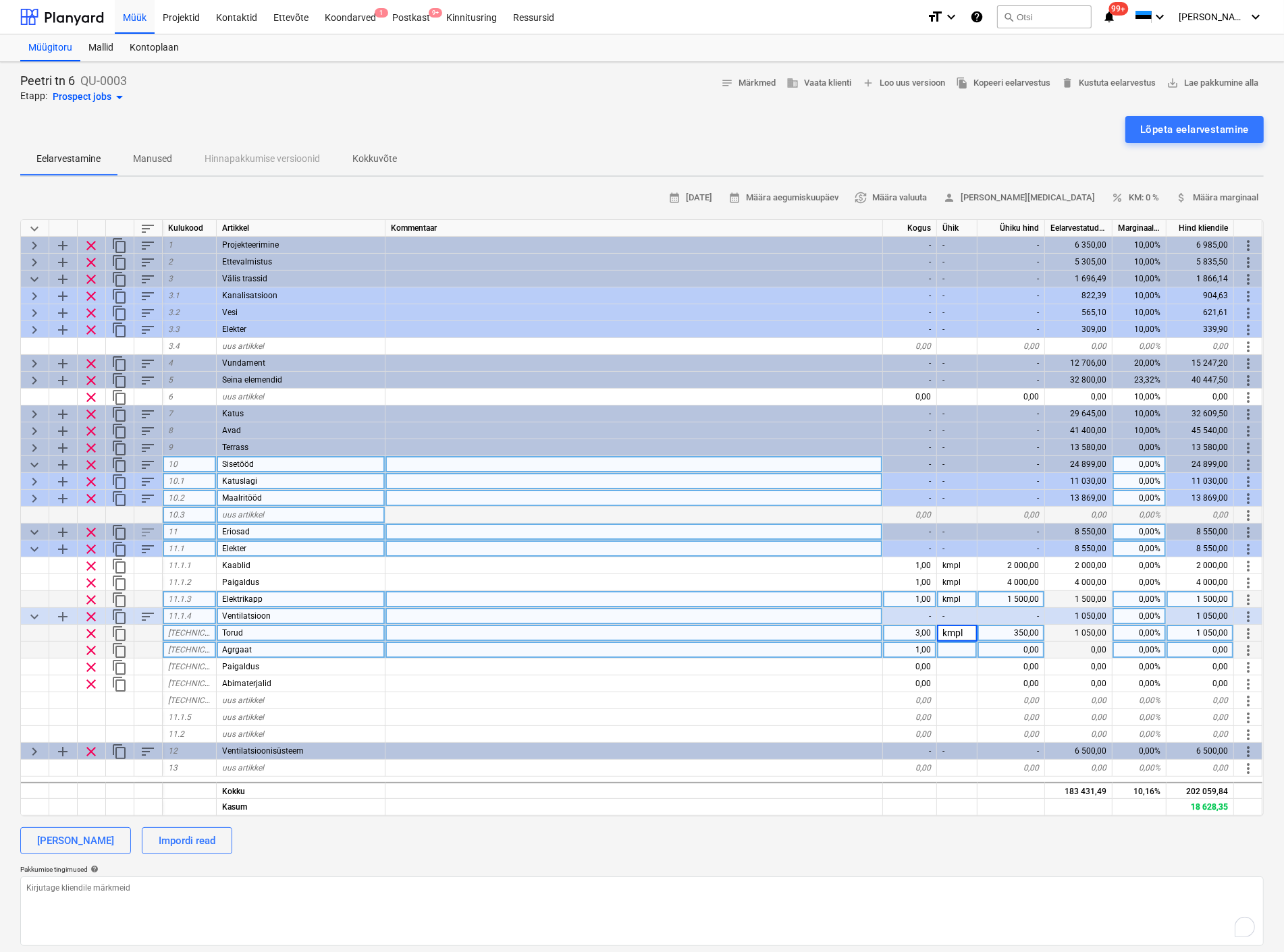
type textarea "x"
click at [963, 645] on div at bounding box center [957, 650] width 40 height 17
type input "kmpl"
type textarea "x"
type input "2500"
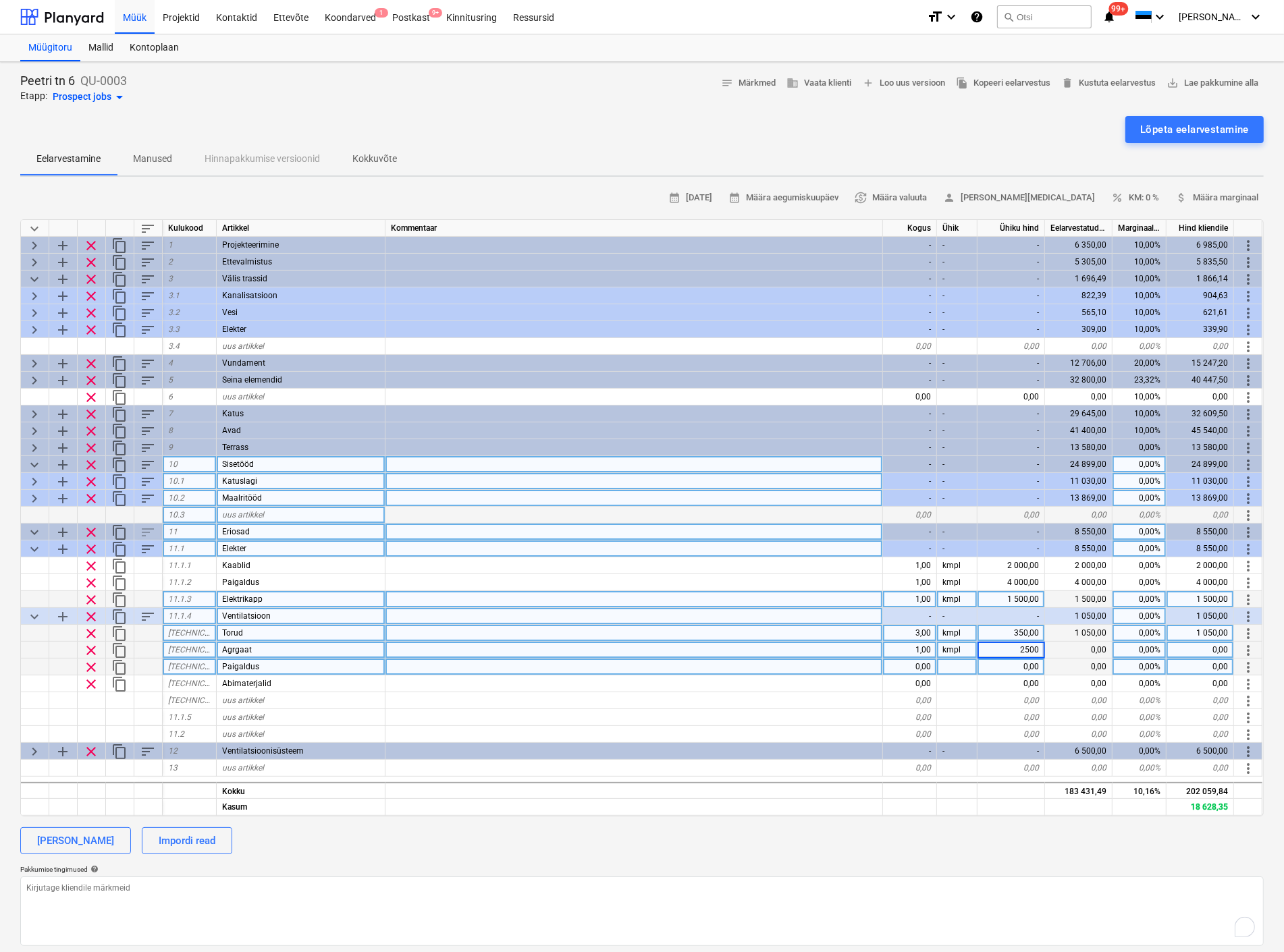
click at [915, 663] on div "0,00" at bounding box center [910, 667] width 54 height 17
type textarea "x"
type input "1"
type textarea "x"
type input "kmpl"
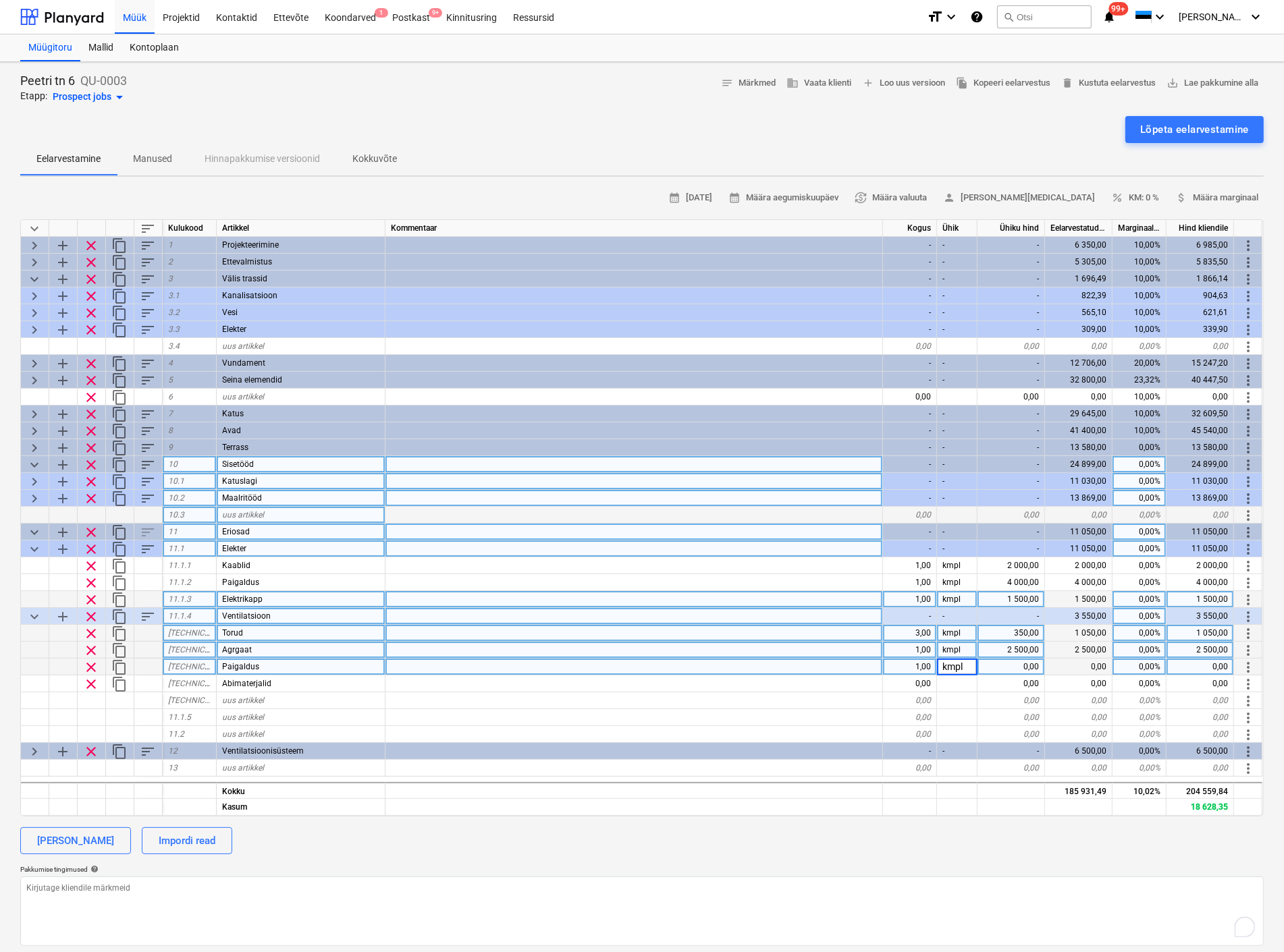
type textarea "x"
type input "1500"
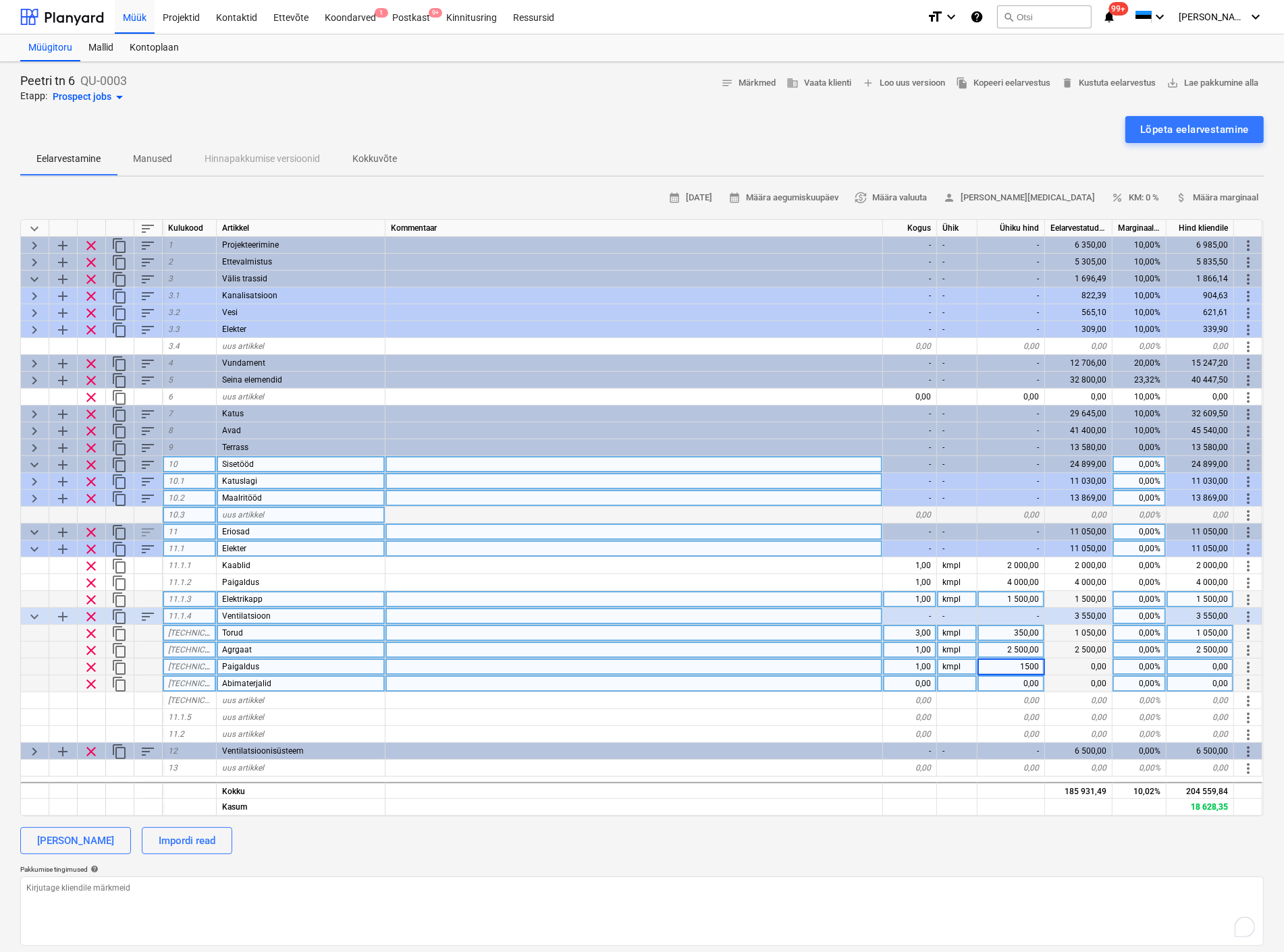
click at [906, 684] on div "0,00" at bounding box center [910, 683] width 54 height 17
type textarea "x"
type input "1"
type textarea "x"
type input "kmpl"
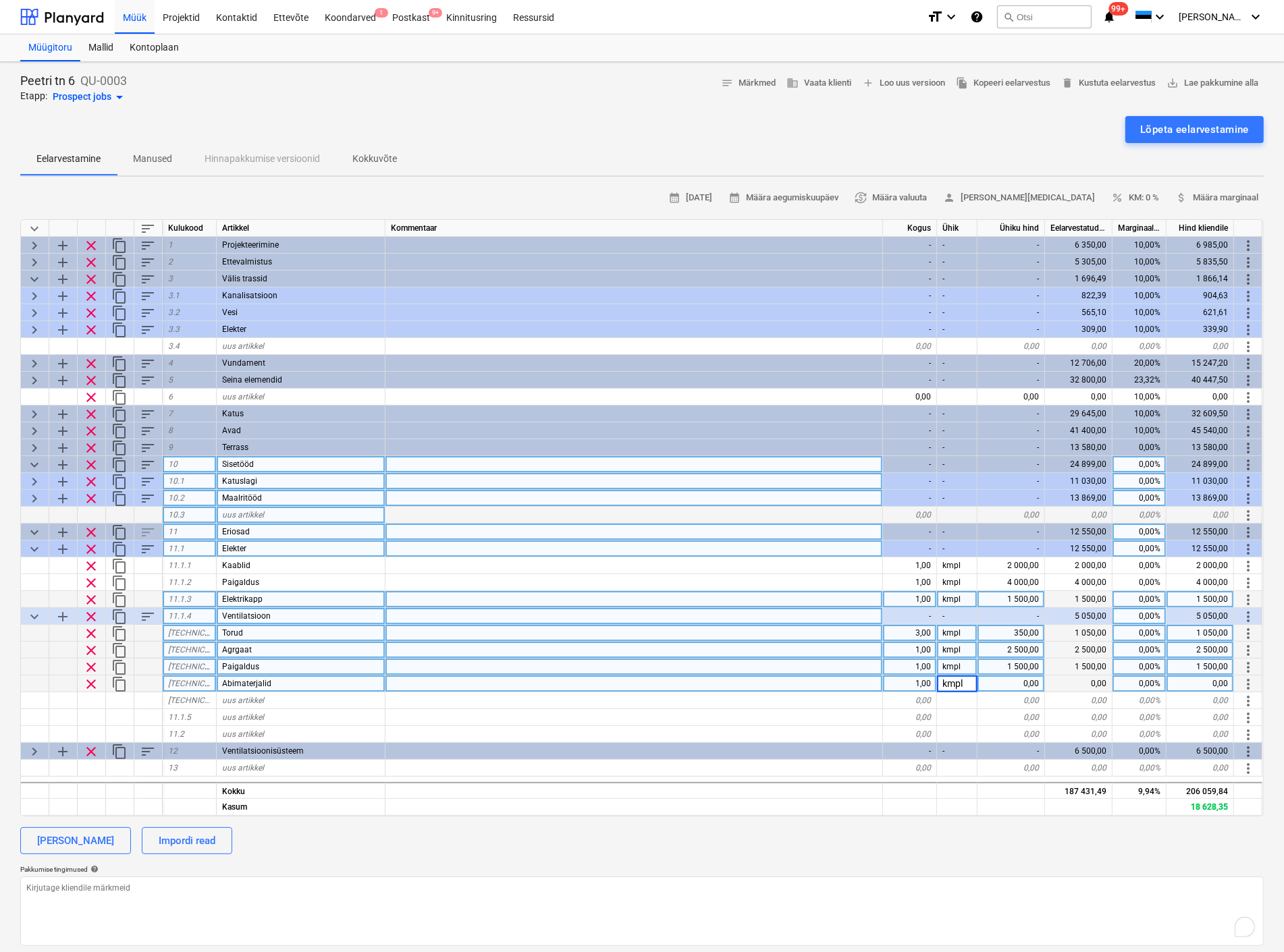
type textarea "x"
type input "550"
click at [833, 703] on div at bounding box center [634, 700] width 498 height 17
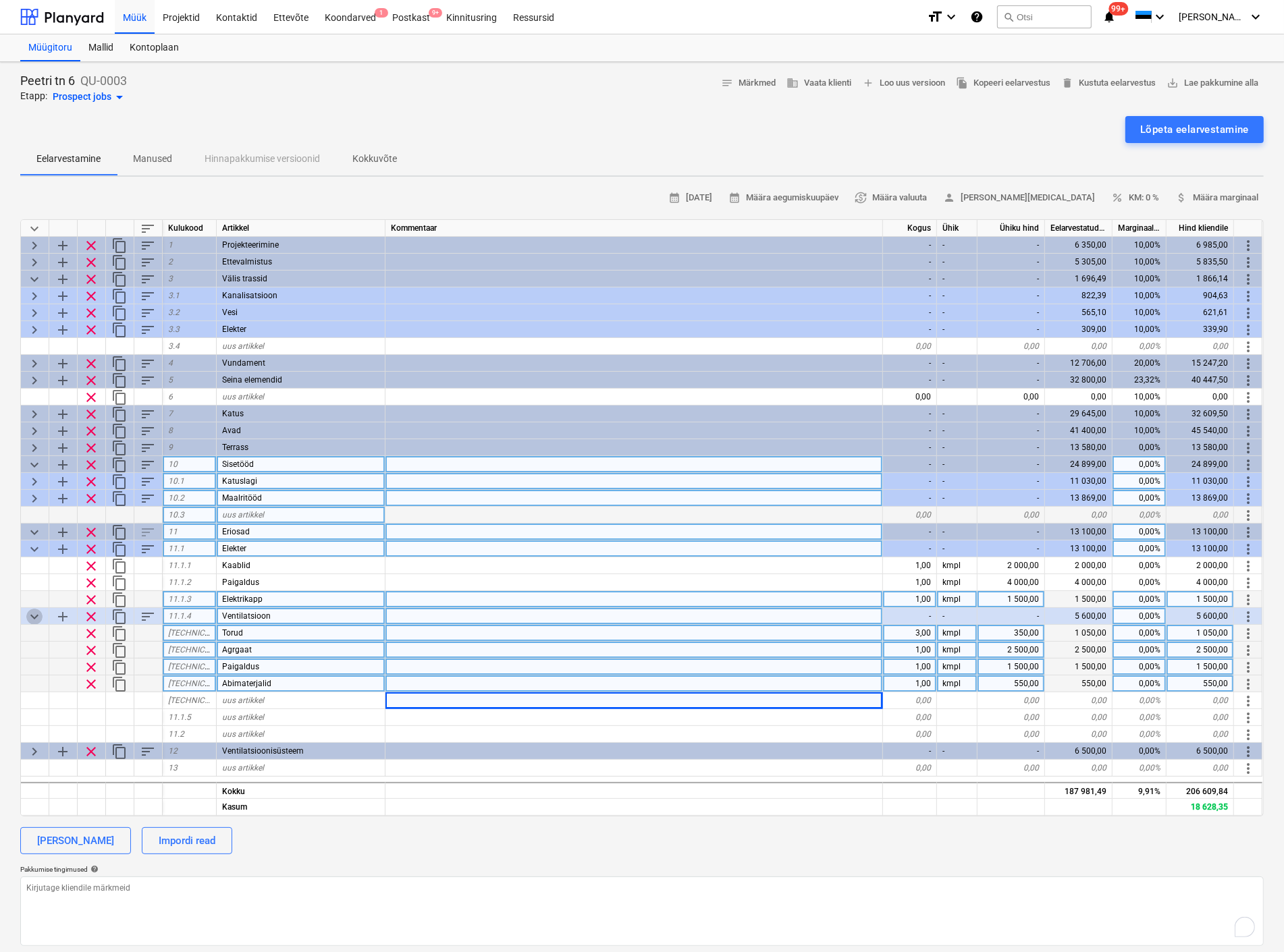
click at [31, 612] on span "keyboard_arrow_down" at bounding box center [34, 617] width 16 height 16
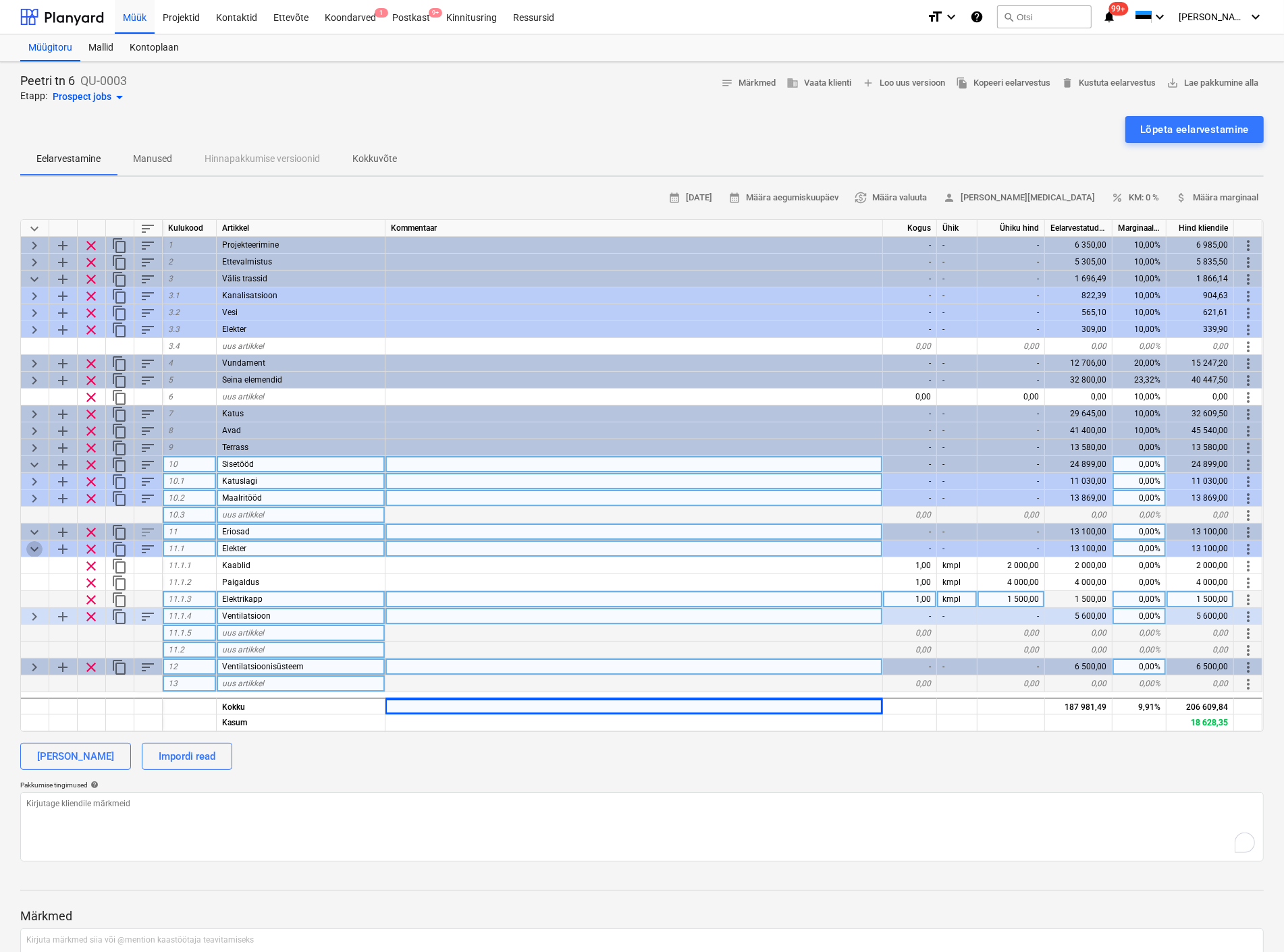
click at [30, 543] on span "keyboard_arrow_down" at bounding box center [34, 549] width 16 height 16
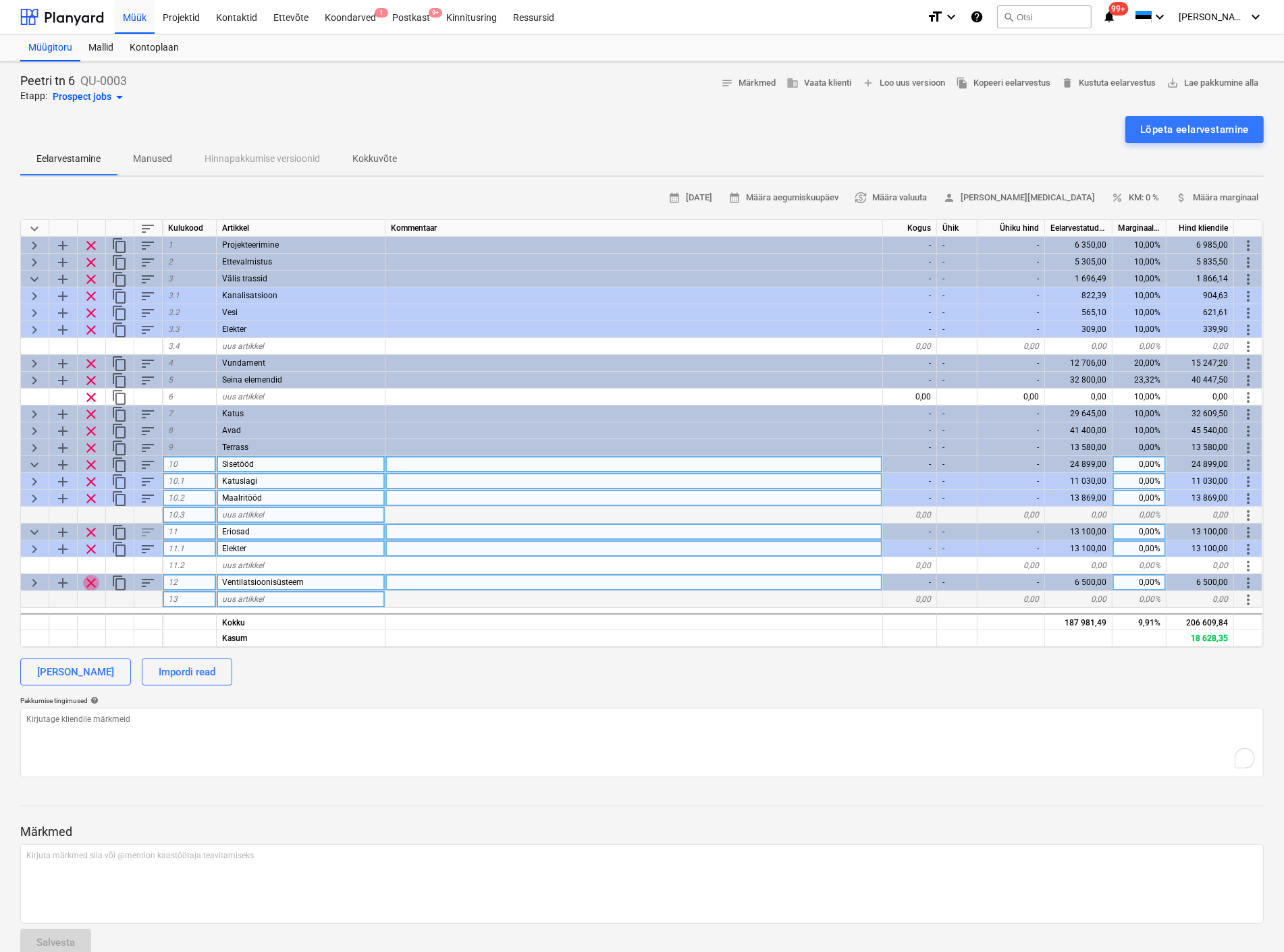
click at [92, 577] on span "clear" at bounding box center [91, 583] width 16 height 16
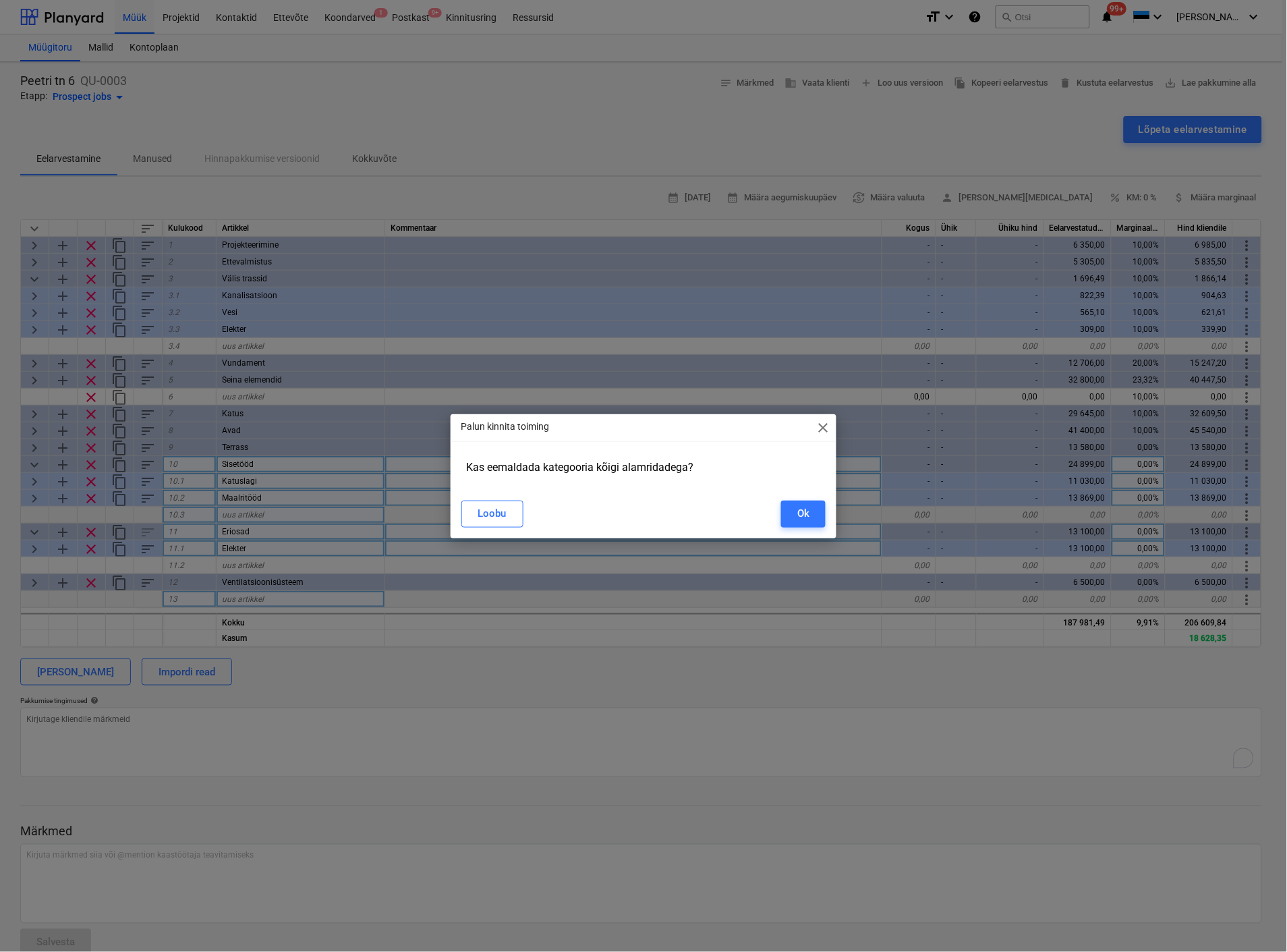
click at [32, 547] on div "Palun kinnita toiming close Kas eemaldada kategooria kõigi alamridadega? Loobu …" at bounding box center [643, 476] width 1287 height 952
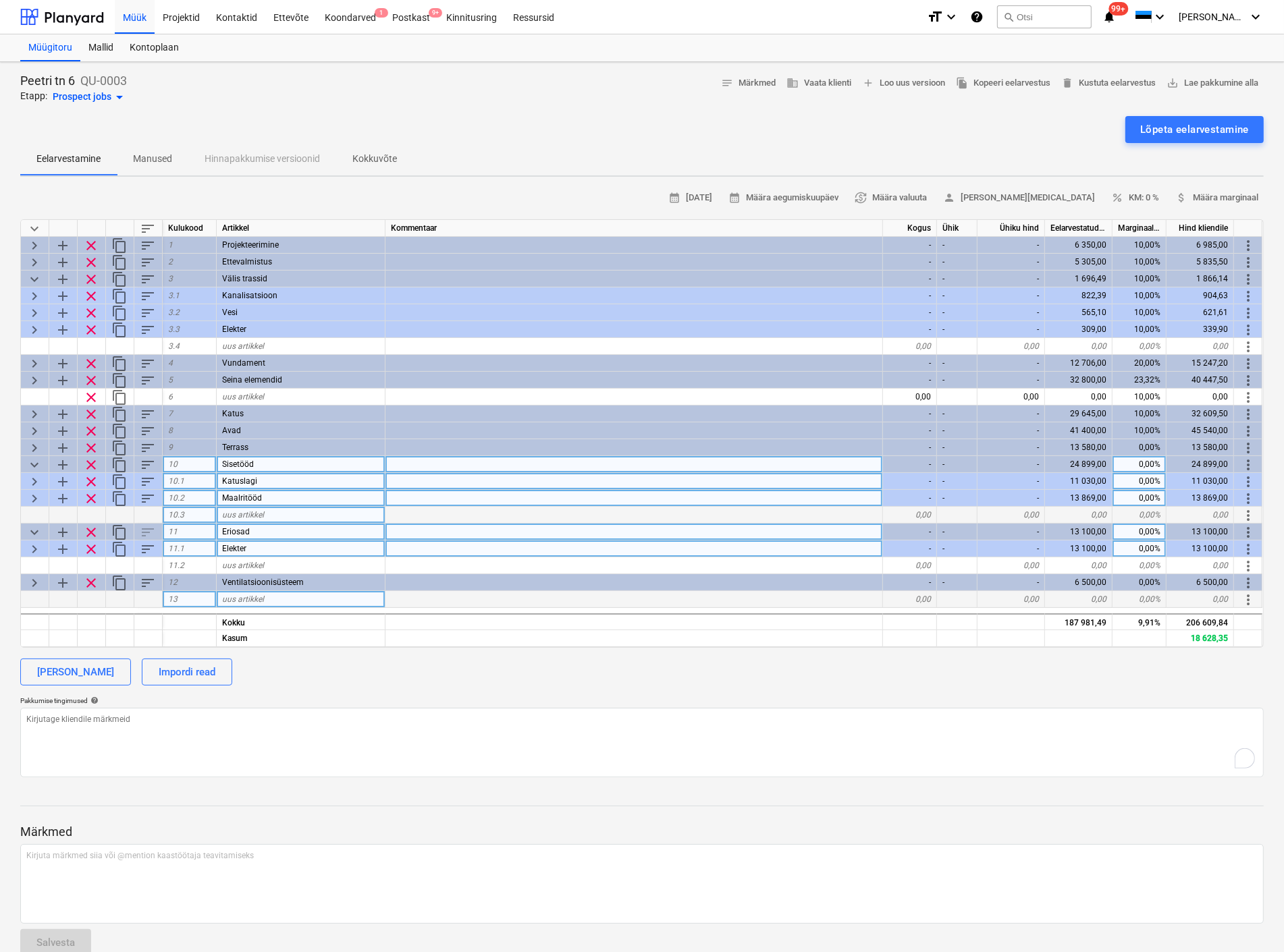
click at [32, 547] on span "keyboard_arrow_right" at bounding box center [34, 549] width 16 height 16
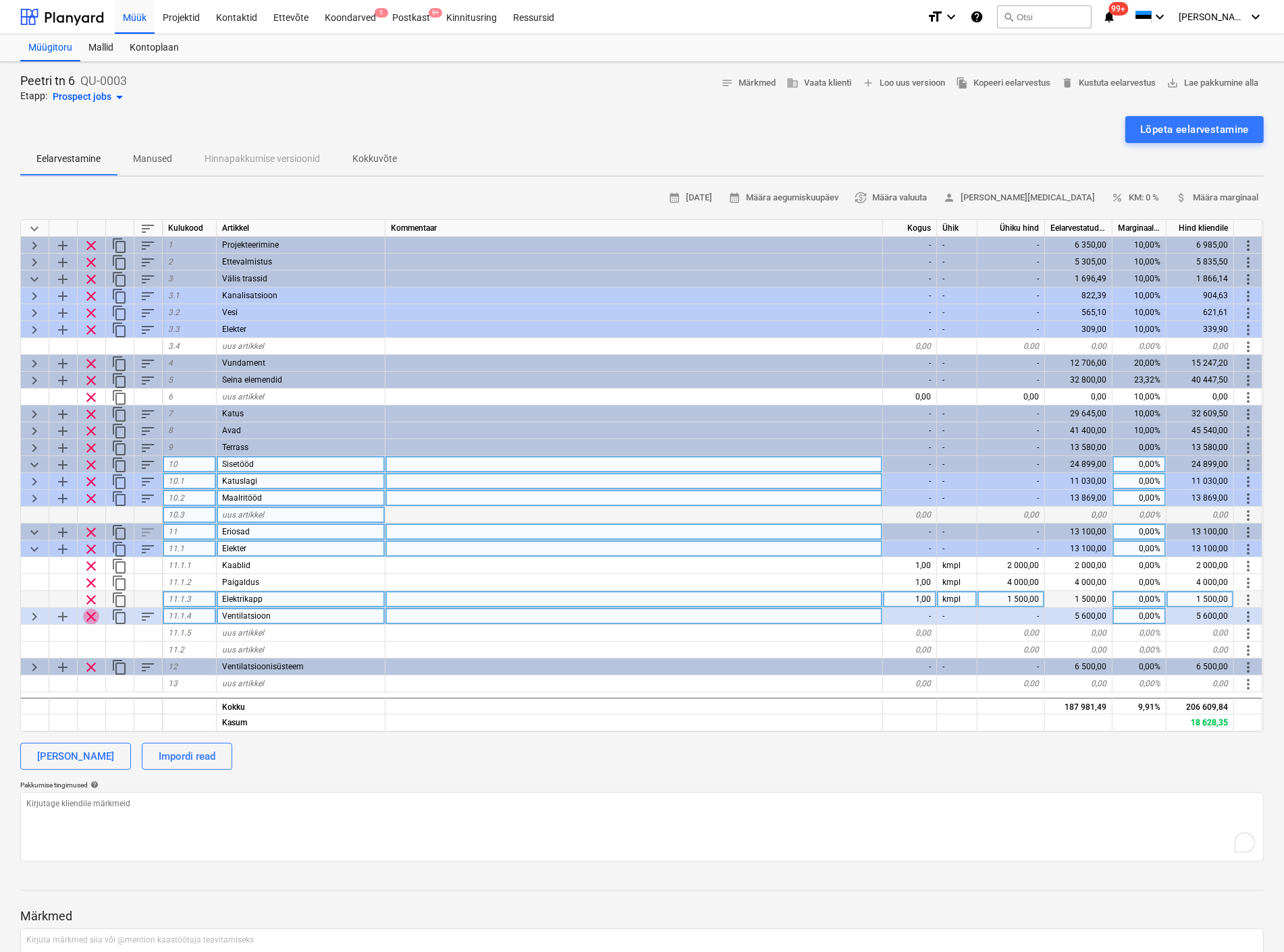
click at [83, 611] on span "clear" at bounding box center [91, 617] width 16 height 16
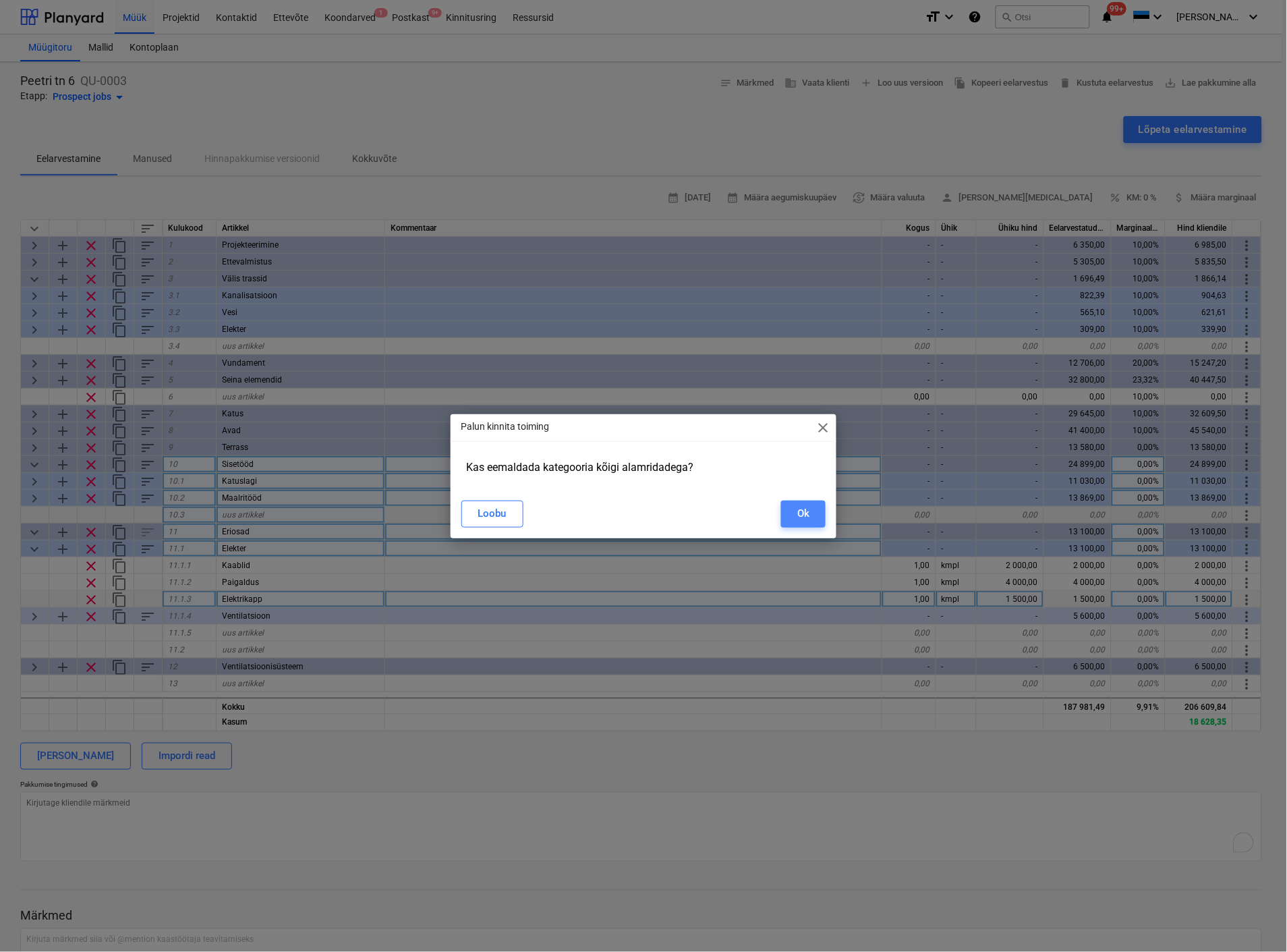
click at [805, 520] on div "Ok" at bounding box center [803, 514] width 12 height 18
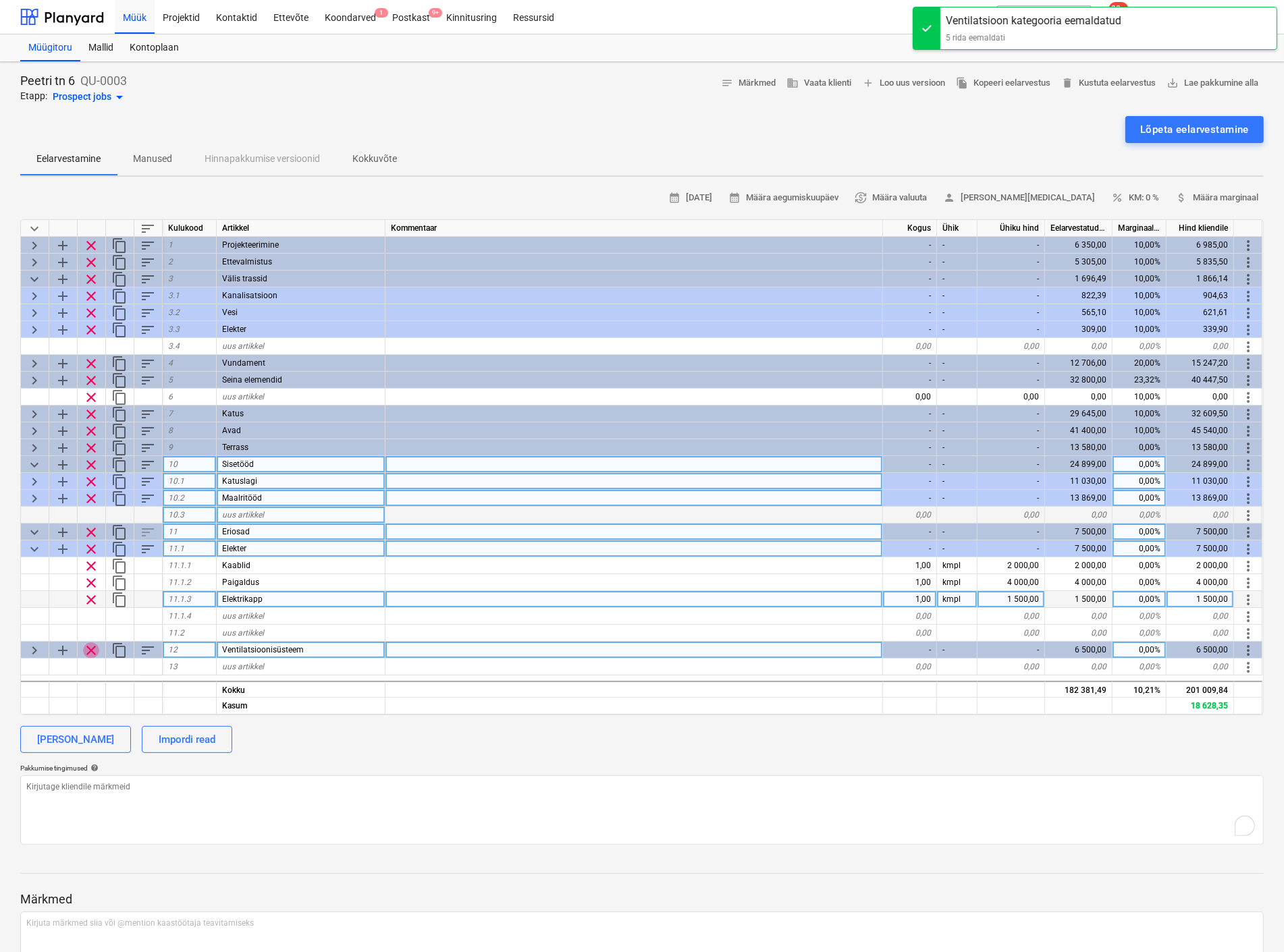
click at [93, 646] on span "clear" at bounding box center [91, 651] width 16 height 16
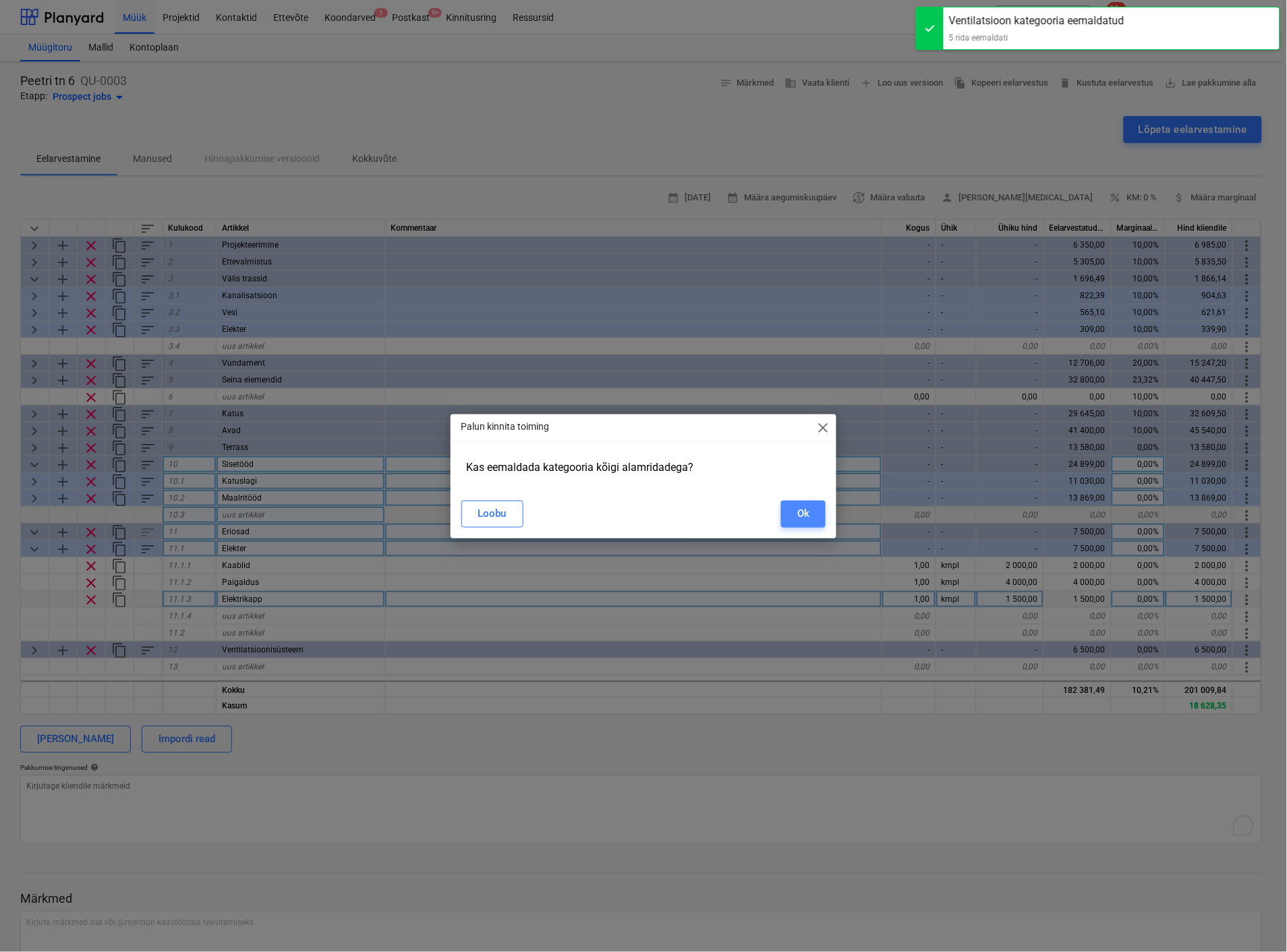
click at [811, 521] on button "Ok" at bounding box center [803, 514] width 45 height 27
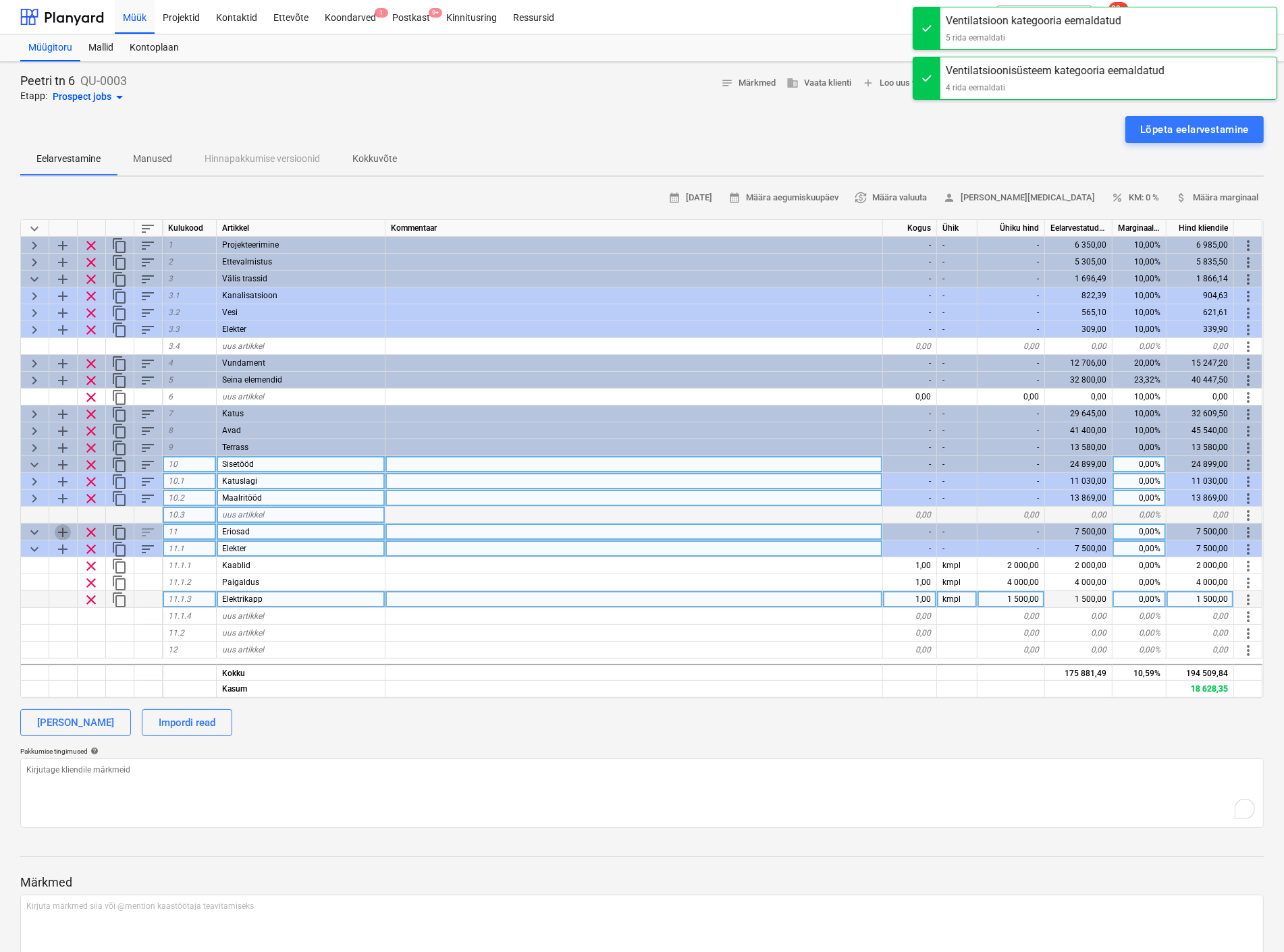
click at [59, 528] on span "add" at bounding box center [63, 532] width 16 height 16
type textarea "x"
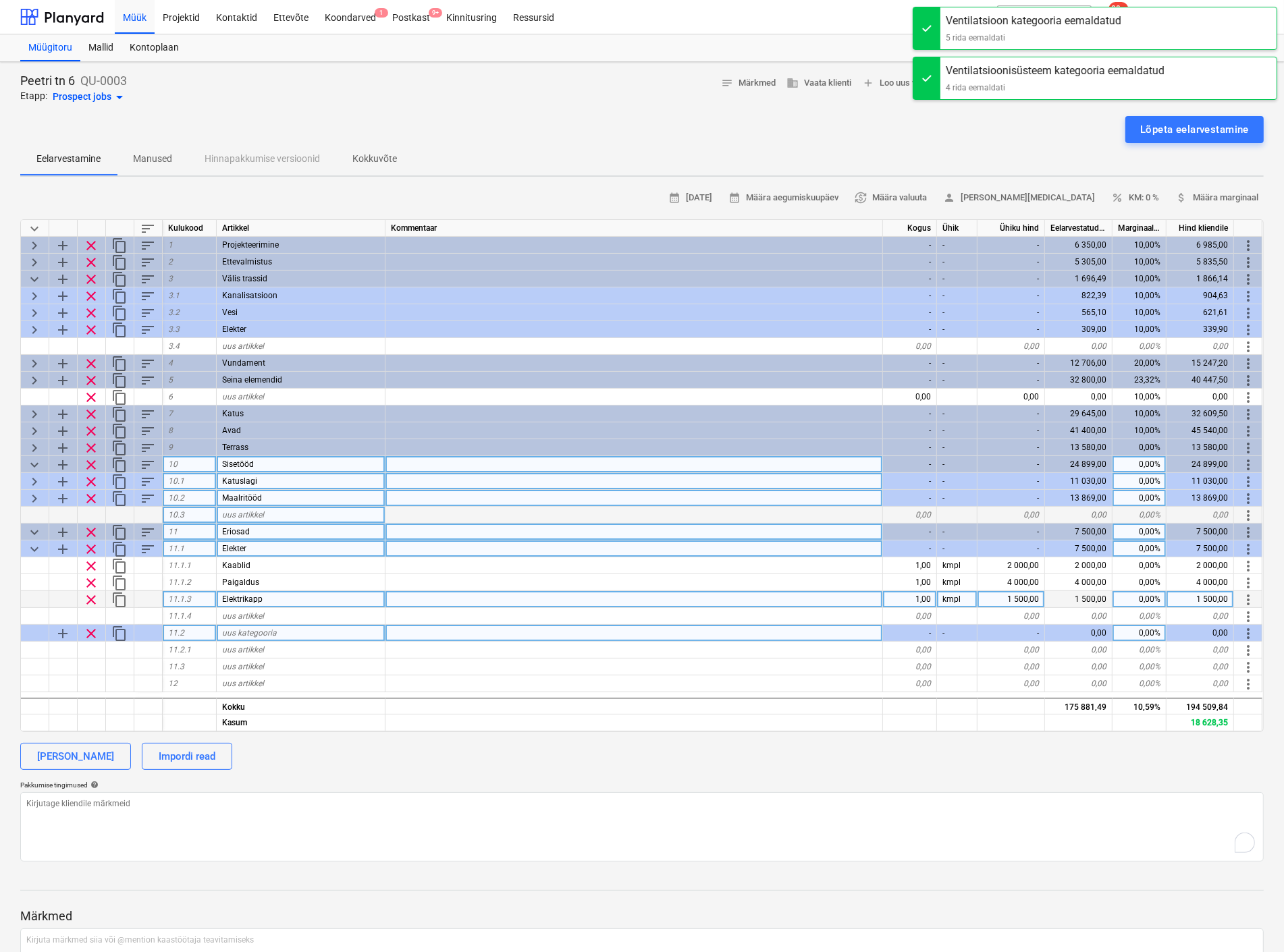
click at [253, 631] on span "uus kategooria" at bounding box center [249, 632] width 55 height 10
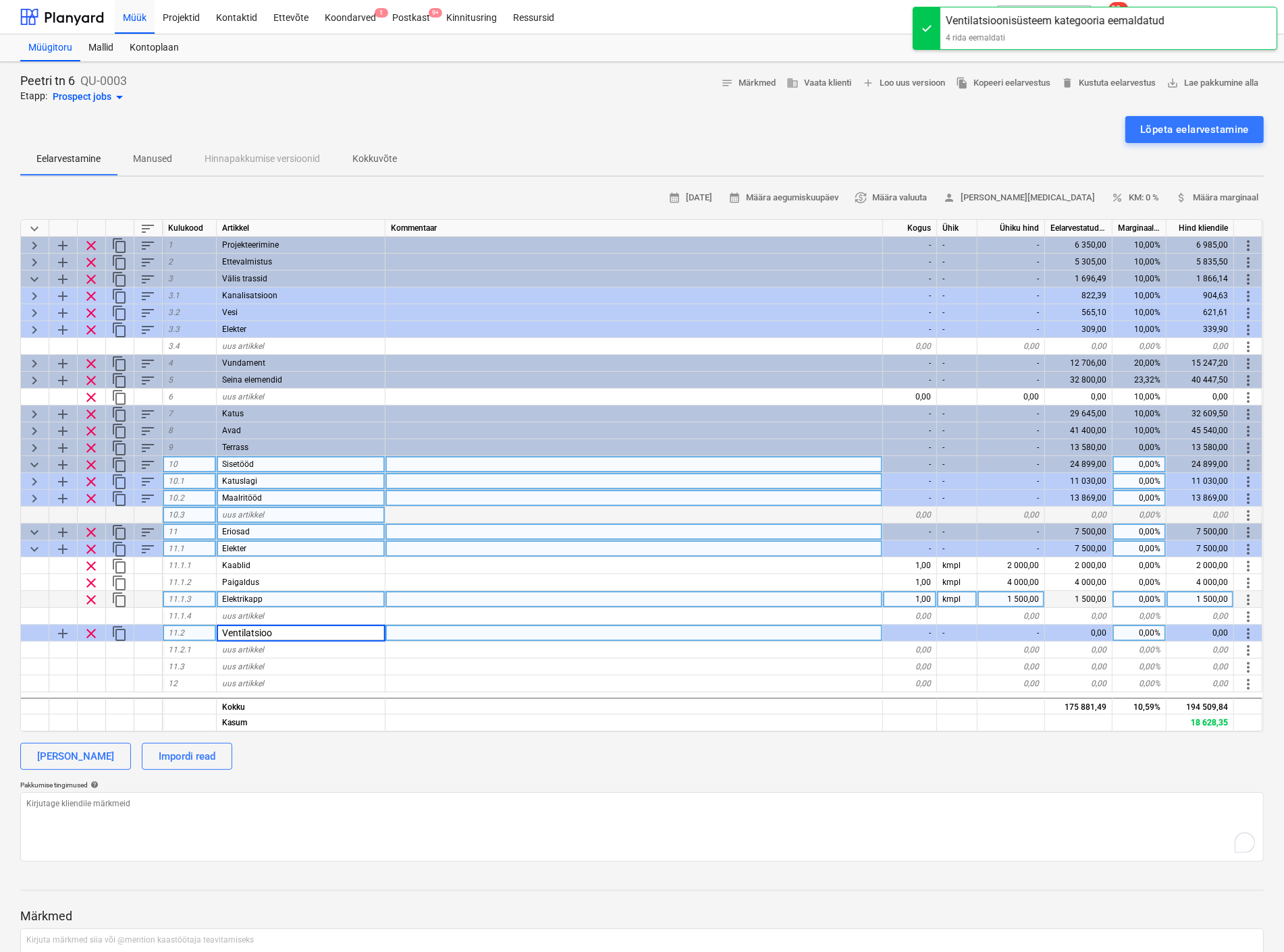
type input "Ventilatsioon"
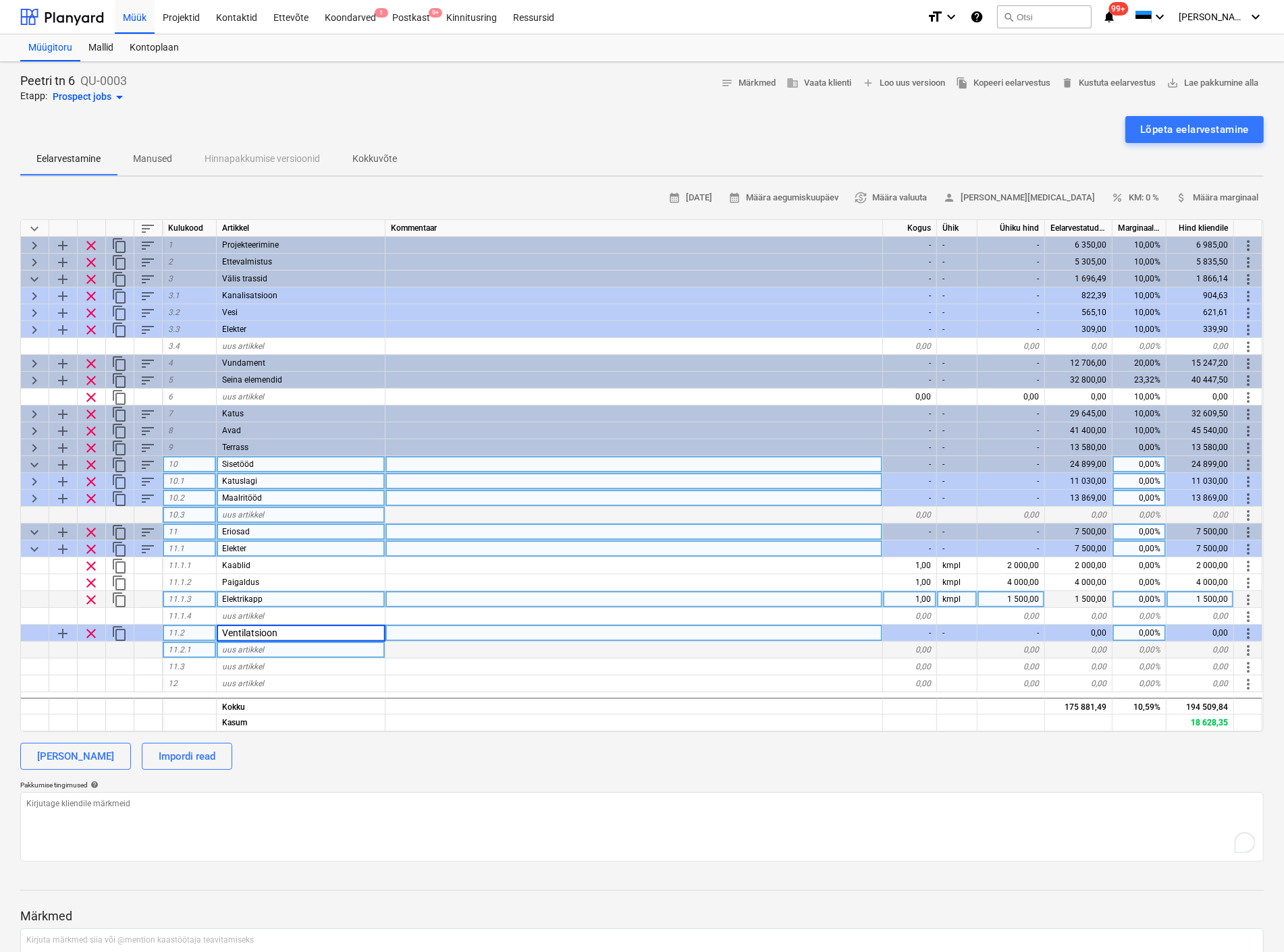
type textarea "x"
click at [247, 650] on span "uus artikkel" at bounding box center [242, 649] width 42 height 10
type input "Torud"
type textarea "x"
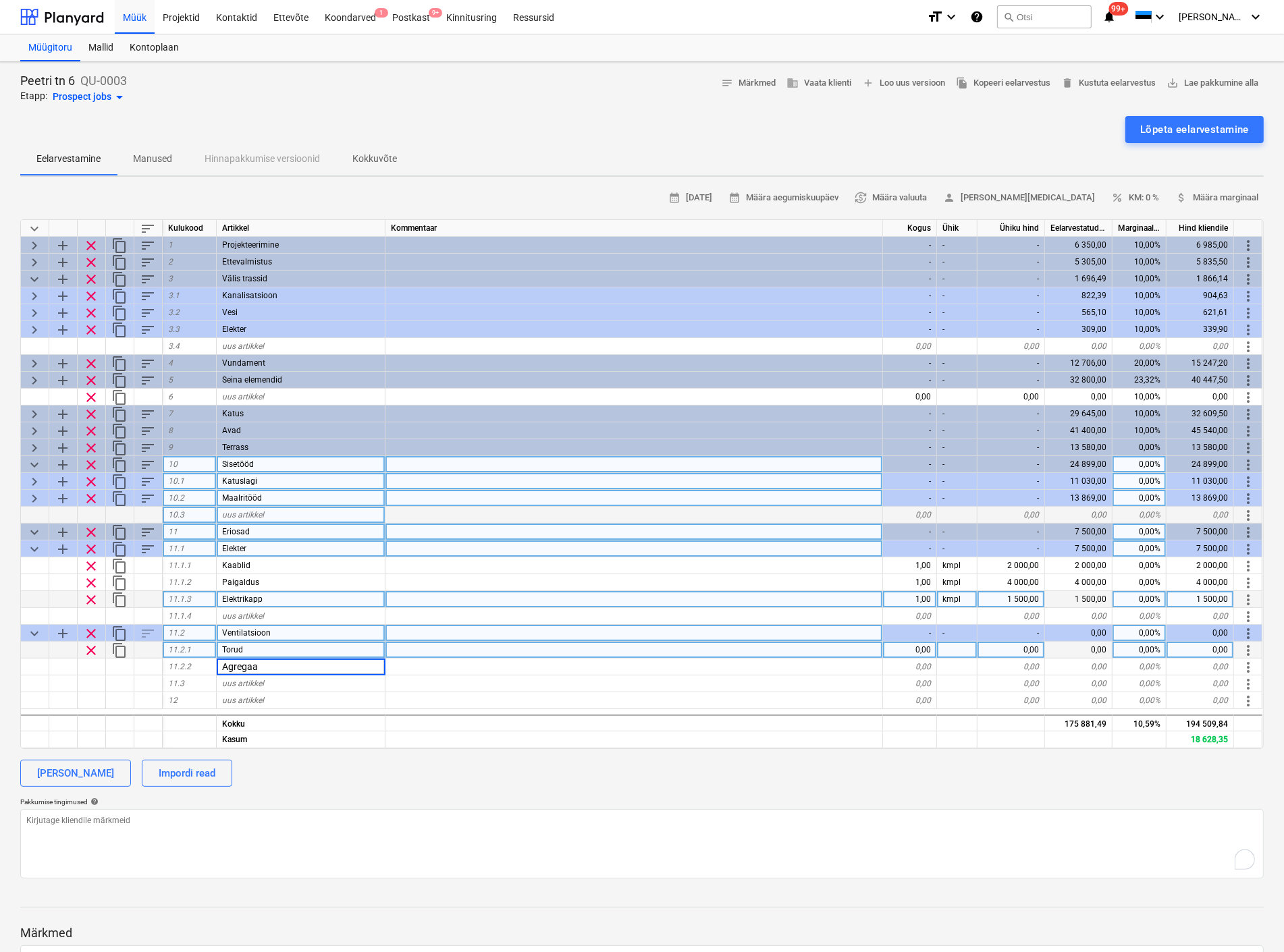
type input "Agregaat"
type textarea "x"
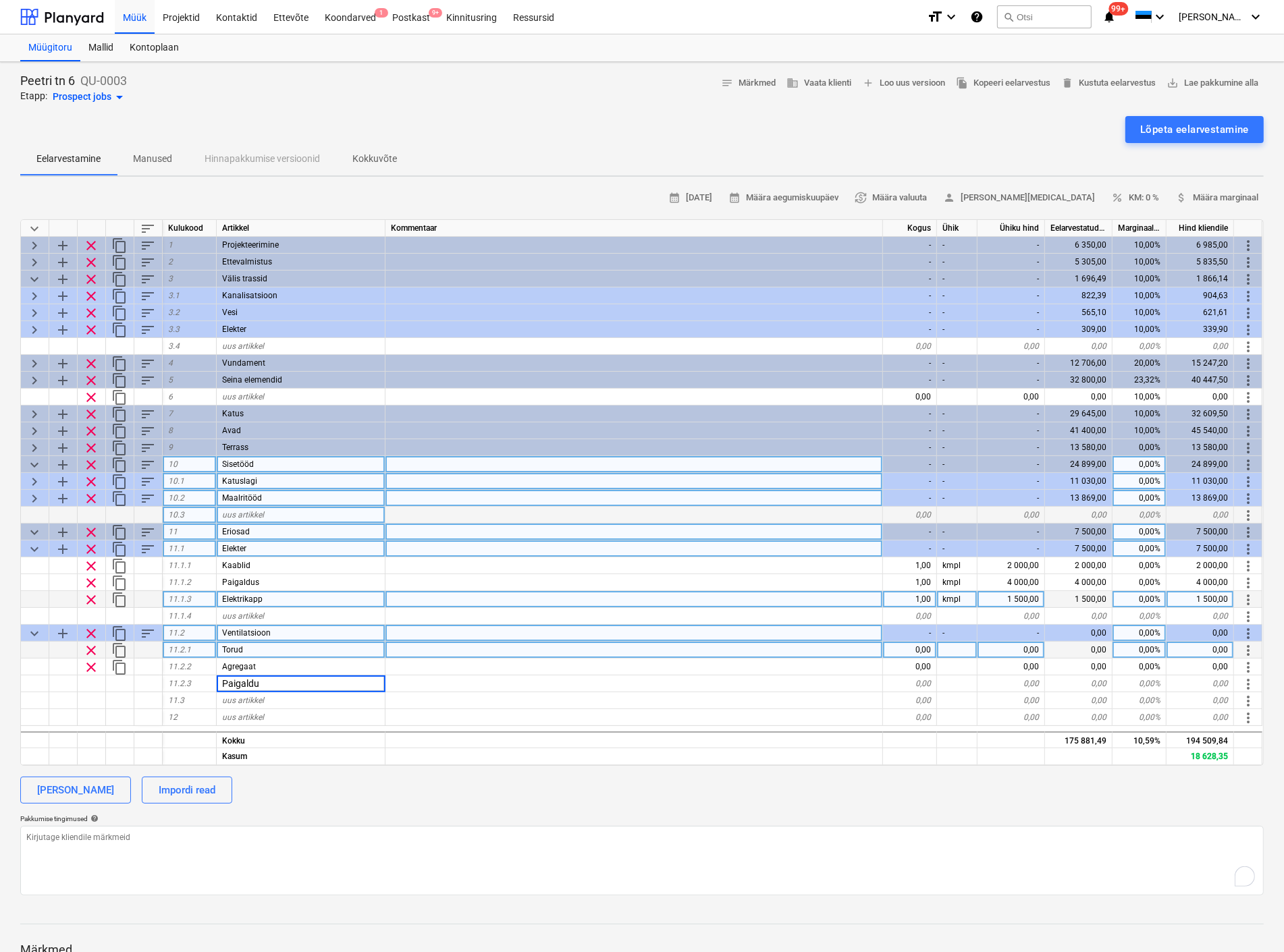
type input "Paigaldus"
type textarea "x"
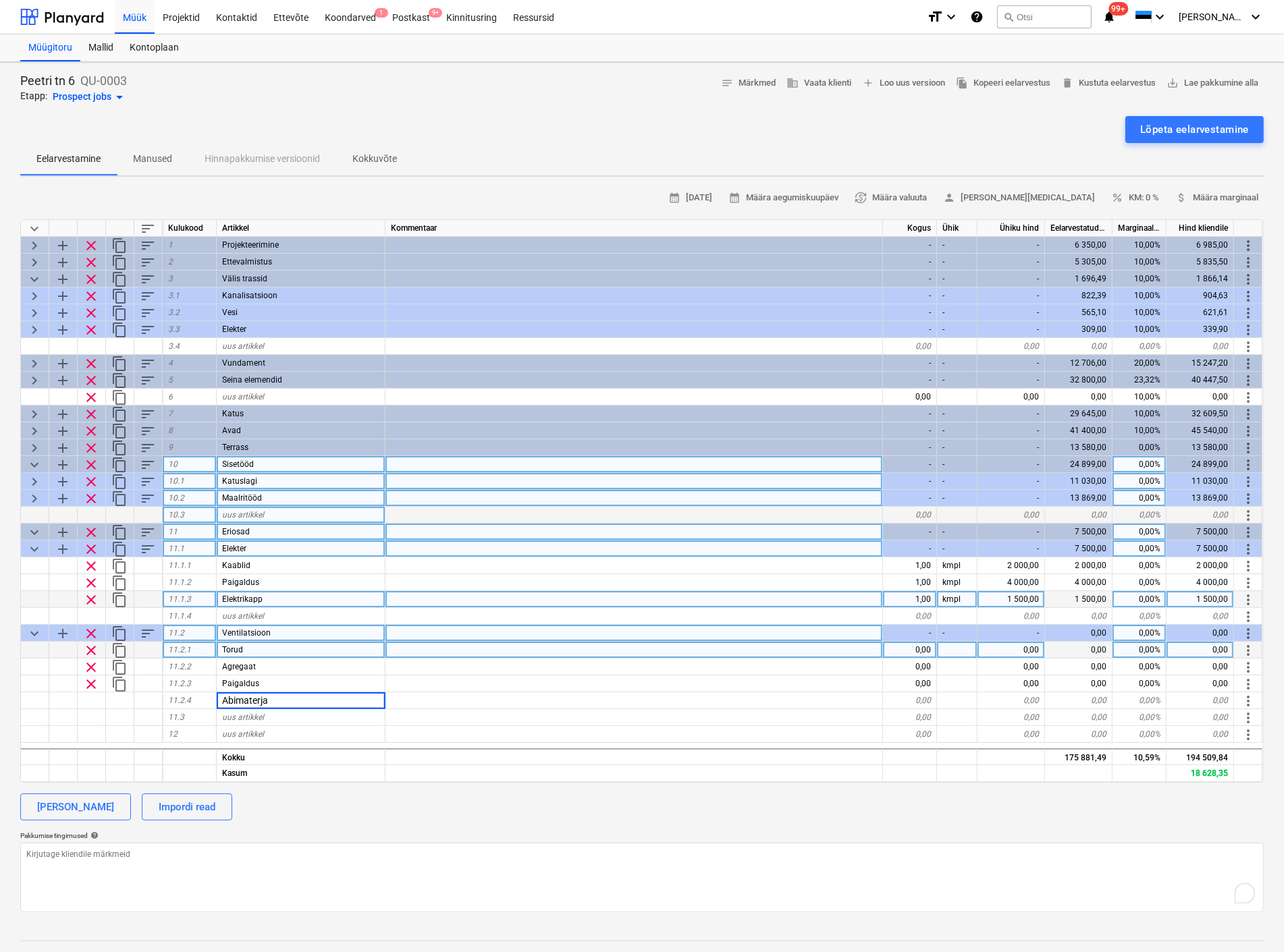
type input "Abimaterjal"
type textarea "x"
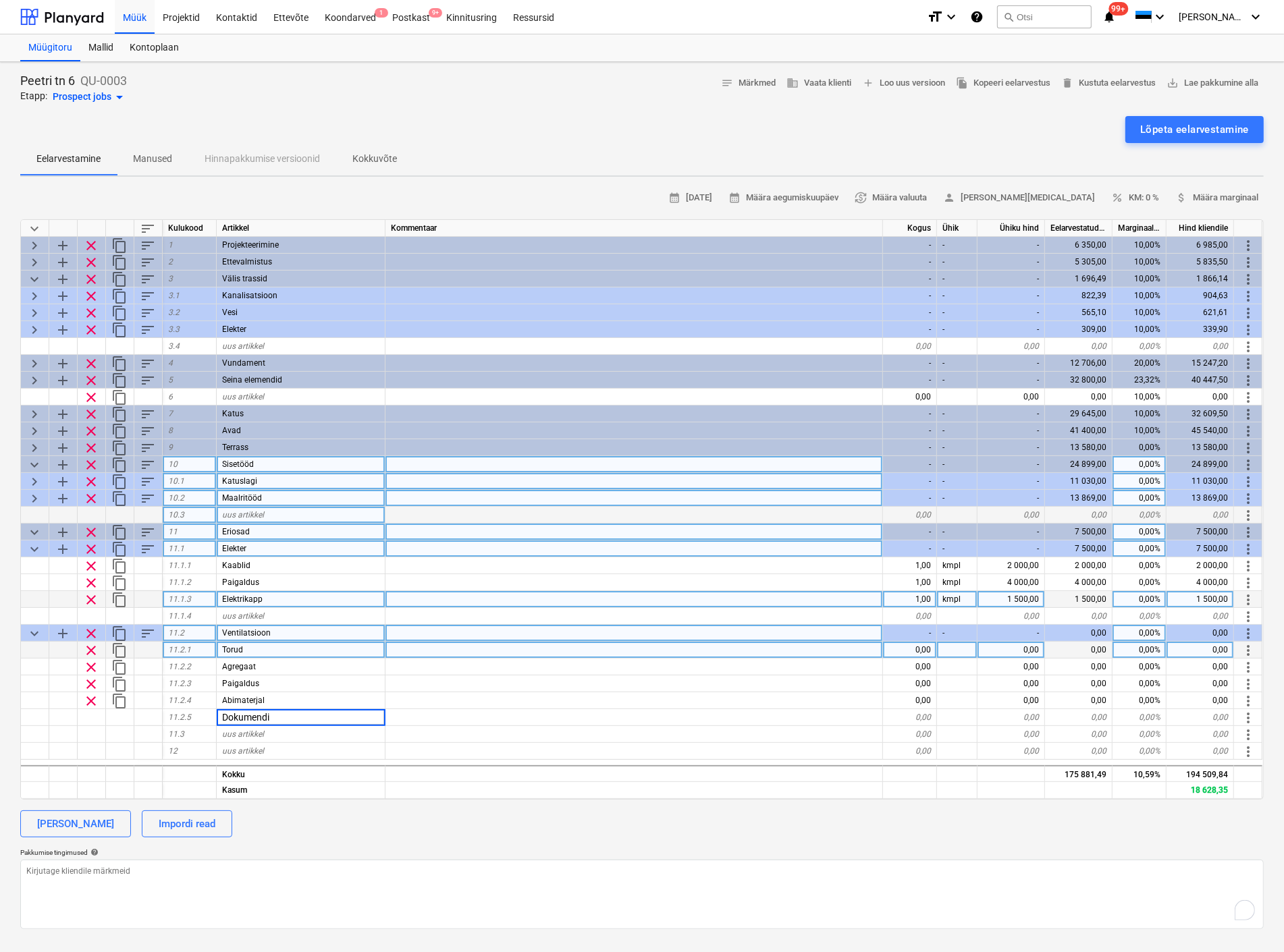
type input "Dokumendid"
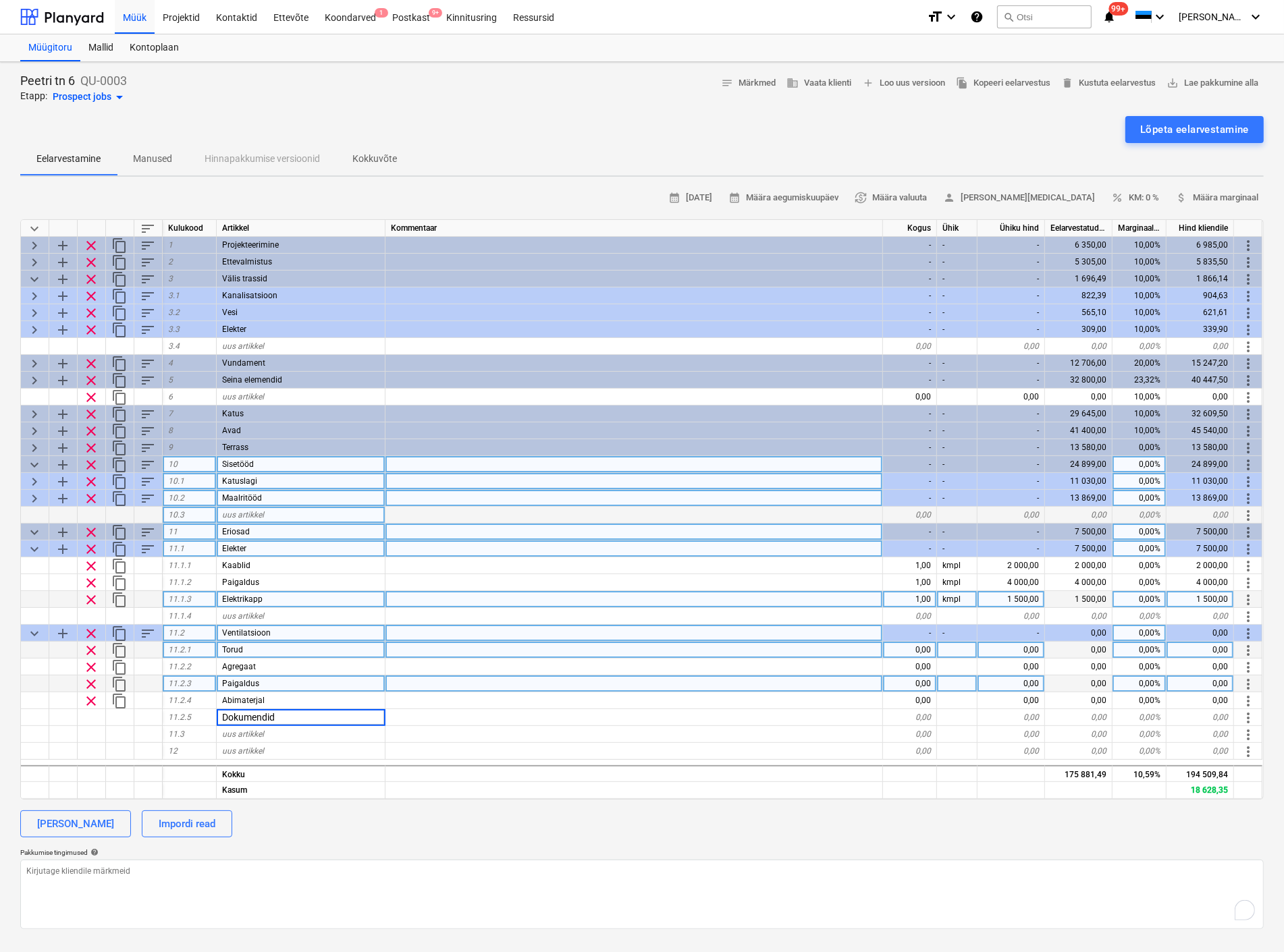
click at [942, 679] on div at bounding box center [957, 683] width 40 height 17
type textarea "x"
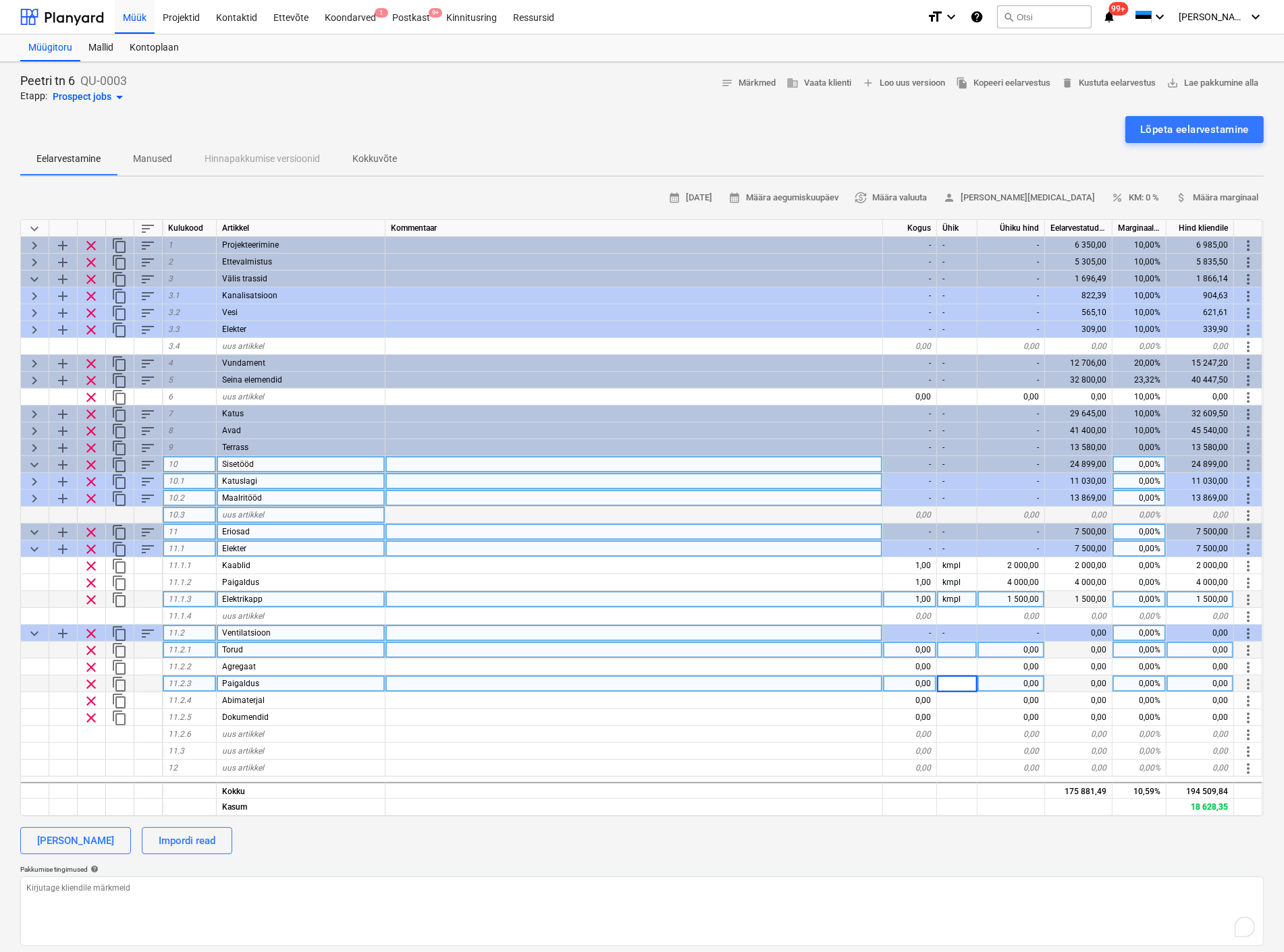
click at [927, 646] on div "0,00" at bounding box center [910, 650] width 54 height 17
type input "3"
click at [963, 648] on div at bounding box center [957, 650] width 40 height 17
type textarea "x"
type input "k"
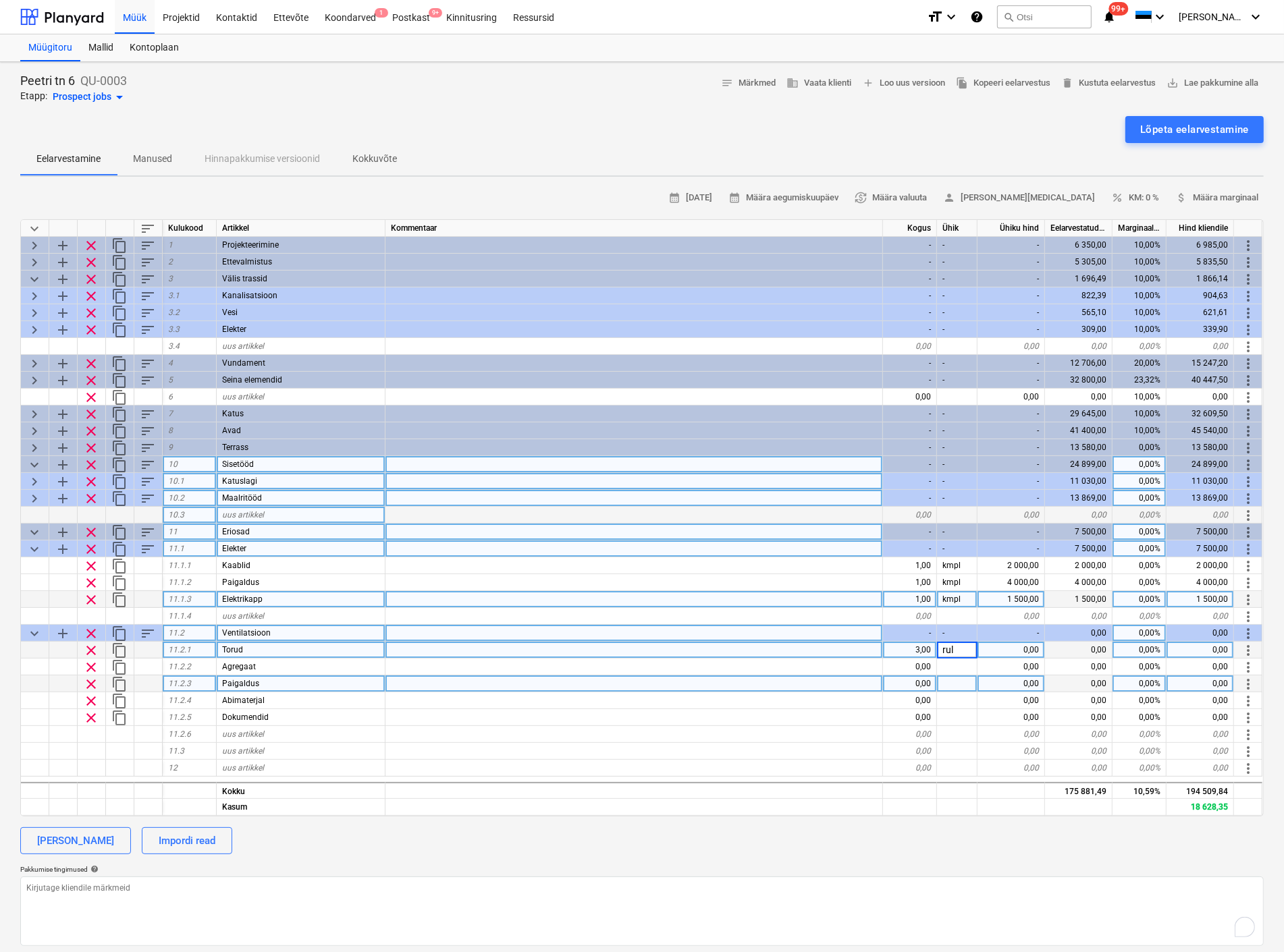
type input "rull"
type textarea "x"
type input "350"
type textarea "x"
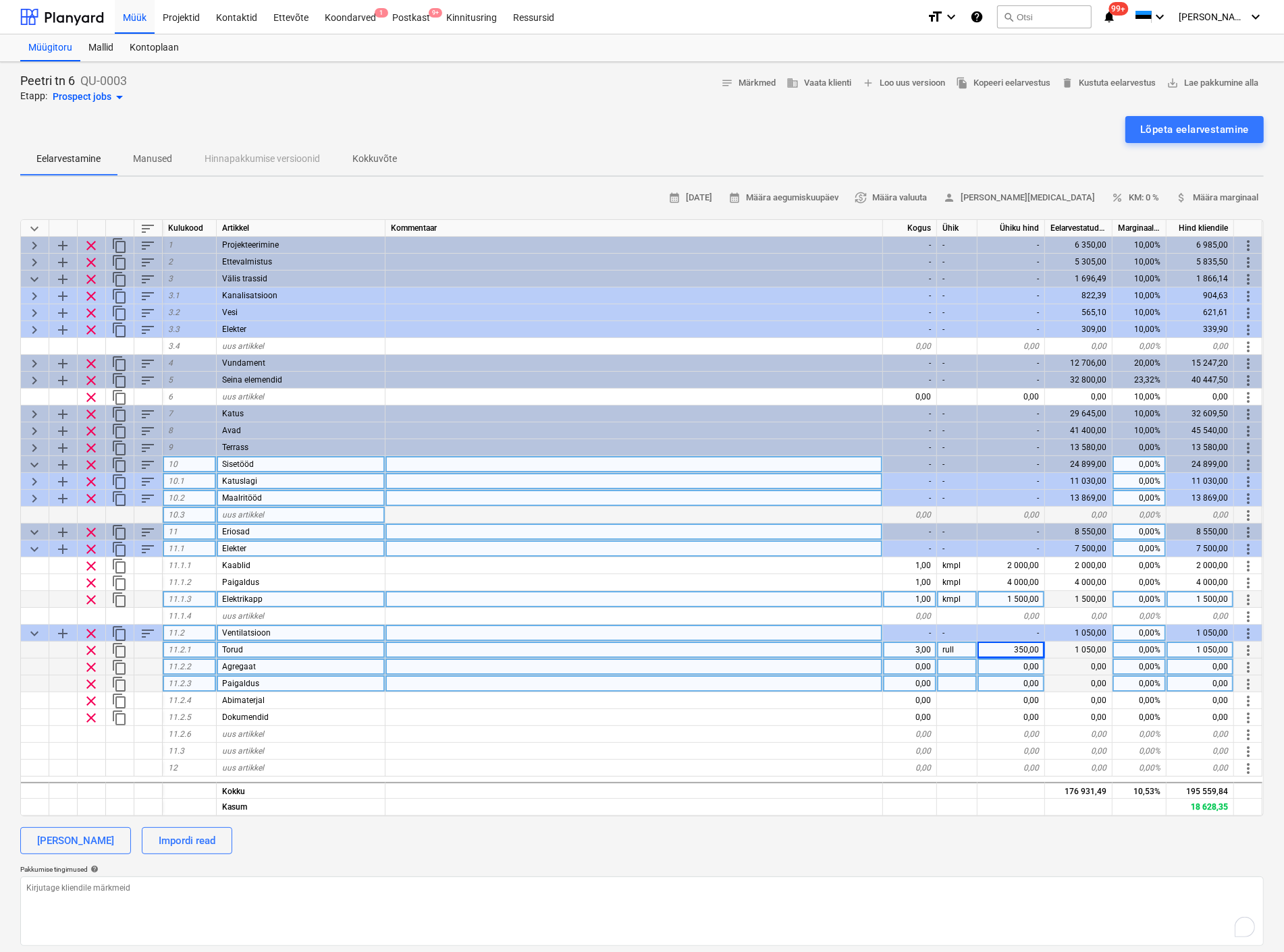
click at [922, 661] on div "0,00" at bounding box center [910, 667] width 54 height 17
type input "1"
type textarea "x"
type input "kmpl"
type textarea "x"
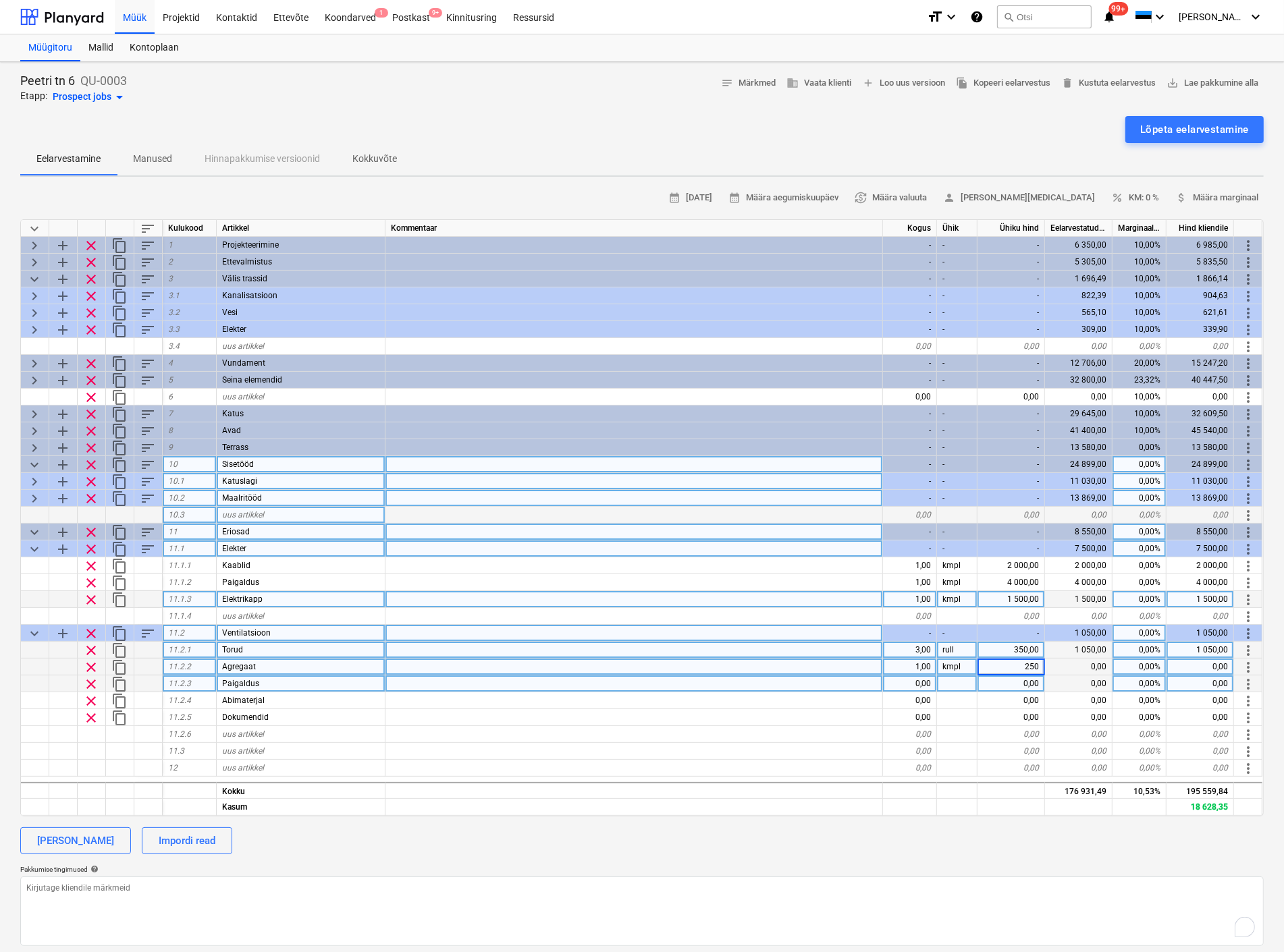
type input "2500"
click at [917, 682] on div "0,00" at bounding box center [910, 683] width 54 height 17
type textarea "x"
type input "1"
type textarea "x"
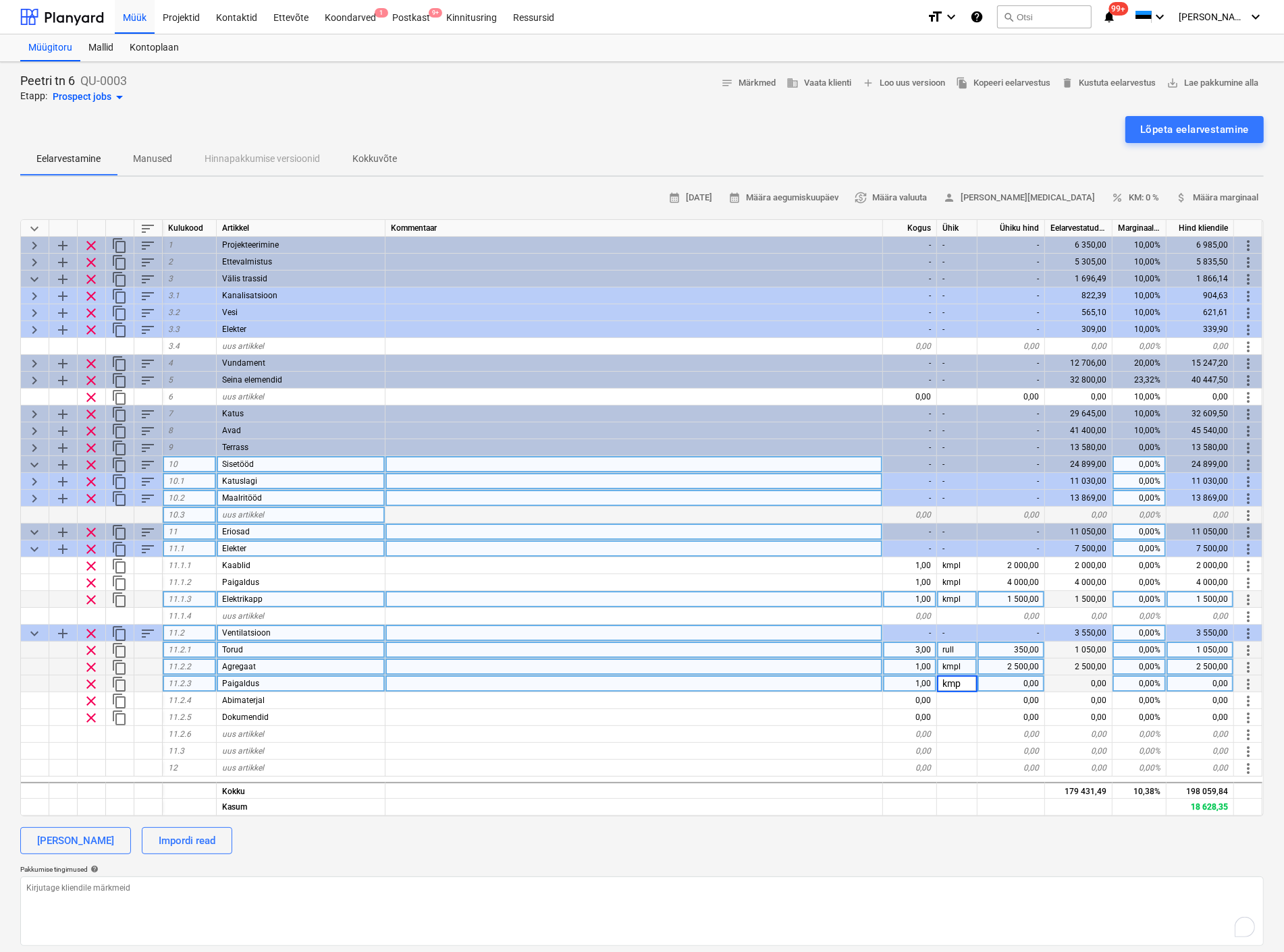
type input "kmpl"
type textarea "x"
type input "1500"
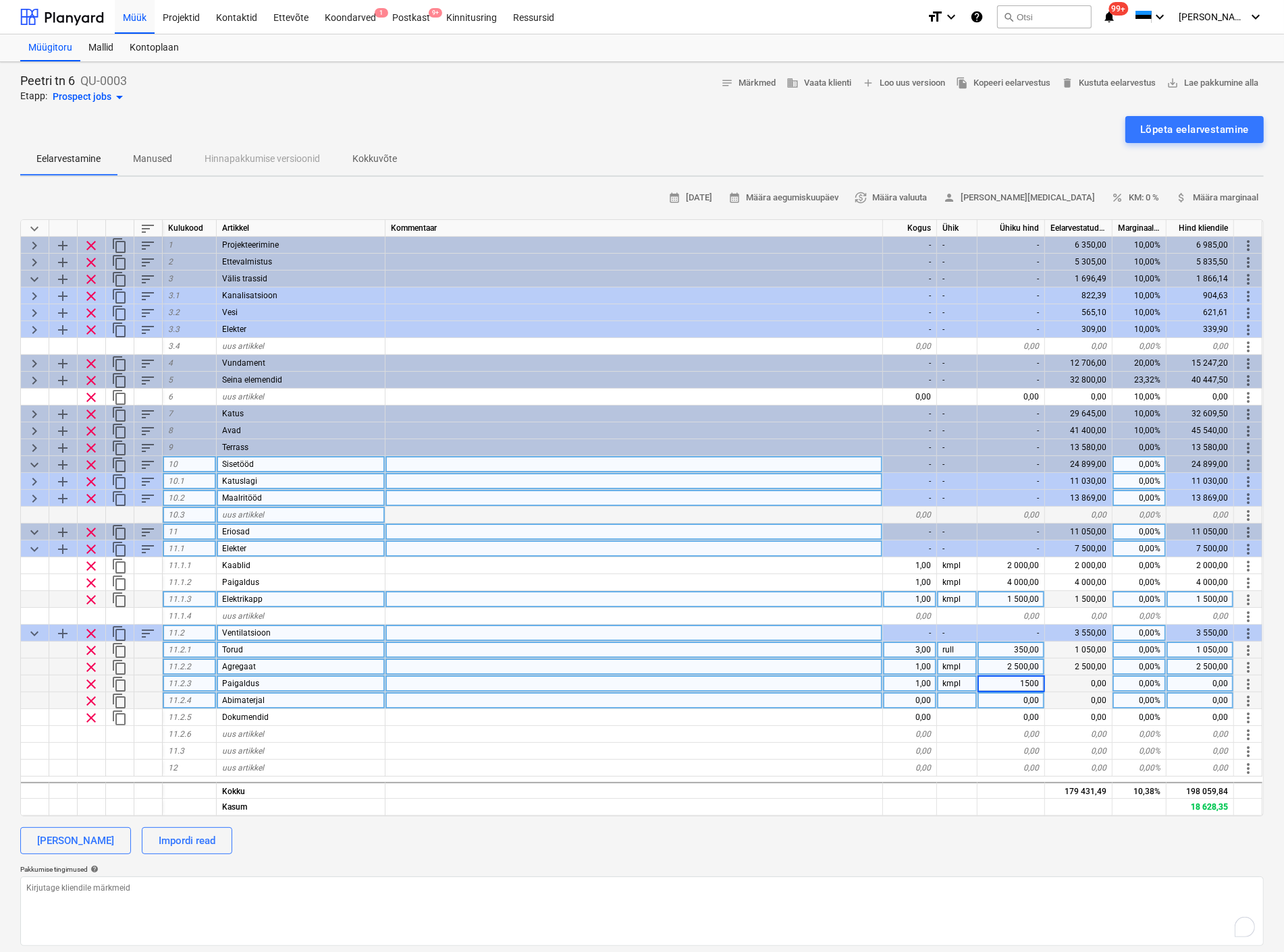
click at [916, 702] on div "0,00" at bounding box center [910, 700] width 54 height 17
type textarea "x"
type input "1"
type textarea "x"
type input "kmpl"
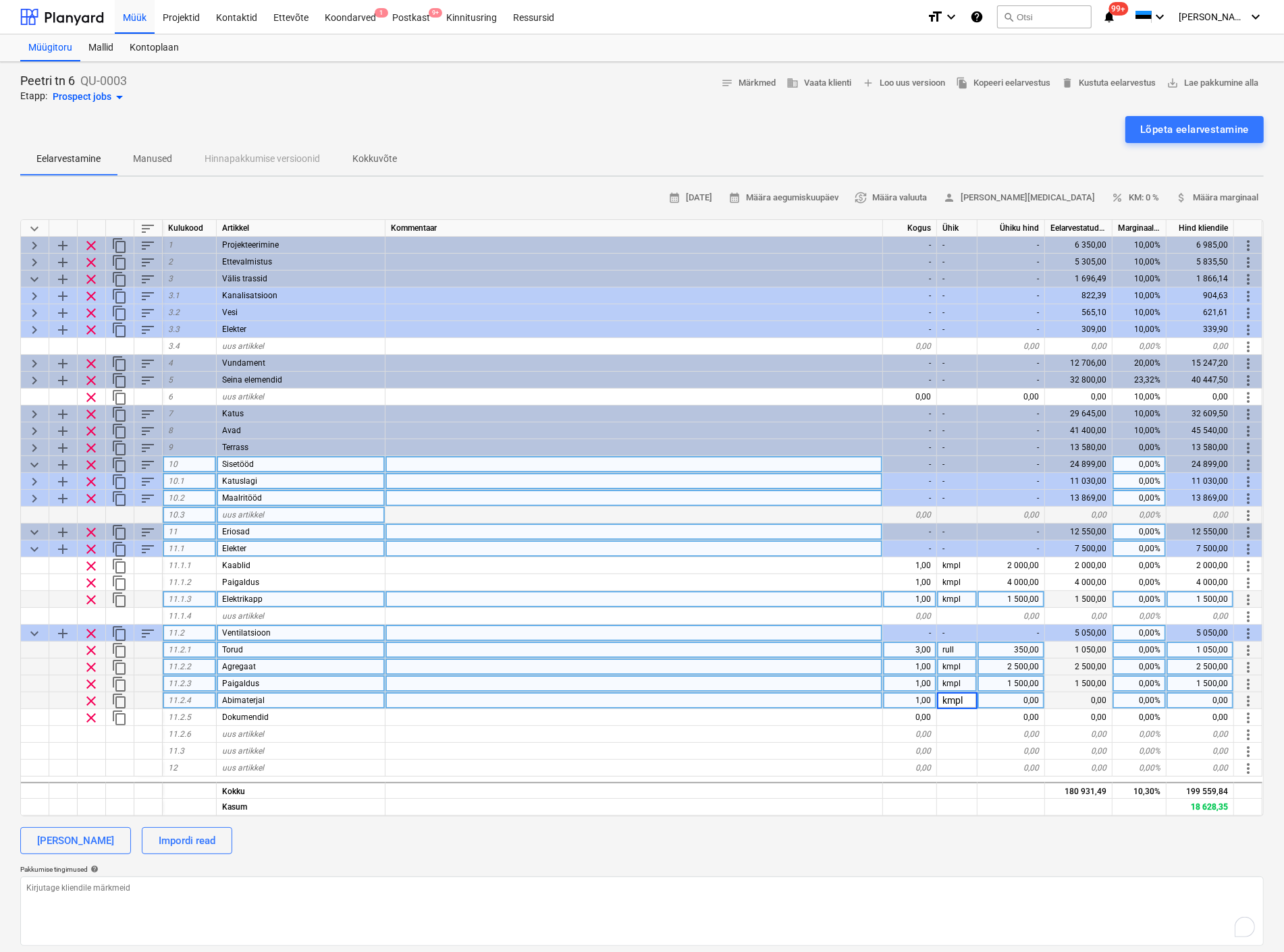
type textarea "x"
type input "600"
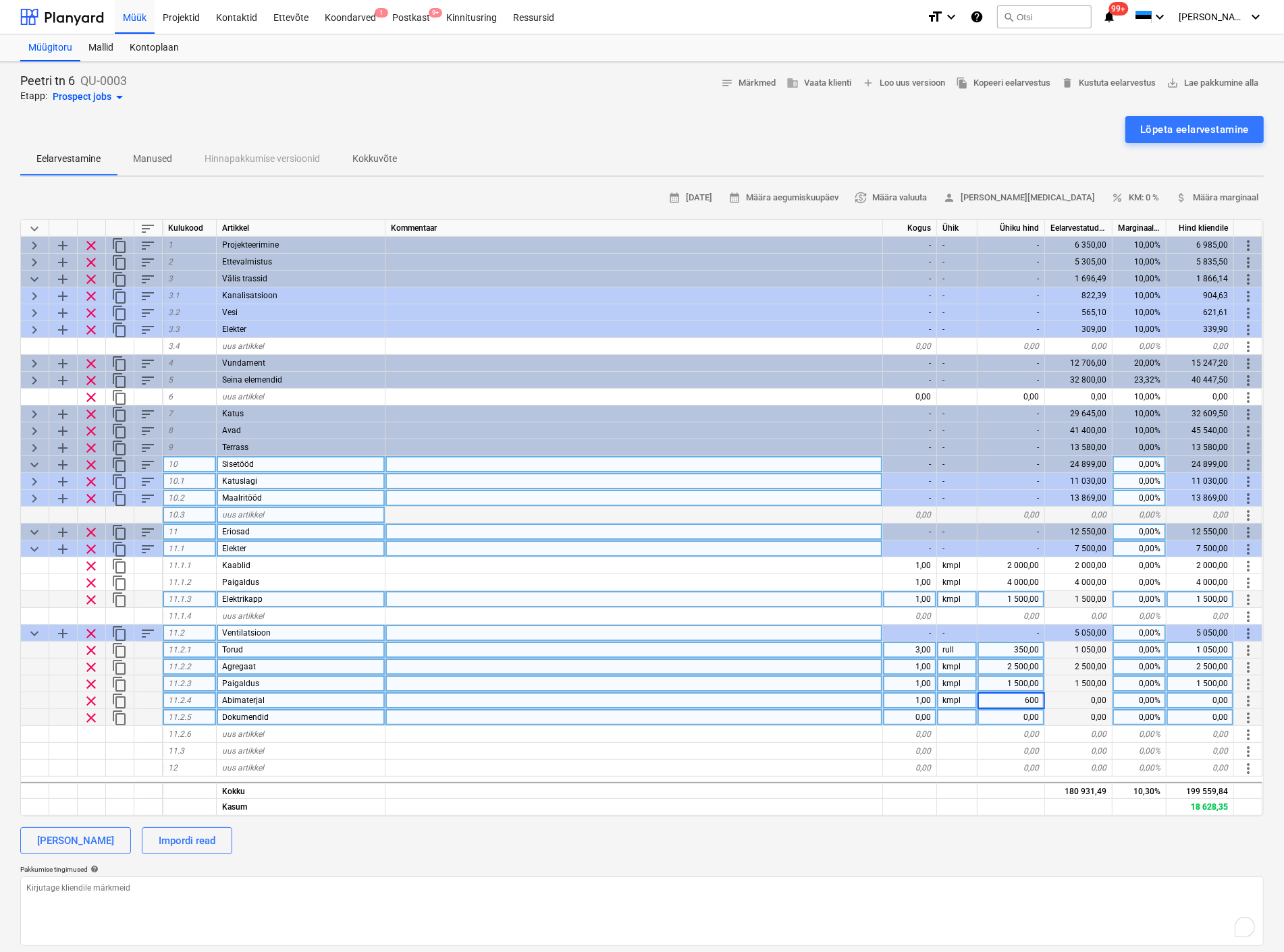
click at [914, 713] on div "0,00" at bounding box center [910, 717] width 54 height 17
type textarea "x"
type input "1"
click at [959, 713] on div at bounding box center [957, 717] width 40 height 17
type textarea "x"
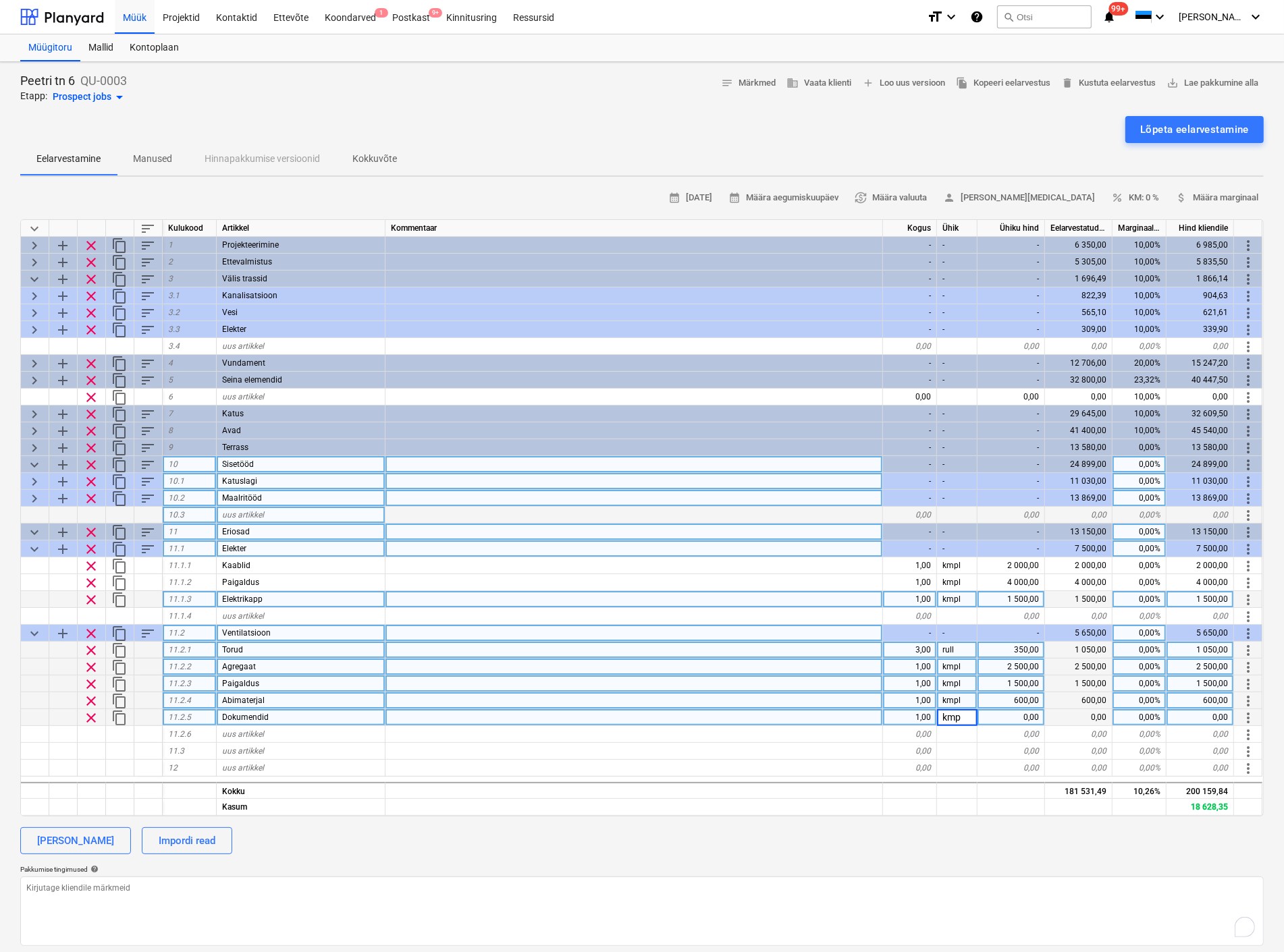
type input "kmpl"
type textarea "x"
type input "450"
click at [920, 723] on div "1,00" at bounding box center [910, 717] width 54 height 17
click at [35, 631] on span "keyboard_arrow_down" at bounding box center [34, 634] width 16 height 16
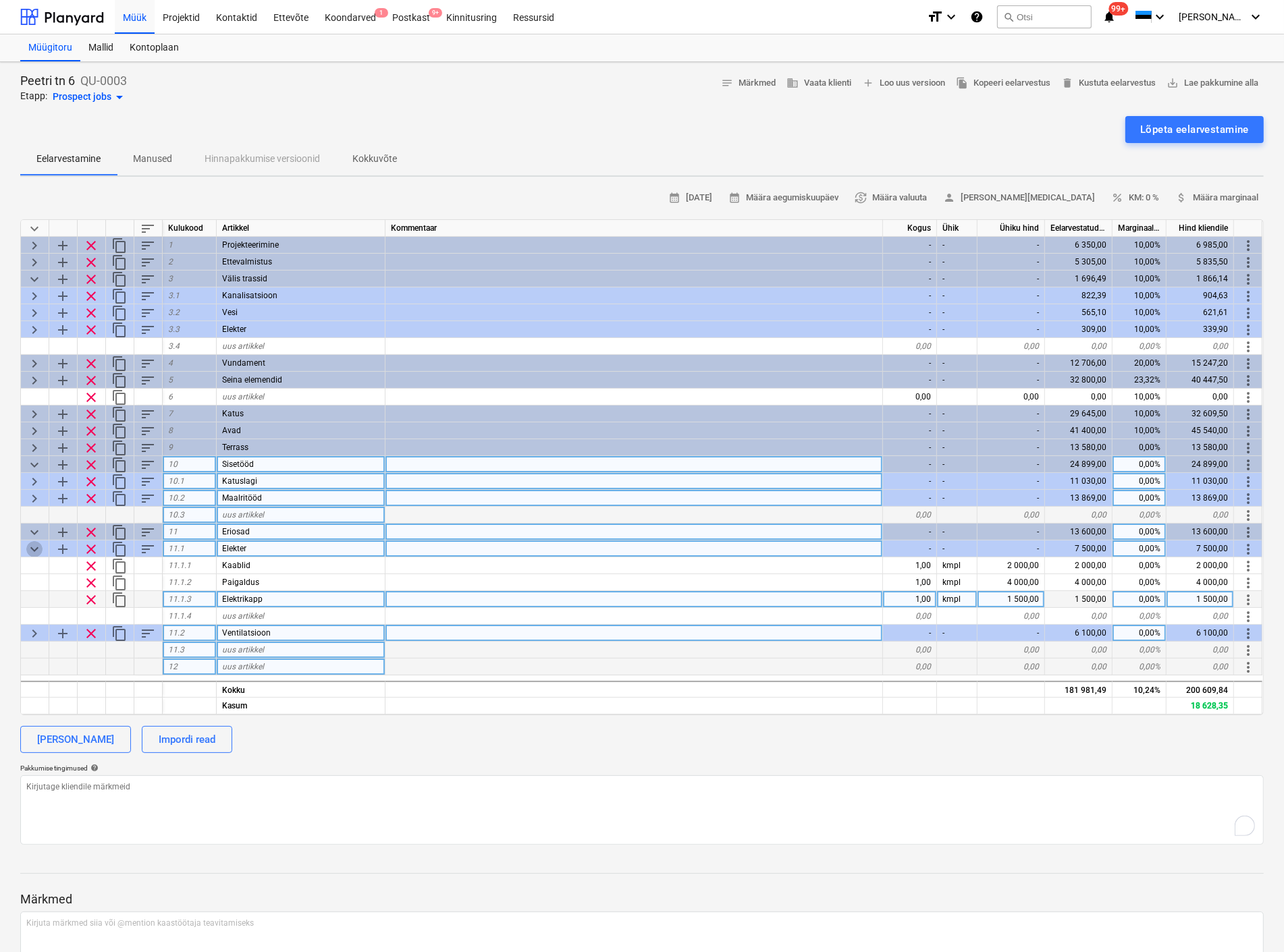
click at [29, 549] on span "keyboard_arrow_down" at bounding box center [34, 549] width 16 height 16
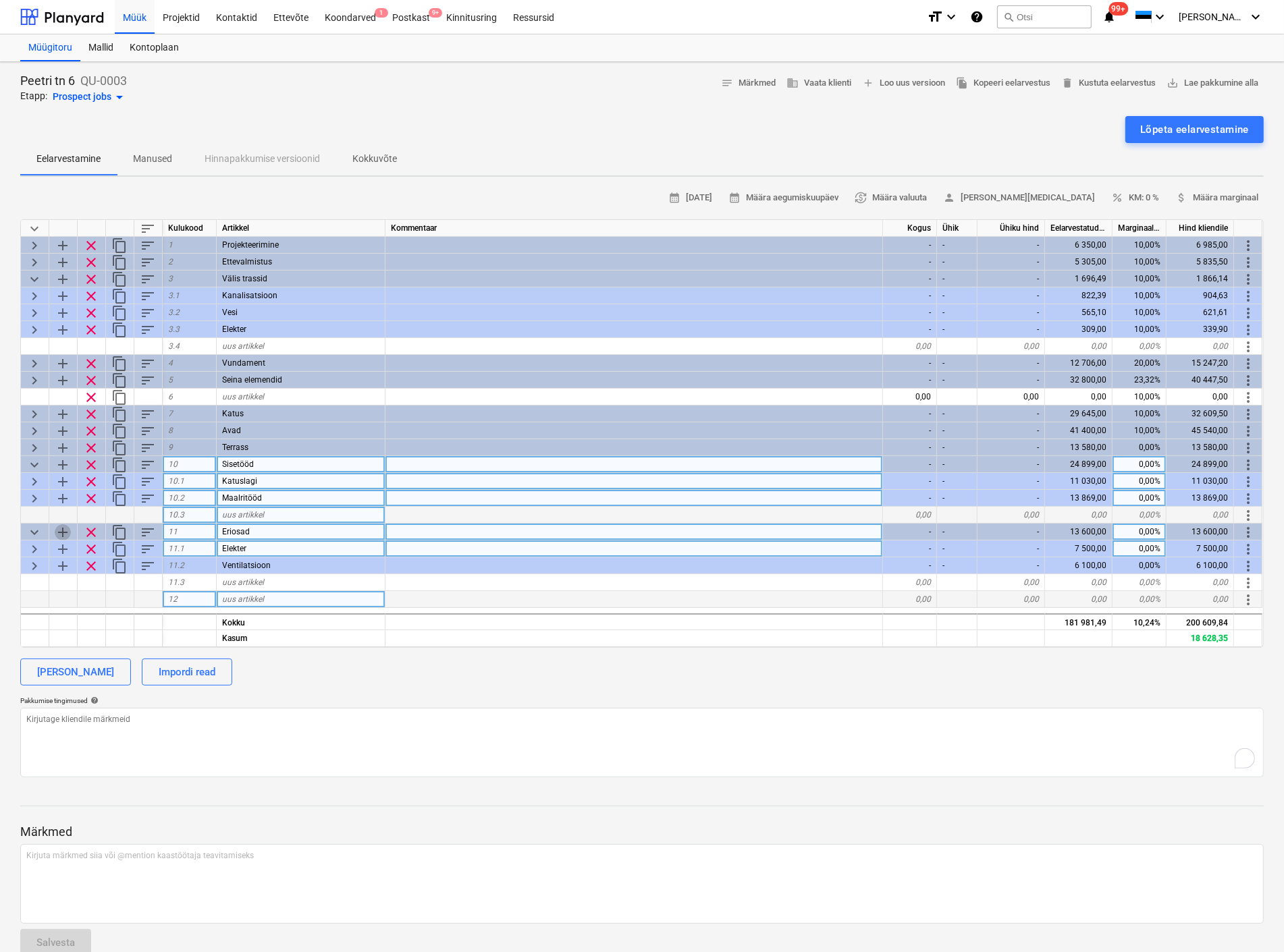
click at [61, 528] on span "add" at bounding box center [63, 532] width 16 height 16
type textarea "x"
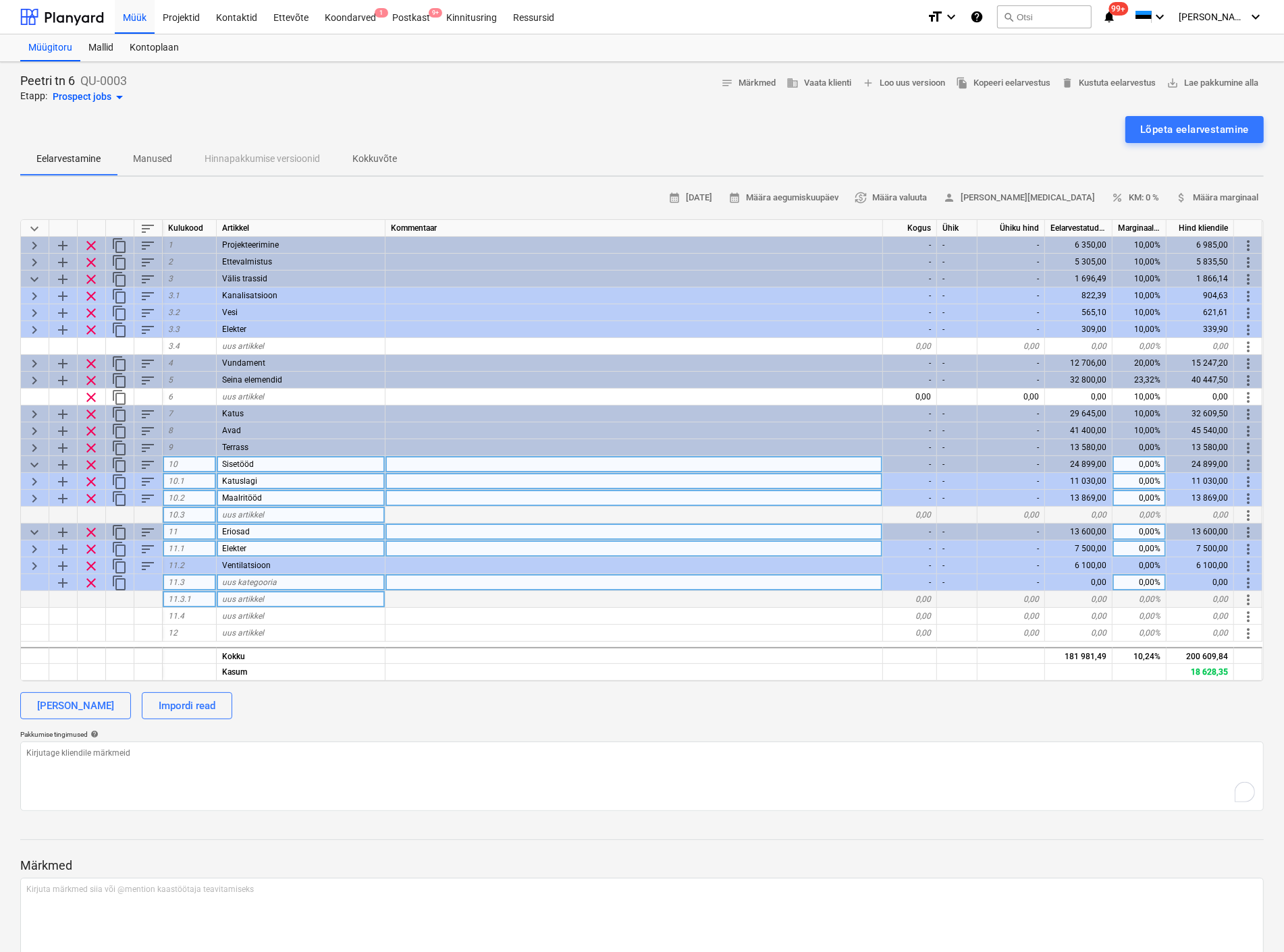
click at [245, 581] on span "uus kategooria" at bounding box center [249, 582] width 55 height 10
type input "Vesi"
type textarea "x"
type input "T"
type input "Vesi"
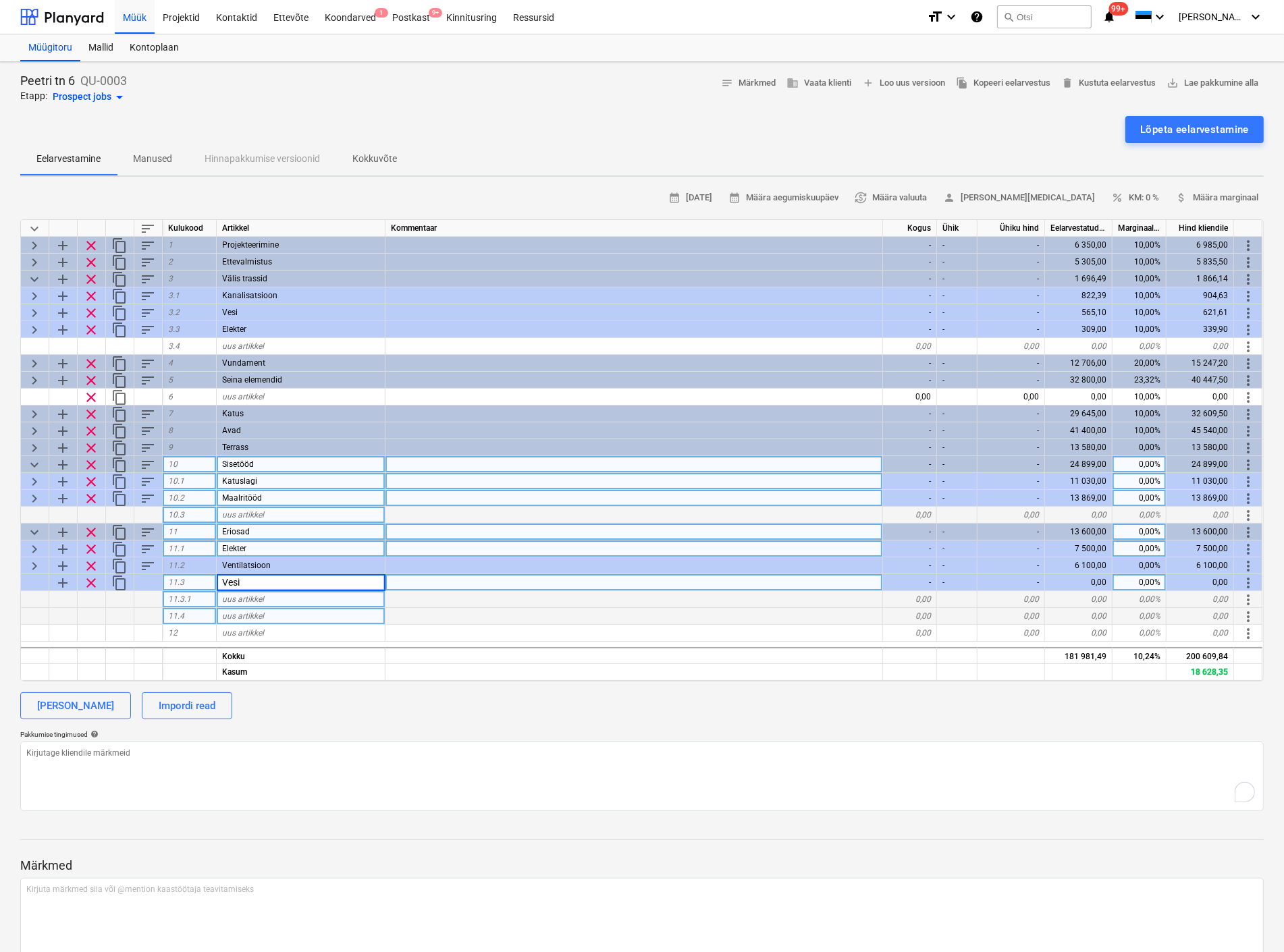
click at [242, 623] on div "uus artikkel" at bounding box center [301, 616] width 168 height 17
click at [247, 596] on span "uus artikkel" at bounding box center [242, 599] width 42 height 10
type input "Kanaliasjad"
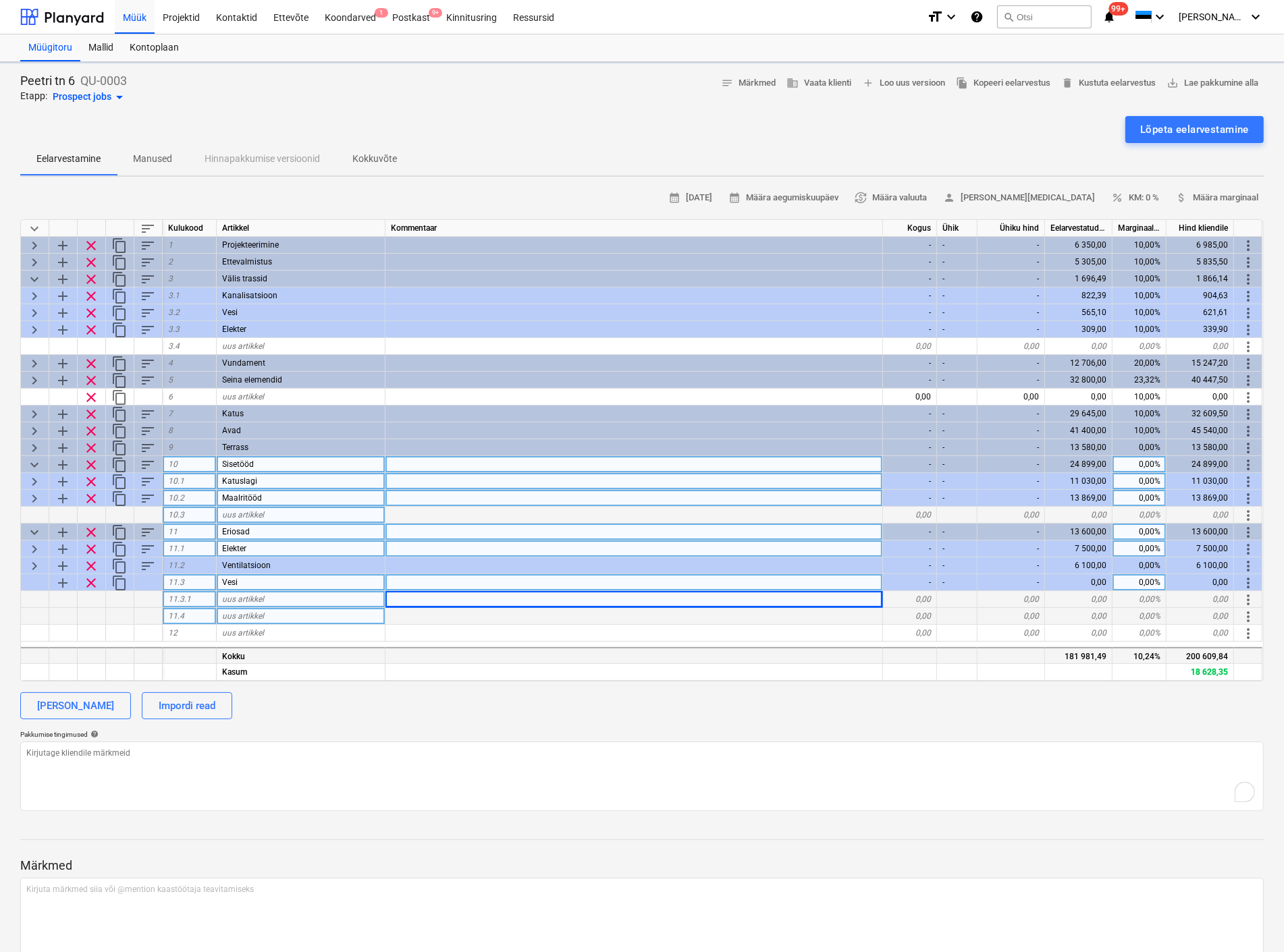
type textarea "x"
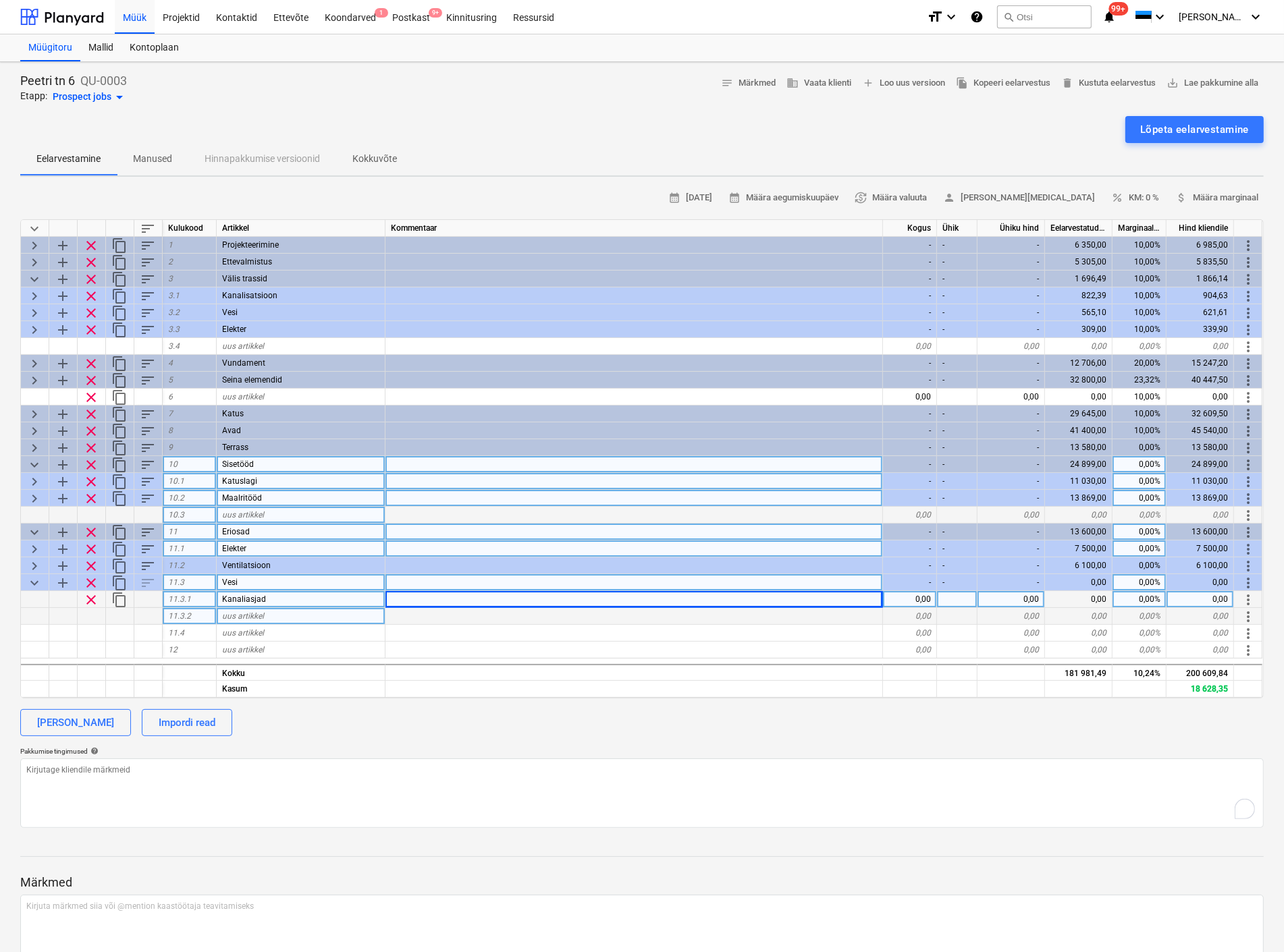
click at [913, 595] on div "0,00" at bounding box center [910, 599] width 54 height 17
type input "1"
click at [965, 596] on div at bounding box center [957, 599] width 40 height 17
type textarea "x"
type input "kmpl"
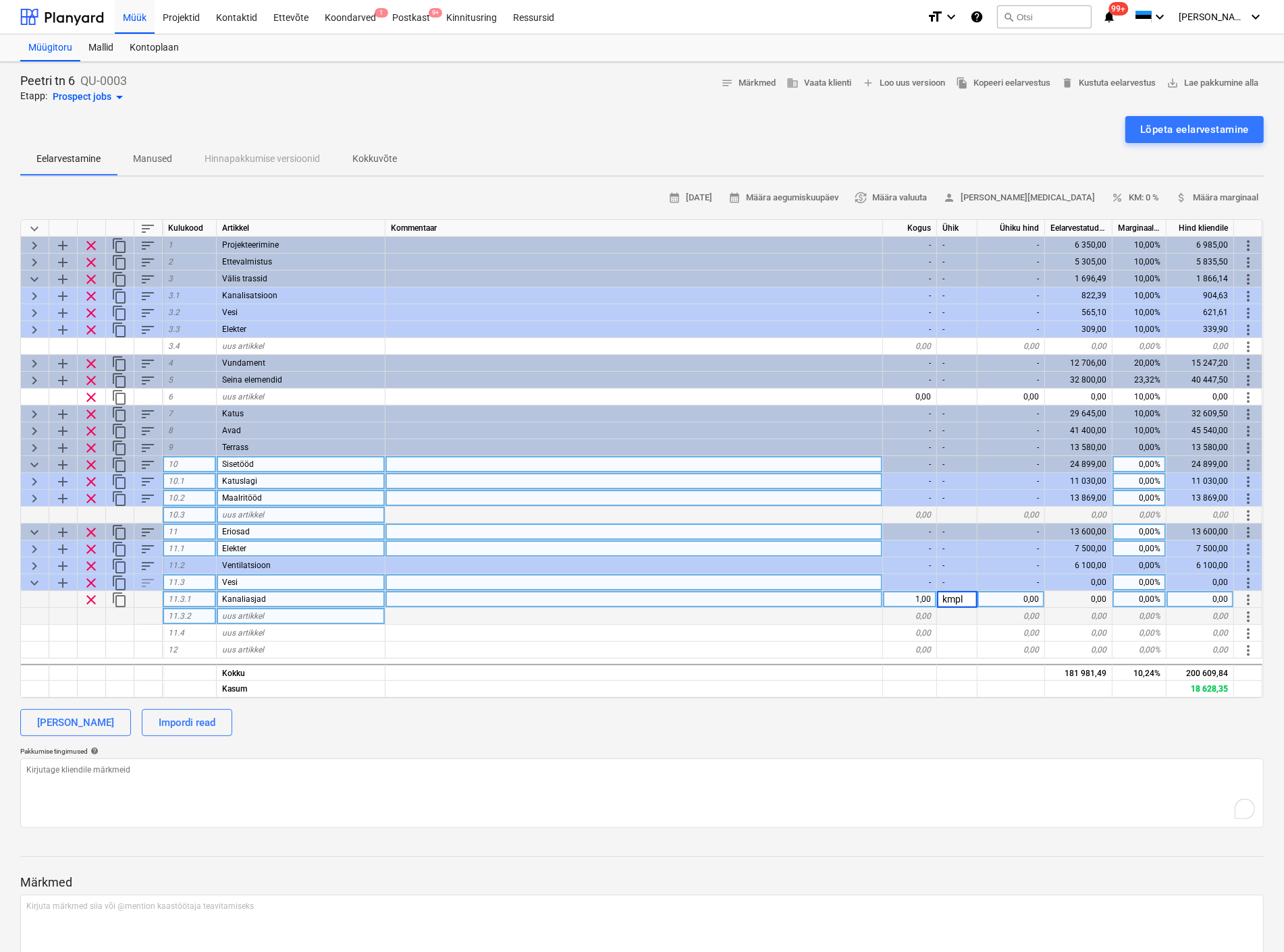
type textarea "x"
type input "2500"
click at [280, 615] on div "uus artikkel" at bounding box center [301, 616] width 168 height 17
type textarea "x"
type input "Tarbevesi"
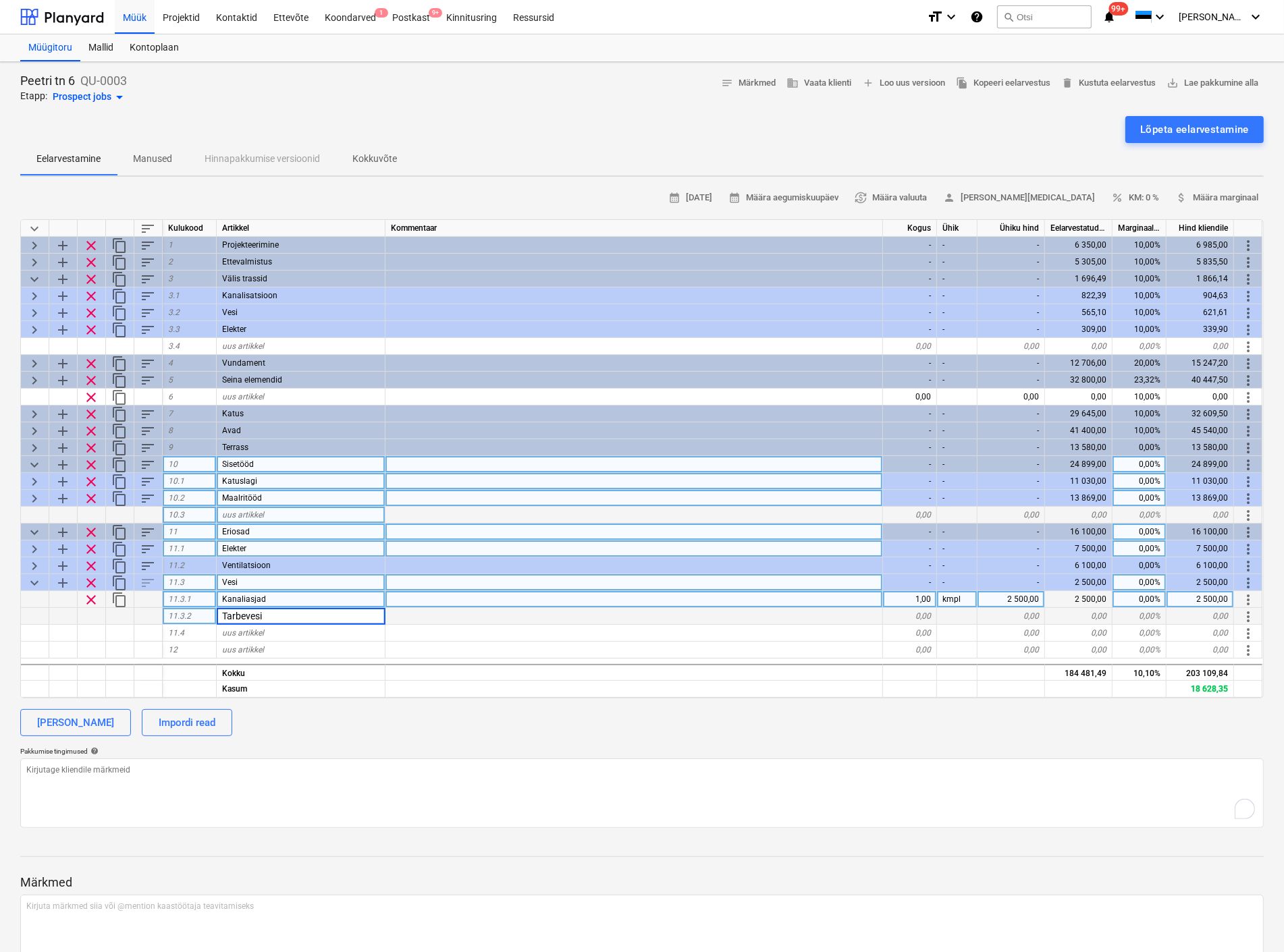
click at [888, 611] on div "0,00" at bounding box center [910, 616] width 54 height 17
click at [915, 614] on div "0,00" at bounding box center [910, 616] width 54 height 17
type textarea "x"
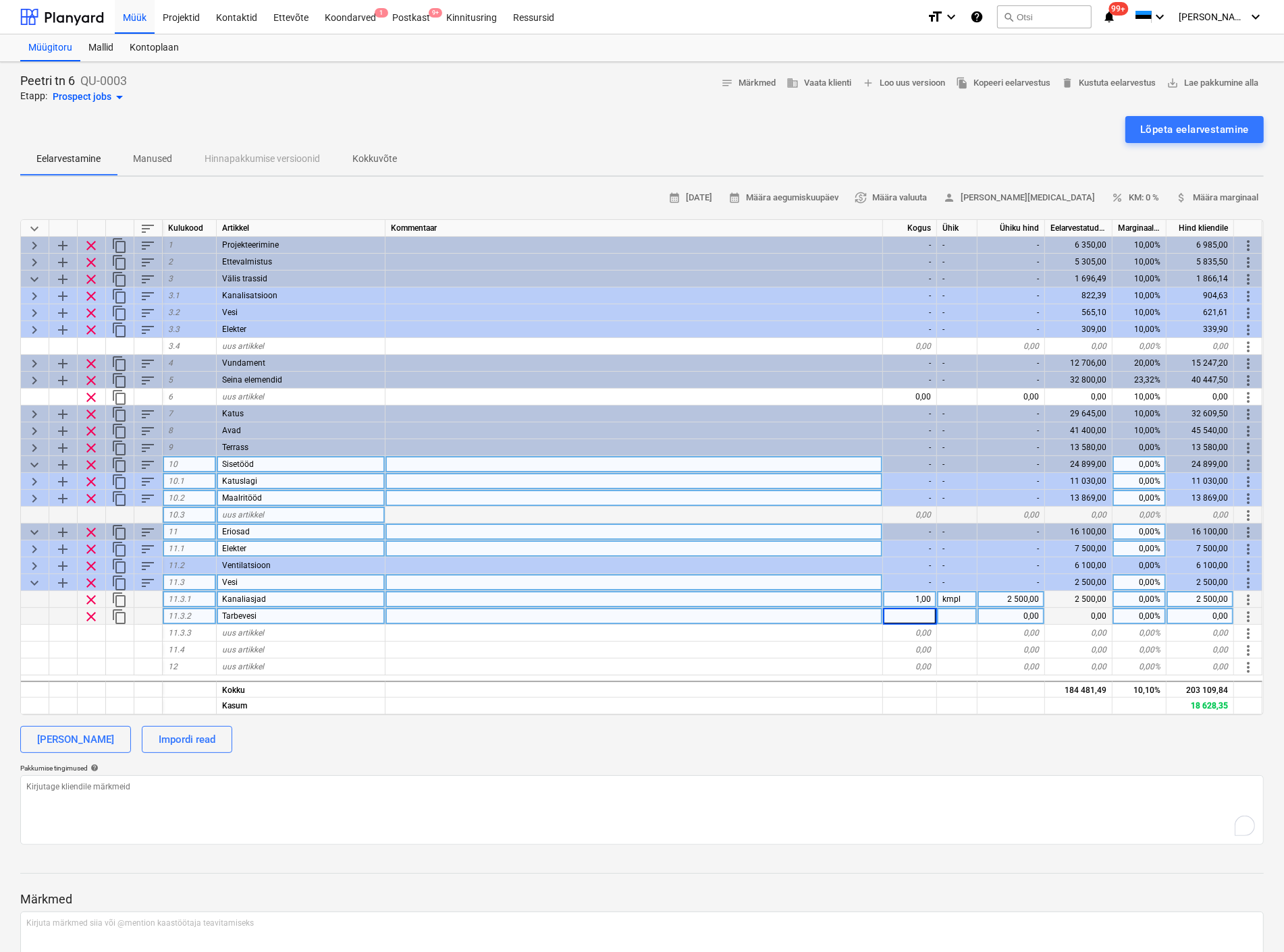
type input "1"
click at [952, 618] on div at bounding box center [957, 616] width 40 height 17
click at [810, 653] on div at bounding box center [634, 650] width 498 height 17
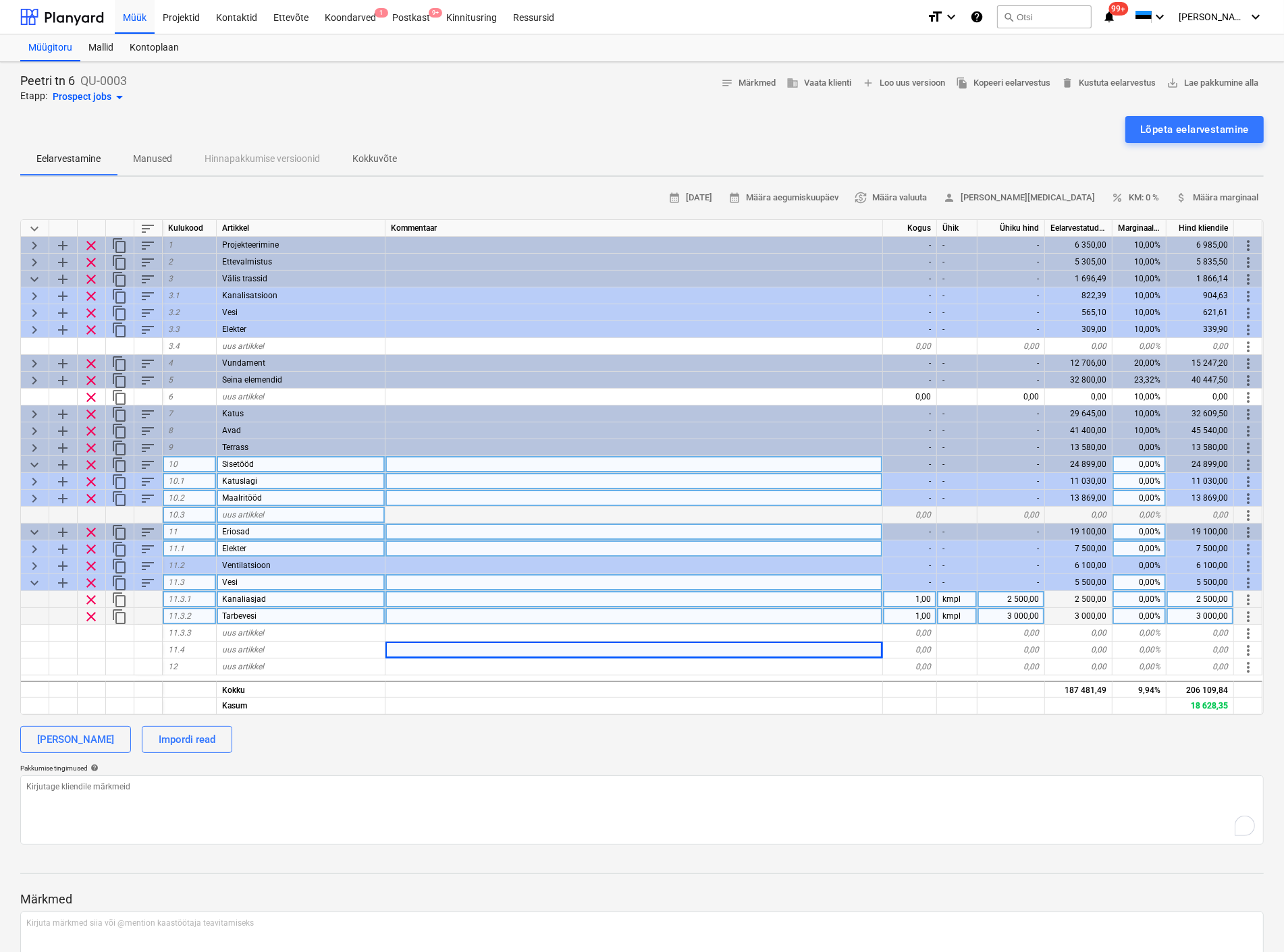
click at [242, 578] on div "Vesi" at bounding box center [301, 582] width 168 height 17
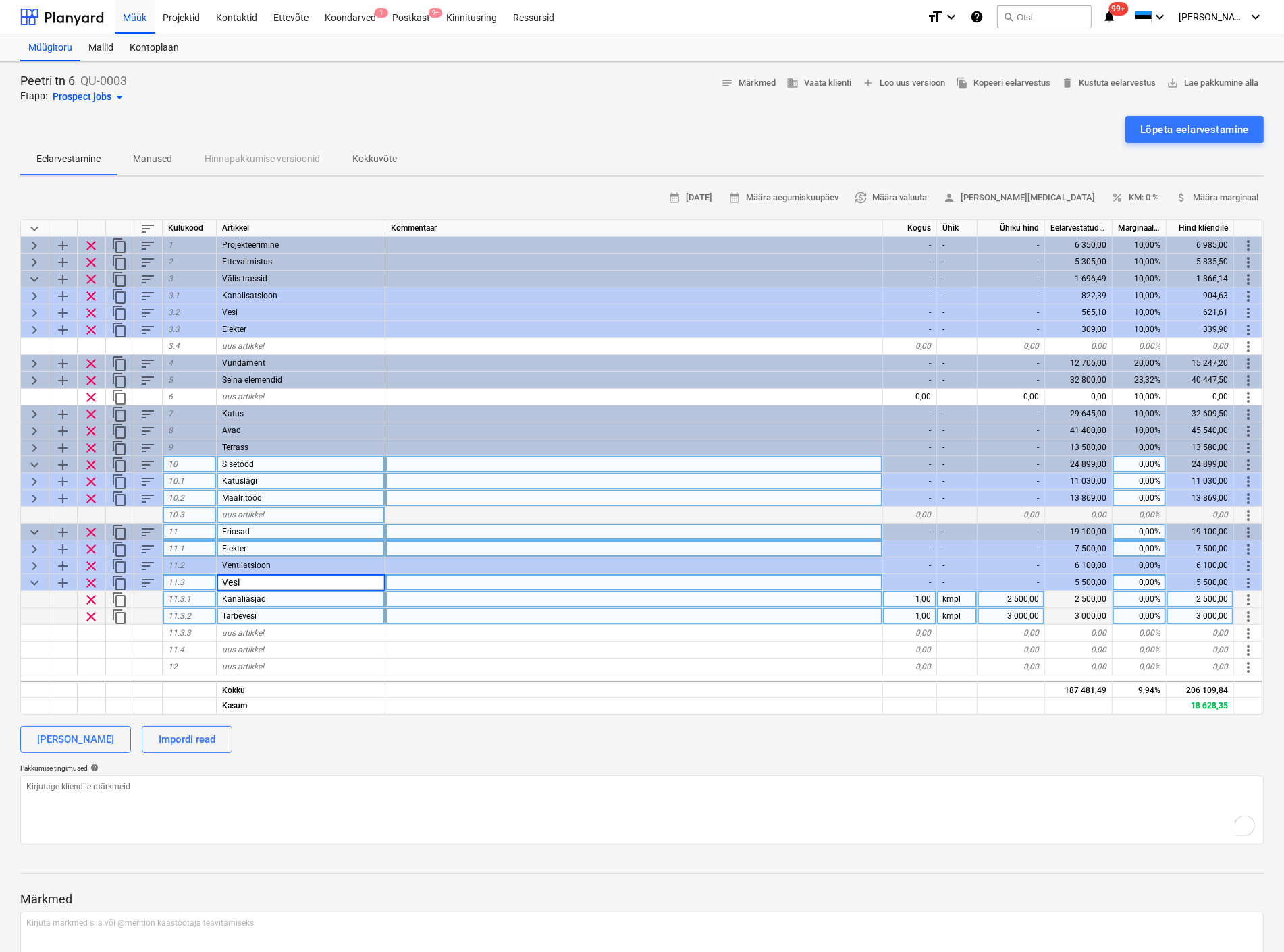
click at [242, 578] on input "Vesi" at bounding box center [301, 582] width 168 height 16
click at [31, 583] on span "keyboard_arrow_down" at bounding box center [34, 583] width 16 height 16
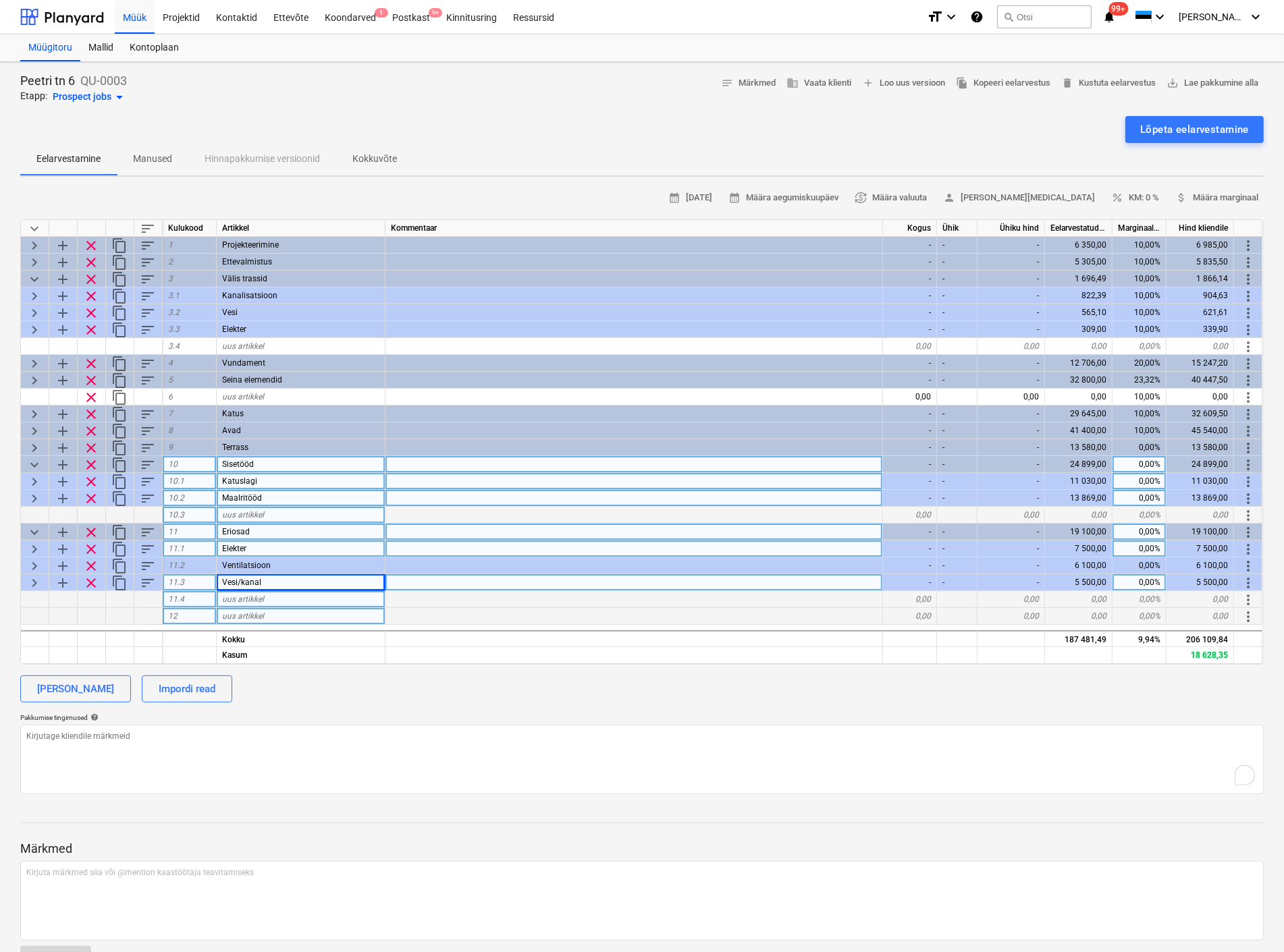
click at [37, 529] on span "keyboard_arrow_down" at bounding box center [34, 532] width 16 height 16
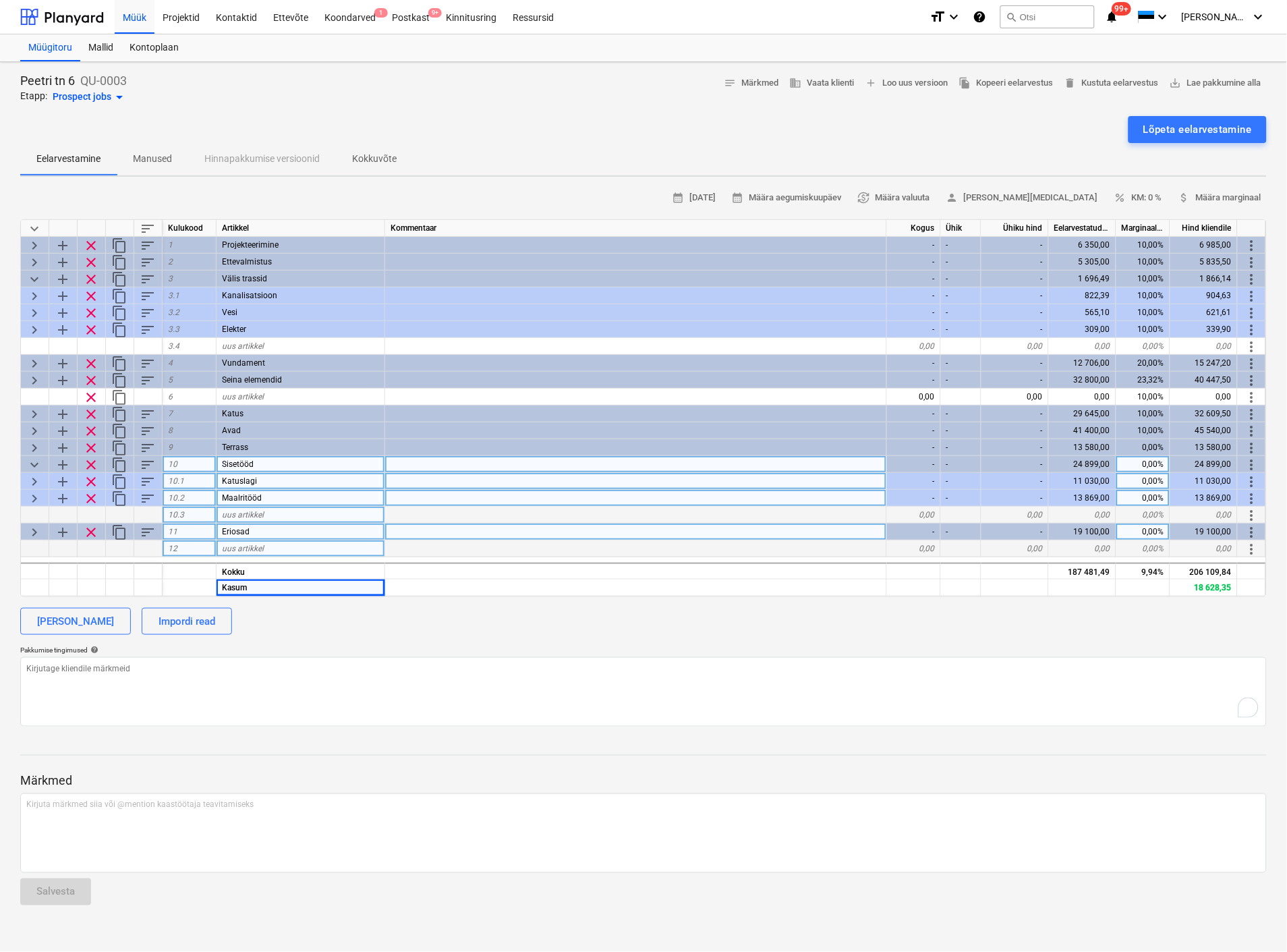
click at [34, 529] on span "keyboard_arrow_right" at bounding box center [34, 532] width 16 height 16
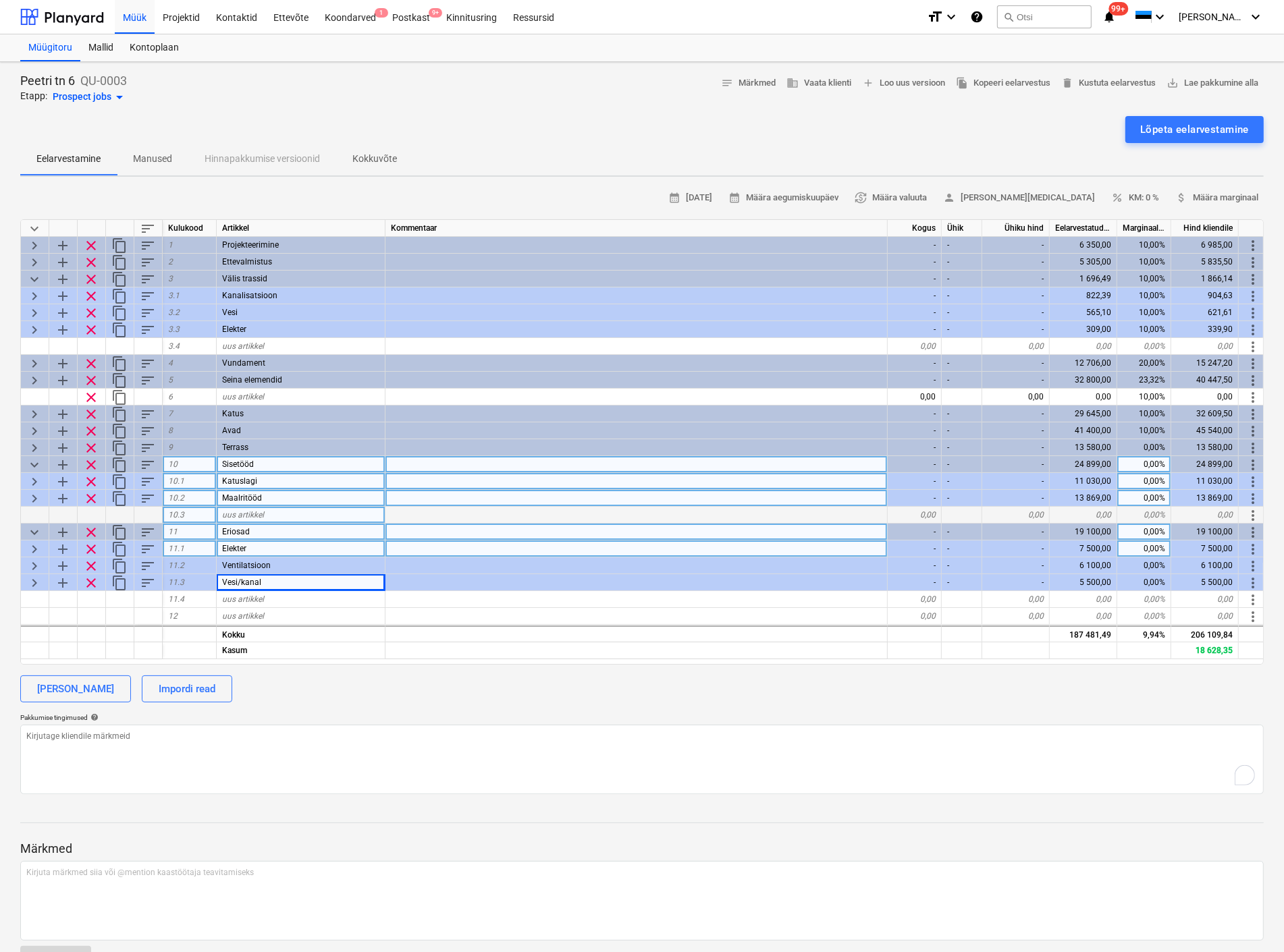
click at [62, 524] on span "add" at bounding box center [63, 532] width 16 height 16
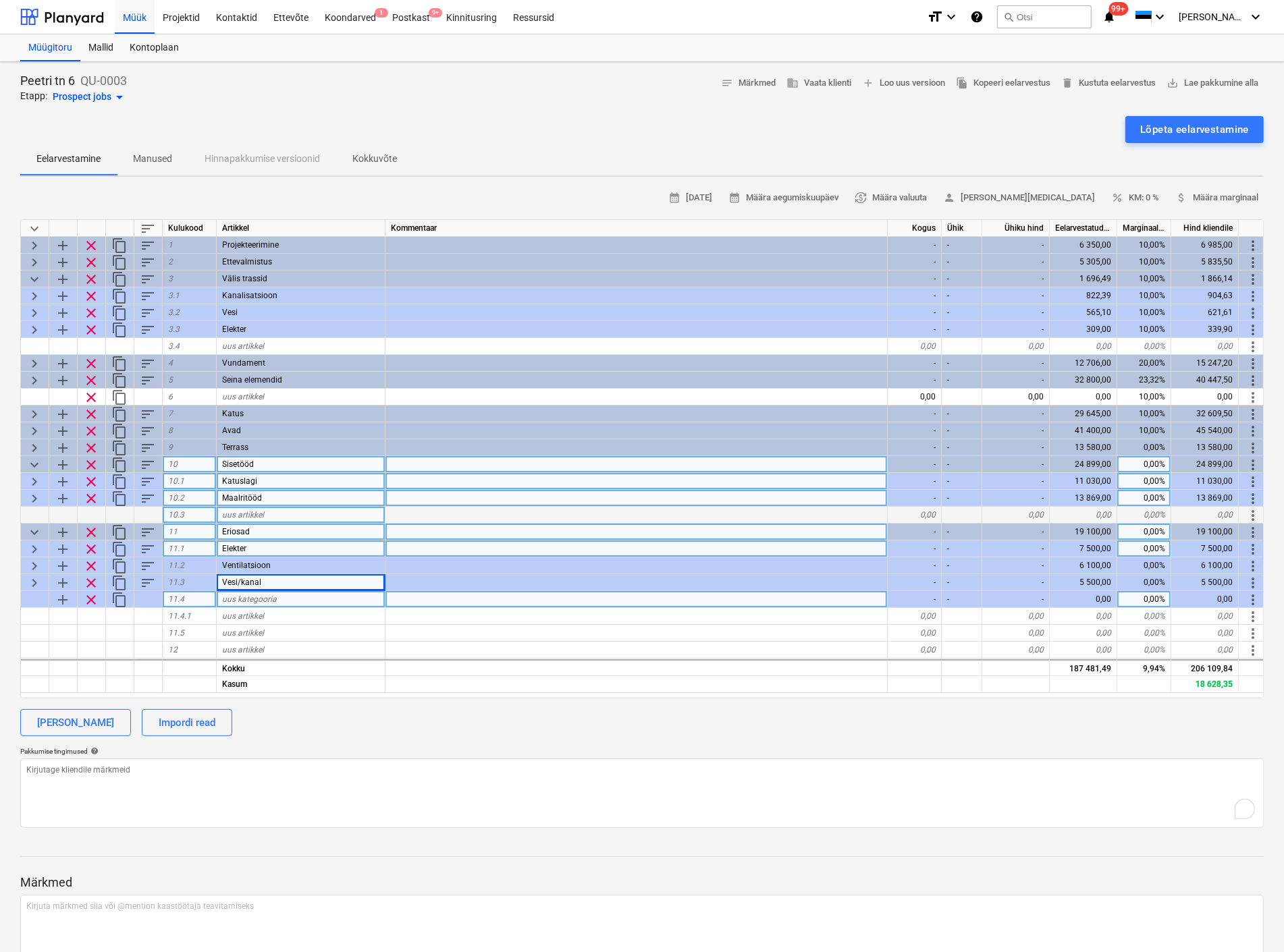
click at [247, 598] on span "uus kategooria" at bounding box center [249, 599] width 55 height 10
click at [245, 615] on span "uus artikkel" at bounding box center [242, 615] width 42 height 10
click at [931, 610] on div "0,00" at bounding box center [914, 616] width 54 height 17
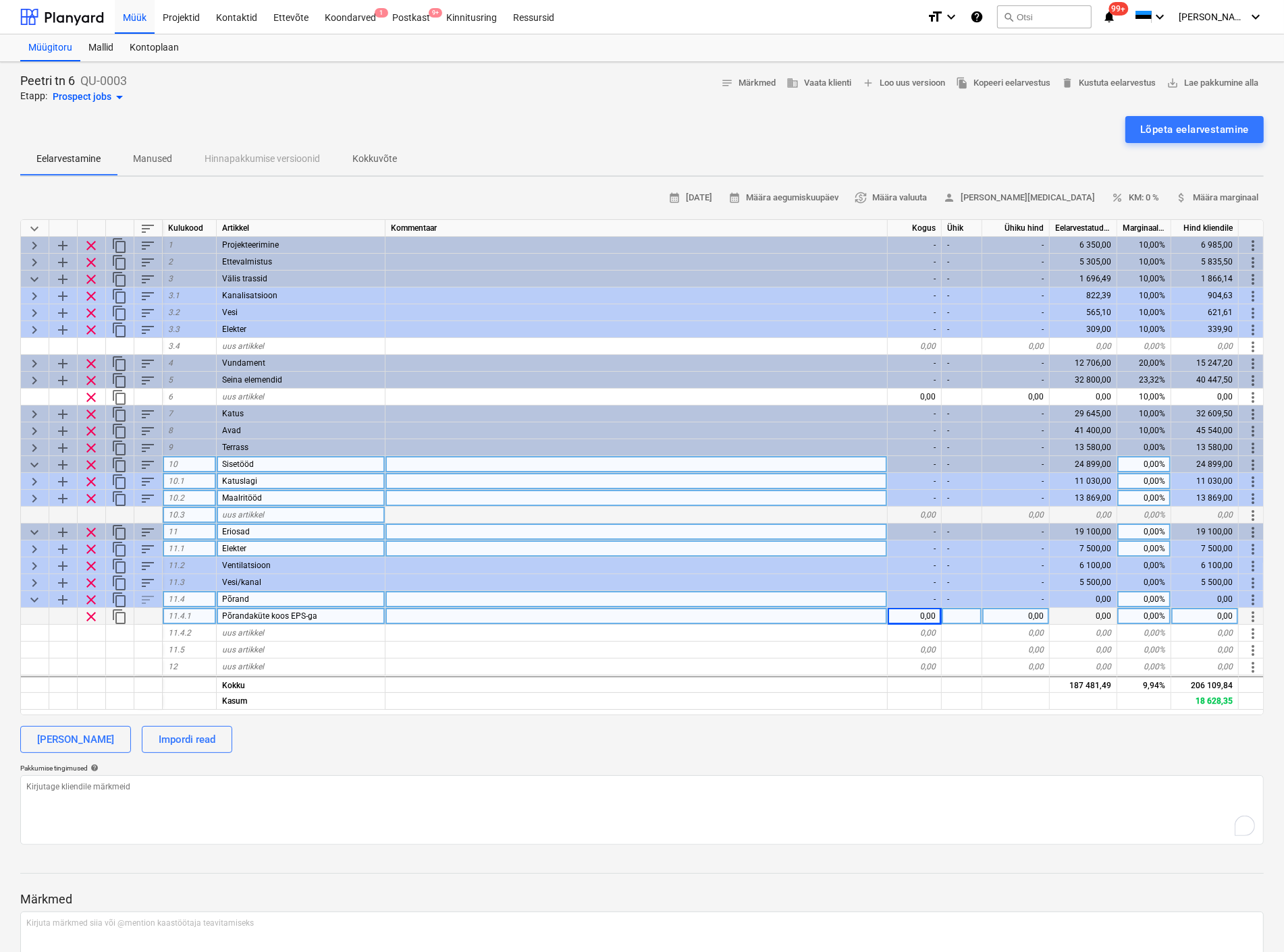
click at [930, 610] on div "0,00" at bounding box center [914, 616] width 54 height 17
click at [958, 610] on div at bounding box center [961, 616] width 40 height 17
click at [895, 648] on div "0,00" at bounding box center [914, 650] width 54 height 17
click at [243, 632] on span "uus artikkel" at bounding box center [242, 632] width 42 height 10
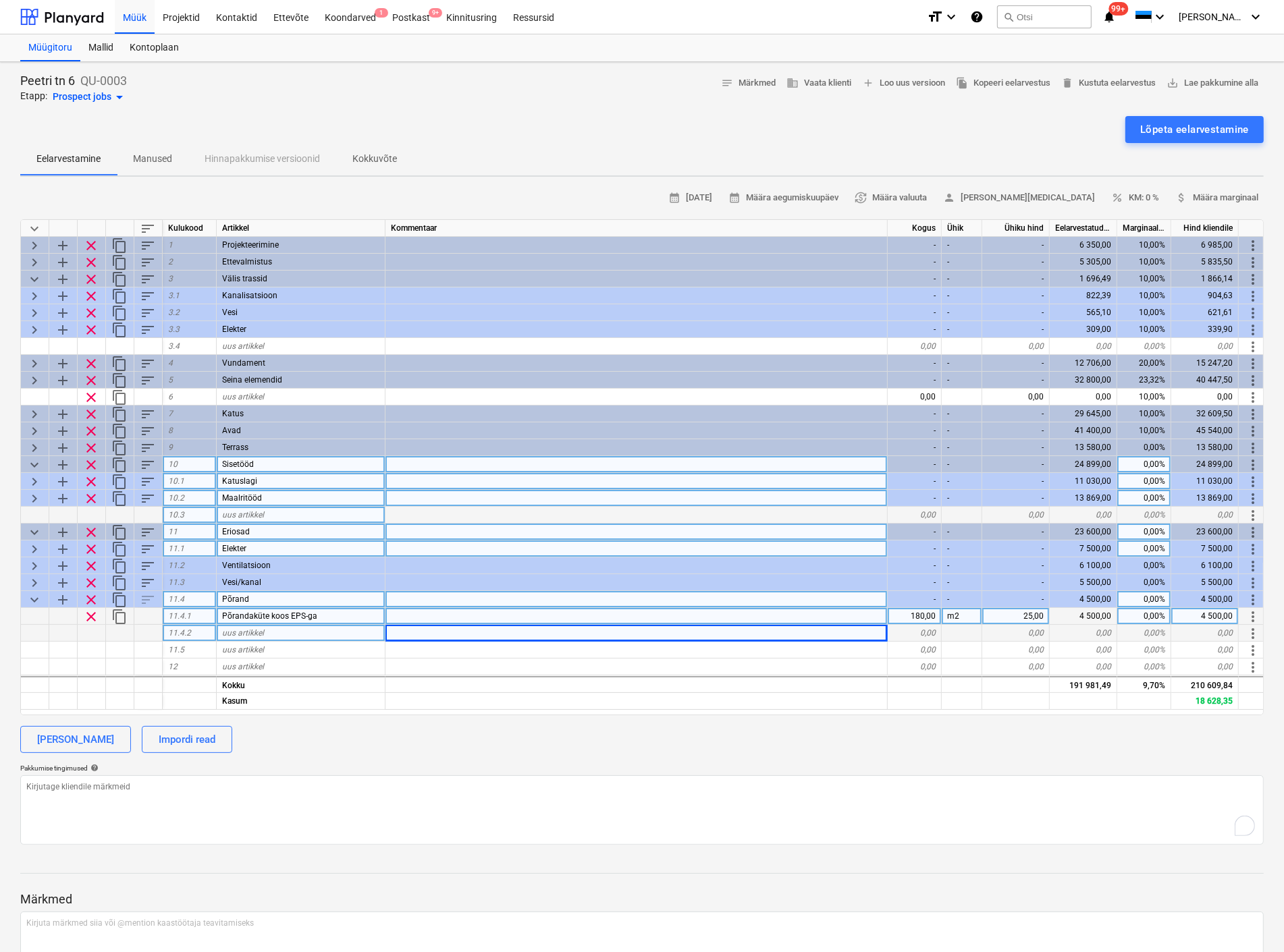
click at [243, 632] on span "uus artikkel" at bounding box center [242, 632] width 42 height 10
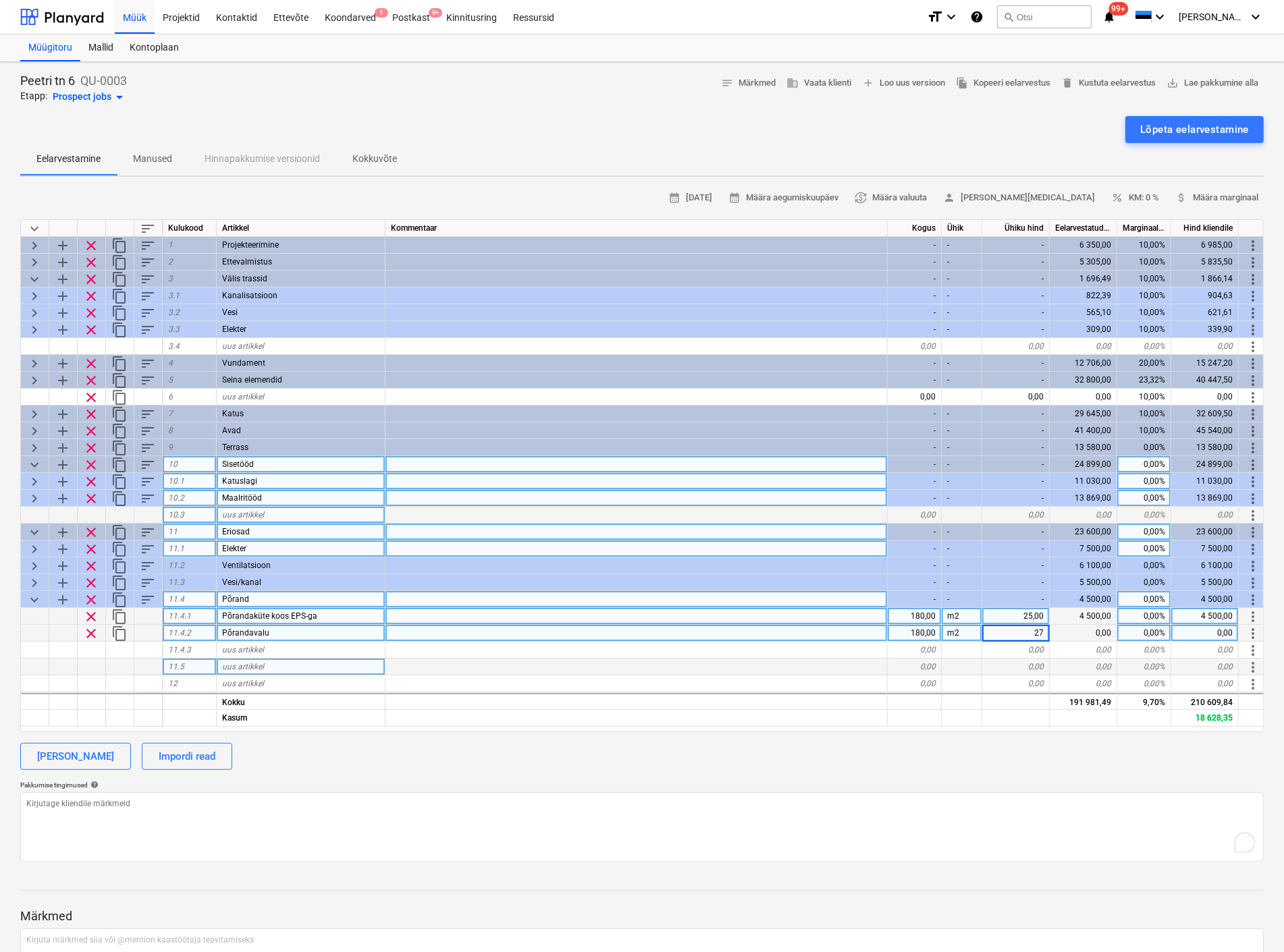
click at [684, 669] on div at bounding box center [636, 667] width 502 height 17
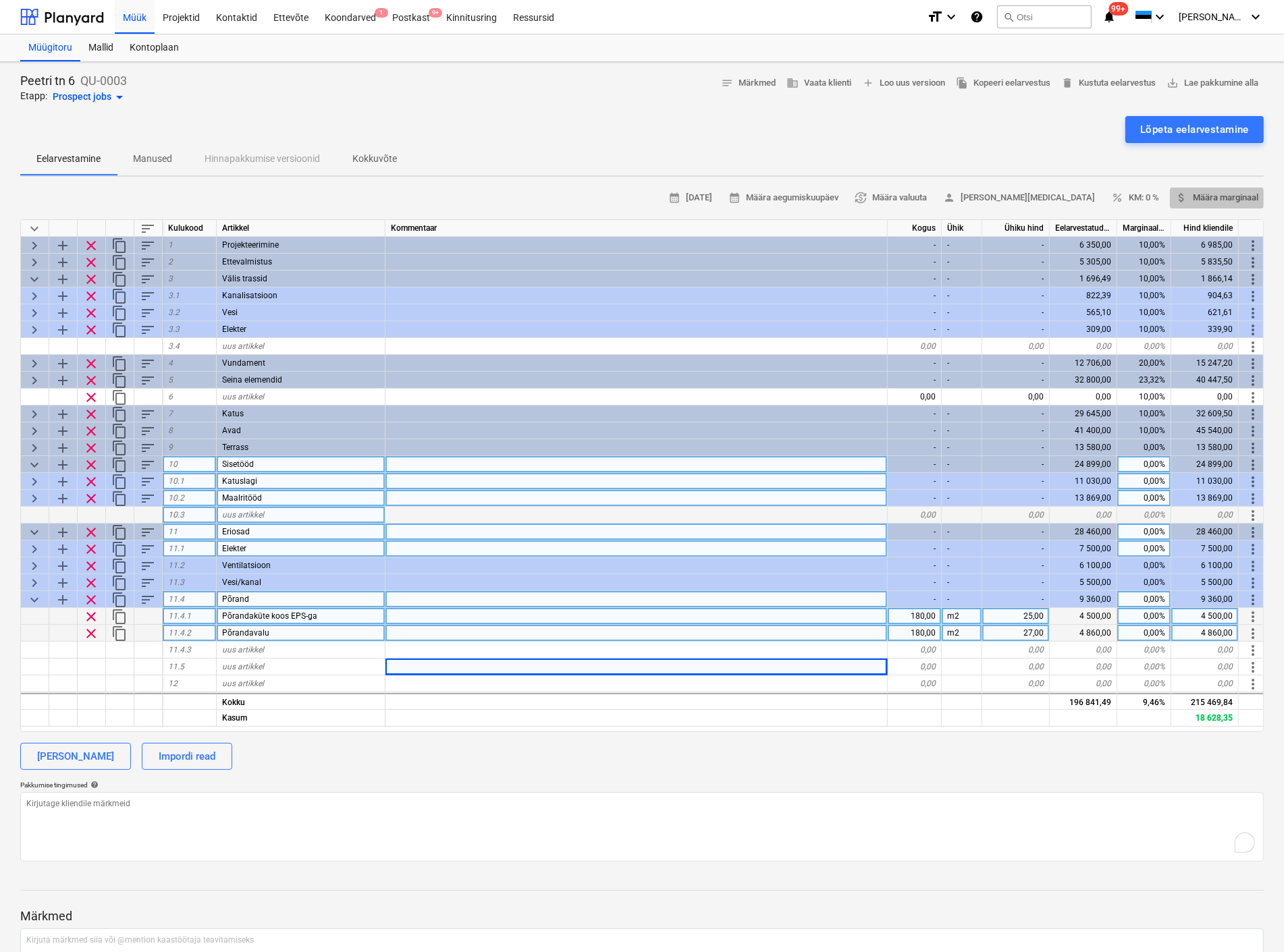
click at [1215, 190] on span "attach_money Määra marginaal" at bounding box center [1216, 198] width 83 height 15
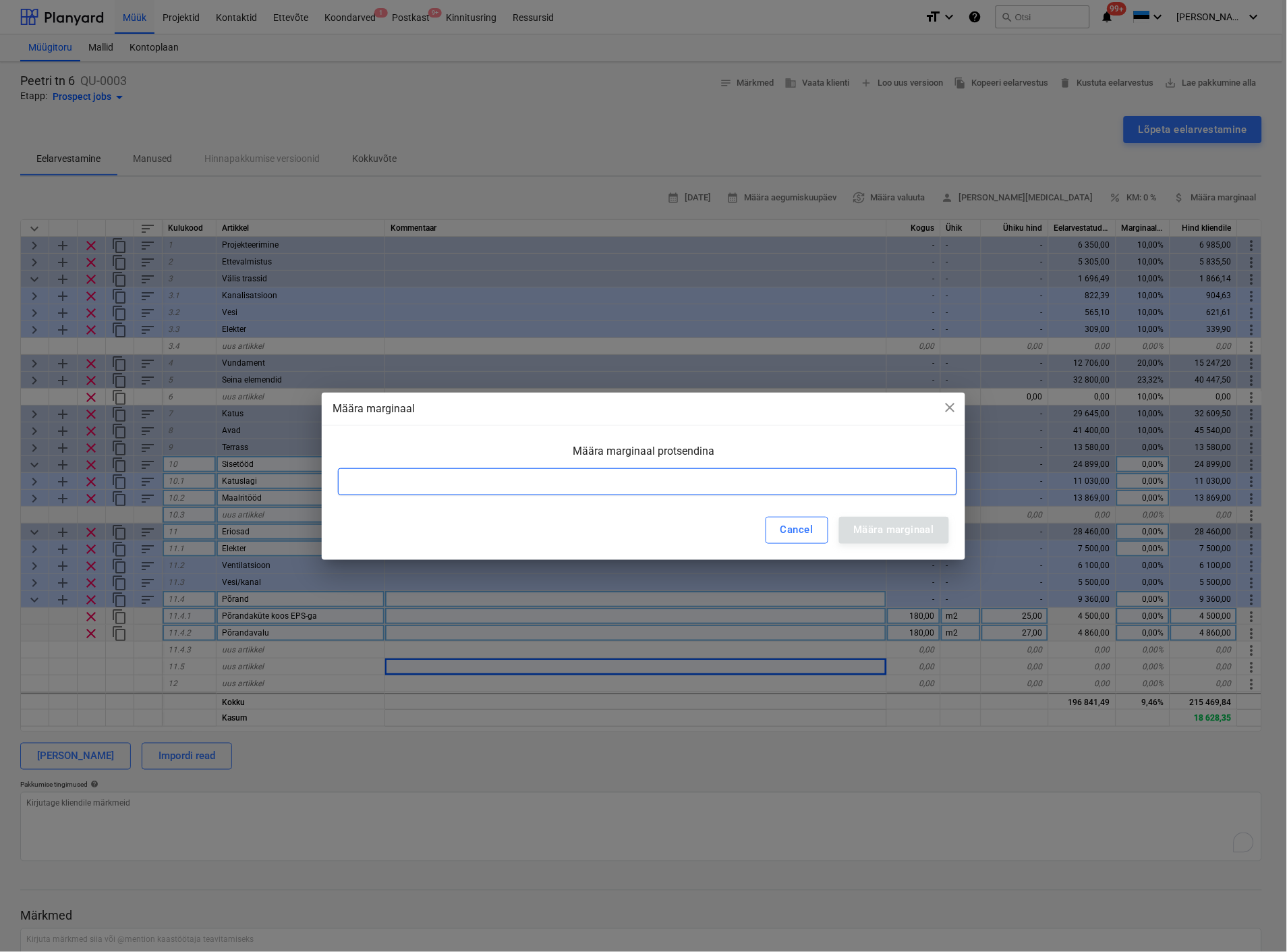
click at [511, 475] on input at bounding box center [648, 481] width 619 height 27
click at [864, 528] on div "Määra marginaal" at bounding box center [894, 530] width 80 height 18
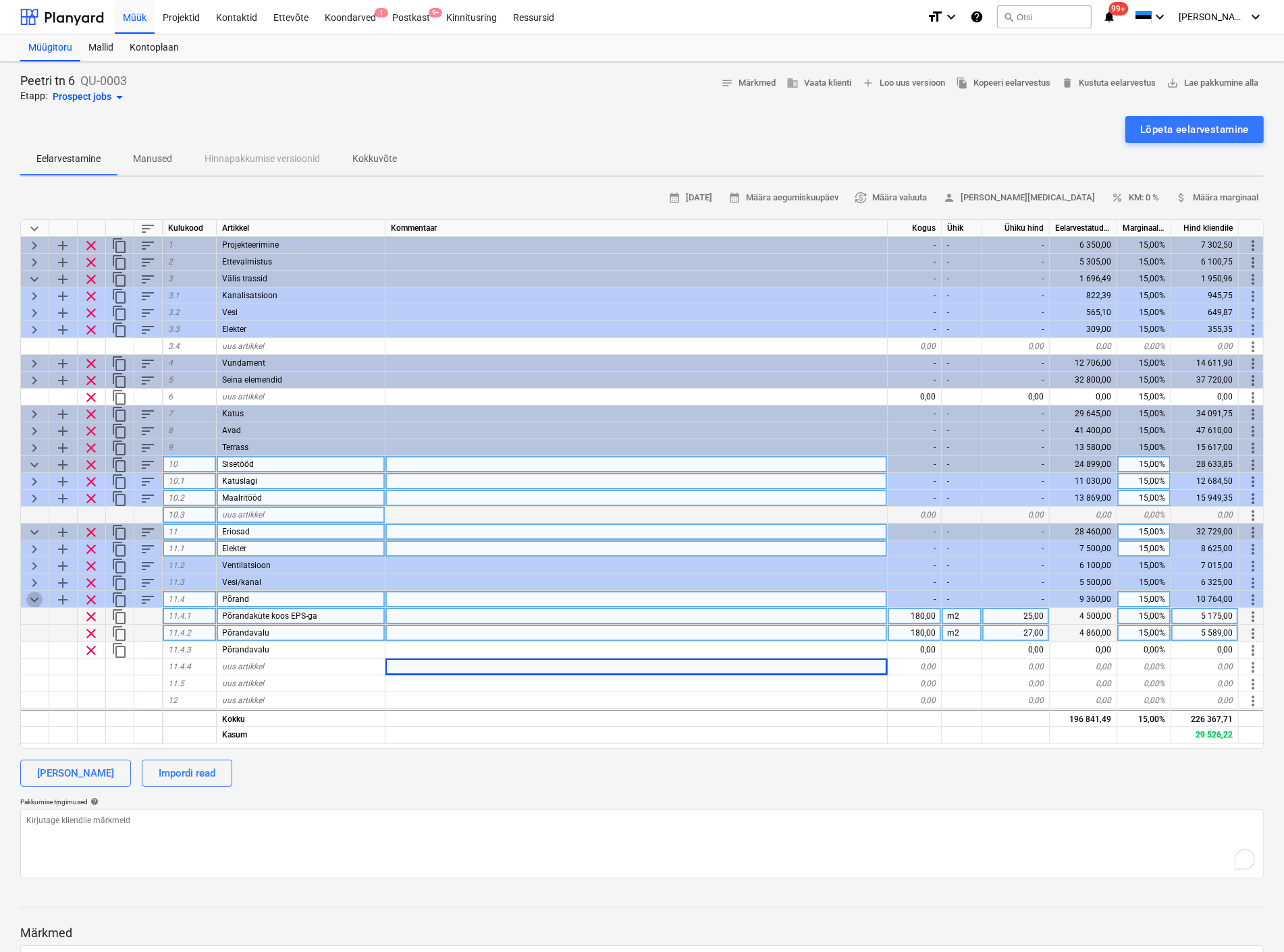
click at [31, 596] on span "keyboard_arrow_down" at bounding box center [34, 600] width 16 height 16
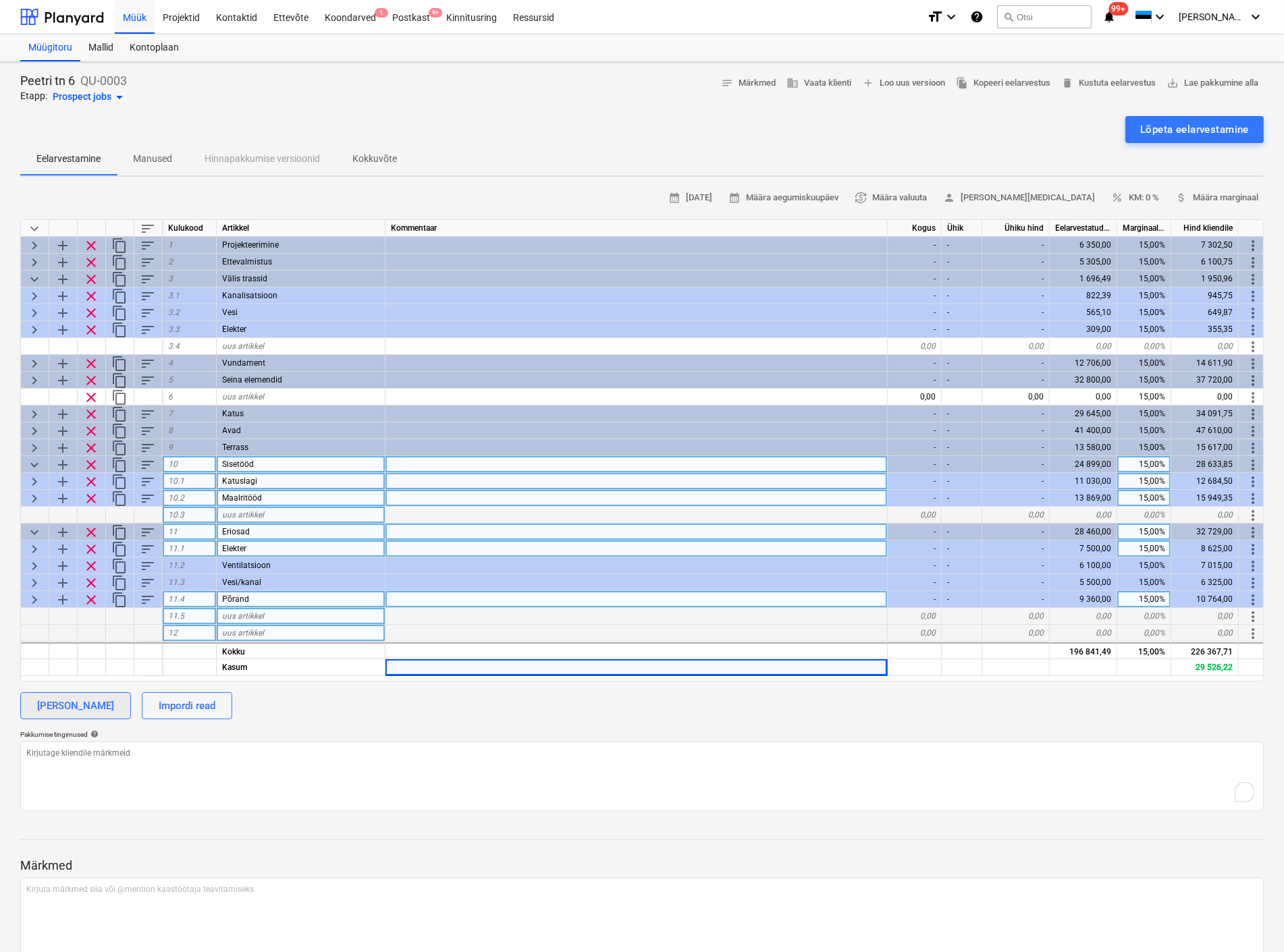
click at [76, 710] on div "[PERSON_NAME]" at bounding box center [75, 705] width 77 height 18
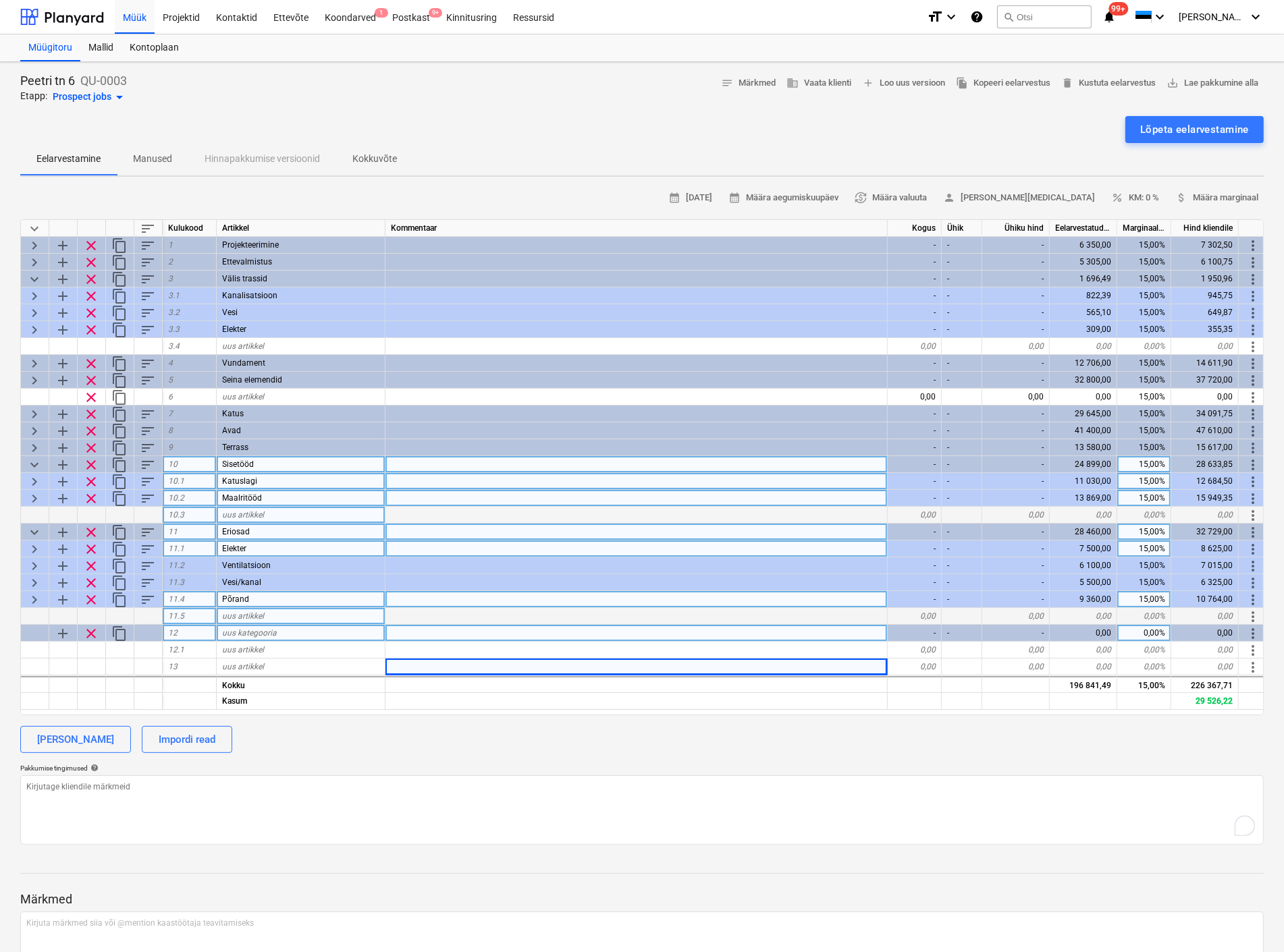
click at [238, 626] on div "uus kategooria" at bounding box center [301, 633] width 168 height 17
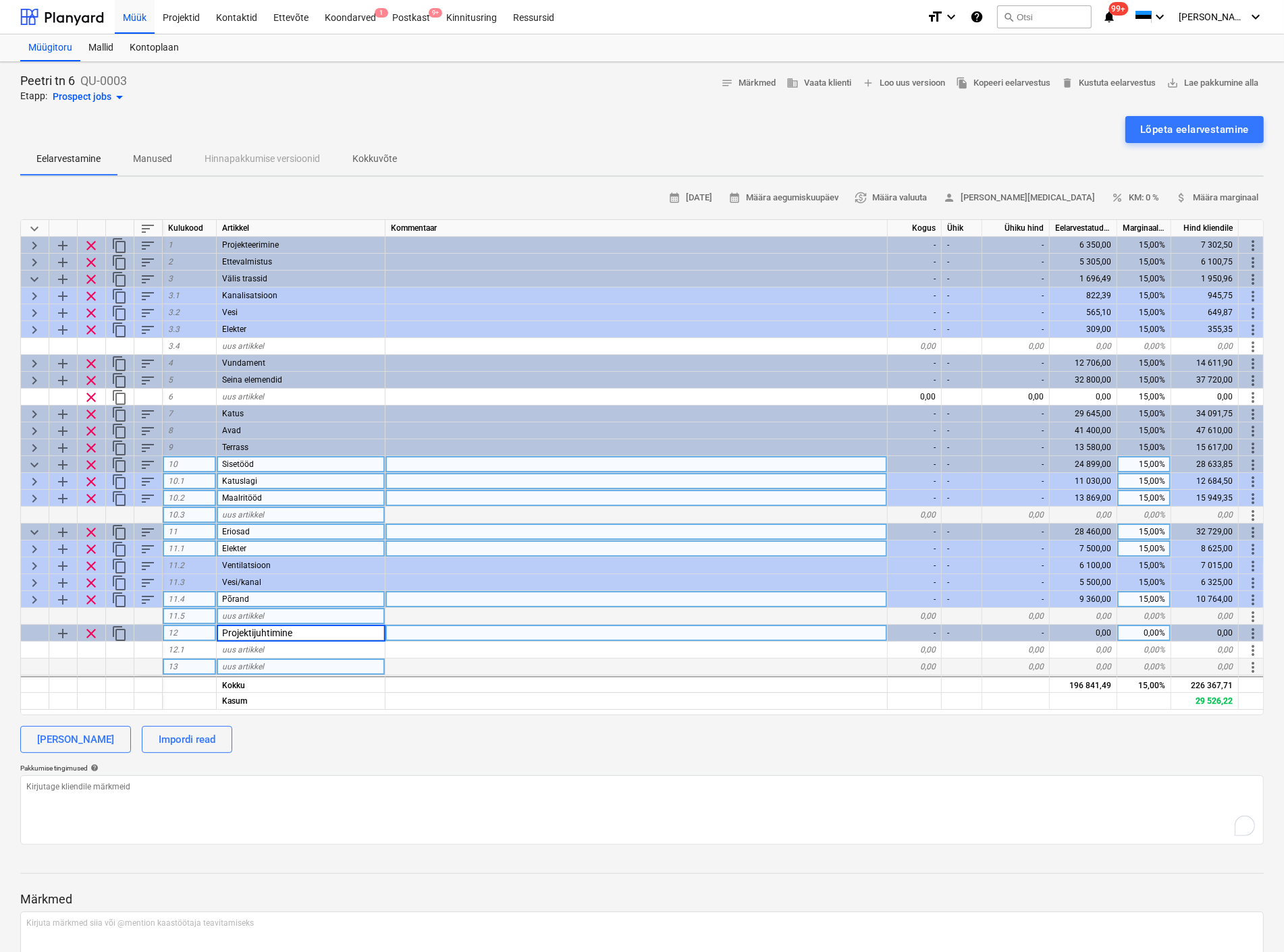
click at [348, 660] on div "uus artikkel" at bounding box center [301, 667] width 168 height 17
click at [306, 645] on div "uus artikkel" at bounding box center [301, 650] width 168 height 17
click at [277, 666] on div "uus artikkel" at bounding box center [301, 667] width 168 height 17
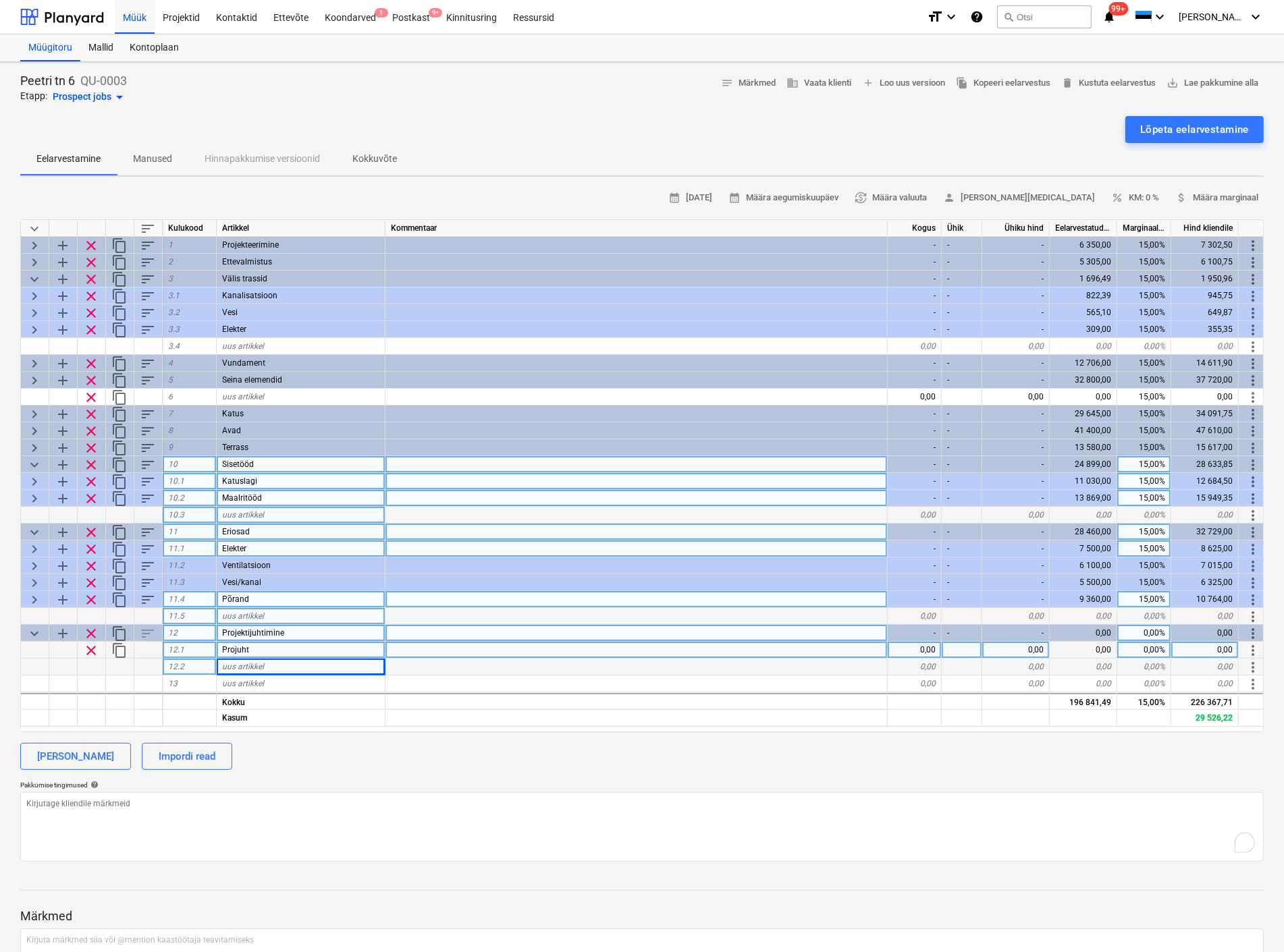
click at [925, 651] on div "0,00" at bounding box center [914, 650] width 54 height 17
click at [961, 650] on div at bounding box center [961, 650] width 40 height 17
click at [921, 648] on div "6,00" at bounding box center [914, 650] width 54 height 17
click at [959, 649] on div at bounding box center [961, 650] width 40 height 17
click at [1020, 645] on div "0,00" at bounding box center [1015, 650] width 67 height 17
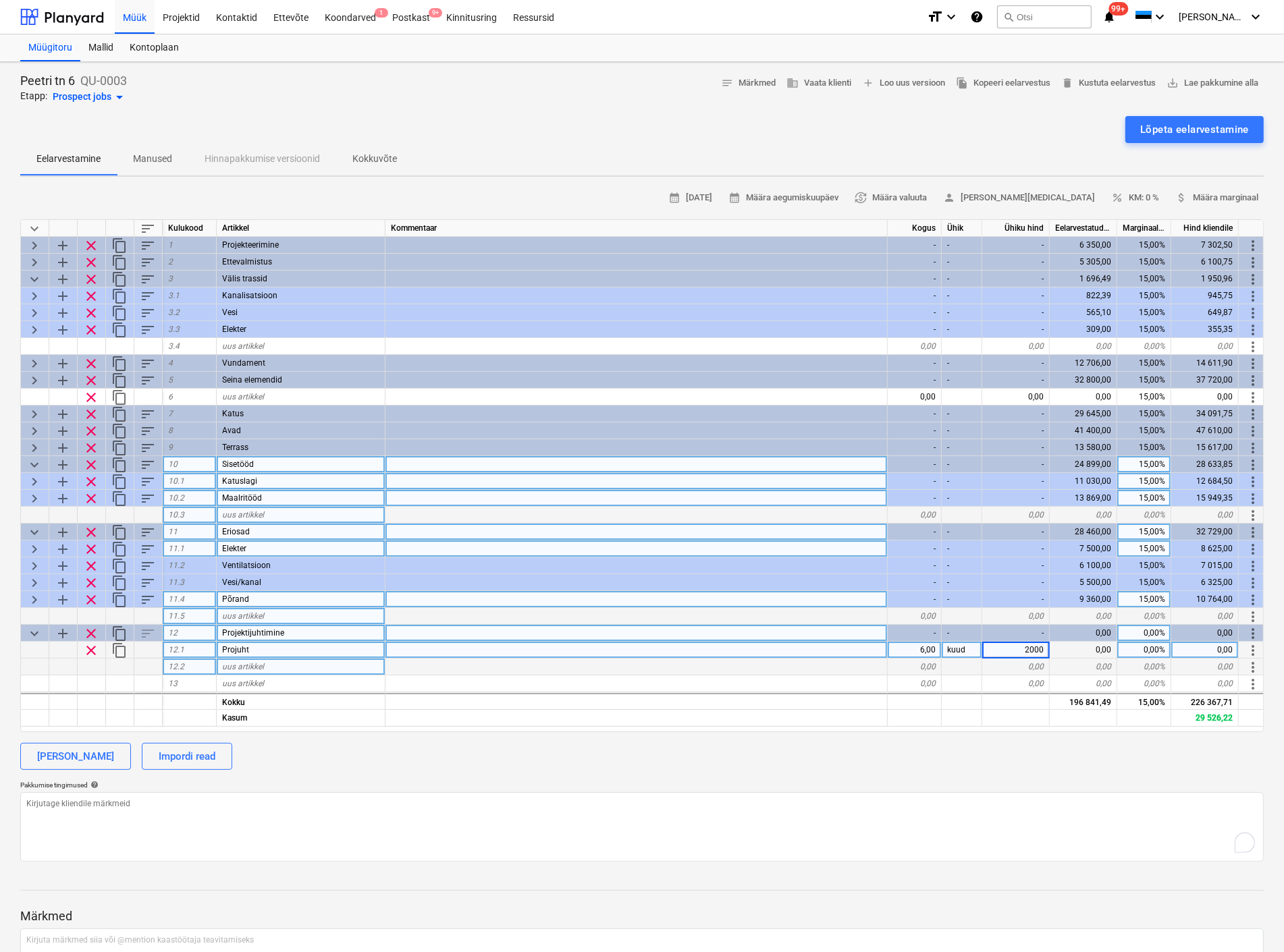
click at [295, 666] on div "uus artikkel" at bounding box center [301, 667] width 168 height 17
click at [296, 660] on input at bounding box center [301, 667] width 168 height 16
click at [933, 661] on div "0,00" at bounding box center [914, 667] width 54 height 17
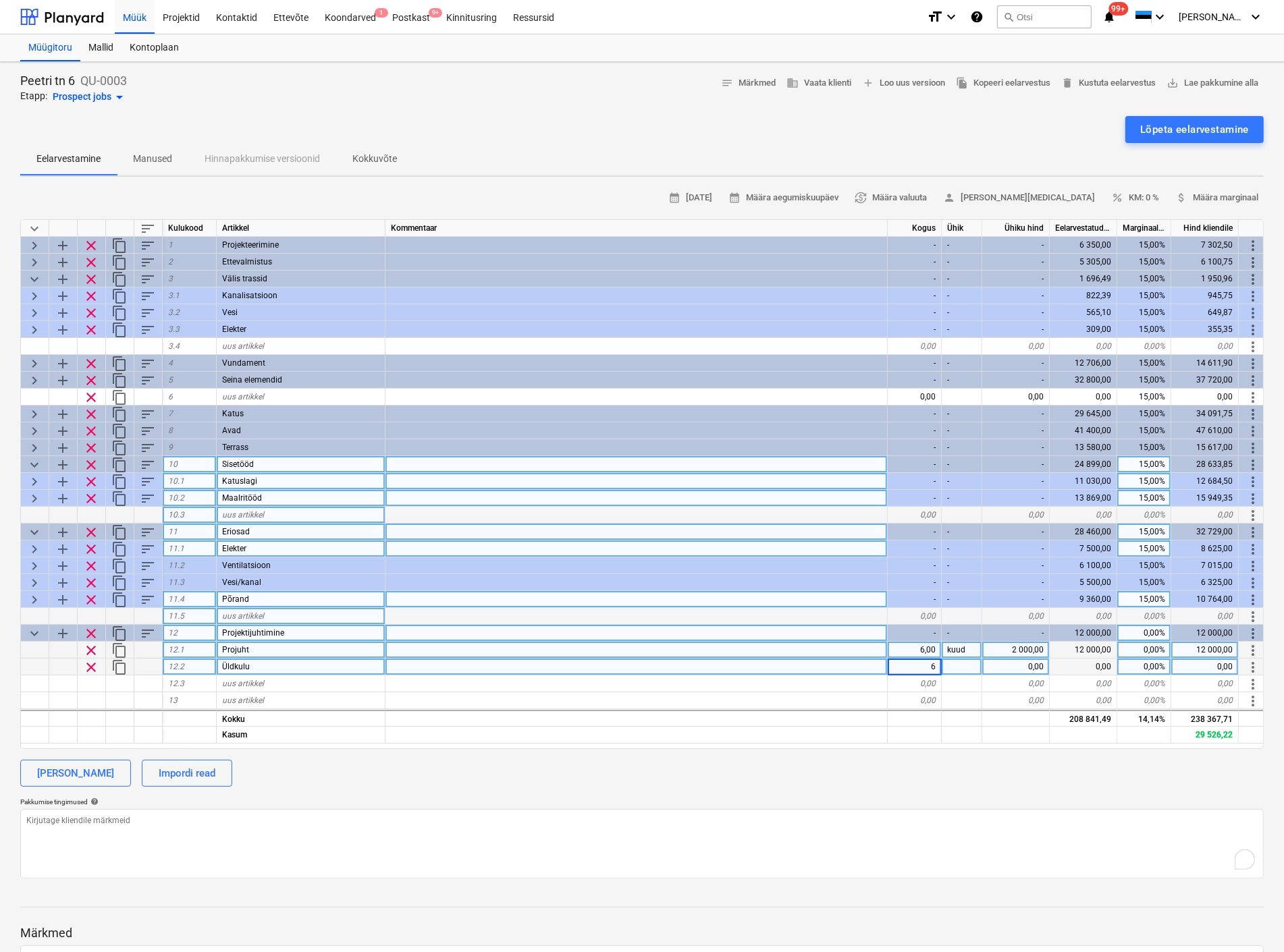
click at [956, 665] on div at bounding box center [961, 667] width 40 height 17
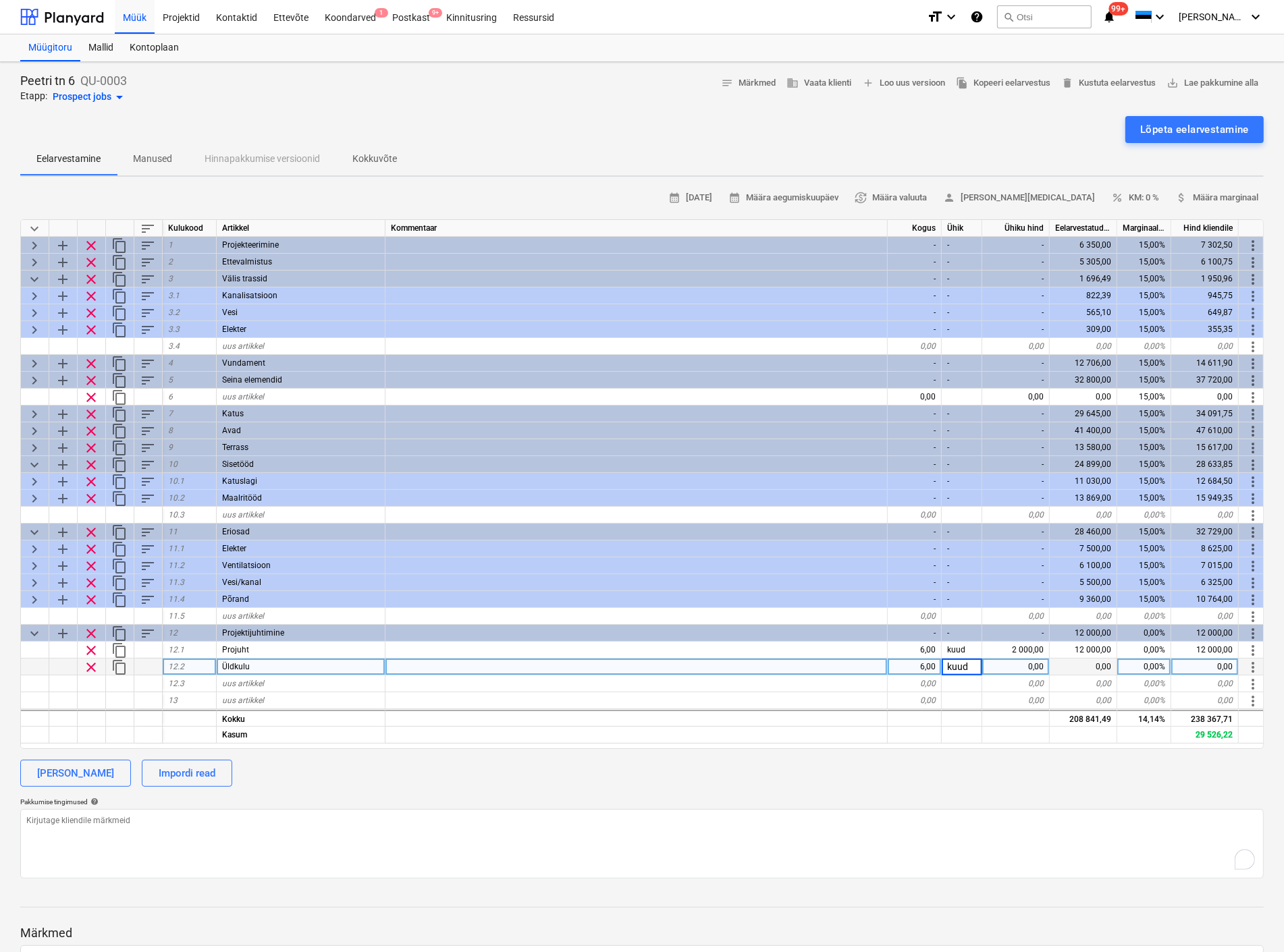
click at [1017, 662] on div "0,00" at bounding box center [1015, 667] width 67 height 17
type textarea "x"
type input "2500"
click at [914, 730] on div at bounding box center [914, 735] width 54 height 17
type textarea "x"
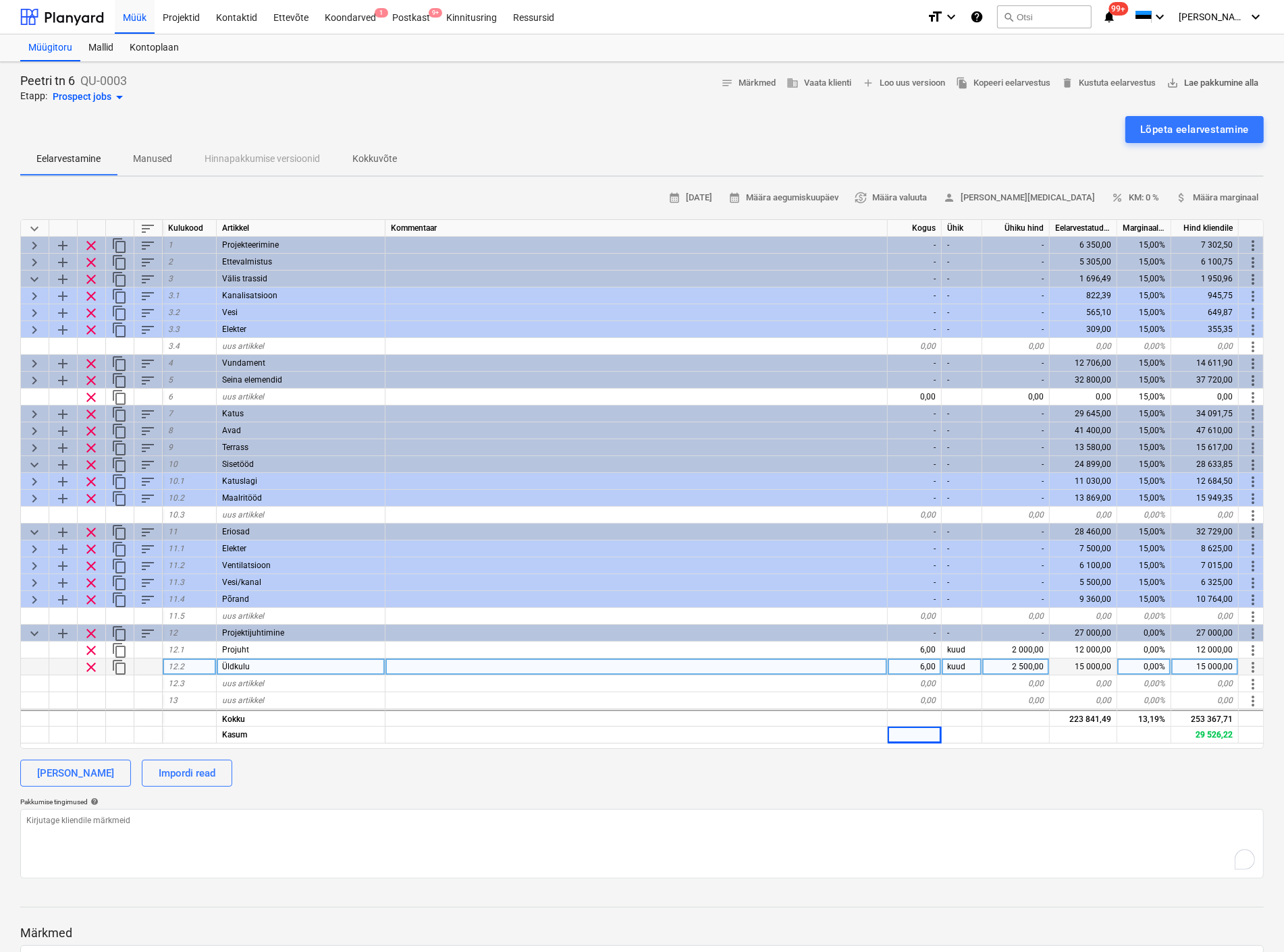
click at [1206, 78] on span "save_alt Lae pakkumine alla" at bounding box center [1212, 83] width 92 height 15
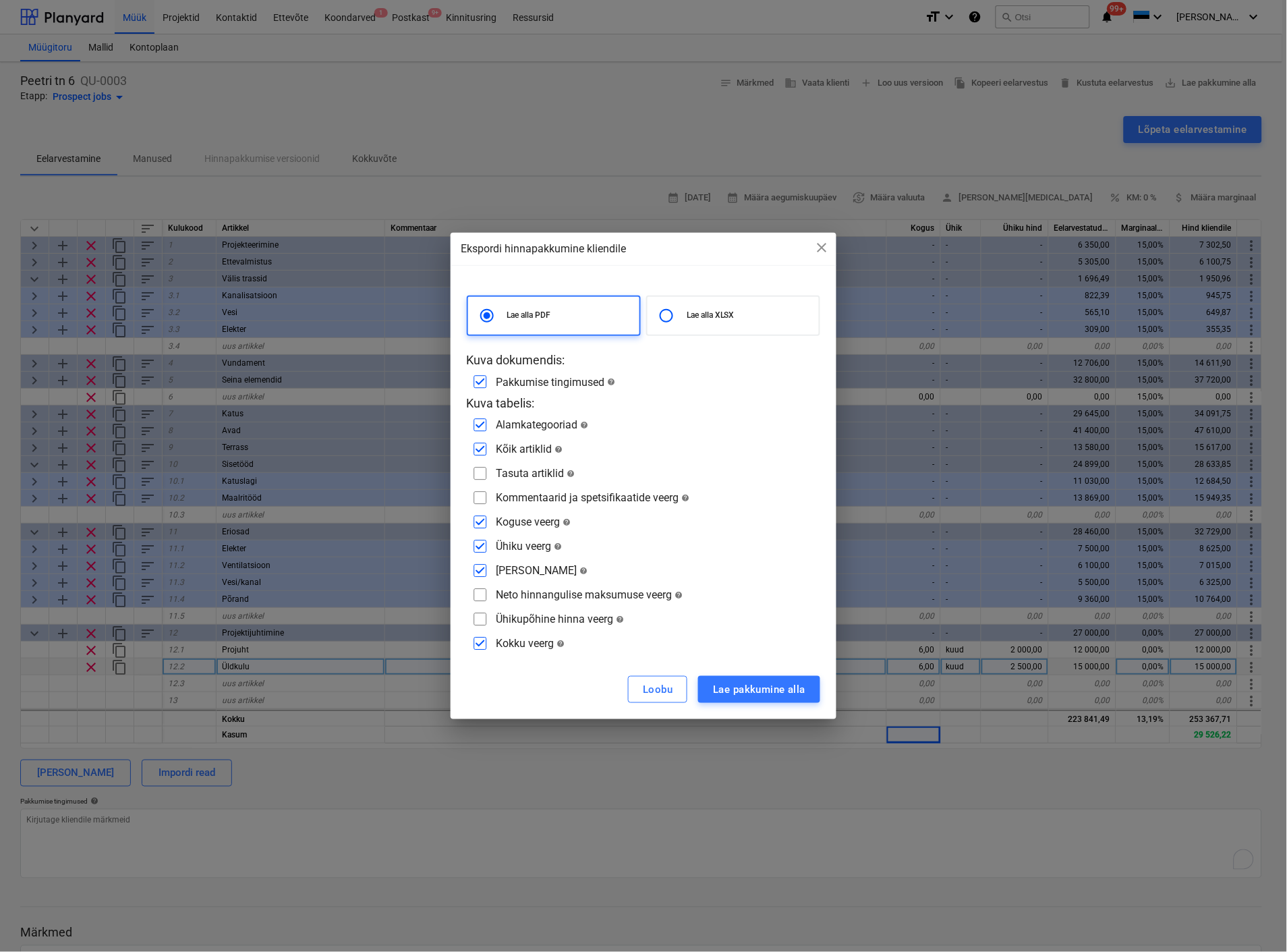
click at [478, 425] on input "checkbox" at bounding box center [481, 425] width 22 height 22
checkbox input "false"
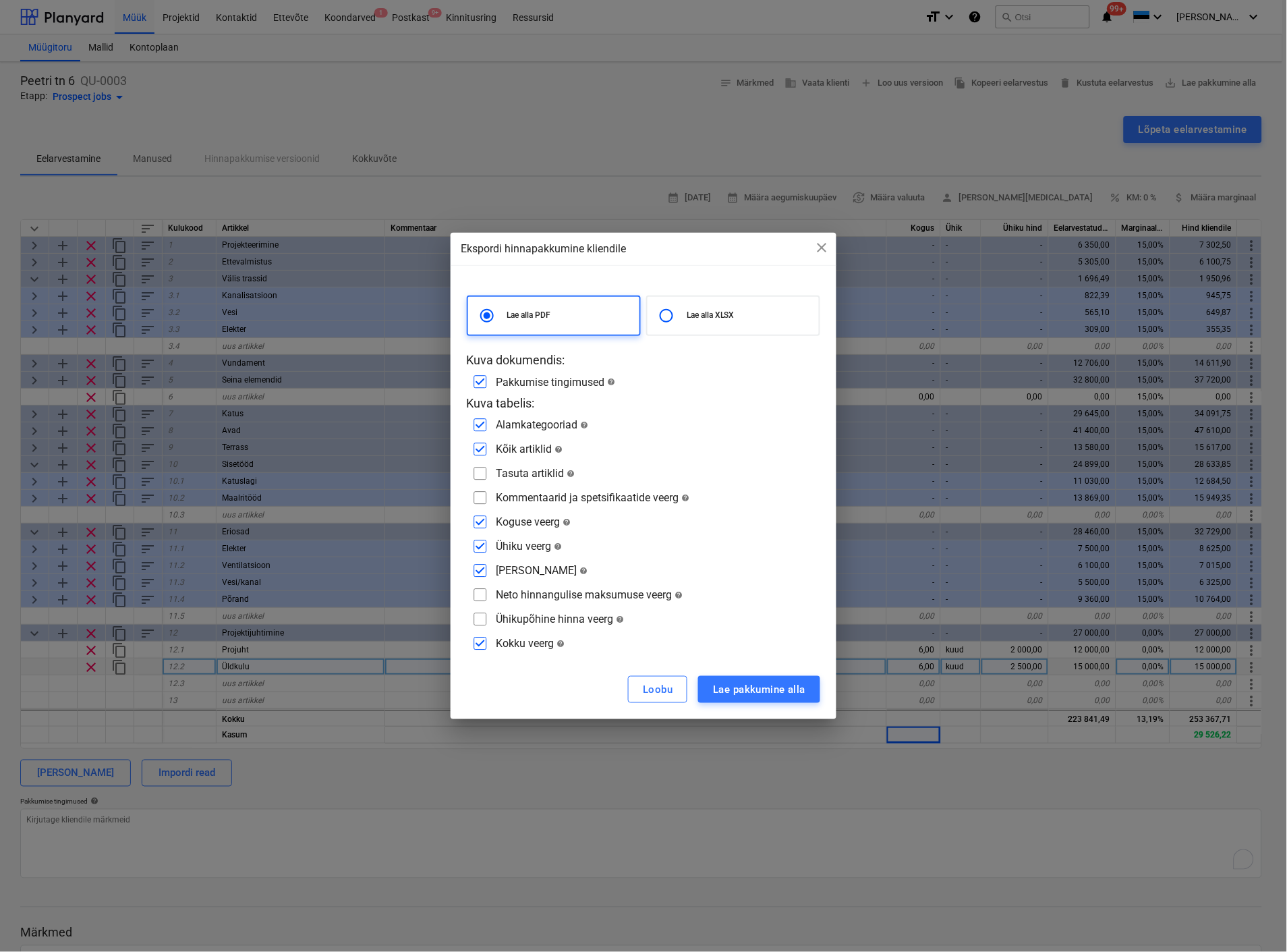
checkbox input "false"
click at [733, 686] on div "Lae pakkumine alla" at bounding box center [759, 689] width 92 height 18
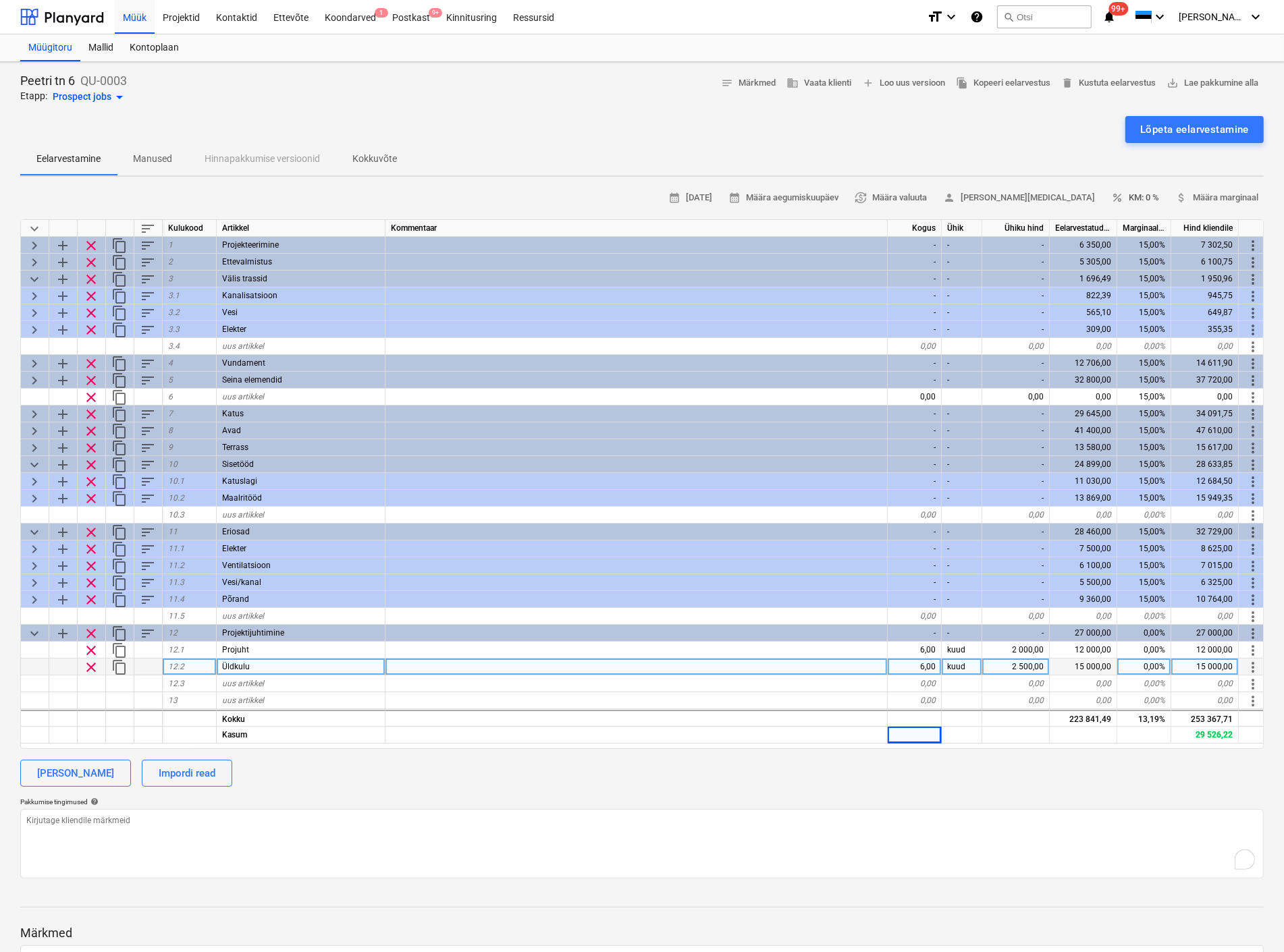
click at [1143, 195] on span "percent KM: 0 %" at bounding box center [1135, 198] width 48 height 15
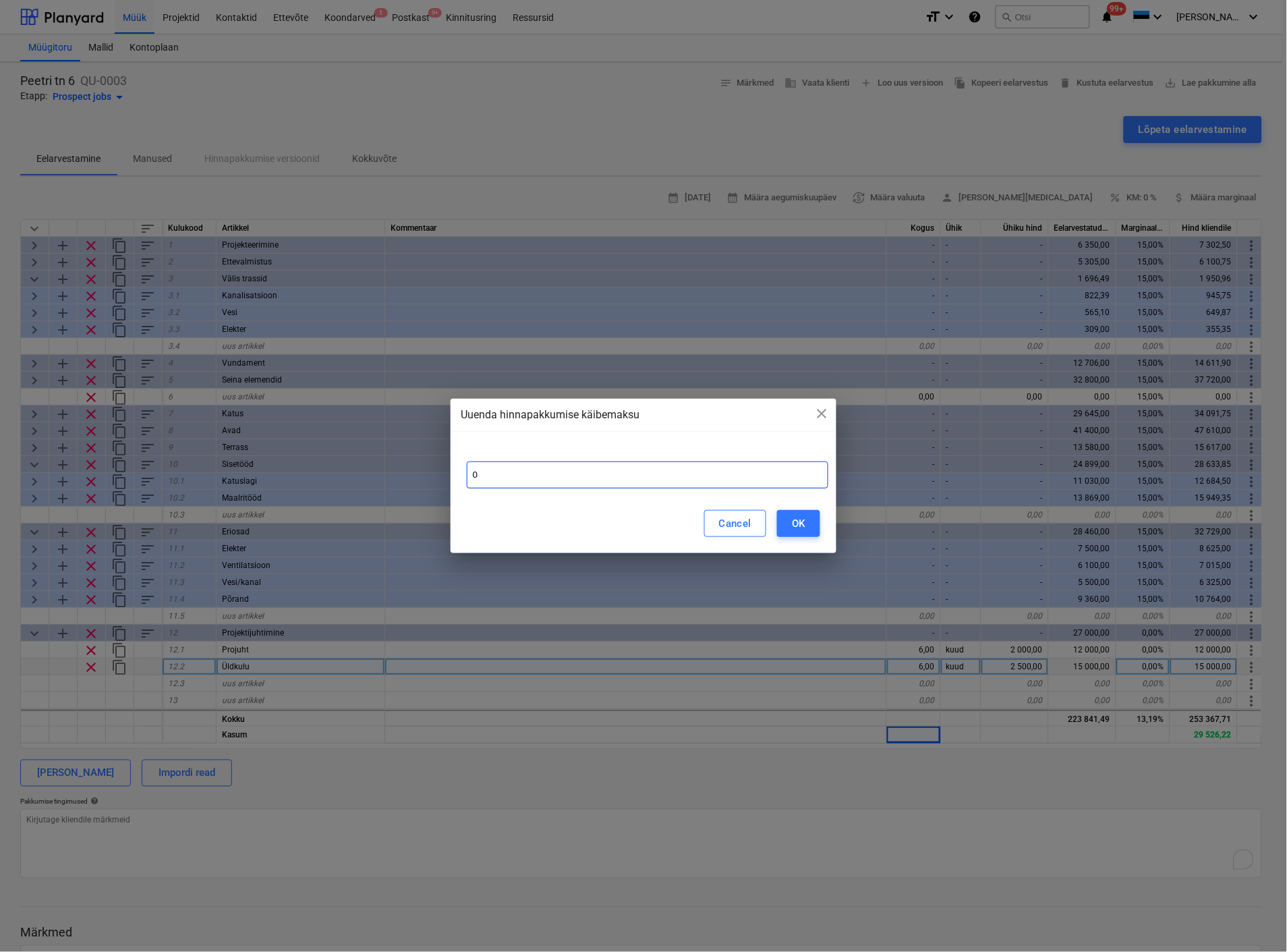
click at [509, 476] on input "0" at bounding box center [648, 475] width 361 height 27
type input "24"
click at [800, 524] on div "OK" at bounding box center [798, 523] width 13 height 18
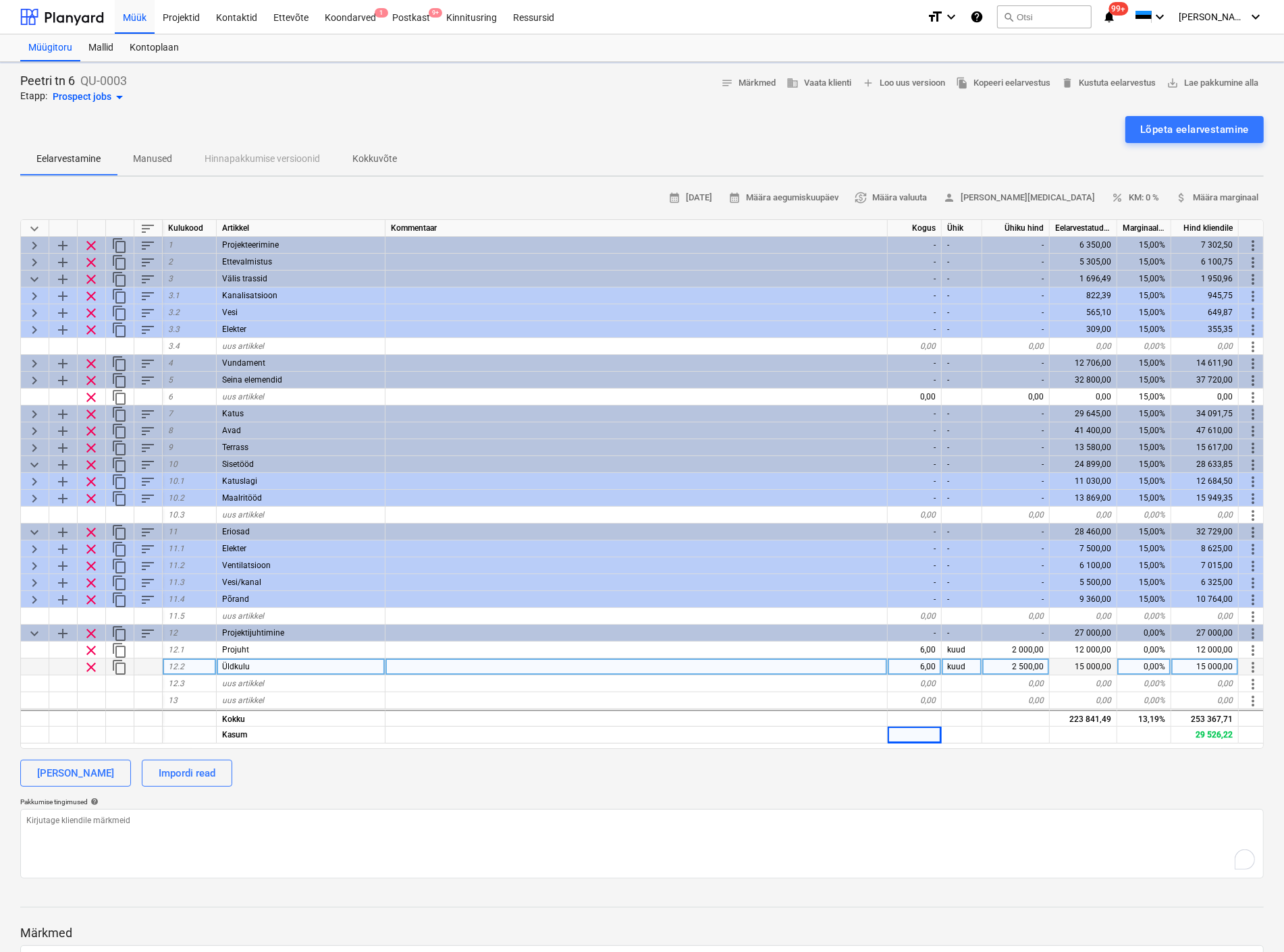
type textarea "x"
click at [1236, 82] on span "save_alt Lae pakkumine alla" at bounding box center [1212, 83] width 92 height 15
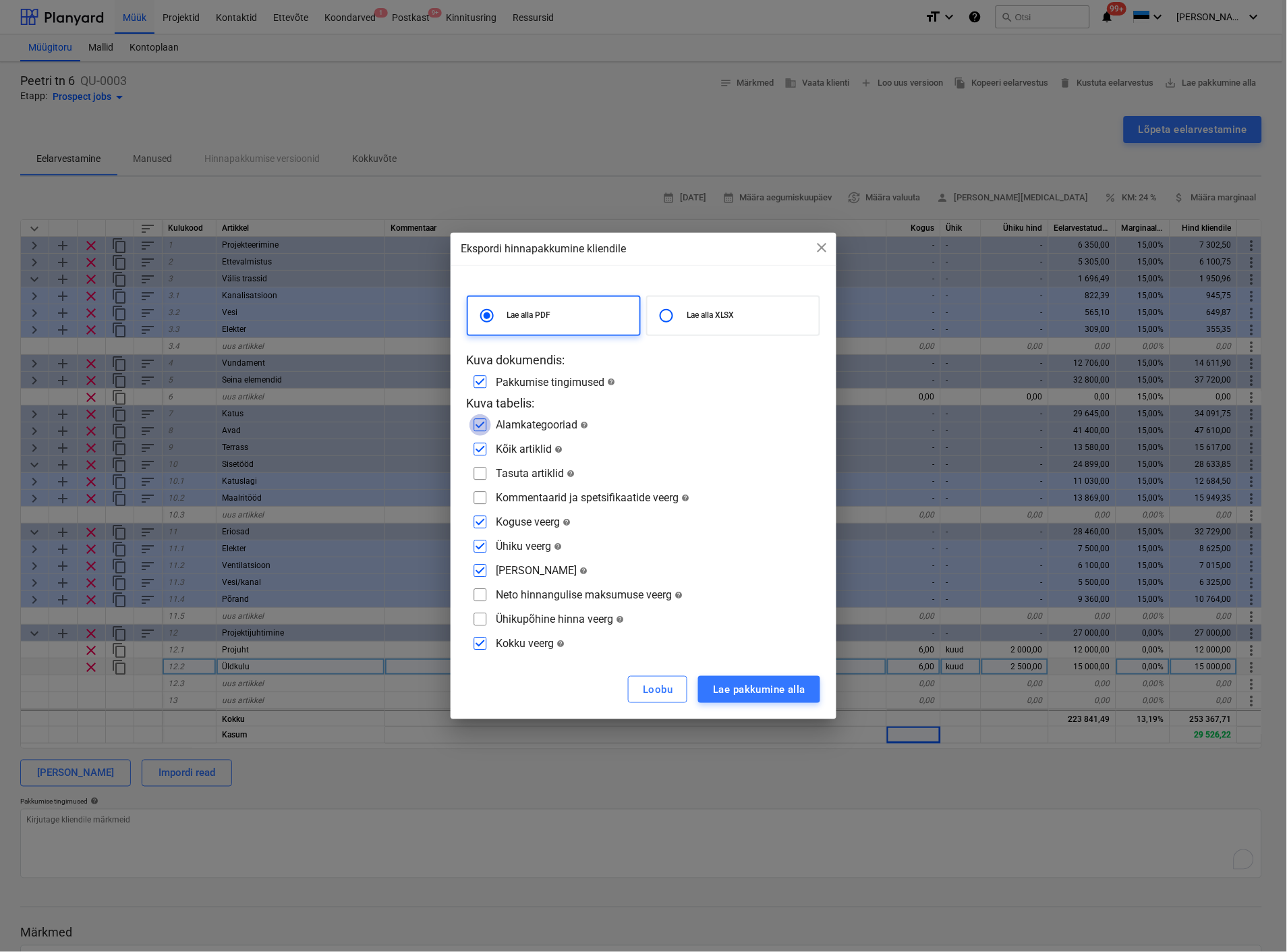
click at [482, 421] on input "checkbox" at bounding box center [481, 425] width 22 height 22
checkbox input "false"
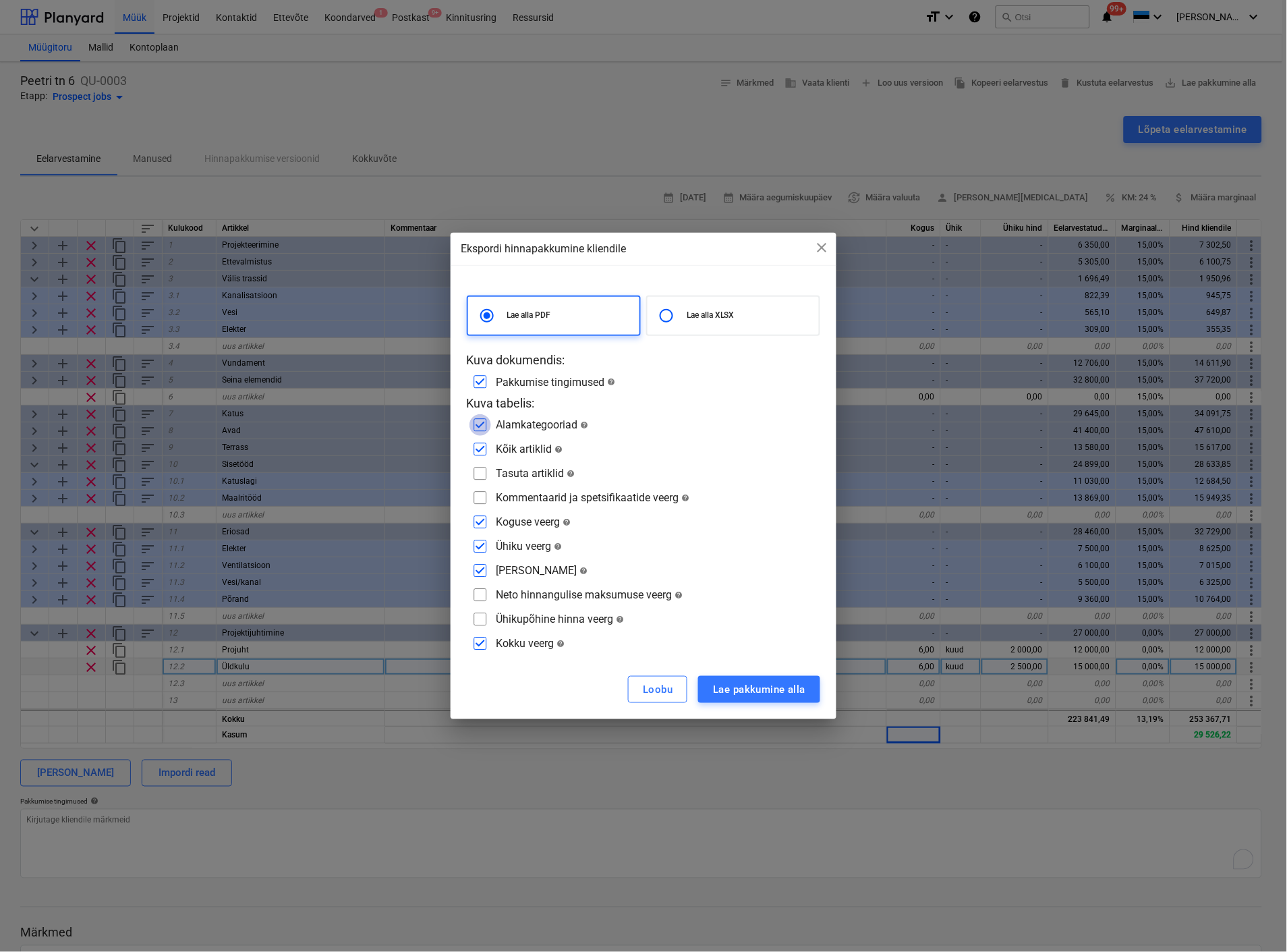
checkbox input "false"
click at [737, 687] on div "Lae pakkumine alla" at bounding box center [759, 689] width 92 height 18
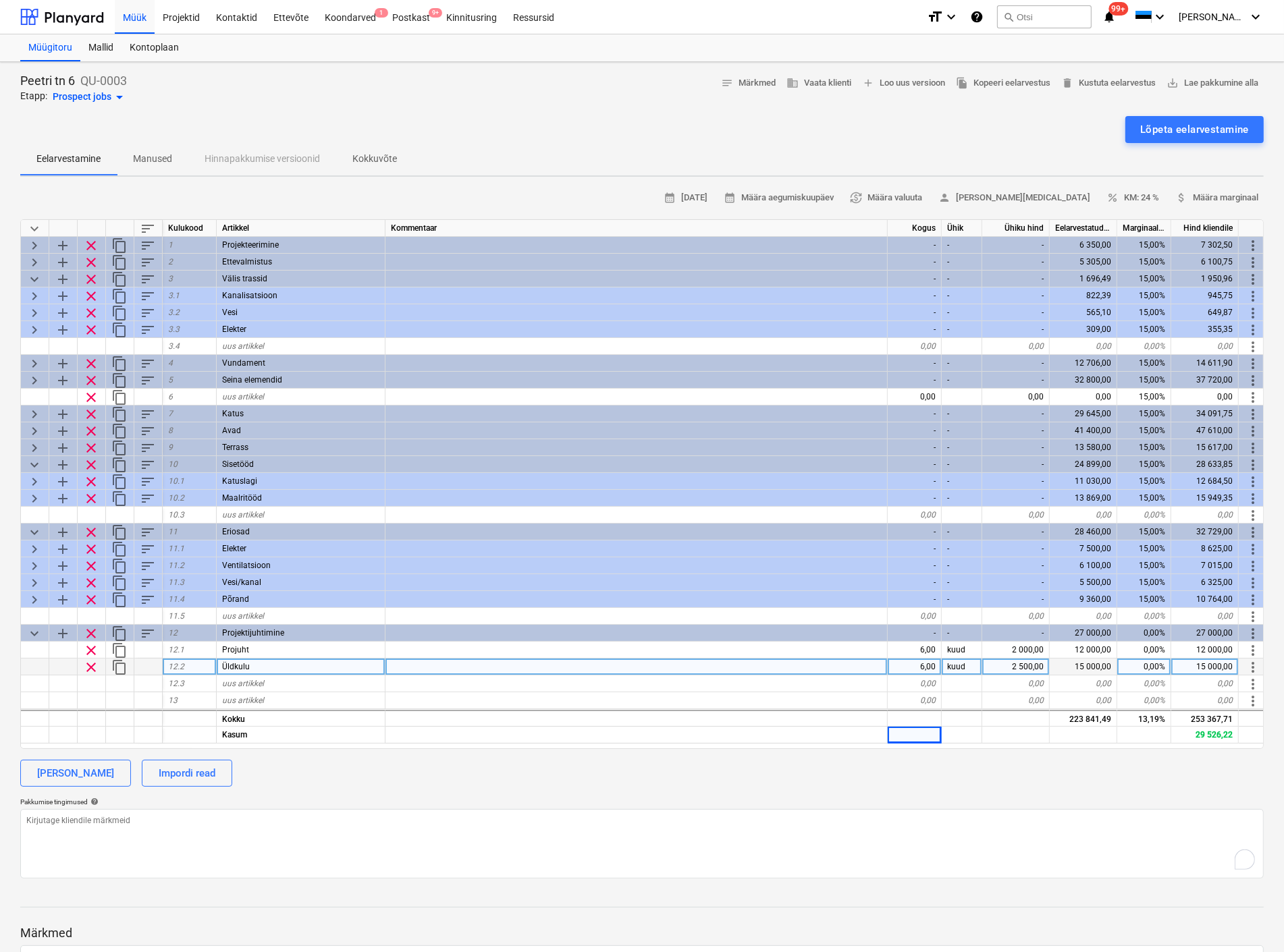
click at [1018, 664] on div "2 500,00" at bounding box center [1015, 667] width 67 height 17
type input "1500"
click at [1008, 710] on div at bounding box center [1015, 718] width 67 height 17
type textarea "x"
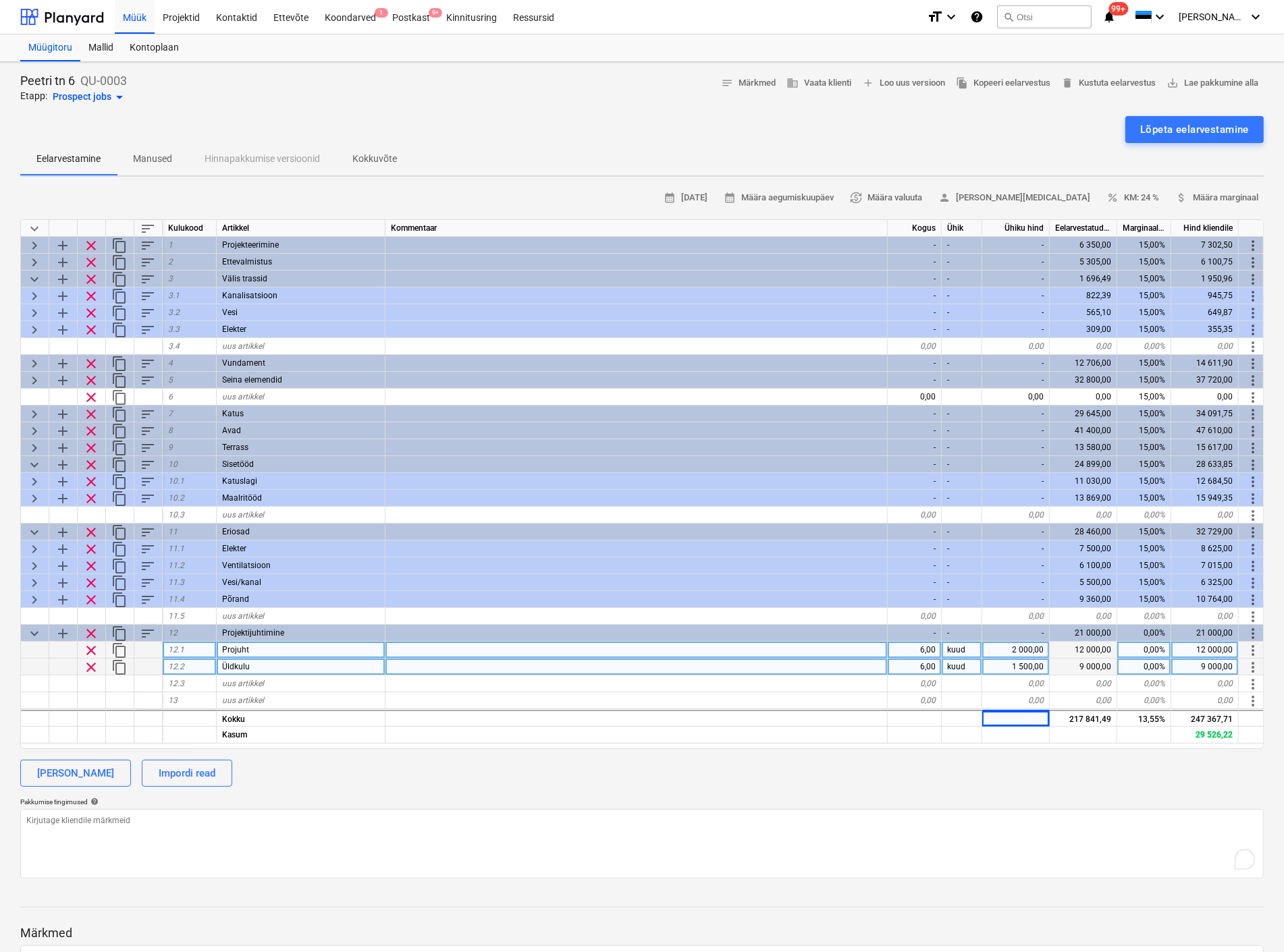
click at [1015, 646] on div "2 000,00" at bounding box center [1015, 650] width 67 height 17
type input "1500"
click at [1028, 669] on div "1 500,00" at bounding box center [1015, 667] width 67 height 17
type textarea "x"
type input "1000"
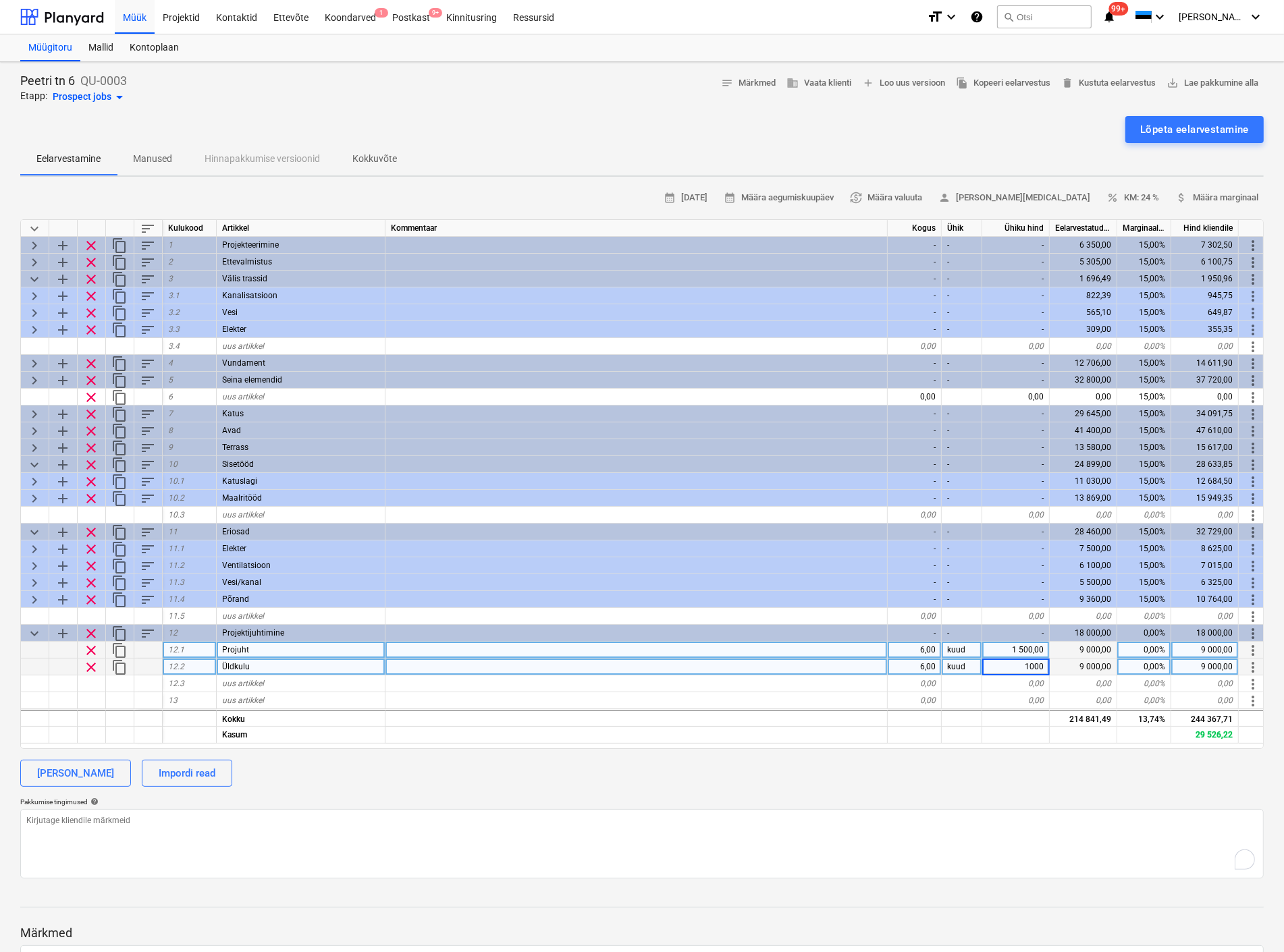
click at [993, 769] on div "[PERSON_NAME] Impordi read" at bounding box center [642, 773] width 1243 height 27
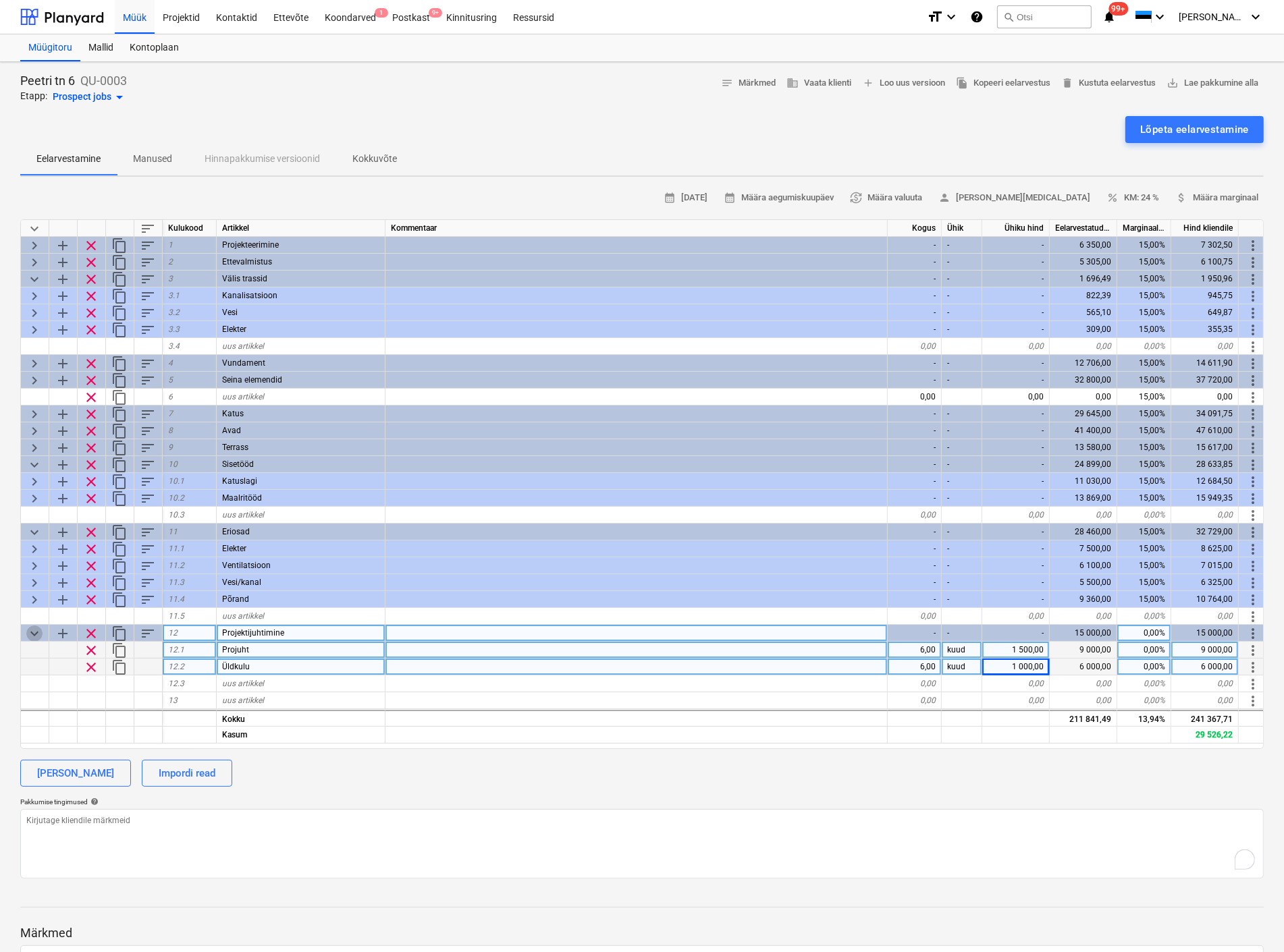
click at [40, 629] on span "keyboard_arrow_down" at bounding box center [34, 634] width 16 height 16
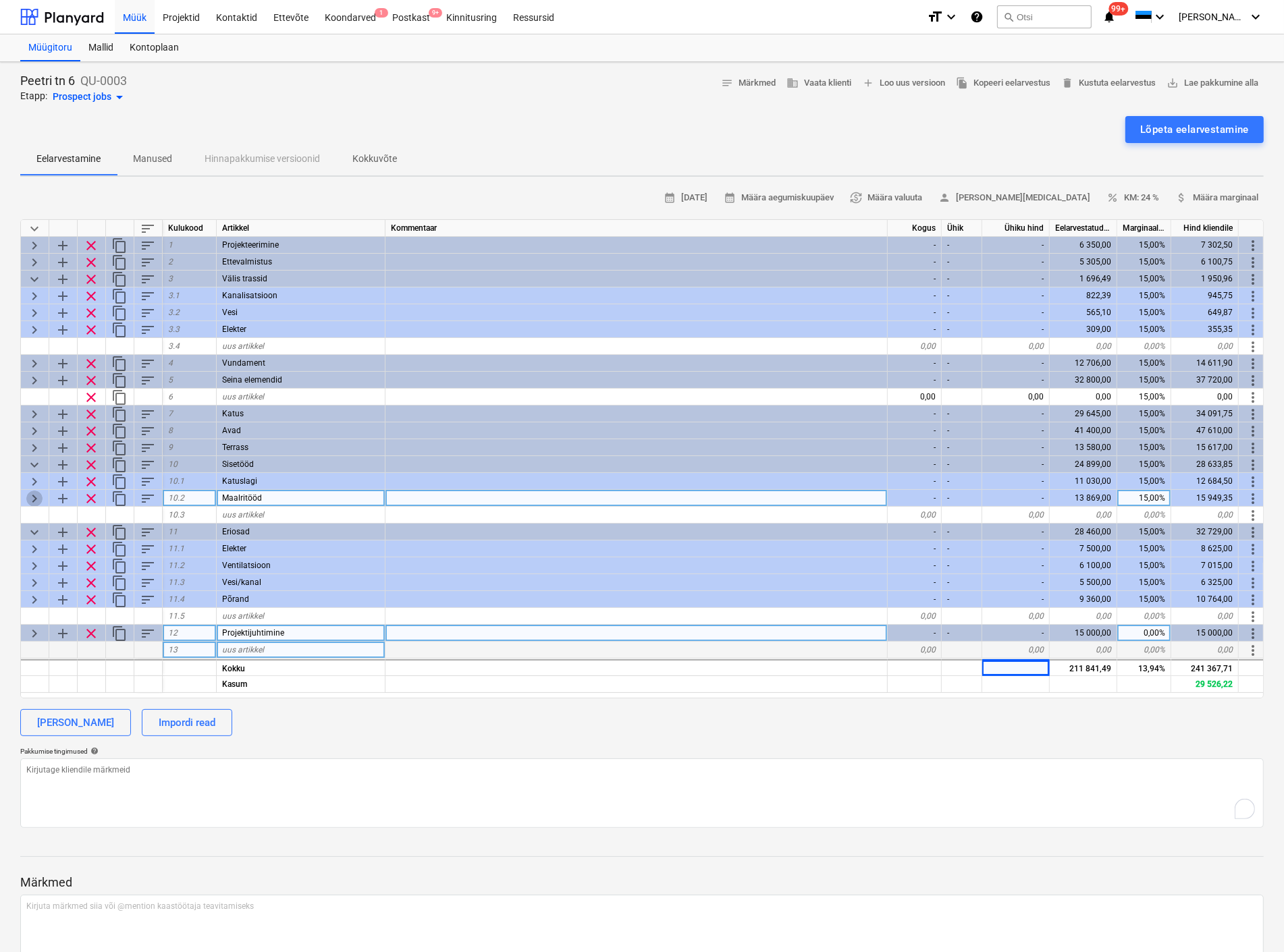
click at [34, 493] on span "keyboard_arrow_right" at bounding box center [34, 498] width 16 height 16
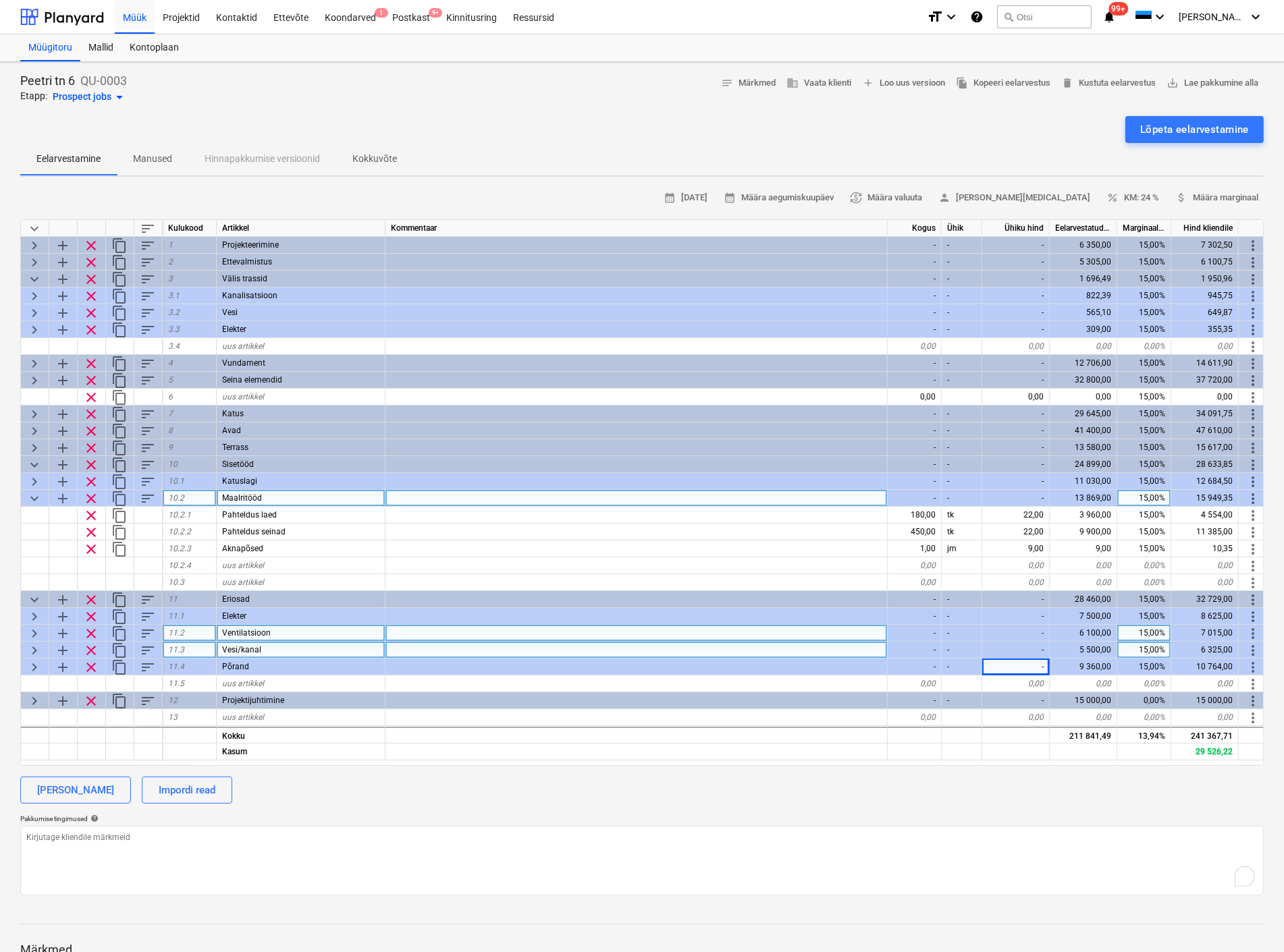
click at [34, 493] on span "keyboard_arrow_down" at bounding box center [34, 498] width 16 height 16
type textarea "x"
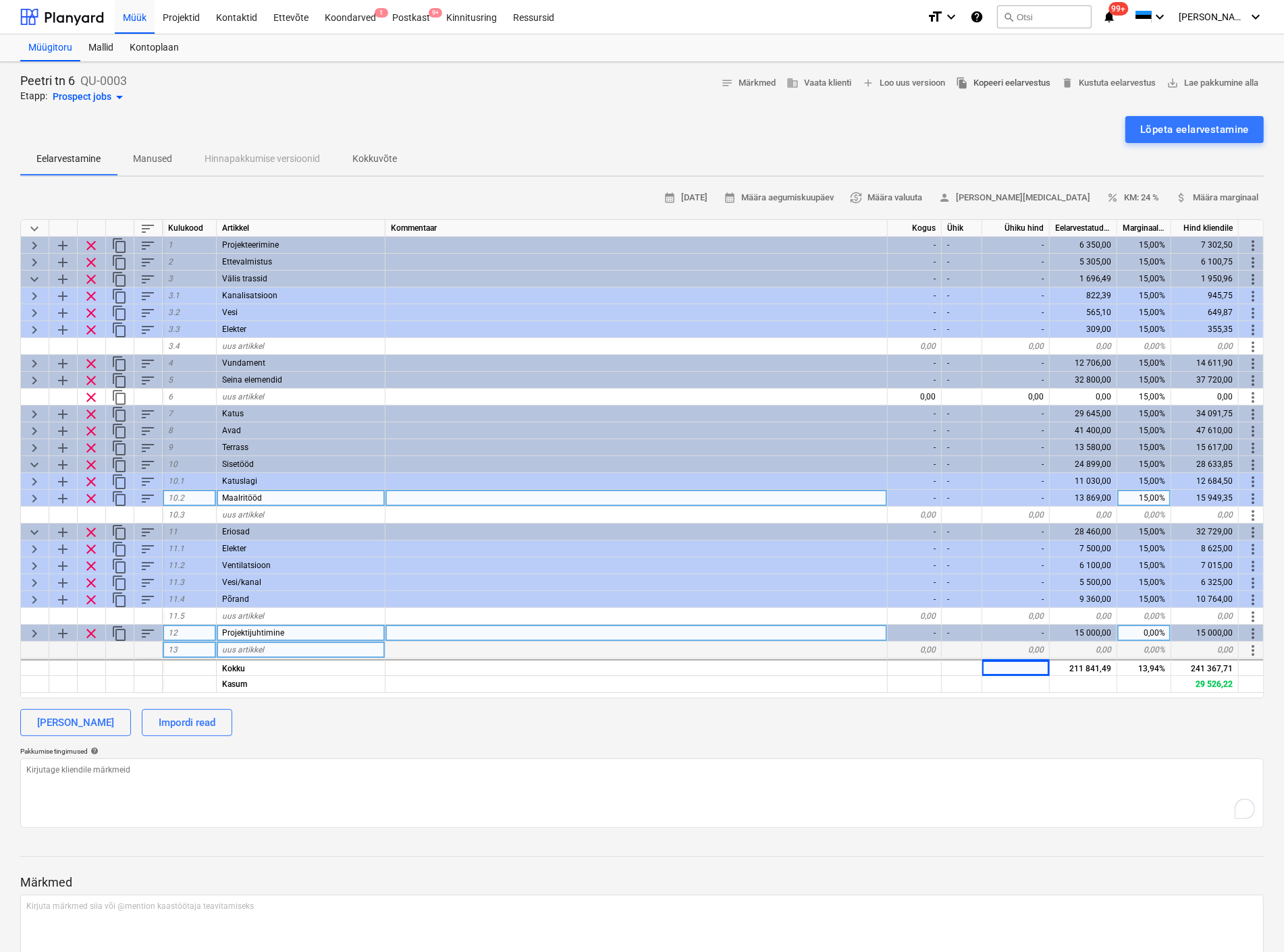
click at [1013, 82] on span "file_copy Kopeeri eelarvestus" at bounding box center [1003, 83] width 94 height 15
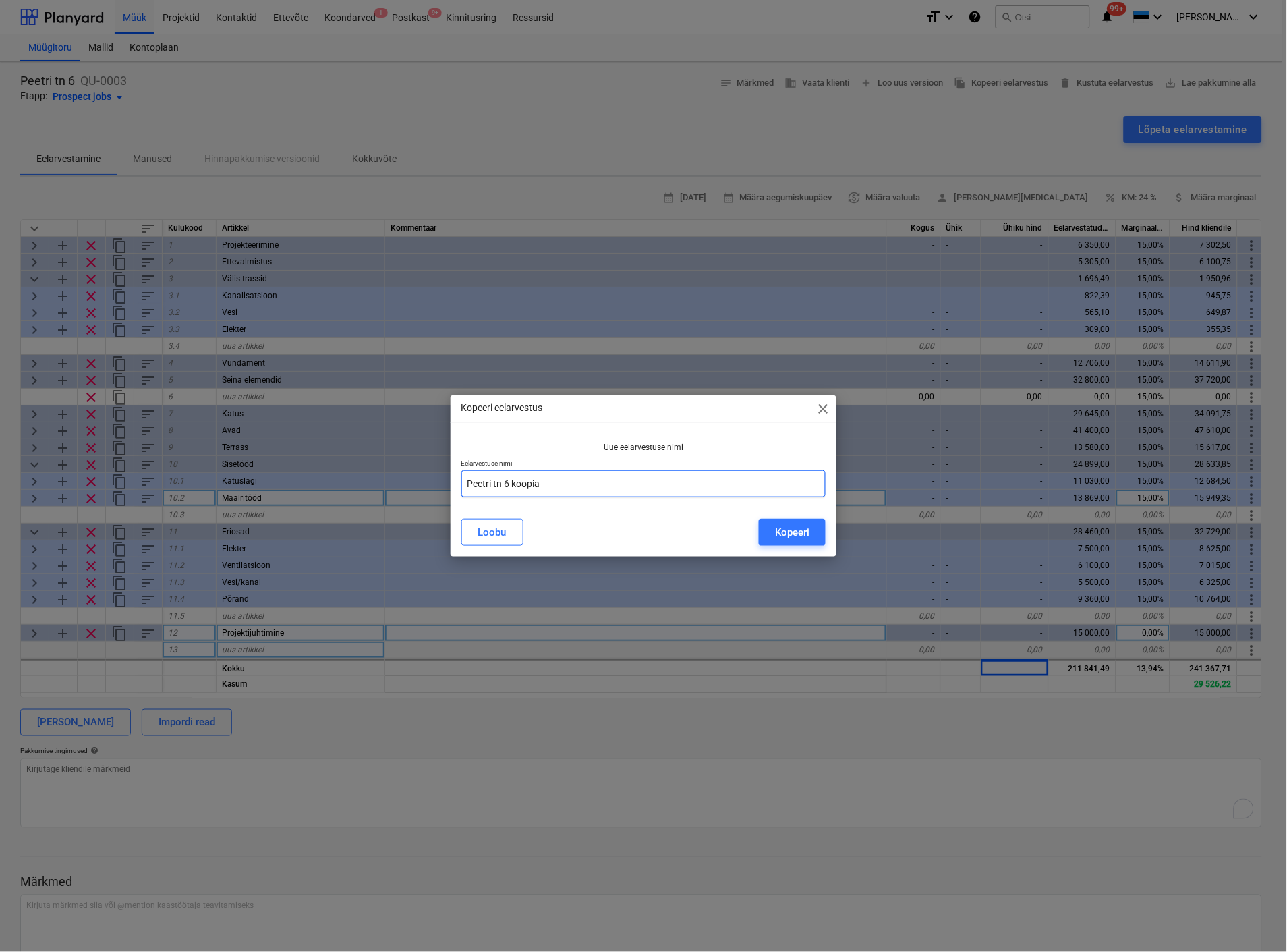
click at [560, 482] on input "Peetri tn 6 koopia" at bounding box center [644, 484] width 364 height 27
type input "Peetri tn 6 ilma siseviimistluseta"
click at [783, 530] on div "Kopeeri" at bounding box center [792, 532] width 34 height 18
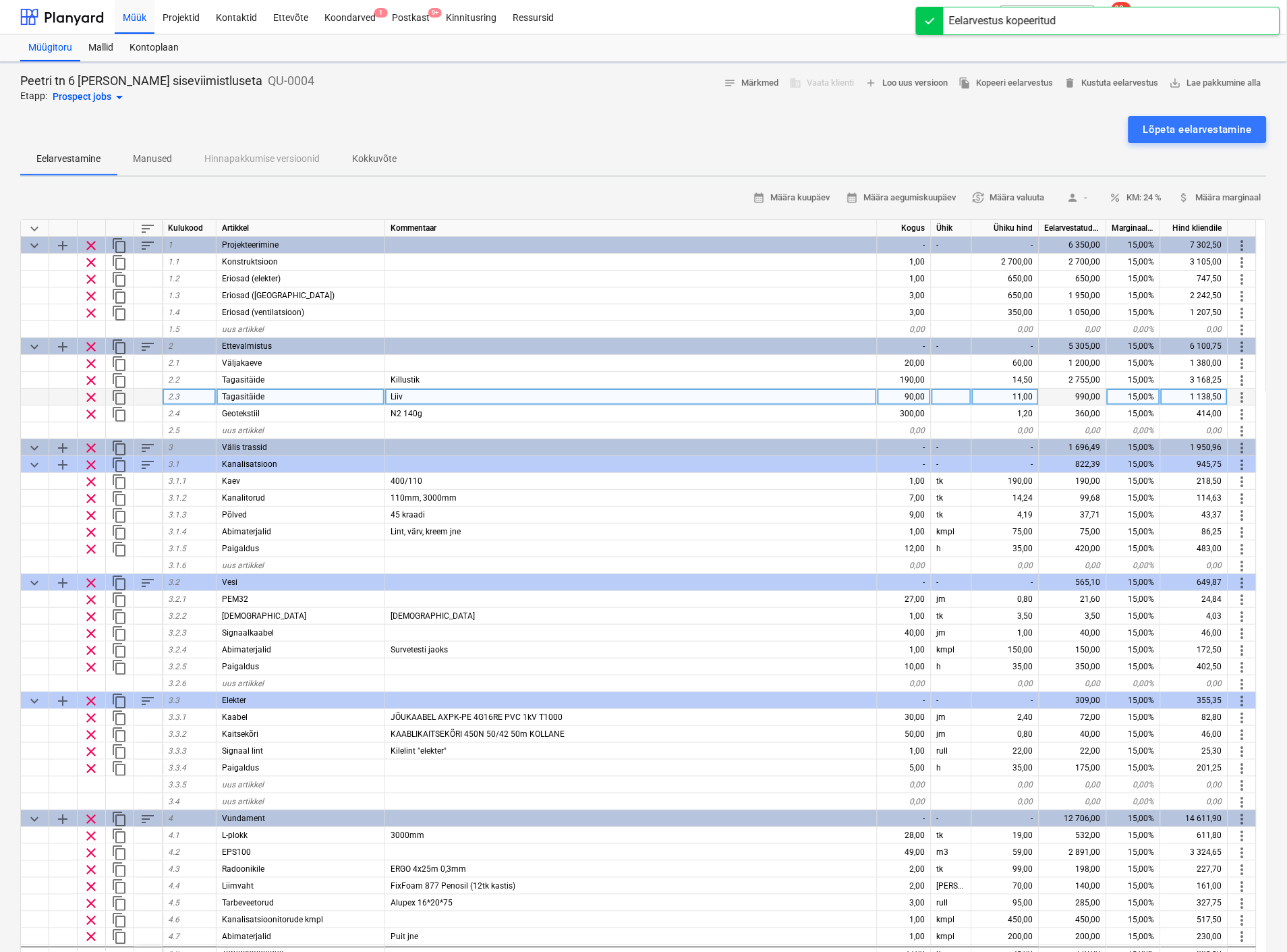
type textarea "x"
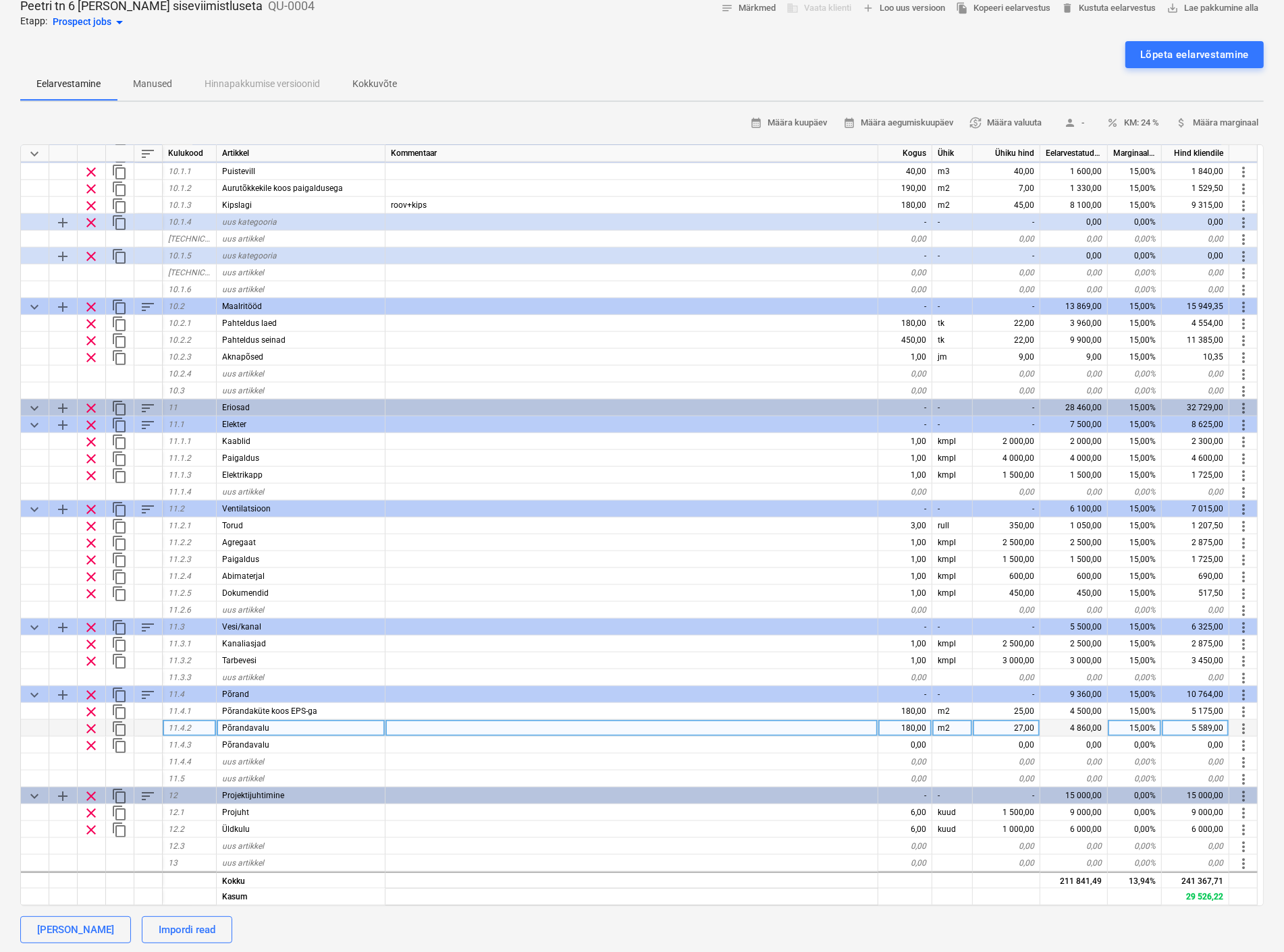
scroll to position [150, 0]
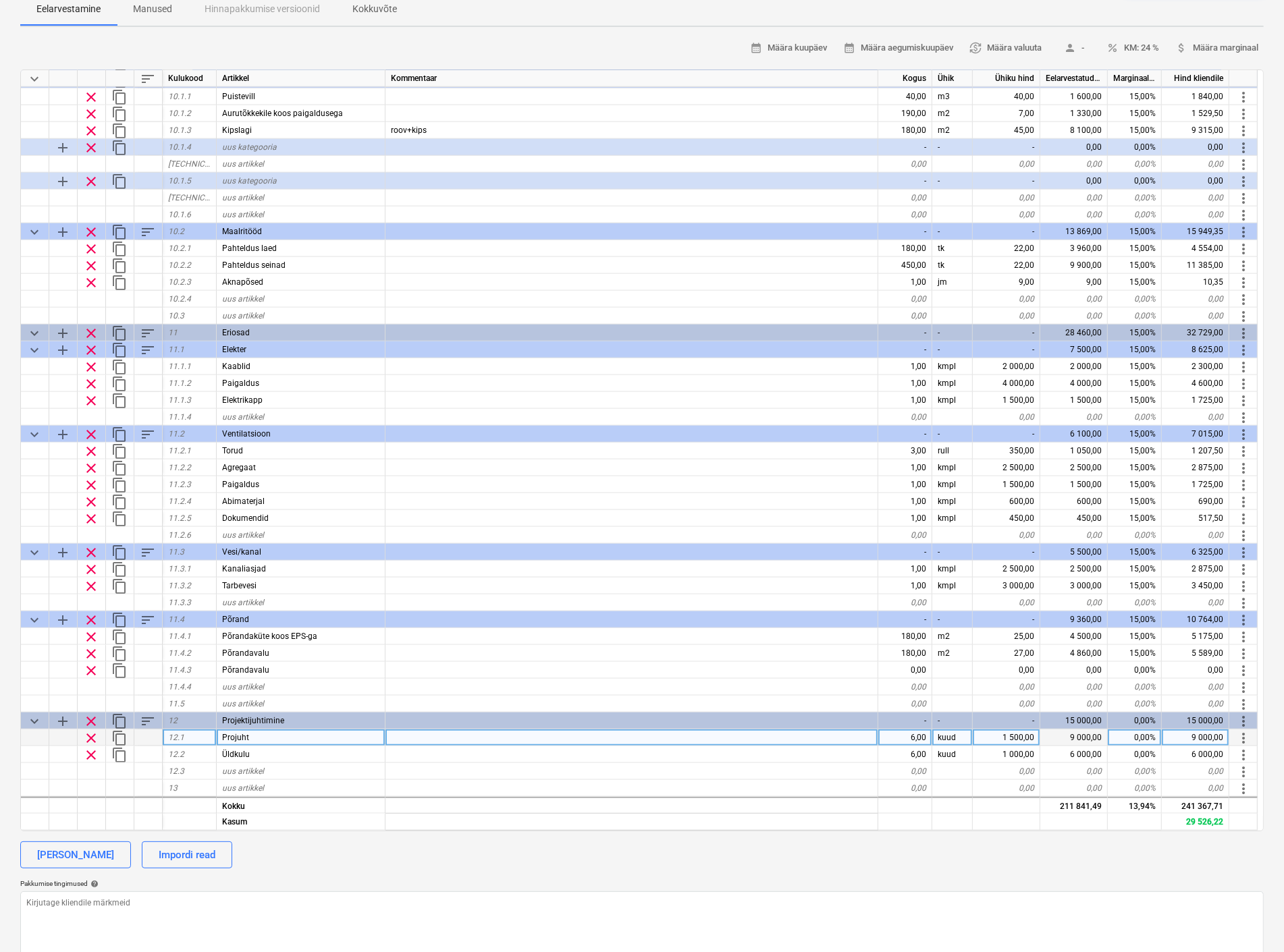
click at [919, 732] on div "6,00" at bounding box center [905, 738] width 54 height 17
type input "4"
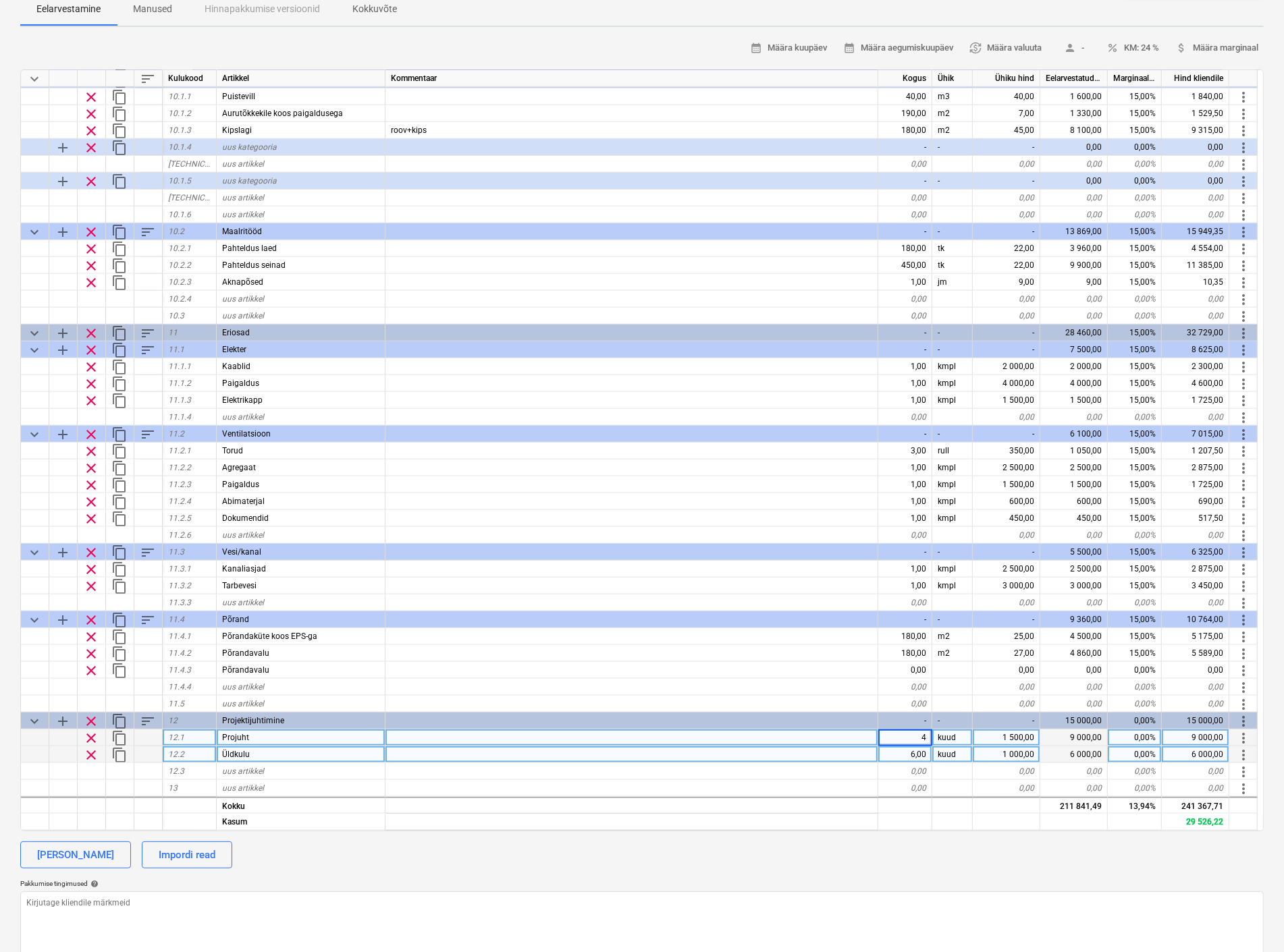
click at [908, 752] on div "6,00" at bounding box center [905, 754] width 54 height 17
type textarea "x"
type input "4"
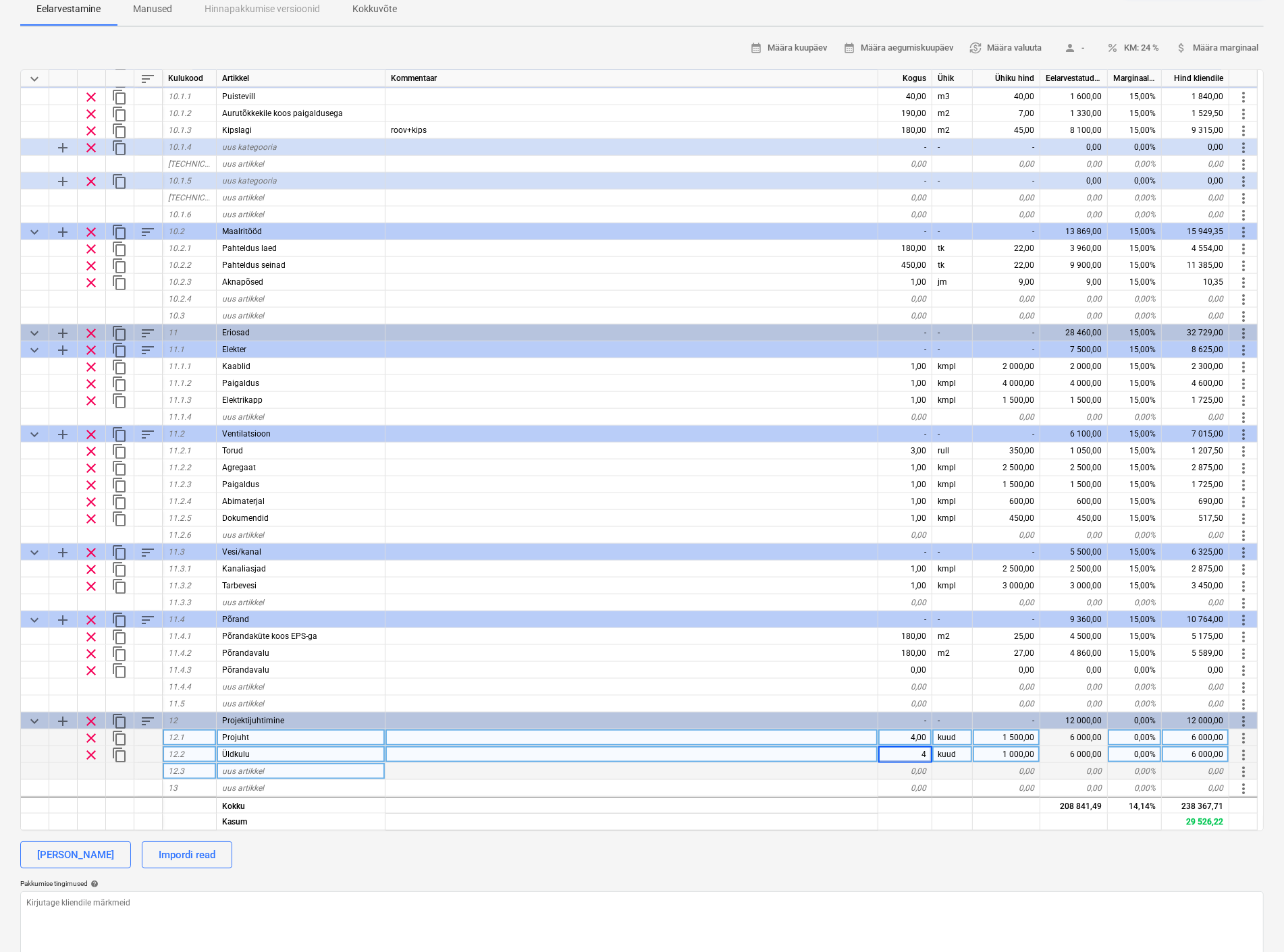
click at [888, 776] on div "0,00" at bounding box center [905, 771] width 54 height 17
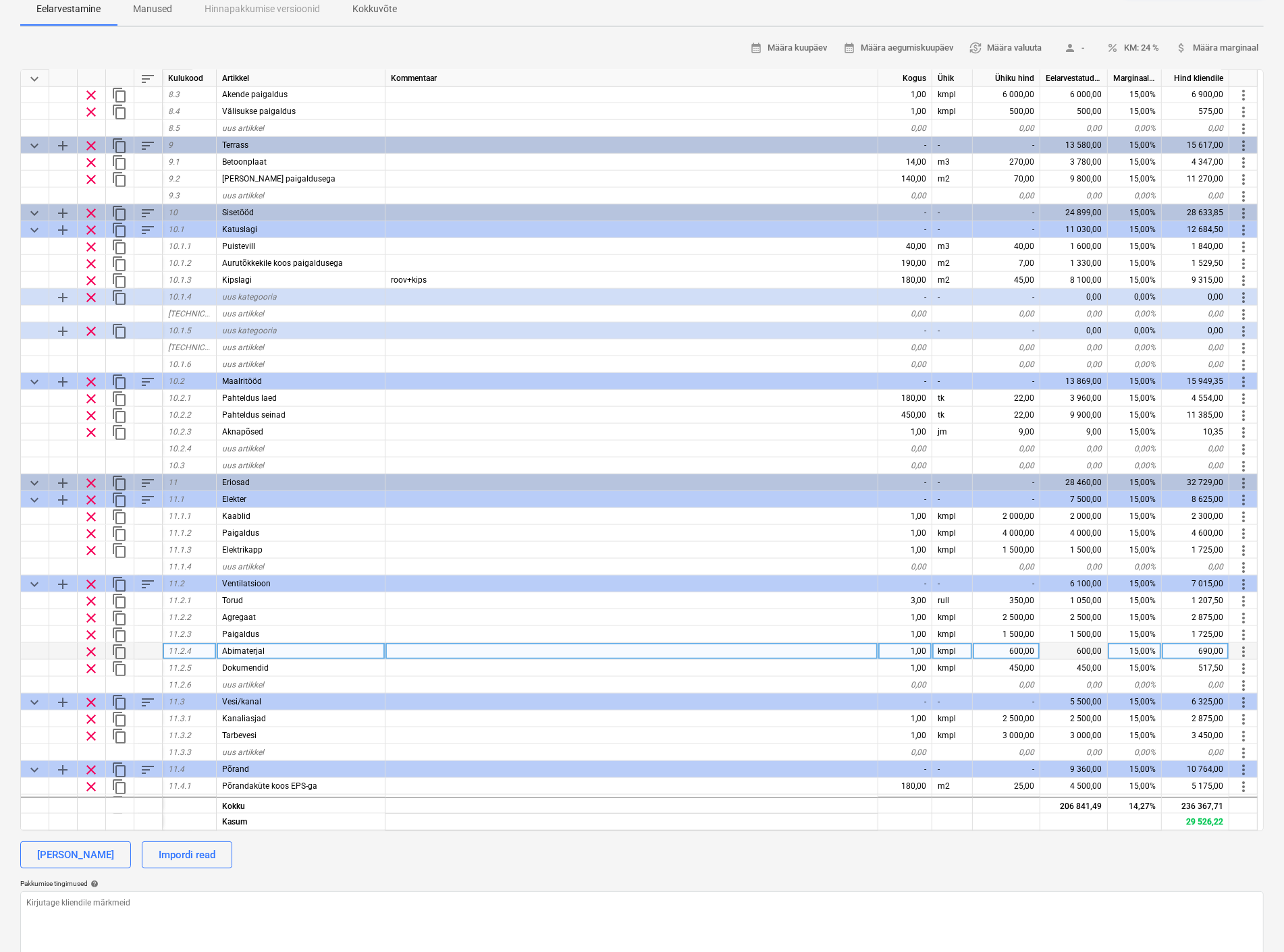
scroll to position [1258, 0]
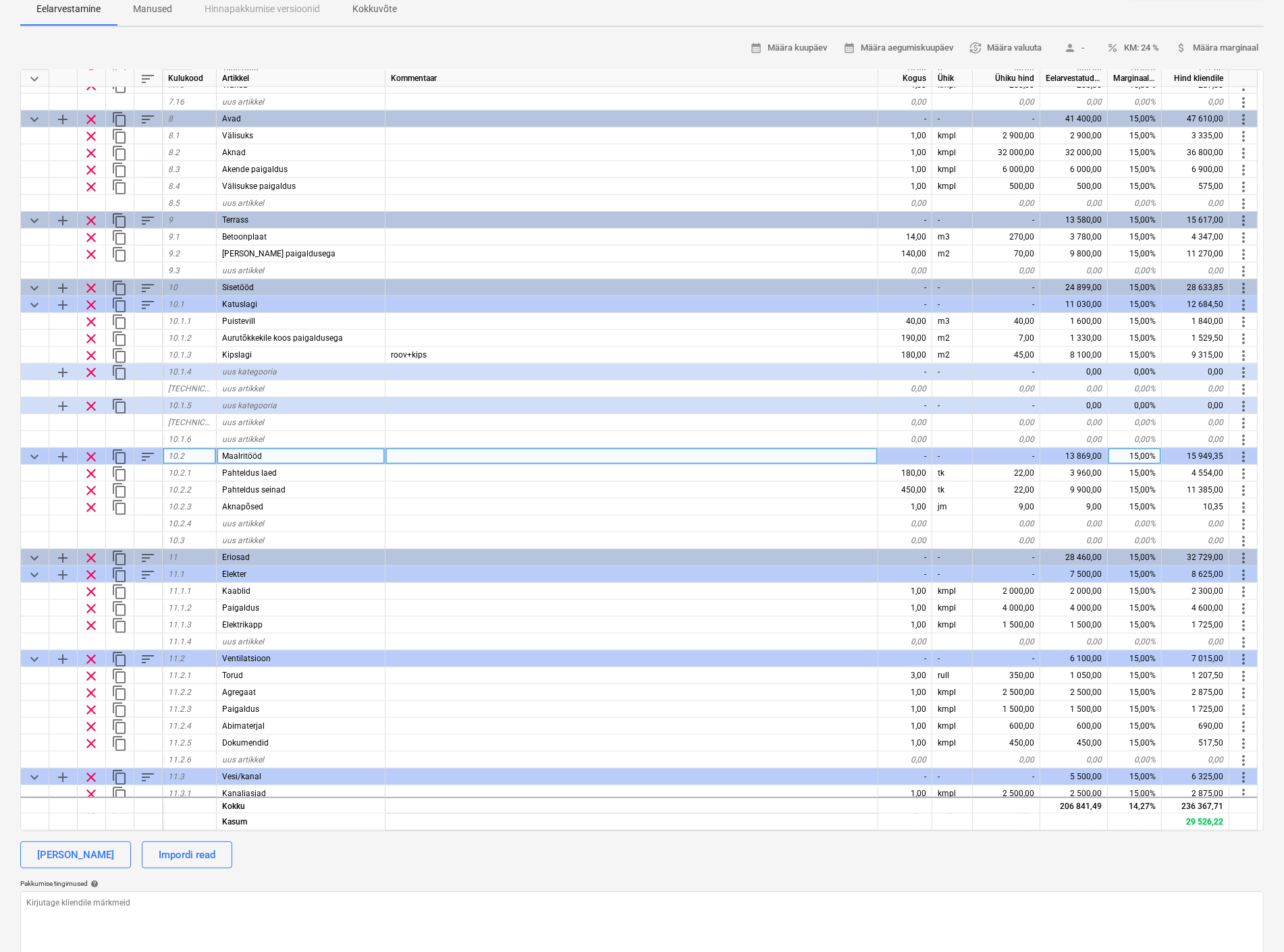
click at [89, 453] on span "clear" at bounding box center [91, 457] width 16 height 16
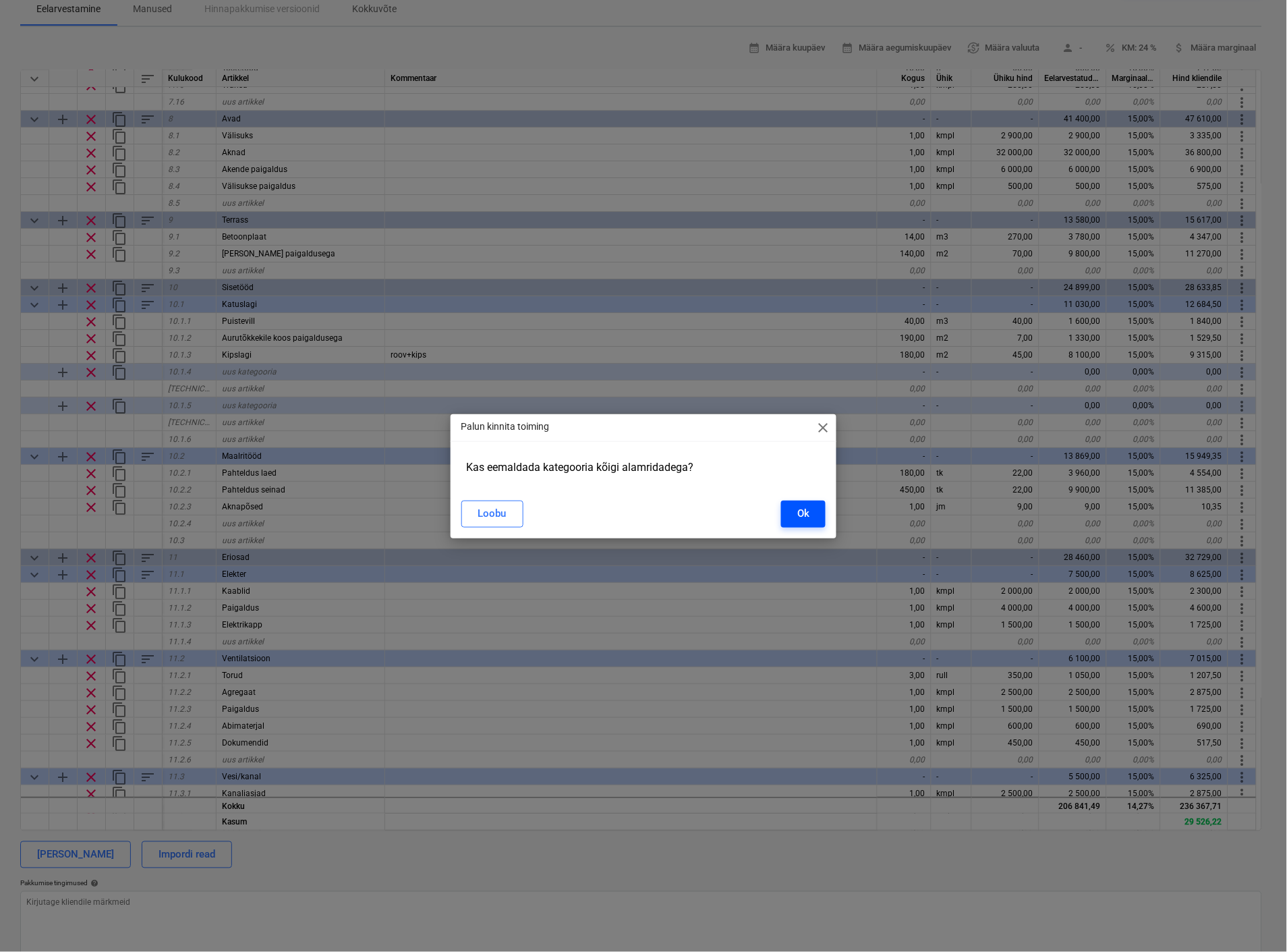
click at [798, 514] on div "Ok" at bounding box center [803, 514] width 12 height 18
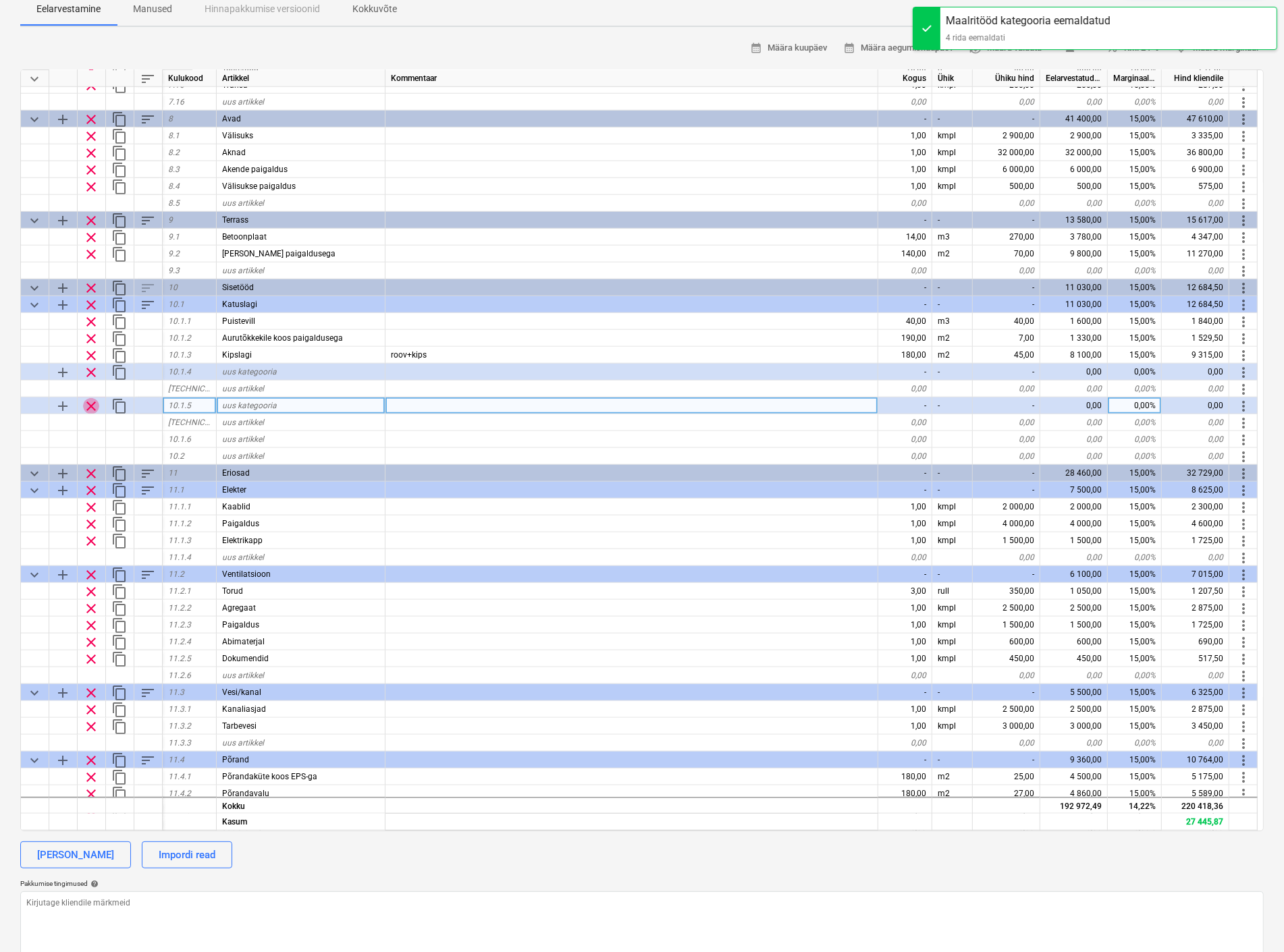
click at [92, 400] on span "clear" at bounding box center [91, 406] width 16 height 16
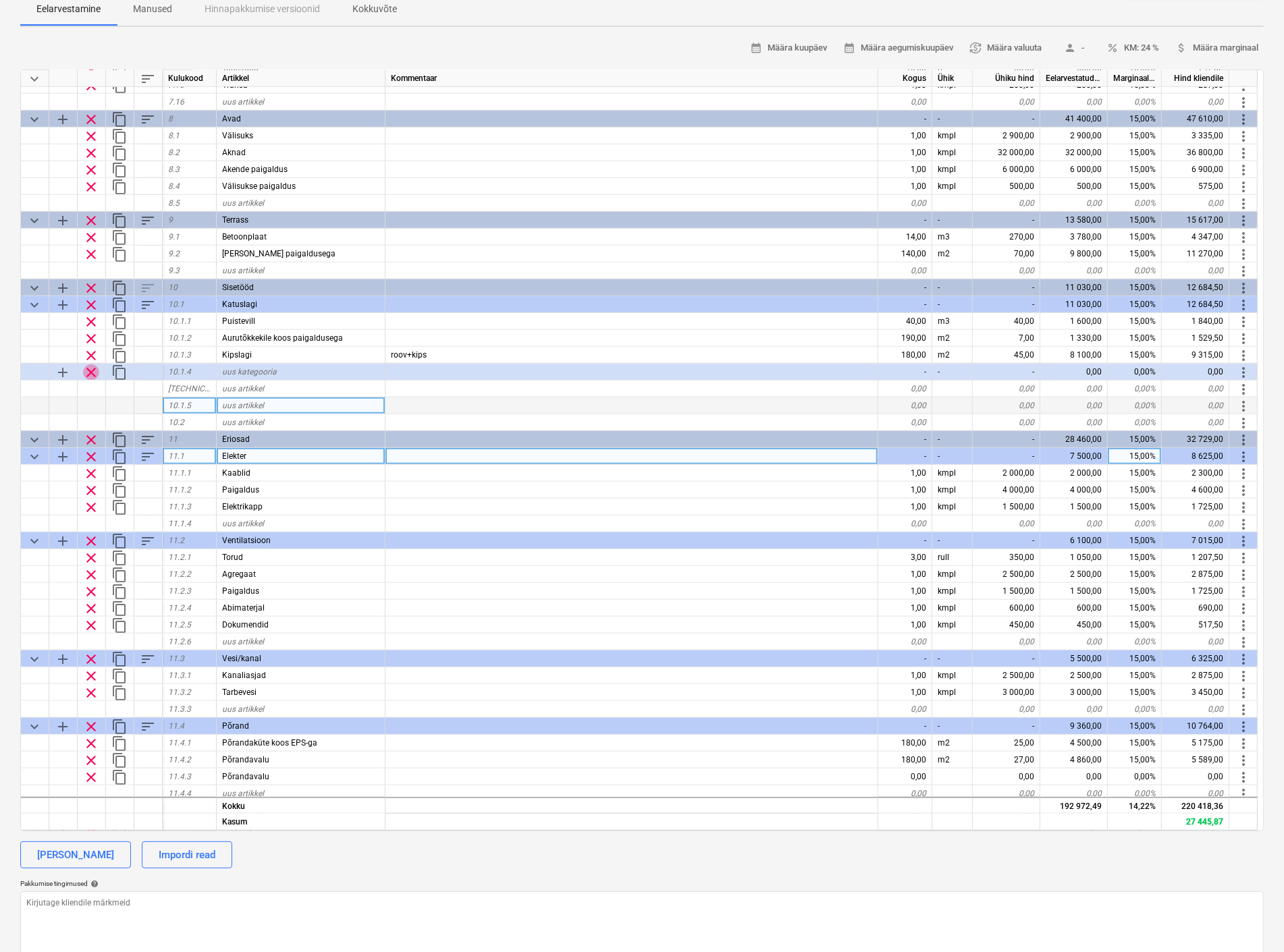
drag, startPoint x: 89, startPoint y: 367, endPoint x: 105, endPoint y: 452, distance: 86.5
click at [89, 367] on span "clear" at bounding box center [91, 372] width 16 height 16
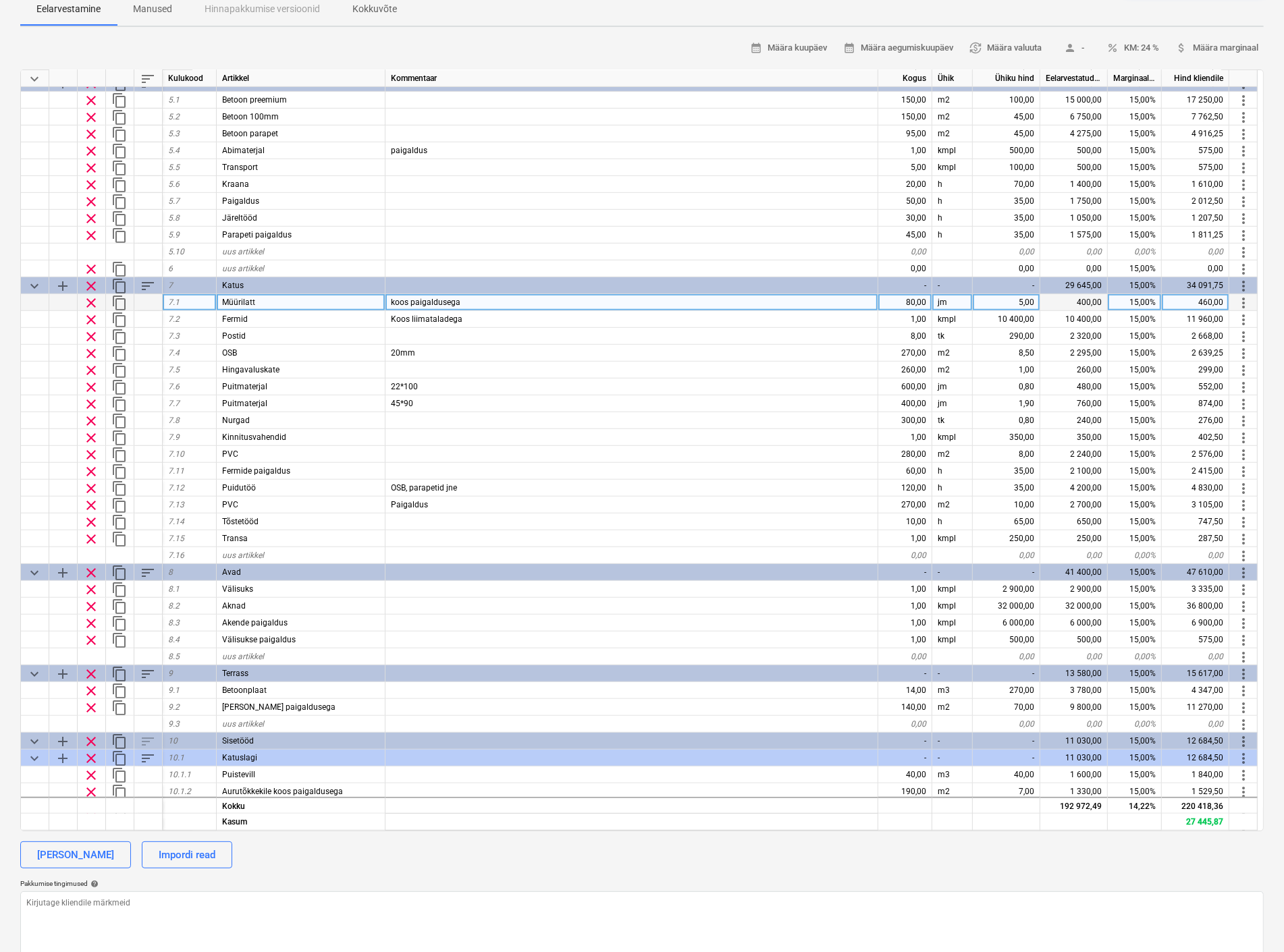
scroll to position [733, 0]
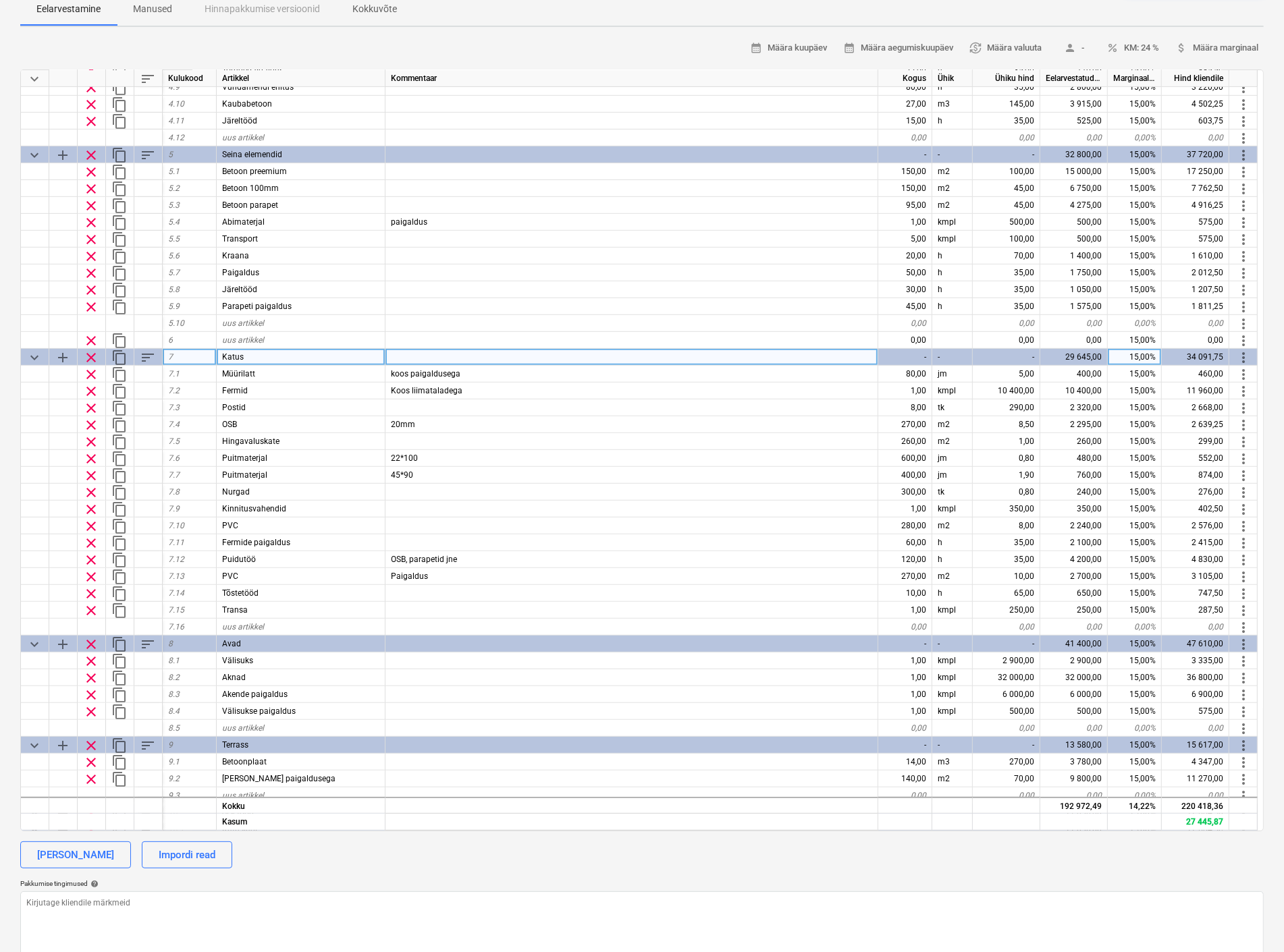
click at [27, 353] on span "keyboard_arrow_down" at bounding box center [34, 358] width 16 height 16
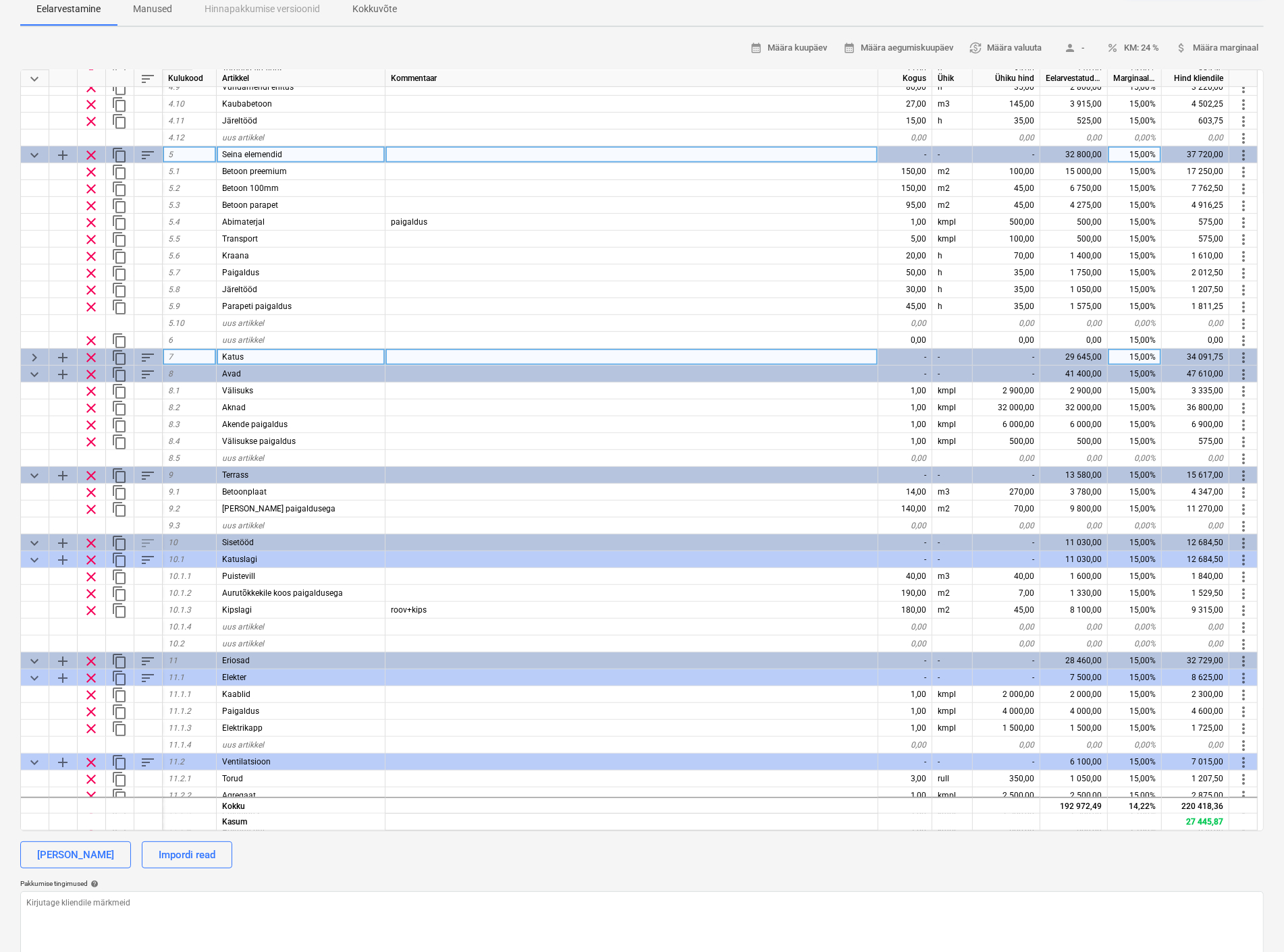
click at [32, 147] on span "keyboard_arrow_down" at bounding box center [34, 155] width 16 height 16
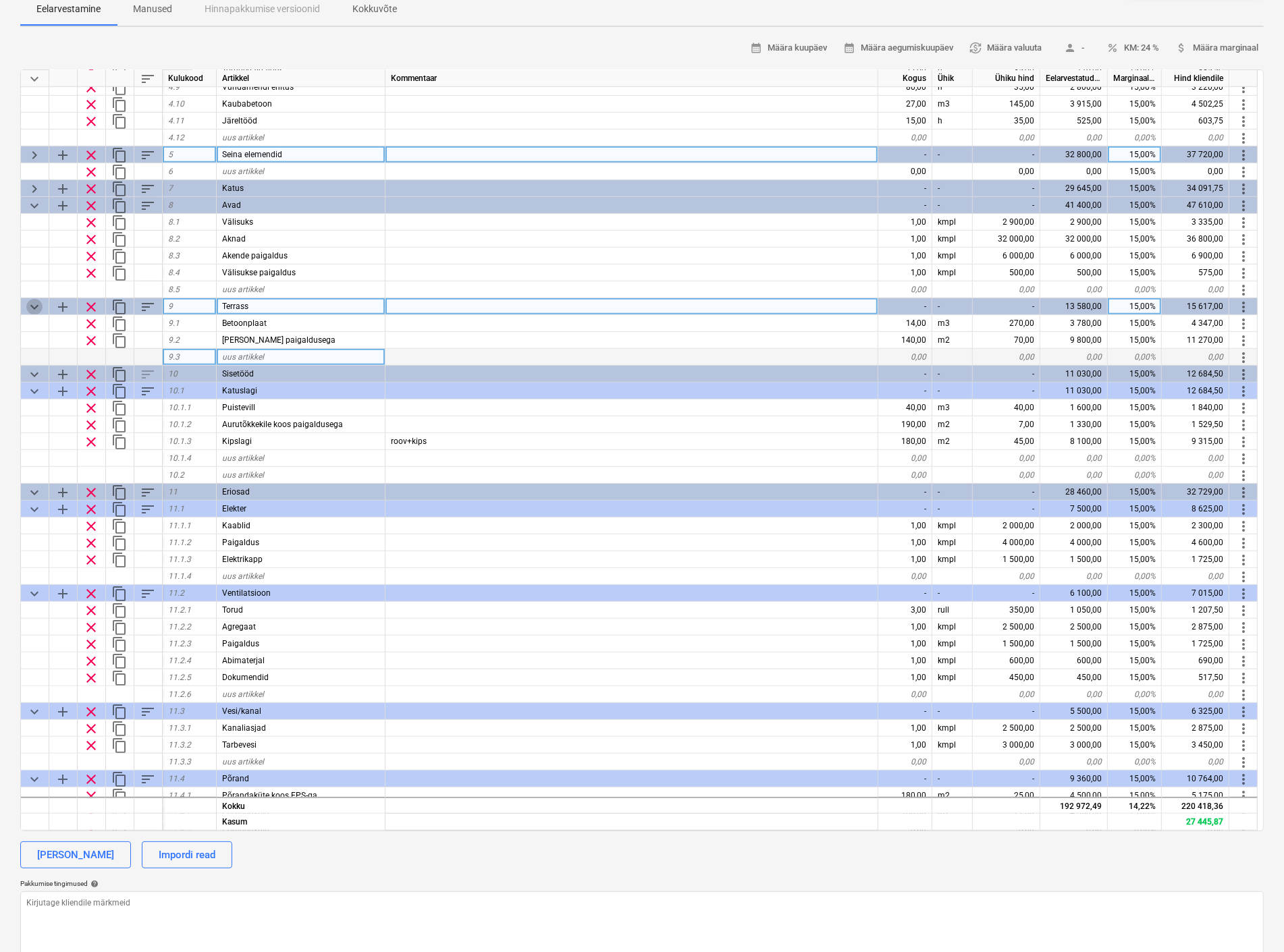
click at [34, 300] on span "keyboard_arrow_down" at bounding box center [34, 307] width 16 height 16
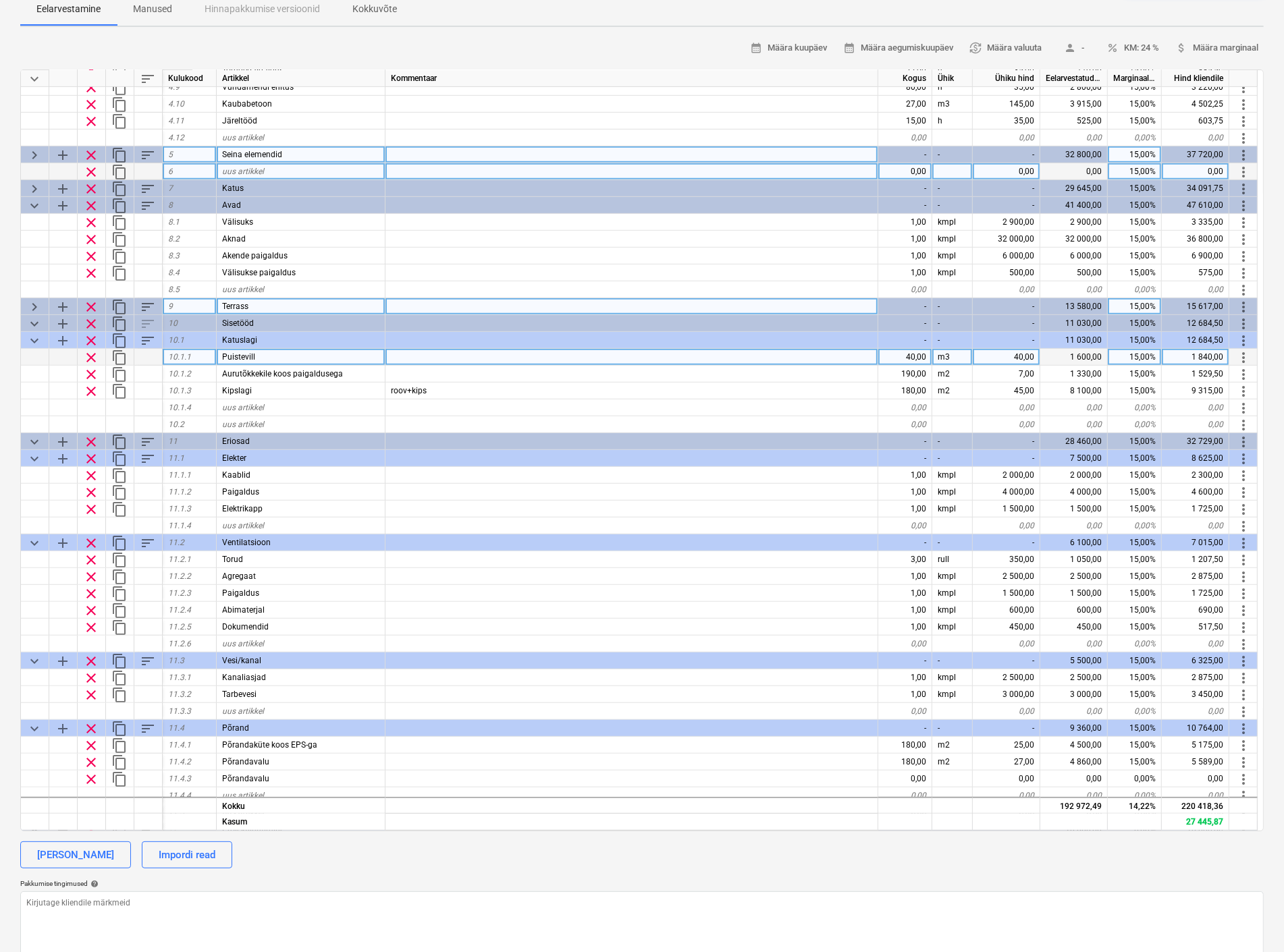
click at [30, 203] on span "keyboard_arrow_down" at bounding box center [34, 206] width 16 height 16
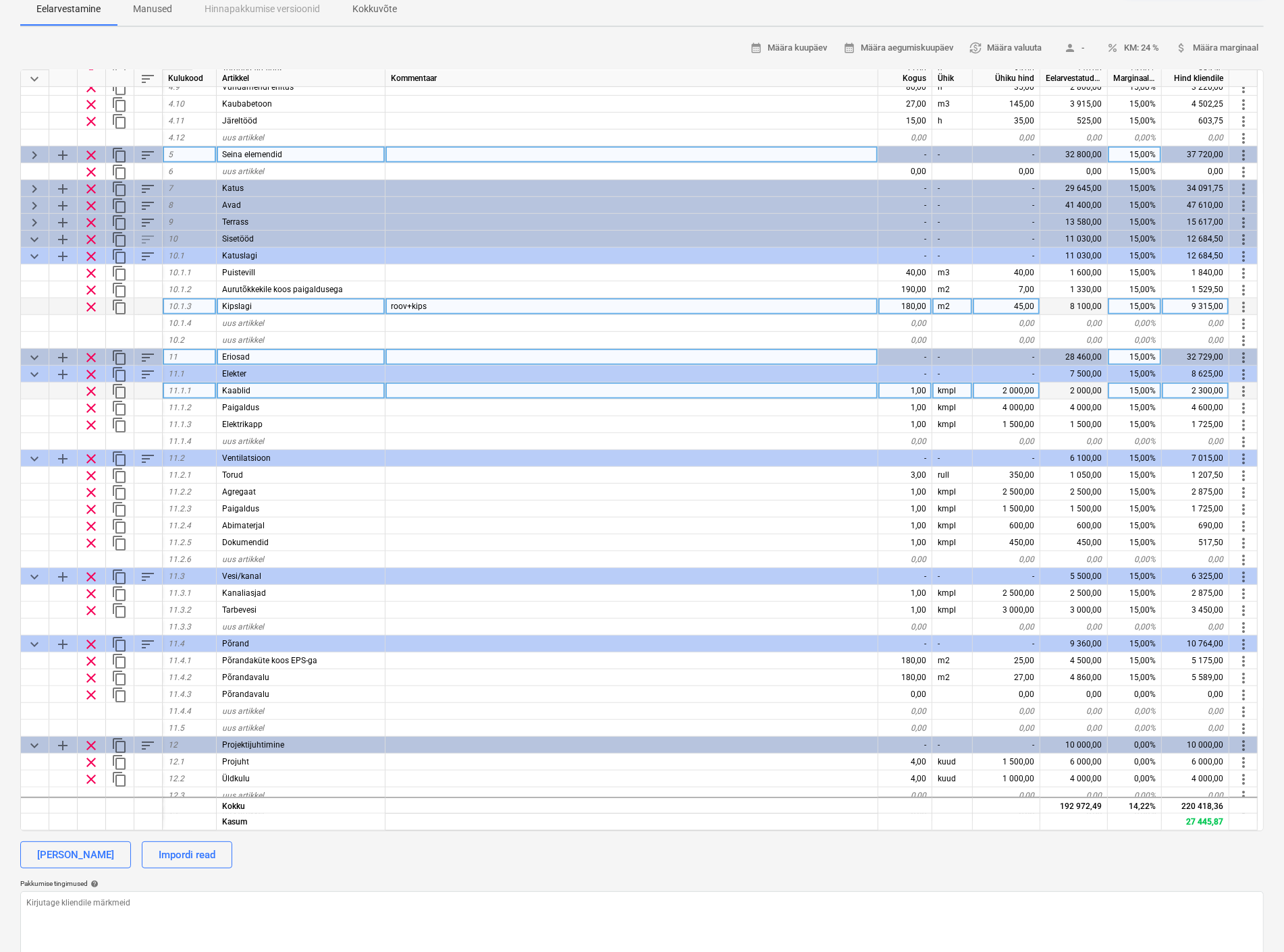
drag, startPoint x: 35, startPoint y: 451, endPoint x: 35, endPoint y: 397, distance: 54.0
click at [41, 437] on div "keyboard_arrow_down sort Kulukood Artikkel Kommentaar Kogus Ühik Ühiku hind Eel…" at bounding box center [642, 450] width 1243 height 762
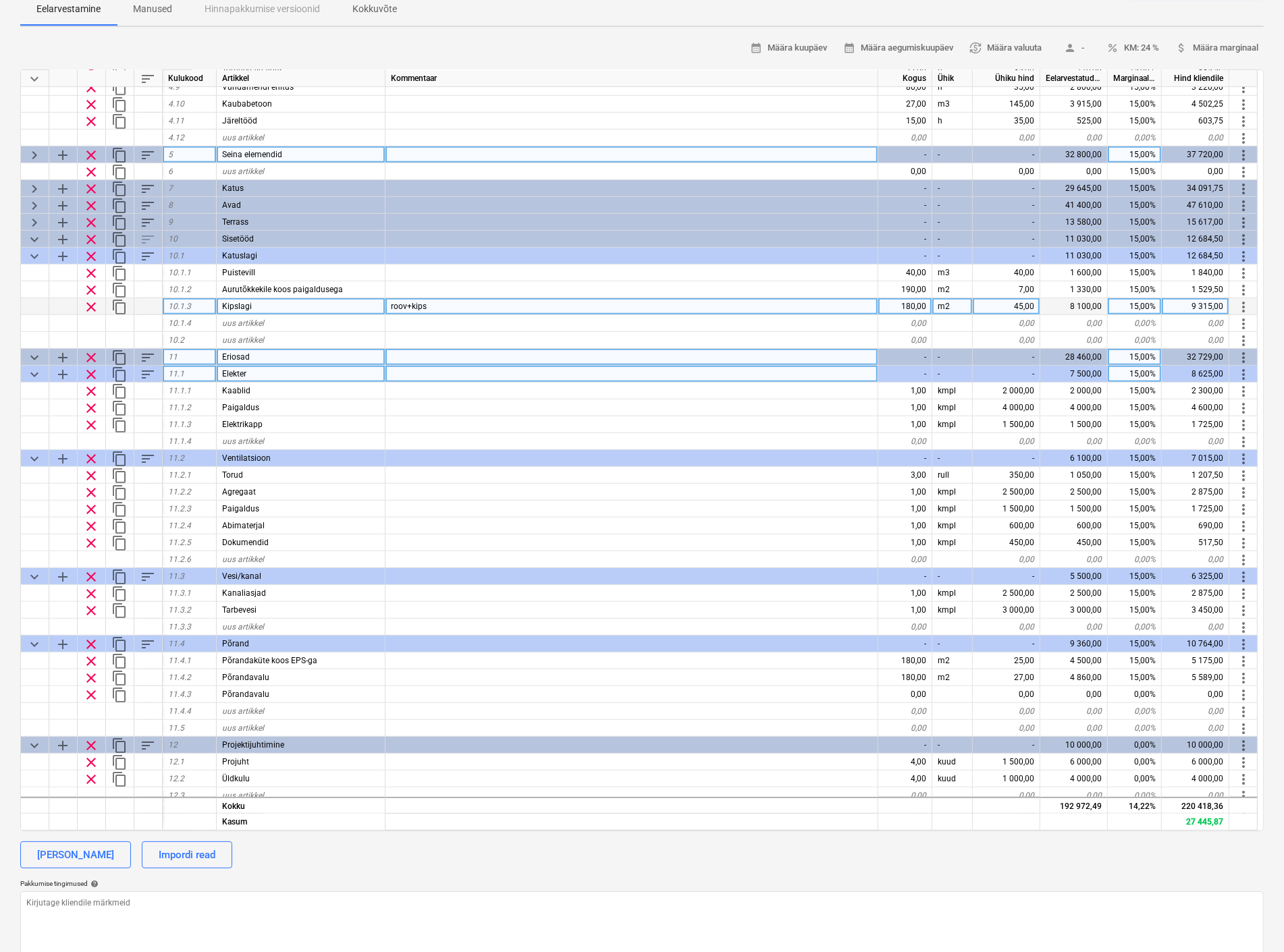
click at [28, 368] on span "keyboard_arrow_down" at bounding box center [34, 375] width 16 height 16
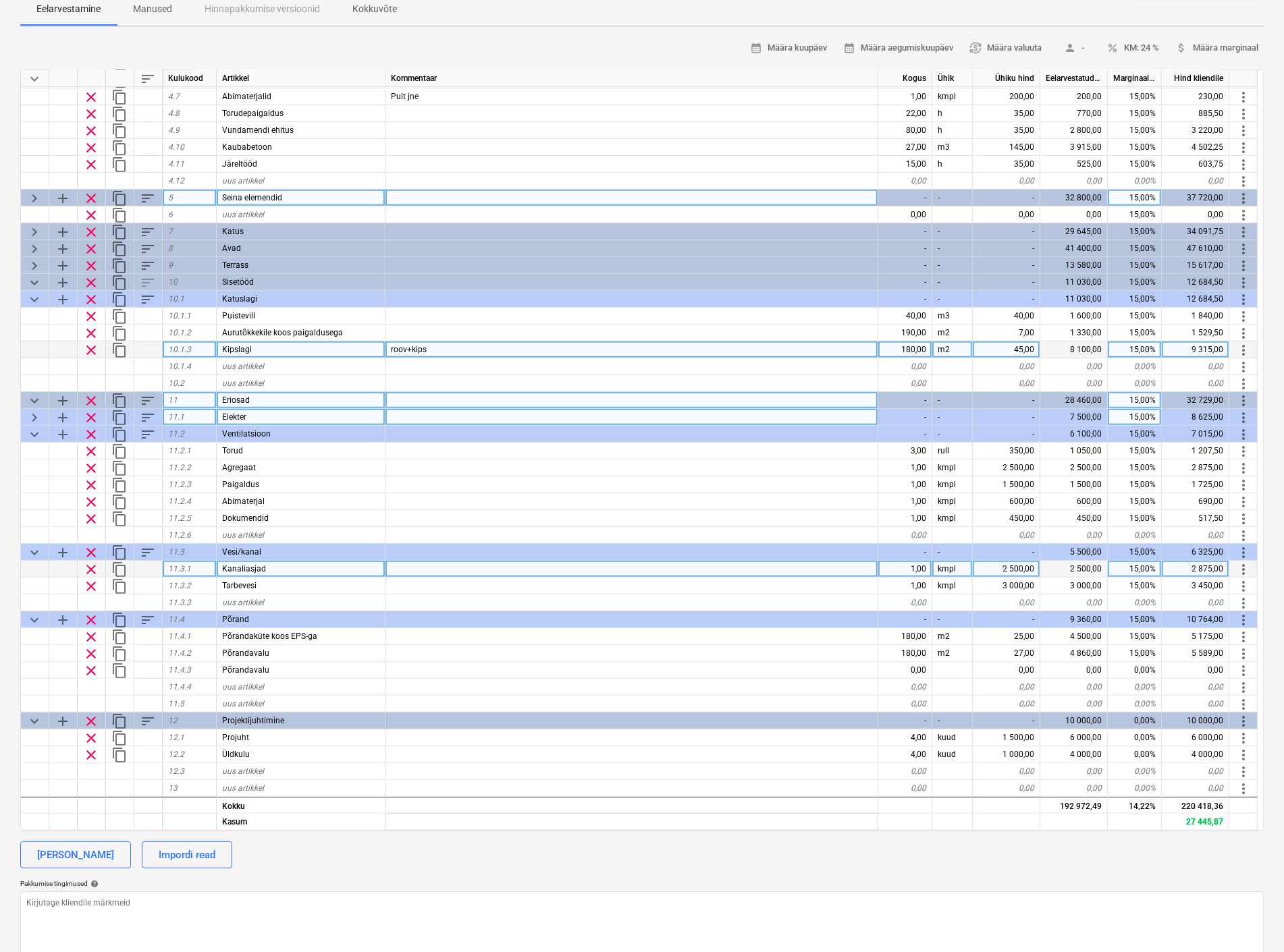
scroll to position [690, 0]
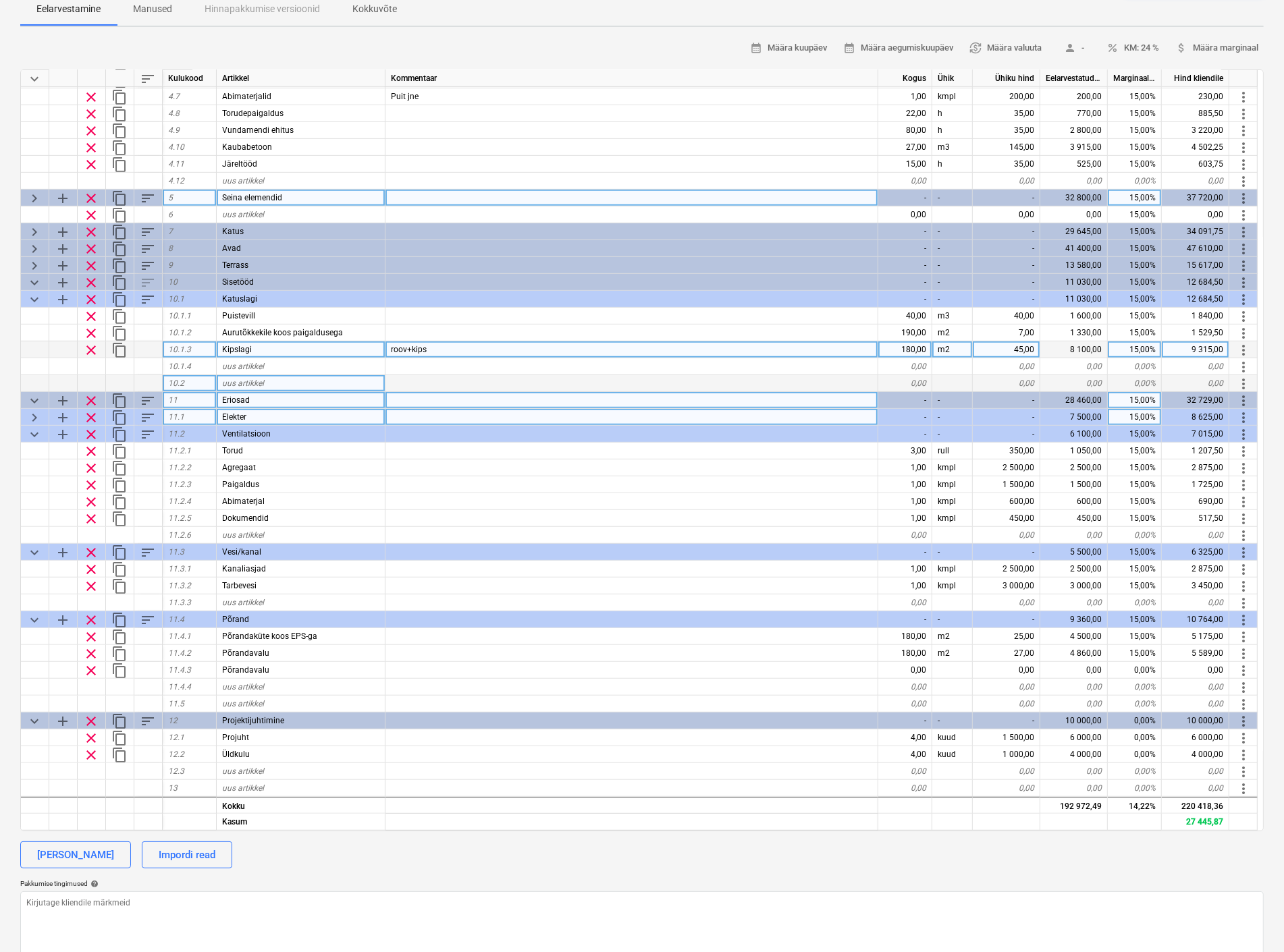
drag, startPoint x: 37, startPoint y: 548, endPoint x: 24, endPoint y: 435, distance: 113.7
click at [38, 548] on span "keyboard_arrow_down" at bounding box center [34, 552] width 16 height 16
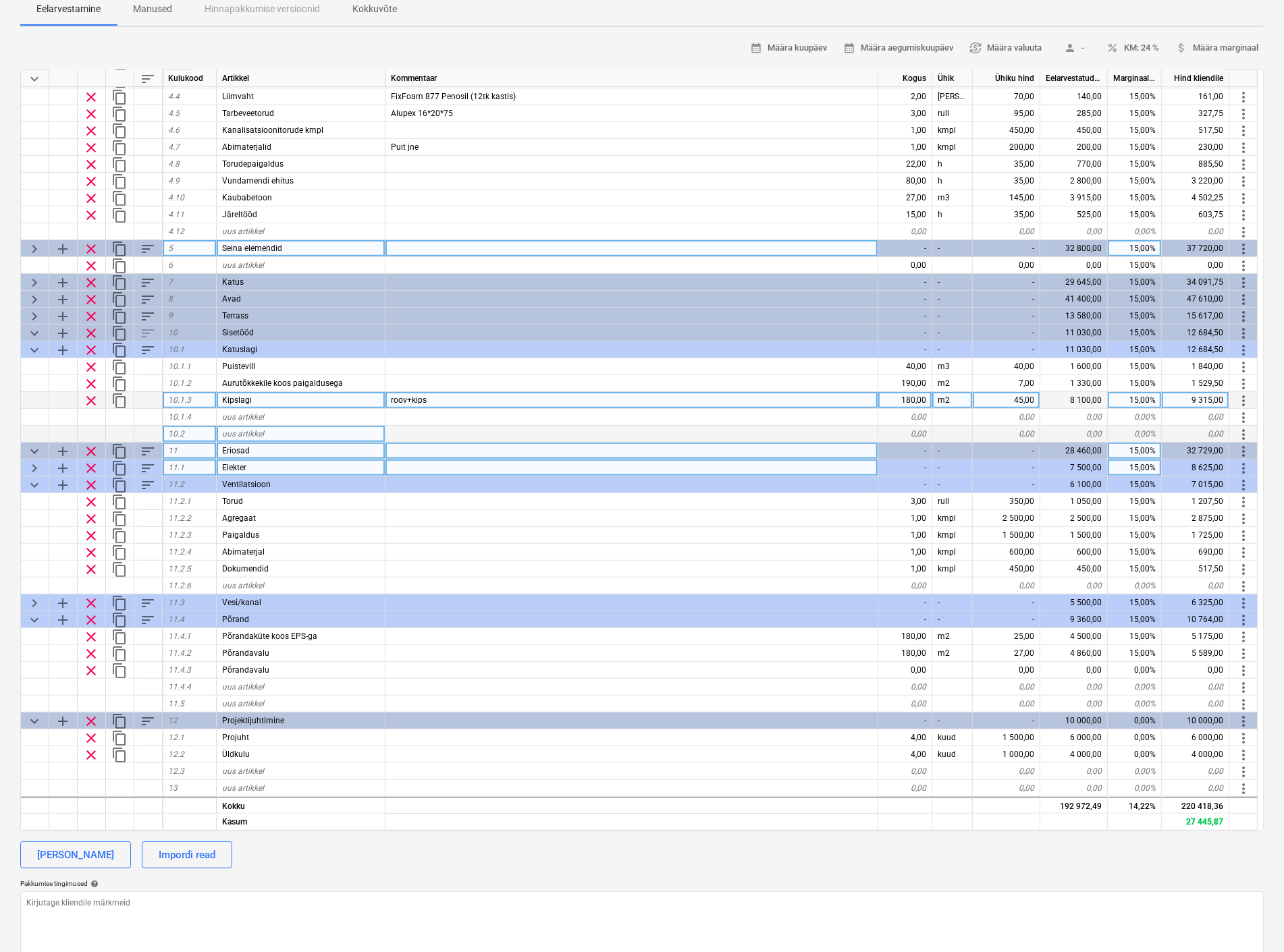
scroll to position [640, 0]
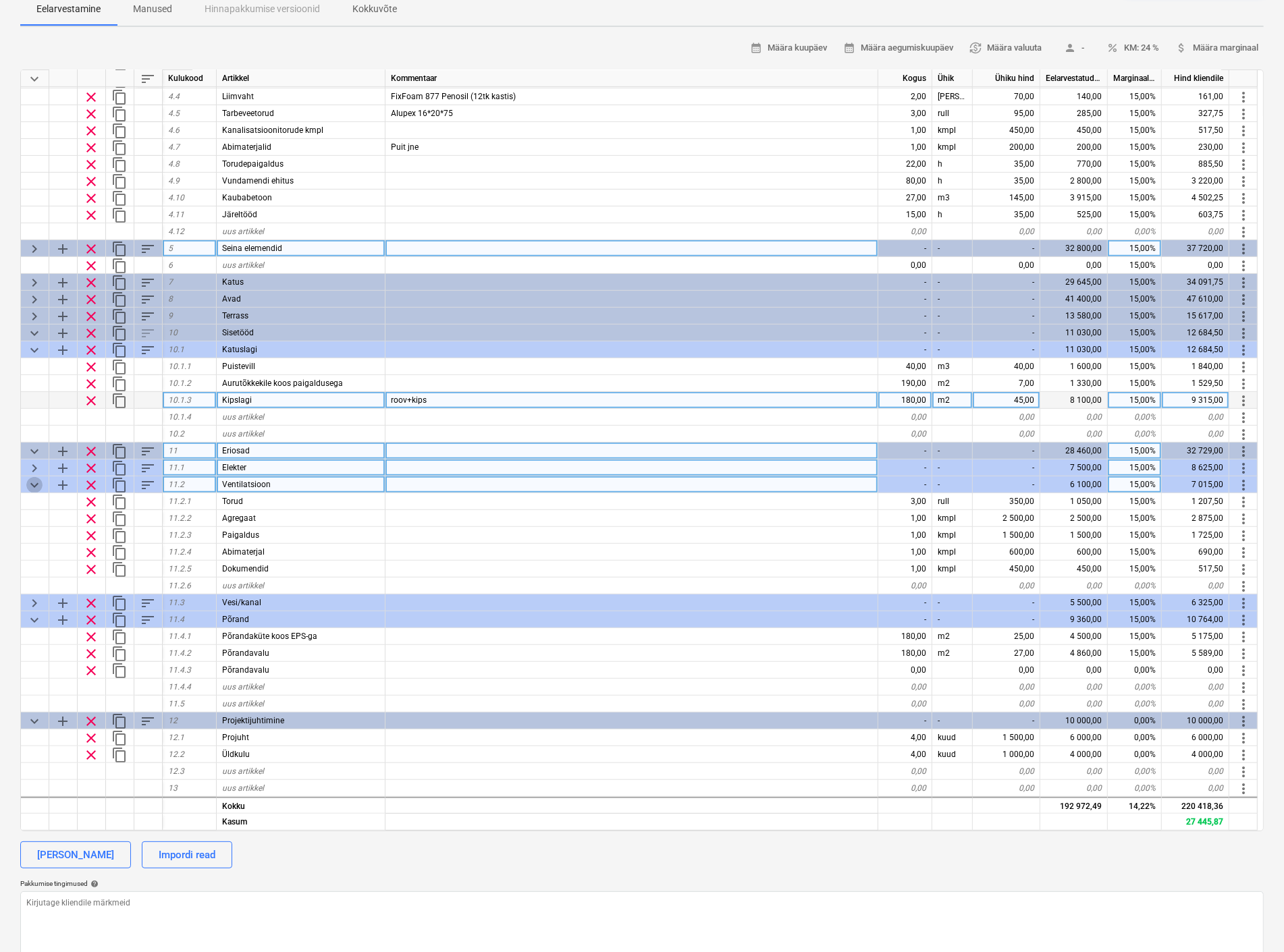
click at [31, 480] on span "keyboard_arrow_down" at bounding box center [34, 485] width 16 height 16
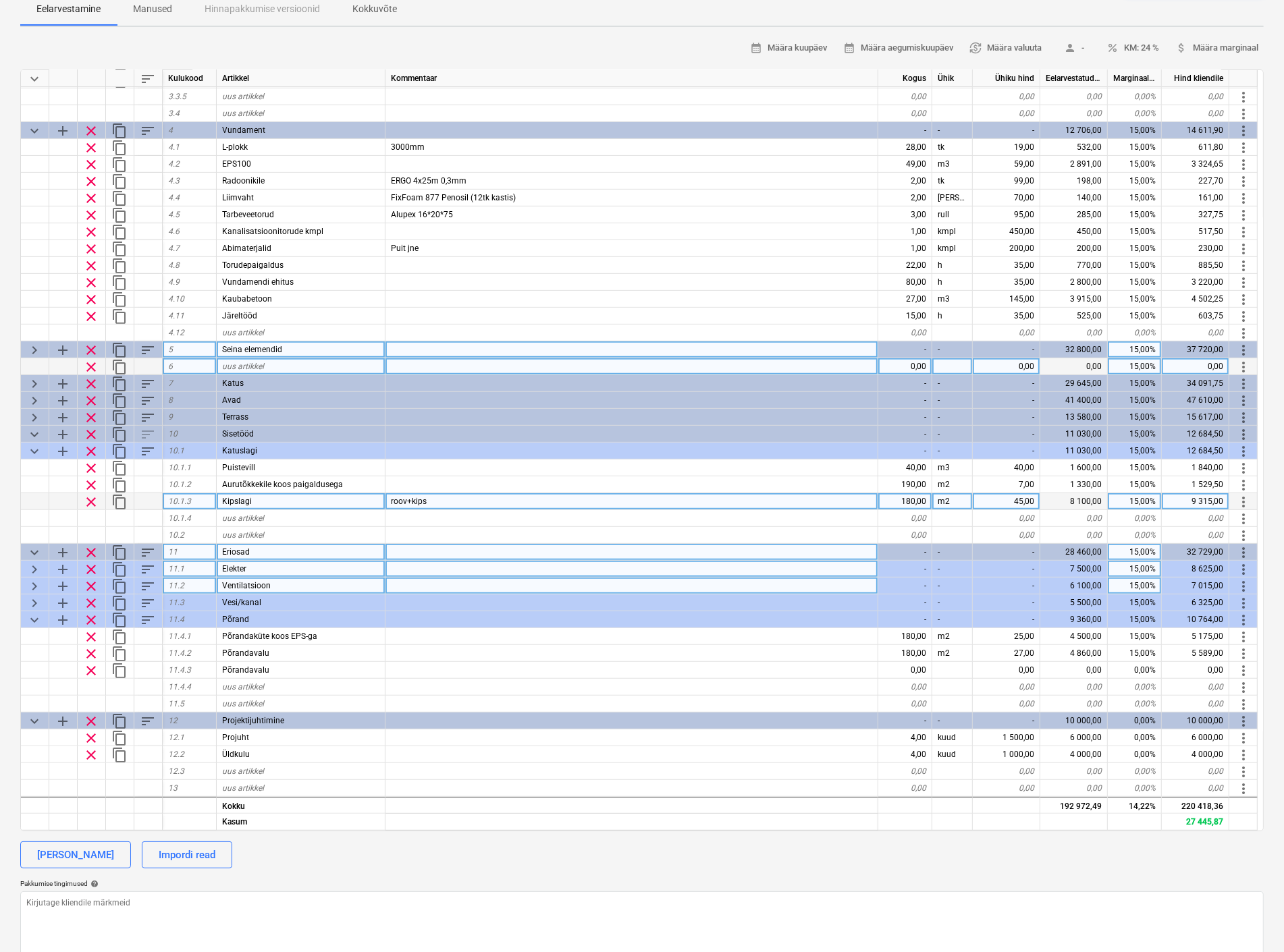
scroll to position [539, 0]
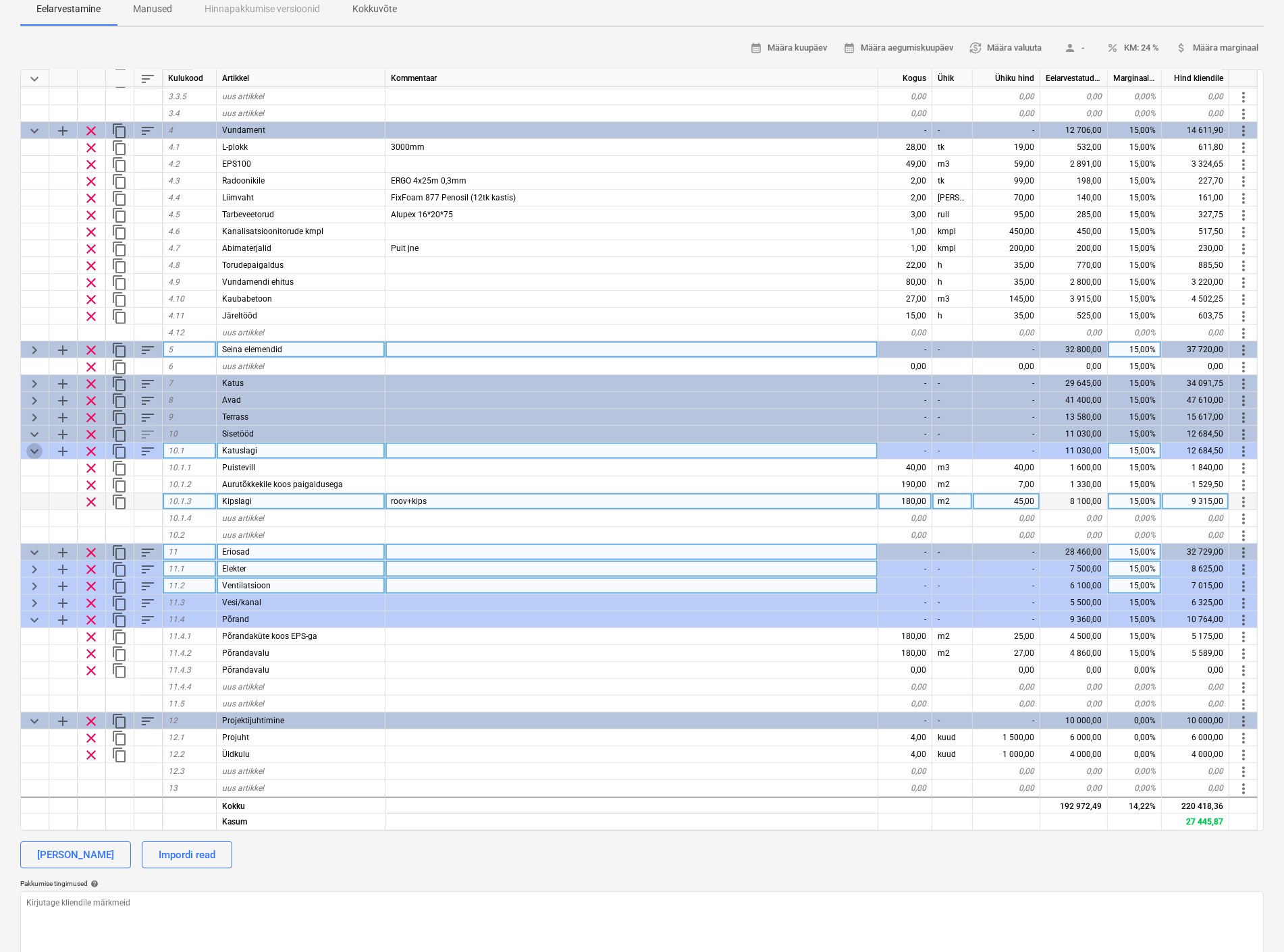
click at [34, 443] on span "keyboard_arrow_down" at bounding box center [34, 451] width 16 height 16
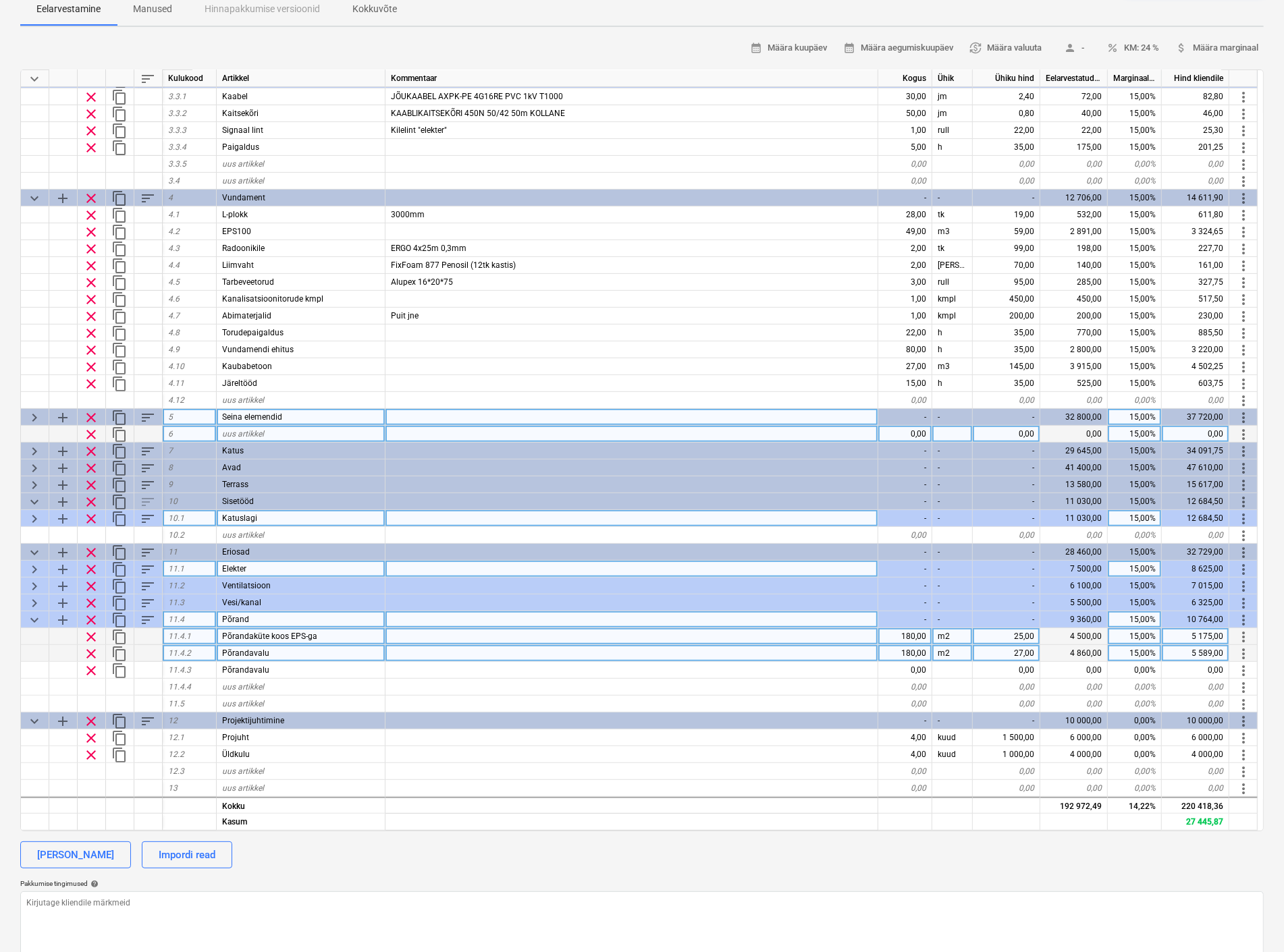
scroll to position [471, 0]
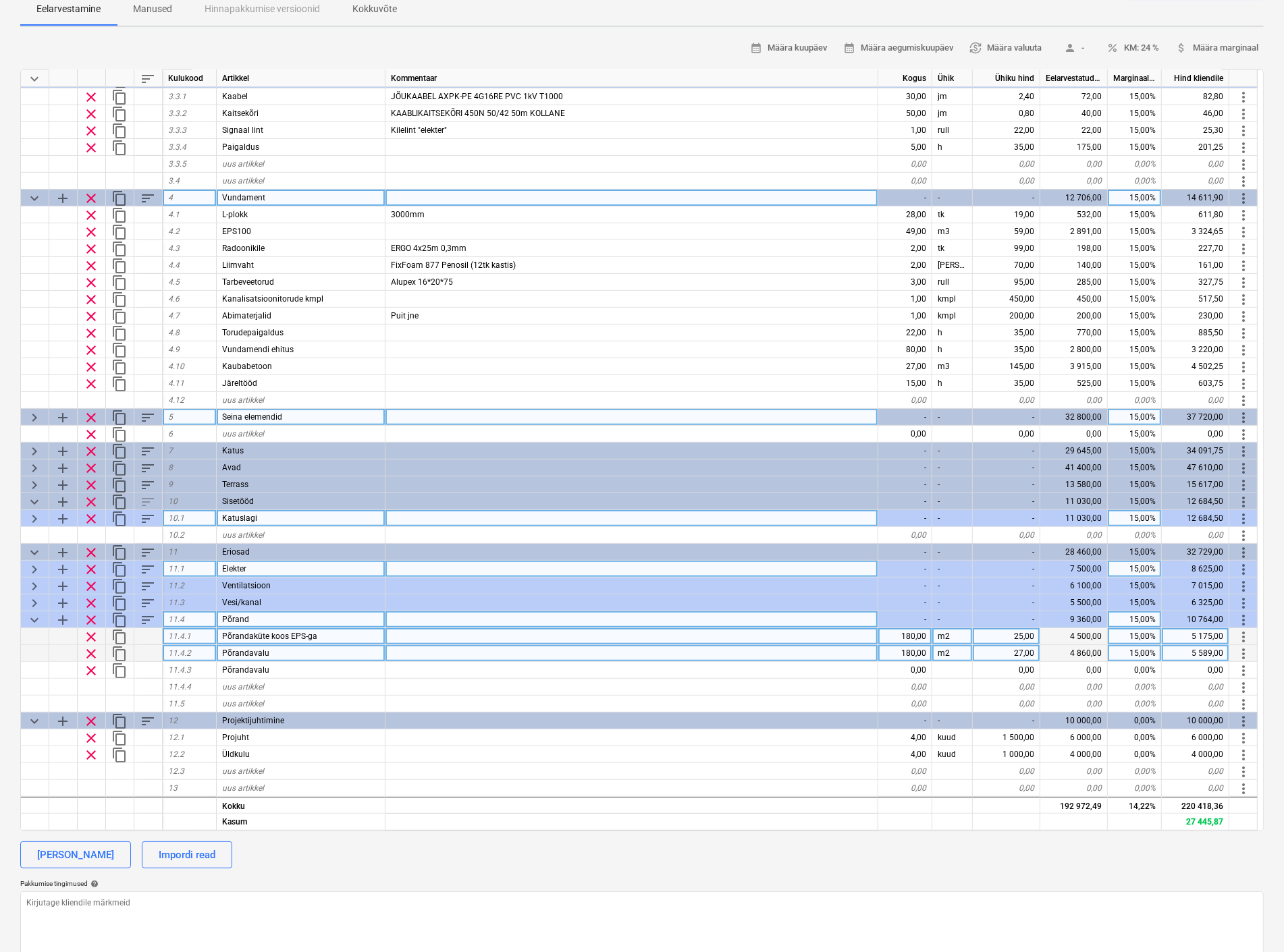
click at [40, 197] on span "keyboard_arrow_down" at bounding box center [34, 198] width 16 height 16
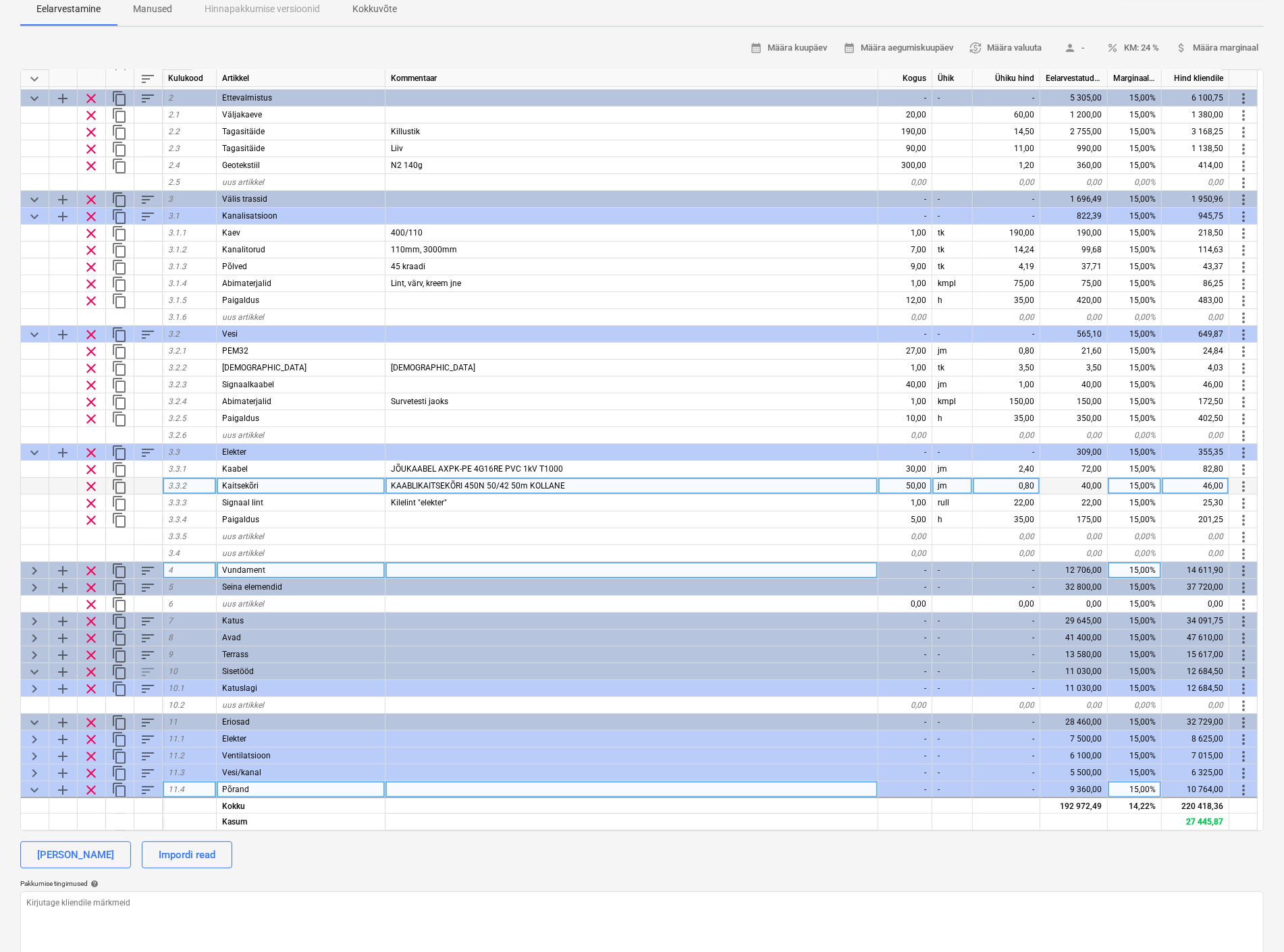
scroll to position [44, 0]
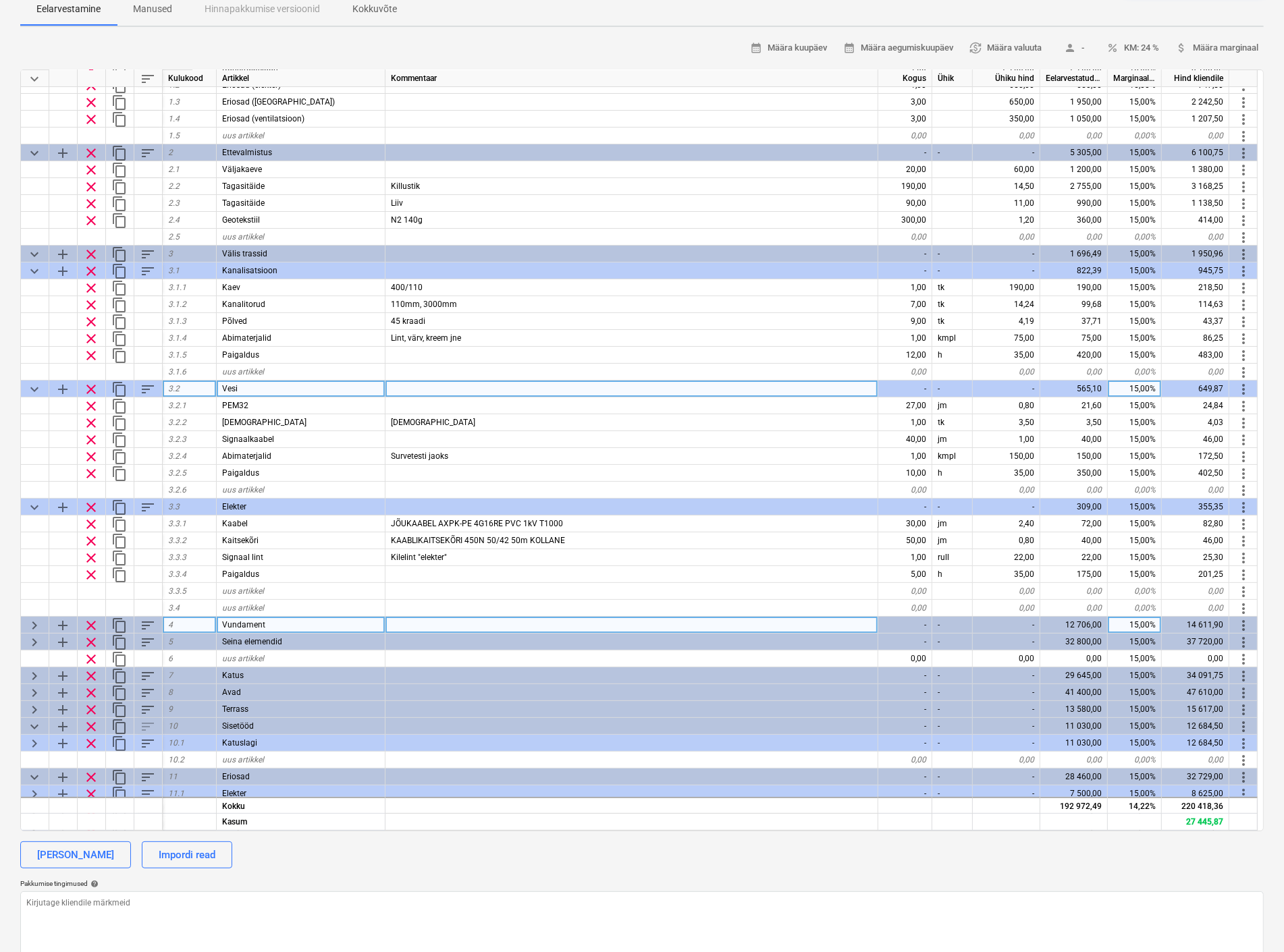
click at [35, 383] on span "keyboard_arrow_down" at bounding box center [34, 389] width 16 height 16
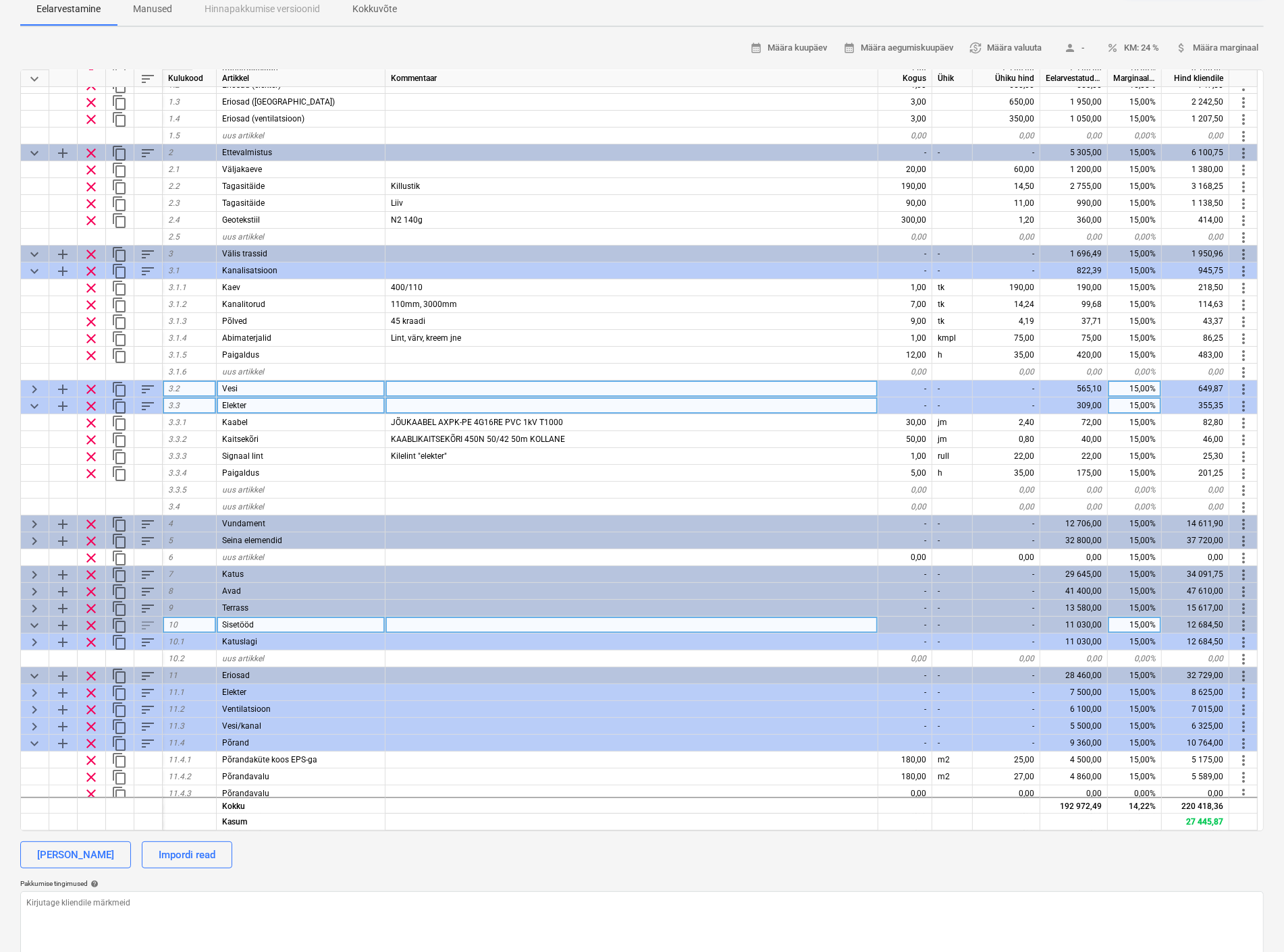
click at [34, 406] on span "keyboard_arrow_down" at bounding box center [34, 406] width 16 height 16
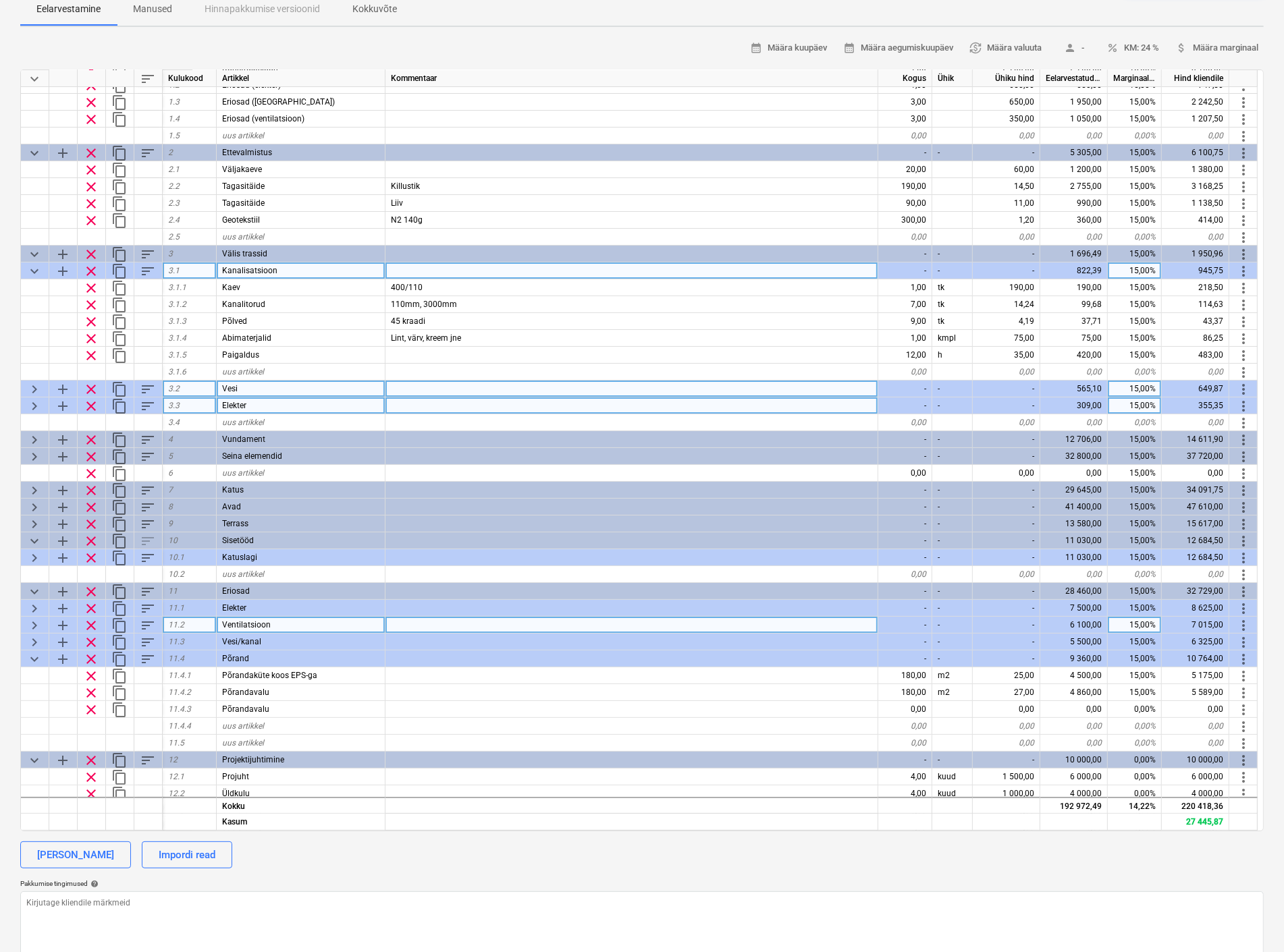
drag, startPoint x: 36, startPoint y: 271, endPoint x: 36, endPoint y: 250, distance: 21.0
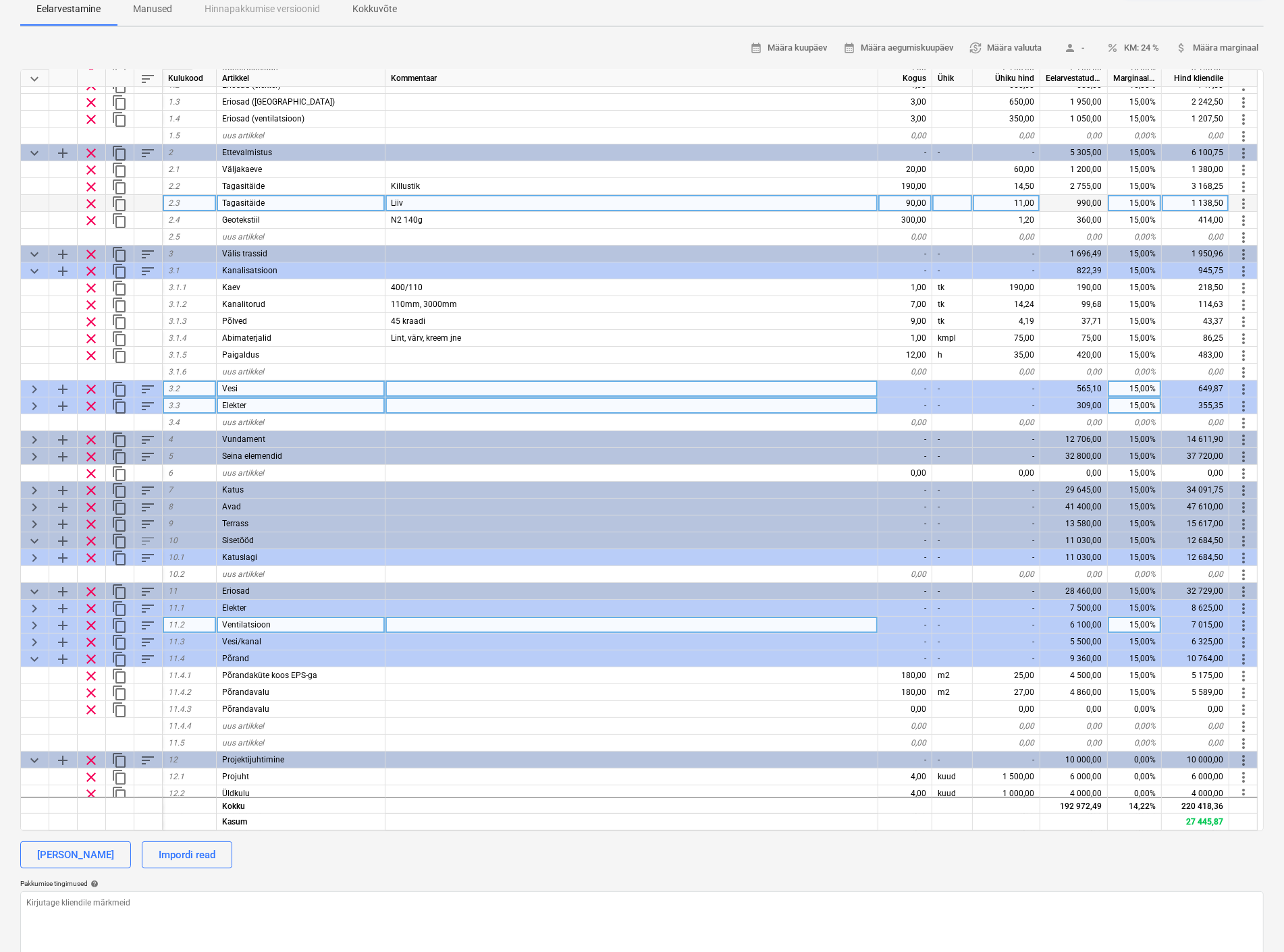
click at [36, 270] on span "keyboard_arrow_down" at bounding box center [34, 271] width 16 height 16
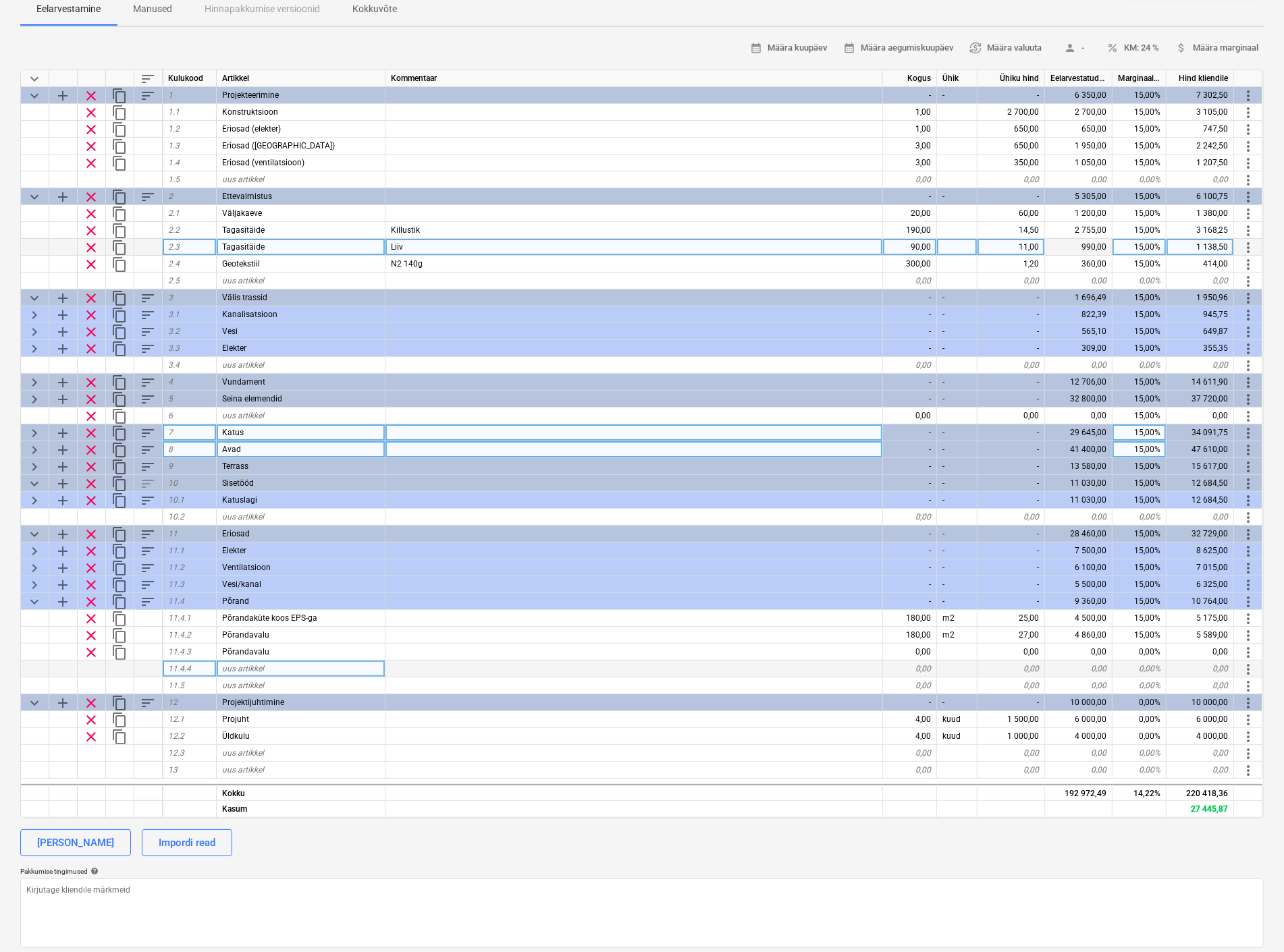
scroll to position [0, 0]
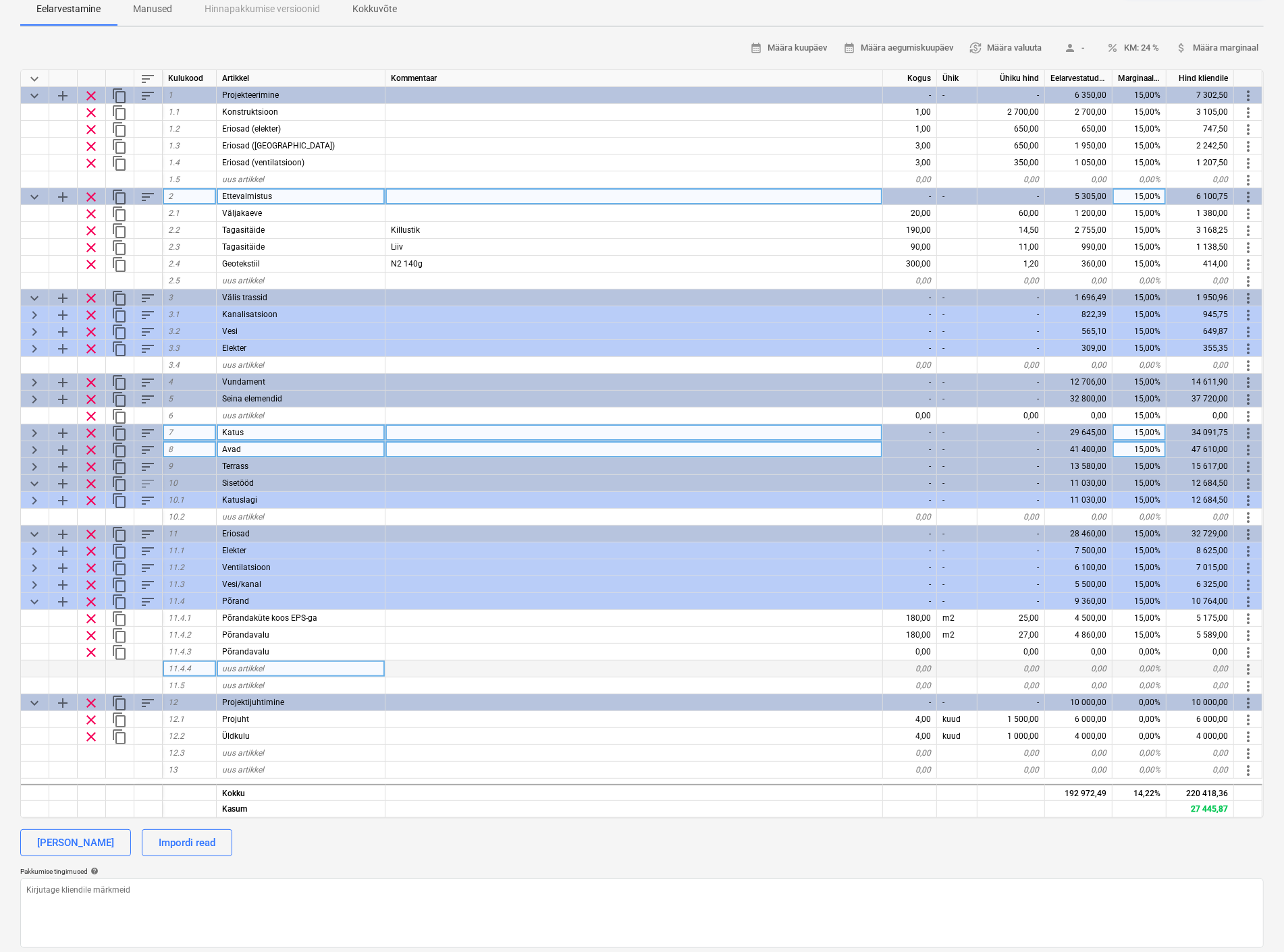
click at [34, 195] on span "keyboard_arrow_down" at bounding box center [34, 197] width 16 height 16
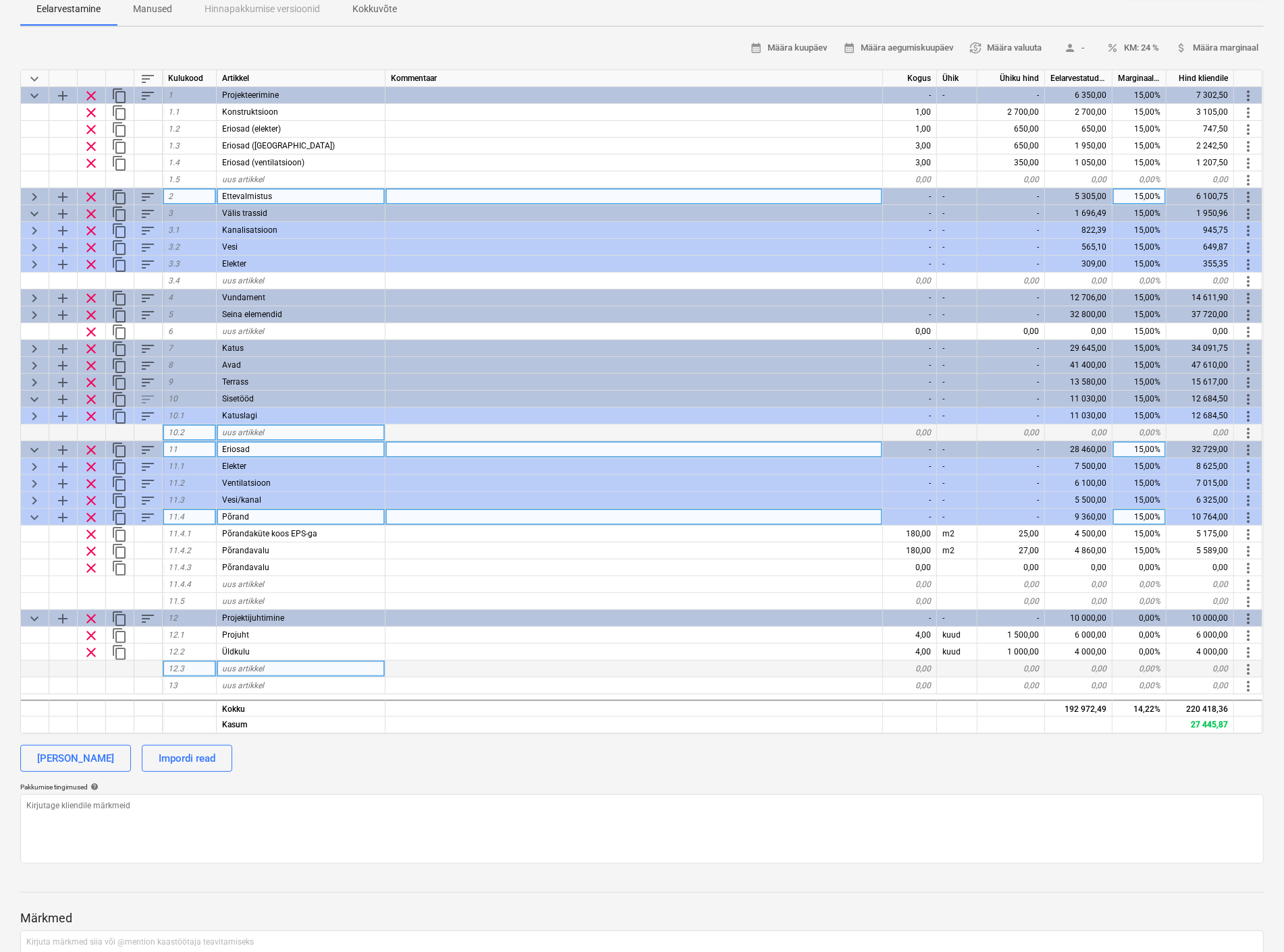
click at [35, 514] on span "keyboard_arrow_down" at bounding box center [34, 517] width 16 height 16
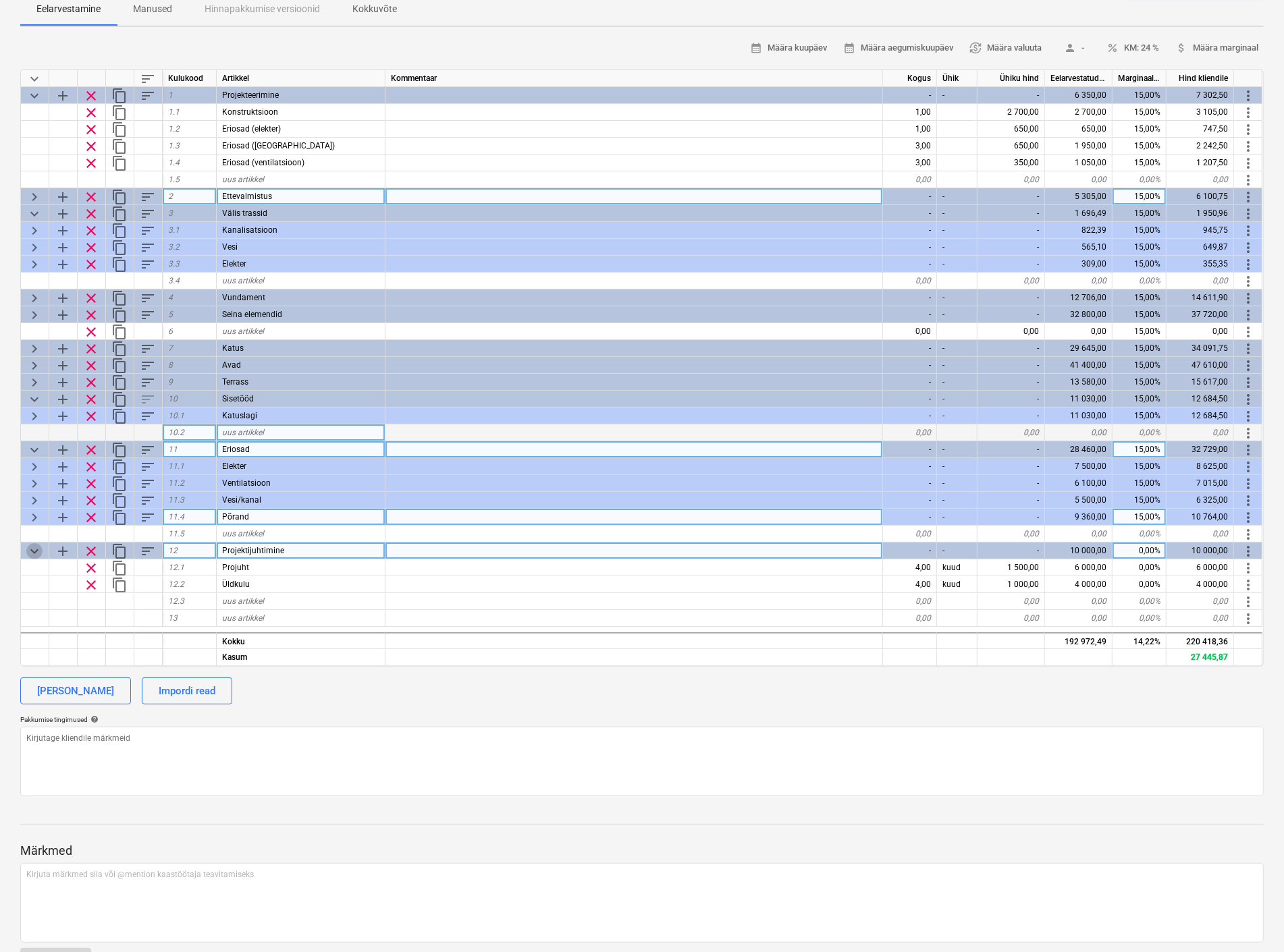
click at [38, 550] on span "keyboard_arrow_down" at bounding box center [34, 551] width 16 height 16
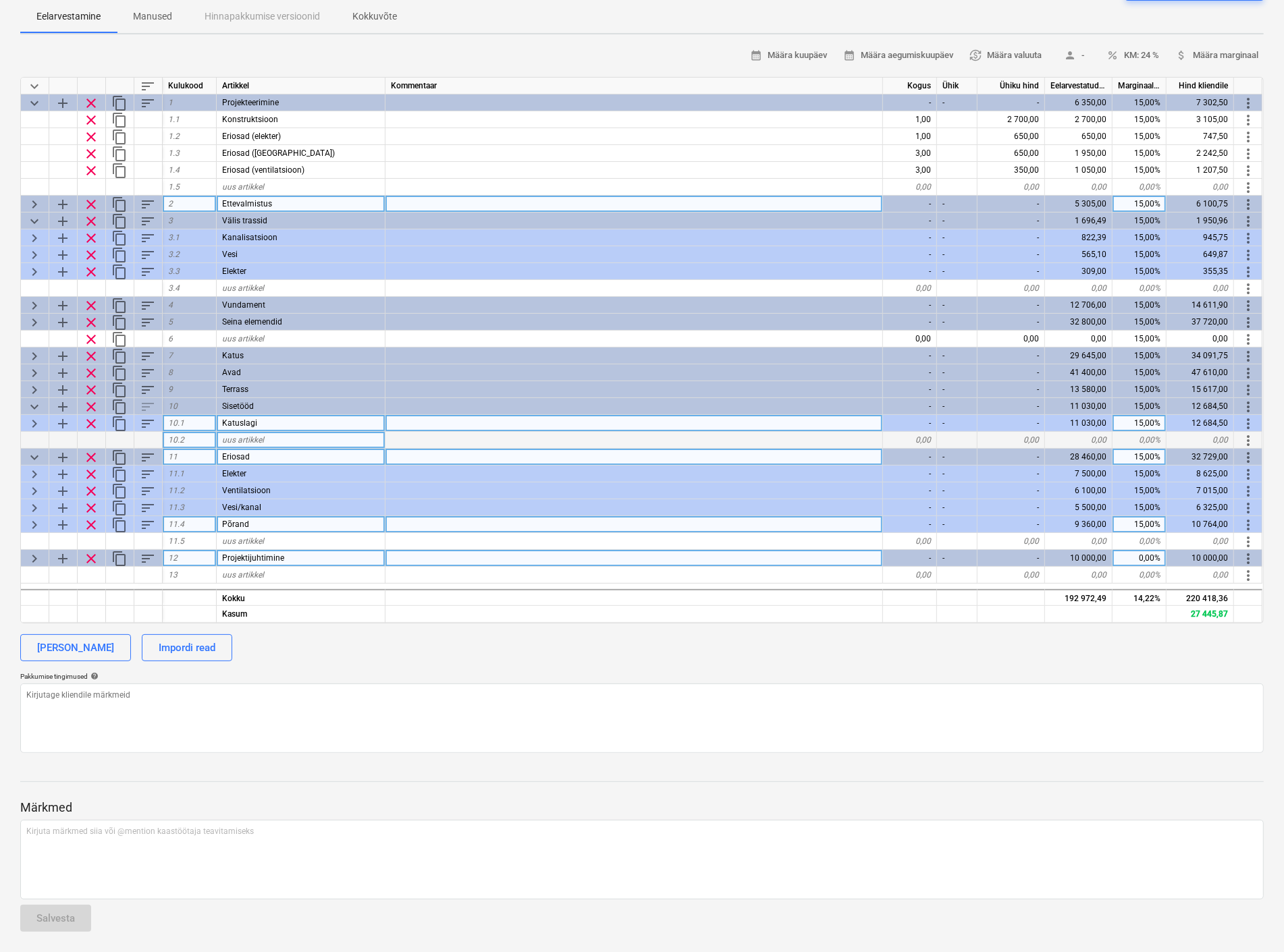
click at [26, 417] on span "keyboard_arrow_right" at bounding box center [34, 424] width 16 height 16
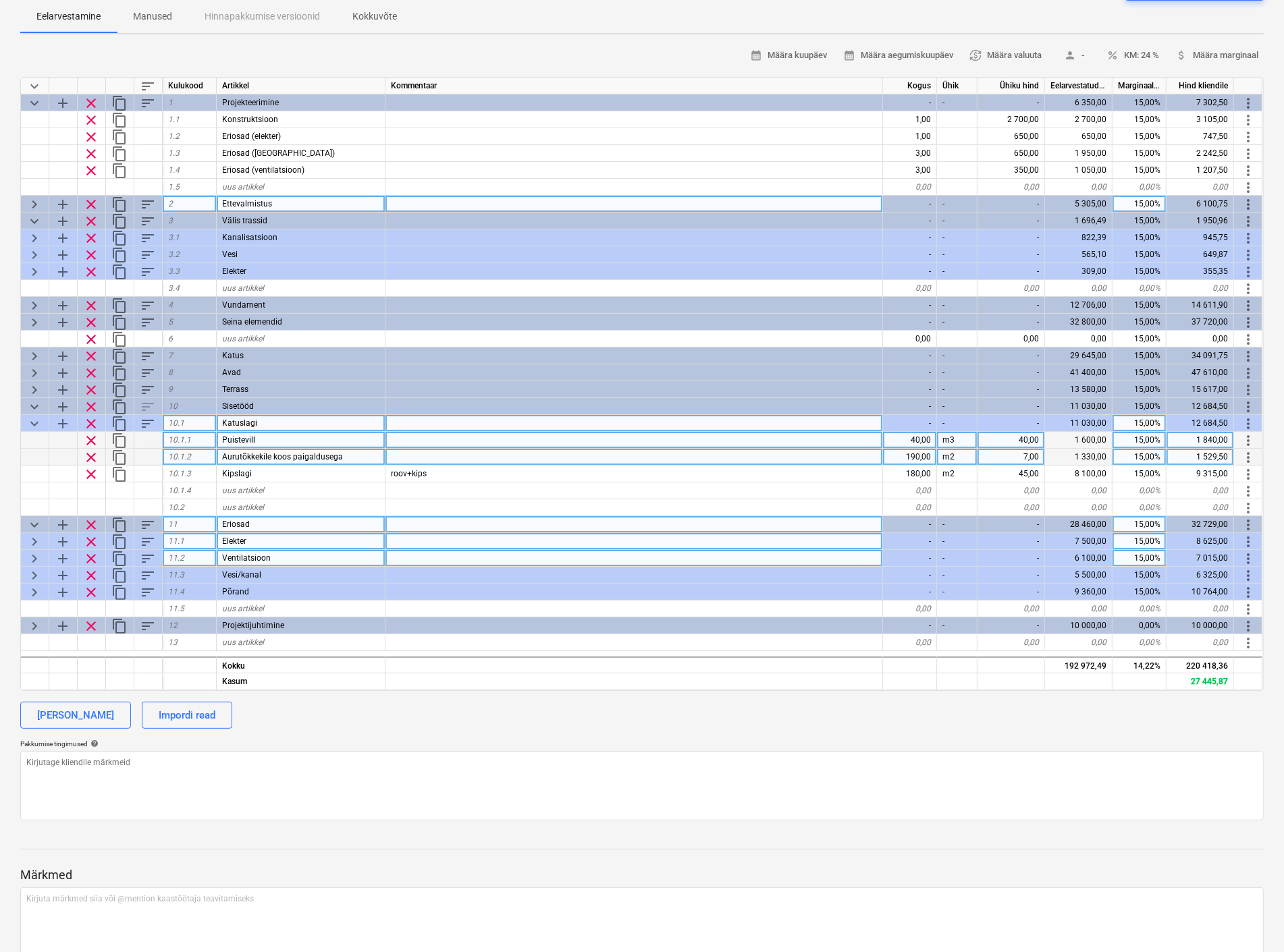
click at [34, 540] on span "keyboard_arrow_right" at bounding box center [34, 541] width 16 height 16
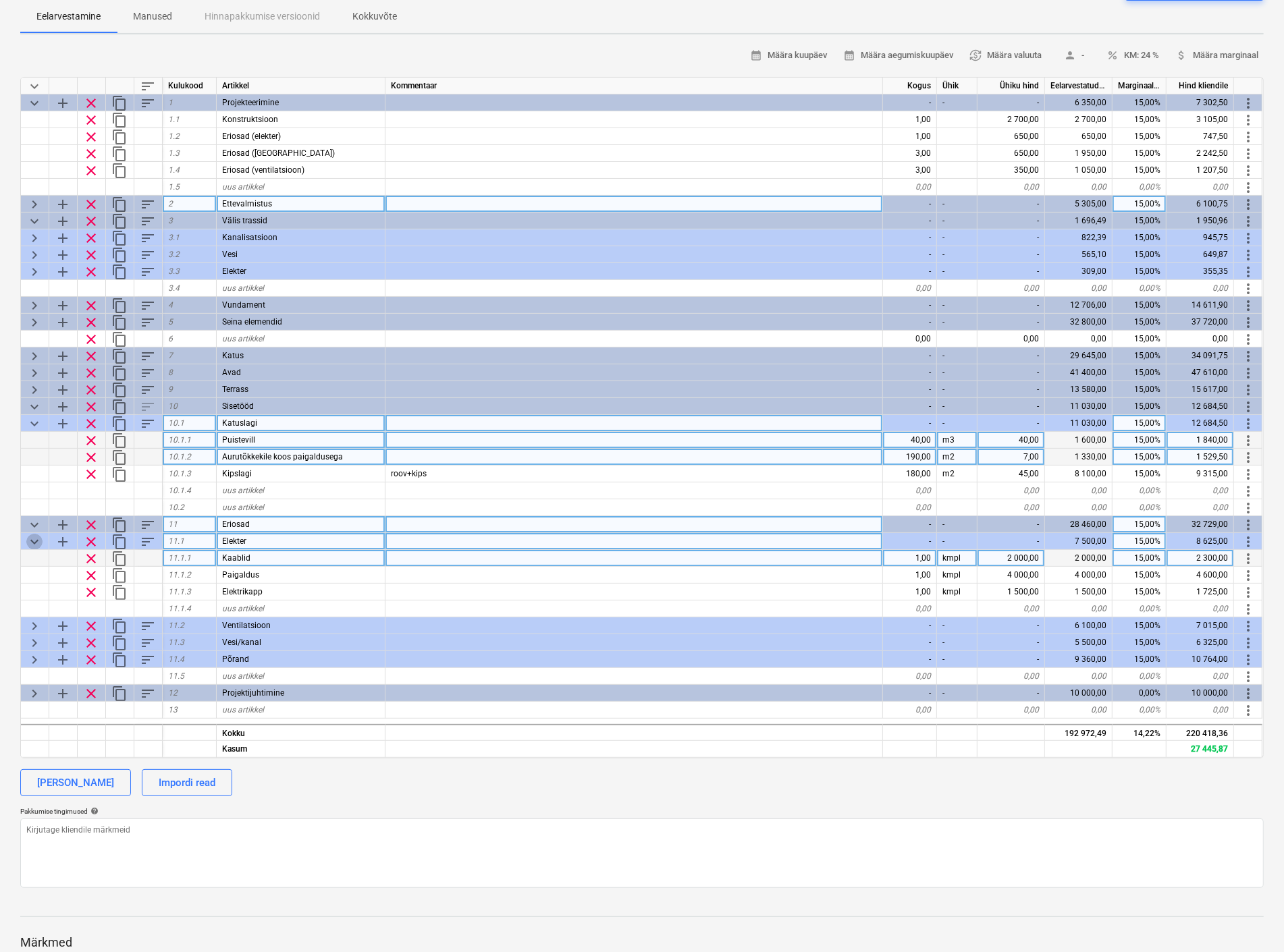
click at [37, 542] on span "keyboard_arrow_down" at bounding box center [34, 541] width 16 height 16
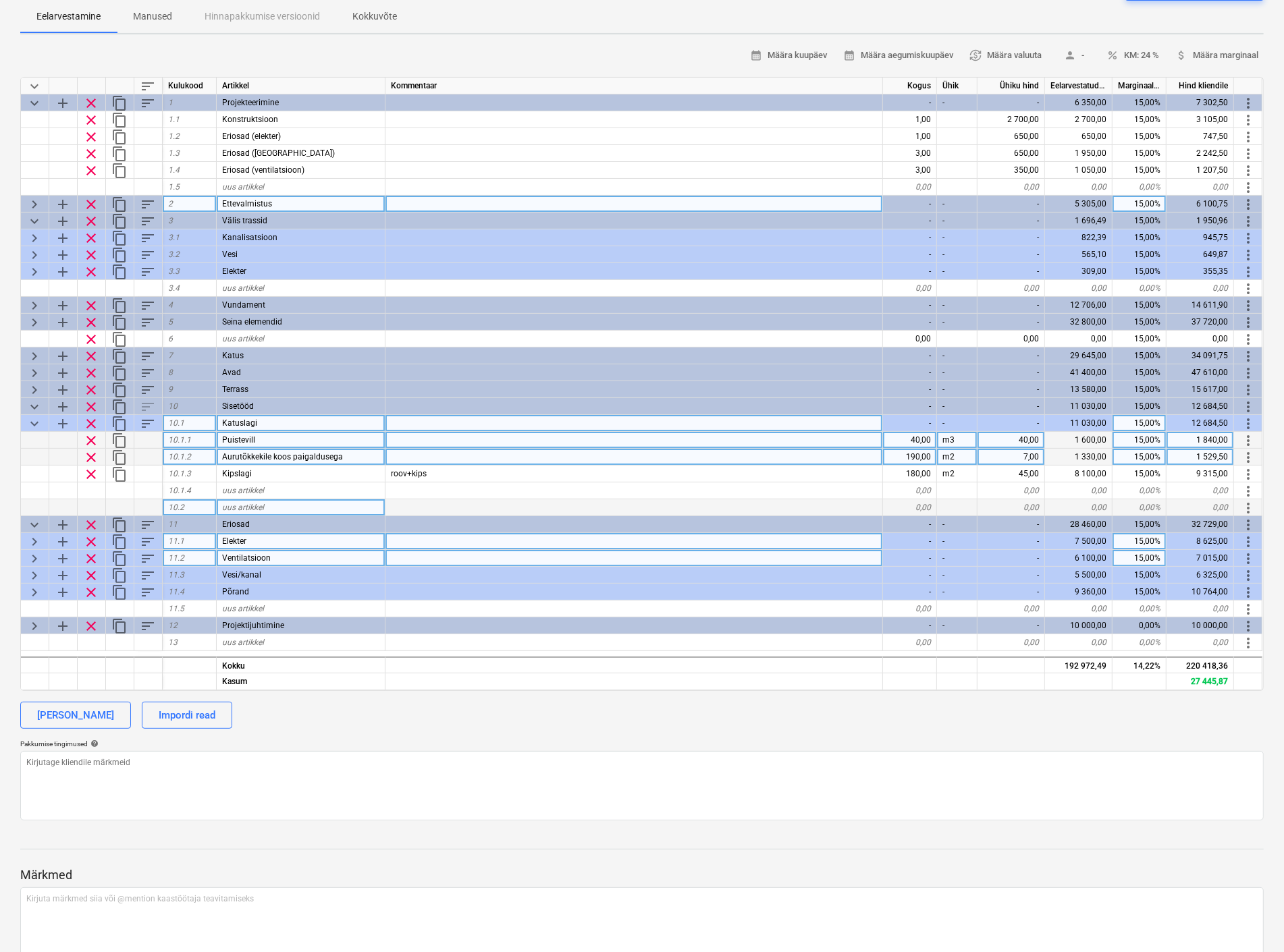
click at [34, 523] on span "keyboard_arrow_down" at bounding box center [34, 525] width 16 height 16
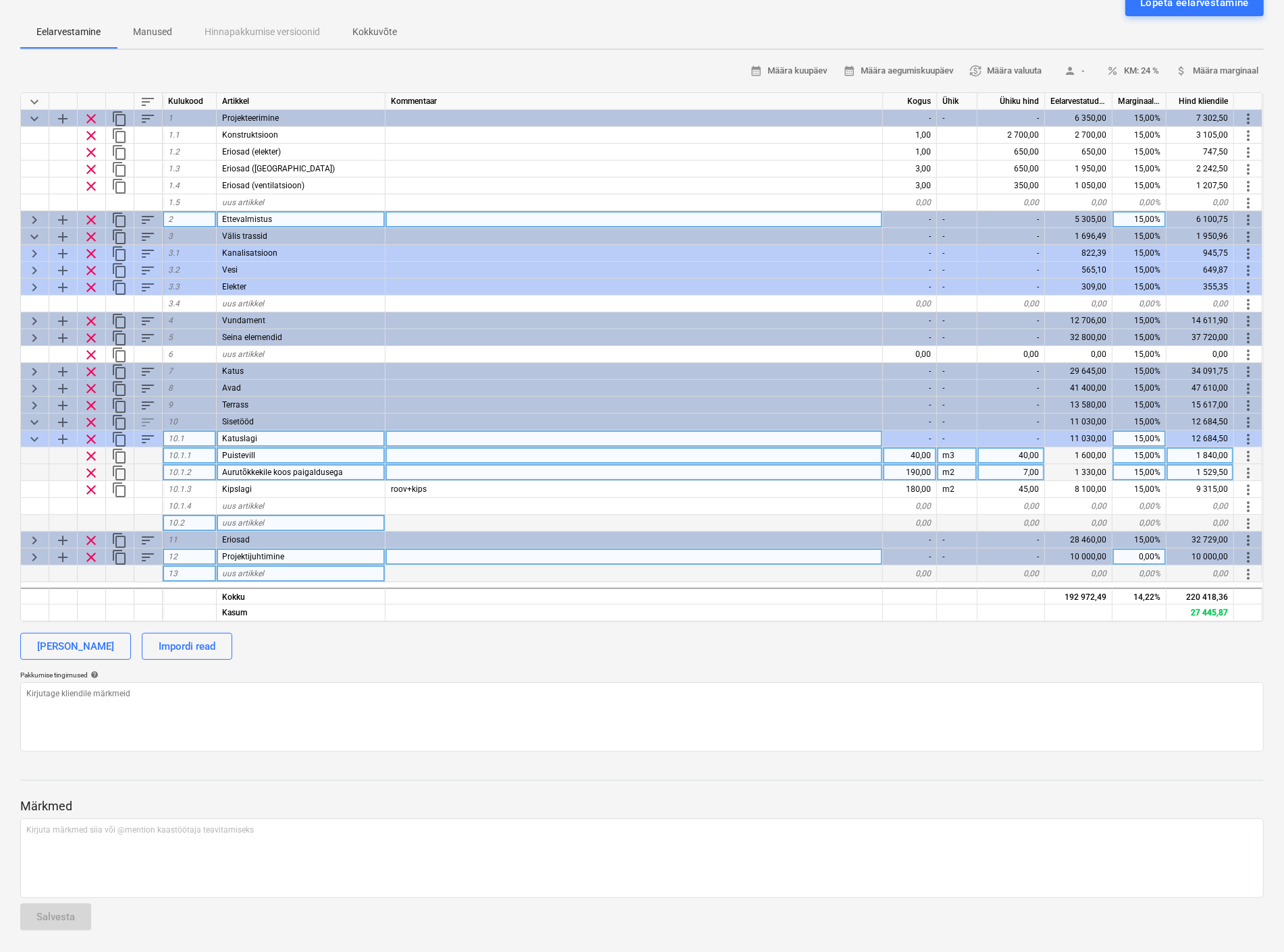
scroll to position [125, 0]
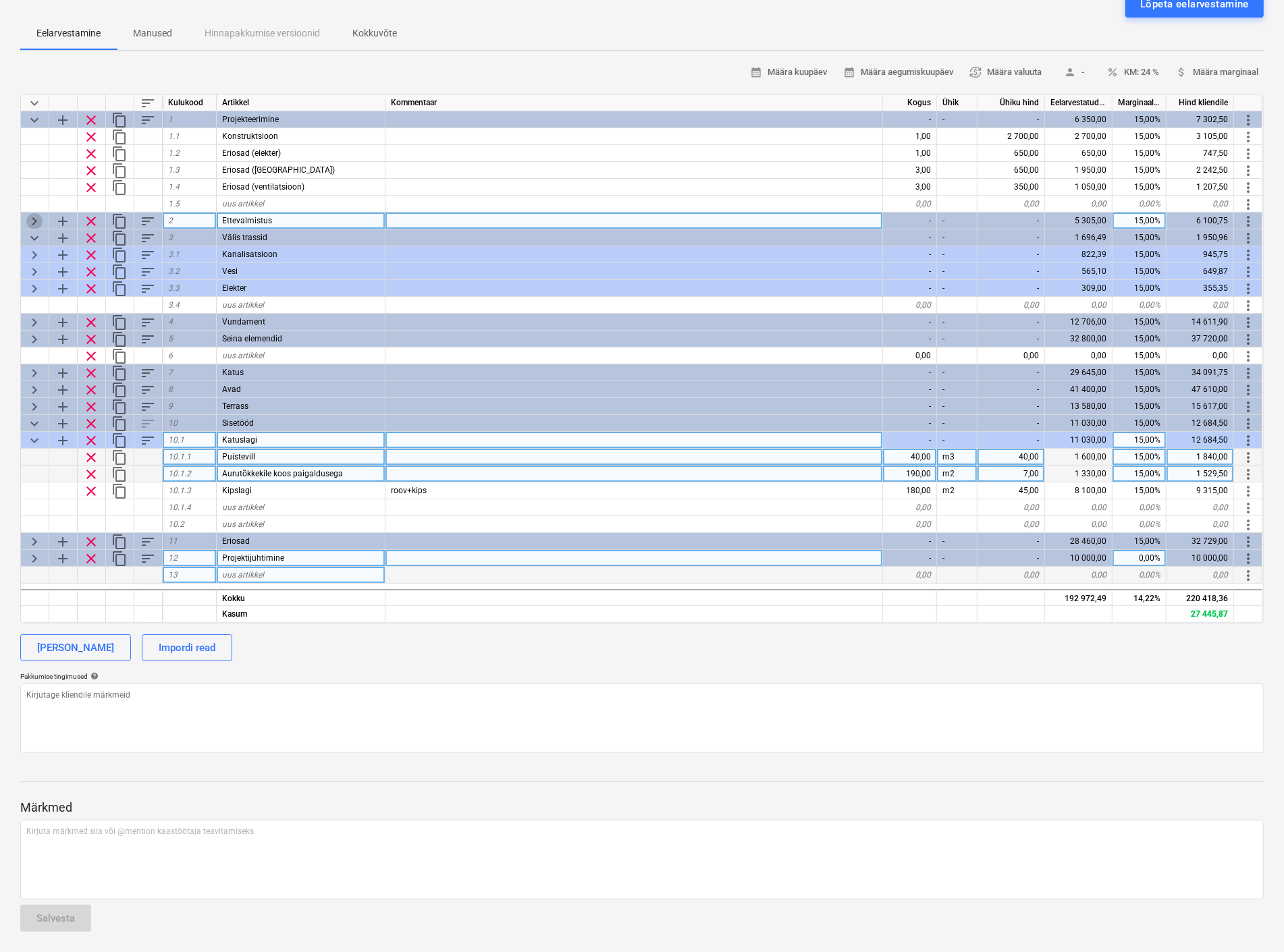
click at [34, 216] on span "keyboard_arrow_right" at bounding box center [34, 221] width 16 height 16
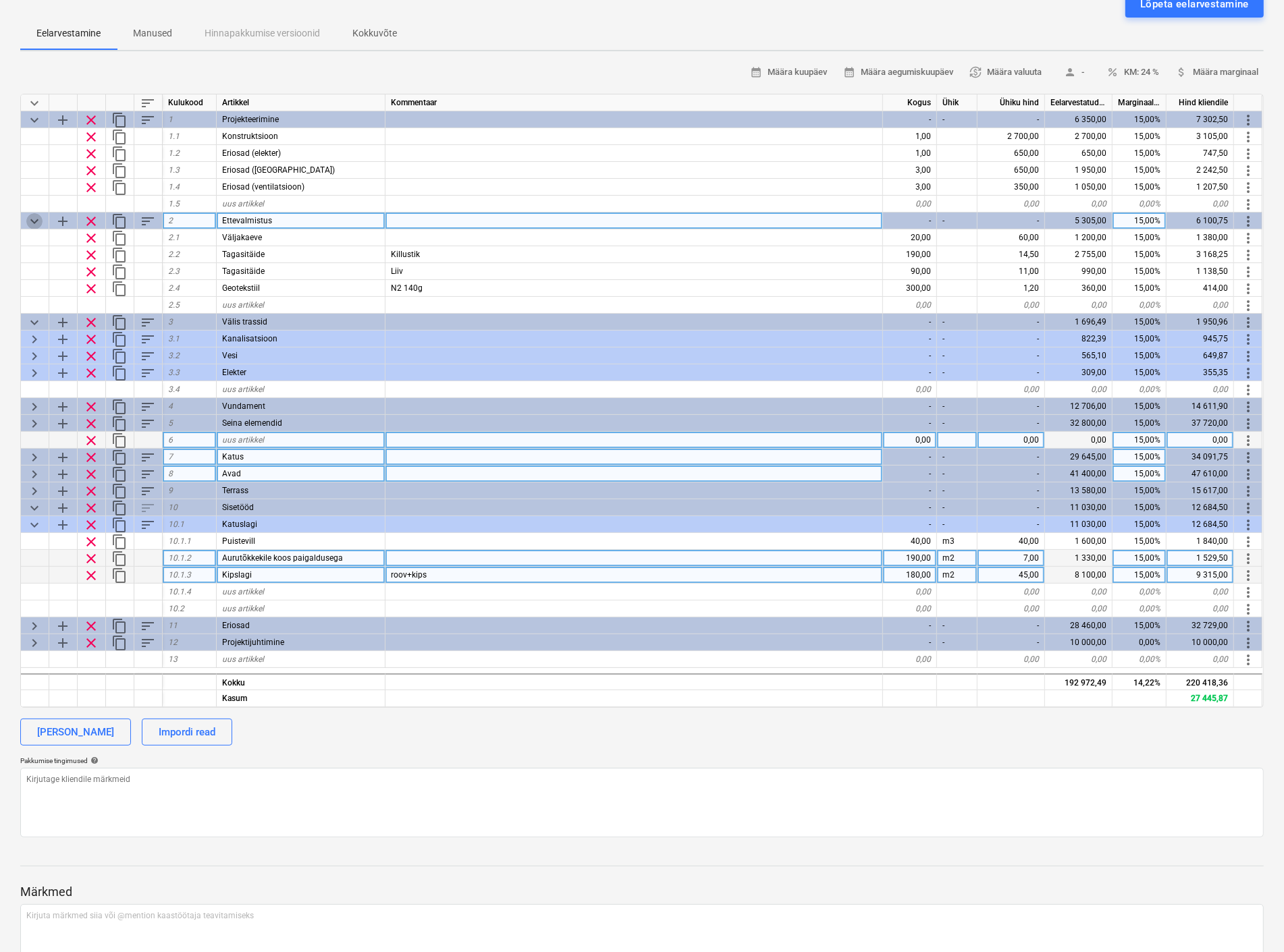
click at [34, 216] on span "keyboard_arrow_down" at bounding box center [34, 221] width 16 height 16
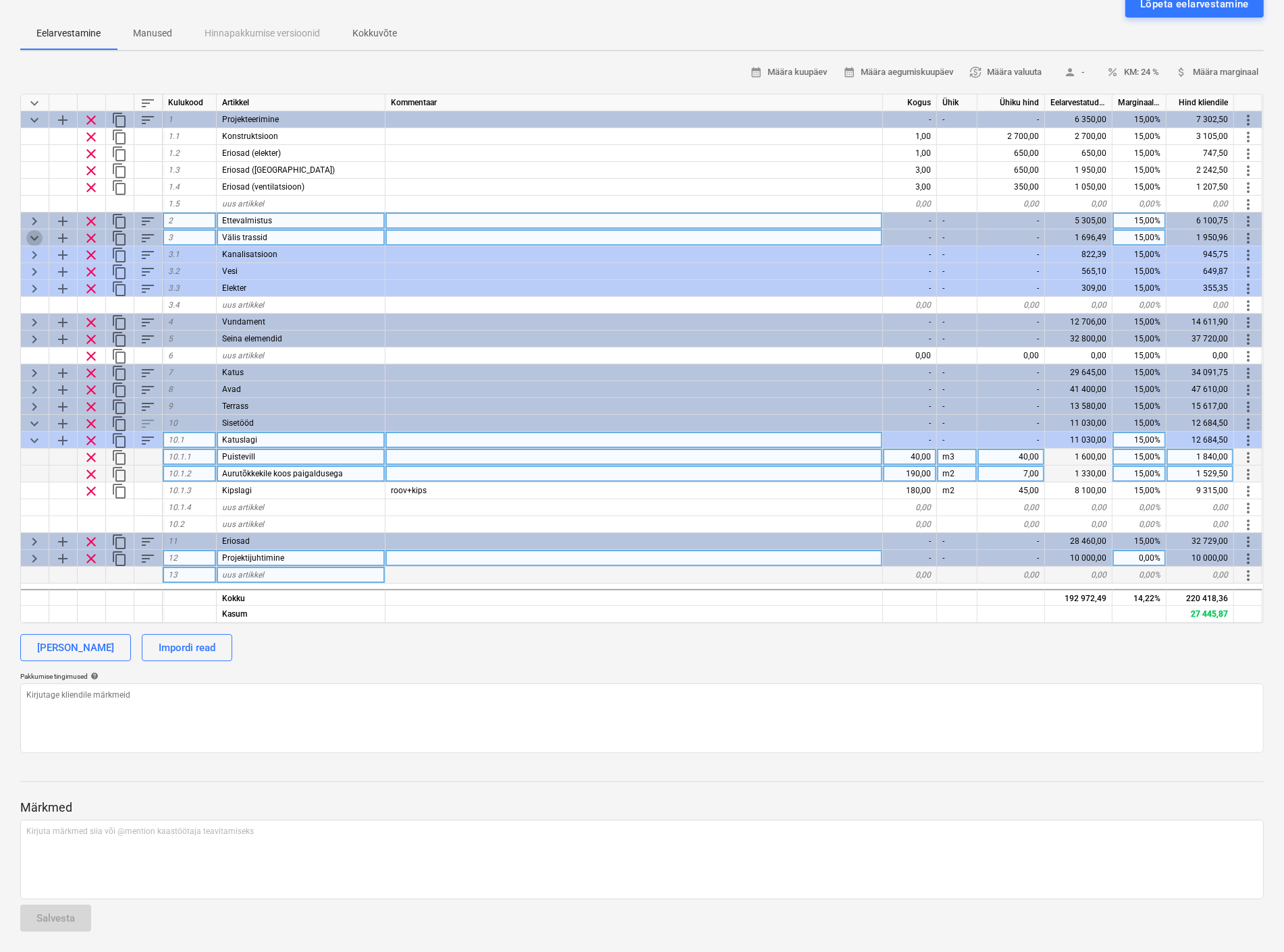
click at [34, 238] on span "keyboard_arrow_down" at bounding box center [34, 238] width 16 height 16
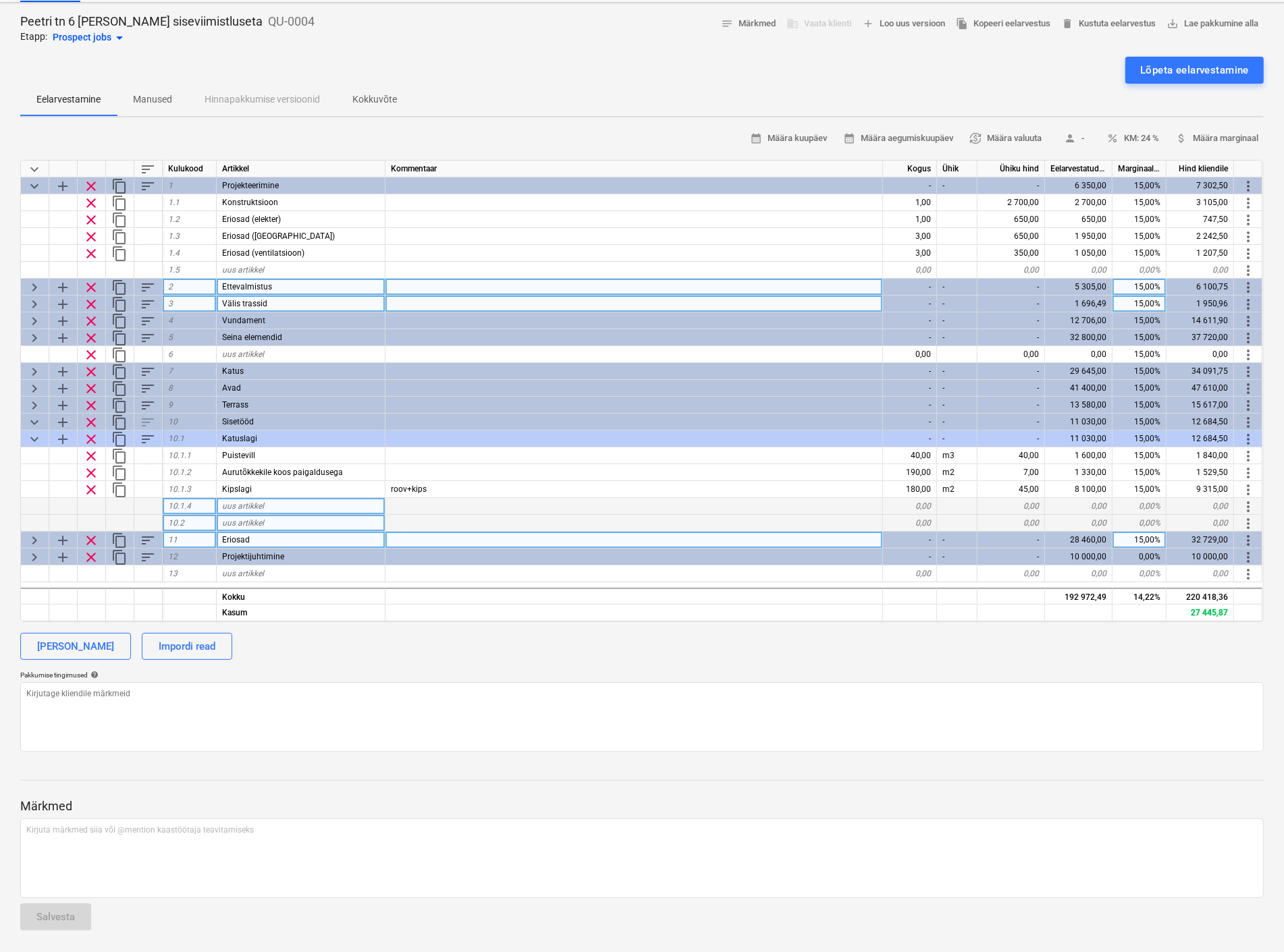
scroll to position [58, 0]
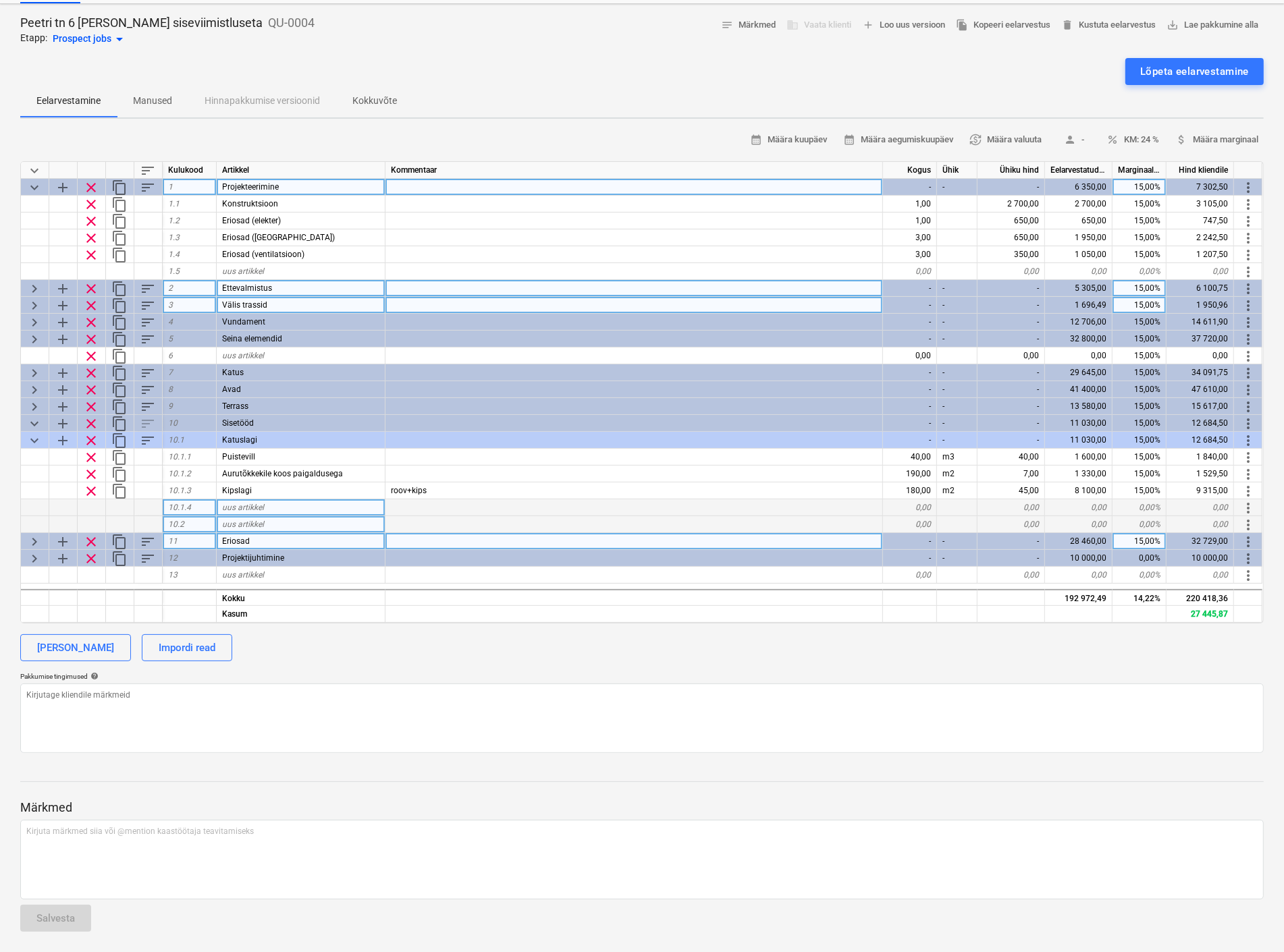
click at [31, 180] on span "keyboard_arrow_down" at bounding box center [34, 187] width 16 height 16
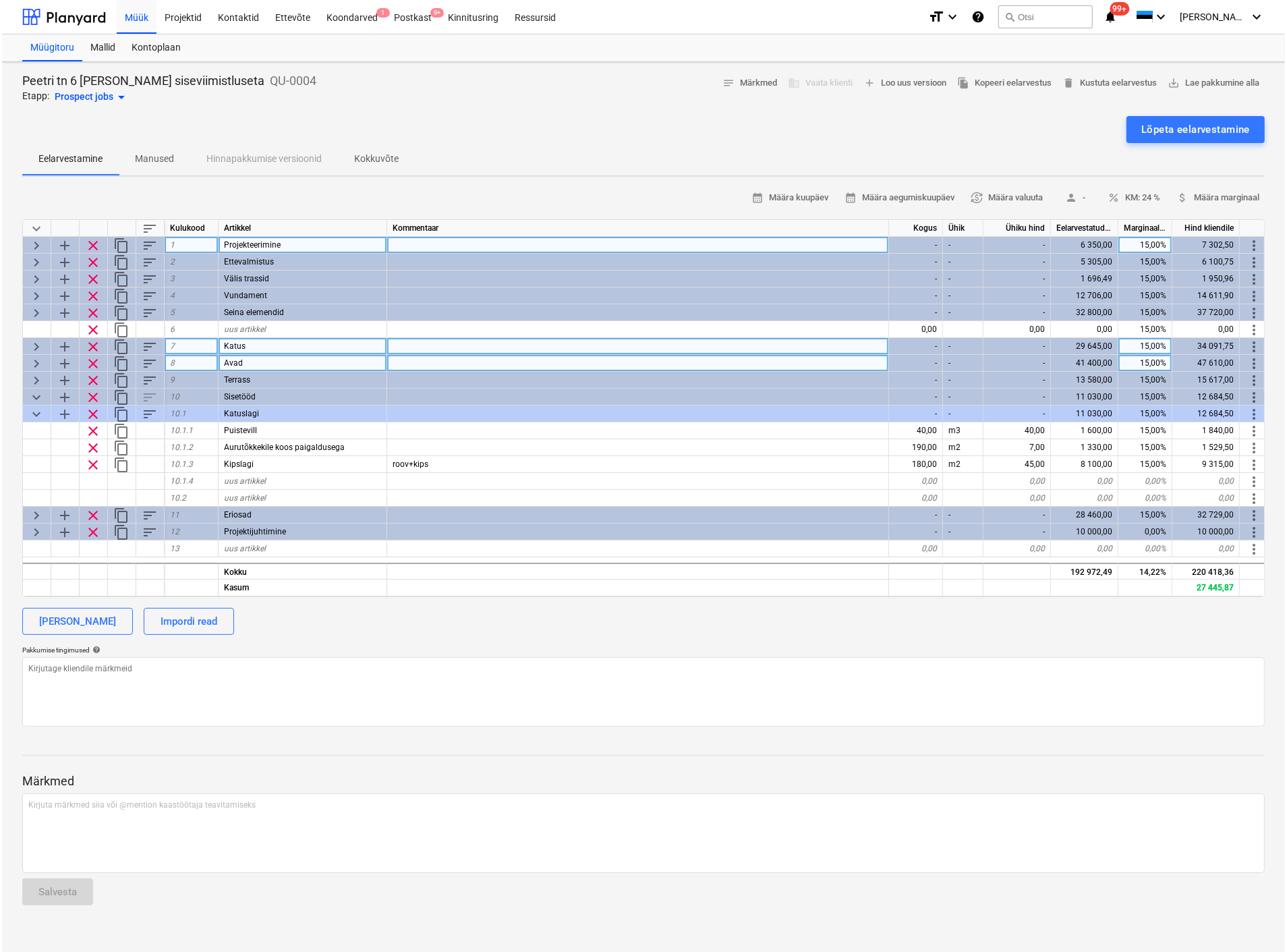
scroll to position [0, 0]
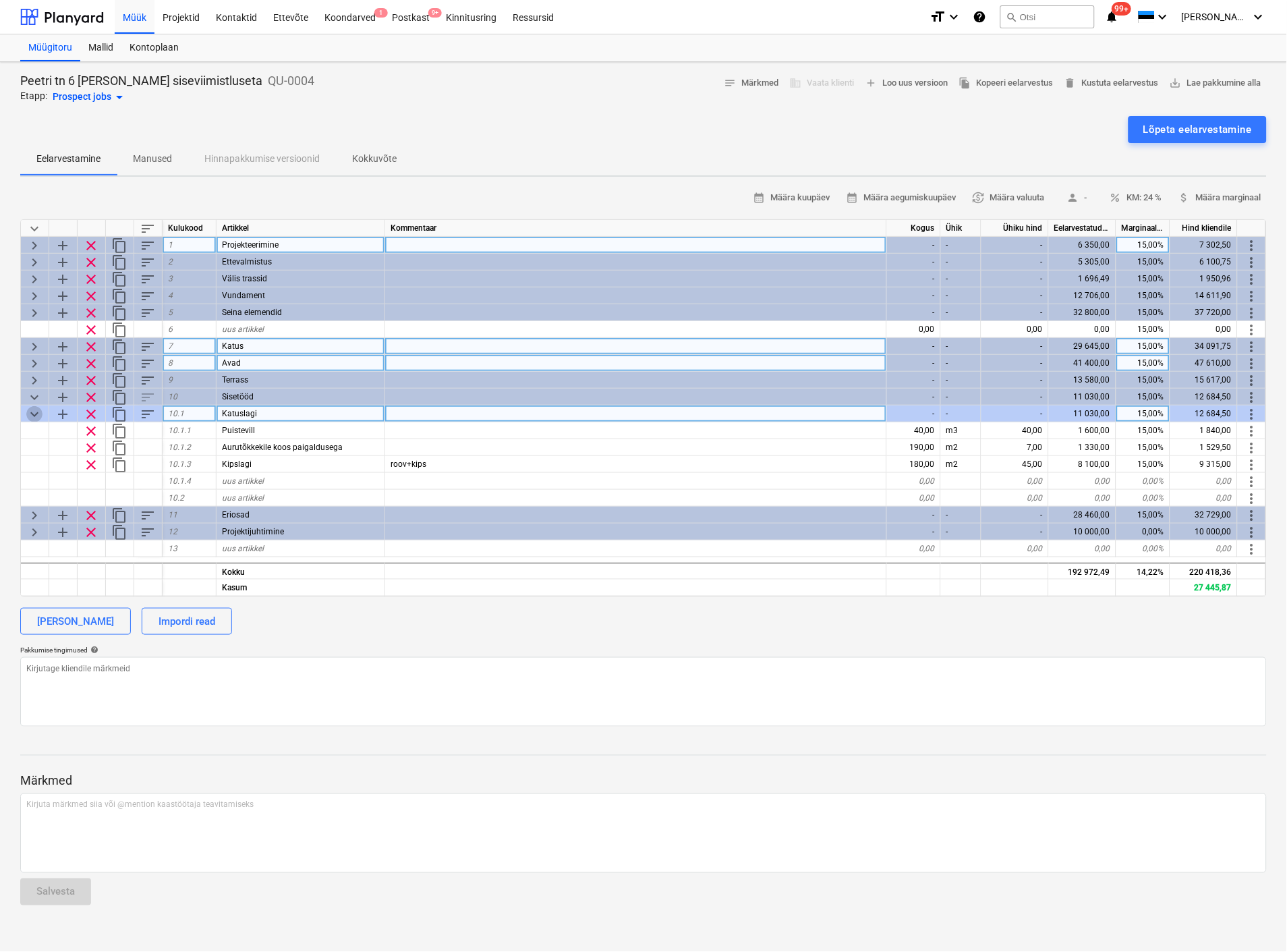
click at [34, 412] on span "keyboard_arrow_down" at bounding box center [34, 414] width 16 height 16
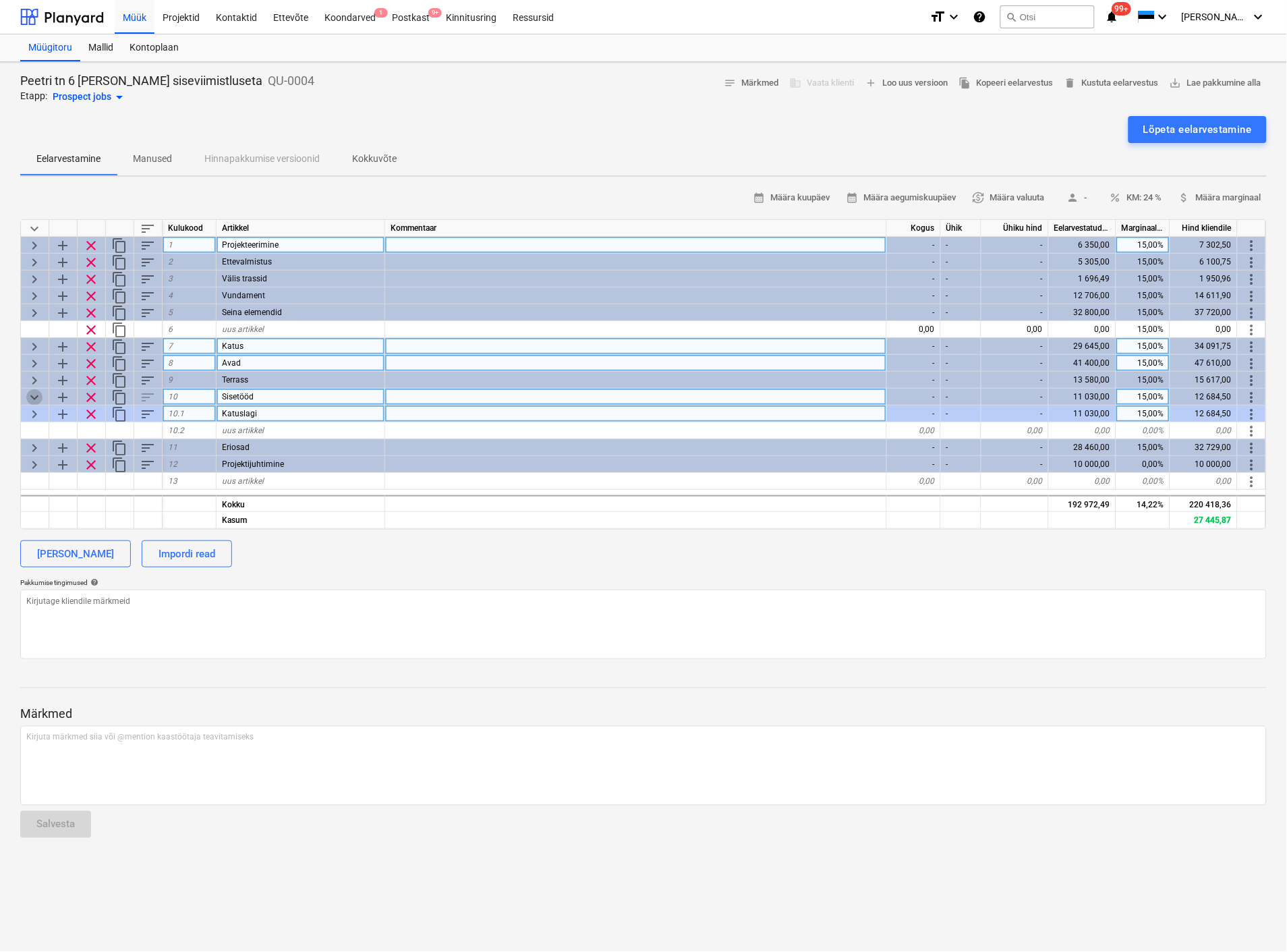
click at [32, 394] on span "keyboard_arrow_down" at bounding box center [34, 397] width 16 height 16
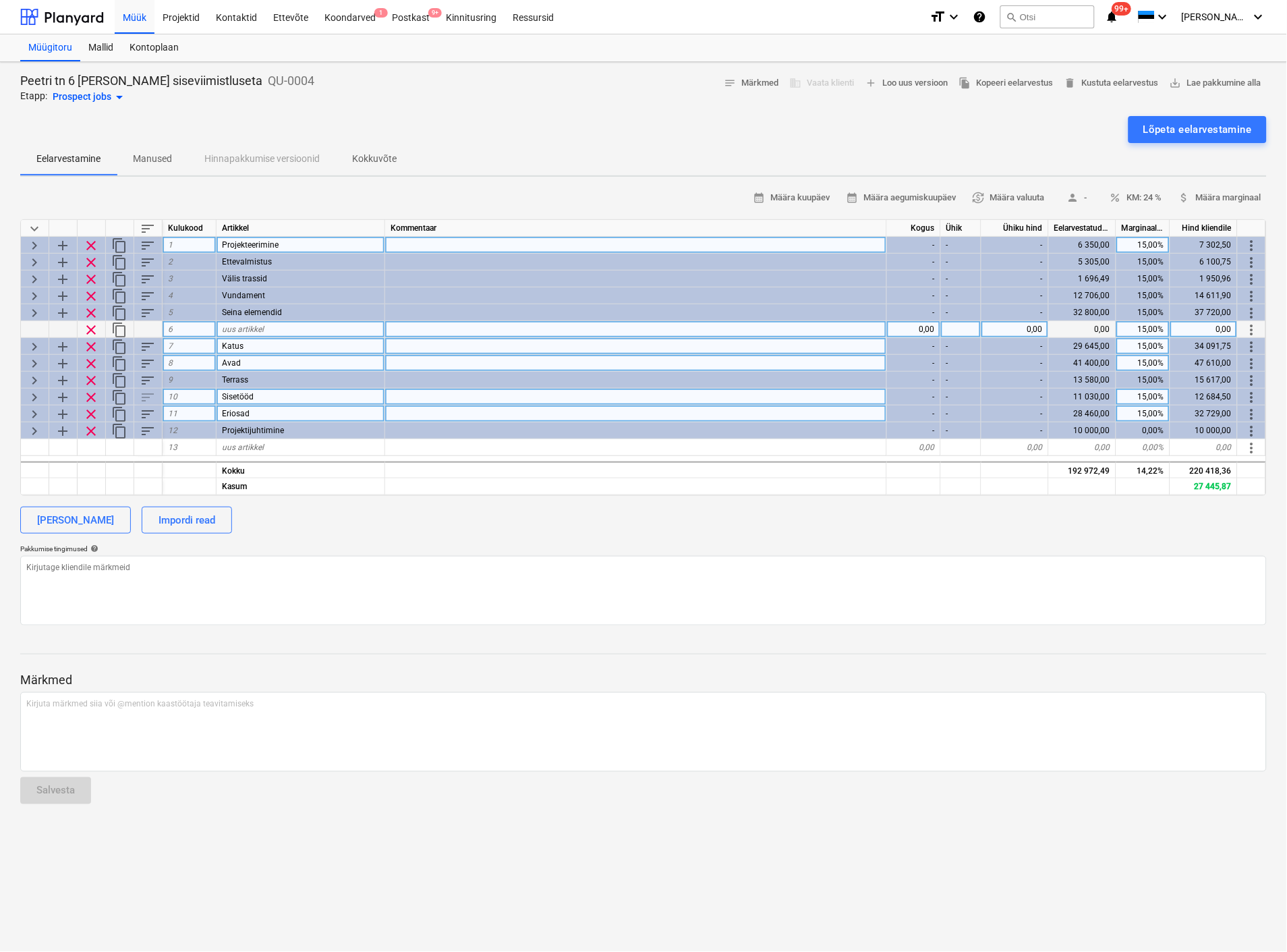
click at [91, 326] on span "clear" at bounding box center [91, 330] width 16 height 16
type textarea "x"
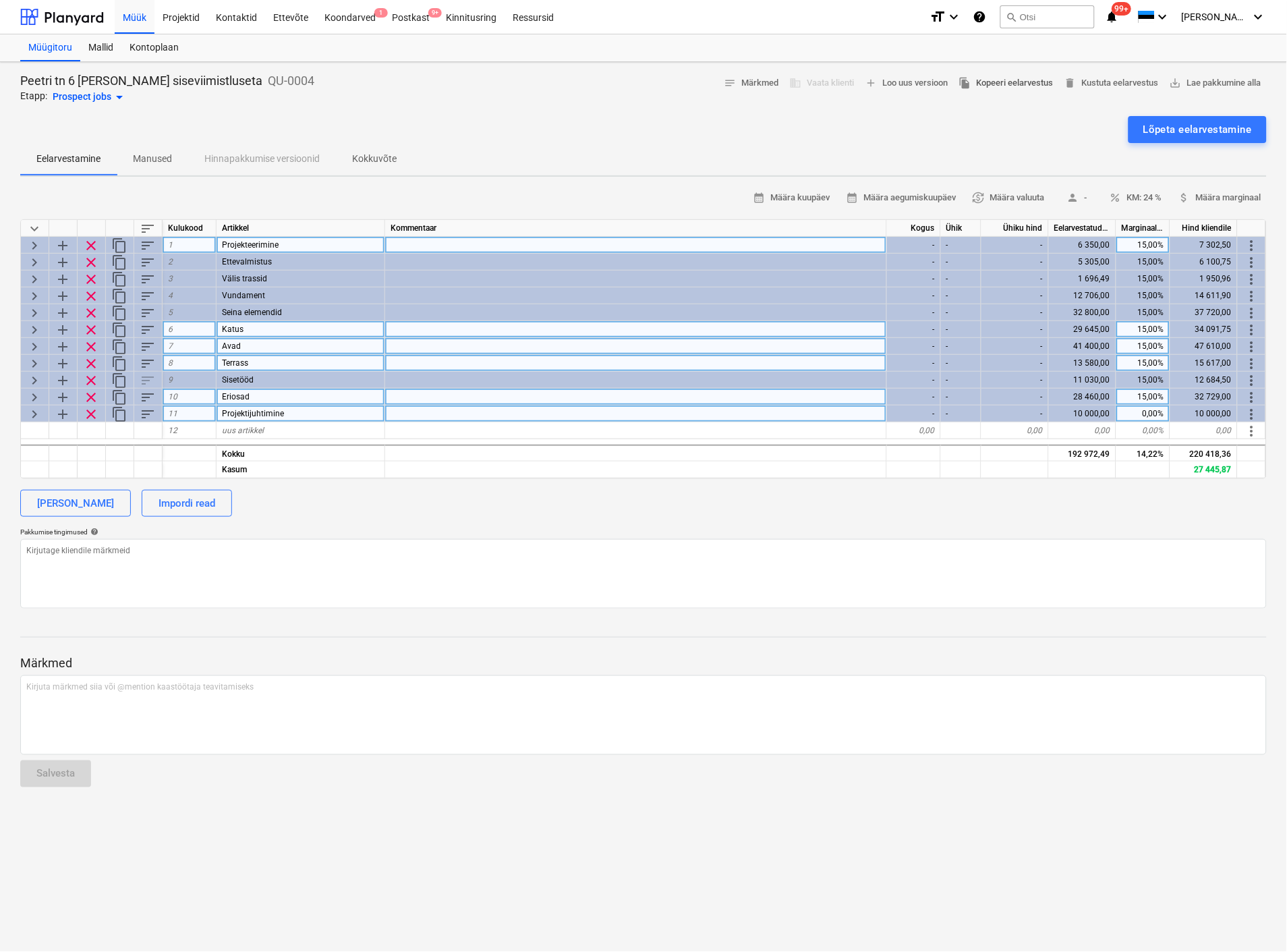
click at [1008, 83] on span "file_copy Kopeeri eelarvestus" at bounding box center [1006, 83] width 94 height 15
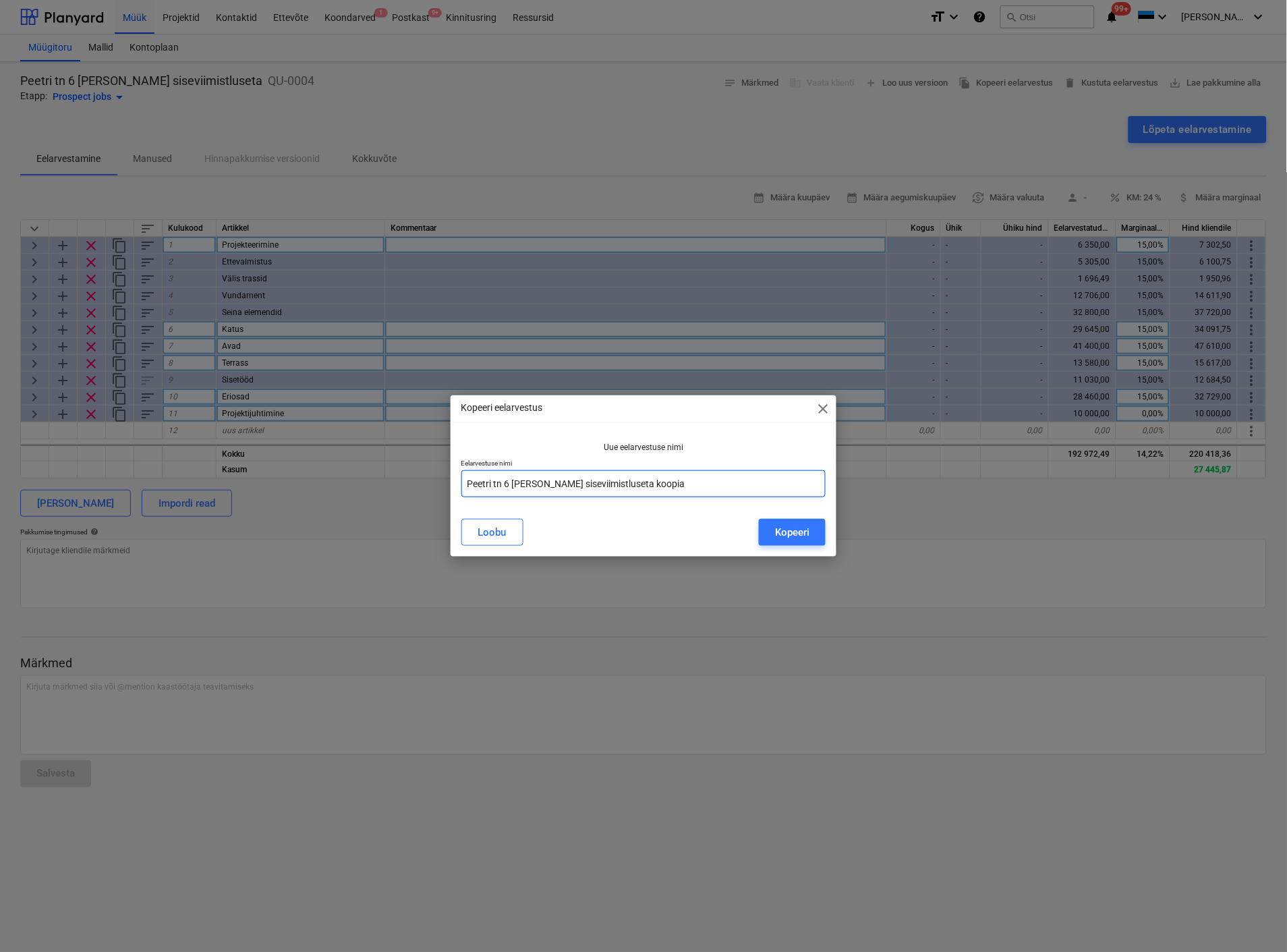
click at [639, 487] on input "Peetri tn 6 ilma siseviimistluseta koopia" at bounding box center [644, 484] width 364 height 27
drag, startPoint x: 639, startPoint y: 487, endPoint x: 532, endPoint y: 492, distance: 107.1
click at [532, 492] on input "Peetri tn 6 ilma siseviimistluseta koopia" at bounding box center [644, 484] width 364 height 27
type input "Peetri tn 6 ilma must karp"
click at [788, 529] on div "Kopeeri" at bounding box center [792, 532] width 34 height 18
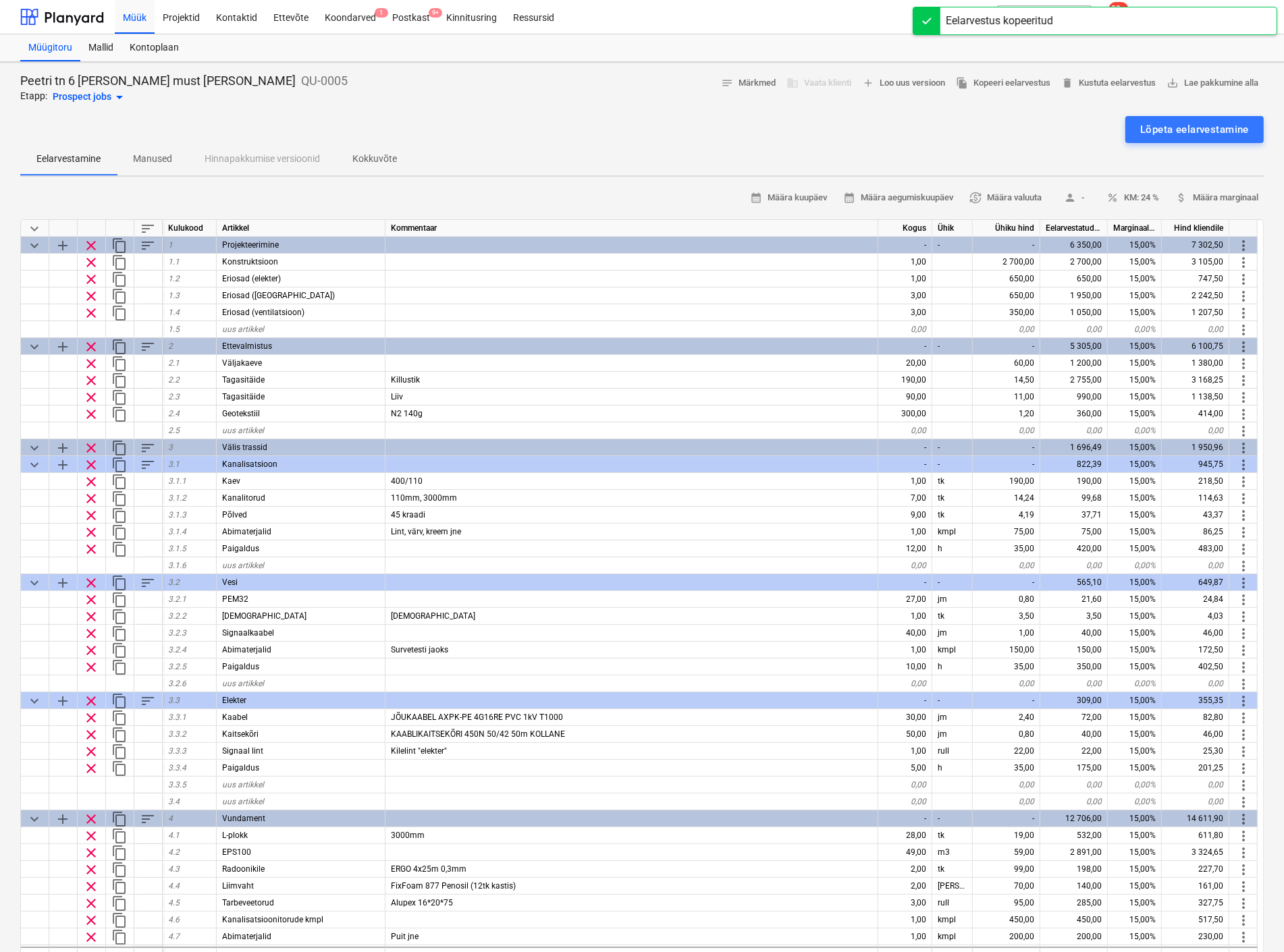
click at [30, 225] on span "keyboard_arrow_down" at bounding box center [34, 228] width 16 height 16
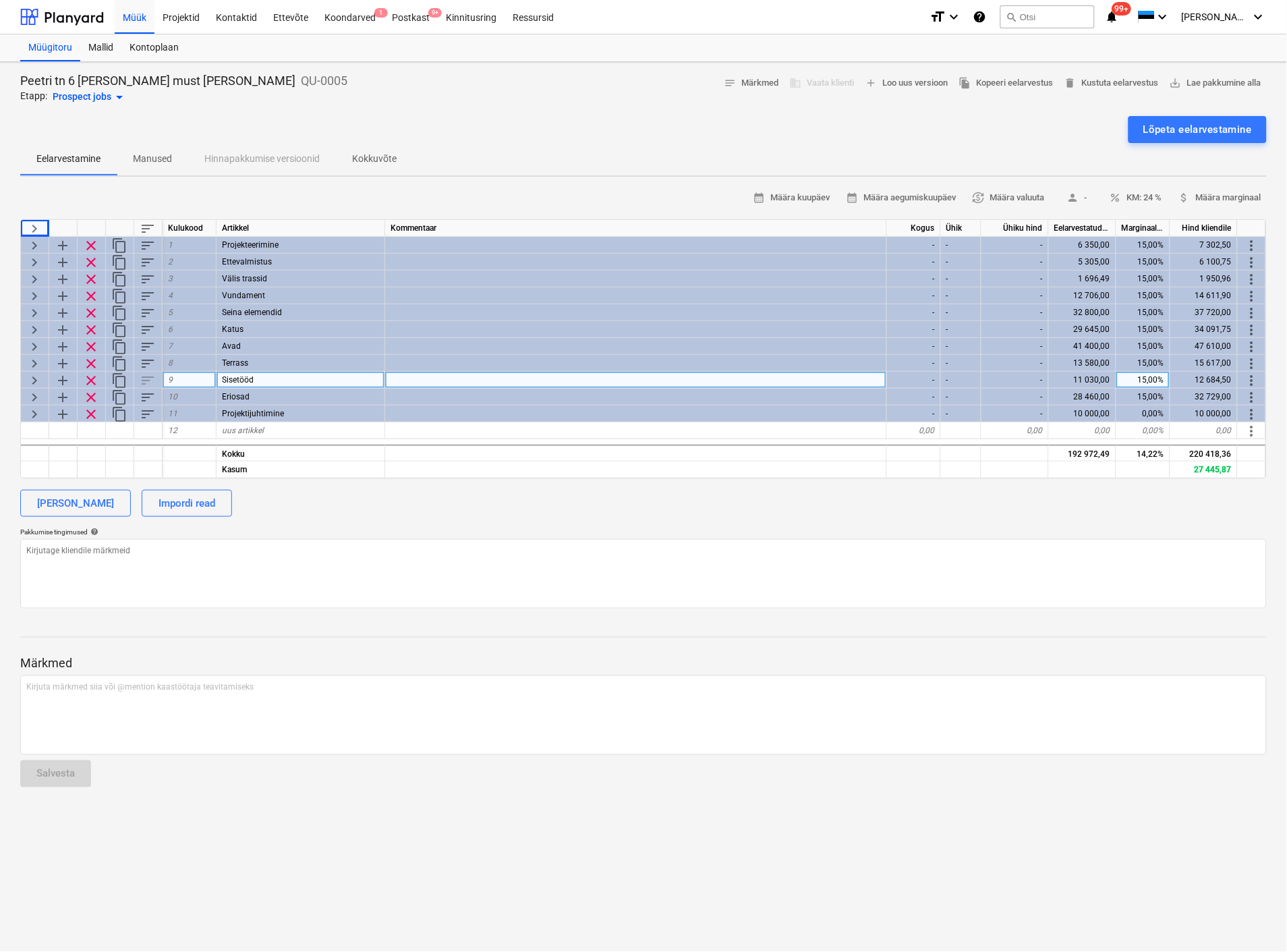
click at [34, 375] on span "keyboard_arrow_right" at bounding box center [34, 381] width 16 height 16
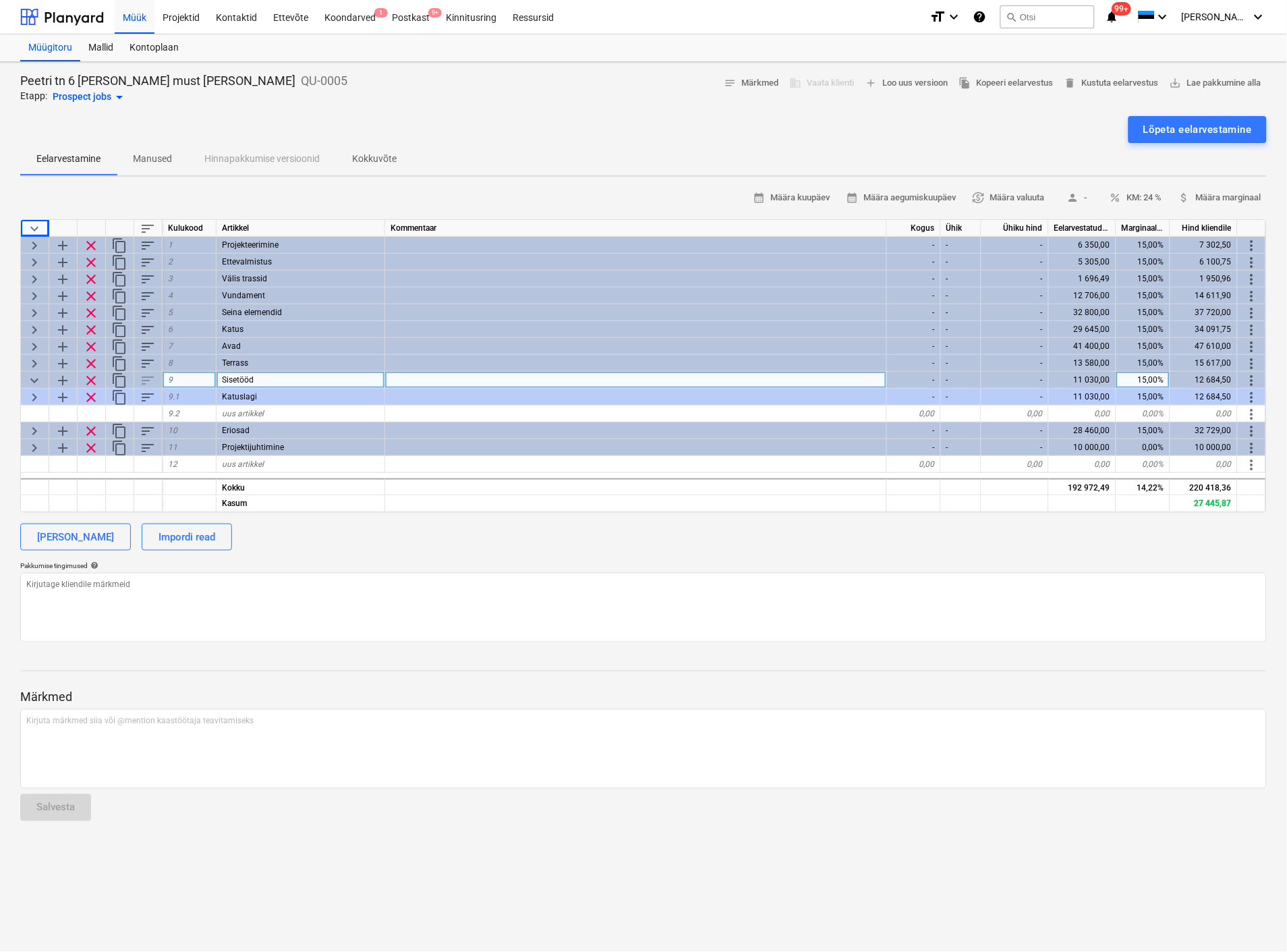
click at [88, 378] on span "clear" at bounding box center [91, 381] width 16 height 16
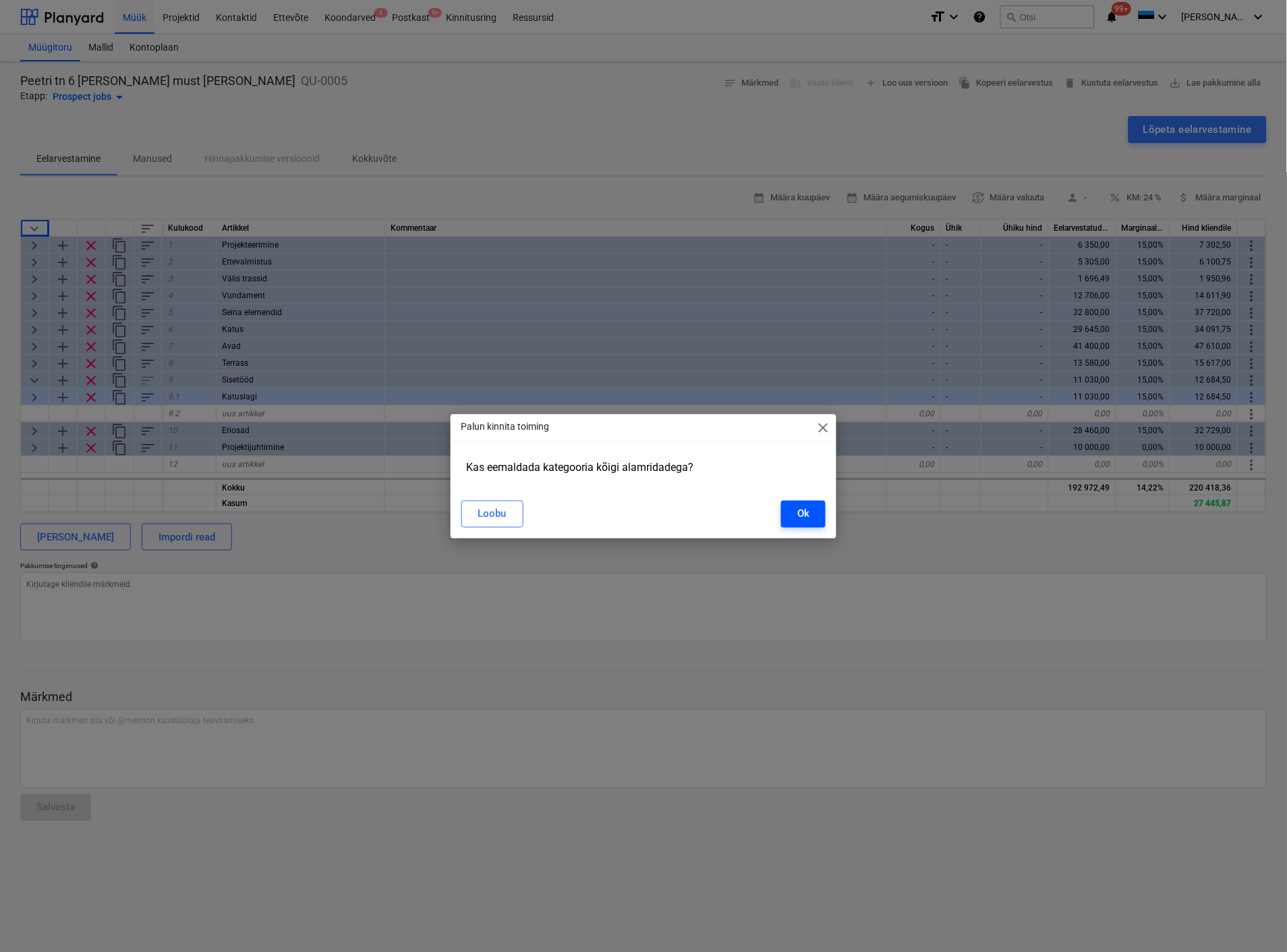
click at [814, 506] on button "Ok" at bounding box center [803, 514] width 45 height 27
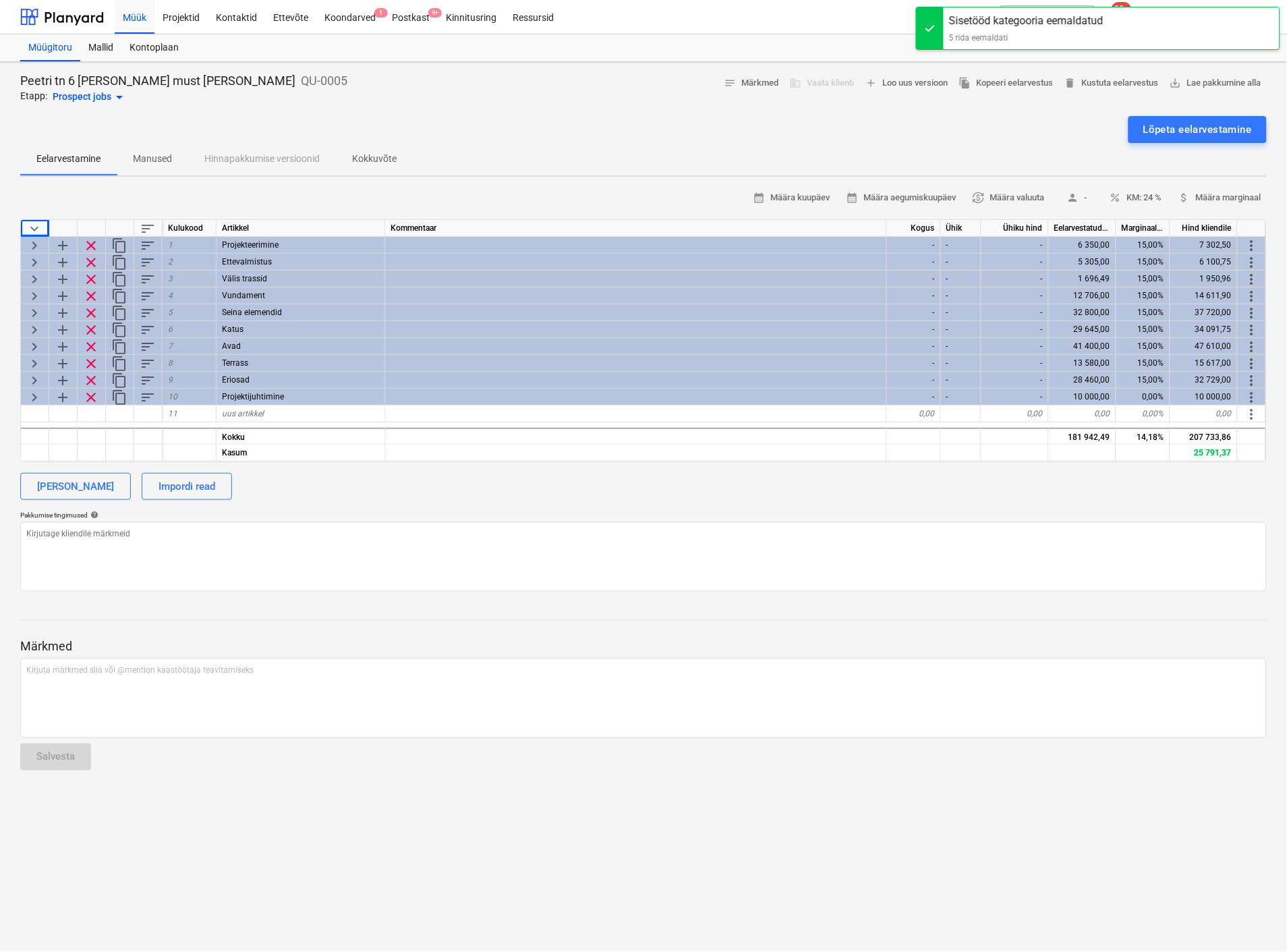
click at [34, 376] on span "keyboard_arrow_right" at bounding box center [34, 381] width 16 height 16
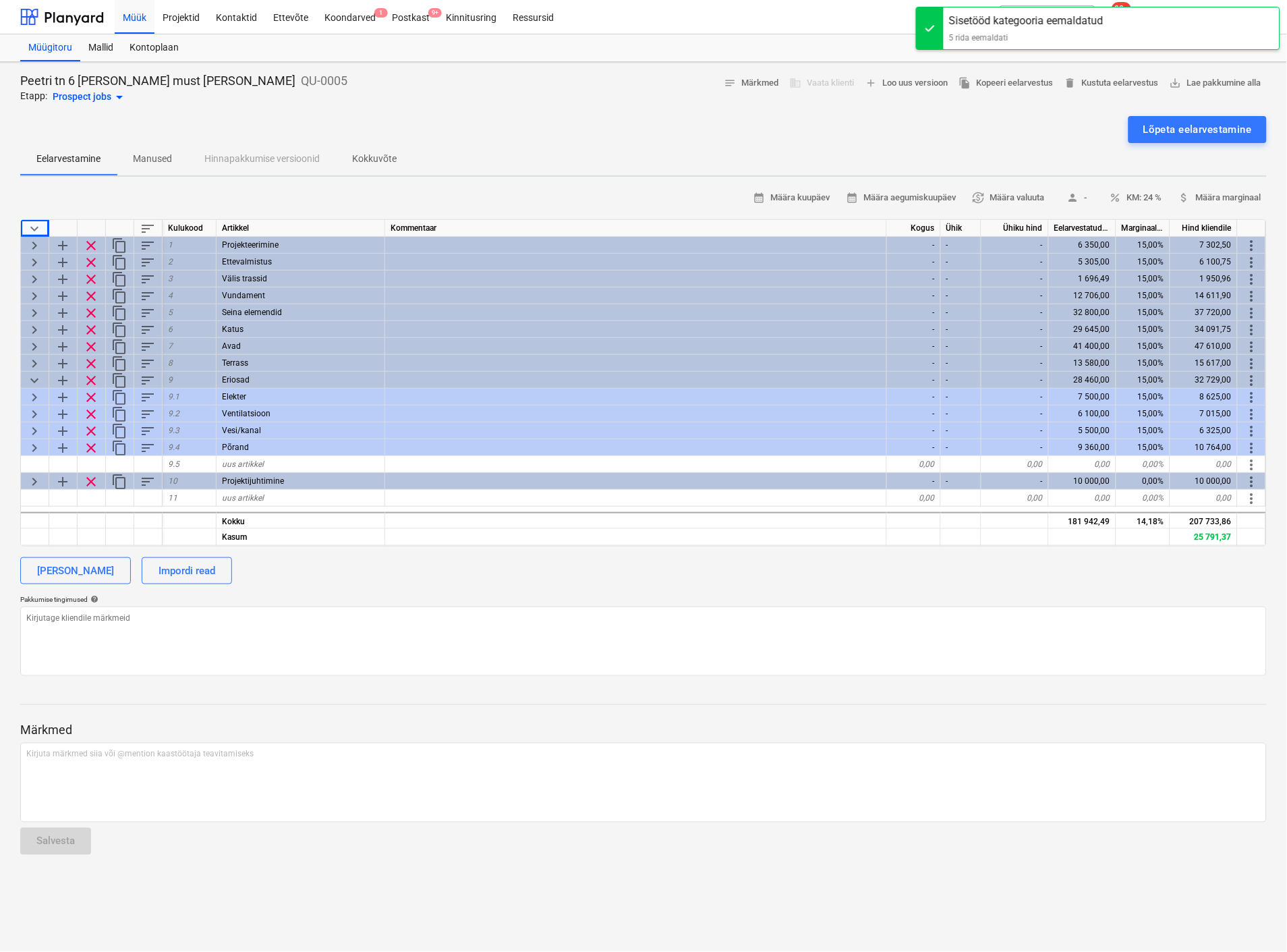
click at [32, 376] on span "keyboard_arrow_down" at bounding box center [34, 381] width 16 height 16
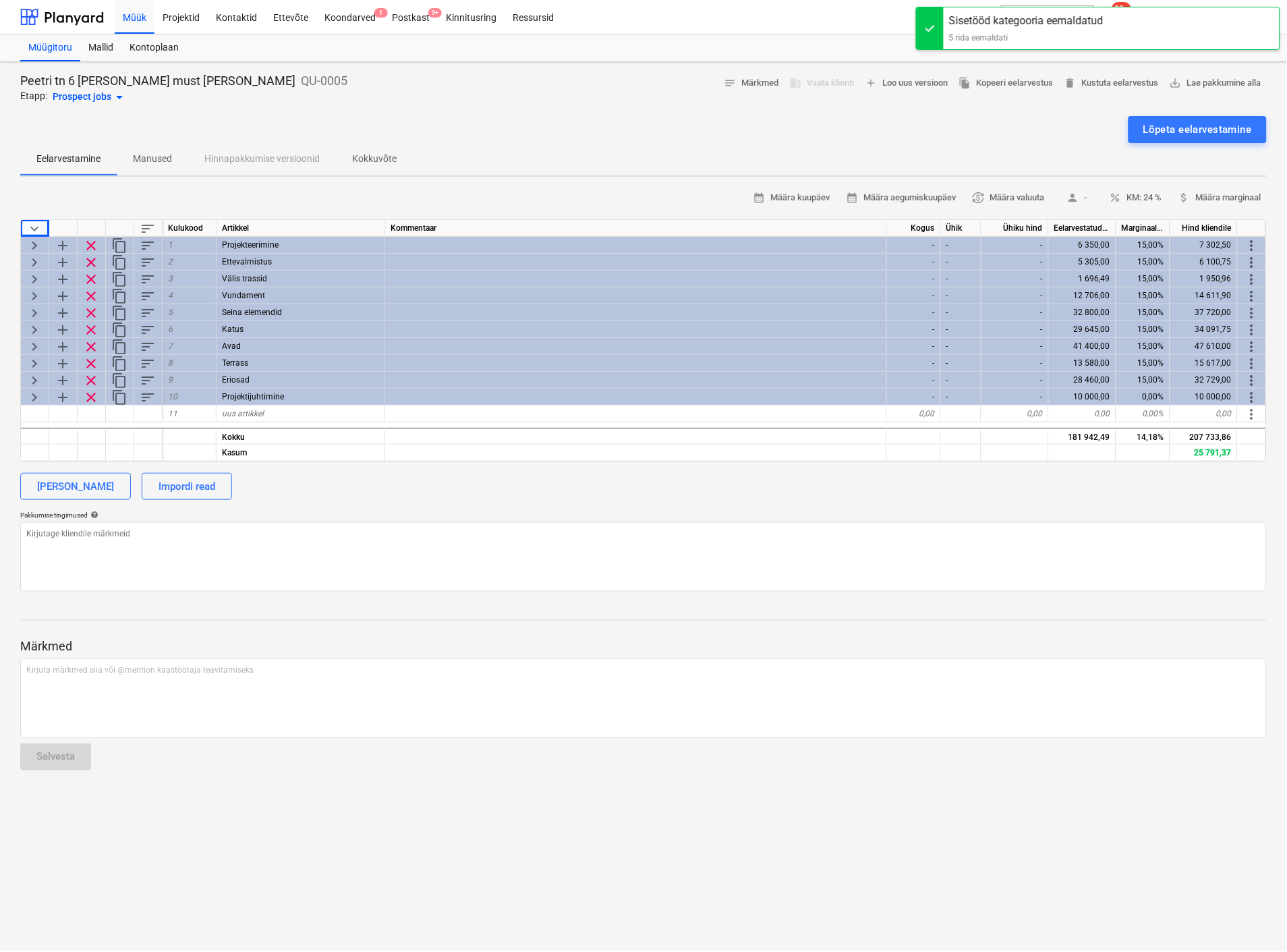
click at [32, 376] on span "keyboard_arrow_right" at bounding box center [34, 381] width 16 height 16
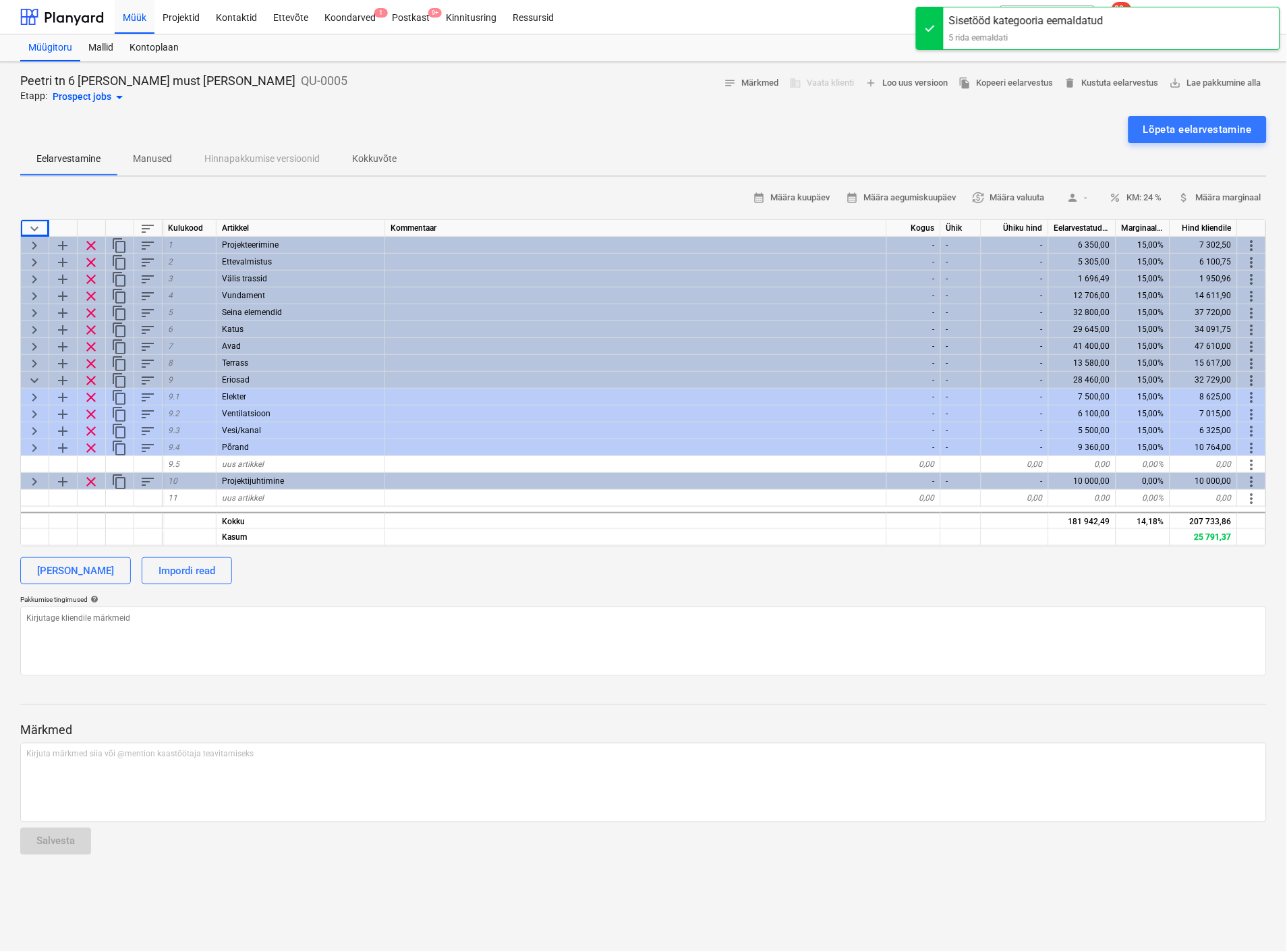
click at [32, 376] on span "keyboard_arrow_down" at bounding box center [34, 381] width 16 height 16
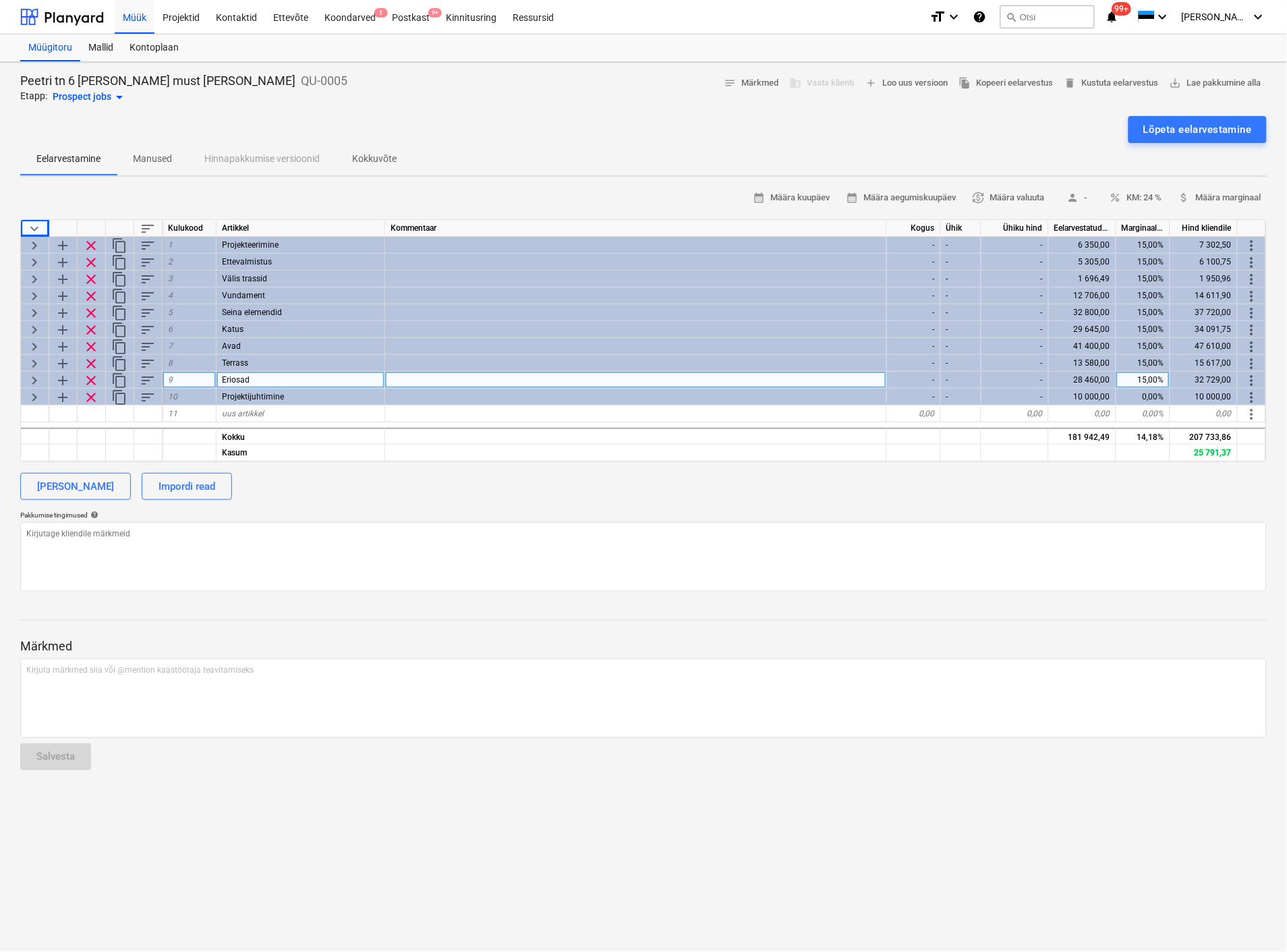
click at [94, 375] on span "clear" at bounding box center [91, 381] width 16 height 16
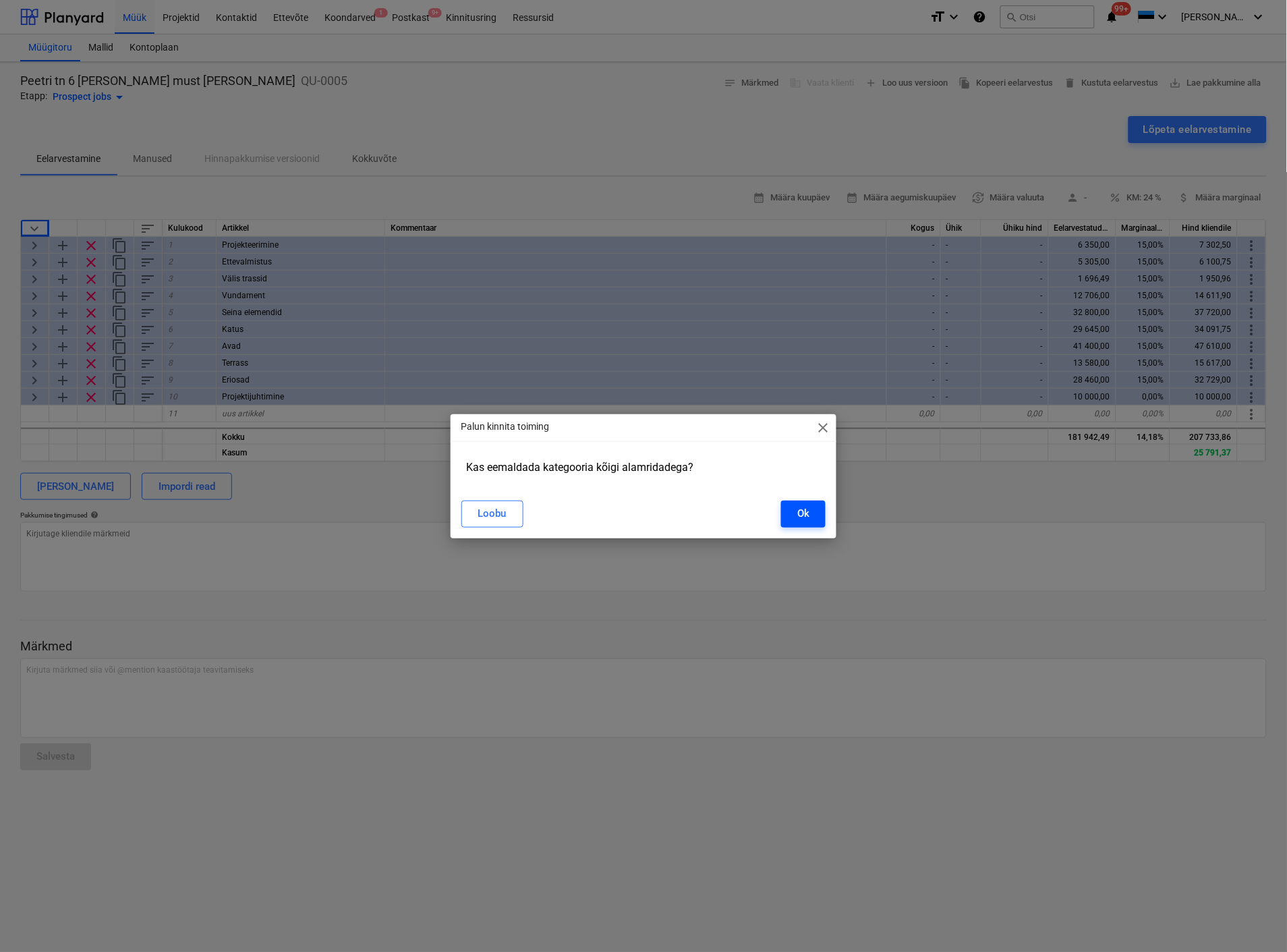
click at [801, 504] on button "Ok" at bounding box center [803, 514] width 45 height 27
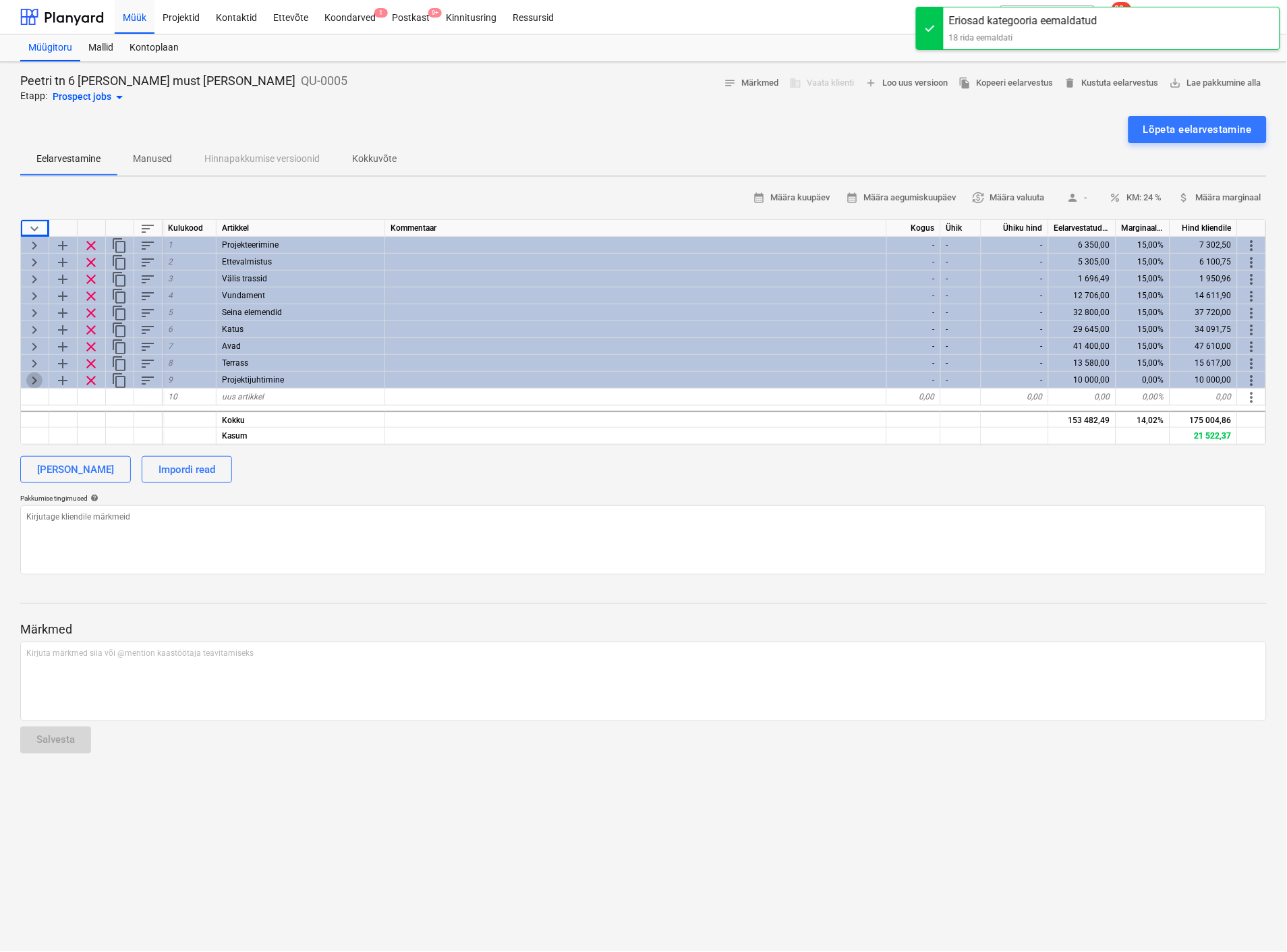
click at [37, 378] on span "keyboard_arrow_right" at bounding box center [34, 381] width 16 height 16
type textarea "x"
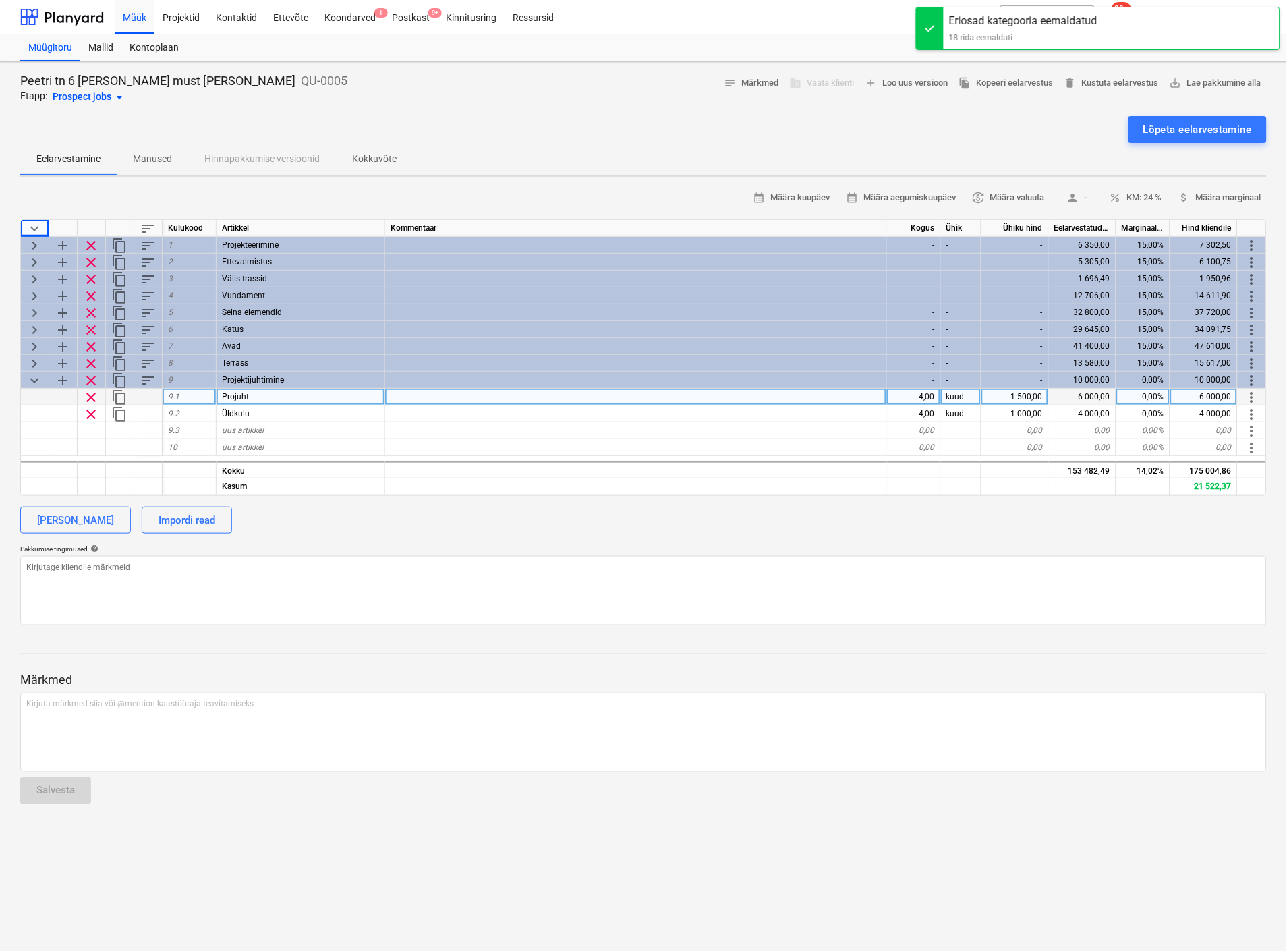
click at [925, 398] on div "4,00" at bounding box center [914, 397] width 54 height 17
type input "3"
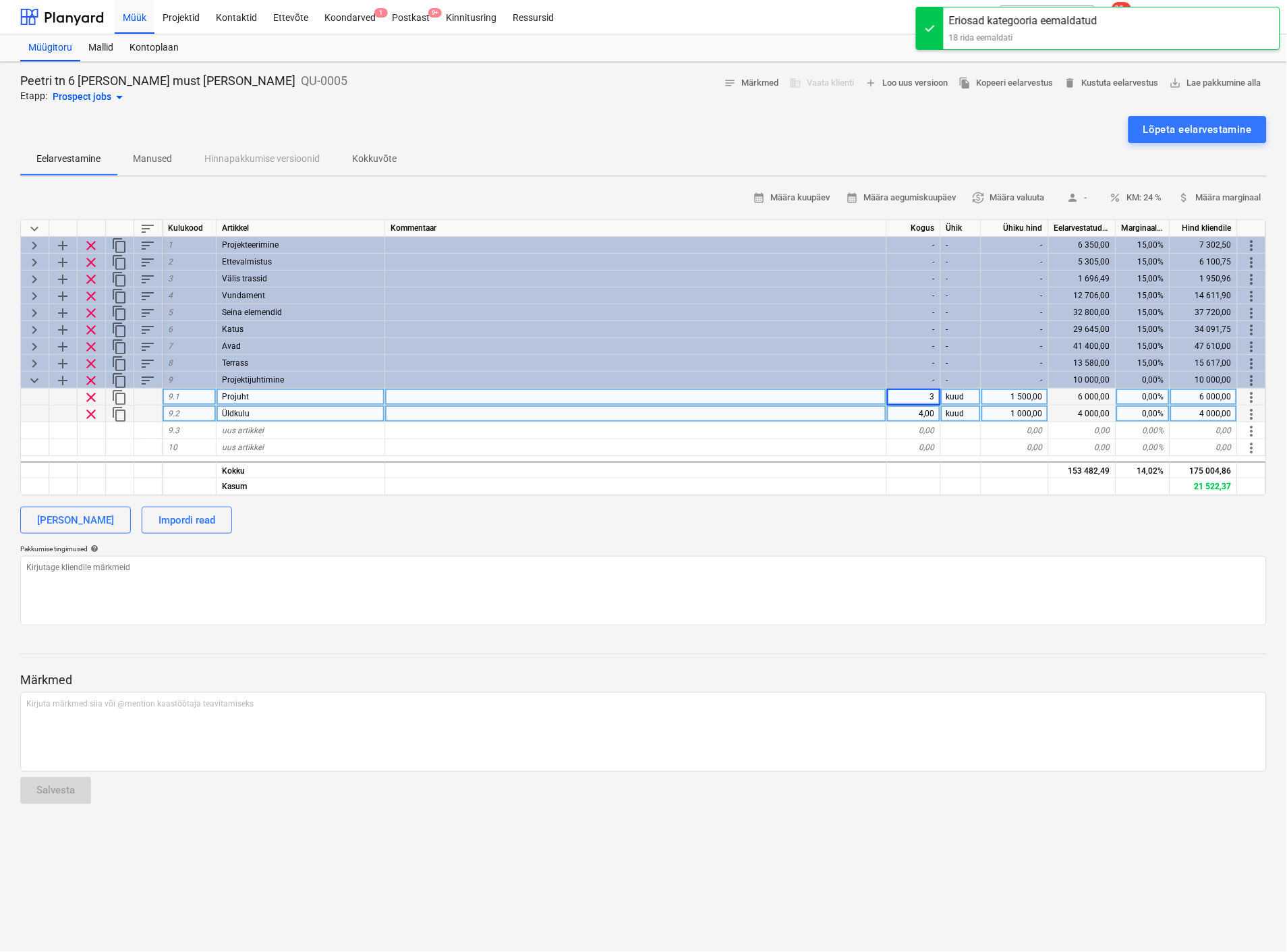
type textarea "x"
click at [926, 411] on div "4,00" at bounding box center [914, 413] width 54 height 17
type input "3"
type textarea "x"
click at [920, 490] on div at bounding box center [914, 487] width 54 height 17
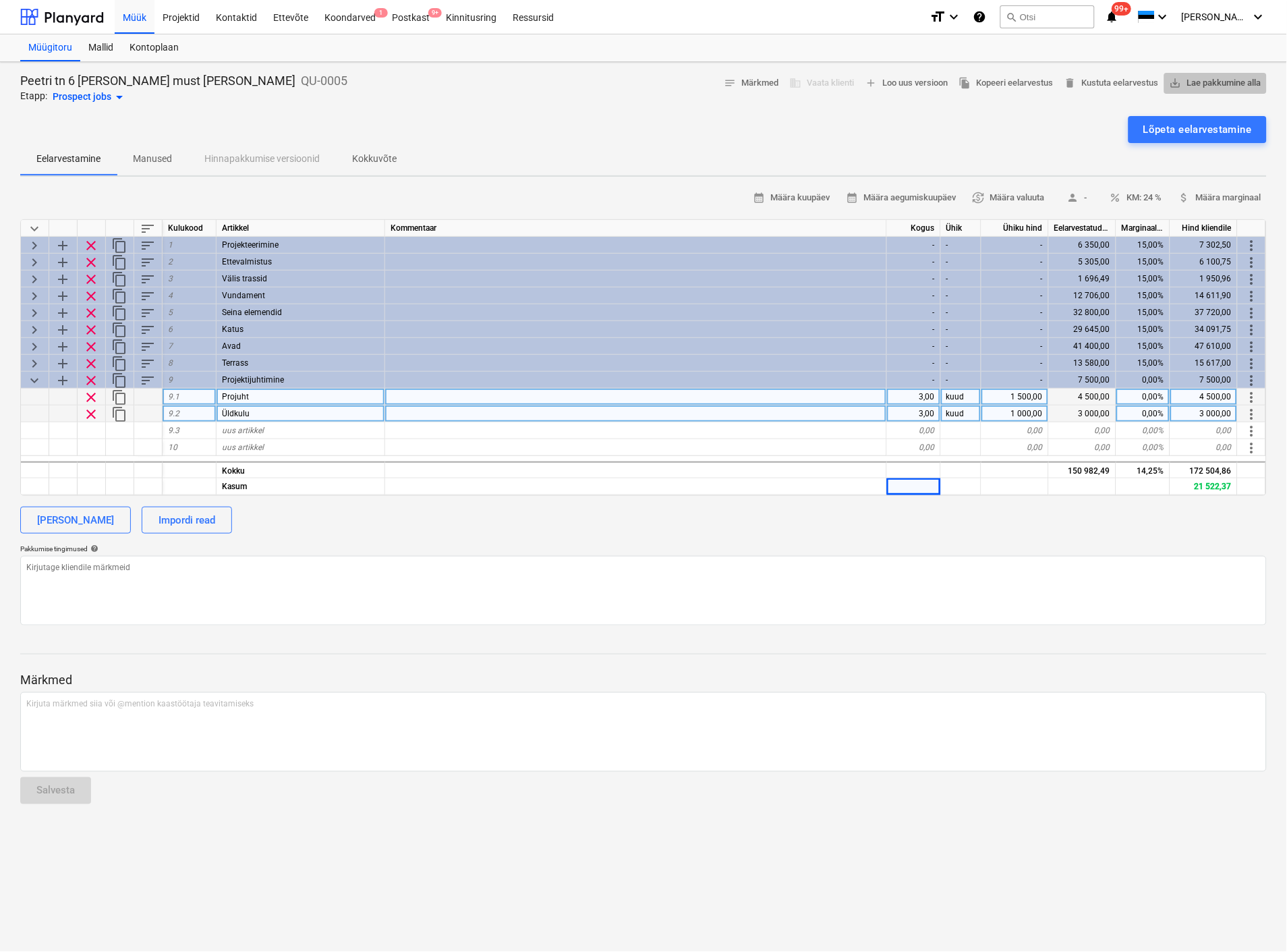
click at [1225, 83] on span "save_alt Lae pakkumine alla" at bounding box center [1215, 83] width 91 height 15
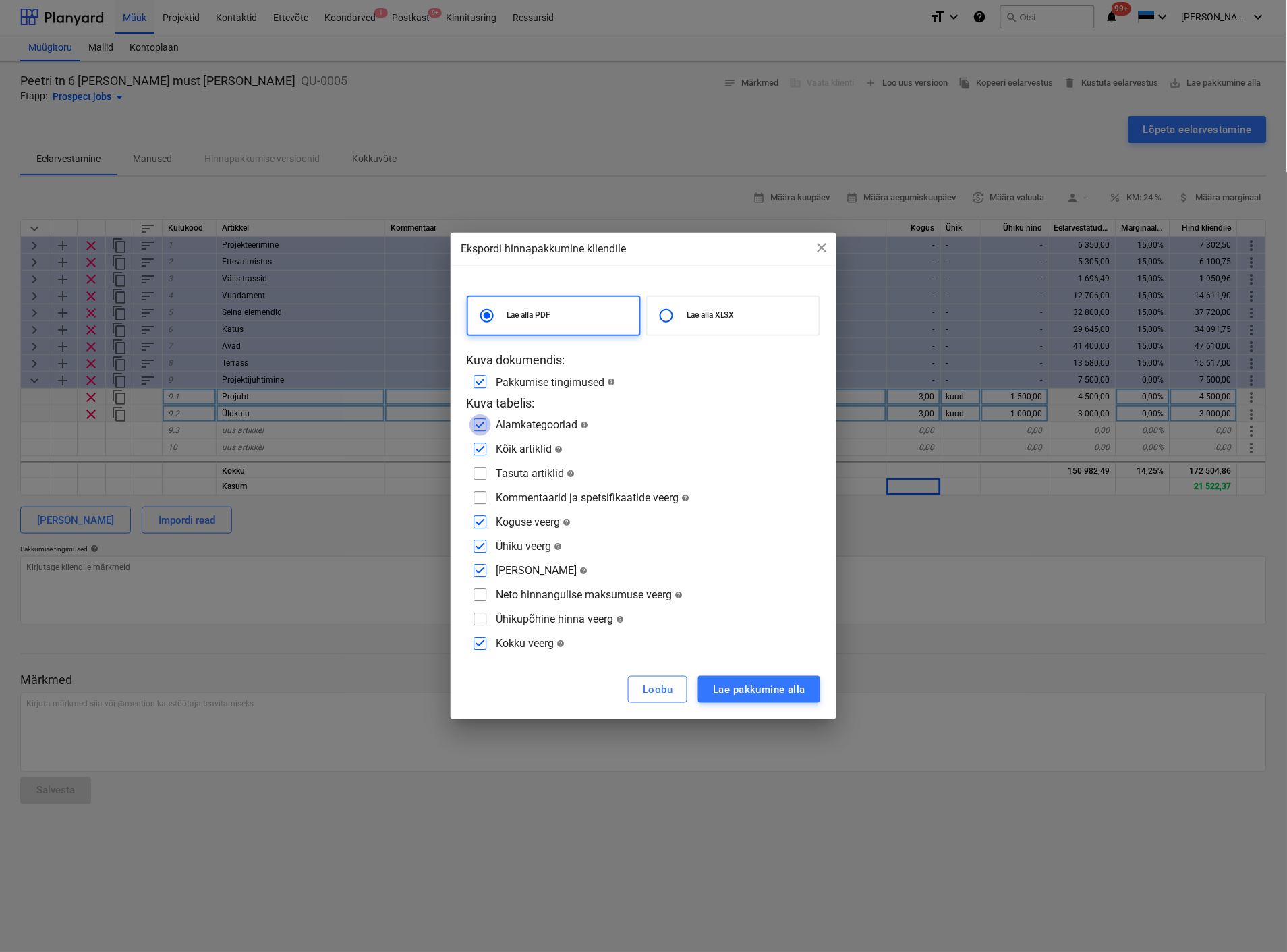
click at [482, 421] on input "checkbox" at bounding box center [481, 425] width 22 height 22
checkbox input "false"
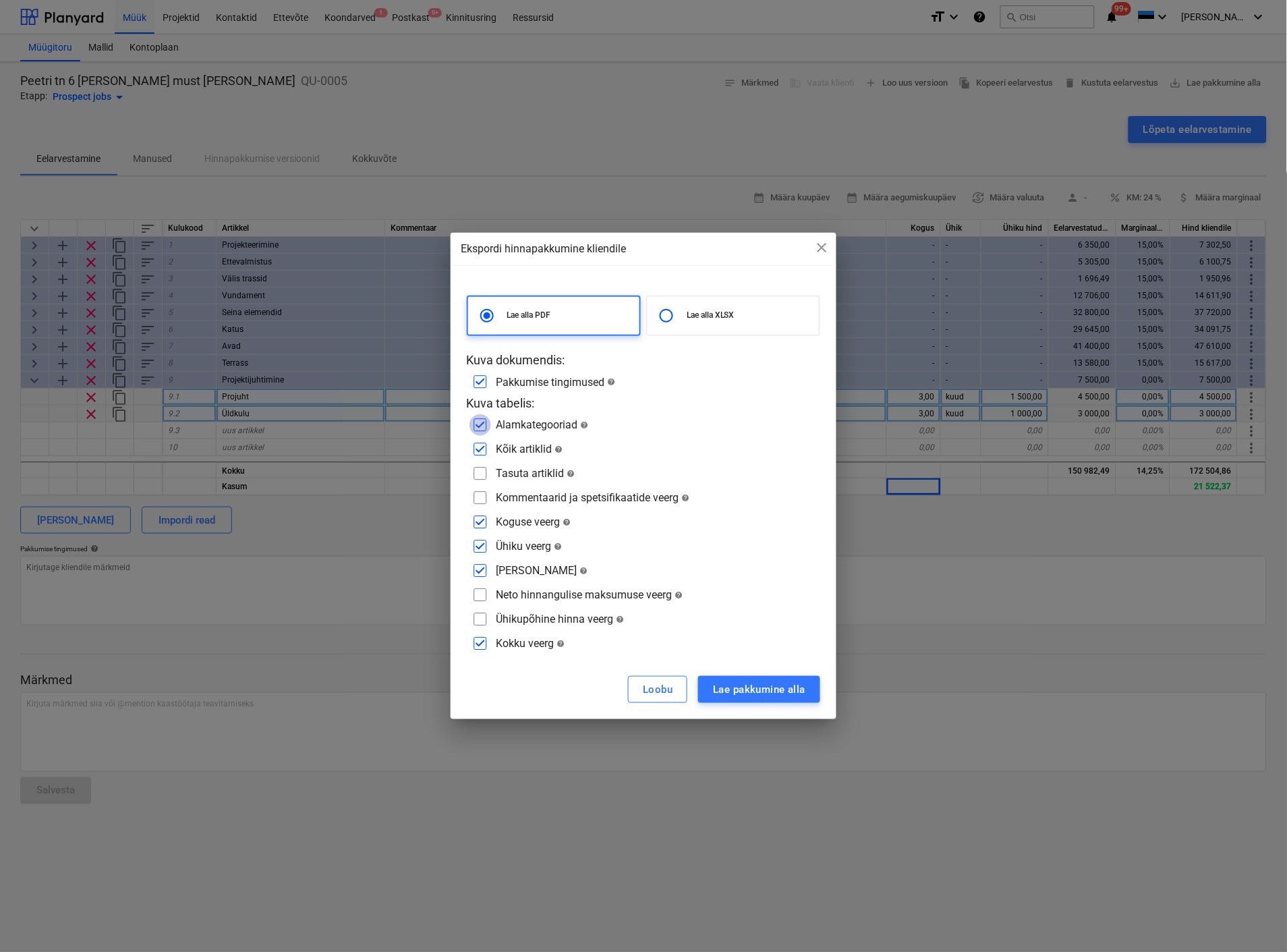
checkbox input "false"
click at [746, 689] on div "Lae pakkumine alla" at bounding box center [759, 689] width 92 height 18
